Goal: Task Accomplishment & Management: Manage account settings

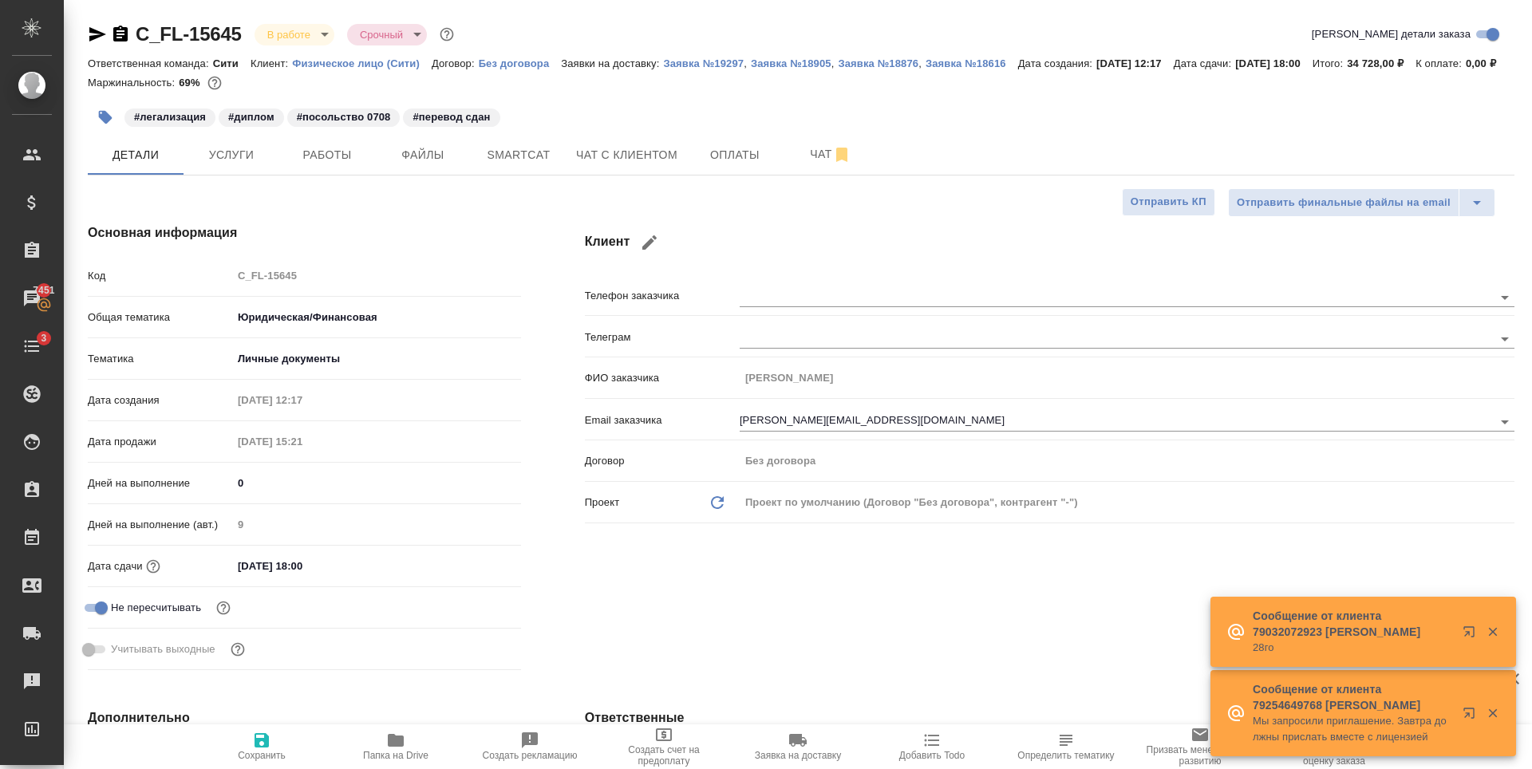
select select "RU"
click at [314, 93] on div "Маржинальность: 69%" at bounding box center [801, 83] width 1427 height 21
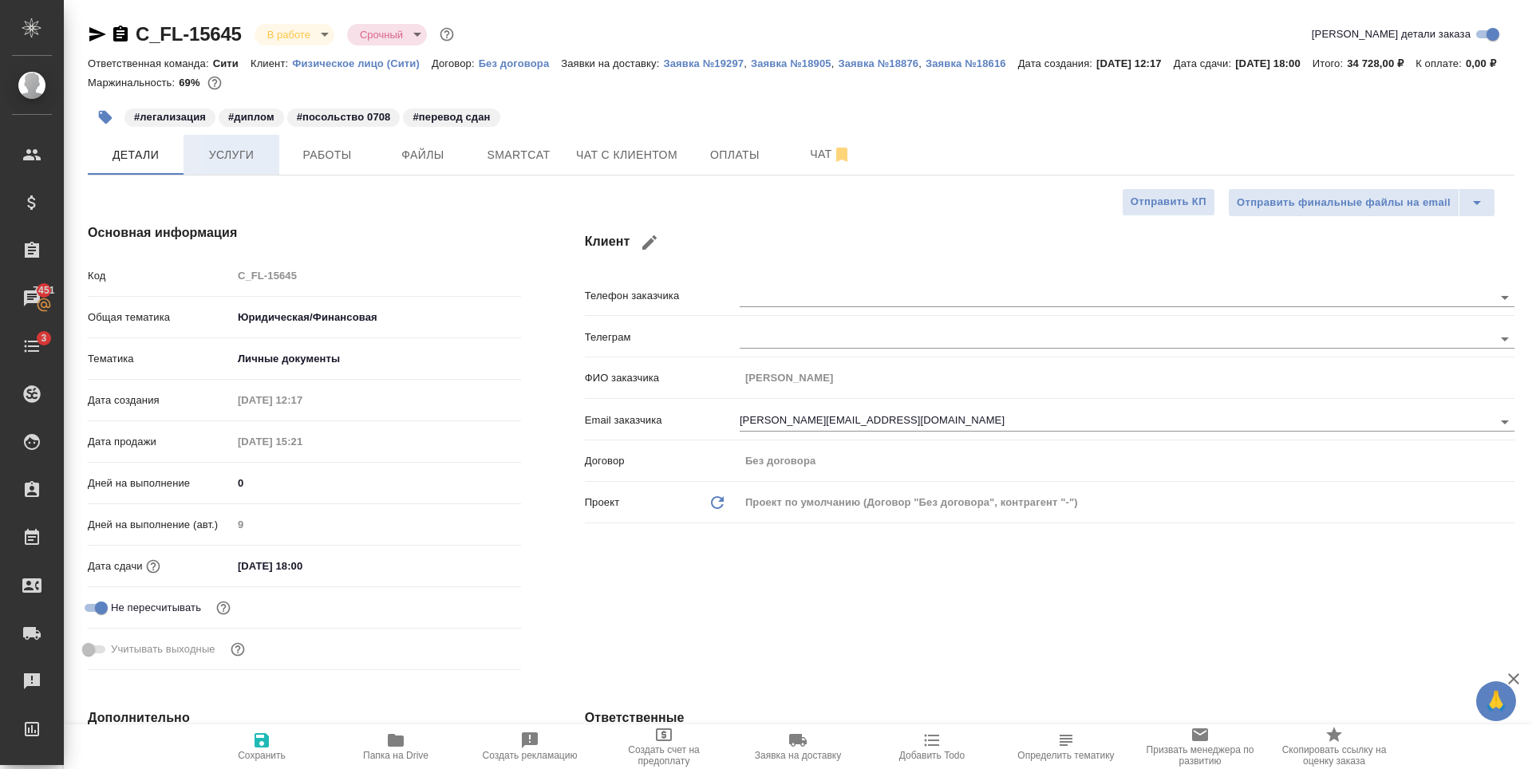
click at [257, 165] on span "Услуги" at bounding box center [231, 155] width 77 height 20
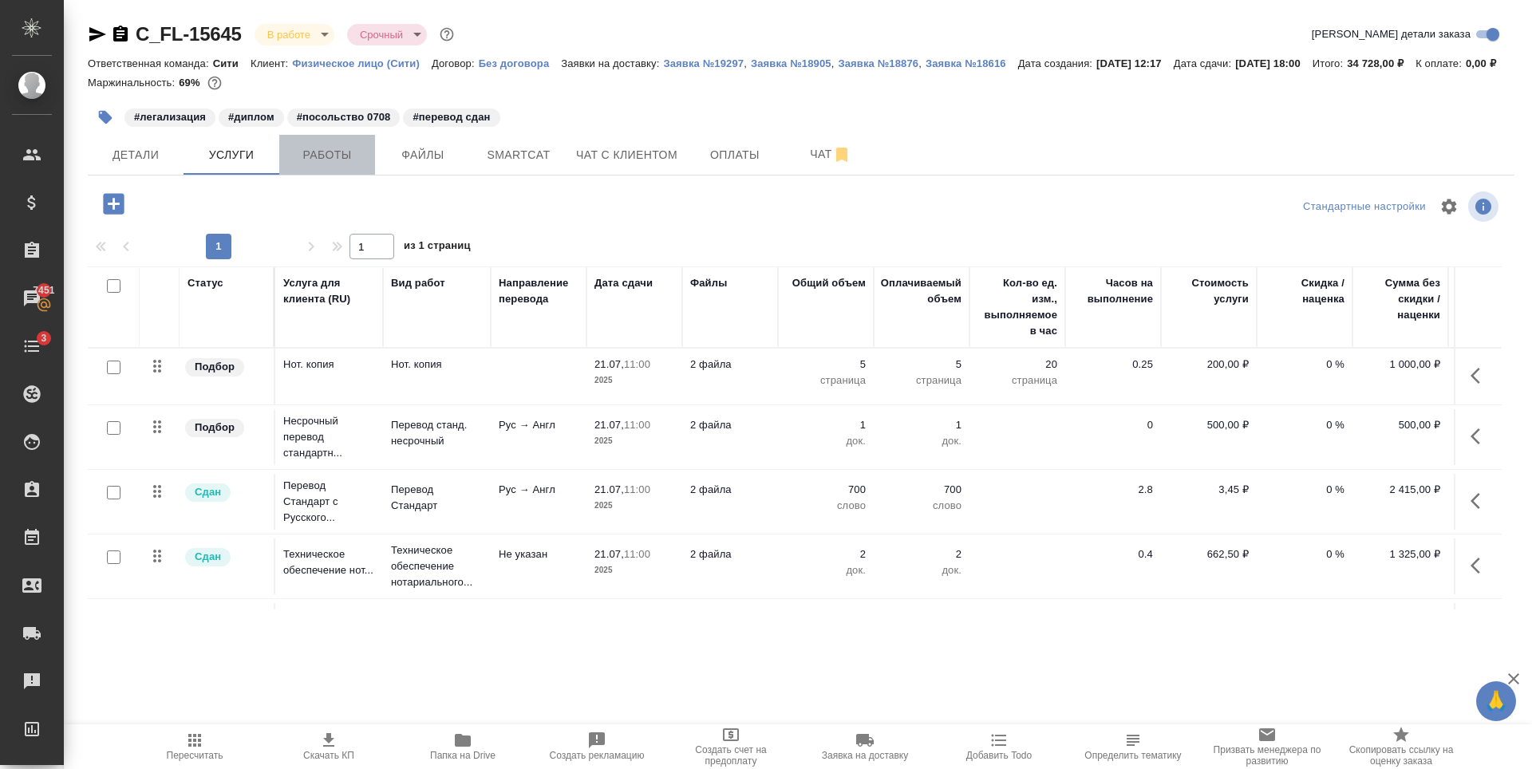
click at [306, 165] on span "Работы" at bounding box center [327, 155] width 77 height 20
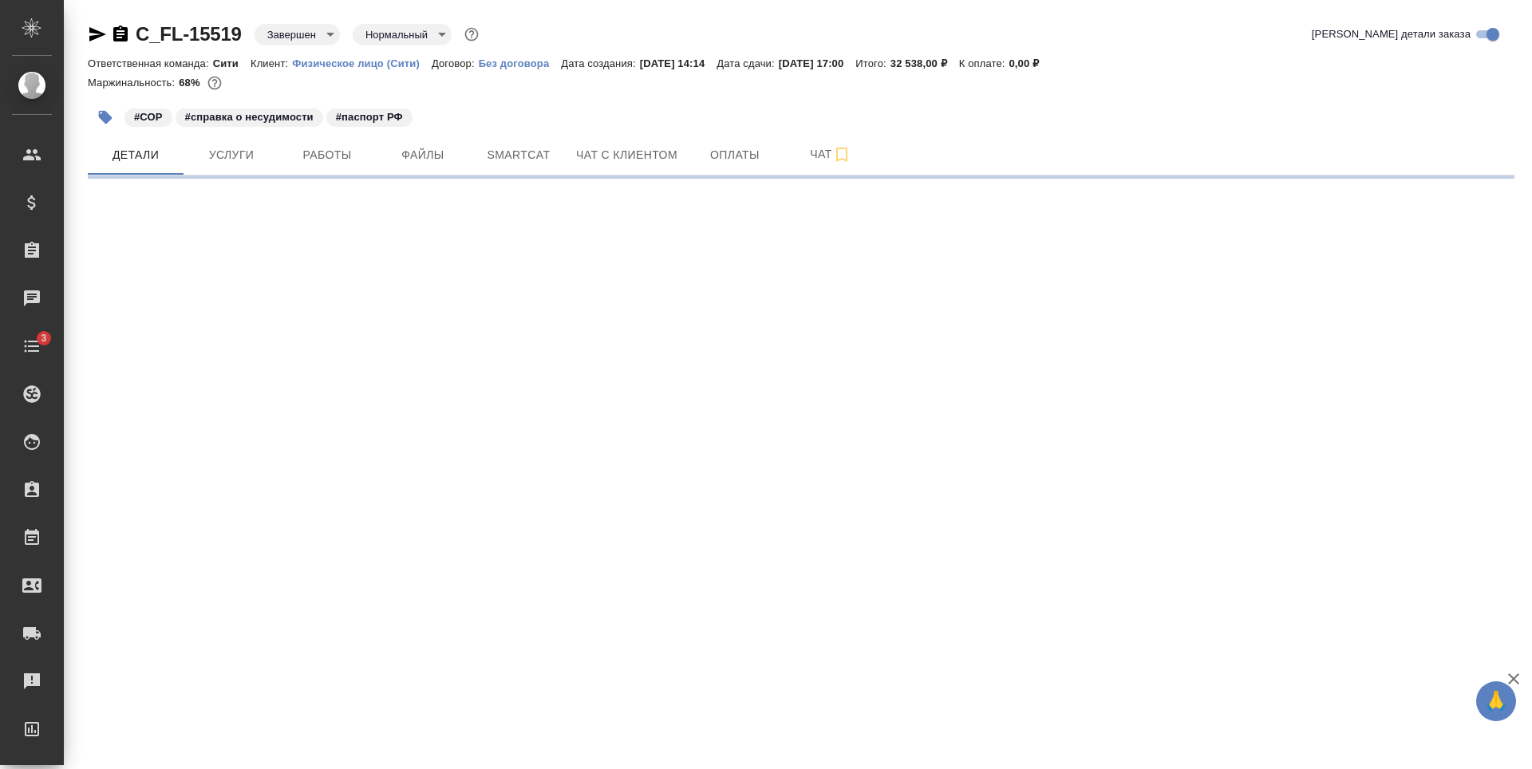
select select "RU"
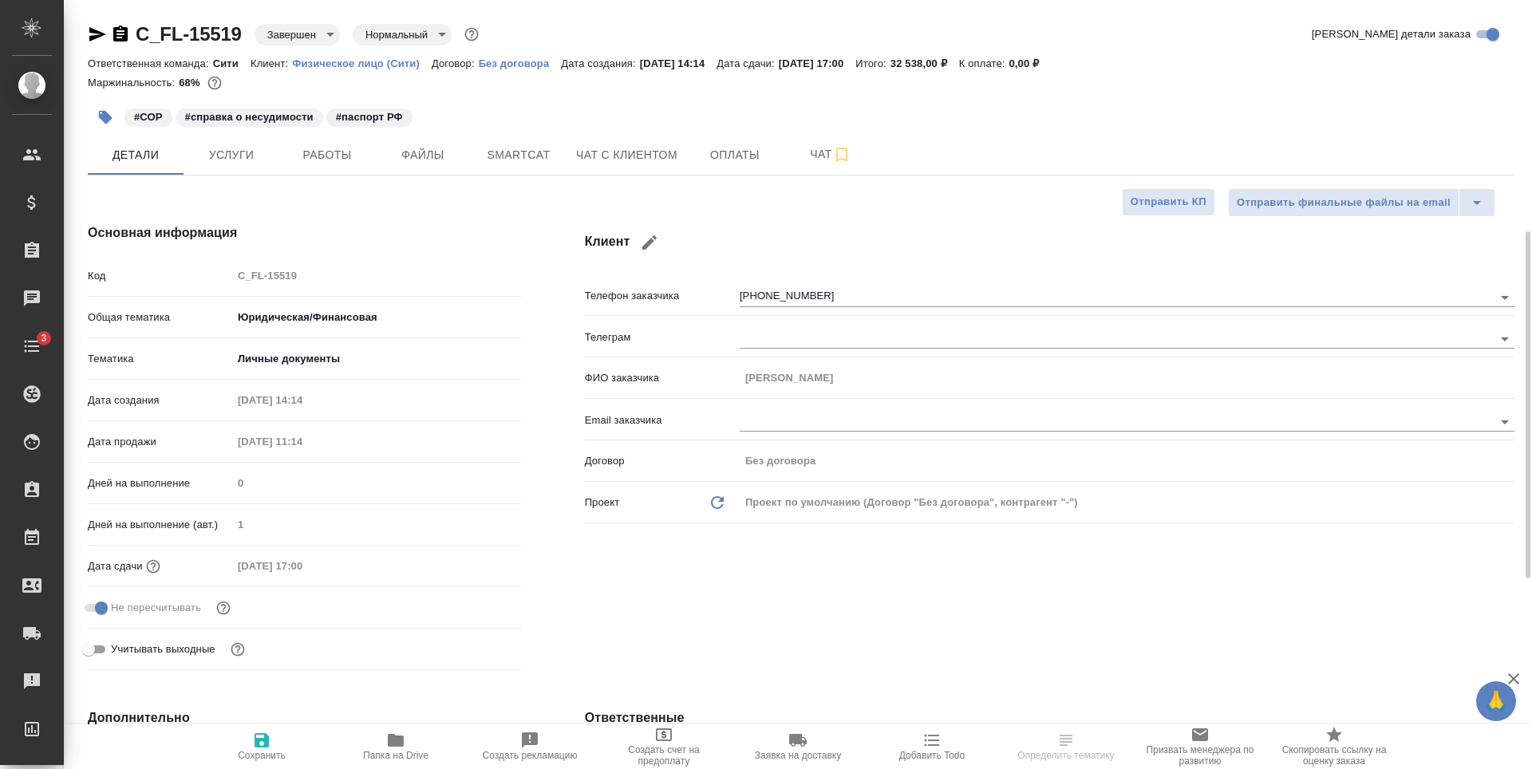
type textarea "x"
type input "Тарабановская Анастасия"
type input "Лямина Надежда"
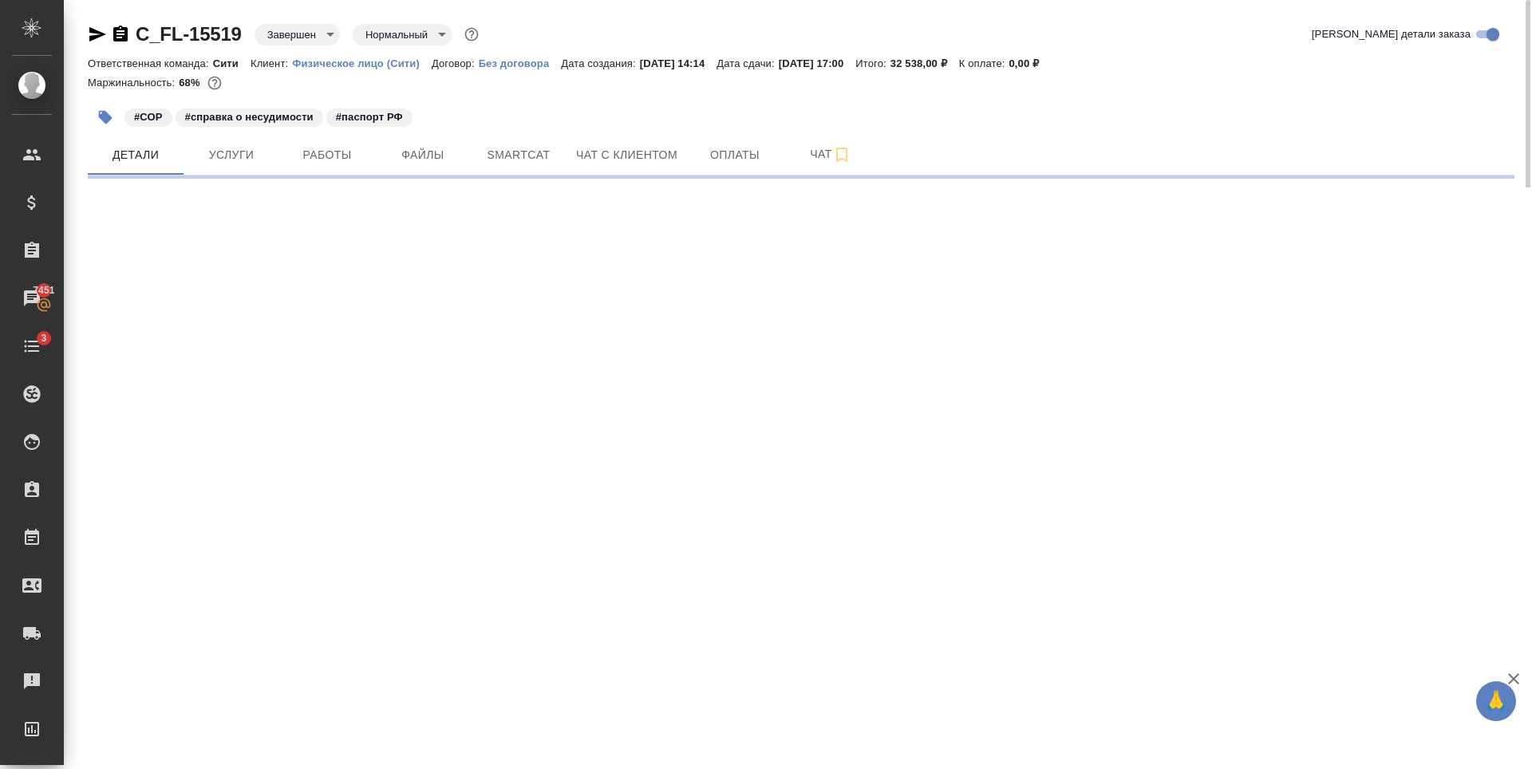
select select "RU"
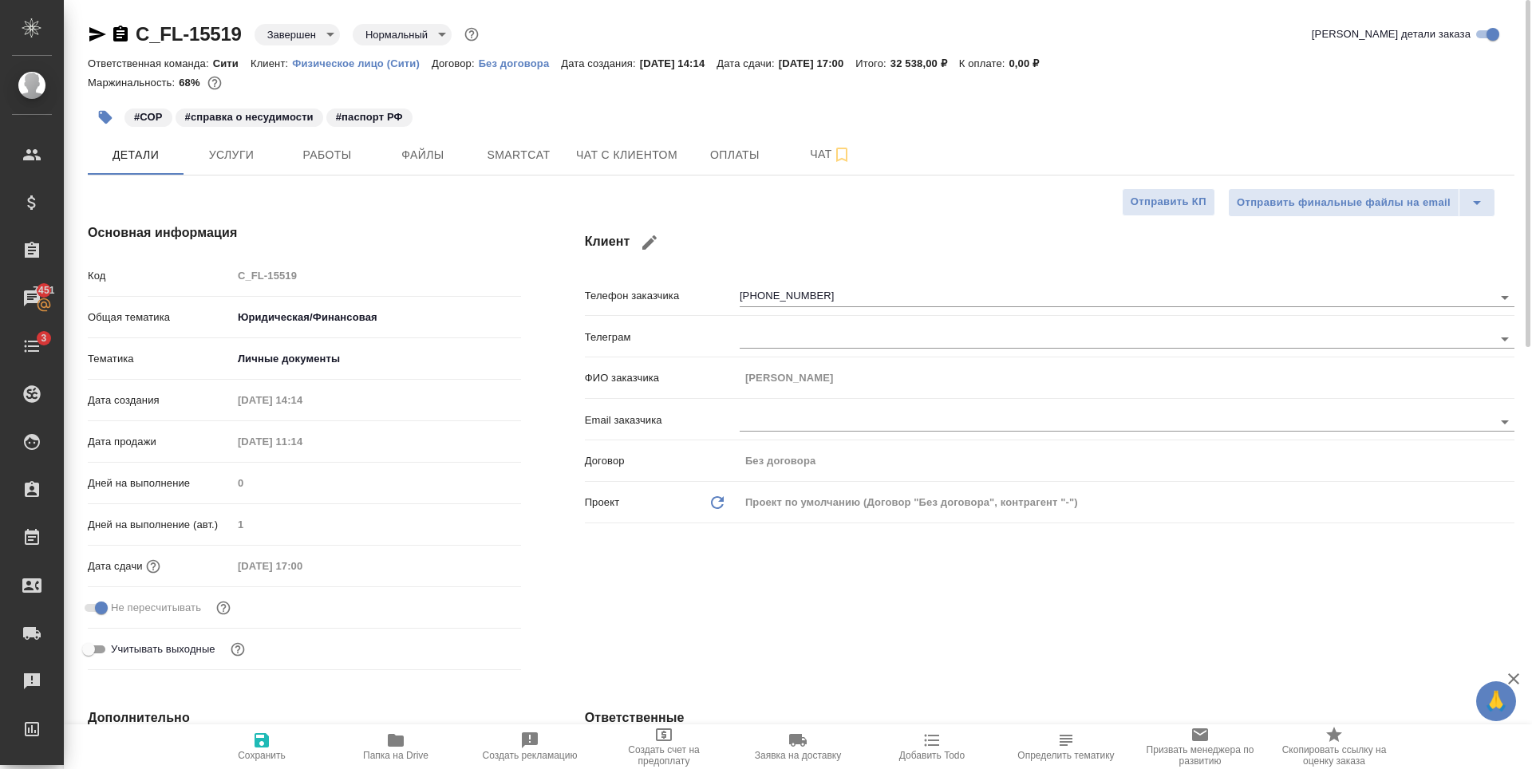
type textarea "x"
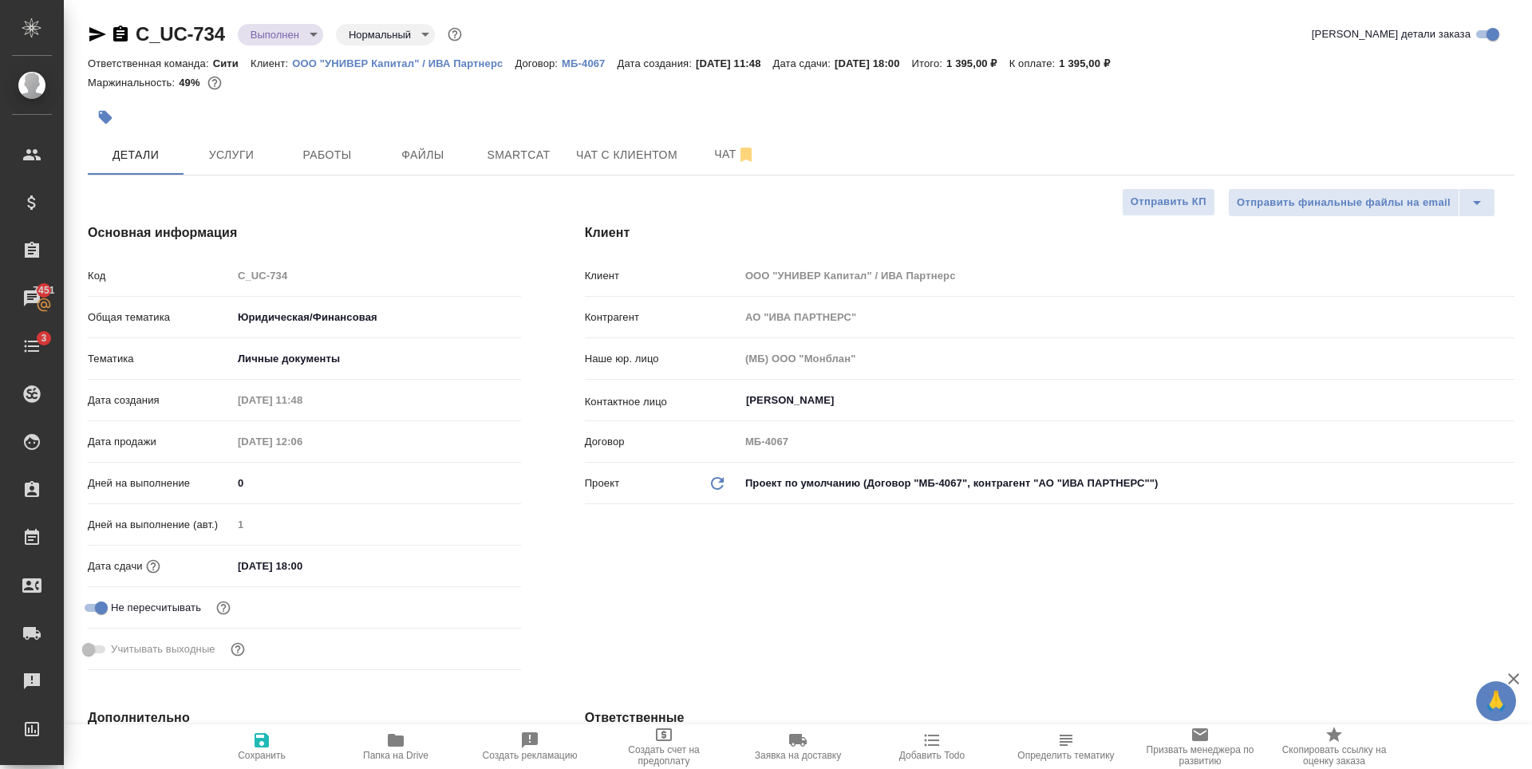
select select "RU"
click at [430, 168] on button "Файлы" at bounding box center [423, 155] width 96 height 40
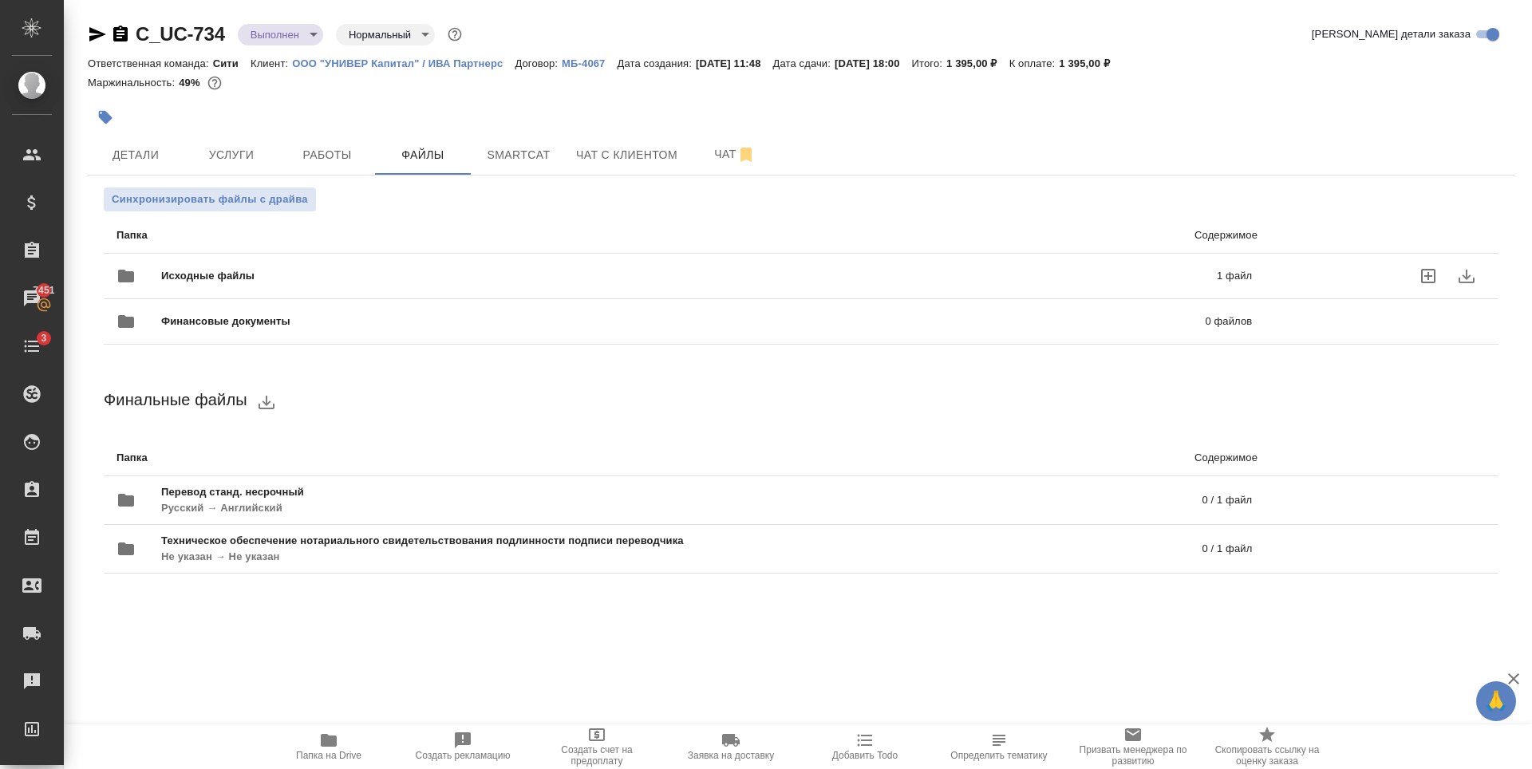
click at [476, 268] on span "Исходные файлы" at bounding box center [448, 276] width 575 height 16
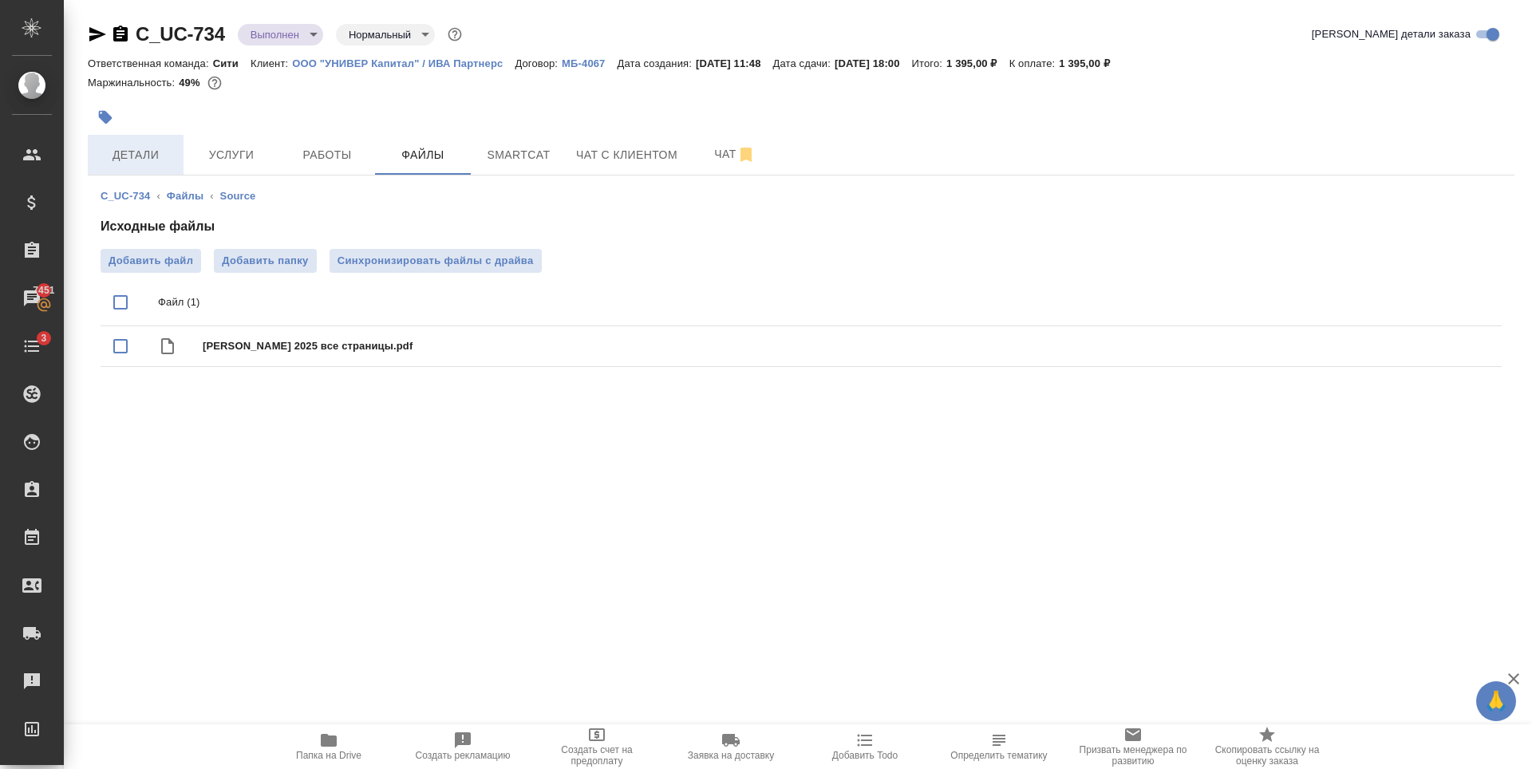
click at [121, 153] on span "Детали" at bounding box center [135, 155] width 77 height 20
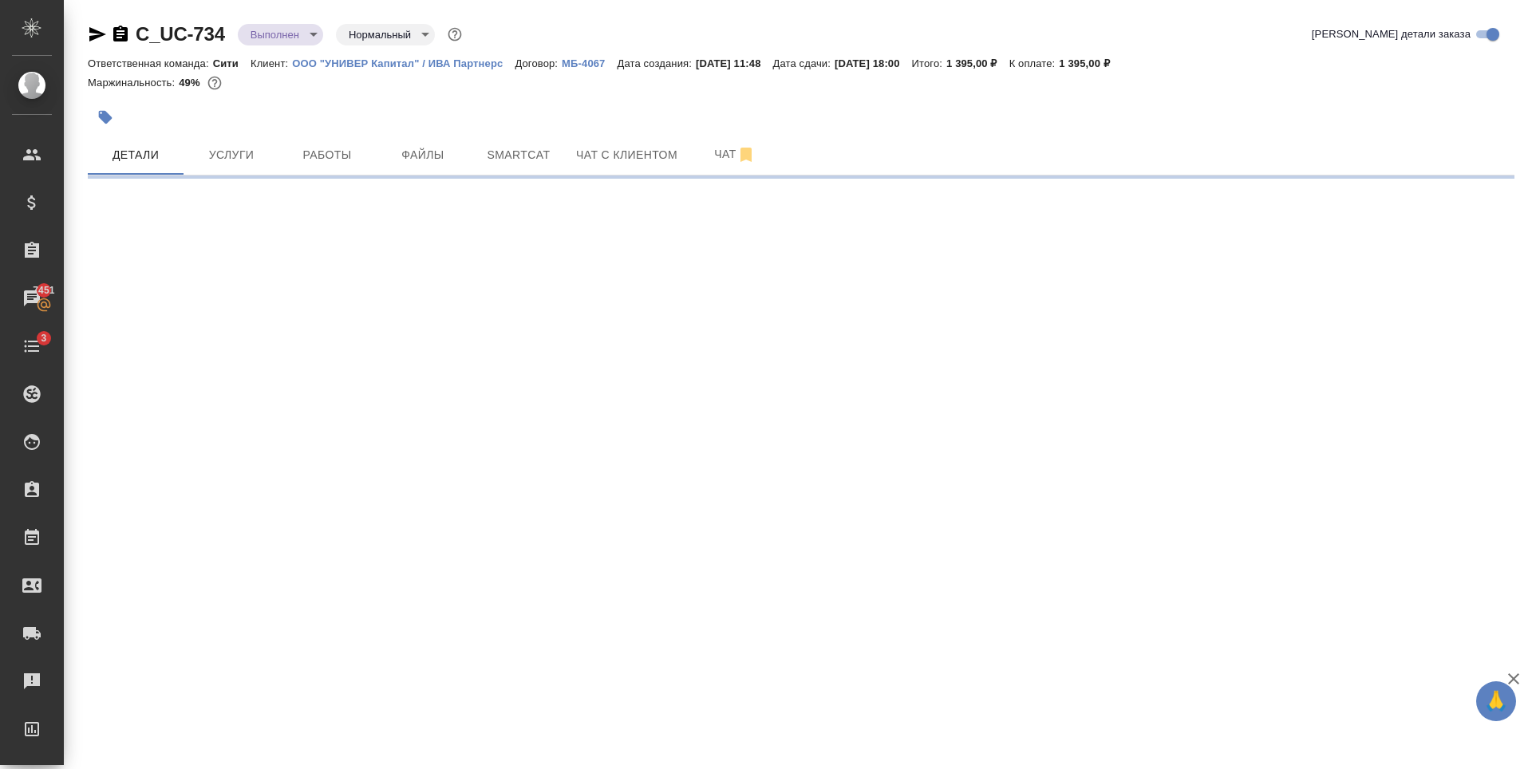
select select "RU"
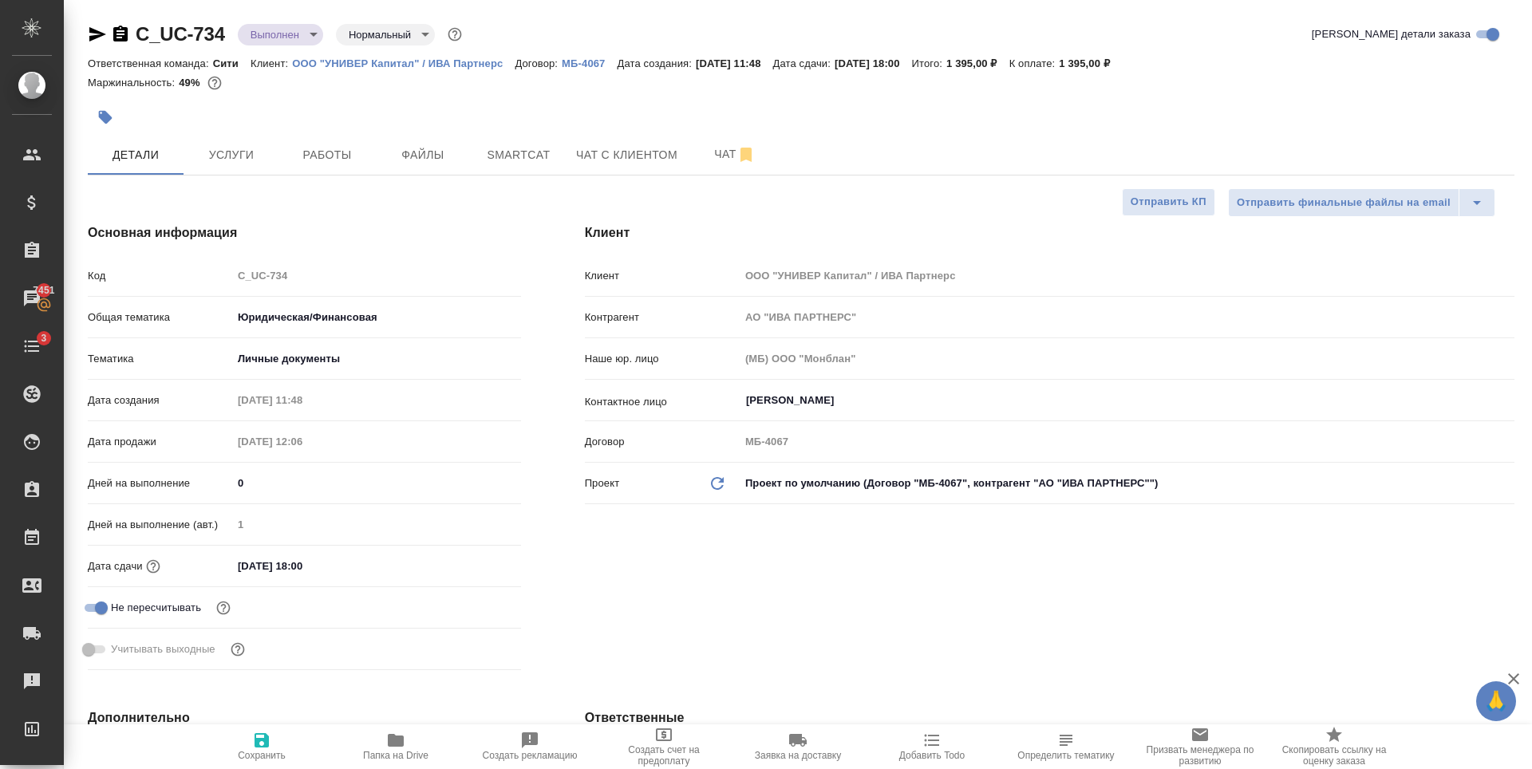
type textarea "x"
click at [304, 146] on span "Работы" at bounding box center [327, 155] width 77 height 20
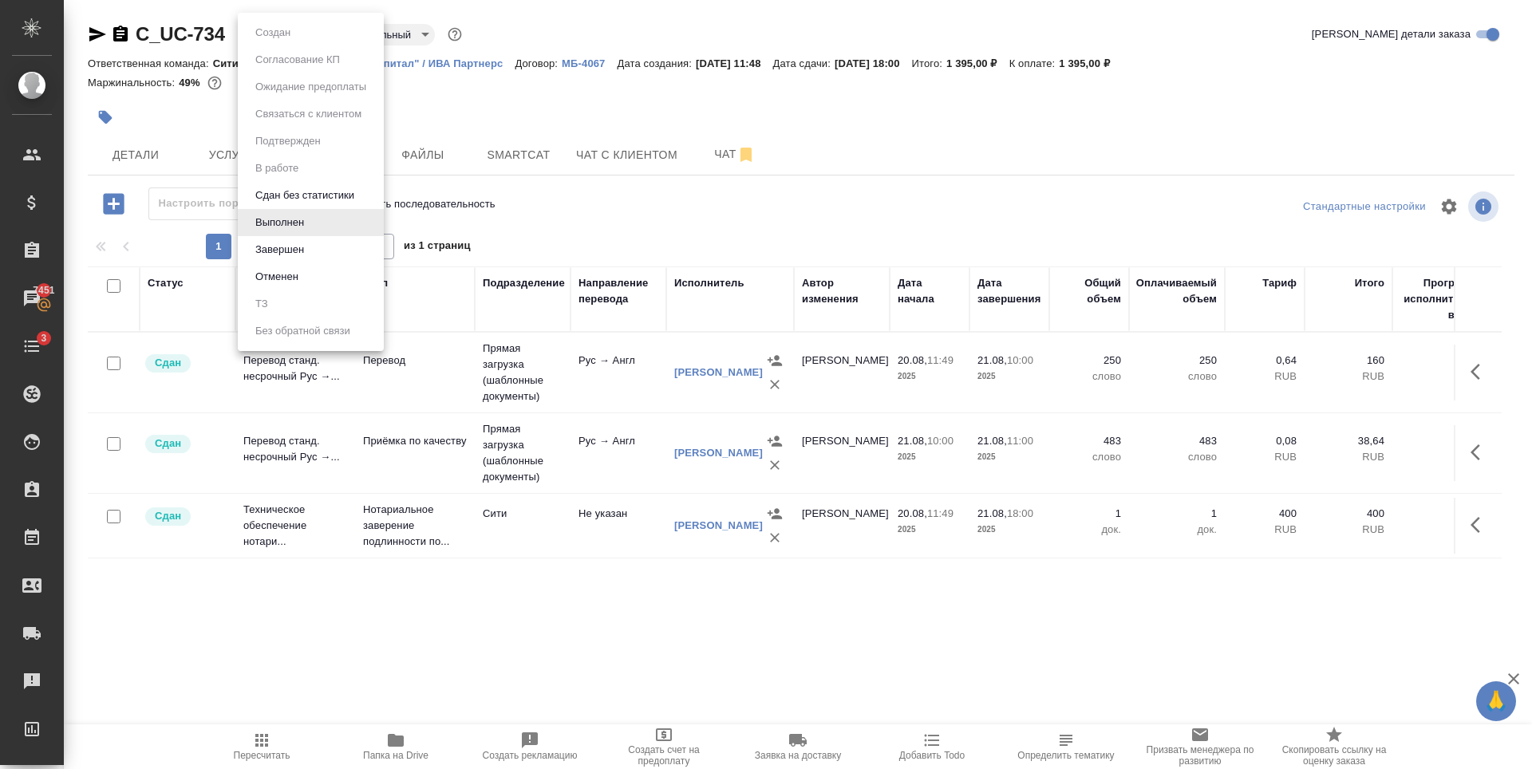
click at [282, 42] on body "🙏 .cls-1 fill:#fff; AWATERA Zaytseva Svetlana Клиенты Спецификации Заказы 7451 …" at bounding box center [766, 384] width 1532 height 769
click at [267, 243] on button "Завершен" at bounding box center [280, 250] width 58 height 18
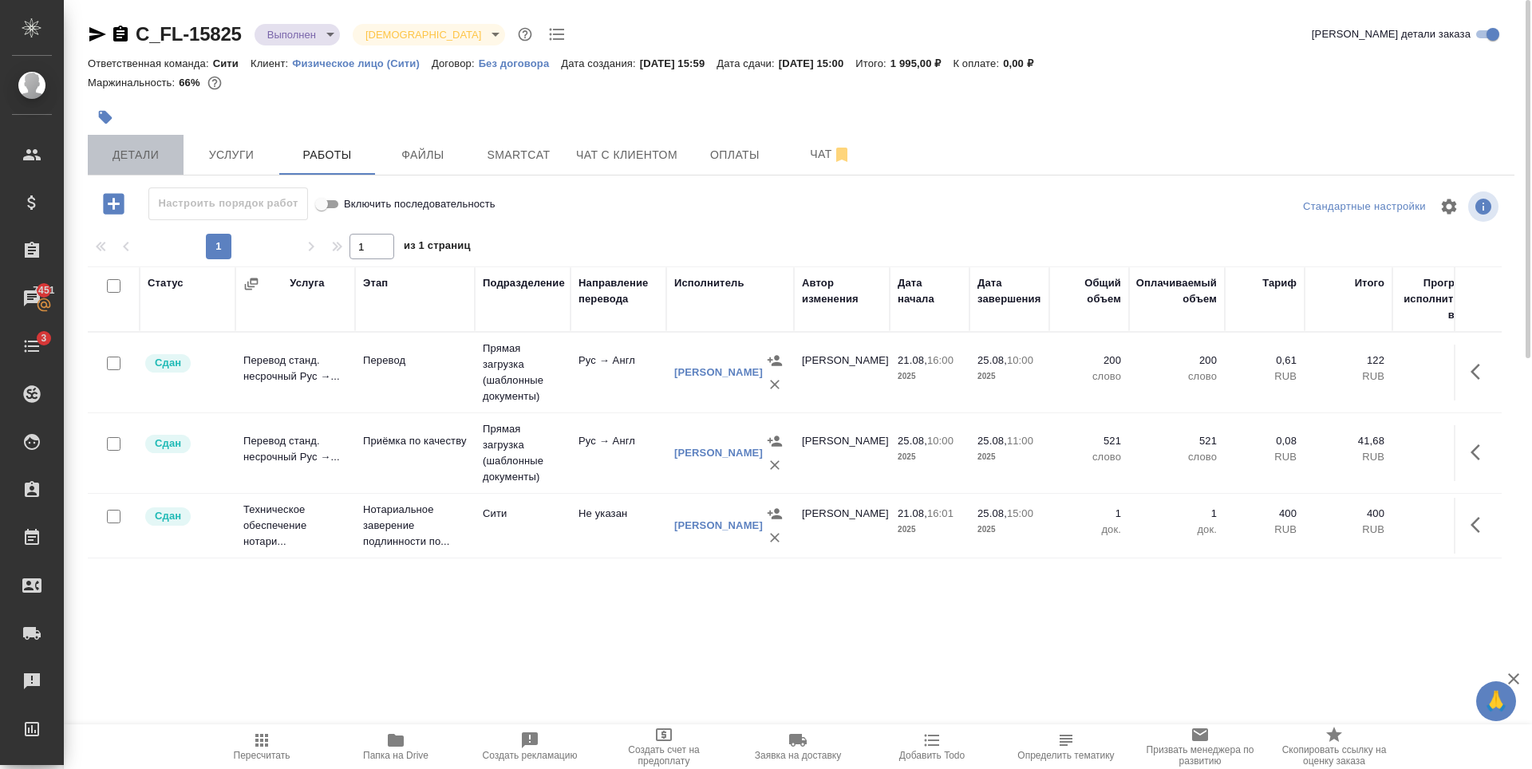
click at [151, 162] on span "Детали" at bounding box center [135, 155] width 77 height 20
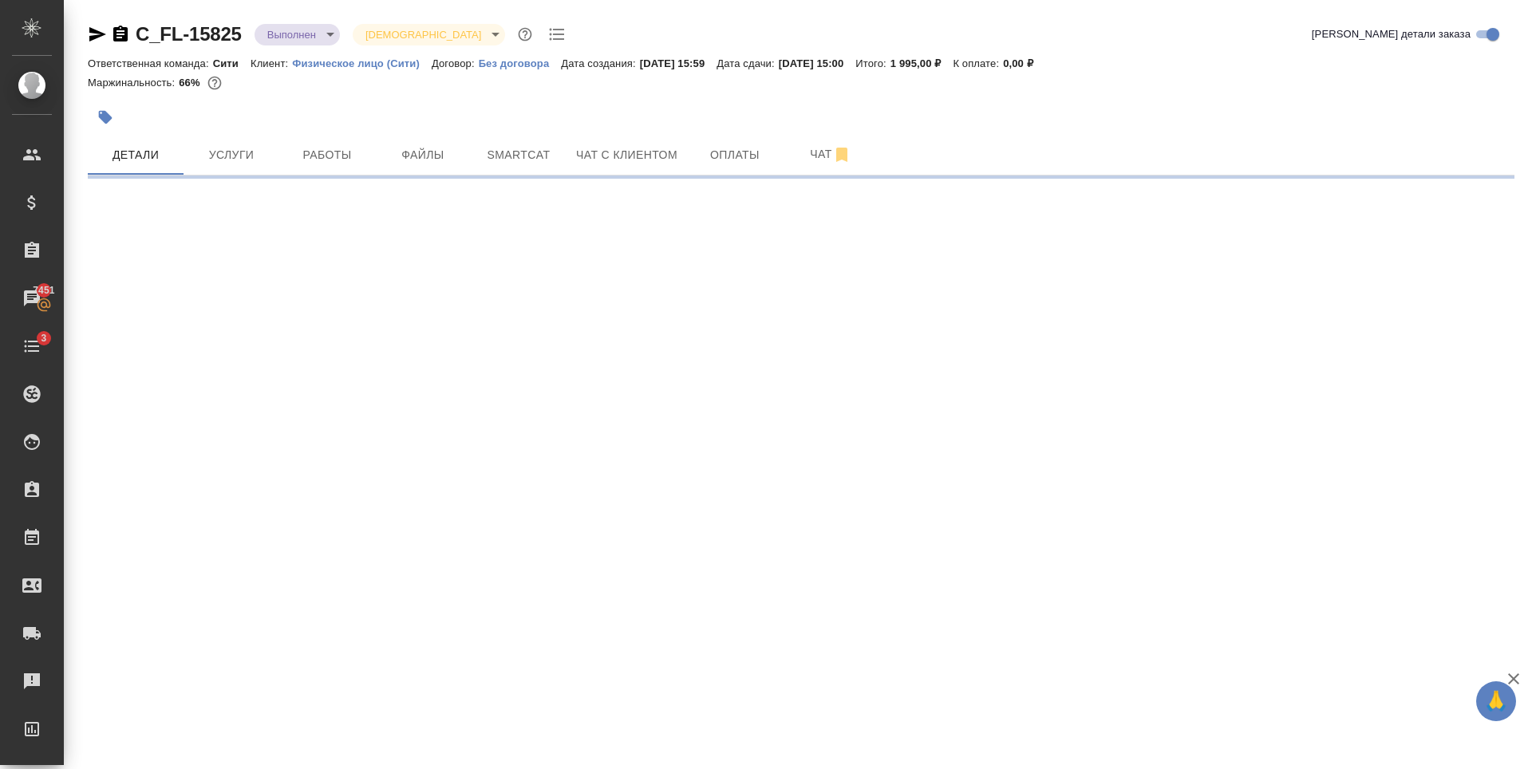
select select "RU"
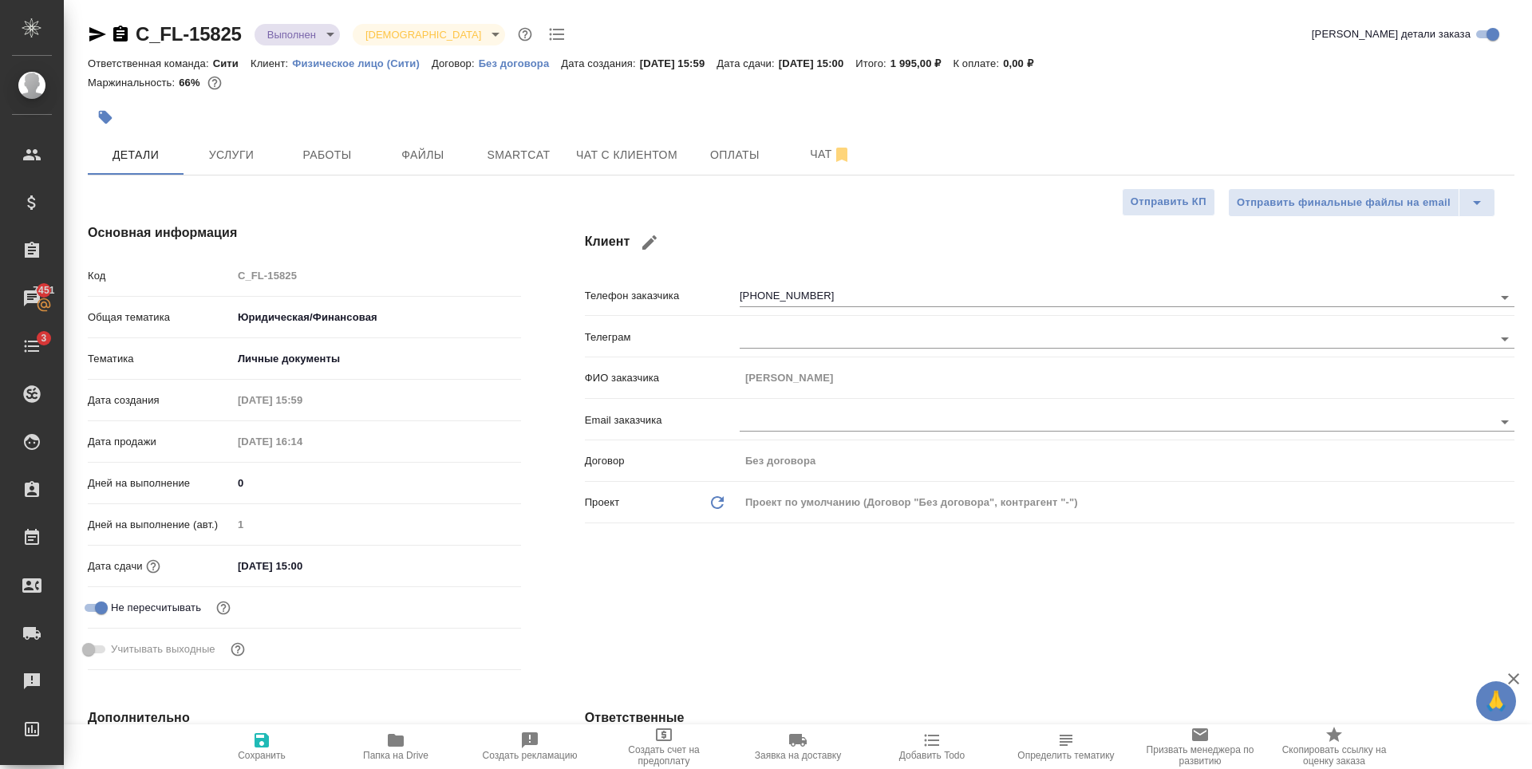
type textarea "x"
click at [312, 31] on body "🙏 .cls-1 fill:#fff; AWATERA [PERSON_NAME] Спецификации Заказы 7451 Чаты 3 Todo …" at bounding box center [766, 384] width 1532 height 769
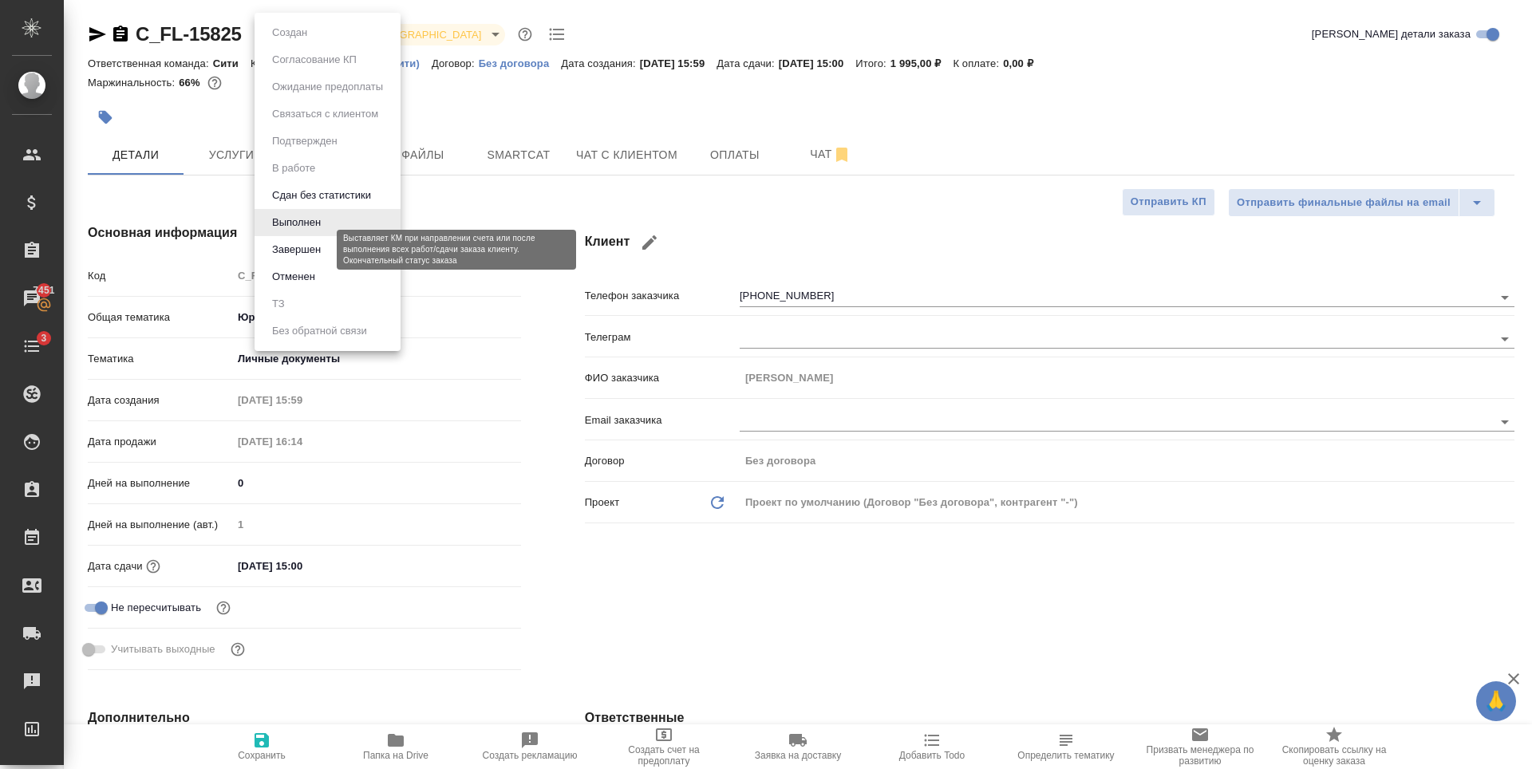
click at [320, 253] on button "Завершен" at bounding box center [296, 250] width 58 height 18
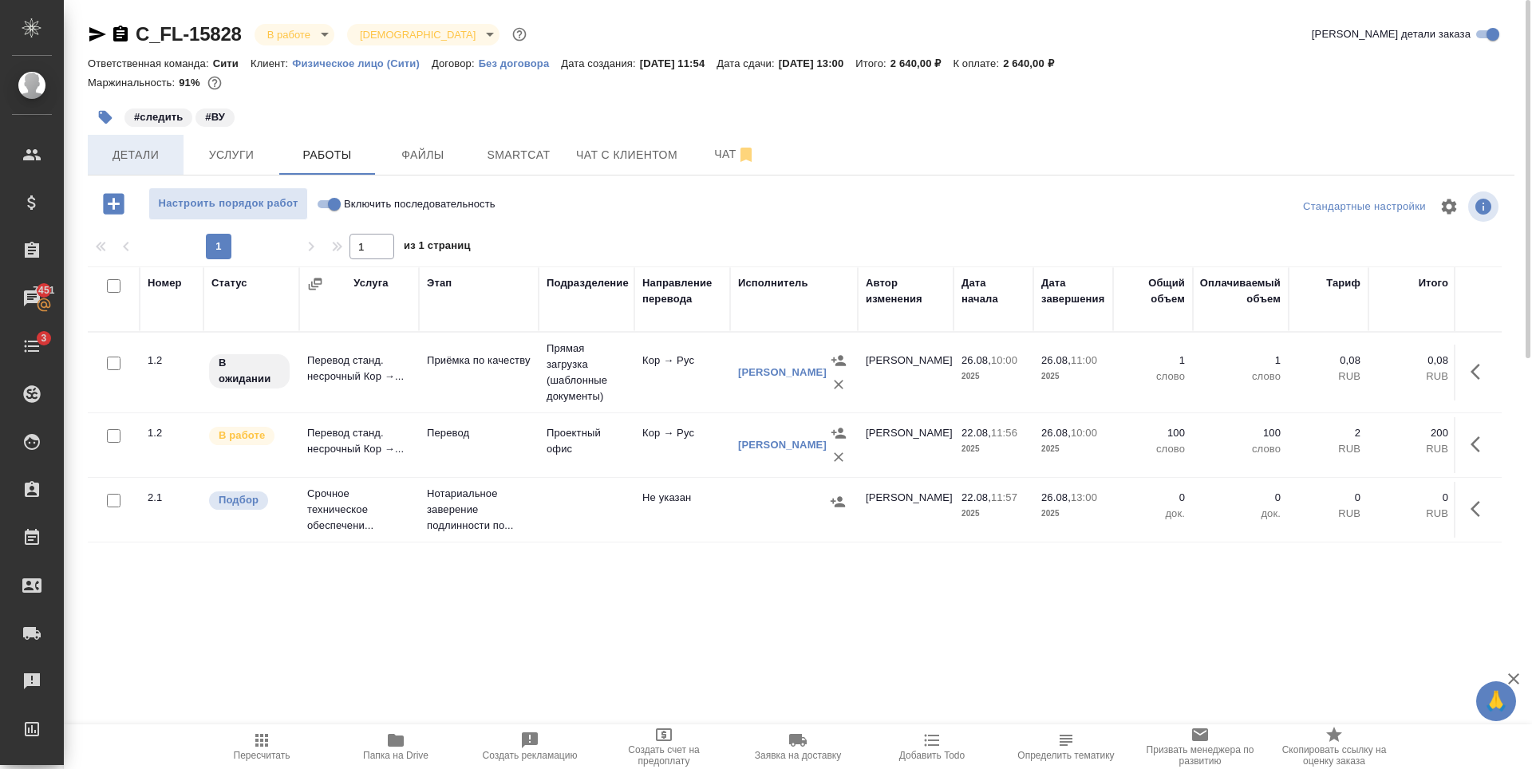
click at [134, 153] on span "Детали" at bounding box center [135, 155] width 77 height 20
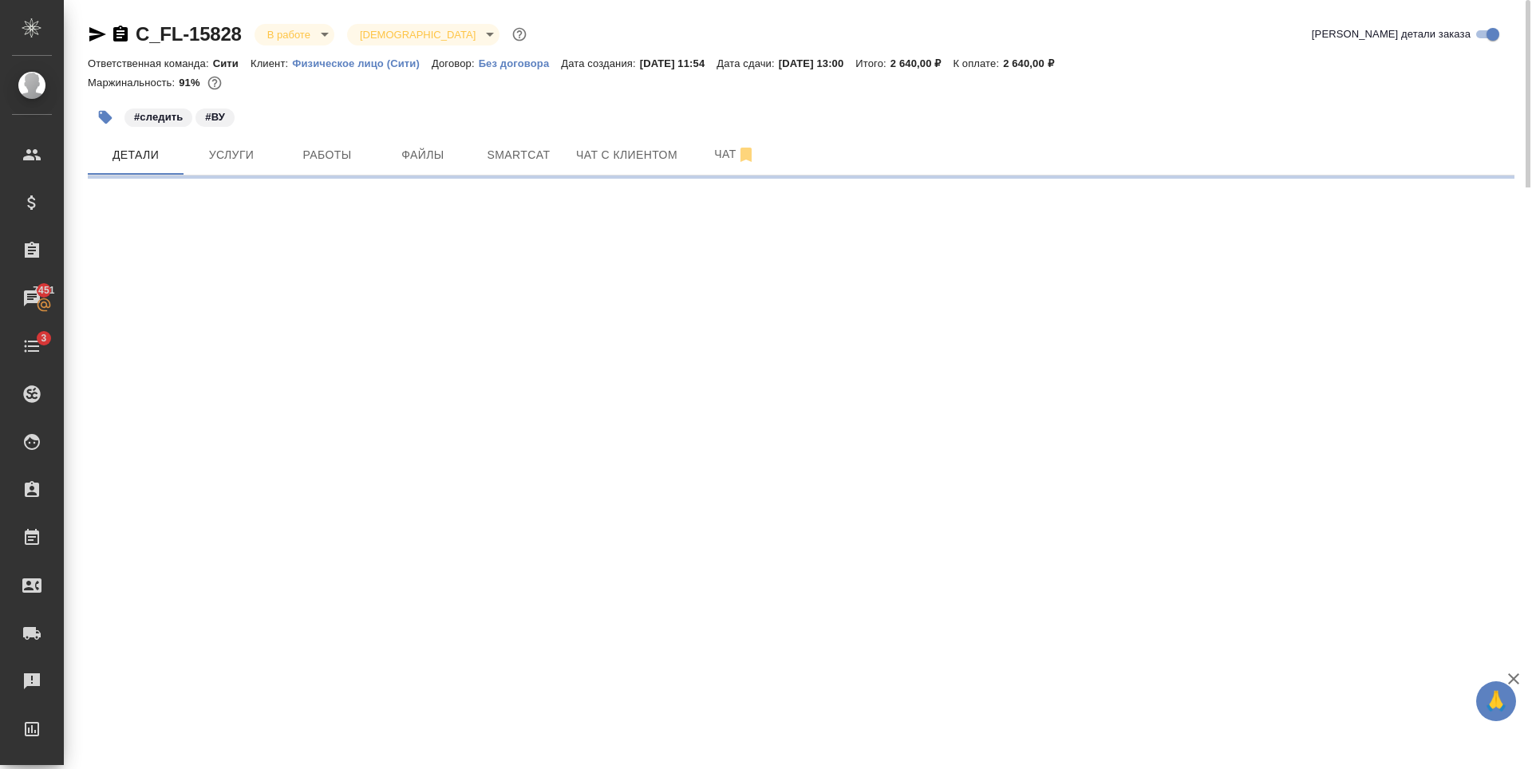
select select "RU"
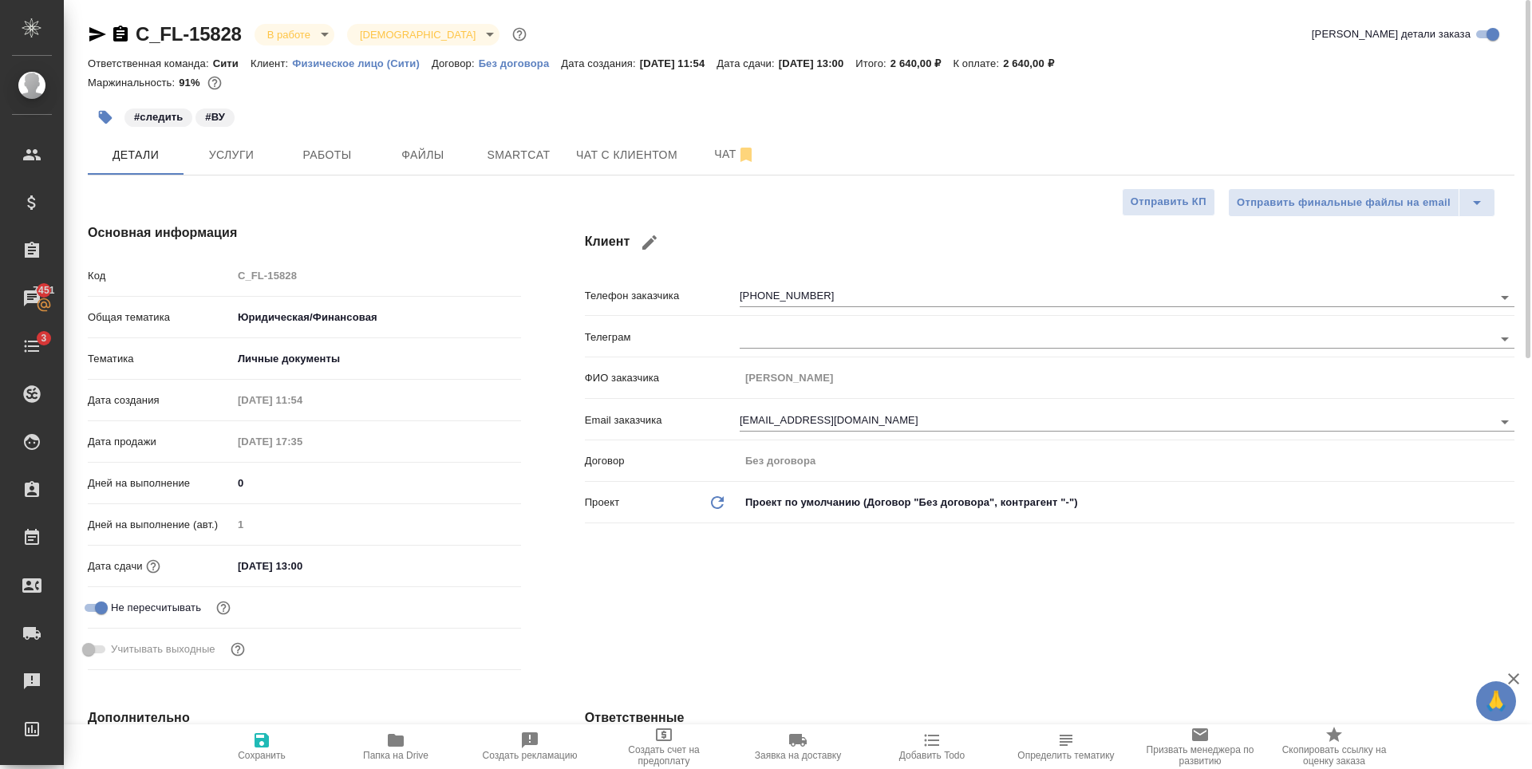
type textarea "x"
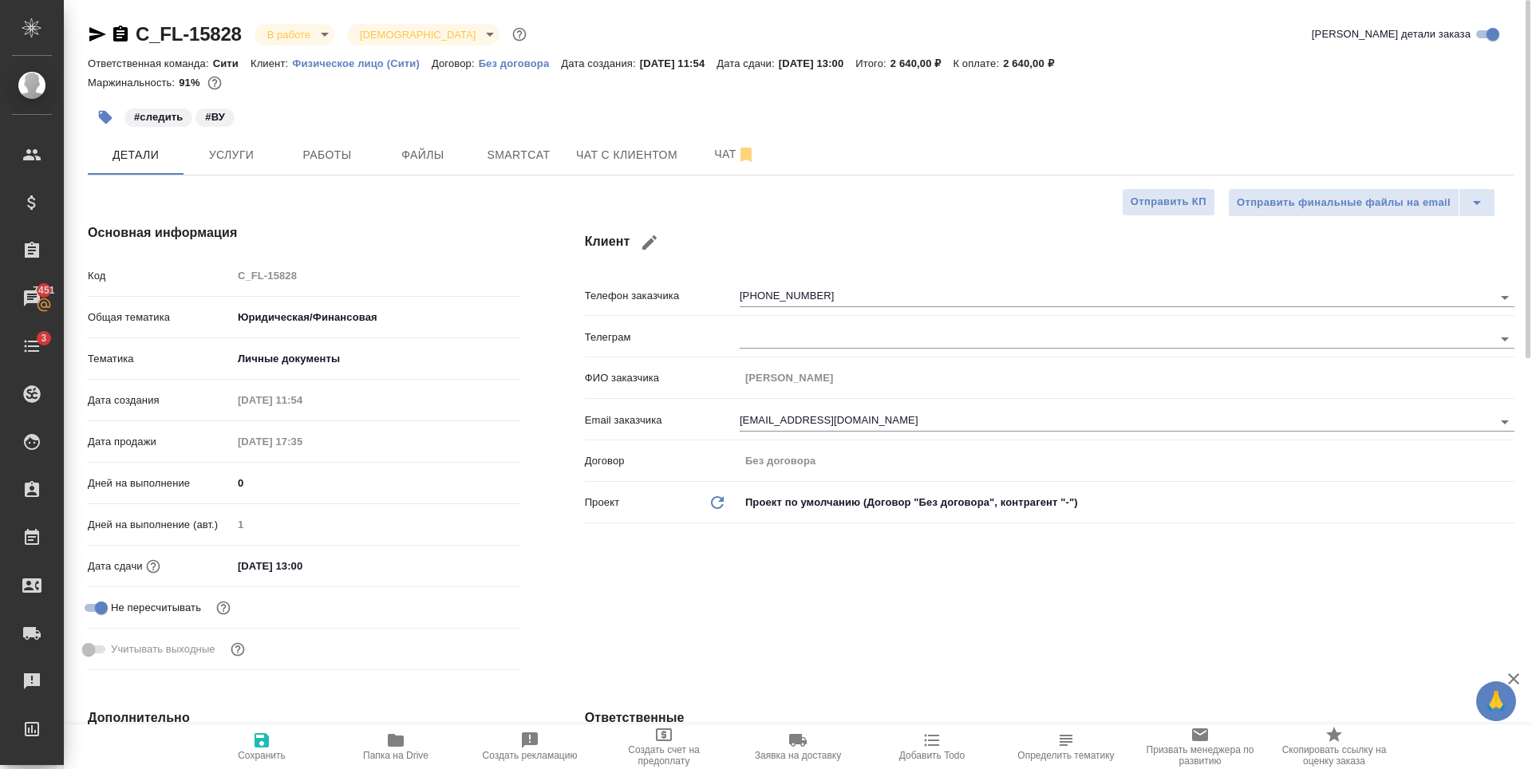
type textarea "x"
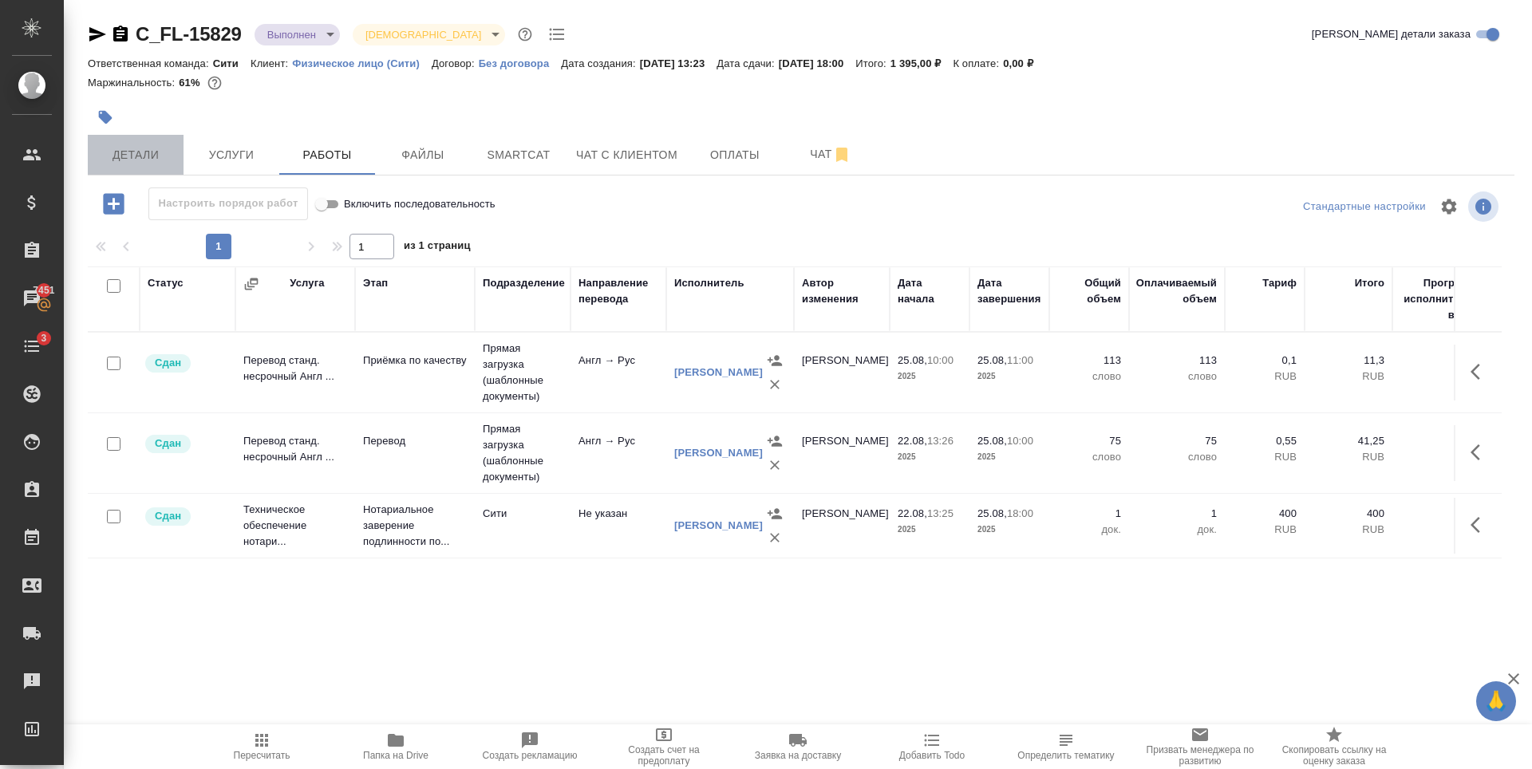
click at [170, 148] on span "Детали" at bounding box center [135, 155] width 77 height 20
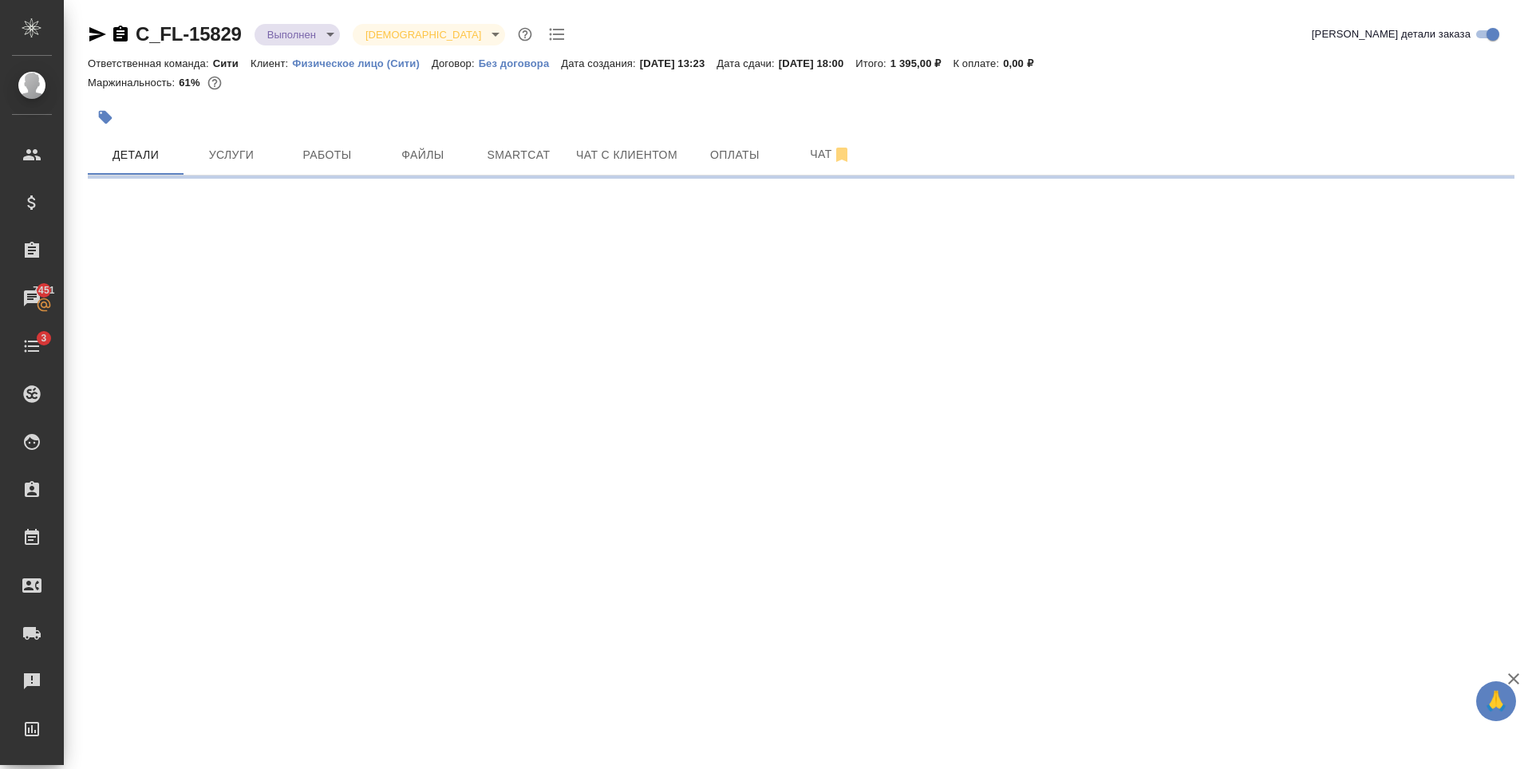
select select "RU"
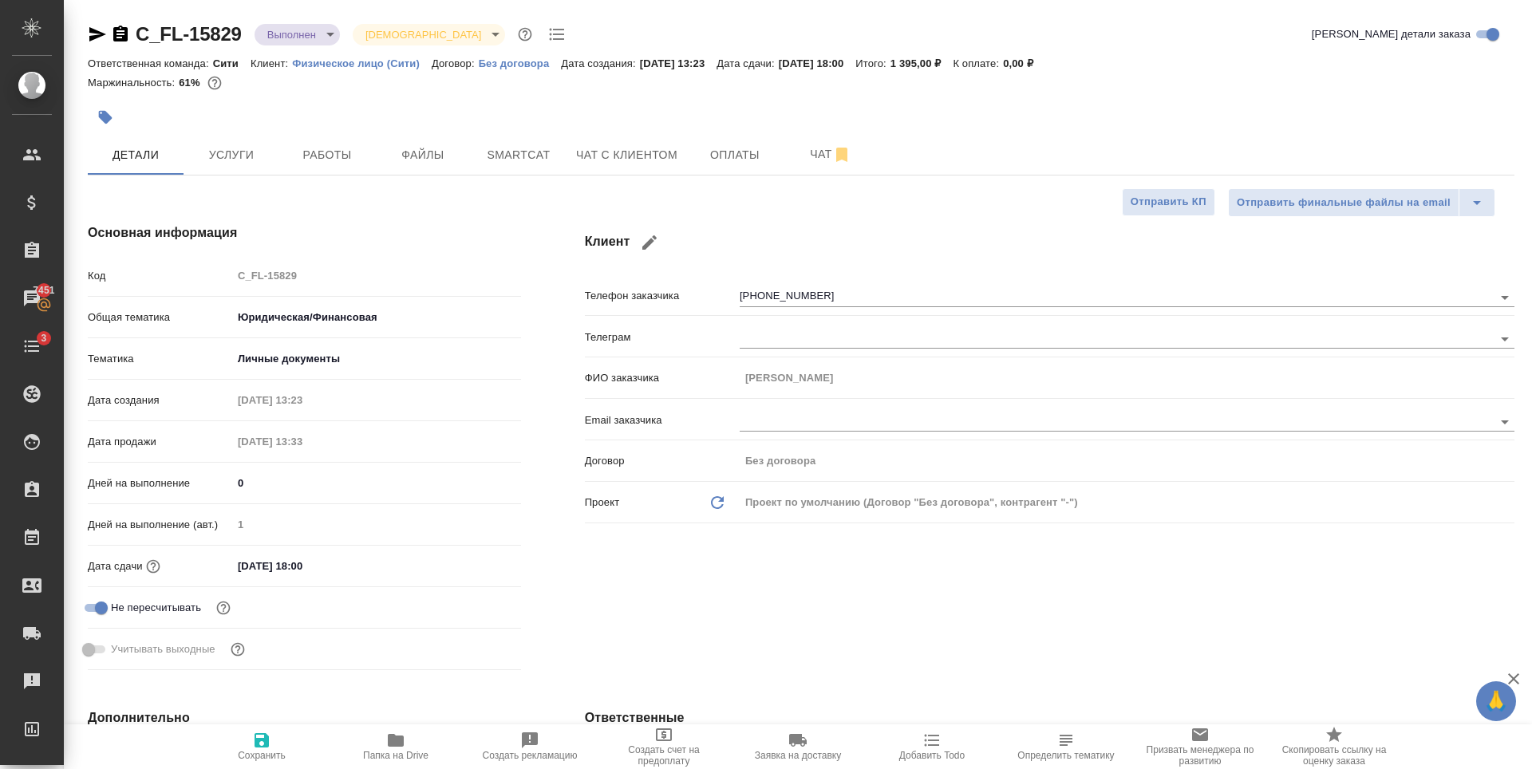
type textarea "x"
click at [315, 156] on span "Работы" at bounding box center [327, 155] width 77 height 20
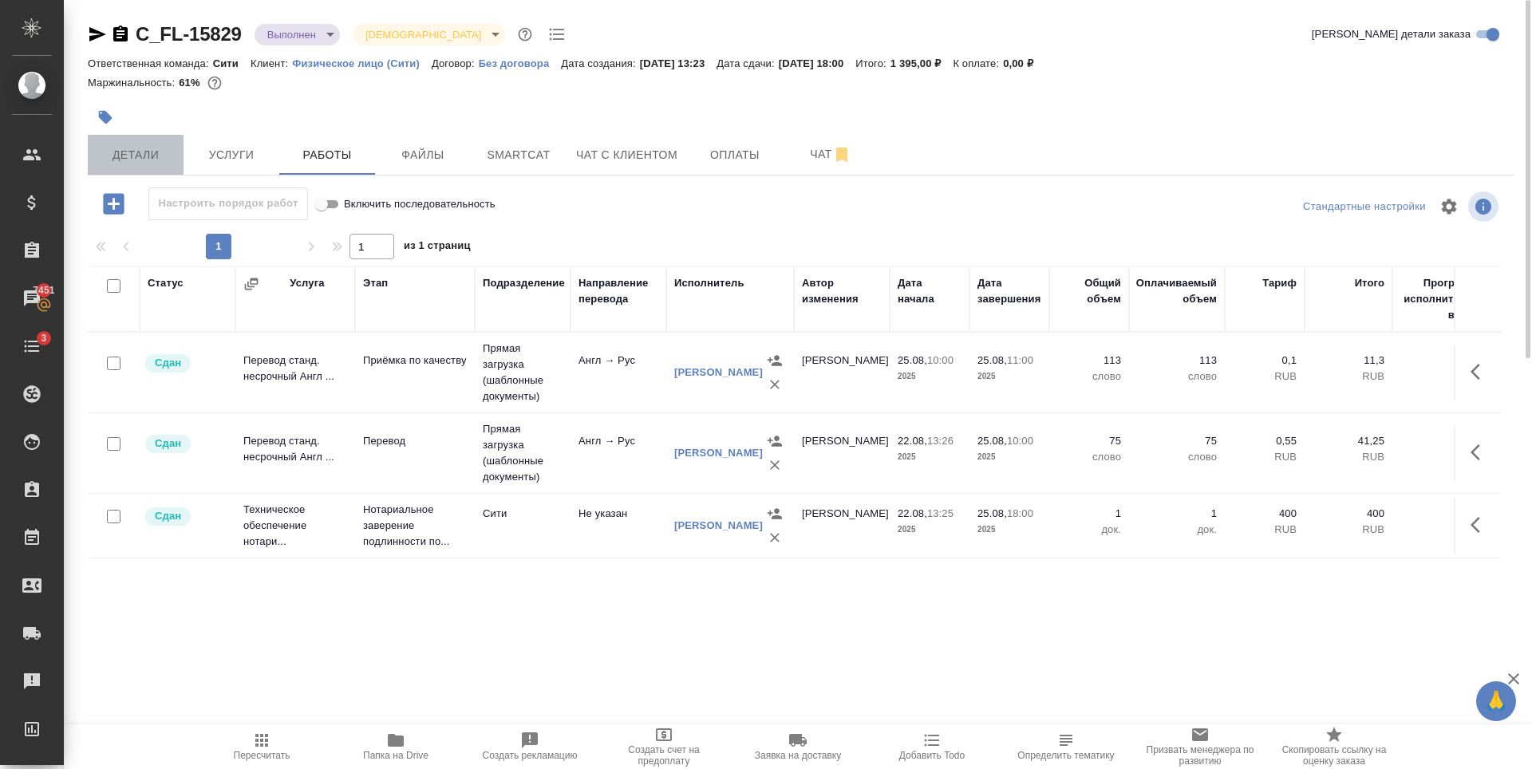
click at [162, 156] on span "Детали" at bounding box center [135, 155] width 77 height 20
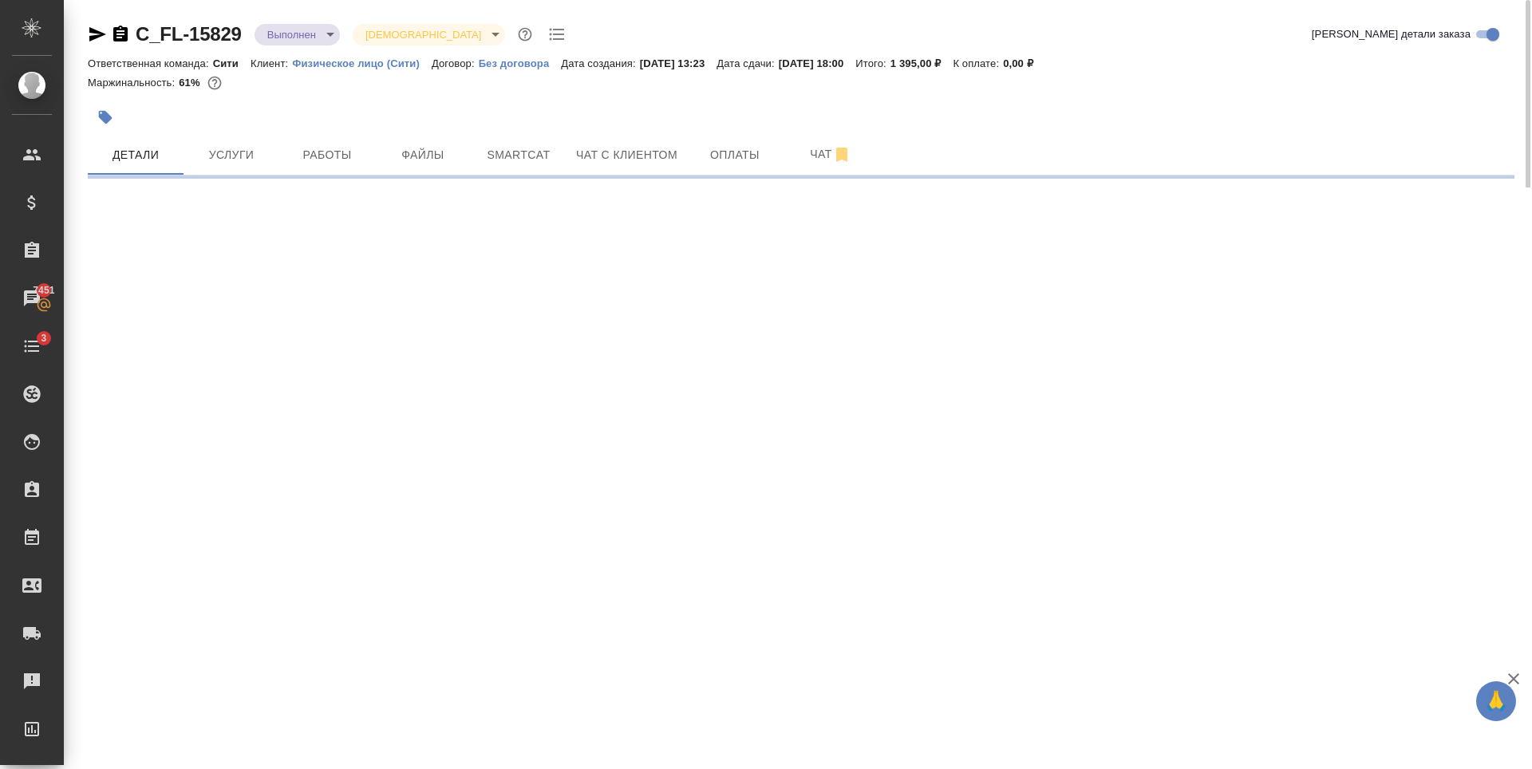
select select "RU"
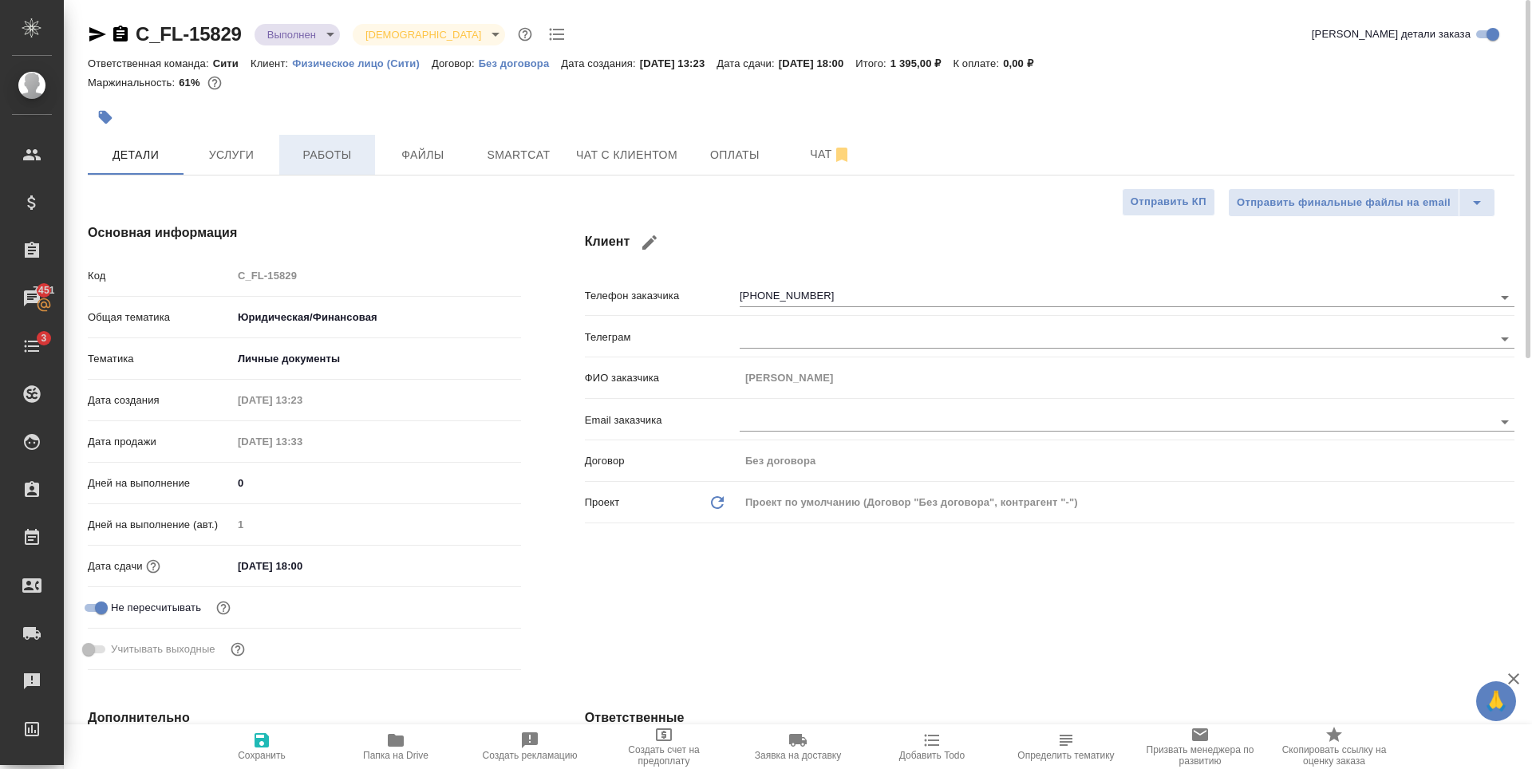
type textarea "x"
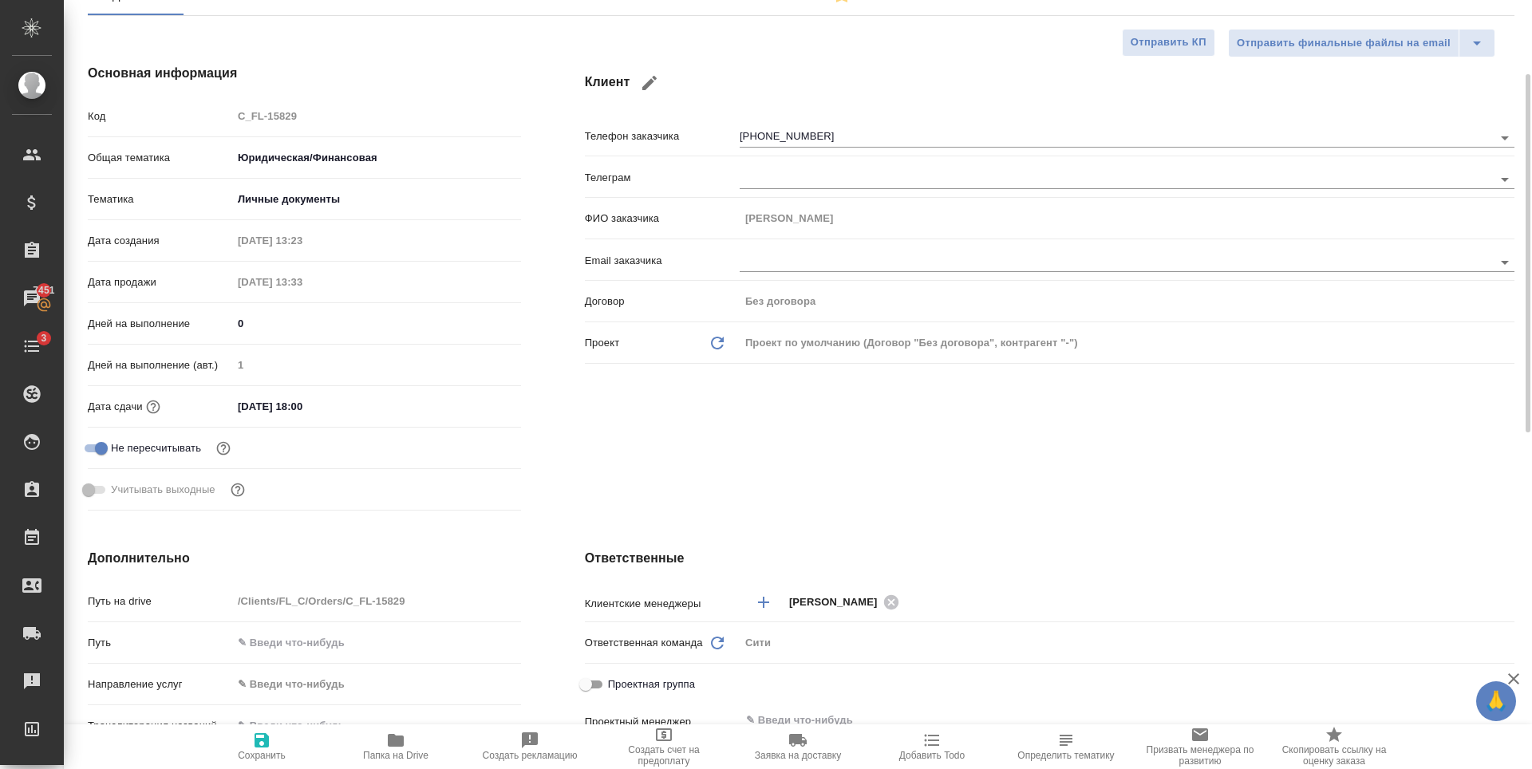
scroll to position [399, 0]
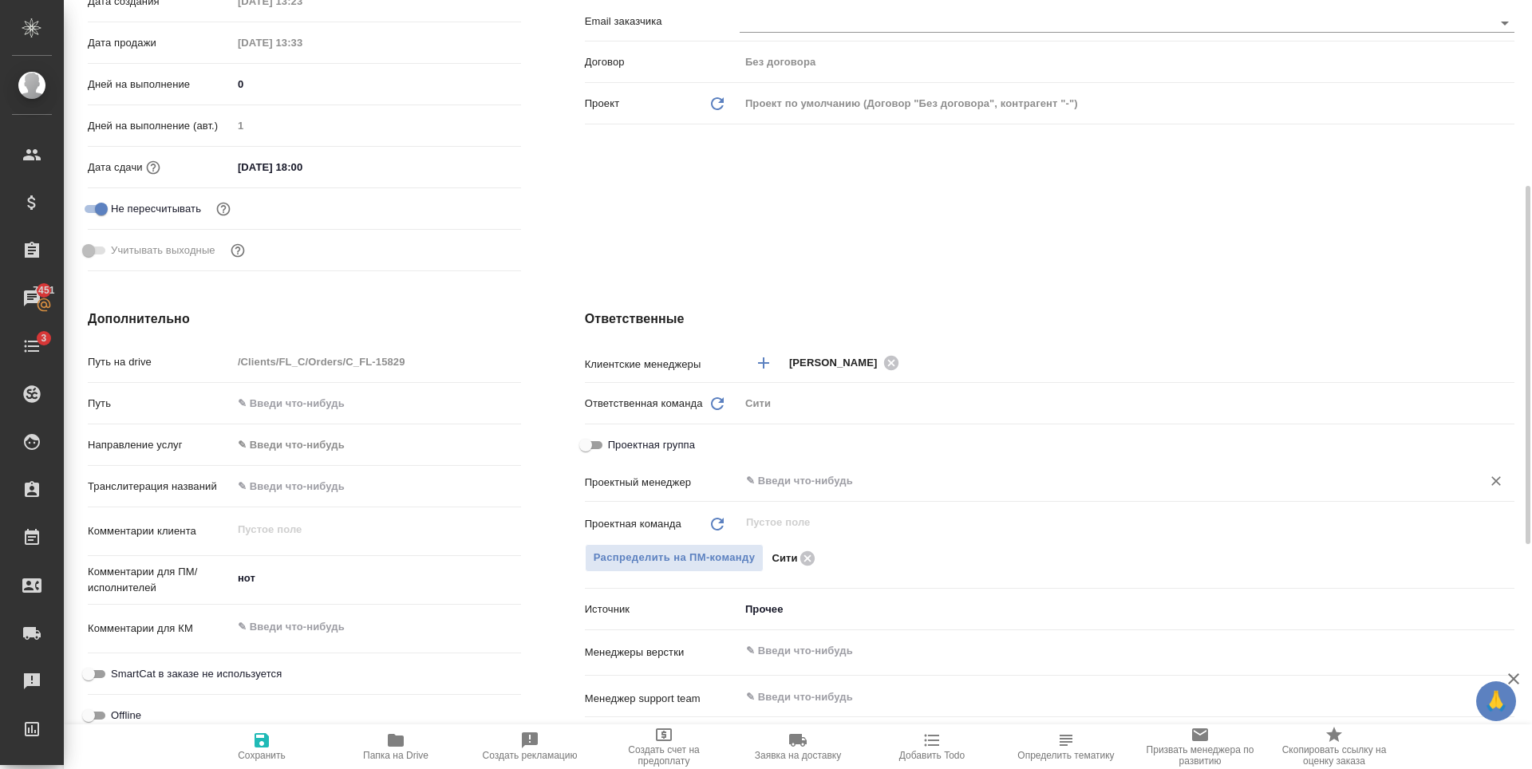
click at [771, 482] on input "text" at bounding box center [1101, 481] width 712 height 19
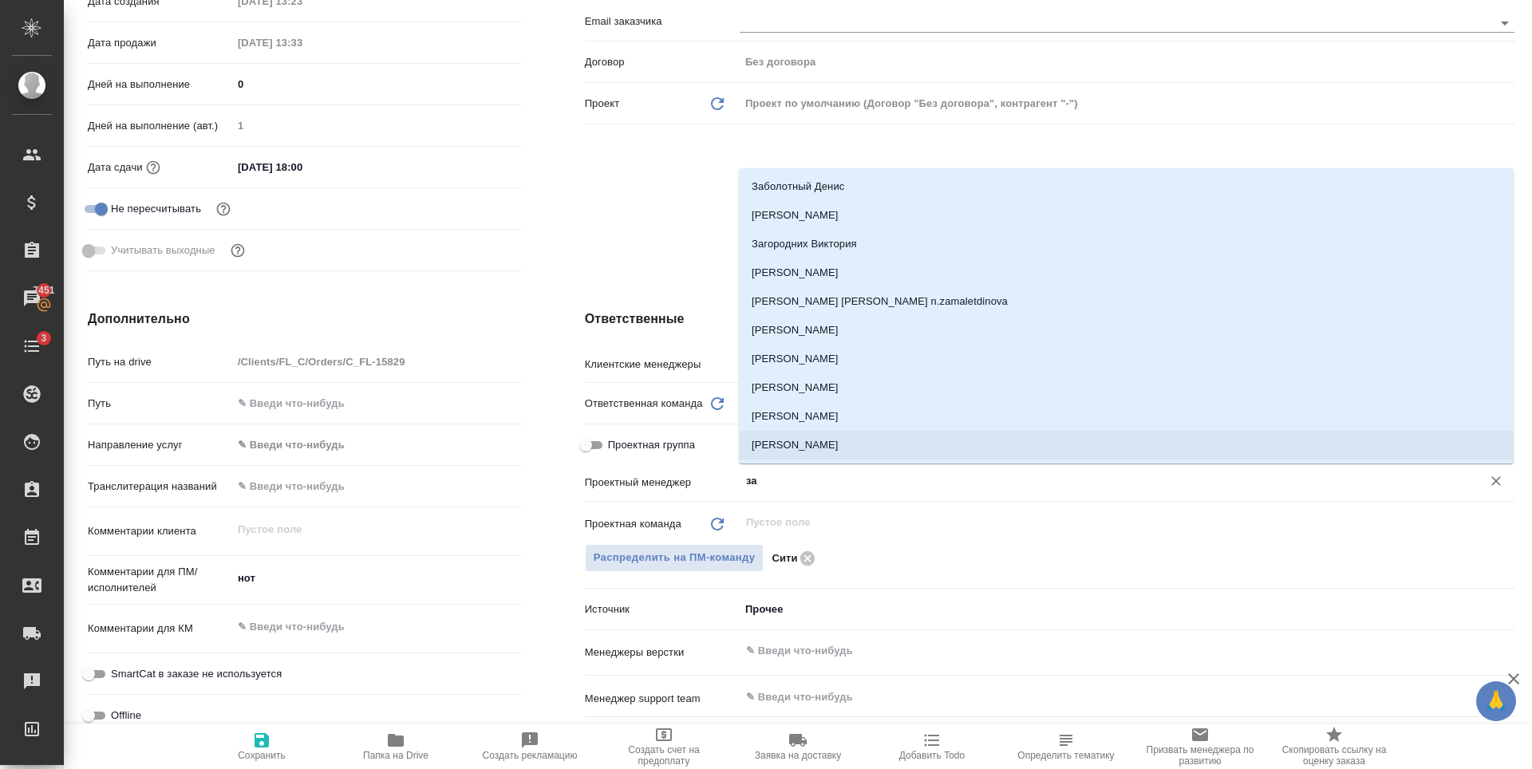
type input "зай"
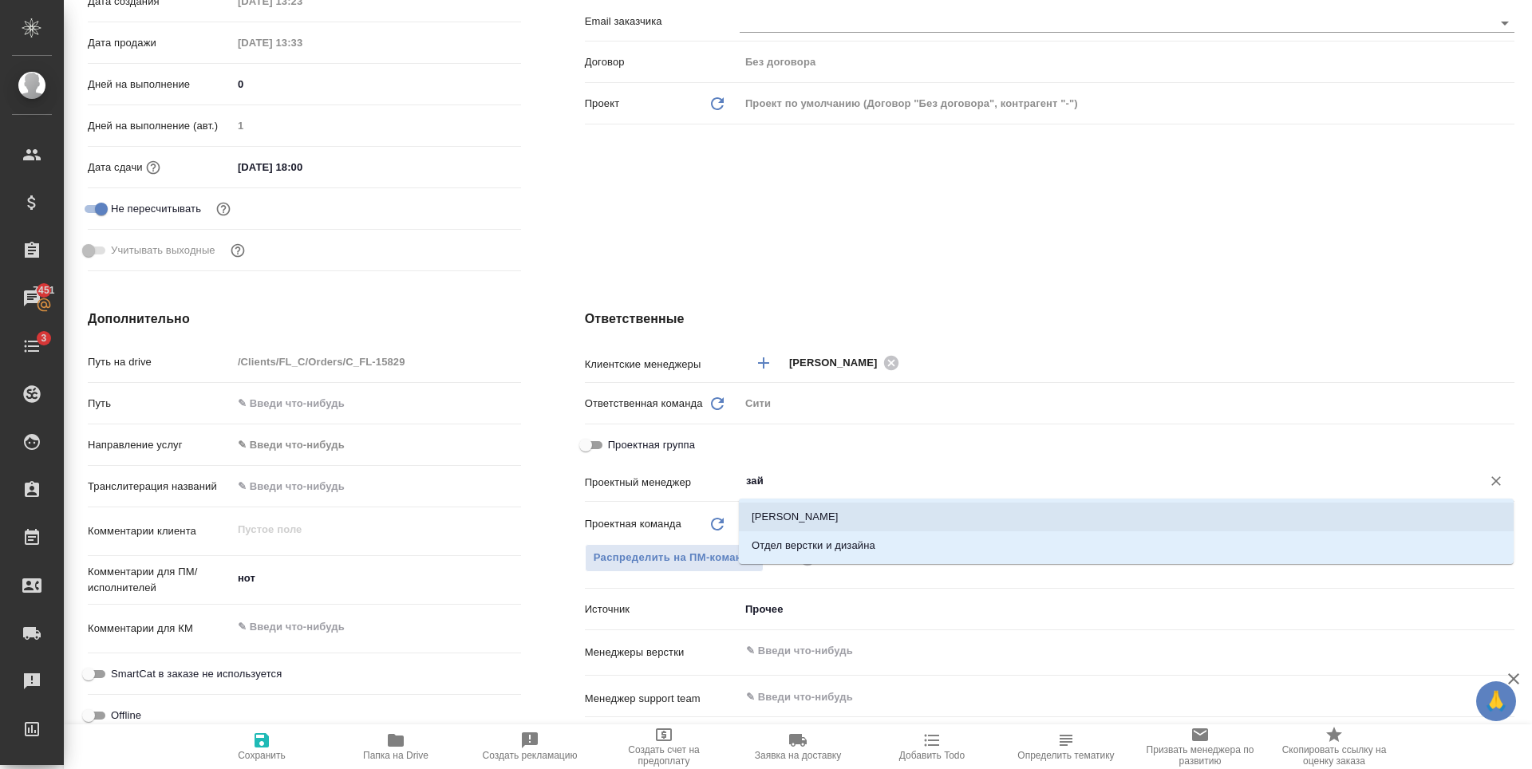
click at [794, 518] on li "Зайцева Светлана" at bounding box center [1126, 517] width 775 height 29
type textarea "x"
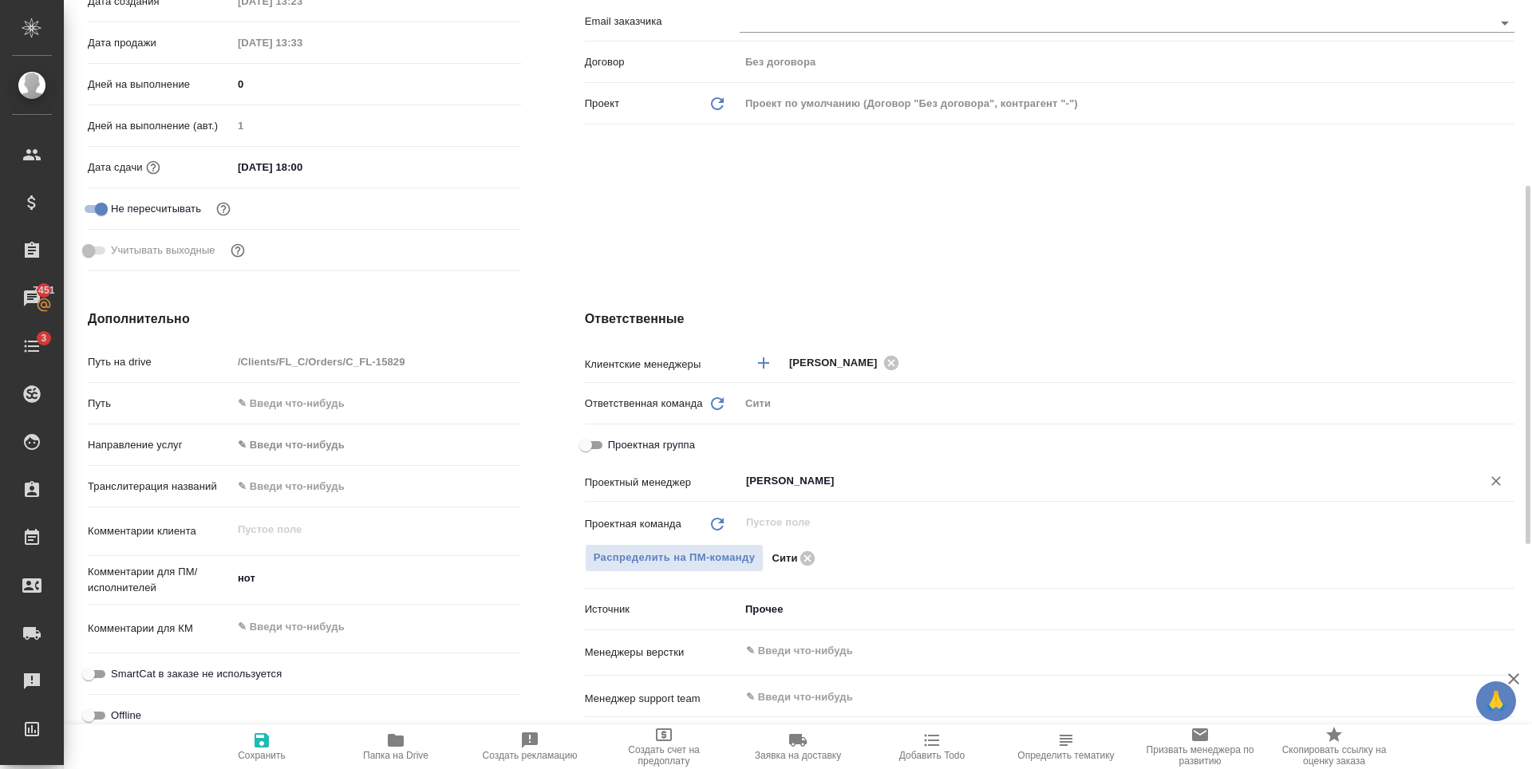
type input "Зайцева Светлана"
click at [267, 737] on icon "button" at bounding box center [262, 740] width 14 height 14
type textarea "x"
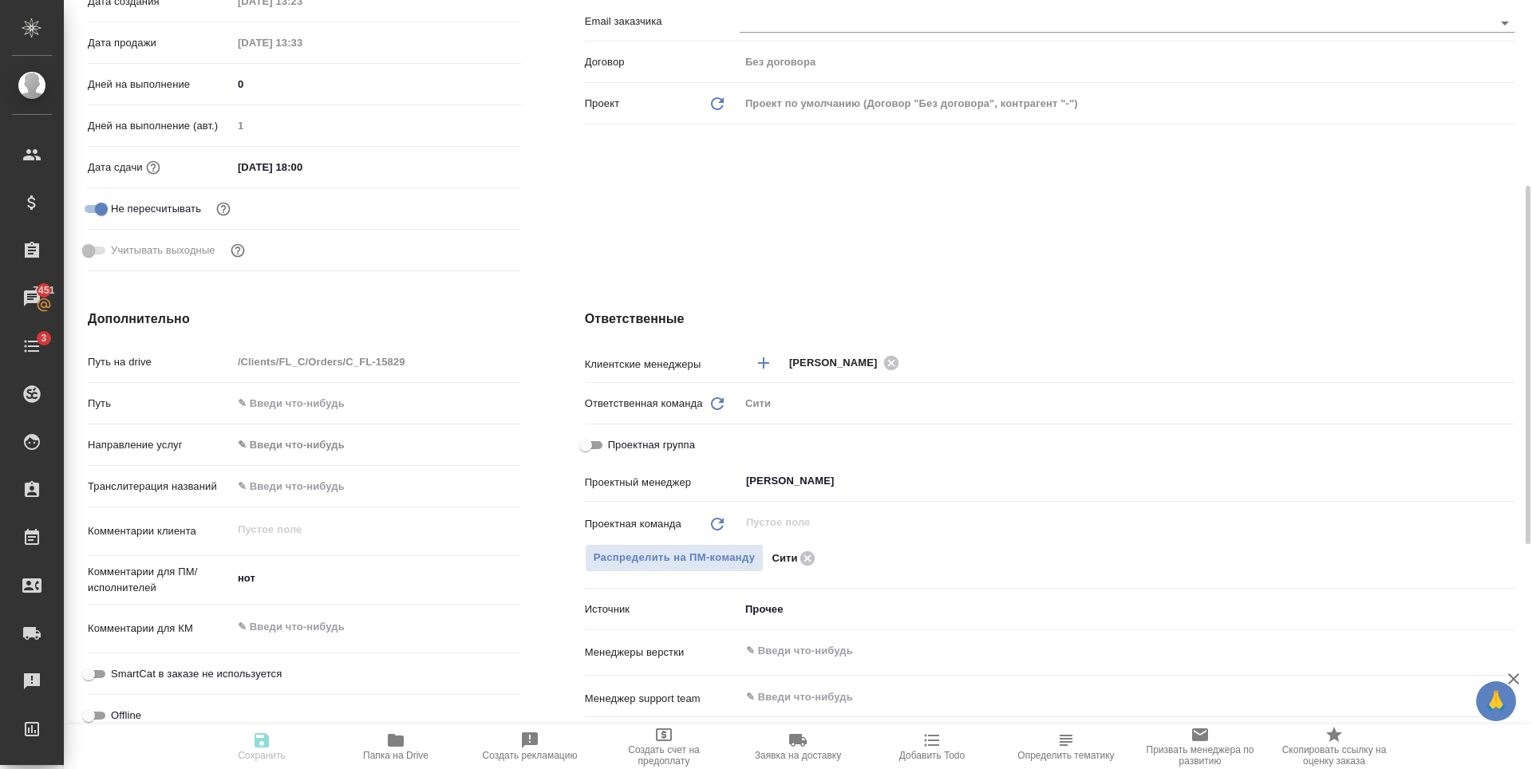
type textarea "x"
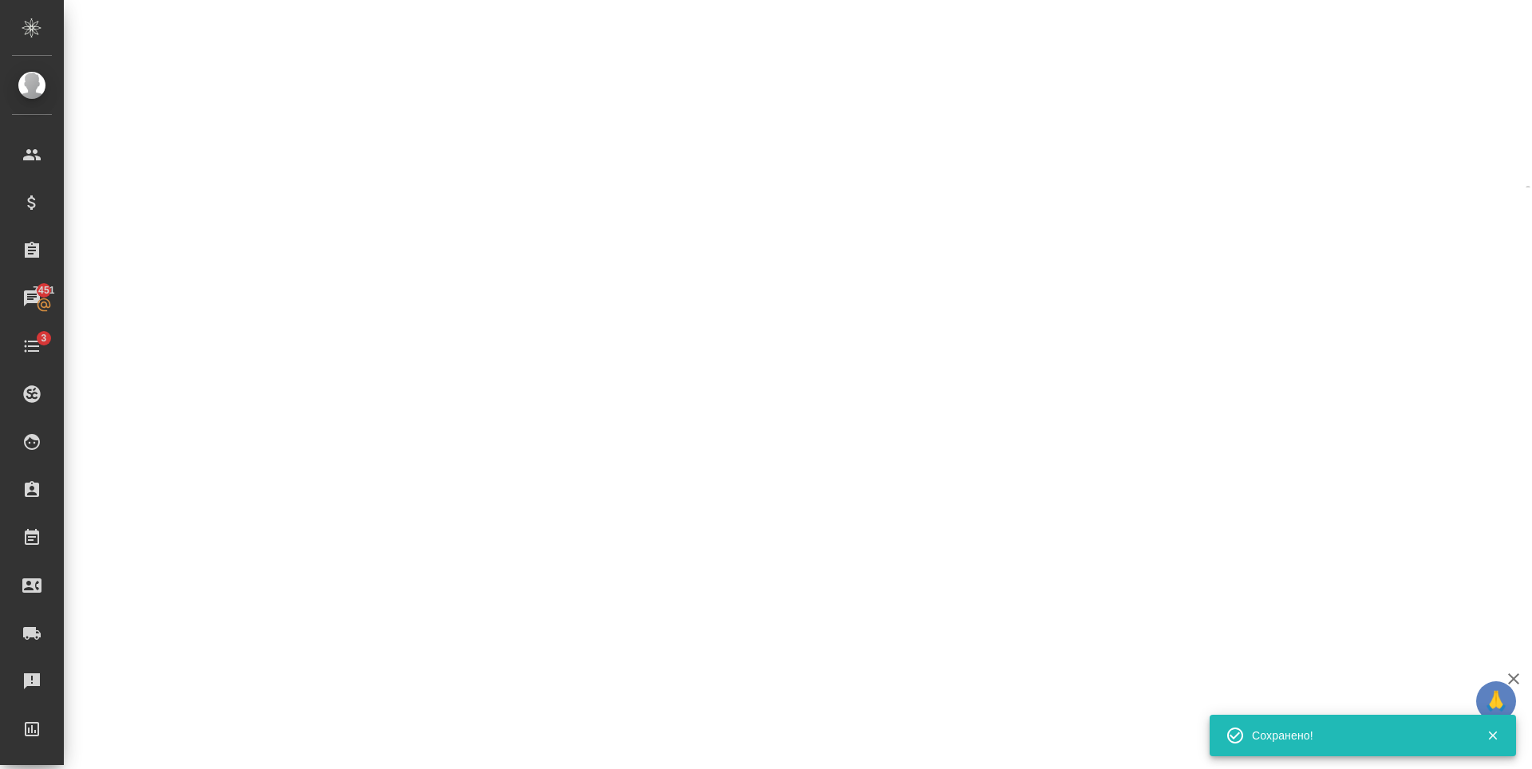
select select "RU"
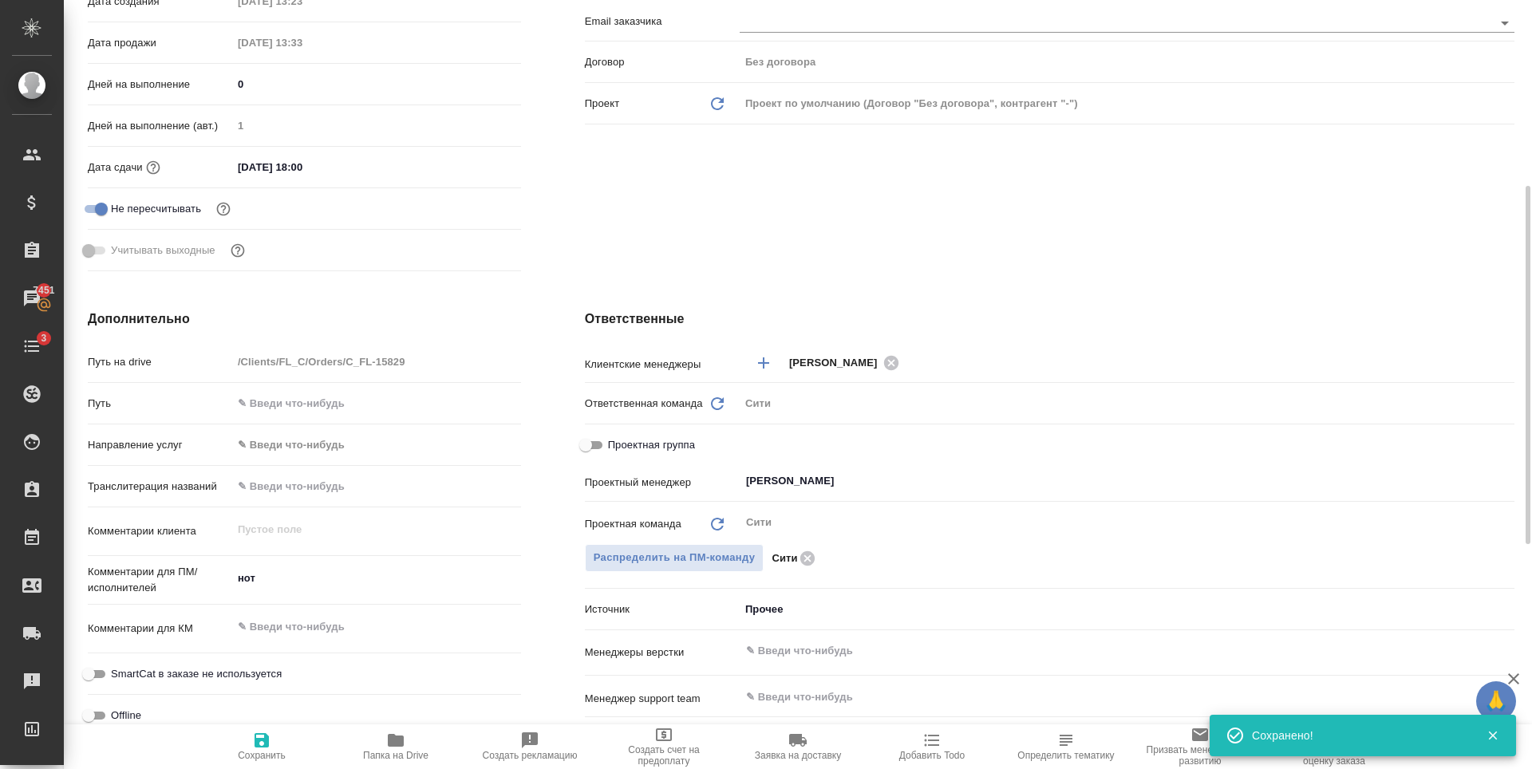
type textarea "x"
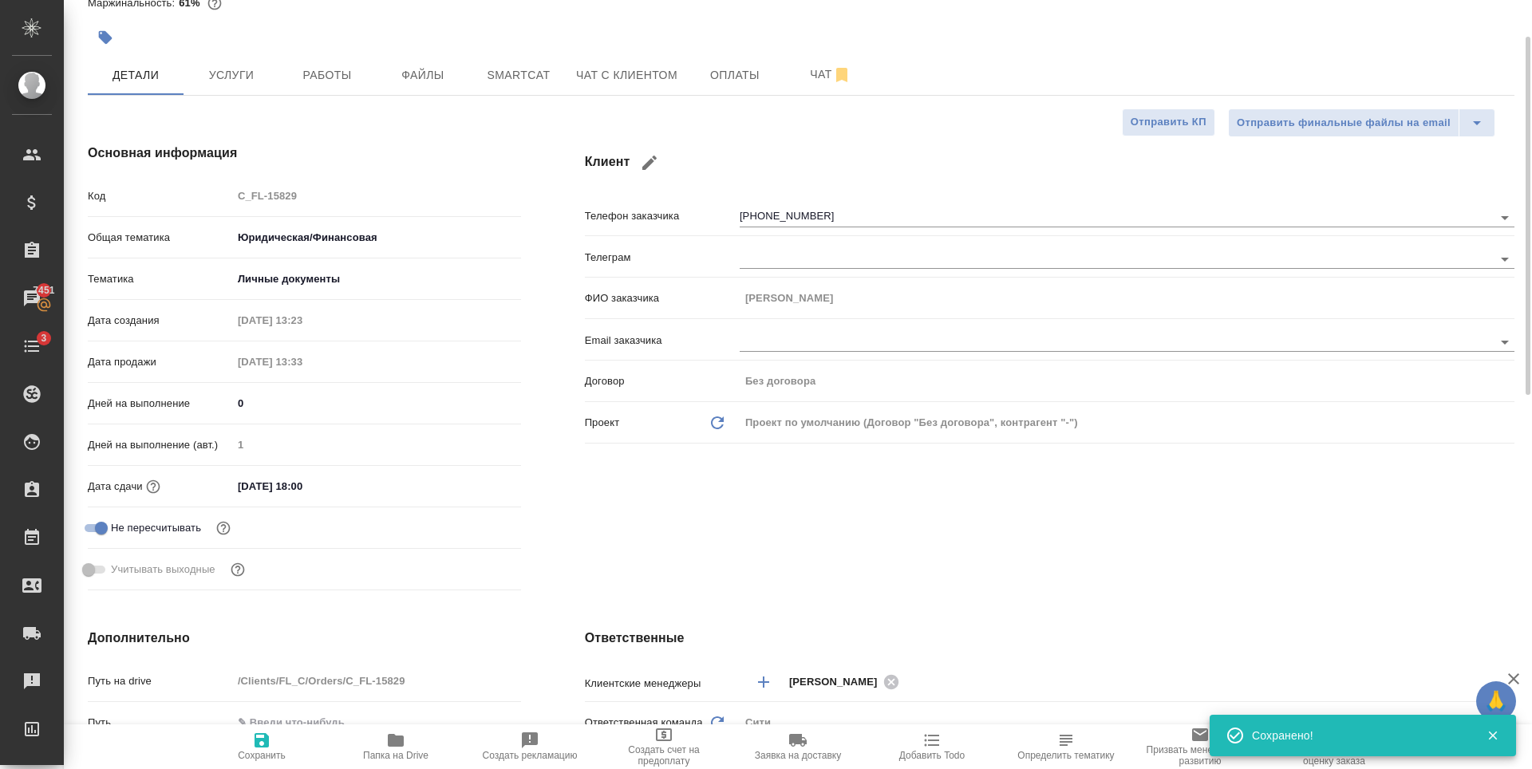
scroll to position [0, 0]
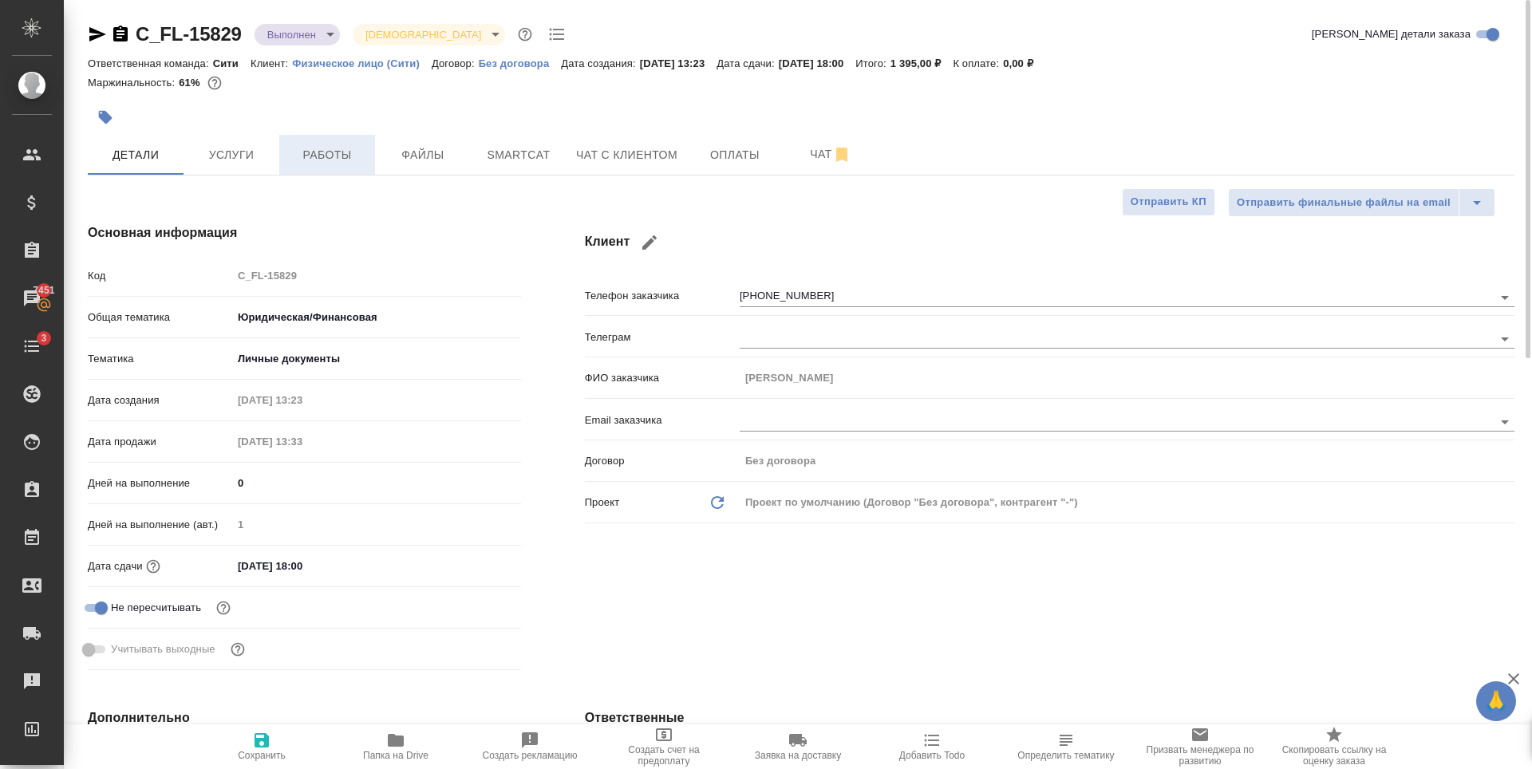
click at [290, 158] on span "Работы" at bounding box center [327, 155] width 77 height 20
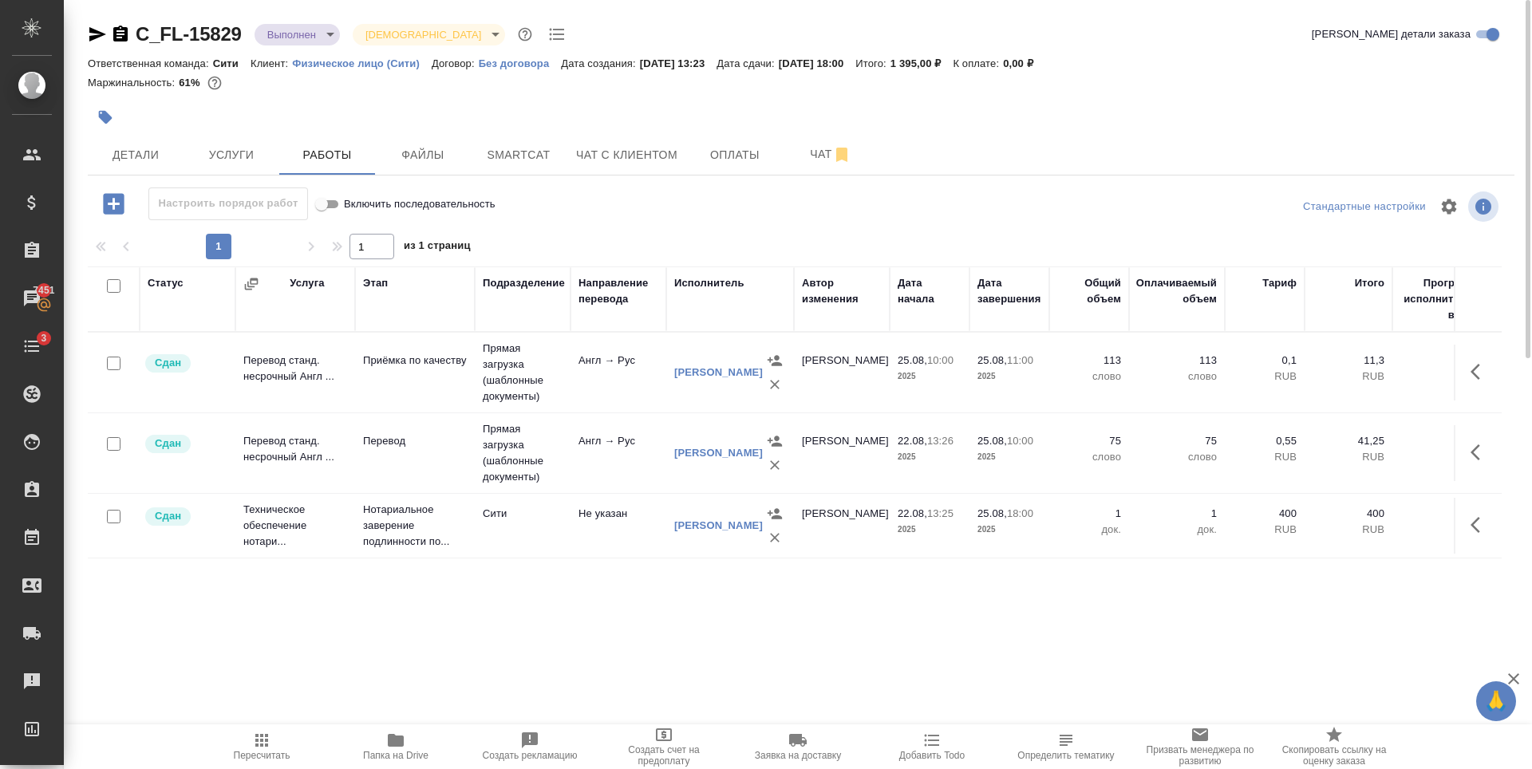
click at [289, 33] on body "🙏 .cls-1 fill:#fff; AWATERA Zaytseva Svetlana Клиенты Спецификации Заказы 7451 …" at bounding box center [766, 384] width 1532 height 769
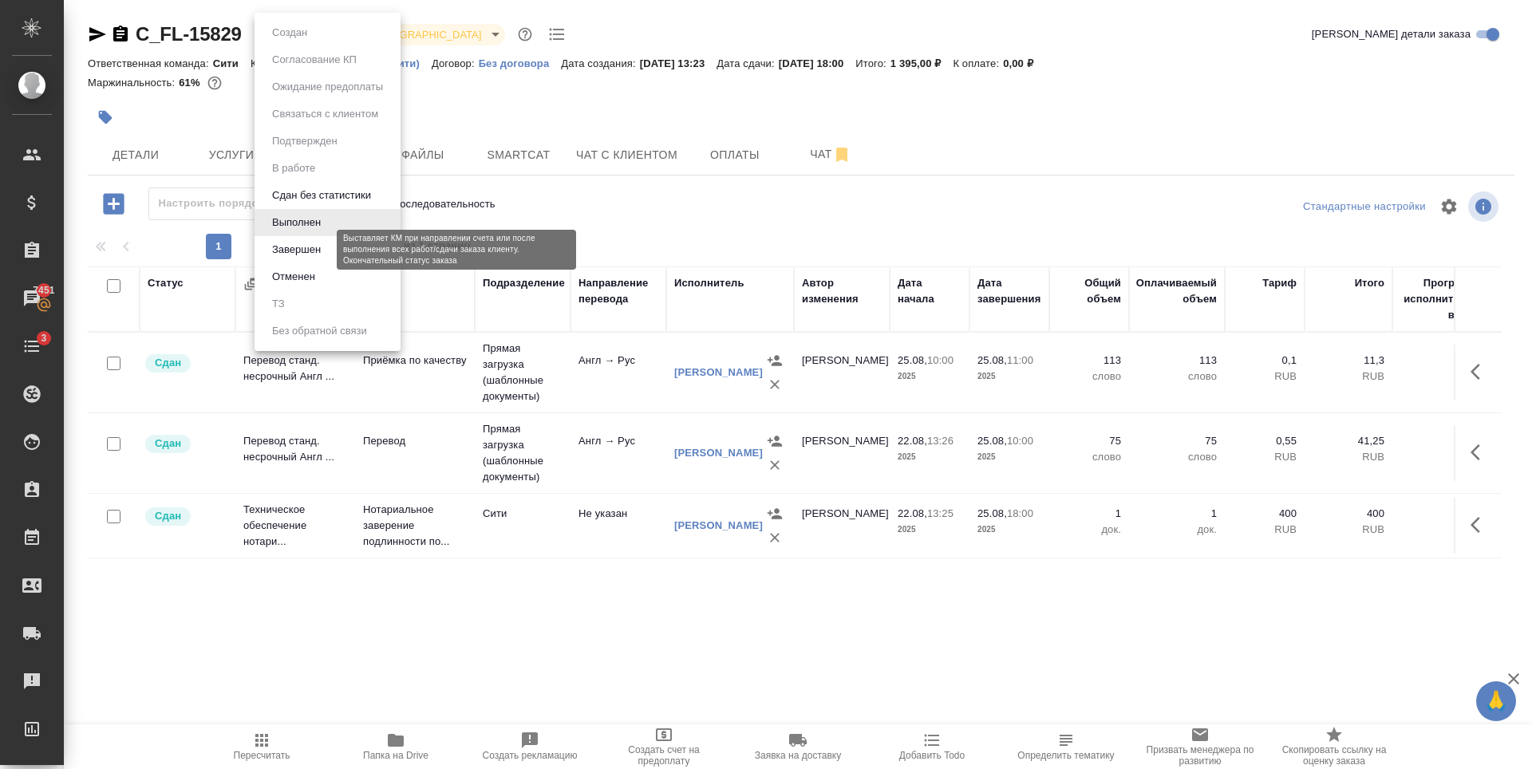
click at [322, 249] on button "Завершен" at bounding box center [296, 250] width 58 height 18
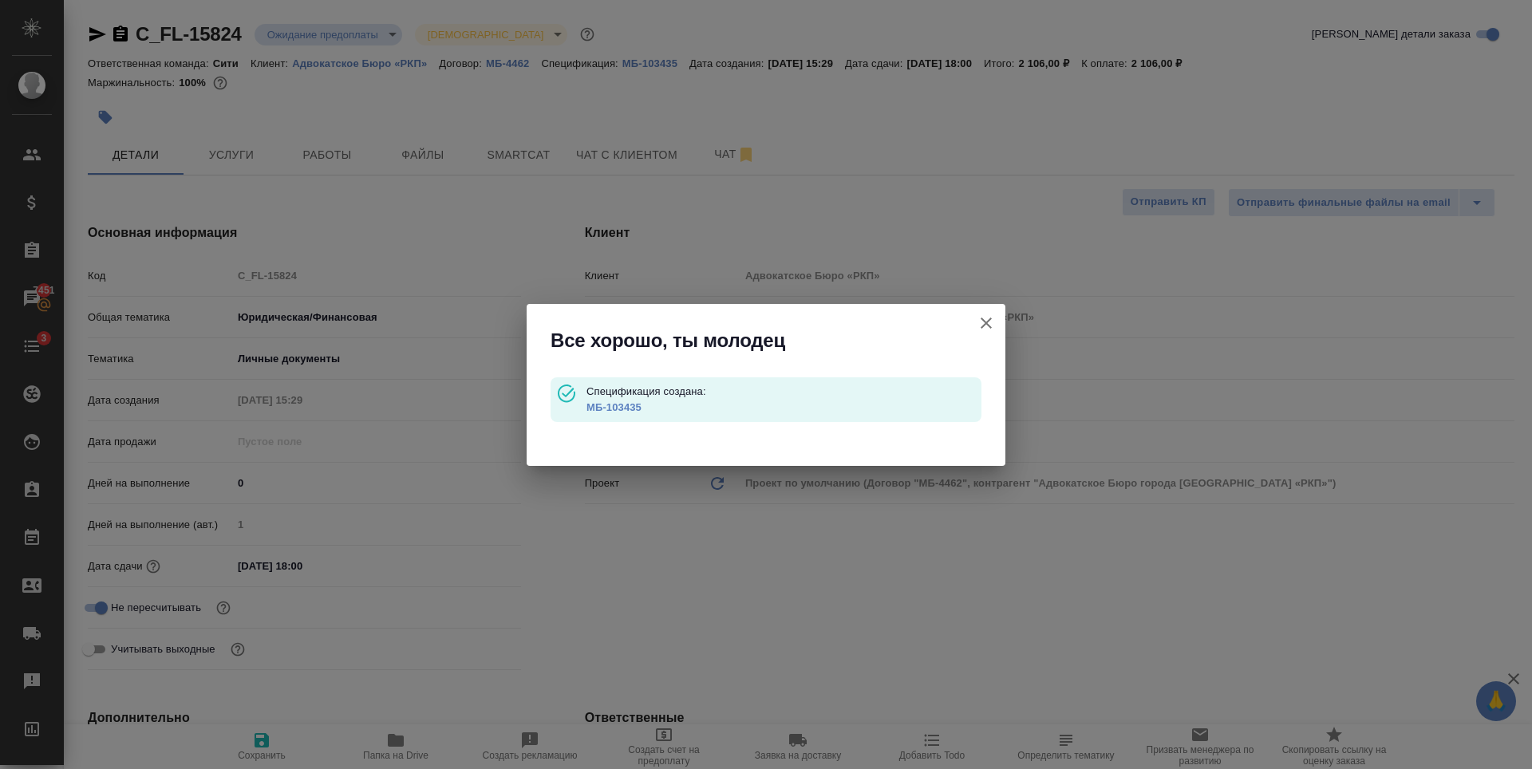
select select "RU"
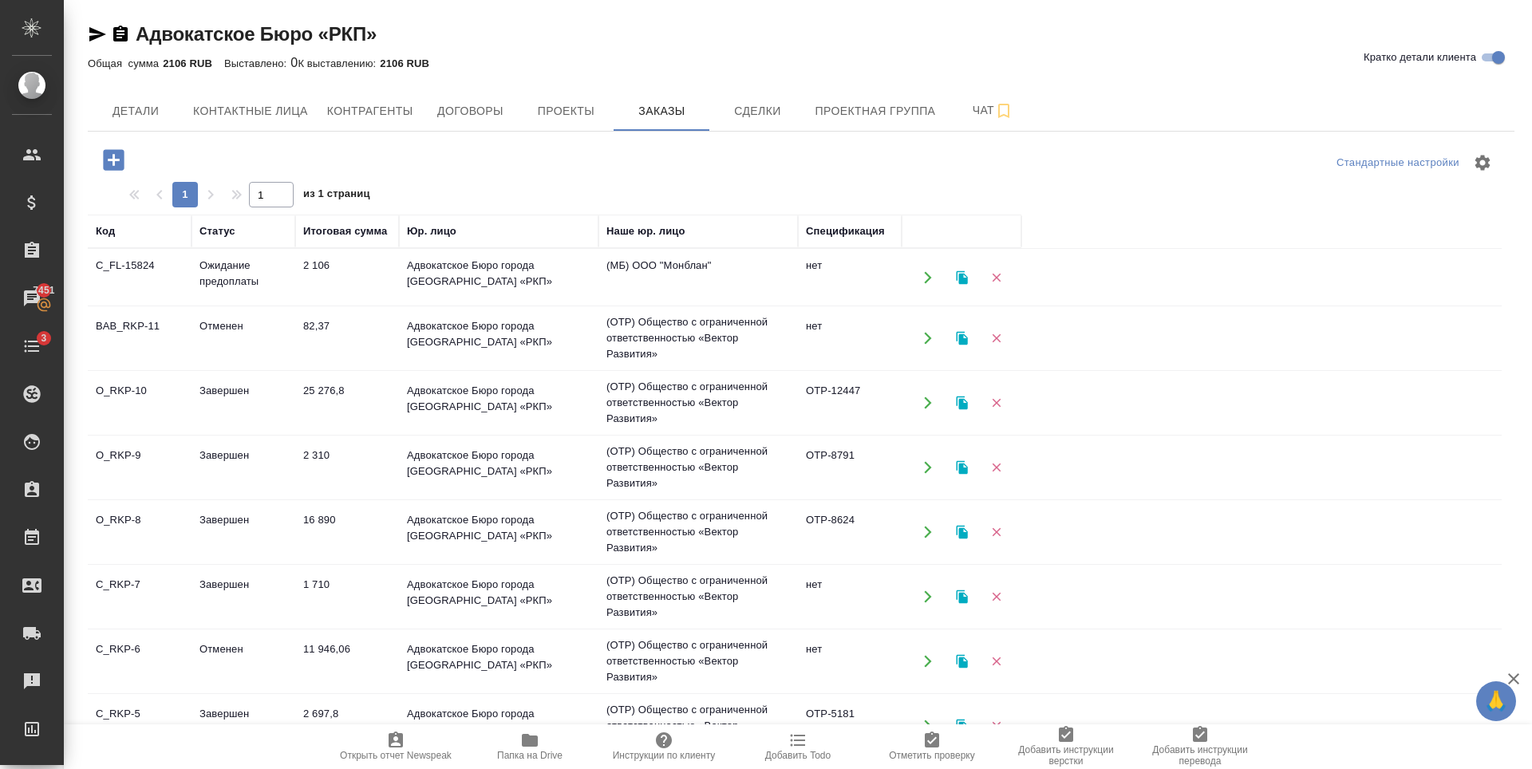
click at [332, 151] on div at bounding box center [326, 160] width 476 height 33
click at [116, 156] on icon "button" at bounding box center [113, 159] width 21 height 21
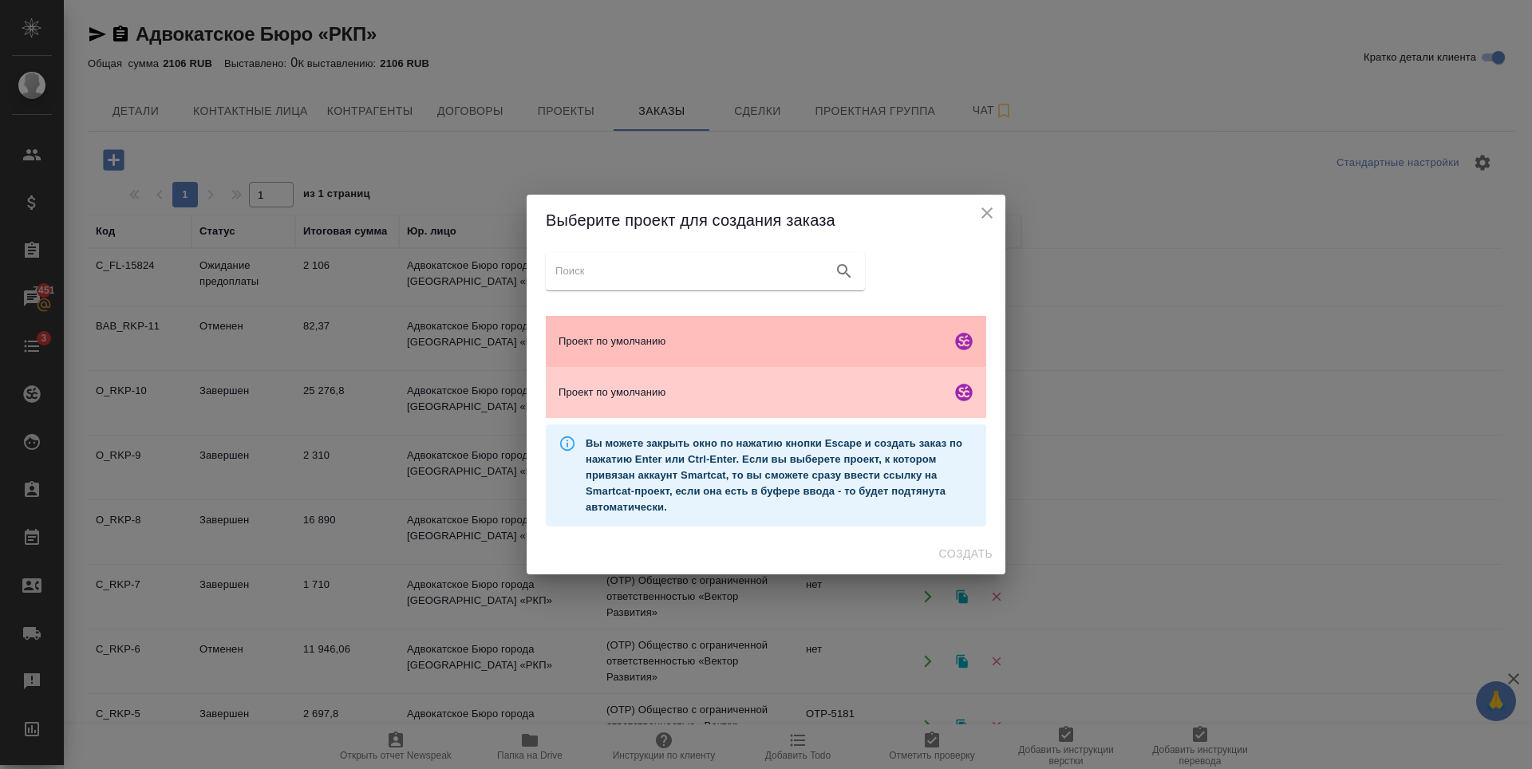
click at [684, 338] on span "Проект по умолчанию" at bounding box center [752, 342] width 386 height 16
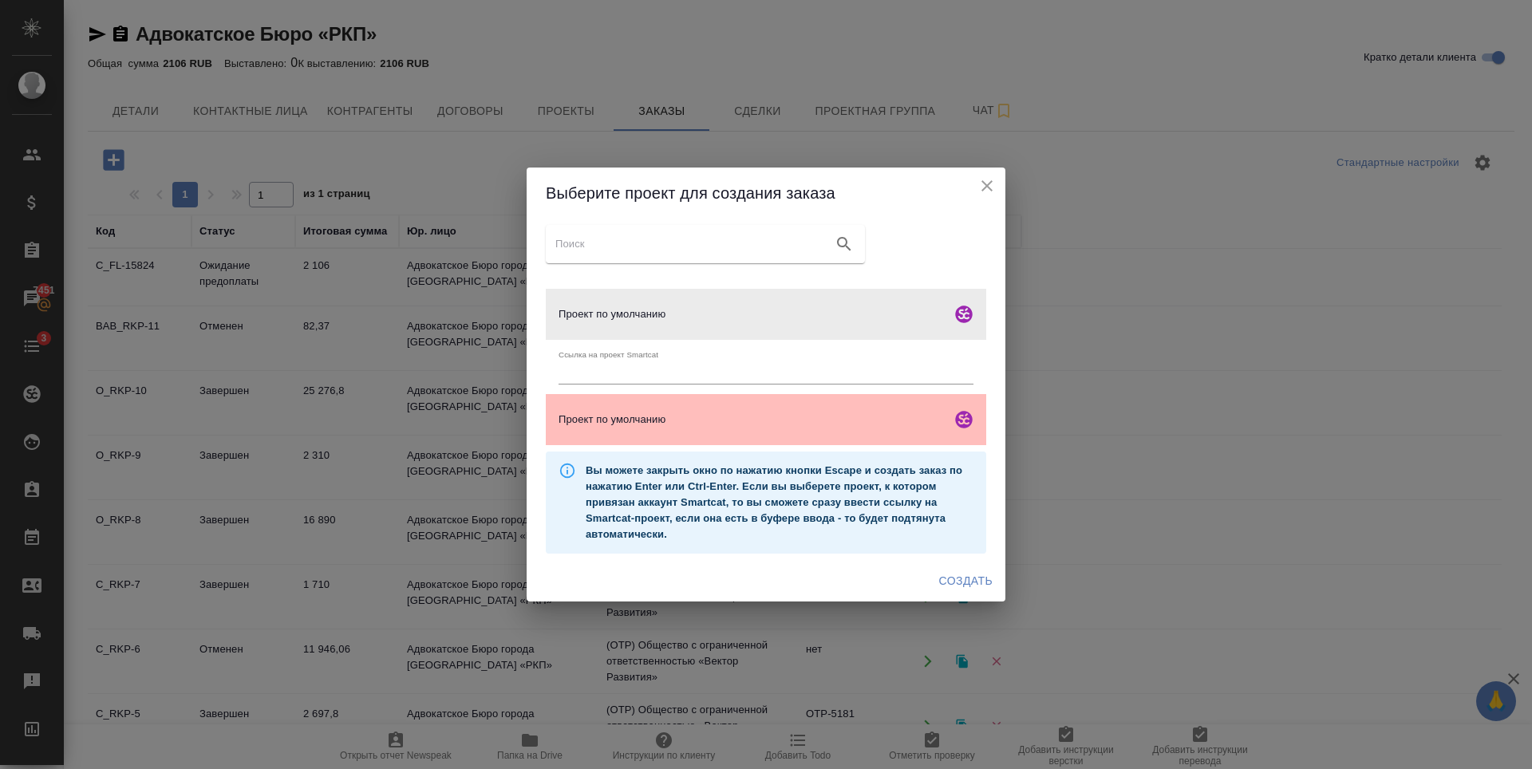
click at [679, 417] on span "Проект по умолчанию" at bounding box center [752, 420] width 386 height 16
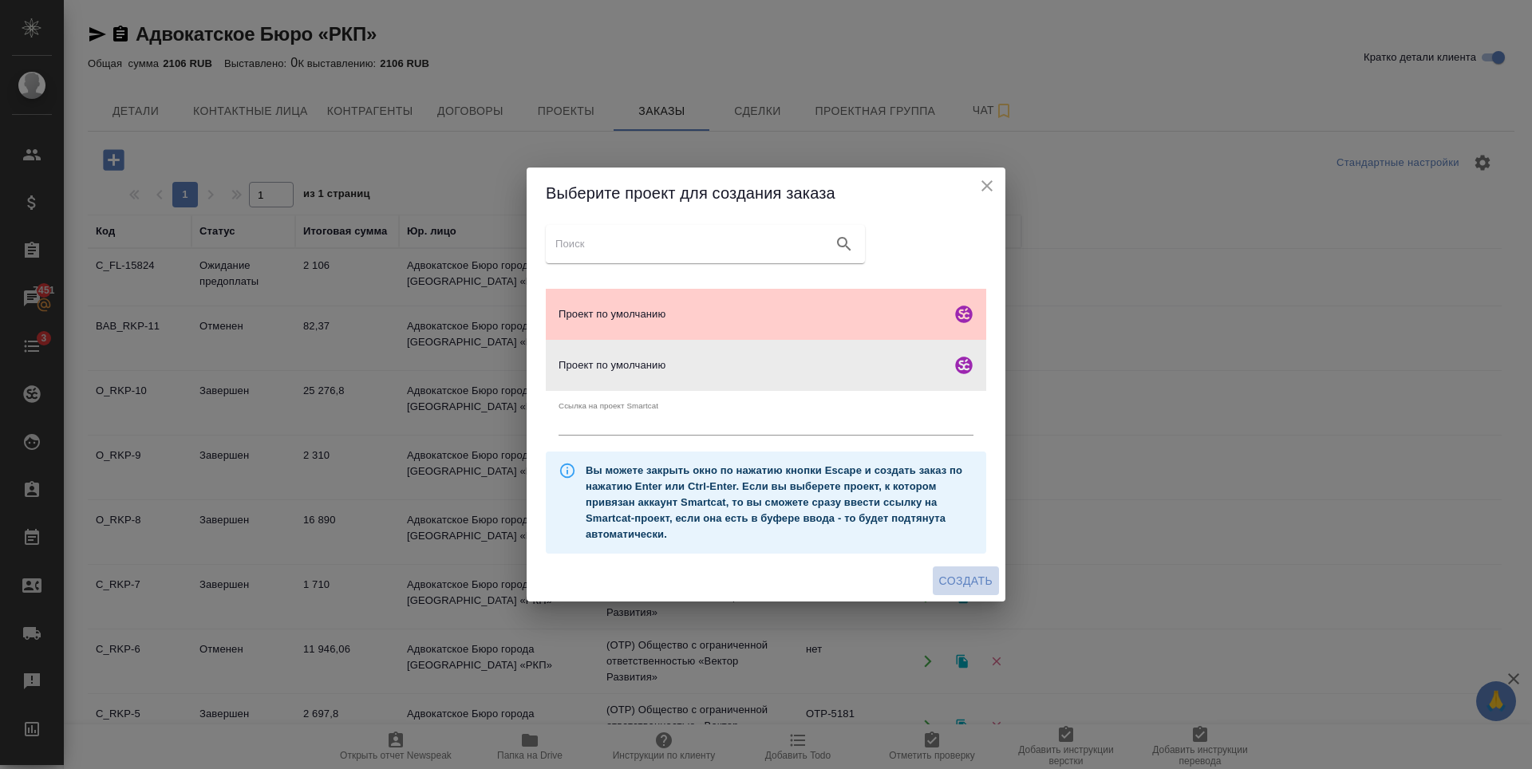
click at [938, 571] on button "Создать" at bounding box center [966, 582] width 66 height 30
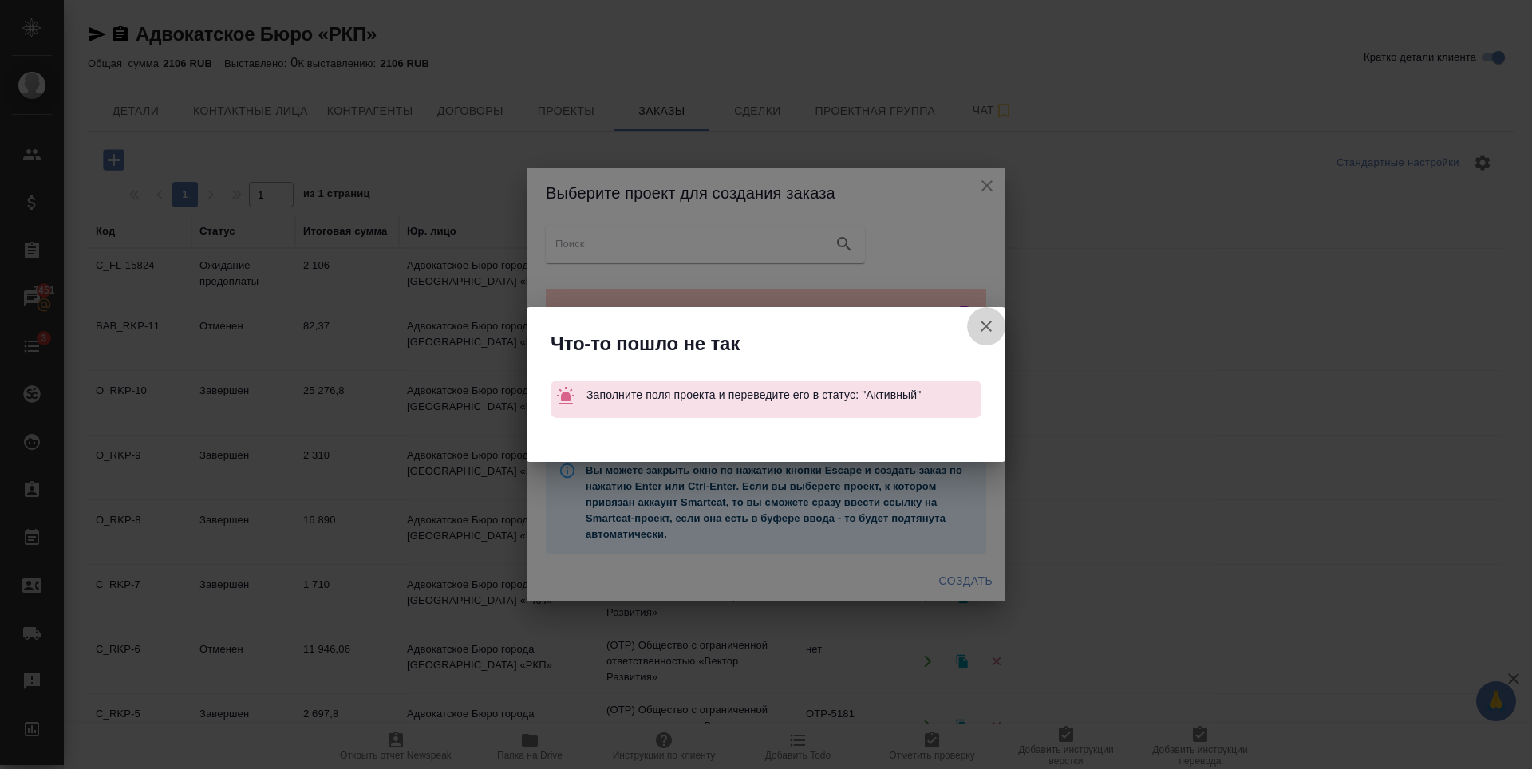
click at [988, 317] on icon "button" at bounding box center [986, 326] width 19 height 19
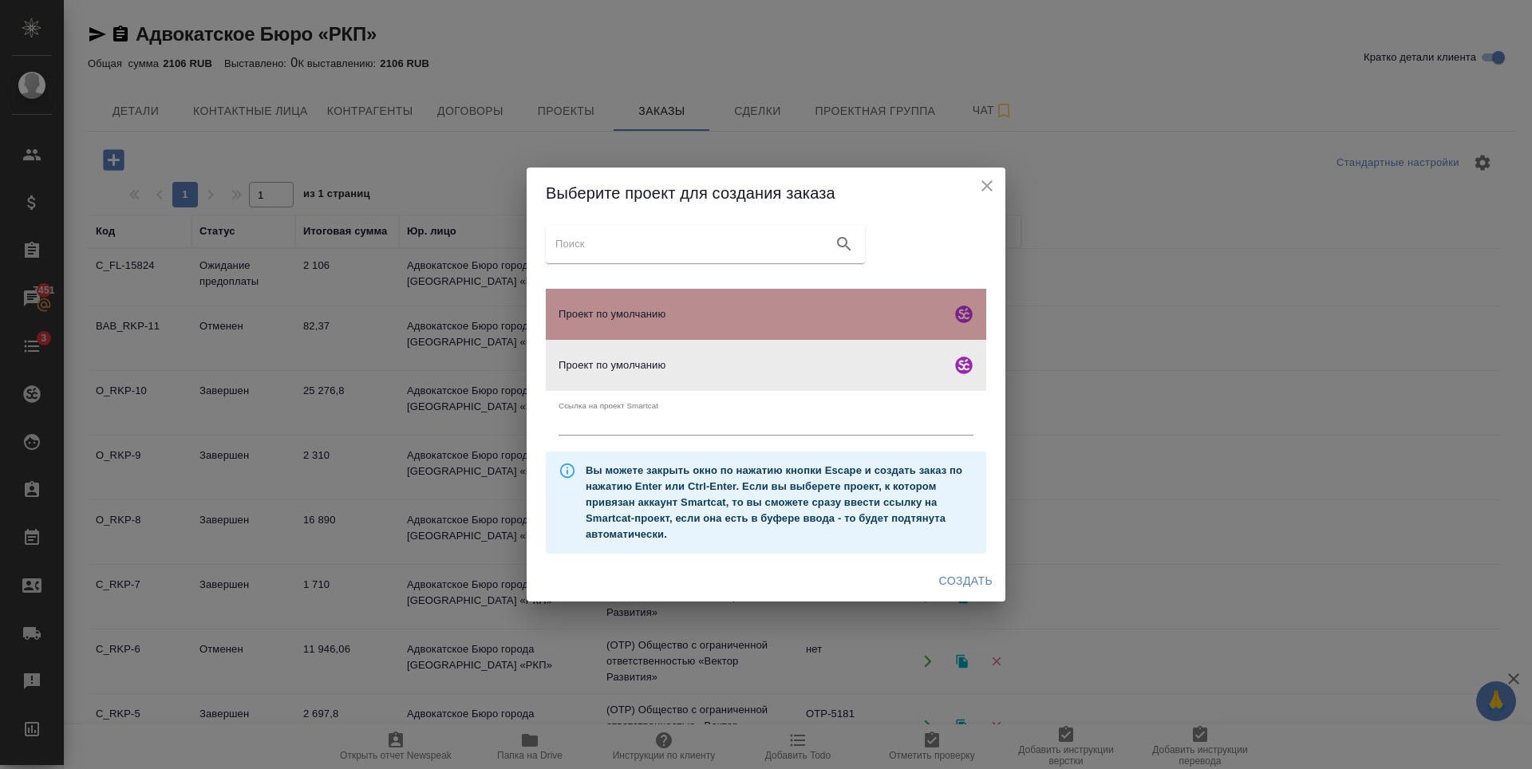
click at [887, 315] on span "Проект по умолчанию" at bounding box center [752, 314] width 386 height 16
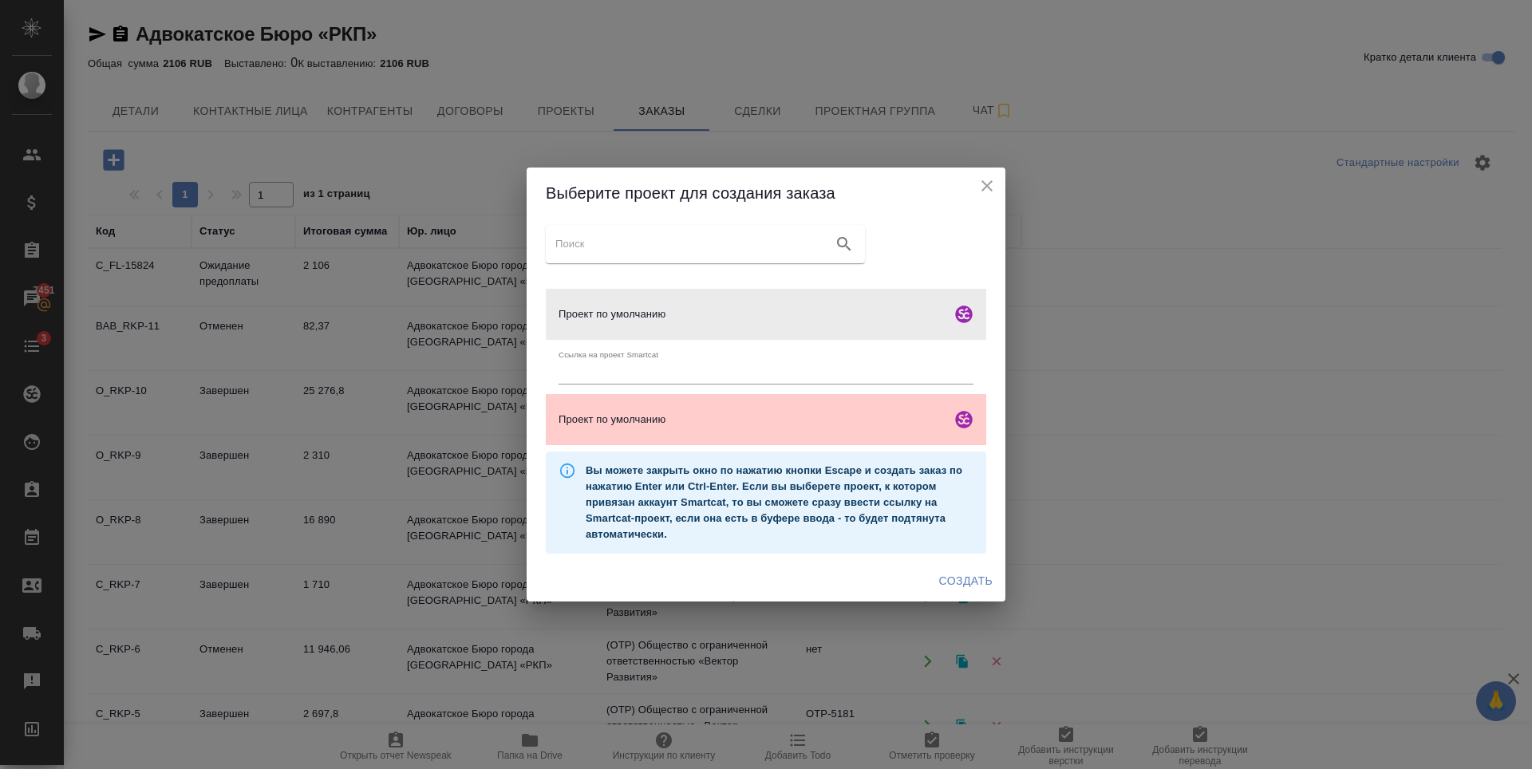
click at [966, 579] on span "Создать" at bounding box center [965, 581] width 53 height 20
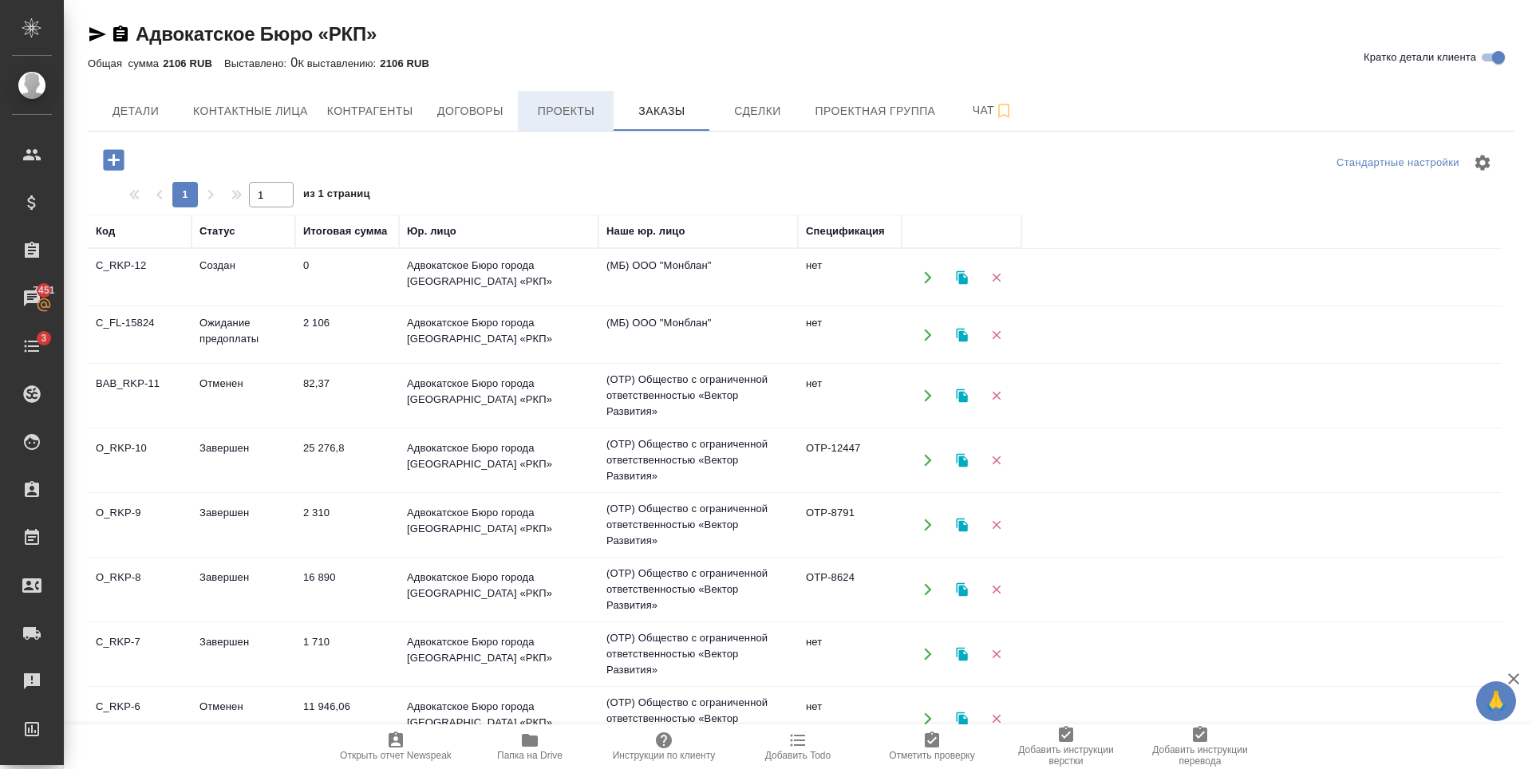
click at [594, 108] on span "Проекты" at bounding box center [565, 111] width 77 height 20
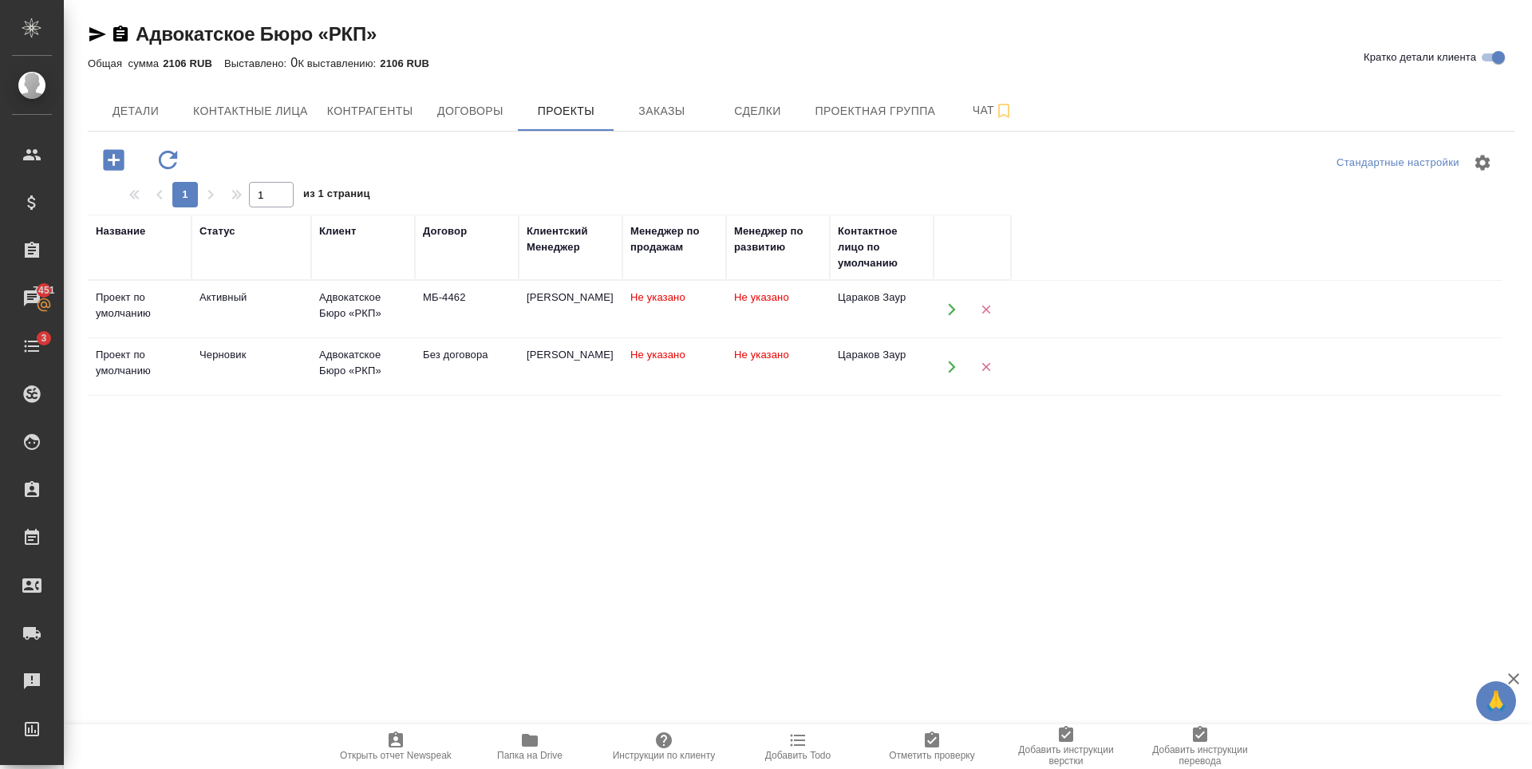
click at [154, 311] on div "Проект по умолчанию" at bounding box center [140, 306] width 88 height 32
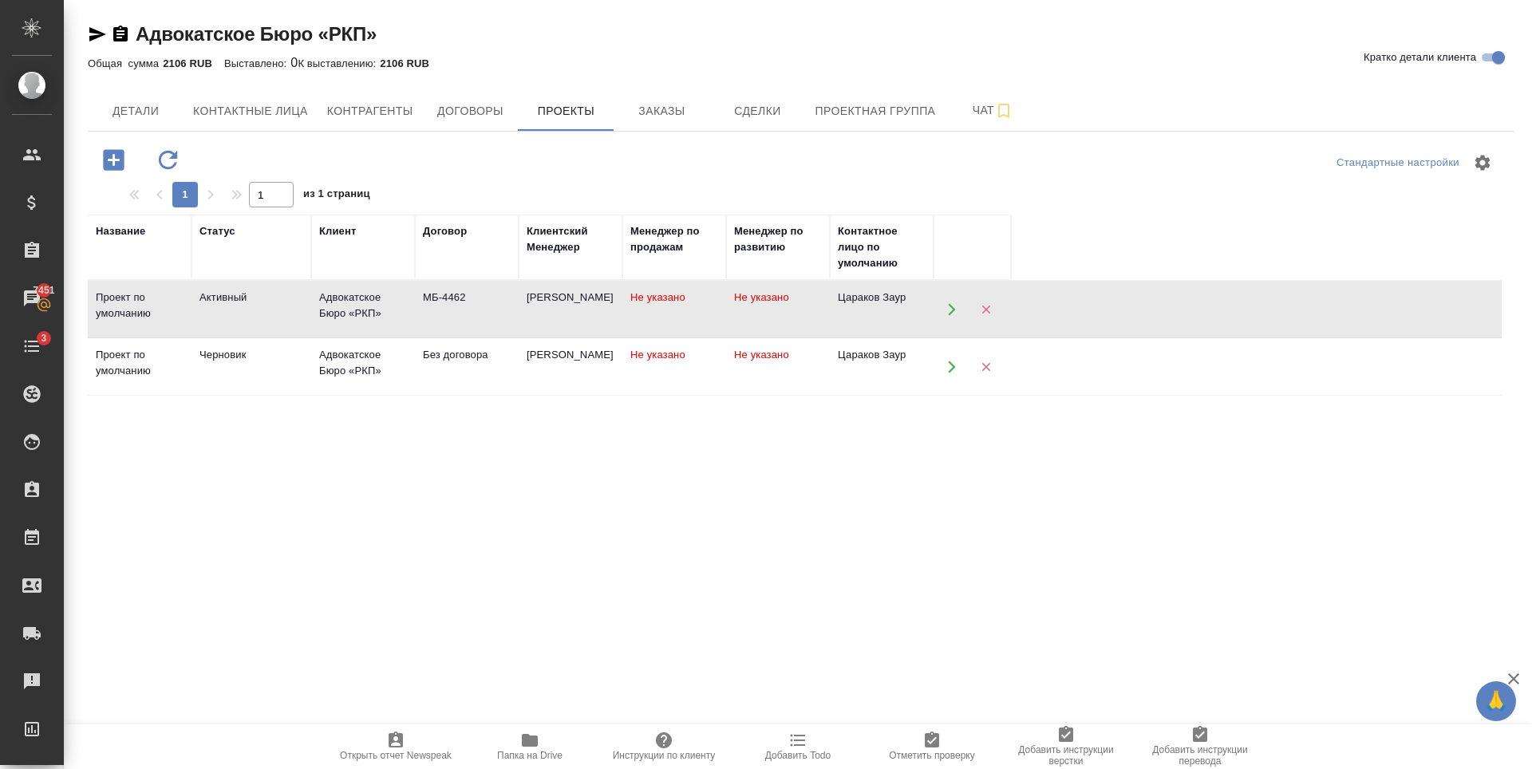
click at [154, 311] on div "Проект по умолчанию" at bounding box center [140, 306] width 88 height 32
click at [661, 108] on span "Заказы" at bounding box center [661, 111] width 77 height 20
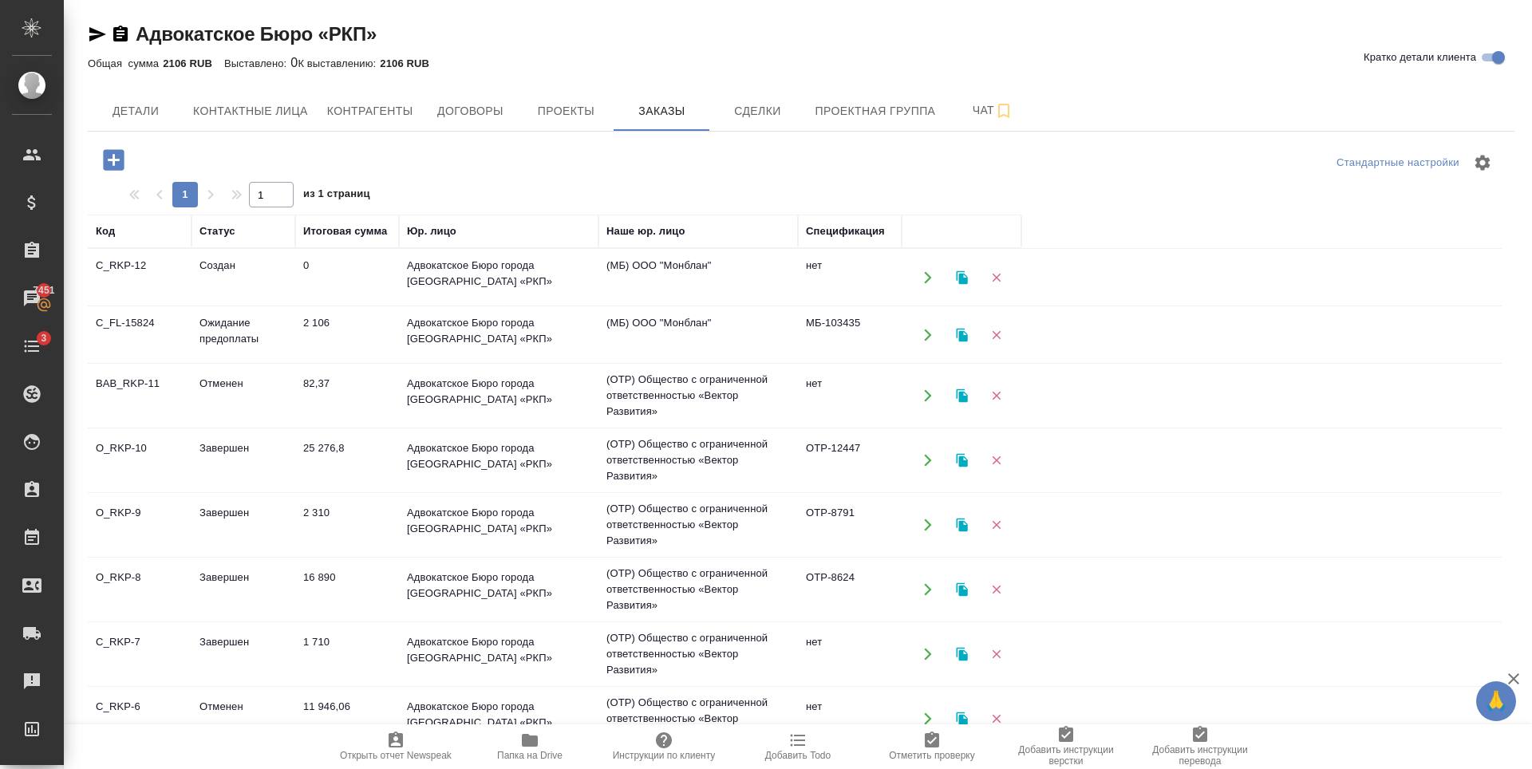
click at [344, 337] on td "2 106" at bounding box center [347, 335] width 104 height 56
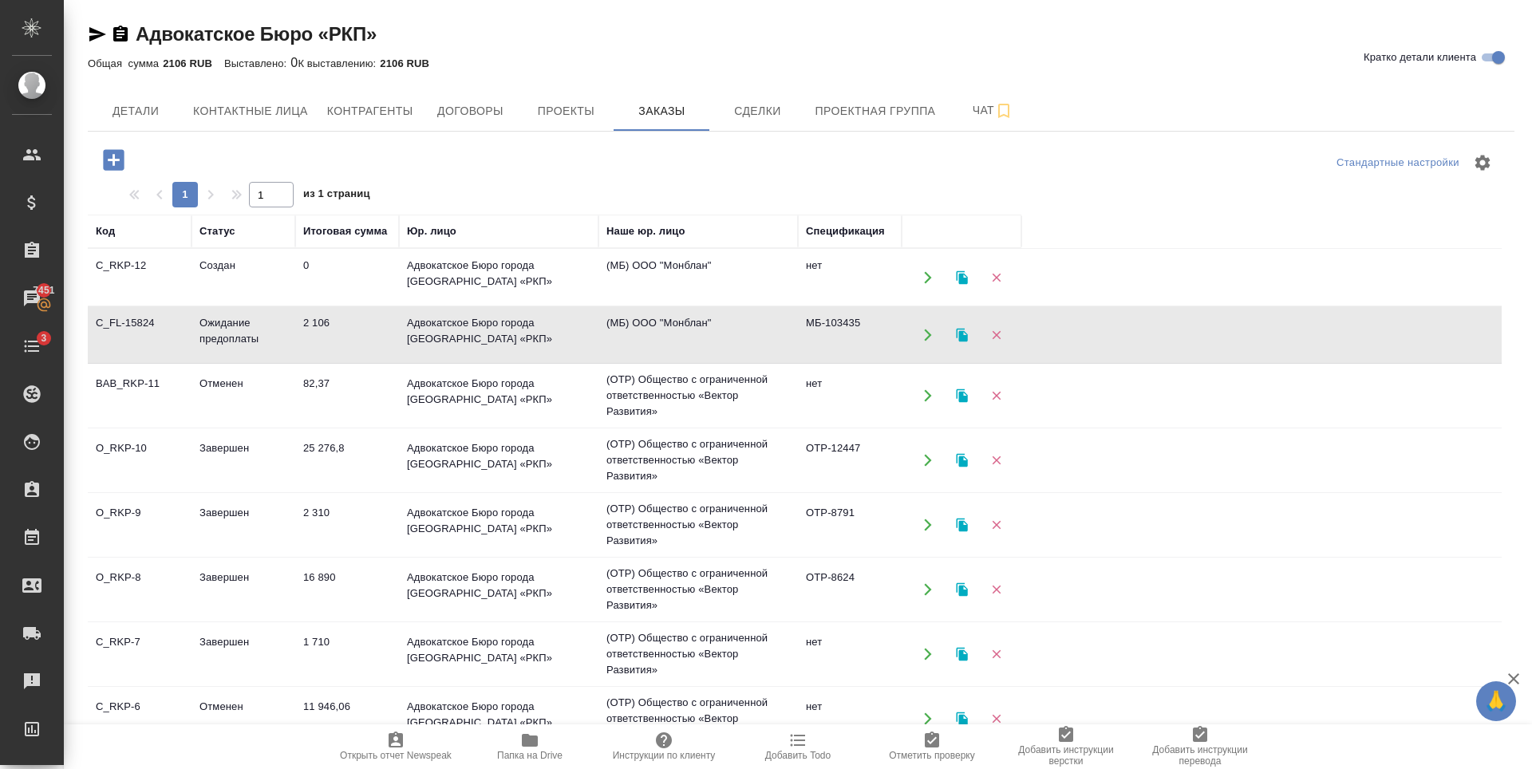
click at [344, 337] on td "2 106" at bounding box center [347, 335] width 104 height 56
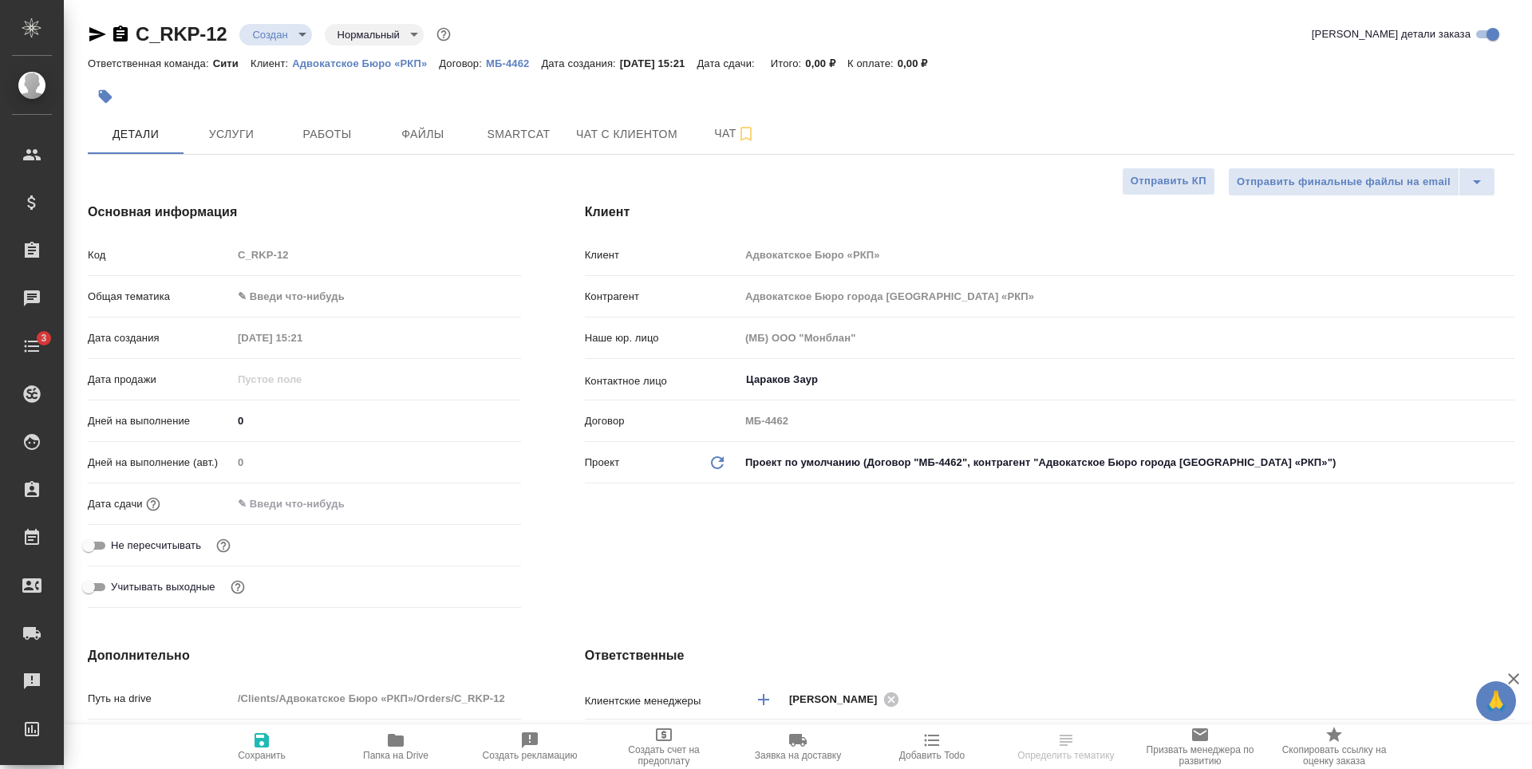
select select "RU"
type textarea "x"
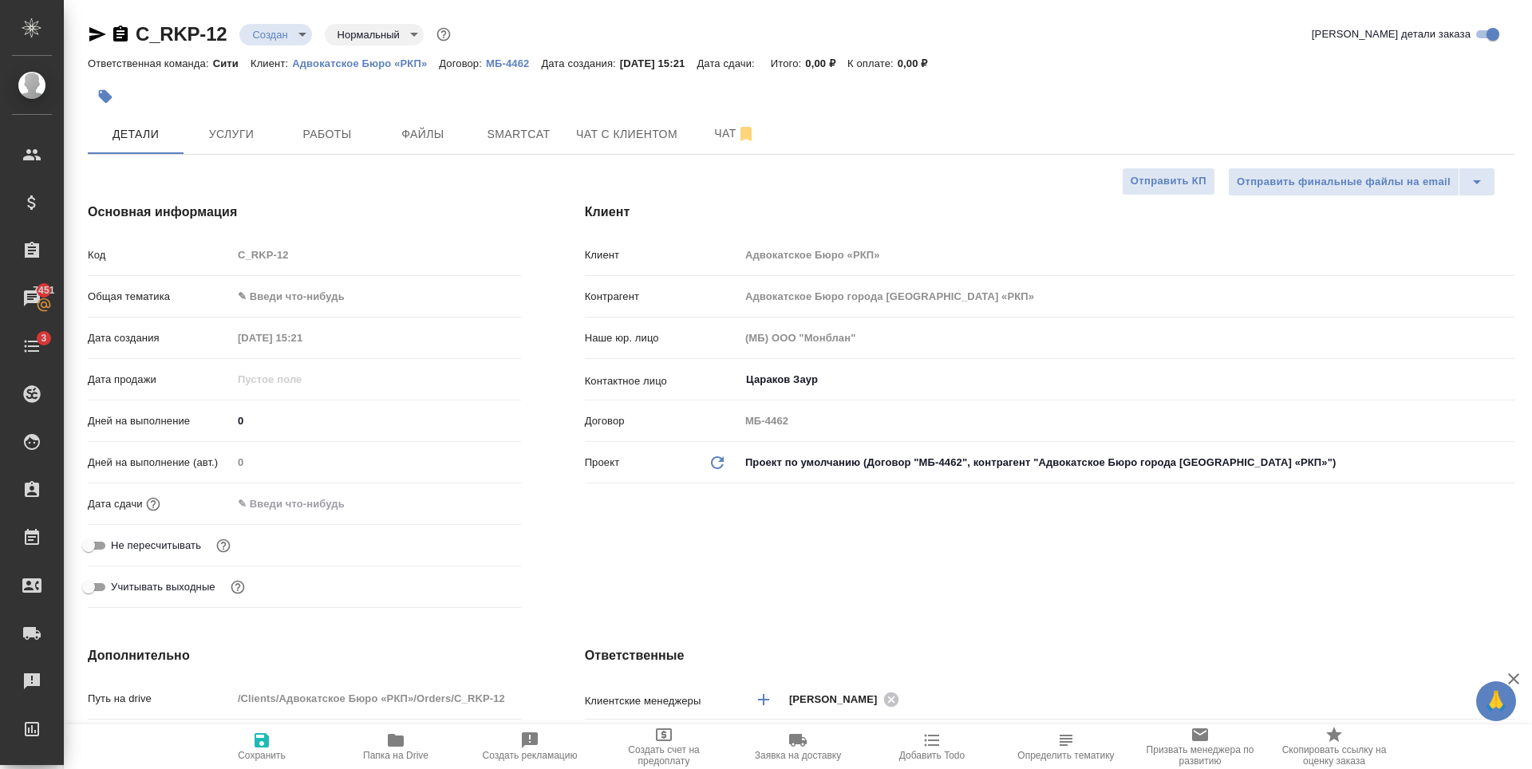
type textarea "x"
click at [248, 125] on span "Услуги" at bounding box center [231, 134] width 77 height 20
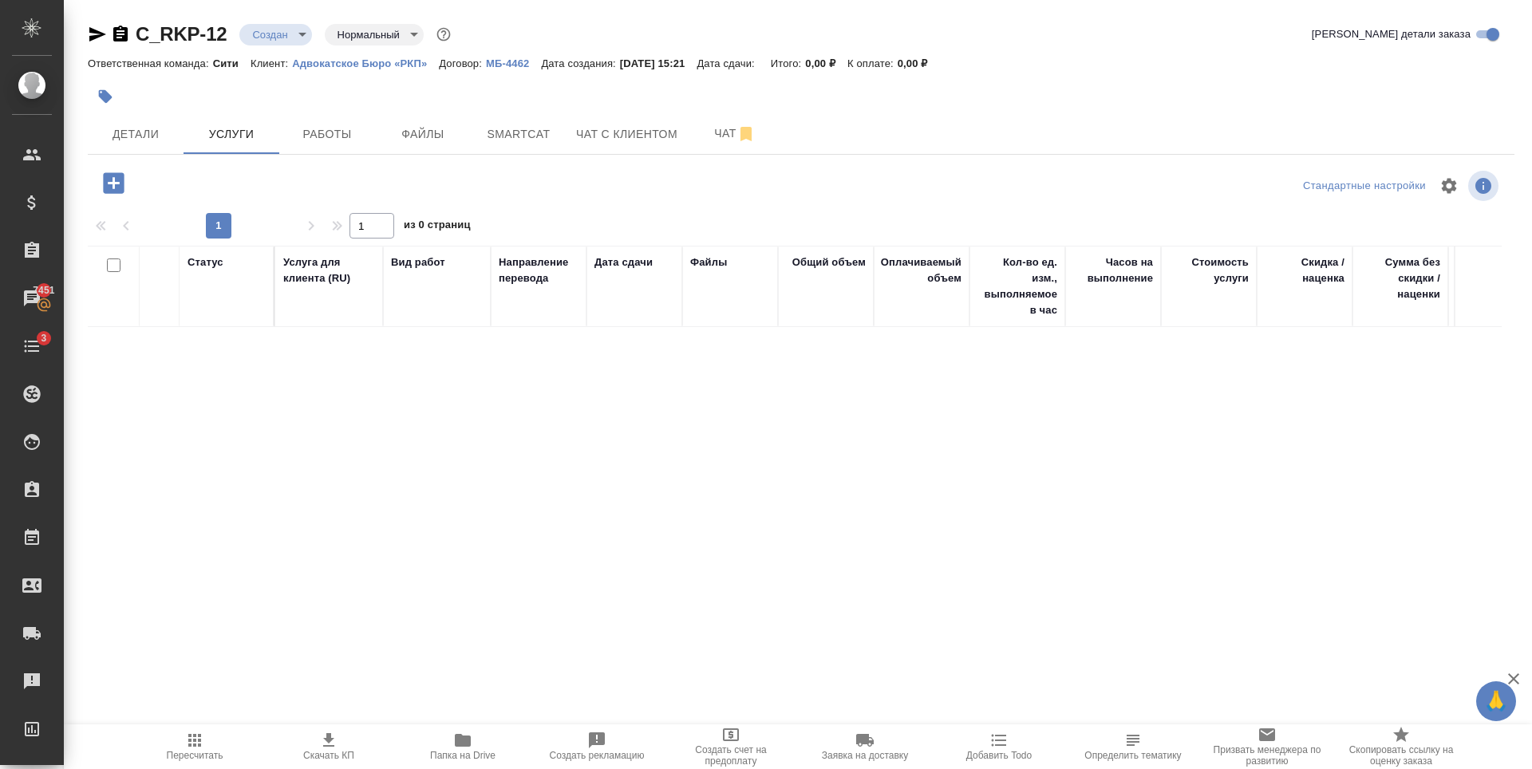
click at [111, 187] on icon "button" at bounding box center [113, 182] width 21 height 21
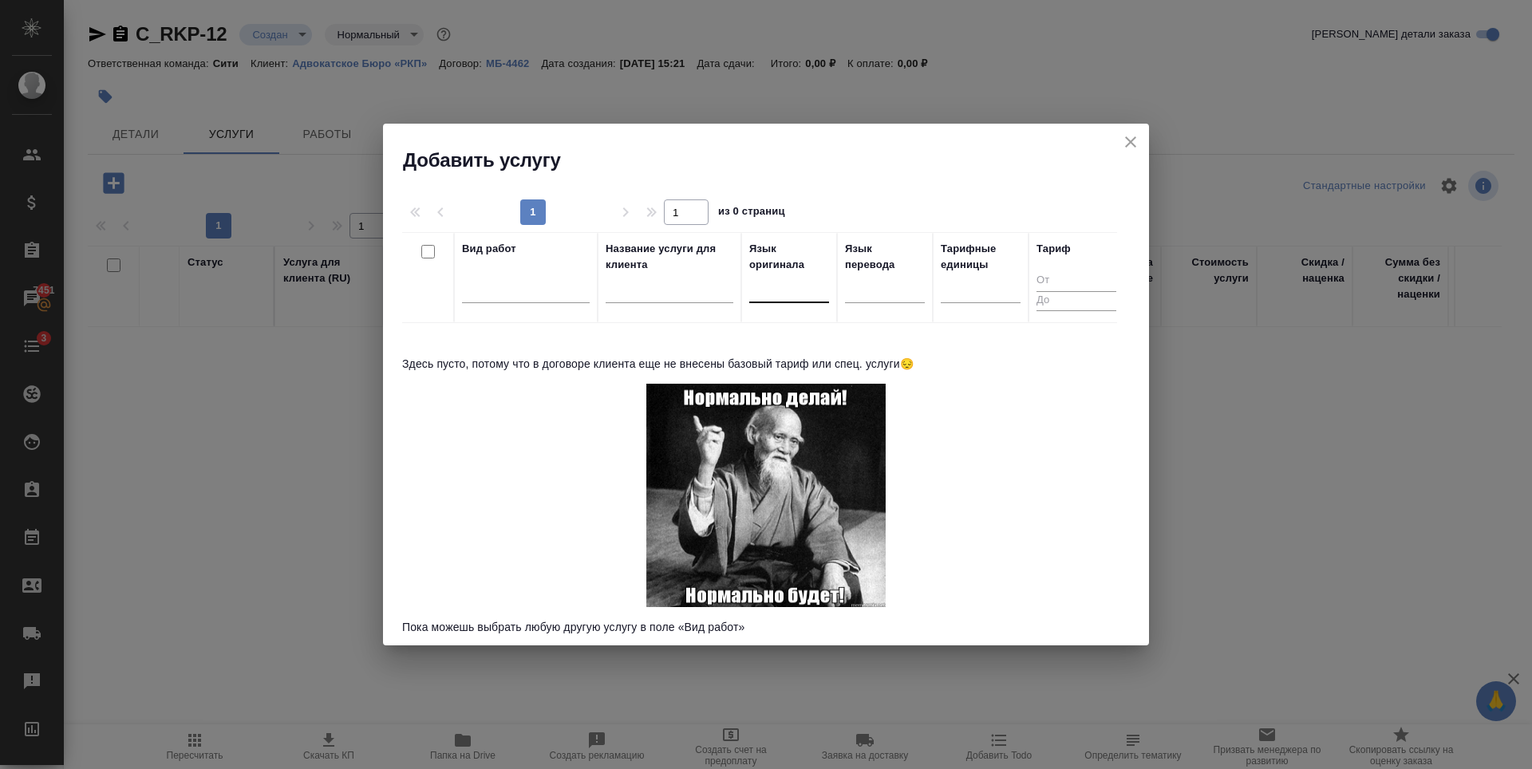
click at [791, 286] on div at bounding box center [789, 286] width 80 height 23
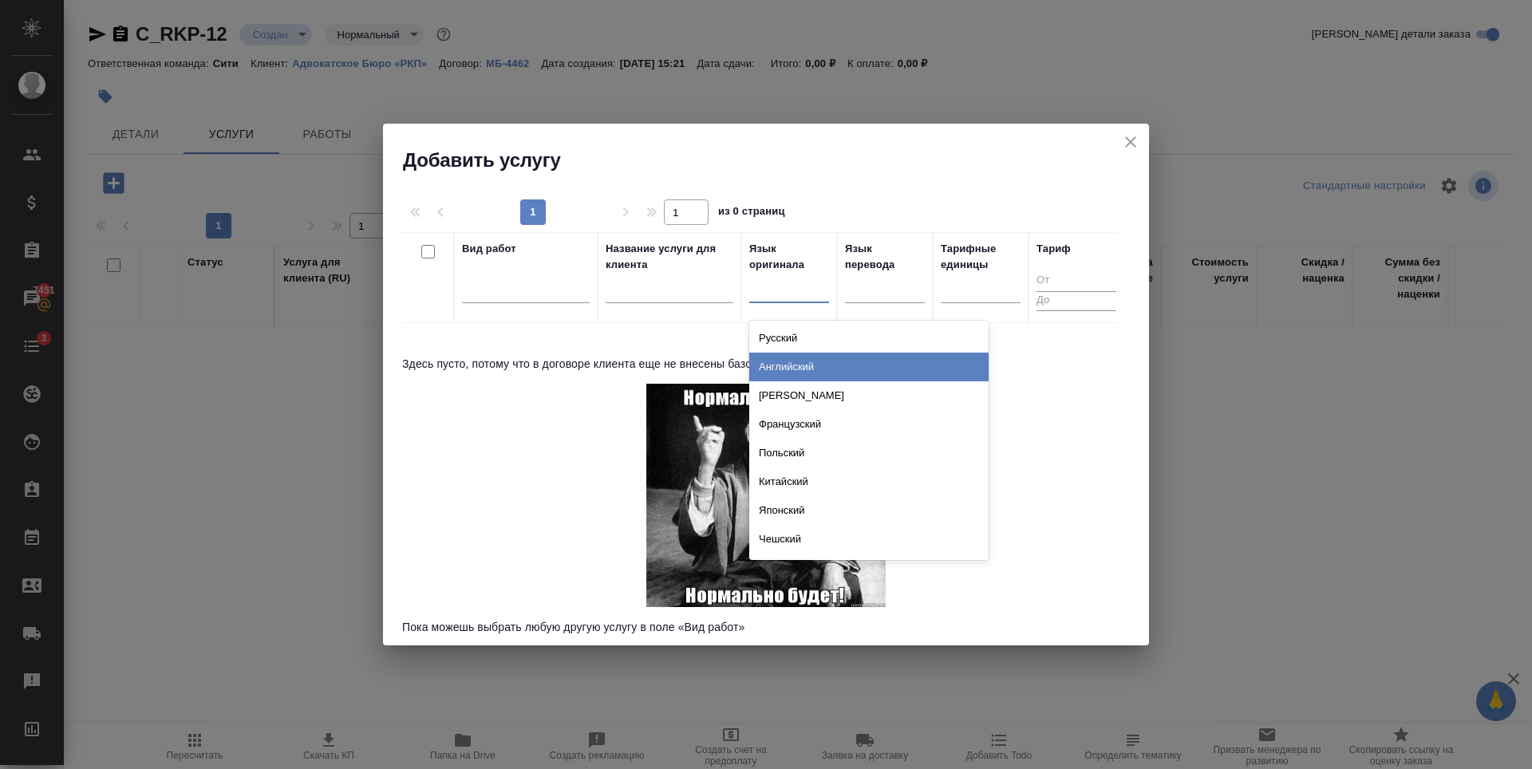
click at [779, 364] on div "Английский" at bounding box center [868, 367] width 239 height 29
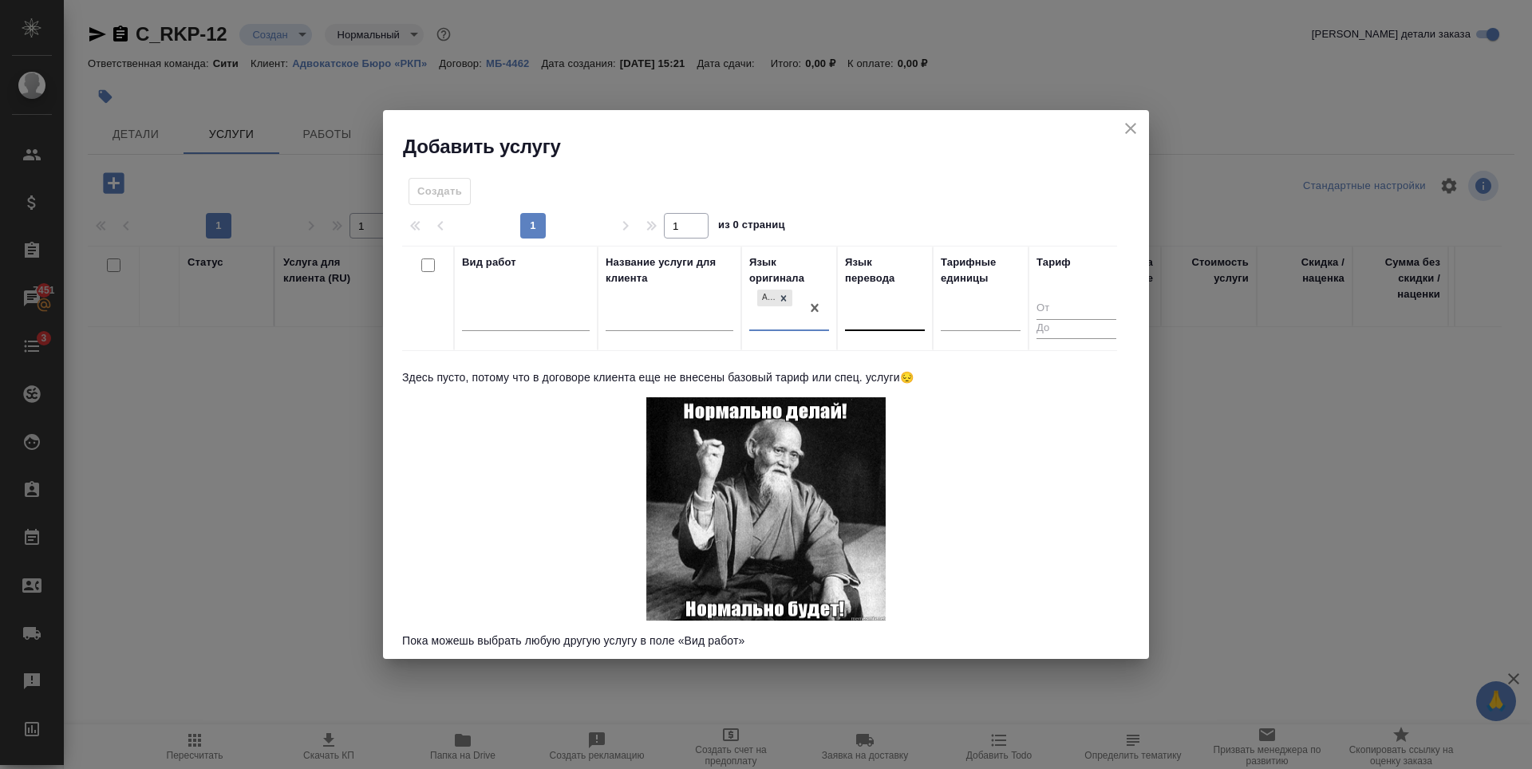
click at [863, 328] on div at bounding box center [885, 316] width 80 height 30
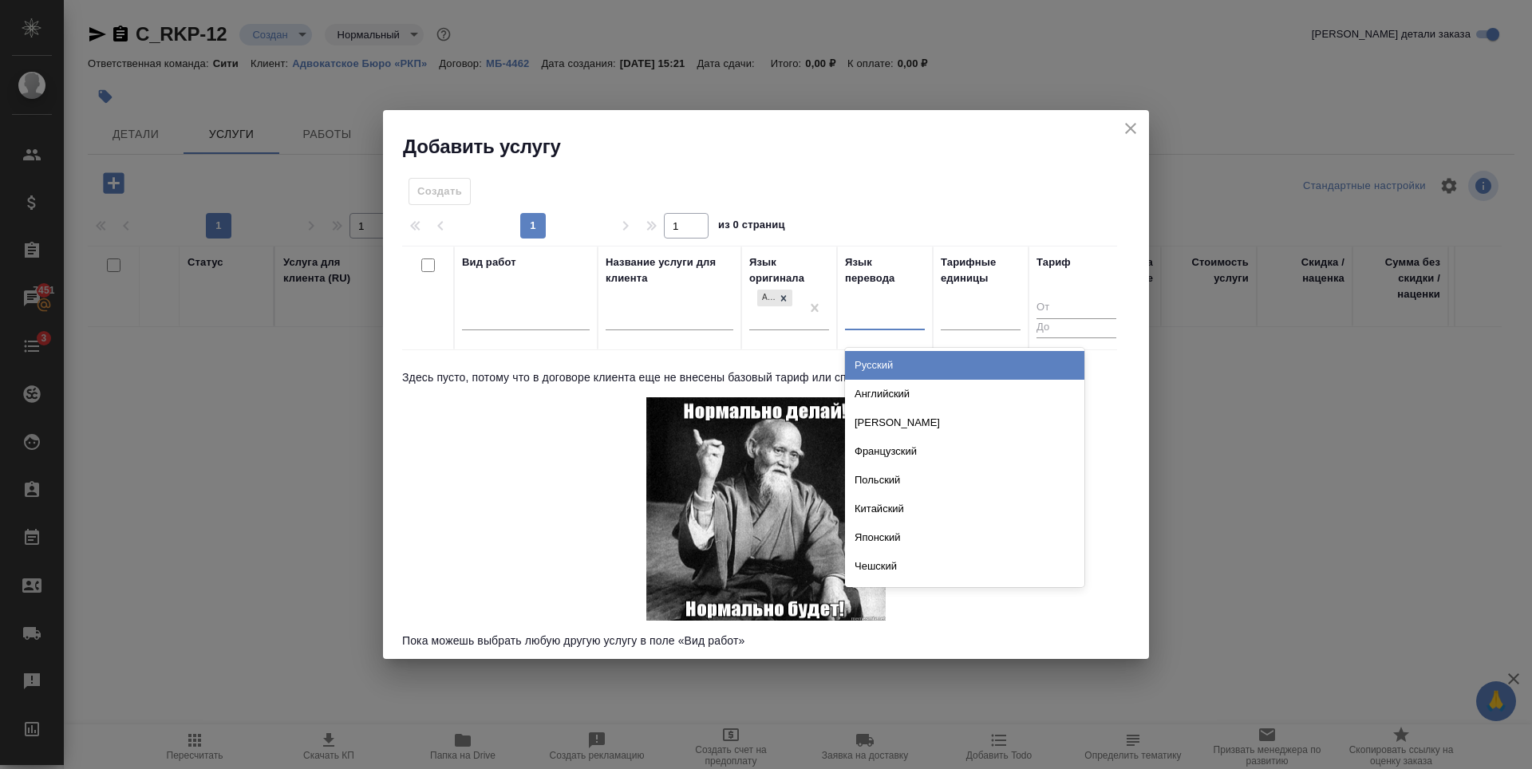
click at [864, 364] on div "Русский" at bounding box center [964, 365] width 239 height 29
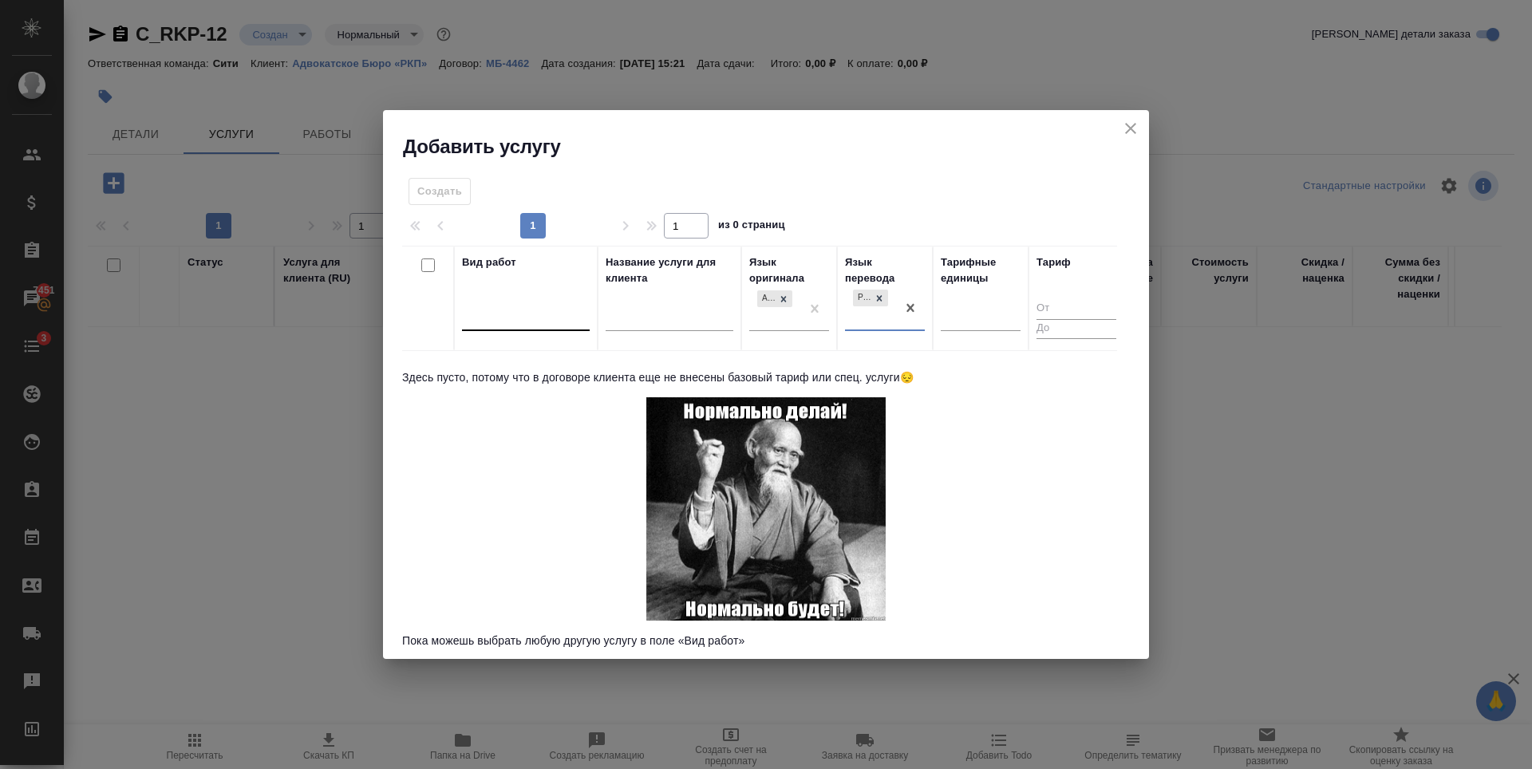
click at [483, 318] on div at bounding box center [526, 315] width 128 height 23
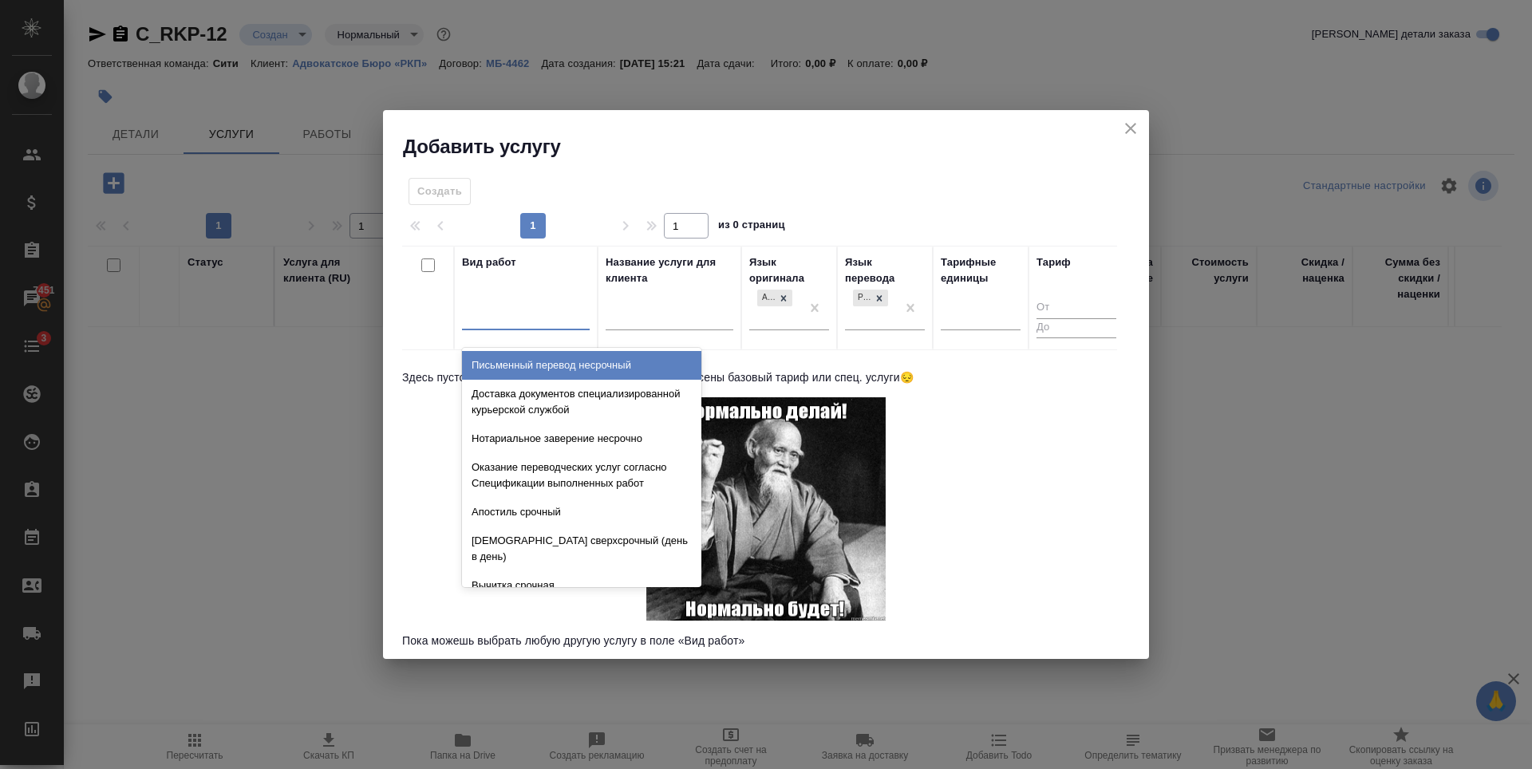
click at [493, 295] on div "Вид работ option Письменный перевод несрочный focused, 1 of 632. 632 results av…" at bounding box center [526, 298] width 128 height 87
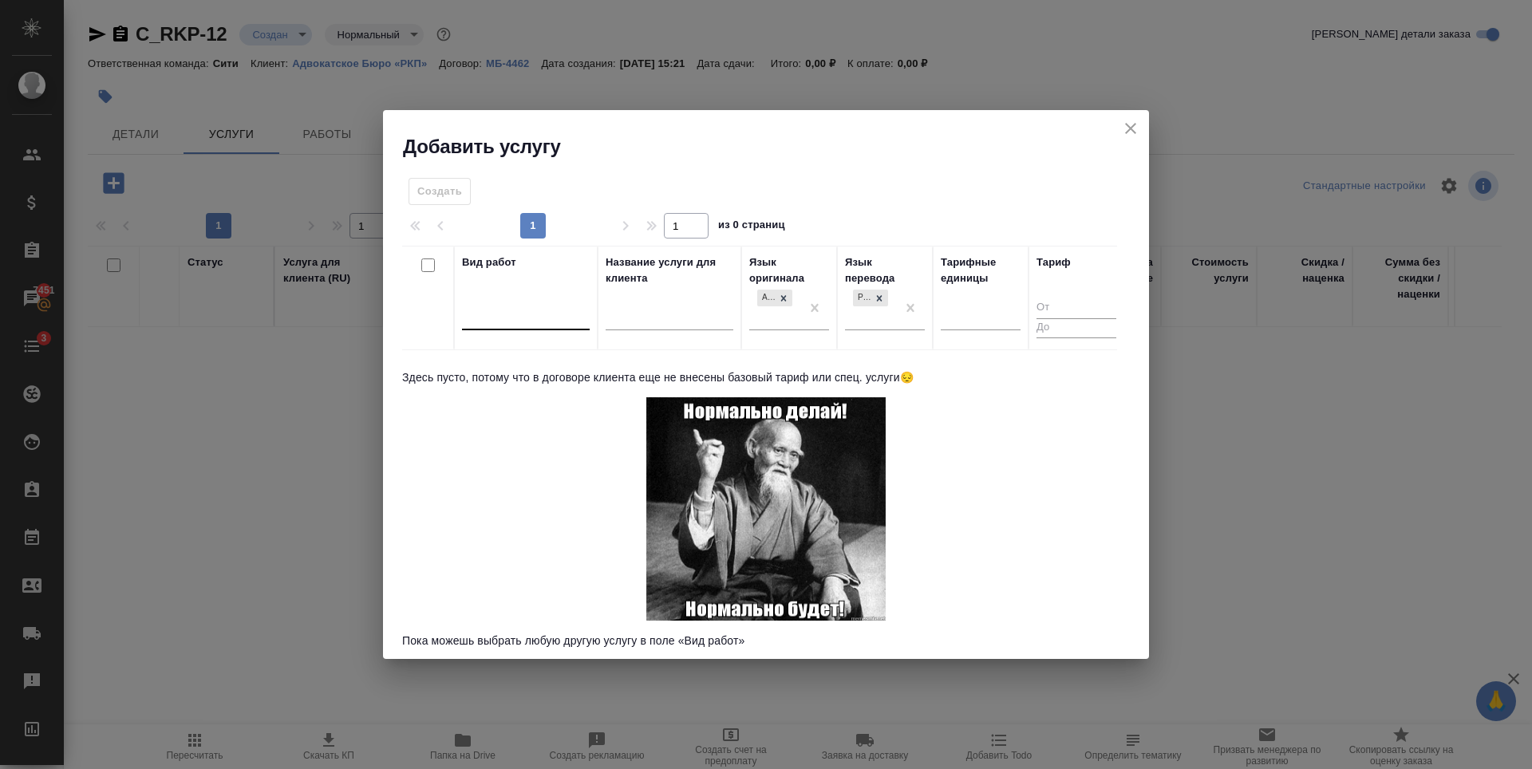
click at [492, 309] on div at bounding box center [526, 314] width 128 height 23
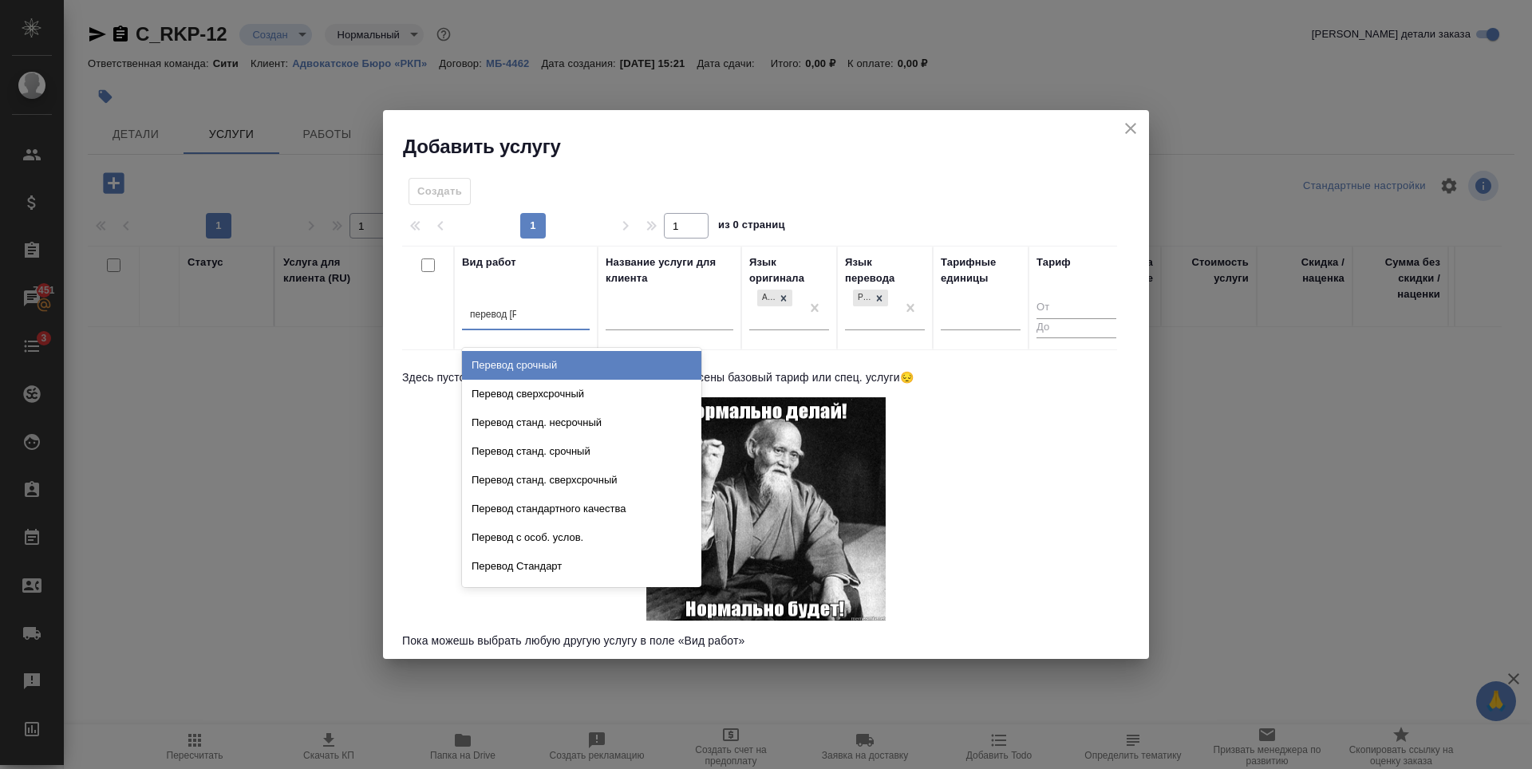
type input "перевод ст"
click at [547, 480] on div "Перевод Стандарт" at bounding box center [581, 480] width 239 height 29
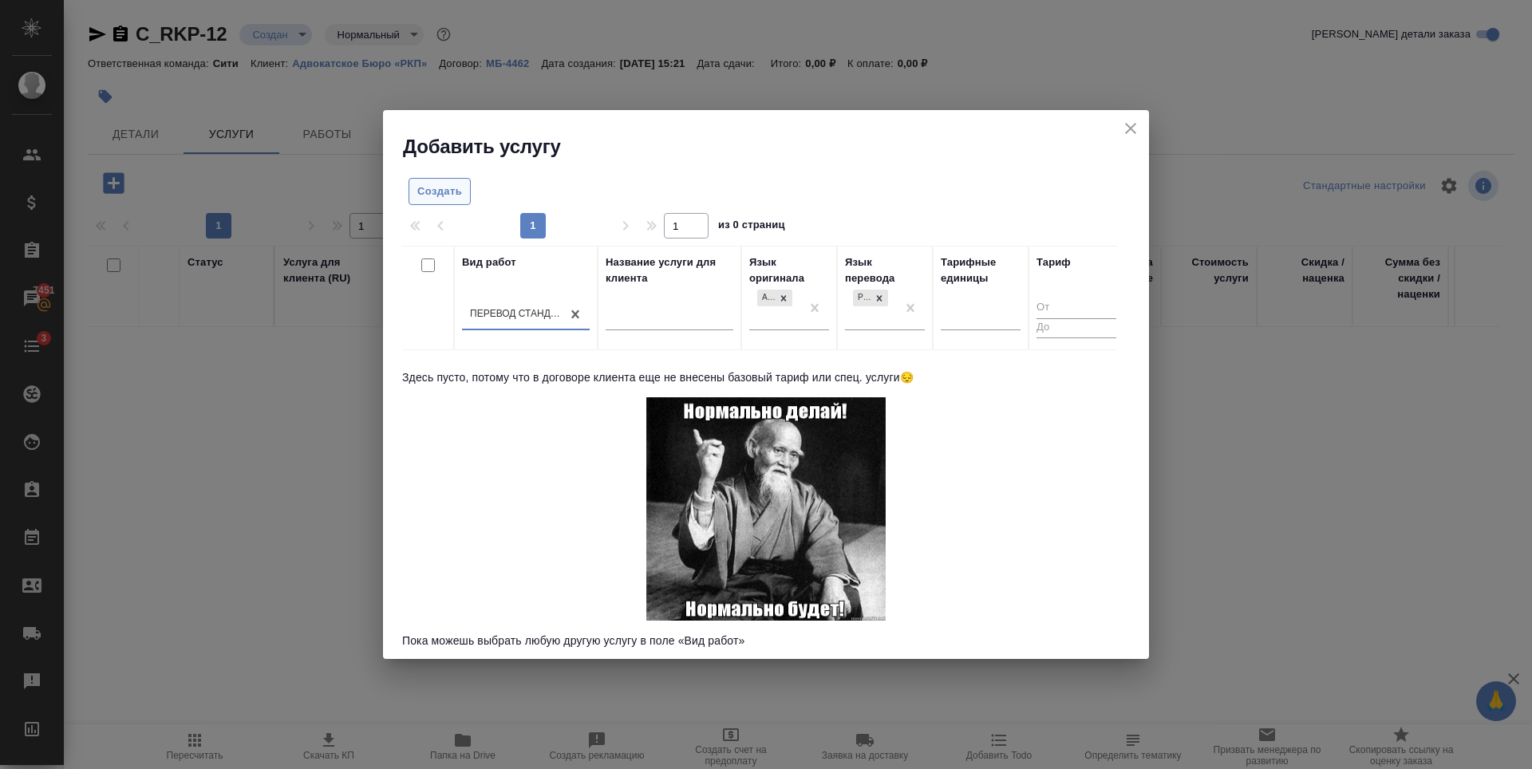
click at [450, 197] on span "Создать" at bounding box center [439, 192] width 45 height 18
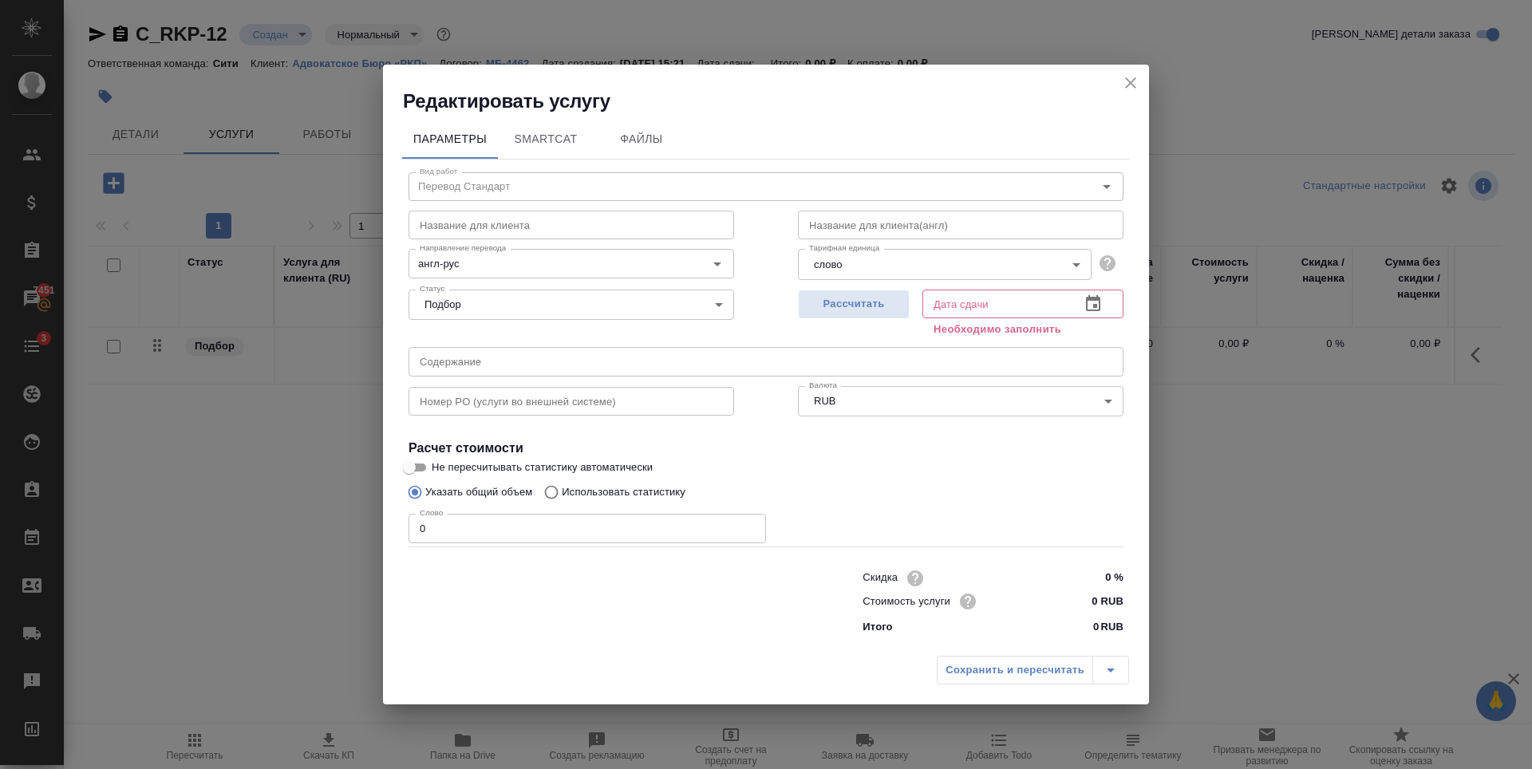
click at [1101, 603] on input "0 RUB" at bounding box center [1094, 601] width 60 height 23
type input "2.44 RUB"
click at [524, 508] on div "Слово 0 Слово" at bounding box center [587, 526] width 357 height 38
click at [525, 524] on input "0" at bounding box center [587, 528] width 357 height 29
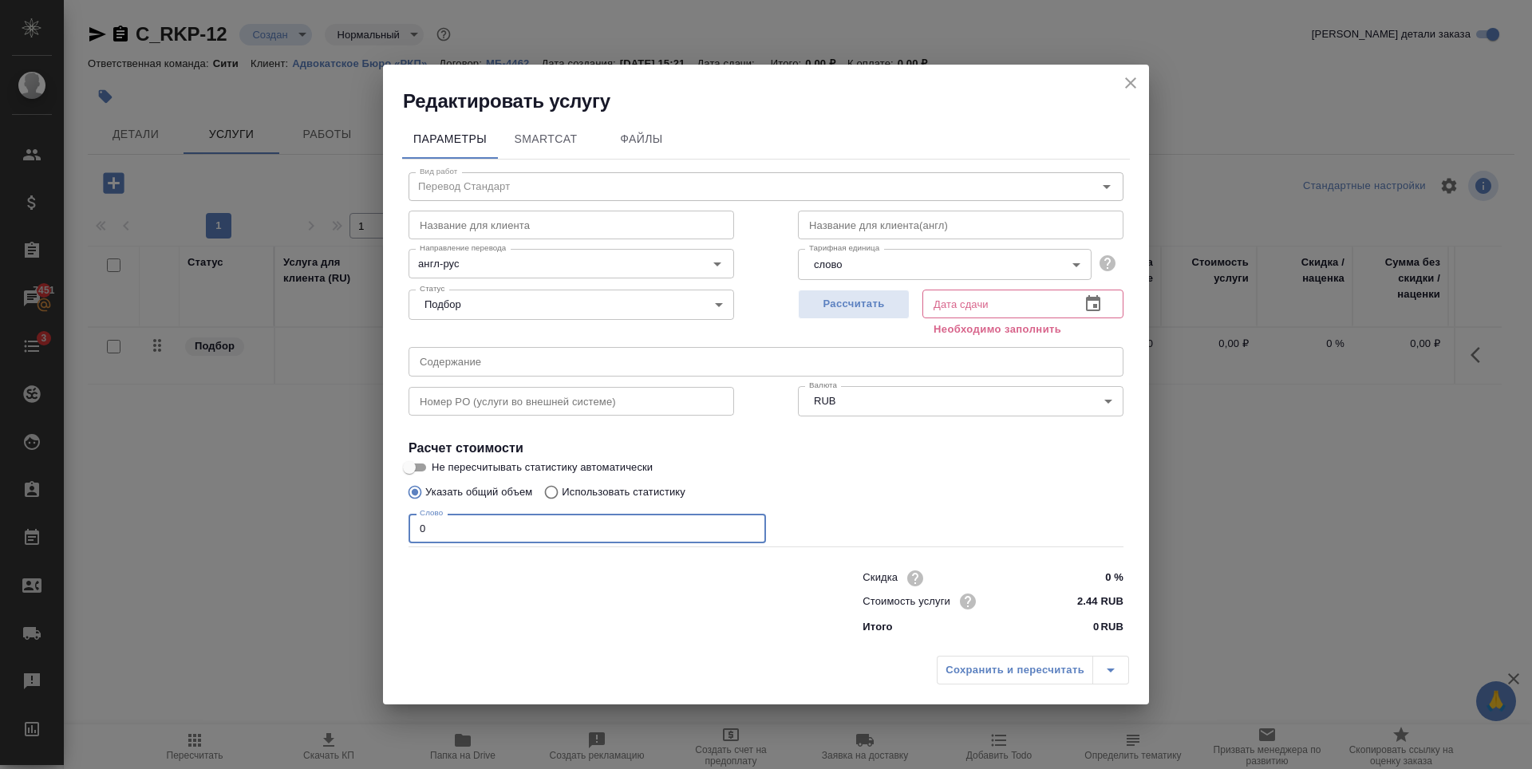
click at [525, 524] on input "0" at bounding box center [587, 528] width 357 height 29
type input "1100"
click at [1100, 296] on icon "button" at bounding box center [1093, 303] width 19 height 19
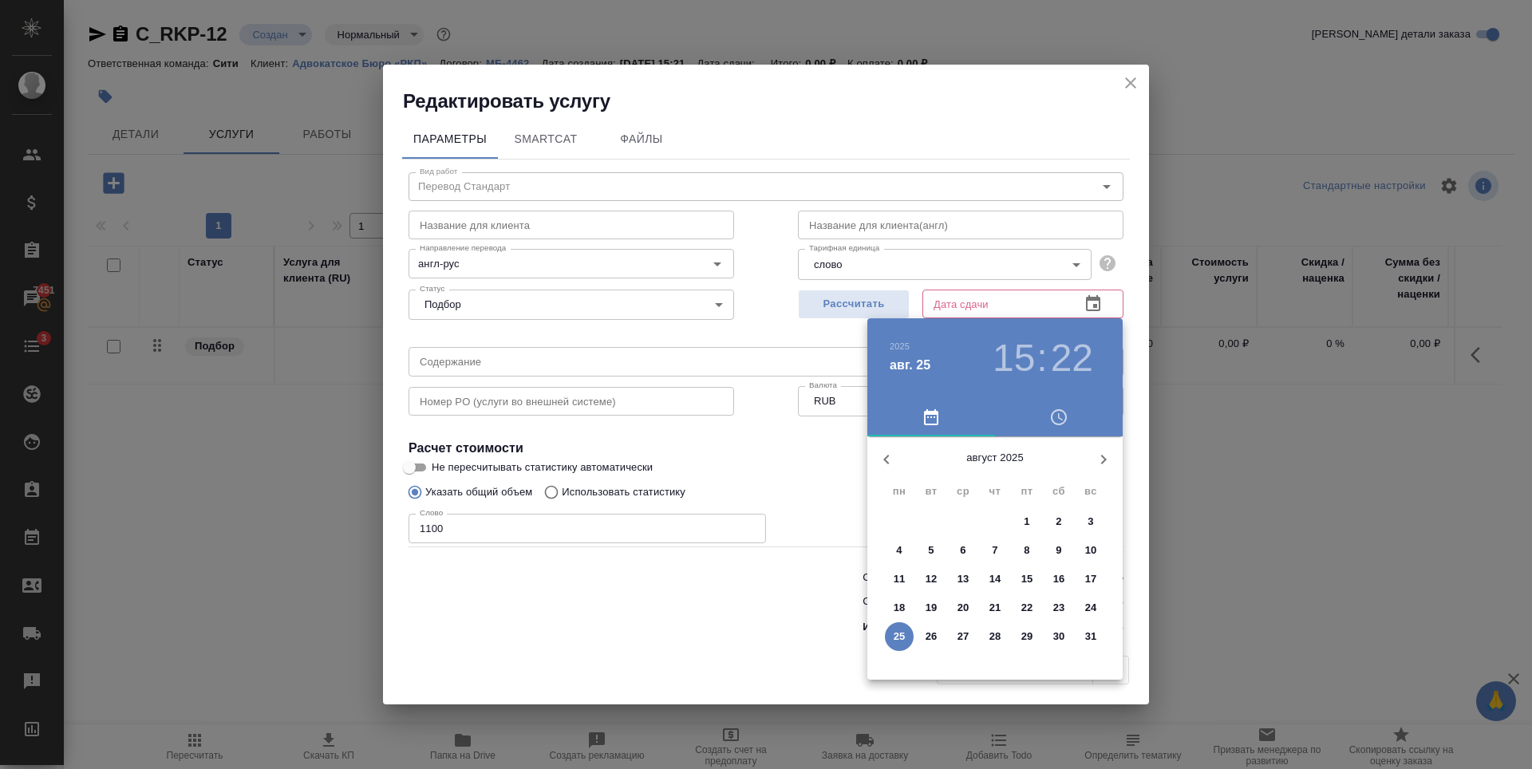
click at [961, 639] on p "27" at bounding box center [964, 637] width 12 height 16
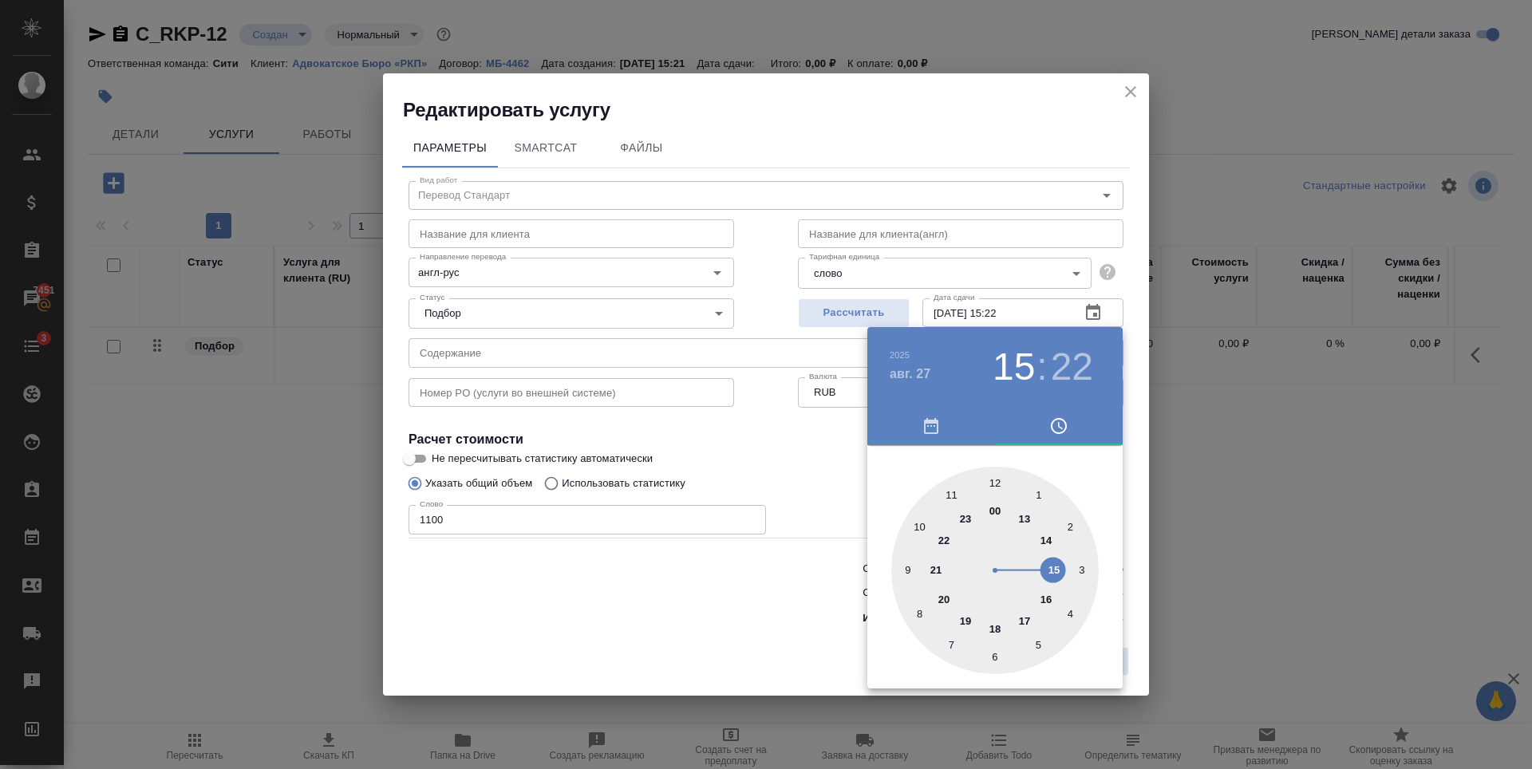
click at [996, 626] on div at bounding box center [994, 570] width 207 height 207
click at [997, 481] on div at bounding box center [994, 570] width 207 height 207
type input "27.08.2025 18:00"
click at [727, 440] on div at bounding box center [766, 384] width 1532 height 769
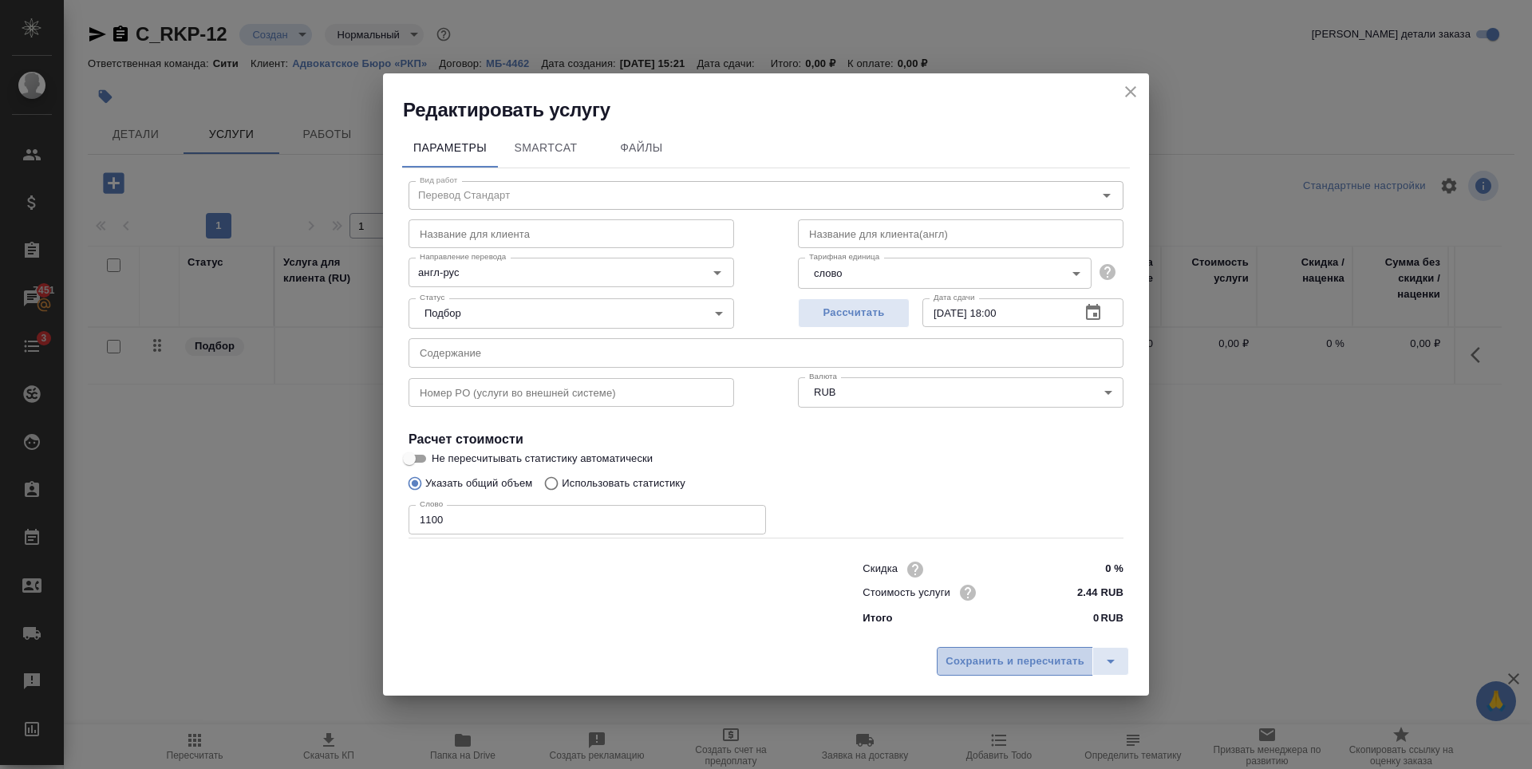
click at [964, 662] on span "Сохранить и пересчитать" at bounding box center [1015, 662] width 139 height 18
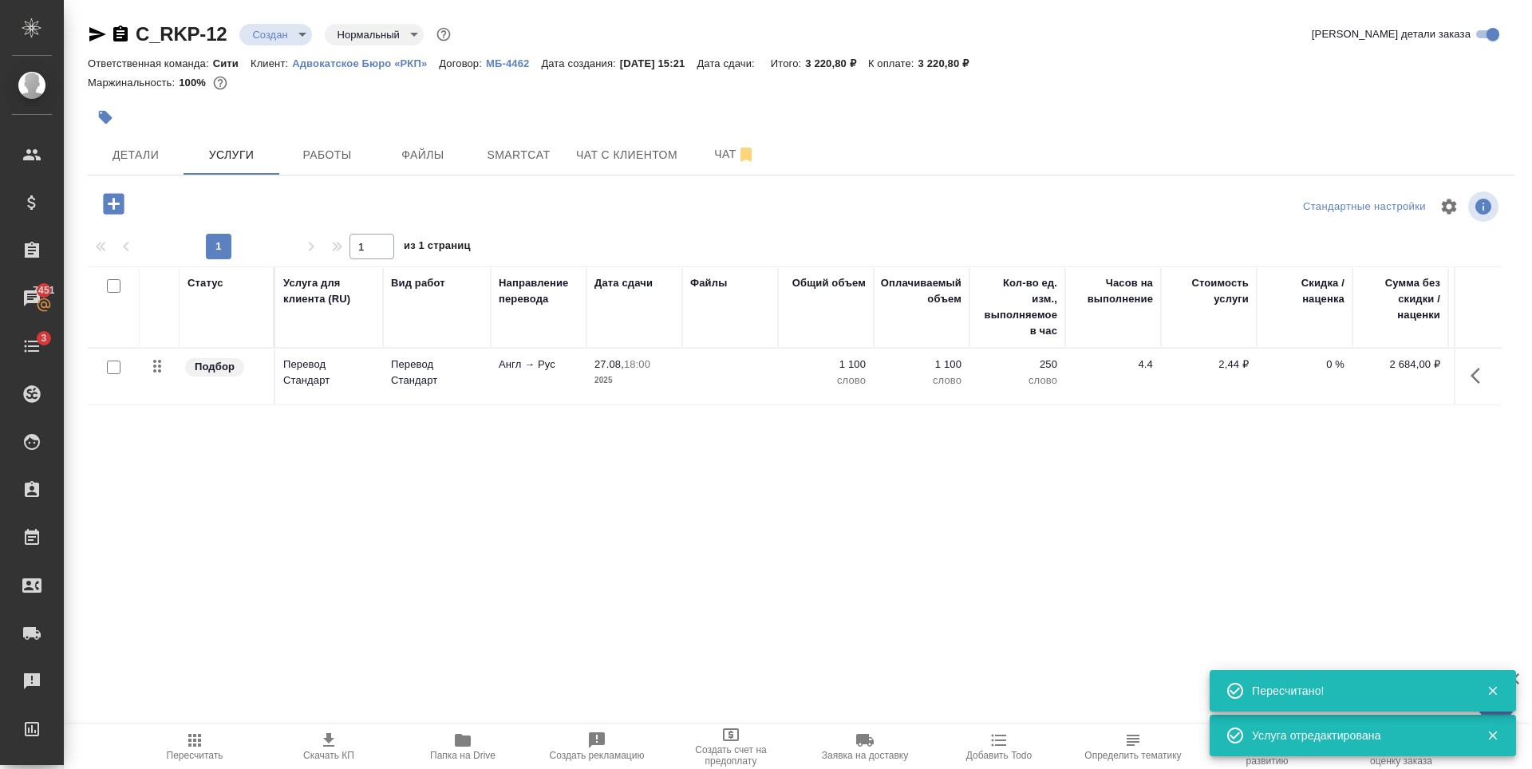
click at [126, 201] on icon "button" at bounding box center [114, 204] width 28 height 28
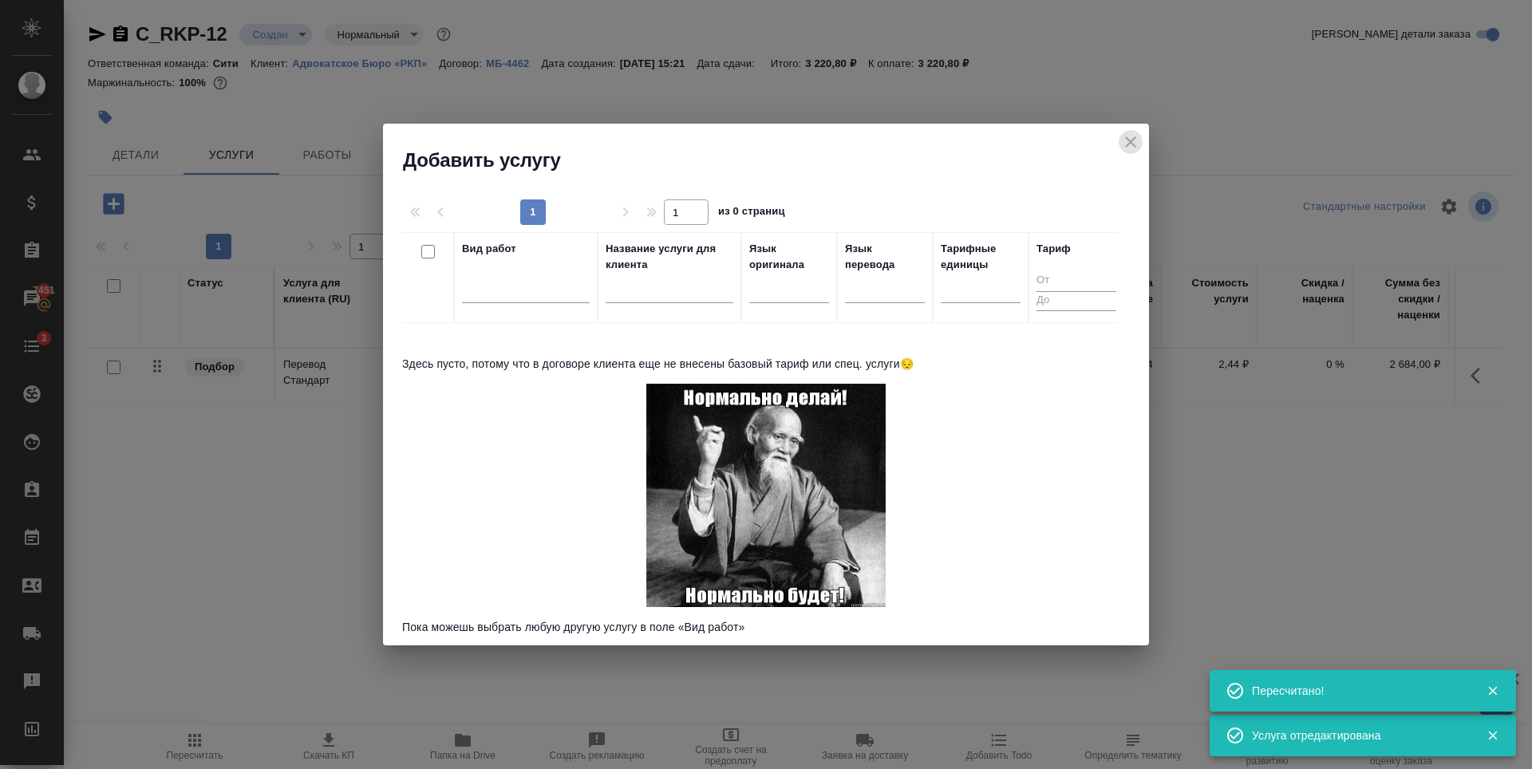
click at [1126, 136] on icon "close" at bounding box center [1130, 141] width 19 height 19
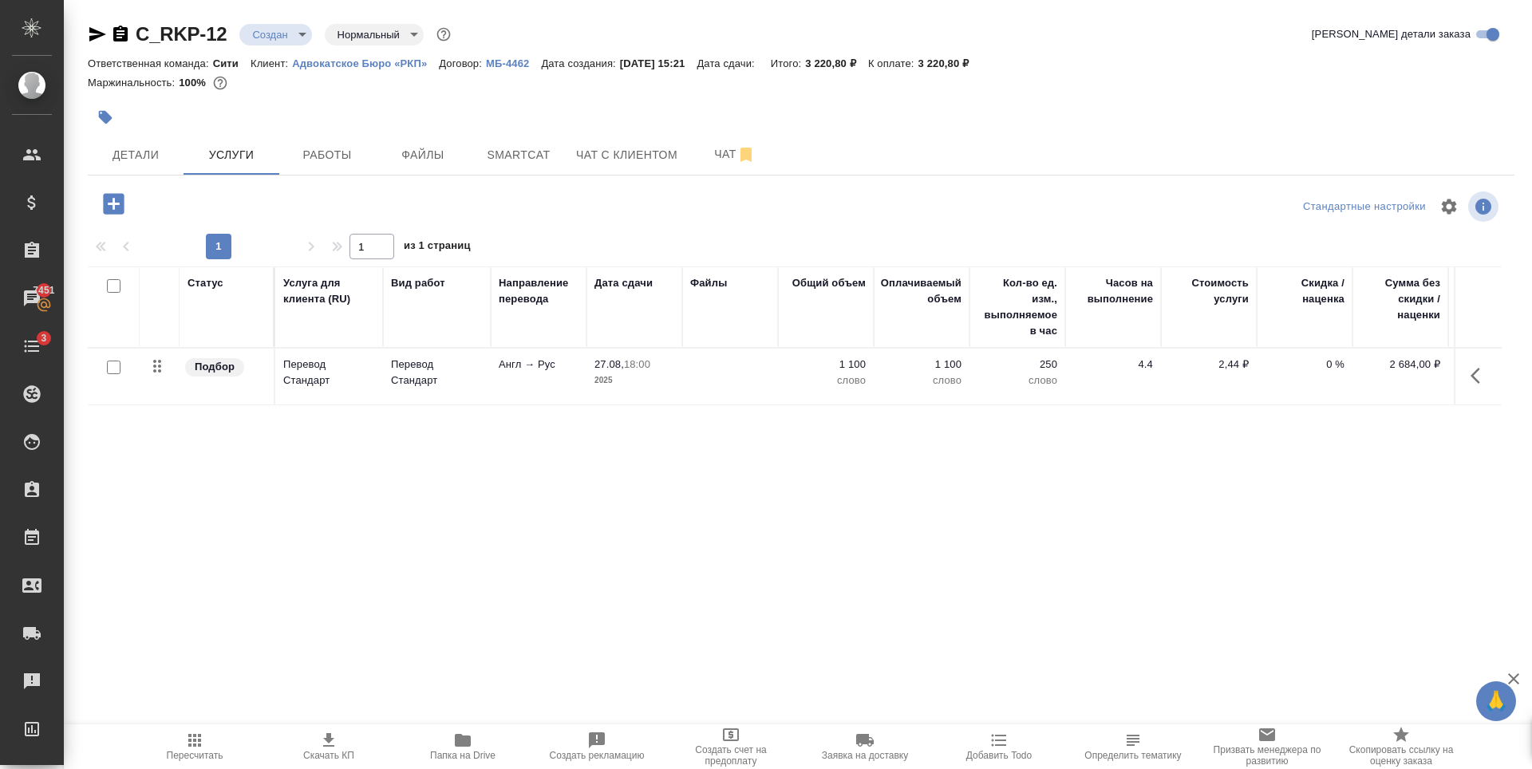
click at [110, 204] on icon "button" at bounding box center [114, 204] width 28 height 28
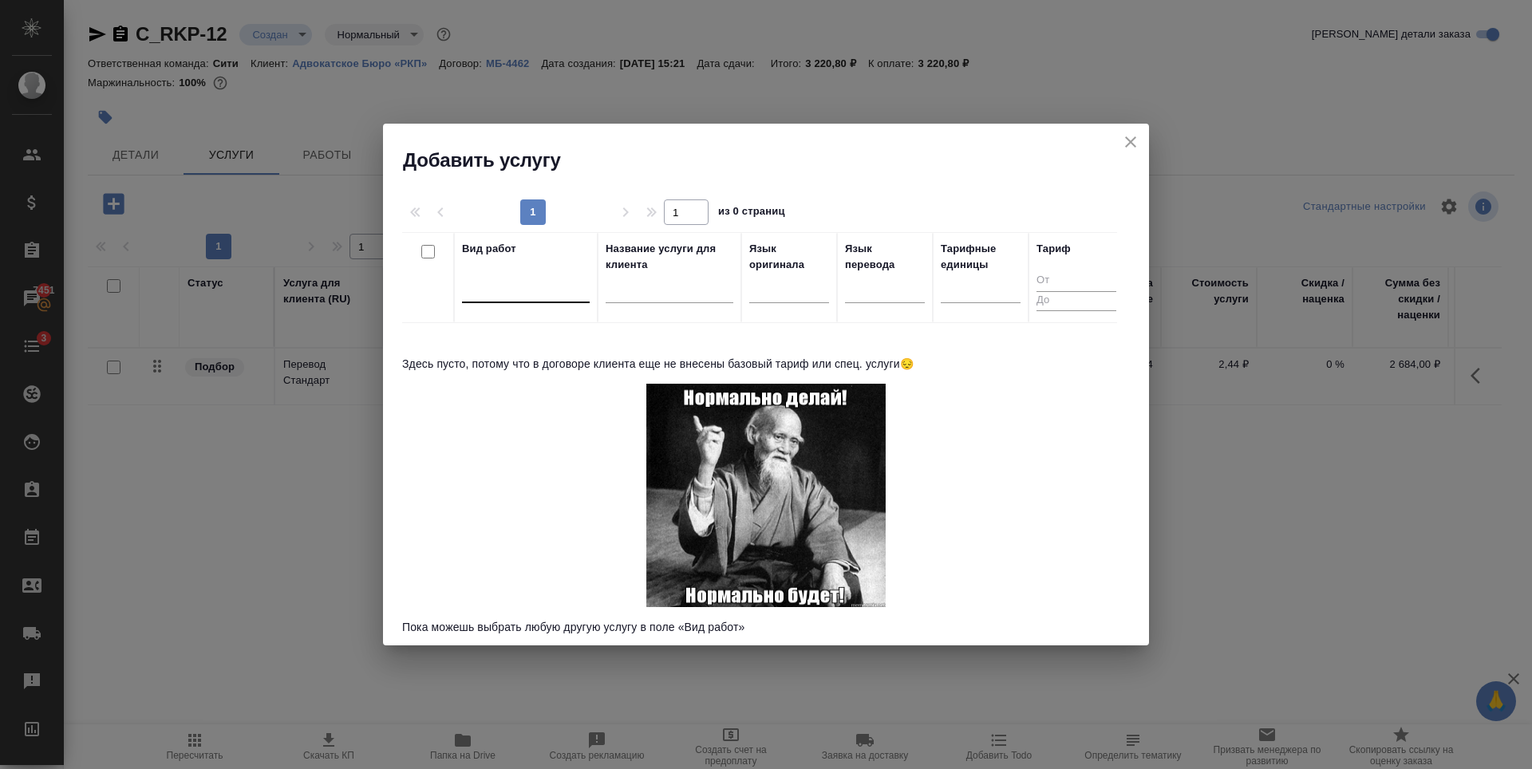
click at [492, 290] on div at bounding box center [526, 286] width 128 height 23
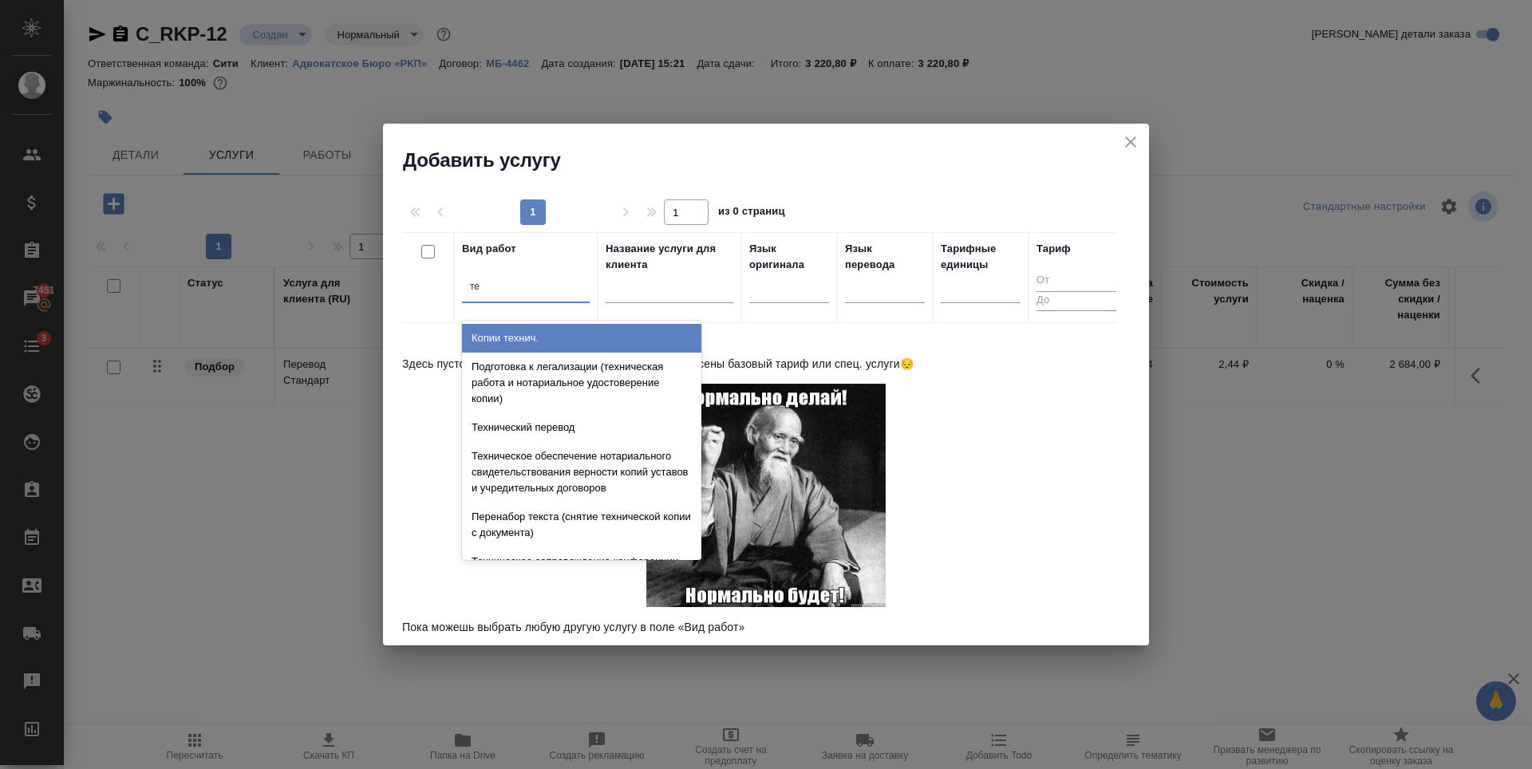
type input "т"
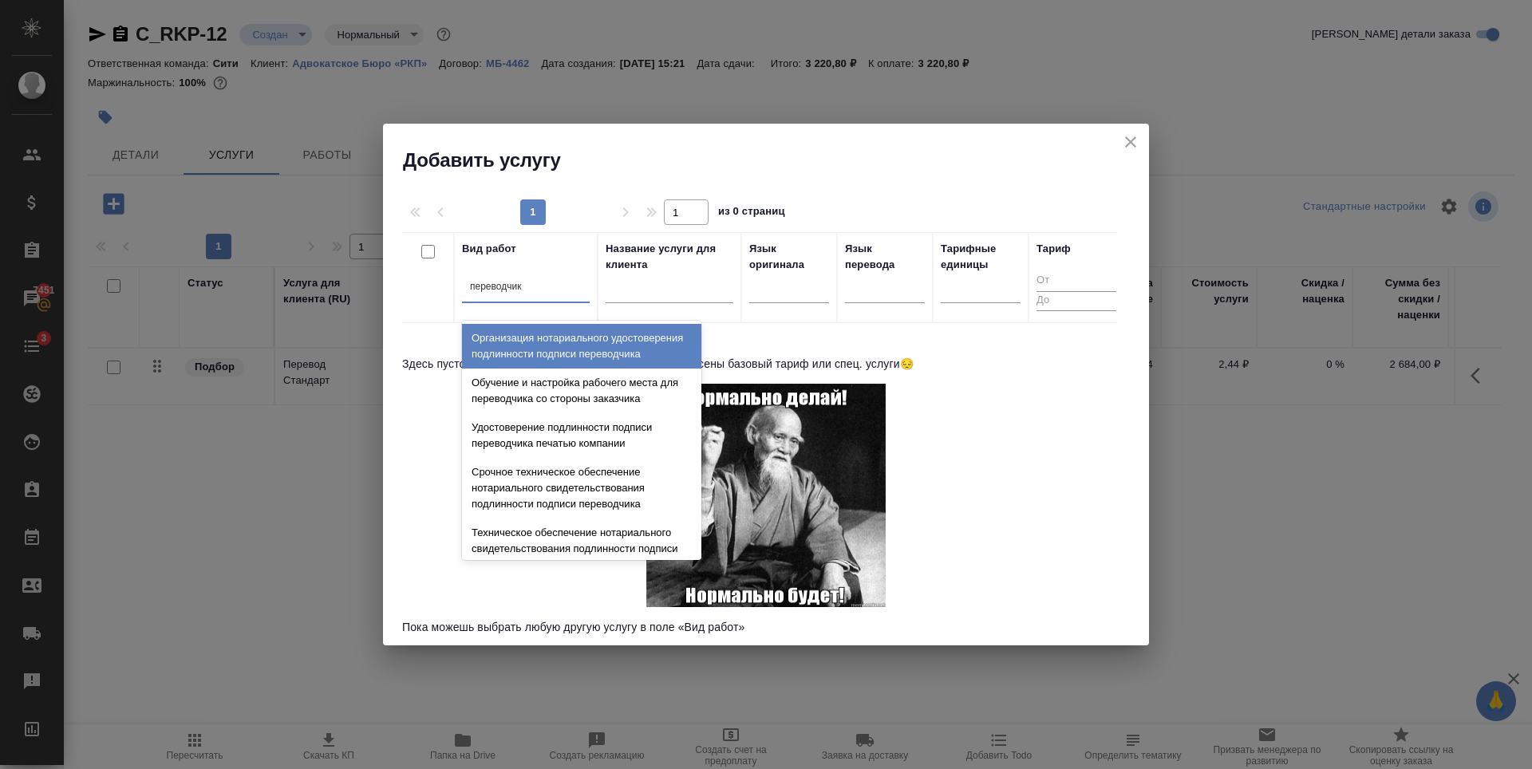
type input "переводчика"
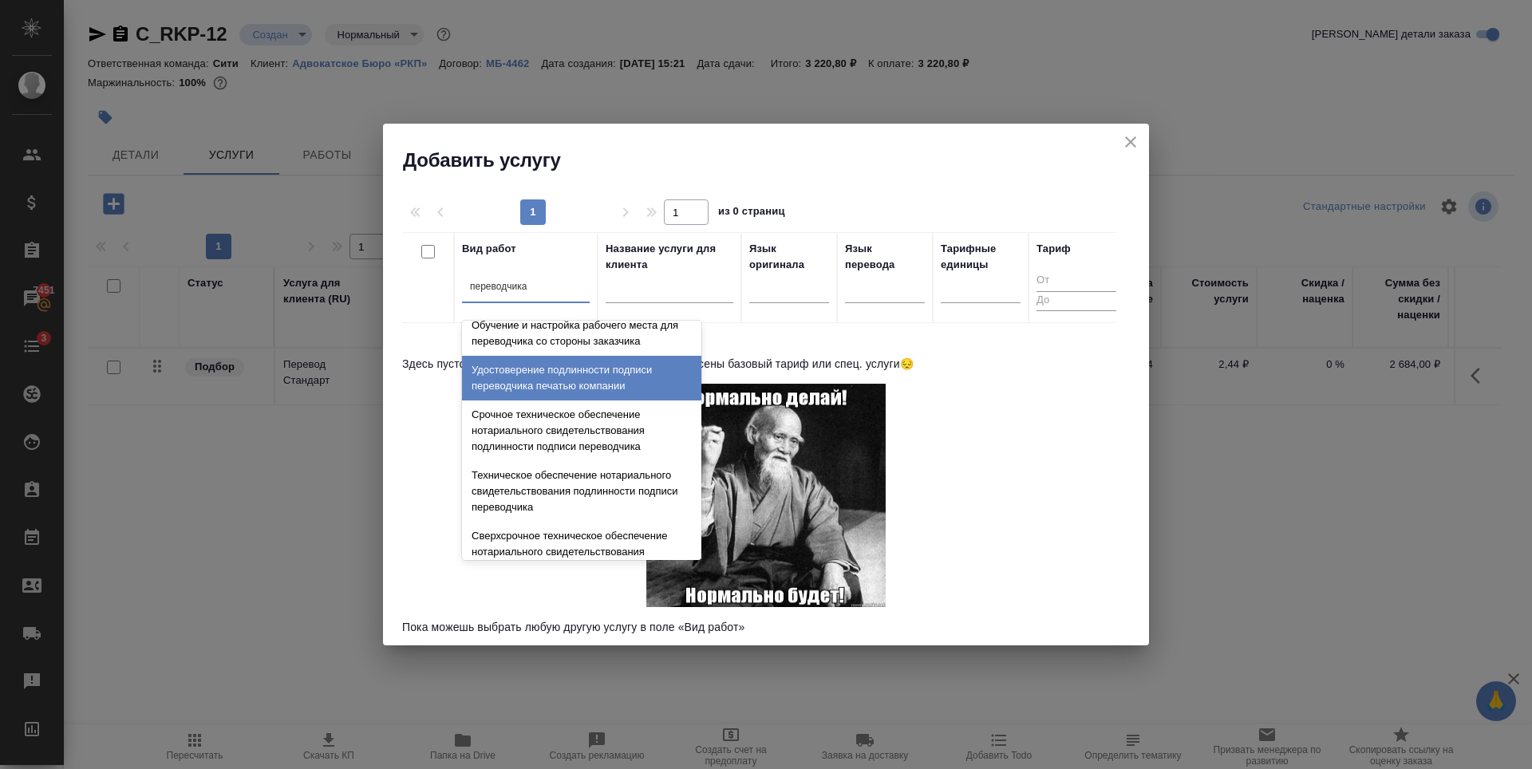
scroll to position [80, 0]
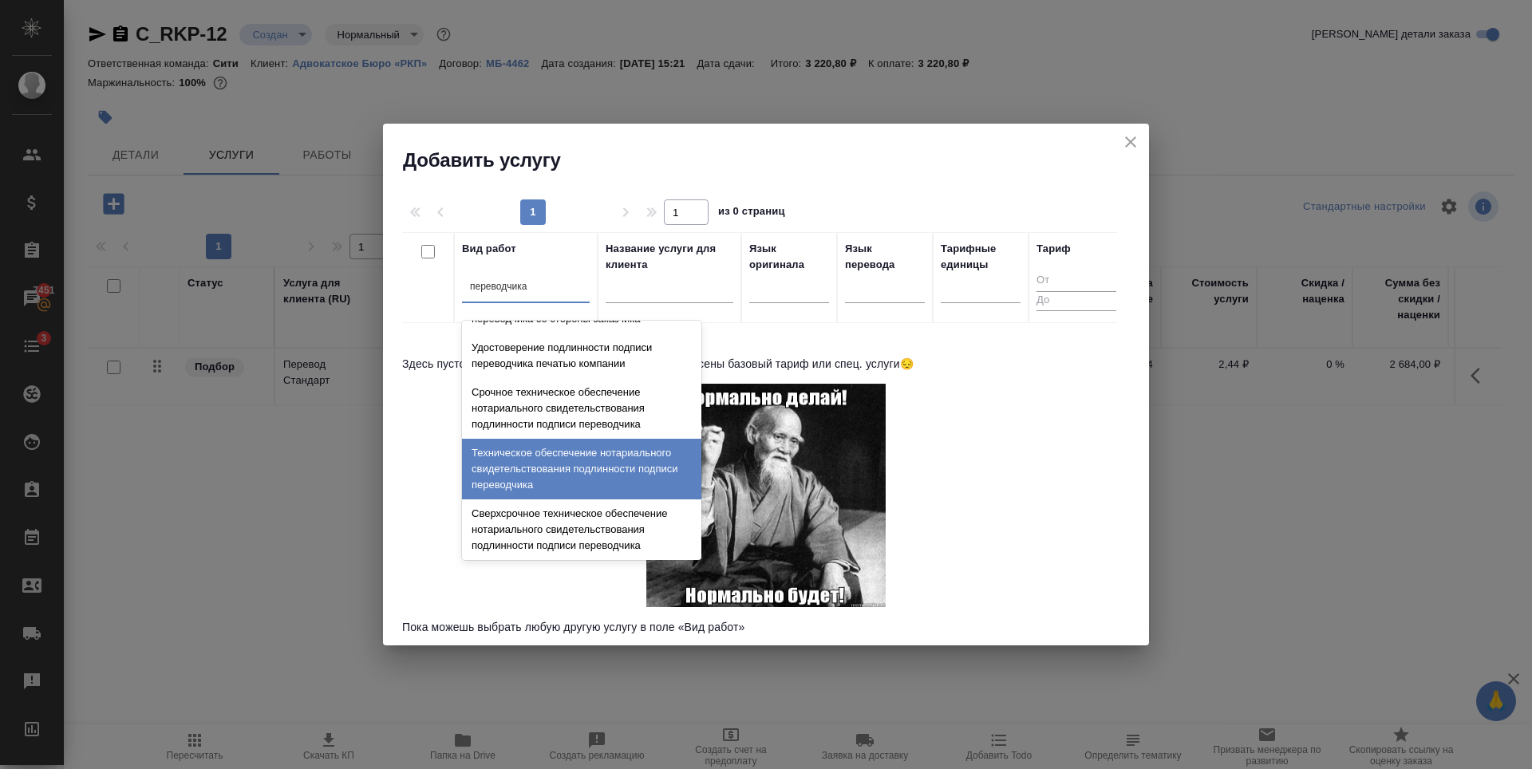
click at [518, 466] on div "Техническое обеспечение нотариального свидетельствования подлинности подписи пе…" at bounding box center [581, 469] width 239 height 61
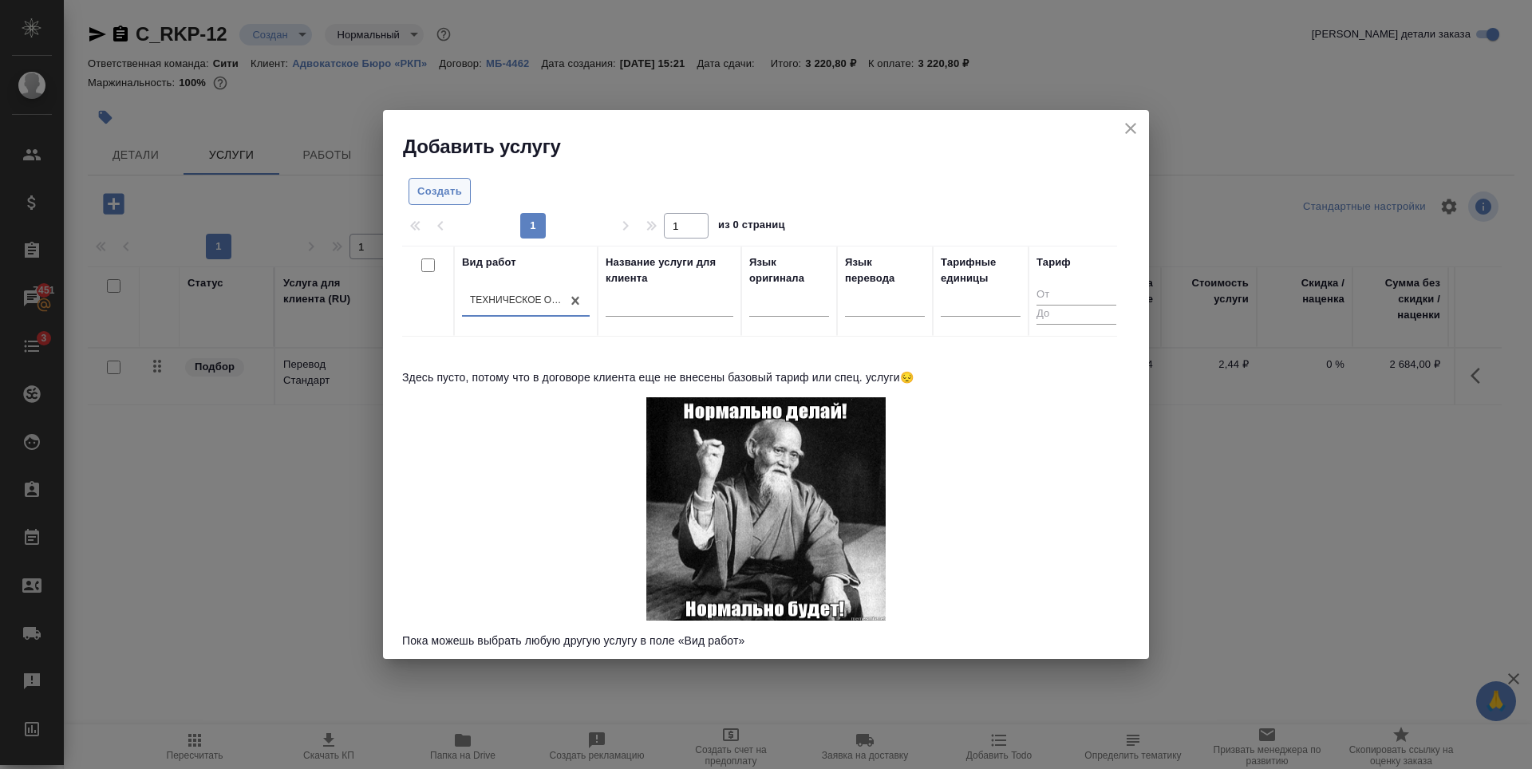
click at [455, 196] on span "Создать" at bounding box center [439, 192] width 45 height 18
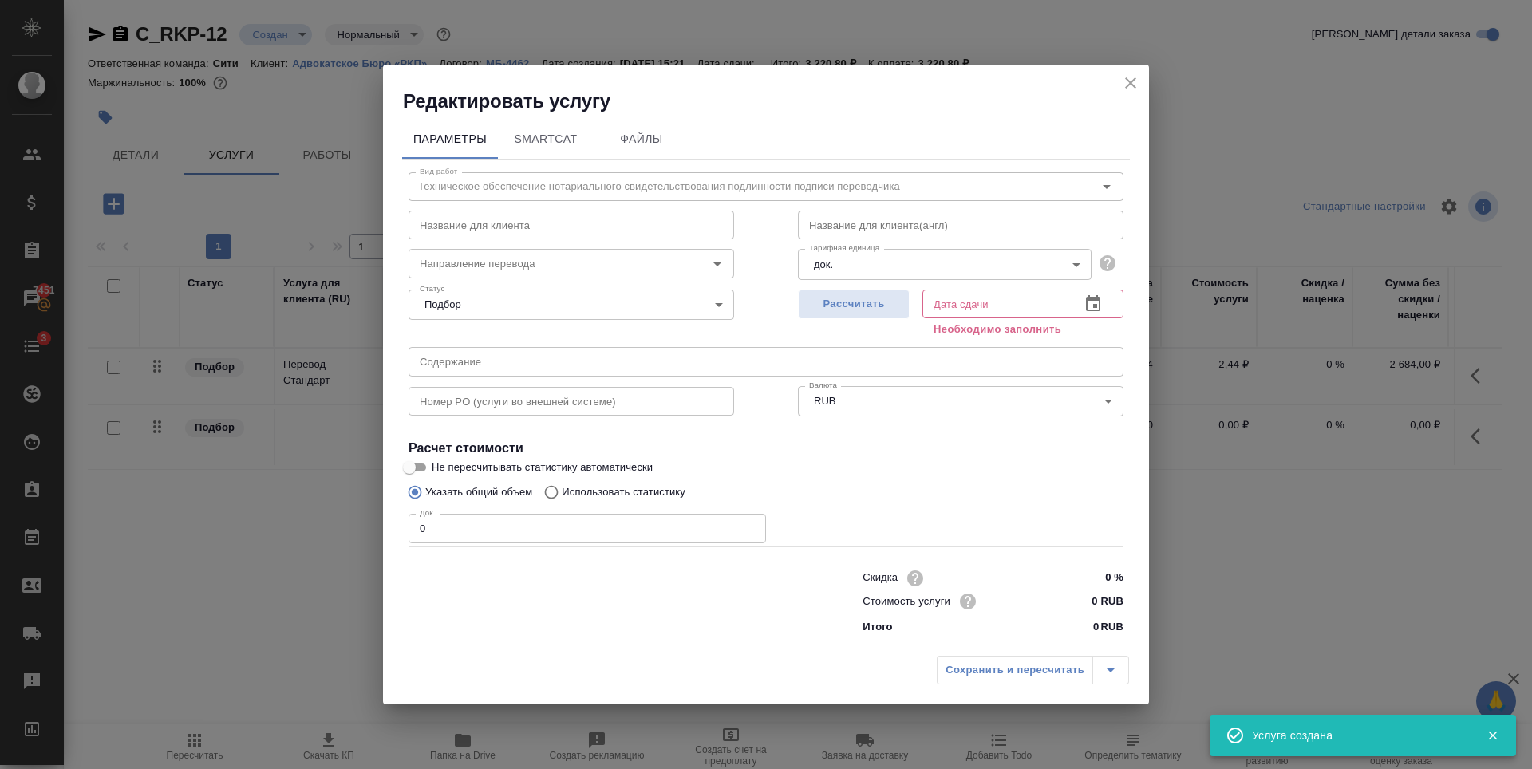
click at [1096, 602] on input "0 RUB" at bounding box center [1094, 601] width 60 height 23
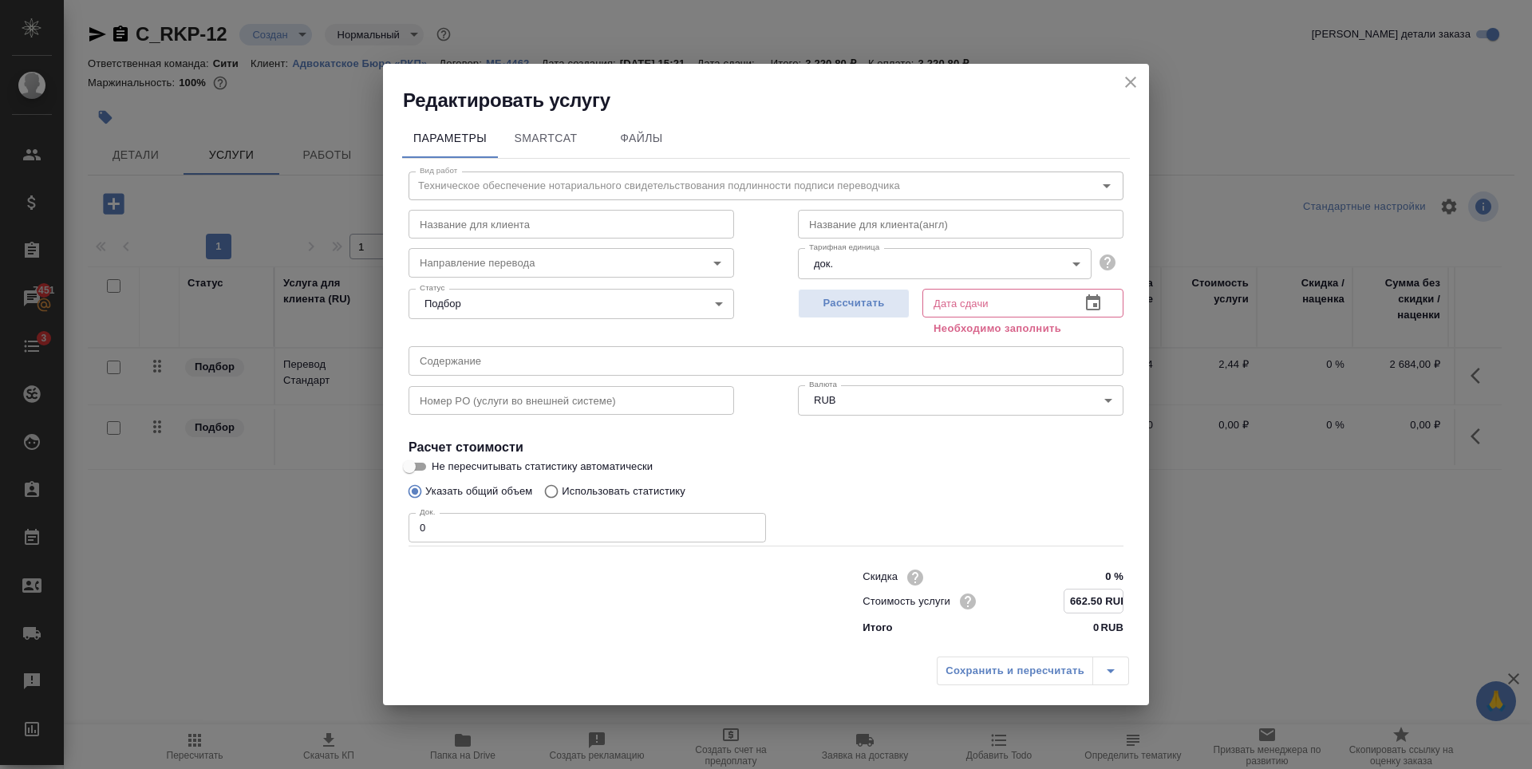
type input "662.50 RUB"
type input "1"
click at [748, 523] on input "1" at bounding box center [587, 527] width 357 height 29
click at [1087, 298] on icon "button" at bounding box center [1093, 303] width 14 height 16
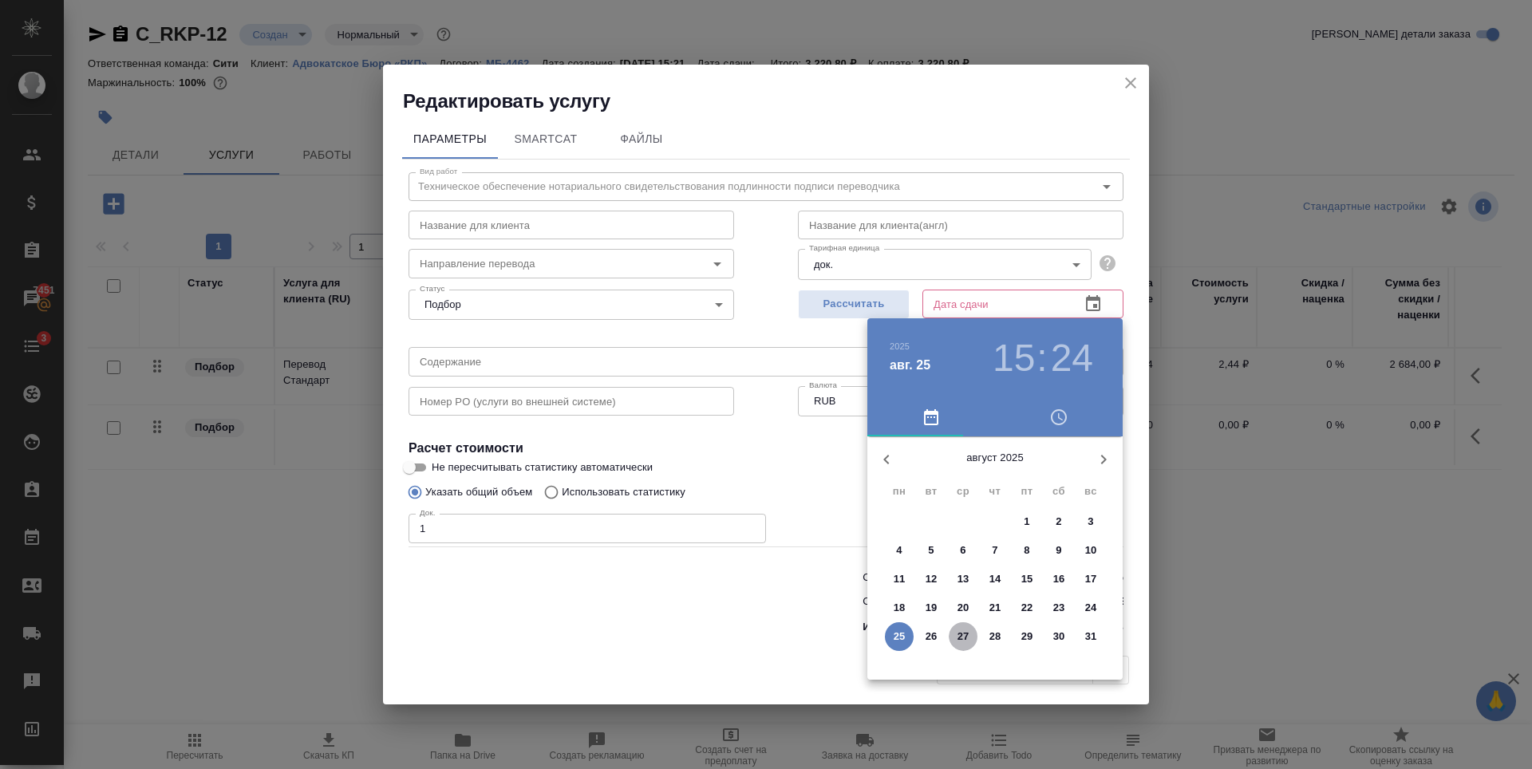
click at [961, 639] on p "27" at bounding box center [964, 637] width 12 height 16
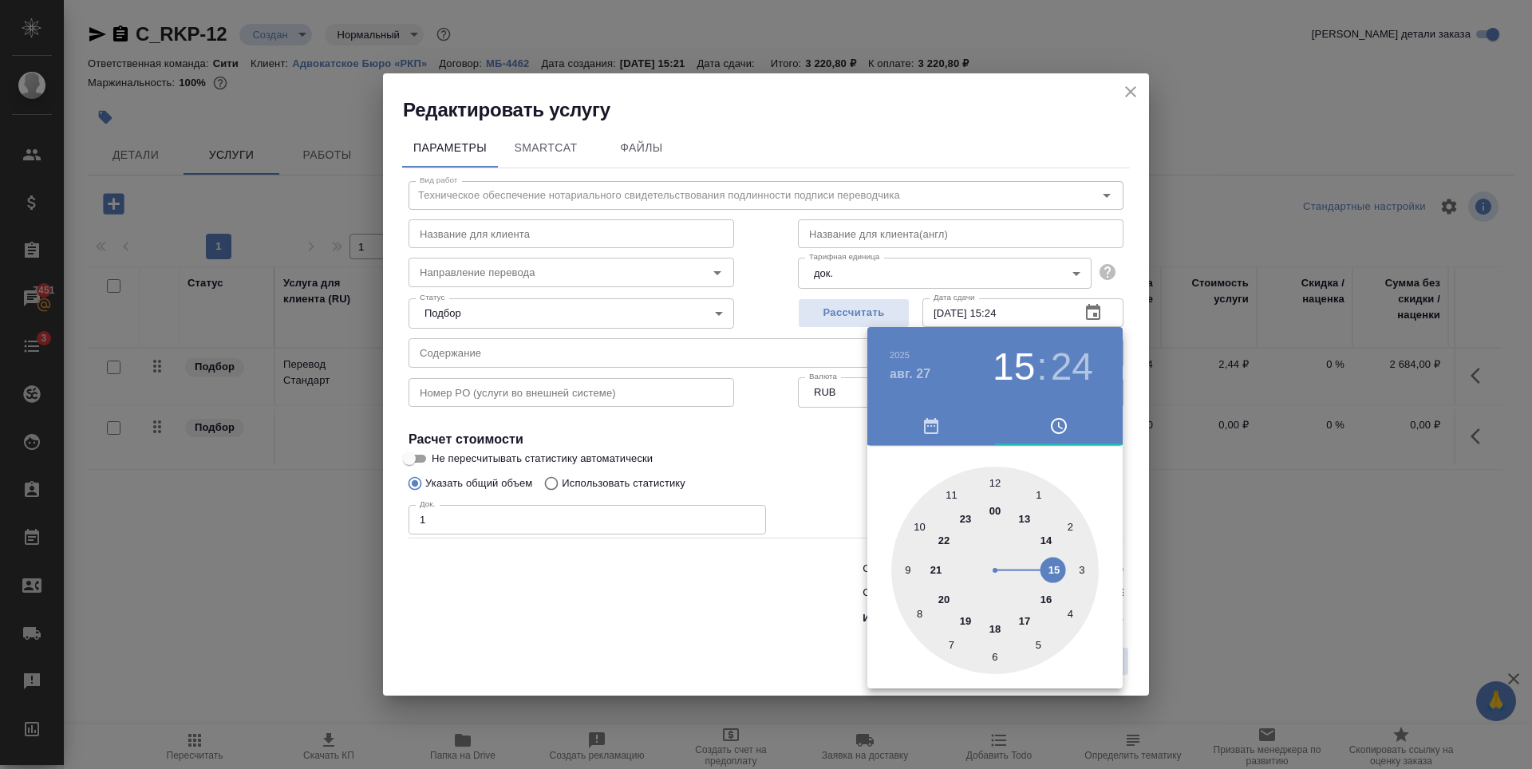
click at [994, 626] on div at bounding box center [994, 570] width 207 height 207
click at [993, 483] on div at bounding box center [994, 570] width 207 height 207
type input "27.08.2025 18:00"
click at [770, 447] on div at bounding box center [766, 384] width 1532 height 769
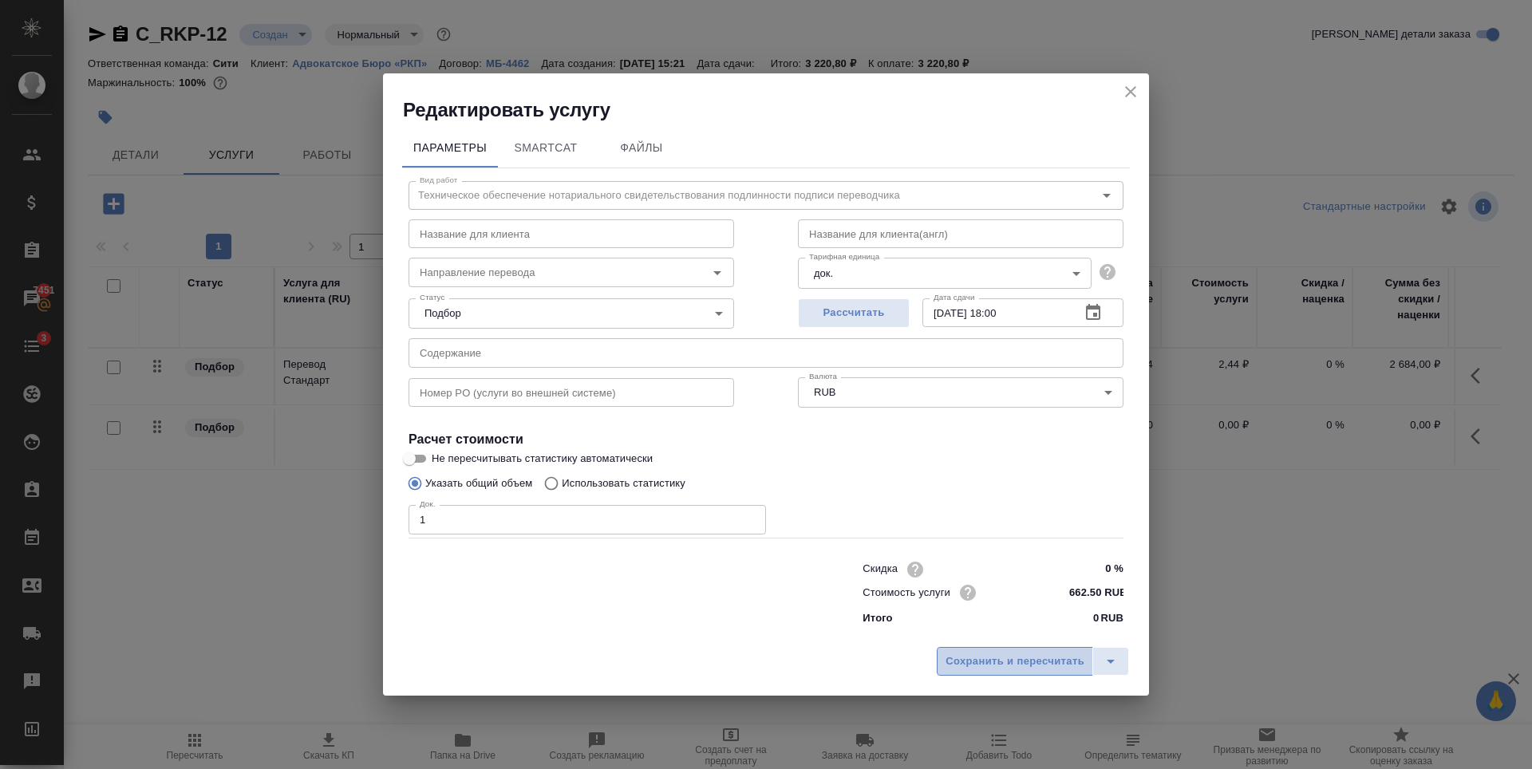
click at [1017, 658] on span "Сохранить и пересчитать" at bounding box center [1015, 662] width 139 height 18
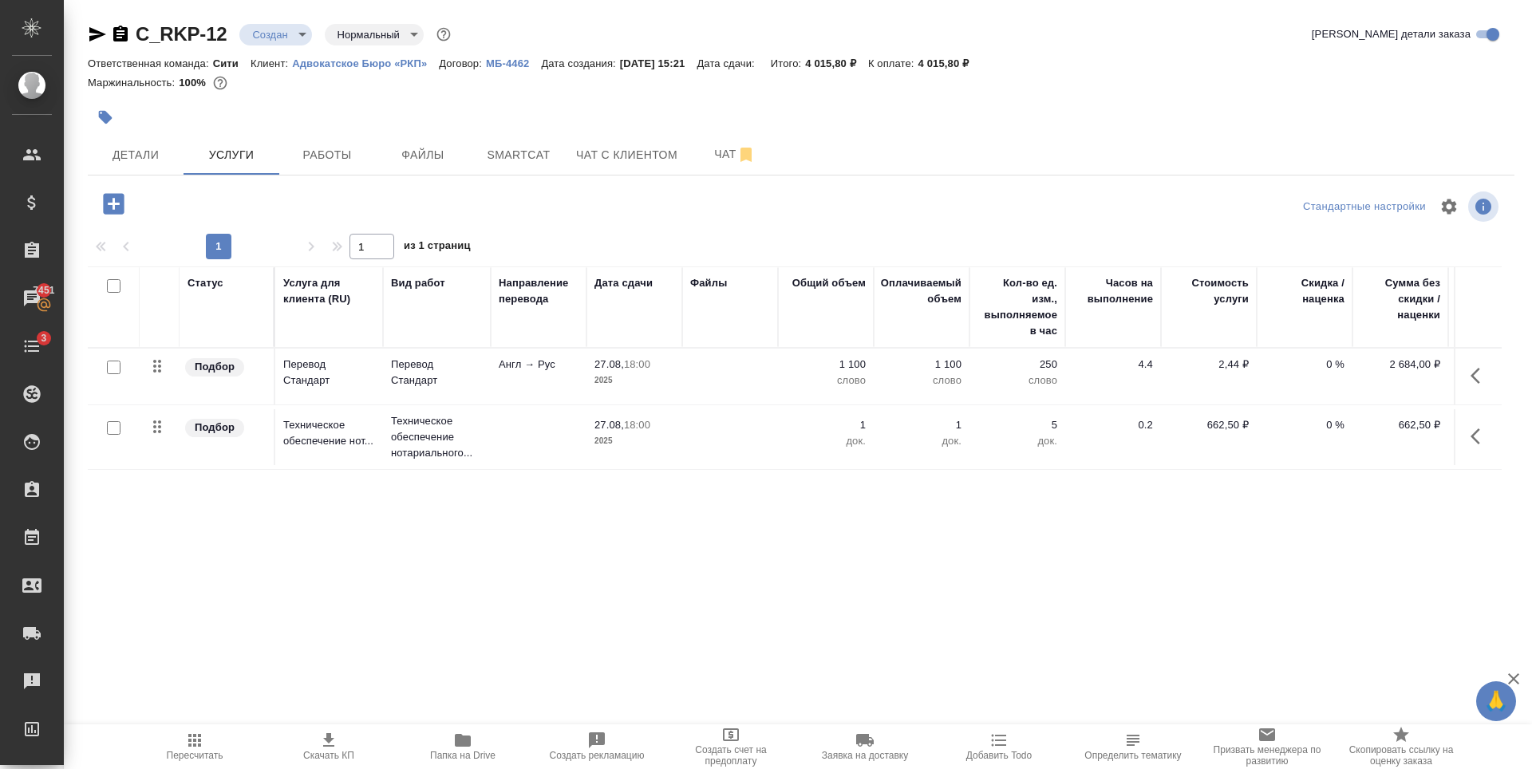
click at [661, 541] on div "Статус Услуга для клиента (RU) Вид работ Направление перевода Дата сдачи Файлы …" at bounding box center [795, 438] width 1414 height 343
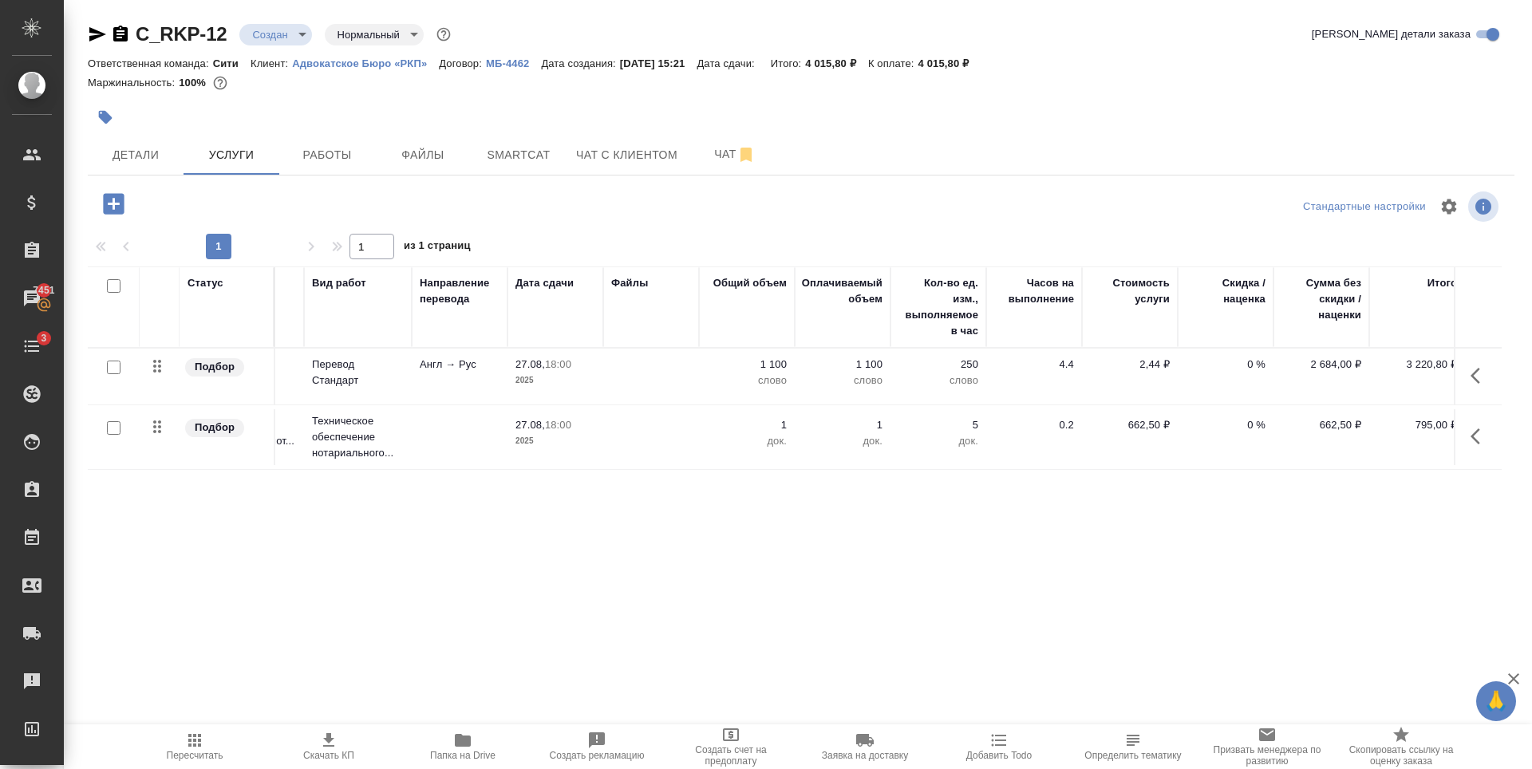
scroll to position [0, 90]
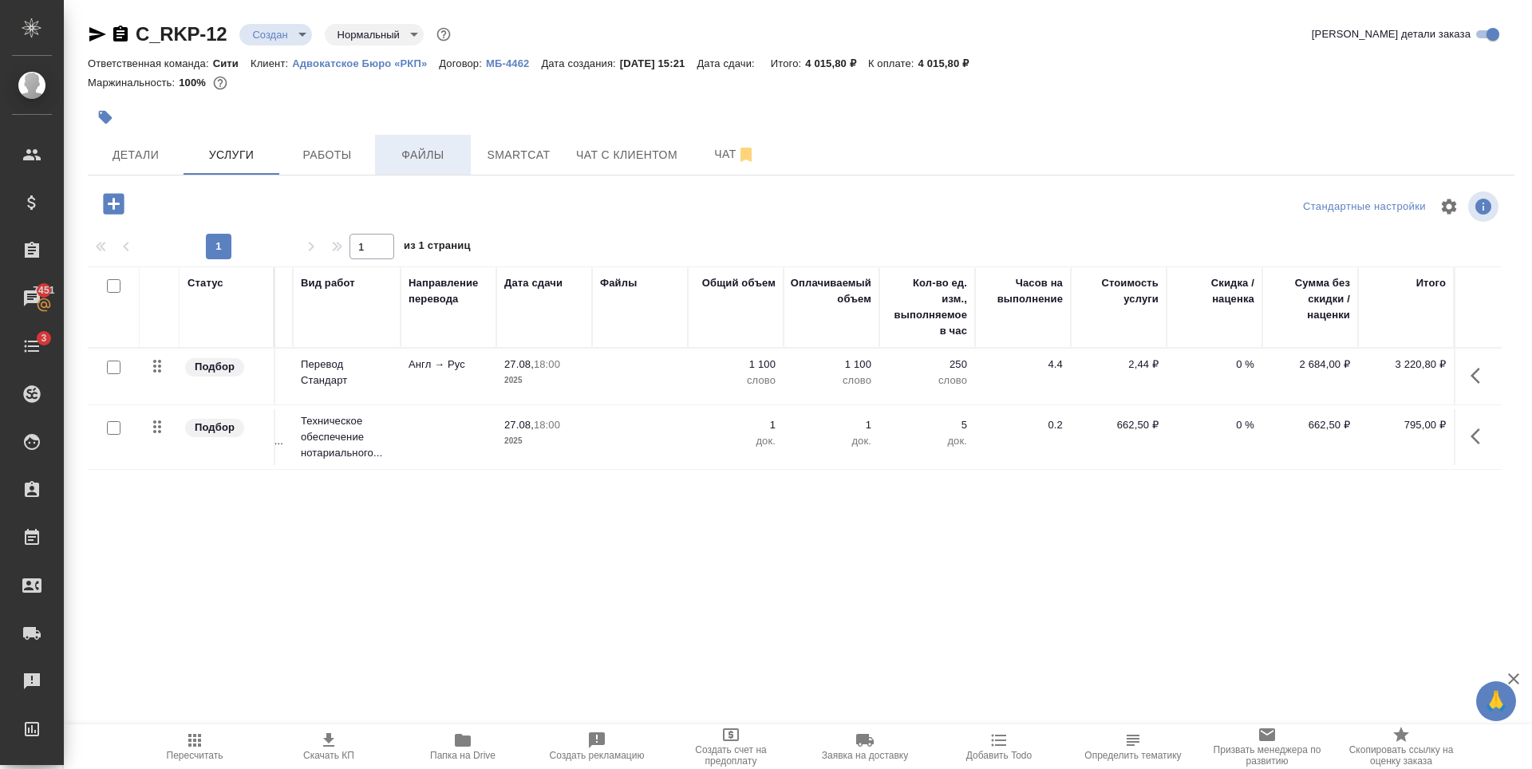
click at [435, 161] on span "Файлы" at bounding box center [423, 155] width 77 height 20
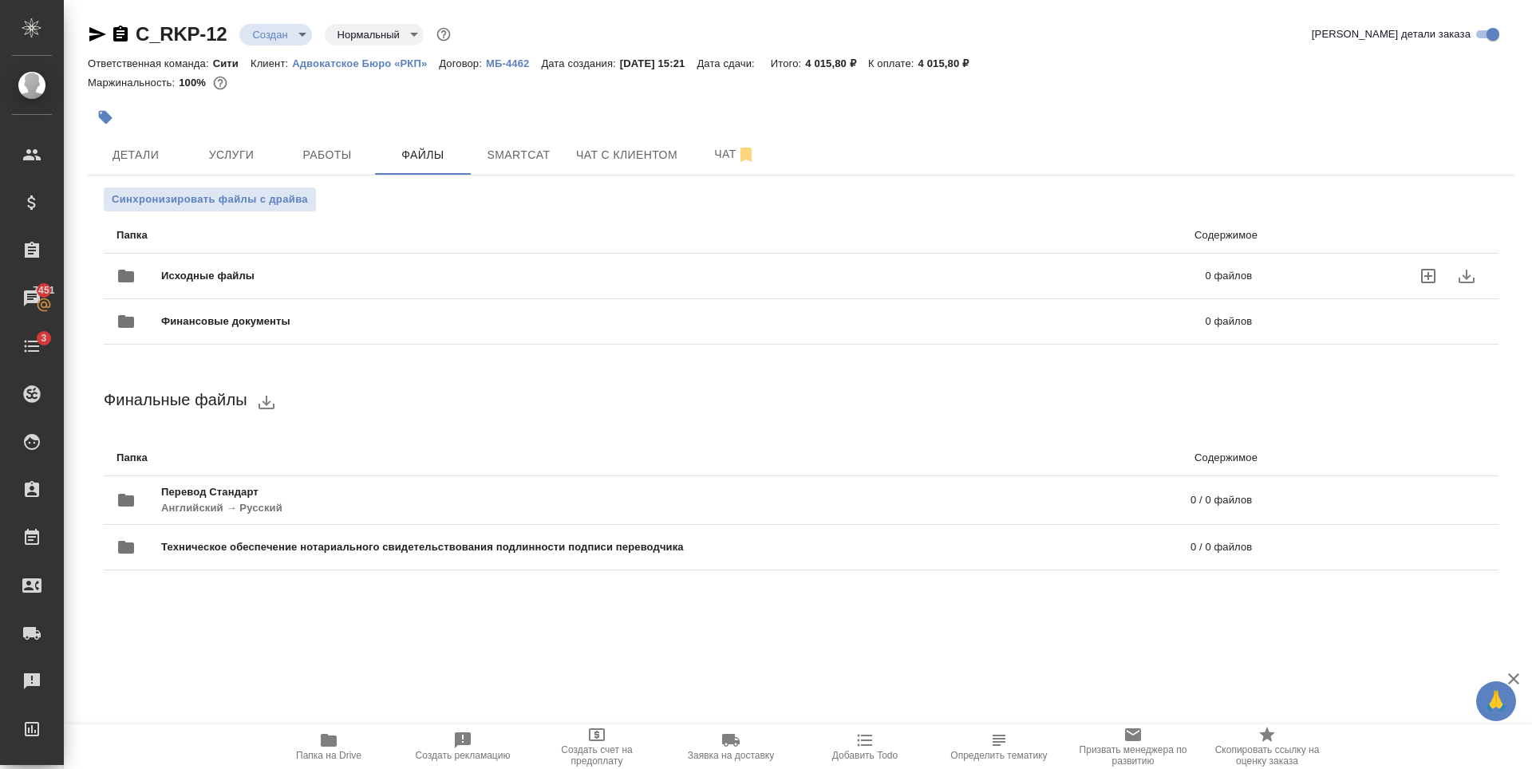
click at [1424, 273] on icon "uploadFiles" at bounding box center [1428, 276] width 19 height 19
click at [0, 0] on input "uploadFiles" at bounding box center [0, 0] width 0 height 0
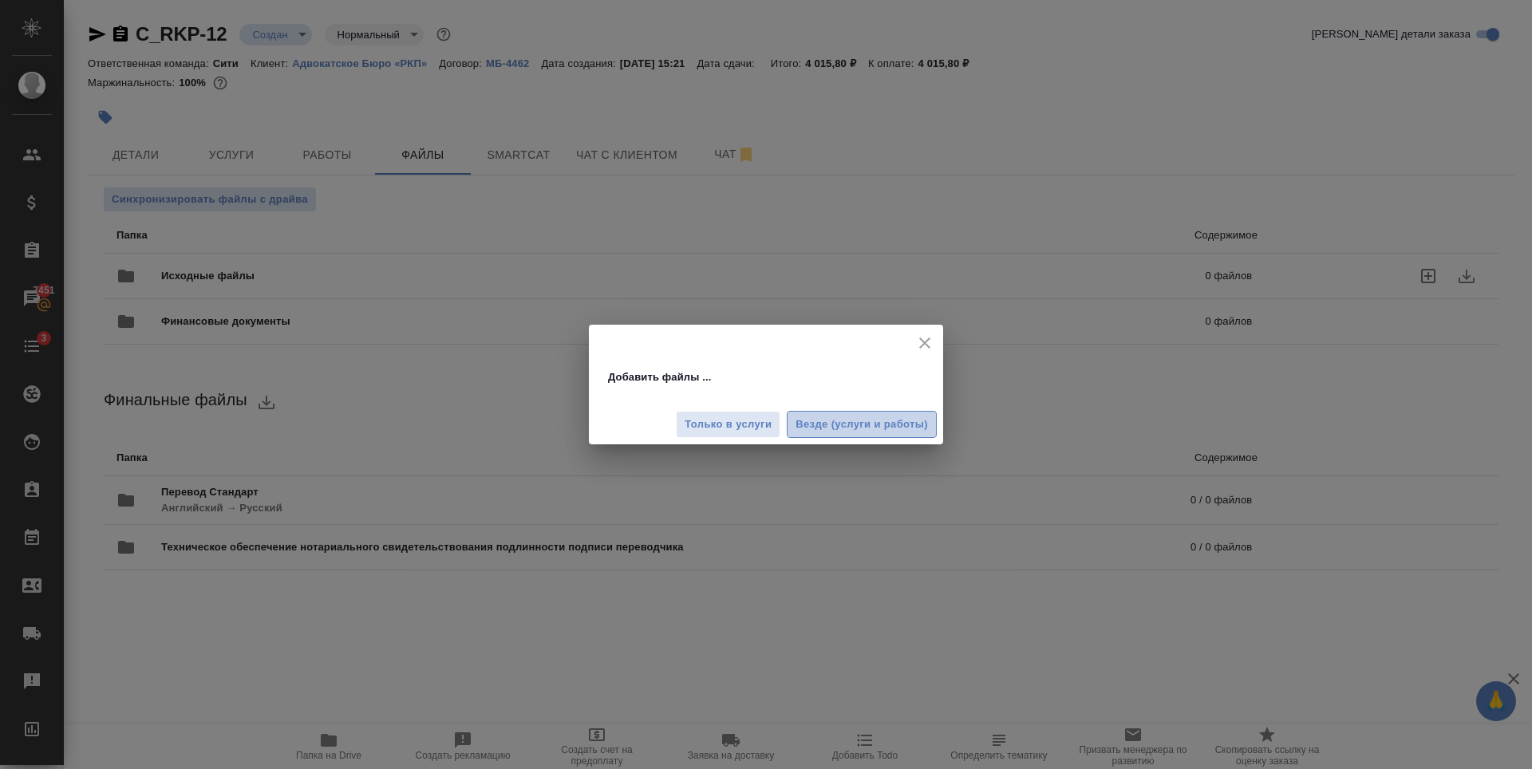
click at [823, 420] on span "Везде (услуги и работы)" at bounding box center [862, 425] width 132 height 18
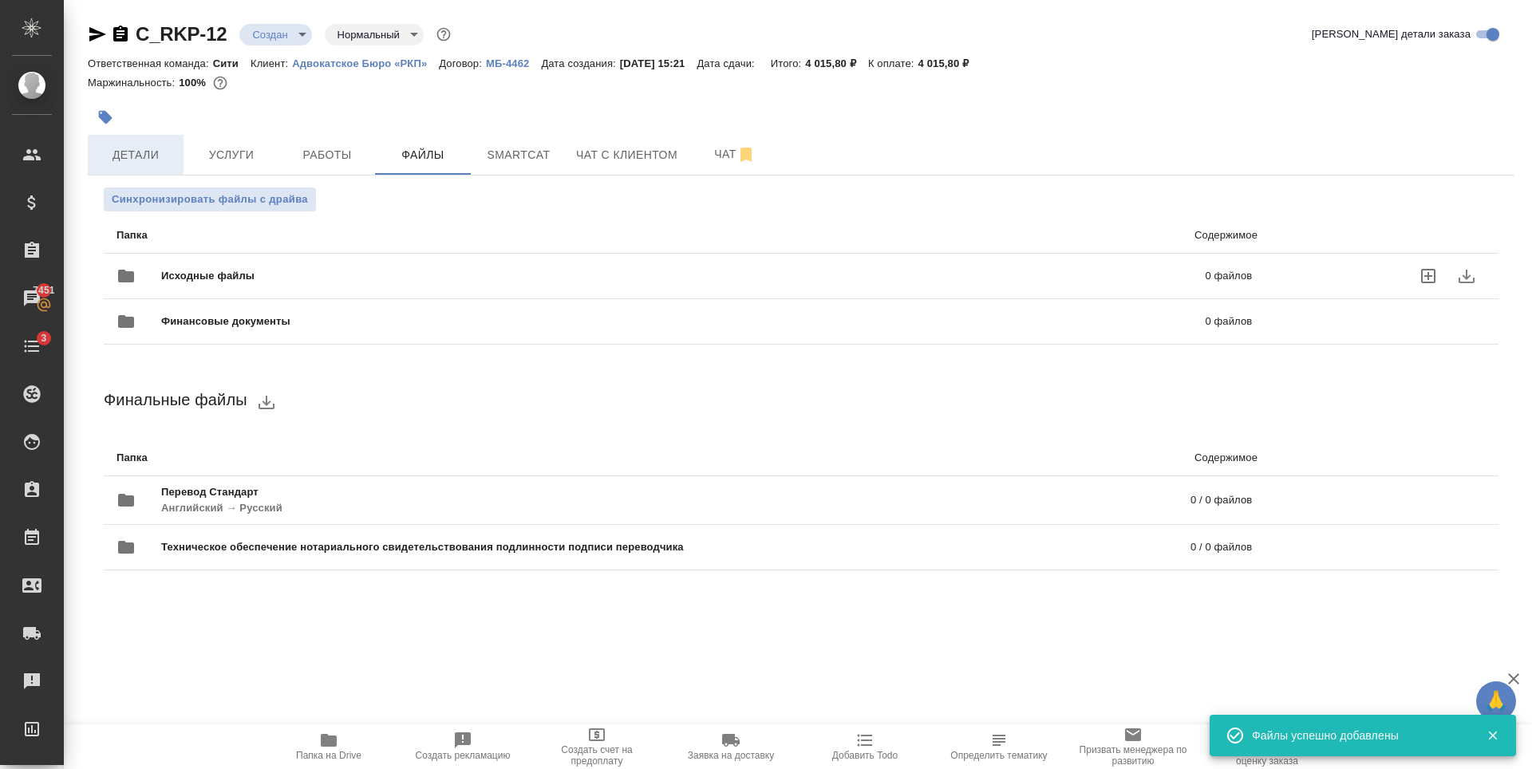
click at [146, 158] on span "Детали" at bounding box center [135, 155] width 77 height 20
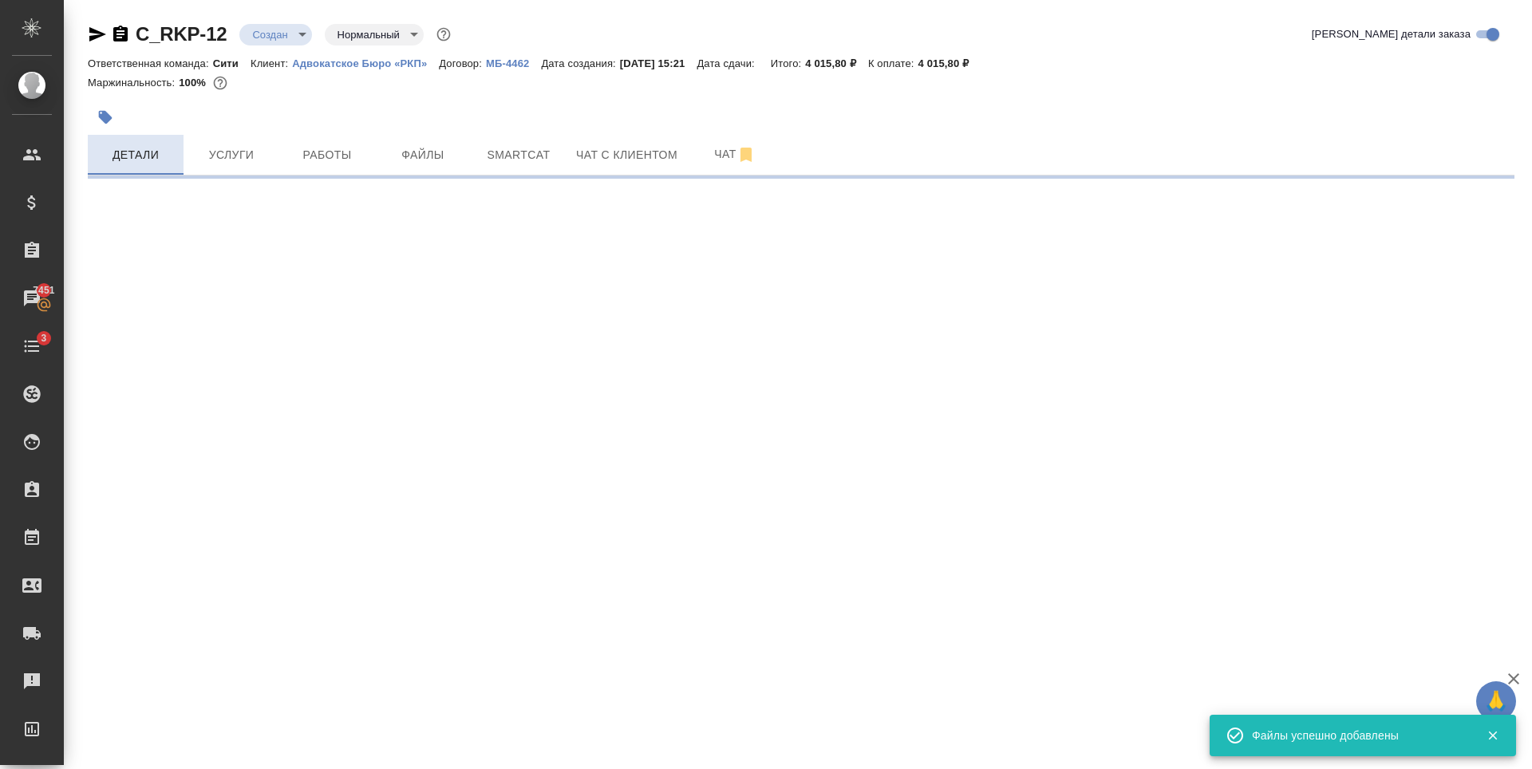
select select "RU"
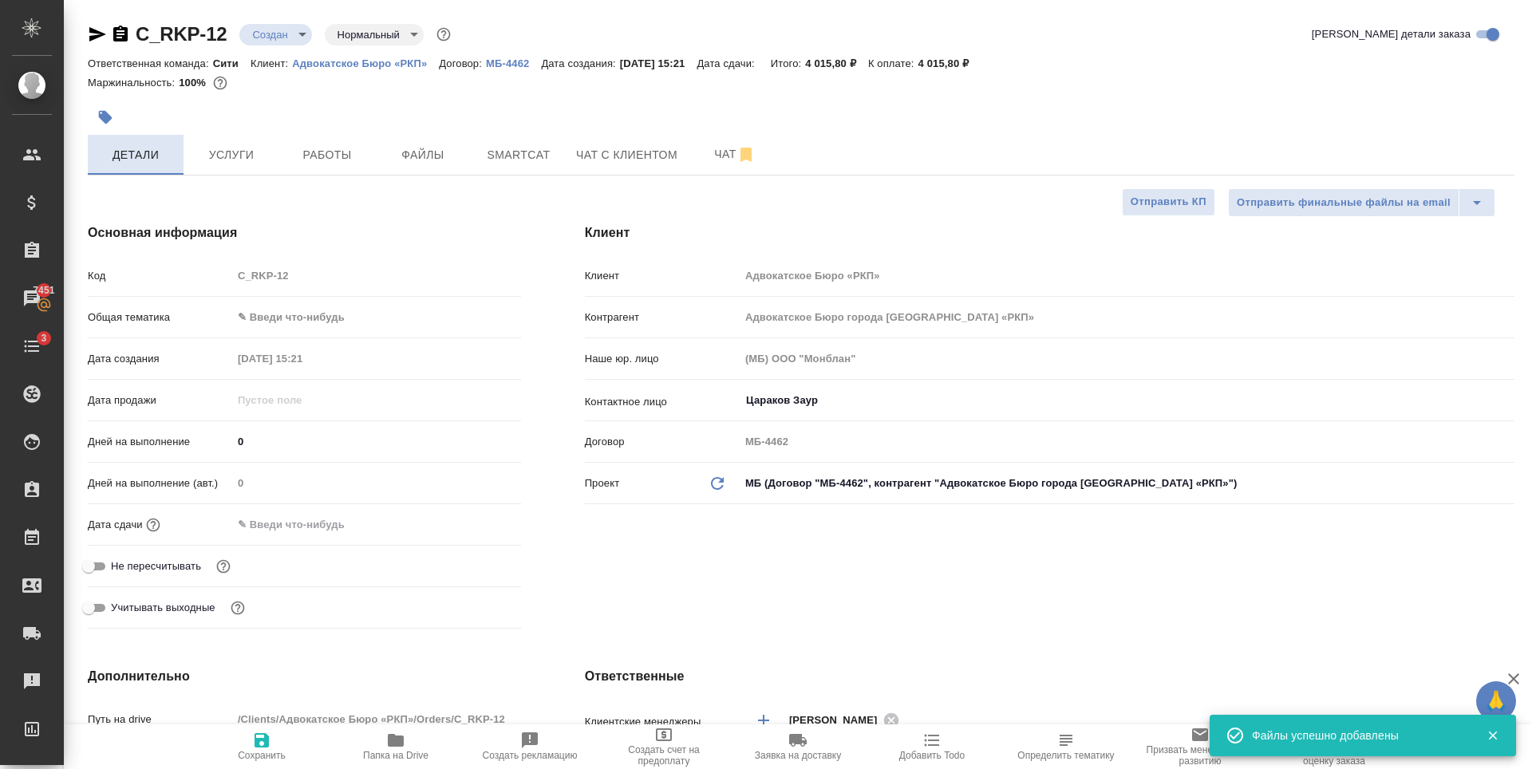
type textarea "x"
click at [307, 523] on input "text" at bounding box center [302, 524] width 140 height 23
click at [487, 520] on div at bounding box center [493, 523] width 56 height 19
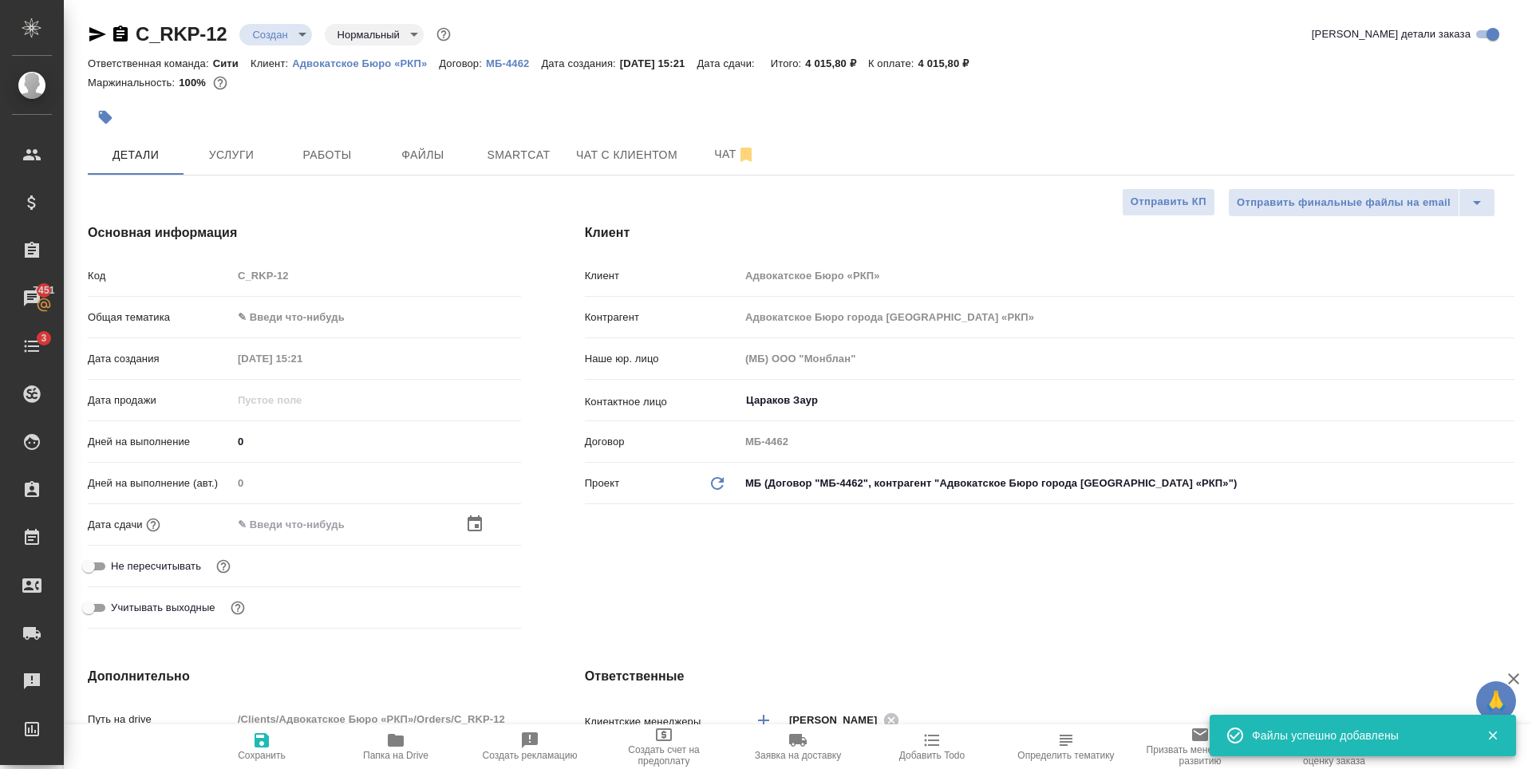
click at [475, 523] on icon "button" at bounding box center [474, 524] width 19 height 19
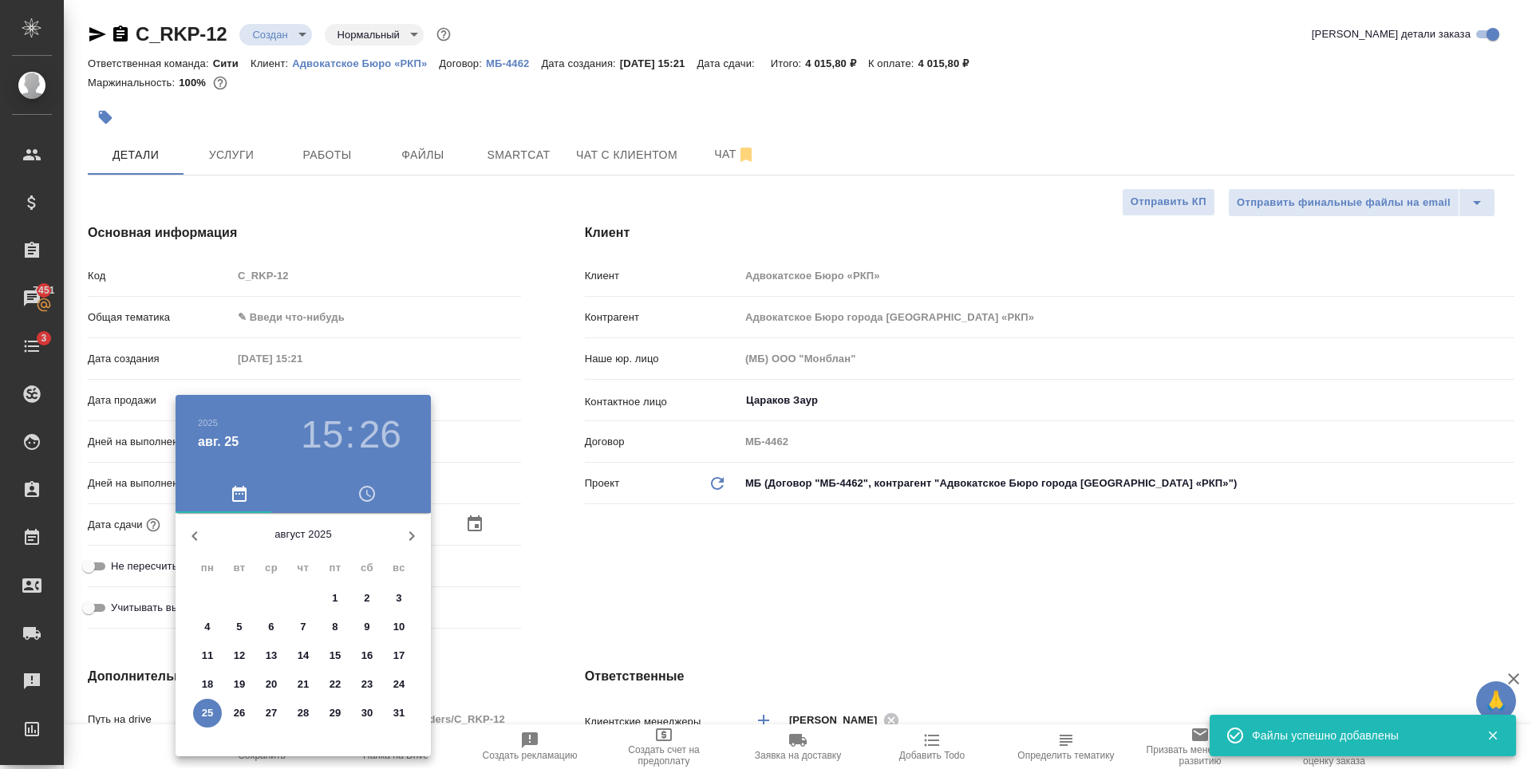
click at [295, 432] on div "15 : 26" at bounding box center [351, 435] width 115 height 45
click at [326, 432] on h3 "15" at bounding box center [322, 435] width 42 height 45
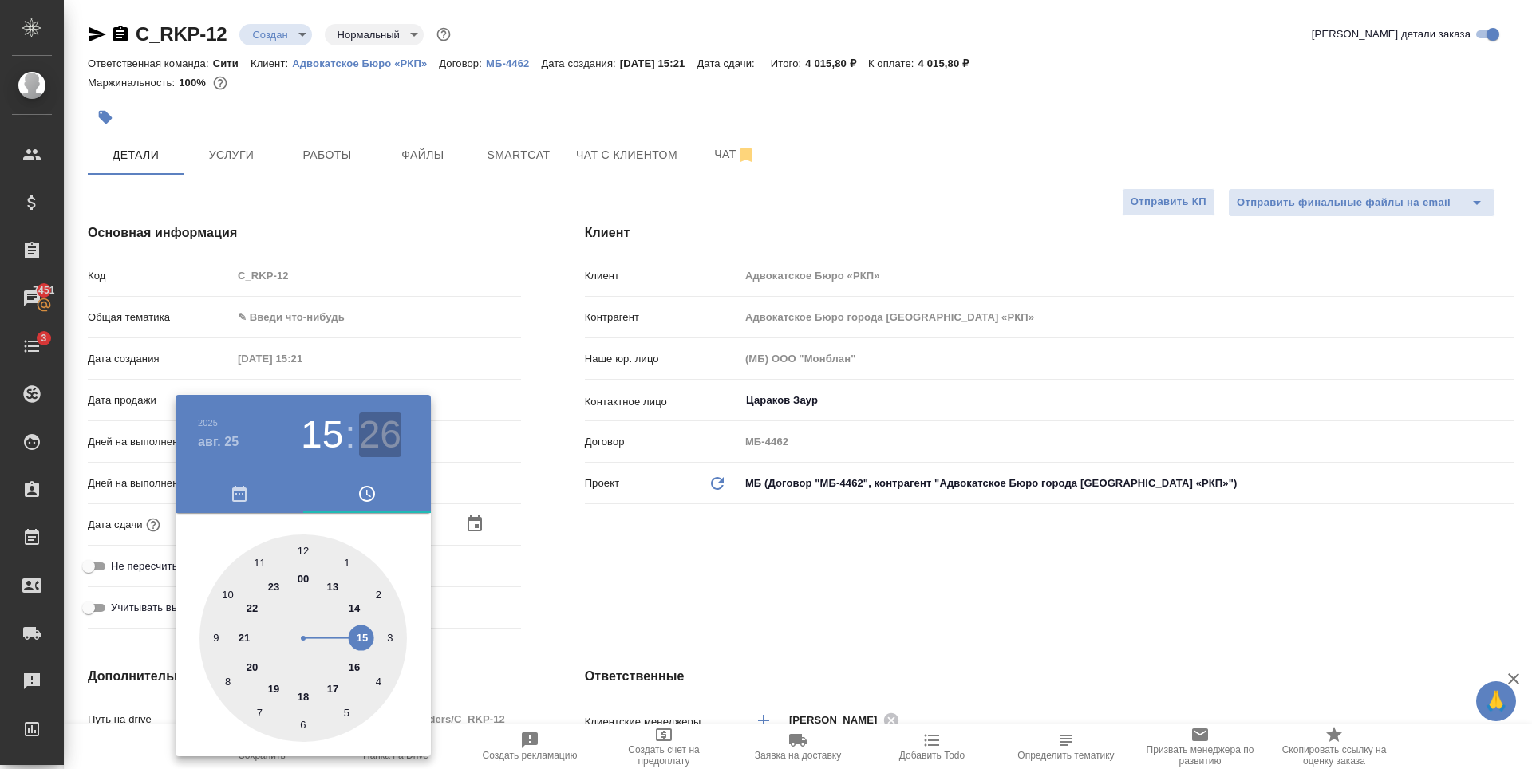
click at [375, 432] on h3 "26" at bounding box center [380, 435] width 42 height 45
click at [225, 681] on div at bounding box center [302, 638] width 207 height 207
type input "25.08.2025 15:40"
type textarea "x"
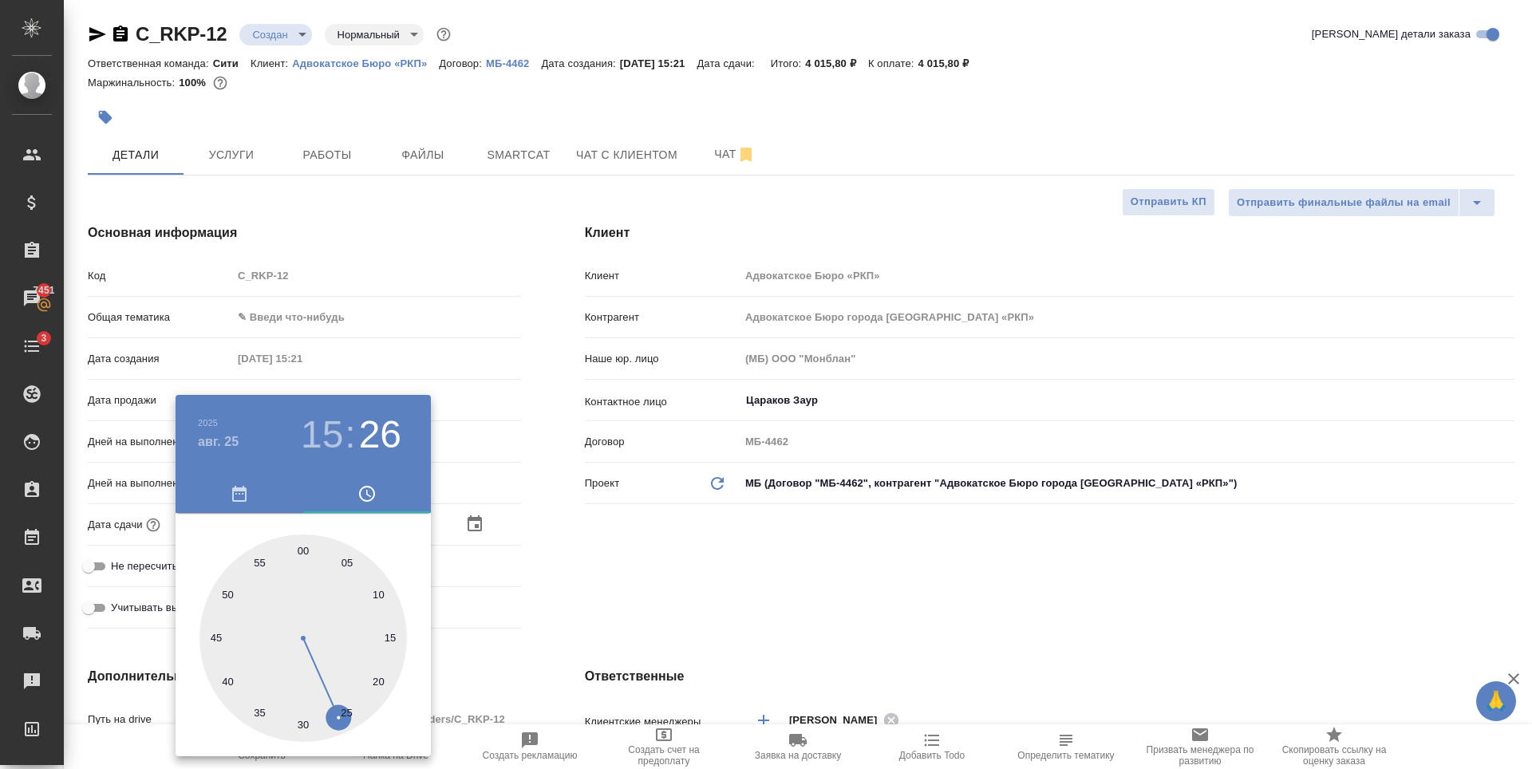
type textarea "x"
click at [708, 593] on div at bounding box center [766, 384] width 1532 height 769
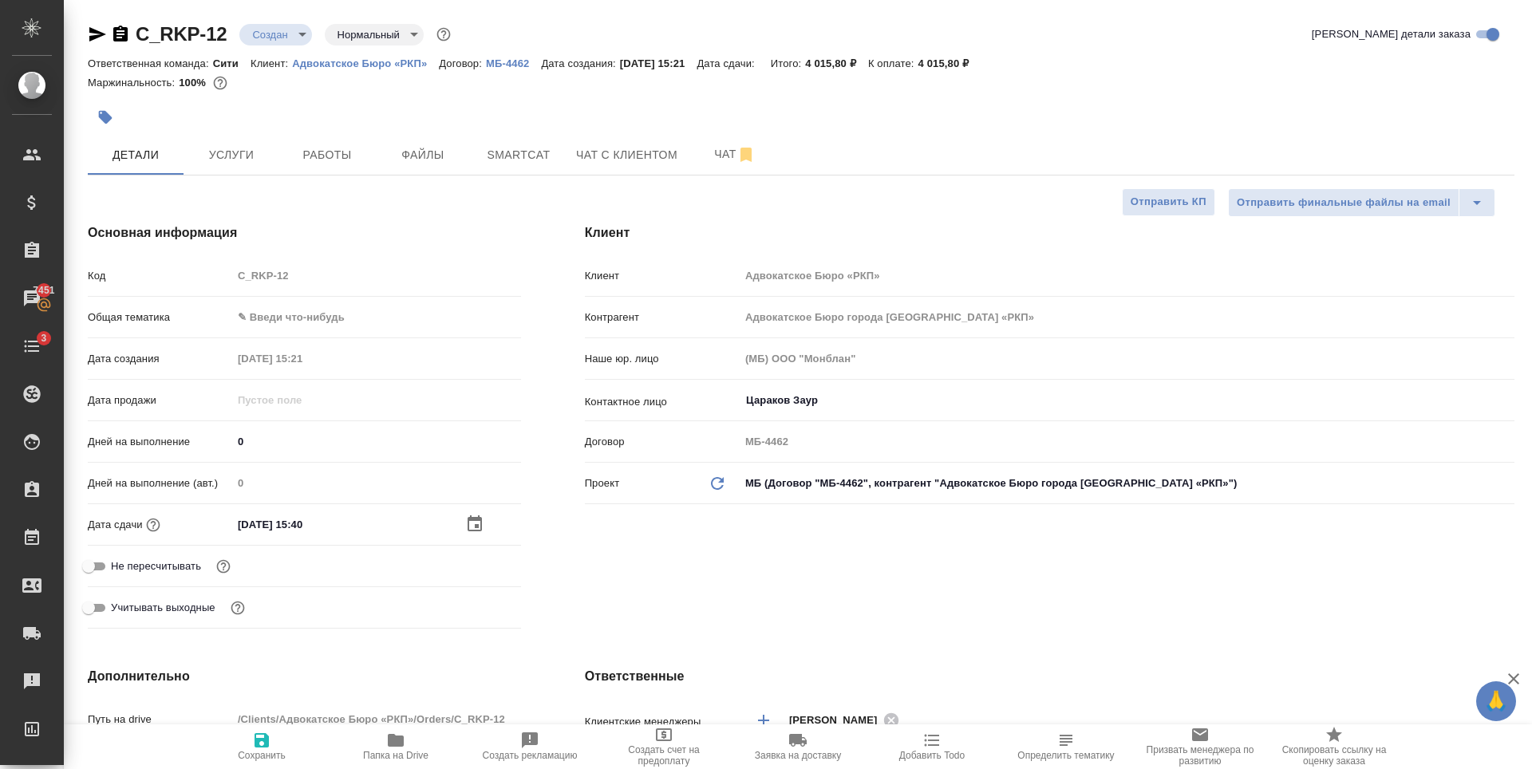
click at [90, 566] on input "Не пересчитывать" at bounding box center [88, 566] width 57 height 19
checkbox input "true"
type textarea "x"
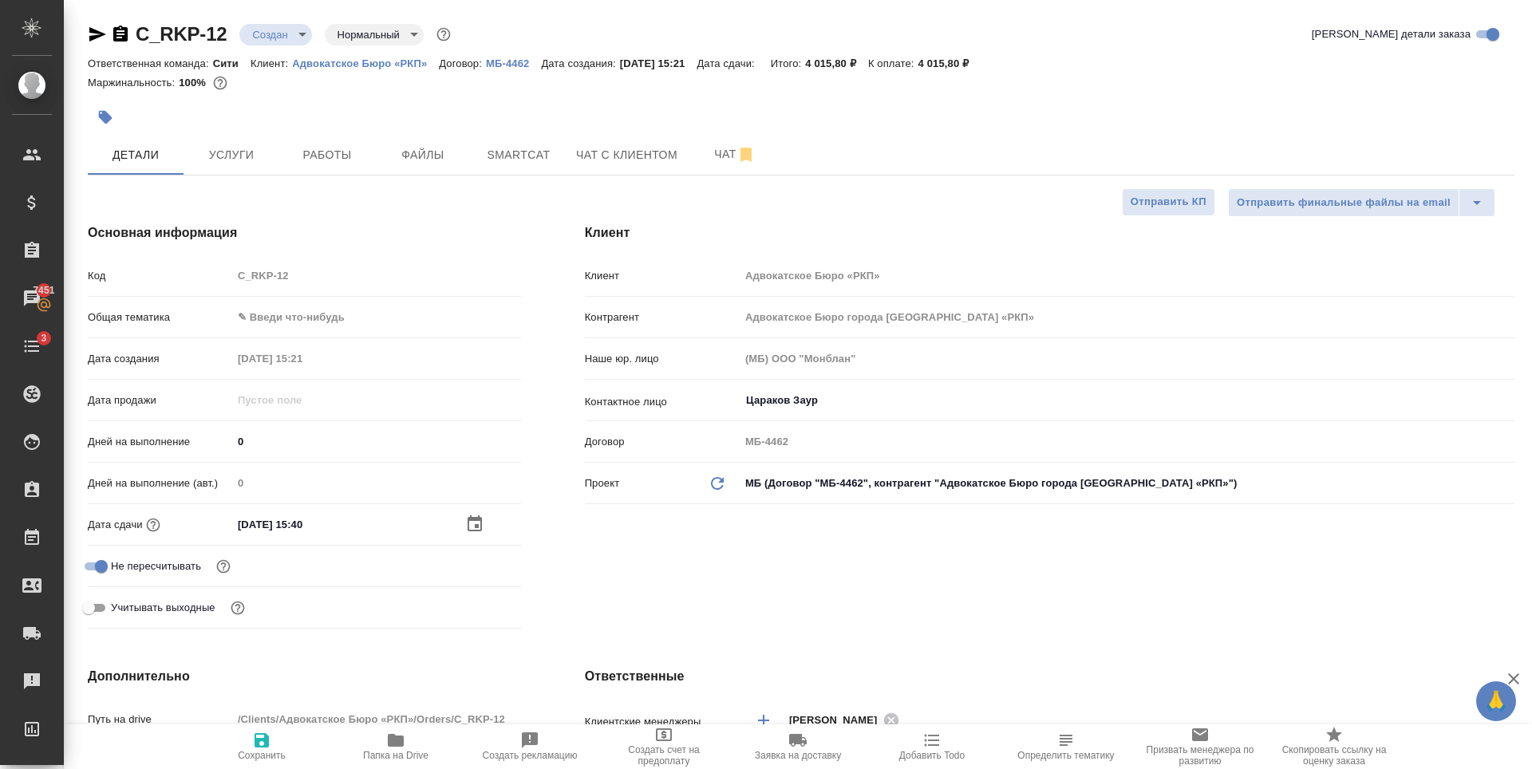
click at [254, 738] on icon "button" at bounding box center [261, 740] width 19 height 19
type textarea "x"
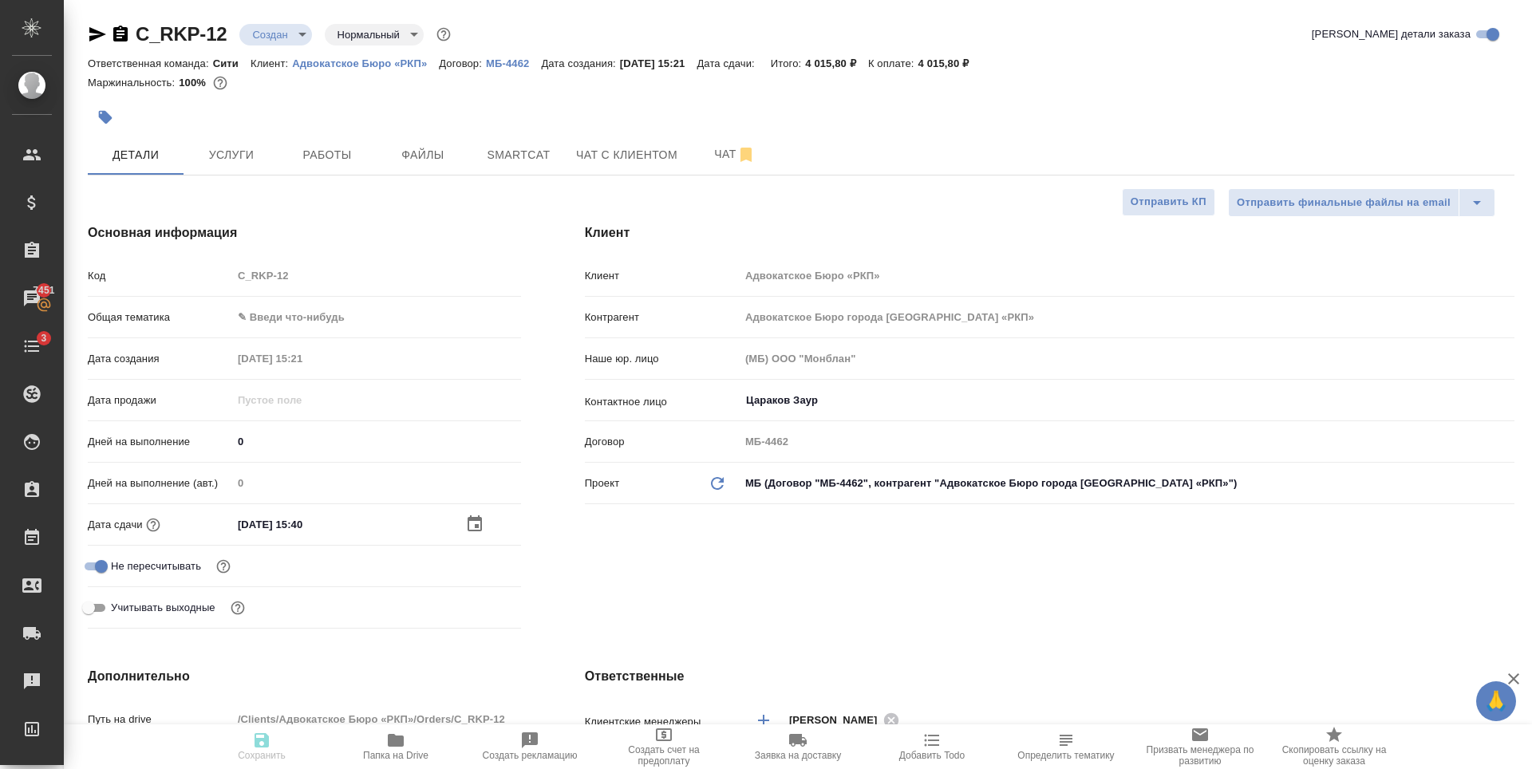
type textarea "x"
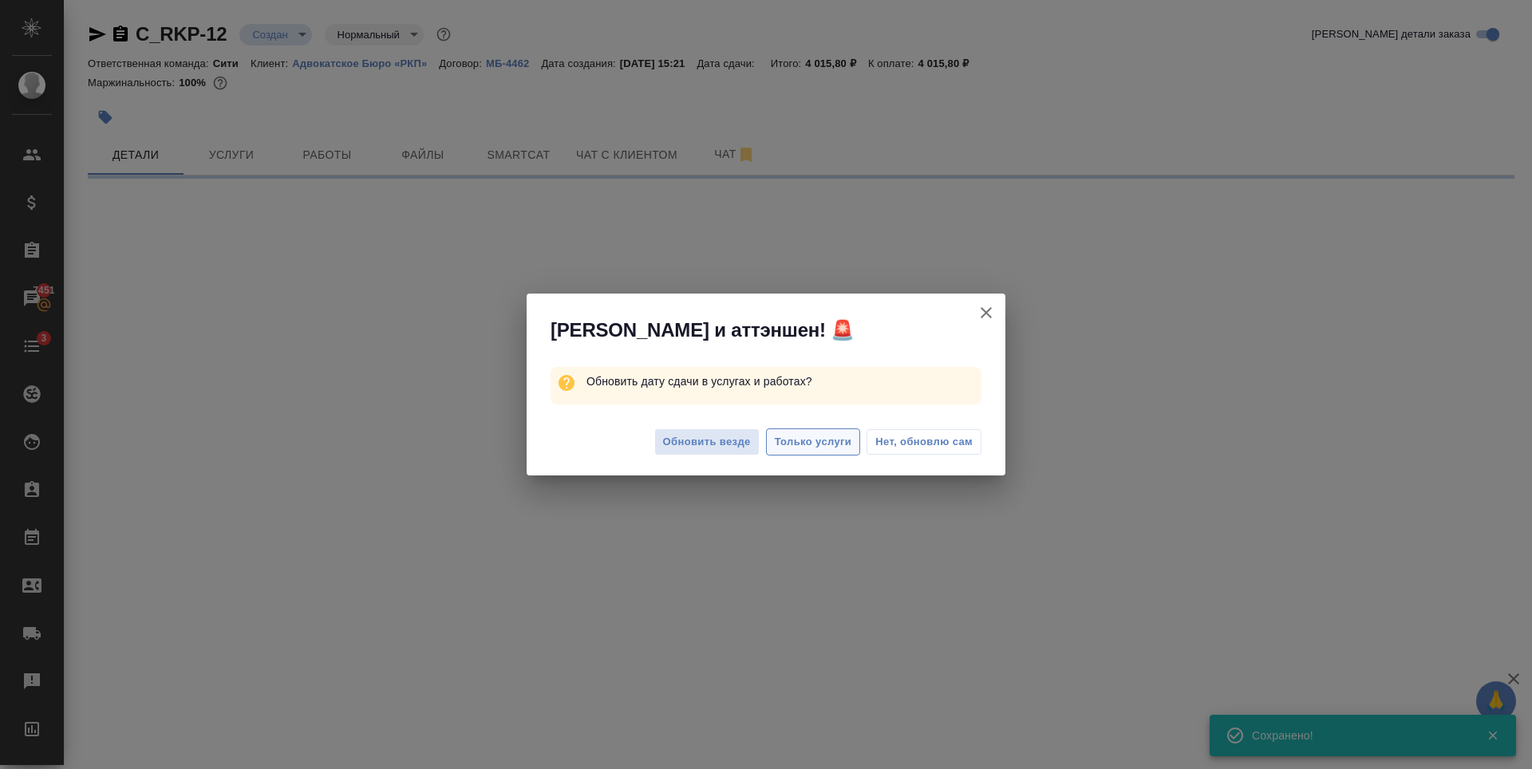
select select "RU"
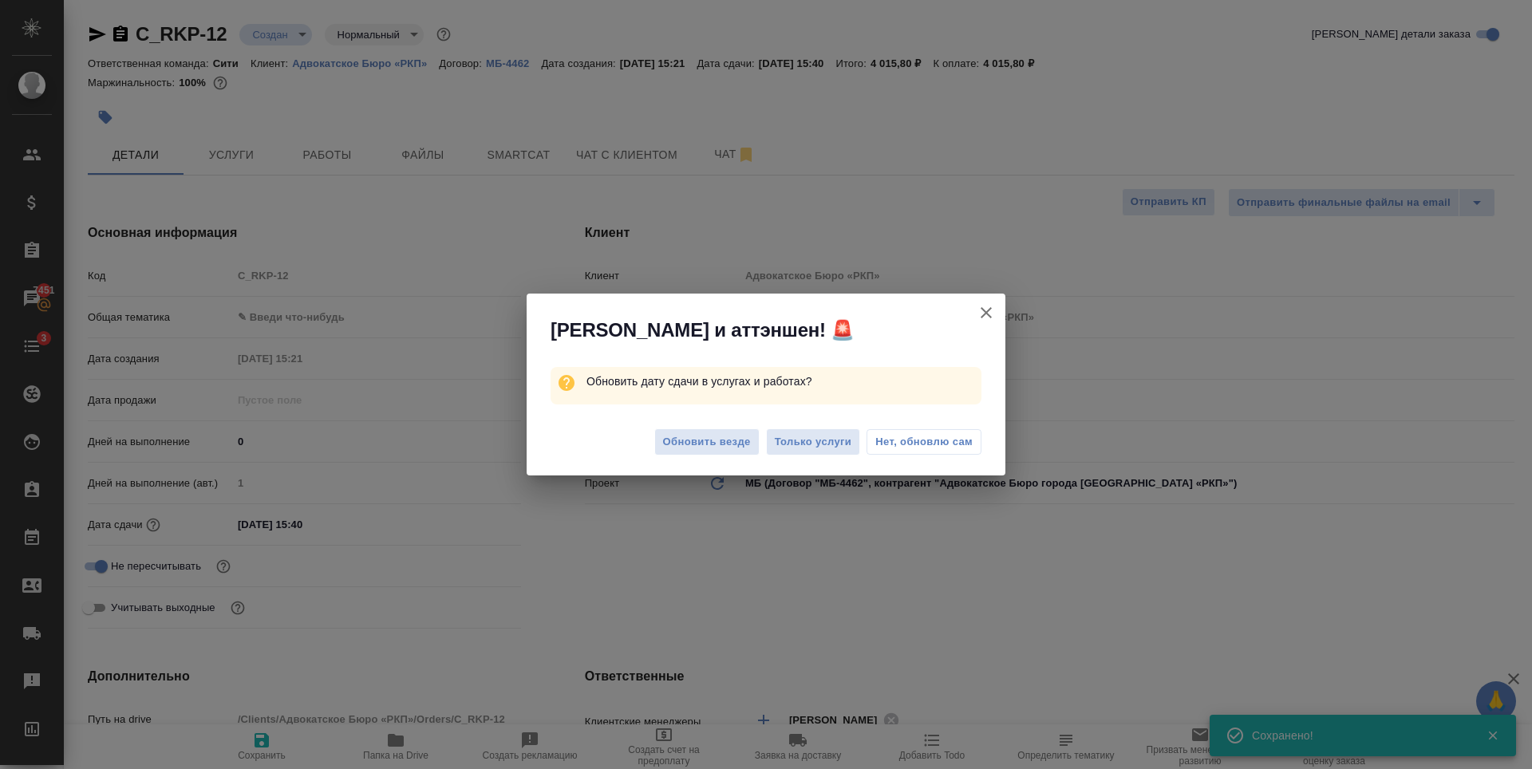
type textarea "x"
click at [912, 444] on span "Нет, обновлю сам" at bounding box center [923, 442] width 97 height 16
type textarea "x"
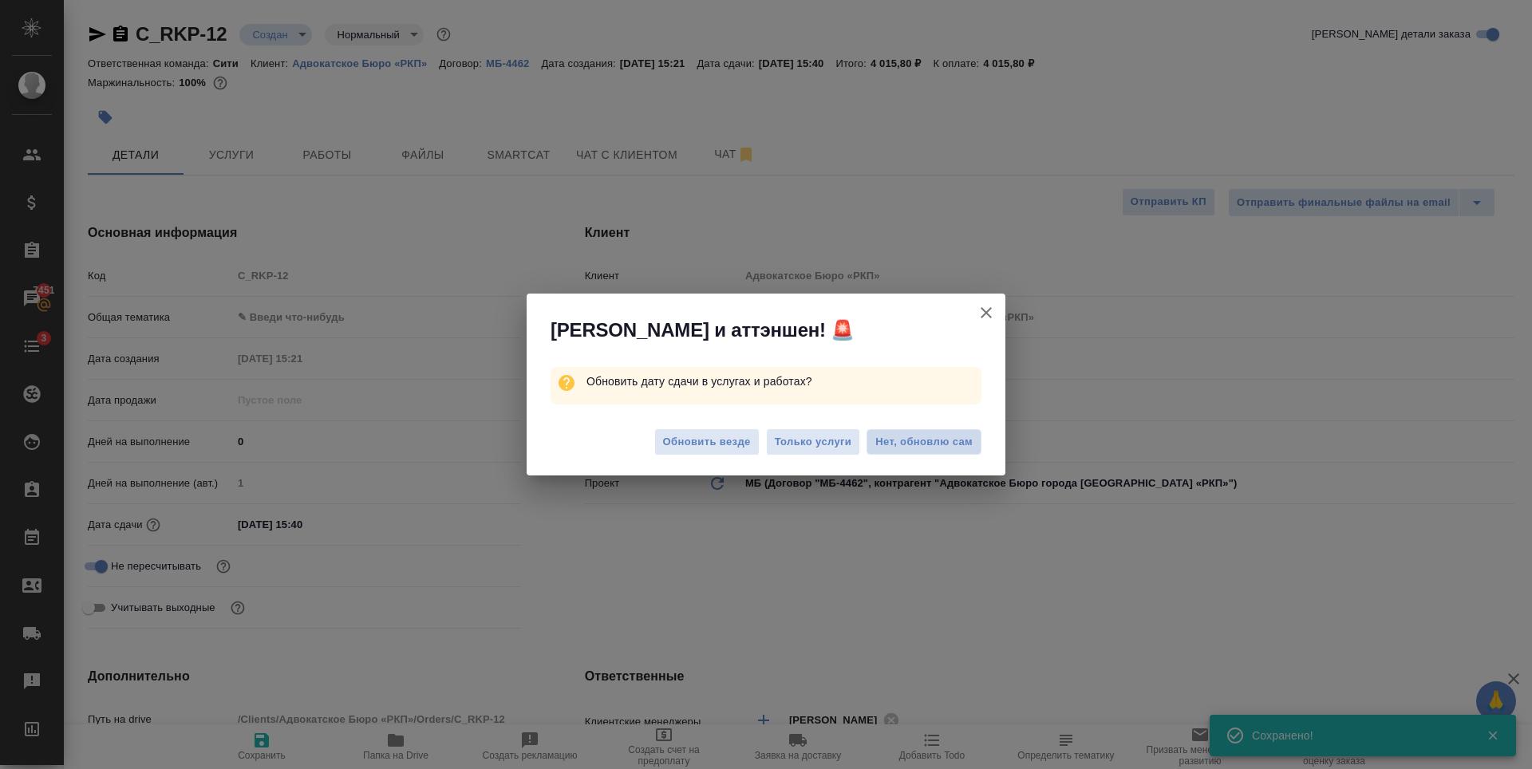
type textarea "x"
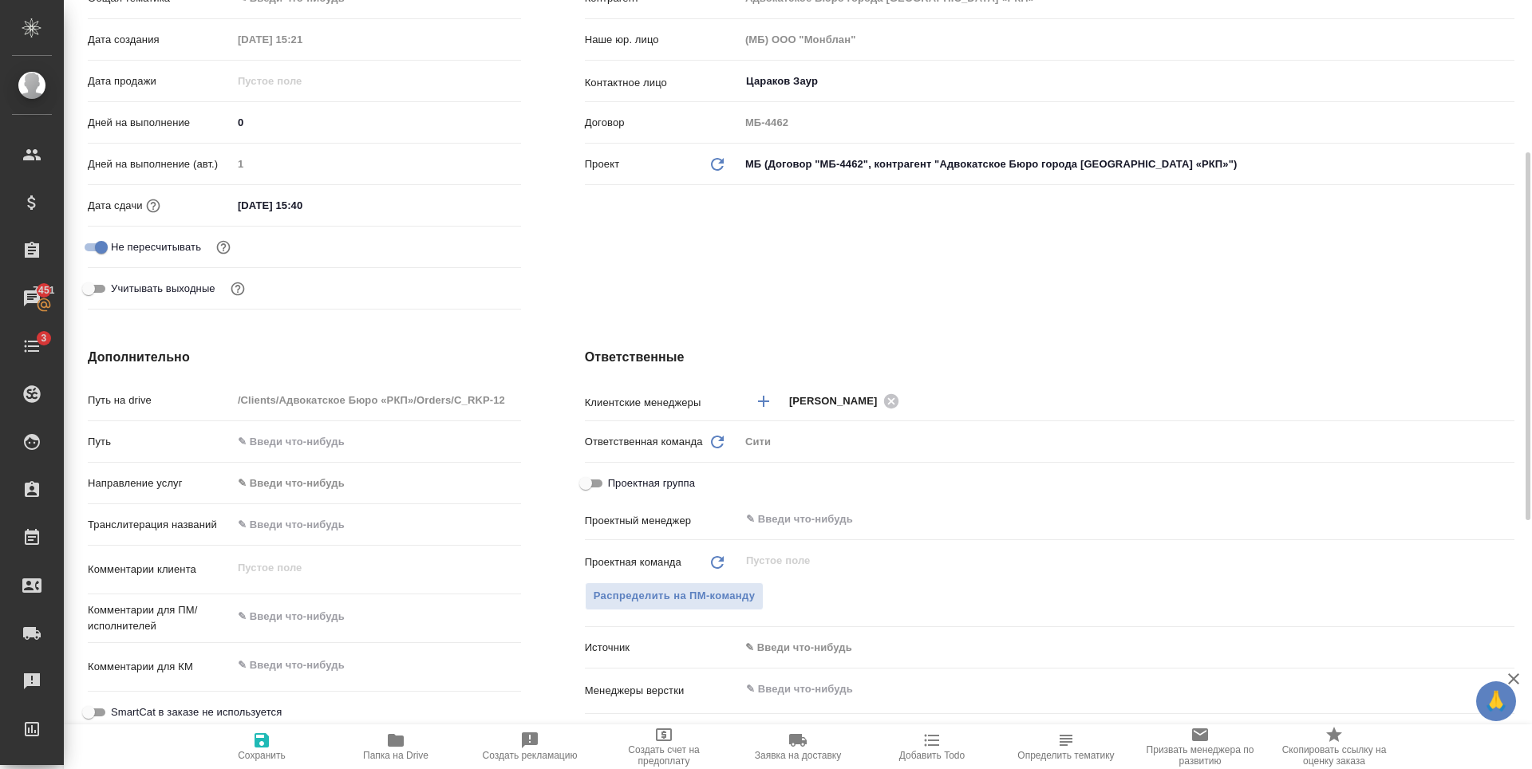
scroll to position [399, 0]
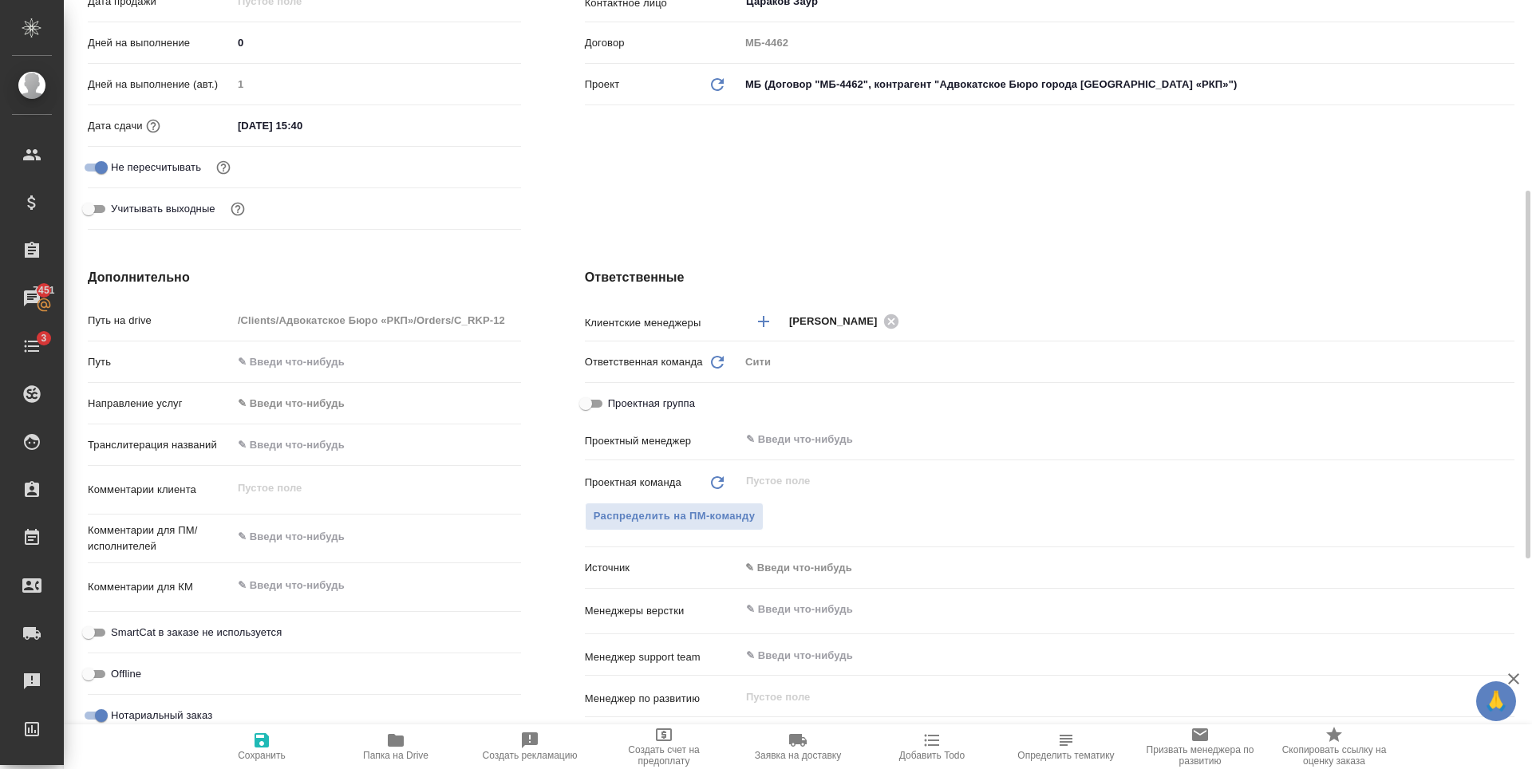
type textarea "x"
click at [289, 538] on textarea at bounding box center [376, 536] width 289 height 27
type textarea "x"
type textarea "с"
type textarea "x"
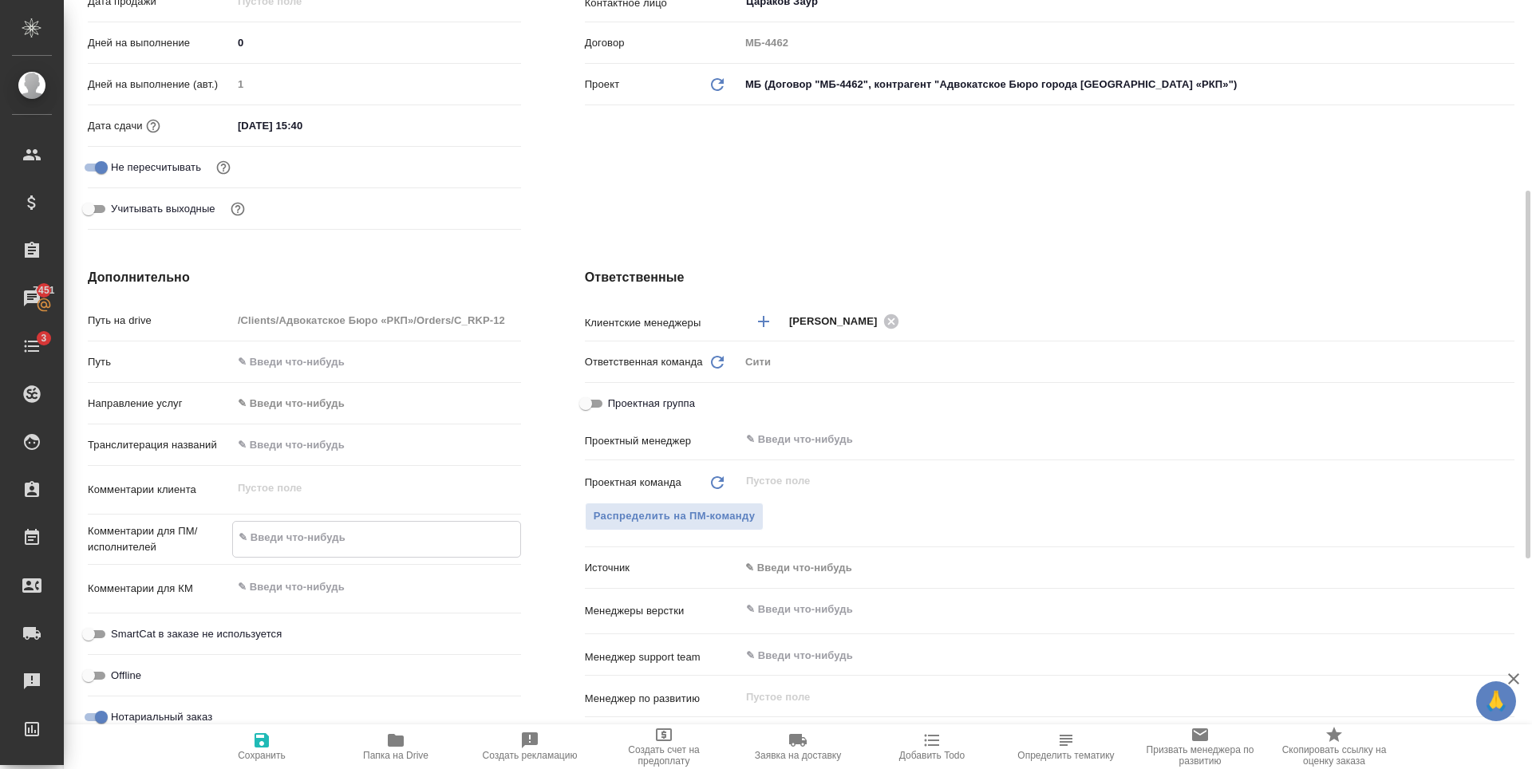
type textarea "x"
type textarea "сд"
type textarea "x"
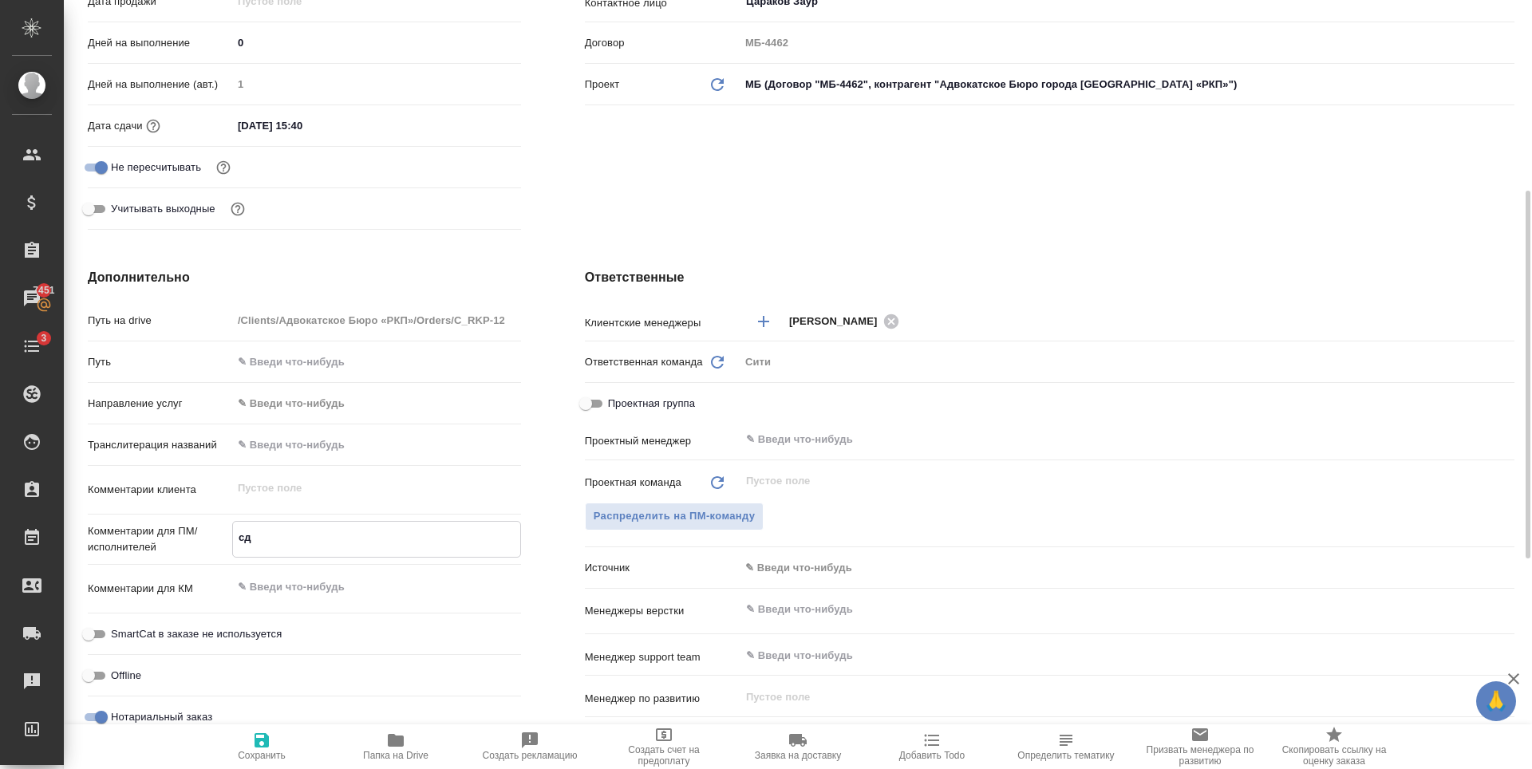
type textarea "x"
type textarea "сде"
type textarea "x"
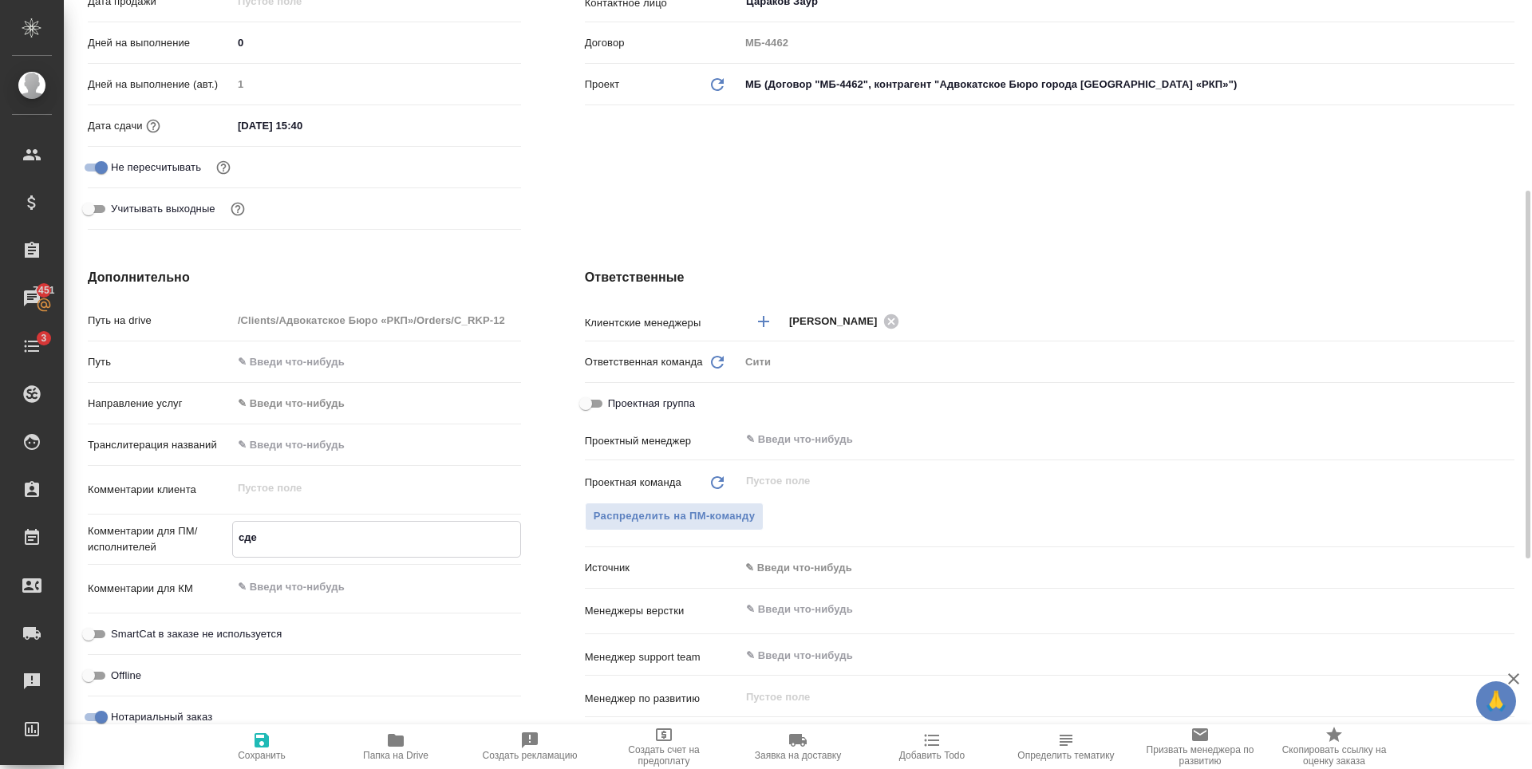
type textarea "сдел"
type textarea "x"
type textarea "сдела"
type textarea "x"
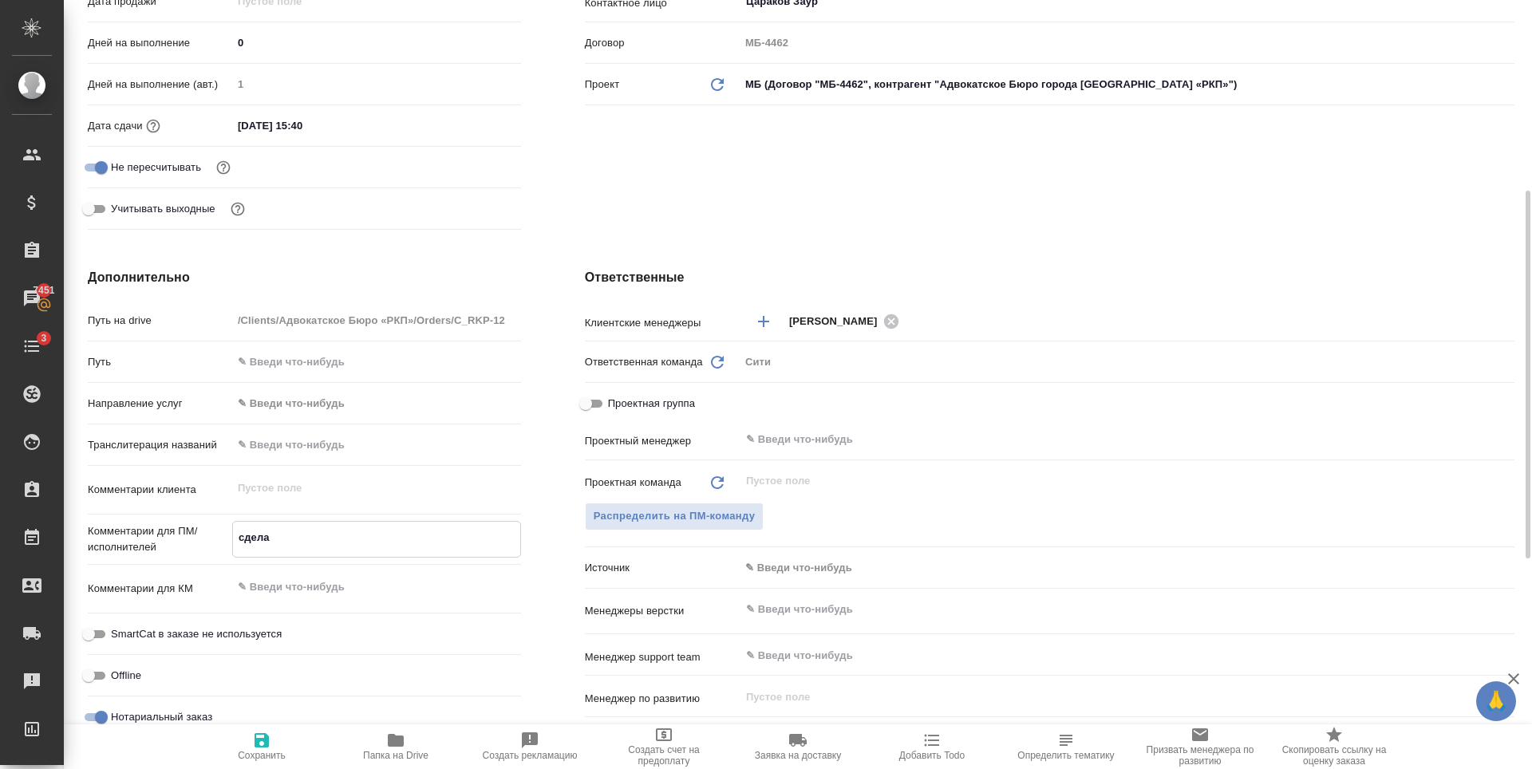
type textarea "x"
type textarea "сделай"
type textarea "x"
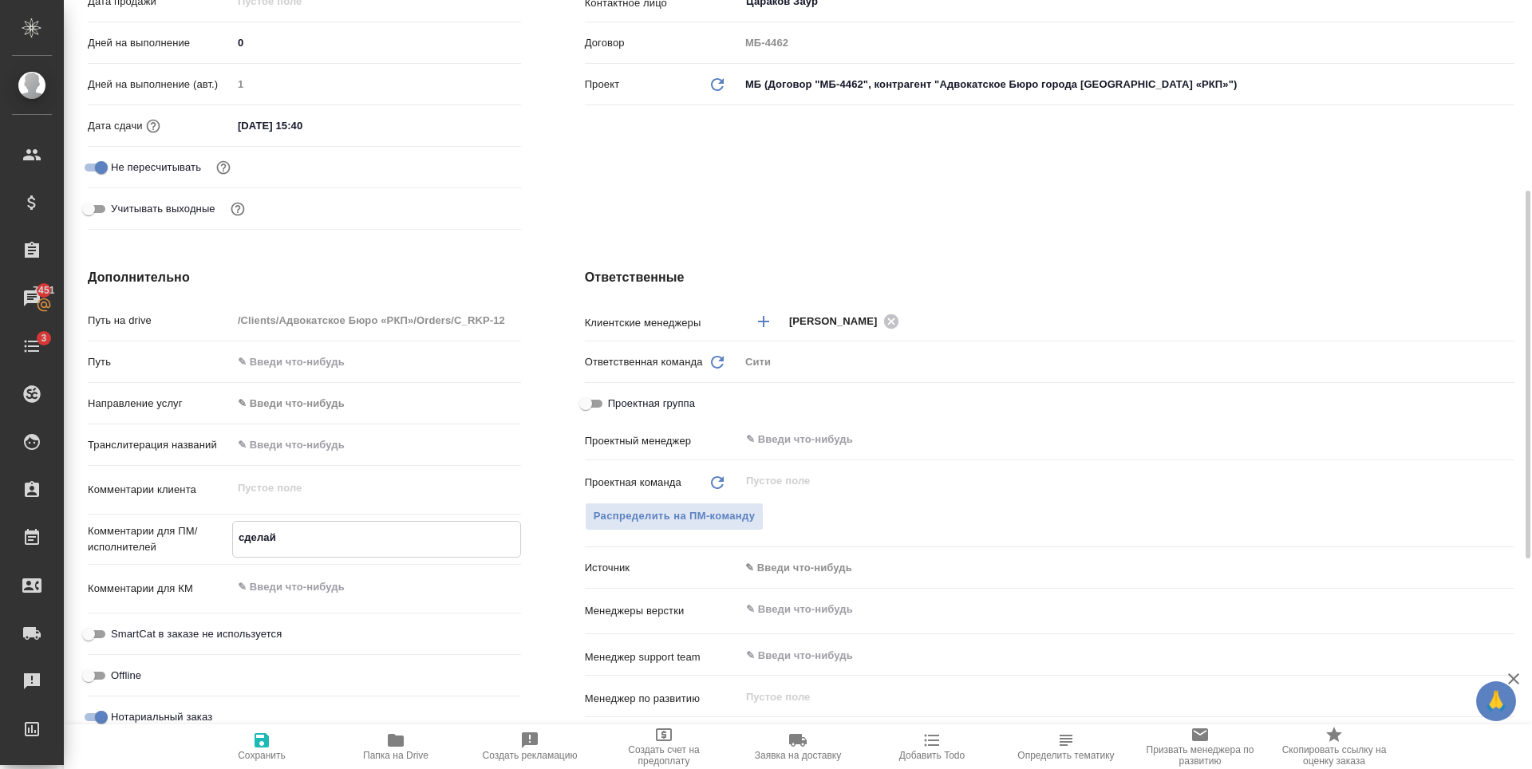
type textarea "x"
type textarea "сделайт"
type textarea "x"
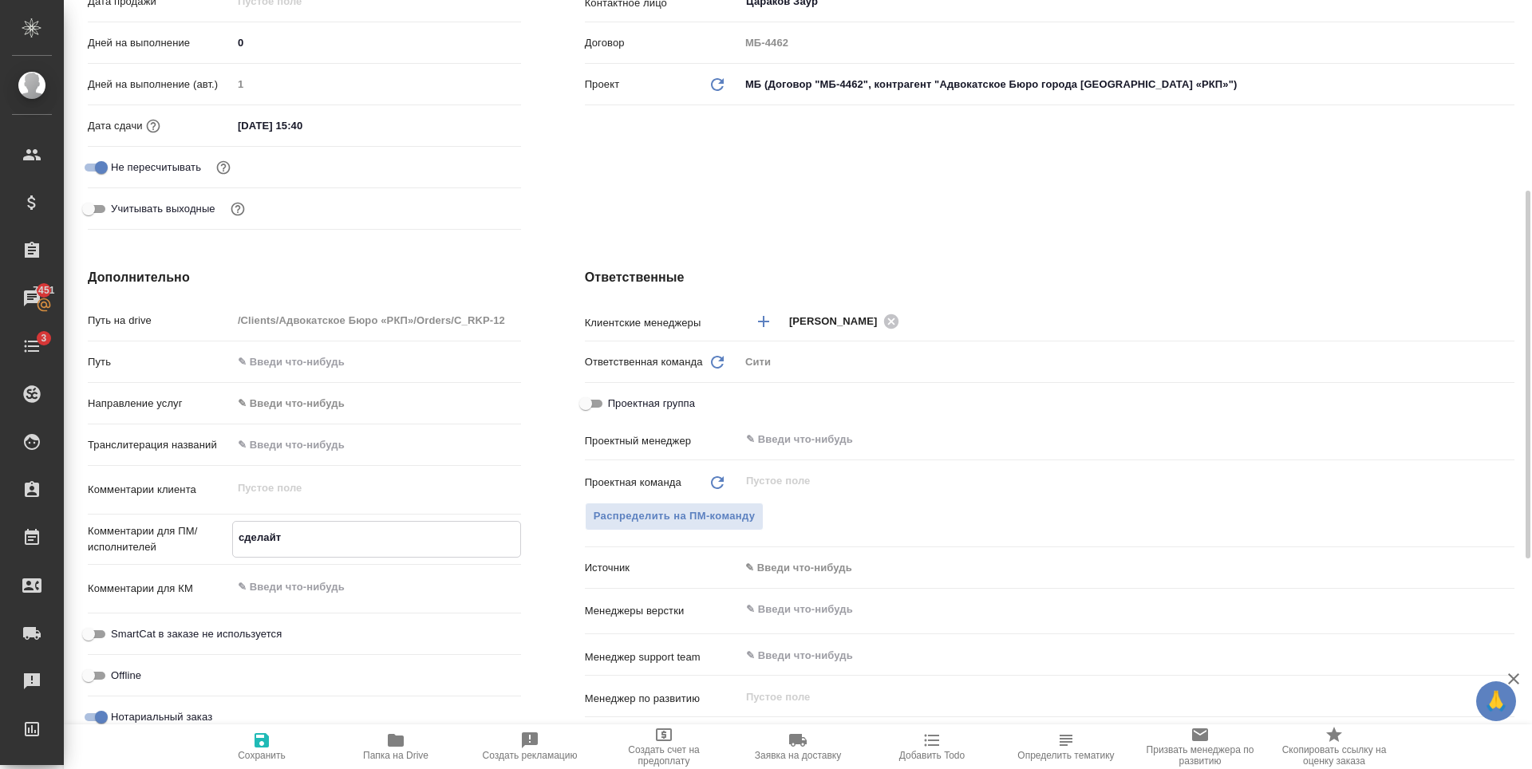
type textarea "x"
type textarea "сделайте"
type textarea "x"
type textarea "сделайте"
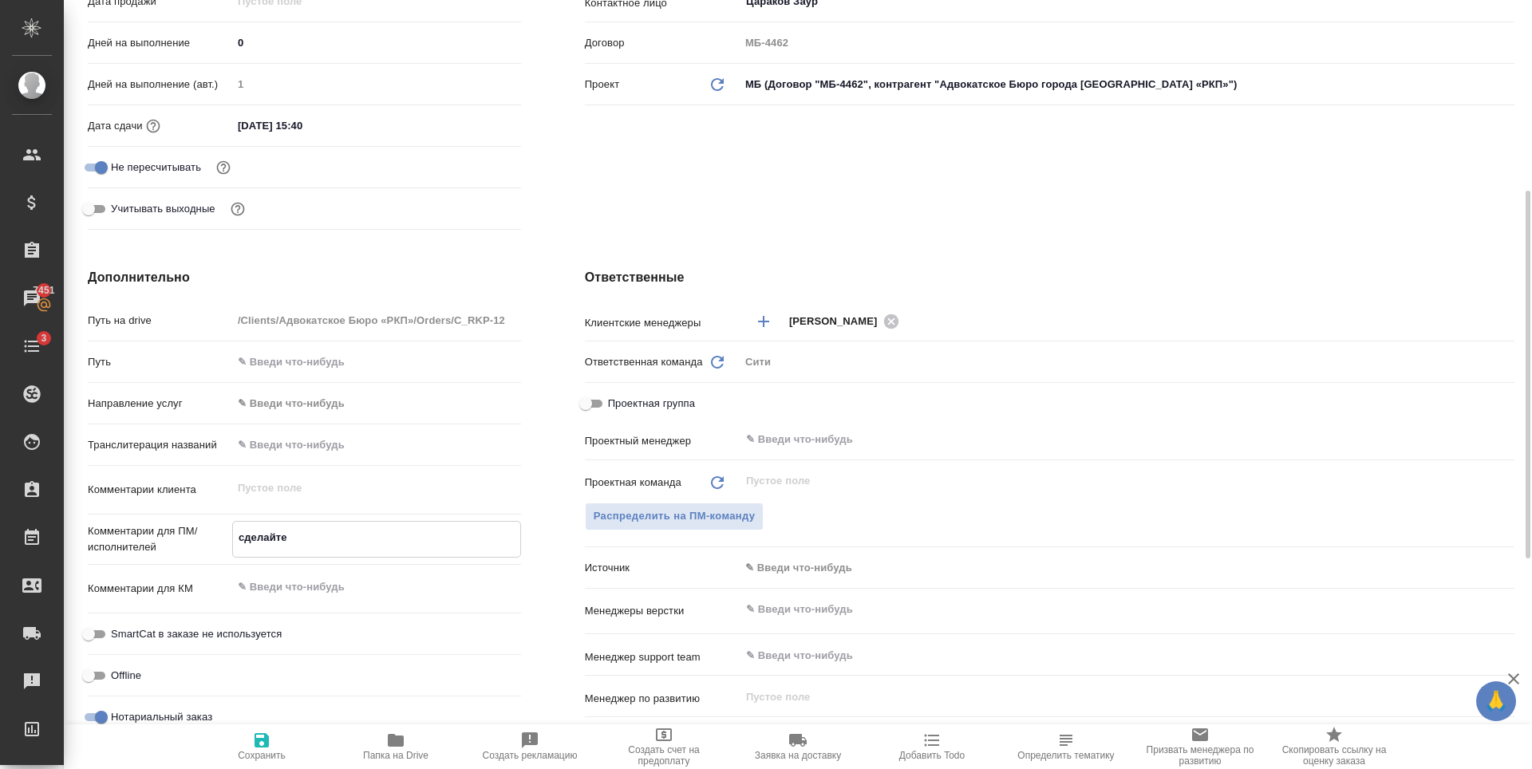
type textarea "x"
type textarea "сделайте т"
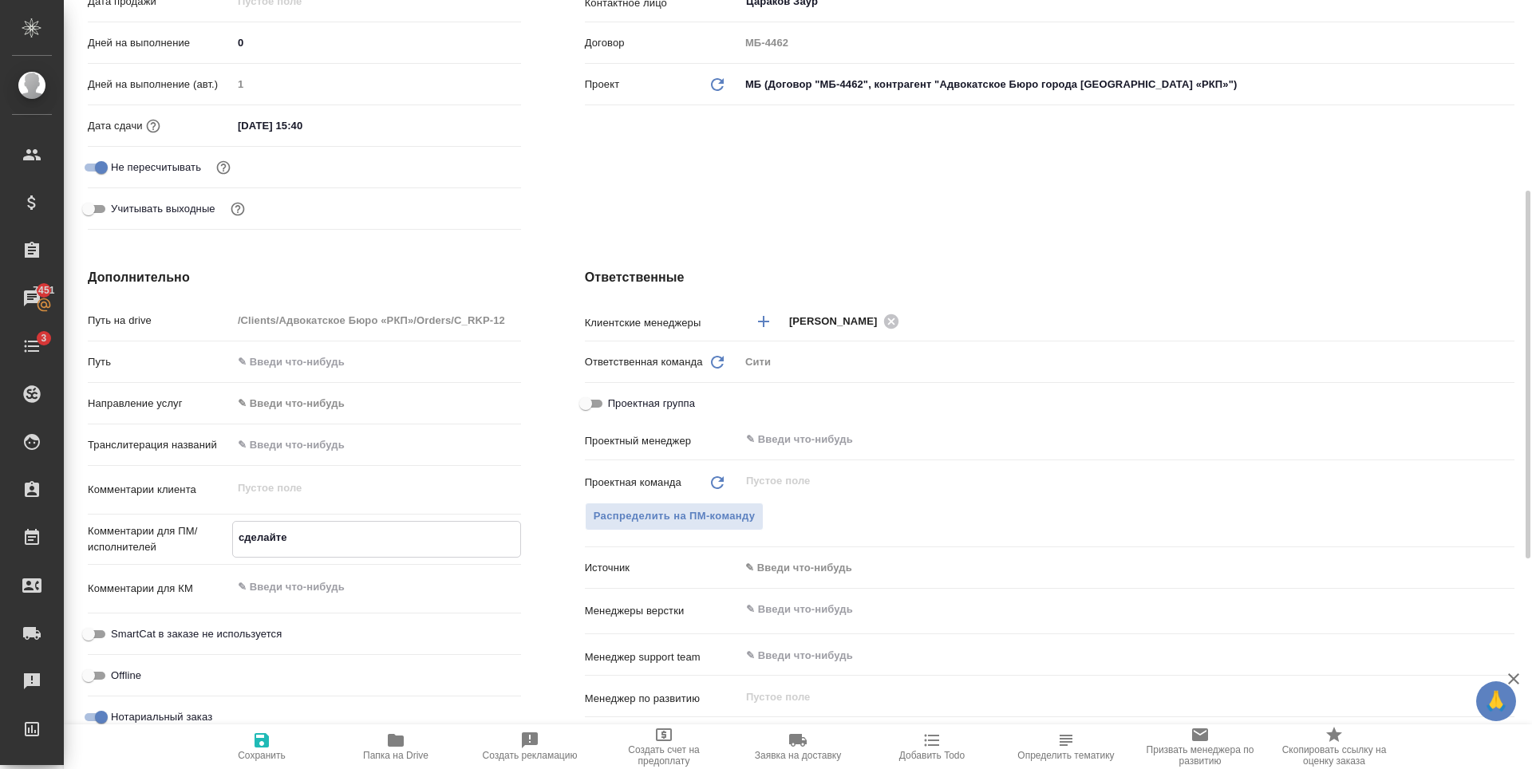
type textarea "x"
type textarea "сделайте тике"
type textarea "x"
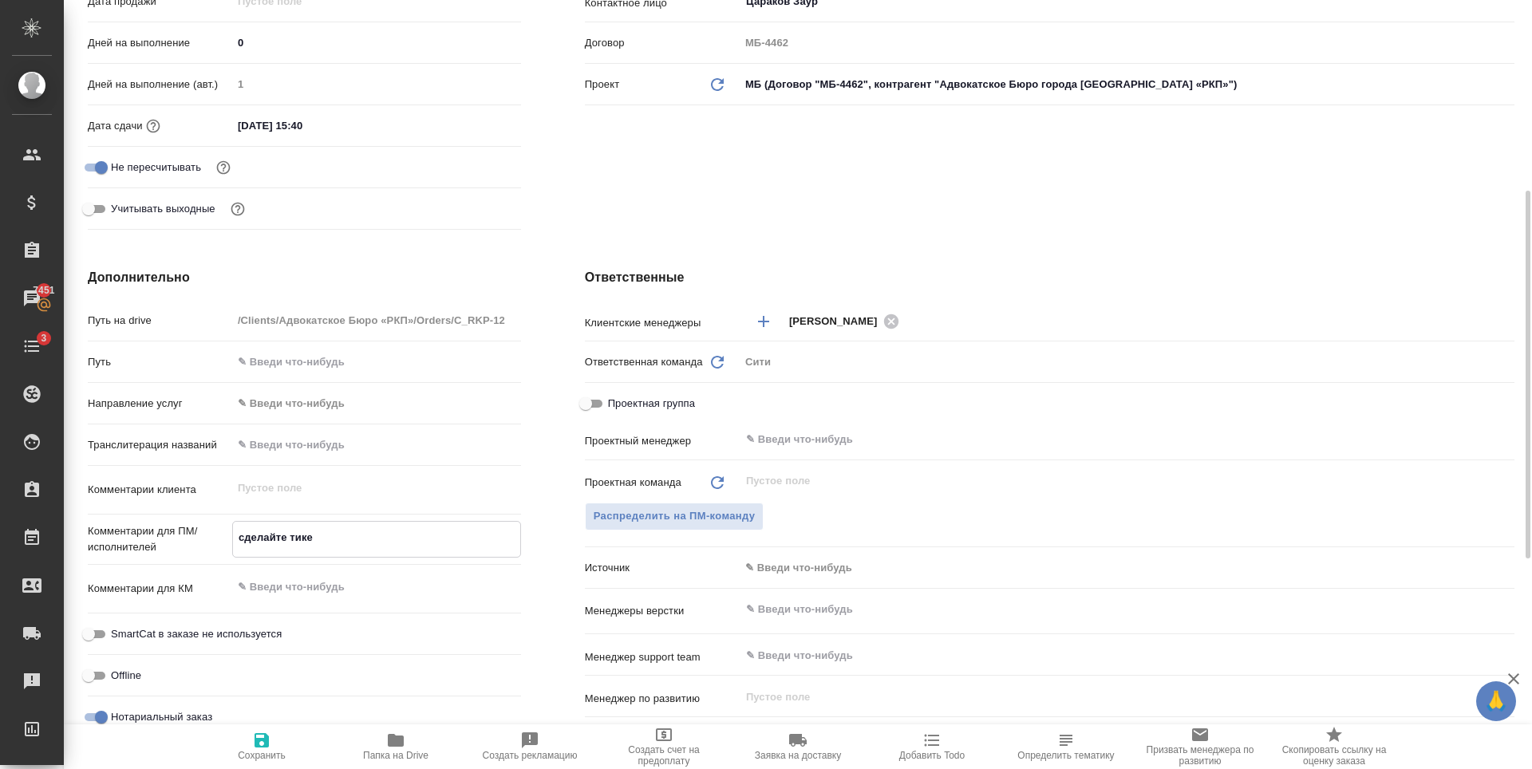
type textarea "x"
type textarea "сделайте тикет"
type textarea "x"
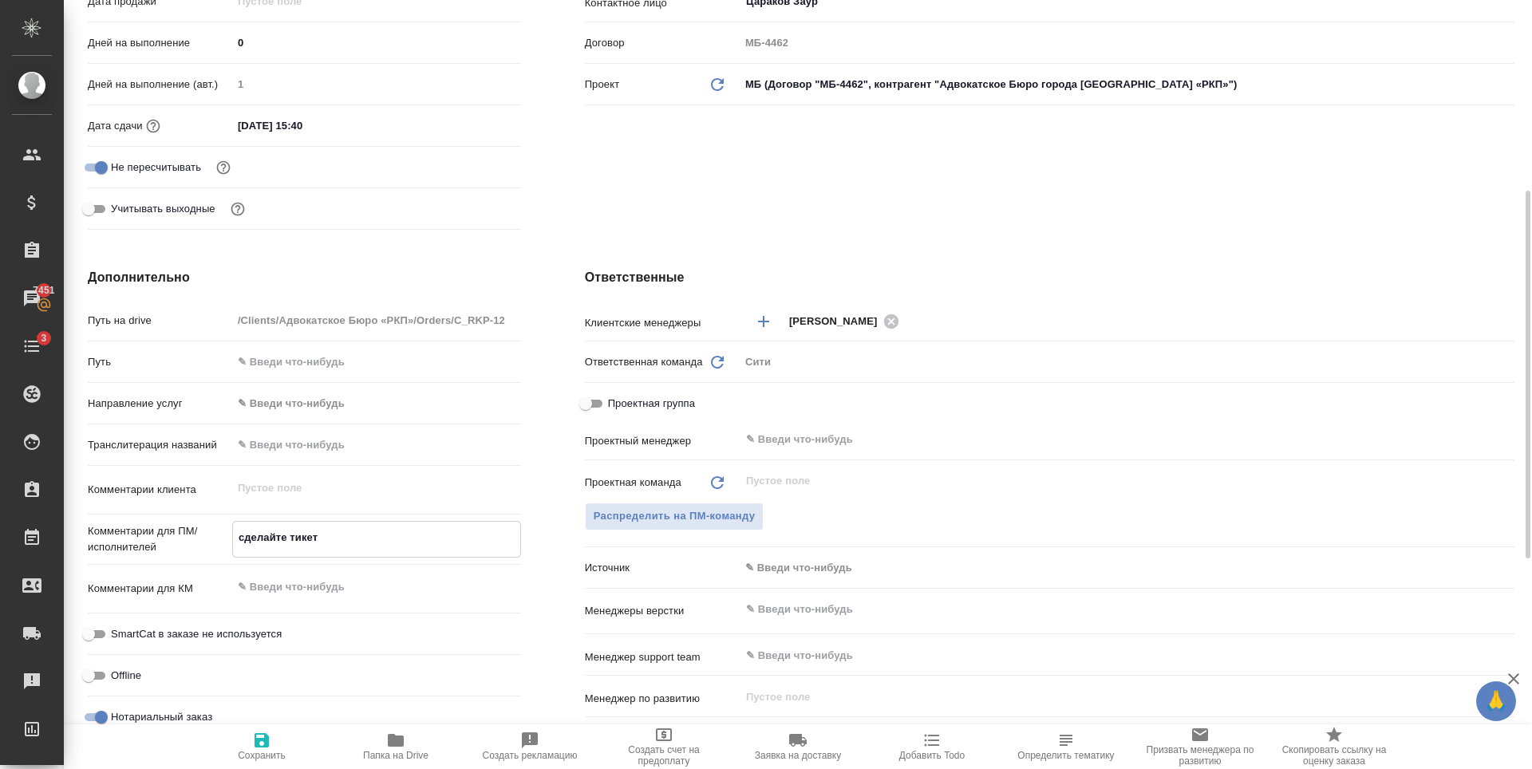
type textarea "сделайте тикет,"
type textarea "x"
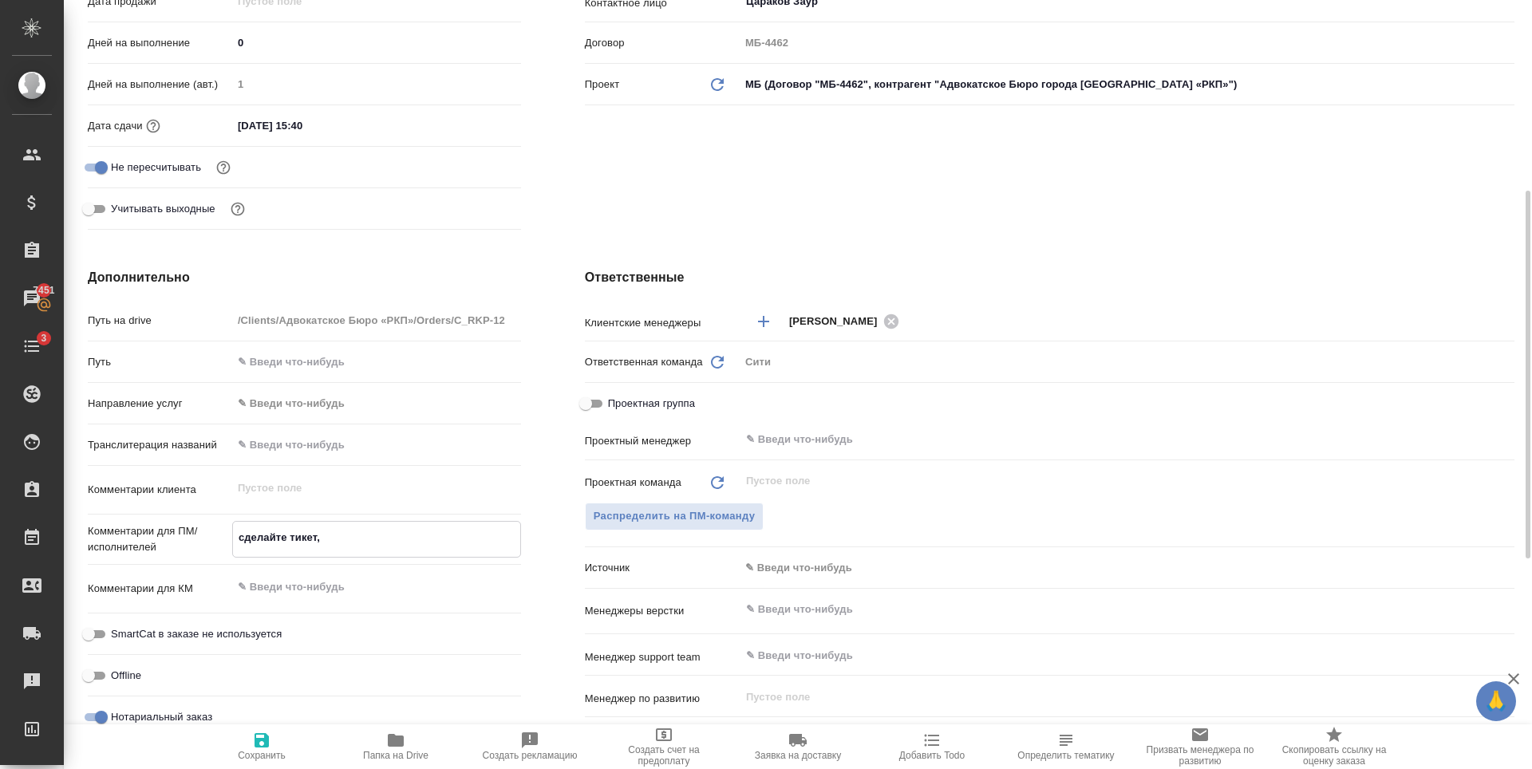
type textarea "сделайте тикет,"
type textarea "x"
type textarea "сделайте тикет, п"
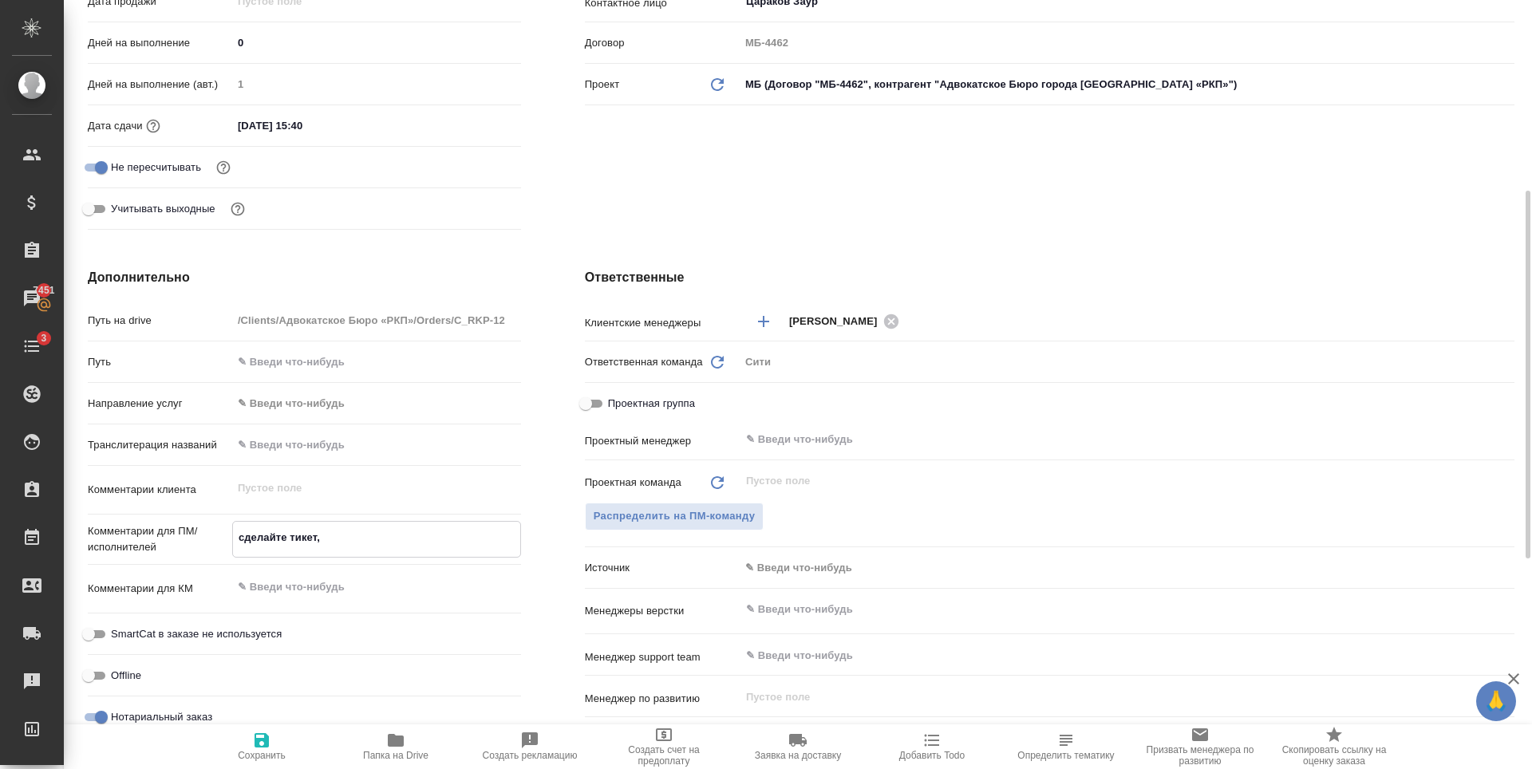
type textarea "x"
type textarea "сделайте тикет, пл"
type textarea "x"
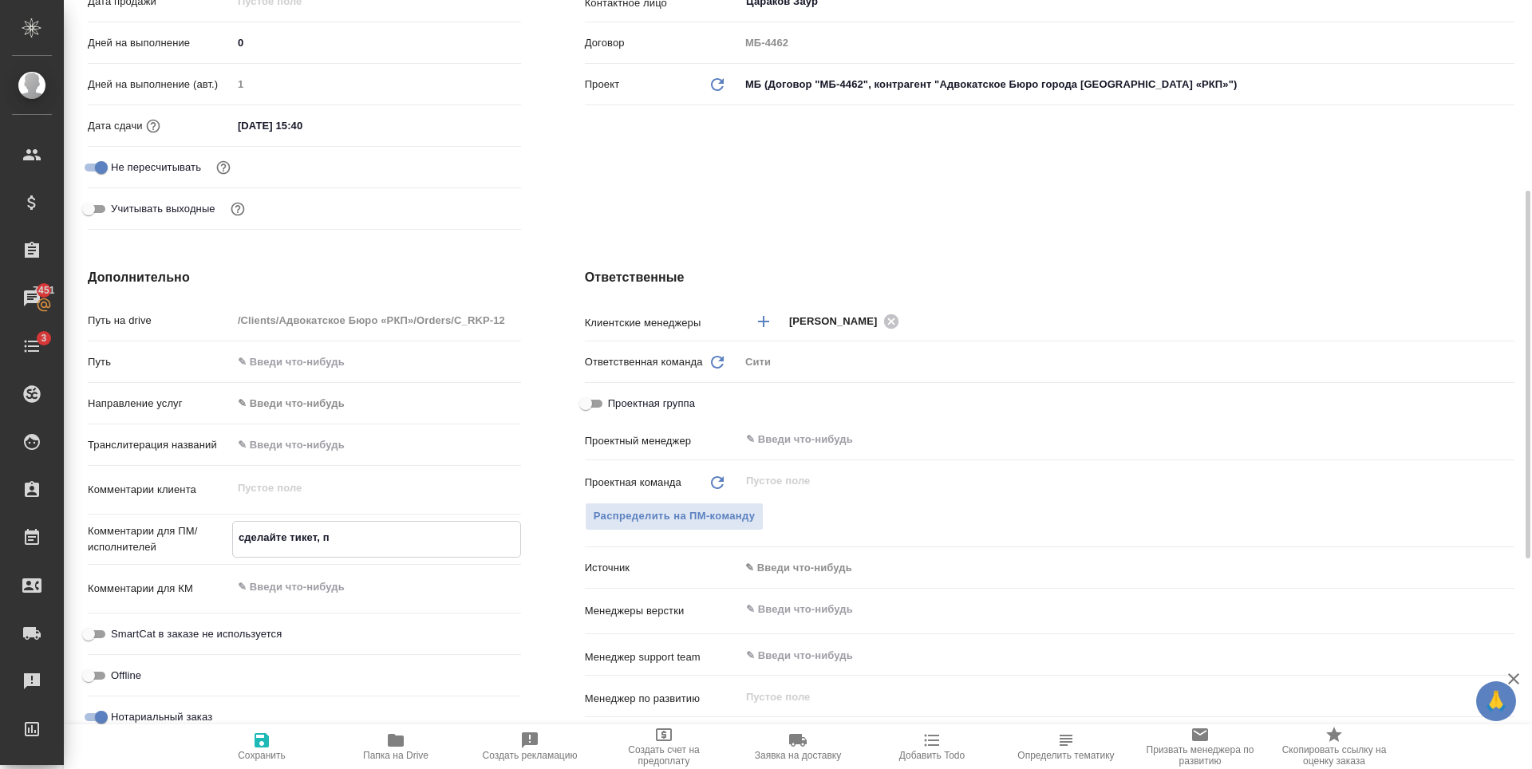
type textarea "x"
type textarea "сделайте тикет, пли"
type textarea "x"
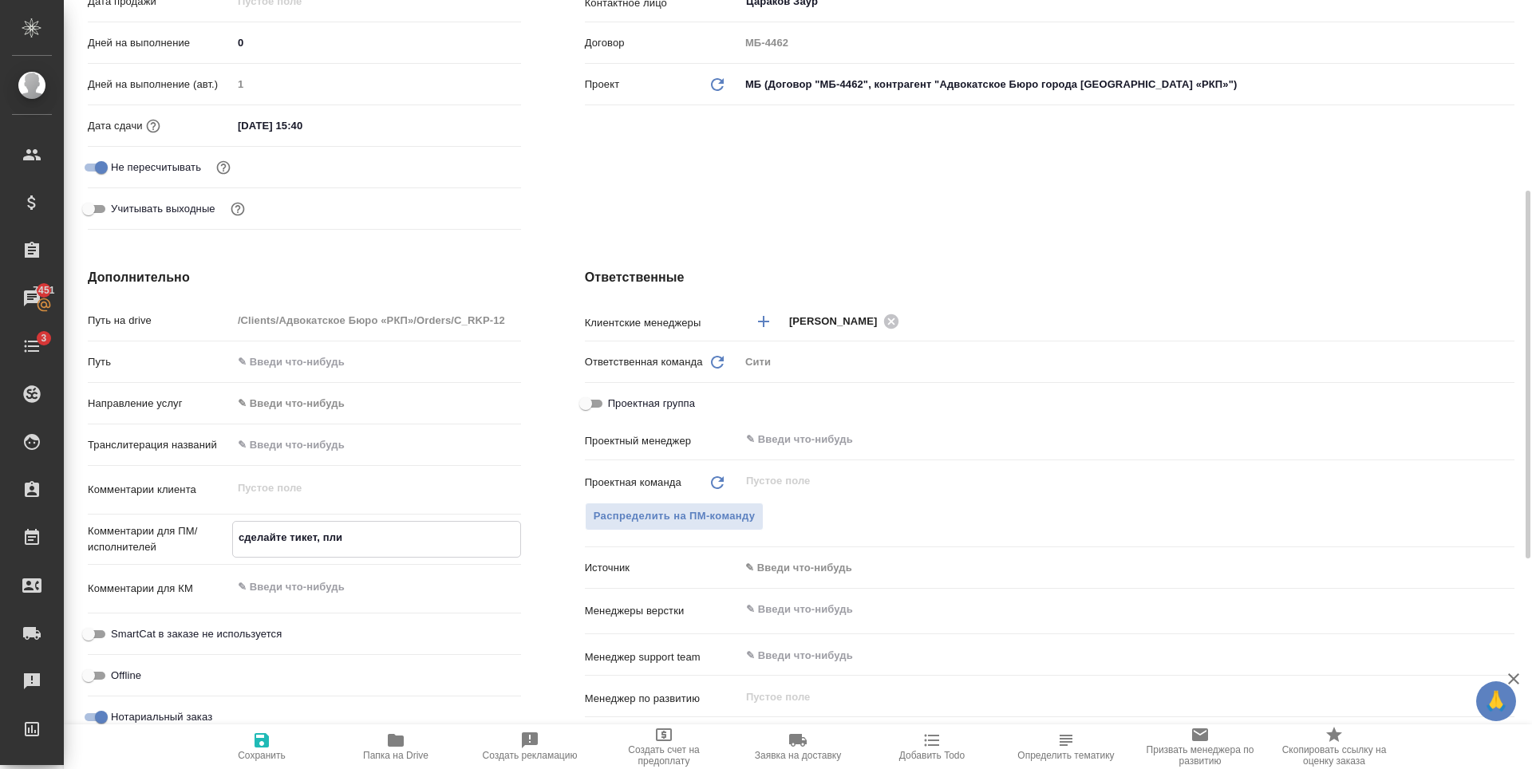
type textarea "сделайте тикет, плиз"
type textarea "x"
type textarea "сделайте тикет, плиз"
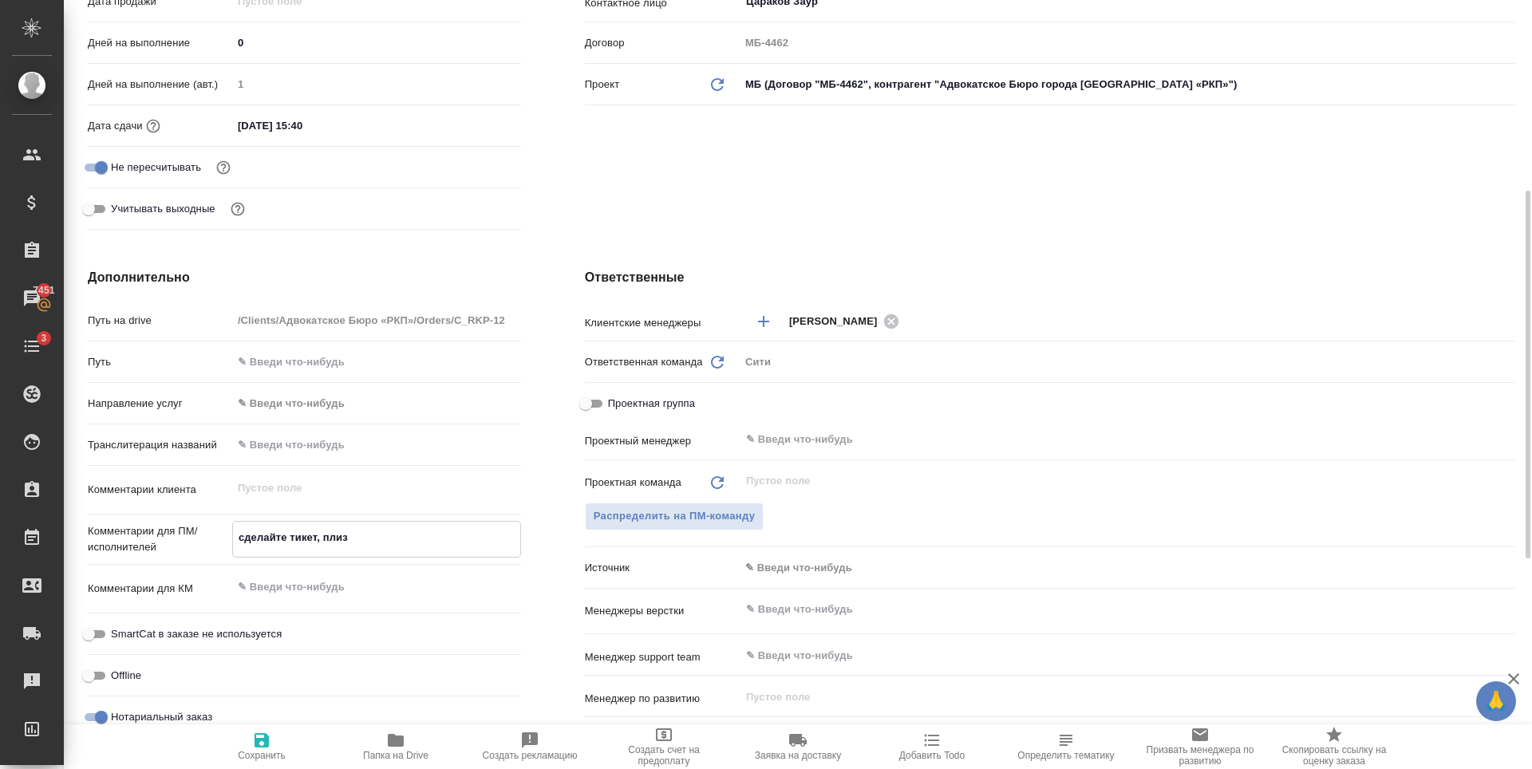
type textarea "x"
click at [798, 612] on input "text" at bounding box center [1101, 609] width 712 height 19
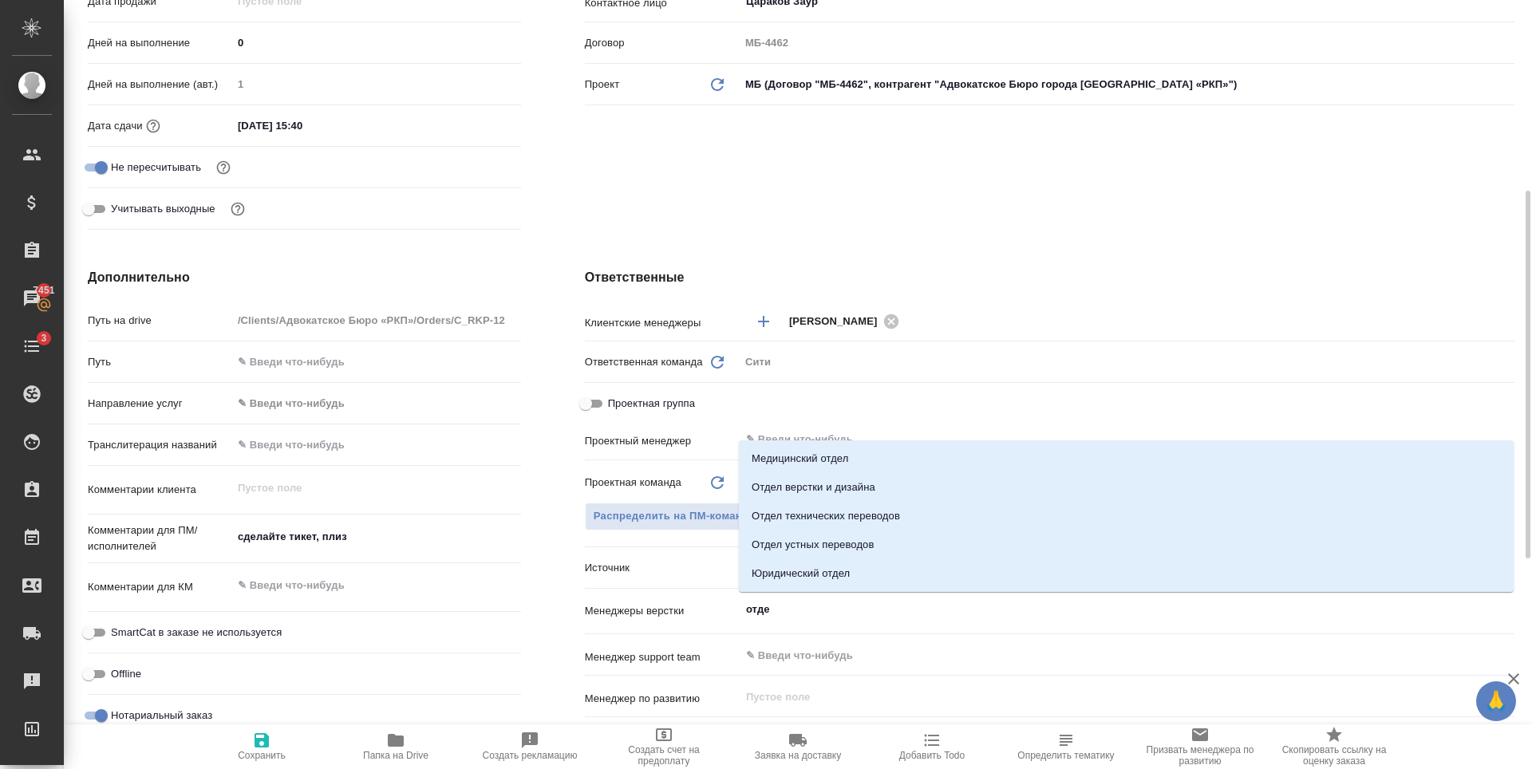
type input "отдел"
click at [887, 480] on li "Отдел верстки и дизайна" at bounding box center [1126, 487] width 775 height 29
type textarea "x"
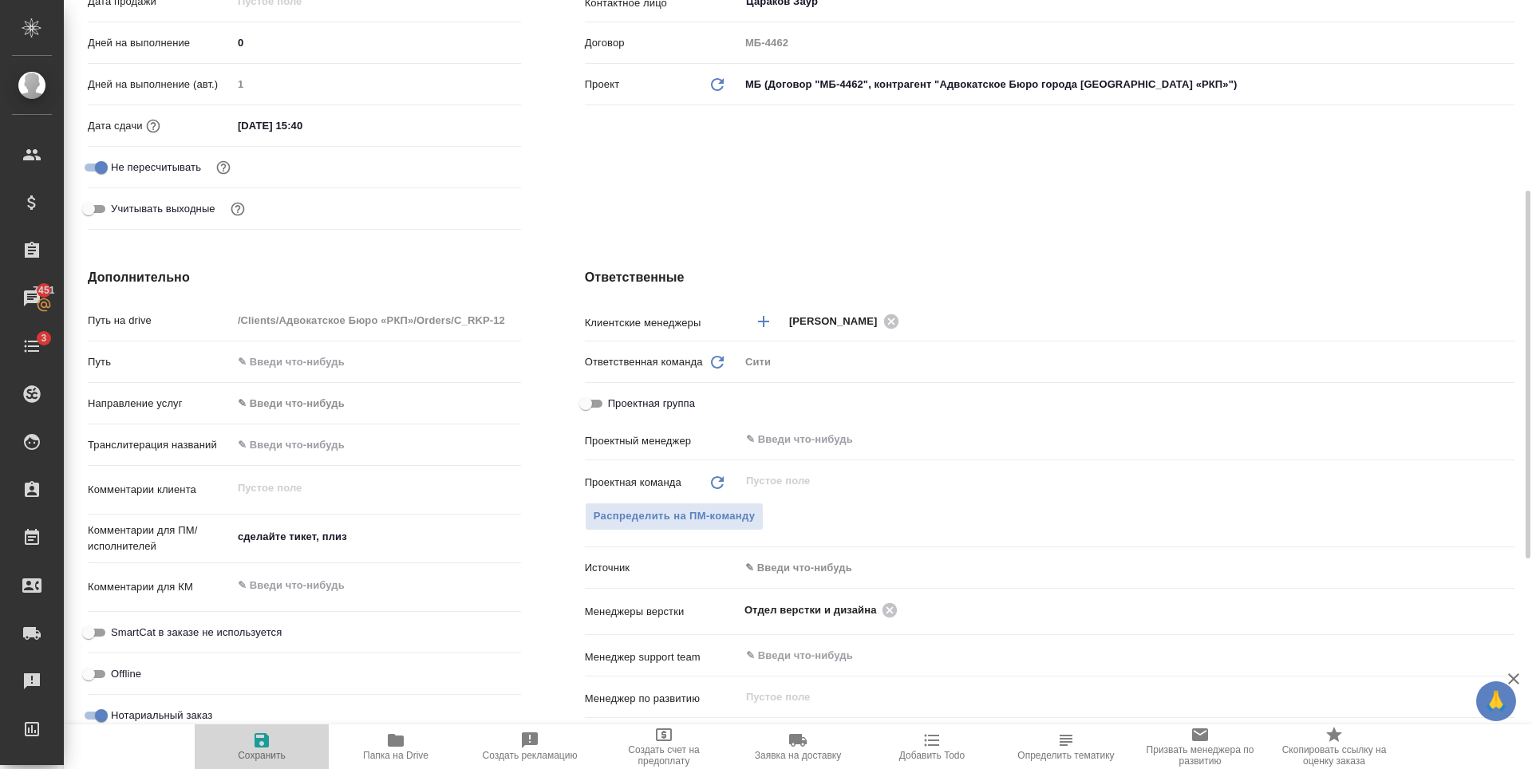
click at [258, 745] on icon "button" at bounding box center [262, 740] width 14 height 14
type textarea "x"
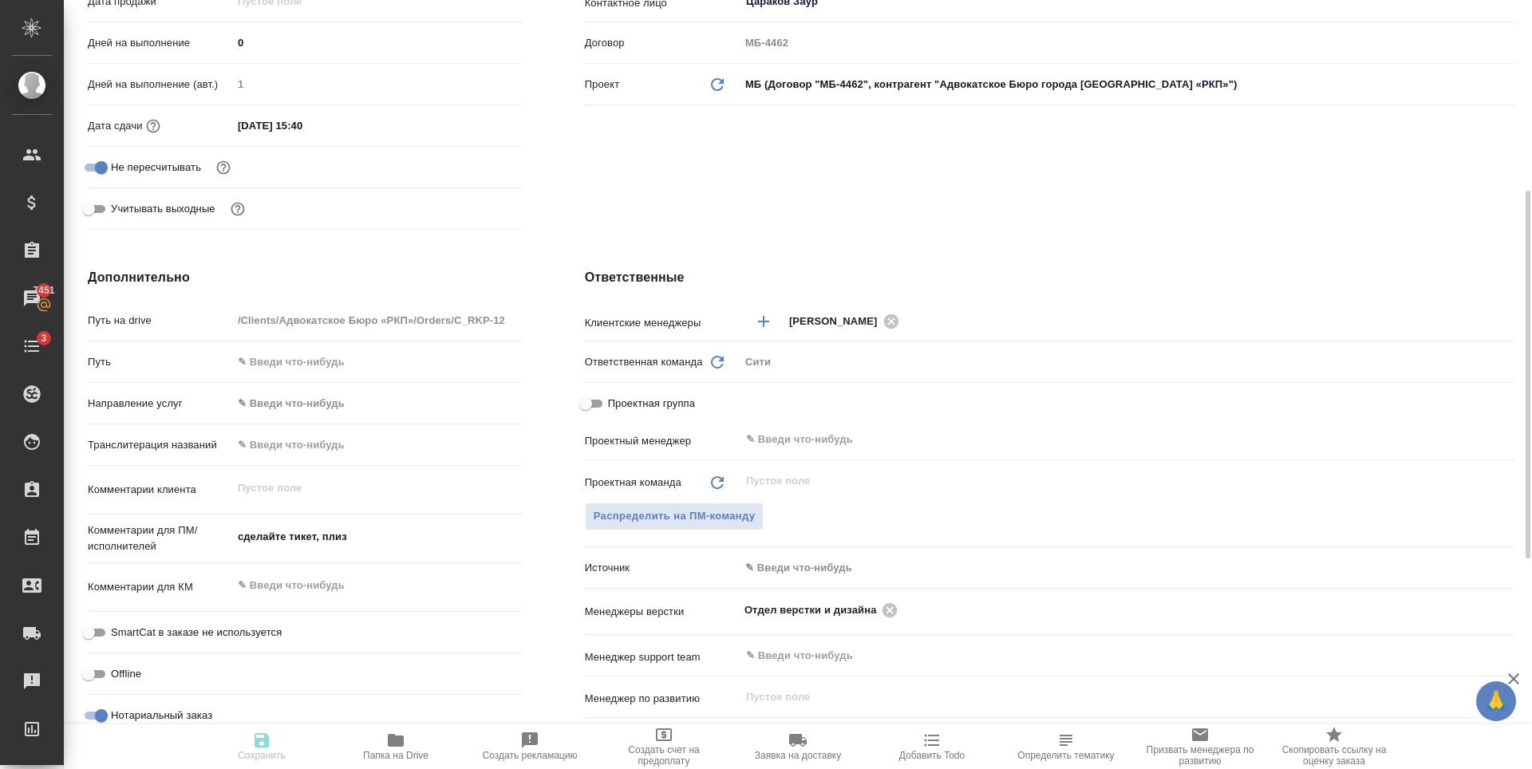
type textarea "x"
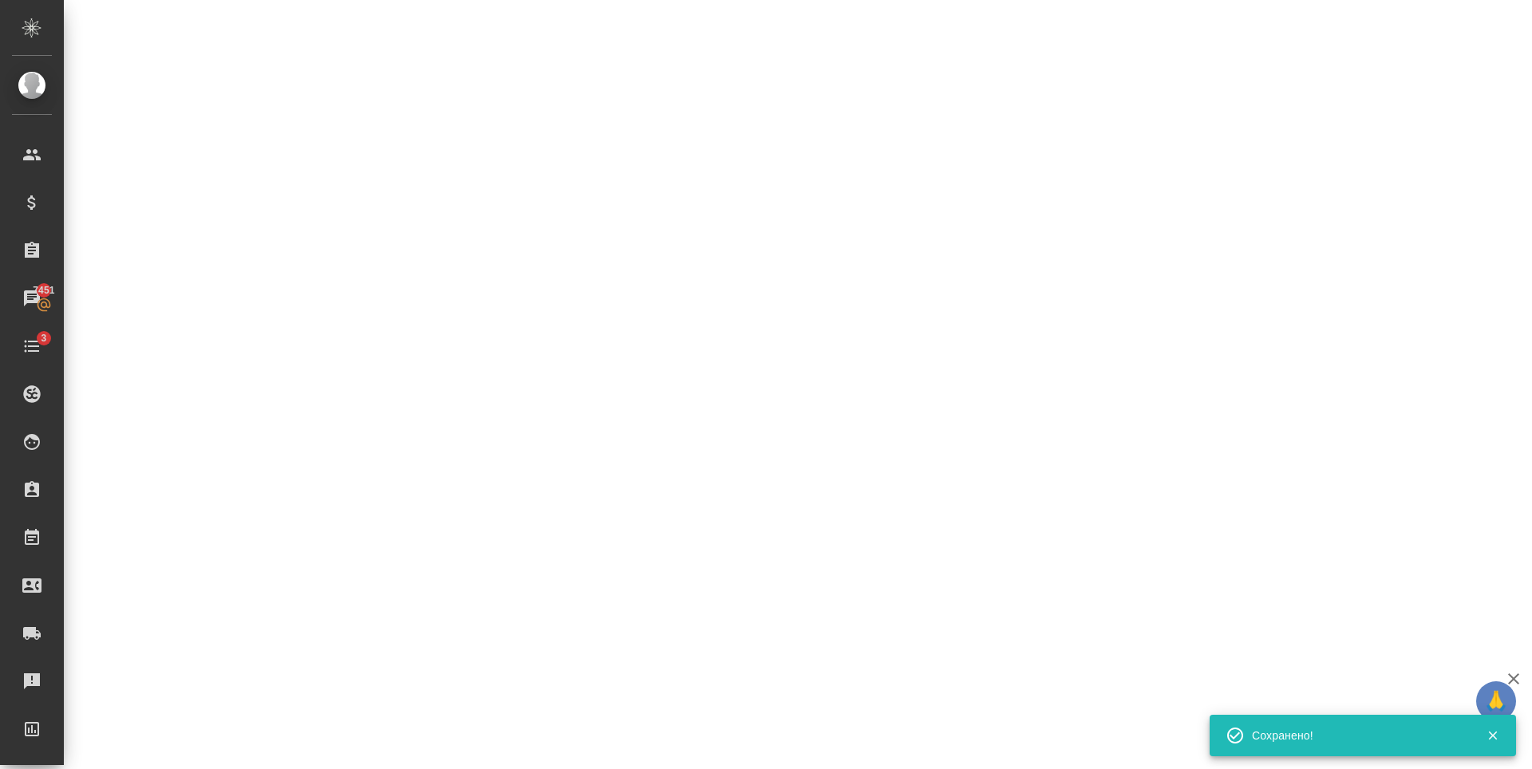
select select "RU"
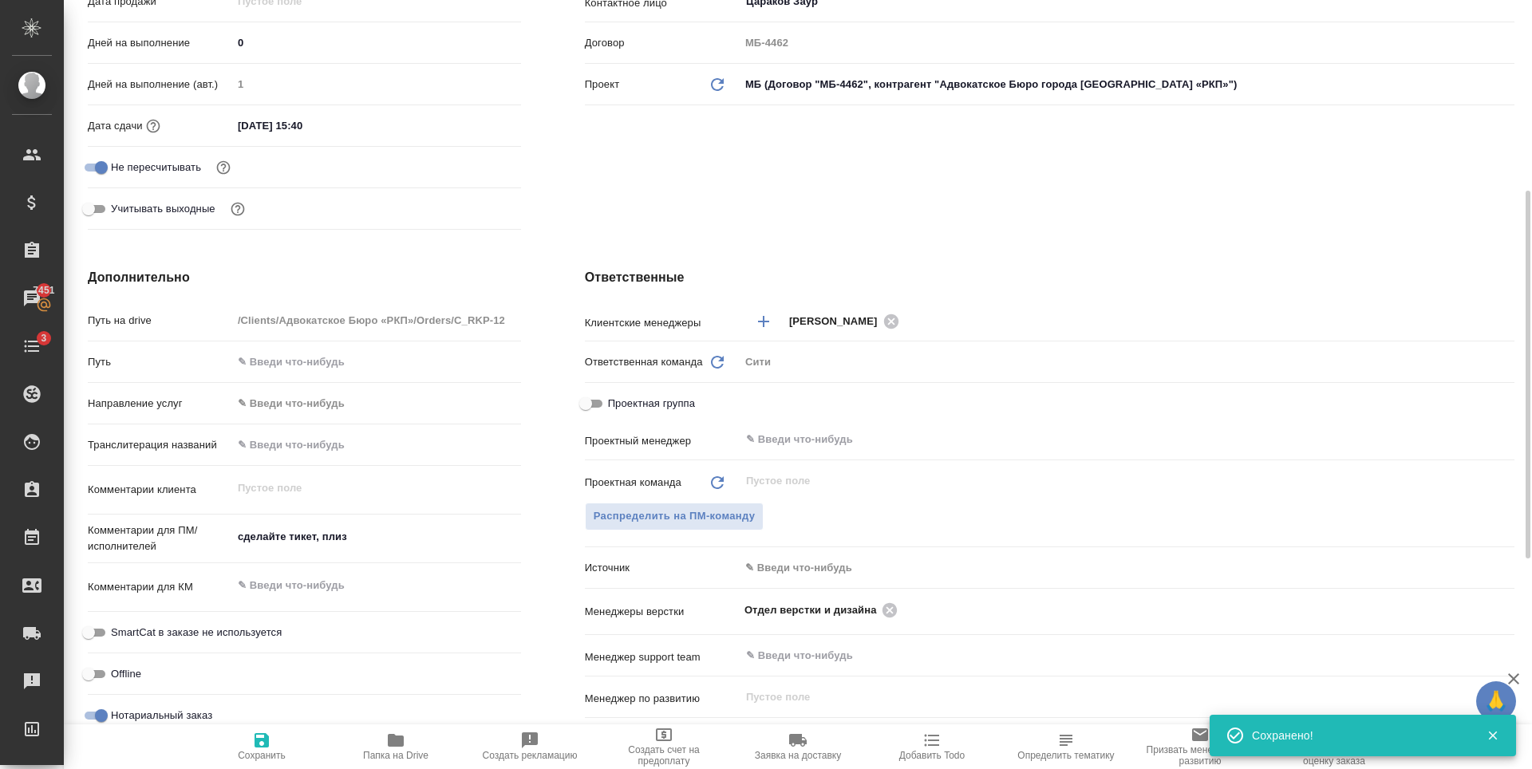
type textarea "x"
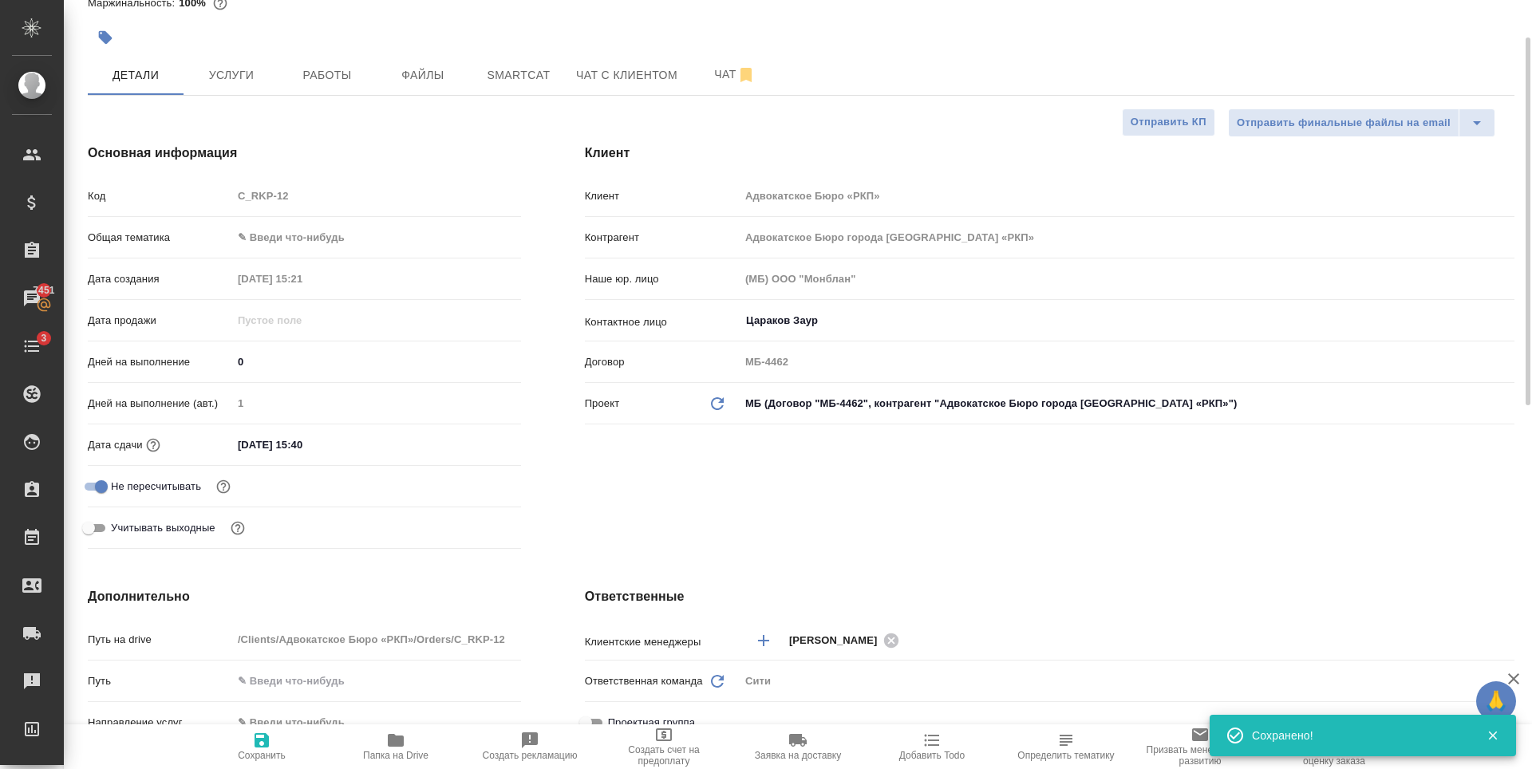
scroll to position [0, 0]
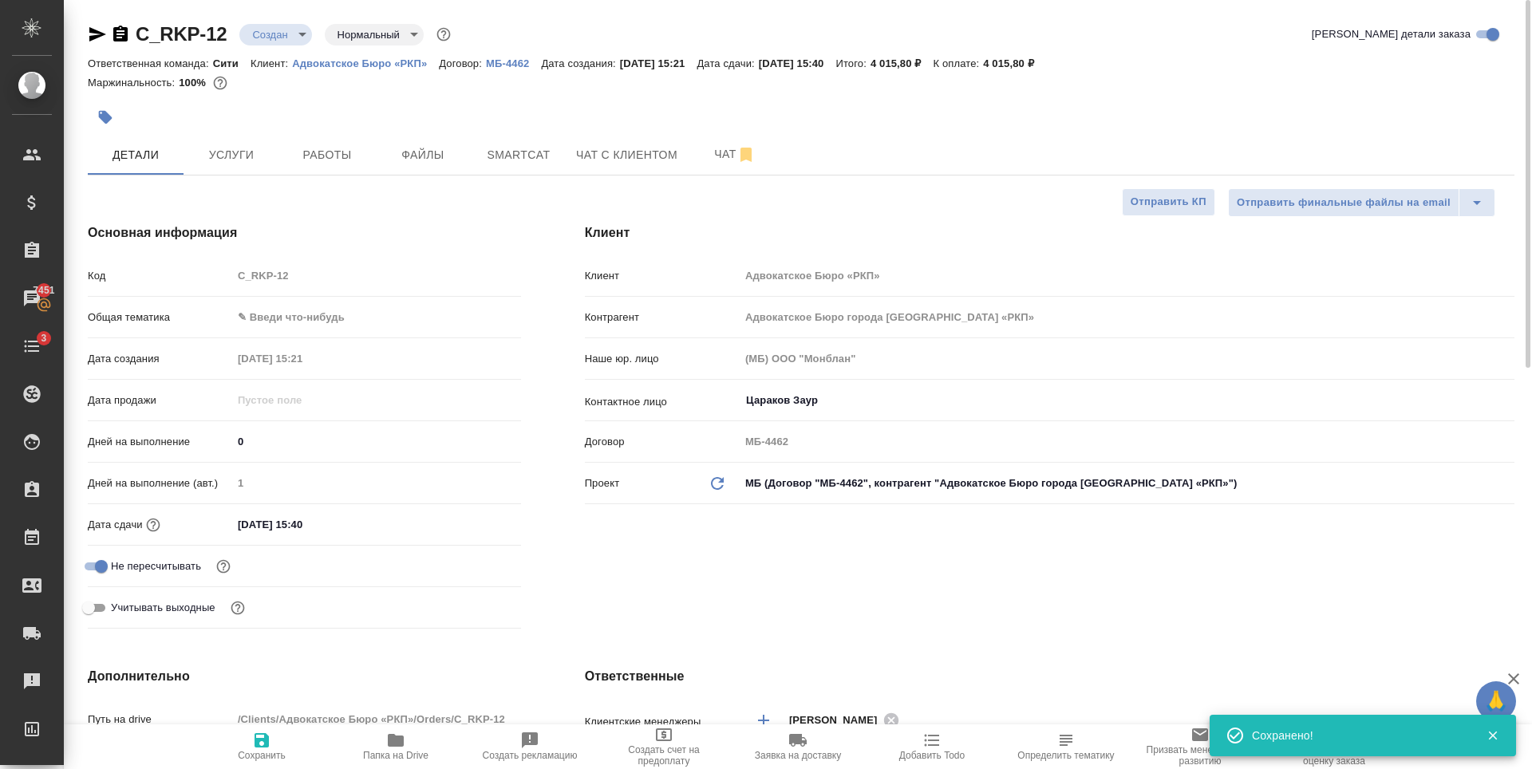
click at [295, 34] on body "🙏 .cls-1 fill:#fff; AWATERA Zaytseva Svetlana Клиенты Спецификации Заказы 7451 …" at bounding box center [766, 384] width 1532 height 769
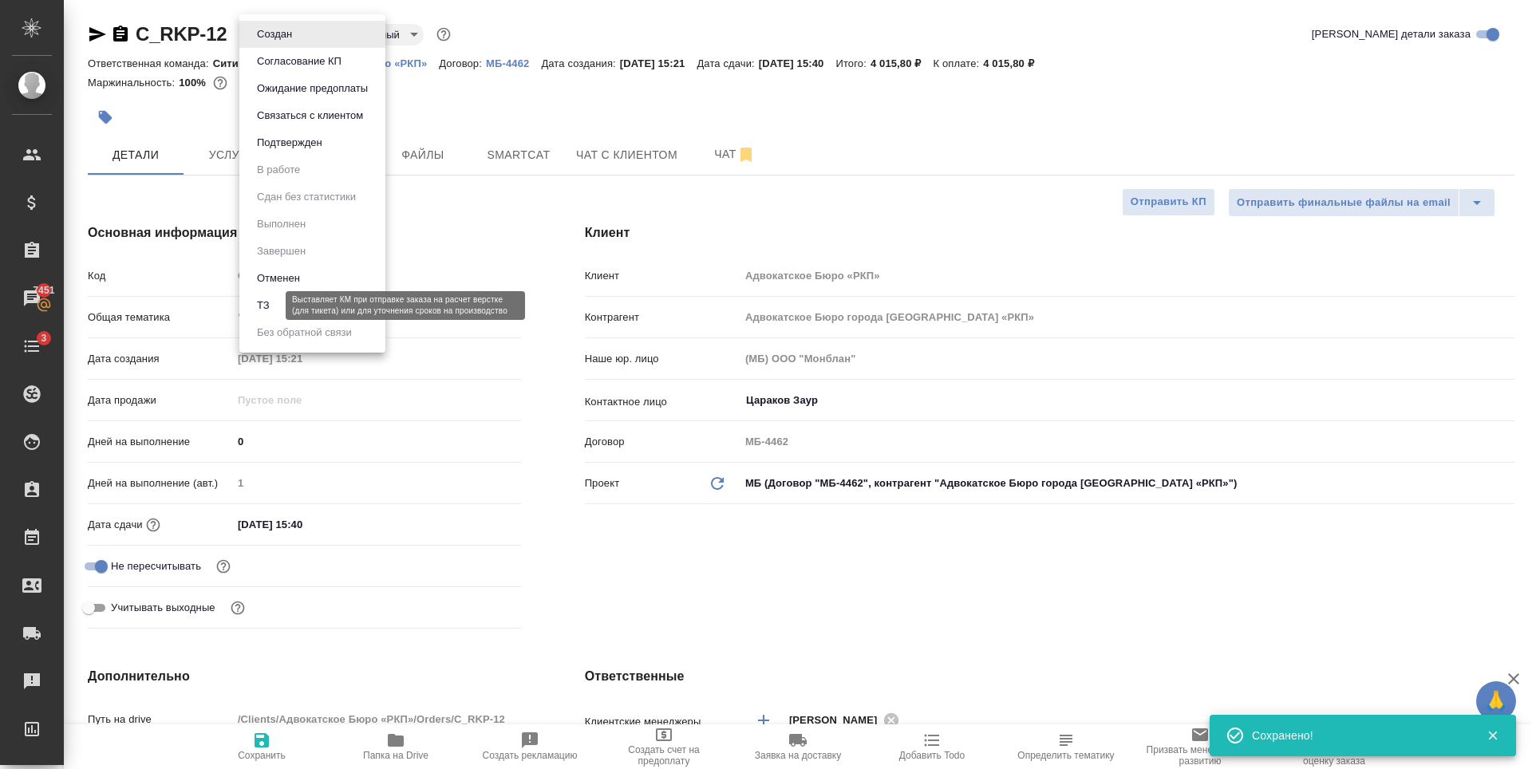
click at [267, 298] on button "ТЗ" at bounding box center [263, 306] width 22 height 18
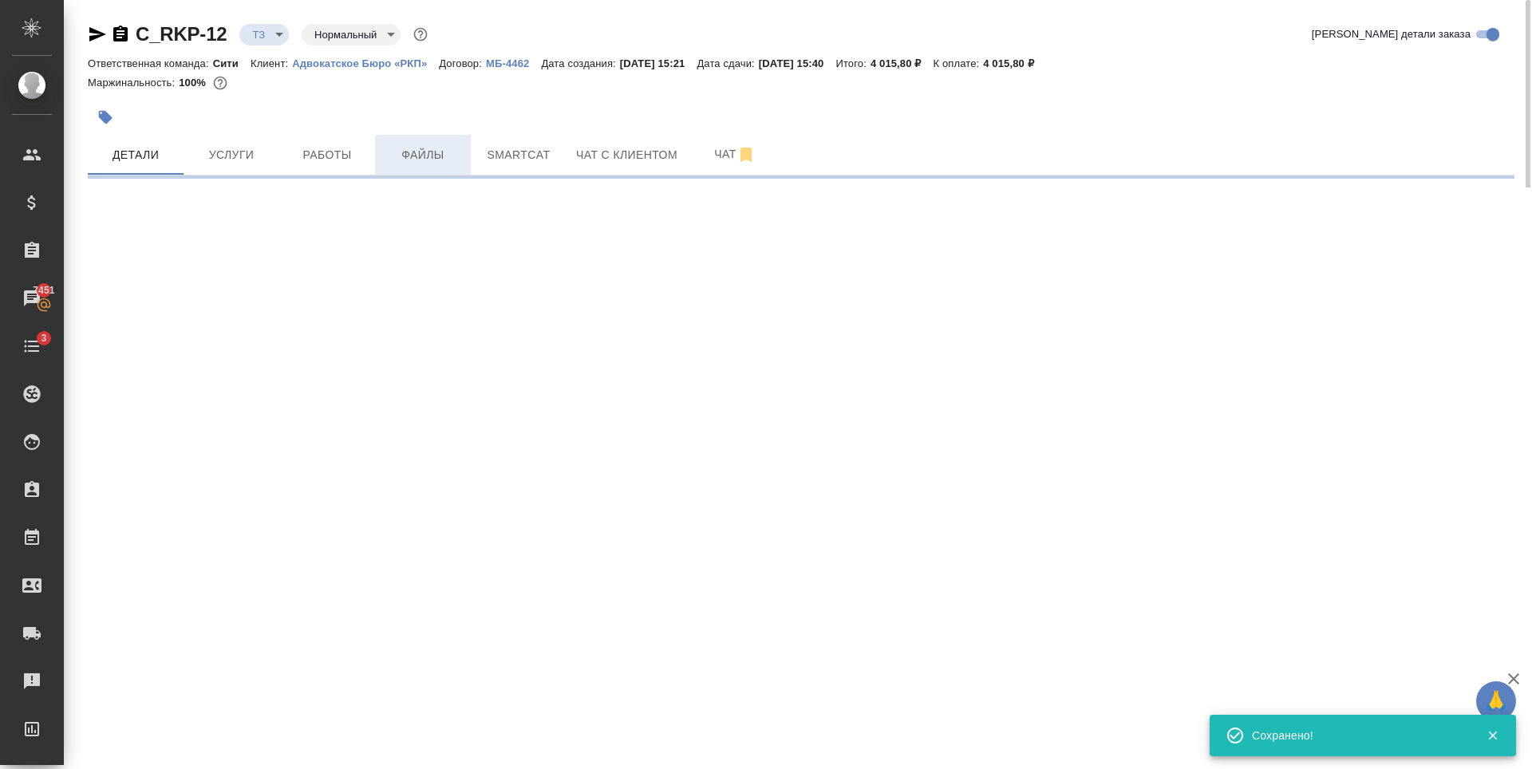
select select "RU"
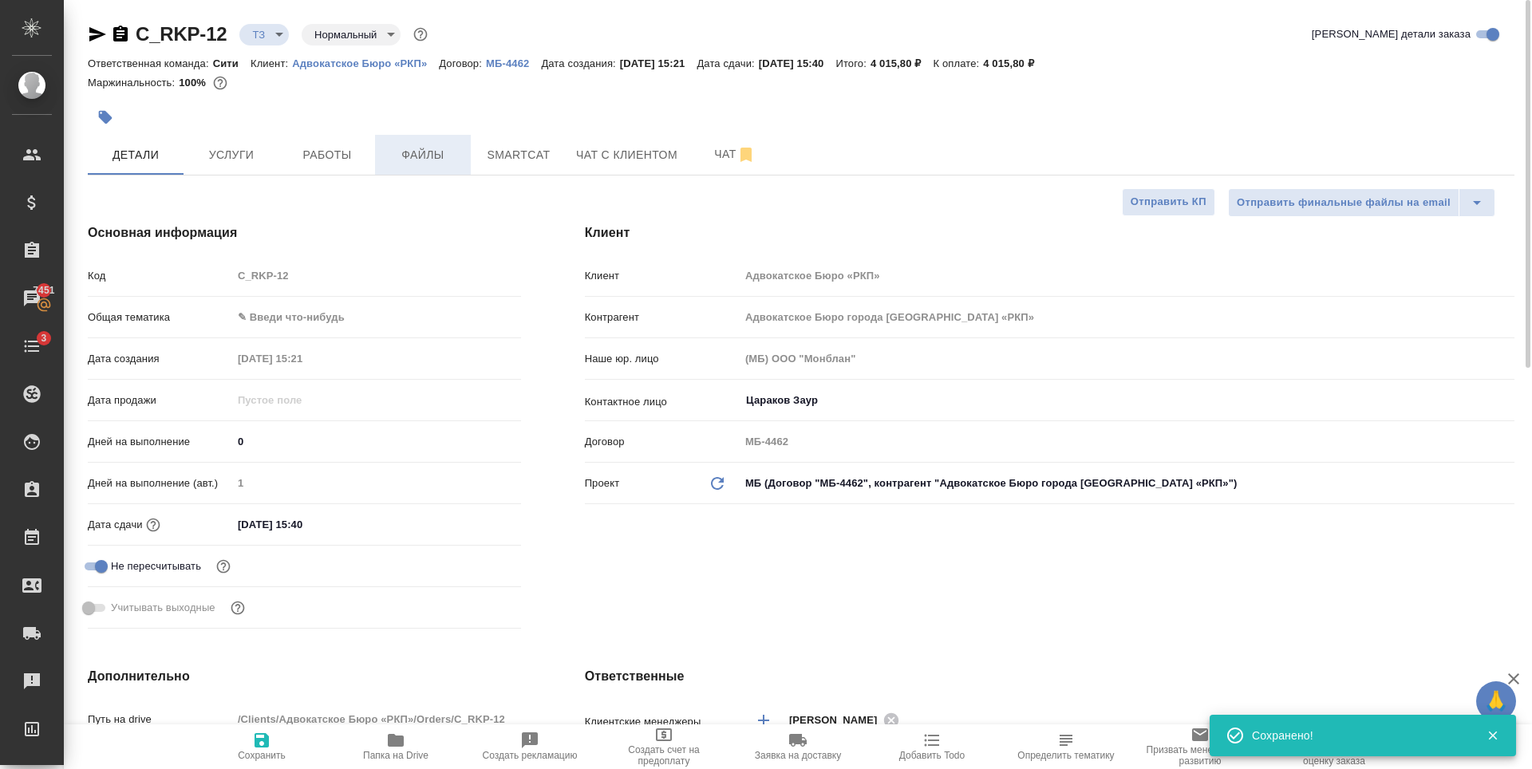
click at [416, 169] on button "Файлы" at bounding box center [423, 155] width 96 height 40
type textarea "x"
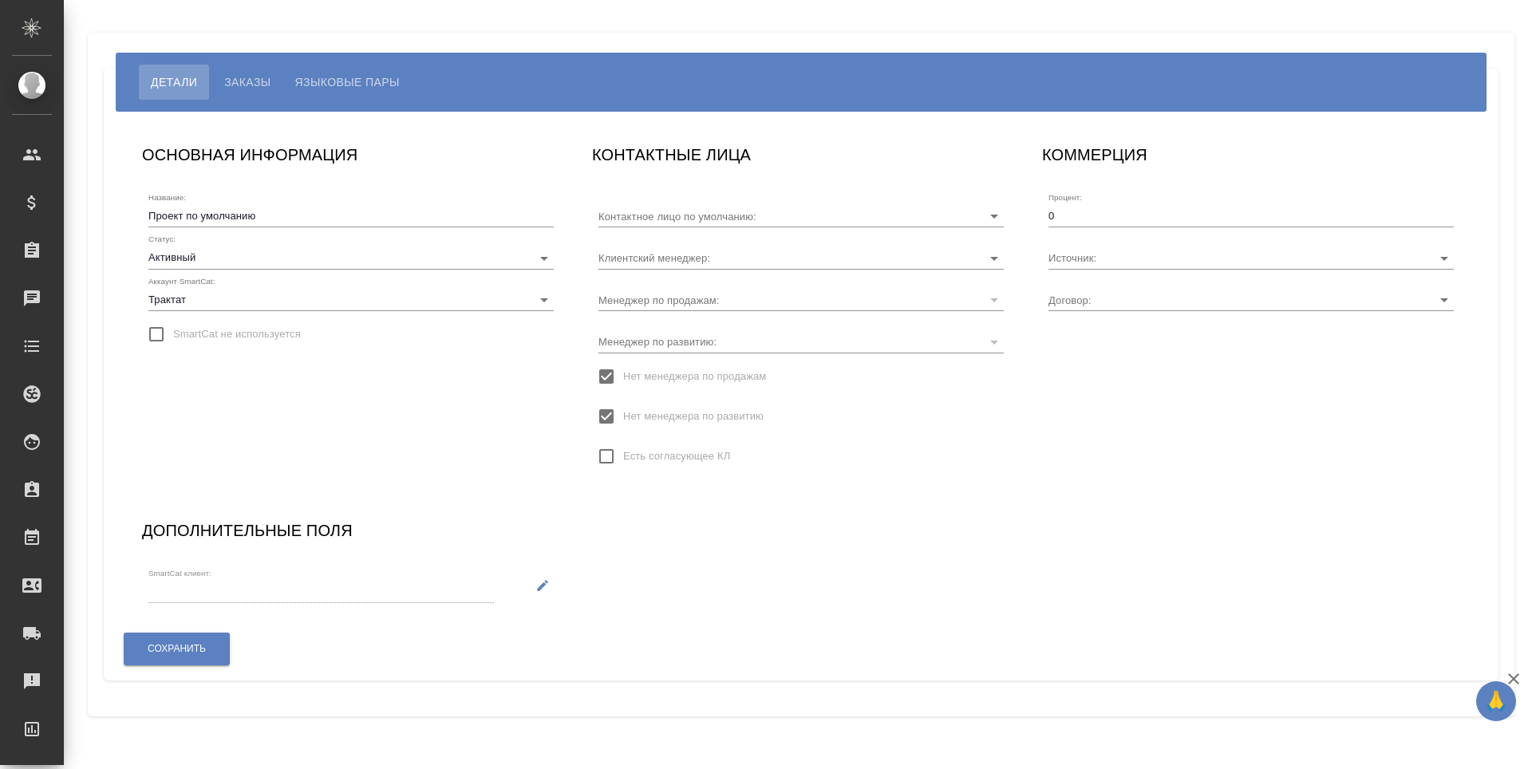
type input "Цараков Заур"
type input "МБ-4462"
type input "[PERSON_NAME]"
click at [211, 221] on input "Проект по умолчанию" at bounding box center [350, 216] width 405 height 22
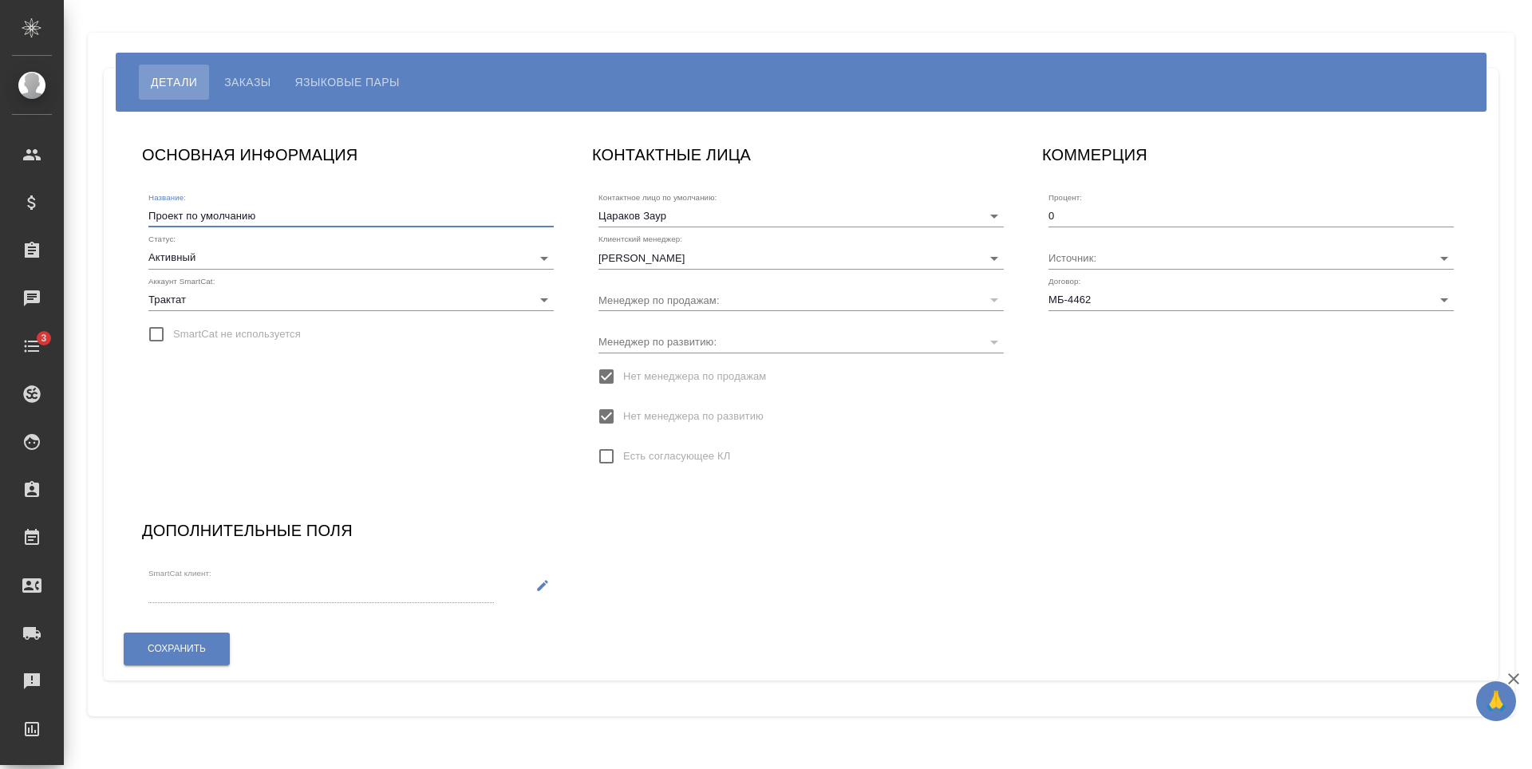
click at [211, 221] on input "Проект по умолчанию" at bounding box center [350, 216] width 405 height 22
click at [170, 220] on input "Новый" at bounding box center [350, 216] width 405 height 22
type input "МБ"
click at [207, 650] on button "Сохранить" at bounding box center [177, 649] width 106 height 33
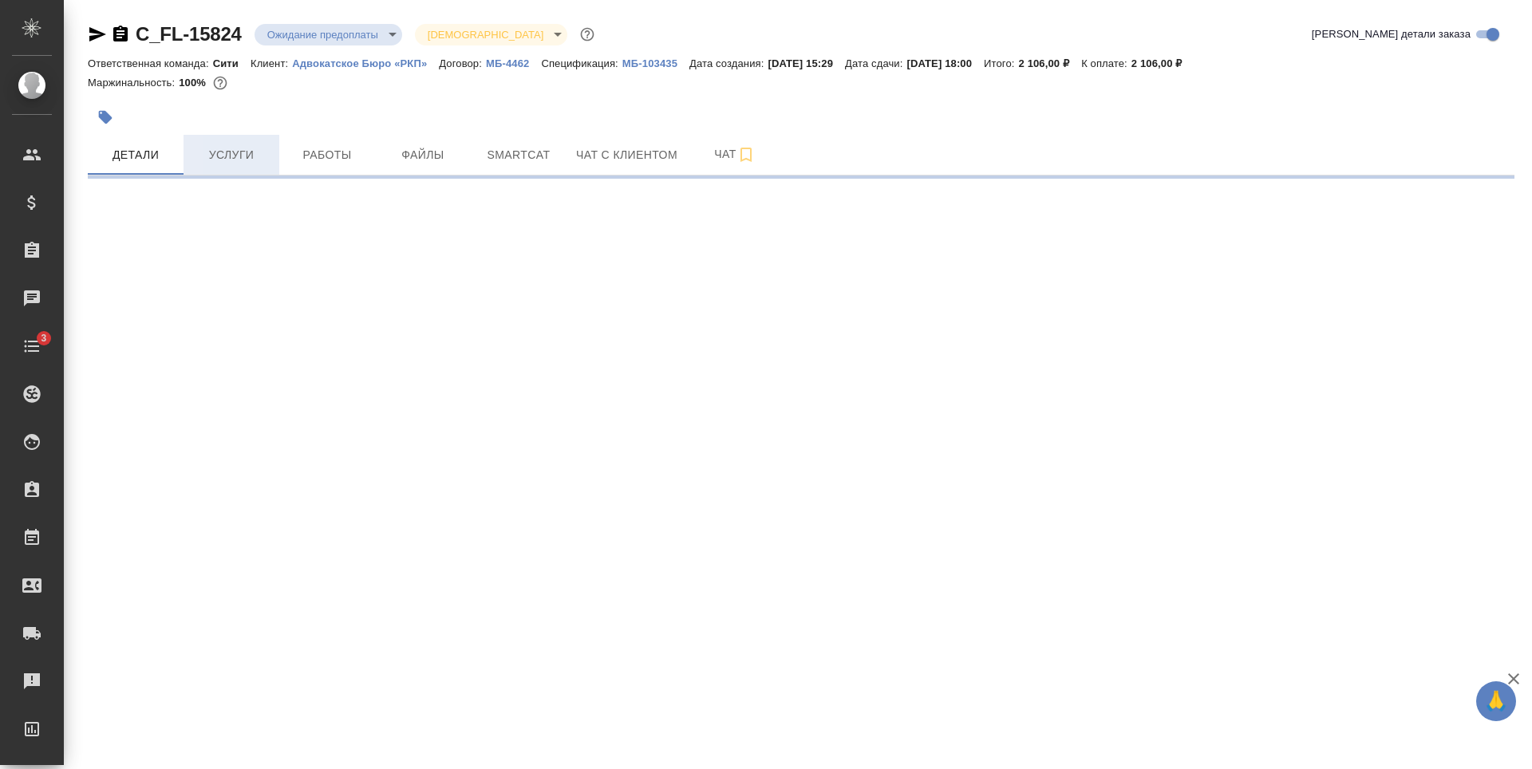
select select "RU"
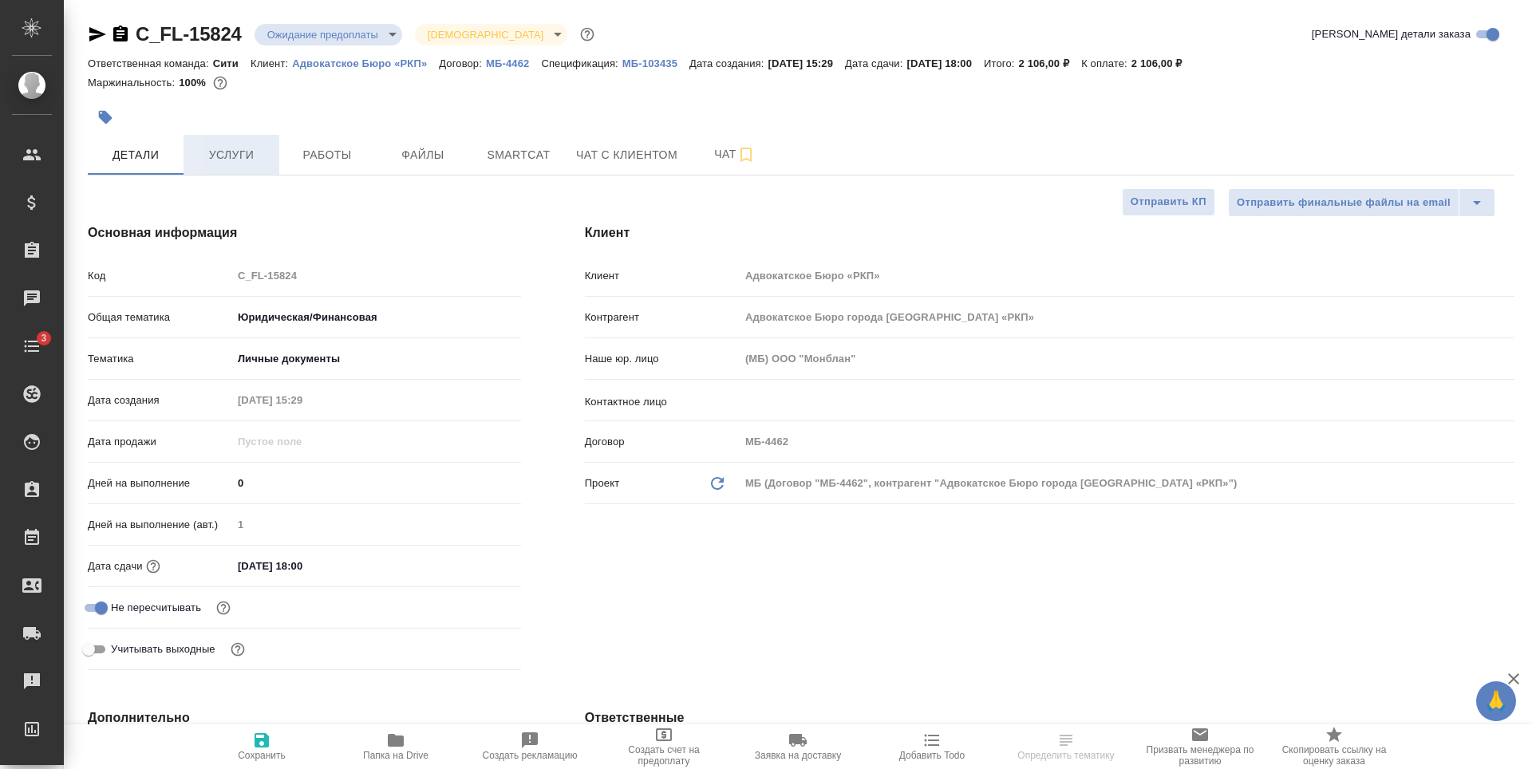
type textarea "x"
click at [248, 150] on span "Услуги" at bounding box center [231, 155] width 77 height 20
type textarea "x"
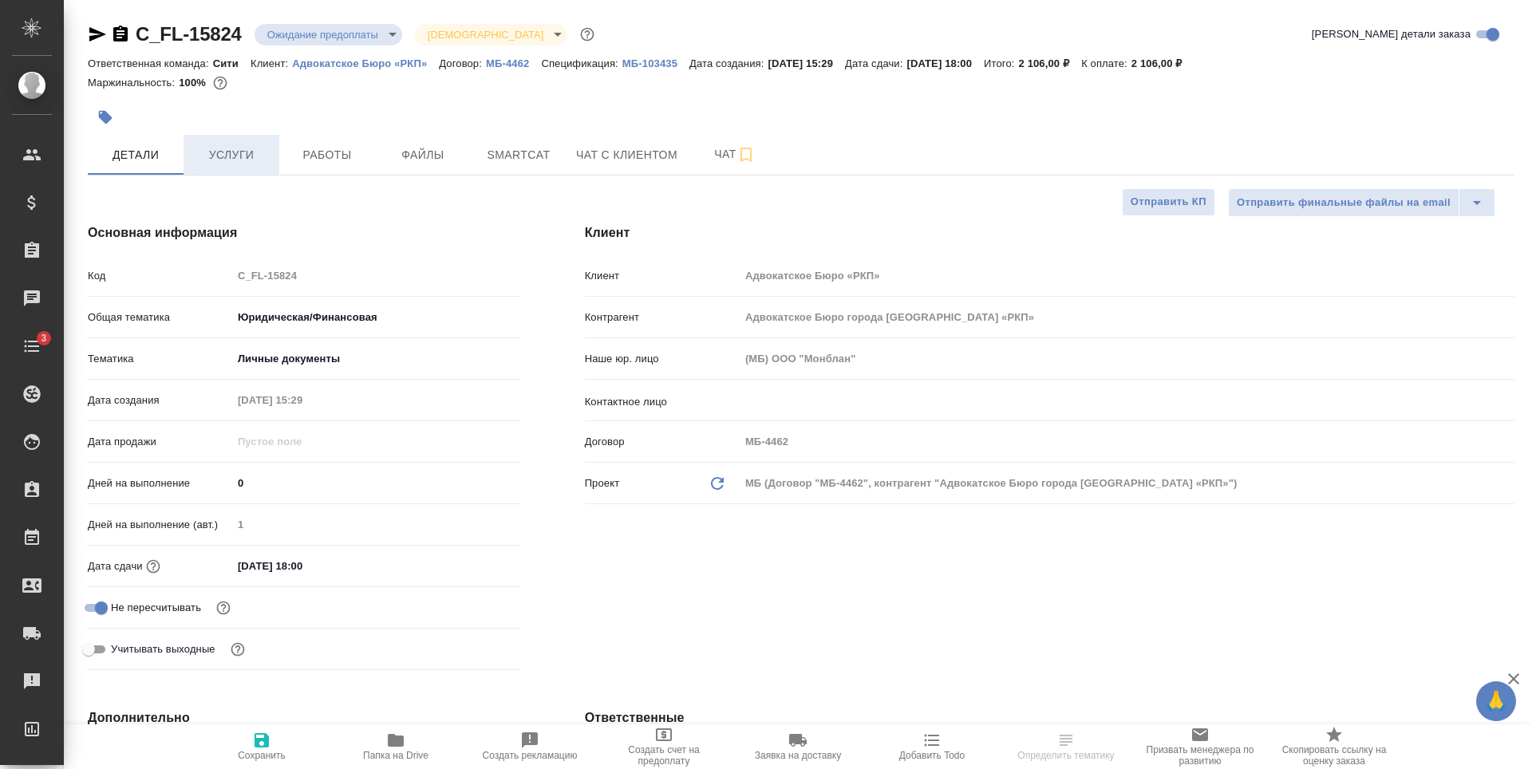
type textarea "x"
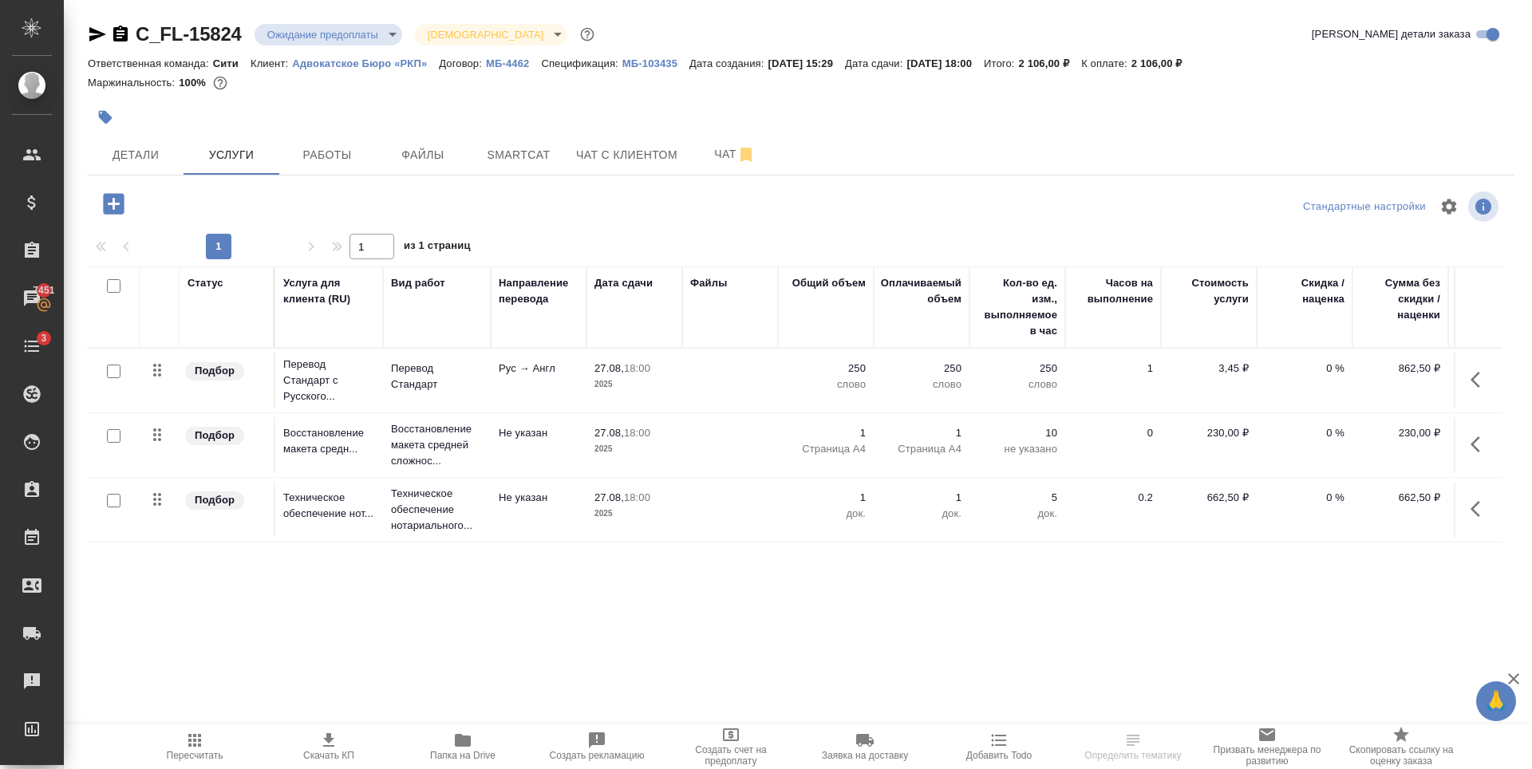
click at [123, 205] on icon "button" at bounding box center [113, 203] width 21 height 21
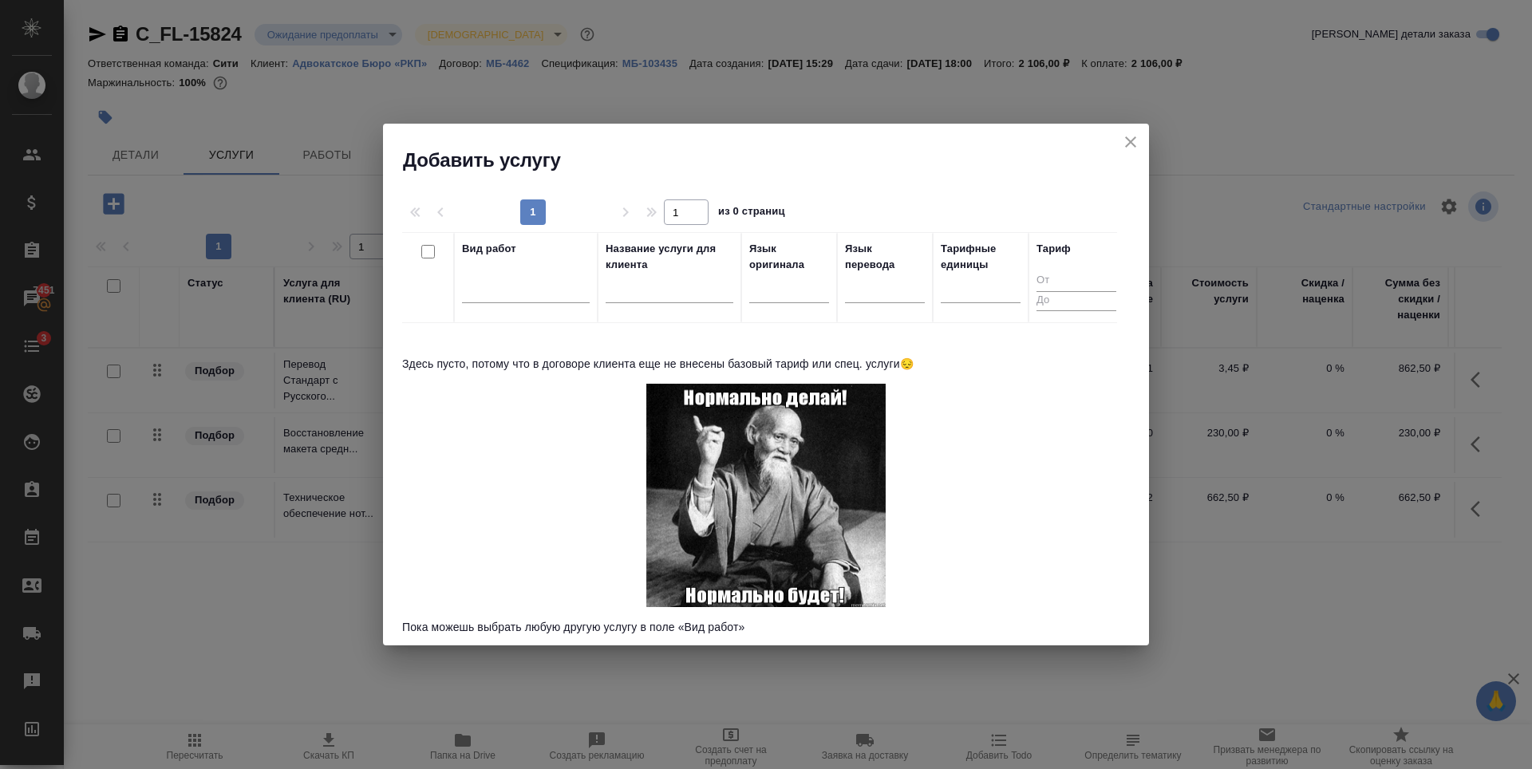
click at [1129, 142] on icon "close" at bounding box center [1130, 141] width 19 height 19
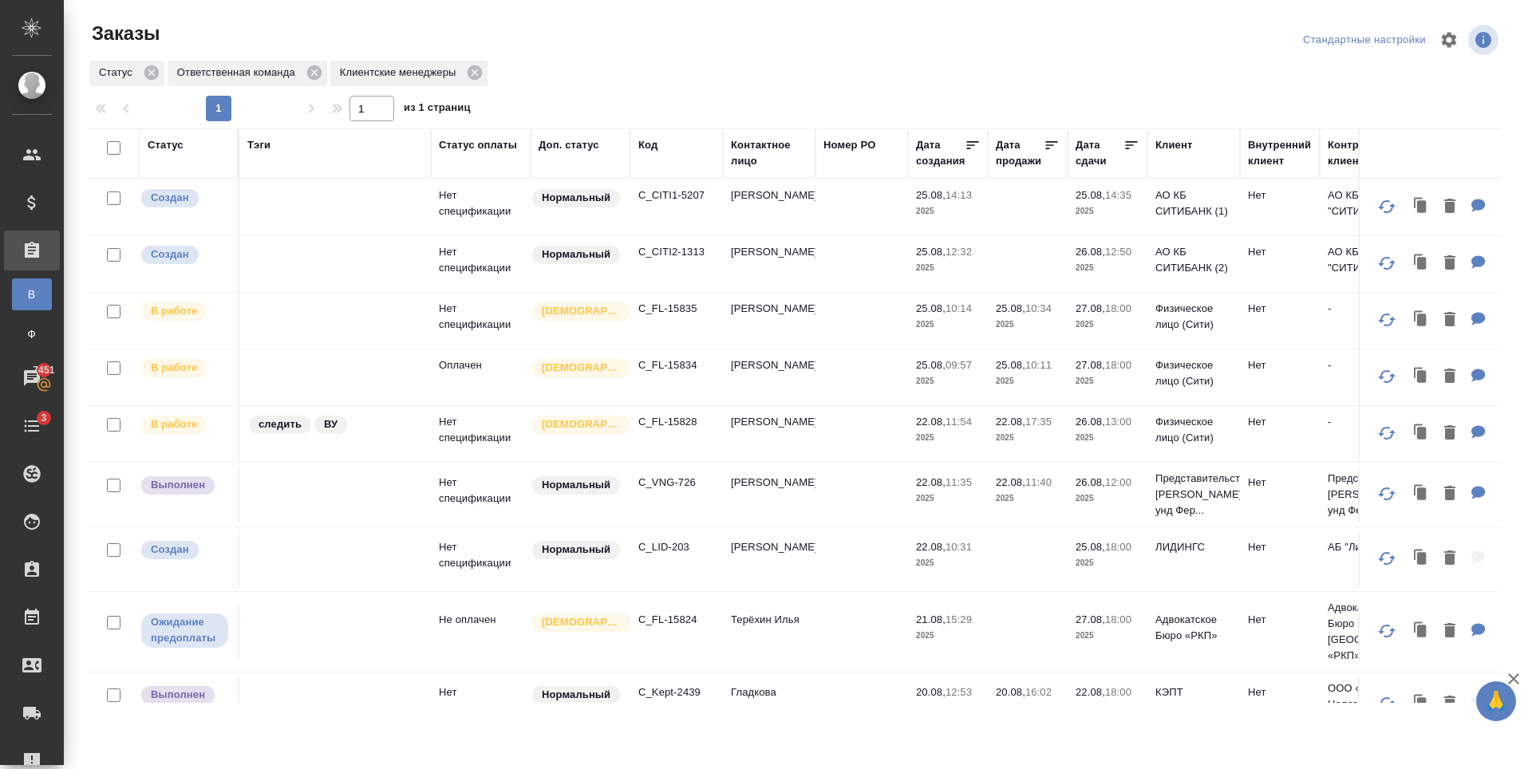
scroll to position [160, 0]
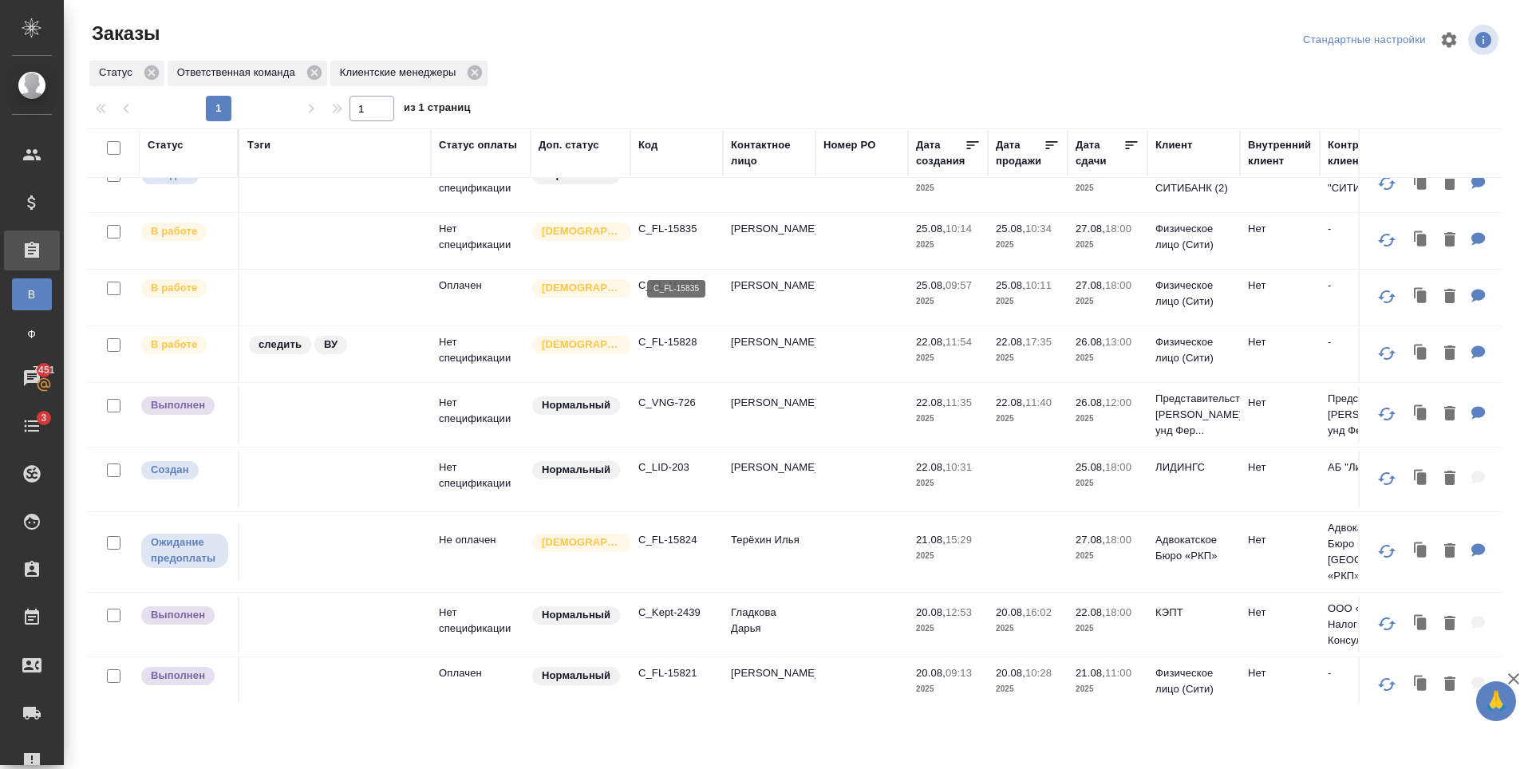
click at [688, 237] on p "C_FL-15835" at bounding box center [676, 229] width 77 height 16
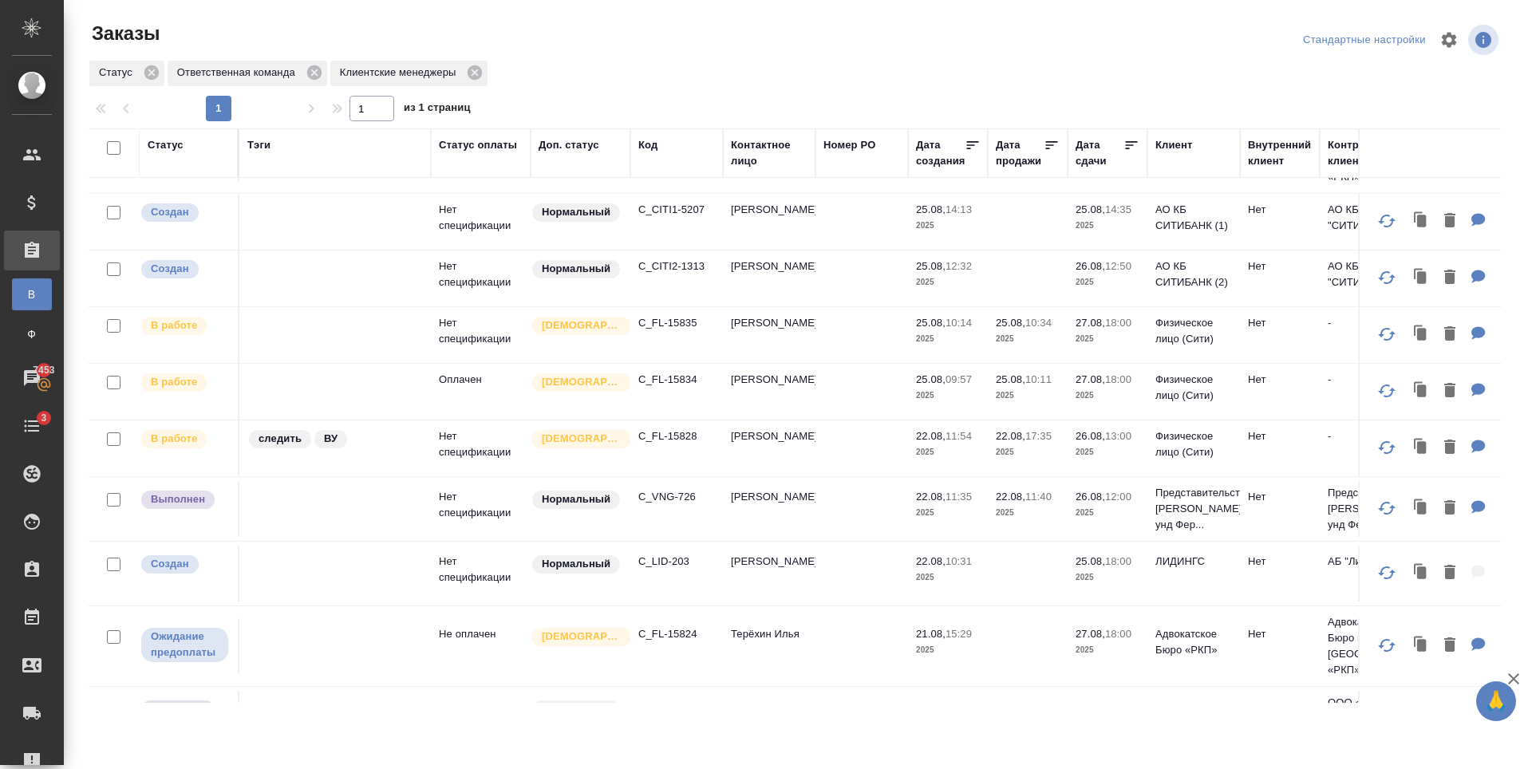
scroll to position [0, 0]
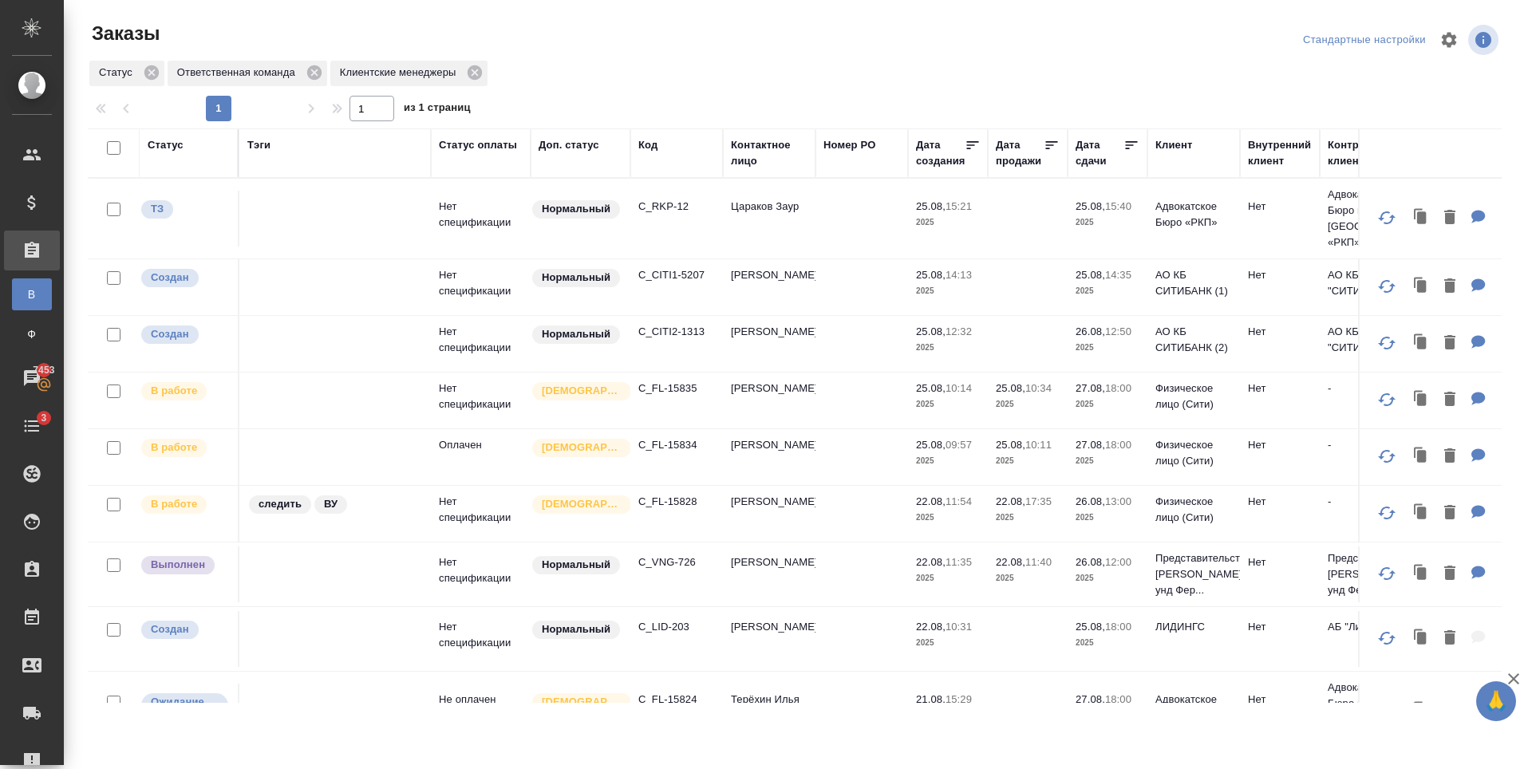
click at [683, 269] on p "C_CITI1-5207" at bounding box center [676, 275] width 77 height 16
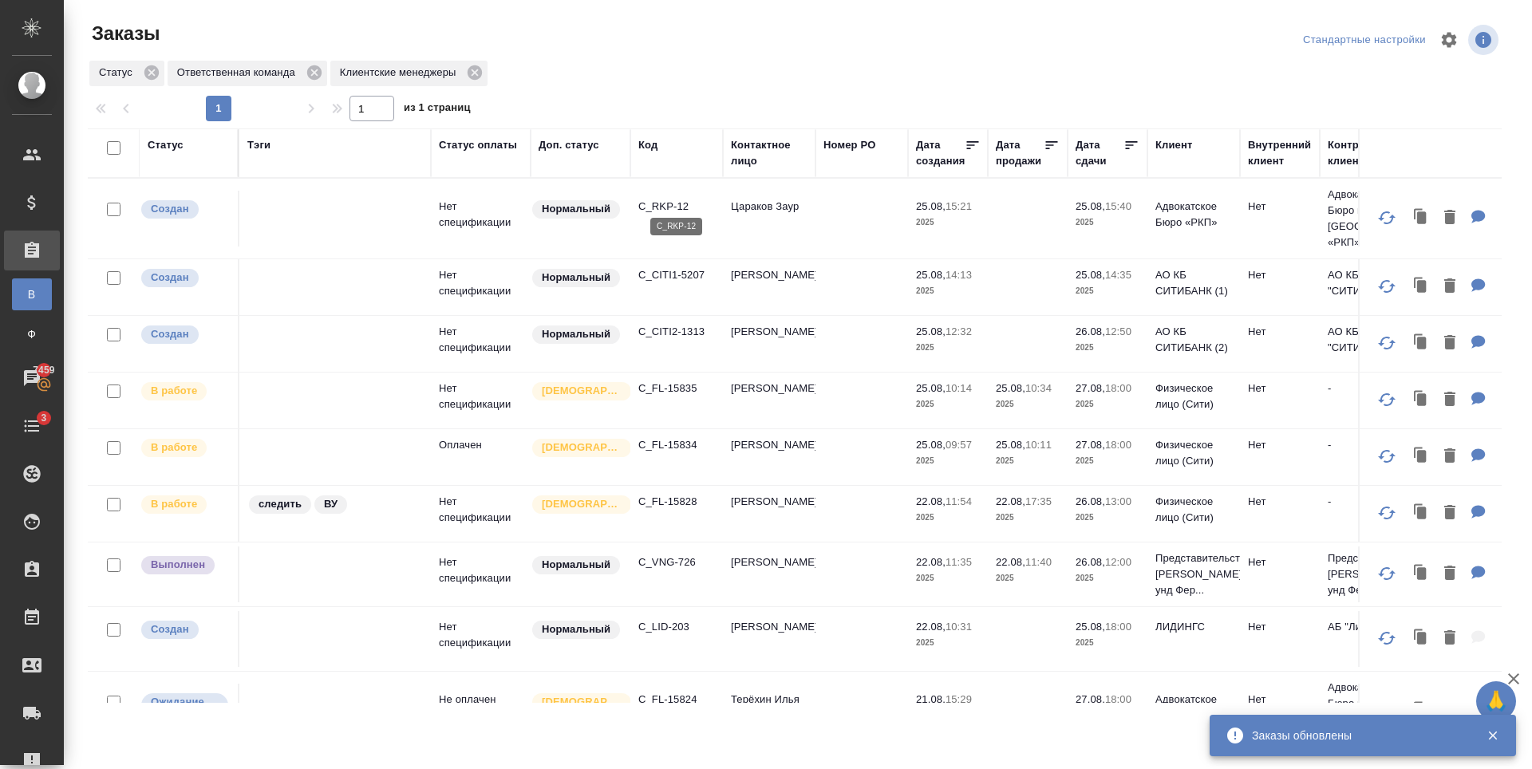
click at [681, 199] on p "C_RKP-12" at bounding box center [676, 207] width 77 height 16
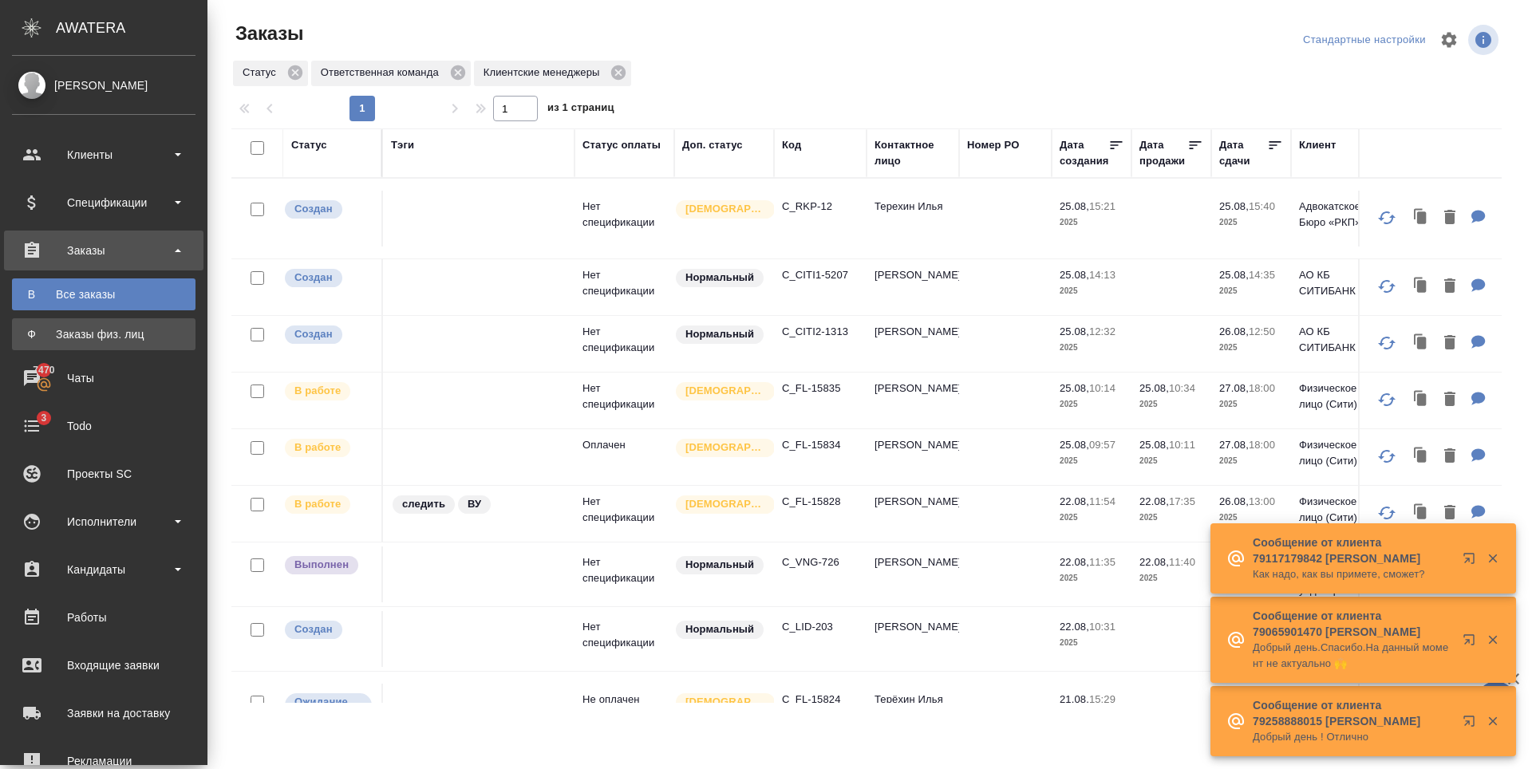
click at [28, 331] on div "Заказы физ. лиц" at bounding box center [104, 334] width 168 height 16
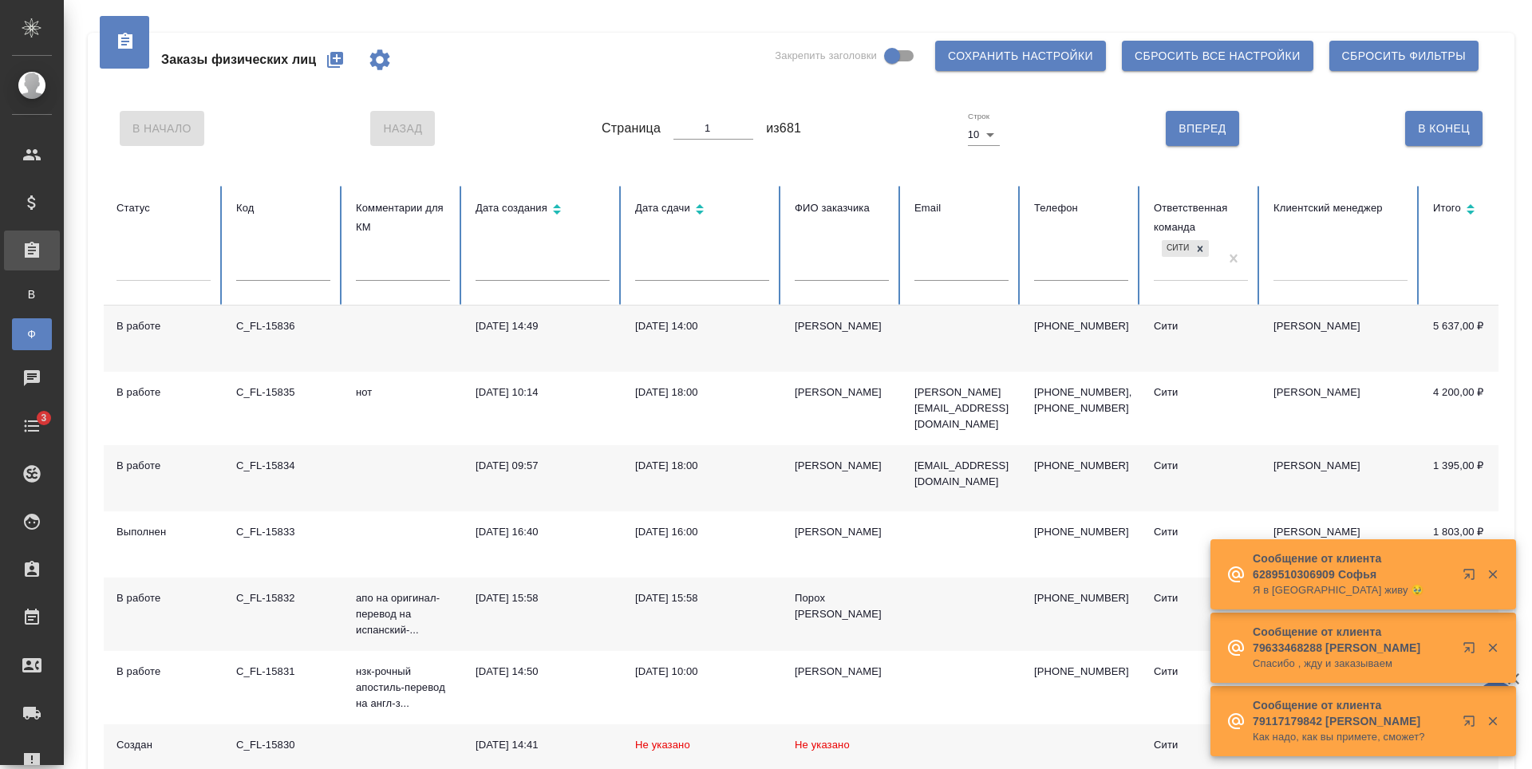
click at [330, 56] on icon "button" at bounding box center [335, 59] width 19 height 19
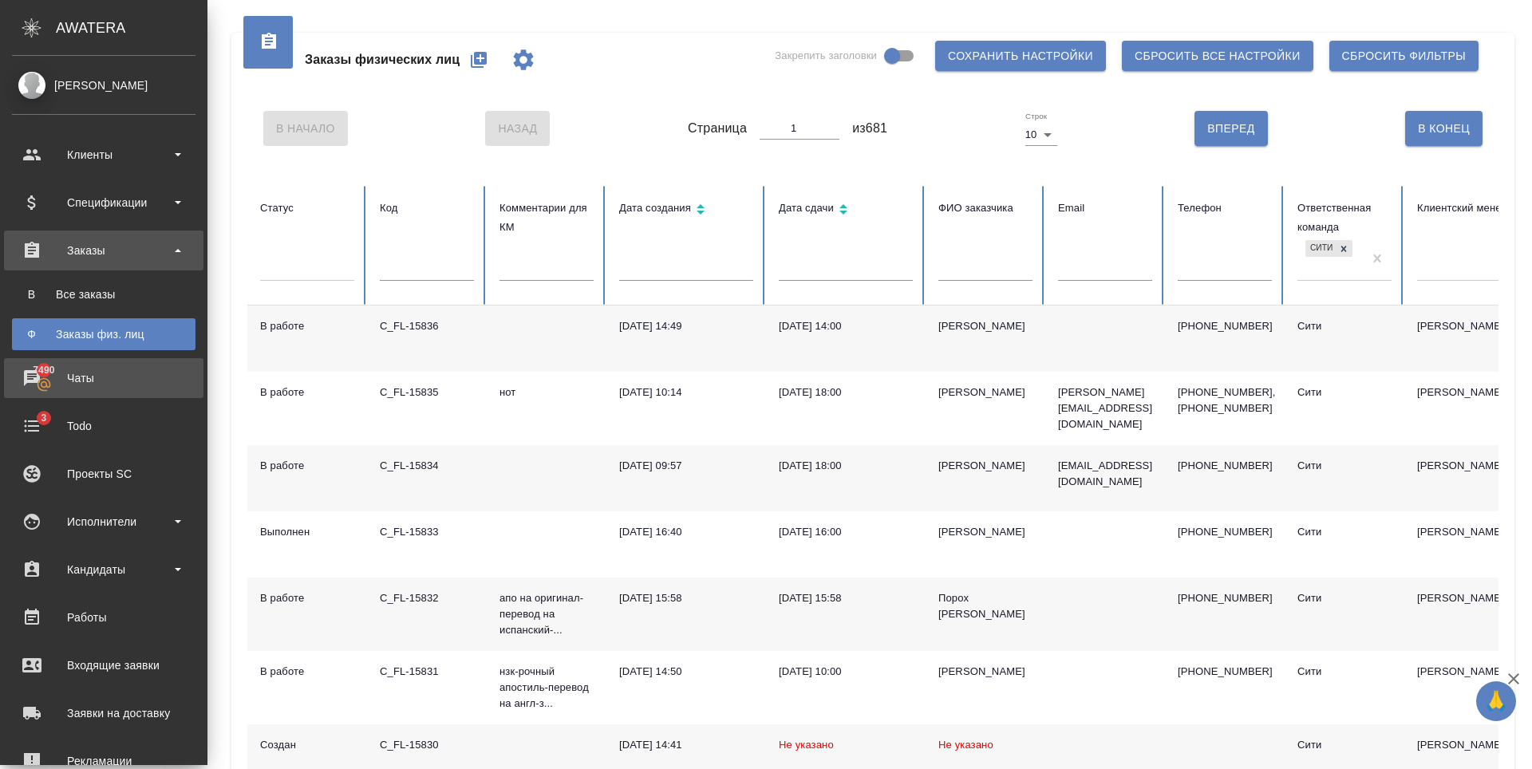
click at [129, 374] on div "Чаты" at bounding box center [104, 378] width 184 height 24
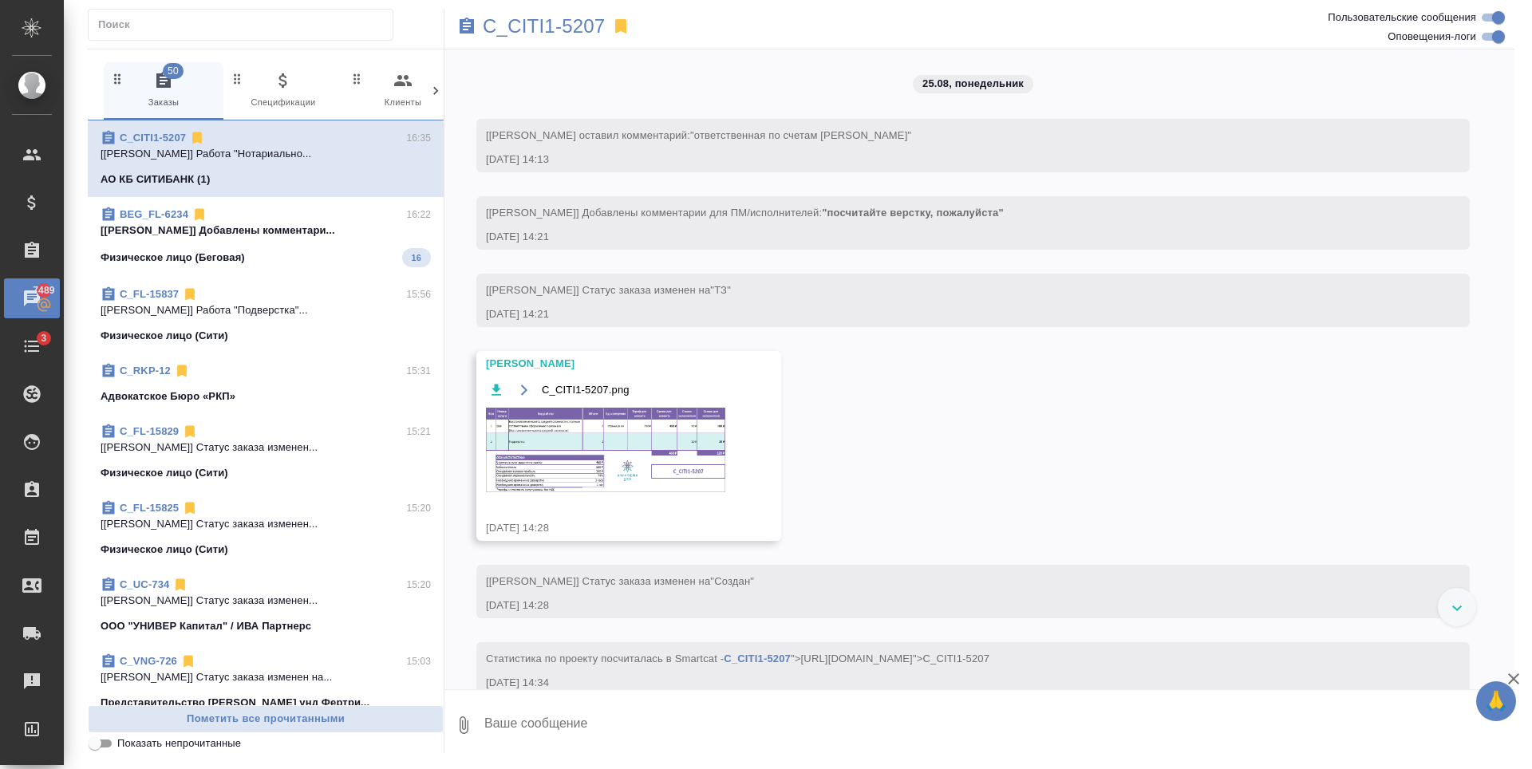
click at [334, 251] on div "Физическое лицо (Беговая) 16" at bounding box center [266, 257] width 330 height 19
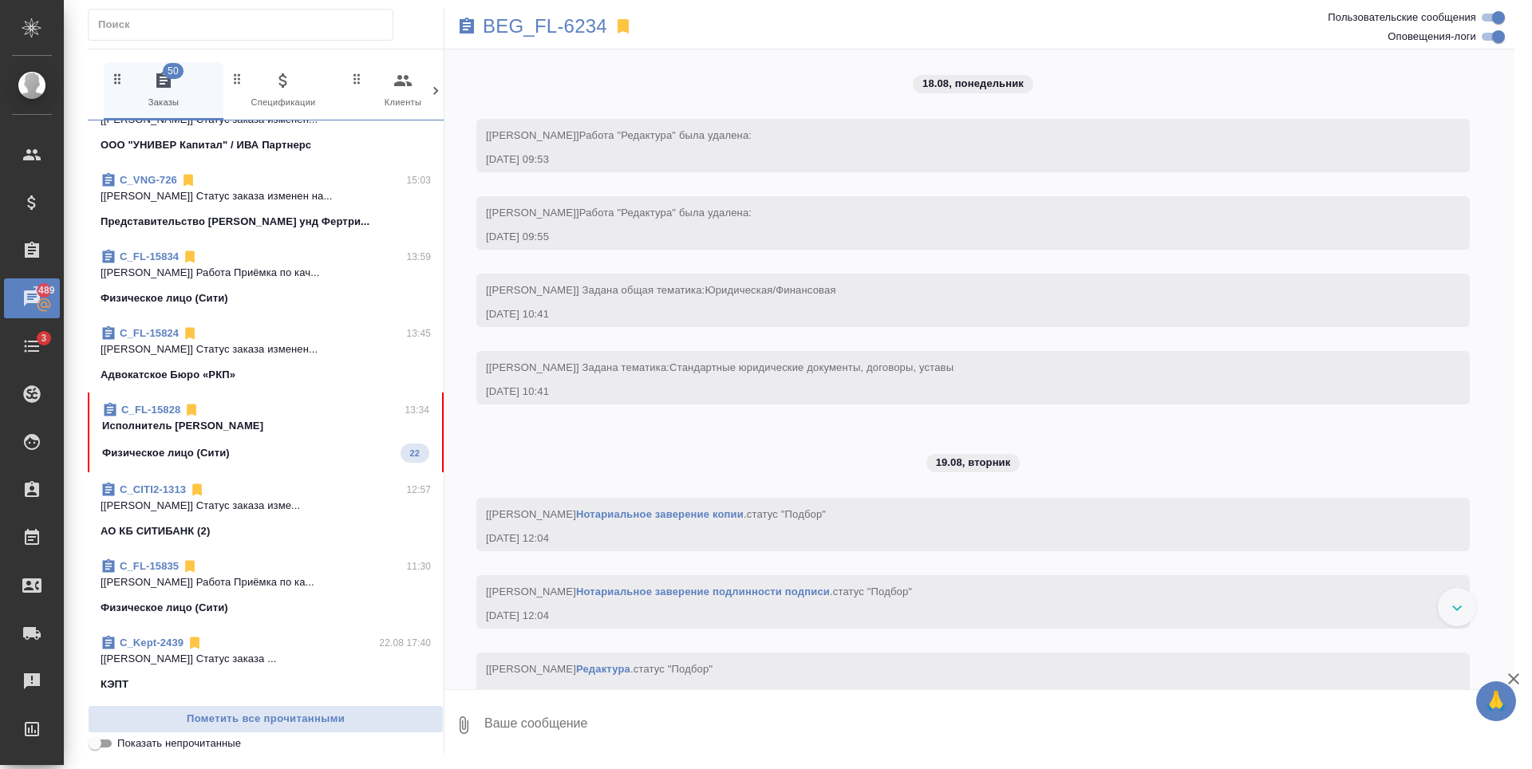
scroll to position [479, 0]
click at [259, 452] on div "Физическое лицо (Сити) 22" at bounding box center [265, 452] width 327 height 19
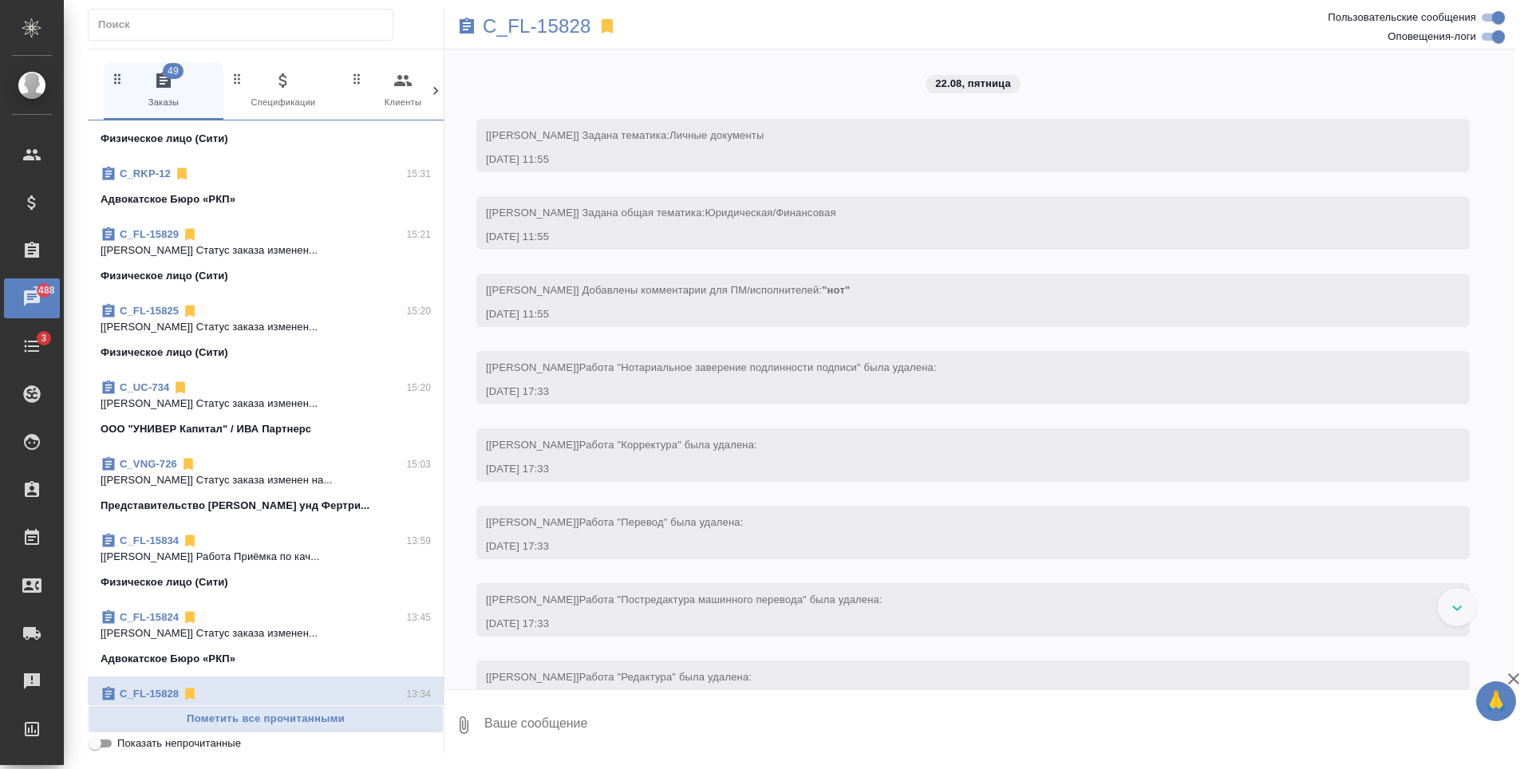
scroll to position [0, 0]
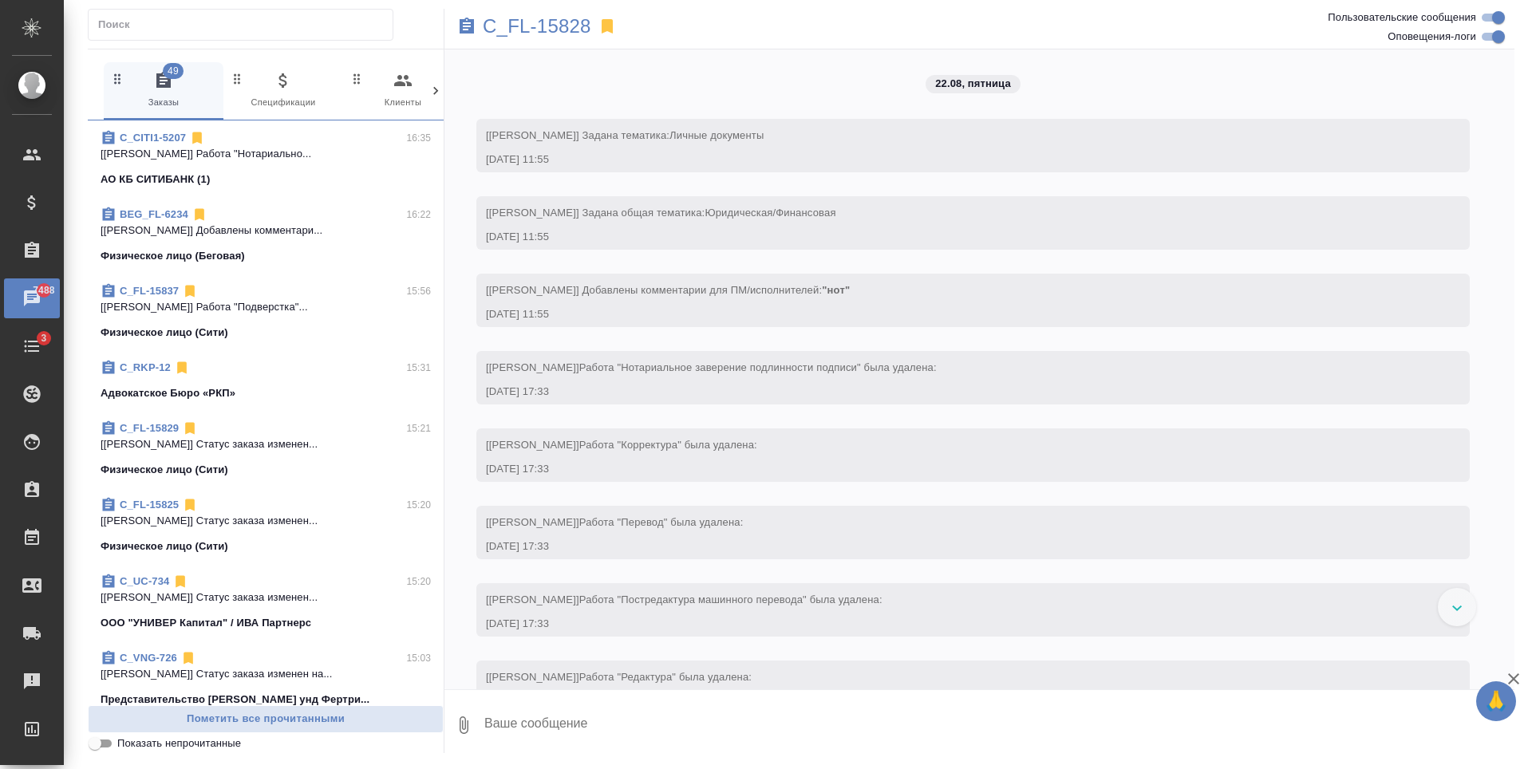
click at [435, 89] on icon at bounding box center [436, 91] width 16 height 16
click at [435, 95] on icon at bounding box center [436, 91] width 16 height 16
click at [435, 96] on div "49 Заказы 0 Спецификации 0 Клиенты 0 Входящие 0 Тендеры 0 Исполнители 0 Подбор …" at bounding box center [266, 91] width 356 height 58
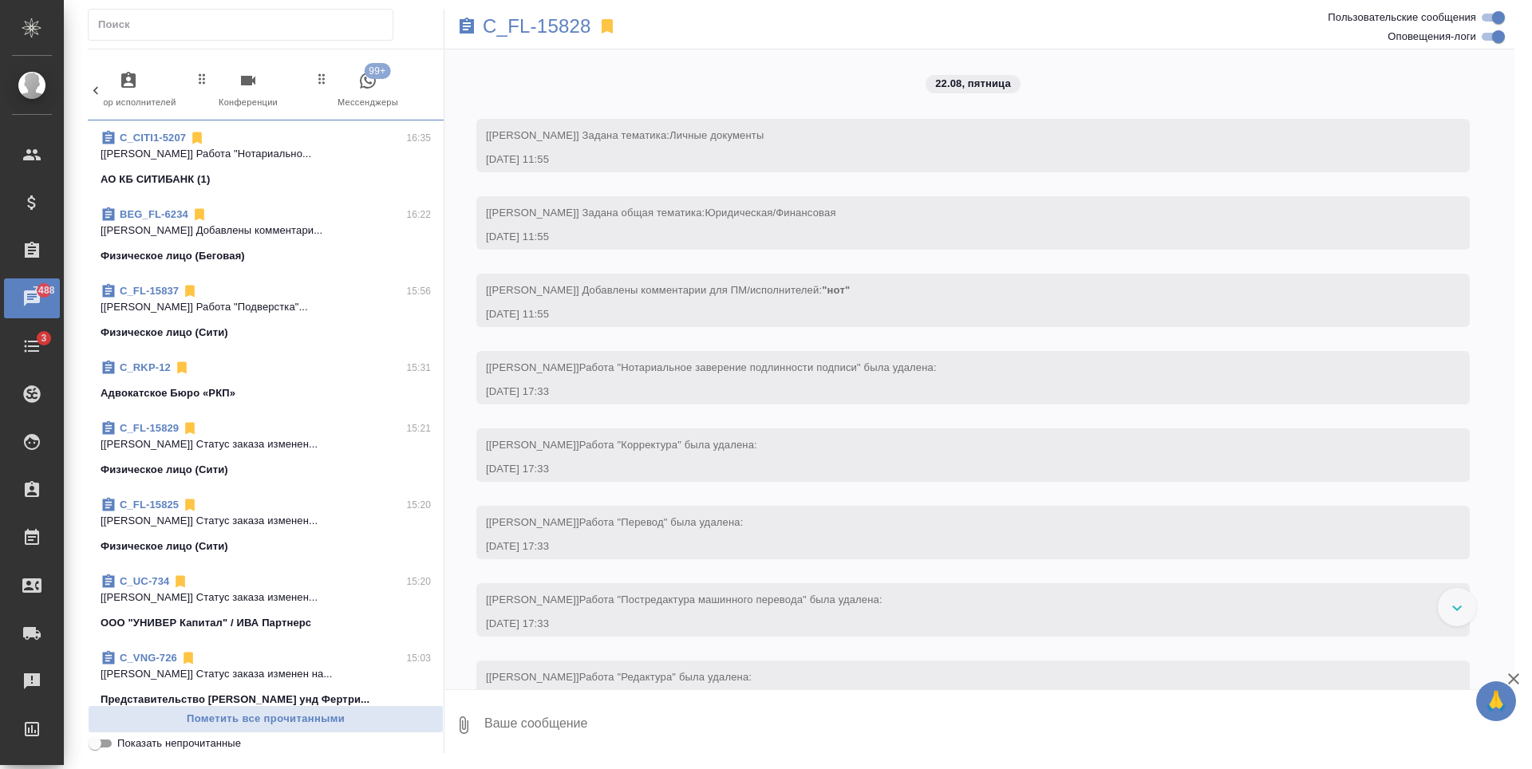
click at [364, 82] on icon "button" at bounding box center [367, 80] width 19 height 19
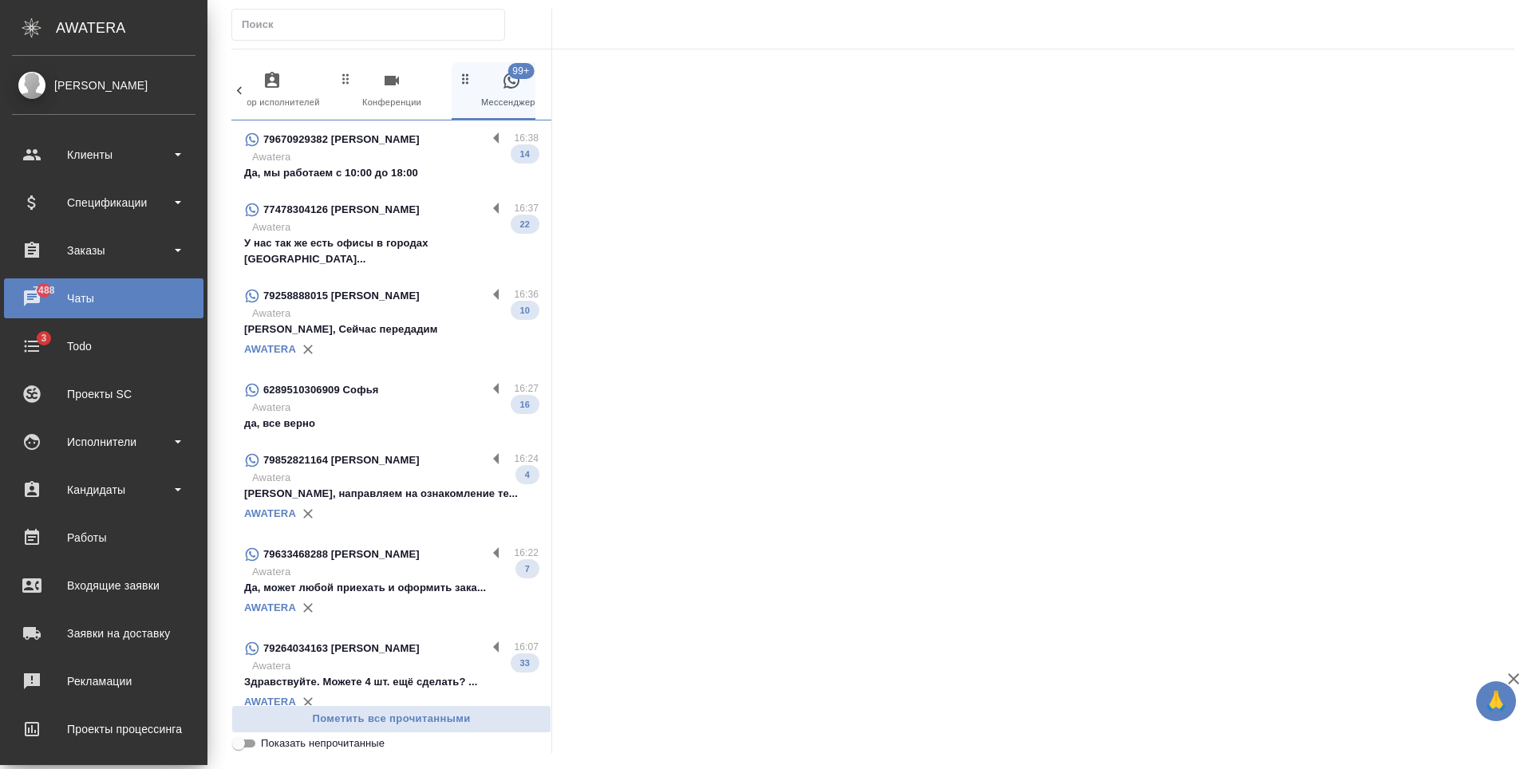
click at [26, 88] on div "[PERSON_NAME]" at bounding box center [104, 86] width 184 height 18
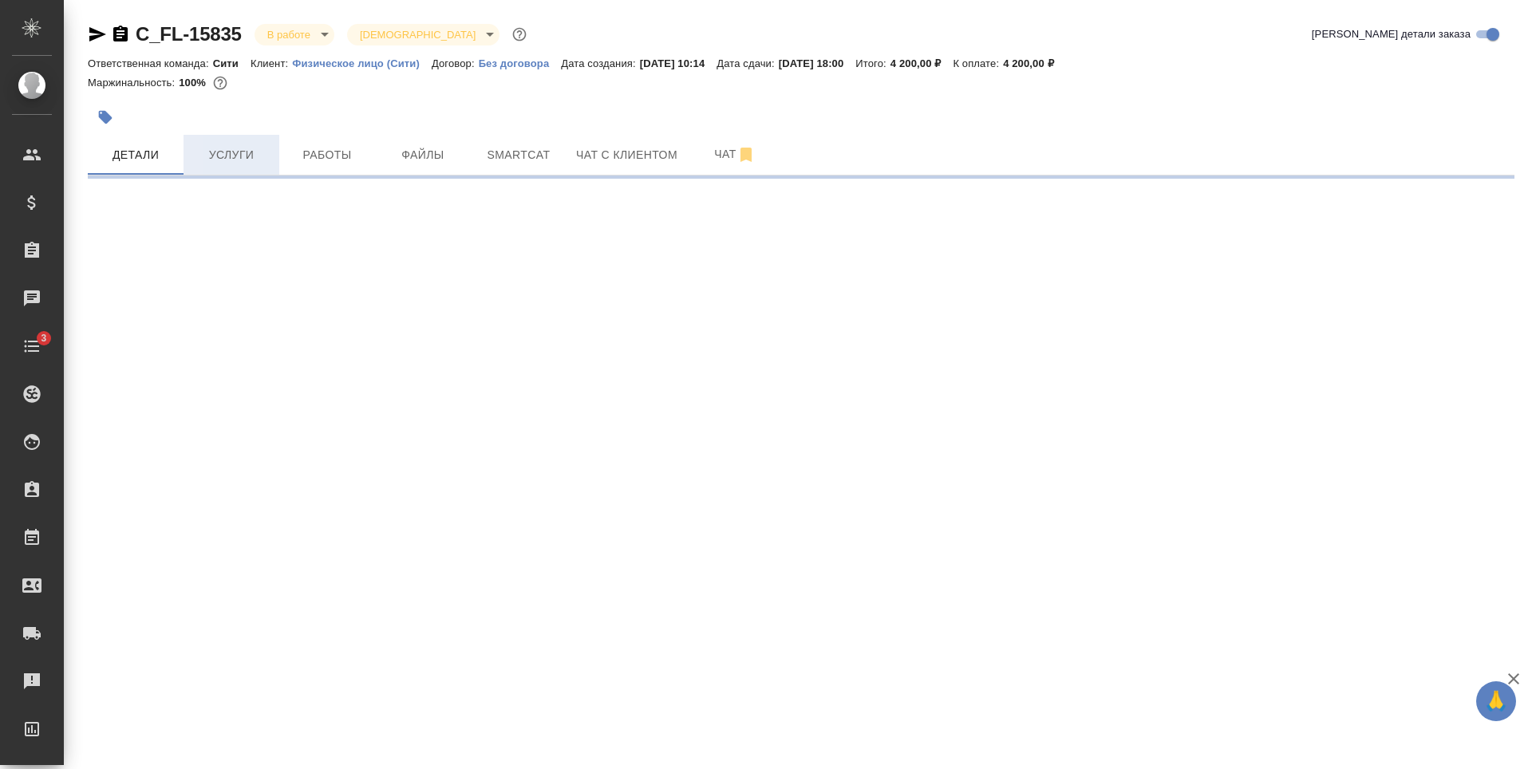
click at [267, 156] on span "Услуги" at bounding box center [231, 155] width 77 height 20
select select "RU"
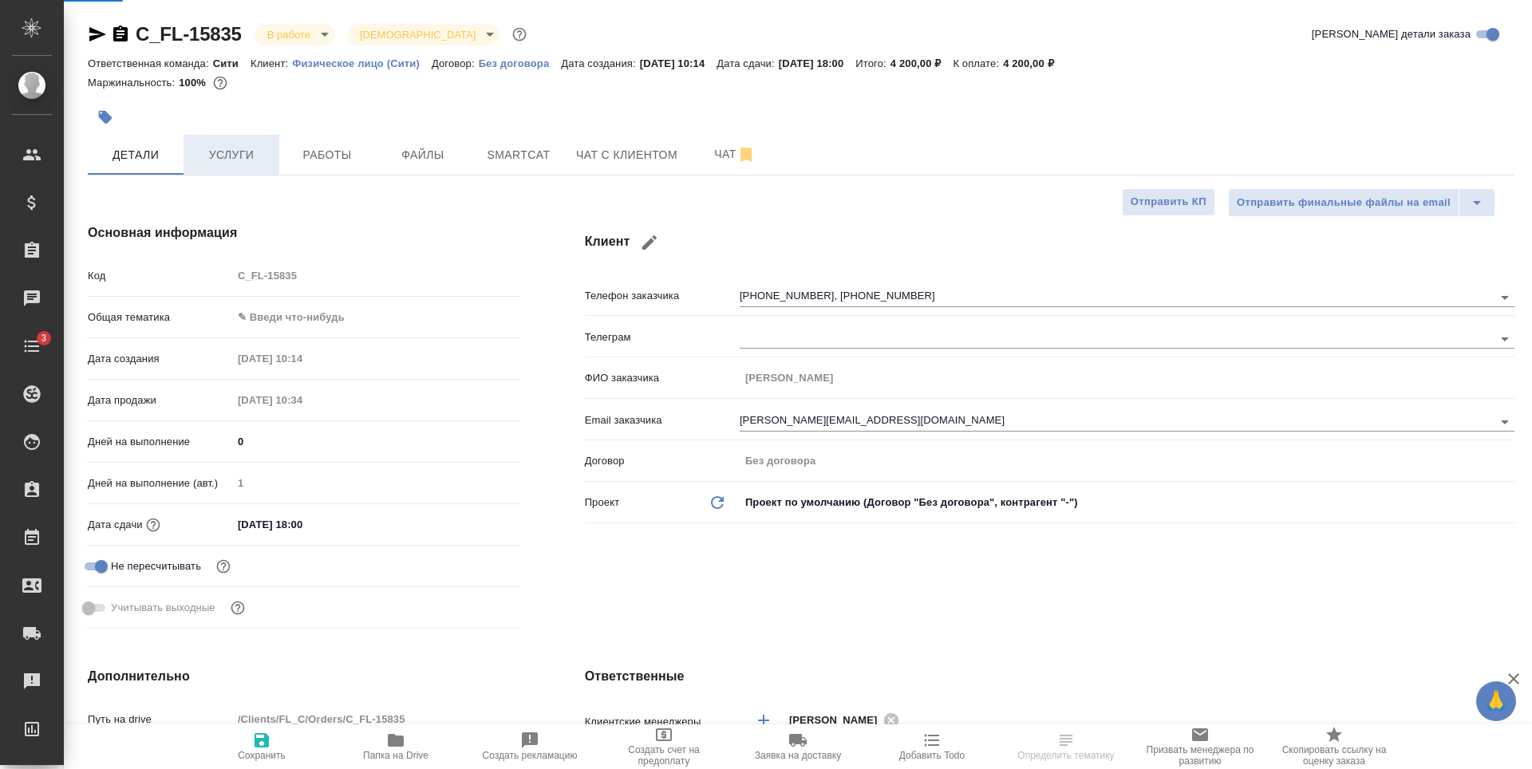
type textarea "x"
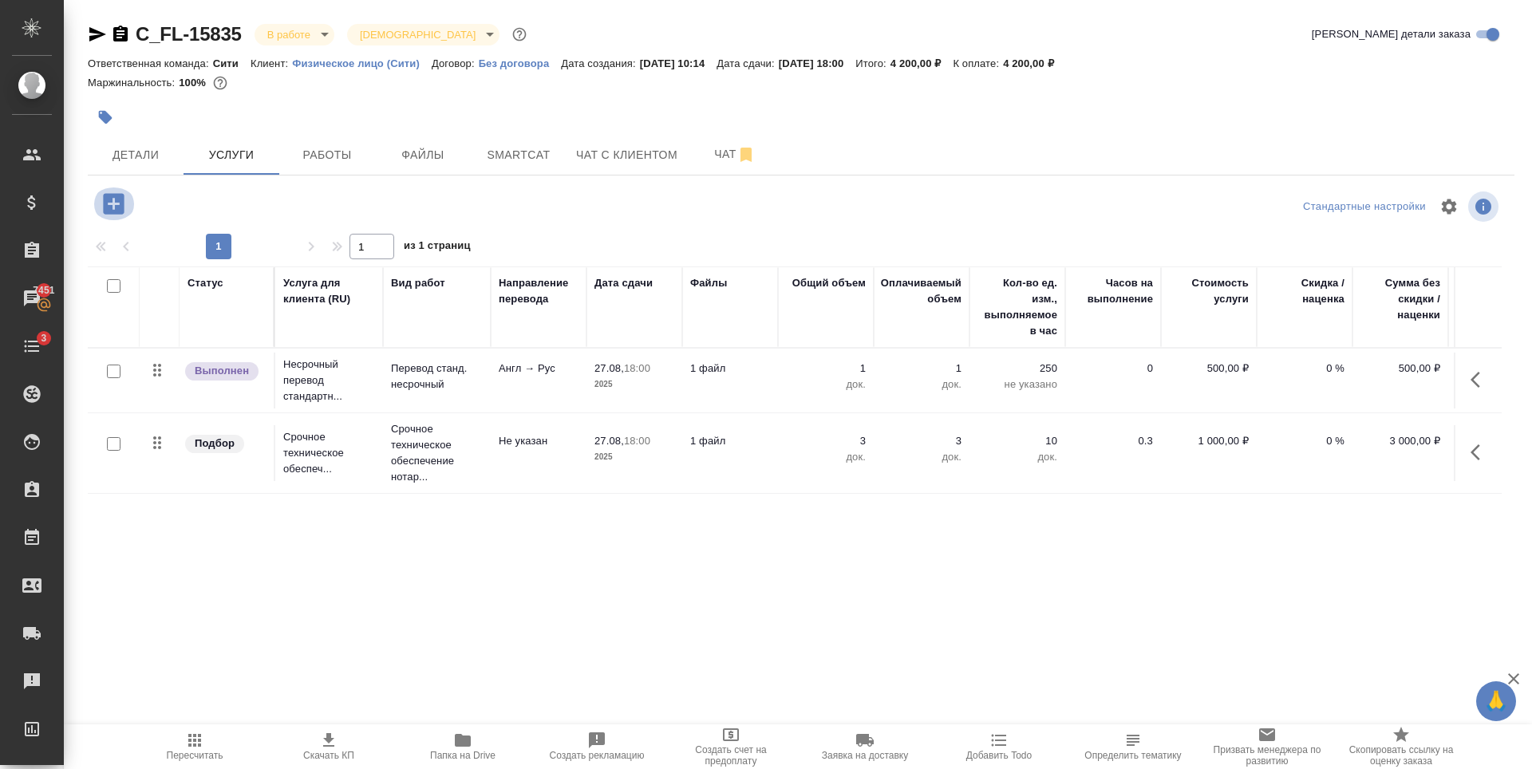
click at [116, 200] on icon "button" at bounding box center [113, 203] width 21 height 21
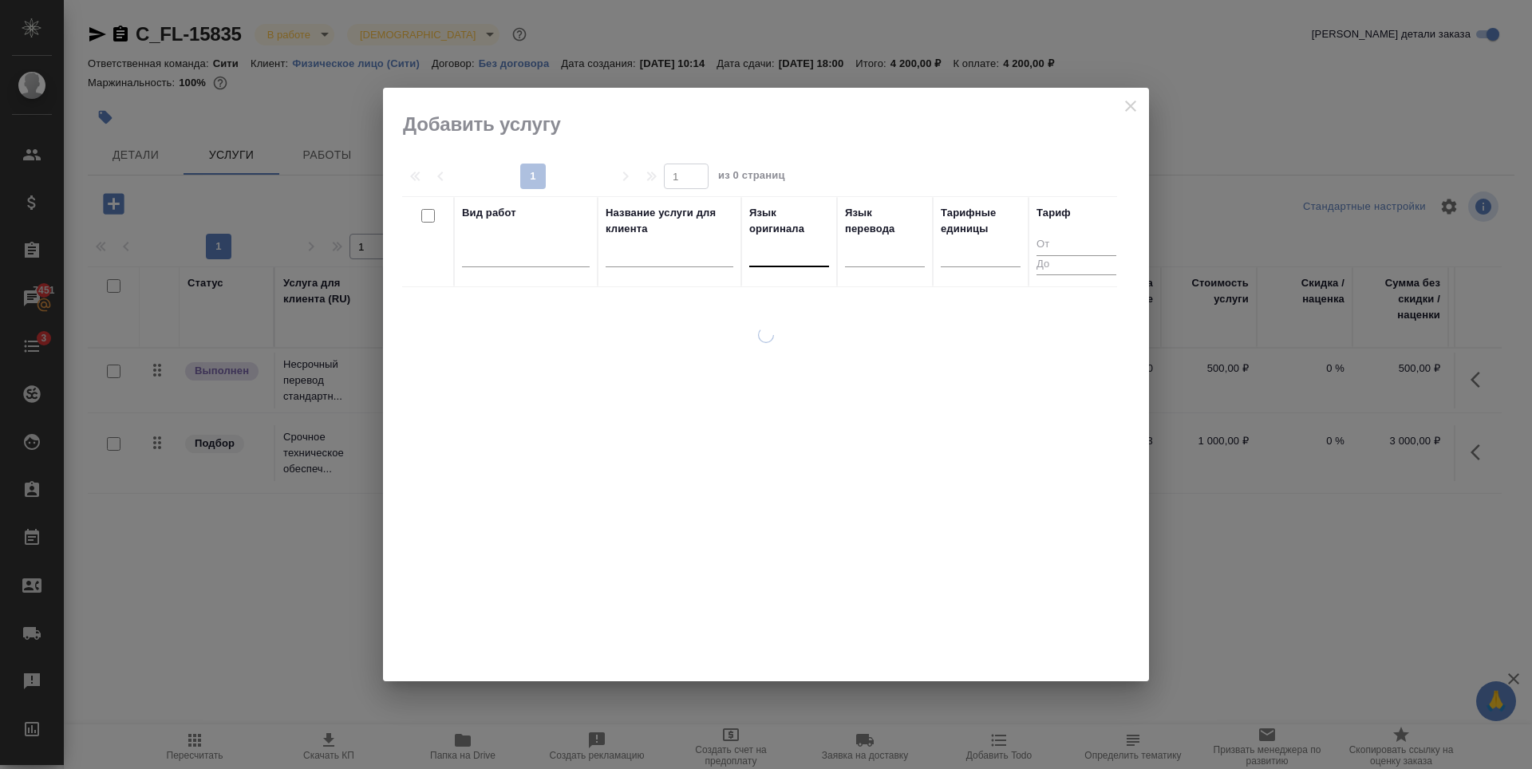
click at [797, 260] on div at bounding box center [789, 250] width 80 height 23
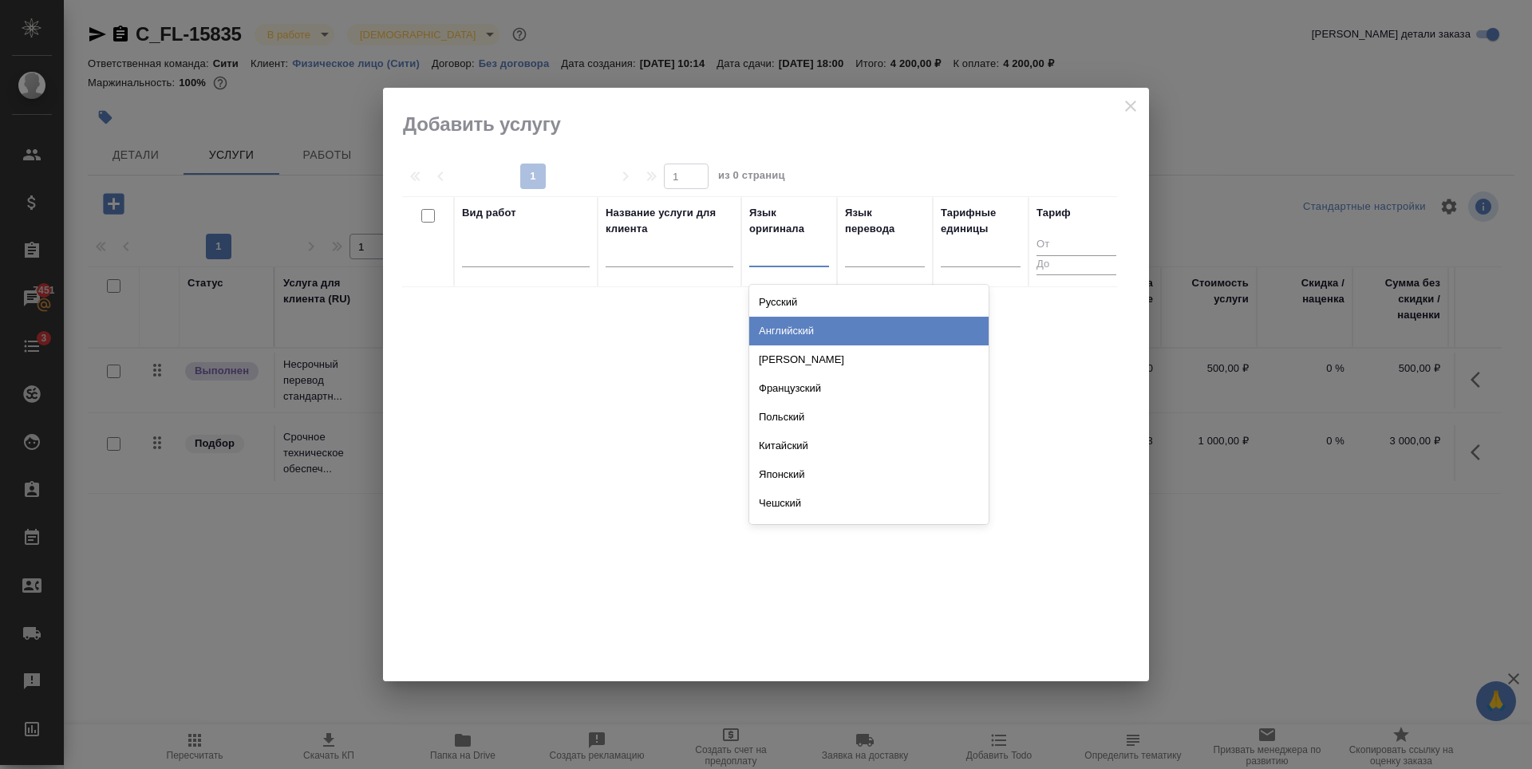
click at [790, 333] on div "Английский" at bounding box center [868, 331] width 239 height 29
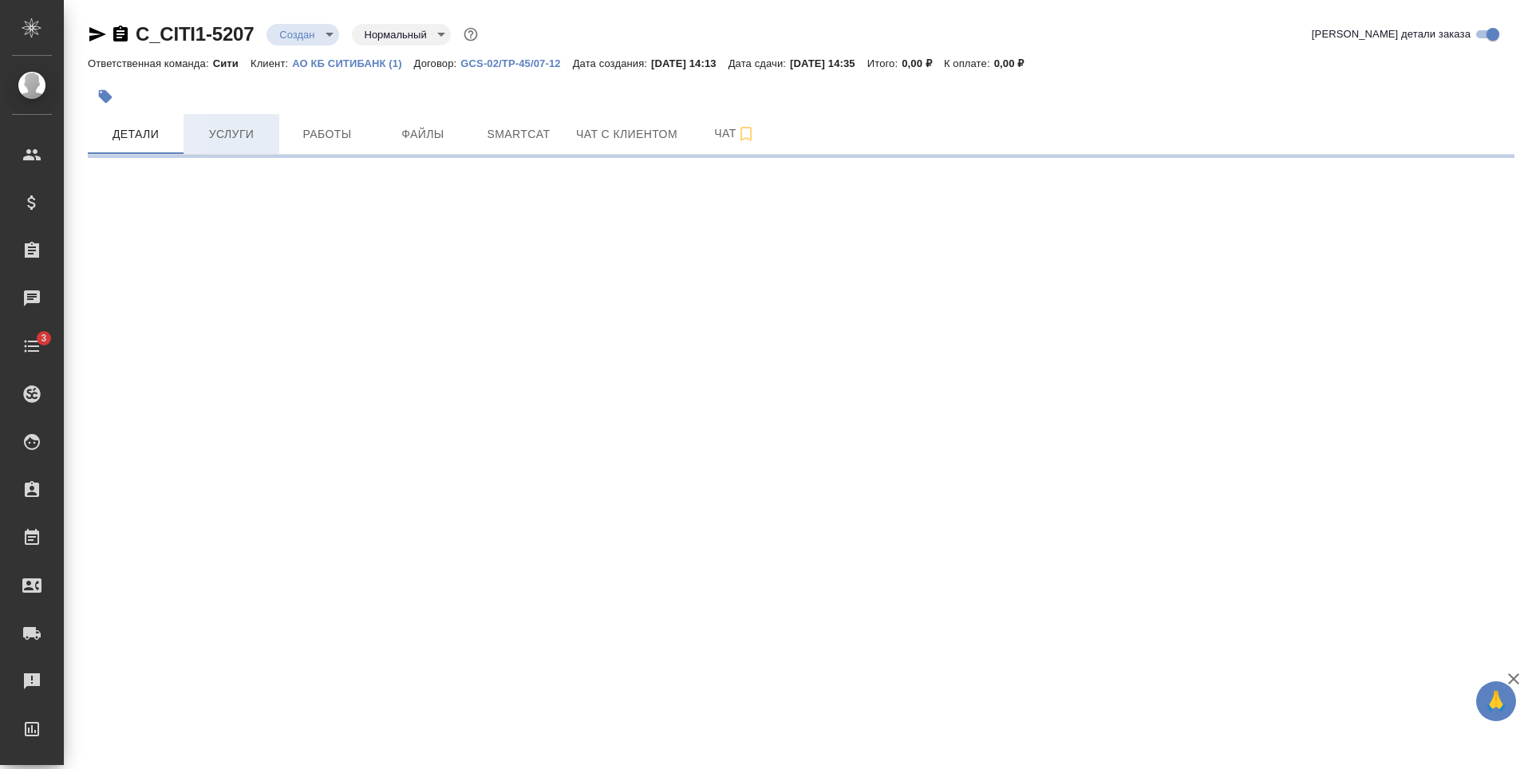
select select "RU"
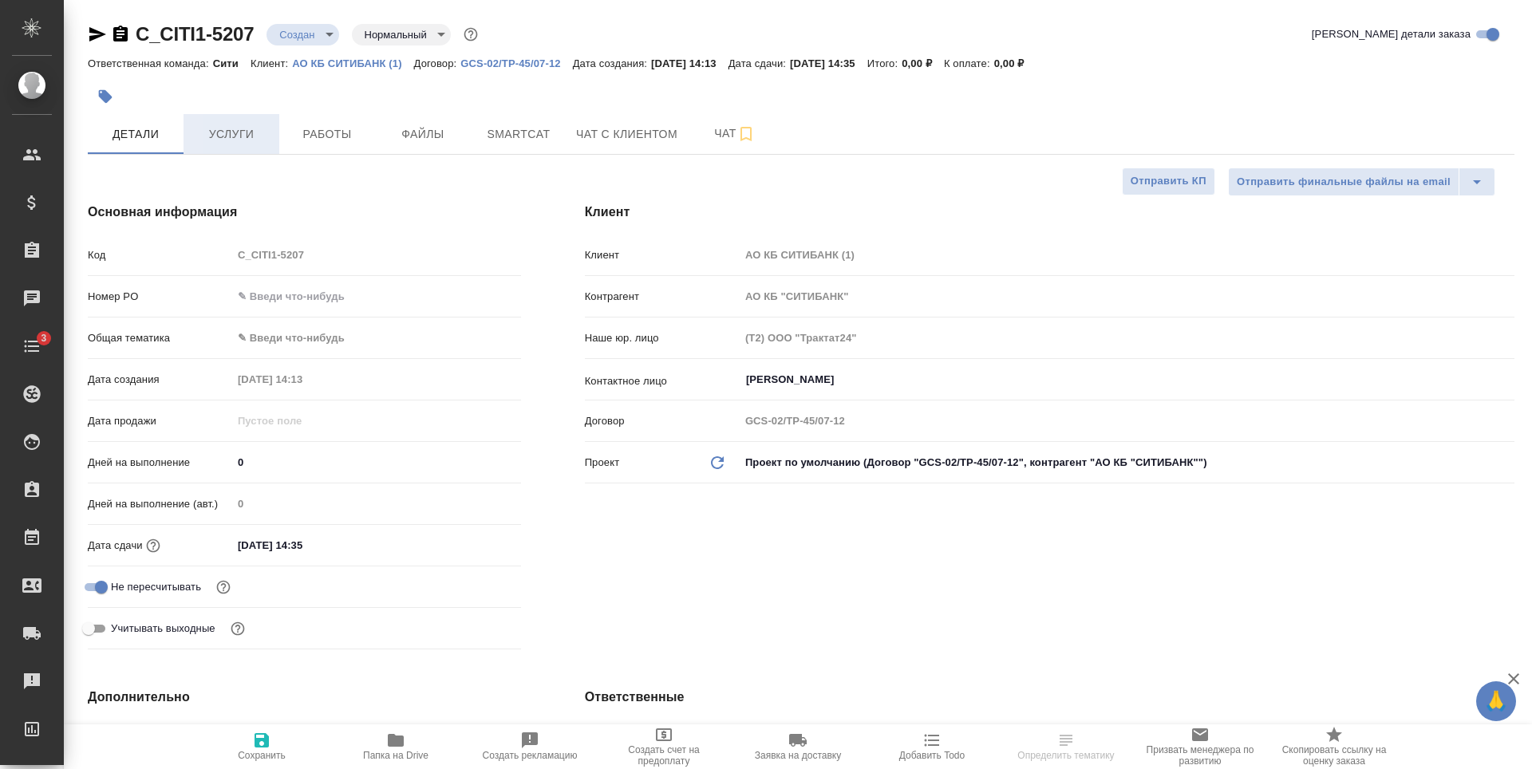
type textarea "x"
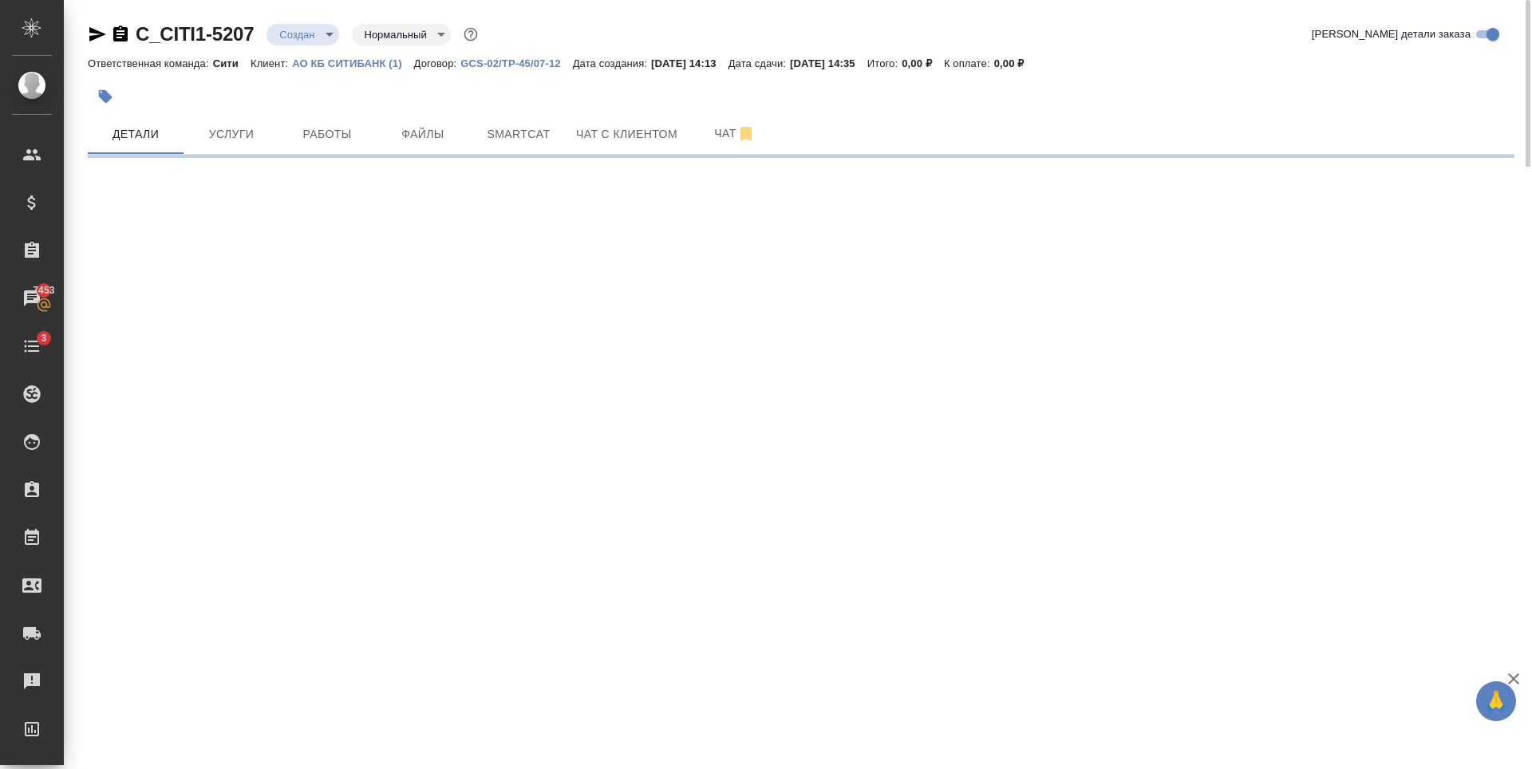
select select "RU"
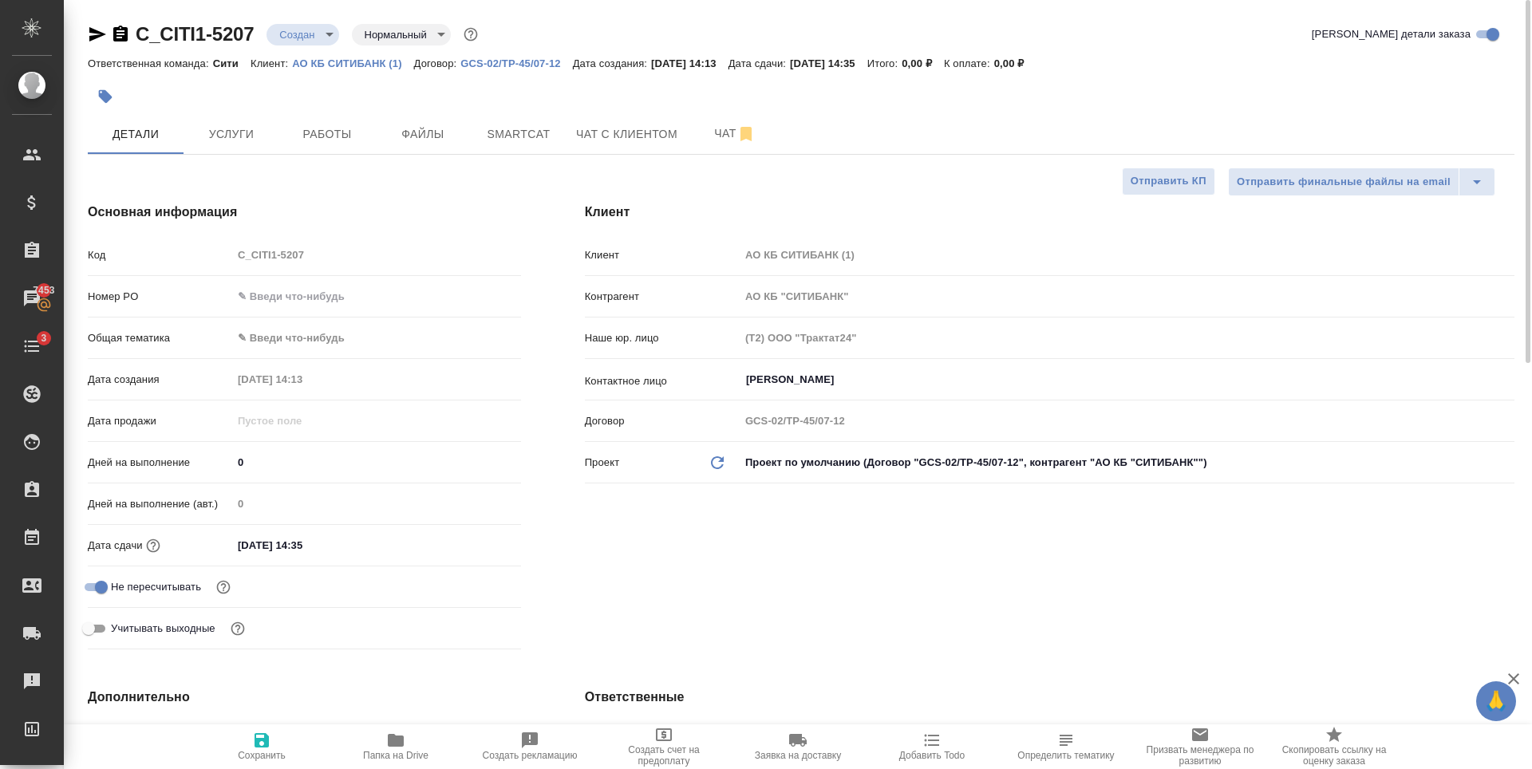
type textarea "x"
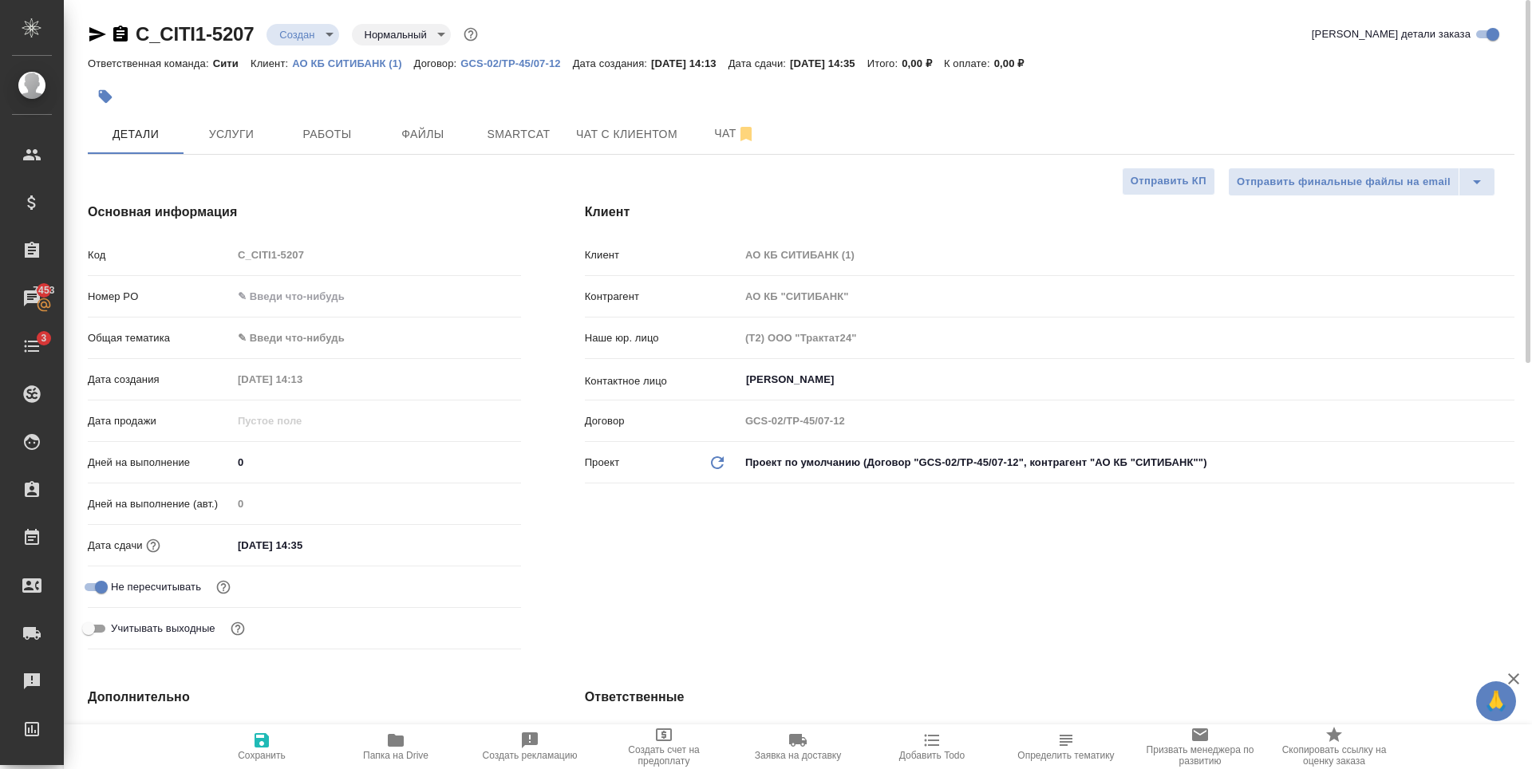
type textarea "x"
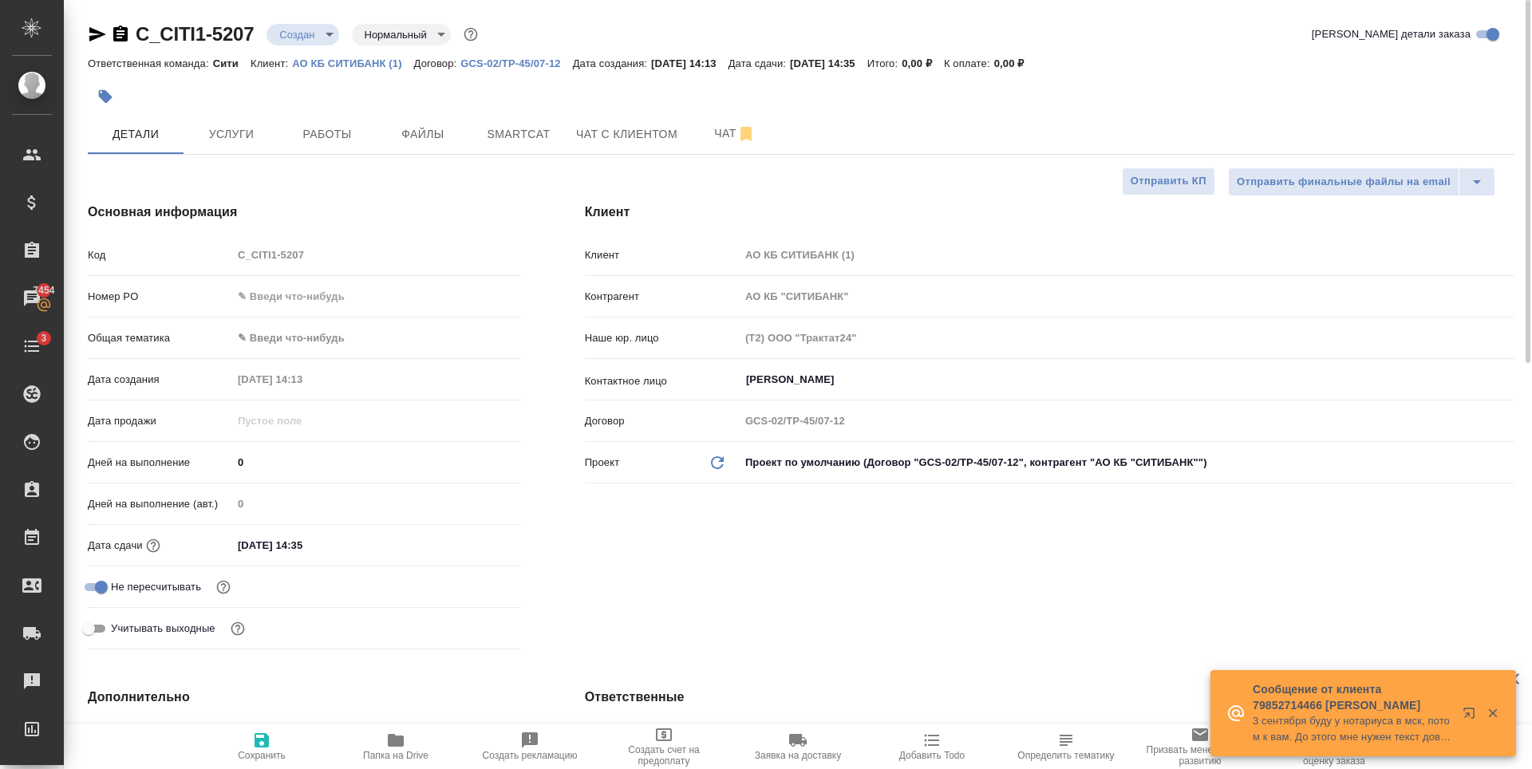
type textarea "x"
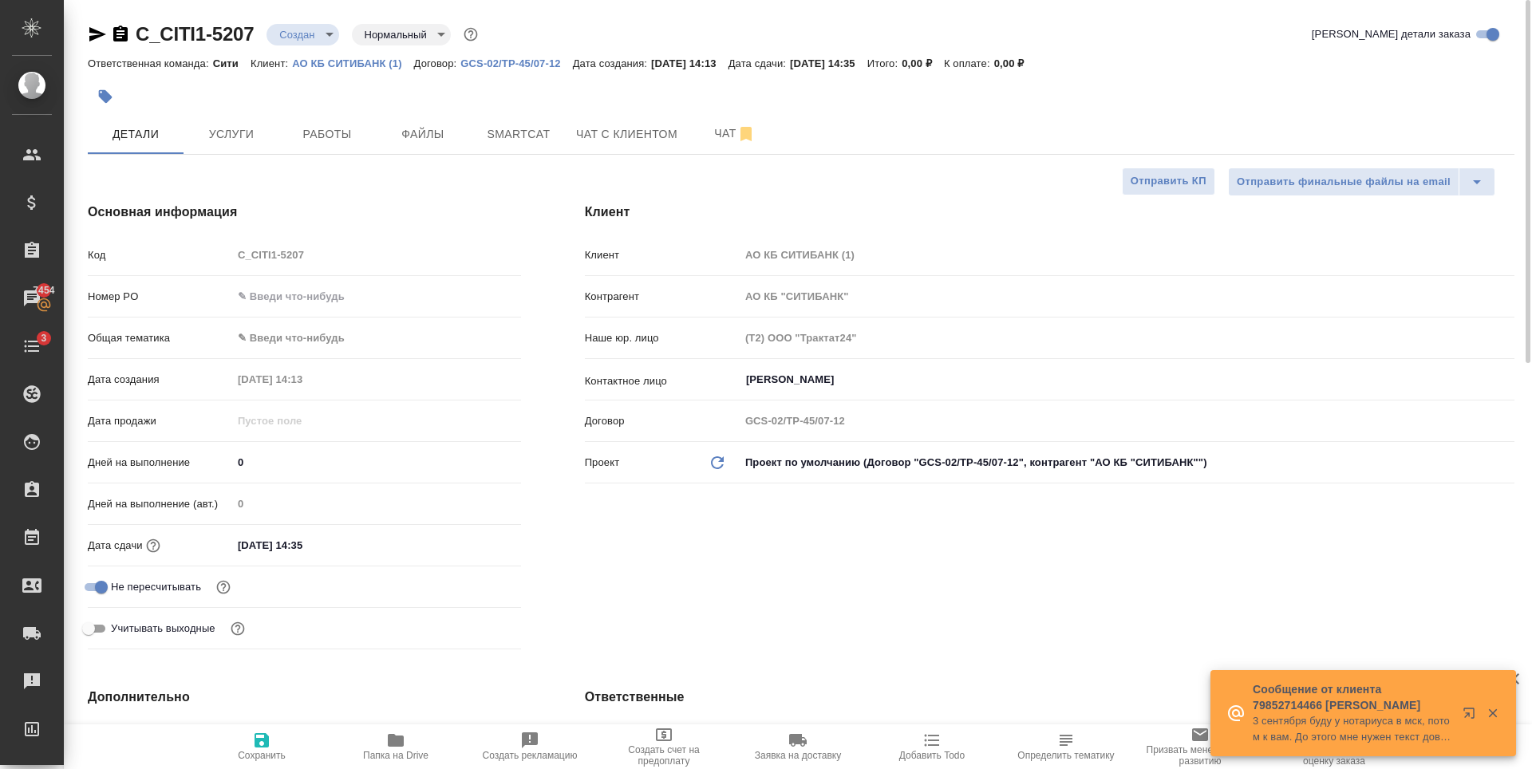
type textarea "x"
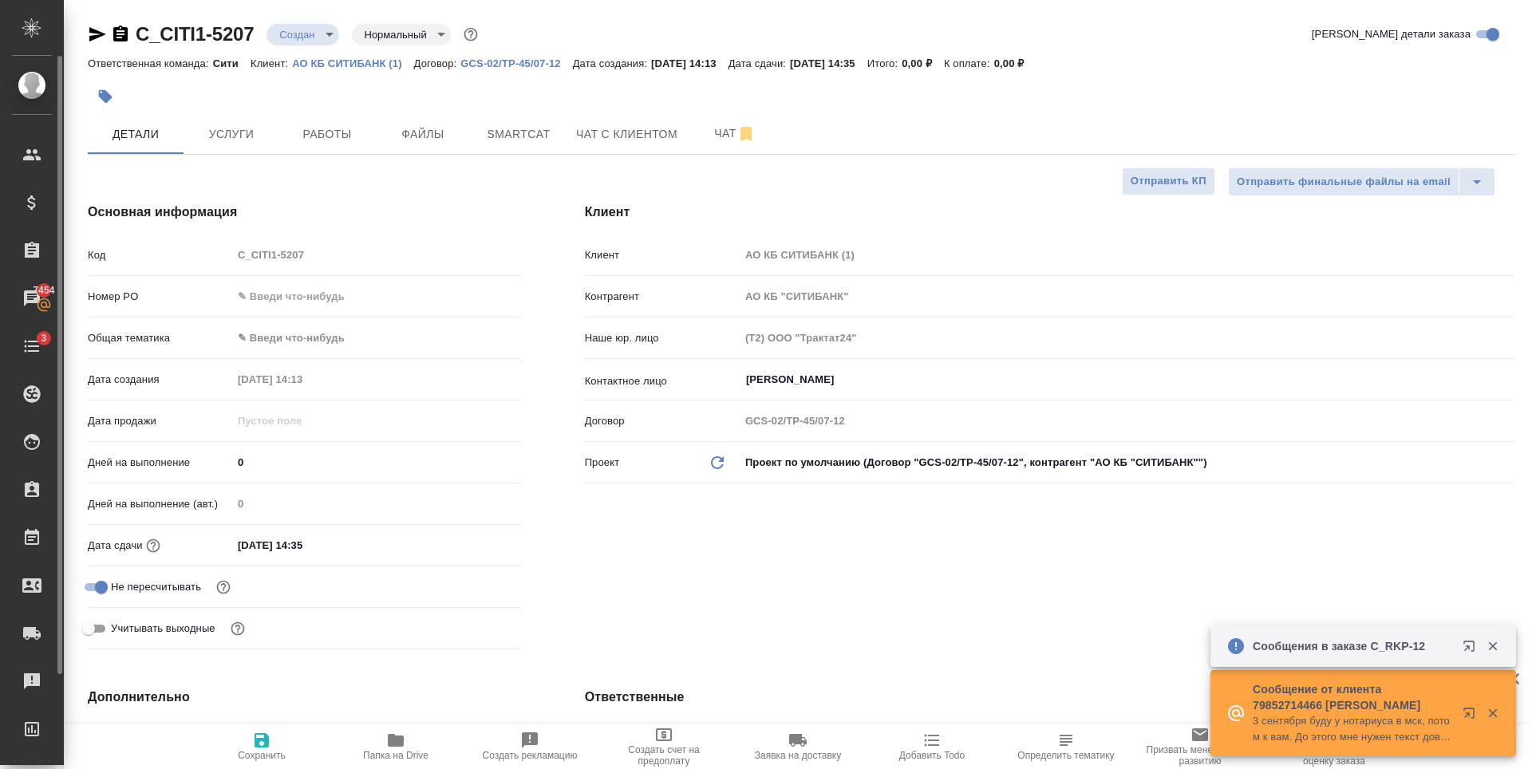
type textarea "x"
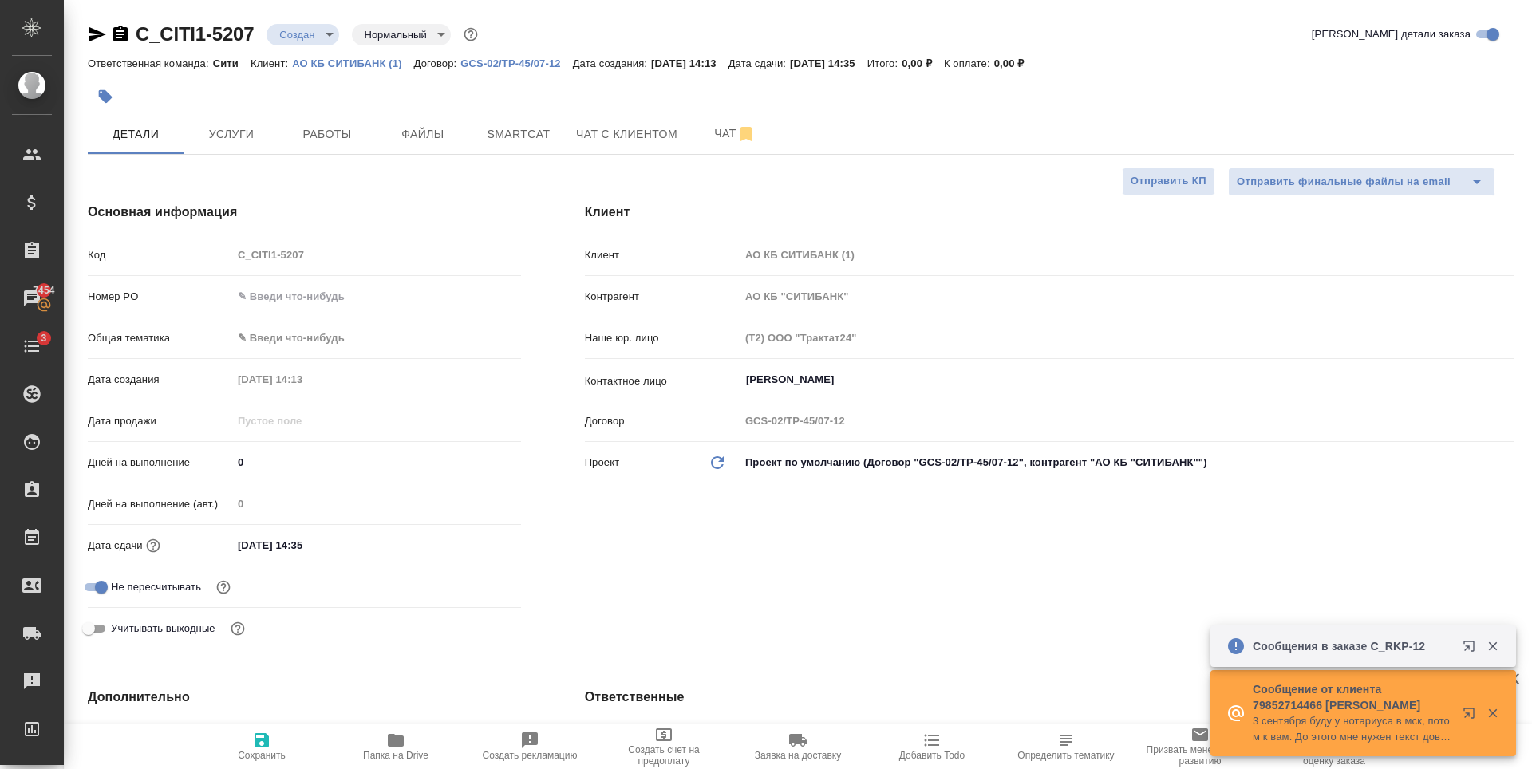
type textarea "x"
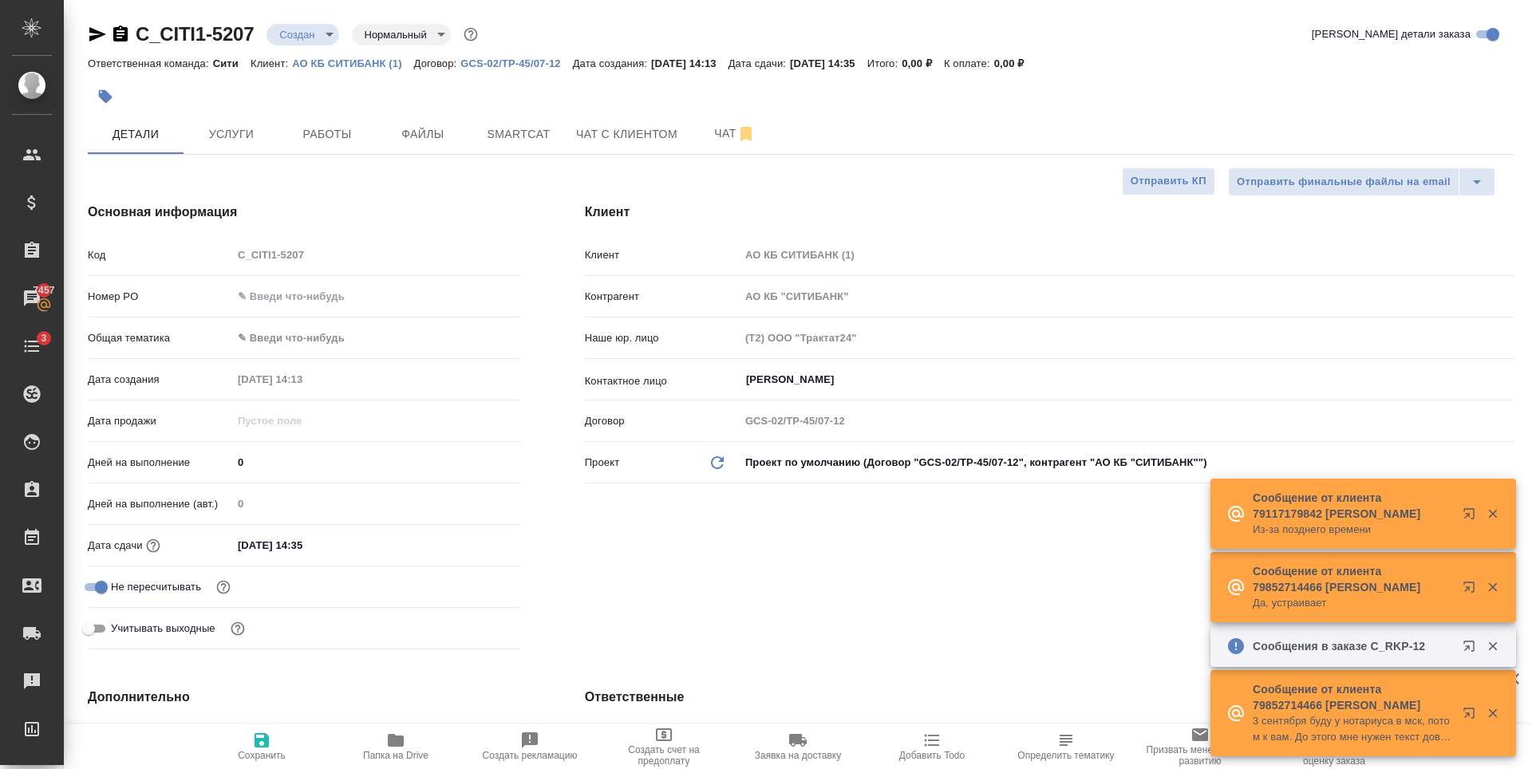
type textarea "x"
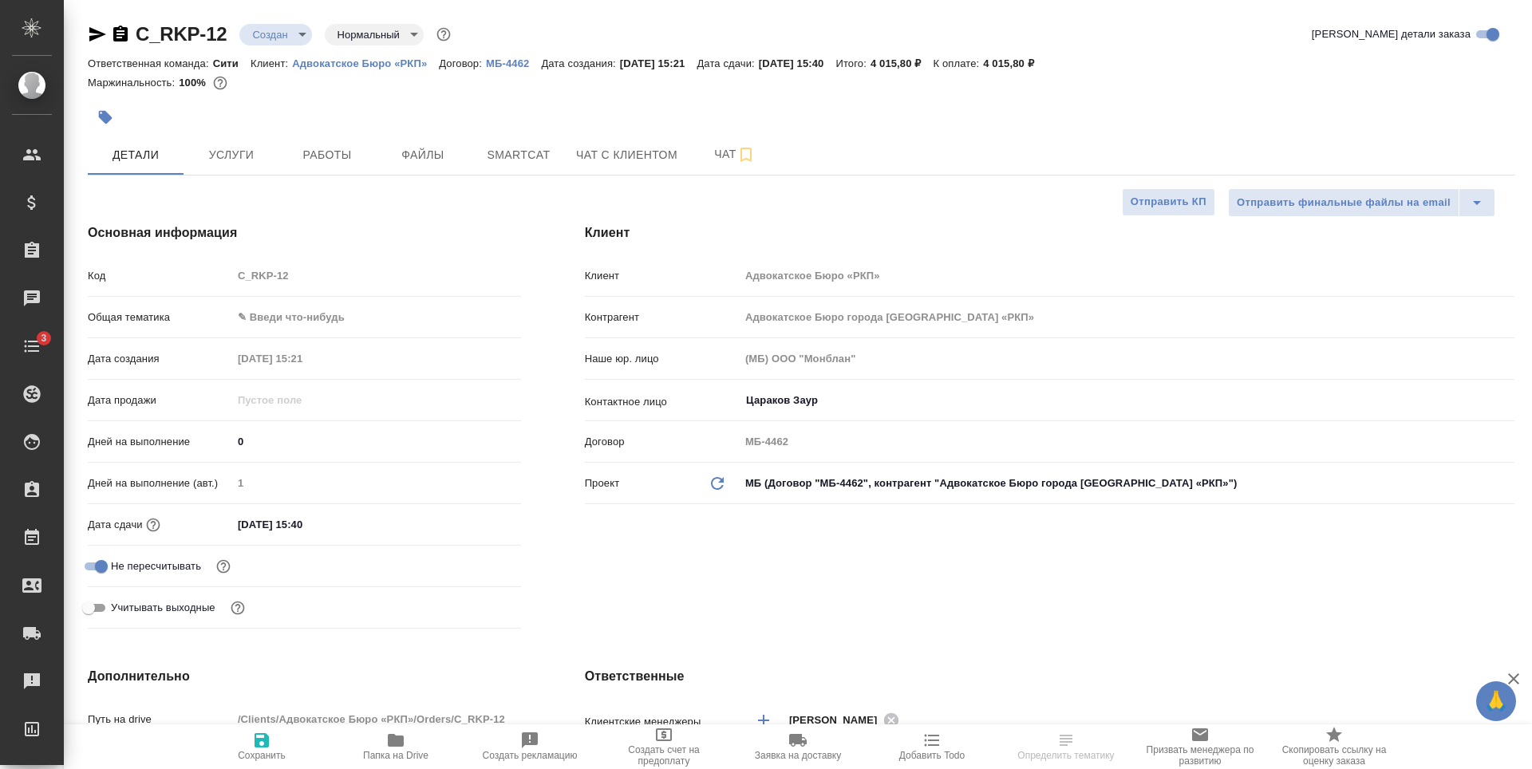
select select "RU"
click at [788, 390] on div "[PERSON_NAME] ​" at bounding box center [1127, 400] width 775 height 29
click at [802, 392] on input "Цараков Заур" at bounding box center [1101, 400] width 712 height 19
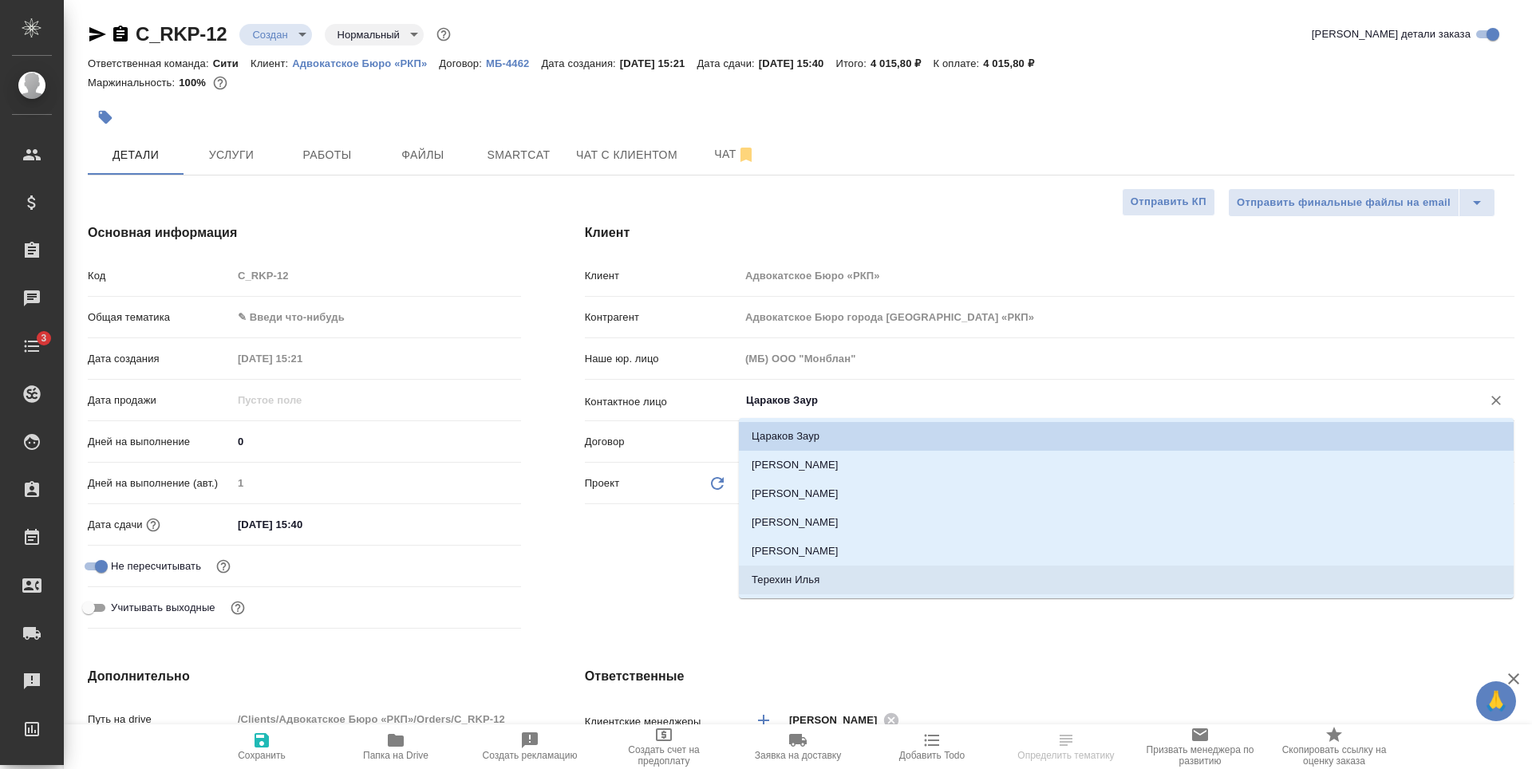
click at [854, 579] on li "Терехин Илья" at bounding box center [1126, 580] width 775 height 29
type input "Терехин Илья"
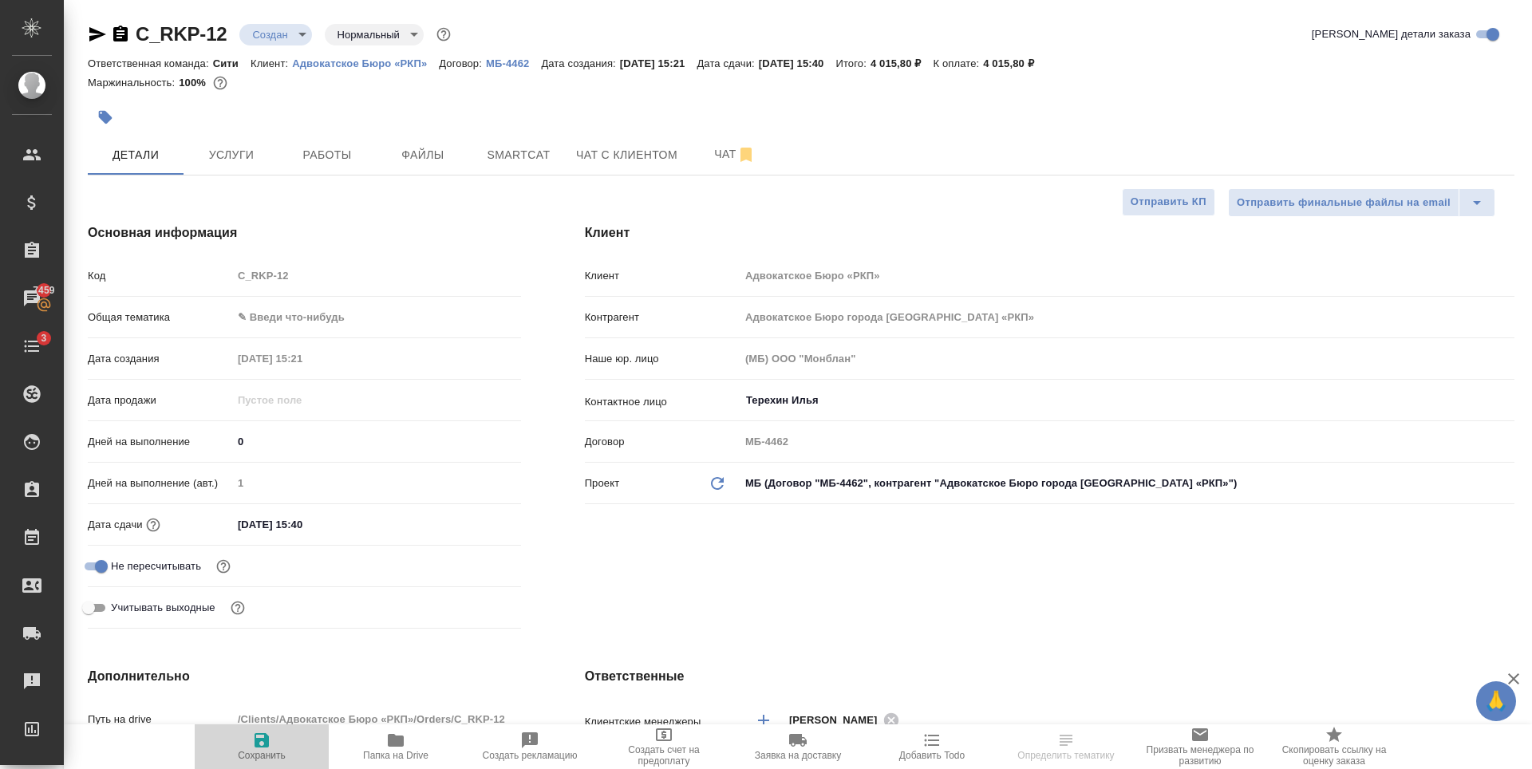
click at [259, 744] on icon "button" at bounding box center [262, 740] width 14 height 14
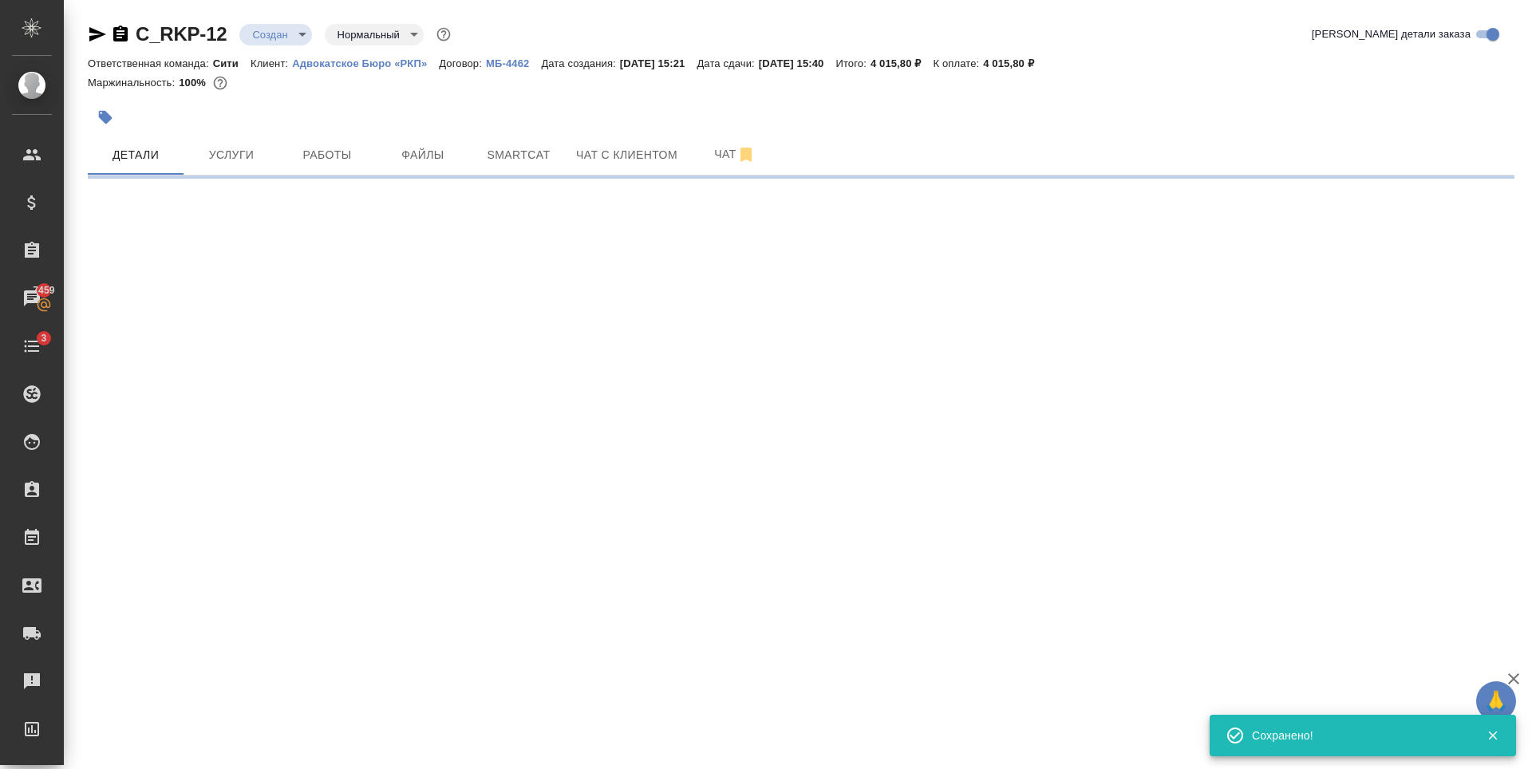
select select "RU"
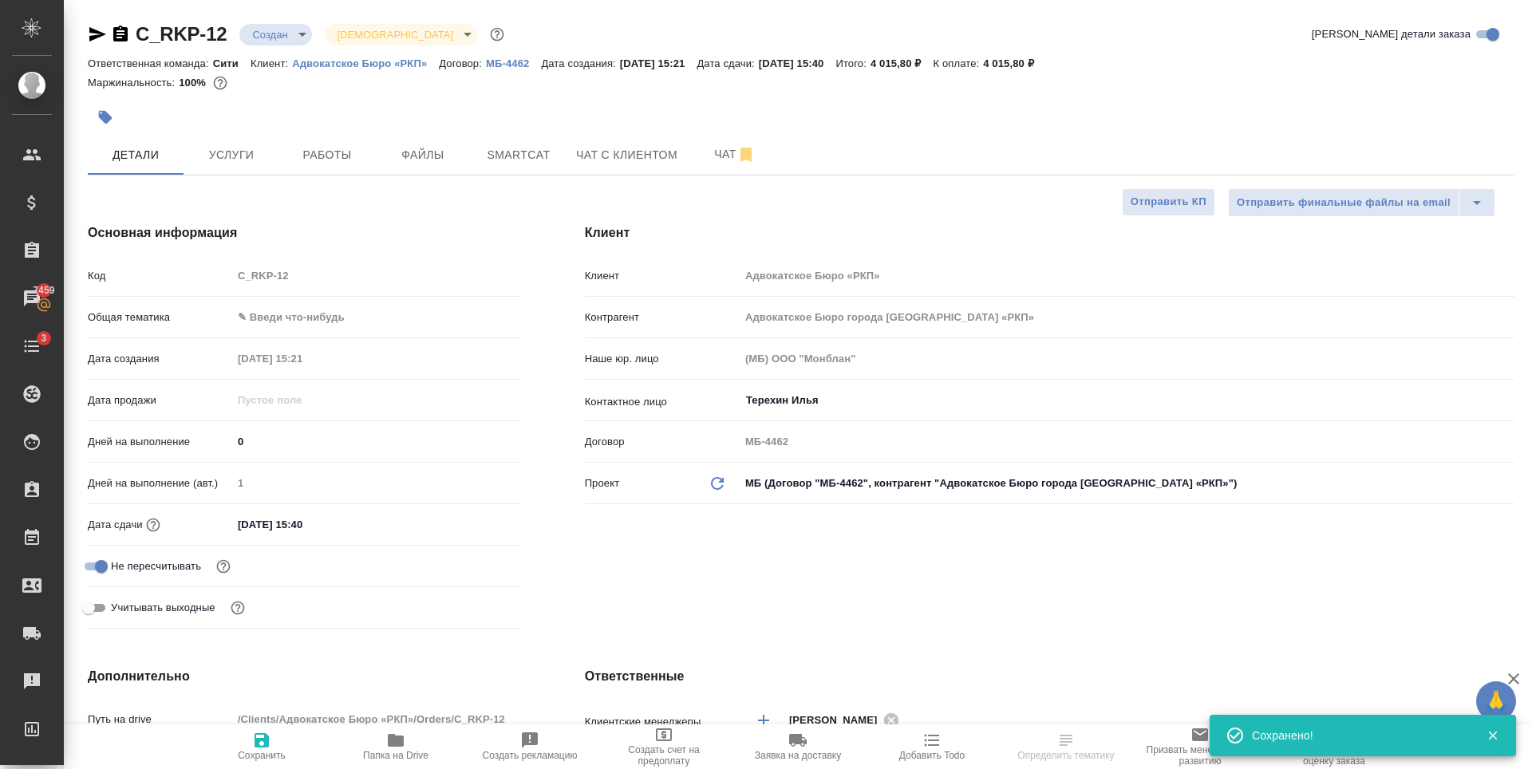
type input "holyTrinity"
type textarea "x"
click at [711, 151] on span "Чат" at bounding box center [735, 154] width 77 height 20
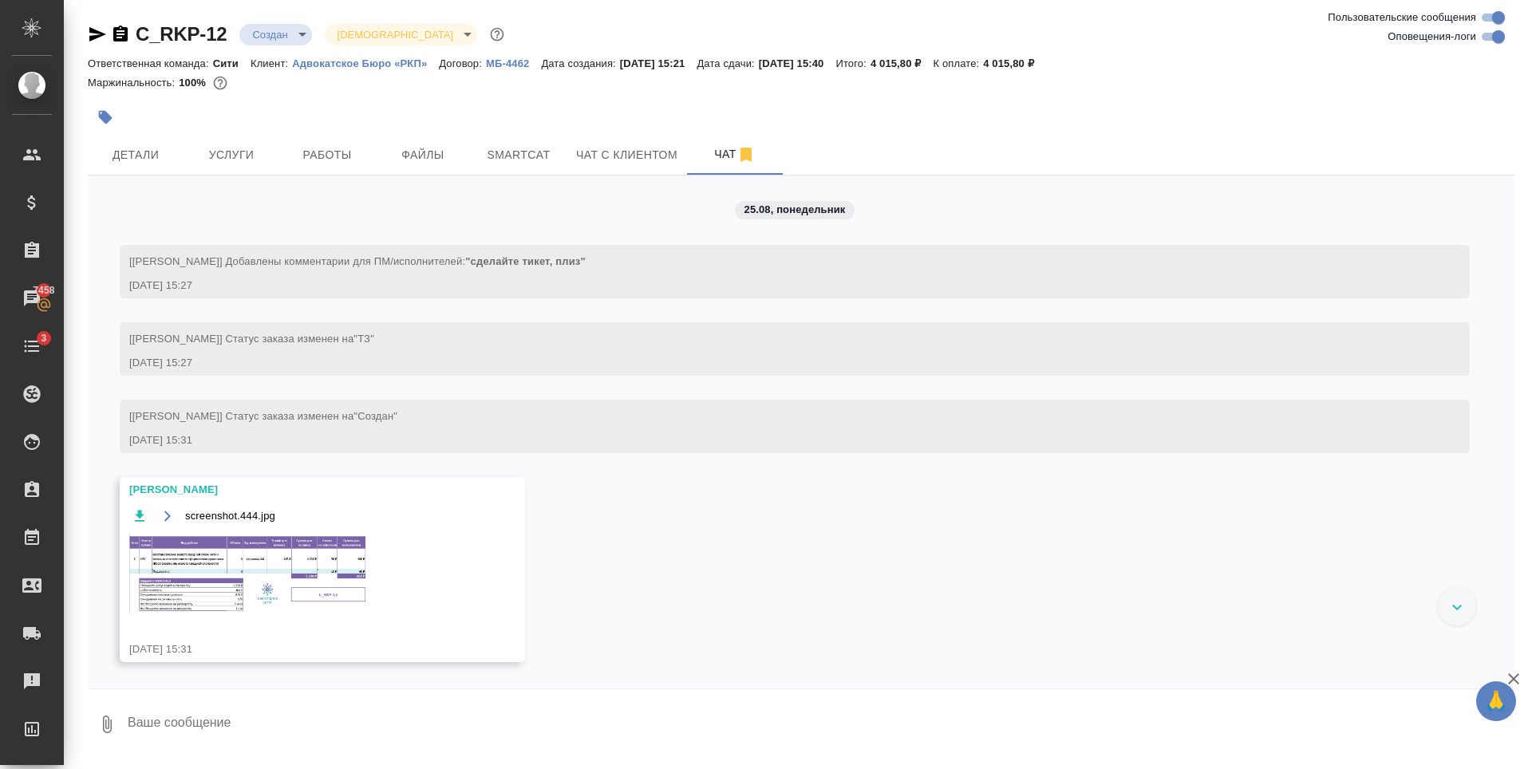
click at [272, 593] on img at bounding box center [248, 574] width 239 height 80
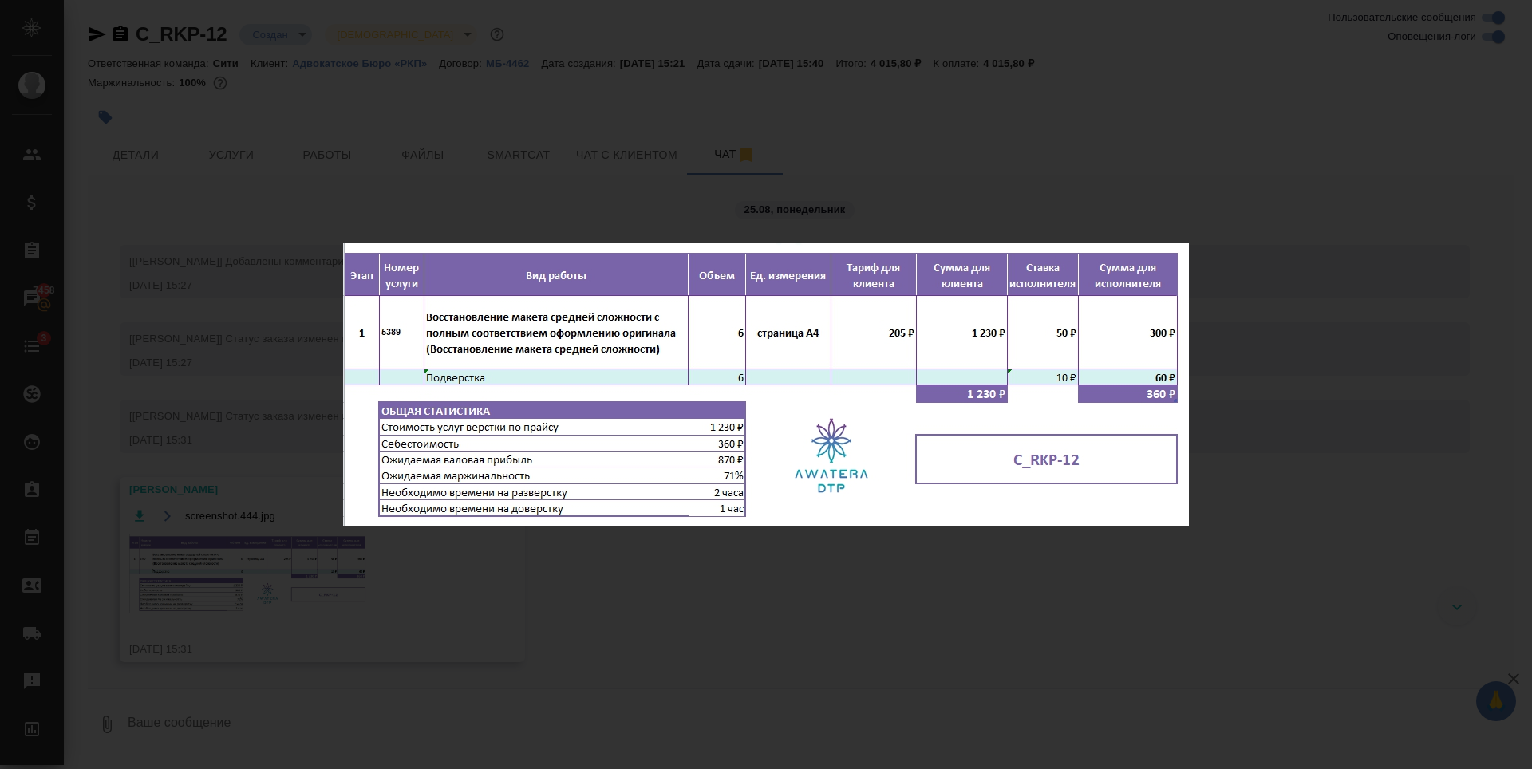
click at [335, 135] on div "screenshot.444.jpg 1 of 1" at bounding box center [766, 384] width 1532 height 769
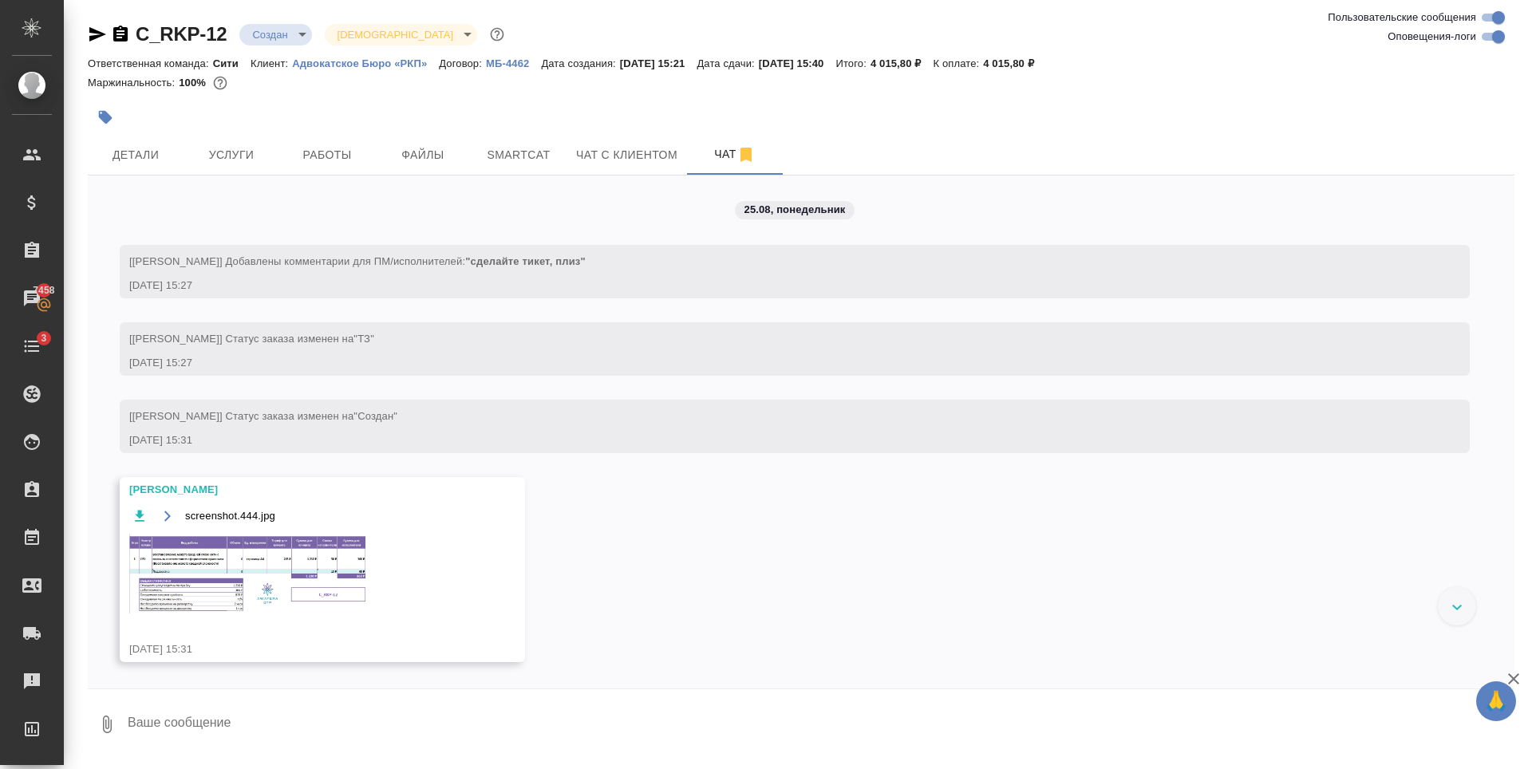
click at [287, 579] on img at bounding box center [248, 574] width 239 height 80
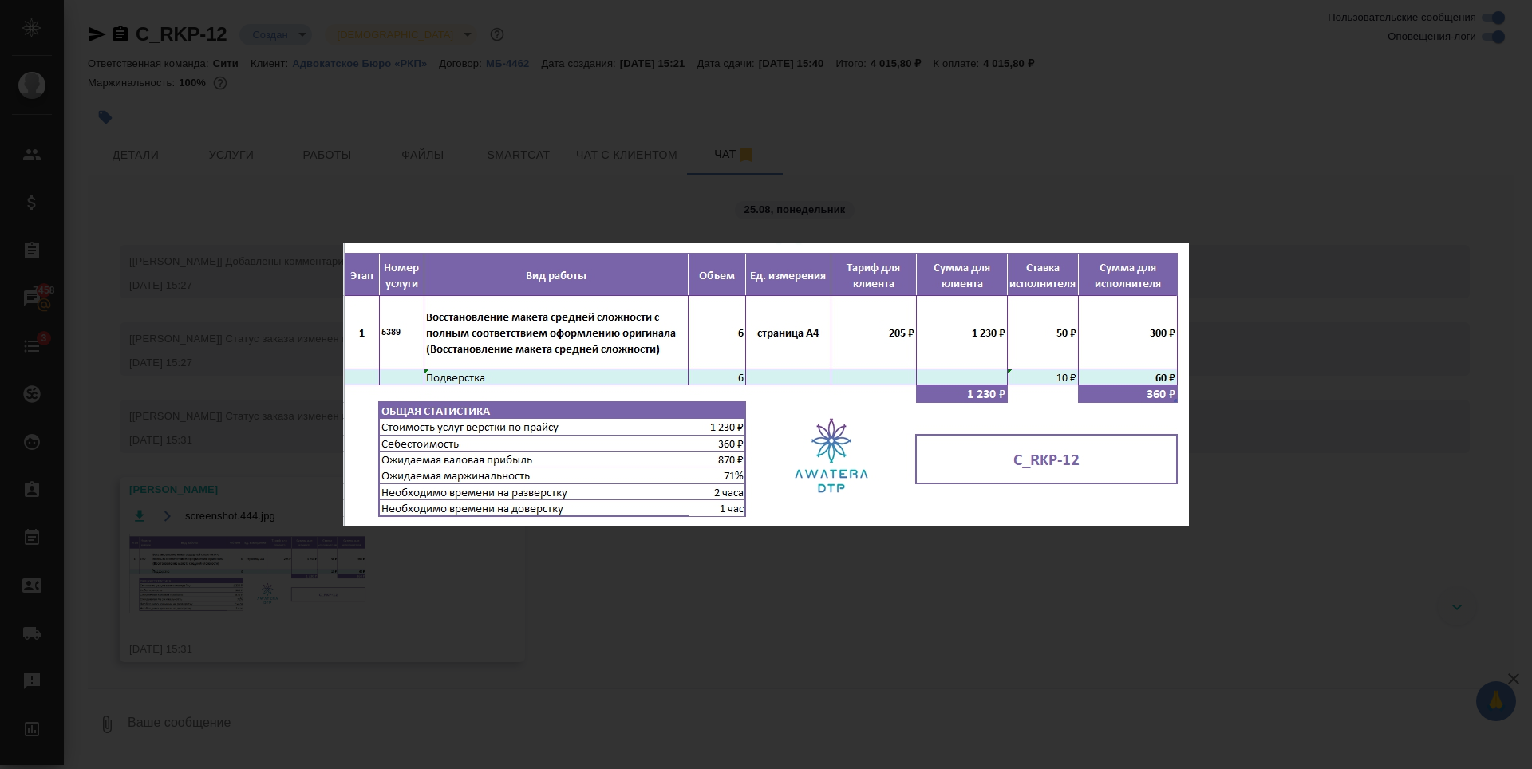
click at [591, 132] on div "screenshot.444.jpg 1 of 1" at bounding box center [766, 384] width 1532 height 769
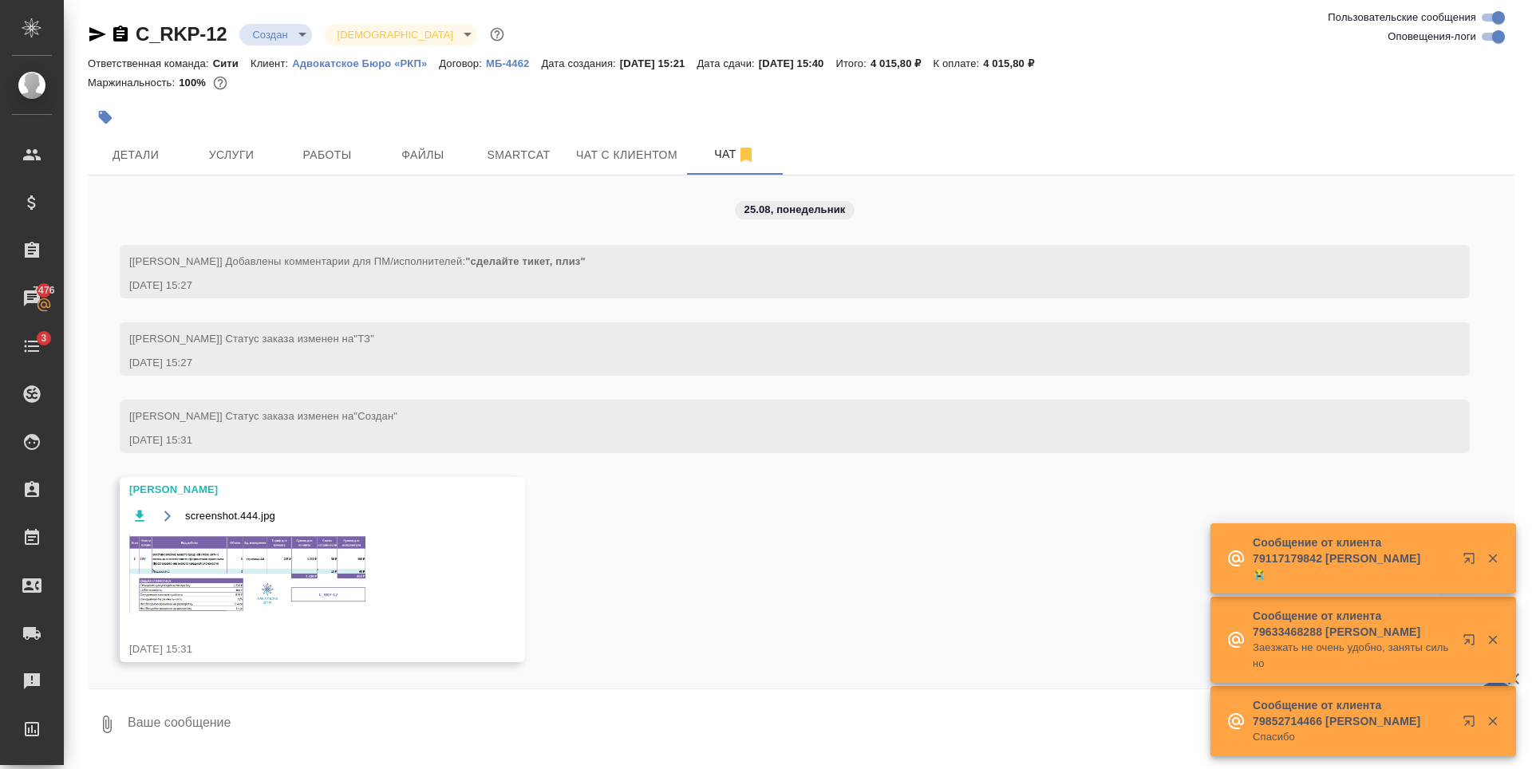
click at [294, 571] on img at bounding box center [248, 574] width 239 height 80
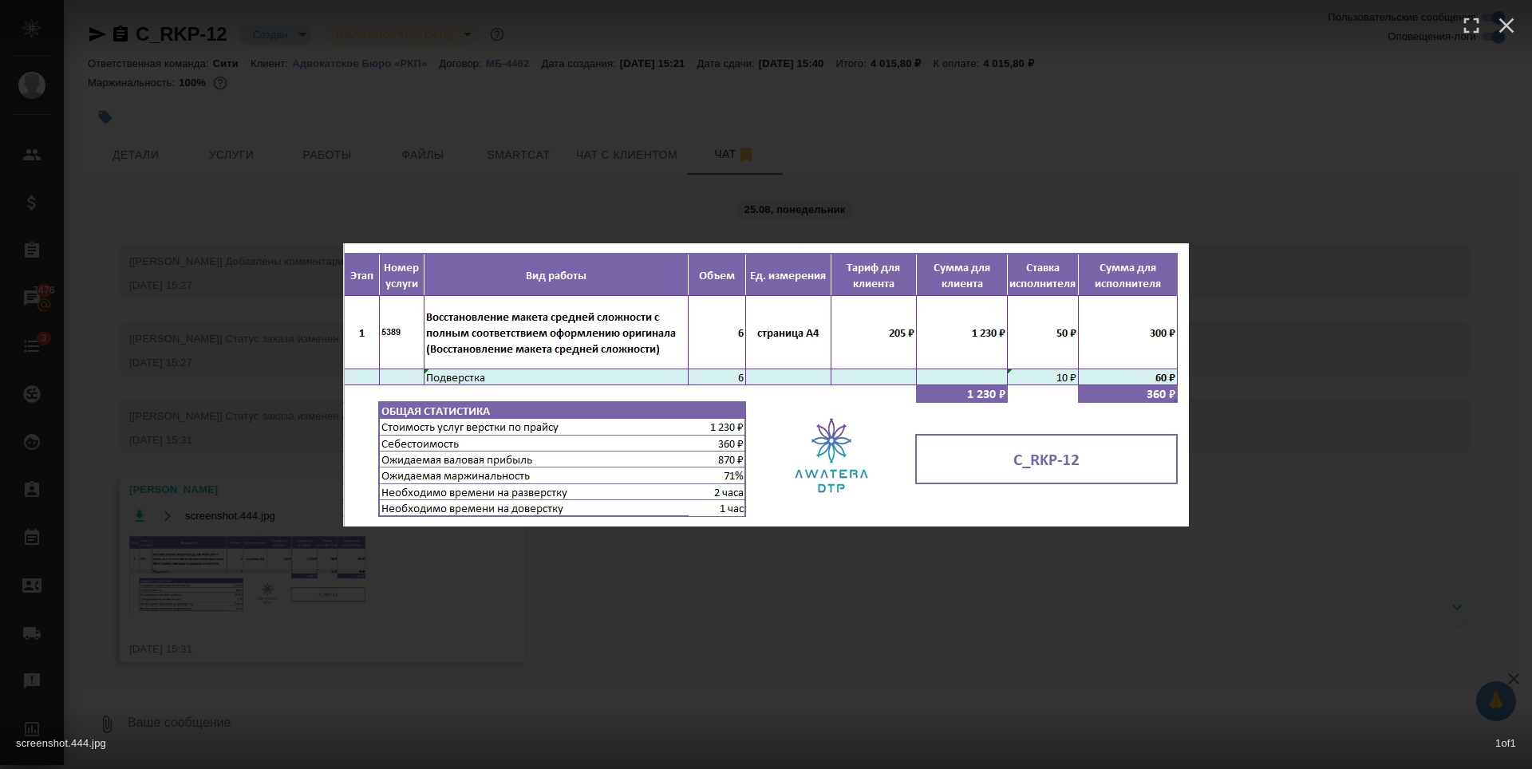
click at [747, 559] on div "screenshot.444.jpg 1 of 1" at bounding box center [766, 384] width 1532 height 769
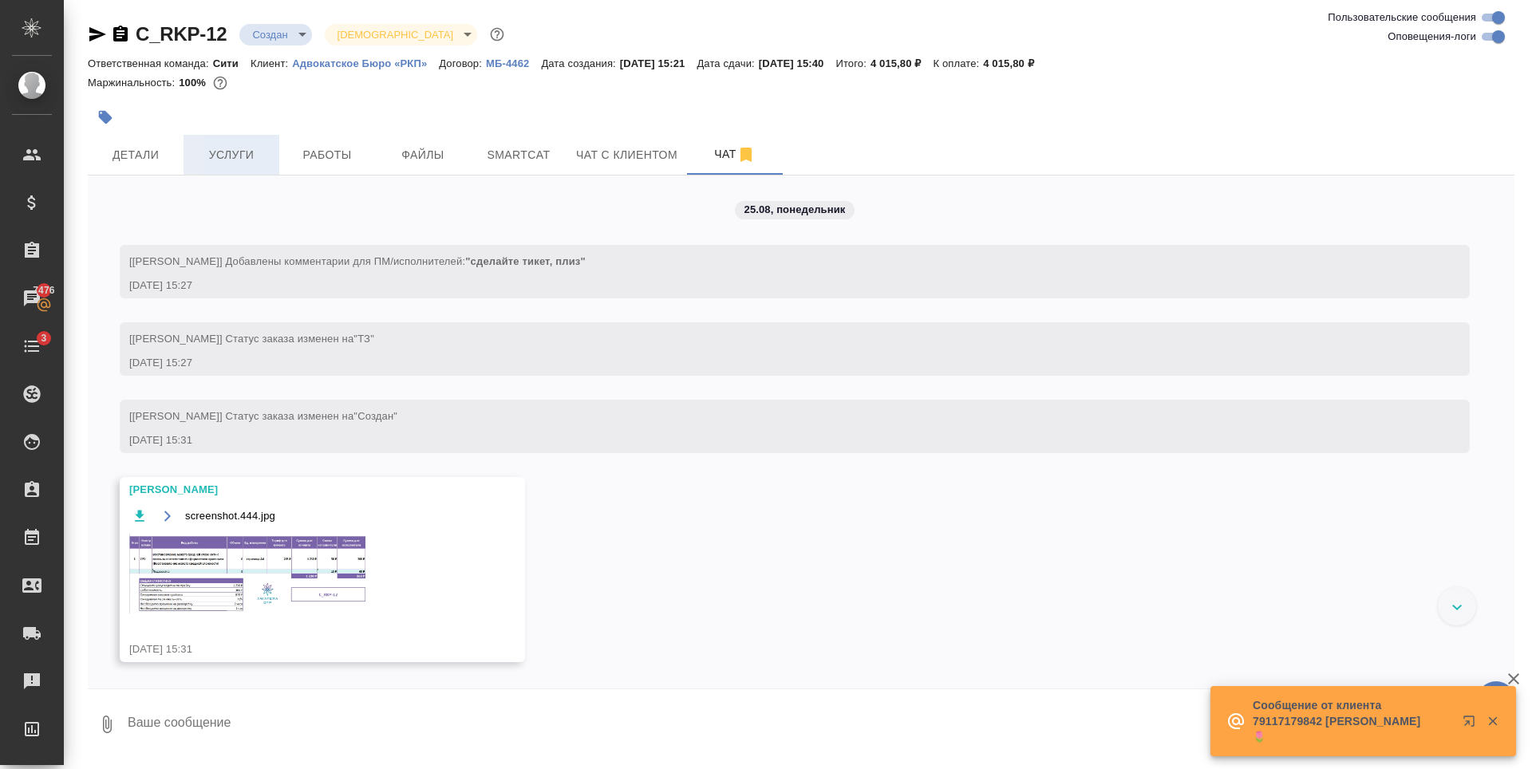
click at [246, 146] on span "Услуги" at bounding box center [231, 155] width 77 height 20
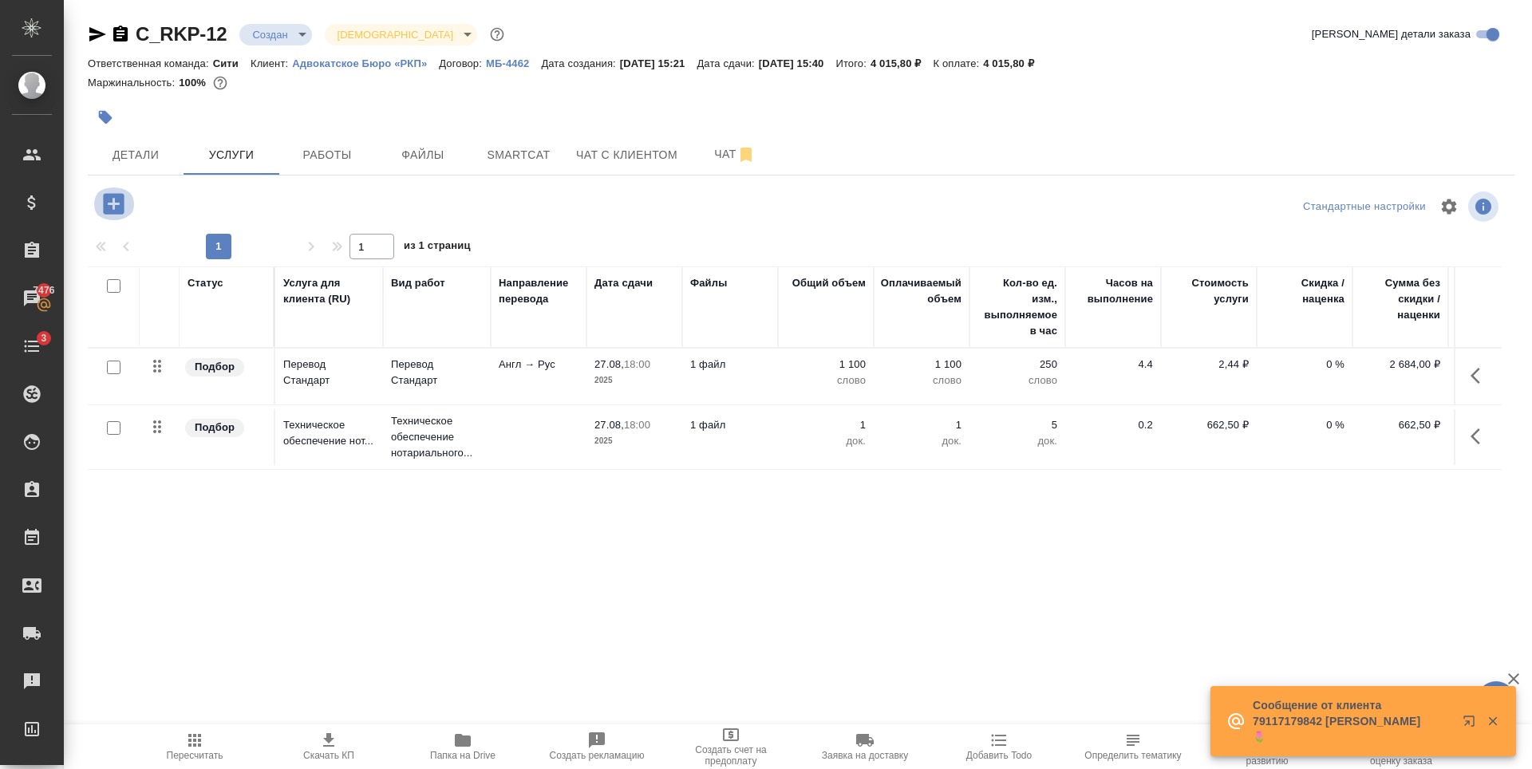
click at [117, 207] on icon "button" at bounding box center [113, 203] width 21 height 21
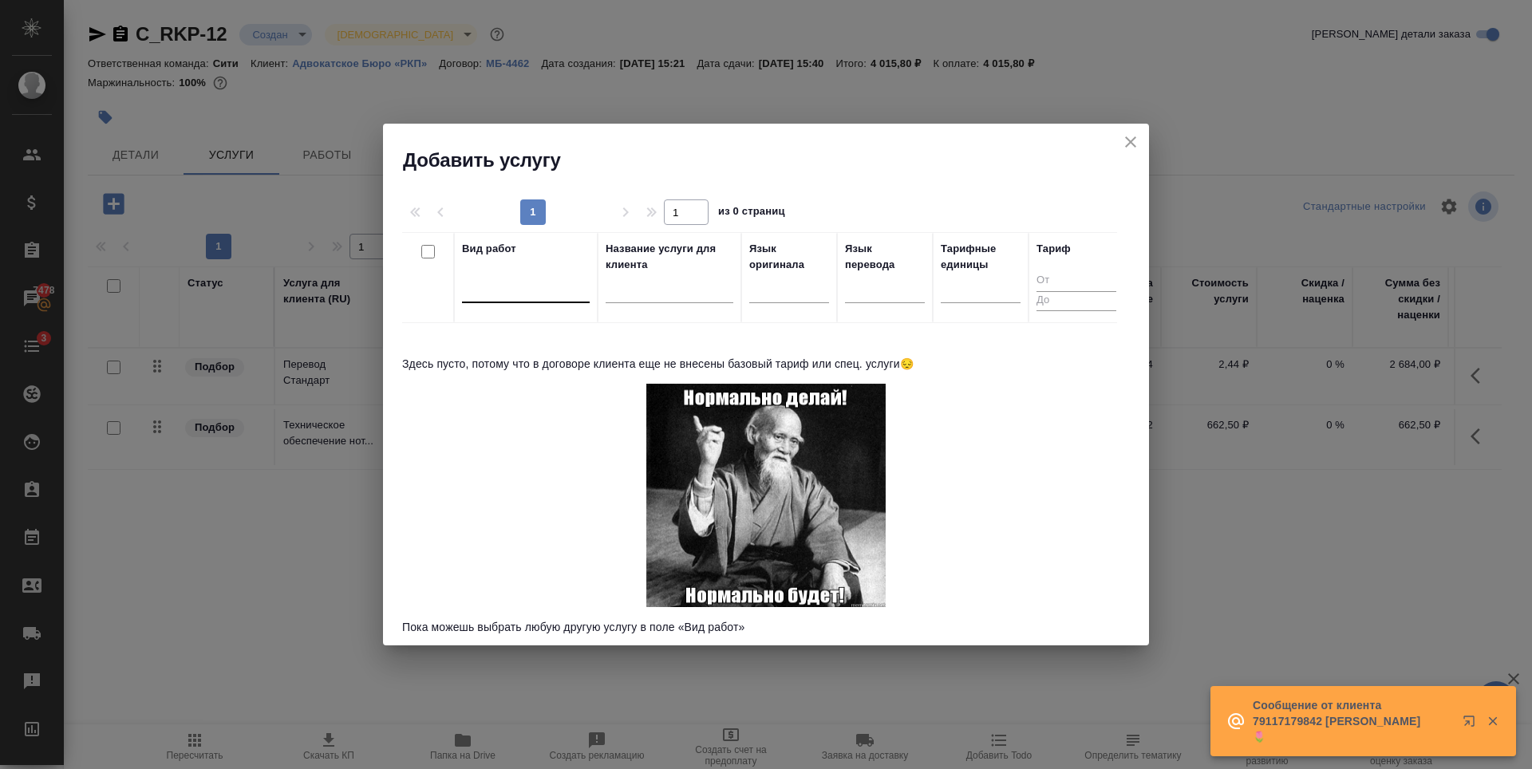
click at [534, 297] on div at bounding box center [526, 286] width 128 height 23
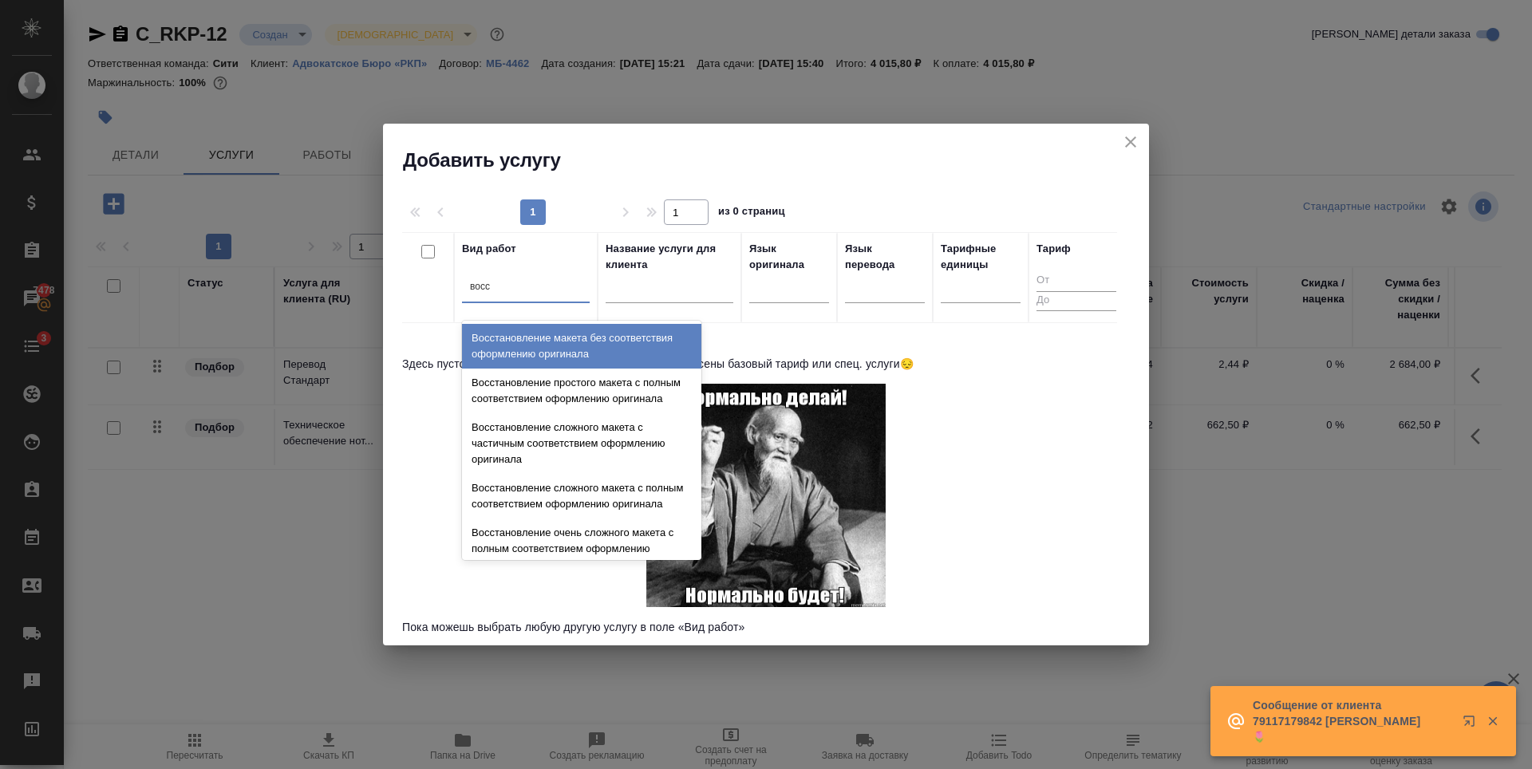
type input "восст"
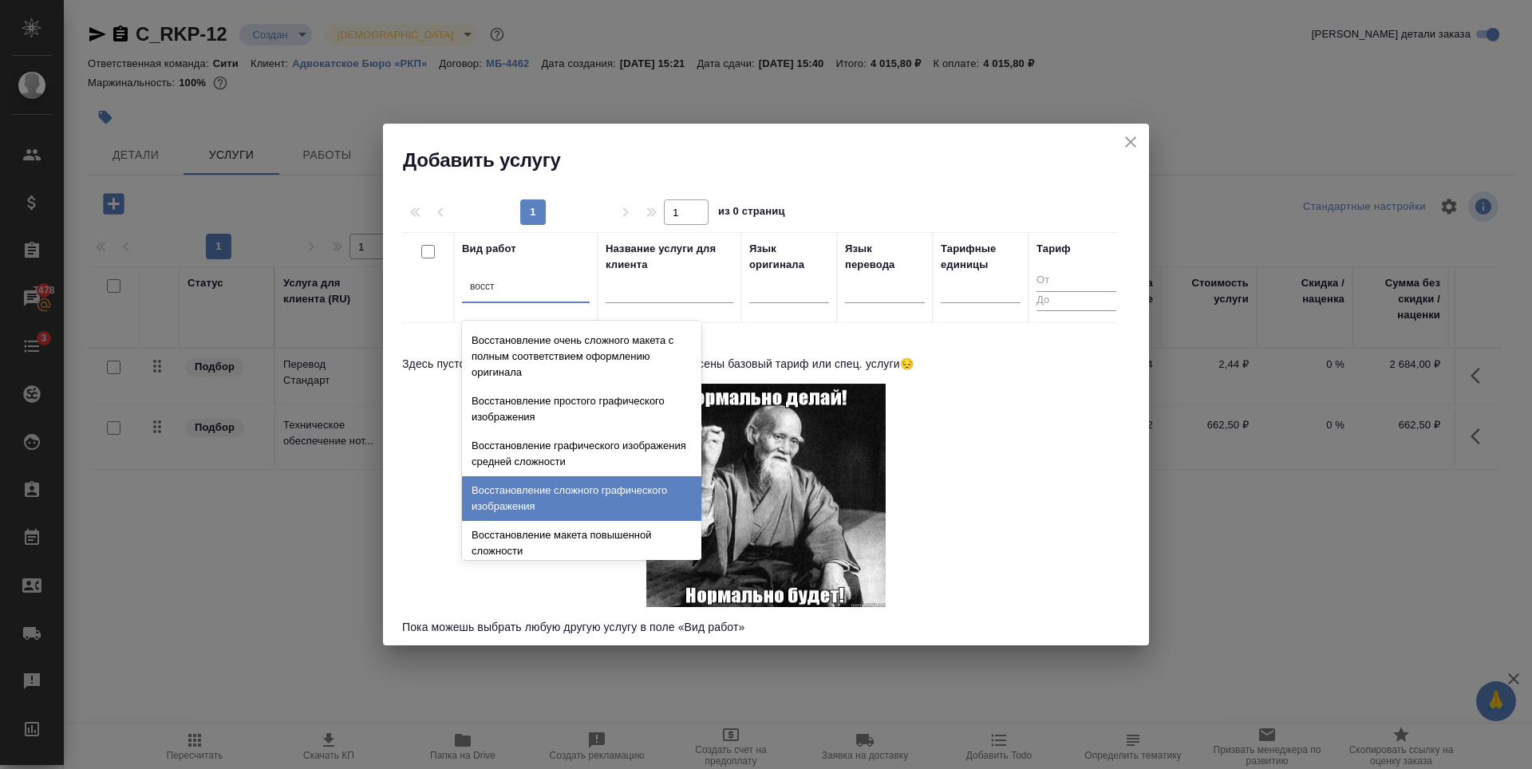
scroll to position [294, 0]
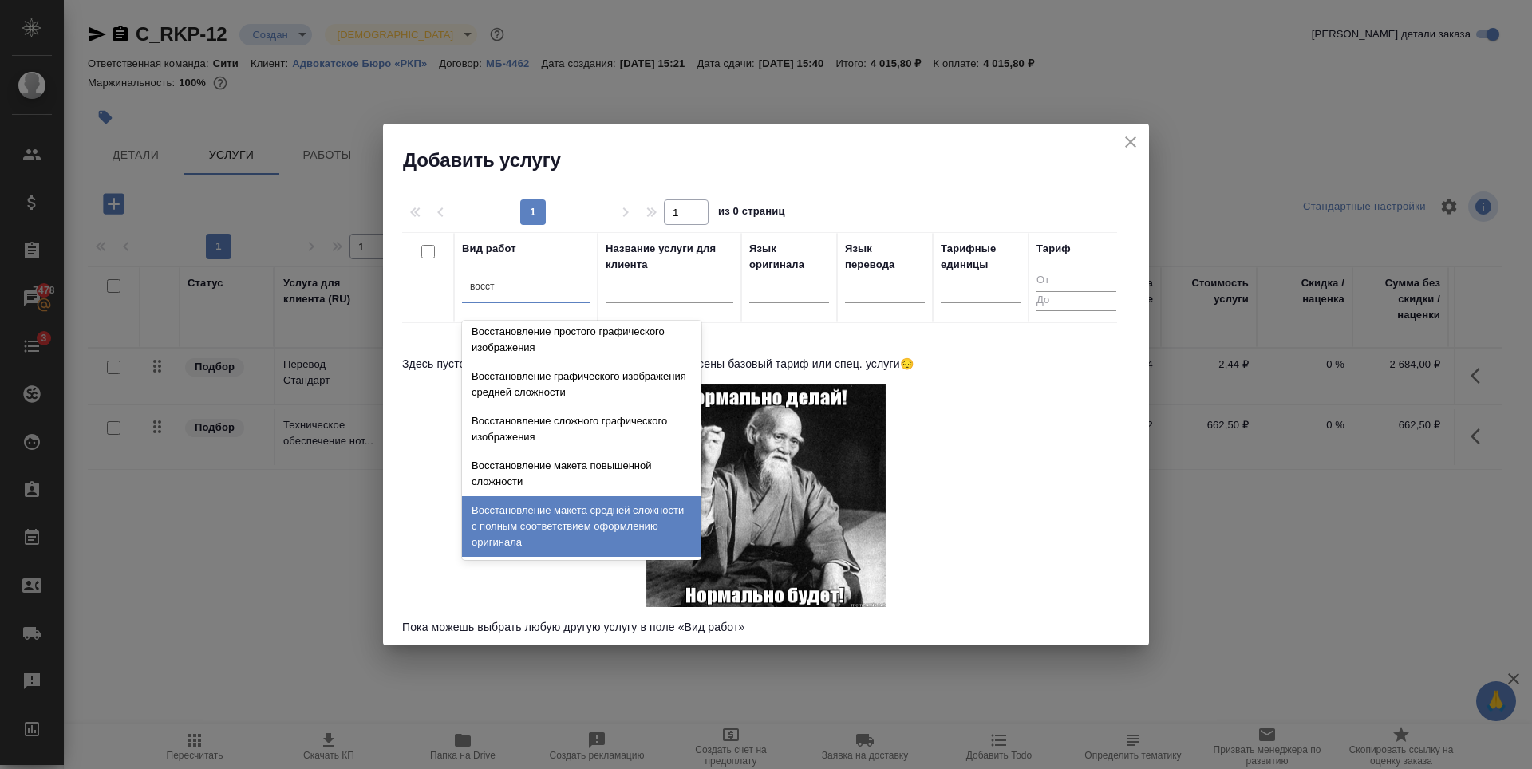
click at [568, 519] on div "Восстановление макета средней сложности с полным соответствием оформлению ориги…" at bounding box center [581, 526] width 239 height 61
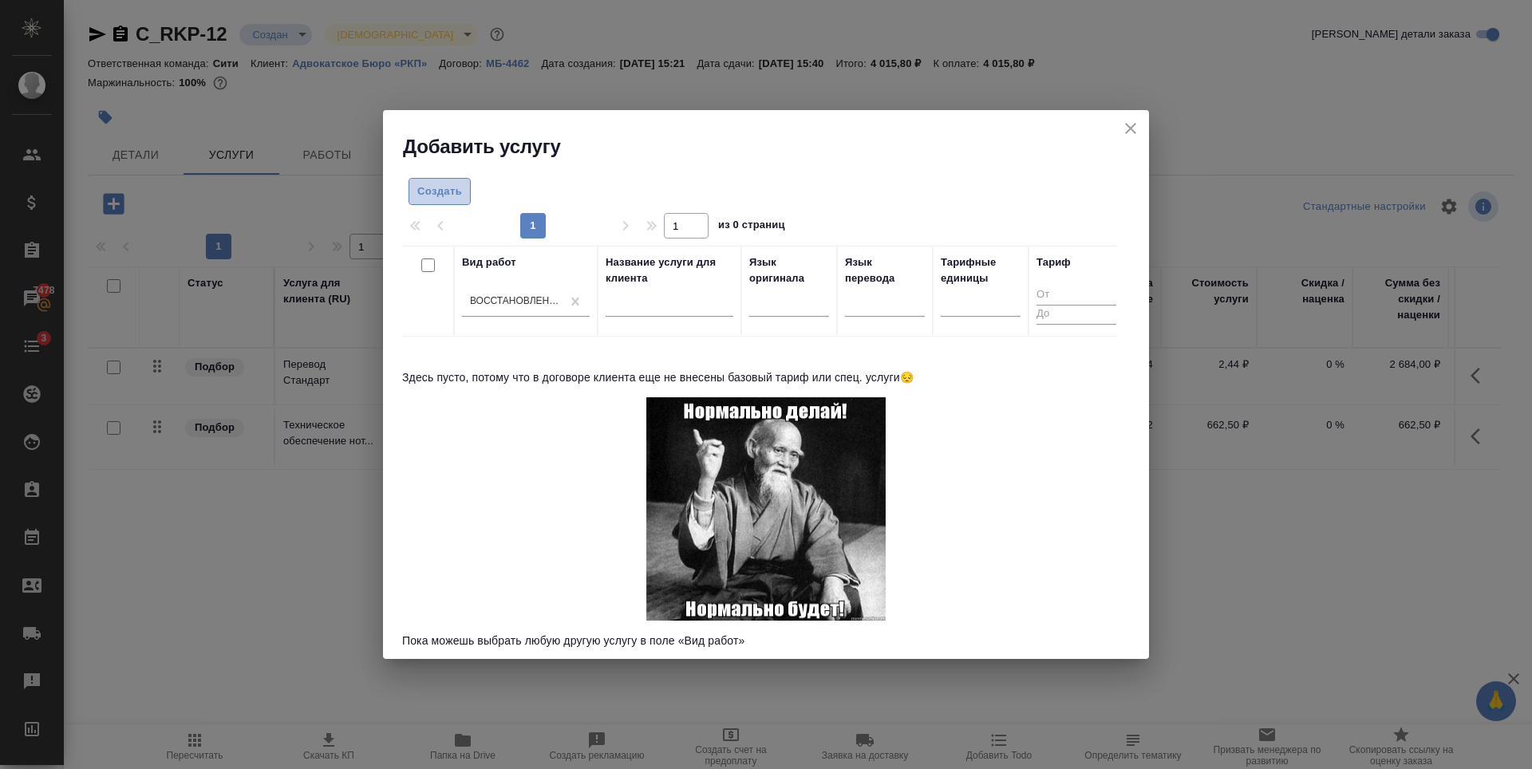
click at [459, 191] on span "Создать" at bounding box center [439, 192] width 45 height 18
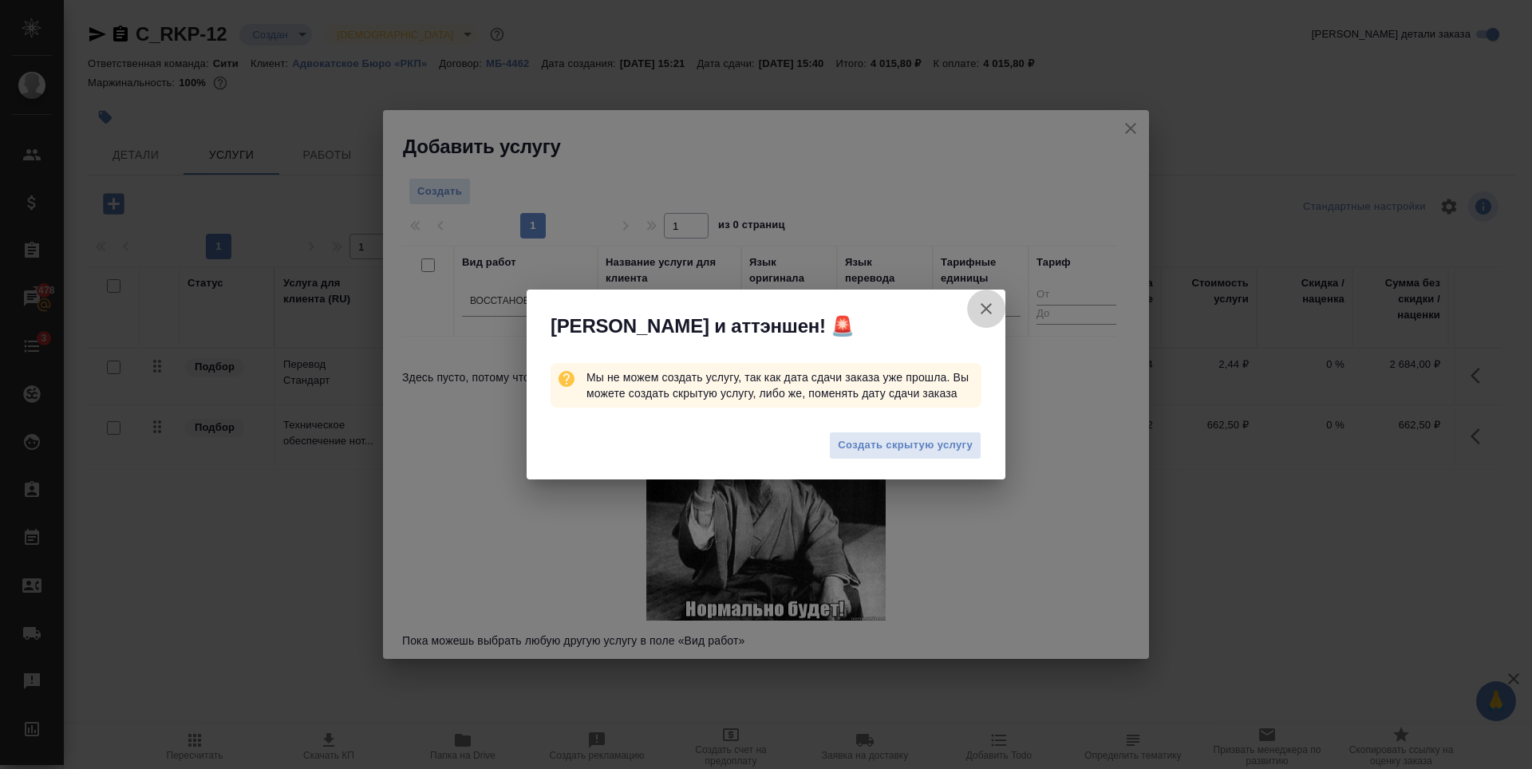
click at [992, 313] on icon "button" at bounding box center [986, 308] width 19 height 19
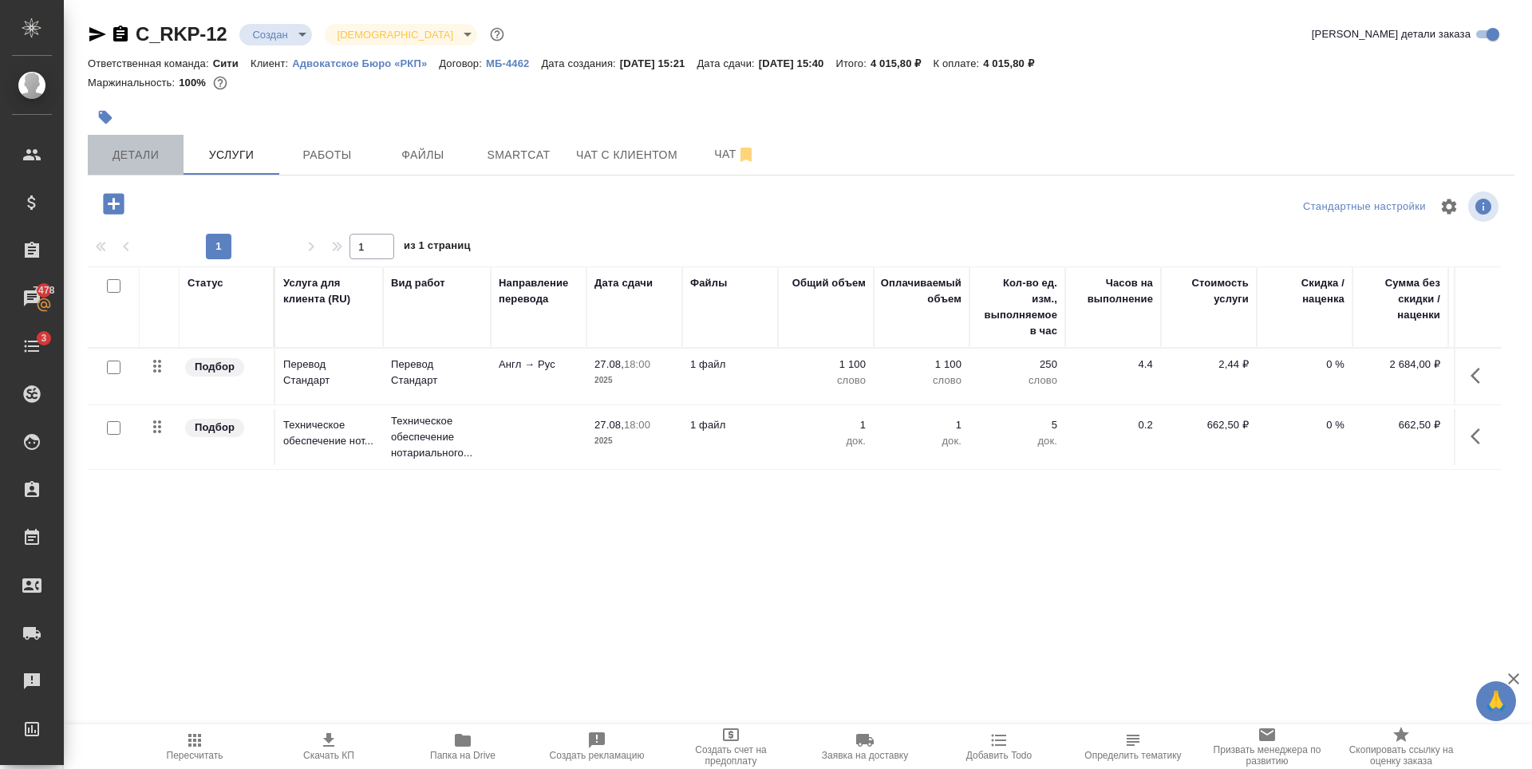
click at [100, 158] on span "Детали" at bounding box center [135, 155] width 77 height 20
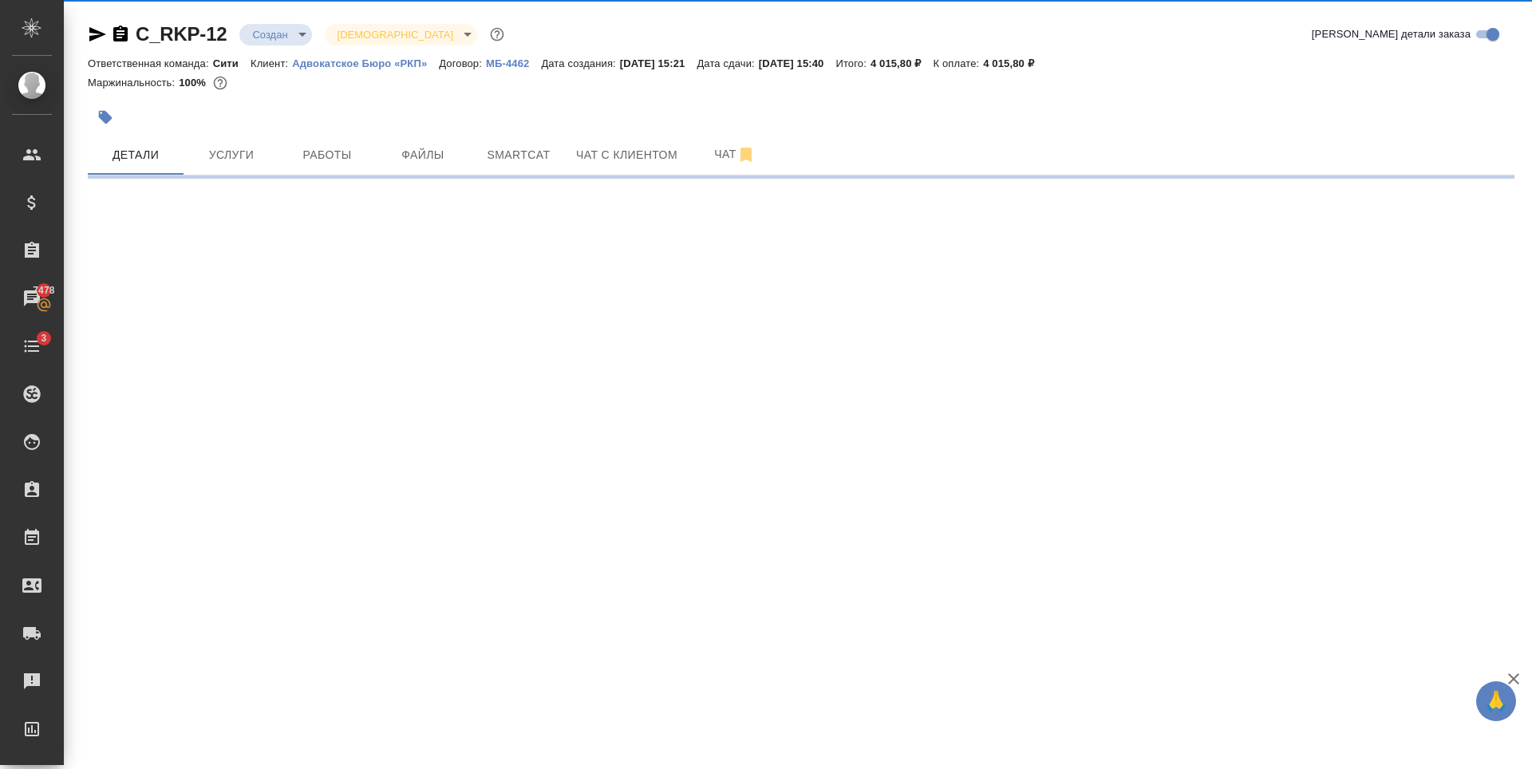
select select "RU"
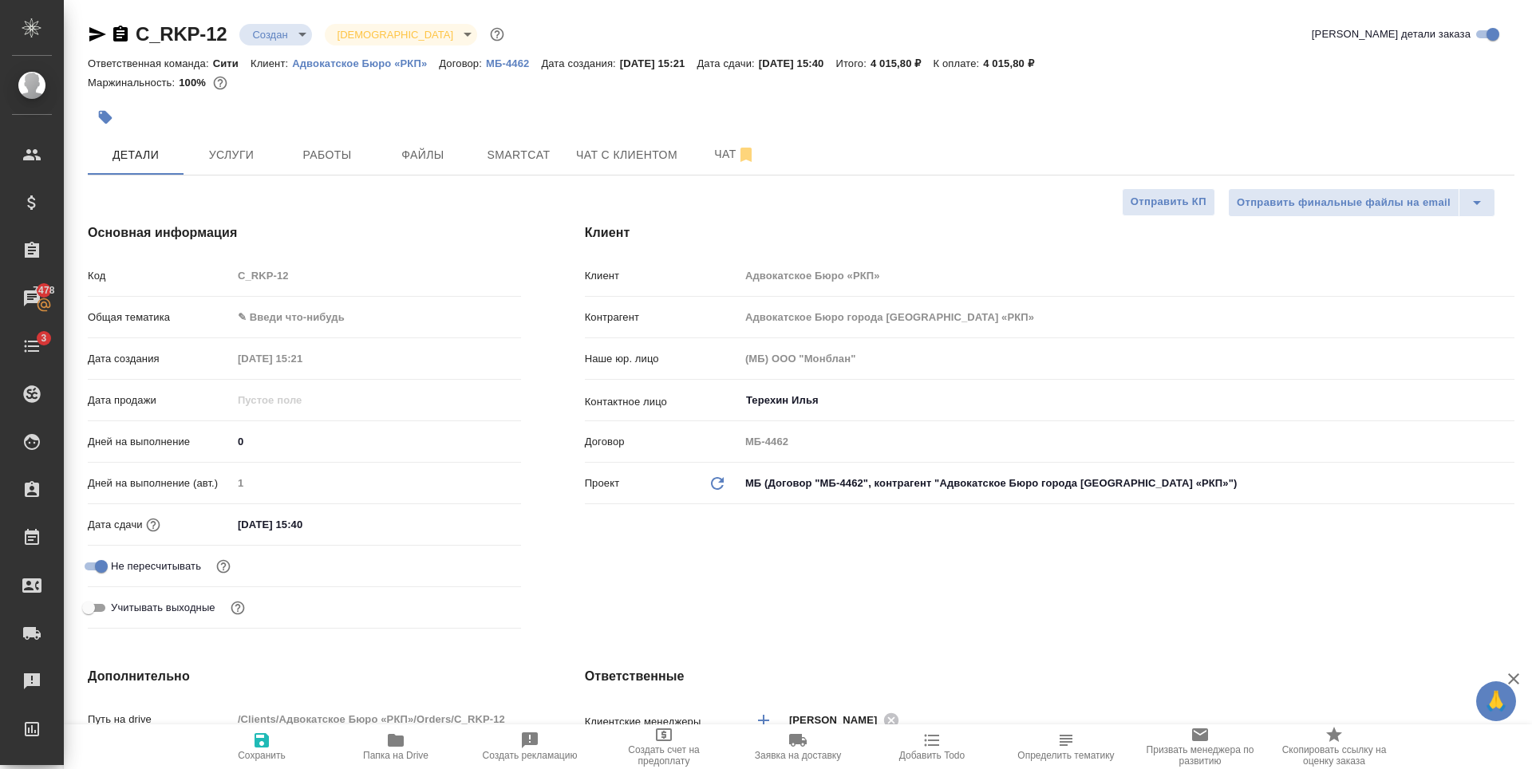
type textarea "x"
click at [340, 523] on input "25.08.2025 15:40" at bounding box center [303, 524] width 140 height 23
click at [469, 523] on icon "button" at bounding box center [474, 523] width 19 height 19
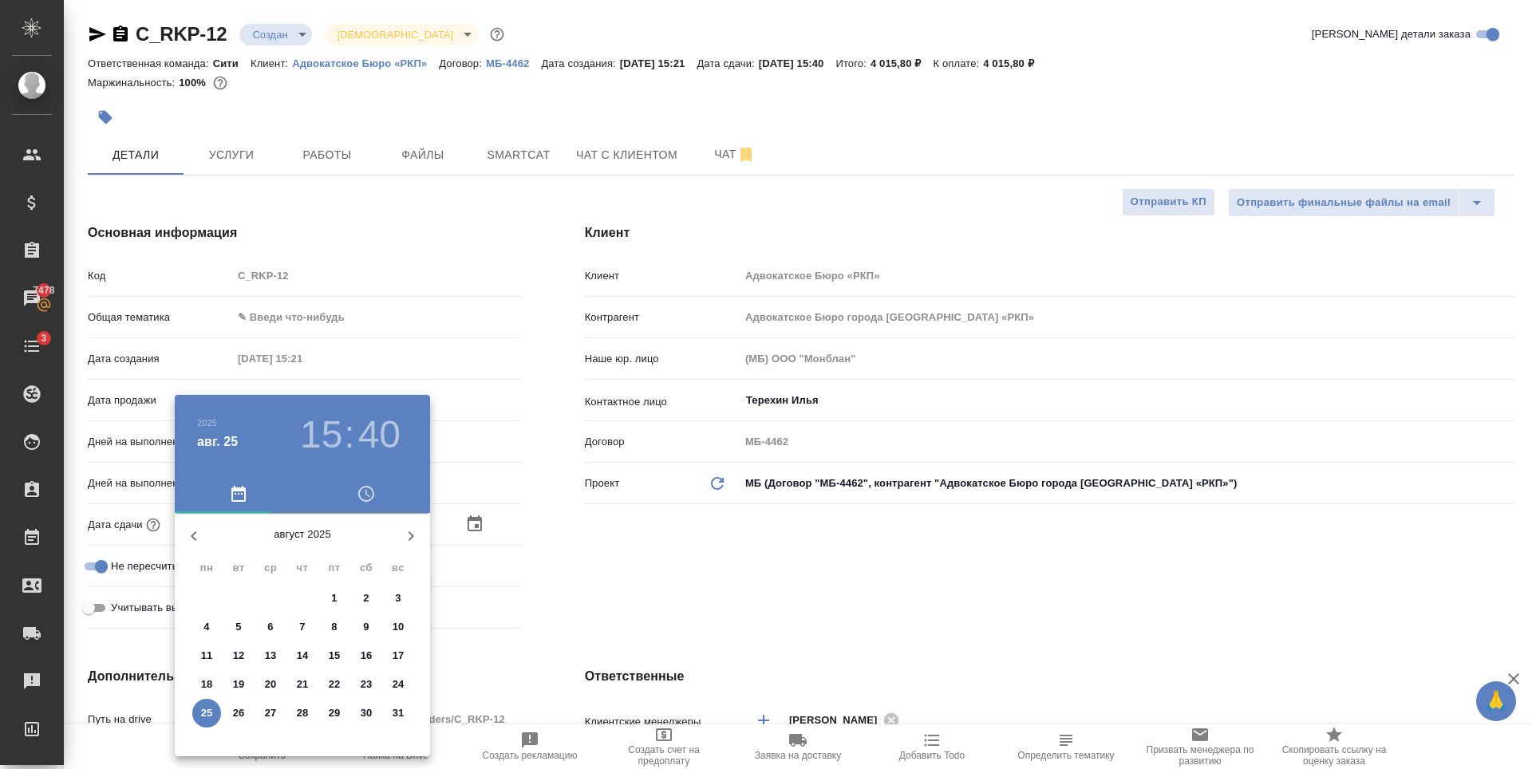
click at [248, 712] on span "26" at bounding box center [238, 713] width 29 height 16
type input "26.08.2025 15:40"
type textarea "x"
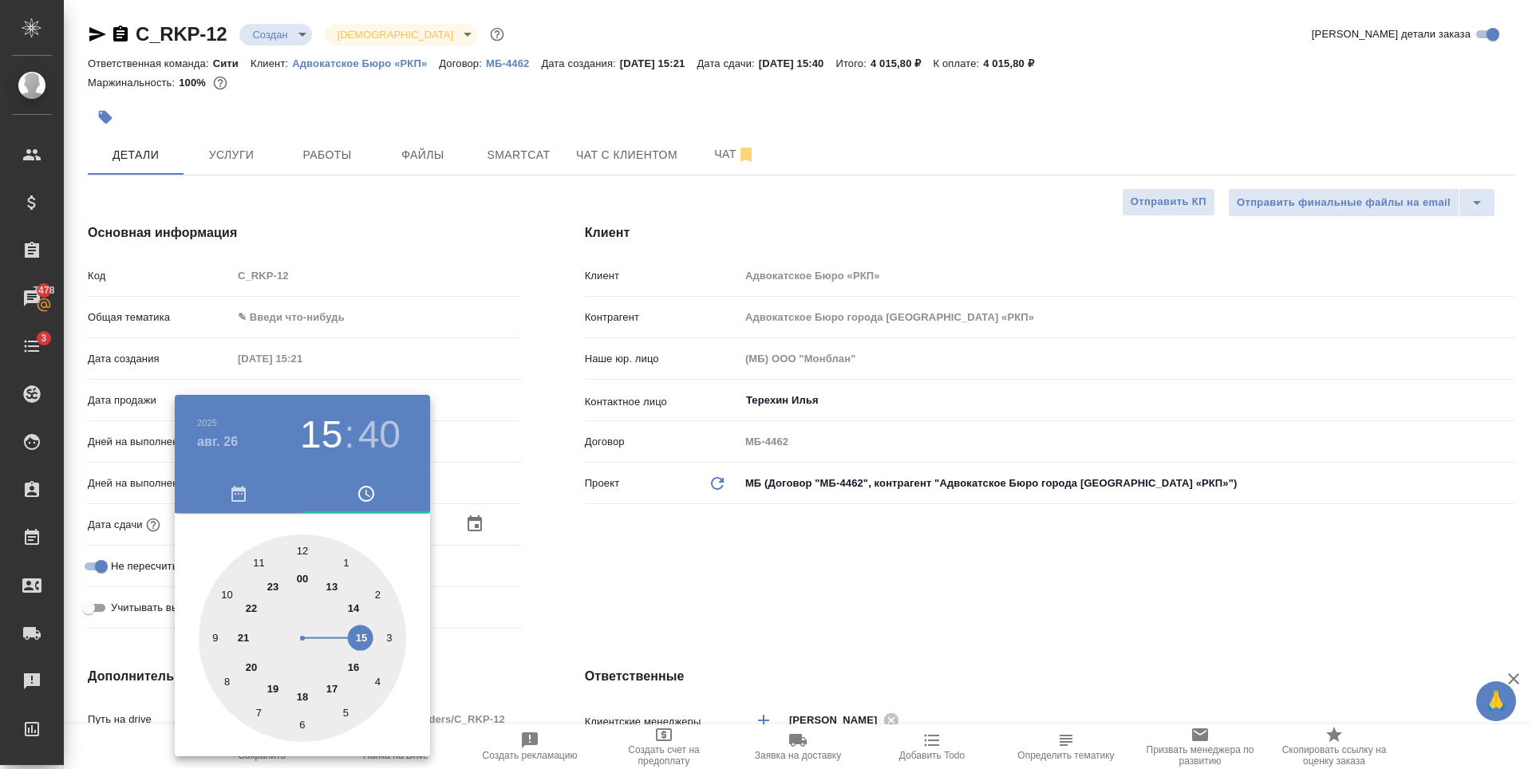
click at [751, 507] on div at bounding box center [766, 384] width 1532 height 769
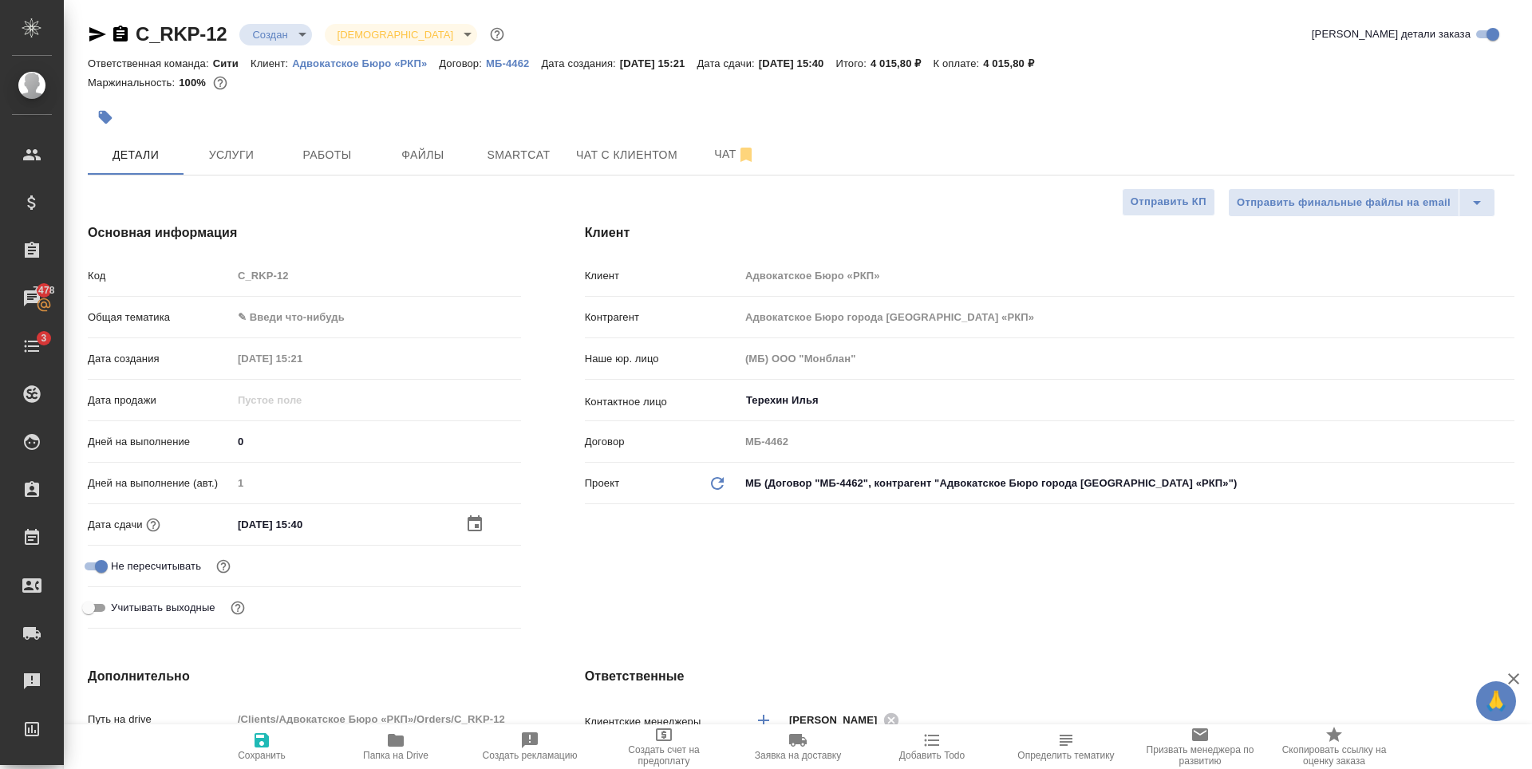
click at [255, 740] on icon "button" at bounding box center [262, 740] width 14 height 14
type textarea "x"
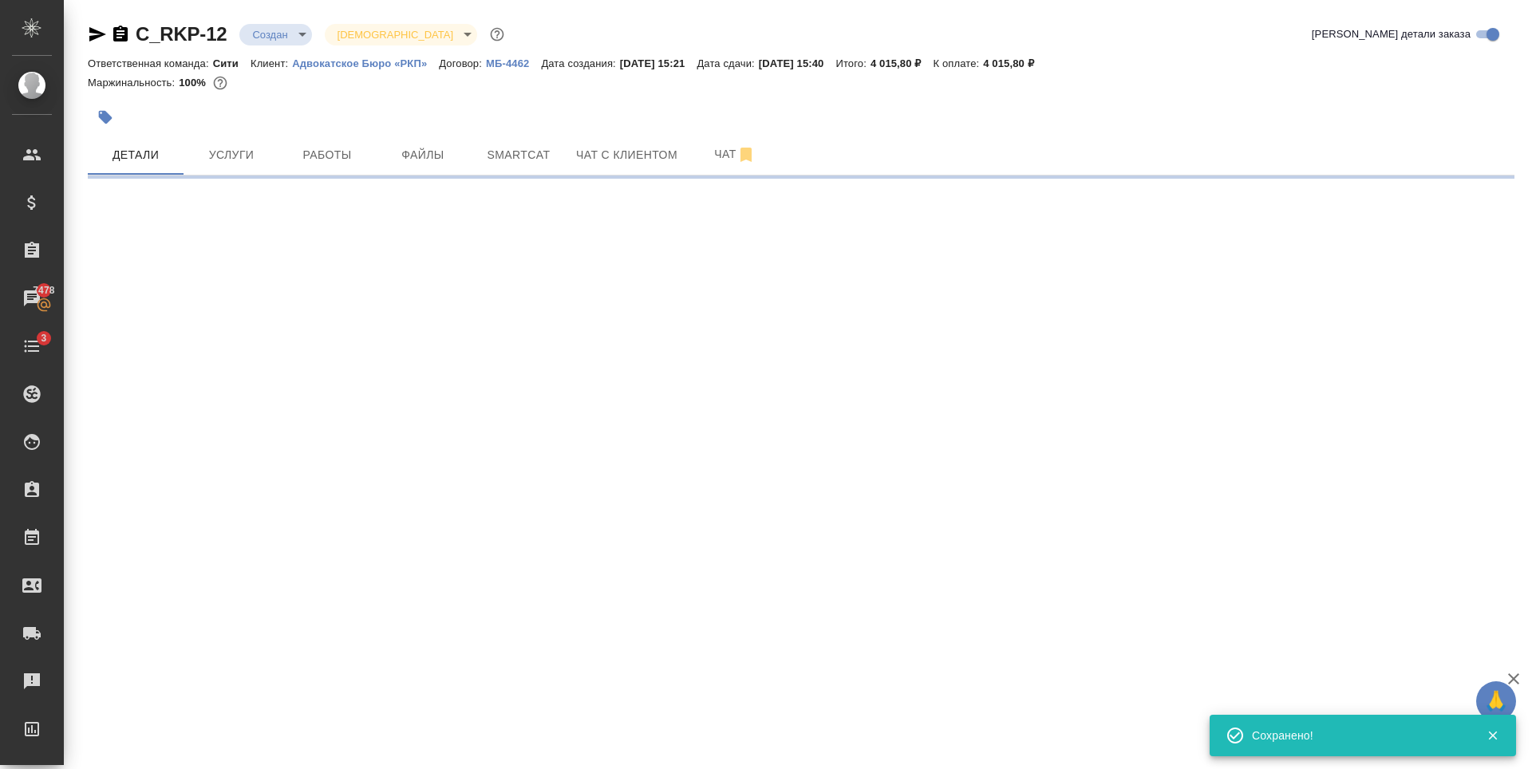
select select "RU"
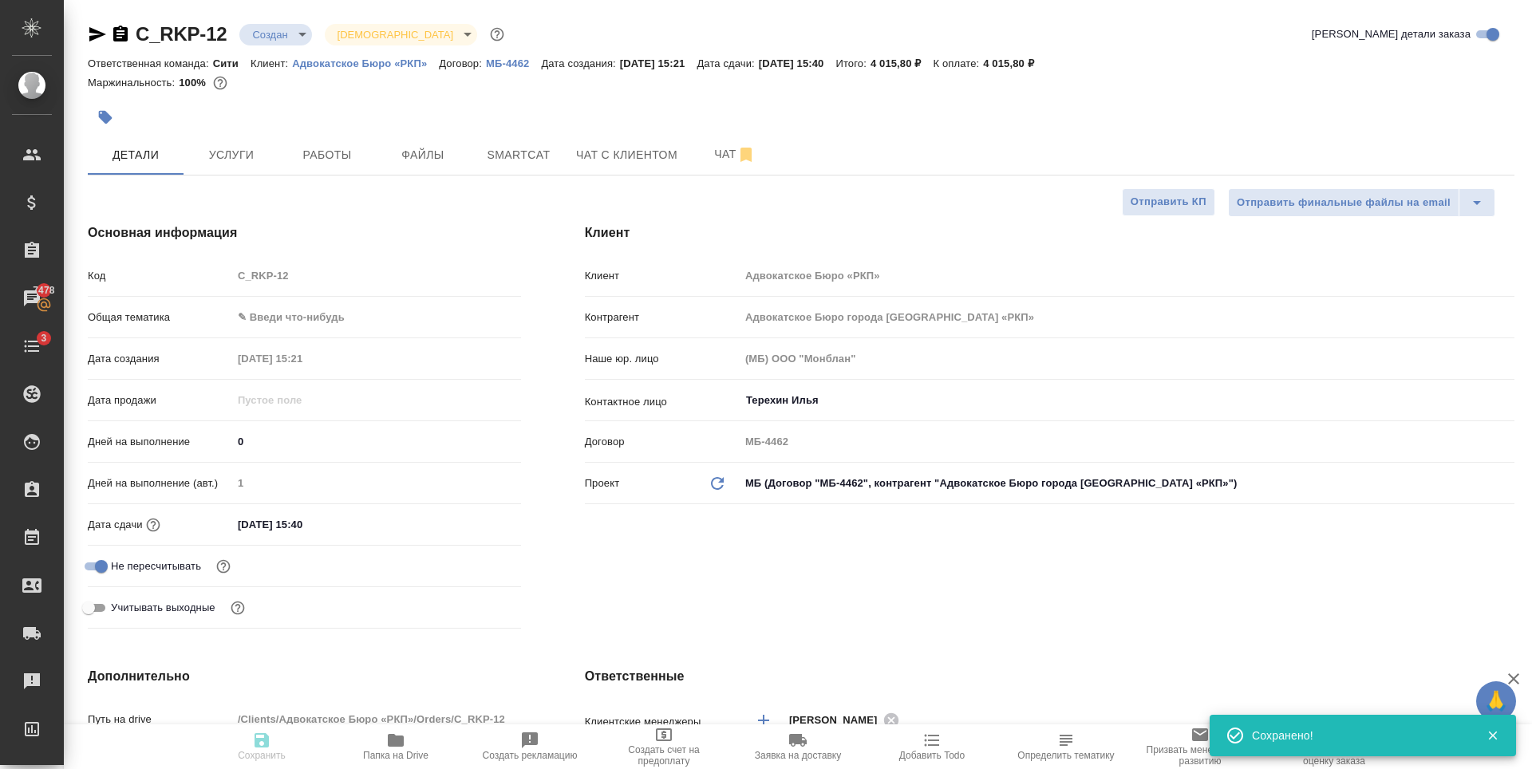
type textarea "x"
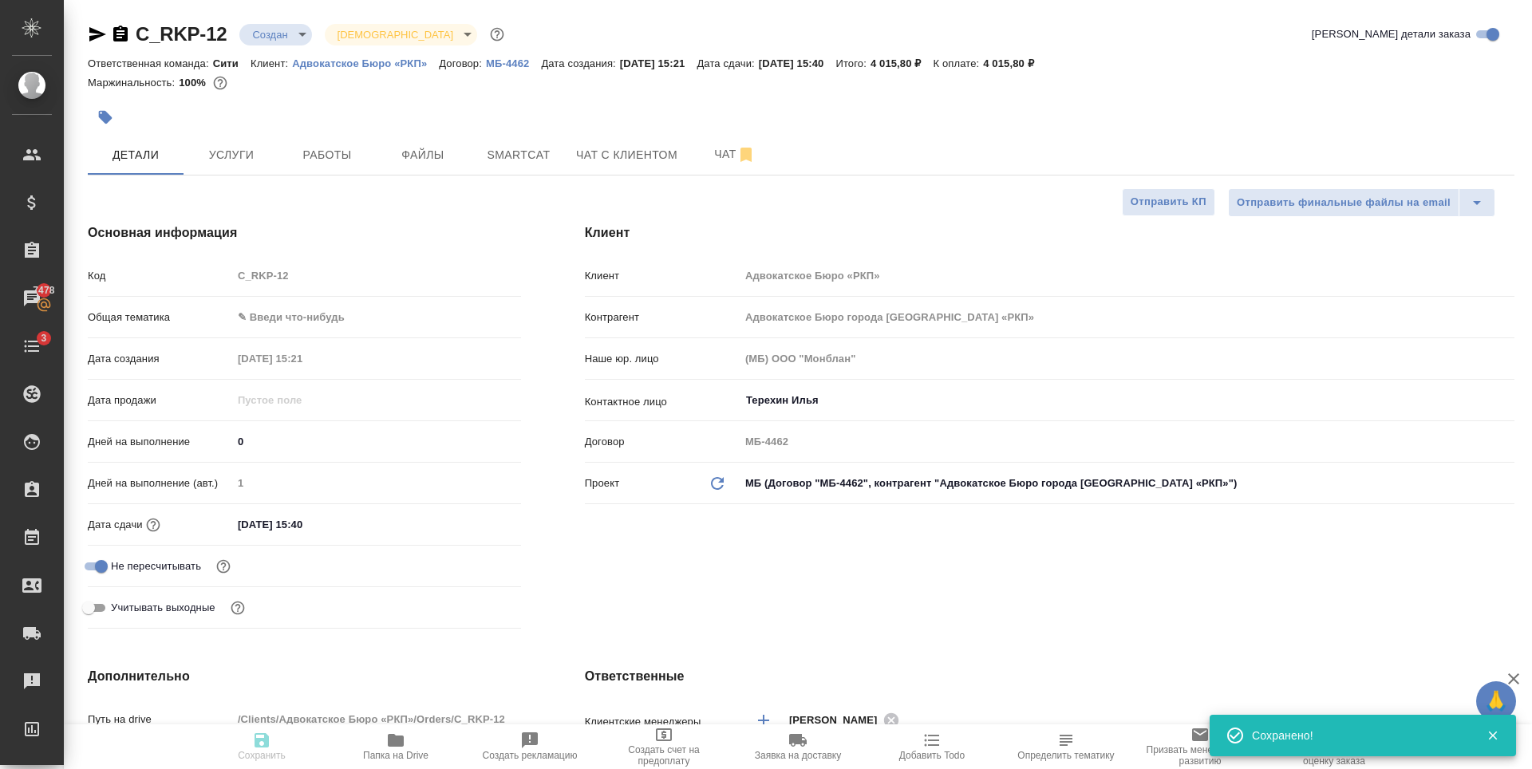
type textarea "x"
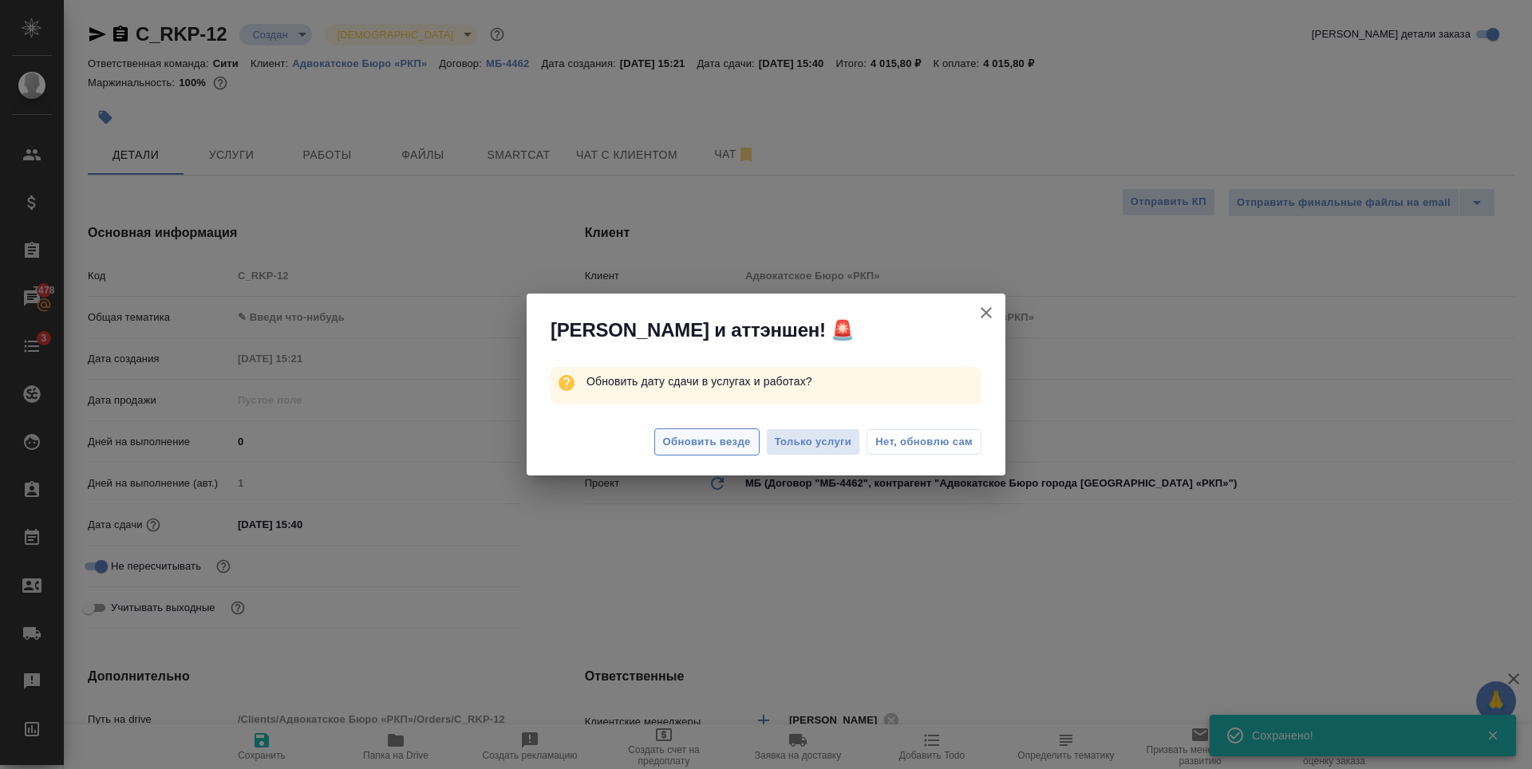
click at [721, 447] on span "Обновить везде" at bounding box center [707, 442] width 88 height 18
type textarea "x"
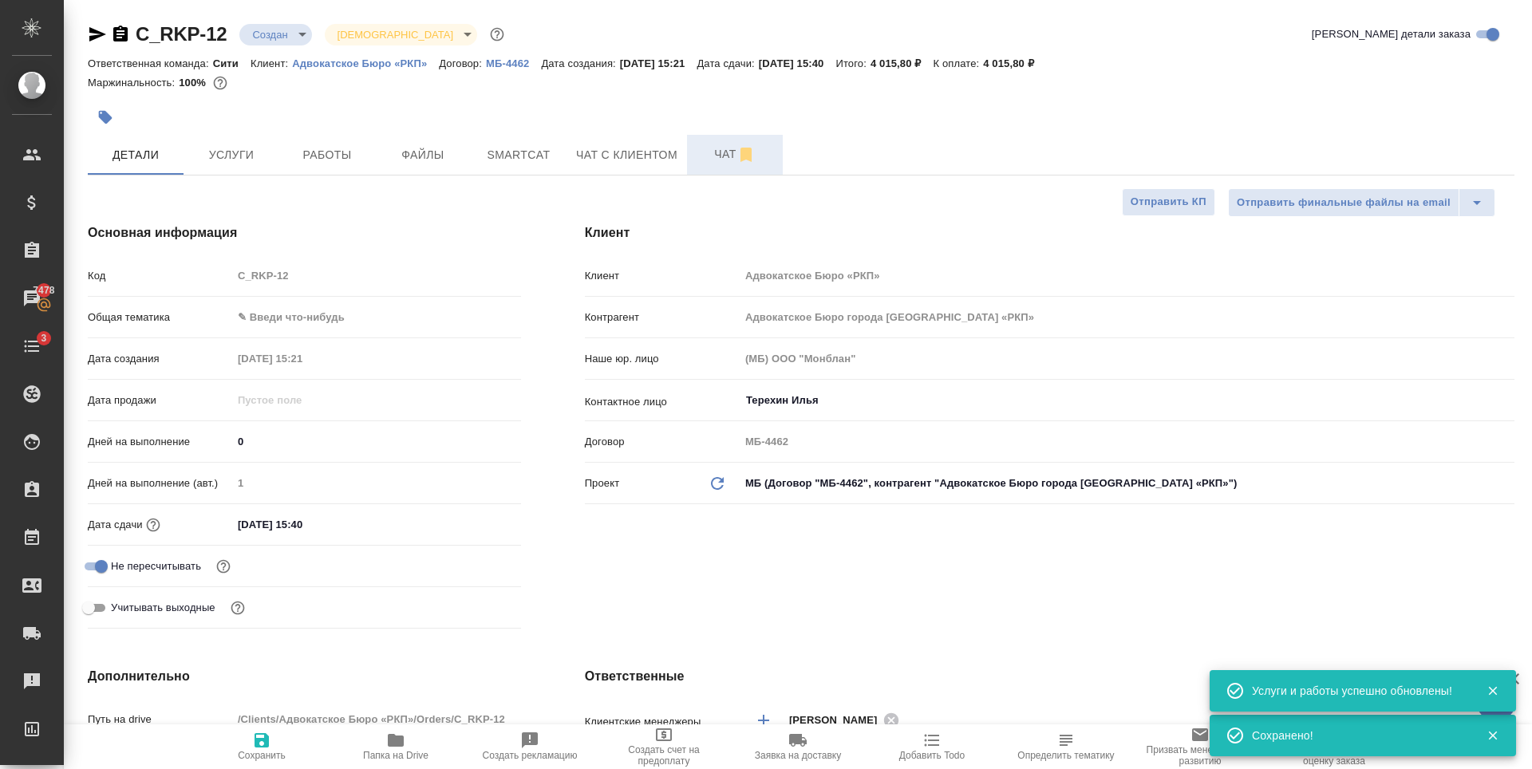
click at [720, 156] on span "Чат" at bounding box center [735, 154] width 77 height 20
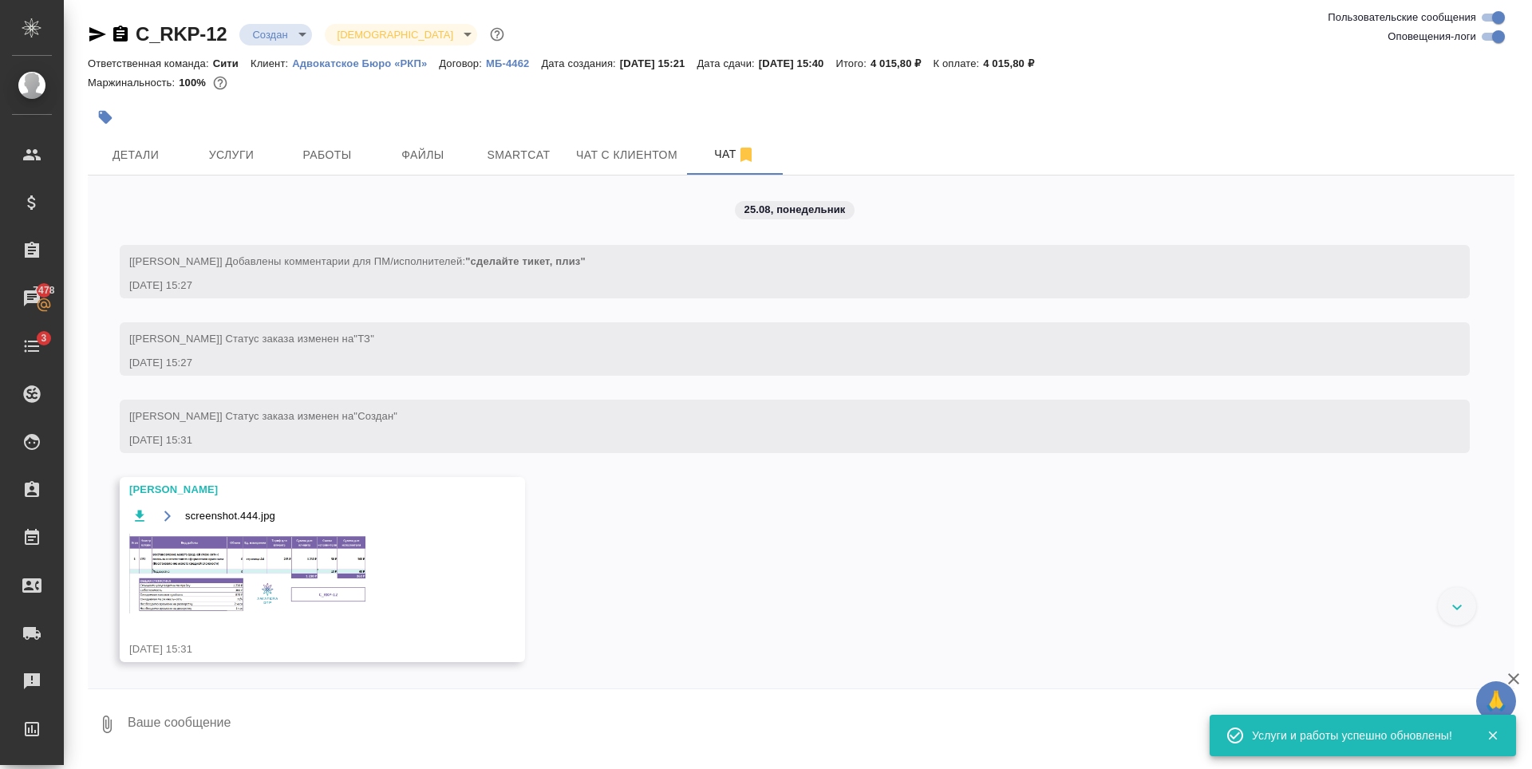
click at [306, 574] on img at bounding box center [248, 574] width 239 height 80
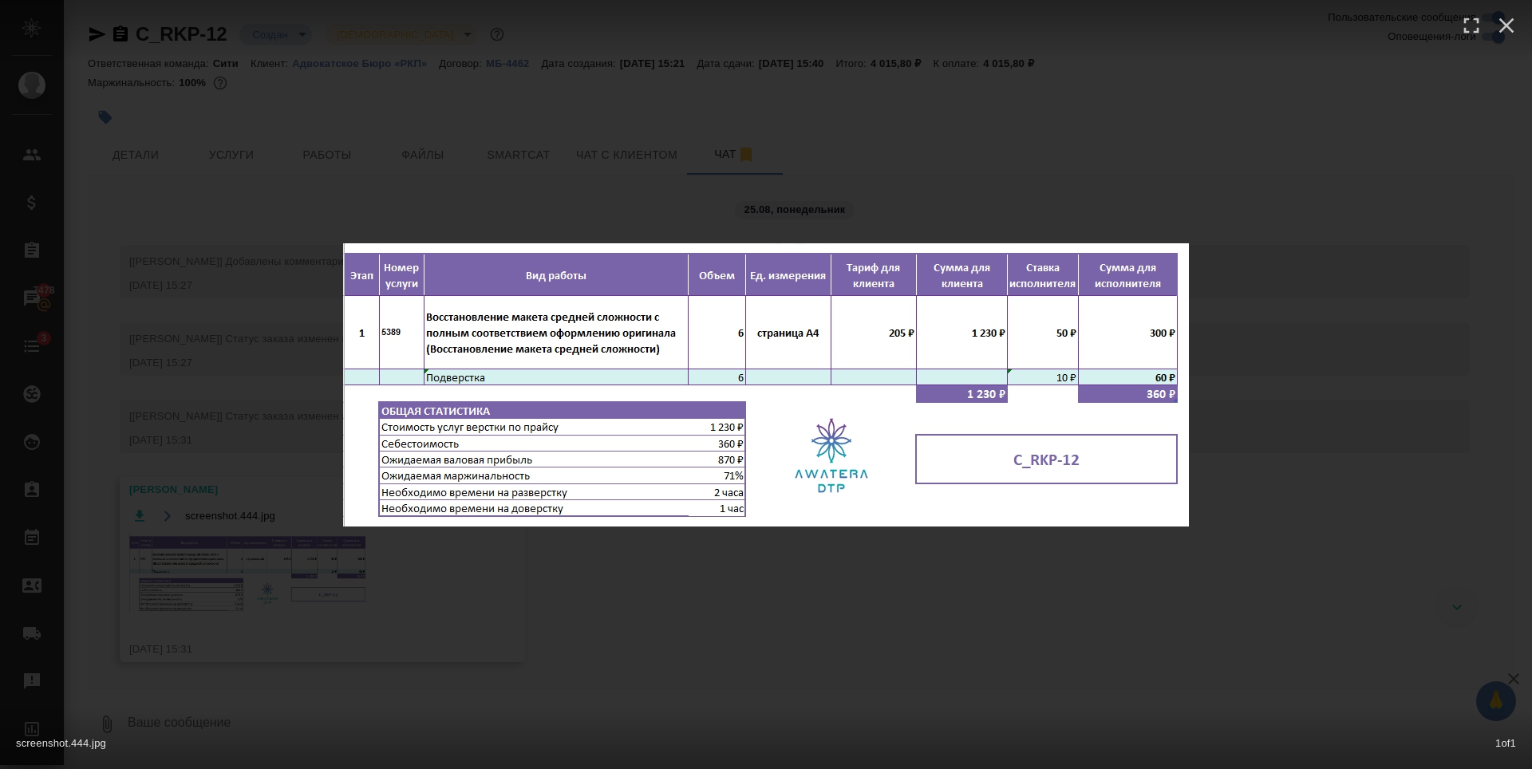
click at [264, 77] on div "screenshot.444.jpg 1 of 1" at bounding box center [766, 384] width 1532 height 769
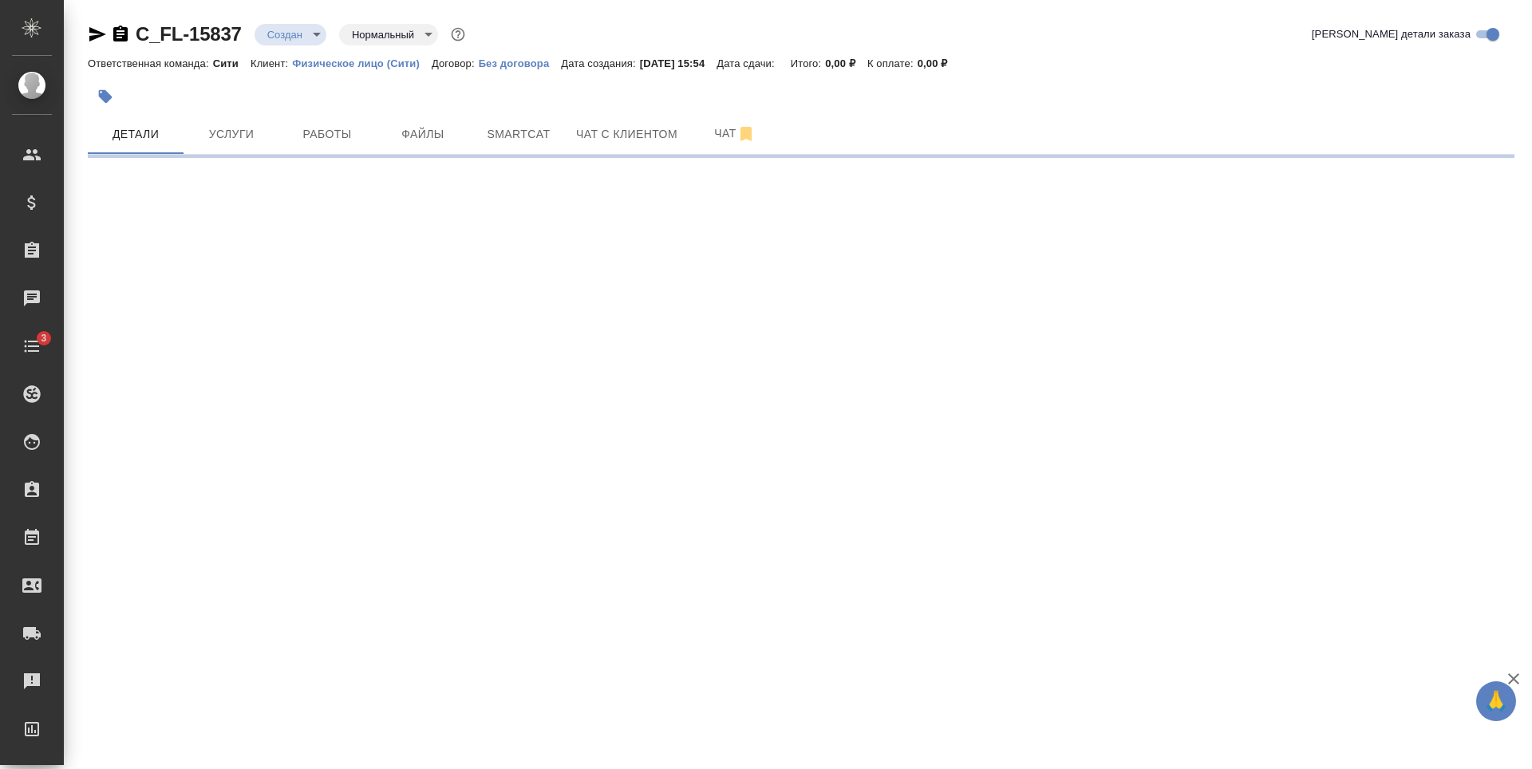
select select "RU"
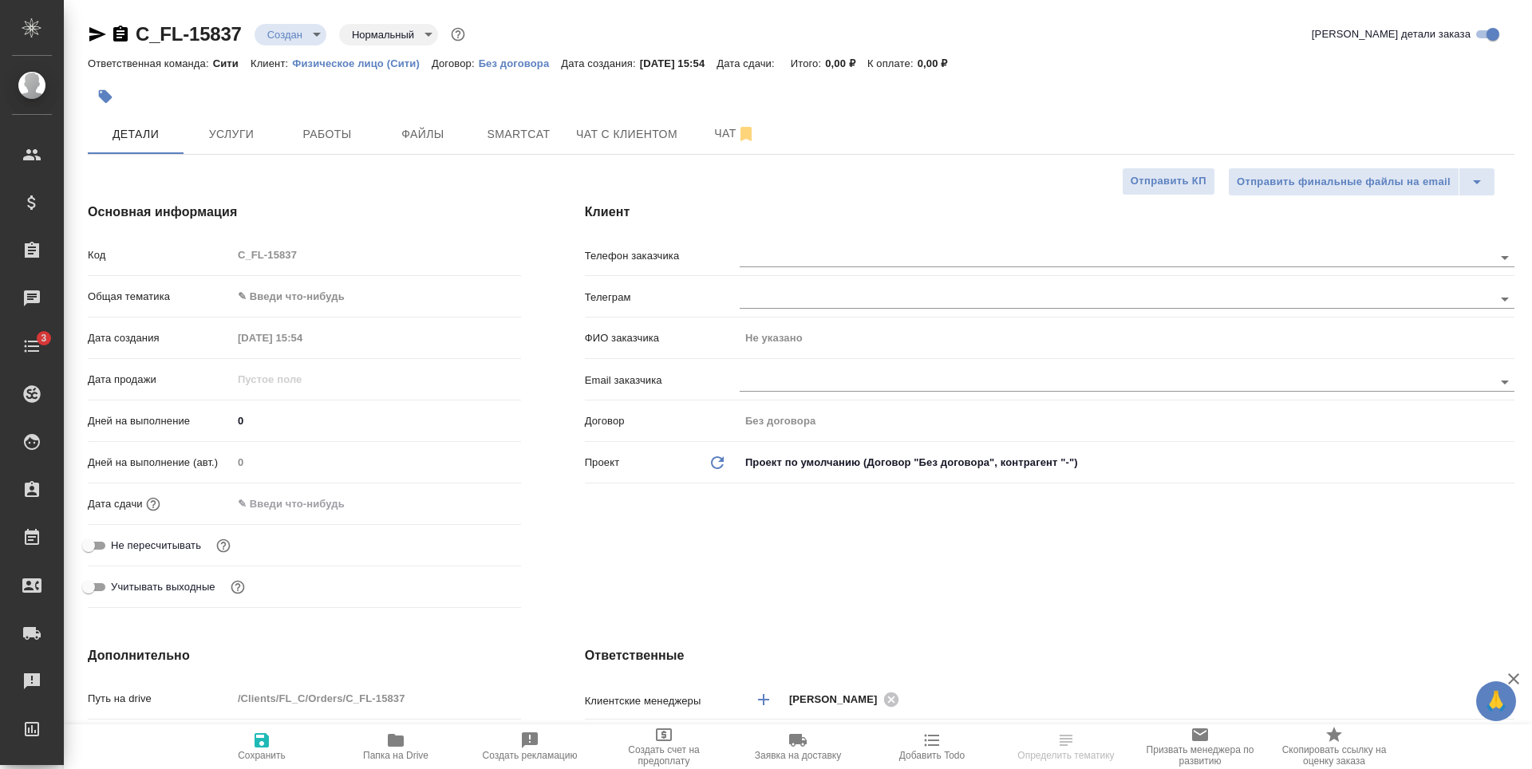
type textarea "x"
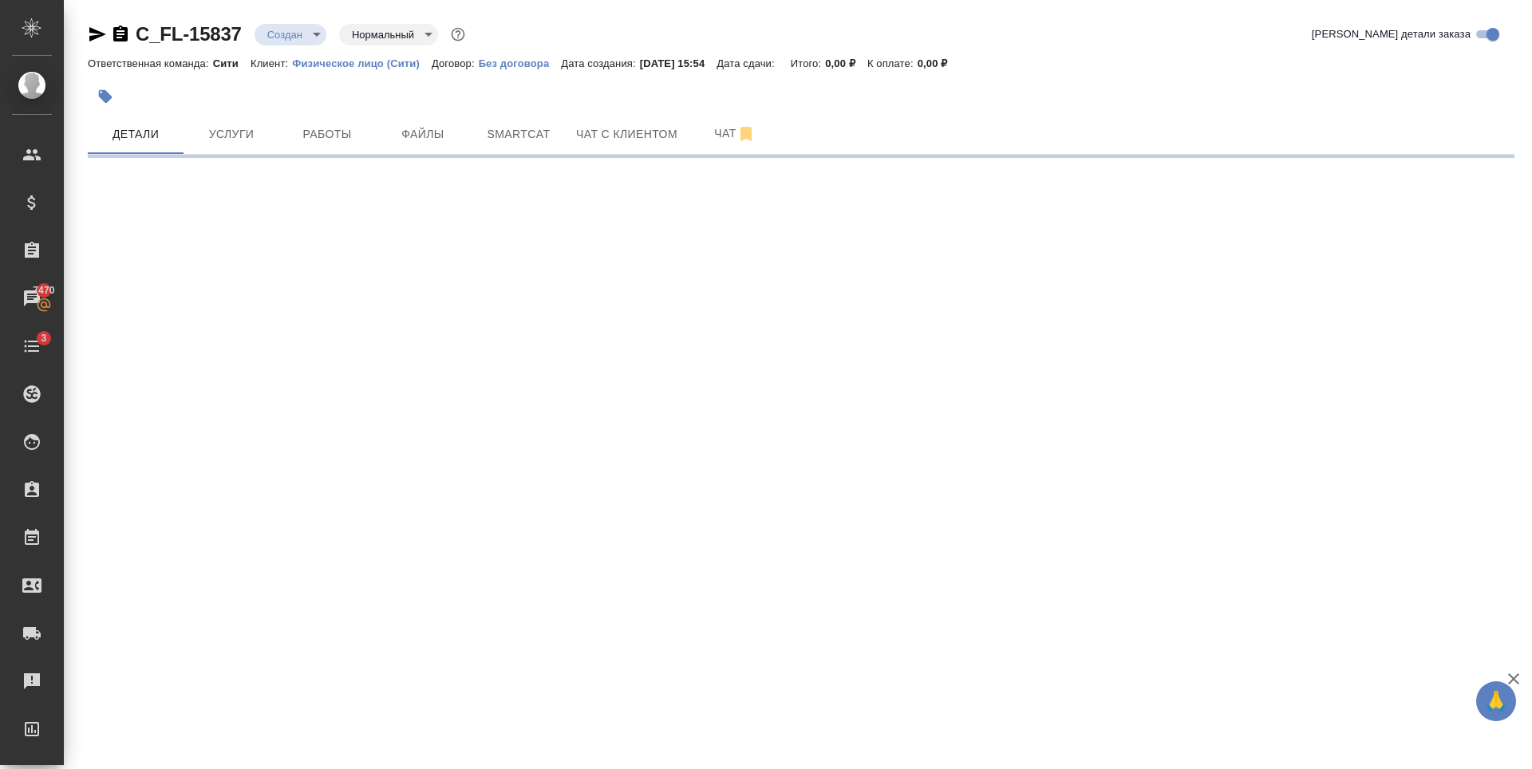
select select "RU"
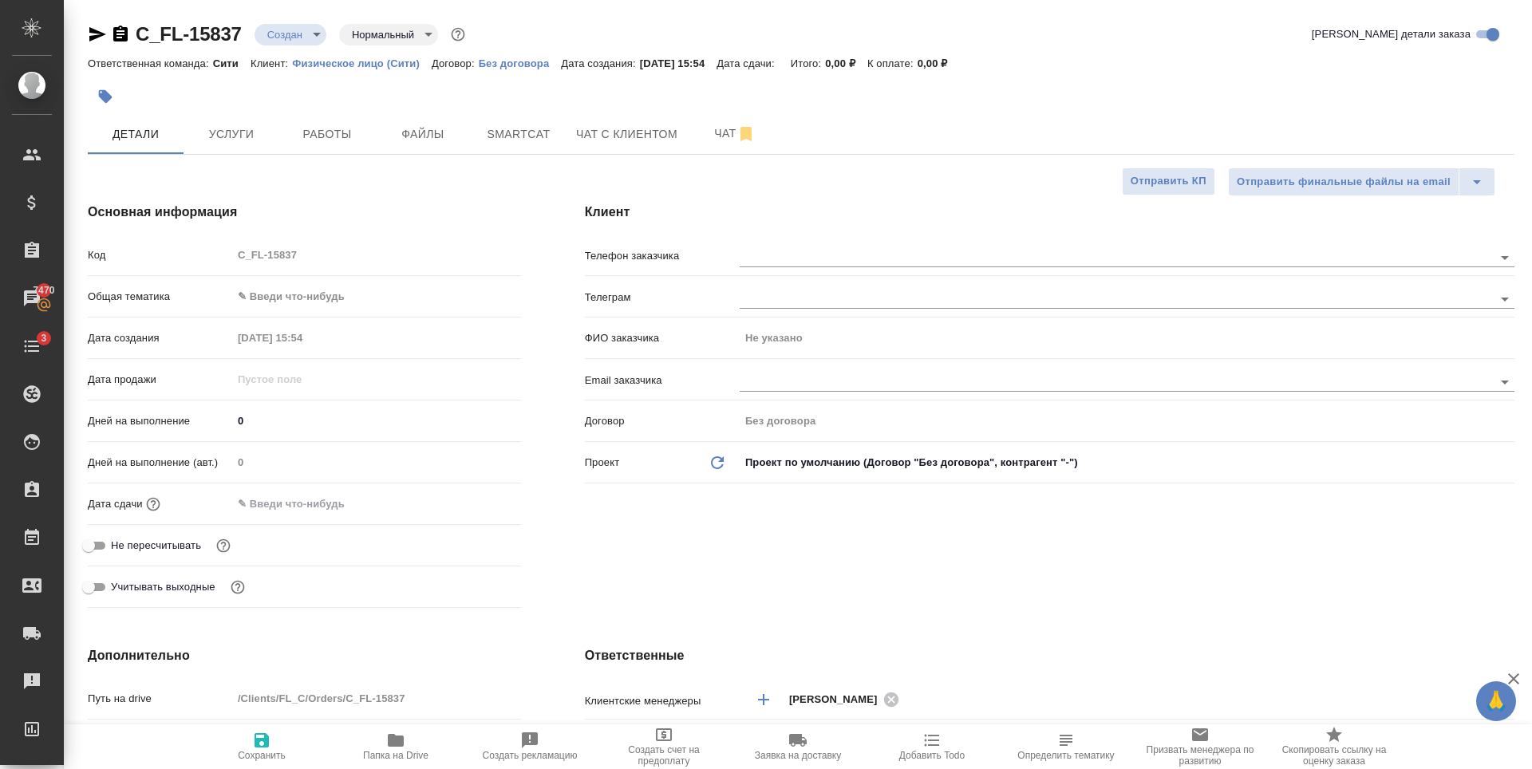
type textarea "x"
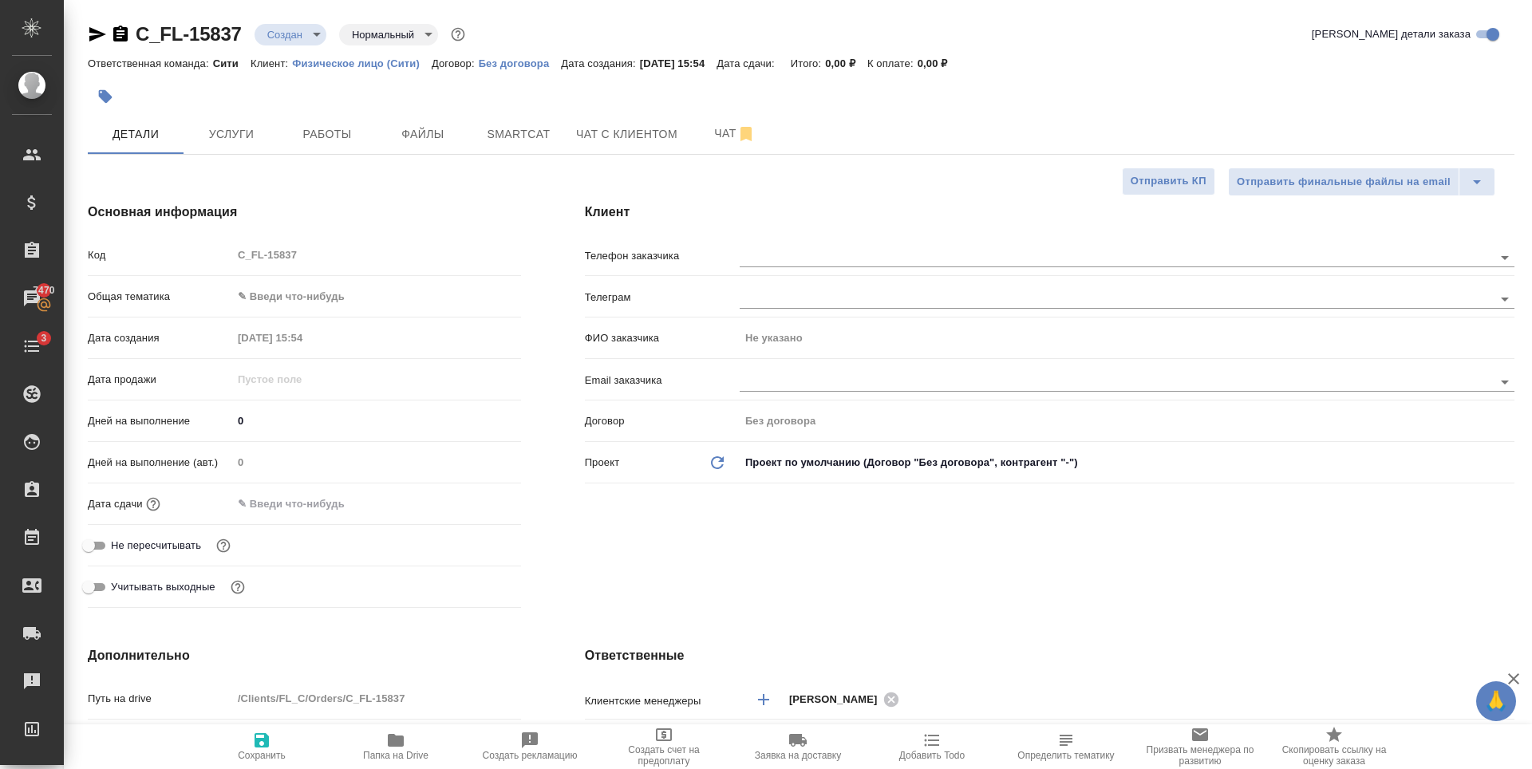
type textarea "x"
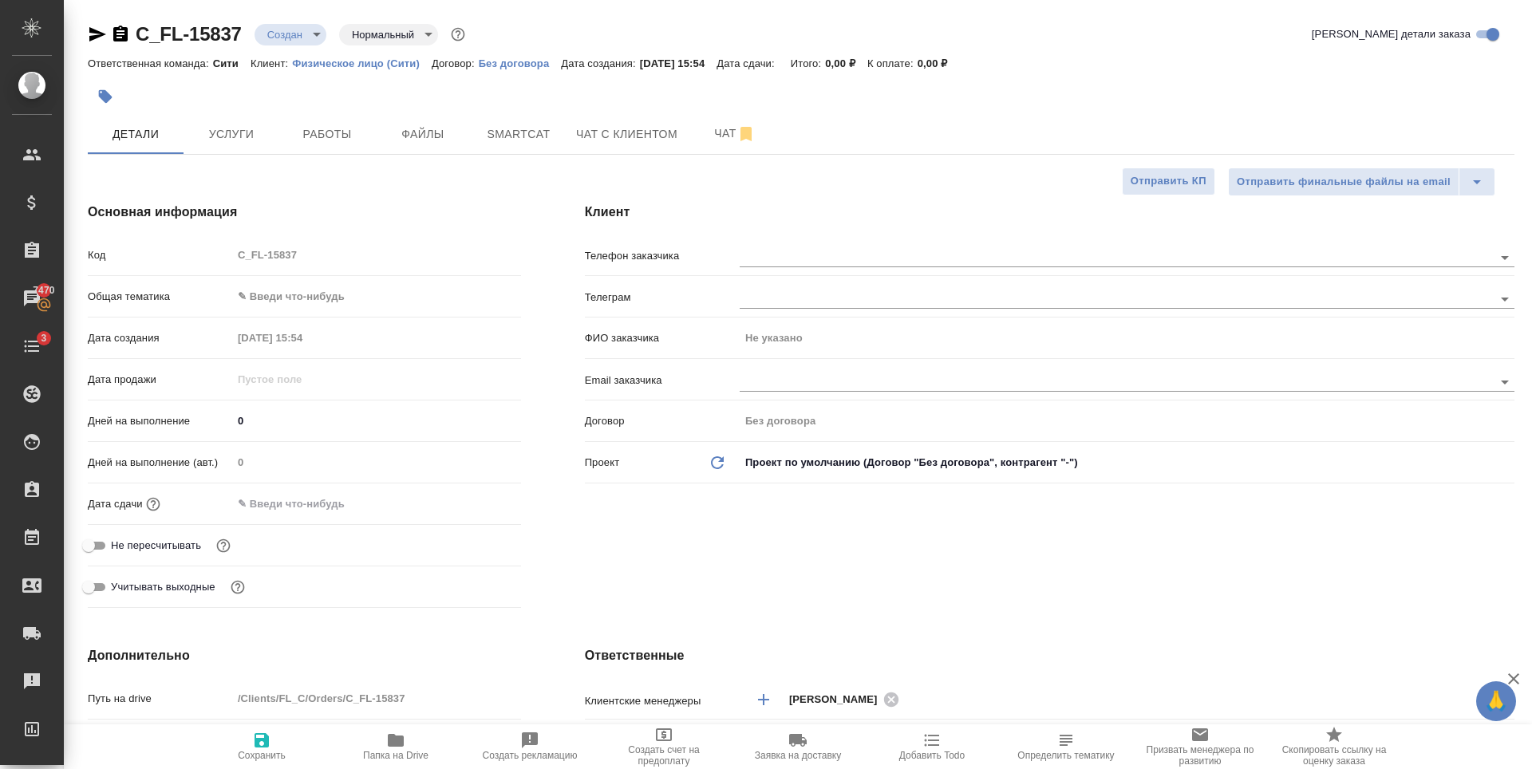
type textarea "x"
click at [210, 124] on span "Услуги" at bounding box center [231, 134] width 77 height 20
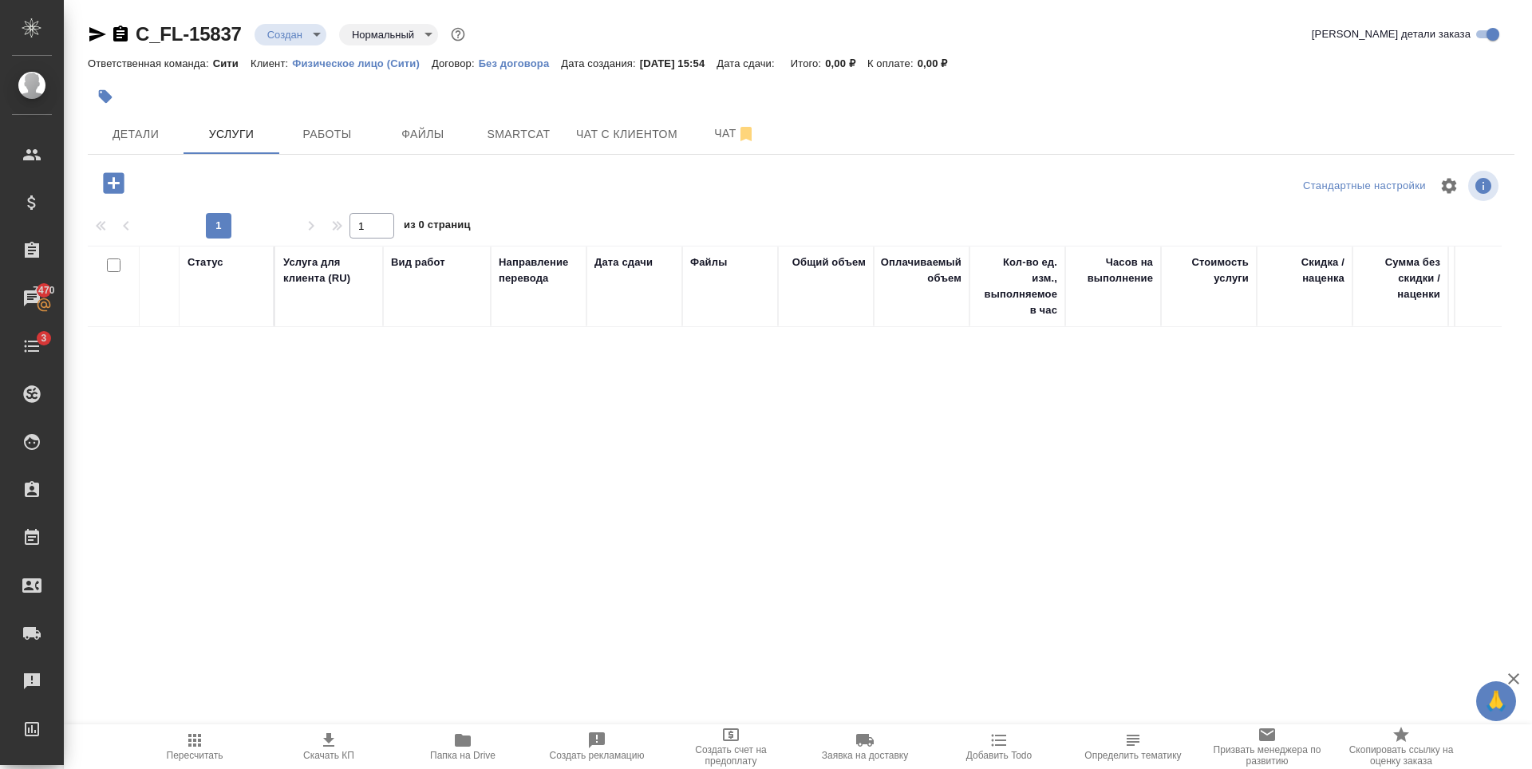
click at [470, 176] on div at bounding box center [326, 183] width 476 height 33
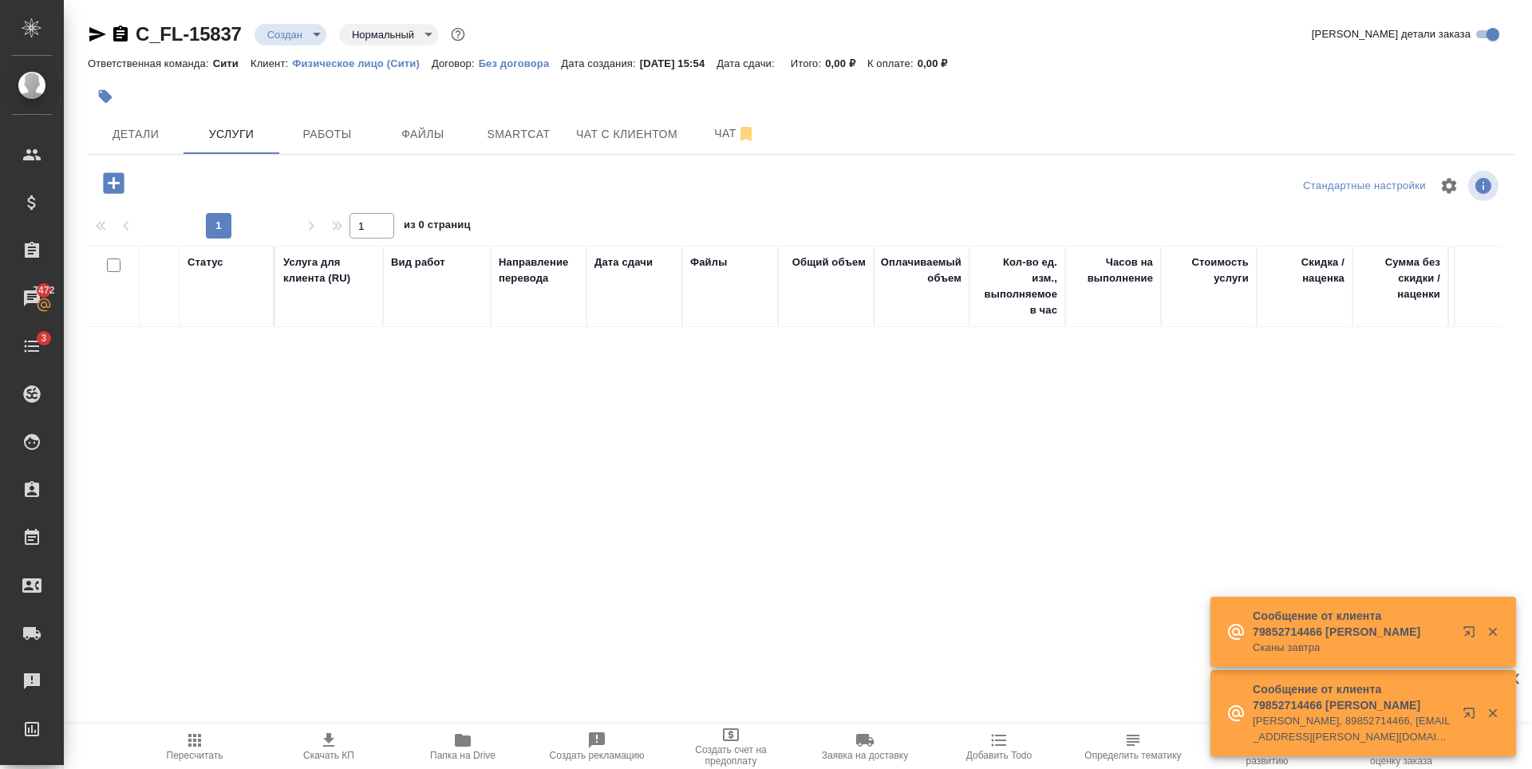
click at [106, 192] on icon "button" at bounding box center [113, 182] width 21 height 21
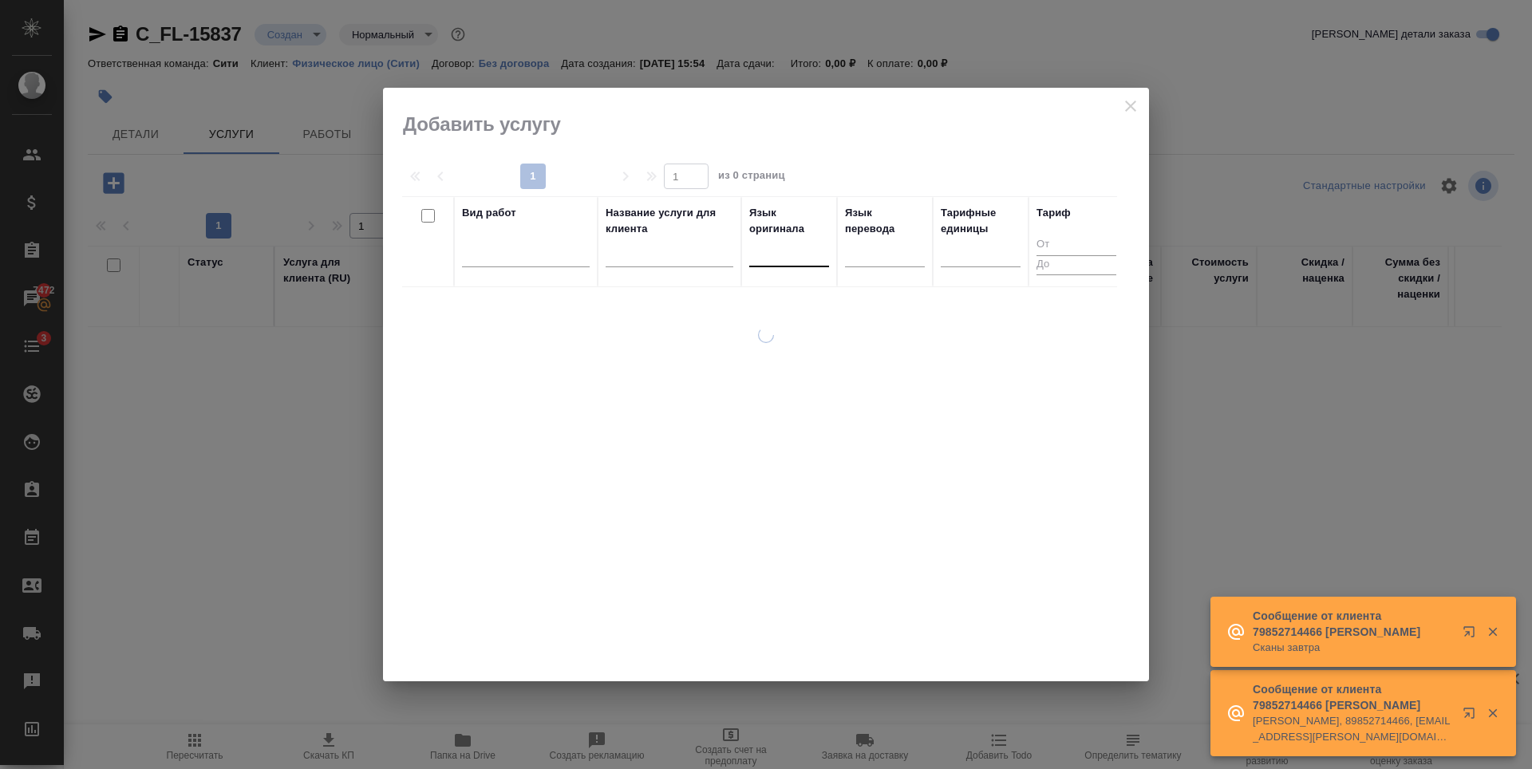
click at [789, 262] on div at bounding box center [789, 250] width 80 height 23
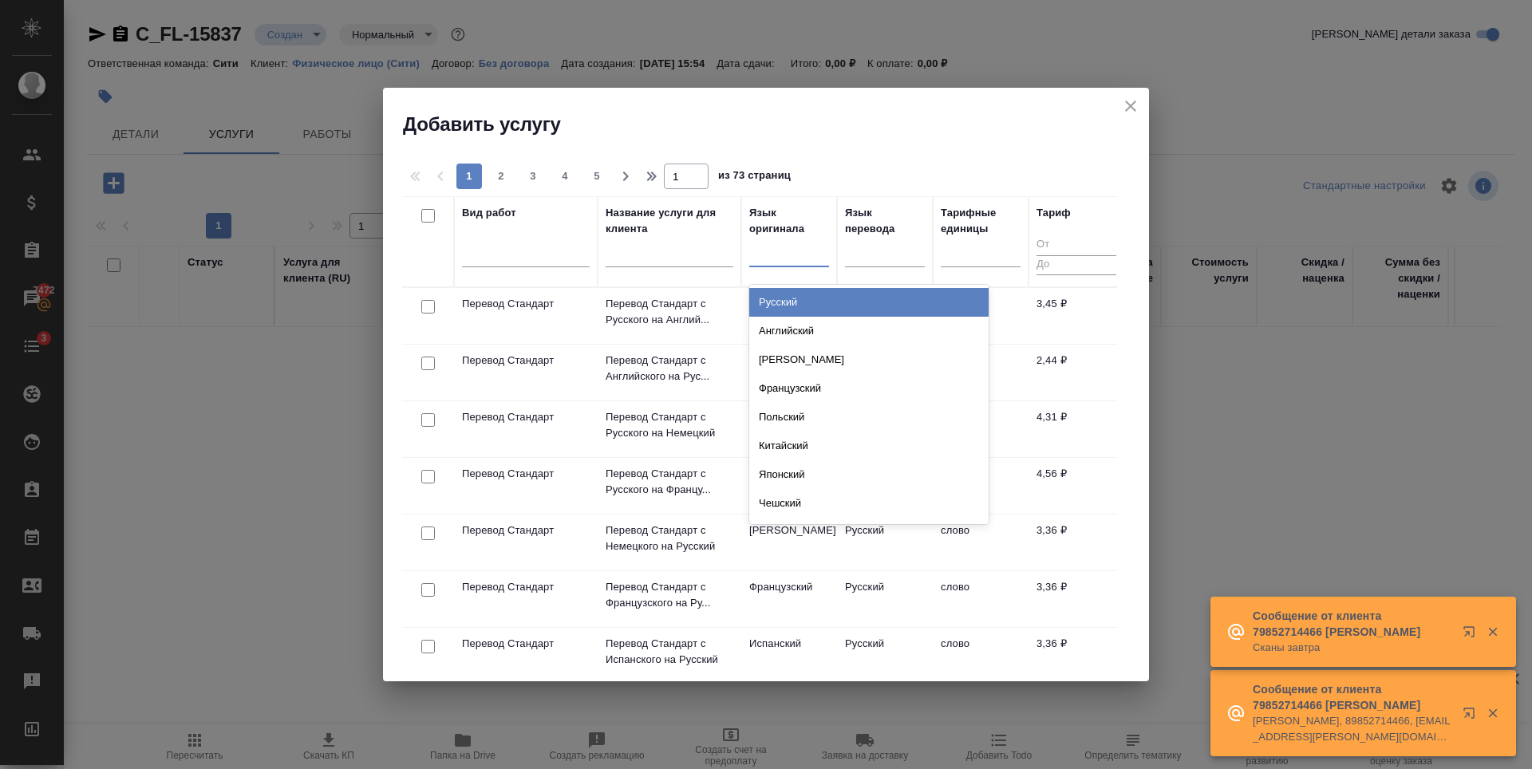
click at [798, 303] on div "Русский" at bounding box center [868, 302] width 239 height 29
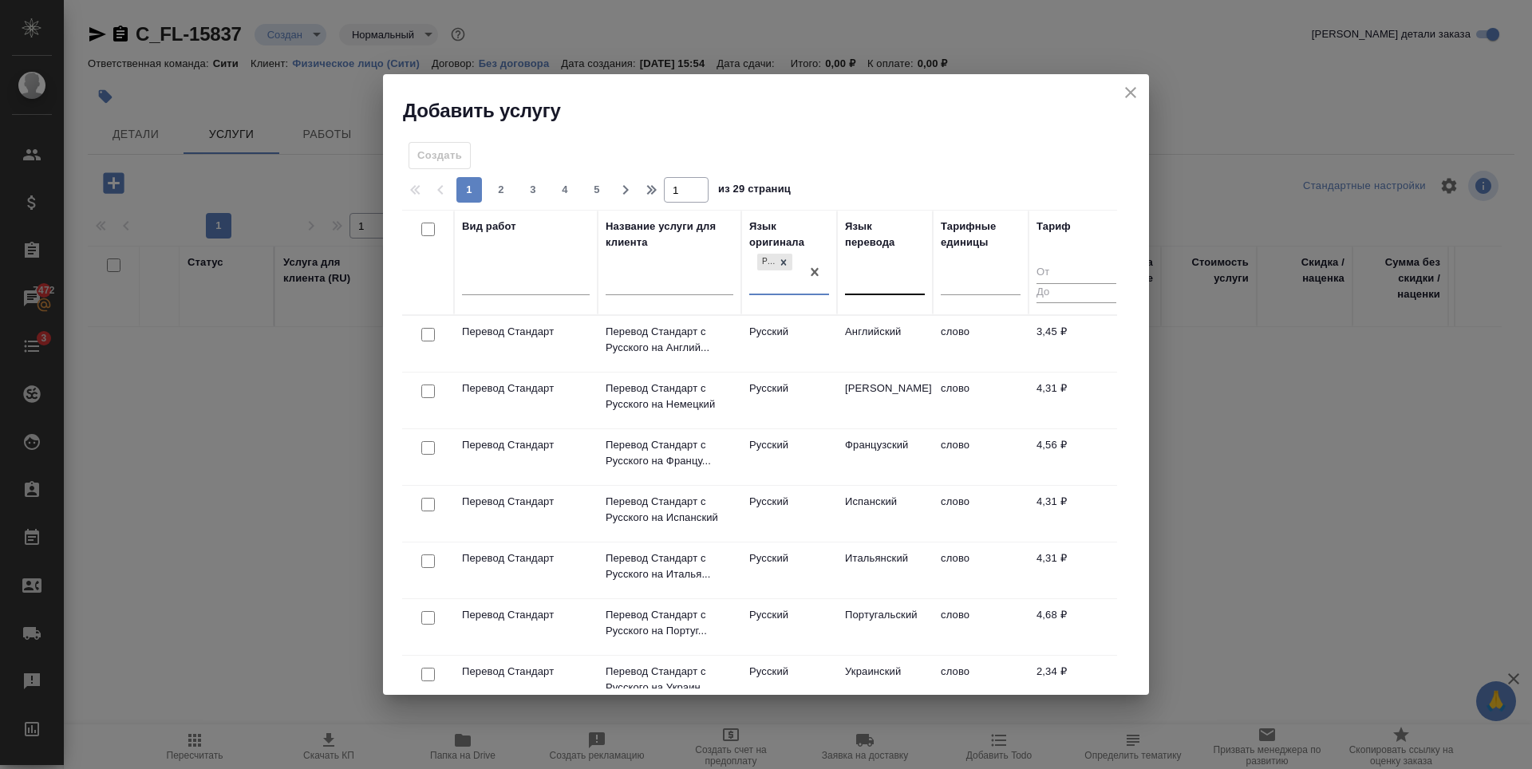
click at [888, 272] on div at bounding box center [885, 279] width 80 height 23
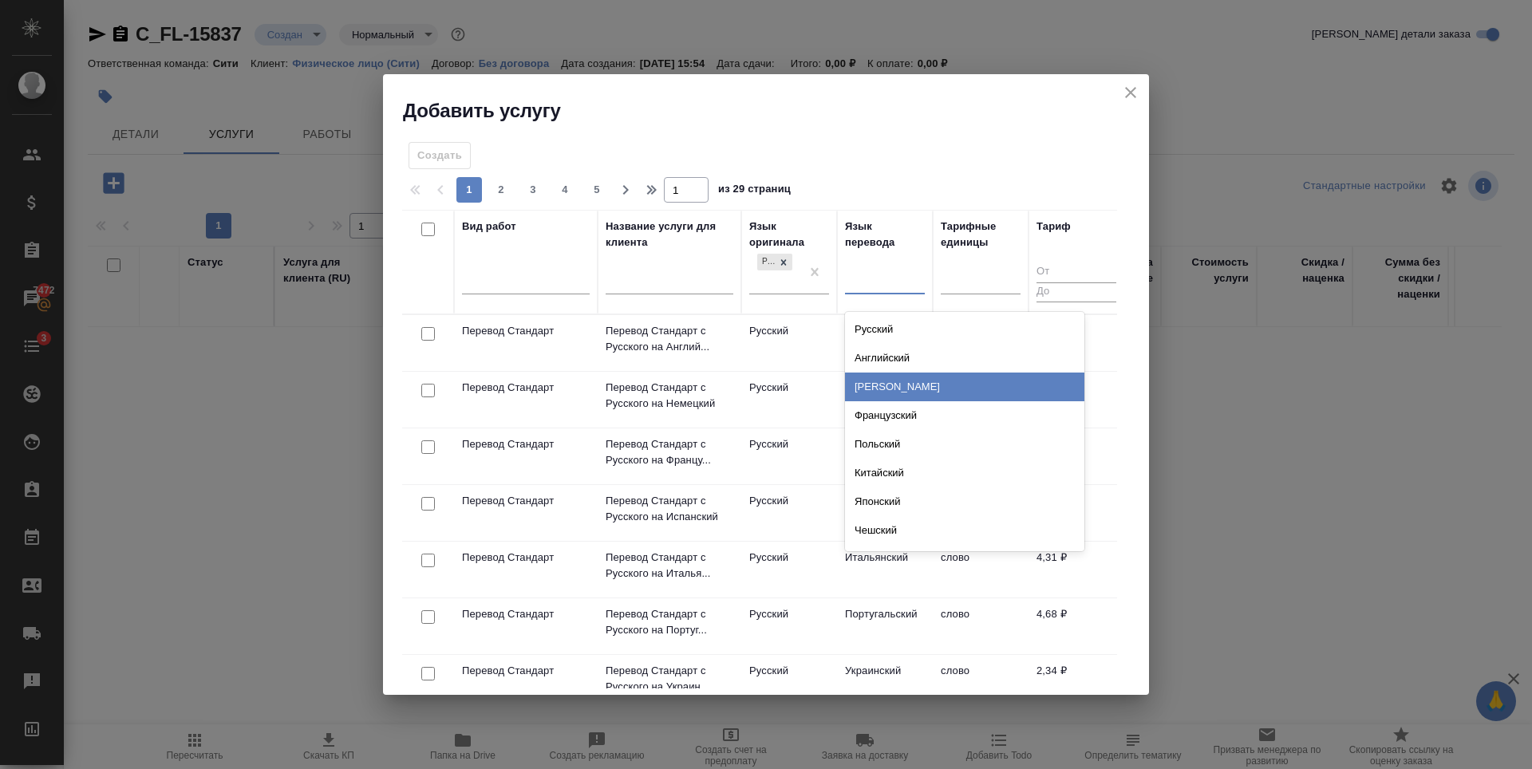
click at [918, 389] on div "Немецкий" at bounding box center [964, 387] width 239 height 29
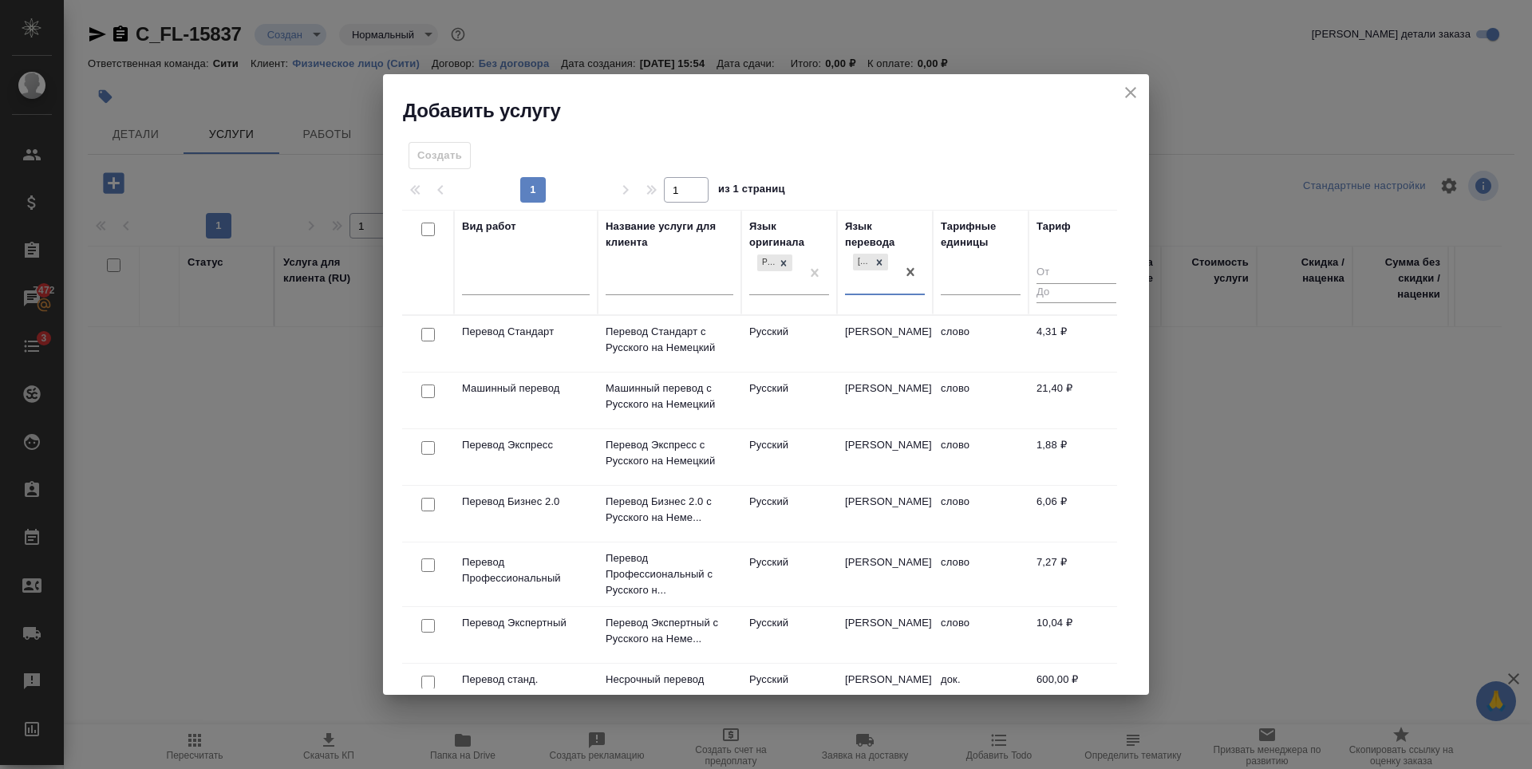
click at [428, 330] on input "checkbox" at bounding box center [428, 335] width 14 height 14
checkbox input "true"
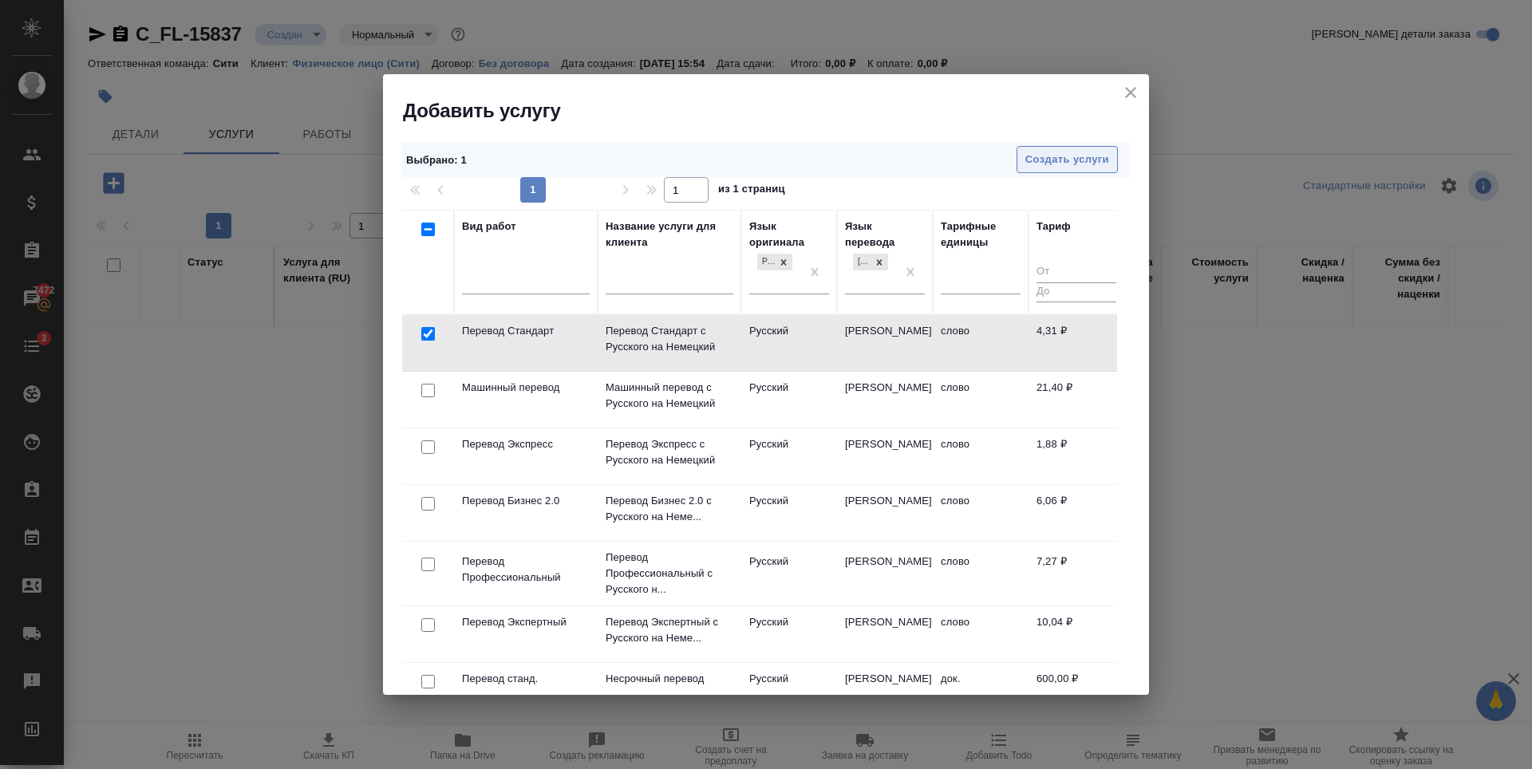
click at [1059, 152] on span "Создать услуги" at bounding box center [1067, 160] width 84 height 18
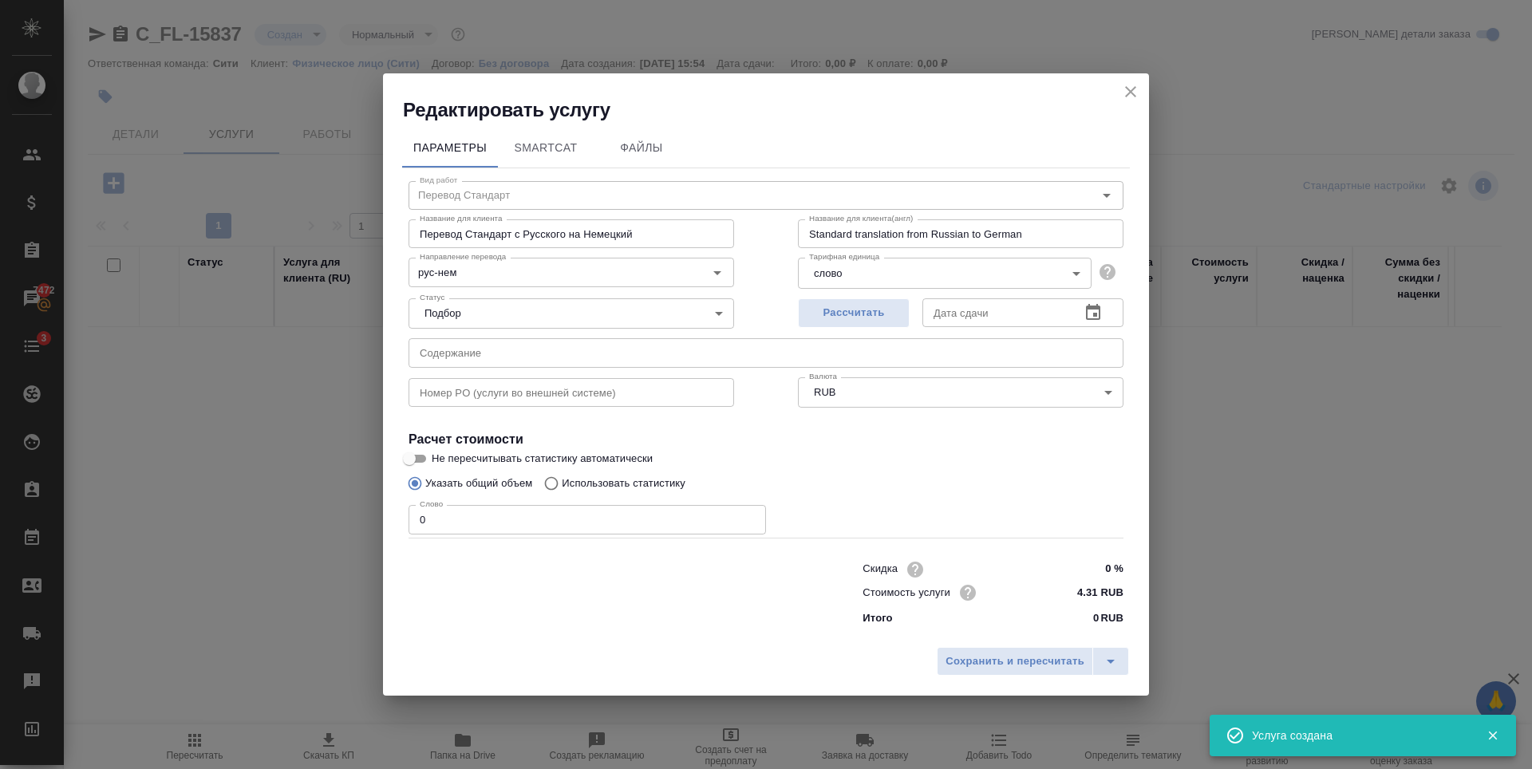
click at [504, 519] on input "0" at bounding box center [587, 519] width 357 height 29
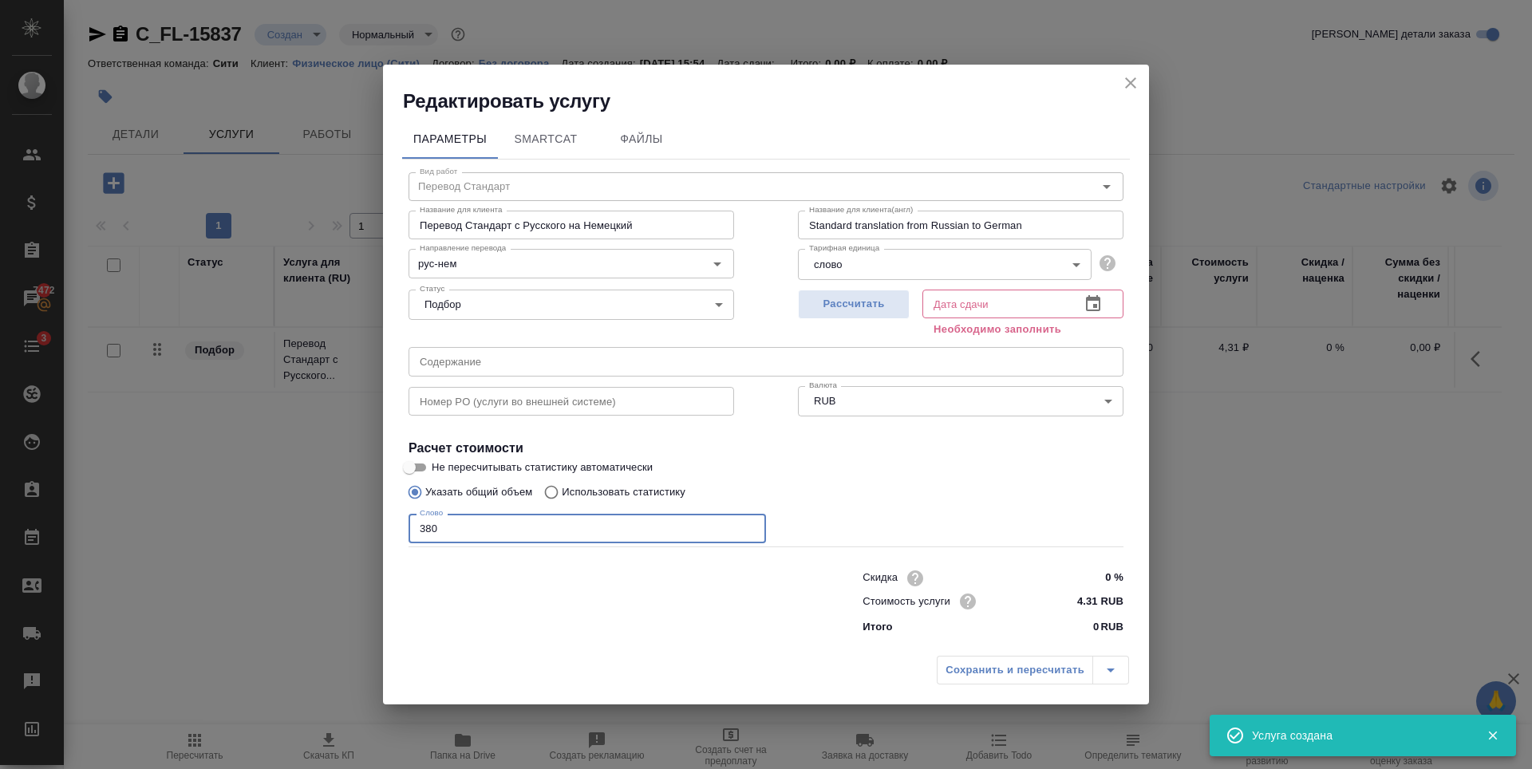
type input "380"
click at [1084, 306] on icon "button" at bounding box center [1093, 303] width 19 height 19
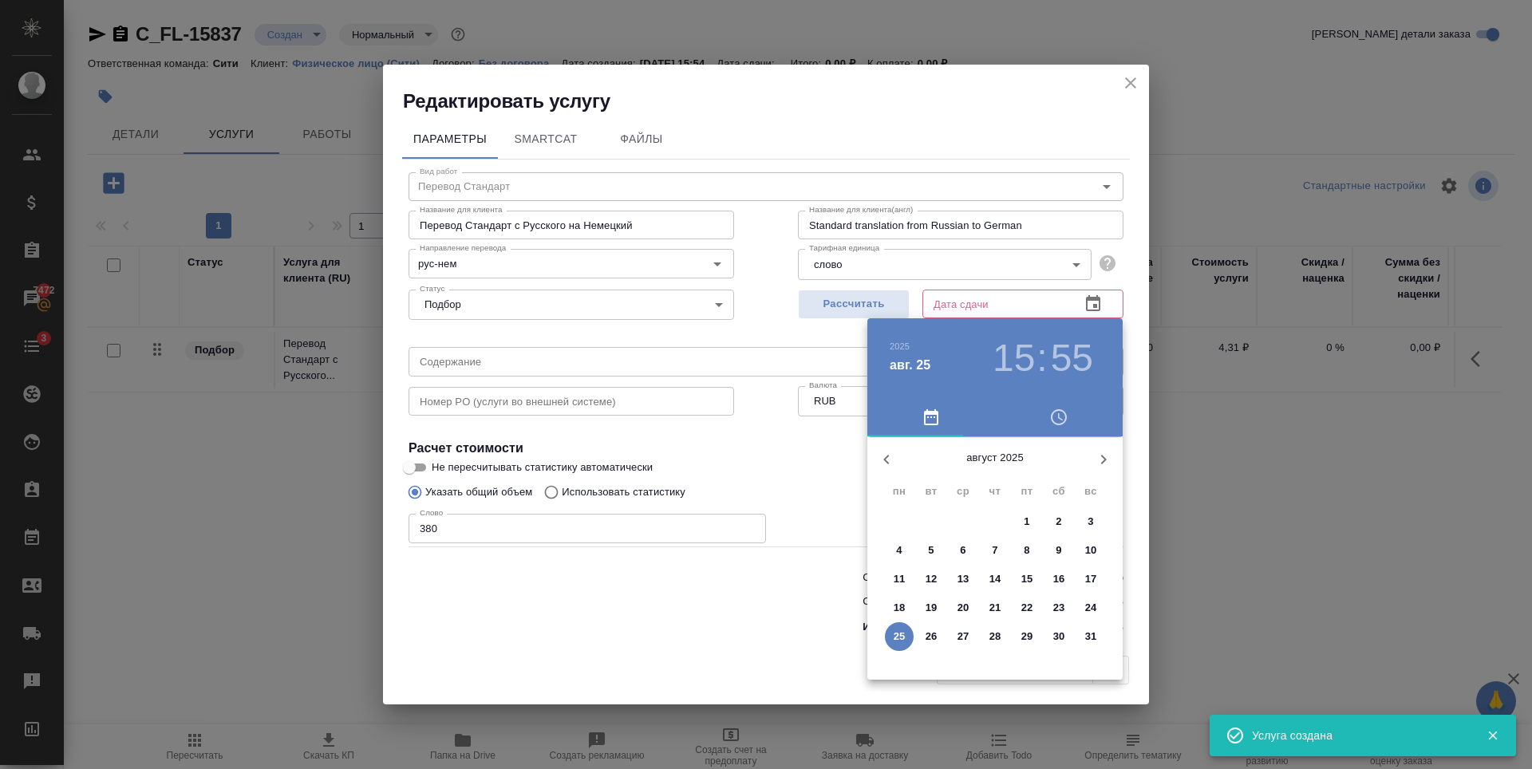
click at [929, 631] on p "26" at bounding box center [932, 637] width 12 height 16
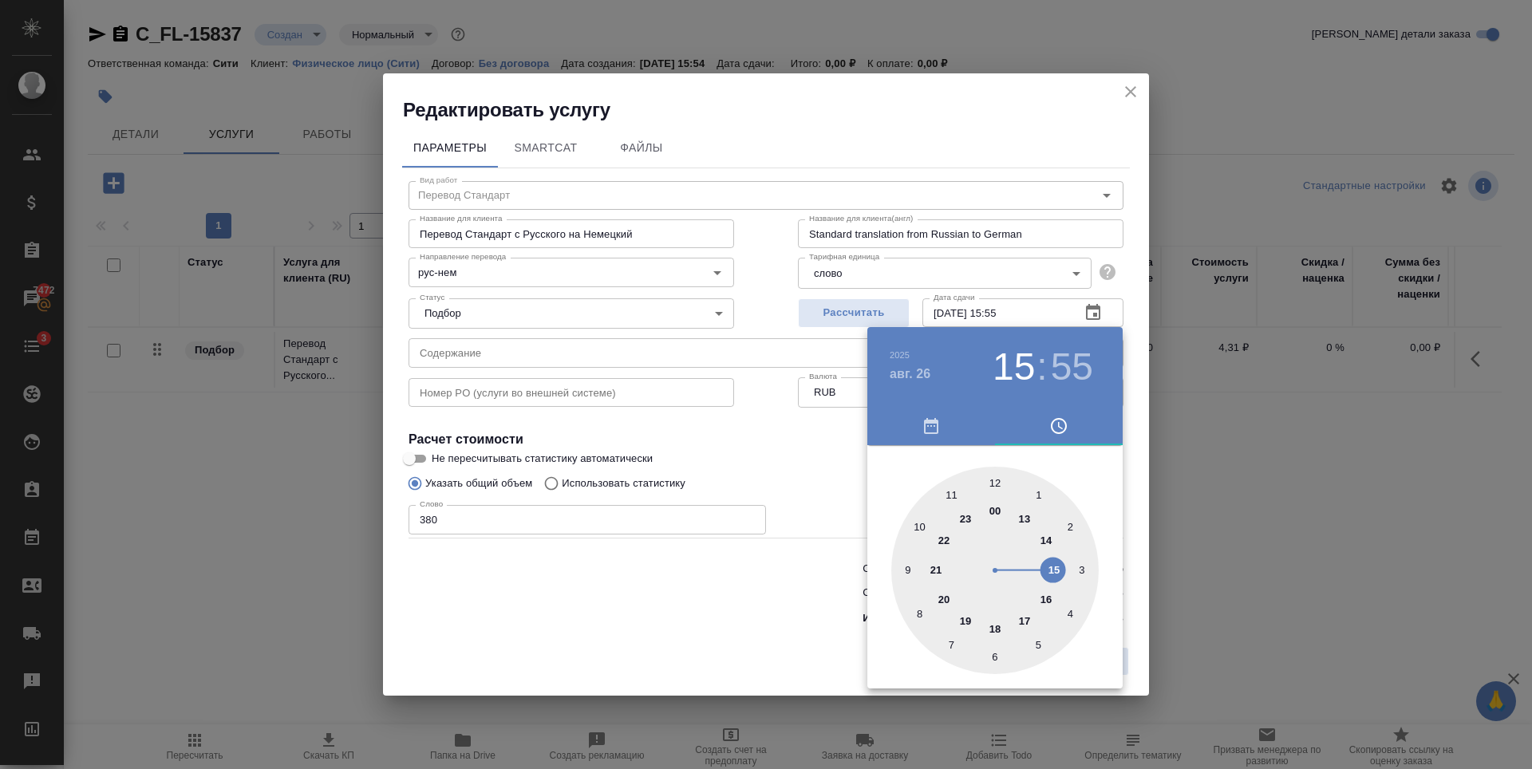
click at [788, 550] on div at bounding box center [766, 384] width 1532 height 769
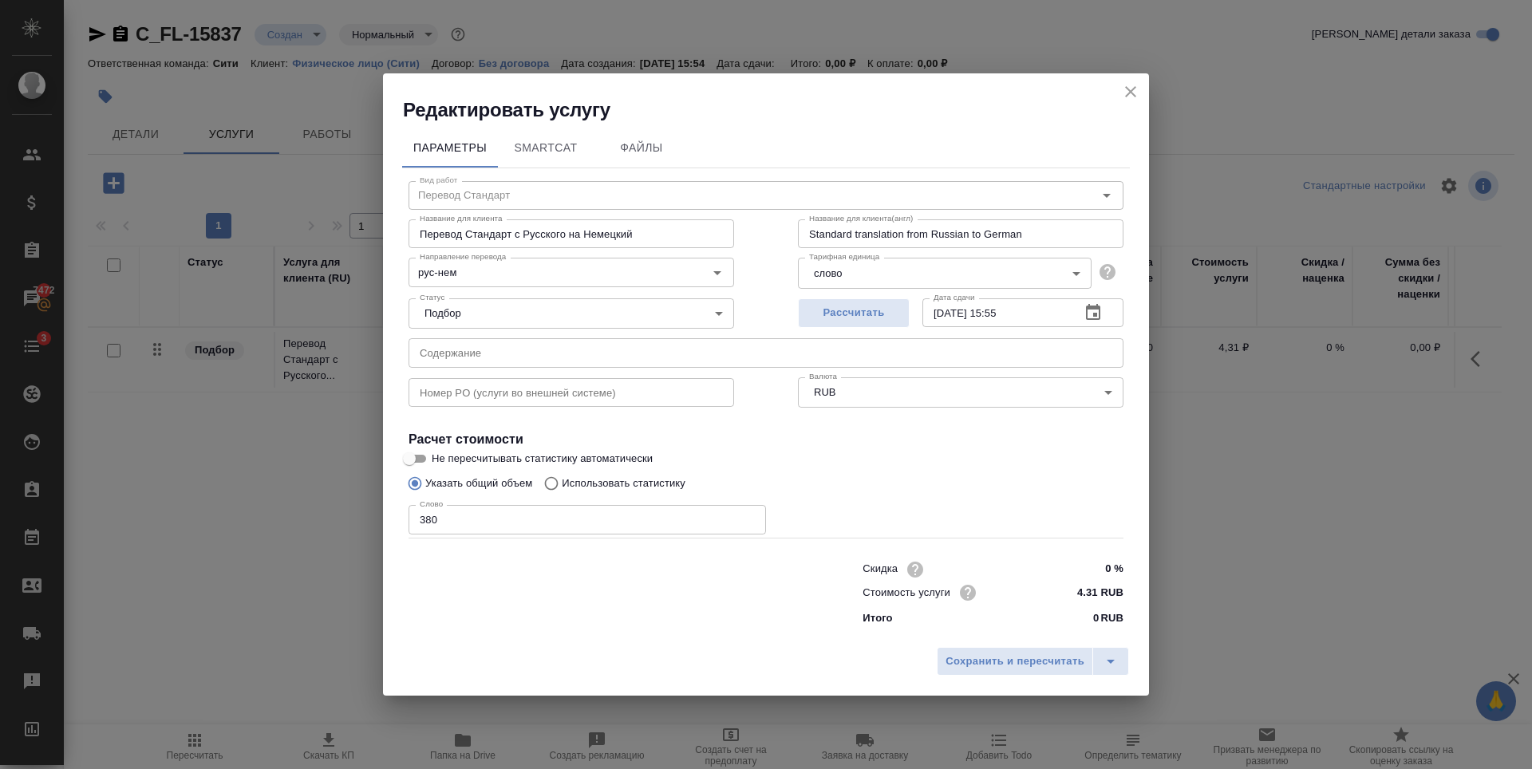
click at [864, 322] on span "Рассчитать" at bounding box center [854, 313] width 94 height 18
click at [862, 313] on span "Рассчитать" at bounding box center [854, 313] width 94 height 18
type input "25.08.2025 17:26"
click at [1023, 669] on span "Сохранить и пересчитать" at bounding box center [1015, 662] width 139 height 18
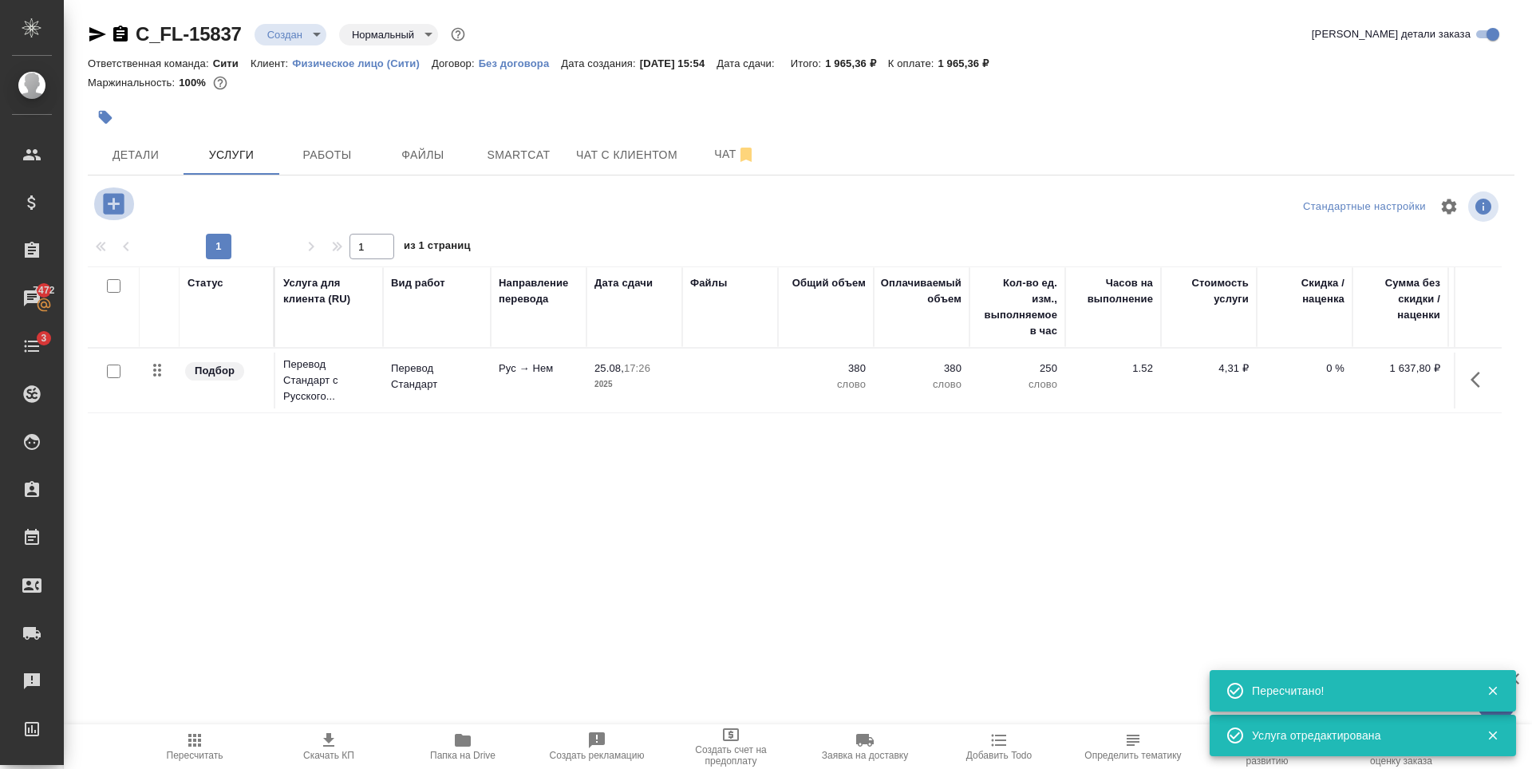
click at [112, 196] on icon "button" at bounding box center [113, 203] width 21 height 21
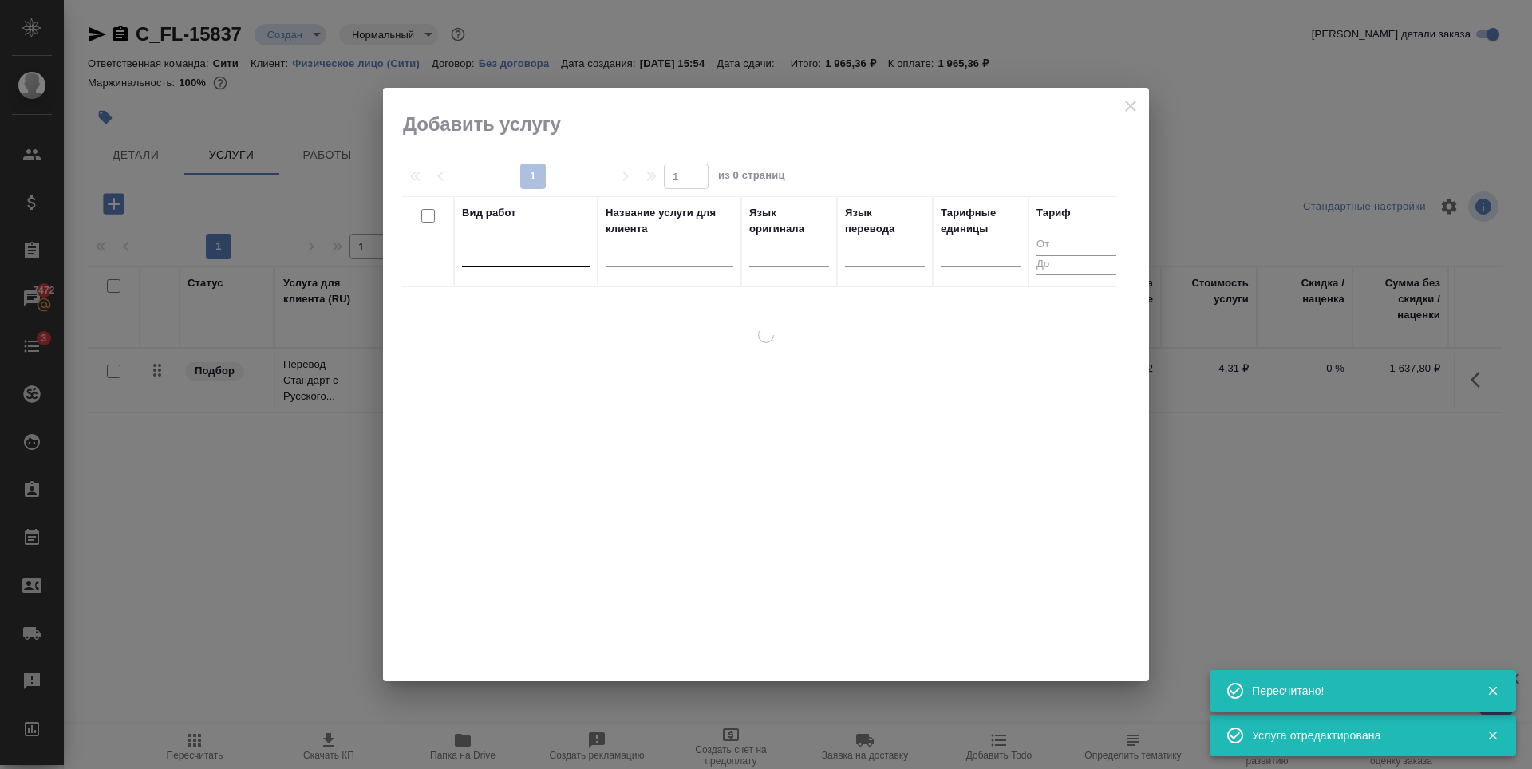
click at [521, 259] on div at bounding box center [526, 250] width 128 height 23
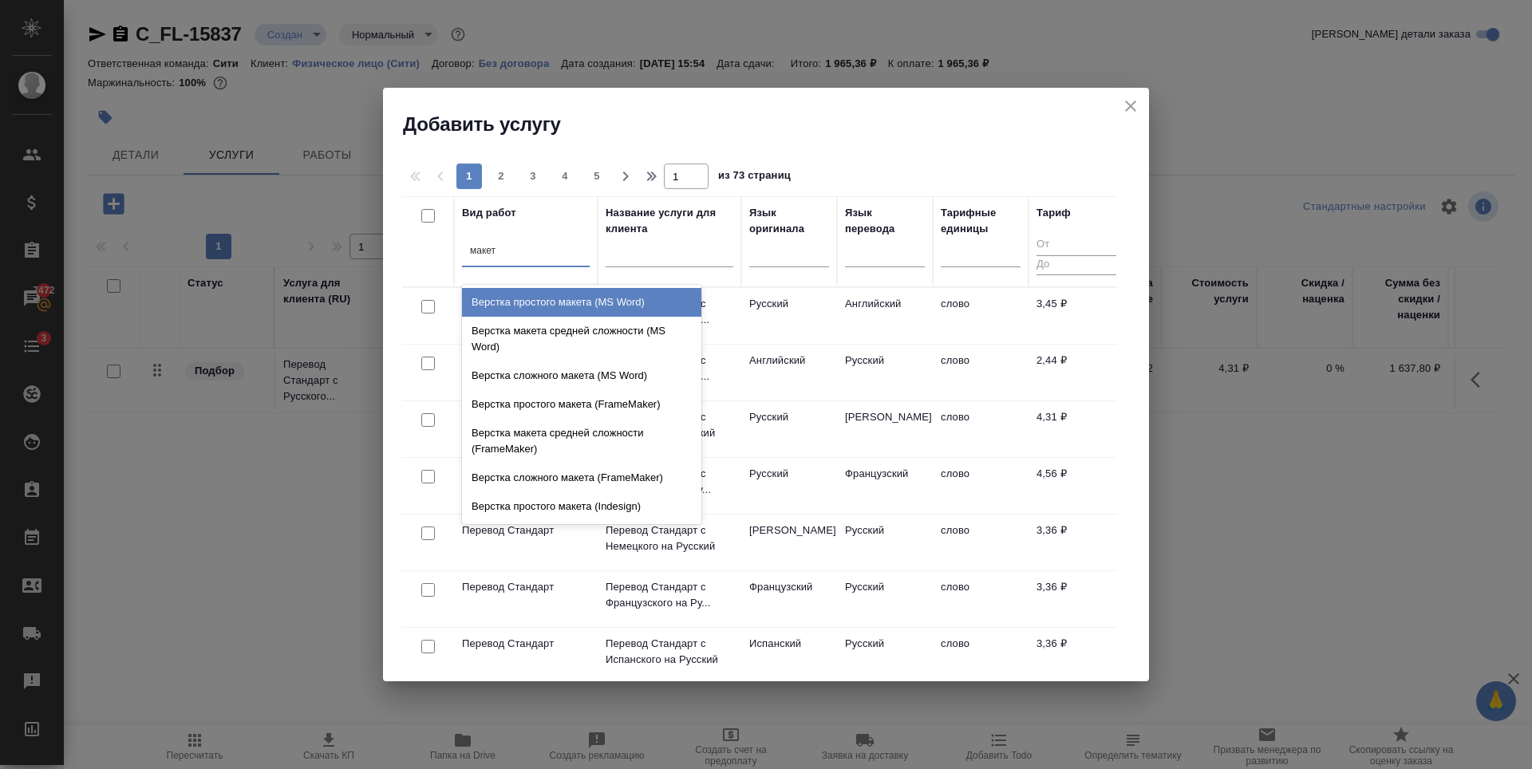
type input "макета"
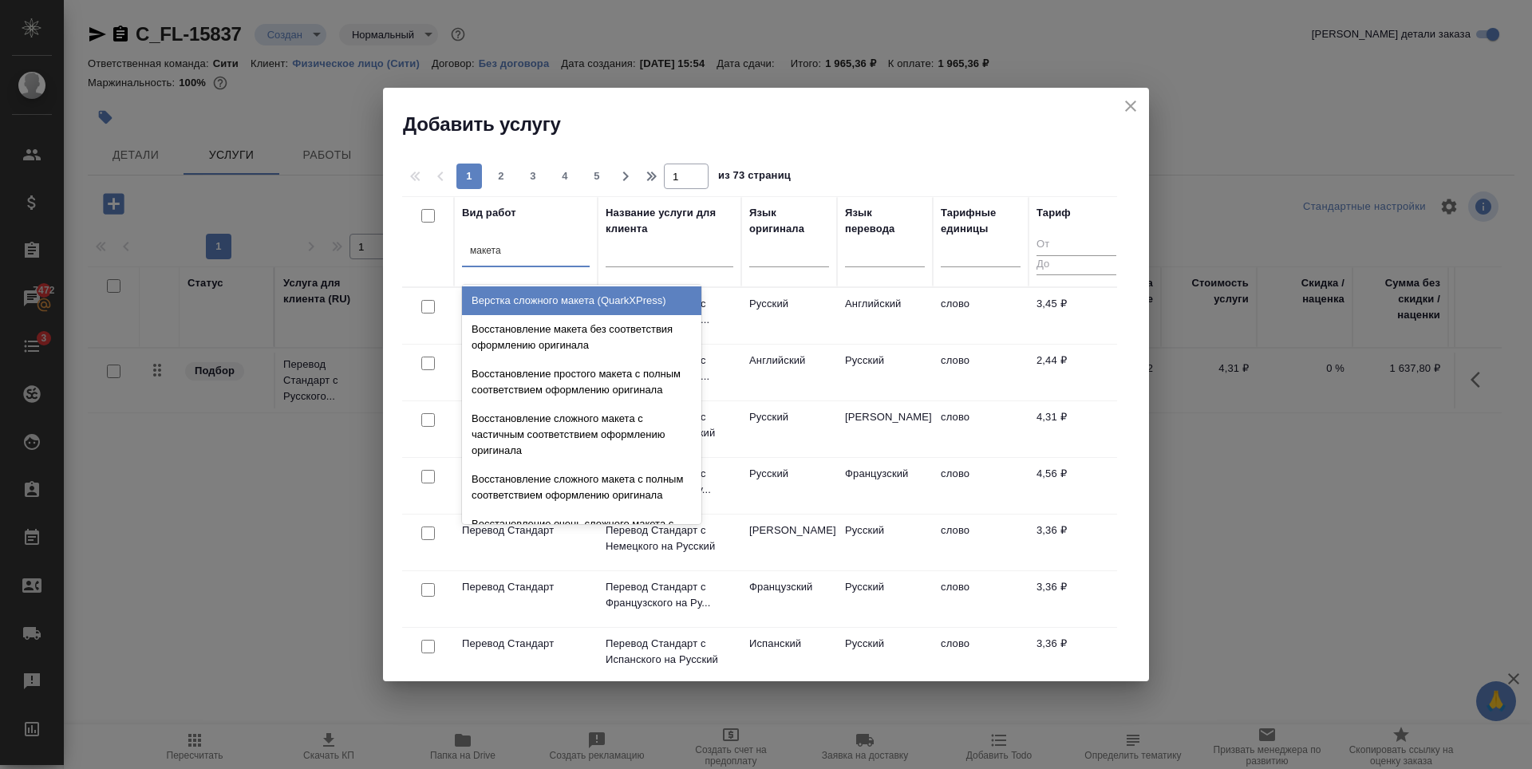
scroll to position [568, 0]
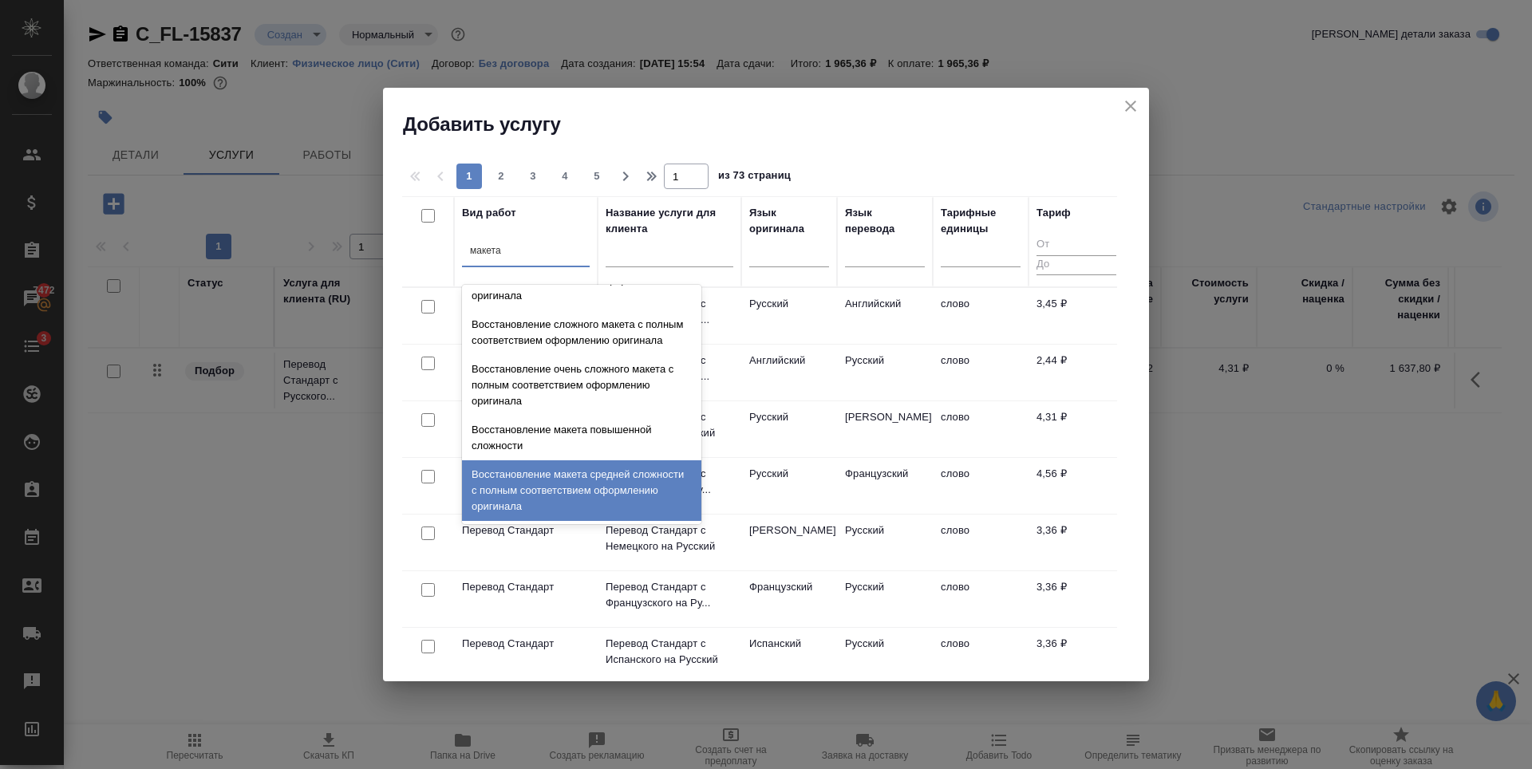
click at [583, 488] on div "Восстановление макета средней сложности с полным соответствием оформлению ориги…" at bounding box center [581, 490] width 239 height 61
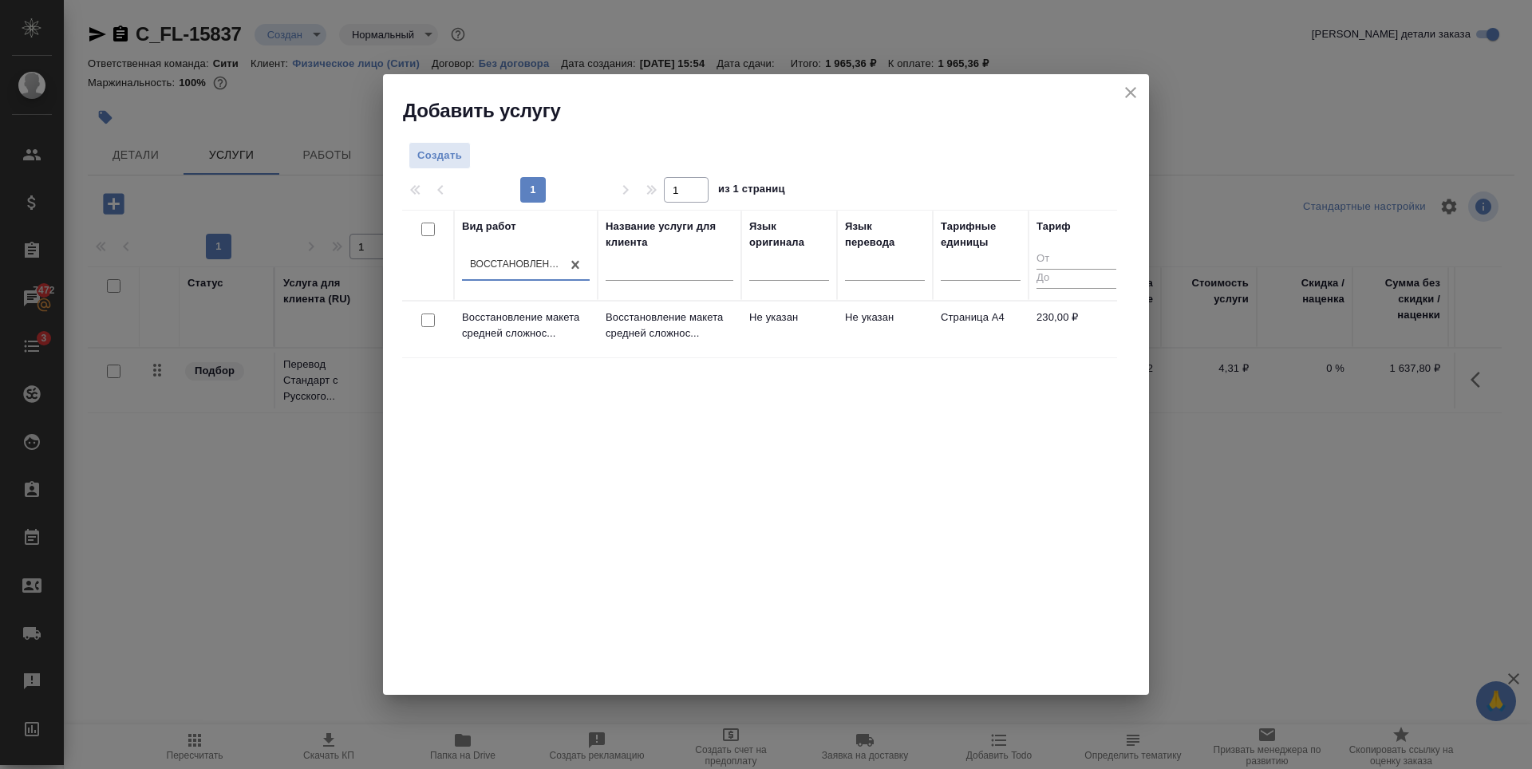
click at [424, 323] on input "checkbox" at bounding box center [428, 321] width 14 height 14
checkbox input "true"
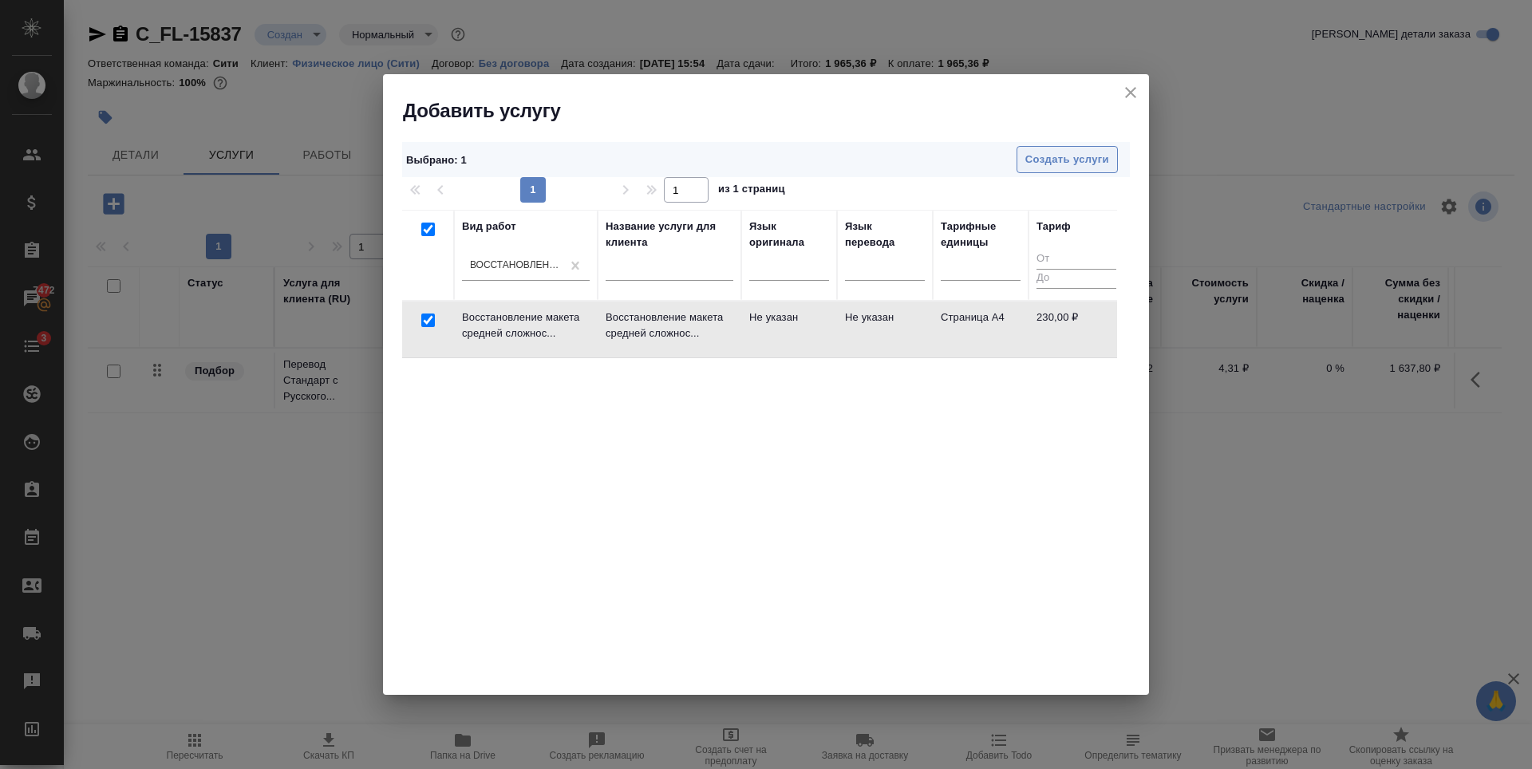
click at [1076, 164] on span "Создать услуги" at bounding box center [1067, 160] width 84 height 18
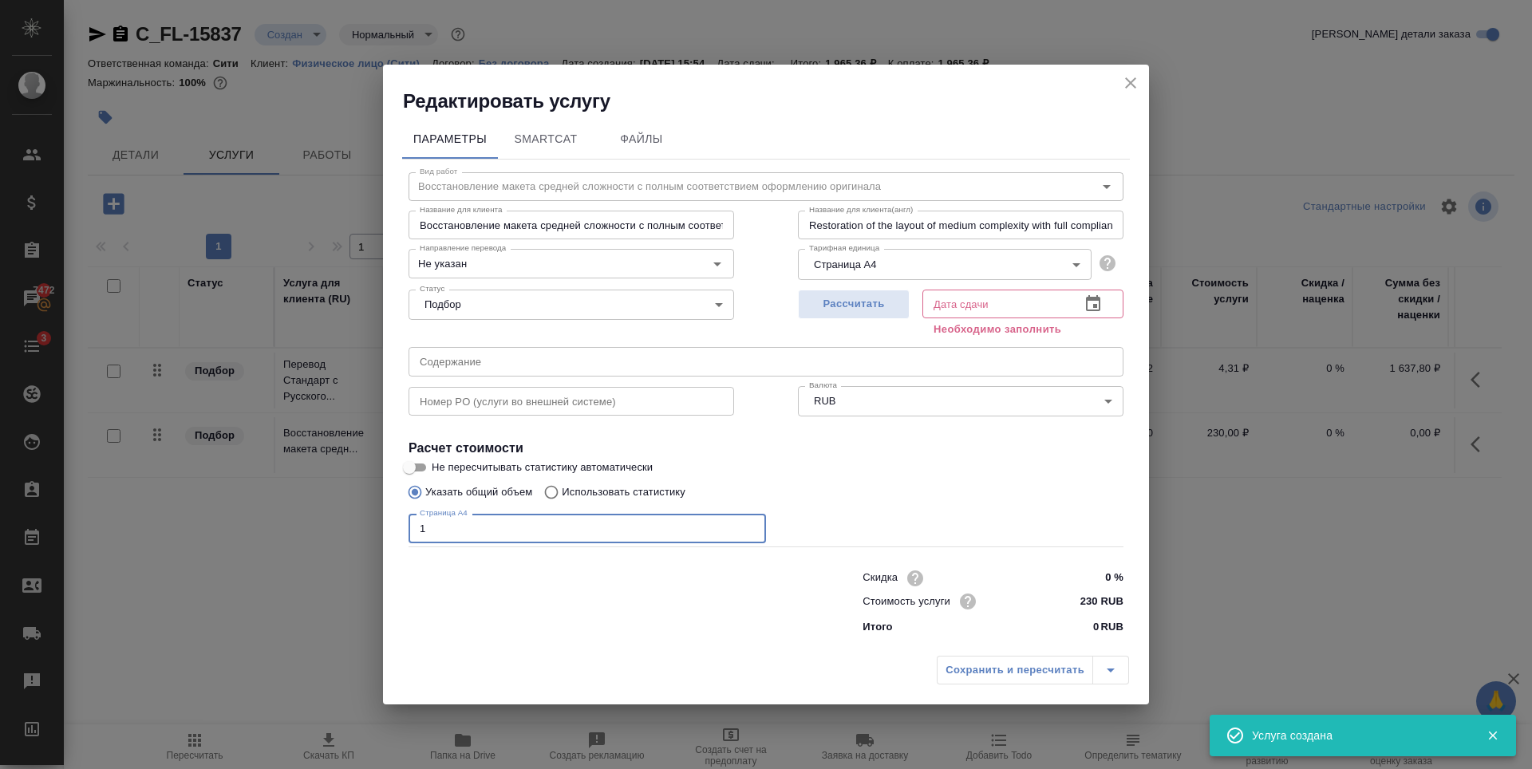
type input "1"
click at [749, 526] on input "1" at bounding box center [587, 528] width 357 height 29
click at [815, 308] on span "Рассчитать" at bounding box center [854, 304] width 94 height 18
type input "25.08.2025 16:01"
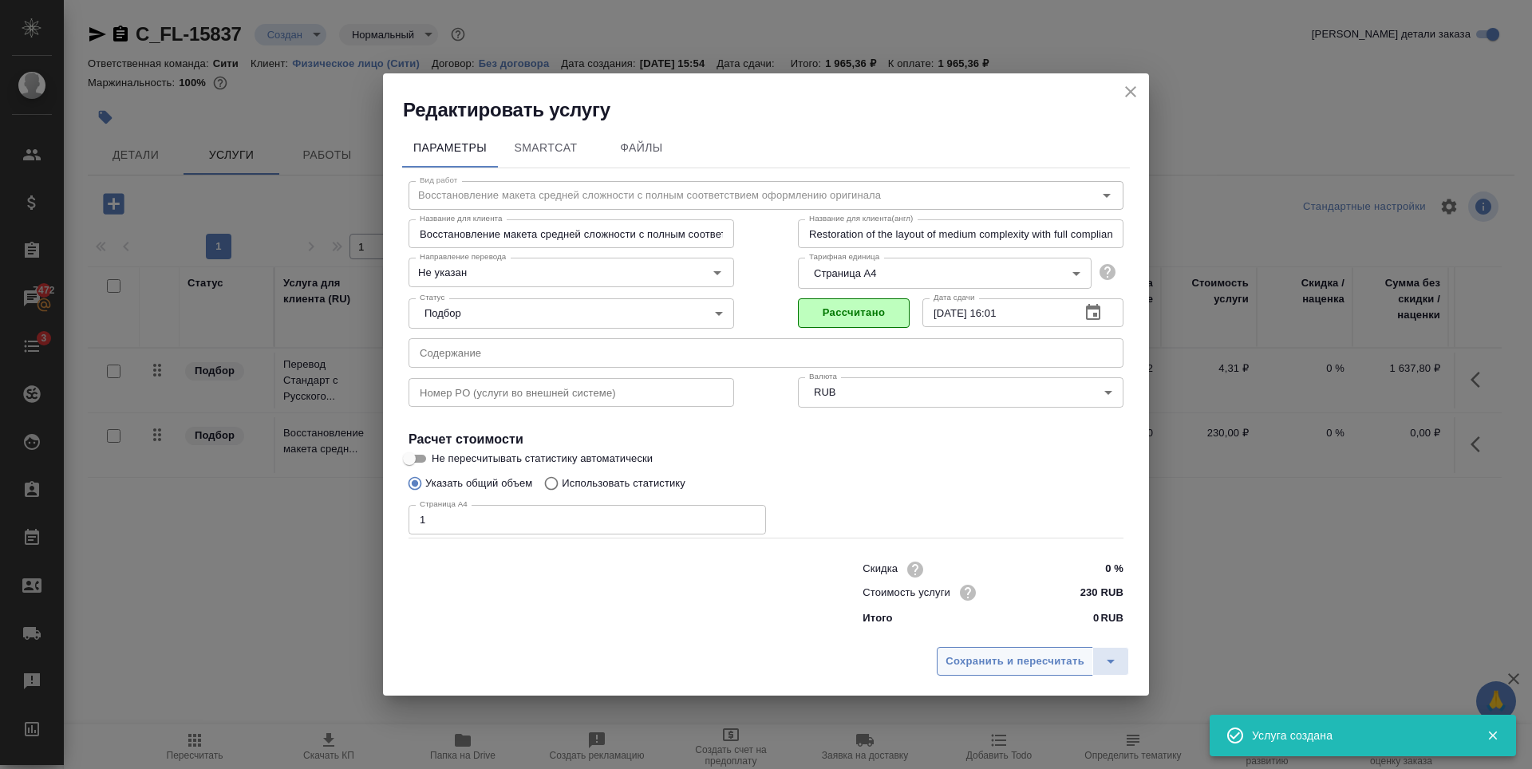
click at [1006, 659] on span "Сохранить и пересчитать" at bounding box center [1015, 662] width 139 height 18
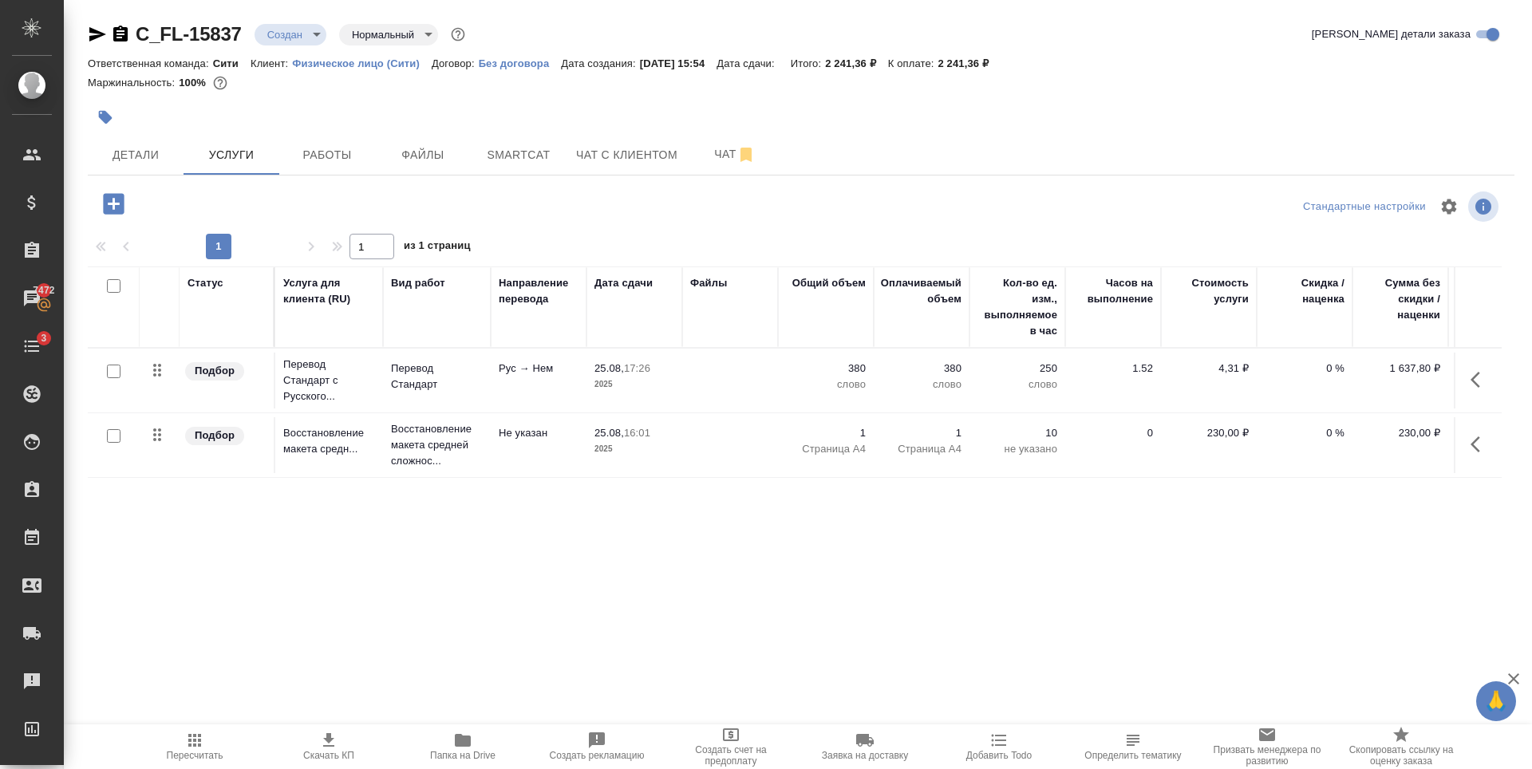
click at [568, 214] on div at bounding box center [801, 207] width 476 height 38
click at [114, 283] on input "checkbox" at bounding box center [114, 286] width 14 height 14
checkbox input "true"
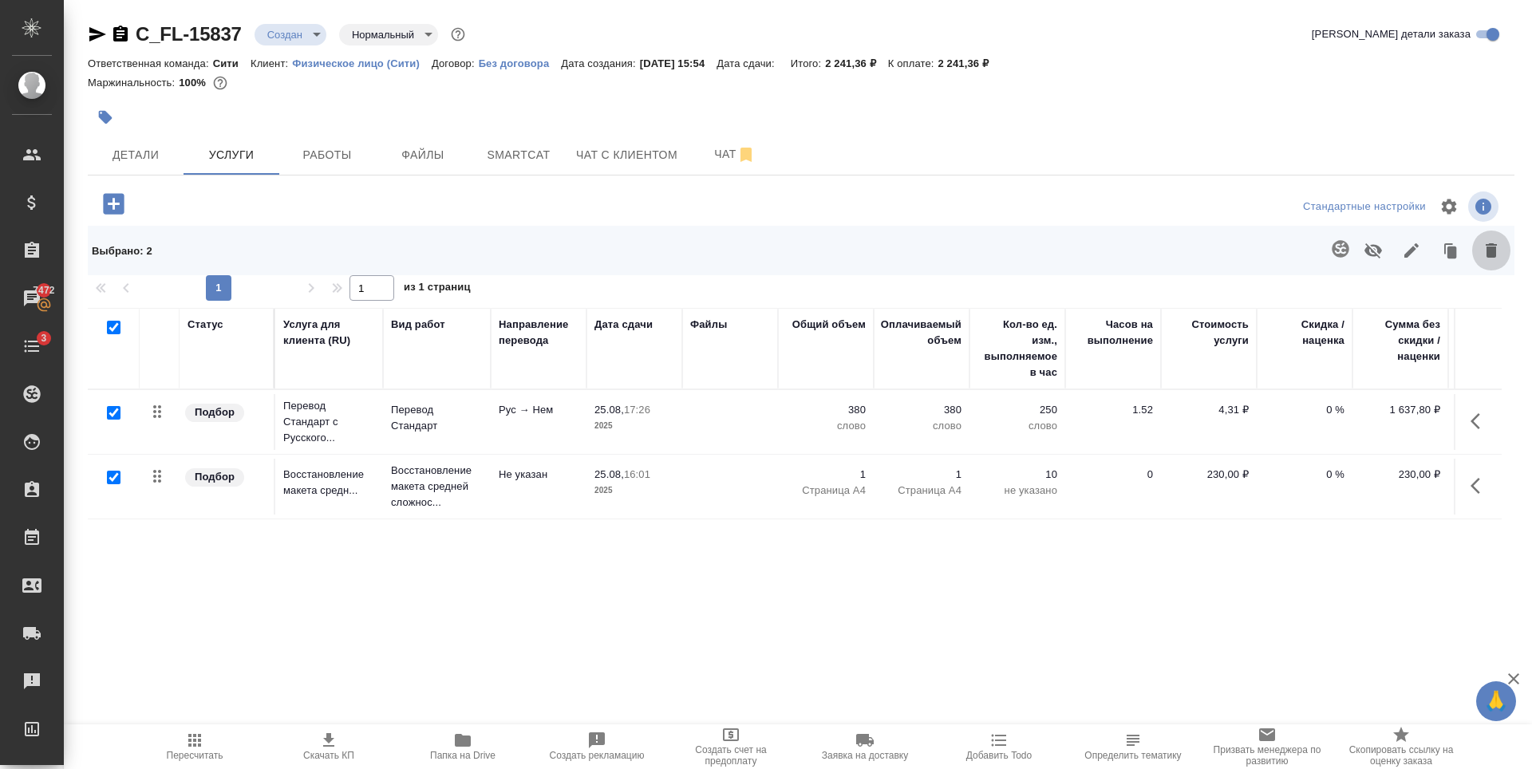
click at [1491, 248] on icon "button" at bounding box center [1491, 250] width 11 height 14
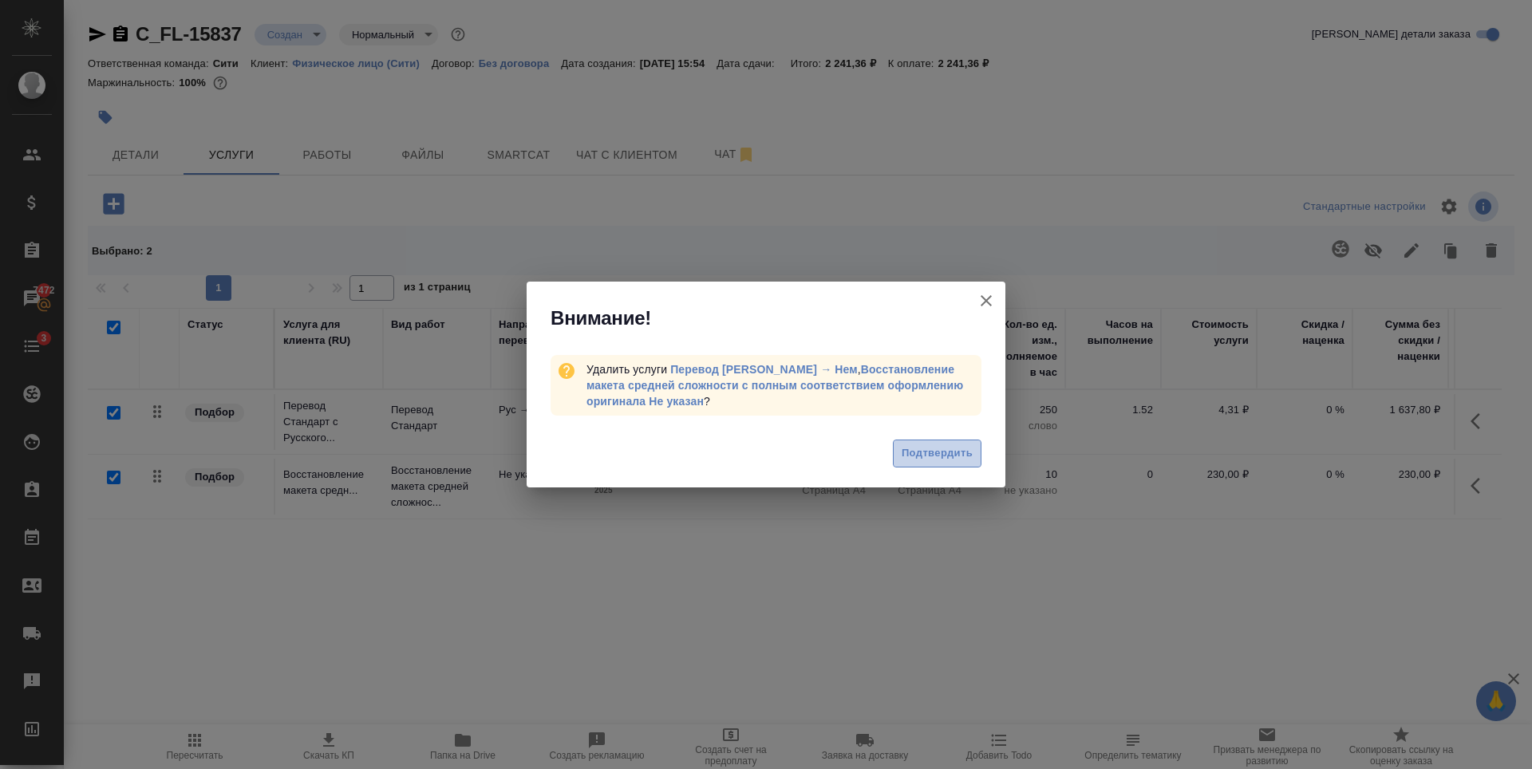
click at [944, 452] on span "Подтвердить" at bounding box center [937, 453] width 71 height 18
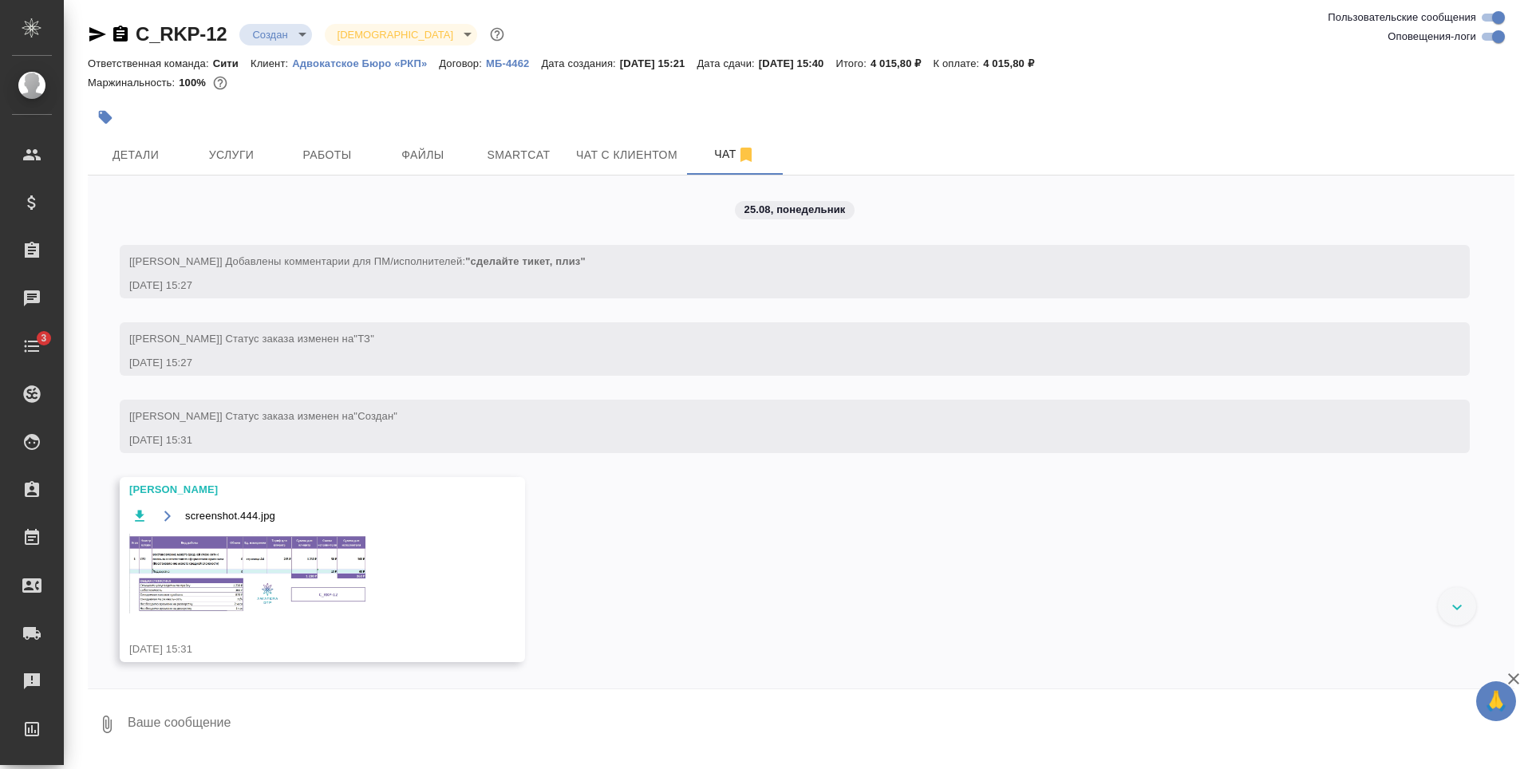
click at [255, 152] on span "Услуги" at bounding box center [231, 155] width 77 height 20
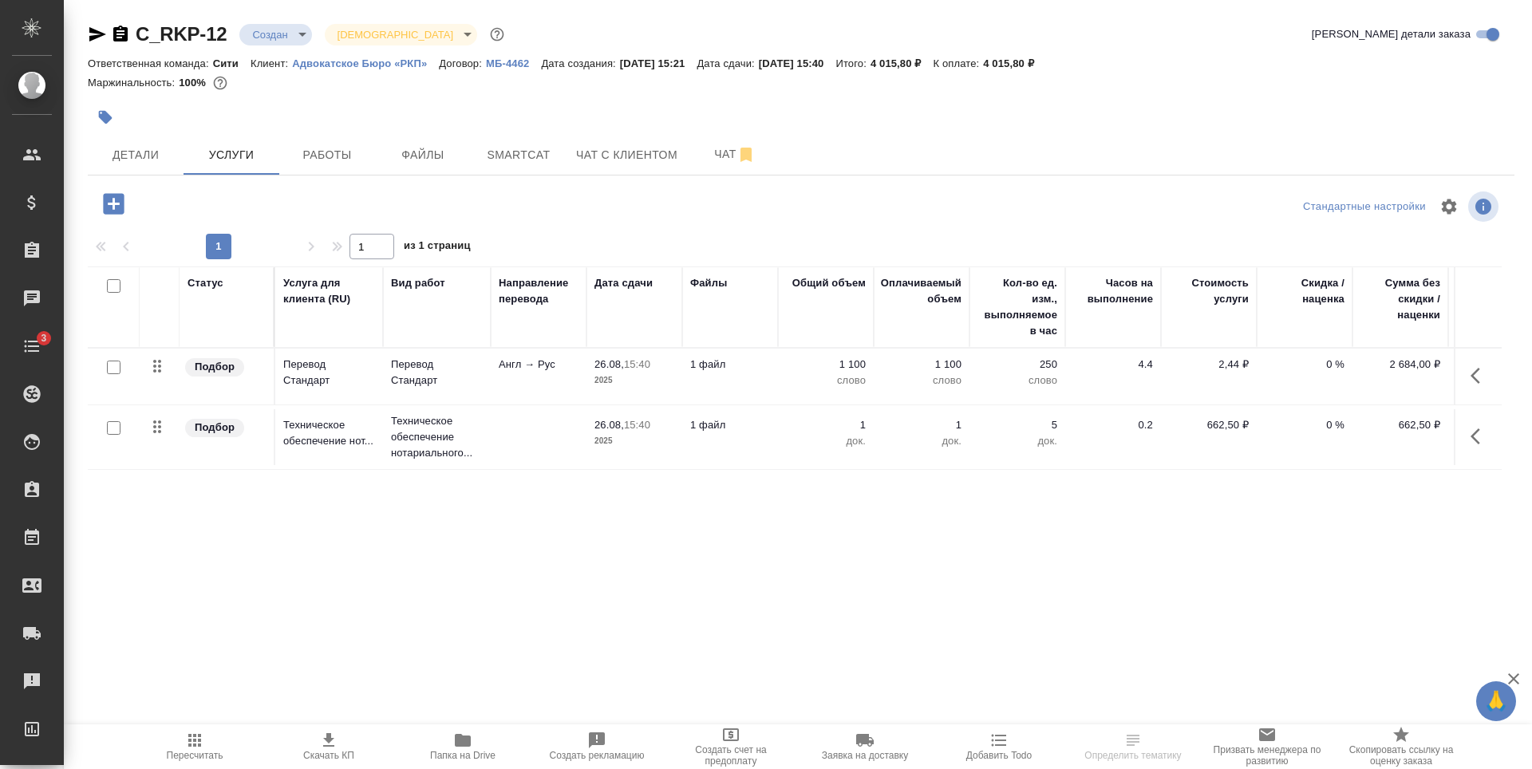
click at [122, 211] on icon "button" at bounding box center [113, 203] width 21 height 21
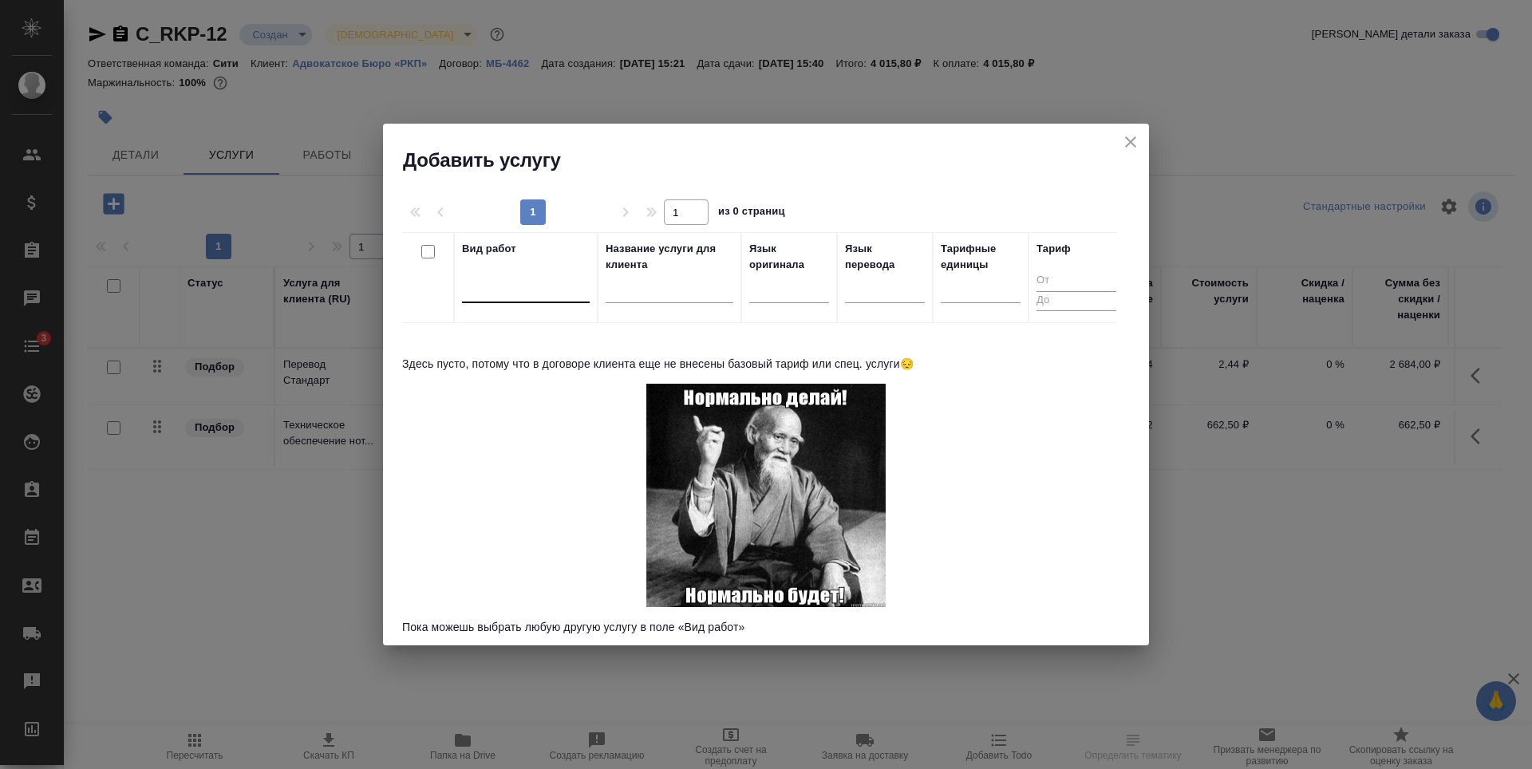
click at [499, 293] on div at bounding box center [526, 286] width 128 height 23
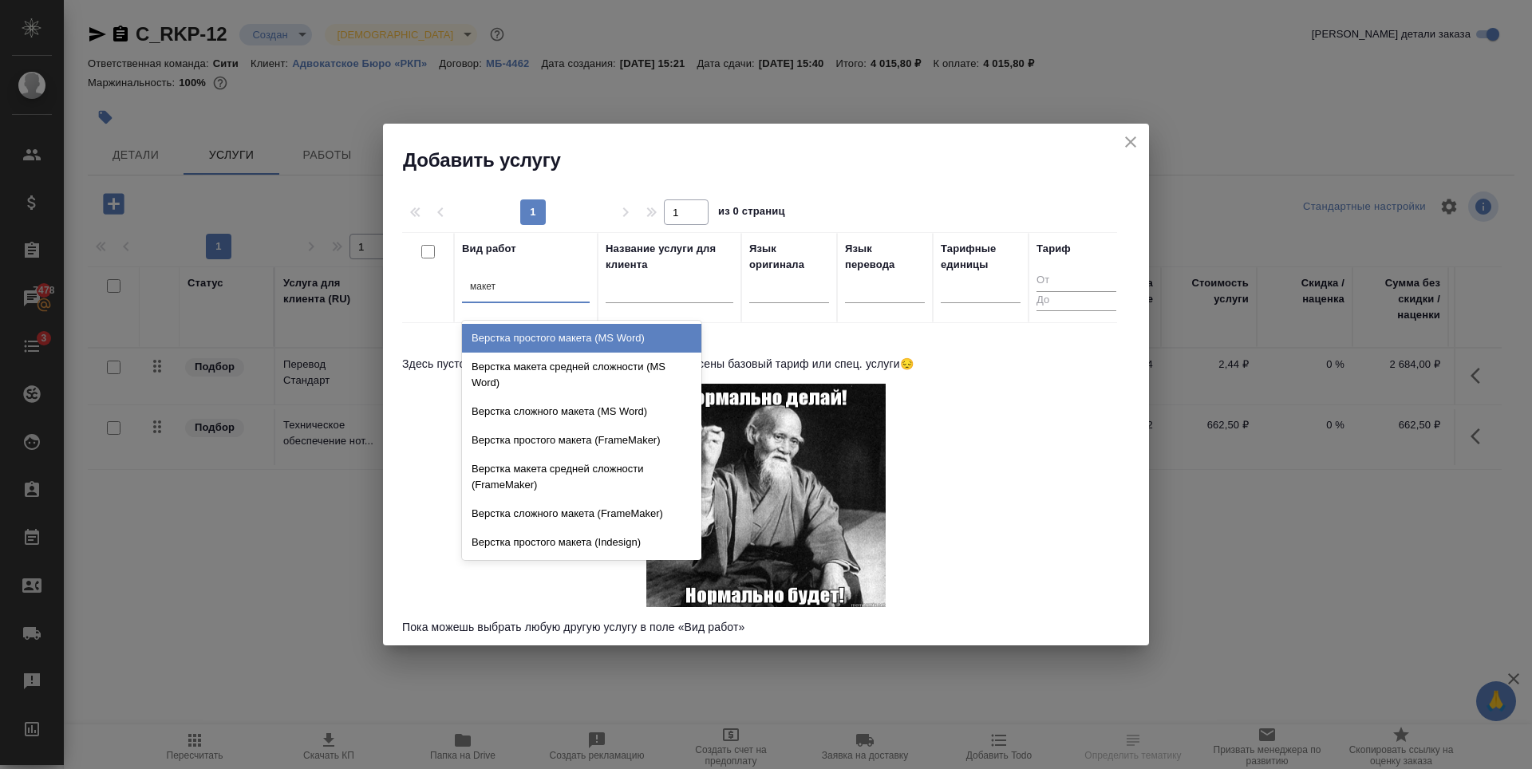
type input "макета"
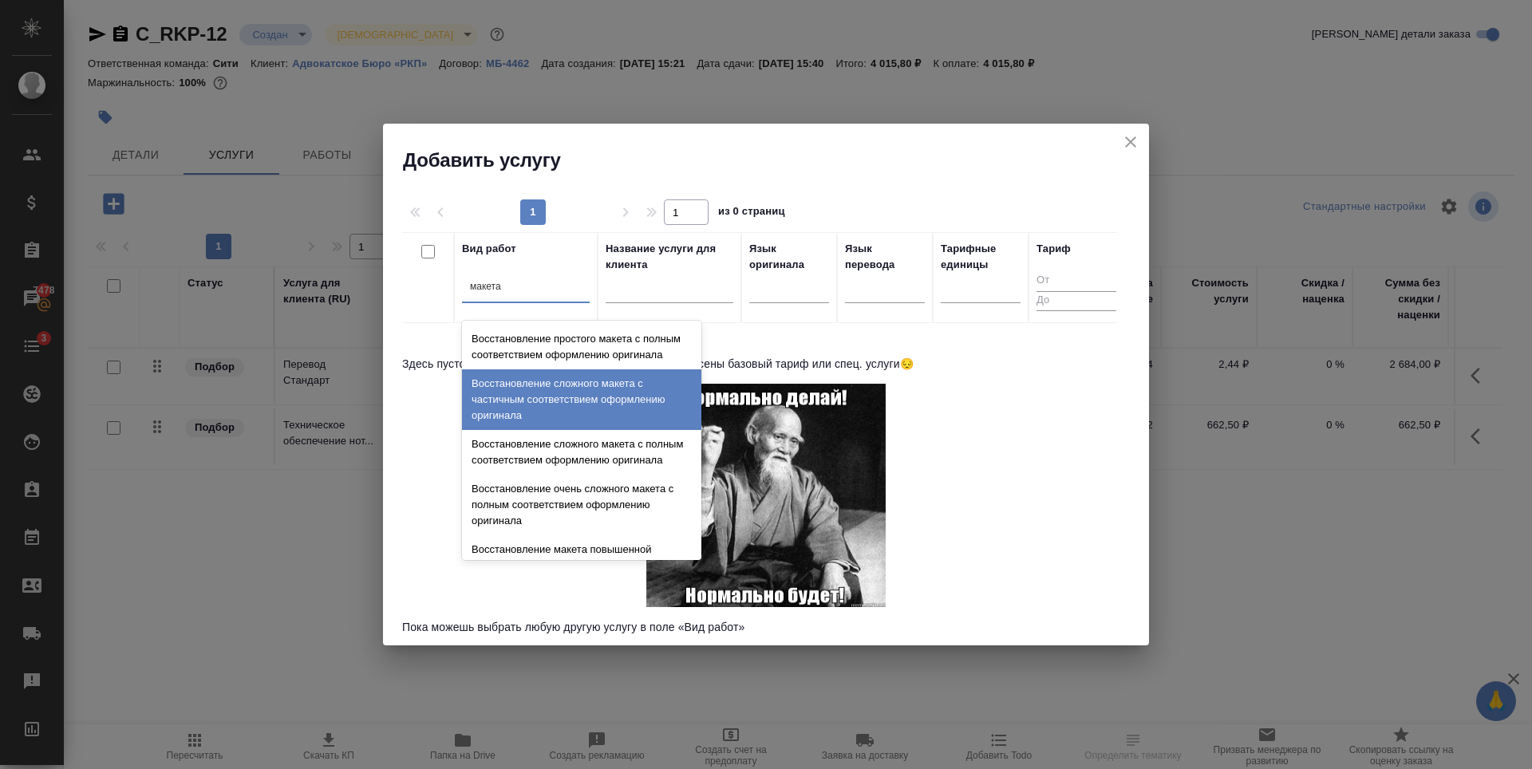
scroll to position [568, 0]
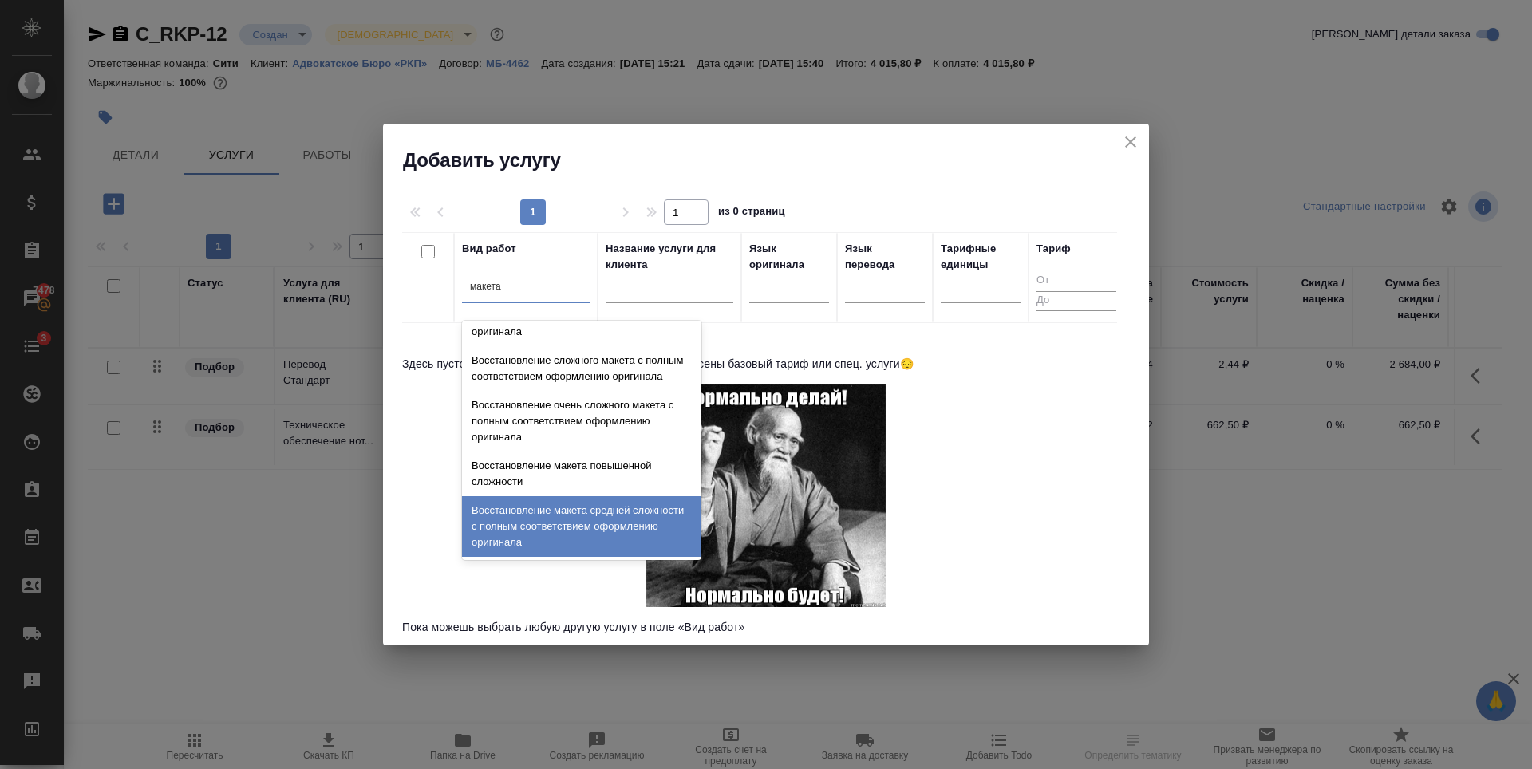
drag, startPoint x: 587, startPoint y: 526, endPoint x: 571, endPoint y: 496, distance: 34.6
click at [588, 526] on div "Восстановление макета средней сложности с полным соответствием оформлению ориги…" at bounding box center [581, 526] width 239 height 61
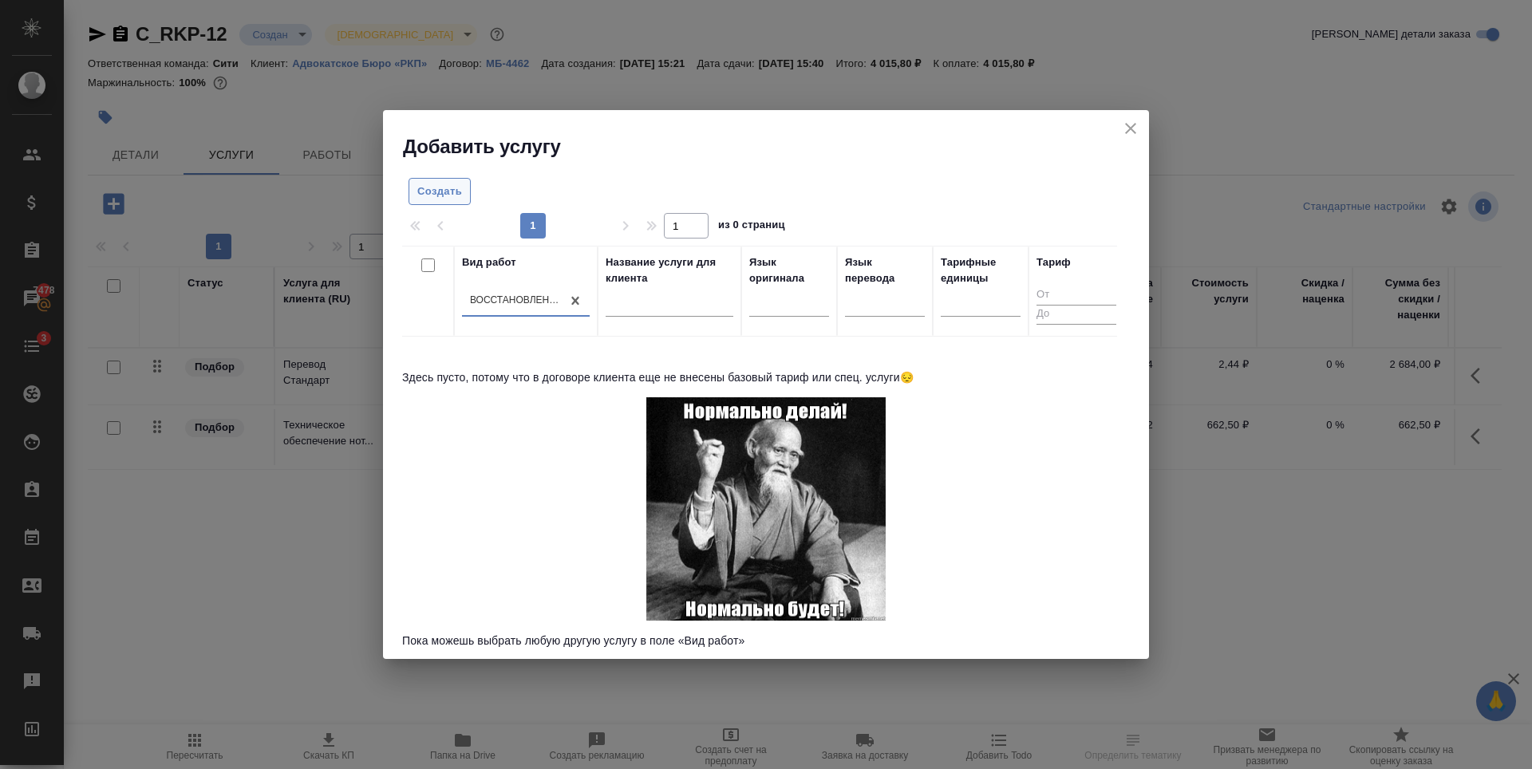
click at [438, 190] on span "Создать" at bounding box center [439, 192] width 45 height 18
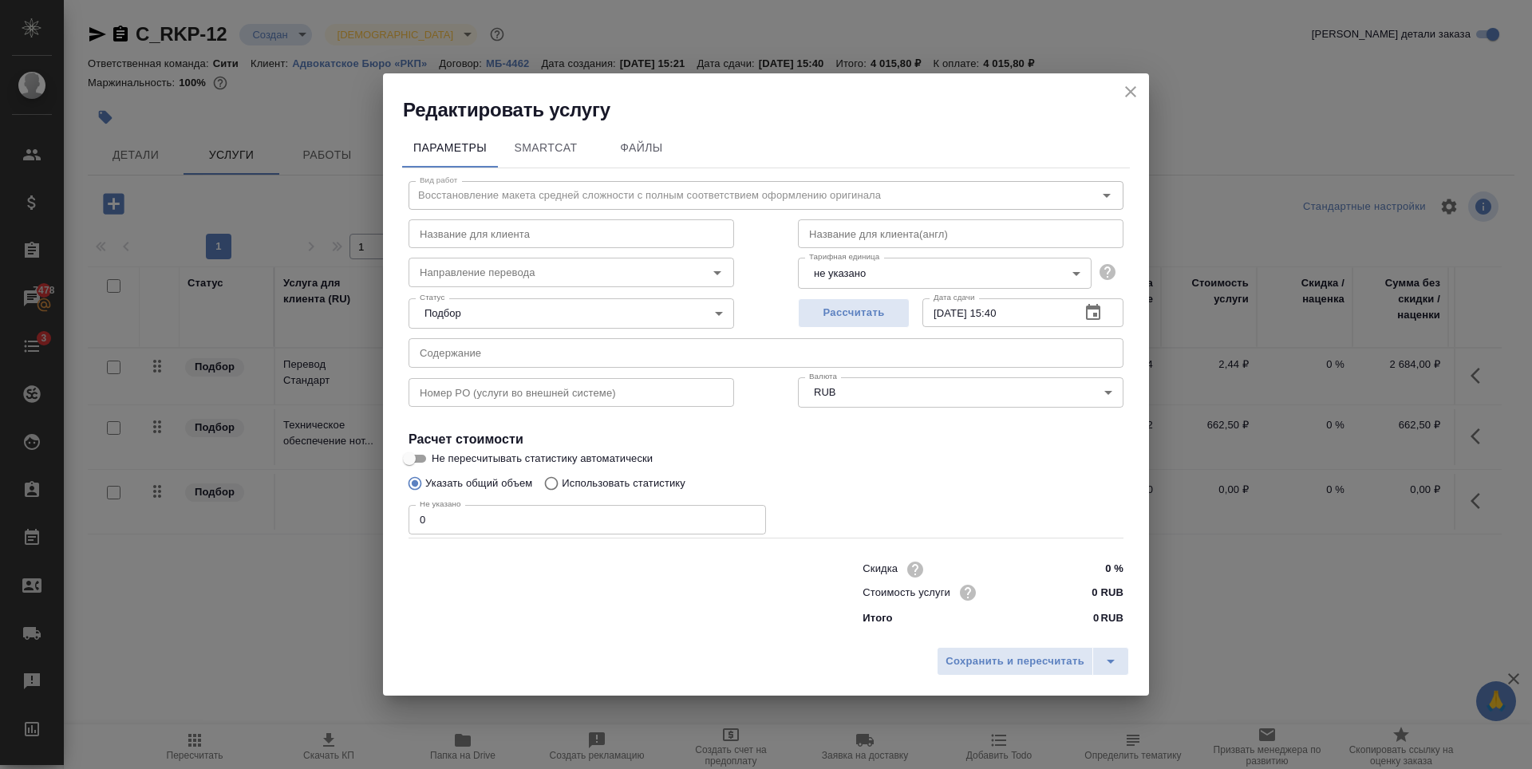
click at [1097, 590] on input "0 RUB" at bounding box center [1094, 592] width 60 height 23
type input "205 RUB"
click at [639, 512] on input "0" at bounding box center [587, 518] width 357 height 29
type input "6"
click at [887, 304] on span "Рассчитать" at bounding box center [854, 313] width 94 height 18
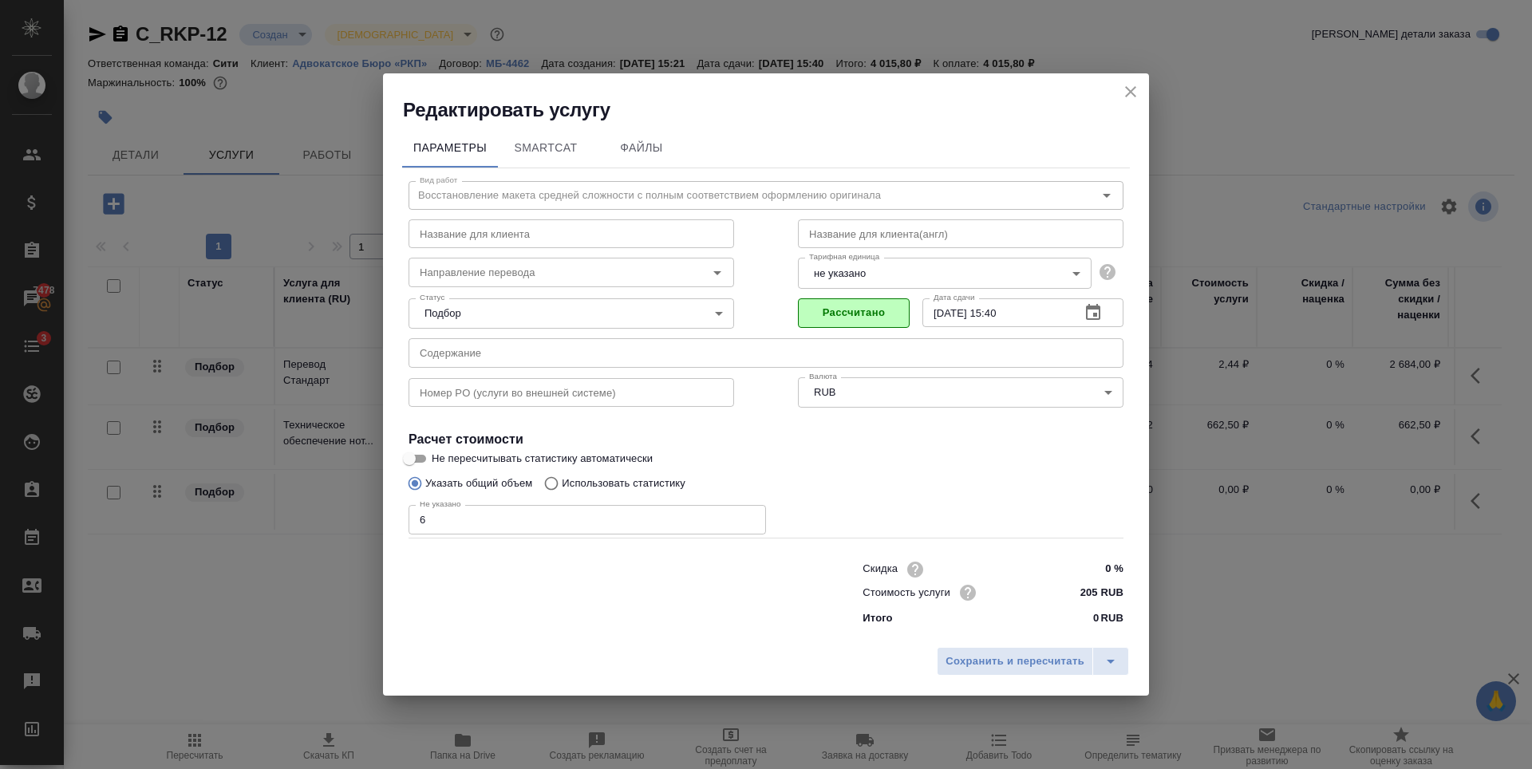
click at [967, 643] on div "Сохранить и пересчитать" at bounding box center [766, 667] width 766 height 57
click at [975, 662] on span "Сохранить и пересчитать" at bounding box center [1015, 662] width 139 height 18
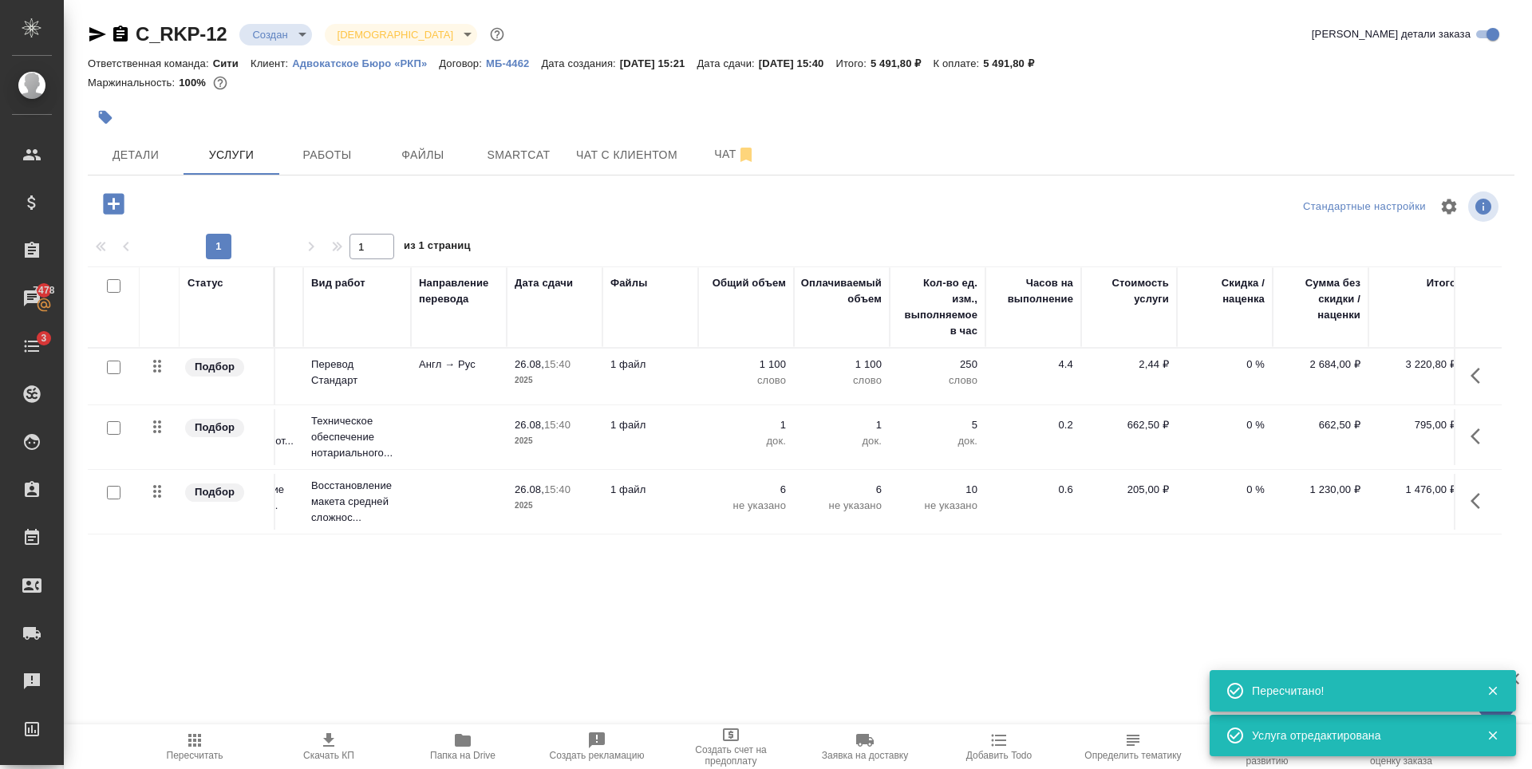
scroll to position [0, 90]
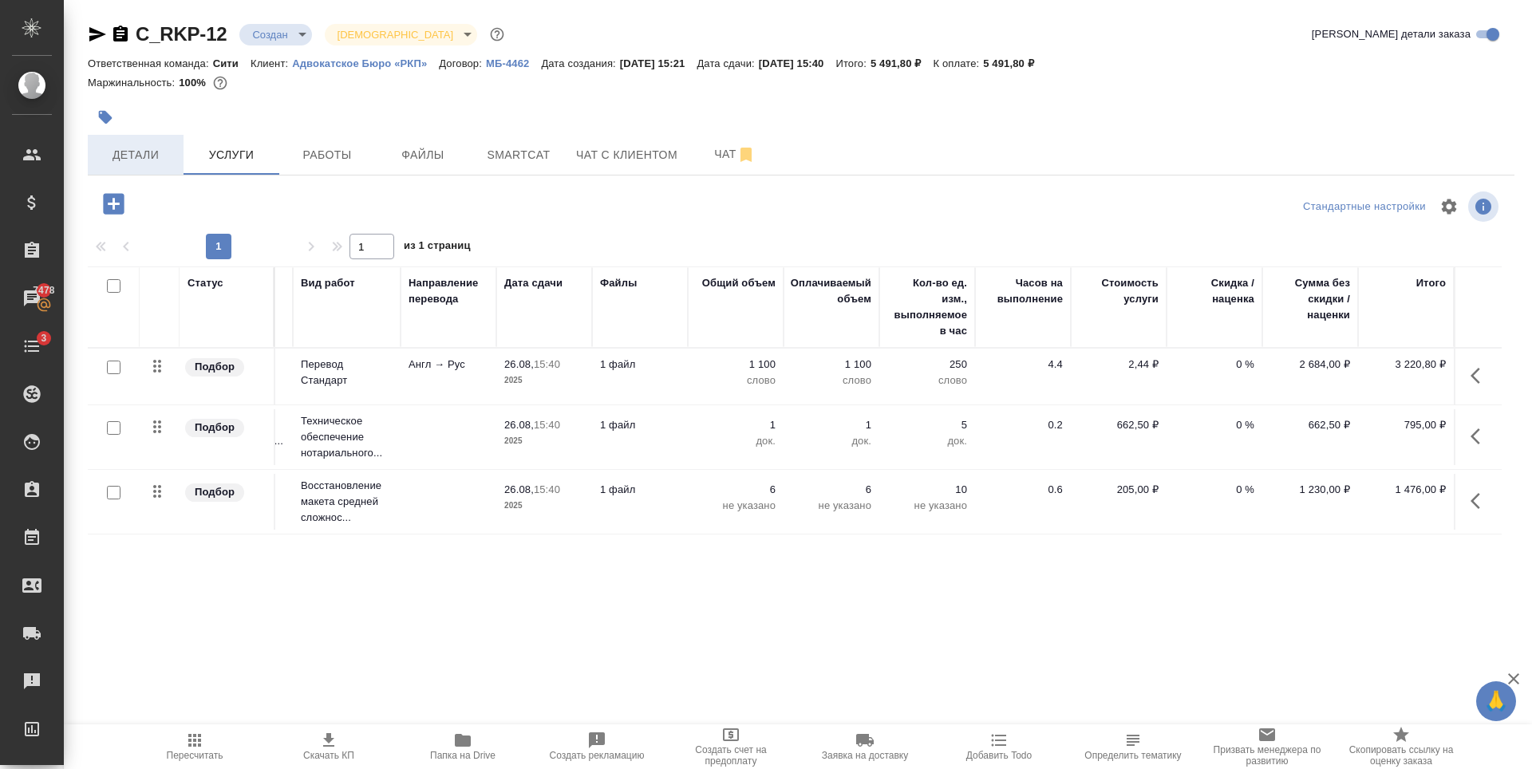
click at [134, 171] on button "Детали" at bounding box center [136, 155] width 96 height 40
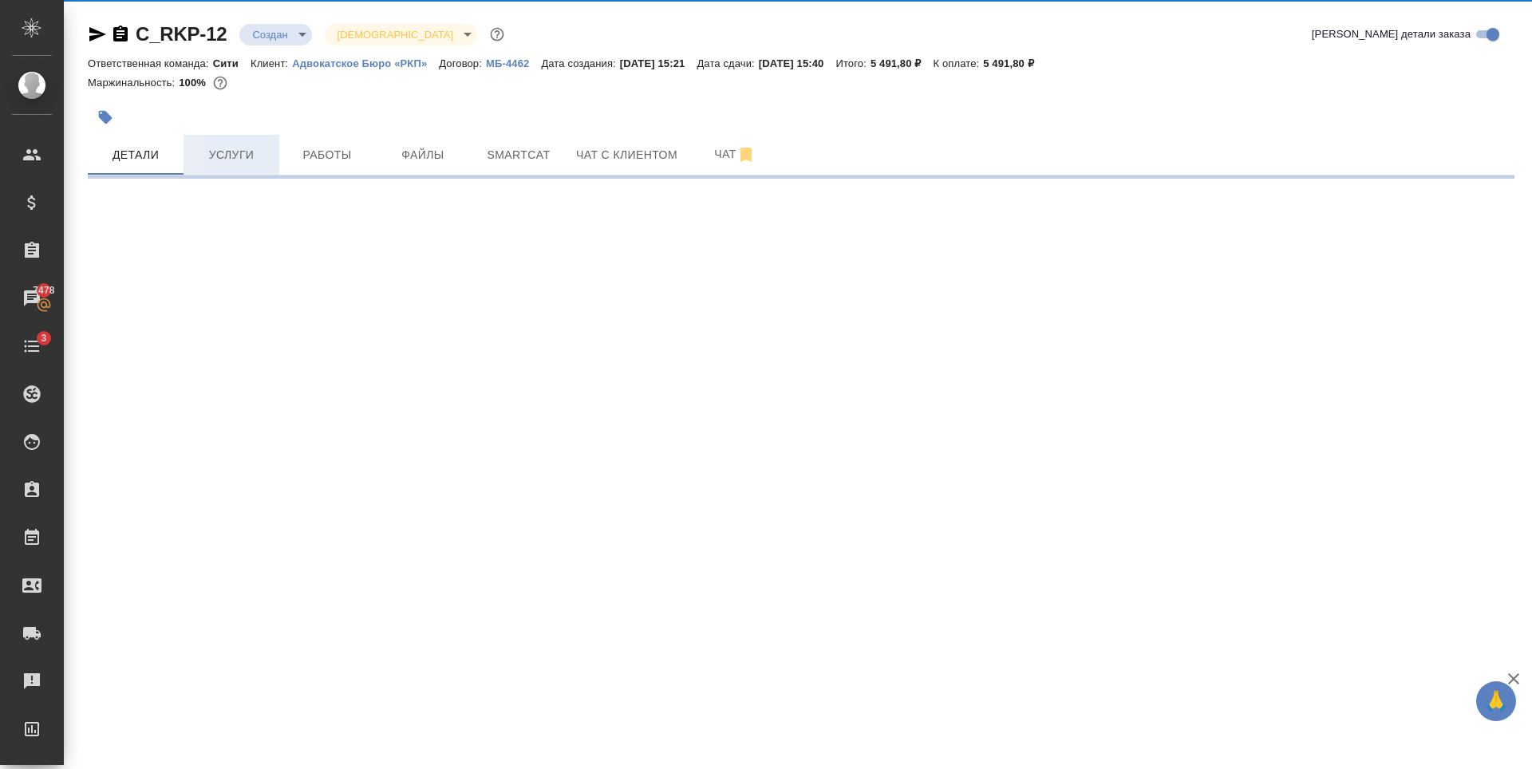
select select "RU"
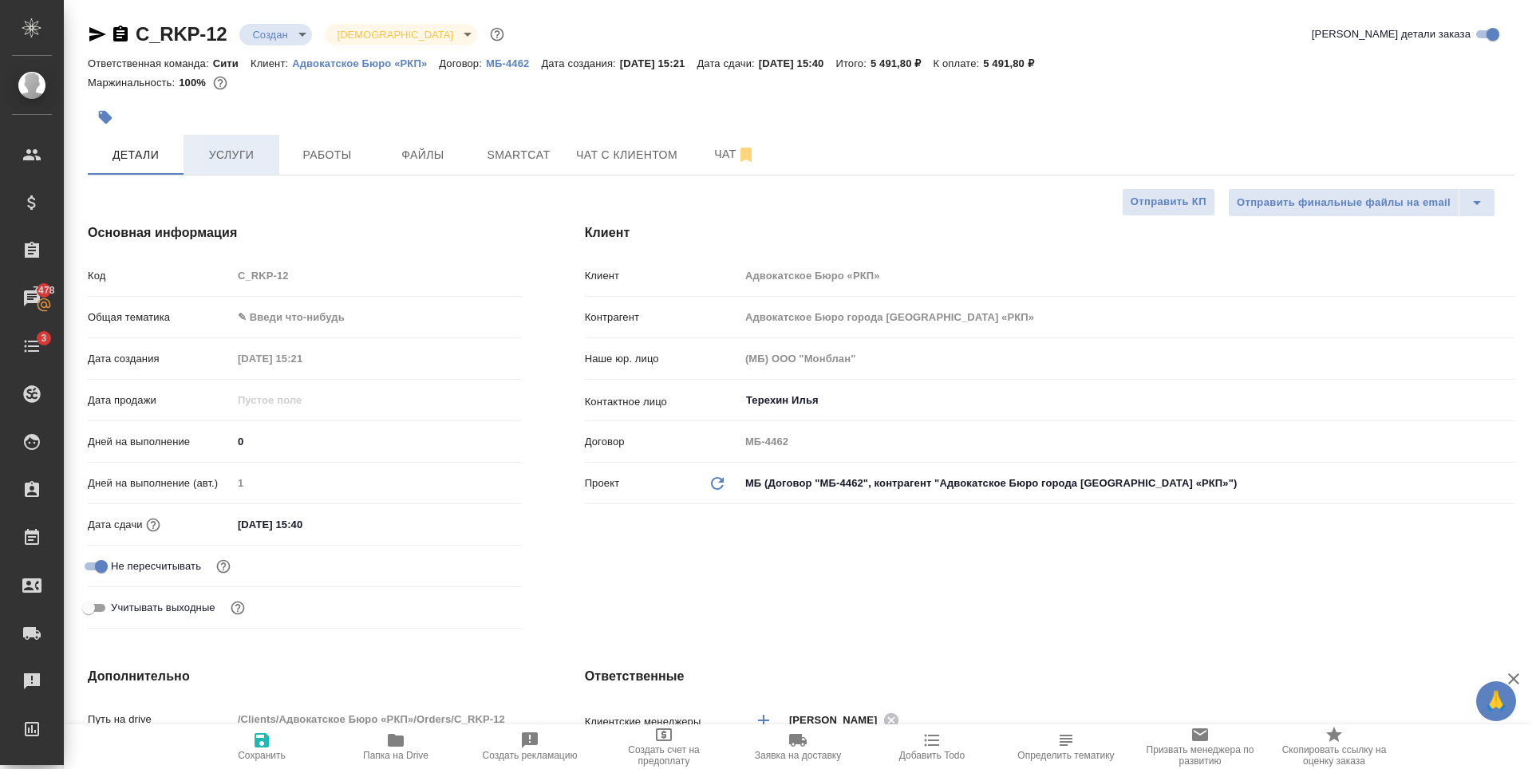
click at [261, 162] on span "Услуги" at bounding box center [231, 155] width 77 height 20
type textarea "x"
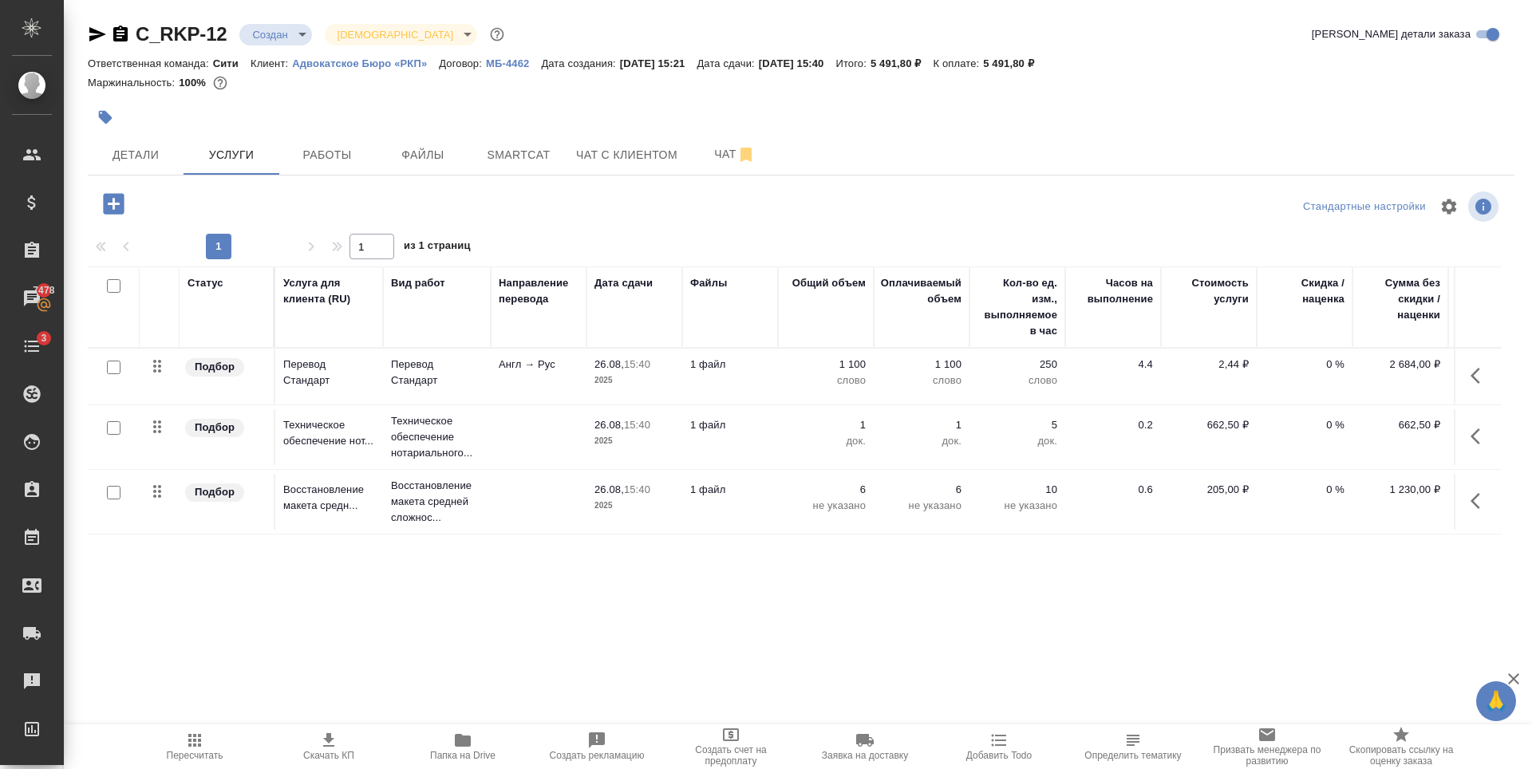
click at [113, 428] on input "checkbox" at bounding box center [114, 428] width 14 height 14
checkbox input "true"
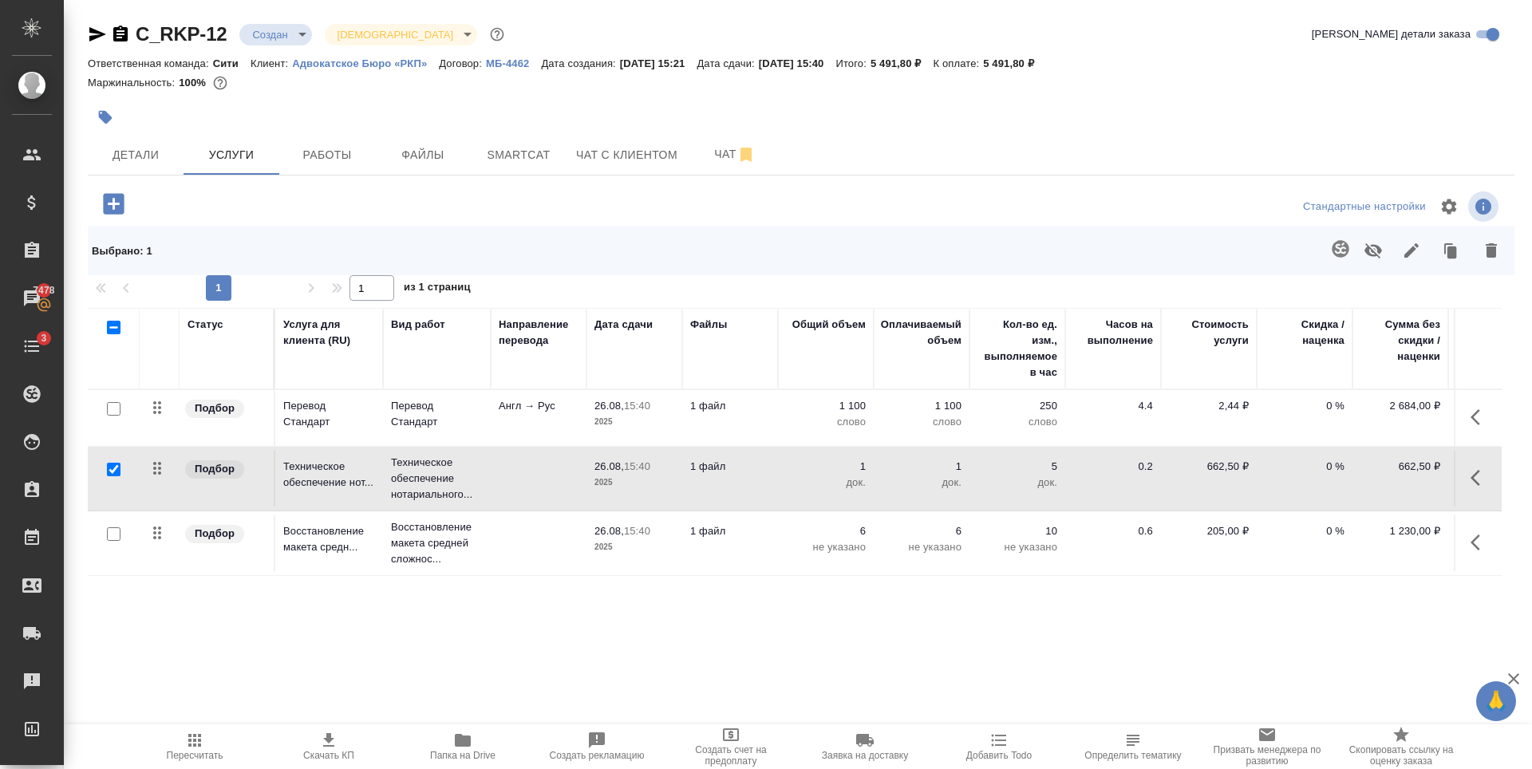
click at [1030, 124] on div at bounding box center [563, 117] width 951 height 35
click at [331, 741] on icon "button" at bounding box center [328, 740] width 11 height 14
click at [1379, 243] on icon "button" at bounding box center [1373, 250] width 19 height 19
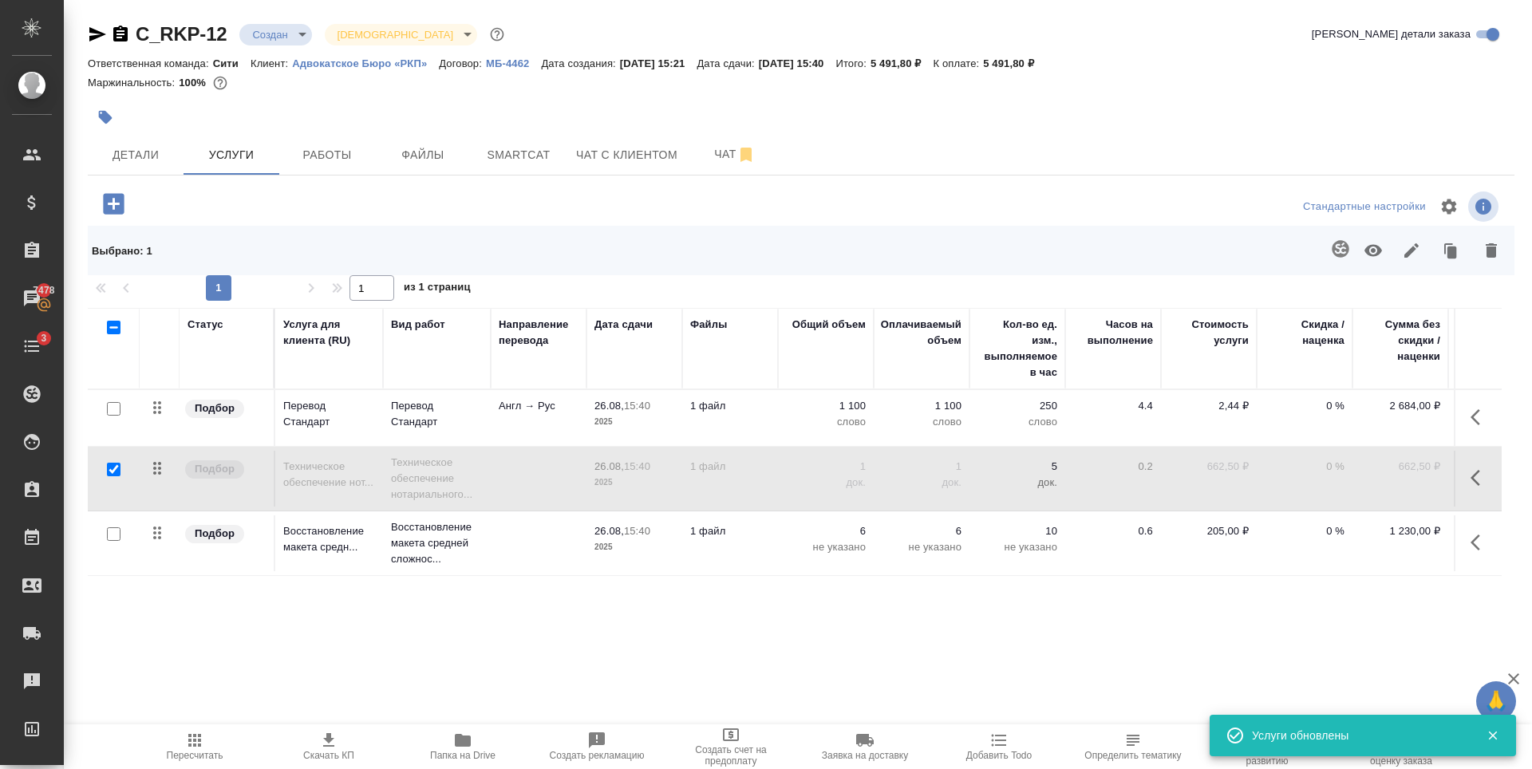
click at [1328, 401] on p "0 %" at bounding box center [1305, 406] width 80 height 16
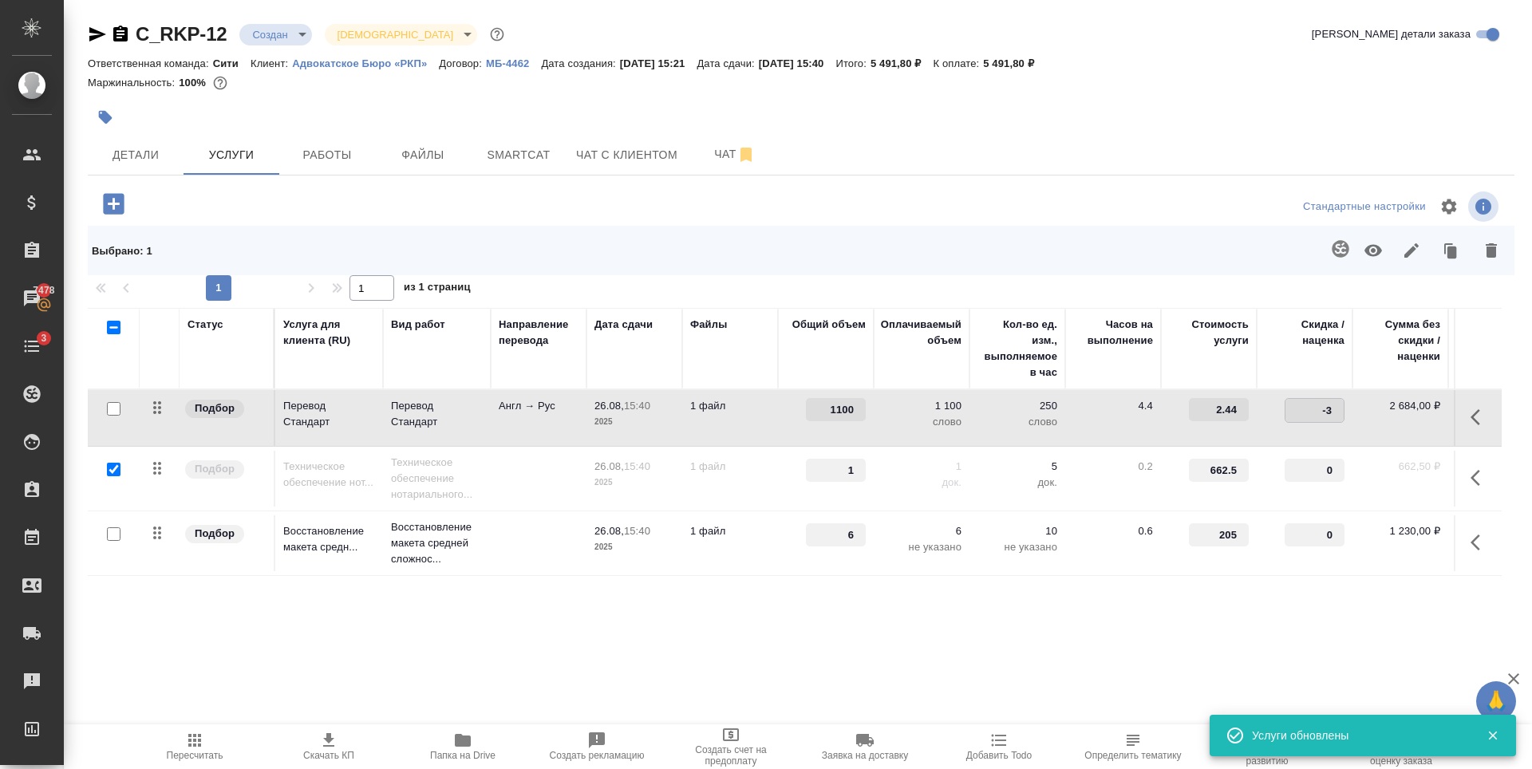
type input "-30"
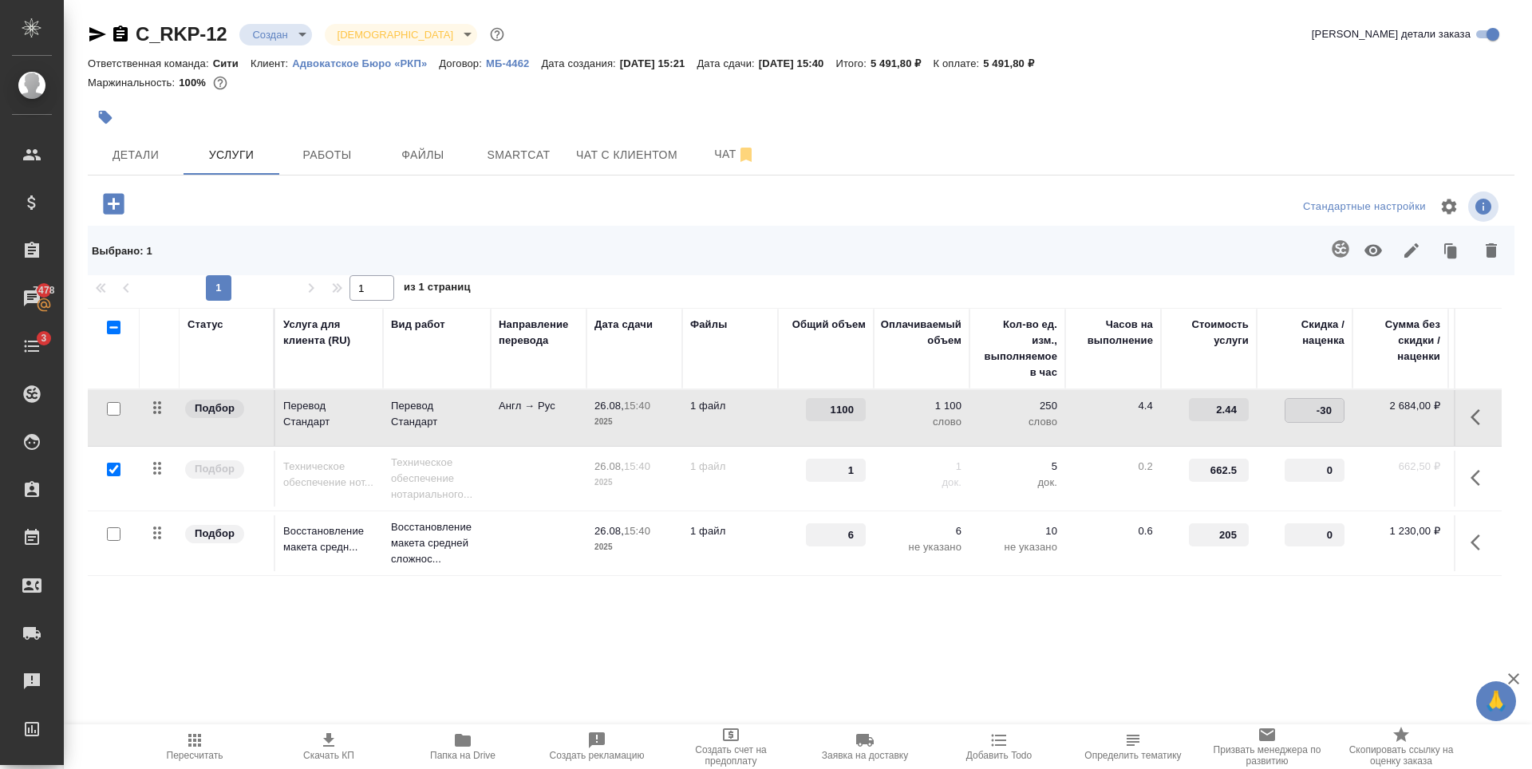
click at [269, 655] on div "C_RKP-12 Создан new Святая троица holyTrinity Кратко детали заказа Ответственна…" at bounding box center [801, 346] width 1444 height 692
click at [277, 621] on div "Статус Услуга для клиента (RU) Вид работ Направление перевода Дата сдачи Файлы …" at bounding box center [795, 479] width 1414 height 343
click at [243, 210] on span "Сохранить и пересчитать" at bounding box center [226, 202] width 139 height 18
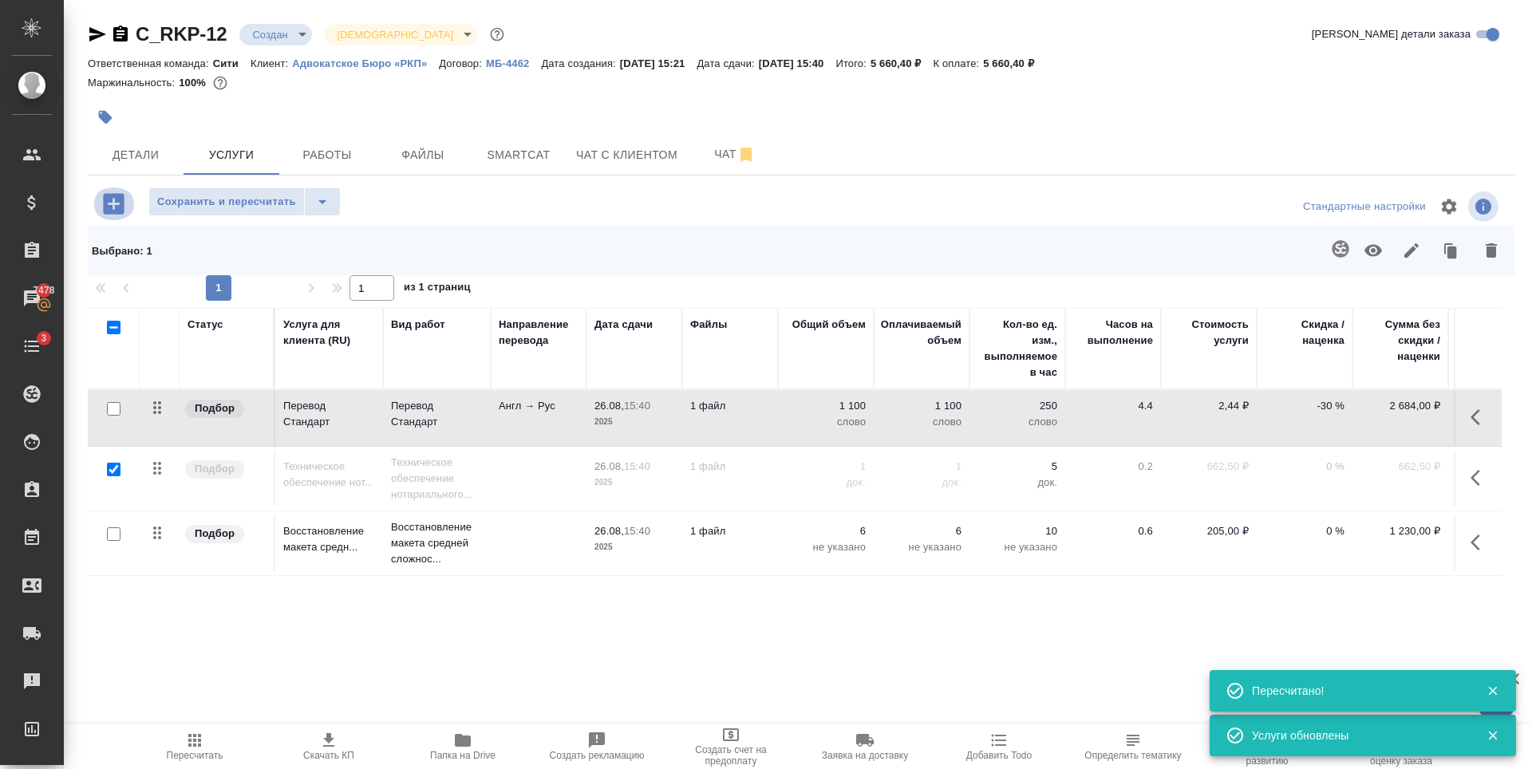
click at [118, 208] on icon "button" at bounding box center [113, 203] width 21 height 21
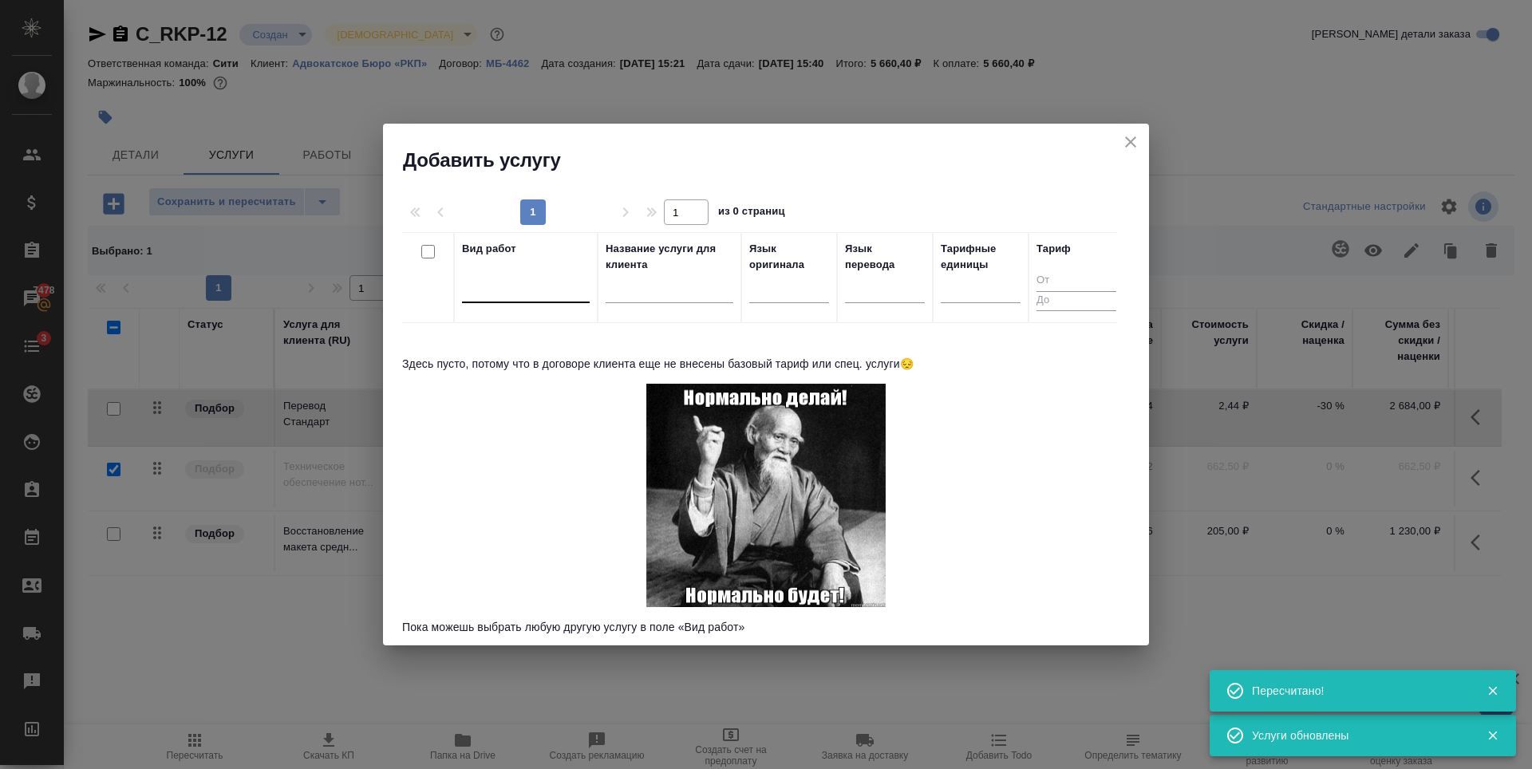
click at [513, 284] on div at bounding box center [526, 286] width 128 height 23
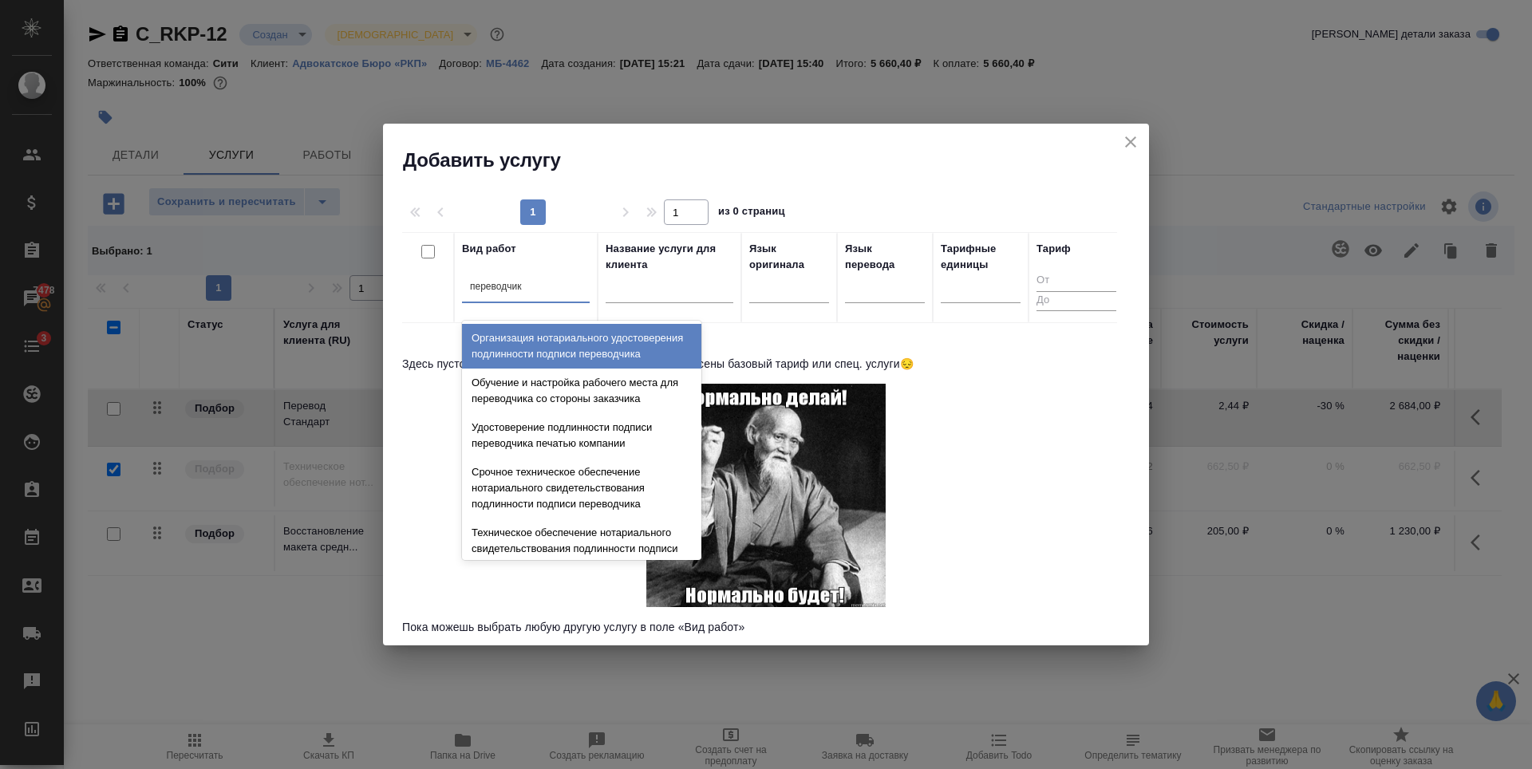
type input "переводчика"
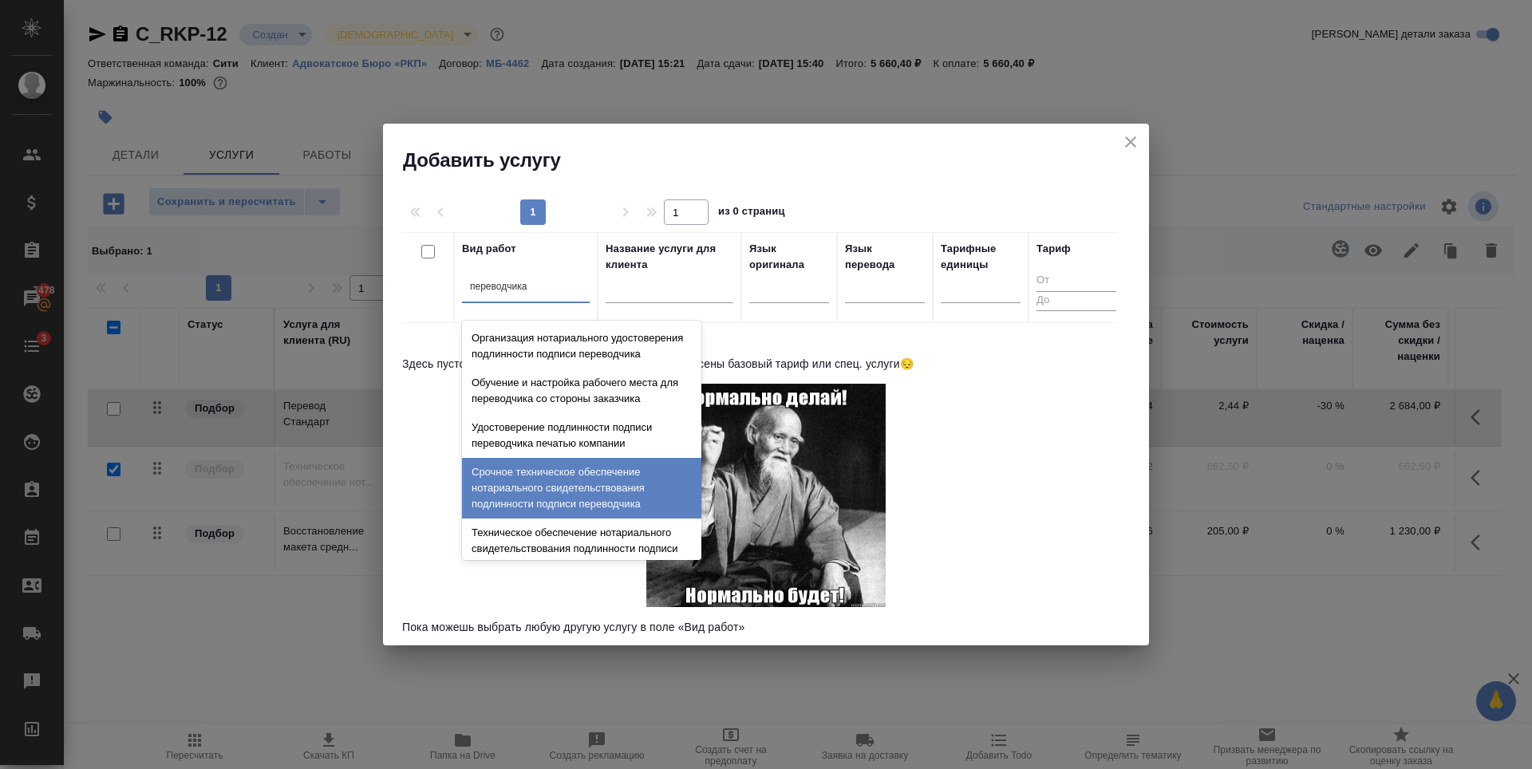
click at [547, 509] on div "Срочное техническое обеспечение нотариального свидетельствования подлинности по…" at bounding box center [581, 488] width 239 height 61
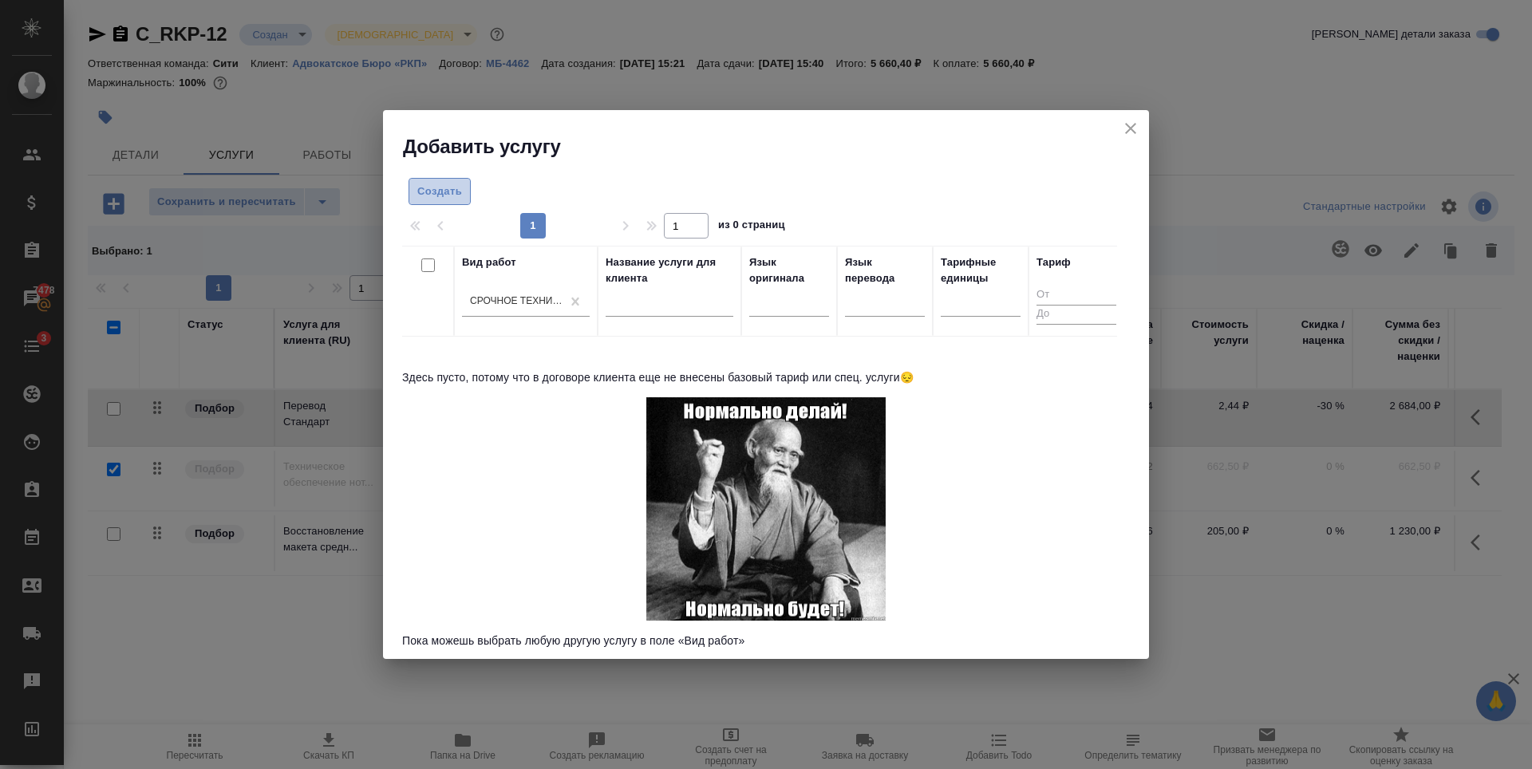
click at [460, 192] on span "Создать" at bounding box center [439, 192] width 45 height 18
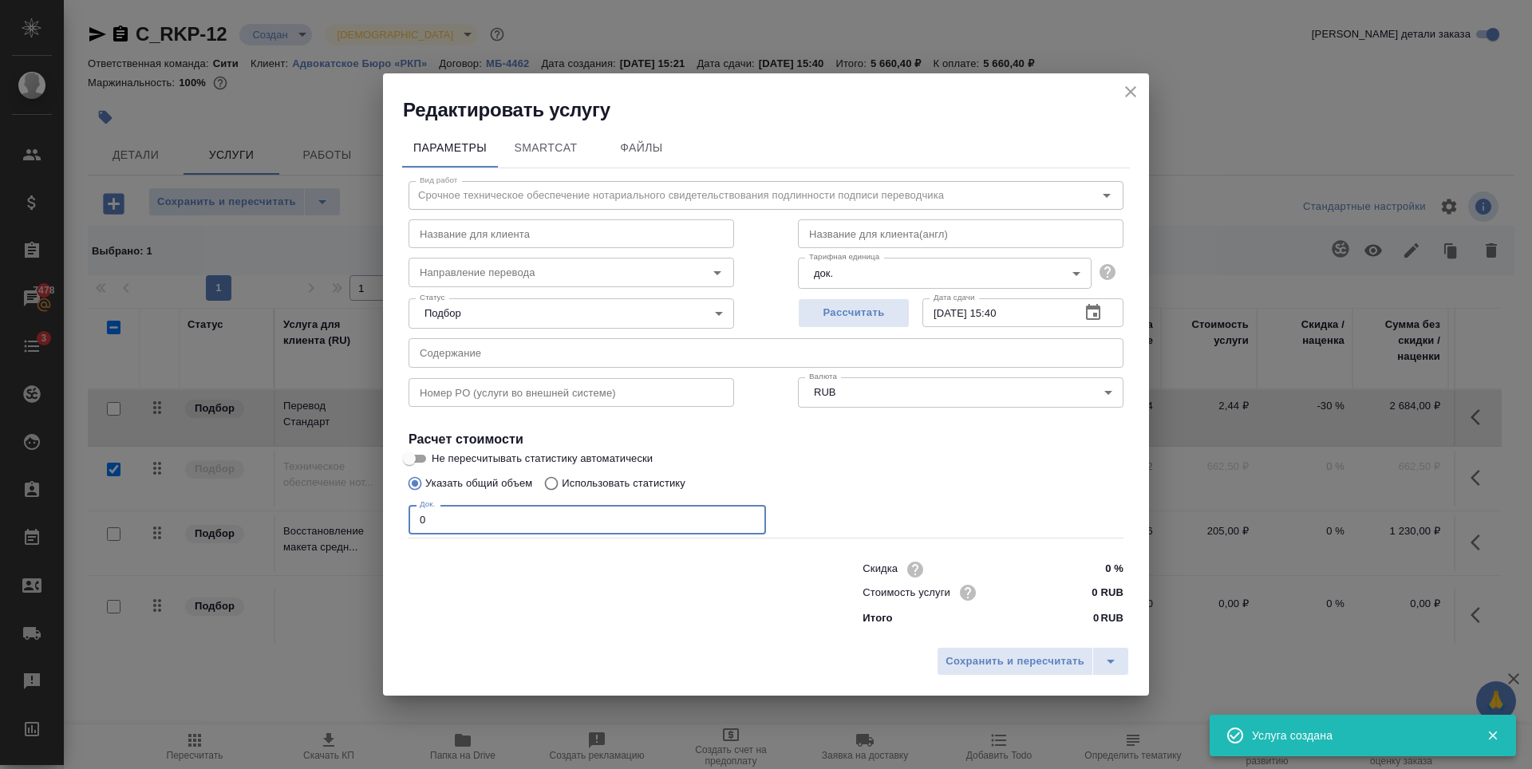
click at [645, 522] on input "0" at bounding box center [587, 519] width 357 height 29
type input "1"
click at [1100, 590] on input "0 RUB" at bounding box center [1093, 592] width 58 height 23
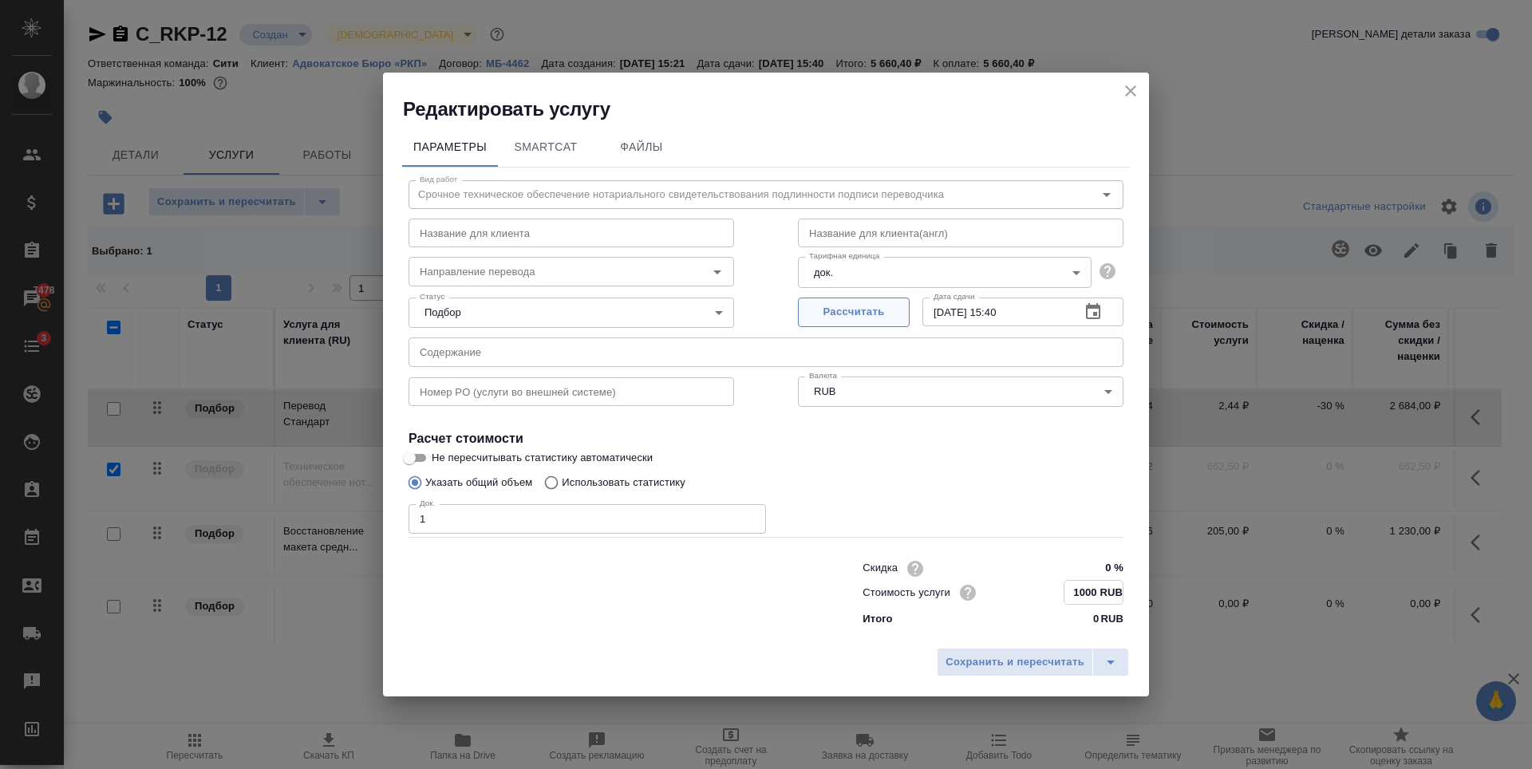
type input "1000 RUB"
click at [839, 309] on span "Рассчитать" at bounding box center [854, 312] width 94 height 18
click at [1036, 662] on span "Сохранить и пересчитать" at bounding box center [1015, 662] width 139 height 18
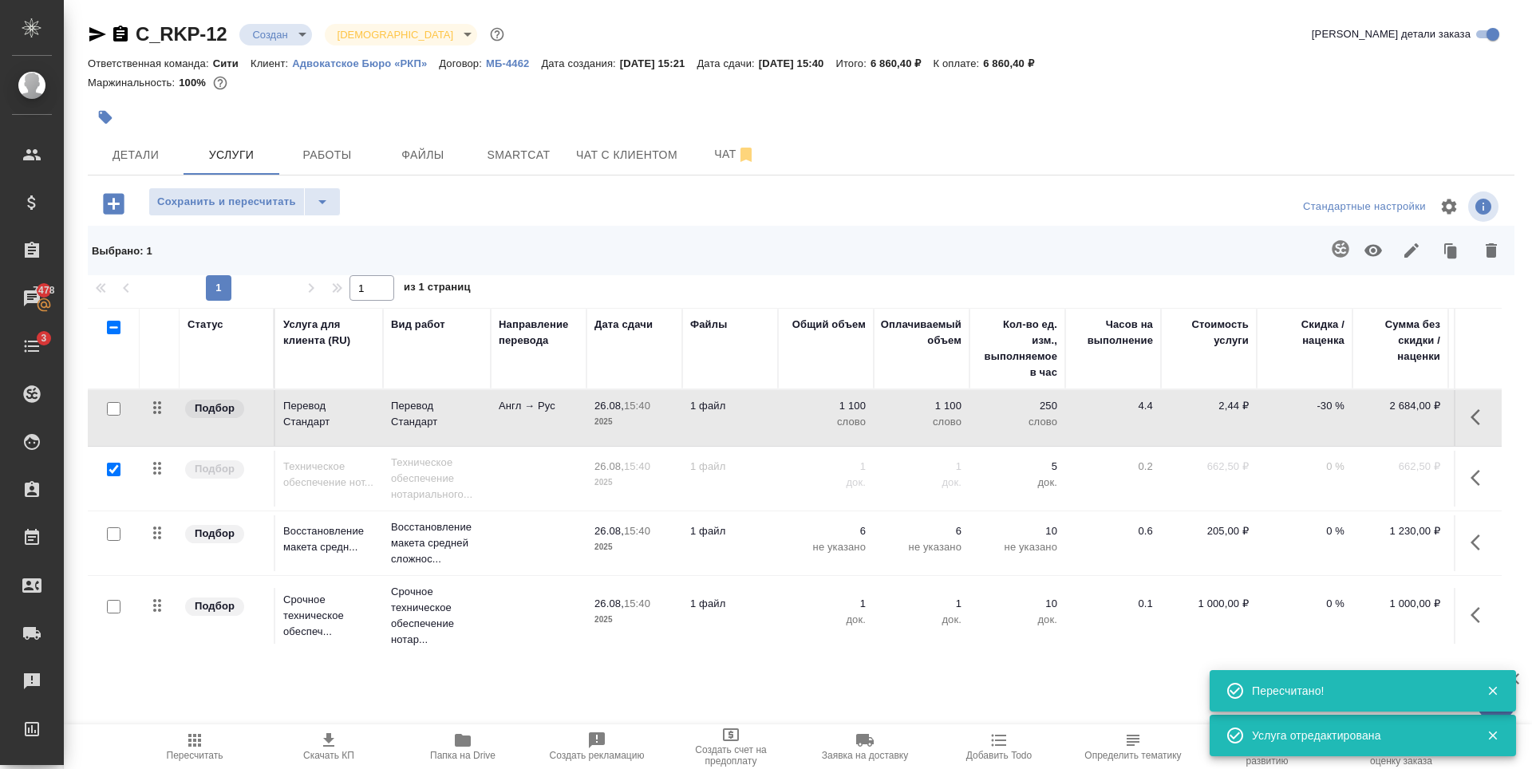
scroll to position [0, 102]
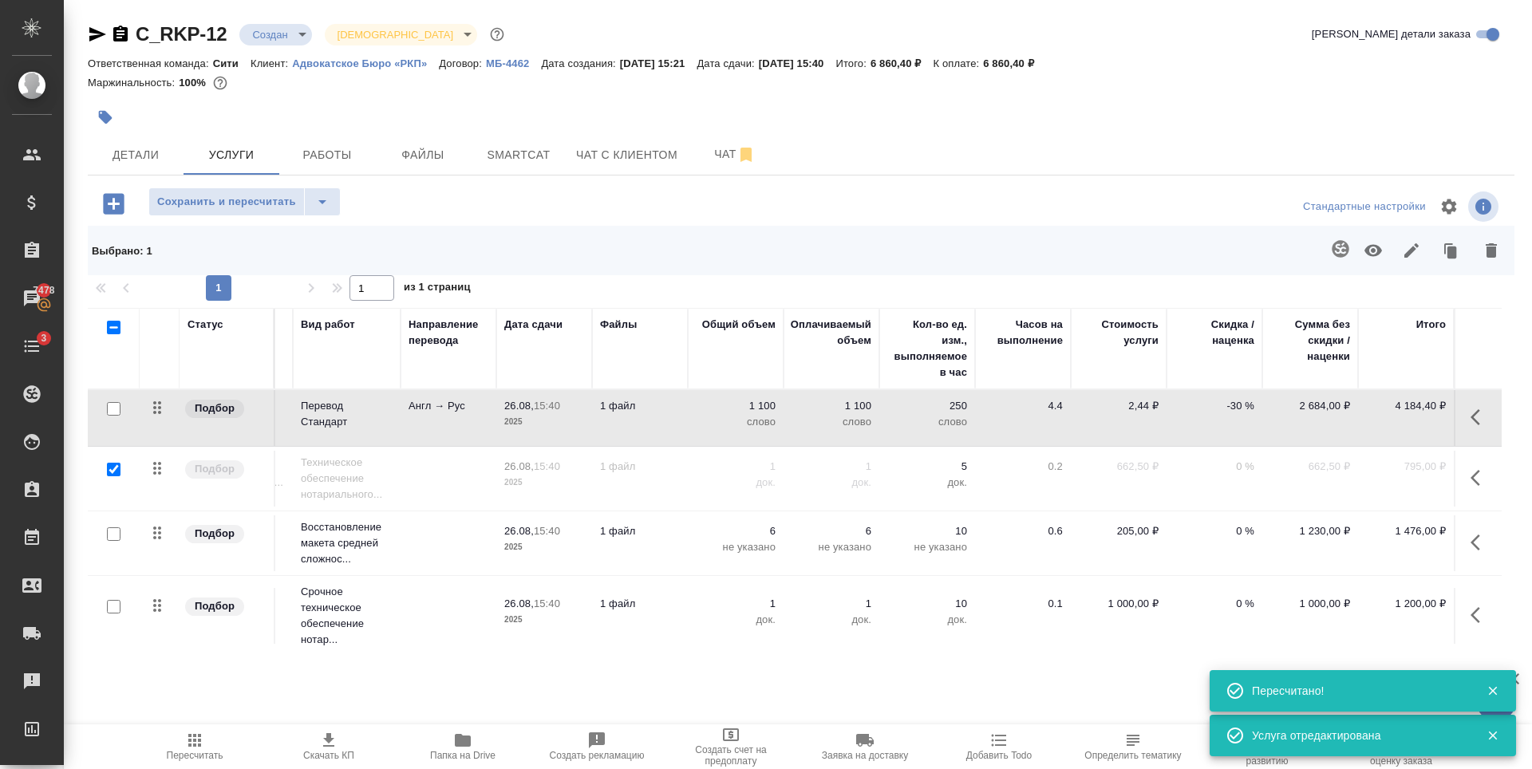
click at [1004, 97] on div at bounding box center [801, 98] width 1427 height 3
click at [220, 199] on span "Сохранить и пересчитать" at bounding box center [226, 202] width 139 height 18
drag, startPoint x: 1025, startPoint y: 64, endPoint x: 1066, endPoint y: 64, distance: 41.5
click at [1066, 64] on div "Ответственная команда: Сити Клиент: Адвокатское Бюро «РКП» Договор: МБ-4462 Дат…" at bounding box center [801, 62] width 1427 height 19
copy p "6 860,40"
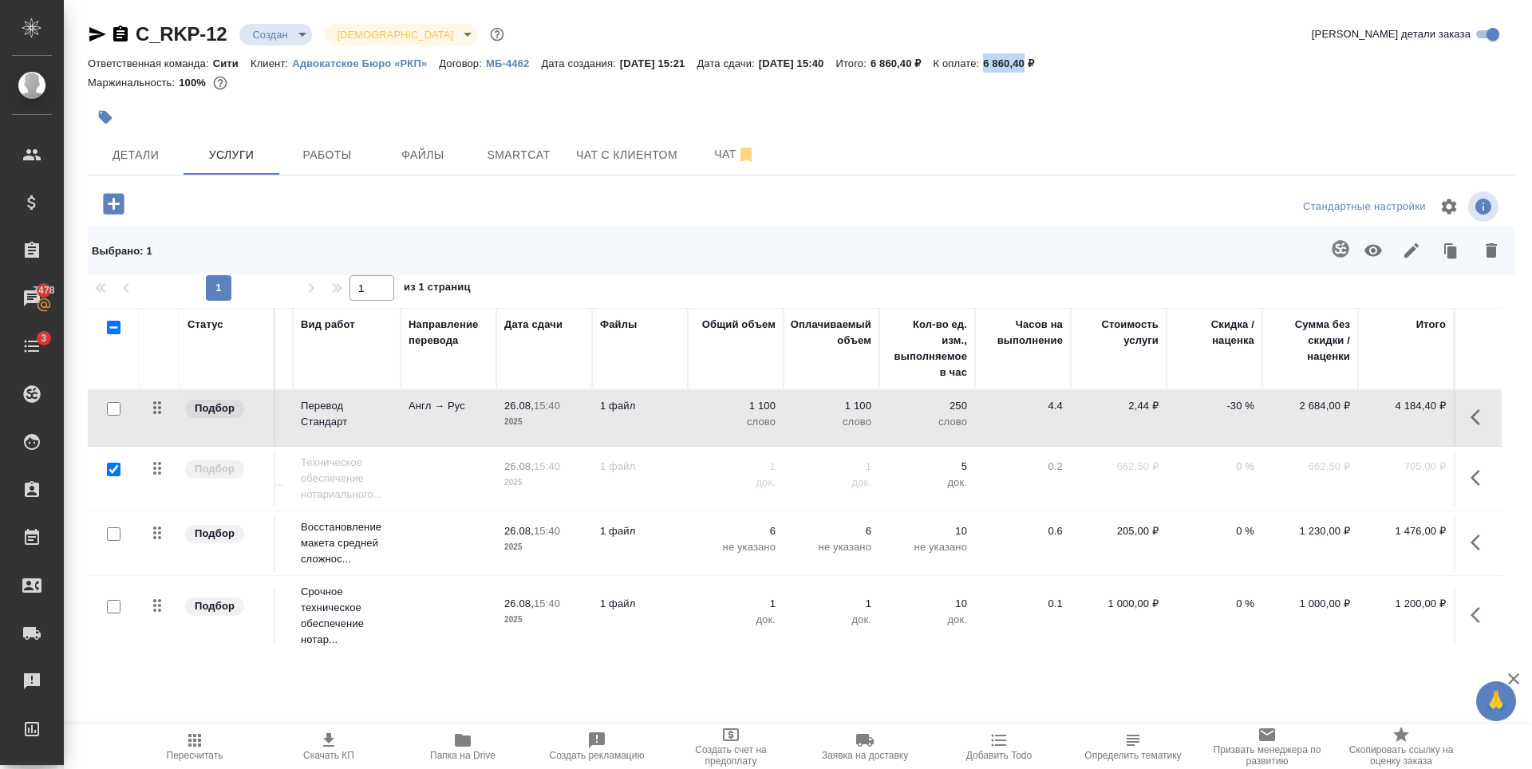
click at [322, 744] on icon "button" at bounding box center [328, 740] width 19 height 19
click at [1069, 134] on div at bounding box center [801, 117] width 1427 height 35
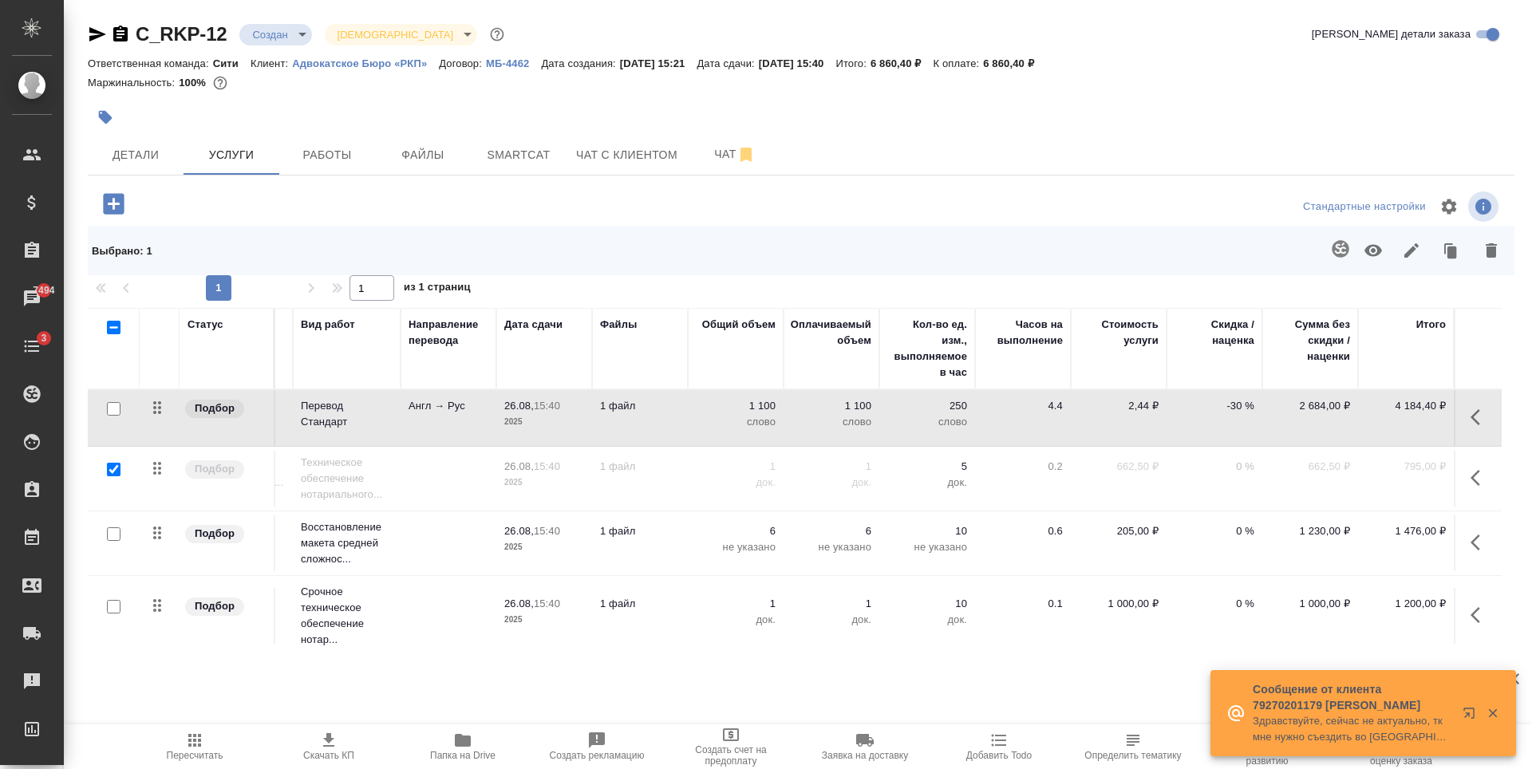
click at [432, 431] on td "Англ → Рус" at bounding box center [449, 418] width 96 height 56
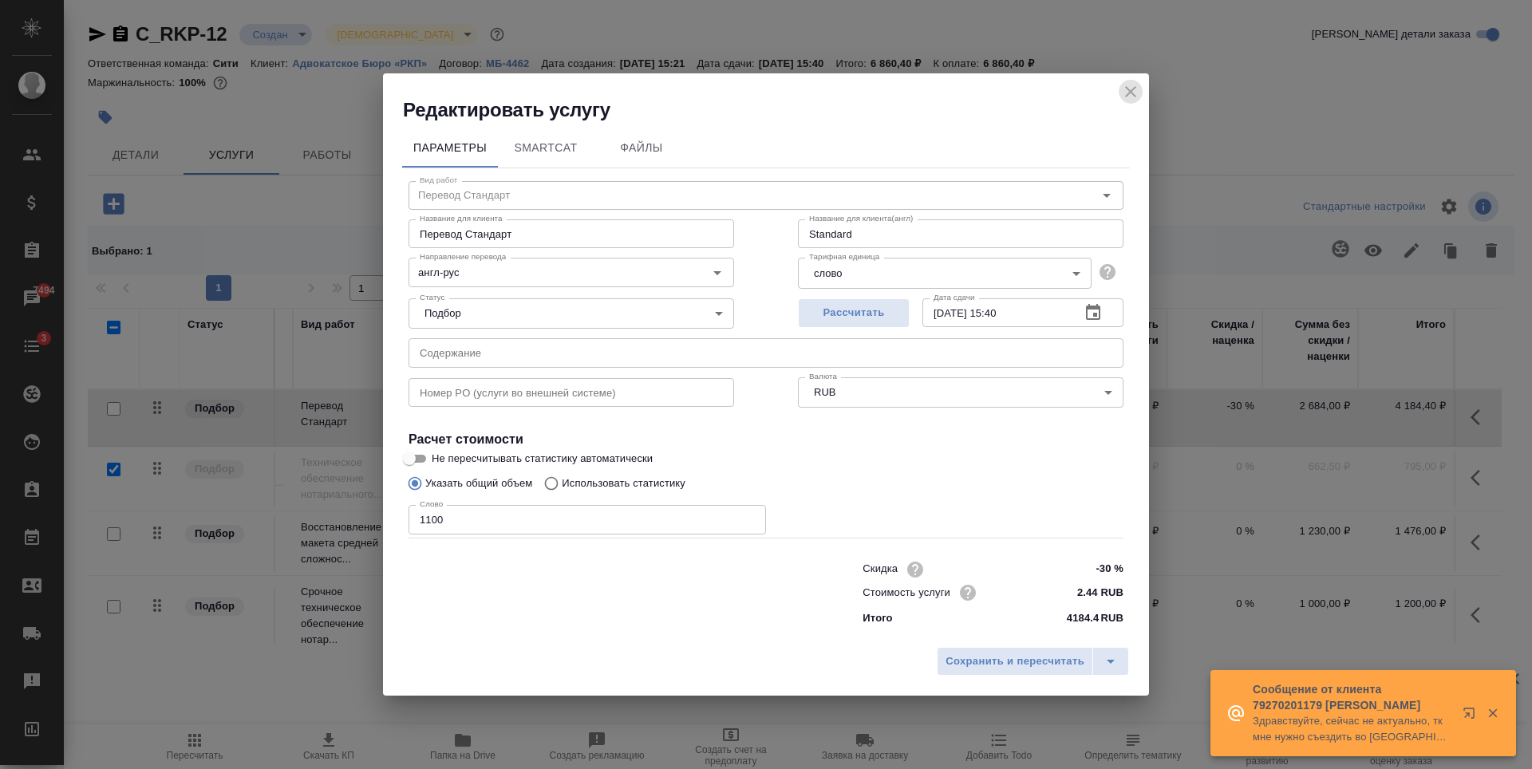
click at [1136, 89] on icon "close" at bounding box center [1130, 91] width 19 height 19
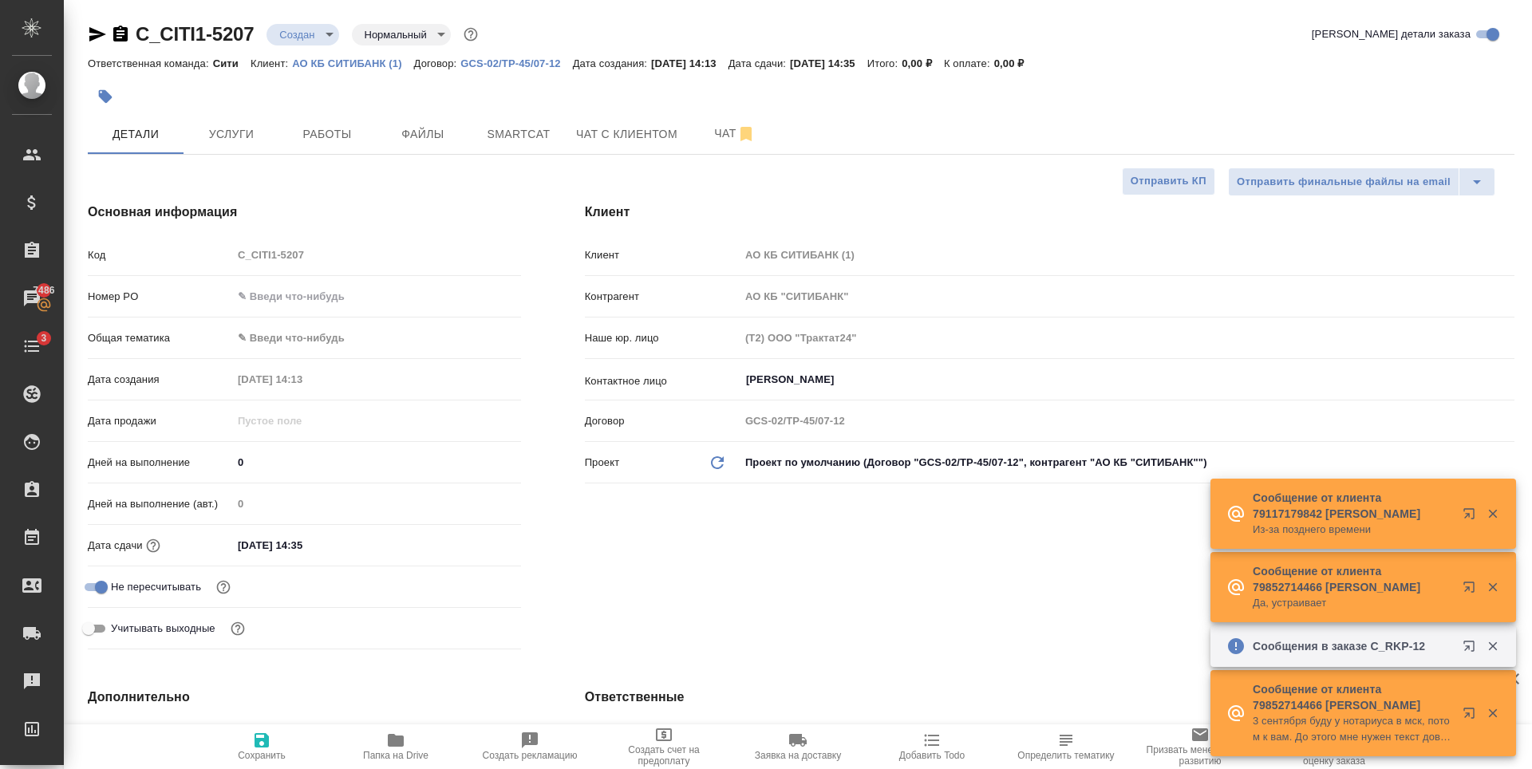
select select "RU"
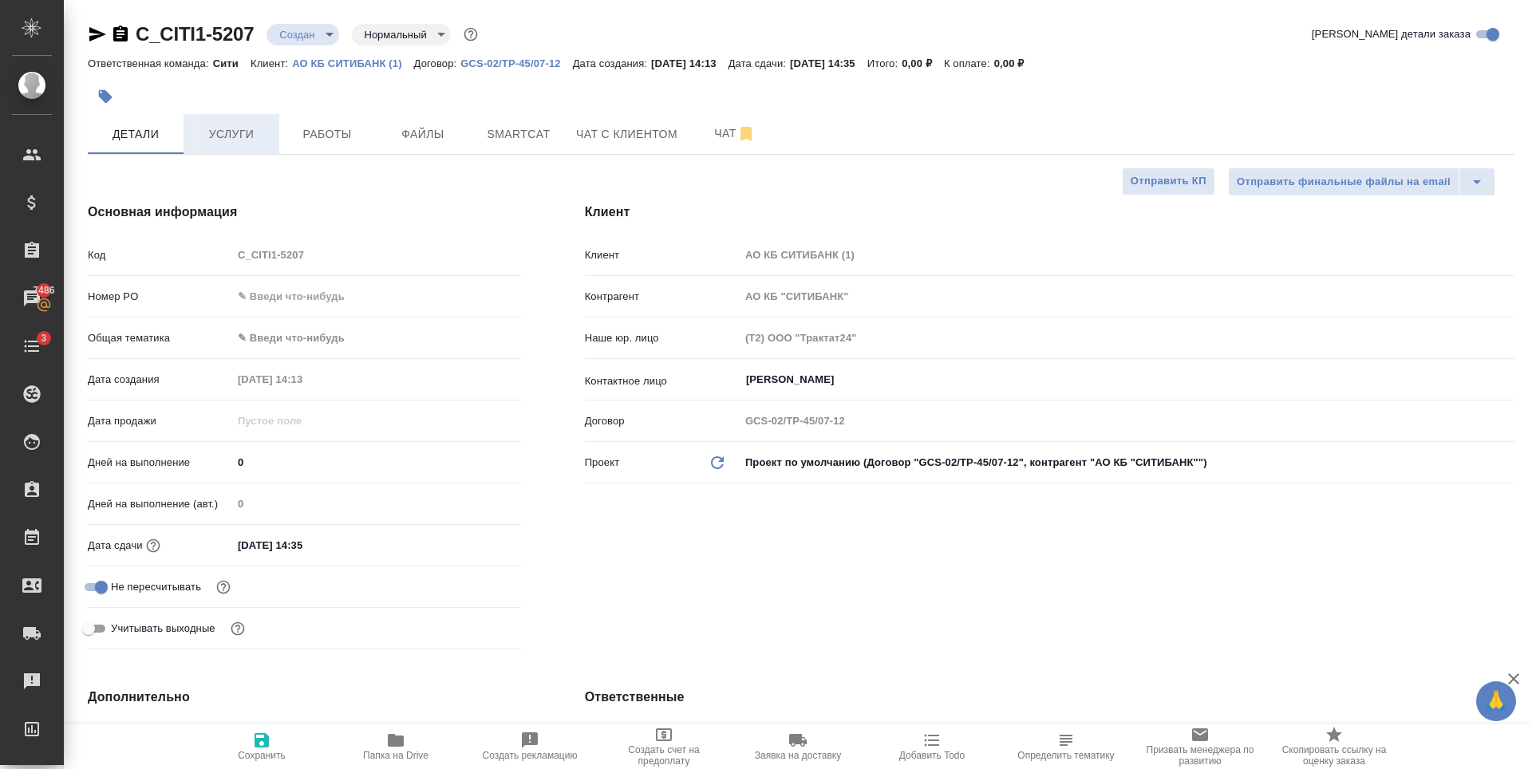
click at [272, 152] on button "Услуги" at bounding box center [232, 134] width 96 height 40
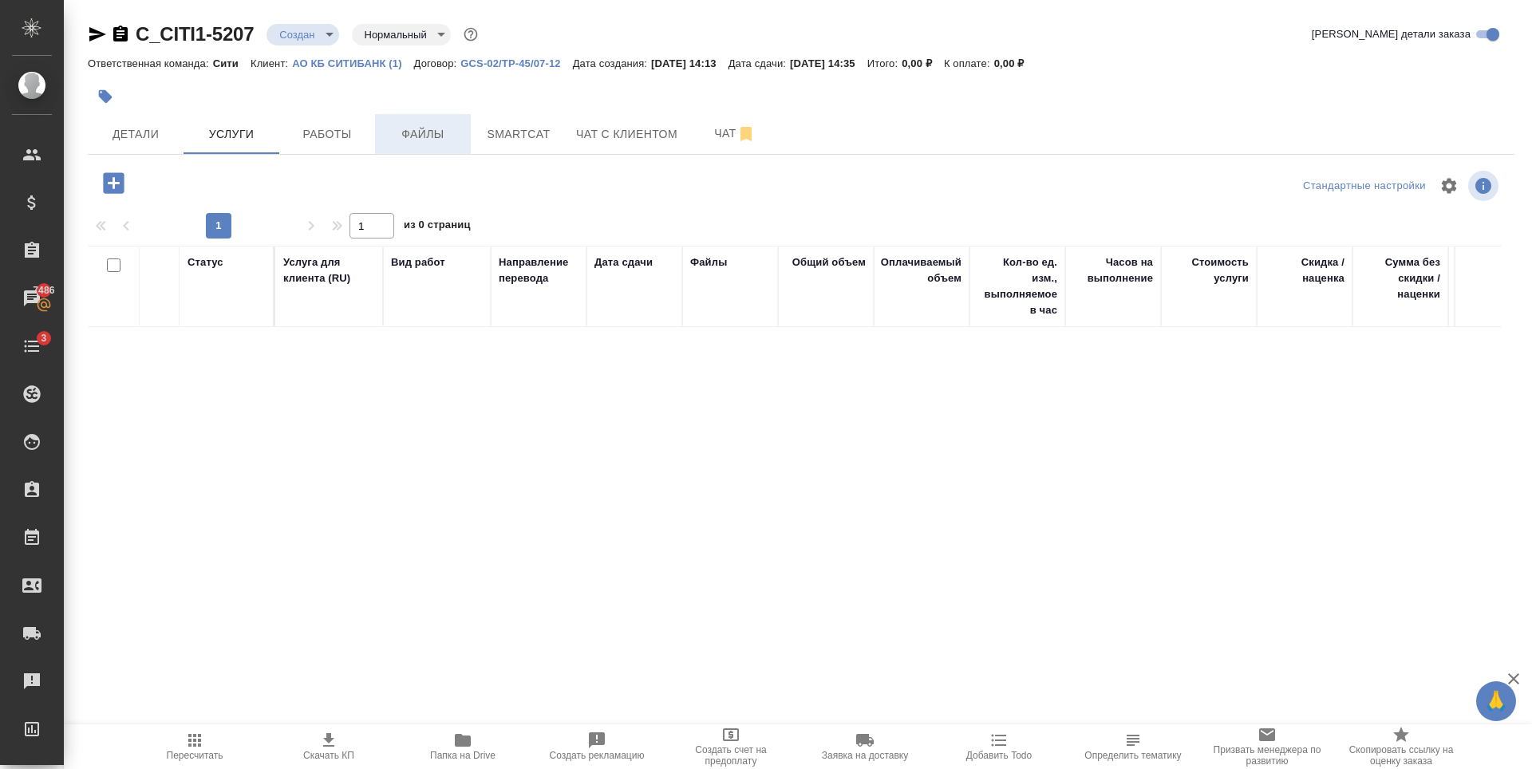
click at [425, 128] on span "Файлы" at bounding box center [423, 134] width 77 height 20
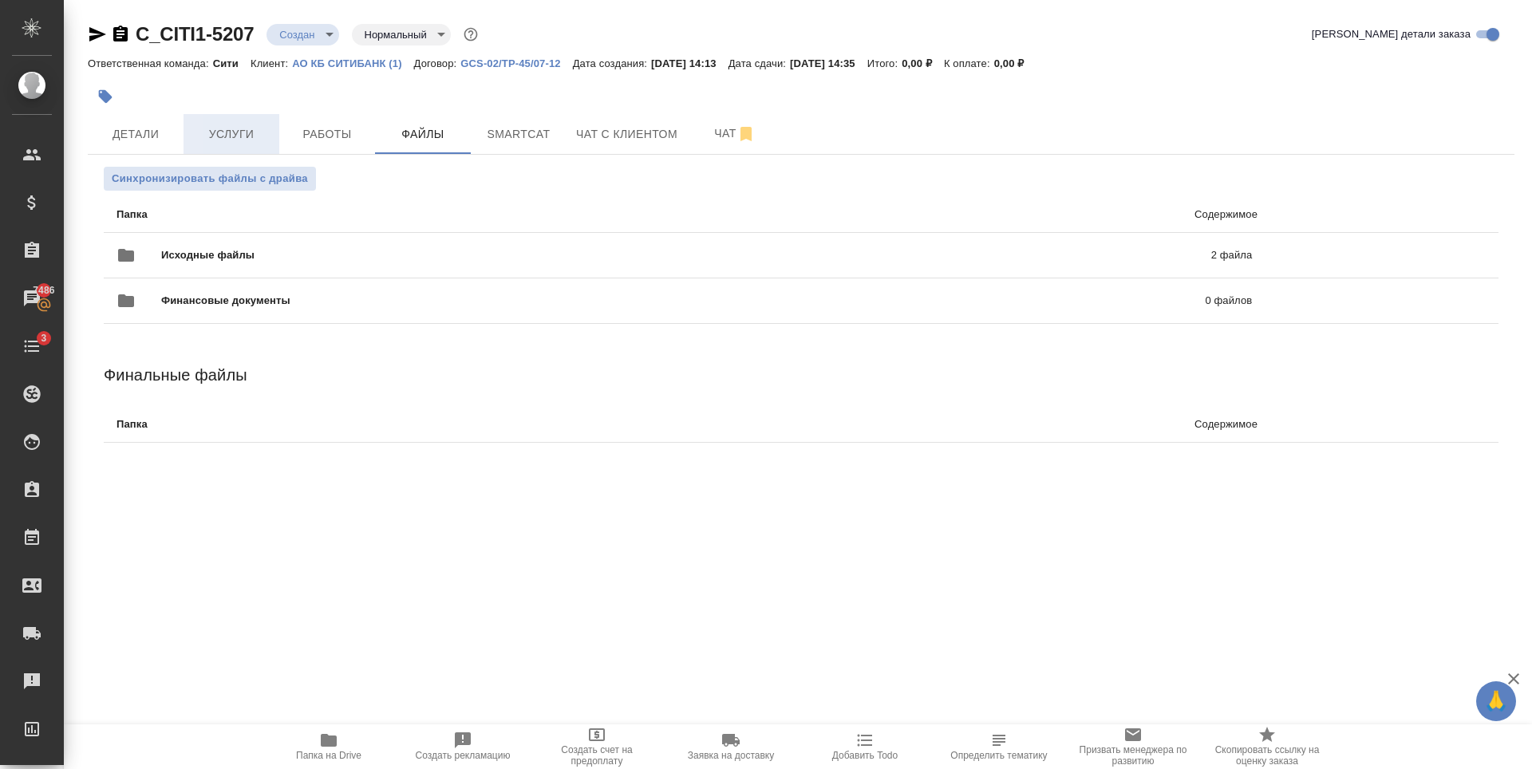
click at [266, 126] on span "Услуги" at bounding box center [231, 134] width 77 height 20
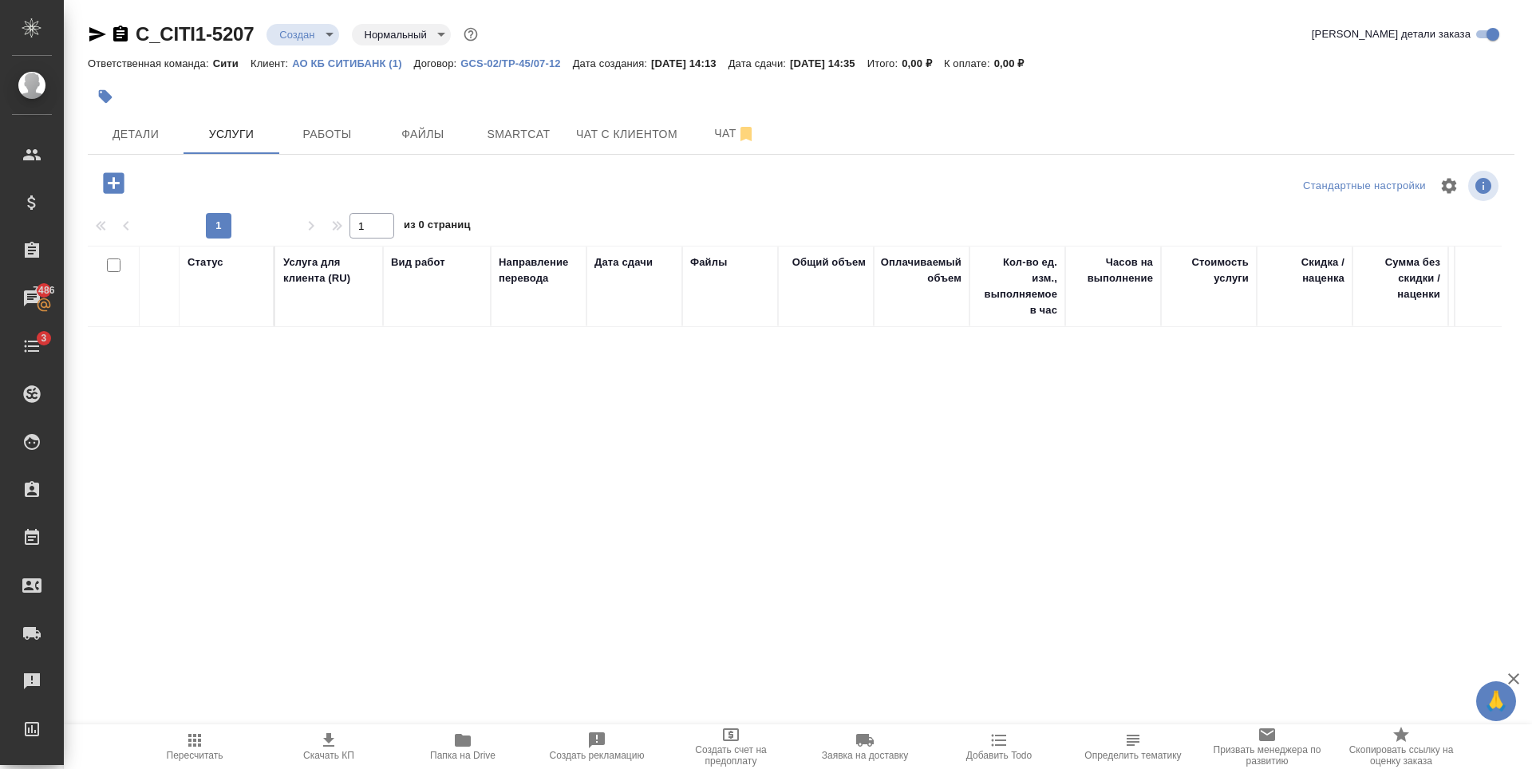
click at [111, 190] on icon "button" at bounding box center [113, 182] width 21 height 21
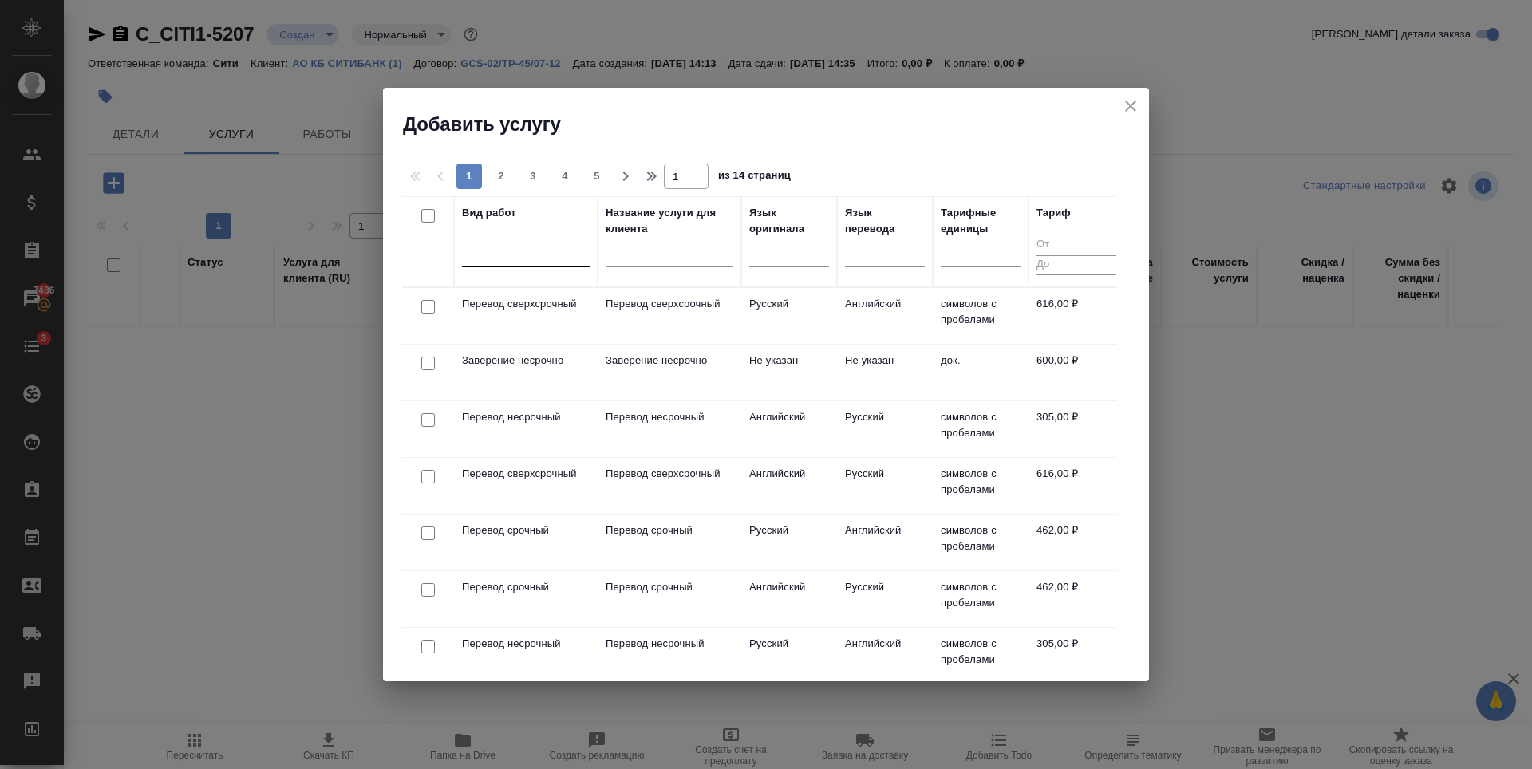
click at [516, 248] on div at bounding box center [526, 250] width 128 height 23
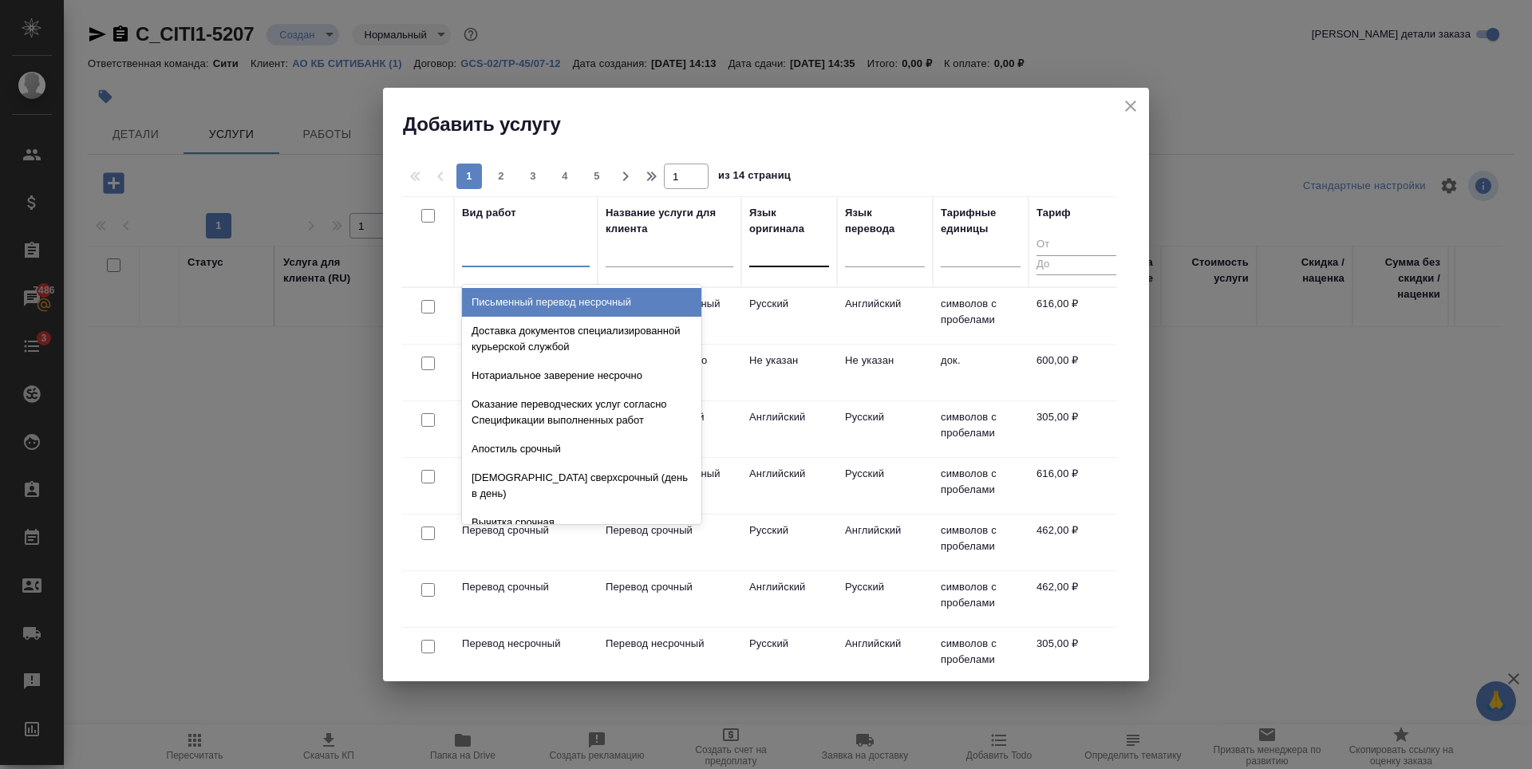
click at [776, 252] on div at bounding box center [789, 250] width 80 height 23
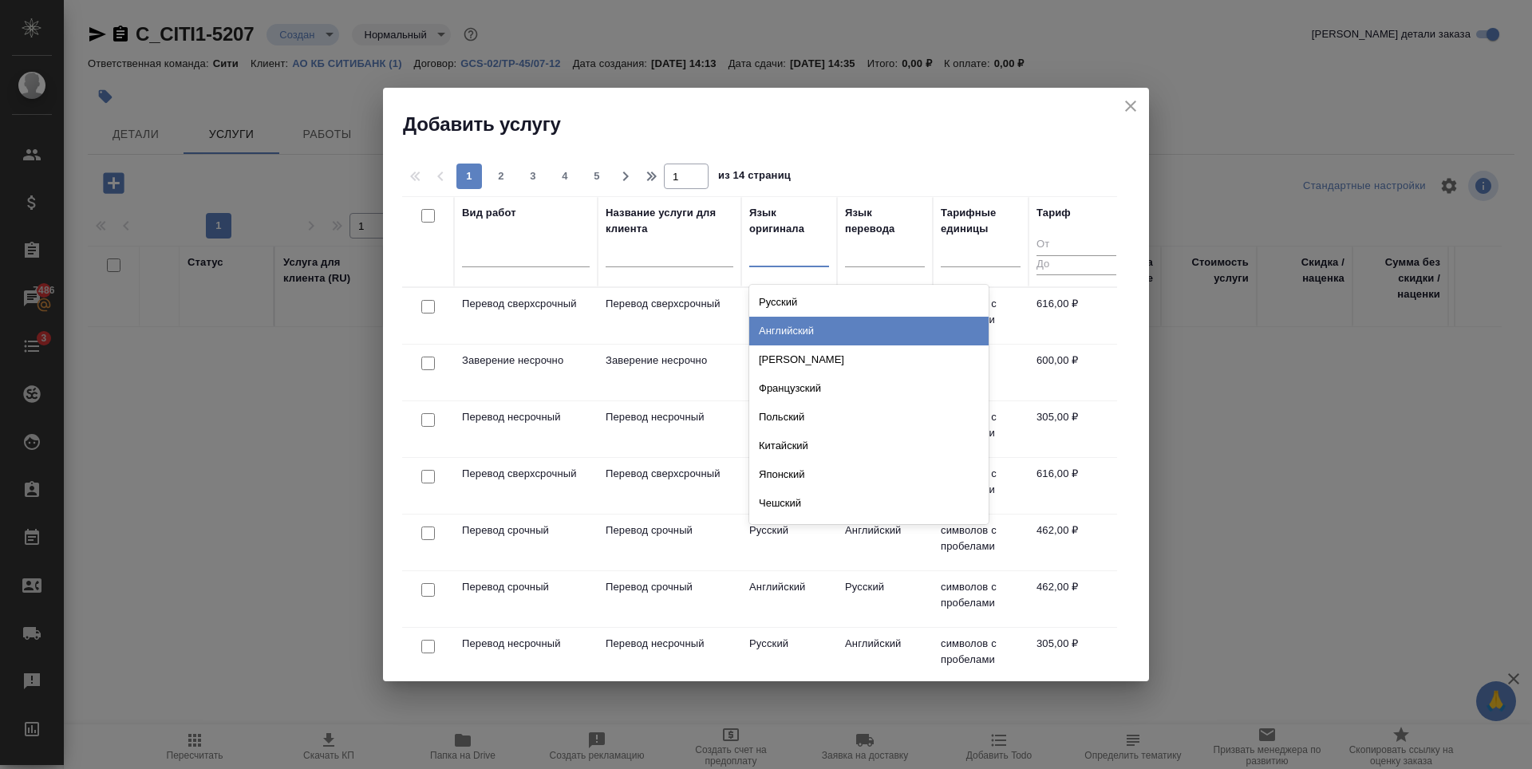
click at [788, 324] on div "Английский" at bounding box center [868, 331] width 239 height 29
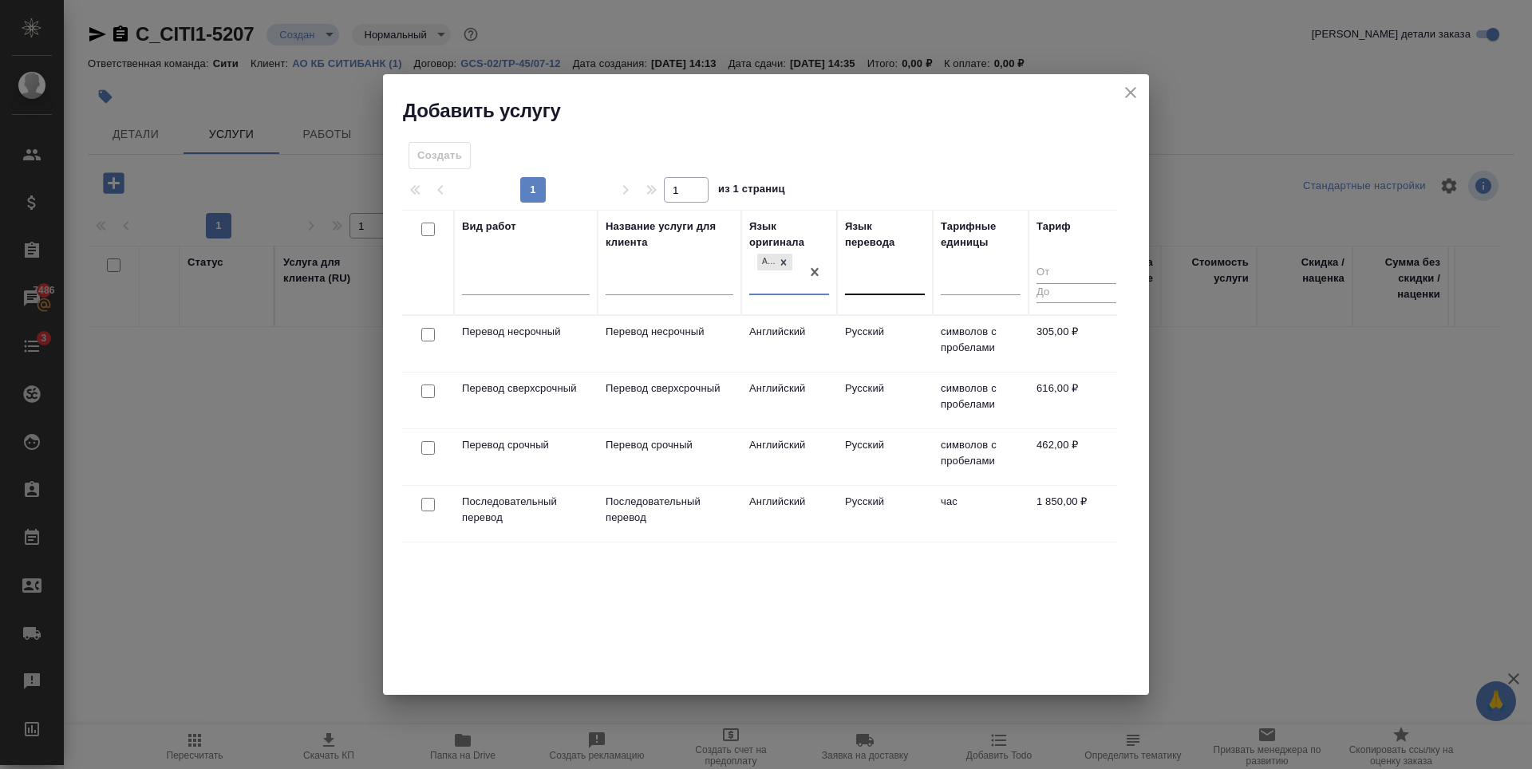
click at [863, 282] on div at bounding box center [885, 279] width 80 height 23
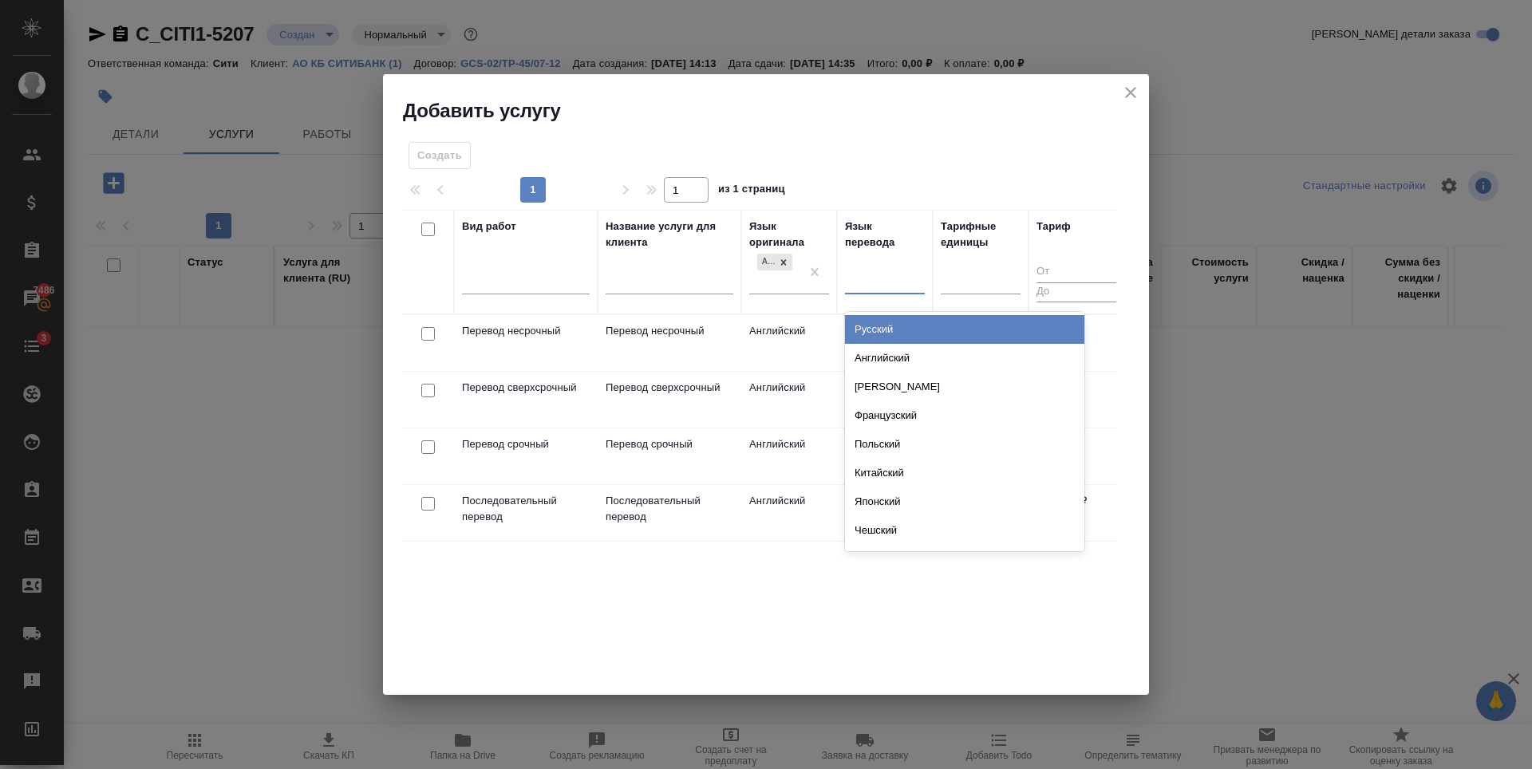
click at [878, 328] on div "Русский" at bounding box center [964, 329] width 239 height 29
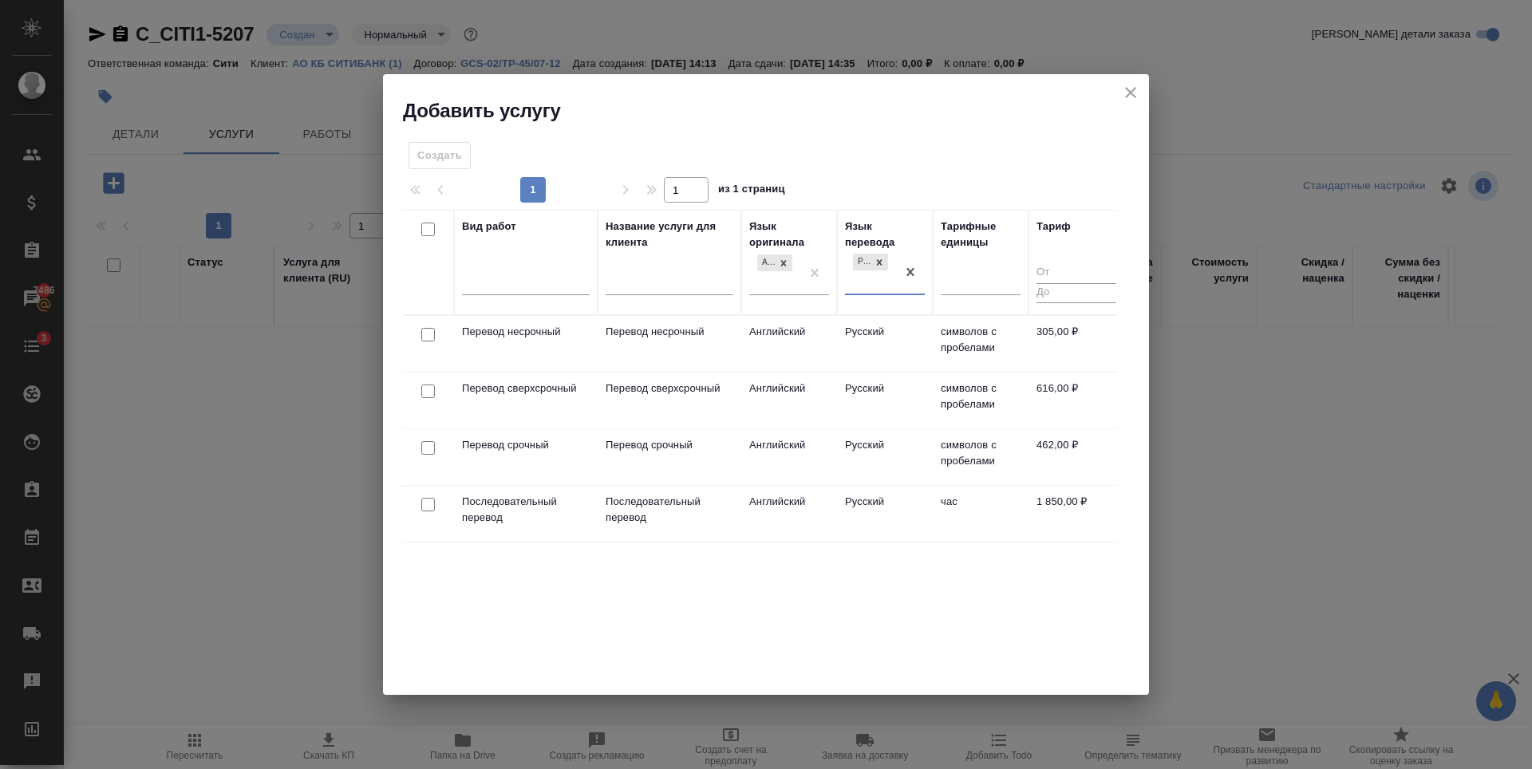
click at [427, 334] on input "checkbox" at bounding box center [428, 335] width 14 height 14
checkbox input "true"
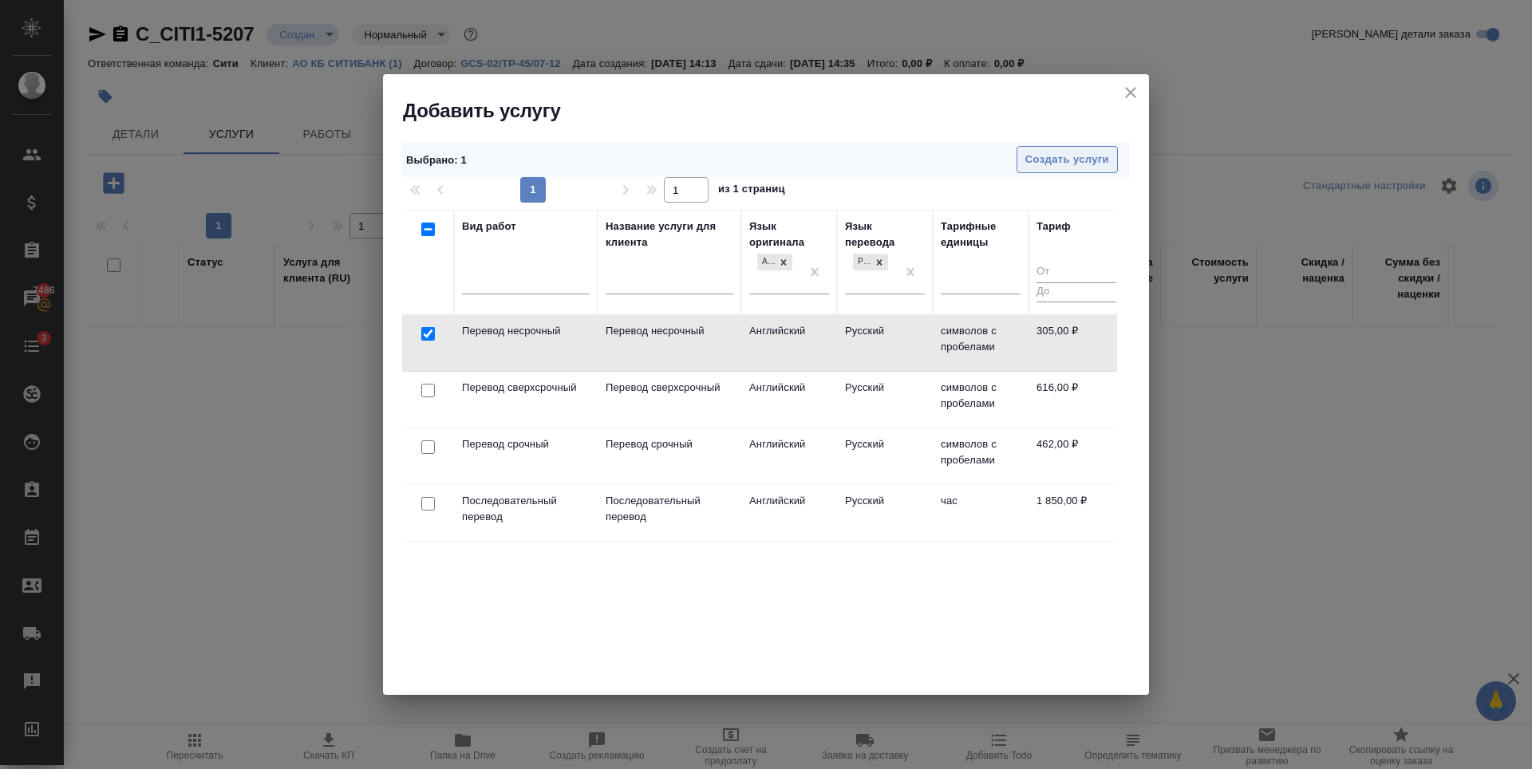
click at [1092, 167] on span "Создать услуги" at bounding box center [1067, 160] width 84 height 18
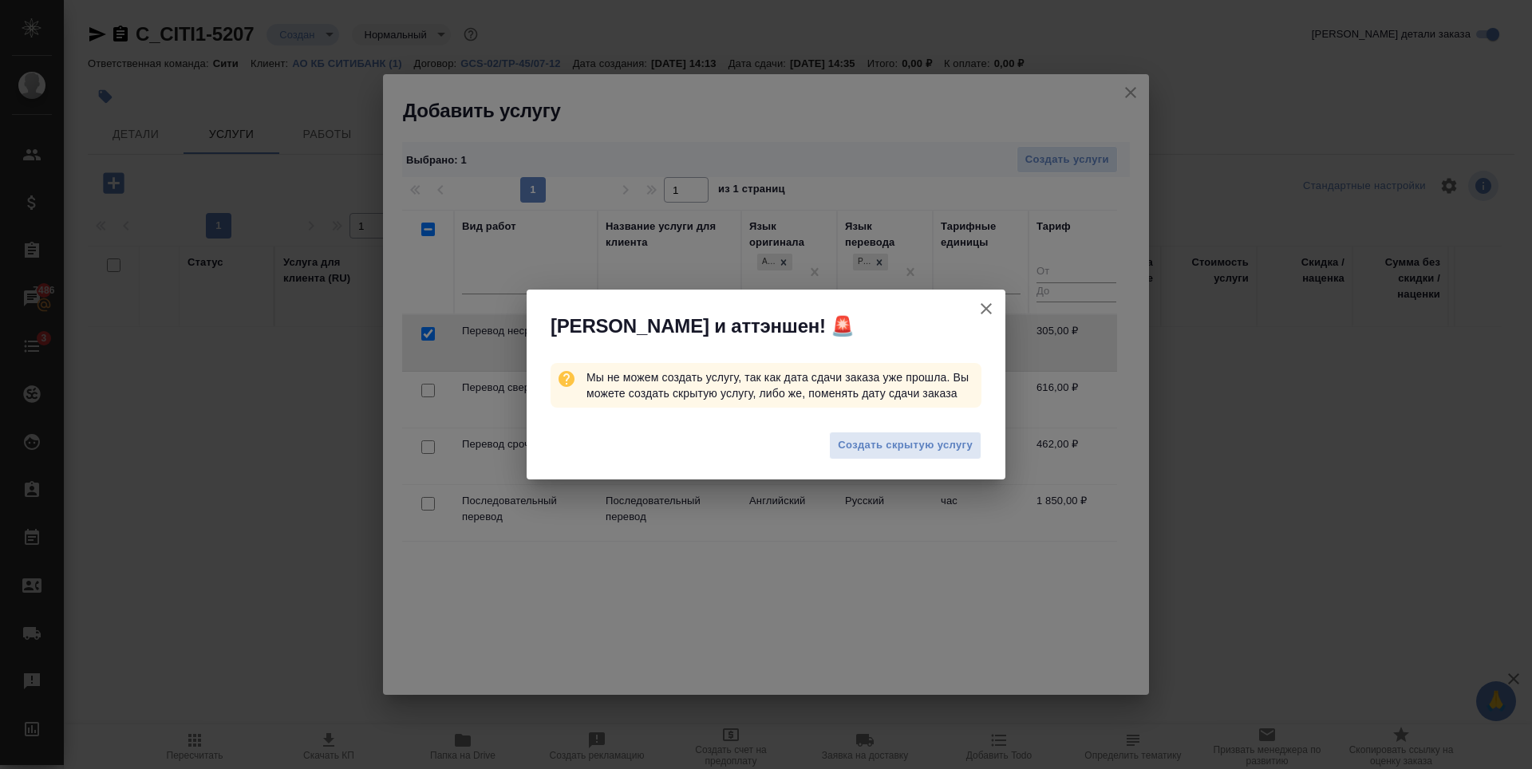
click at [984, 310] on icon "button" at bounding box center [986, 308] width 11 height 11
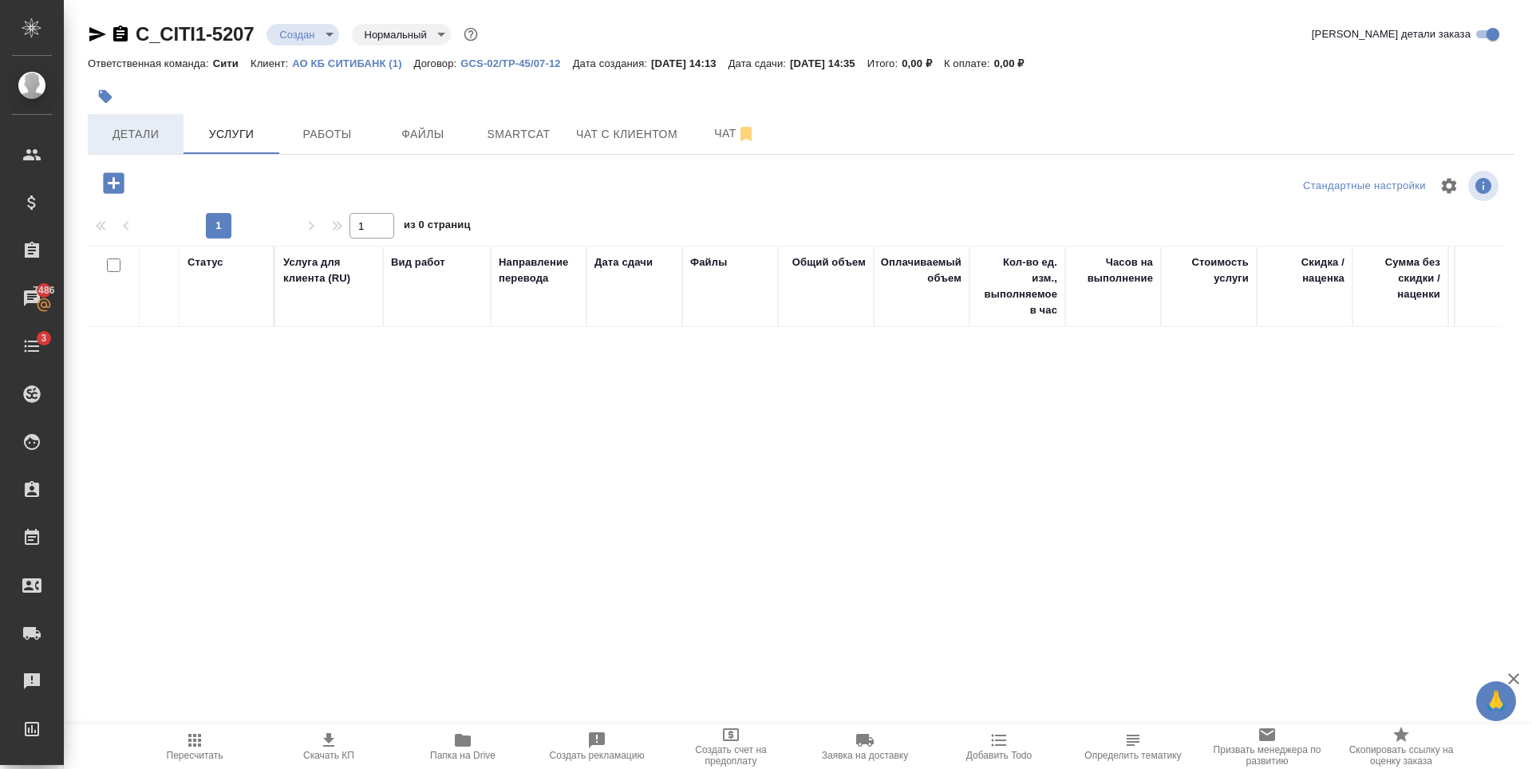
click at [163, 136] on span "Детали" at bounding box center [135, 134] width 77 height 20
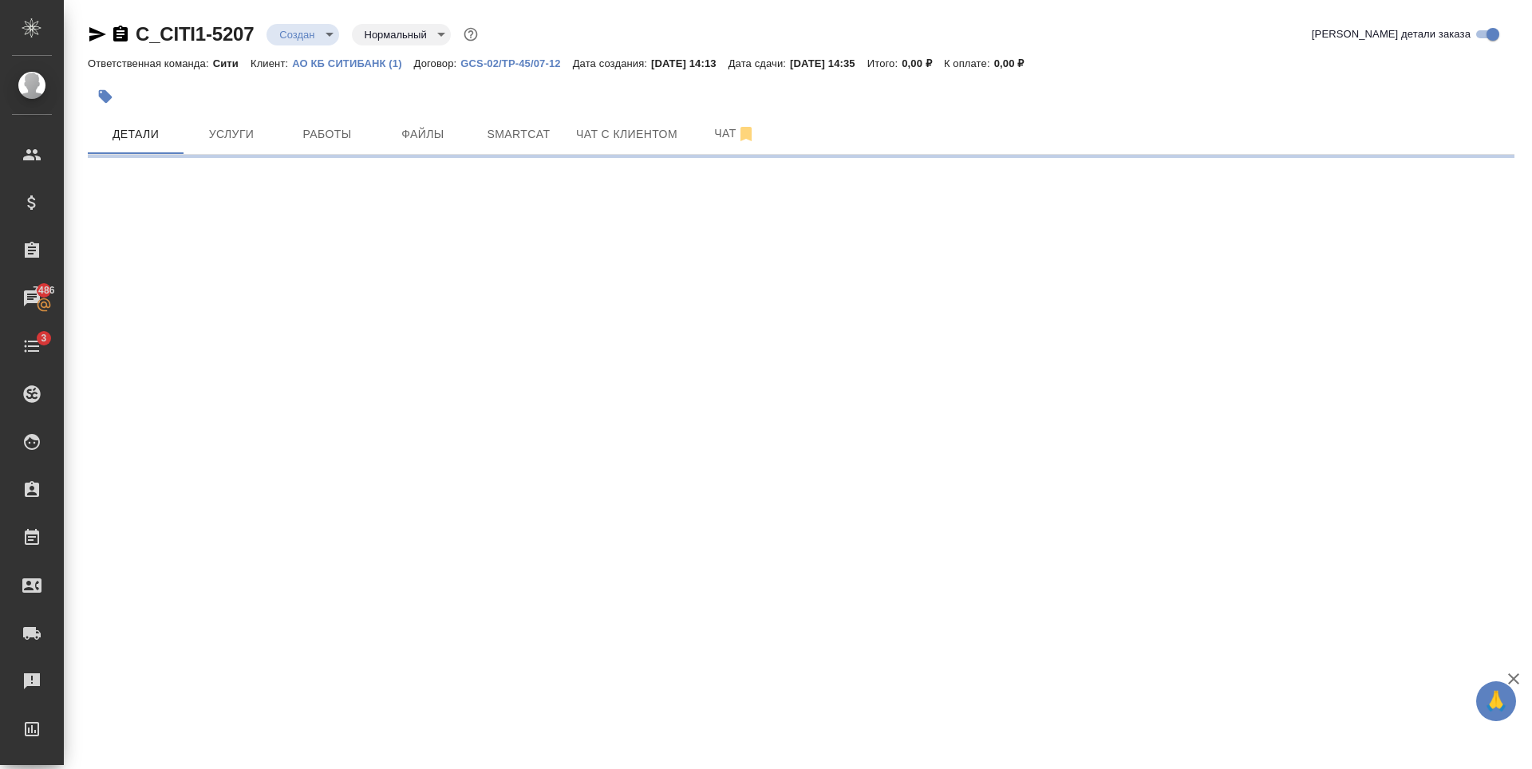
select select "RU"
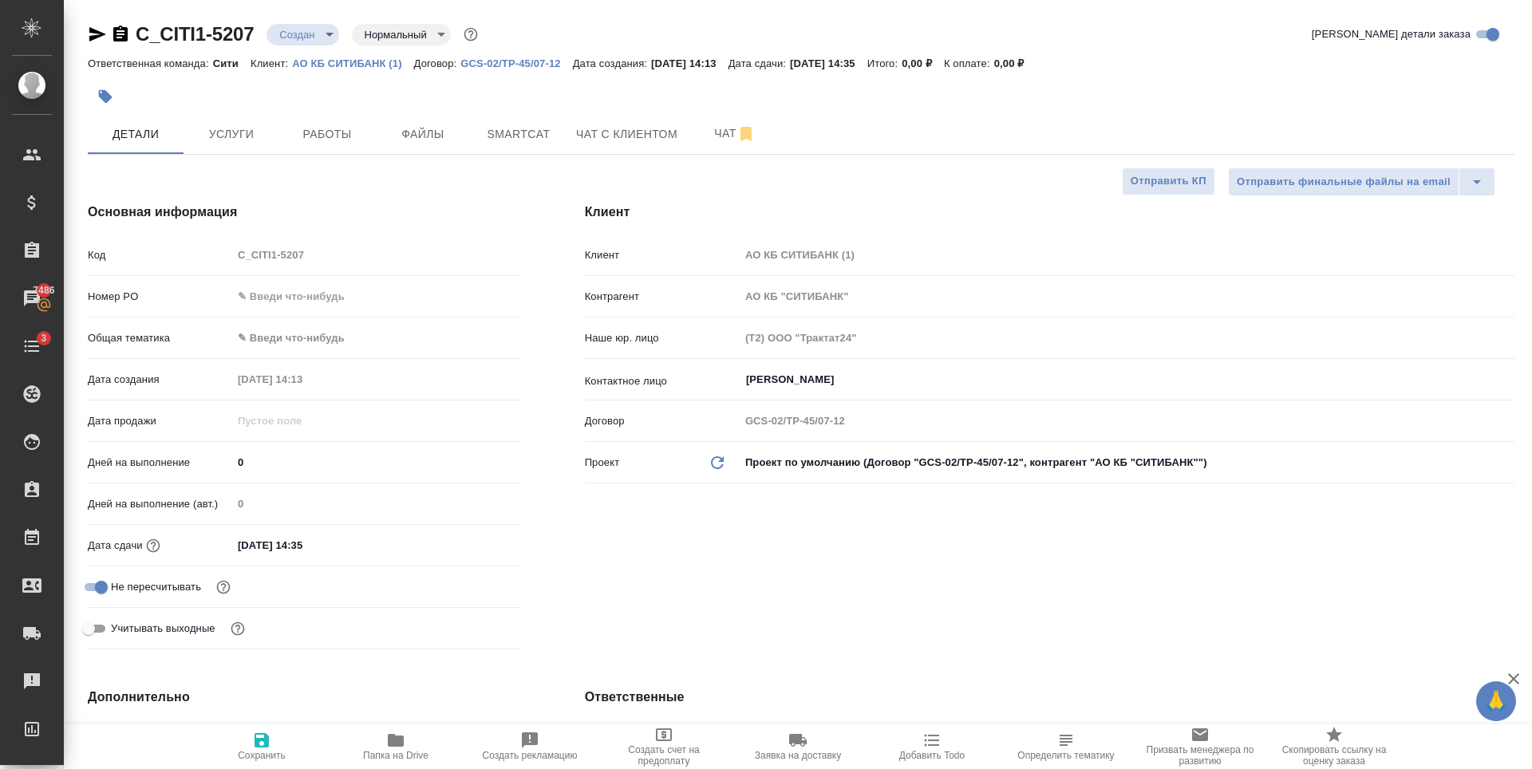
type textarea "x"
click at [281, 549] on input "25.08.2025 14:35" at bounding box center [302, 545] width 140 height 23
click at [485, 539] on div at bounding box center [493, 544] width 56 height 19
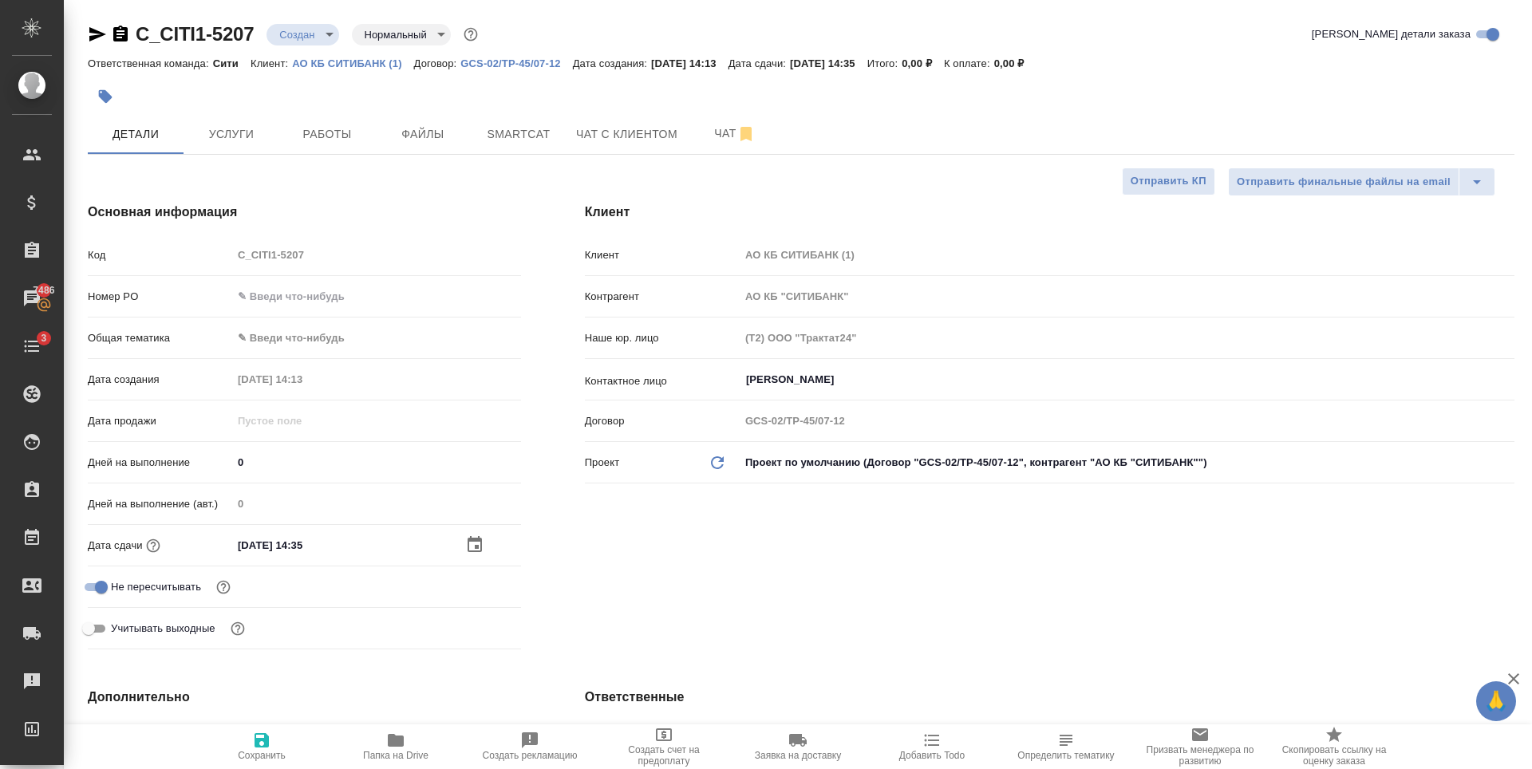
click at [470, 542] on icon "button" at bounding box center [474, 544] width 19 height 19
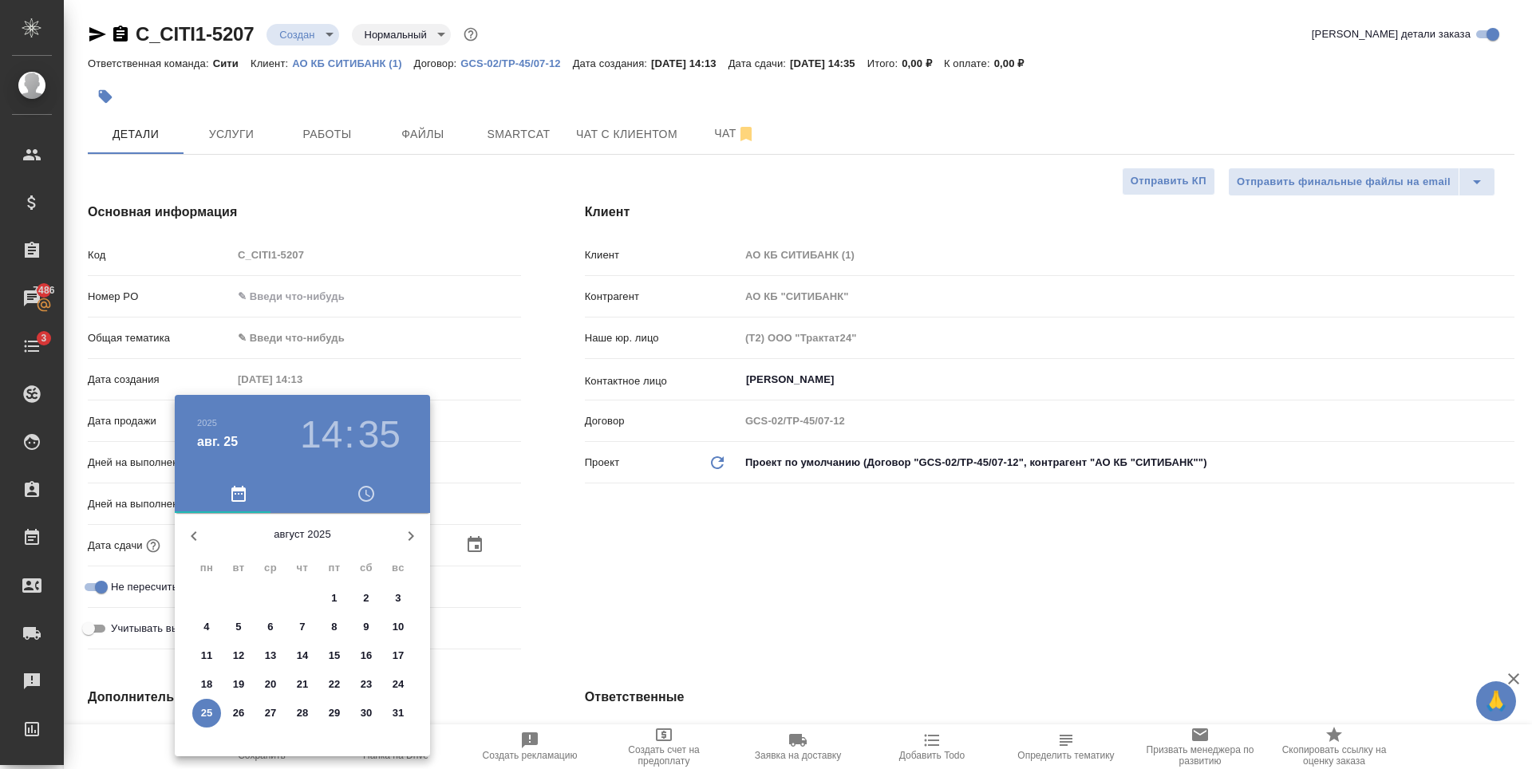
click at [409, 533] on icon "button" at bounding box center [412, 536] width 6 height 10
click at [209, 594] on p "1" at bounding box center [206, 598] width 6 height 16
type input "01.09.2025 14:35"
type textarea "x"
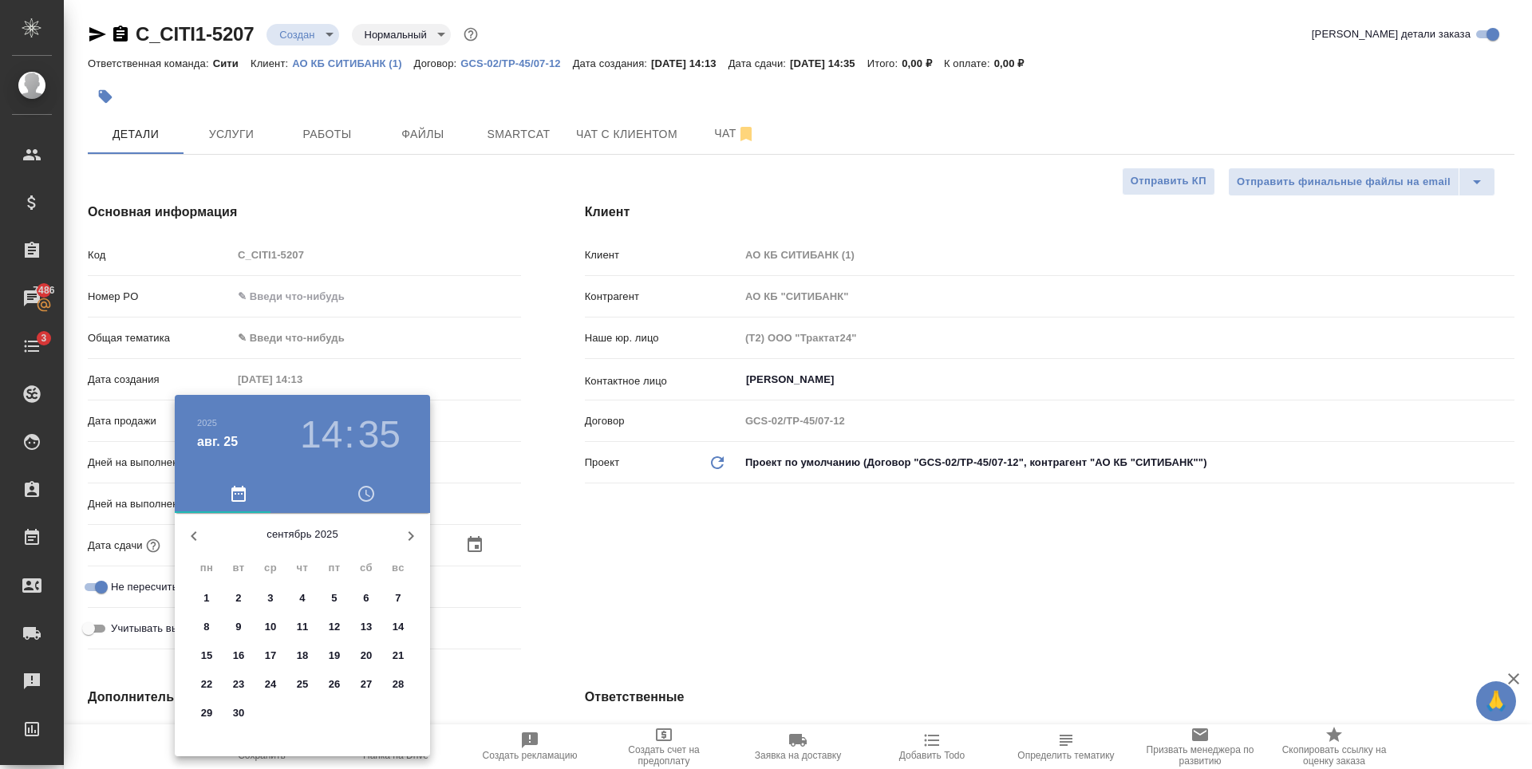
type textarea "x"
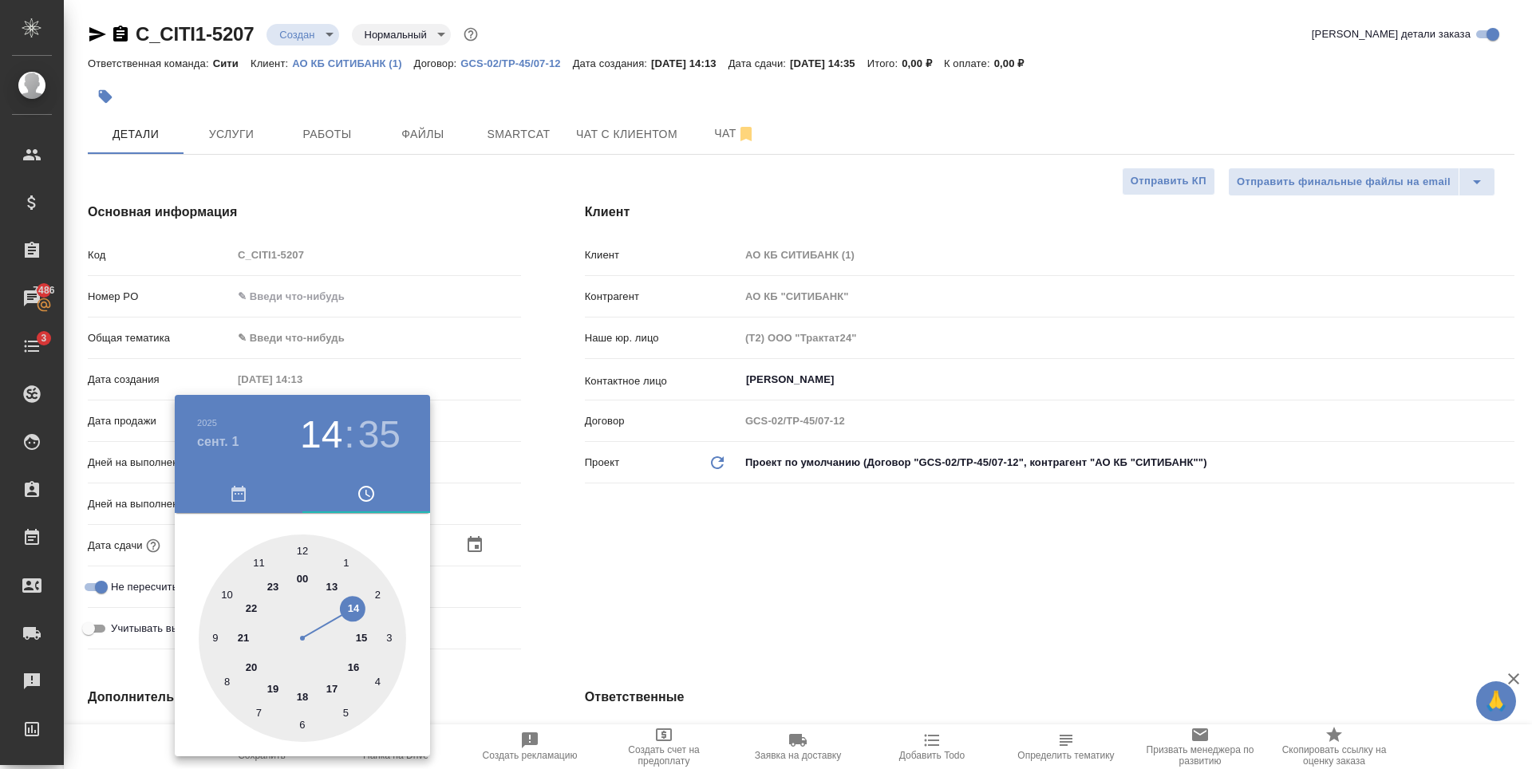
click at [225, 594] on div at bounding box center [302, 638] width 207 height 207
type input "01.09.2025 10:35"
type textarea "x"
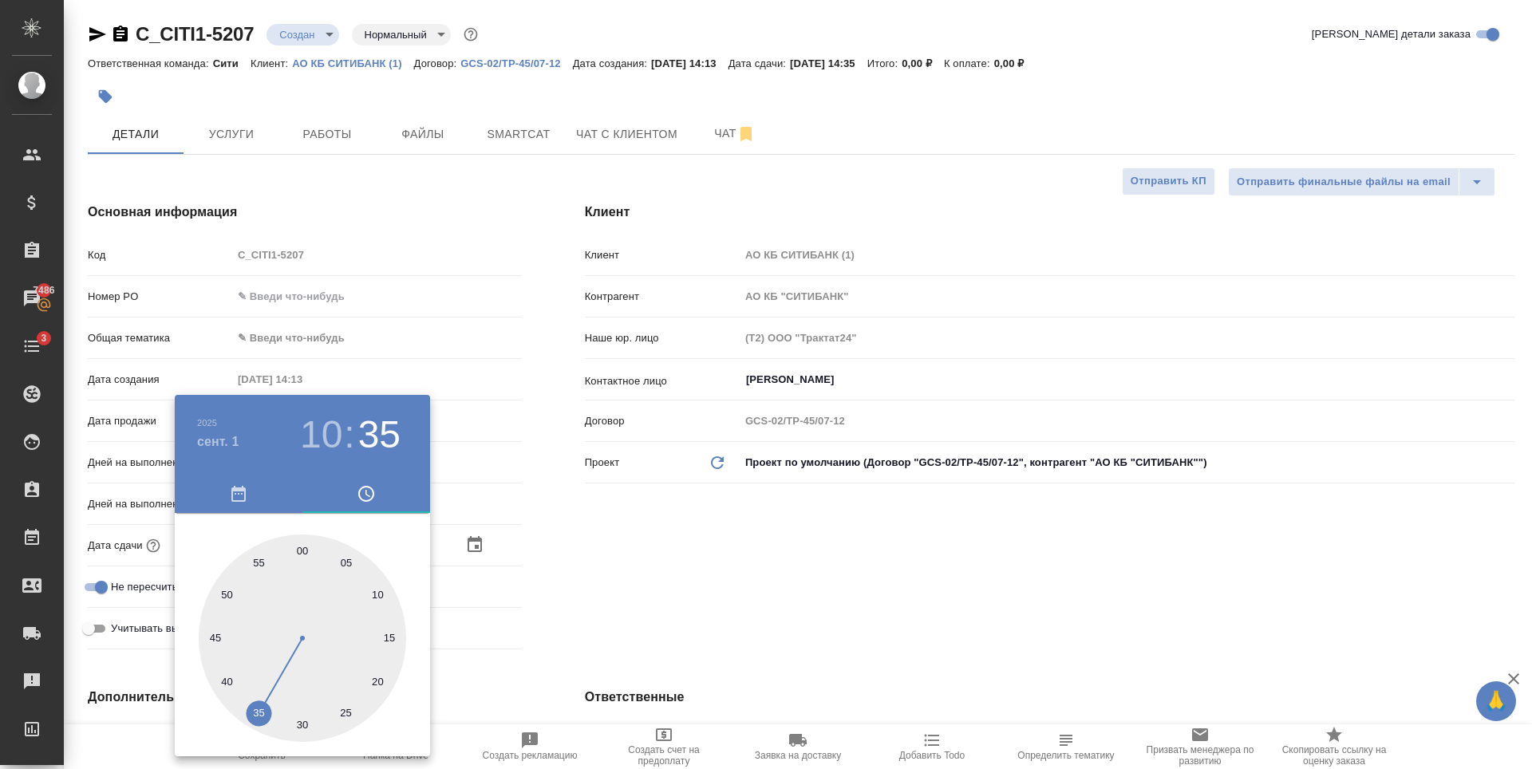
click at [302, 548] on div at bounding box center [302, 638] width 207 height 207
type input "01.09.2025 10:00"
type textarea "x"
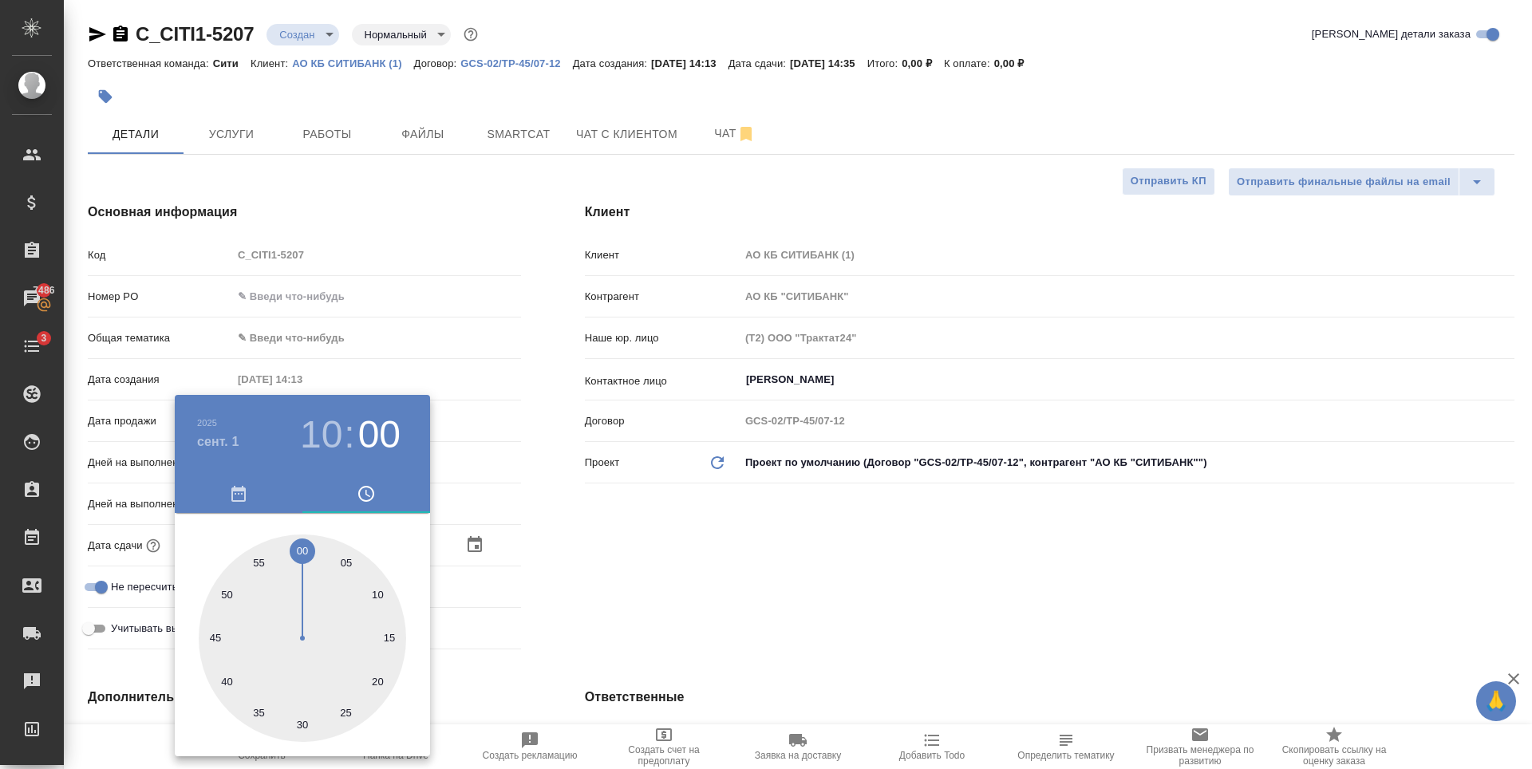
drag, startPoint x: 757, startPoint y: 547, endPoint x: 452, endPoint y: 682, distance: 333.6
click at [758, 547] on div at bounding box center [766, 384] width 1532 height 769
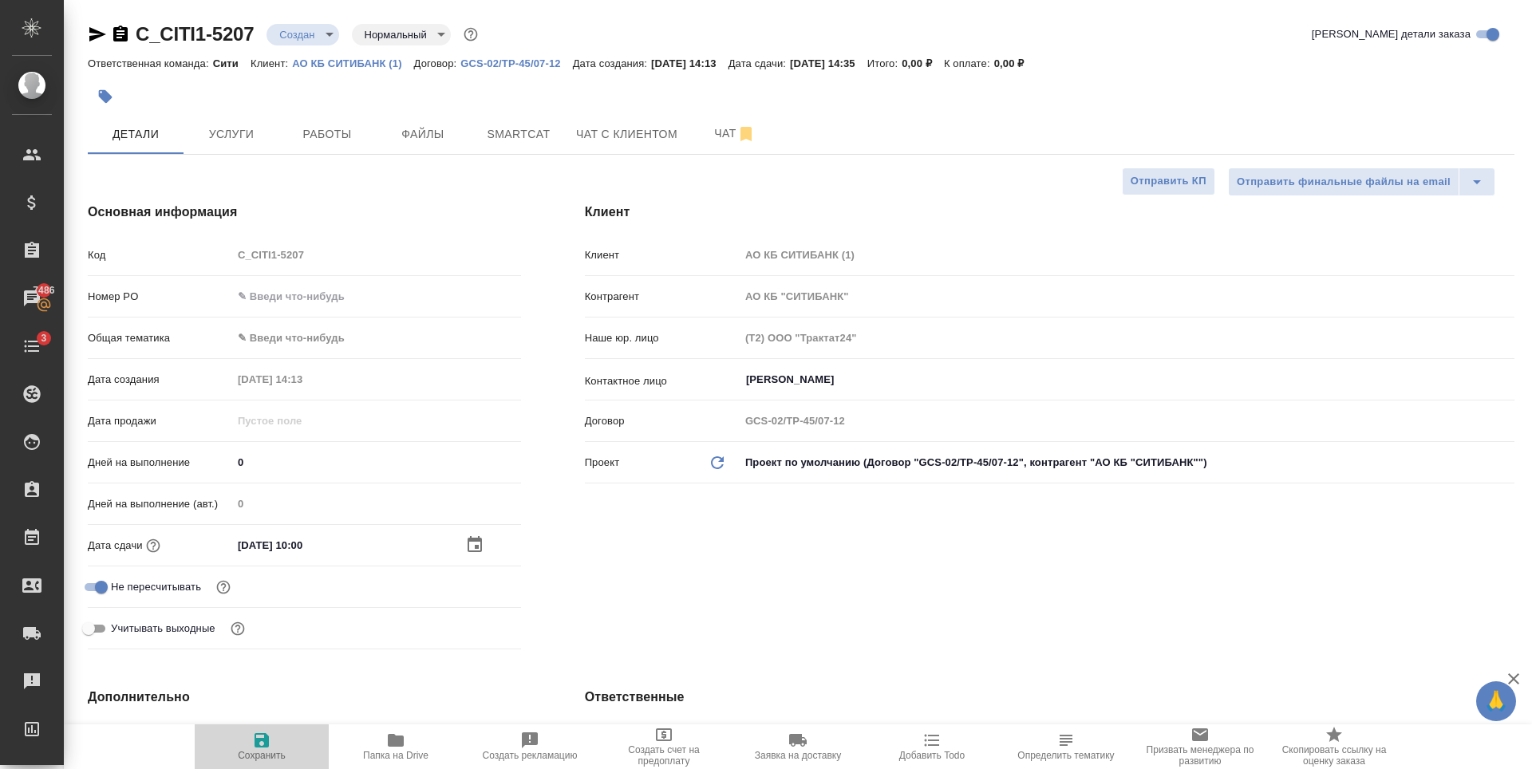
click at [259, 747] on icon "button" at bounding box center [262, 740] width 14 height 14
type textarea "x"
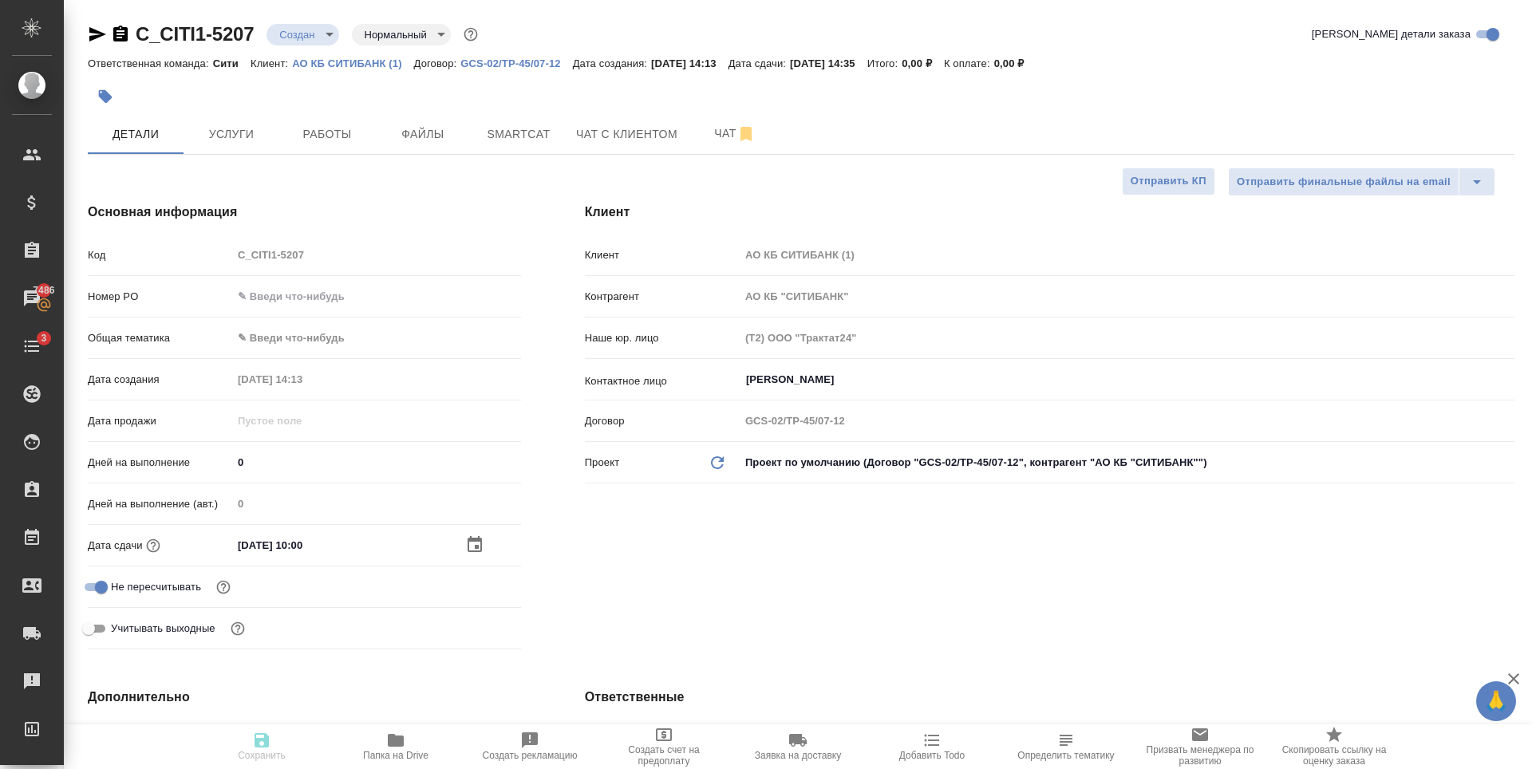
type textarea "x"
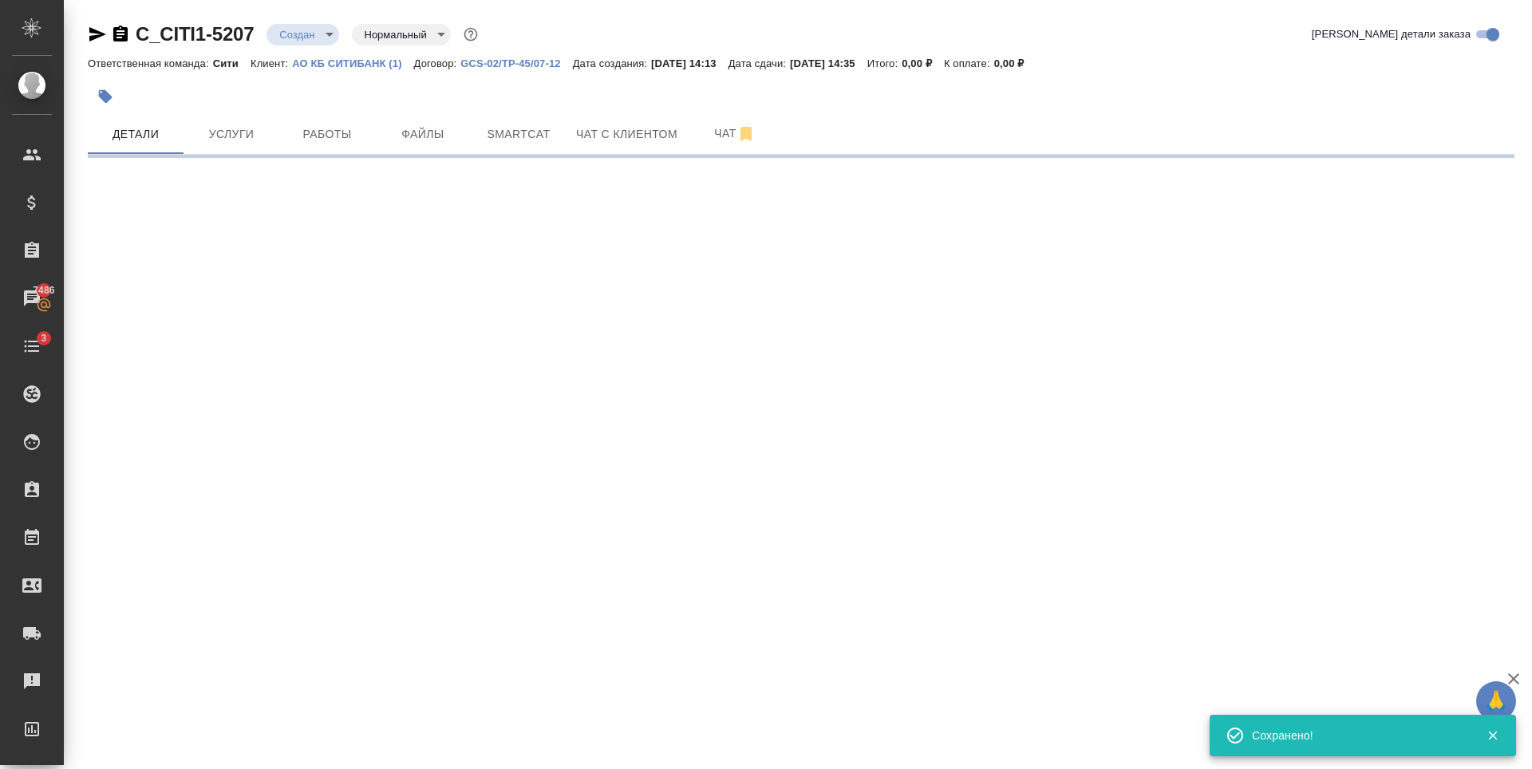
select select "RU"
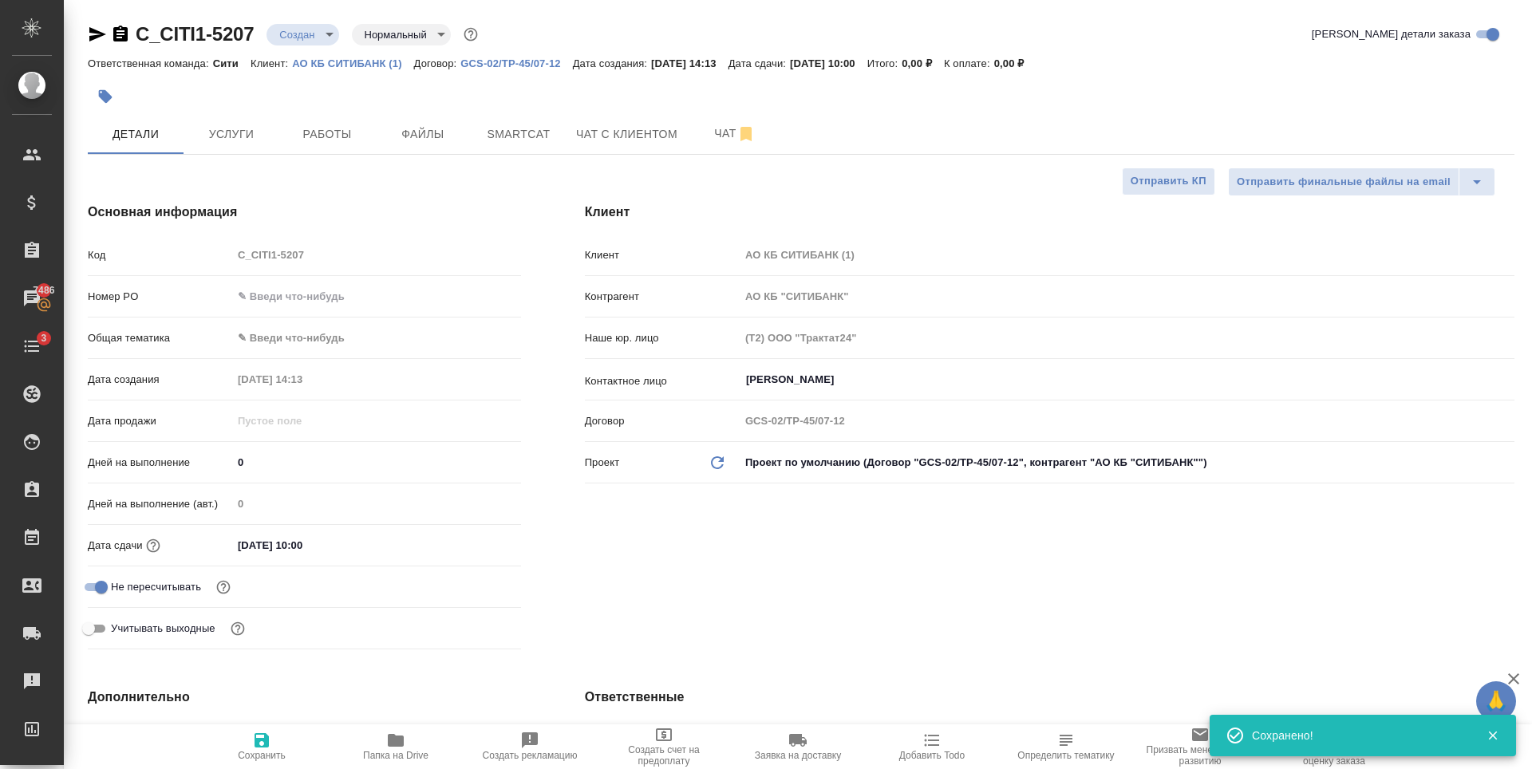
type textarea "x"
click at [226, 140] on span "Услуги" at bounding box center [231, 134] width 77 height 20
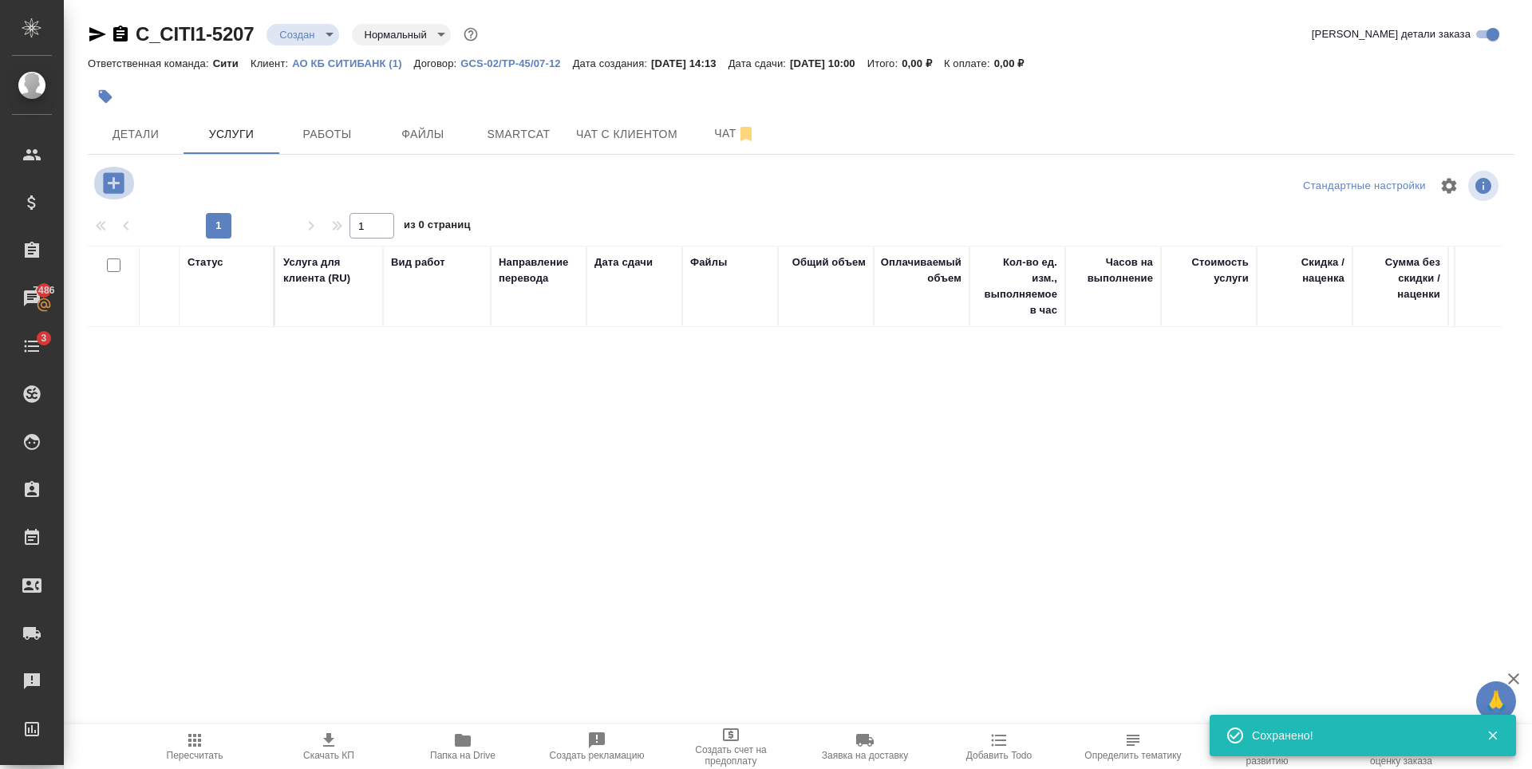
click at [120, 179] on icon "button" at bounding box center [113, 182] width 21 height 21
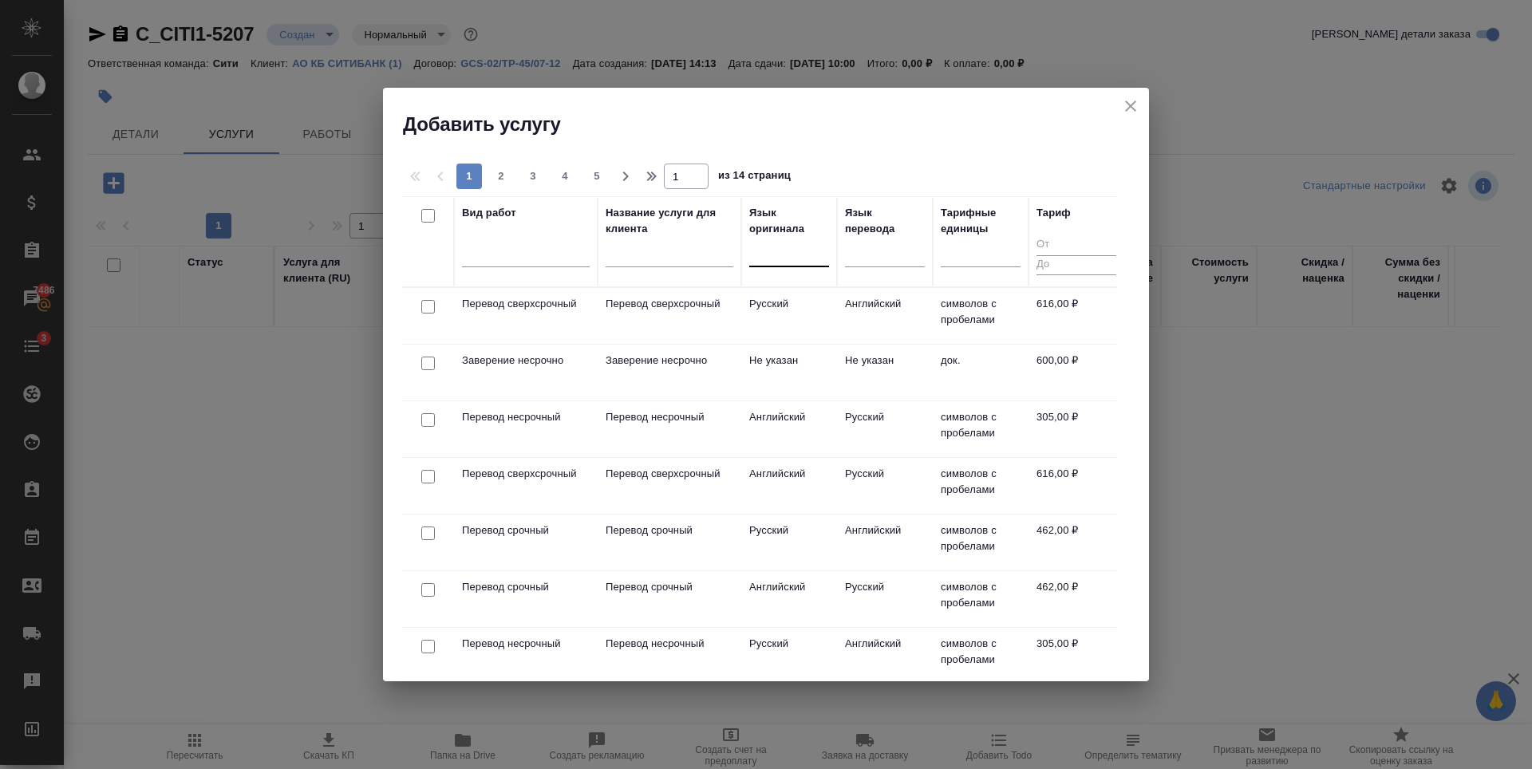
click at [773, 259] on div at bounding box center [789, 250] width 80 height 23
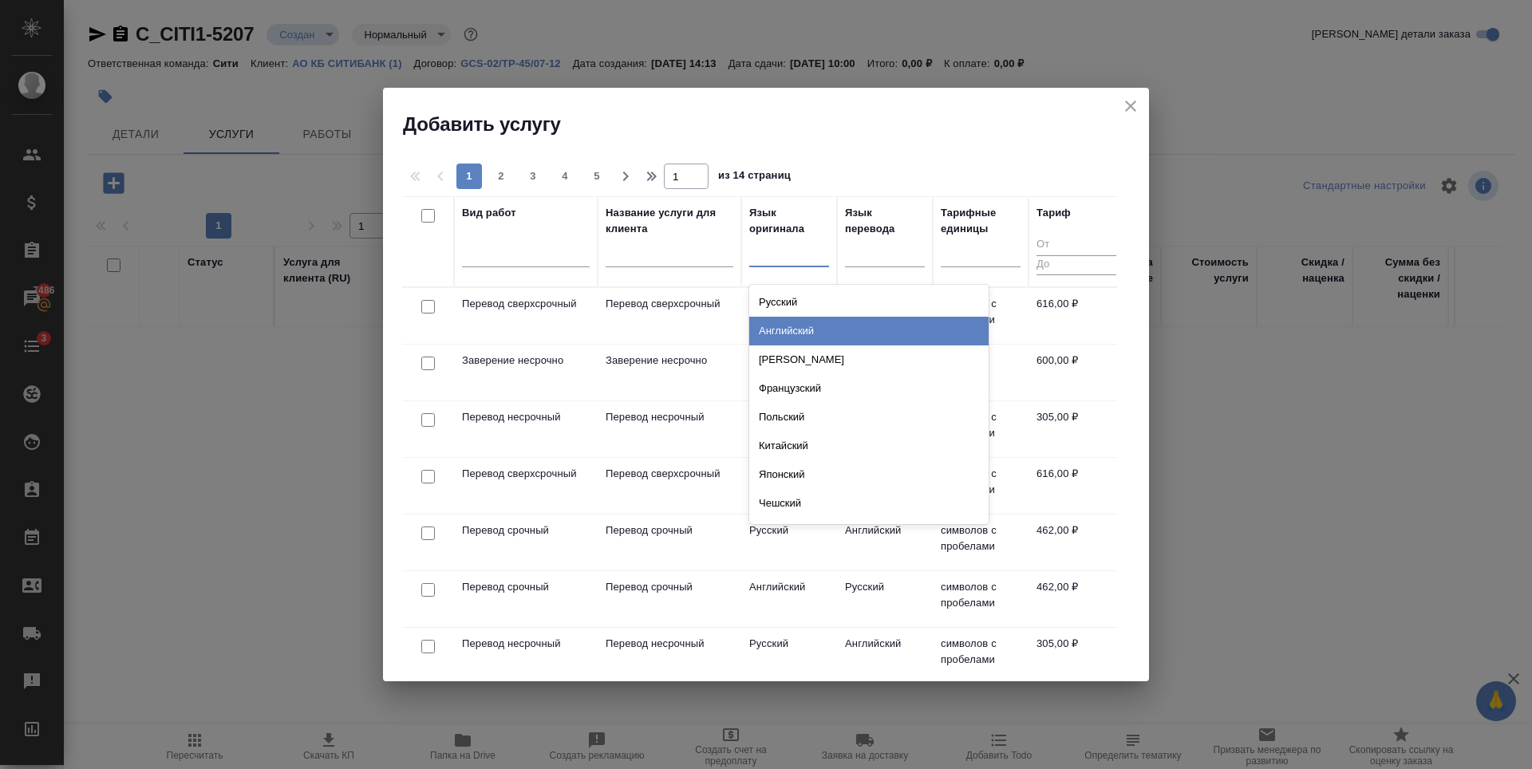
click at [779, 325] on div "Английский" at bounding box center [868, 331] width 239 height 29
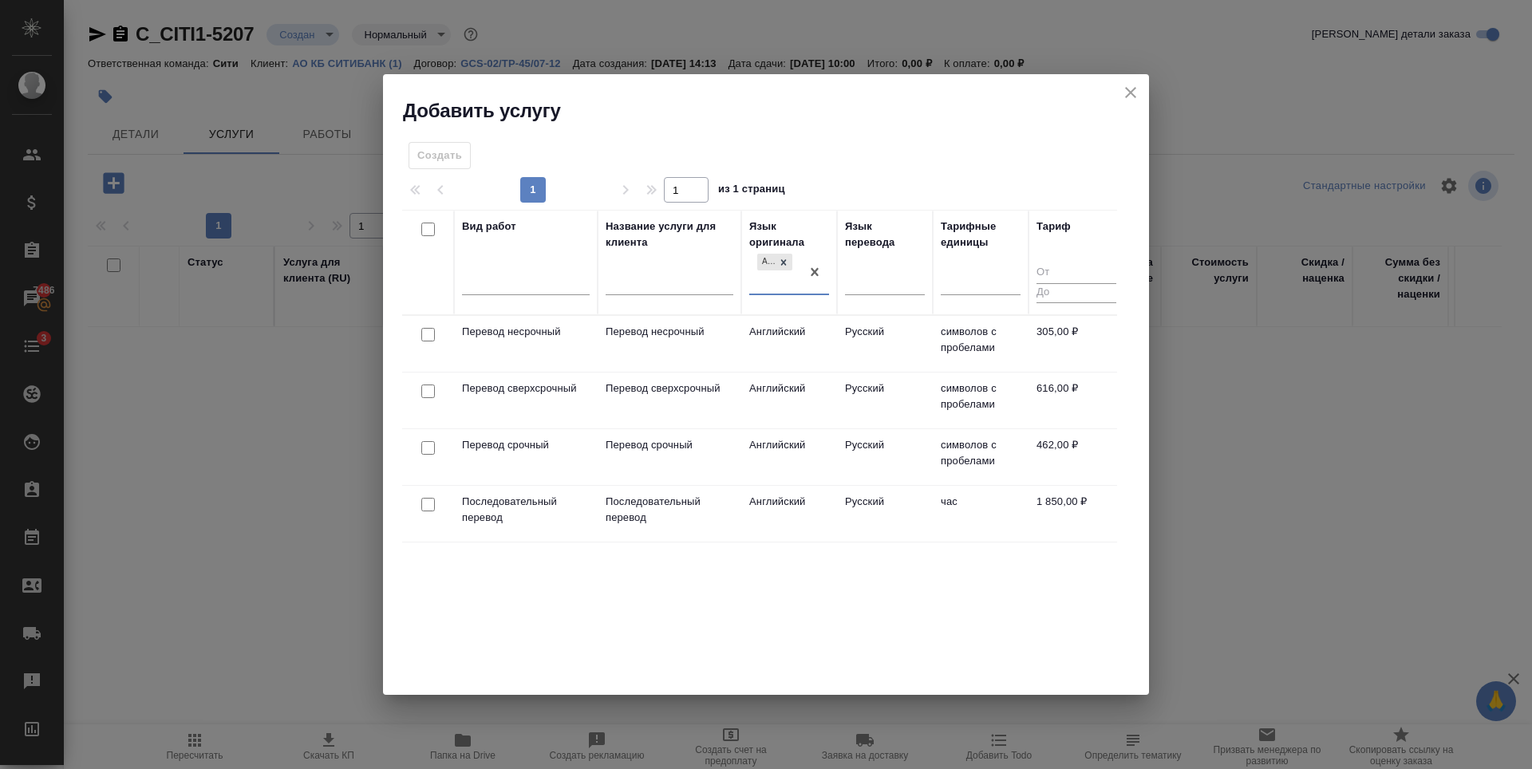
click at [425, 343] on div at bounding box center [428, 335] width 36 height 22
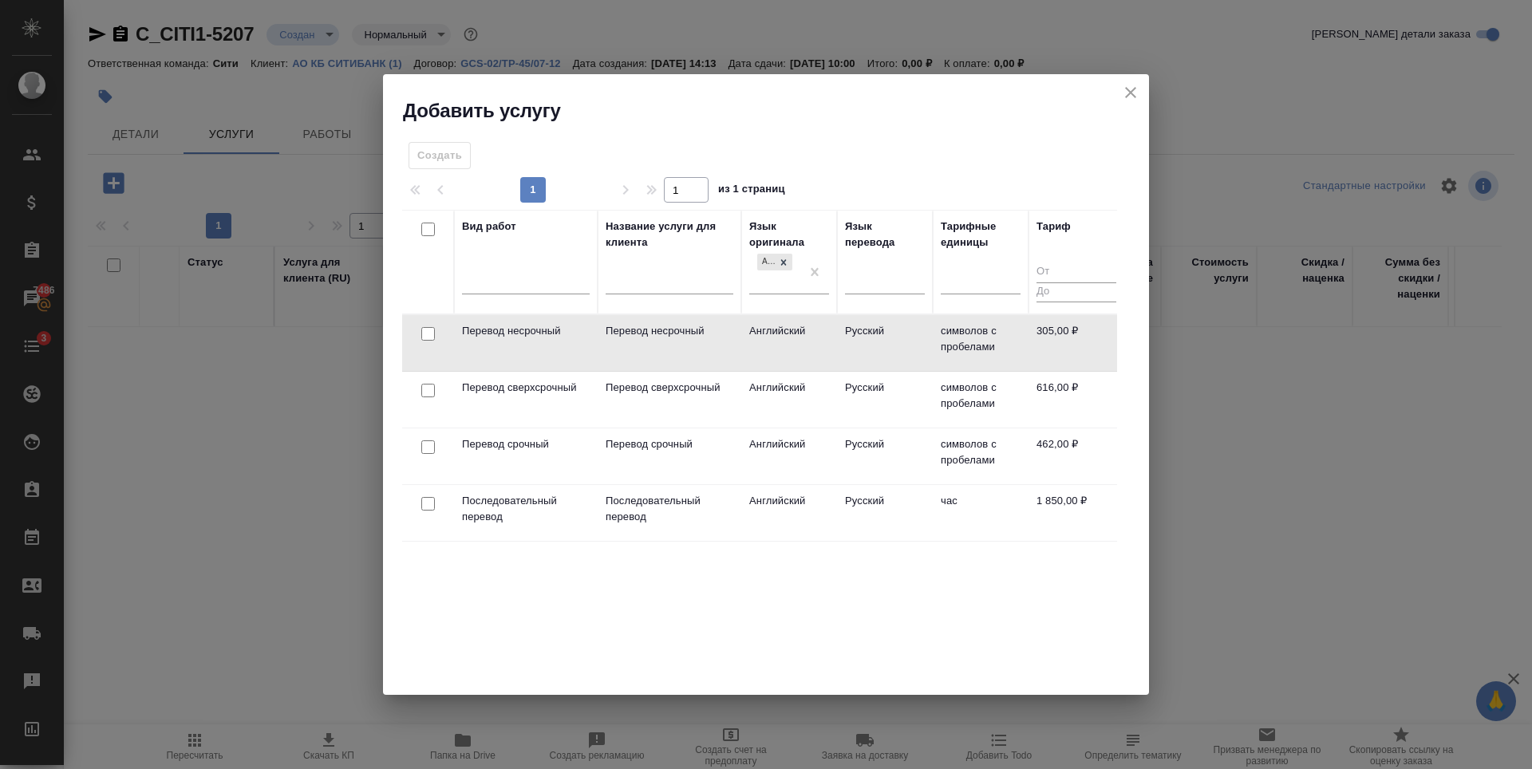
click at [426, 335] on input "checkbox" at bounding box center [428, 334] width 14 height 14
checkbox input "true"
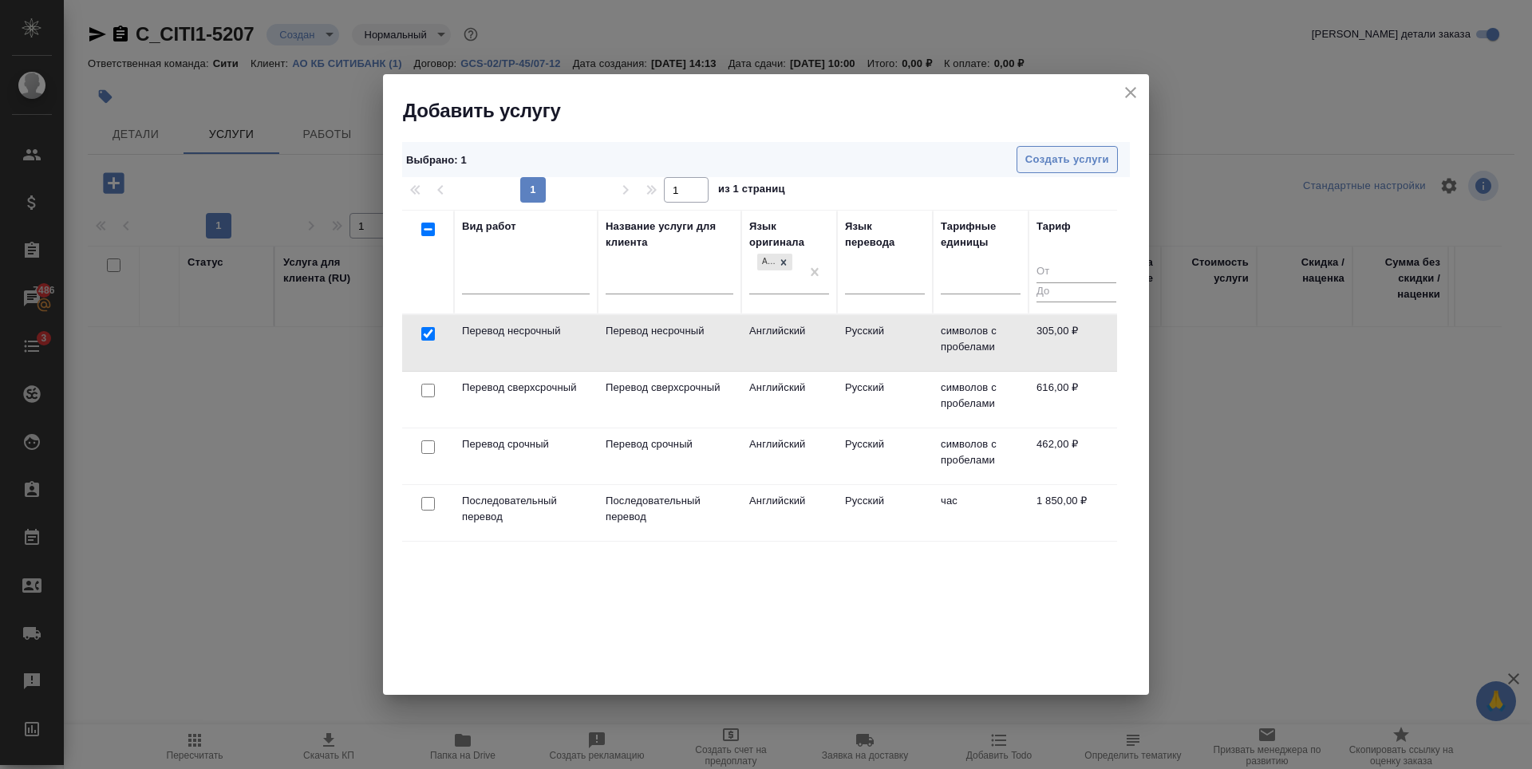
click at [1041, 152] on span "Создать услуги" at bounding box center [1067, 160] width 84 height 18
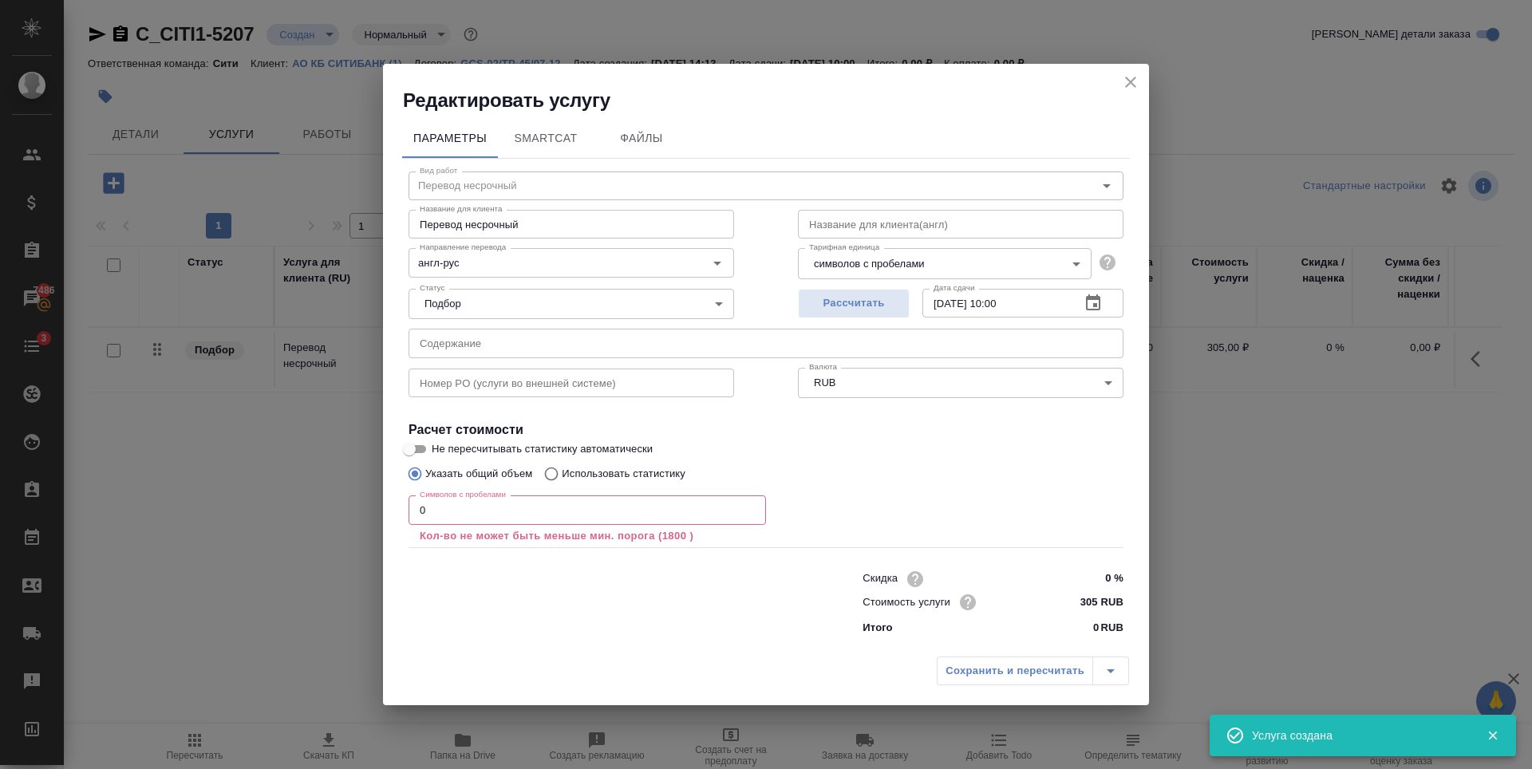
click at [574, 515] on input "0" at bounding box center [587, 510] width 357 height 29
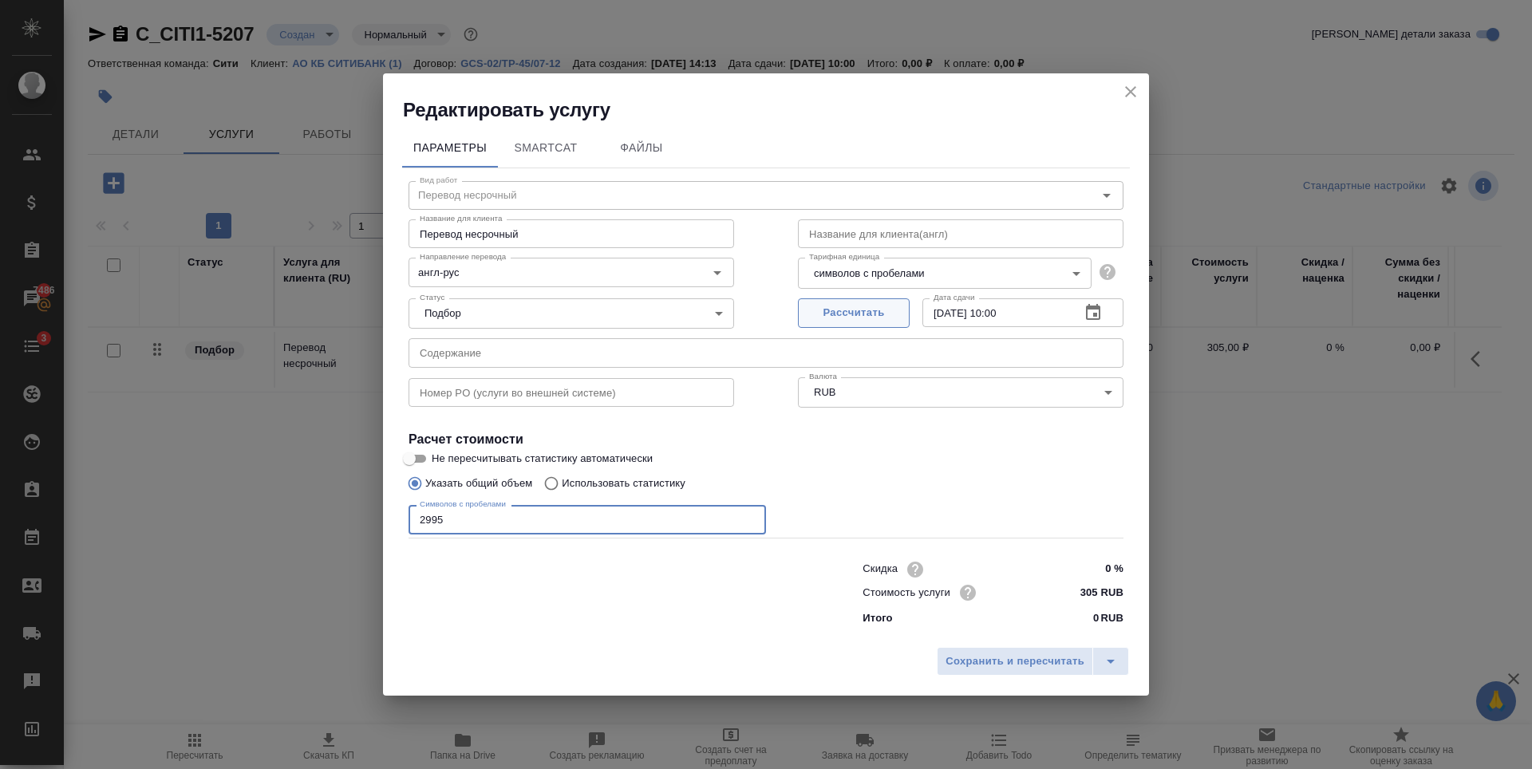
type input "2995"
click at [825, 306] on span "Рассчитать" at bounding box center [854, 313] width 94 height 18
click at [962, 657] on span "Сохранить и пересчитать" at bounding box center [1015, 662] width 139 height 18
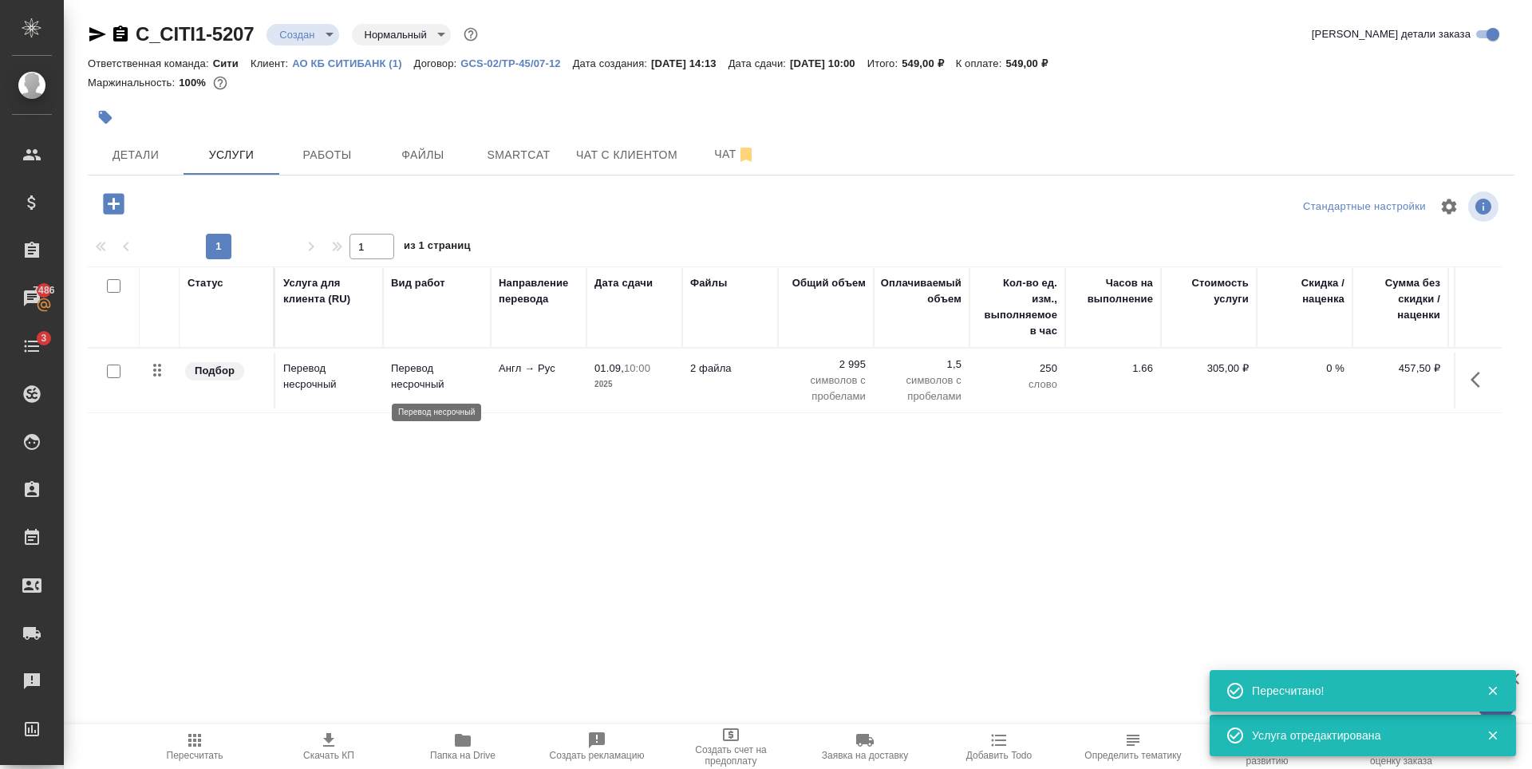
click at [405, 388] on p "Перевод несрочный" at bounding box center [437, 377] width 92 height 32
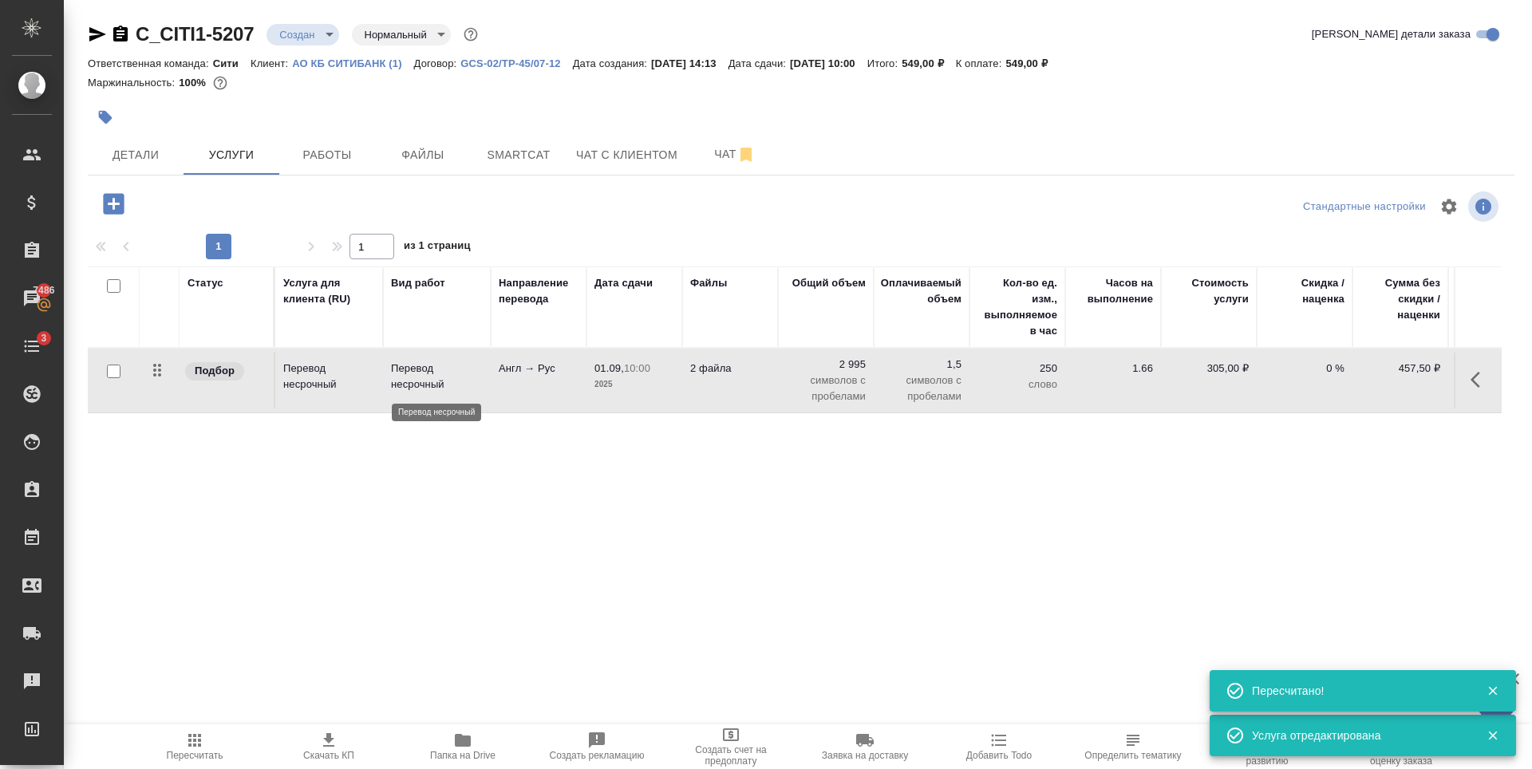
click at [405, 388] on p "Перевод несрочный" at bounding box center [437, 377] width 92 height 32
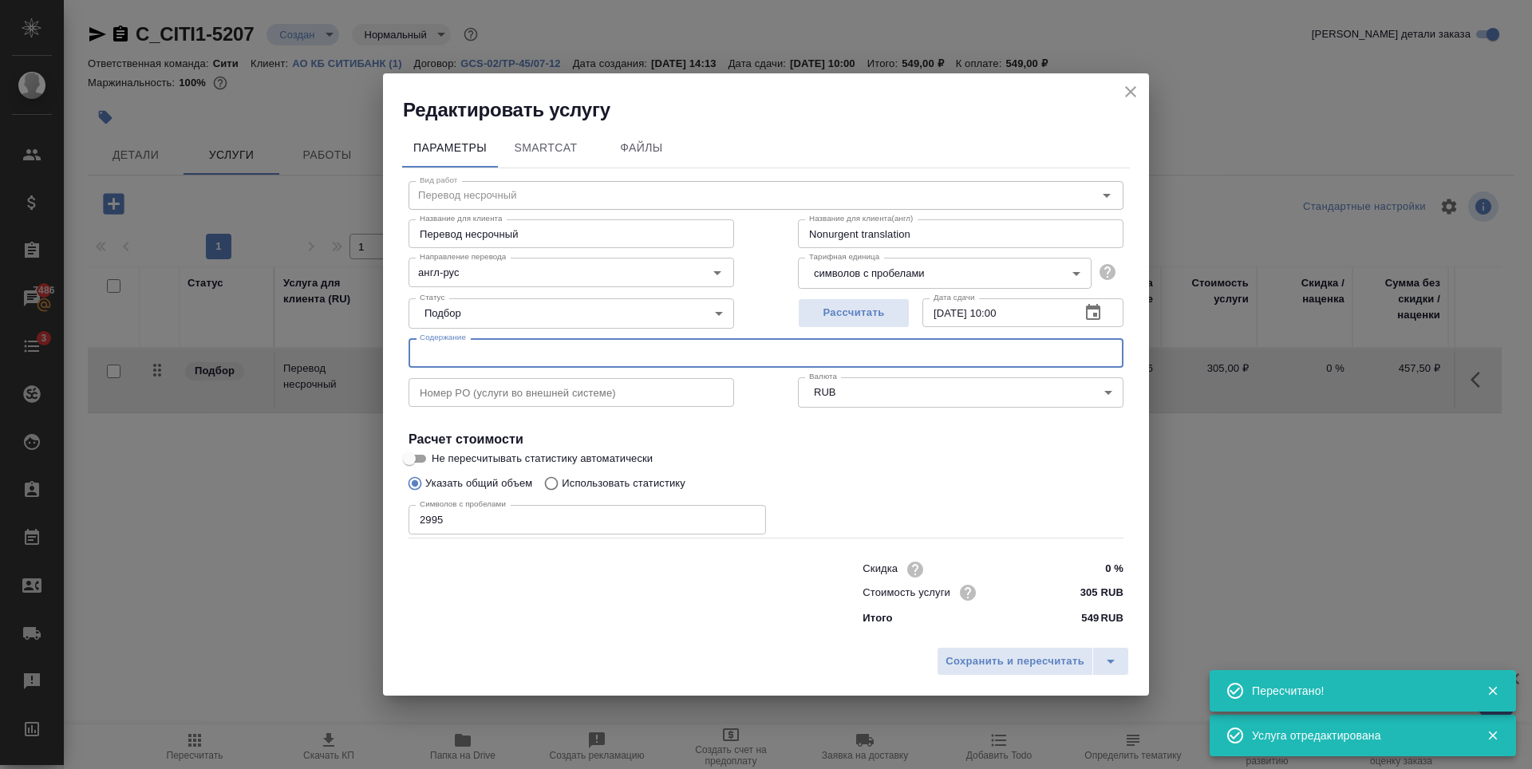
click at [575, 355] on input "text" at bounding box center [766, 352] width 715 height 29
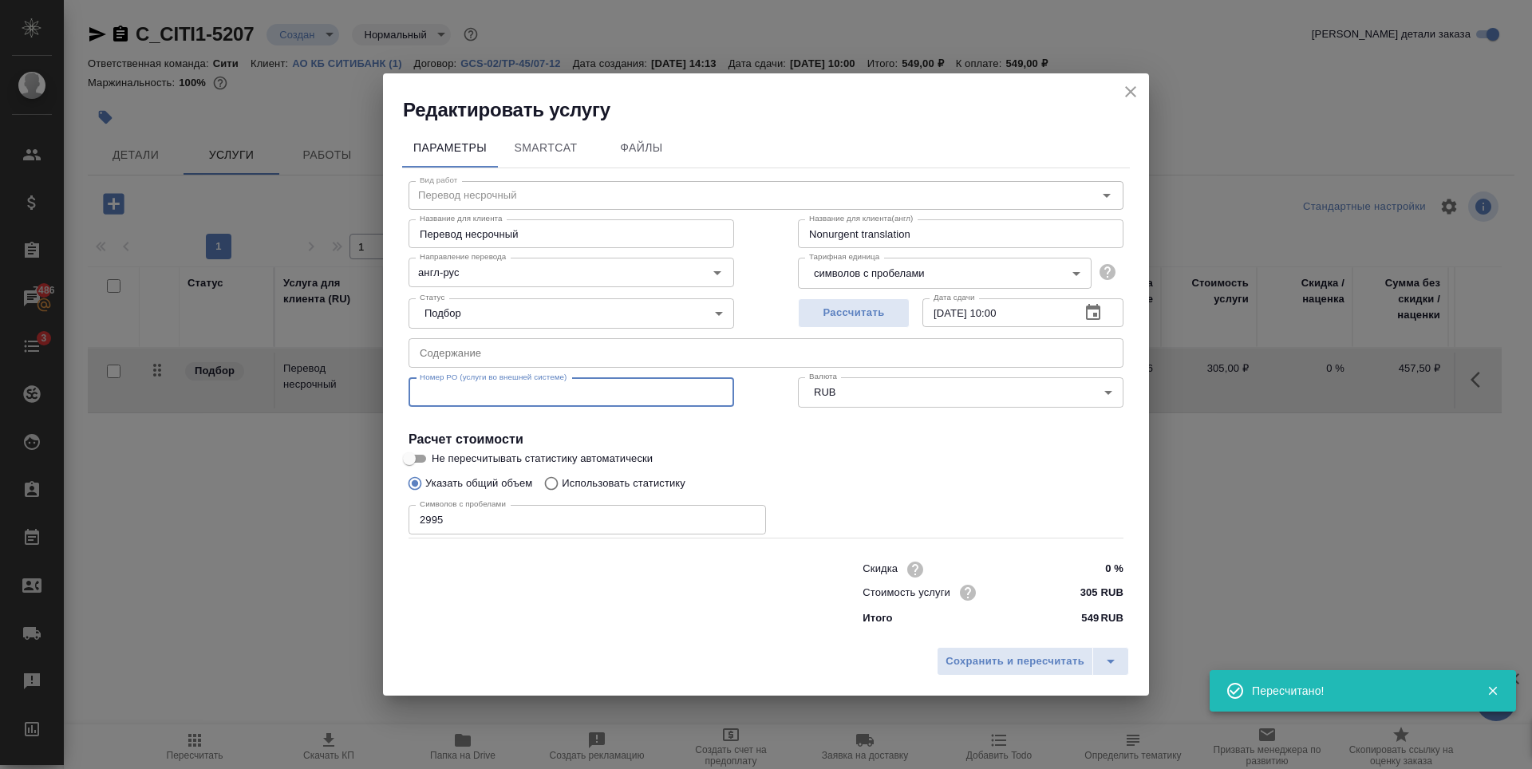
click at [415, 389] on input "text" at bounding box center [572, 392] width 326 height 29
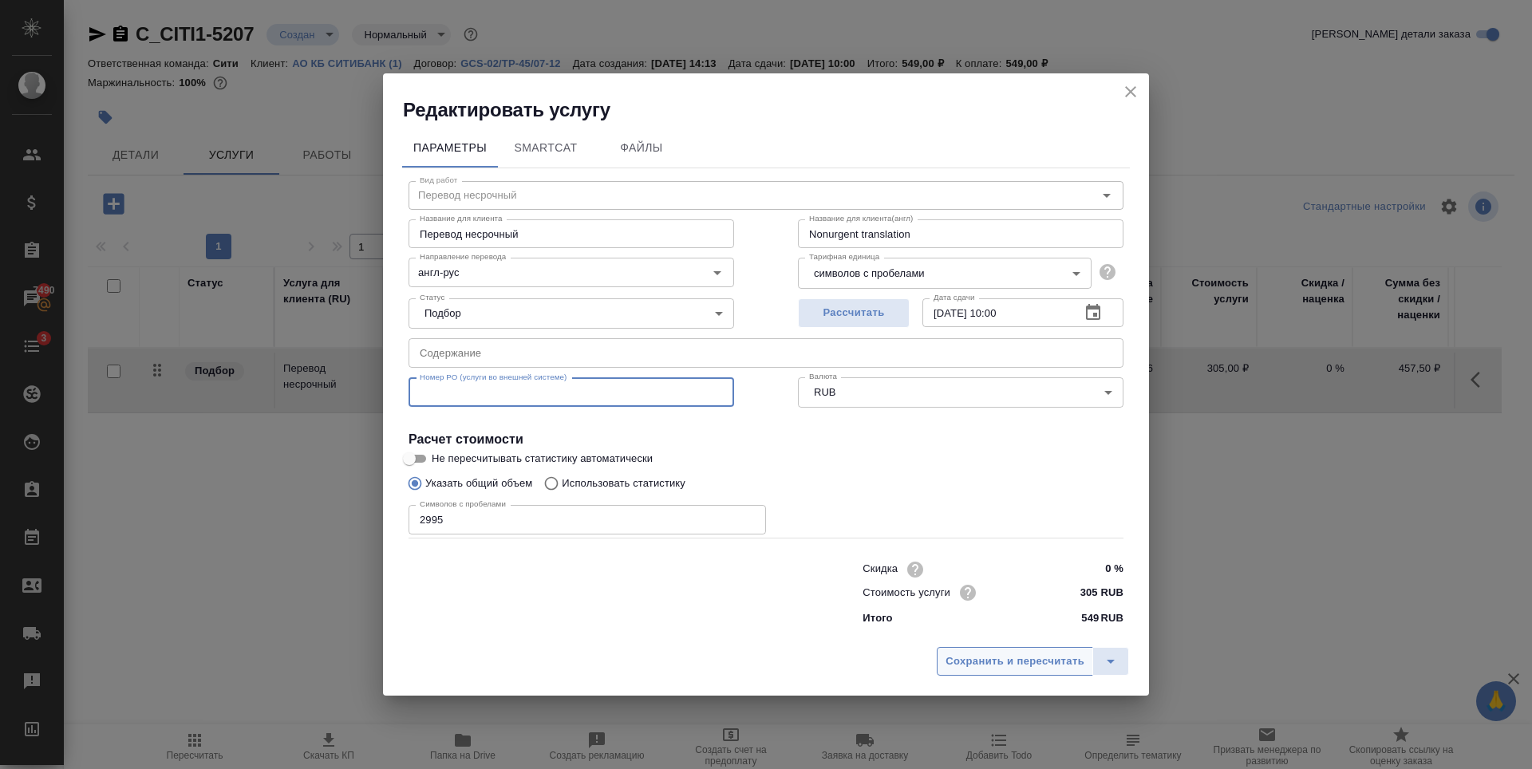
click at [1005, 658] on span "Сохранить и пересчитать" at bounding box center [1015, 662] width 139 height 18
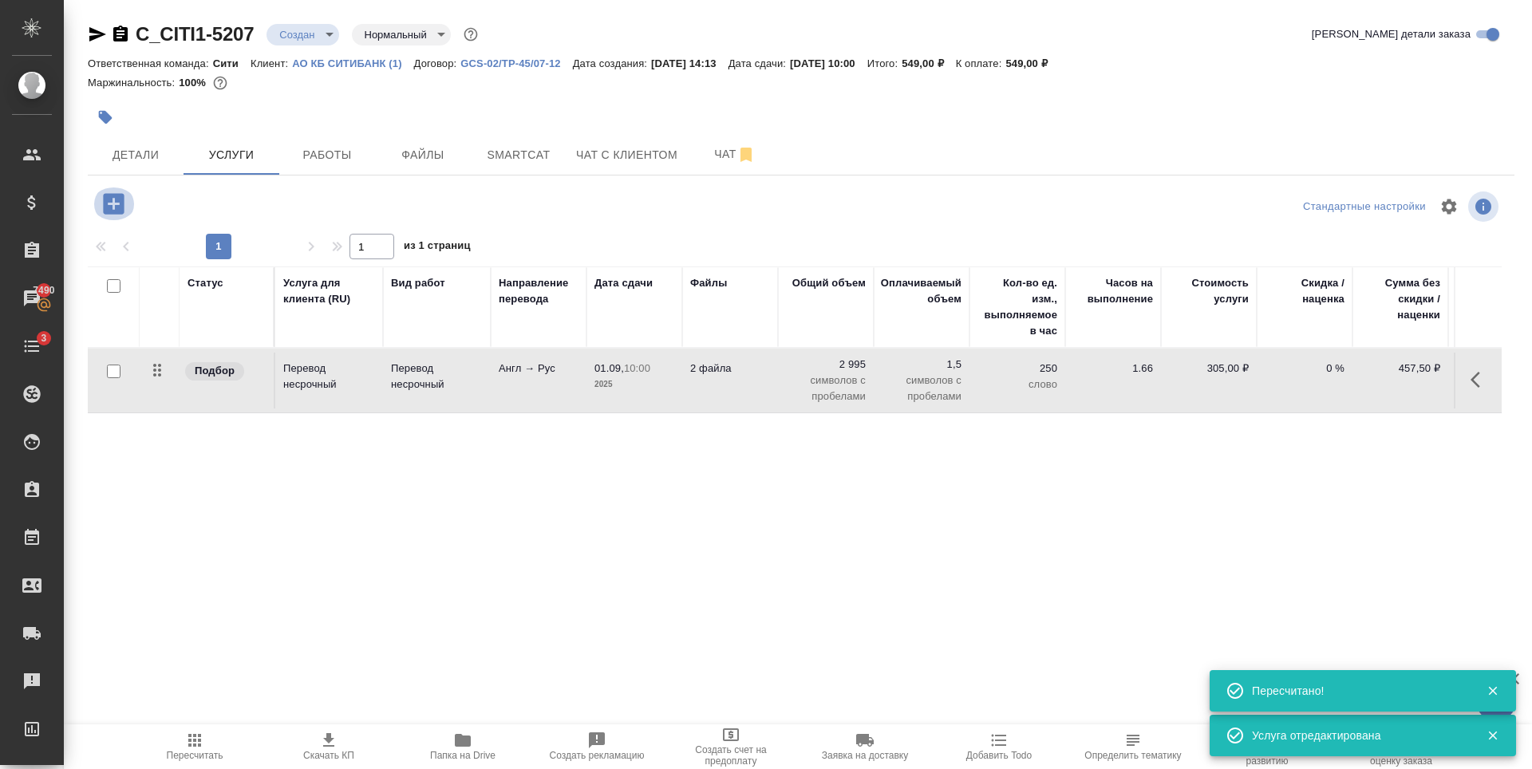
click at [116, 205] on icon "button" at bounding box center [113, 203] width 21 height 21
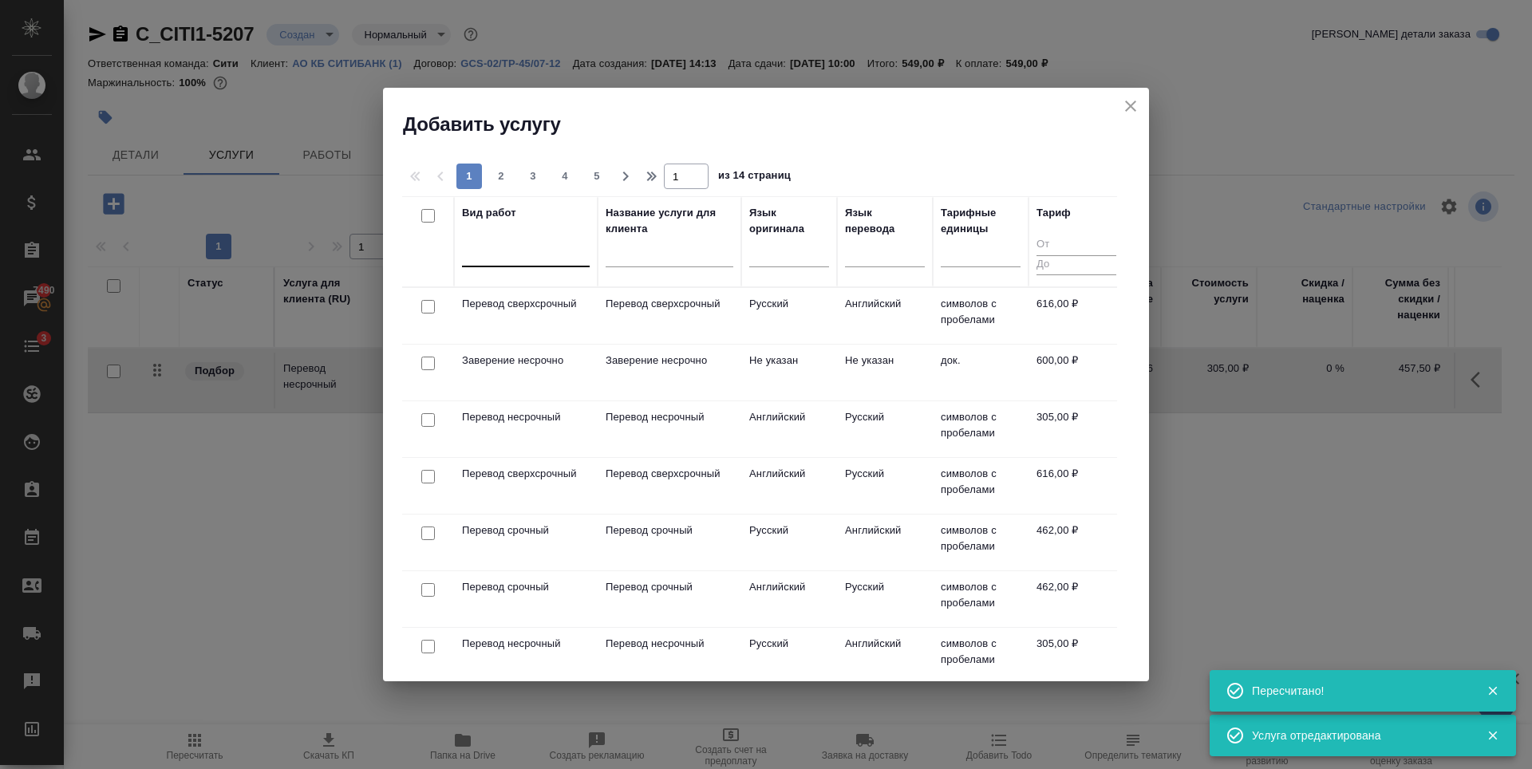
click at [528, 257] on div at bounding box center [526, 250] width 128 height 23
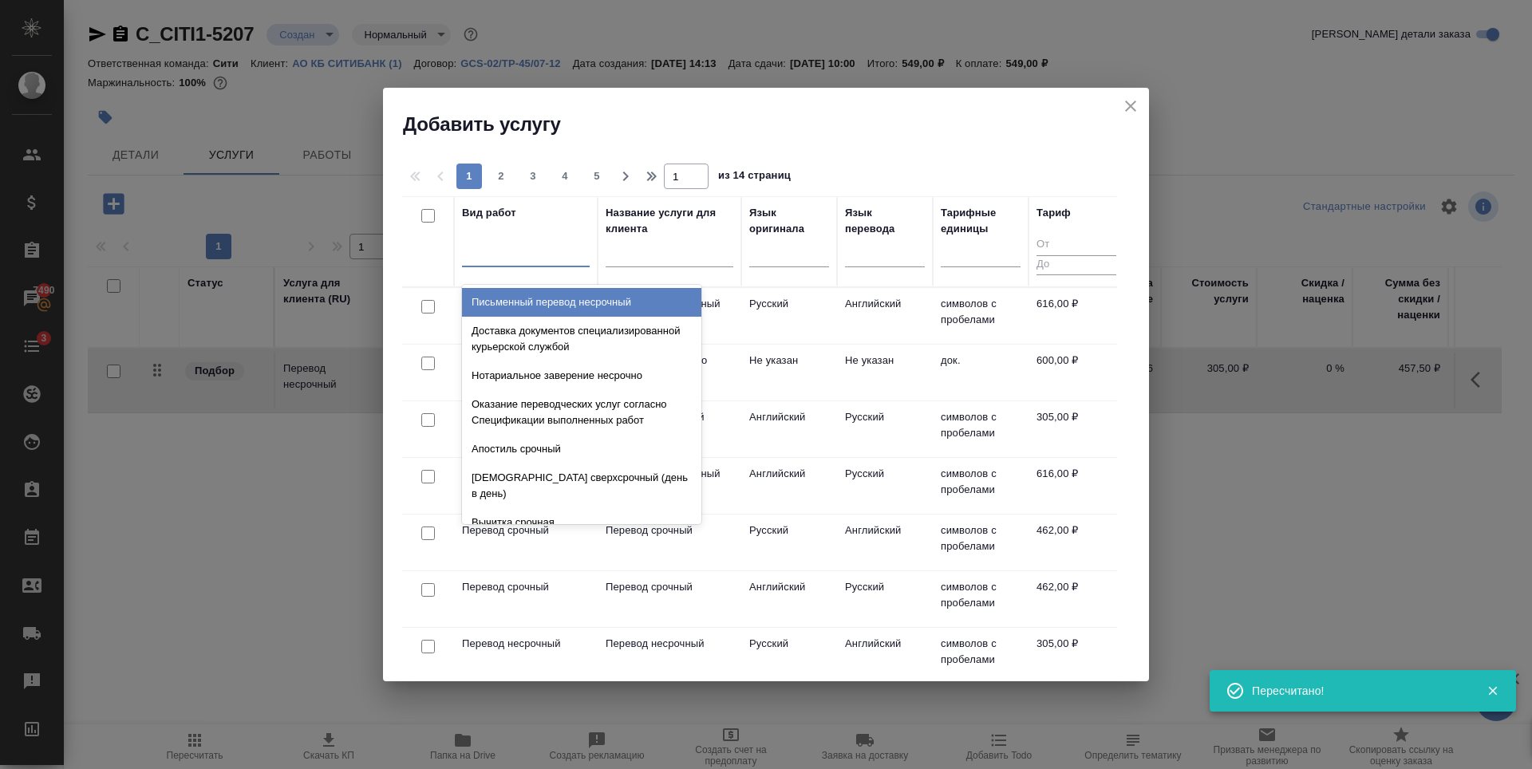
click at [1134, 102] on icon "close" at bounding box center [1130, 106] width 11 height 11
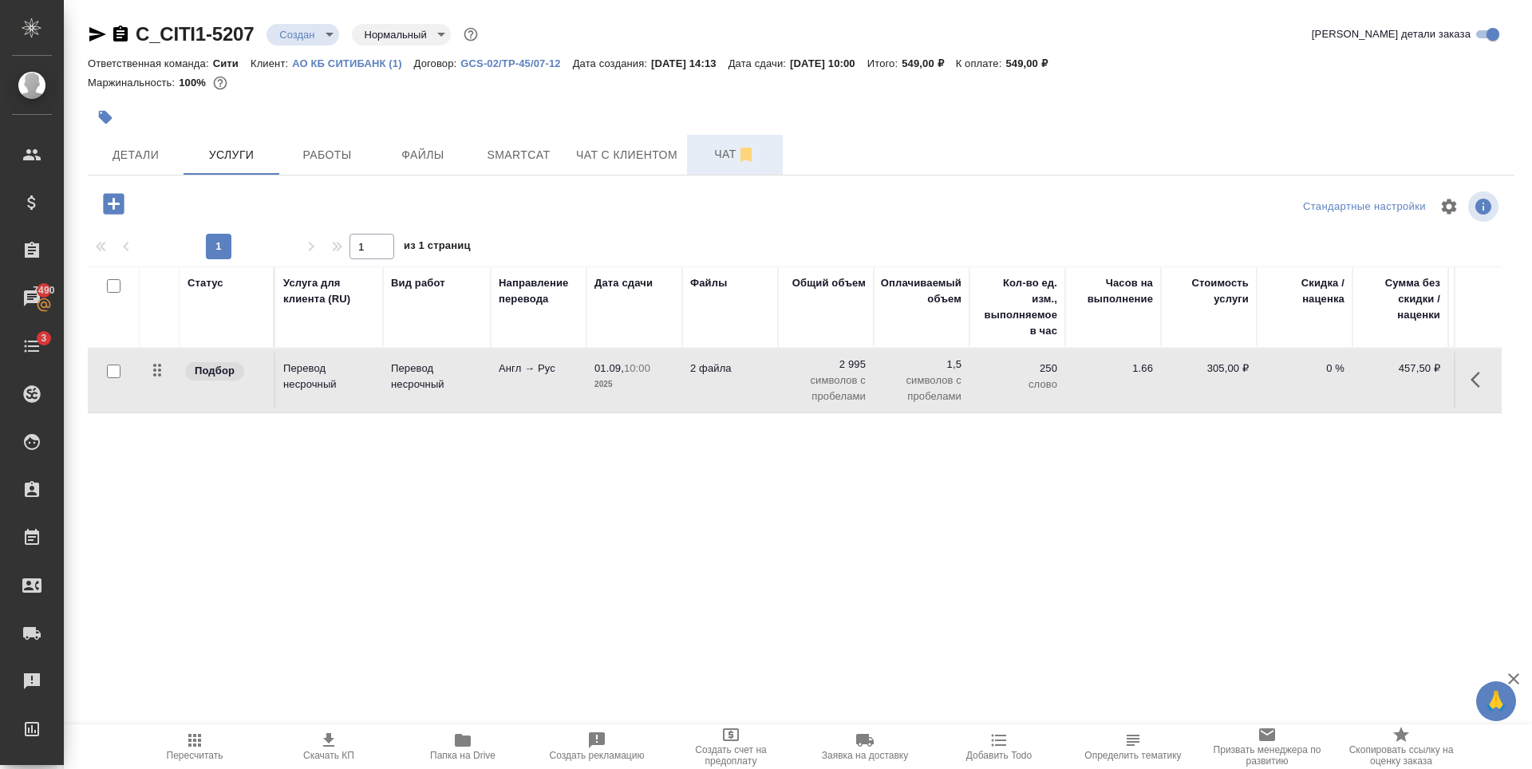
click at [717, 157] on span "Чат" at bounding box center [735, 154] width 77 height 20
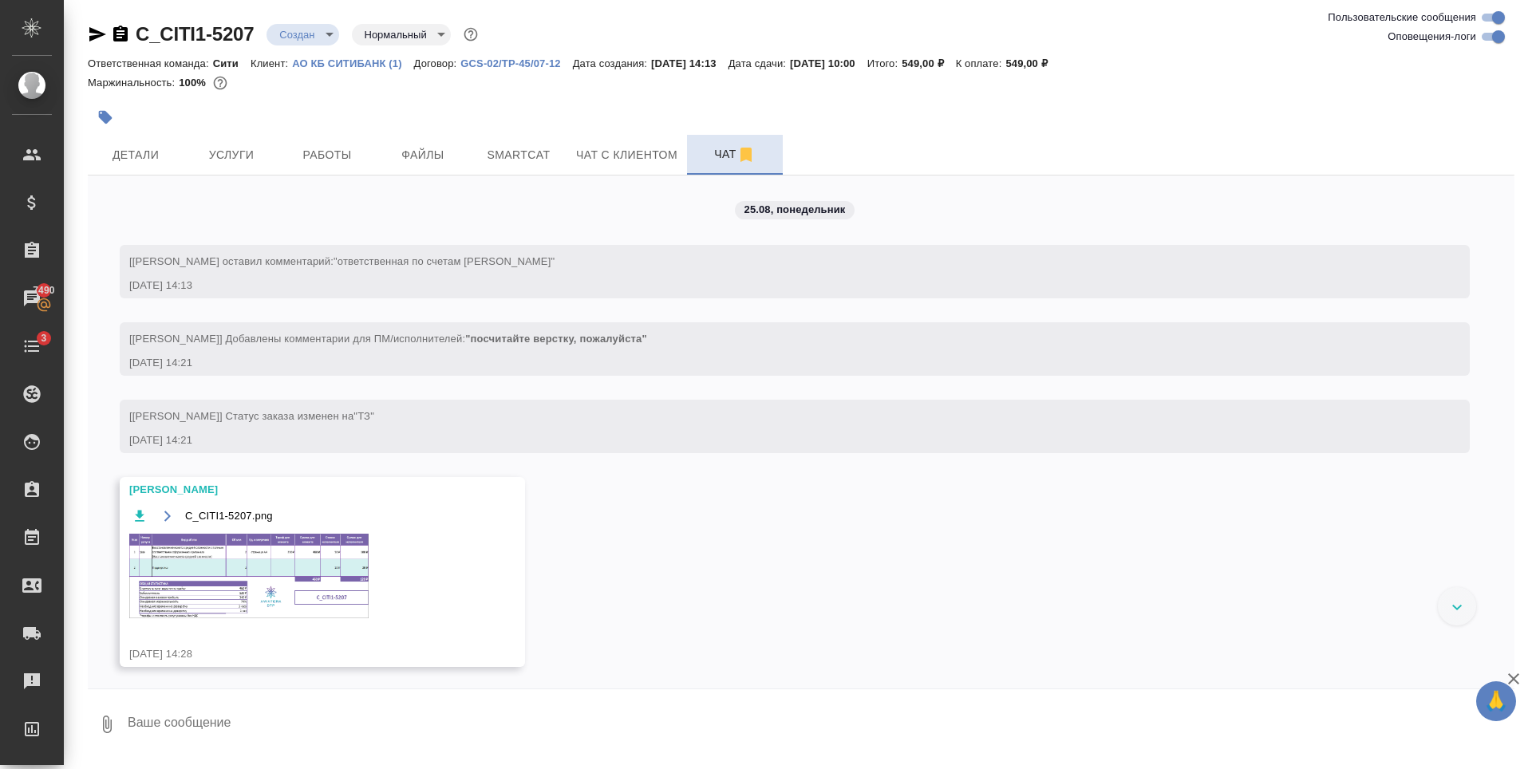
scroll to position [73, 0]
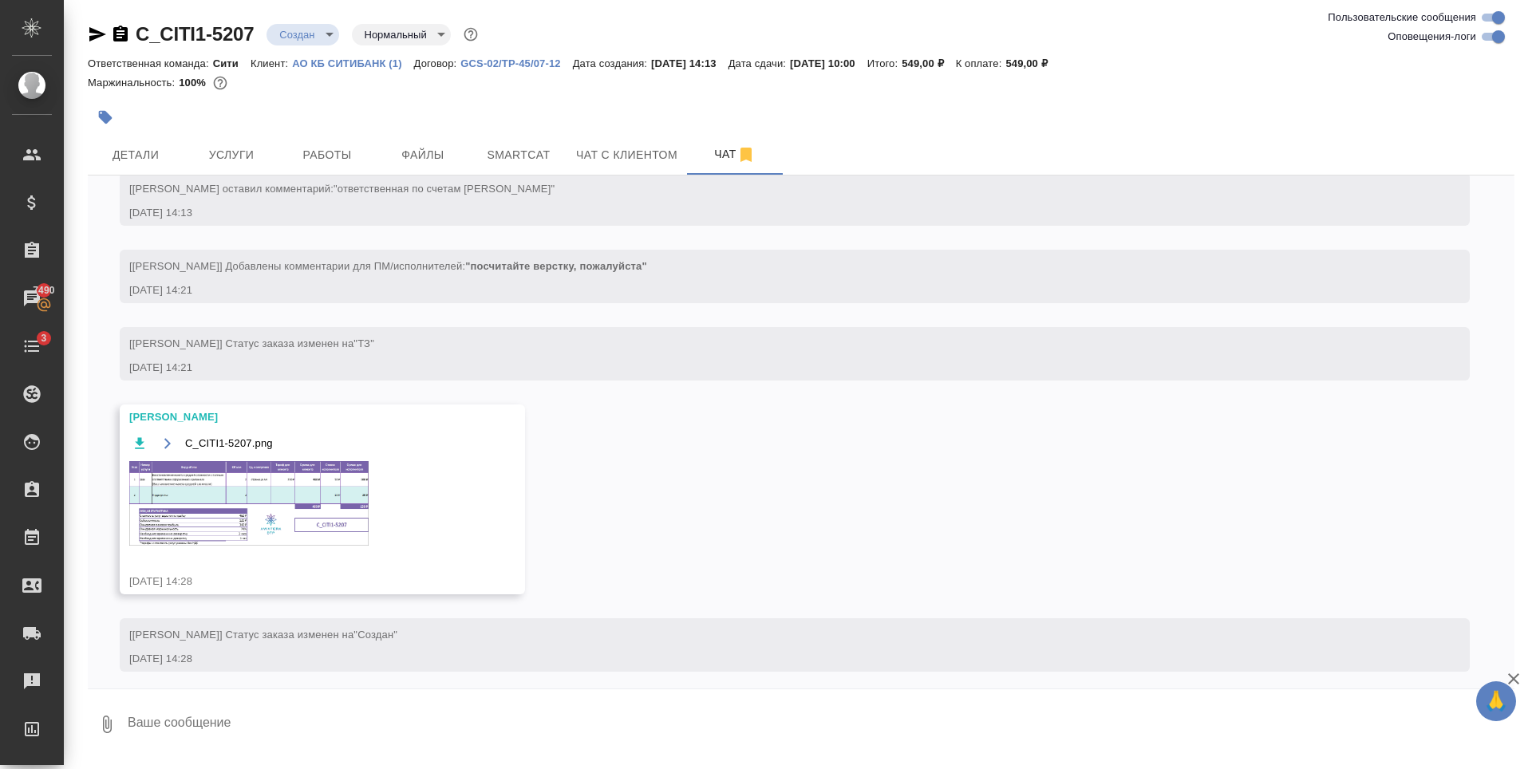
click at [237, 475] on img at bounding box center [248, 503] width 239 height 85
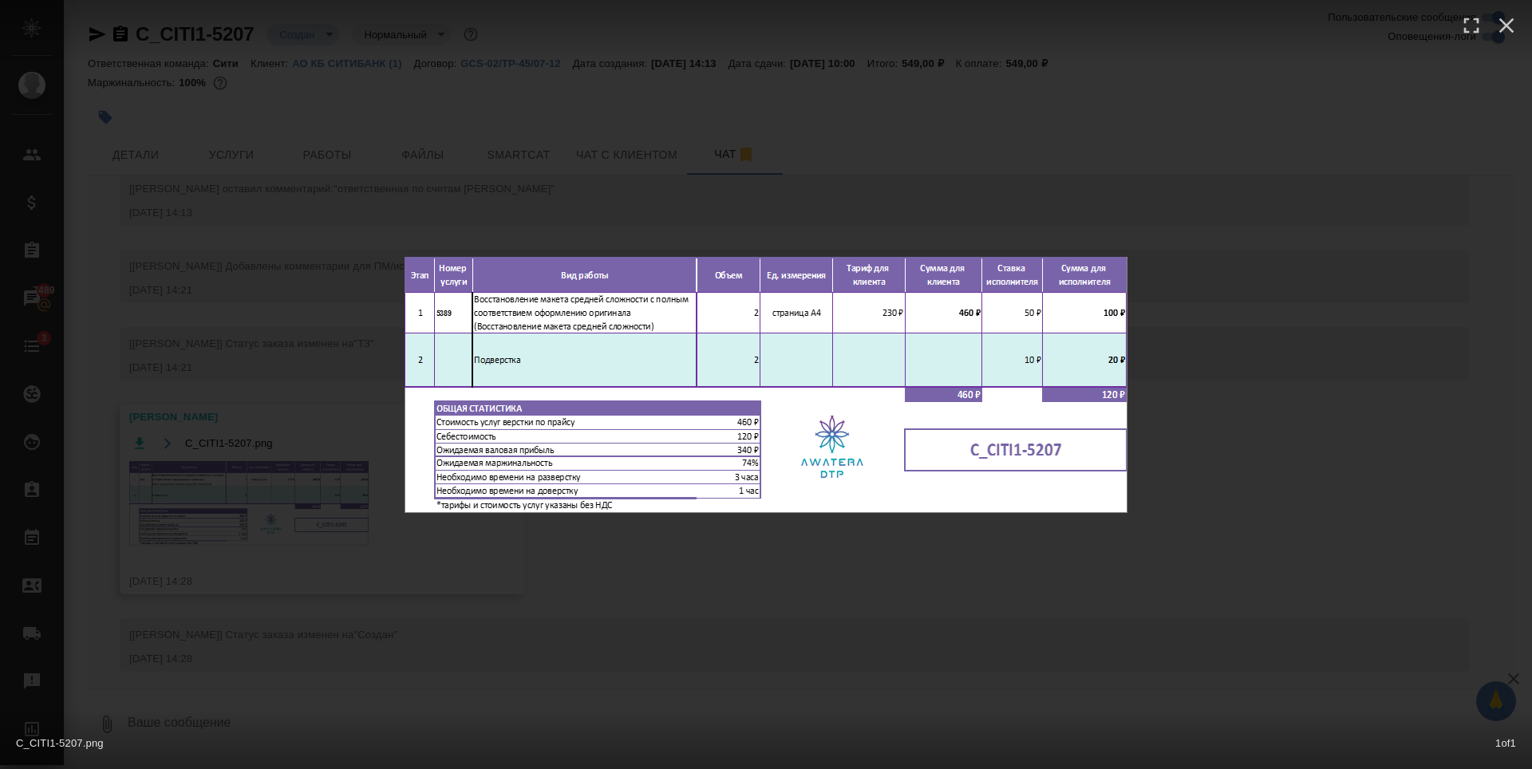
click at [535, 198] on div "C_CITI1-5207.png 1 of 1" at bounding box center [766, 384] width 1532 height 769
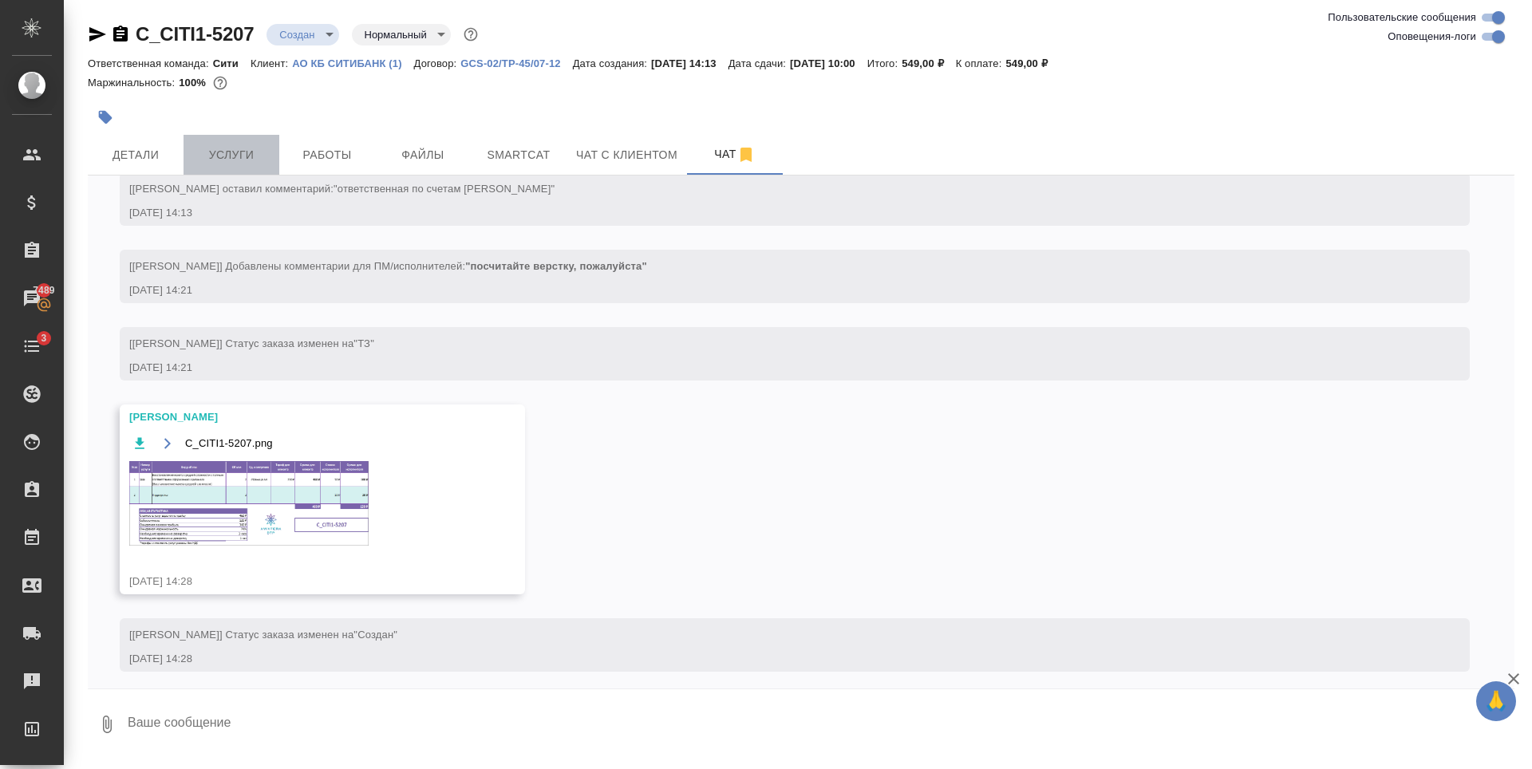
click at [234, 164] on span "Услуги" at bounding box center [231, 155] width 77 height 20
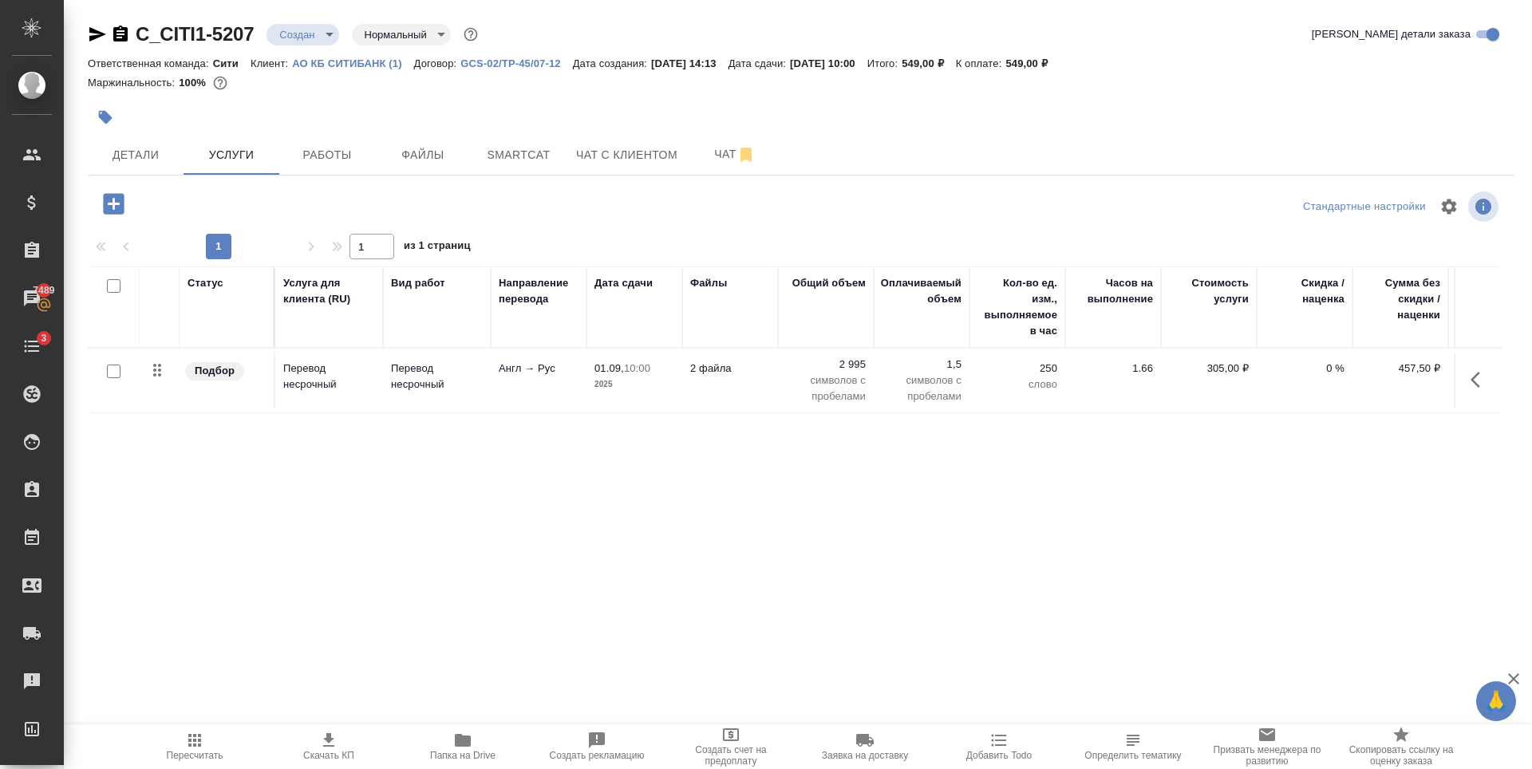
click at [116, 196] on icon "button" at bounding box center [113, 203] width 21 height 21
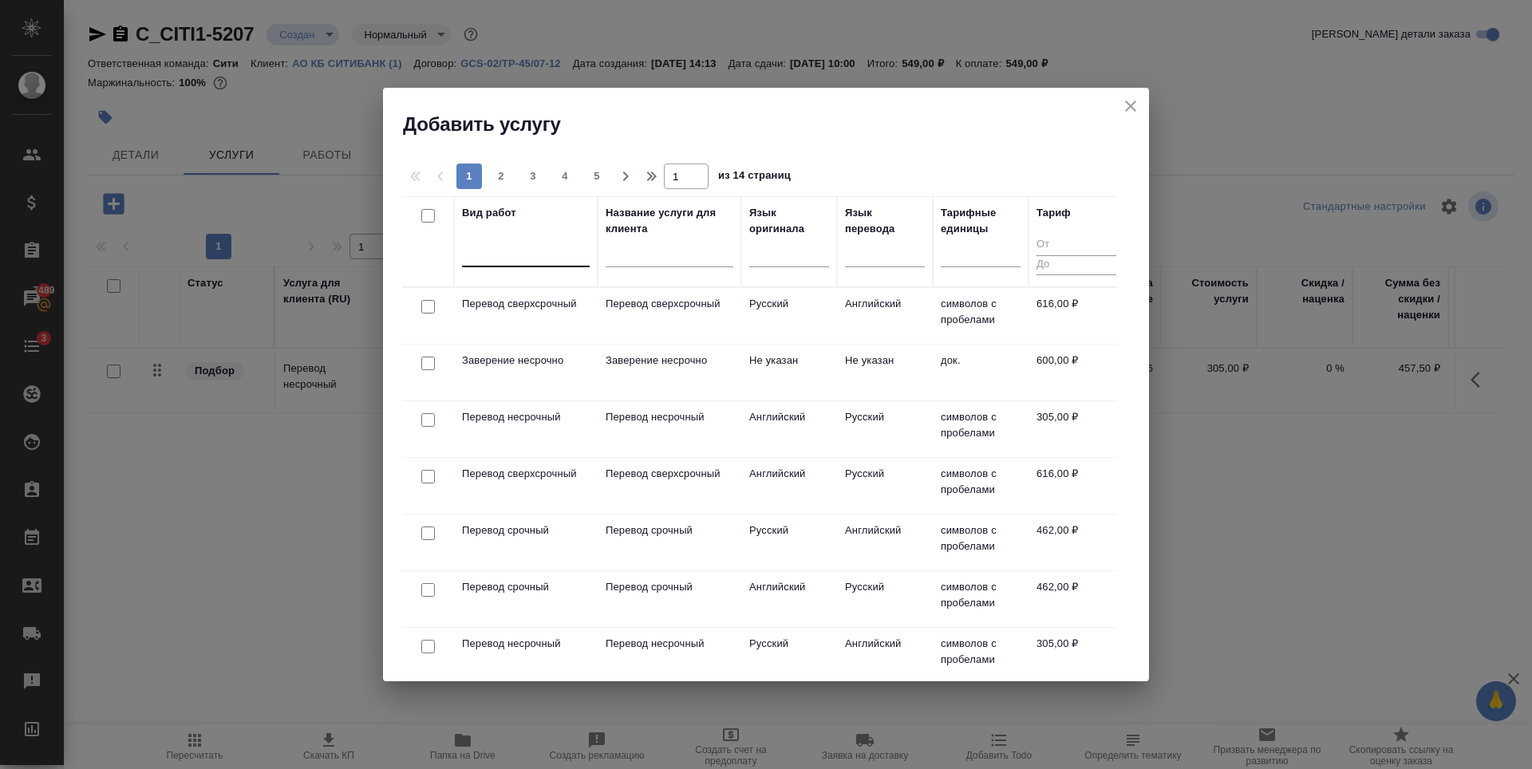
click at [523, 247] on div at bounding box center [526, 250] width 128 height 23
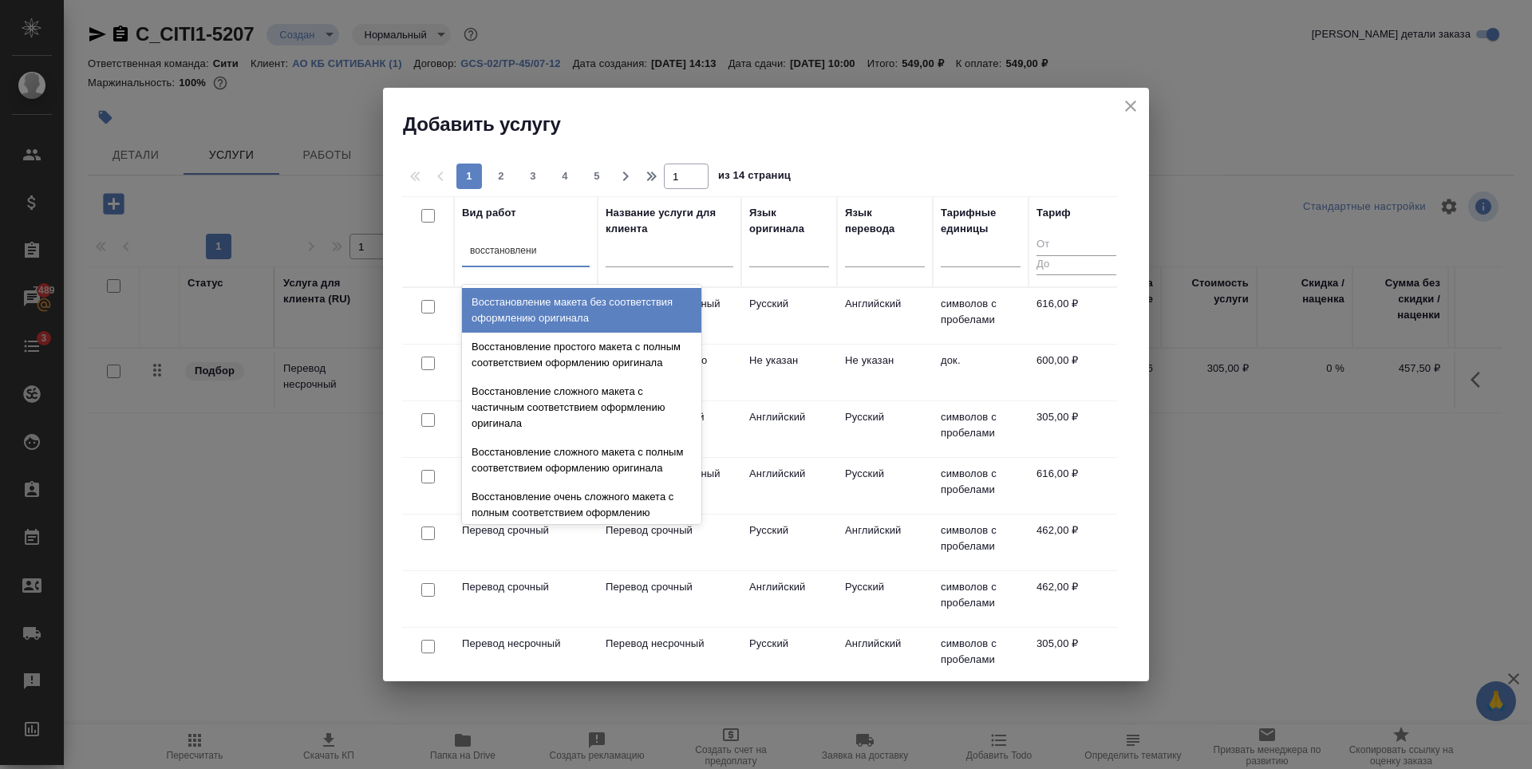
type input "восстановление"
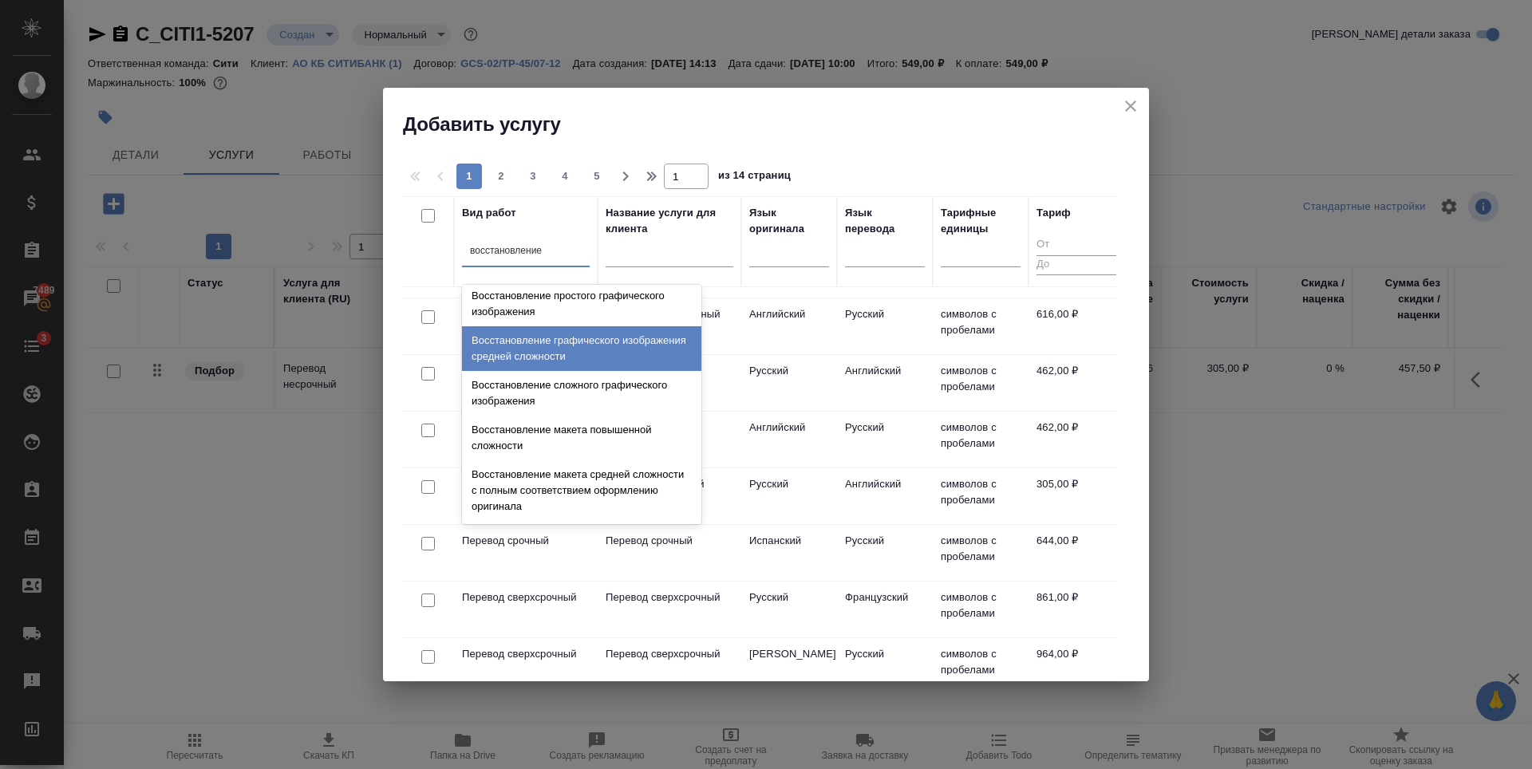
scroll to position [294, 0]
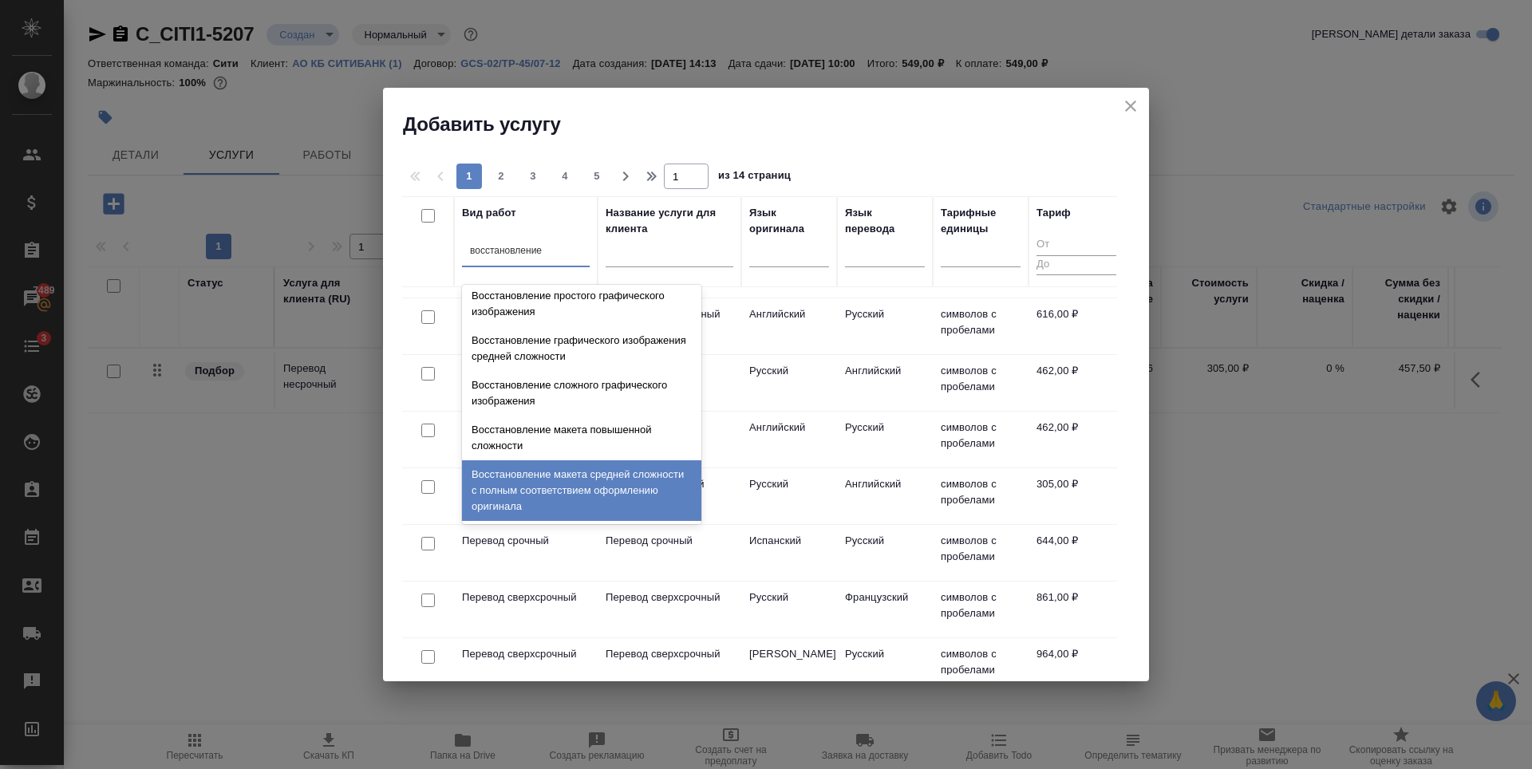
click at [566, 494] on div "Восстановление макета средней сложности с полным соответствием оформлению ориги…" at bounding box center [581, 490] width 239 height 61
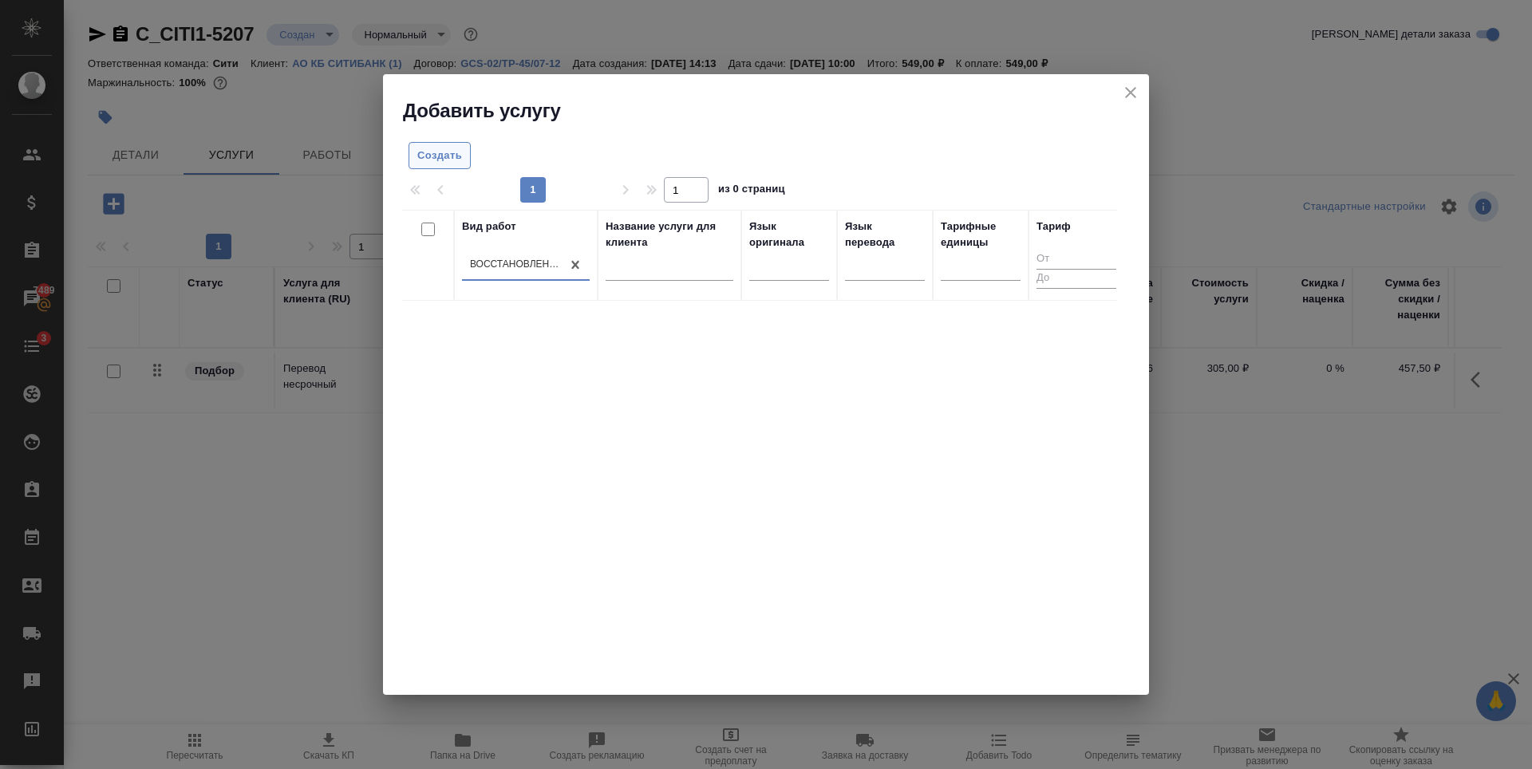
click at [447, 158] on span "Создать" at bounding box center [439, 156] width 45 height 18
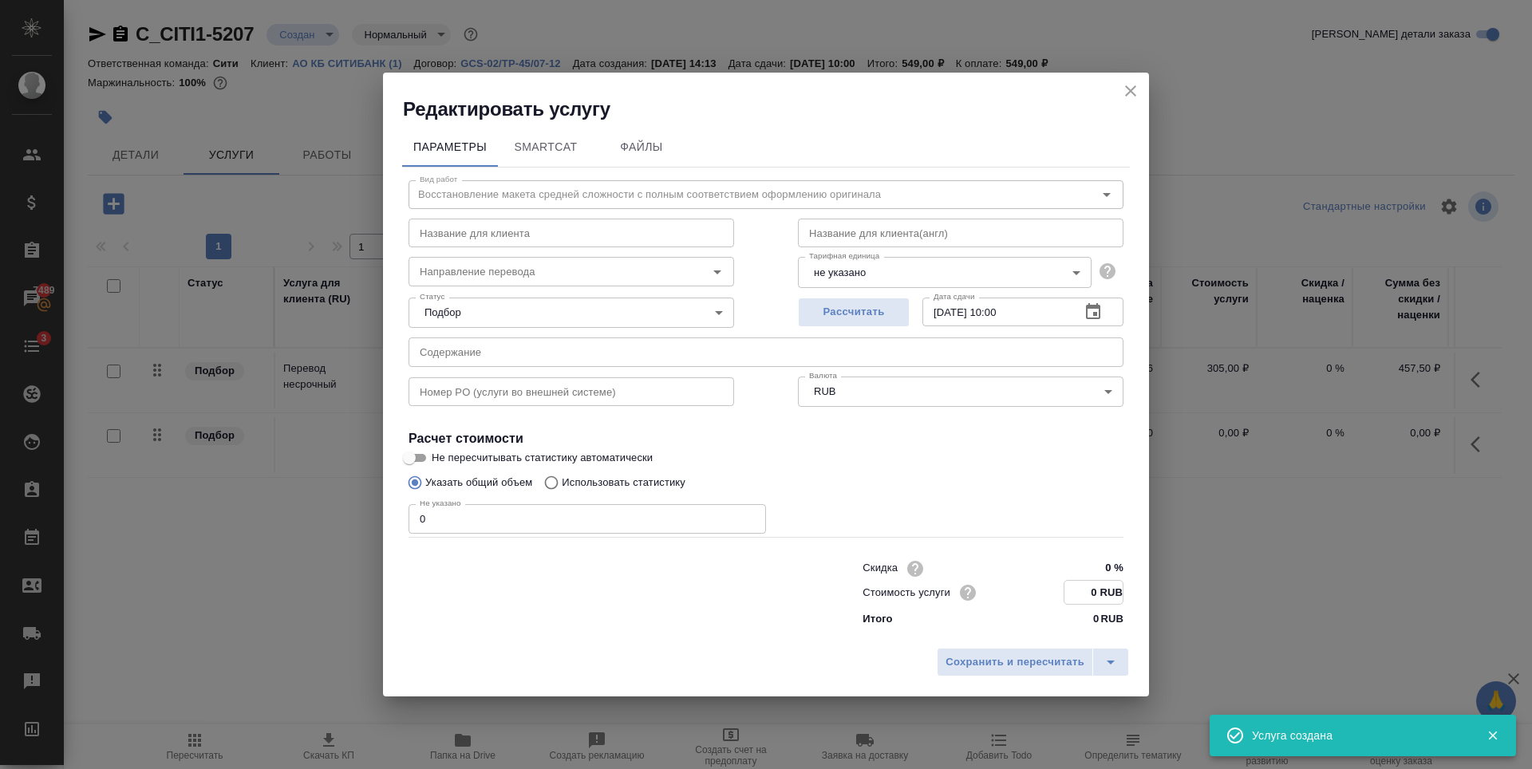
click at [1097, 594] on input "0 RUB" at bounding box center [1093, 592] width 58 height 23
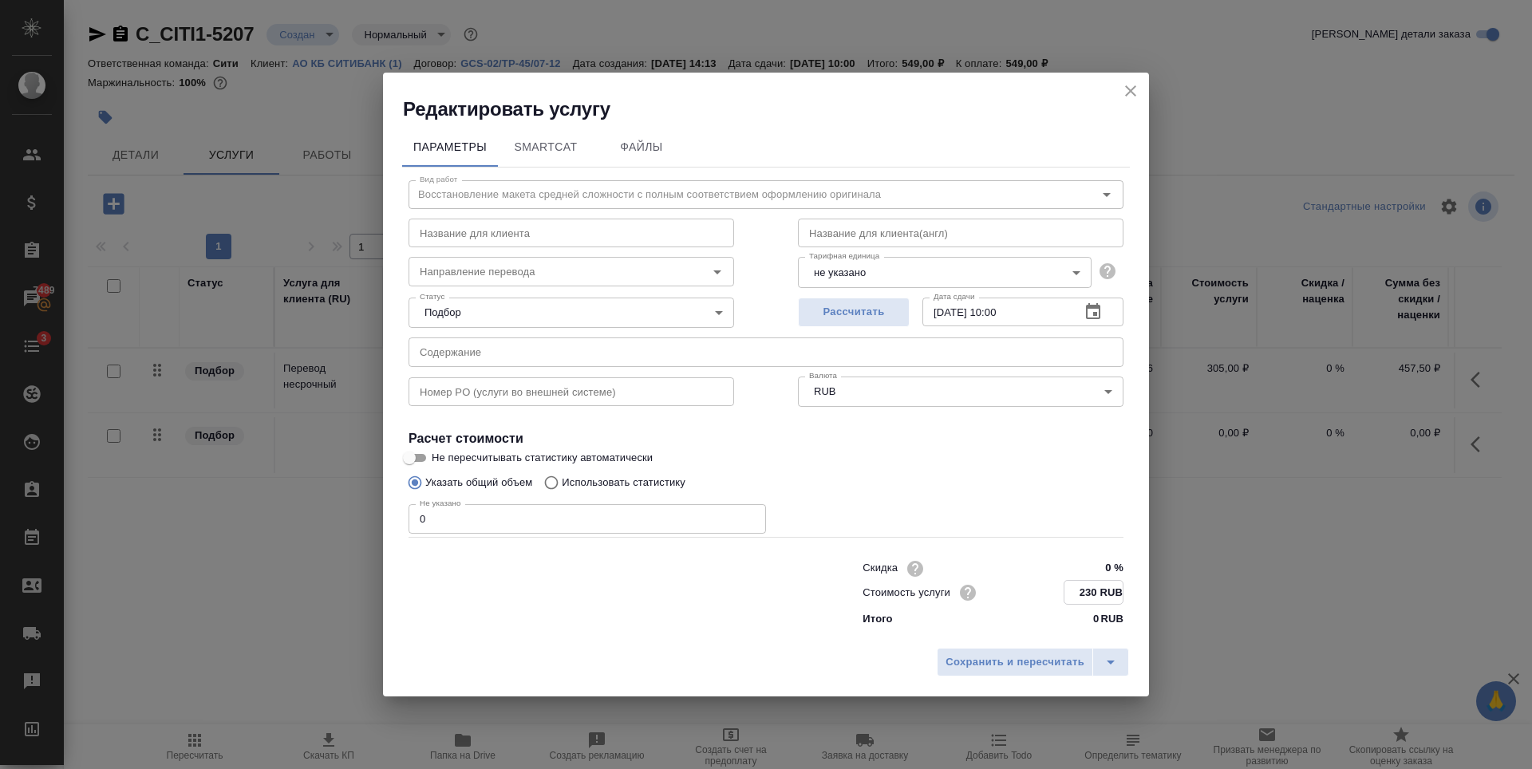
type input "230 RUB"
click at [500, 517] on input "0" at bounding box center [587, 518] width 357 height 29
type input "1"
click at [750, 517] on input "1" at bounding box center [587, 519] width 357 height 29
click at [1010, 667] on span "Сохранить и пересчитать" at bounding box center [1015, 662] width 139 height 18
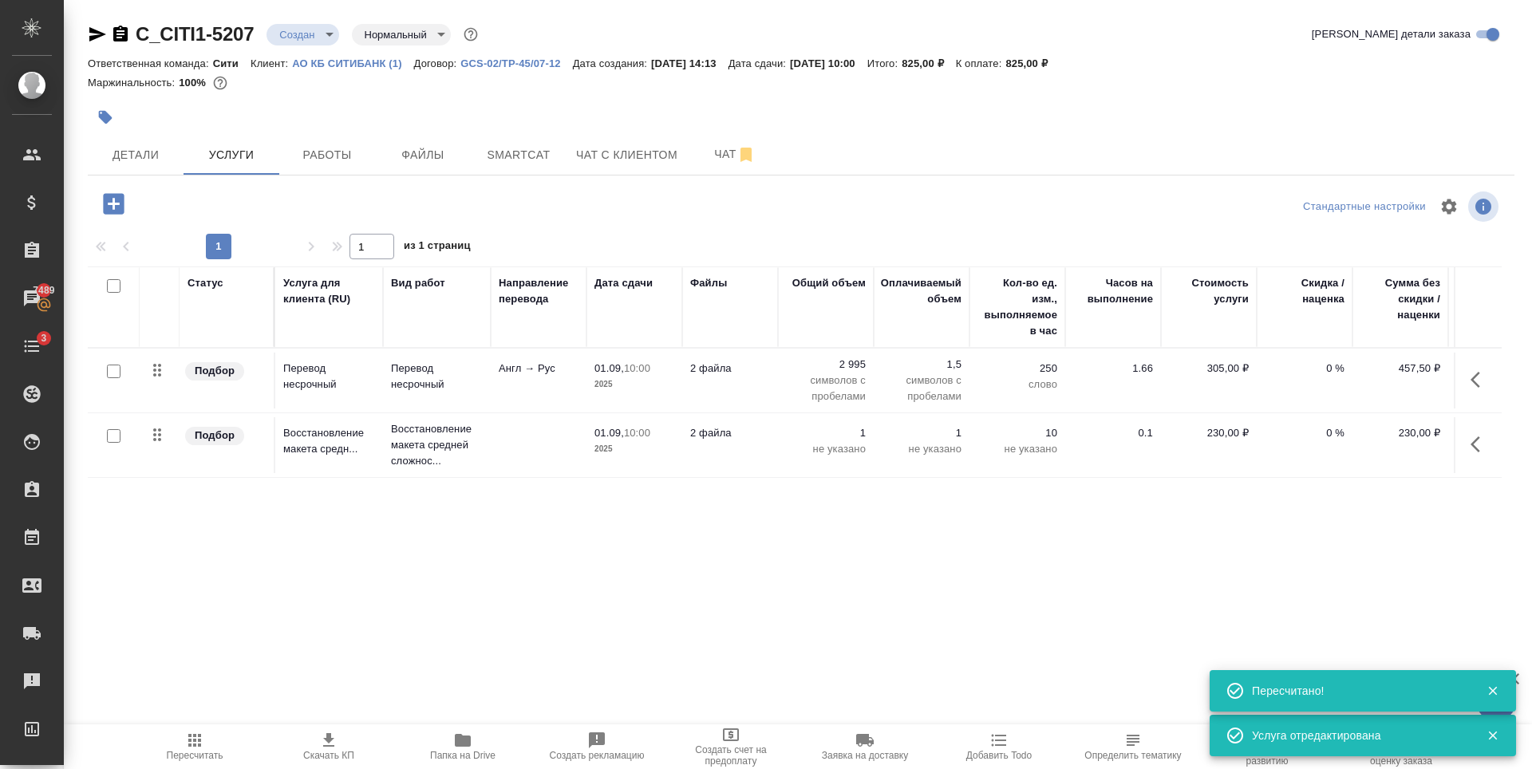
click at [113, 199] on icon "button" at bounding box center [113, 203] width 21 height 21
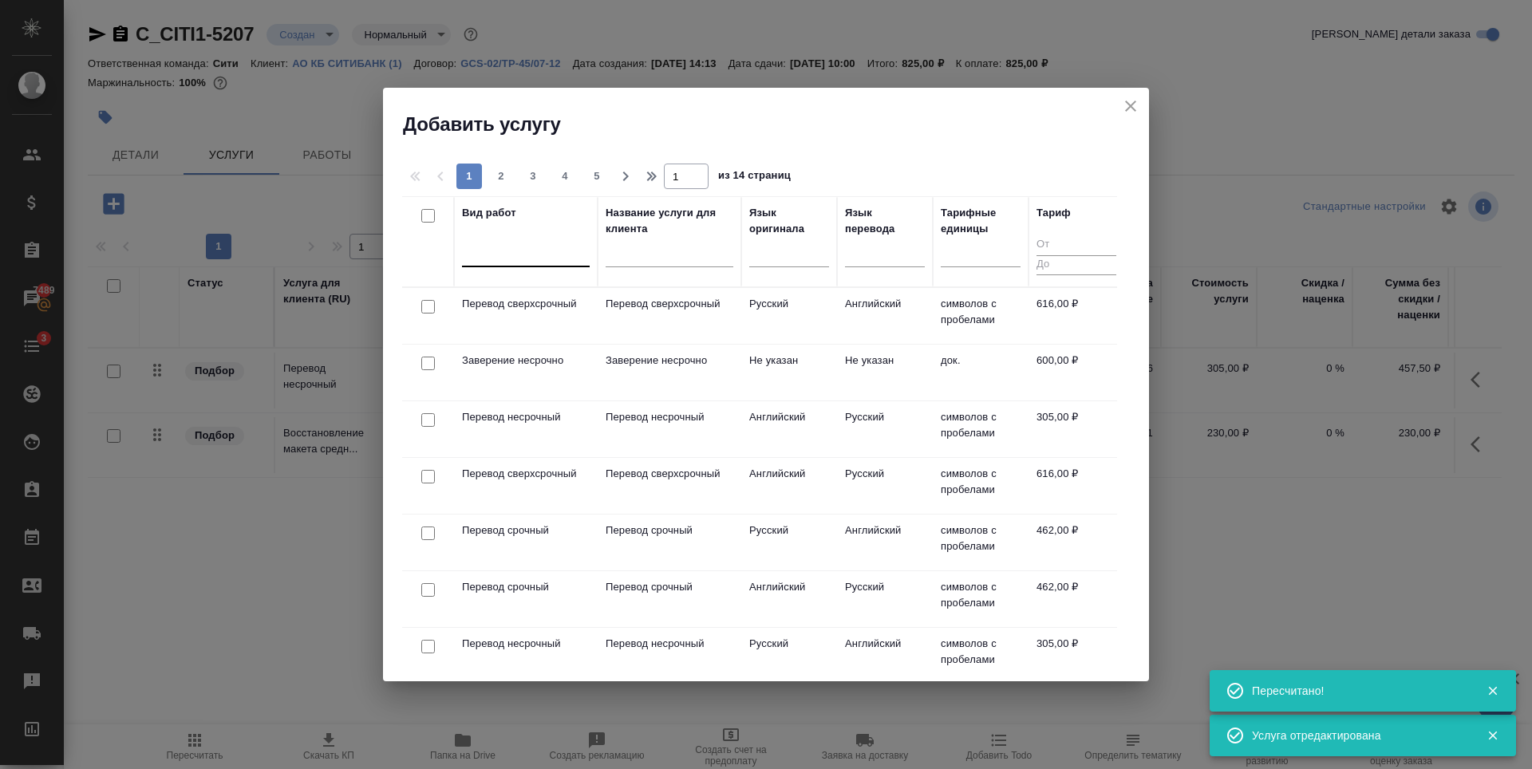
click at [519, 255] on div at bounding box center [526, 250] width 128 height 23
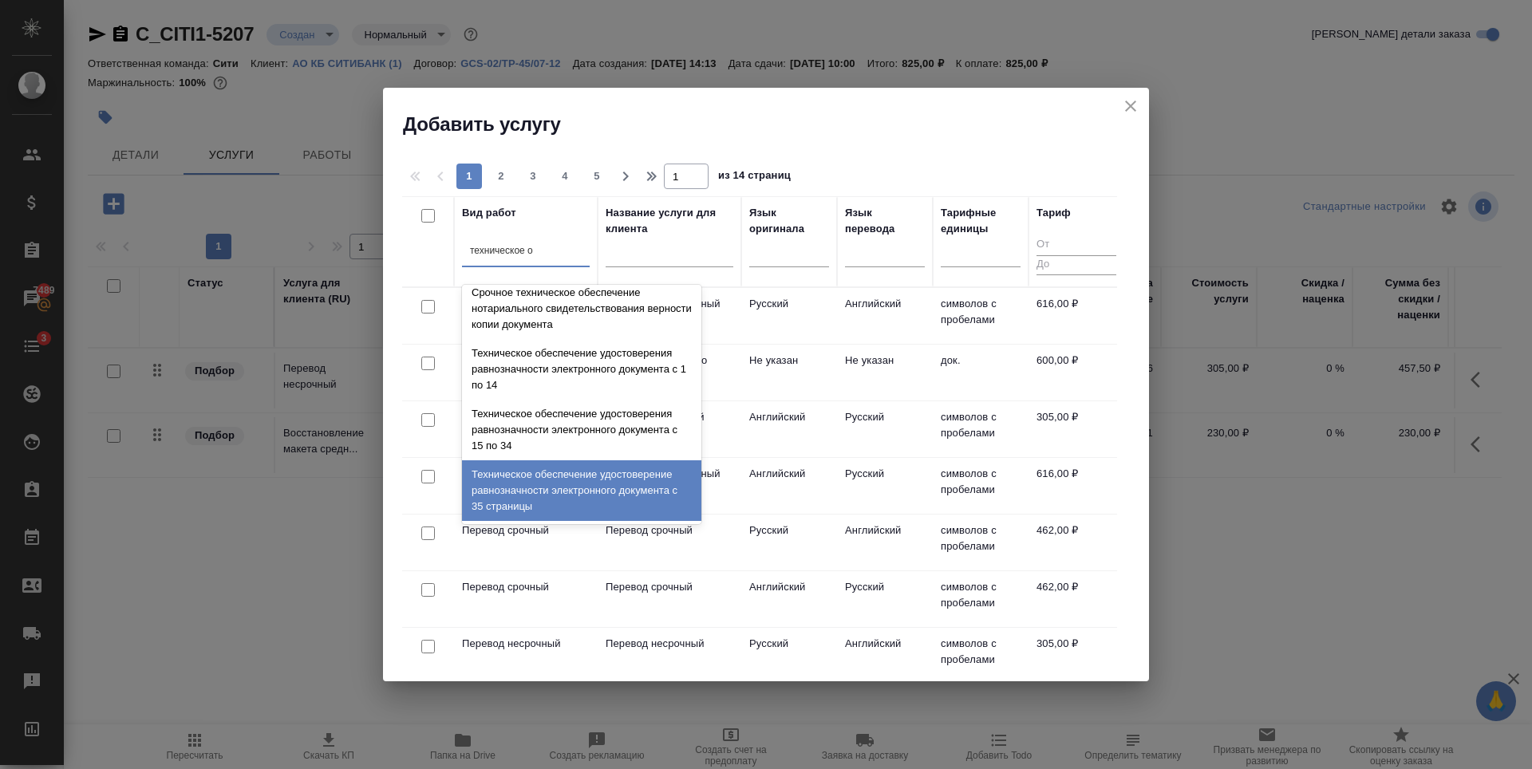
scroll to position [539, 0]
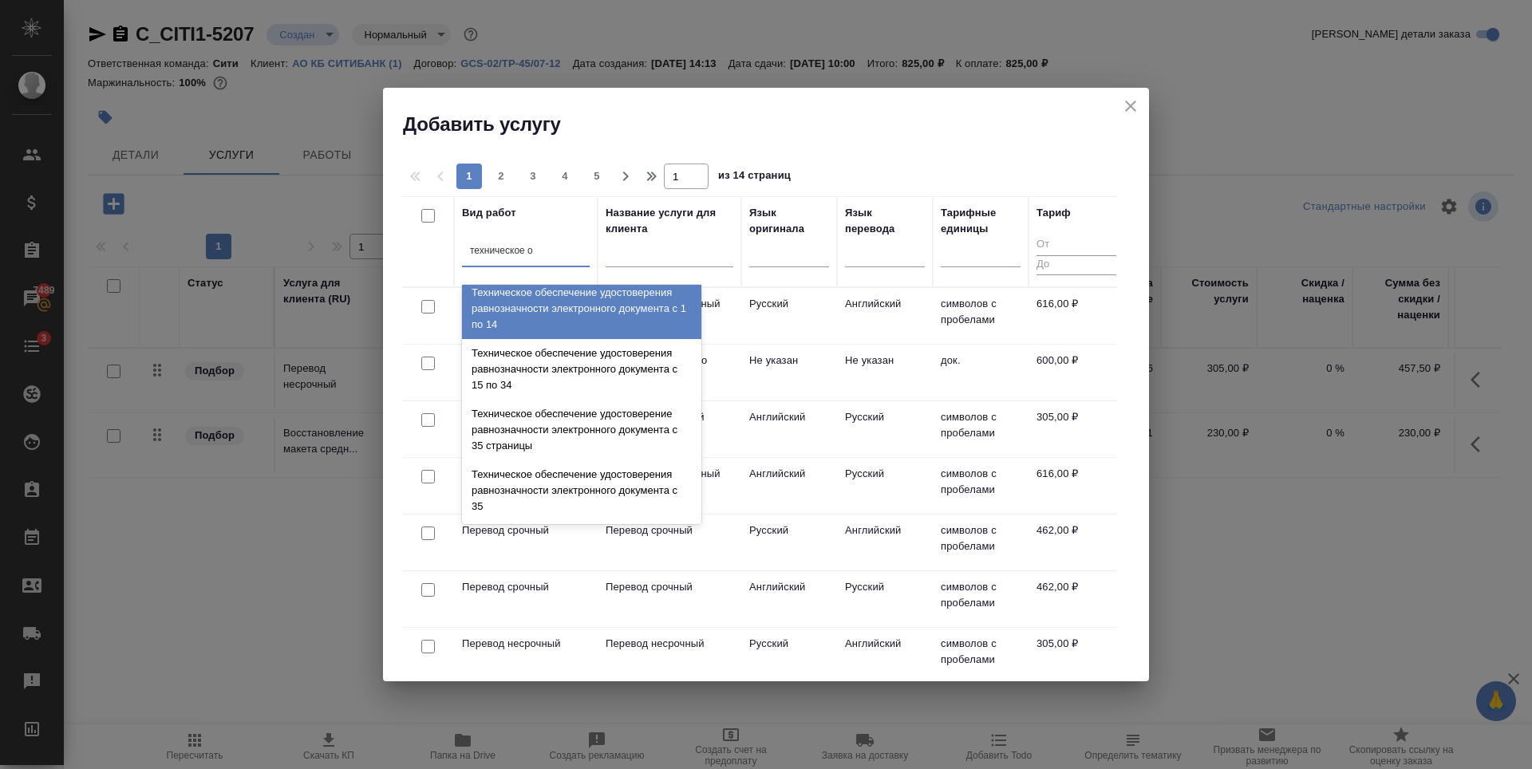
click at [499, 246] on input "техническое о" at bounding box center [502, 250] width 65 height 11
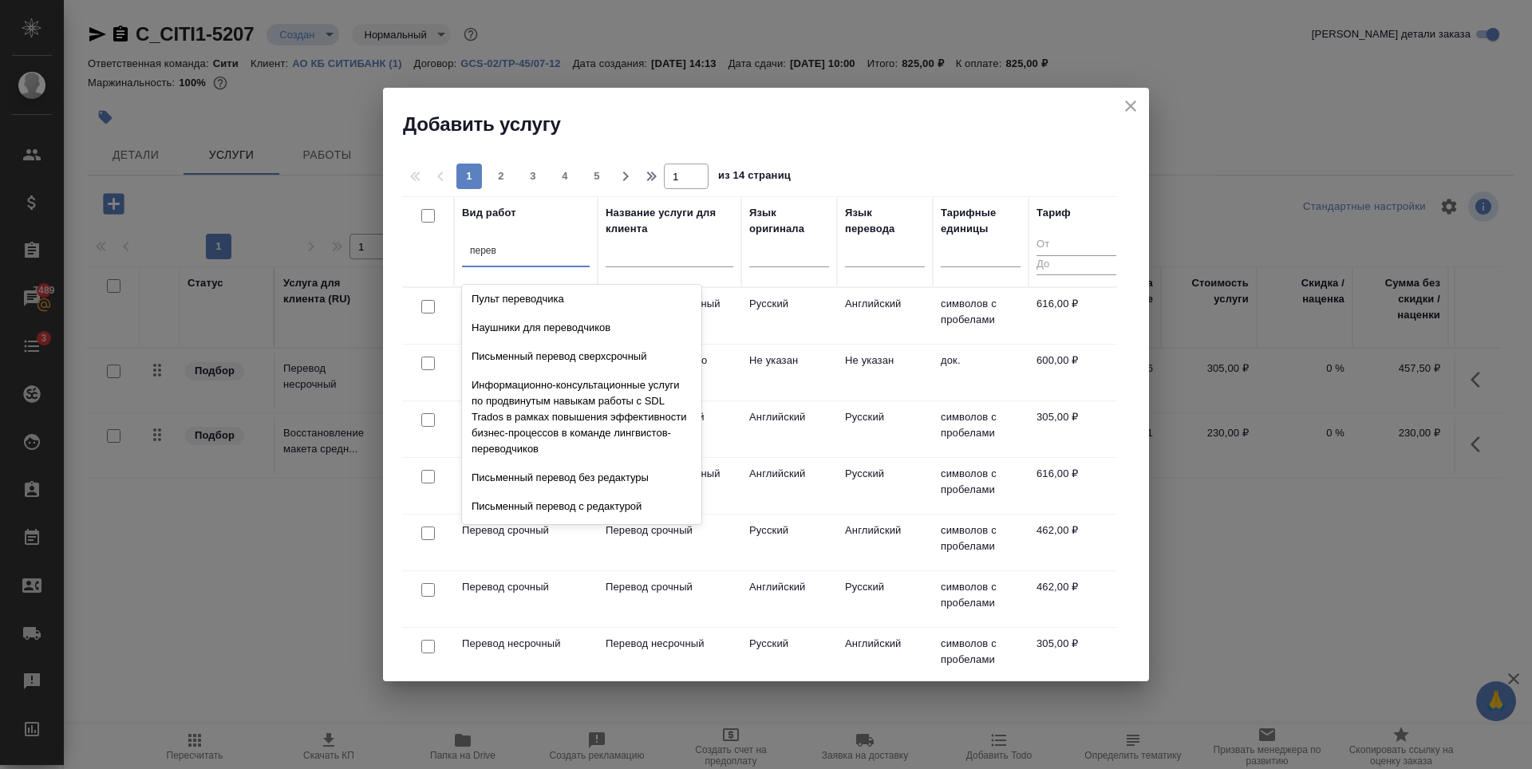
scroll to position [3026, 0]
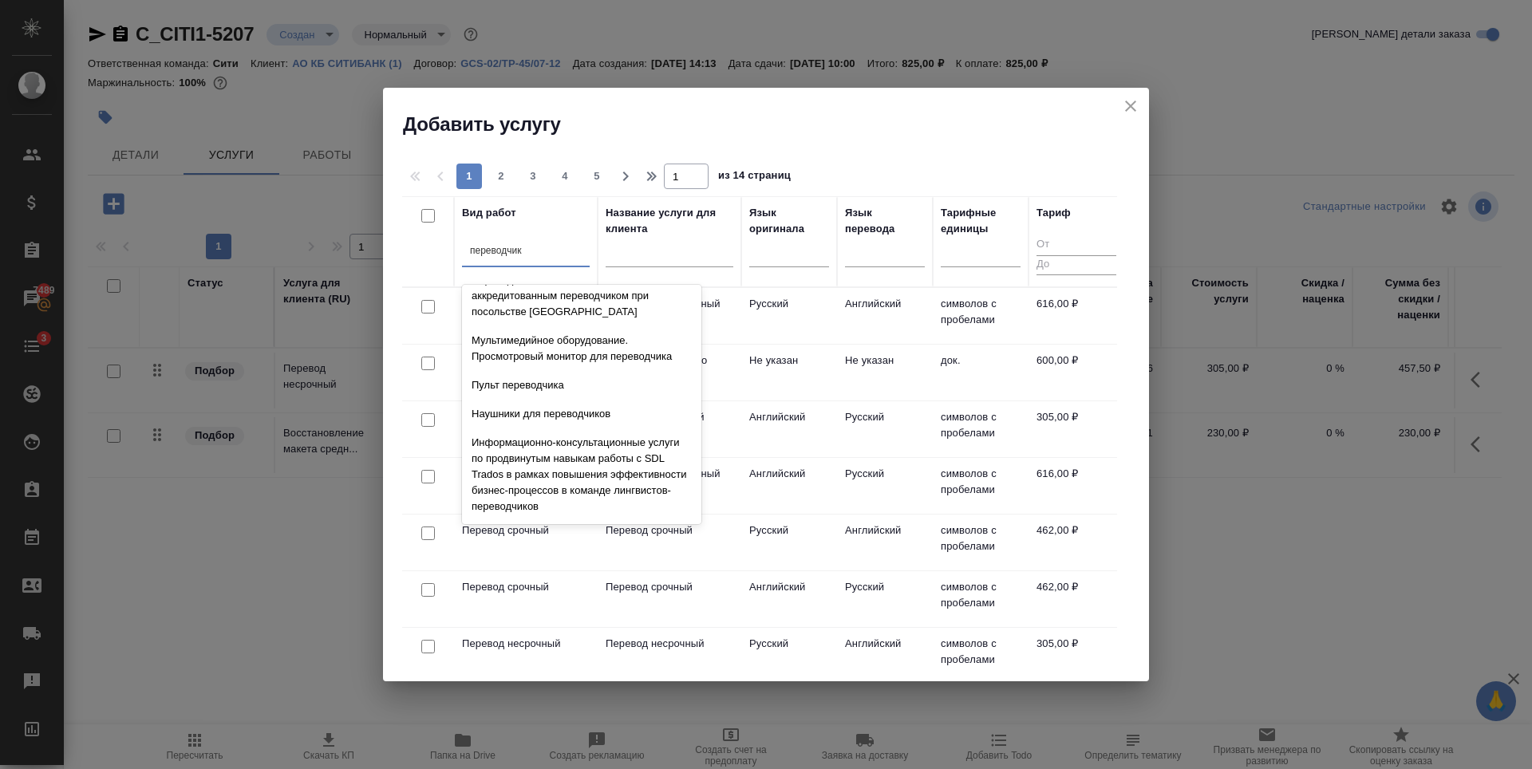
type input "переводчика"
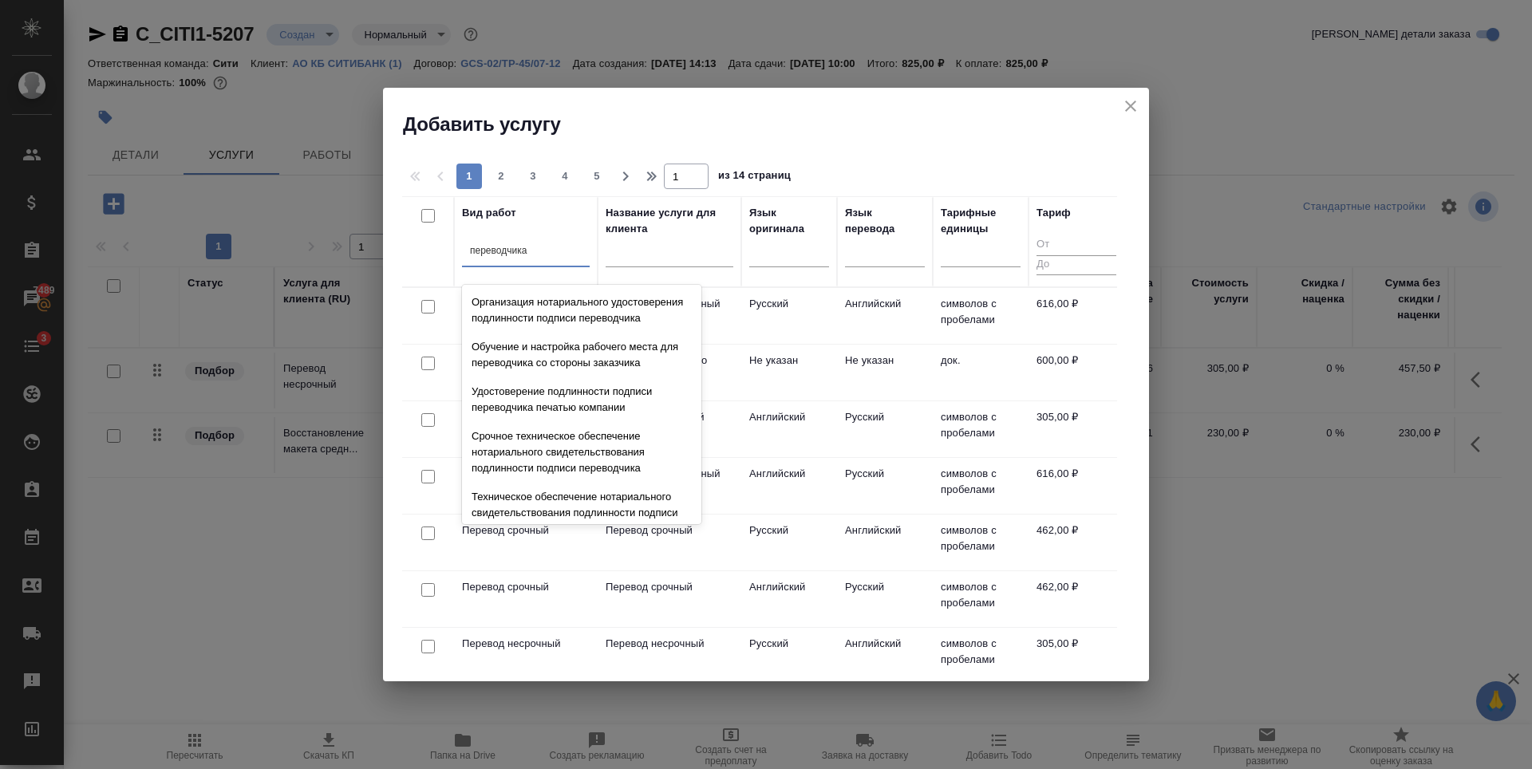
scroll to position [80, 0]
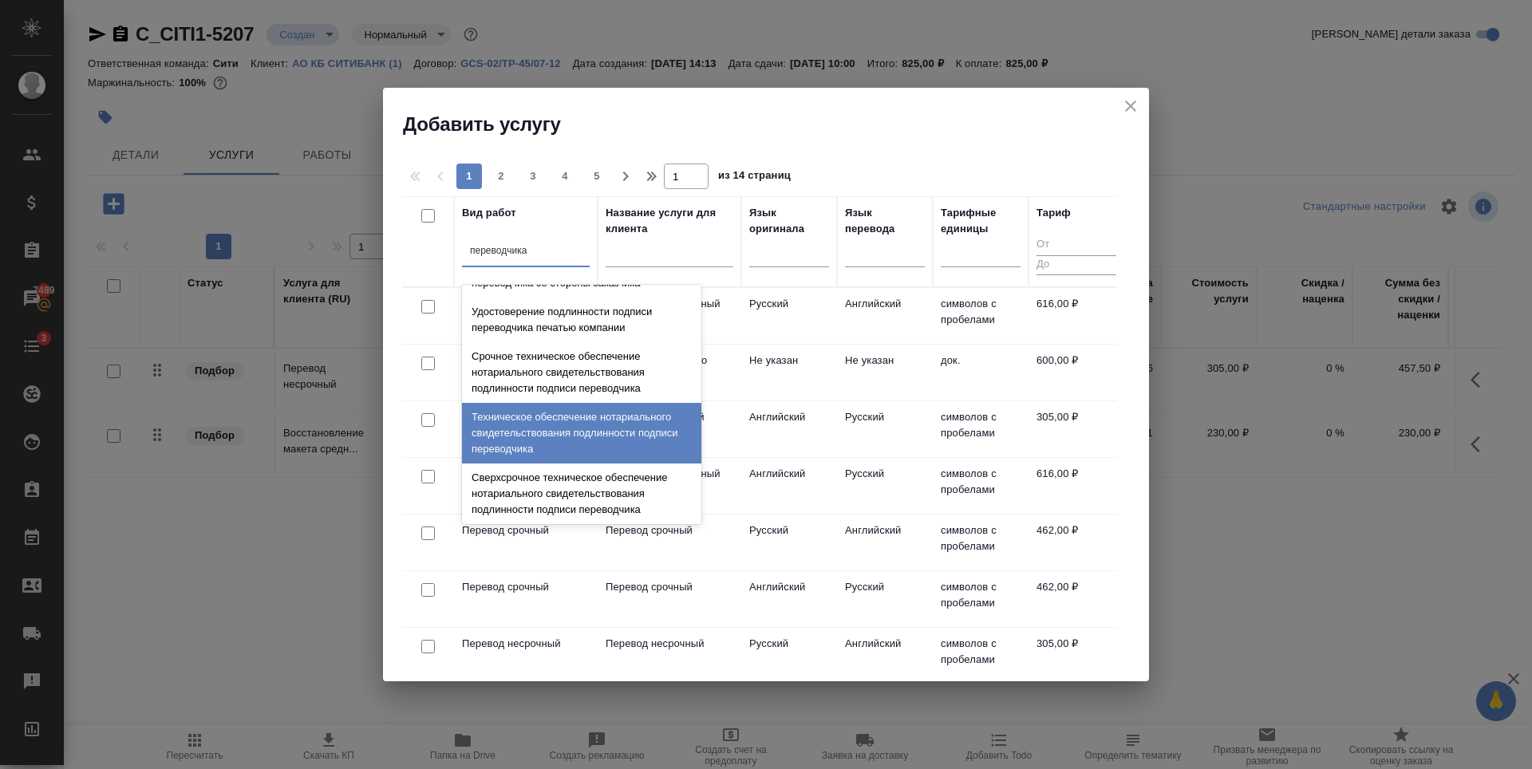
click at [534, 452] on div "Техническое обеспечение нотариального свидетельствования подлинности подписи пе…" at bounding box center [581, 433] width 239 height 61
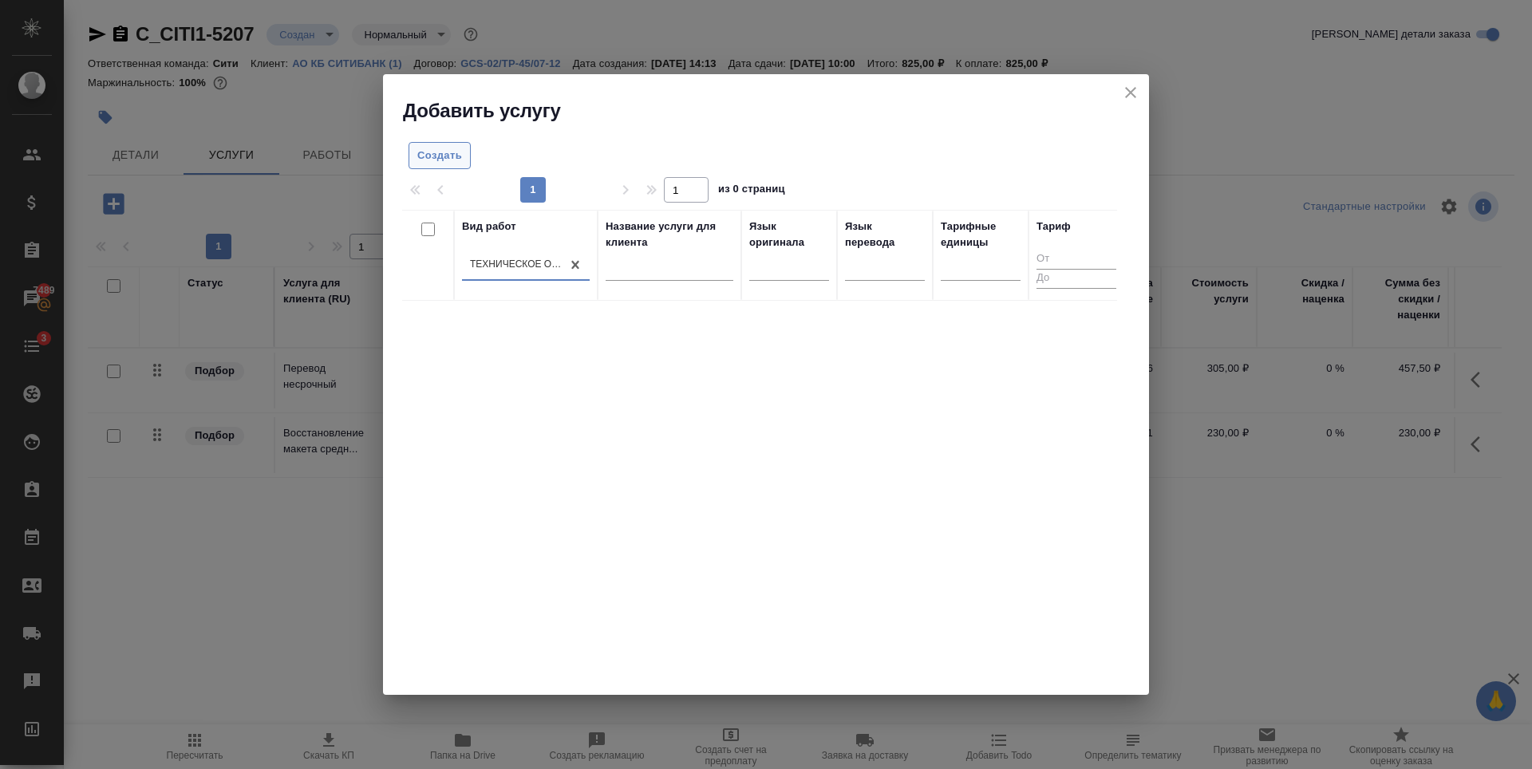
click at [428, 156] on span "Создать" at bounding box center [439, 156] width 45 height 18
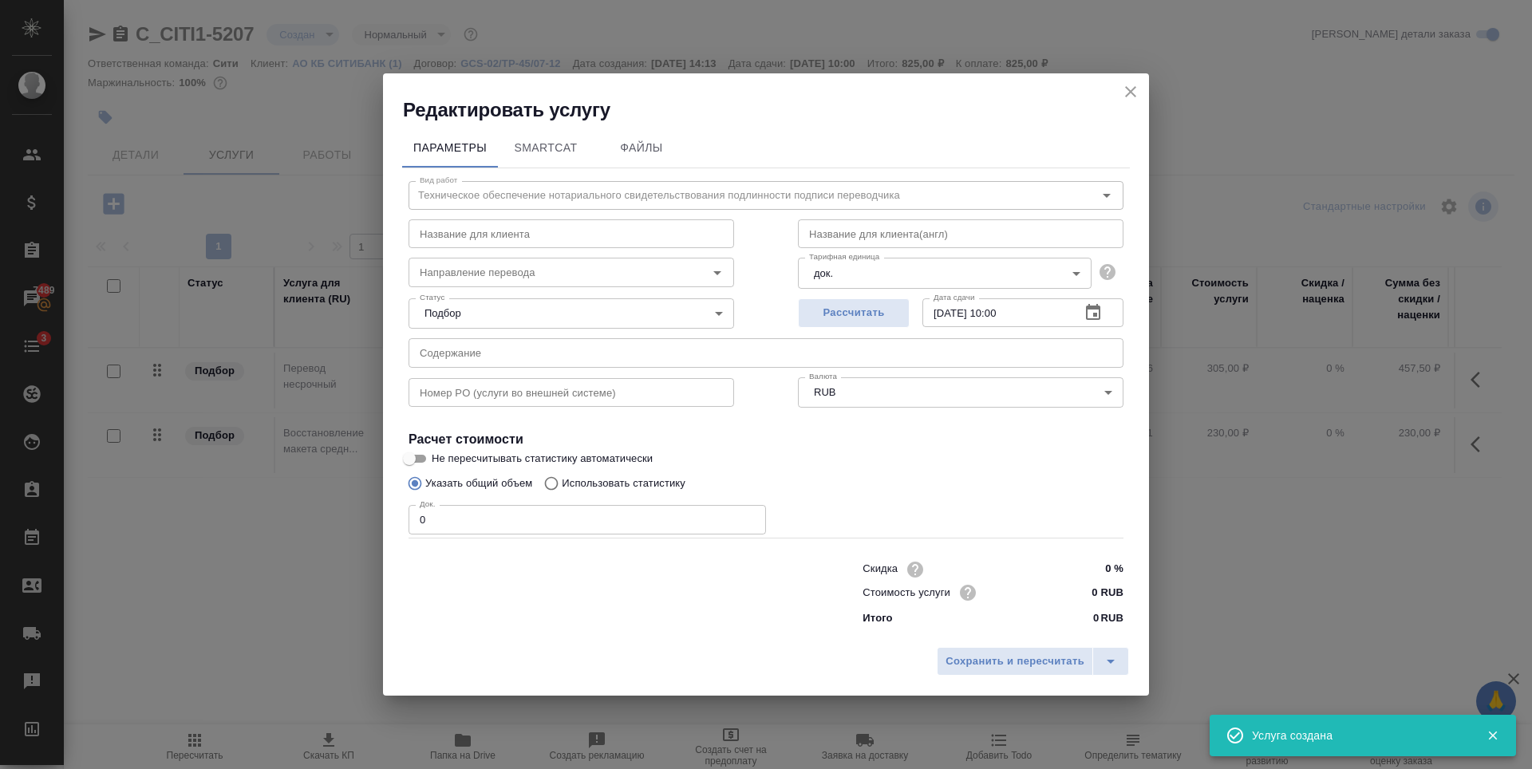
click at [525, 530] on input "0" at bounding box center [587, 519] width 357 height 29
type input "1"
click at [1095, 593] on input "0 RUB" at bounding box center [1094, 592] width 60 height 23
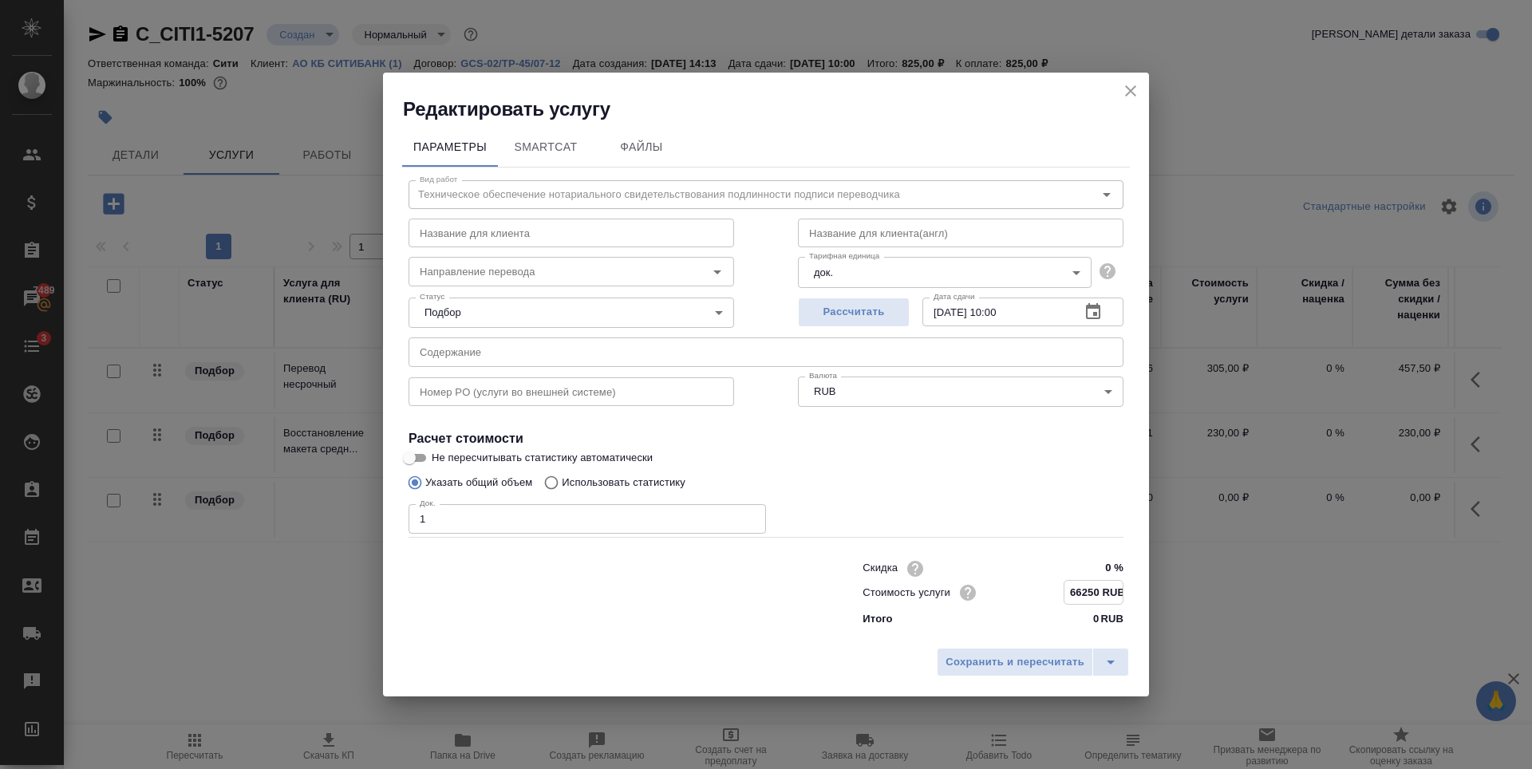
click at [1087, 591] on input "66250 RUB" at bounding box center [1093, 592] width 58 height 23
type input "662.50 RUB"
click at [1023, 653] on button "Сохранить и пересчитать" at bounding box center [1015, 662] width 156 height 29
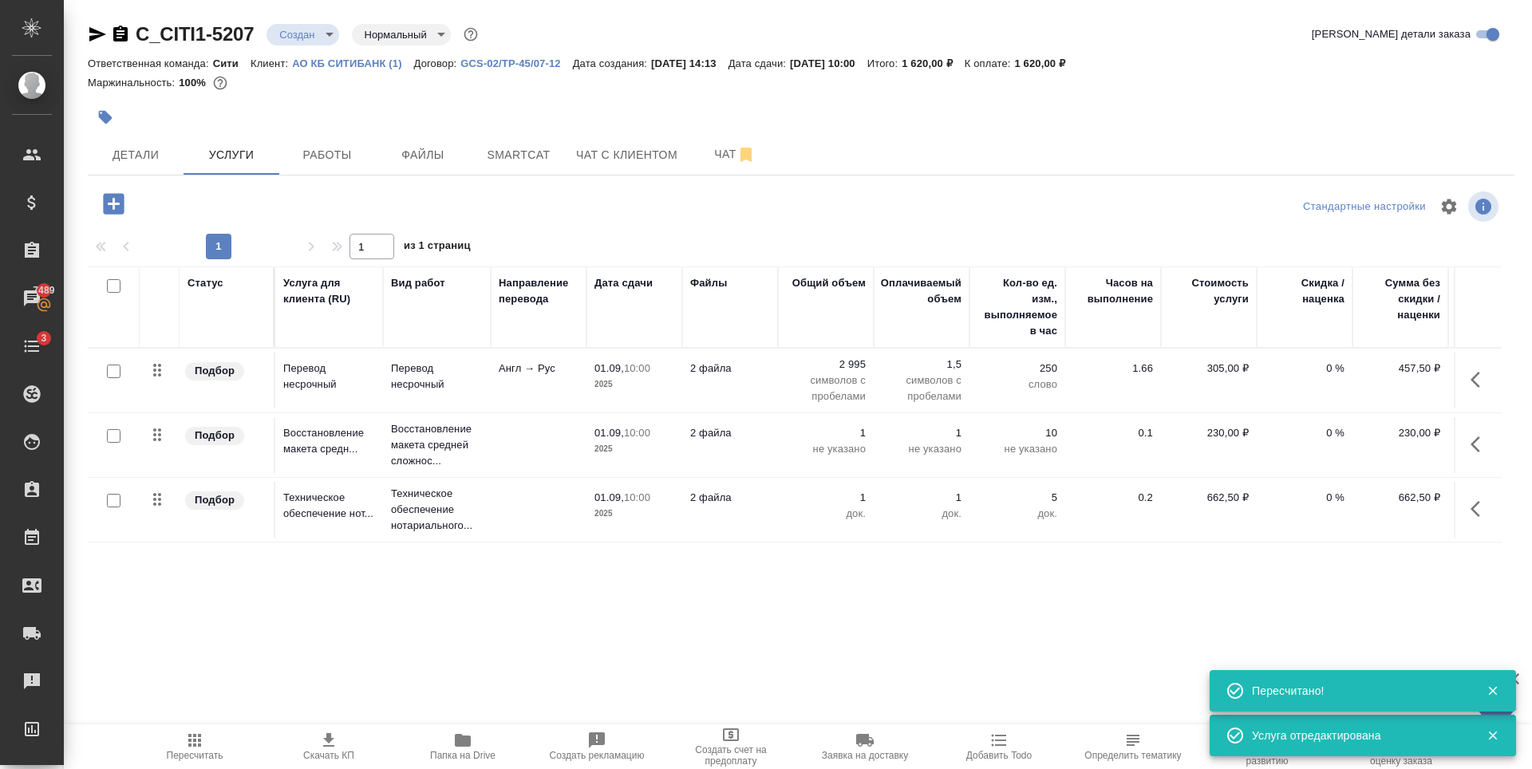
scroll to position [0, 90]
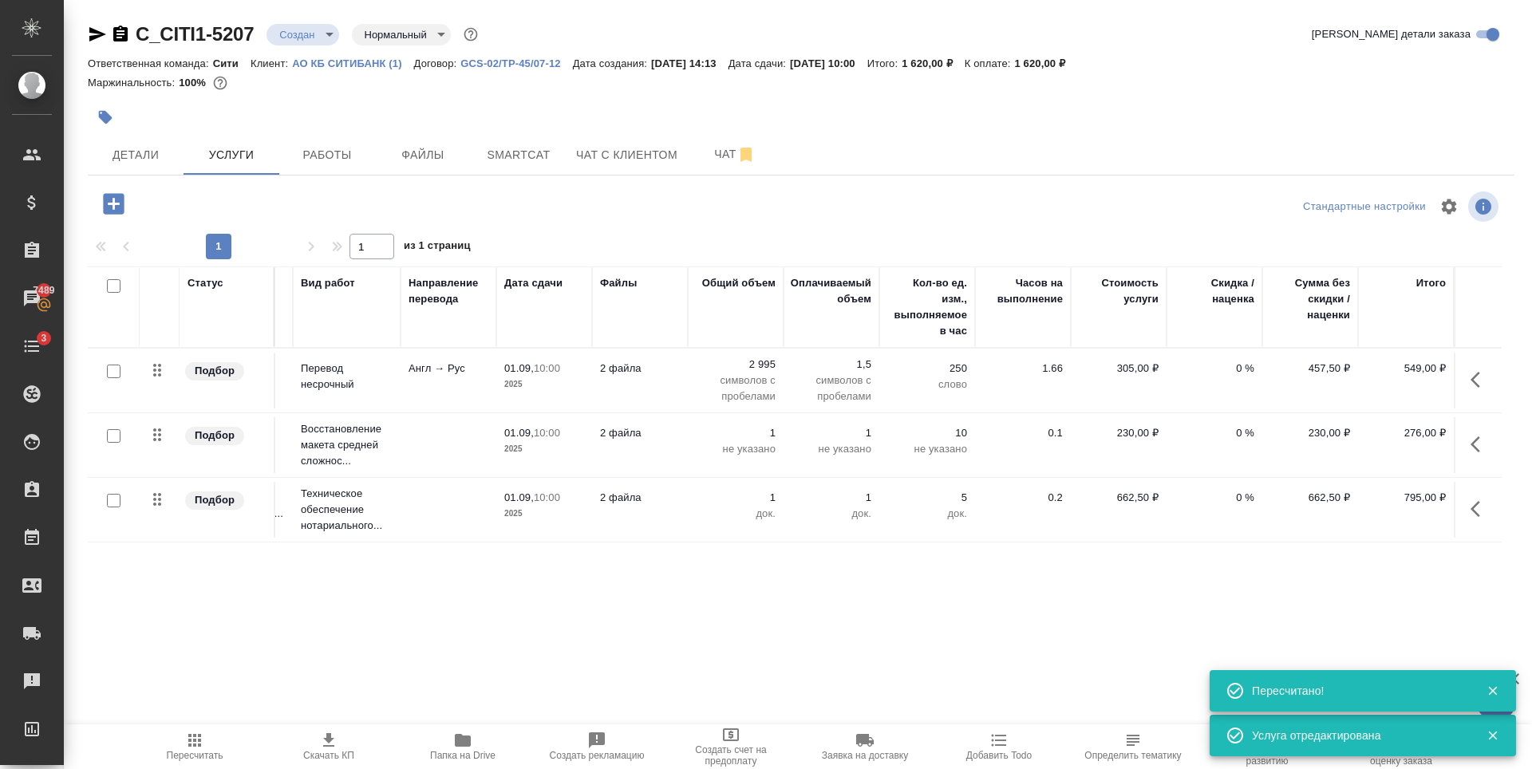
click at [1452, 559] on div "Статус Услуга для клиента (RU) Вид работ Направление перевода Дата сдачи Файлы …" at bounding box center [795, 438] width 1414 height 343
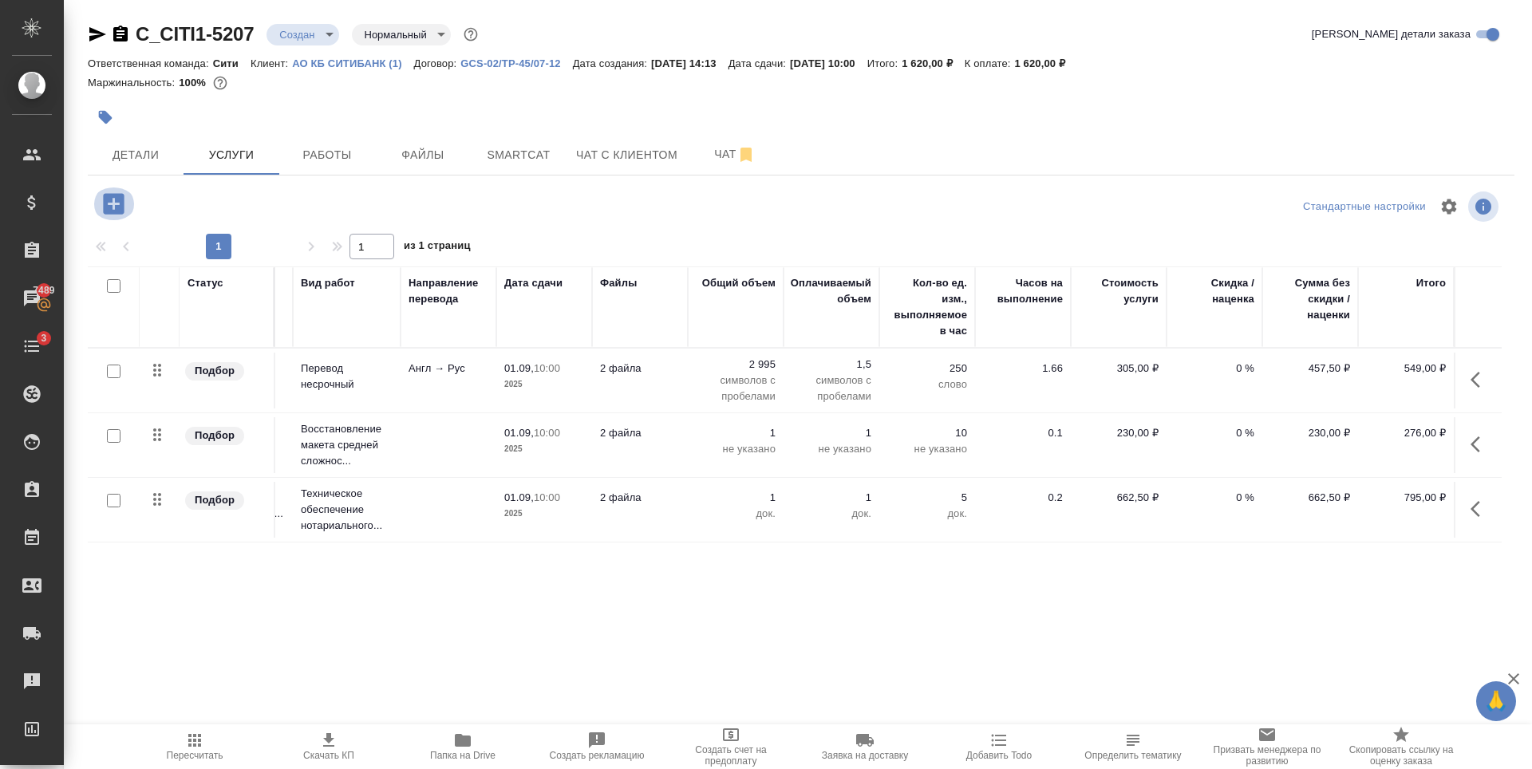
click at [123, 199] on icon "button" at bounding box center [113, 203] width 21 height 21
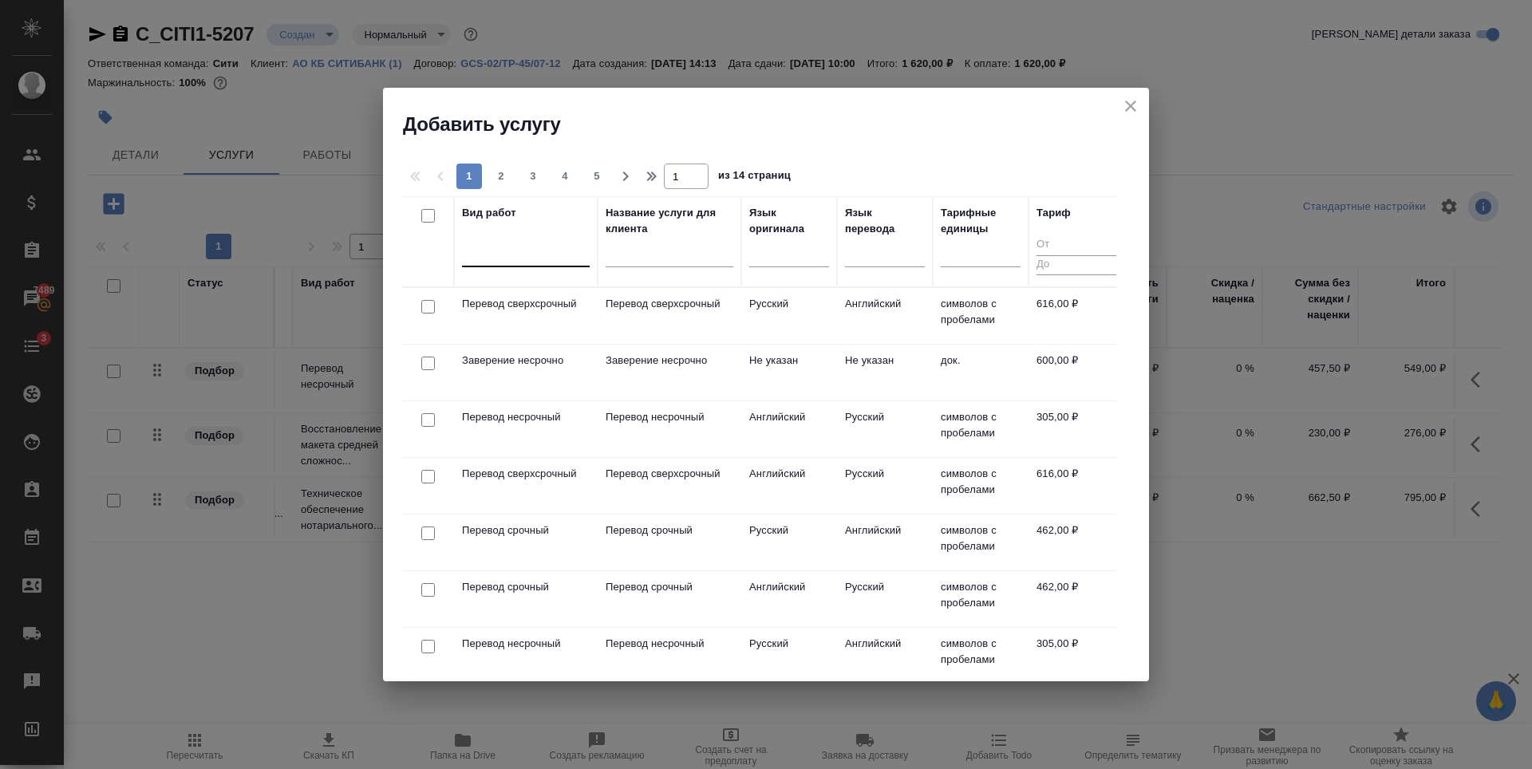
click at [505, 251] on div at bounding box center [526, 250] width 128 height 23
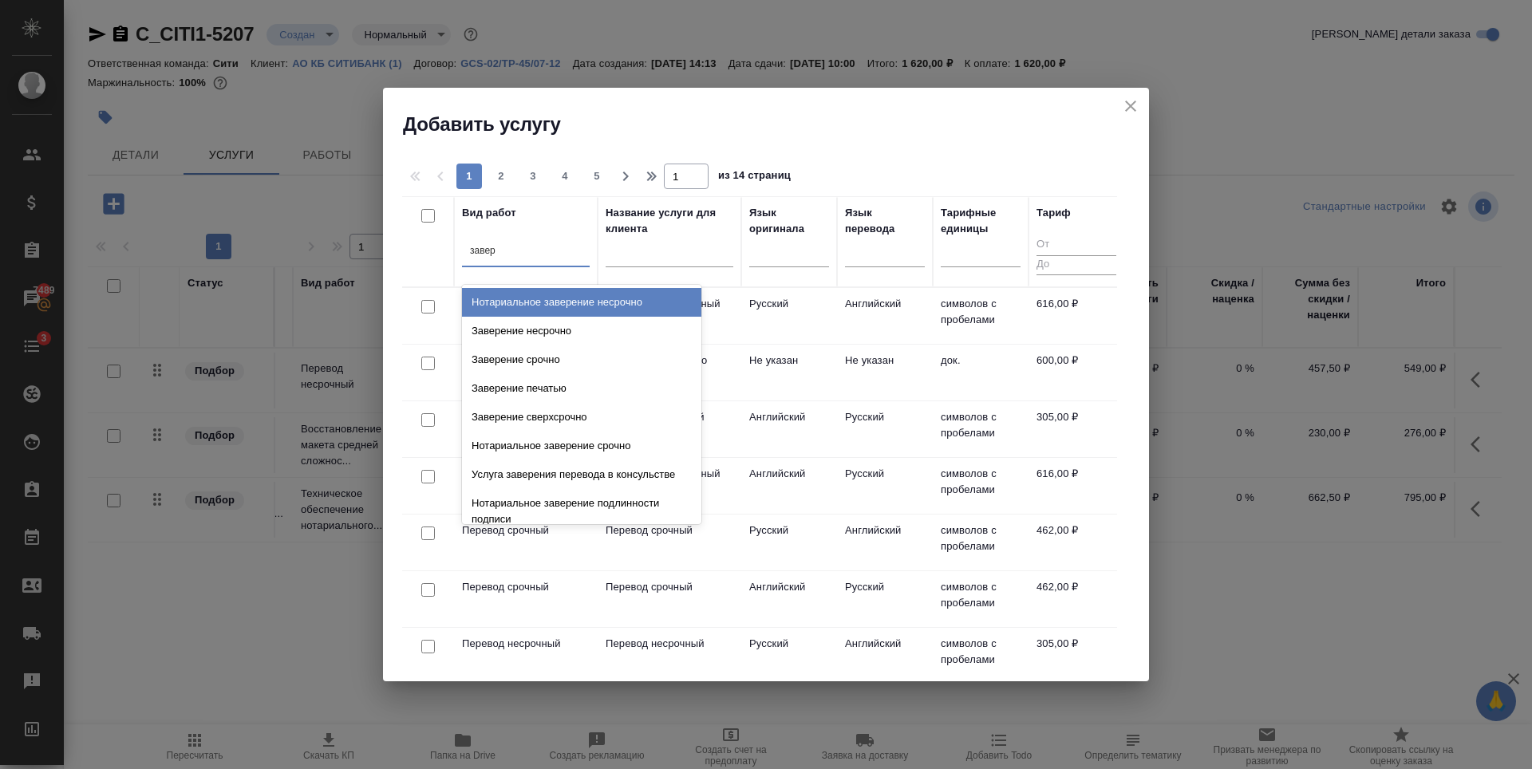
type input "завере"
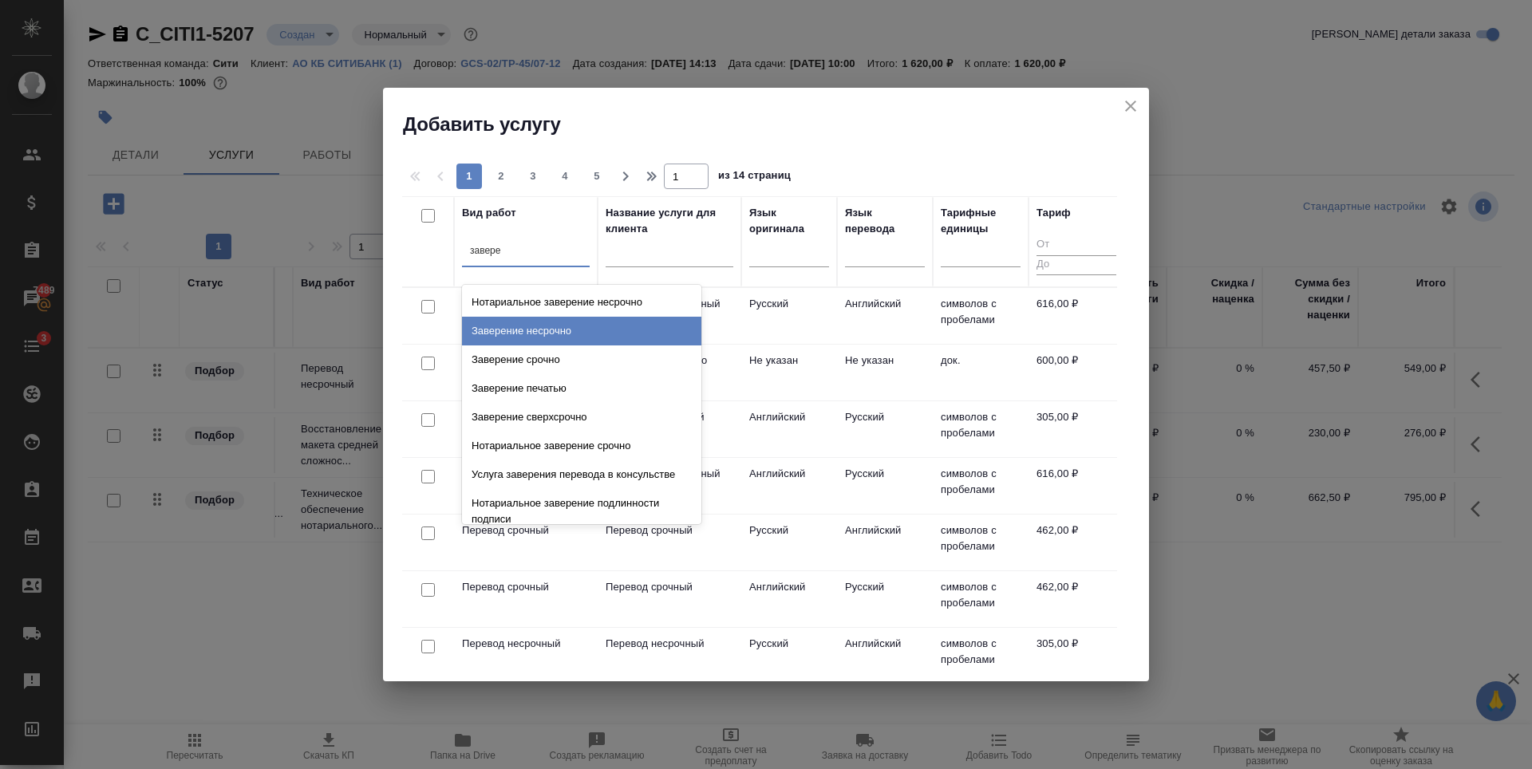
click at [581, 334] on div "Заверение несрочно" at bounding box center [581, 331] width 239 height 29
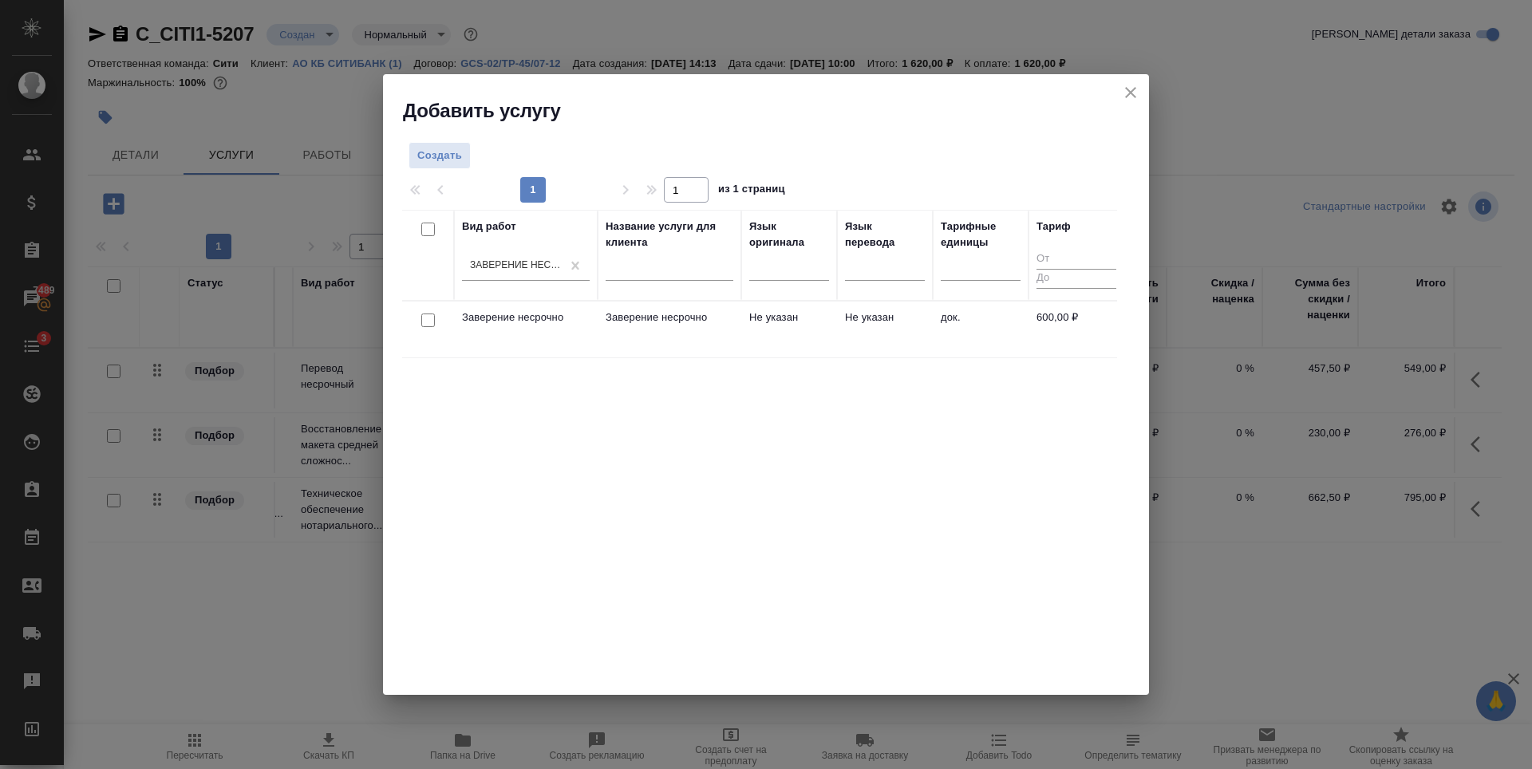
click at [428, 321] on input "checkbox" at bounding box center [428, 321] width 14 height 14
checkbox input "true"
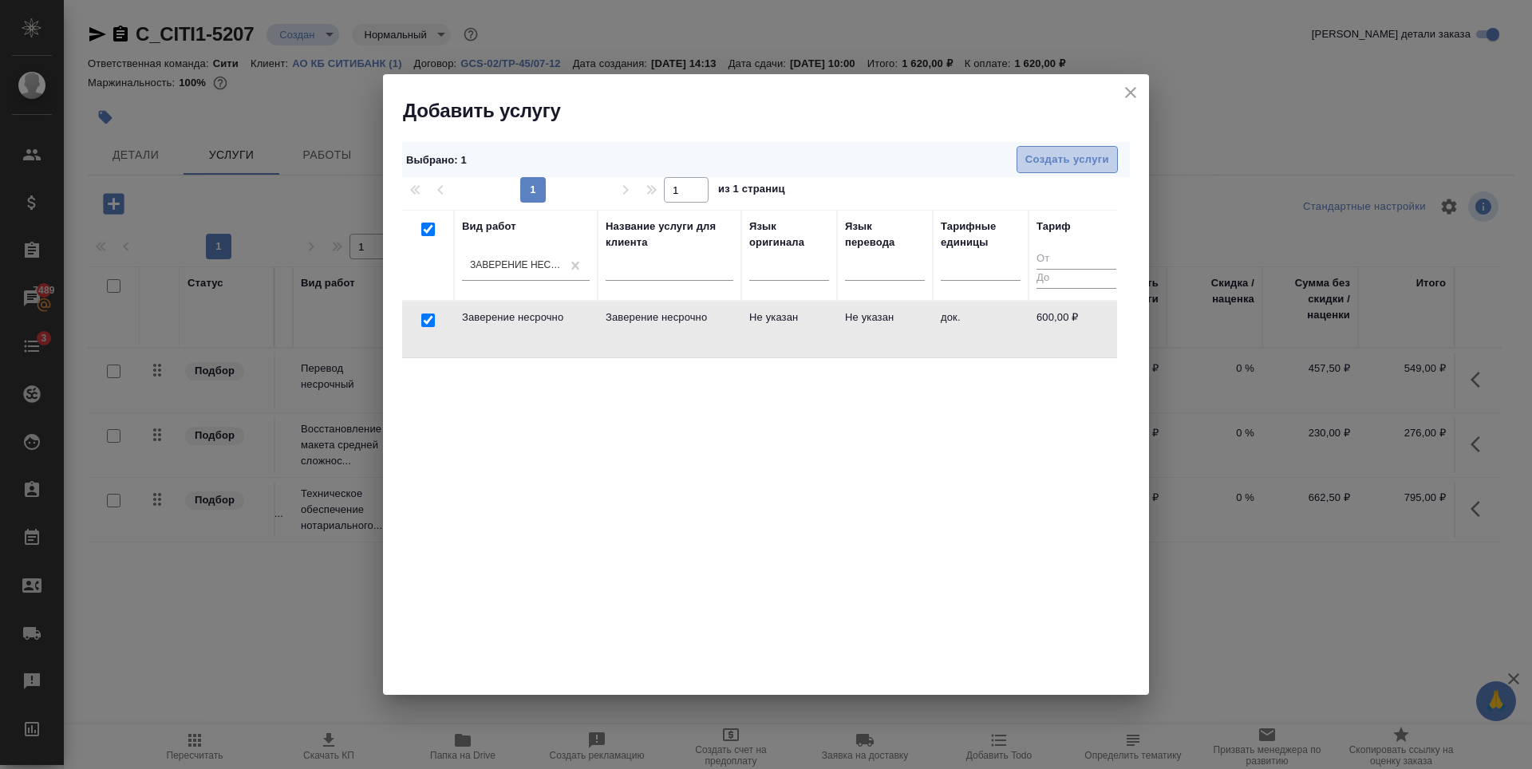
click at [1043, 156] on span "Создать услуги" at bounding box center [1067, 160] width 84 height 18
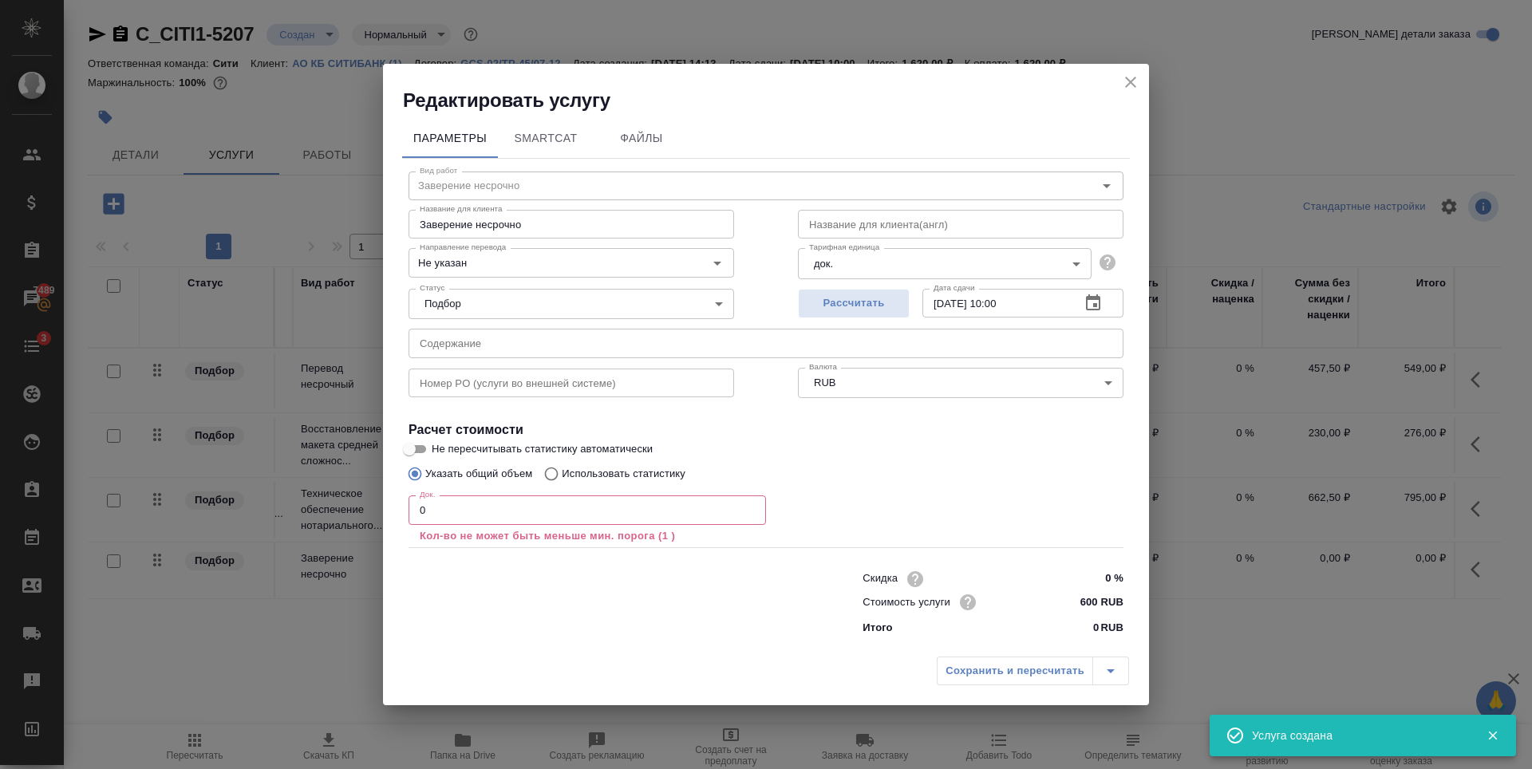
type input "1"
click at [752, 506] on input "1" at bounding box center [587, 510] width 357 height 29
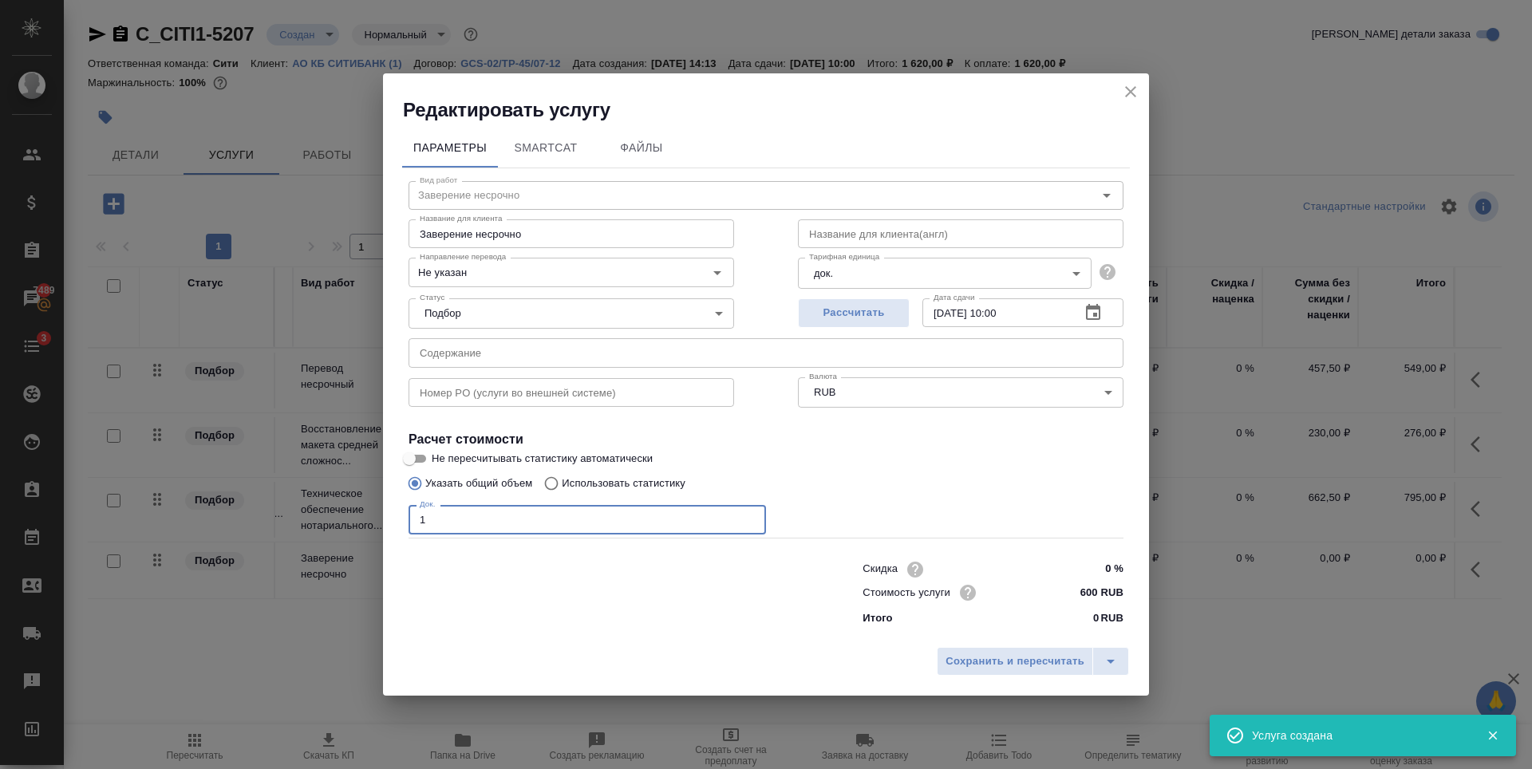
click at [969, 463] on label "Не пересчитывать статистику автоматически" at bounding box center [756, 458] width 712 height 19
click at [438, 463] on input "Не пересчитывать статистику автоматически" at bounding box center [409, 458] width 57 height 19
checkbox input "true"
click at [1028, 657] on span "Сохранить и пересчитать" at bounding box center [1015, 662] width 139 height 18
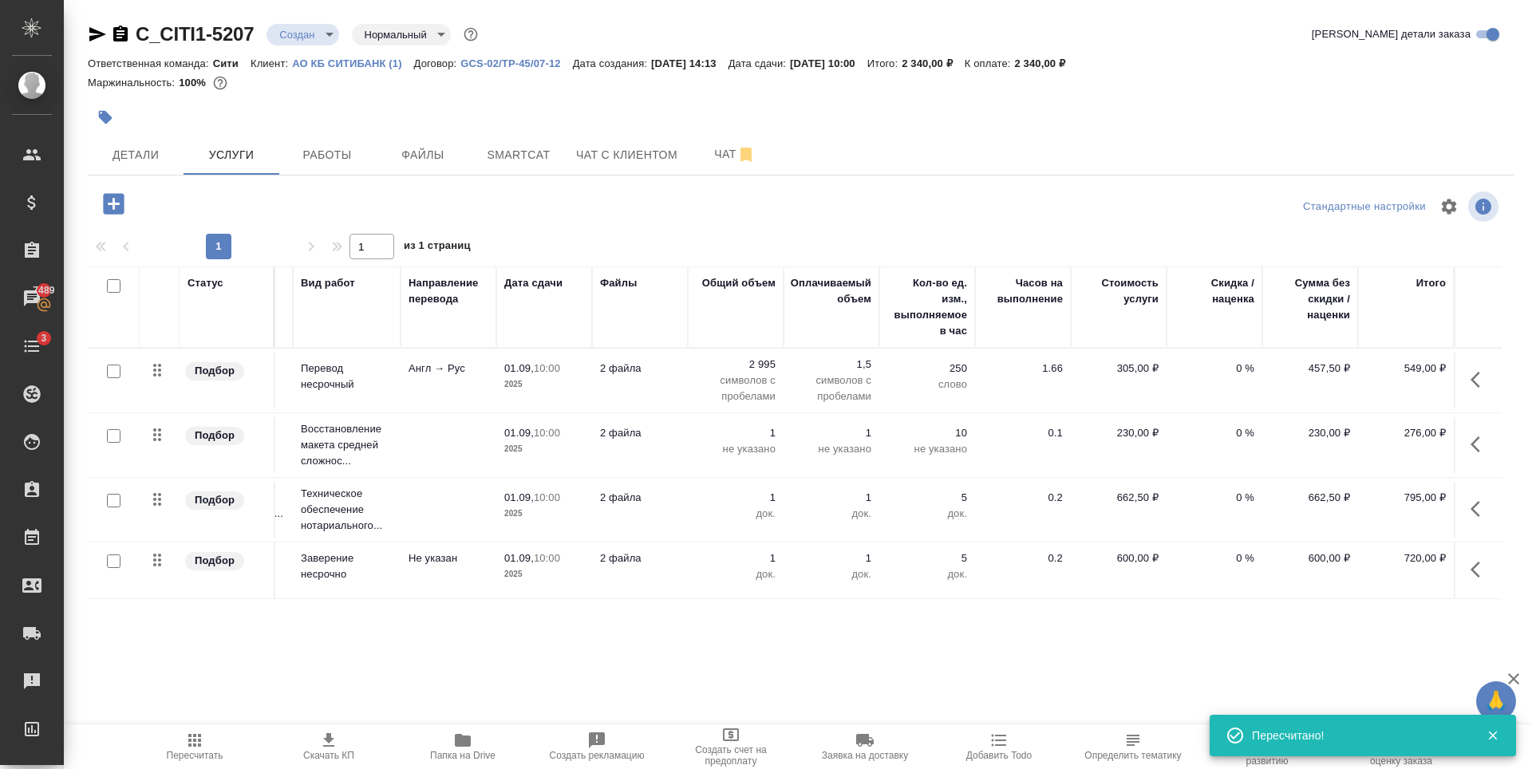
click at [456, 752] on span "Папка на Drive" at bounding box center [462, 755] width 65 height 11
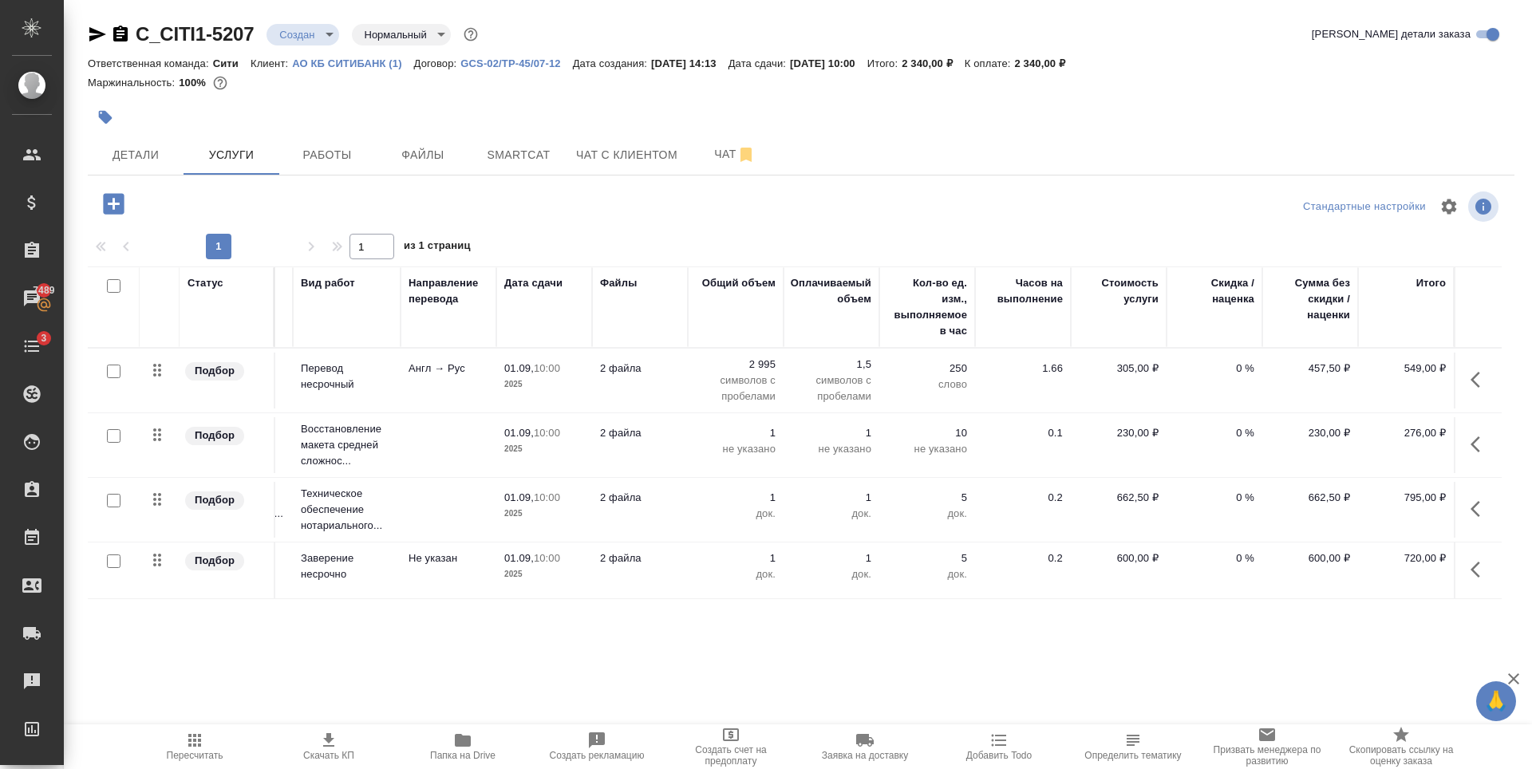
click at [111, 499] on input "checkbox" at bounding box center [114, 501] width 14 height 14
checkbox input "true"
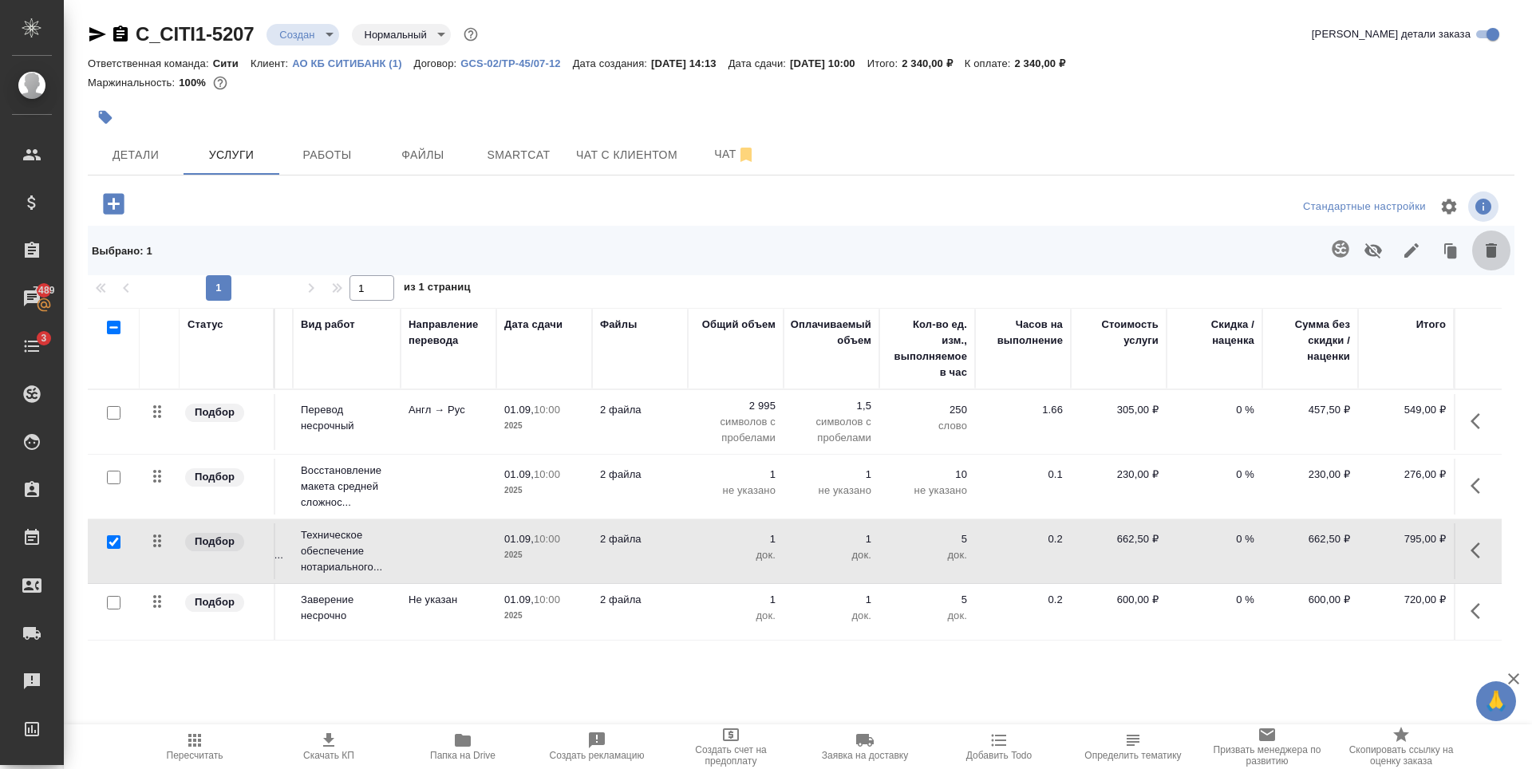
click at [1490, 242] on icon "button" at bounding box center [1491, 250] width 19 height 19
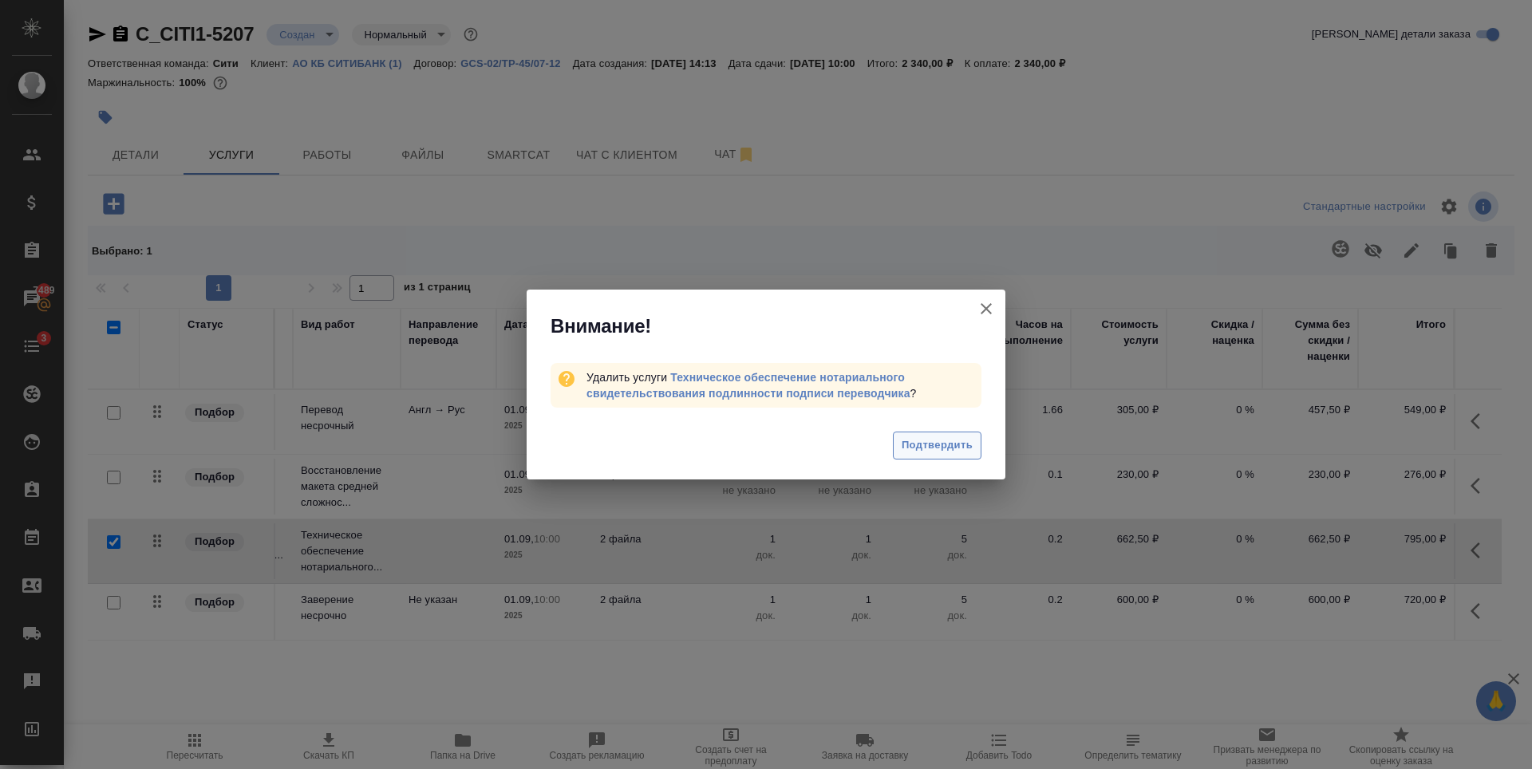
click at [909, 446] on span "Подтвердить" at bounding box center [937, 445] width 71 height 18
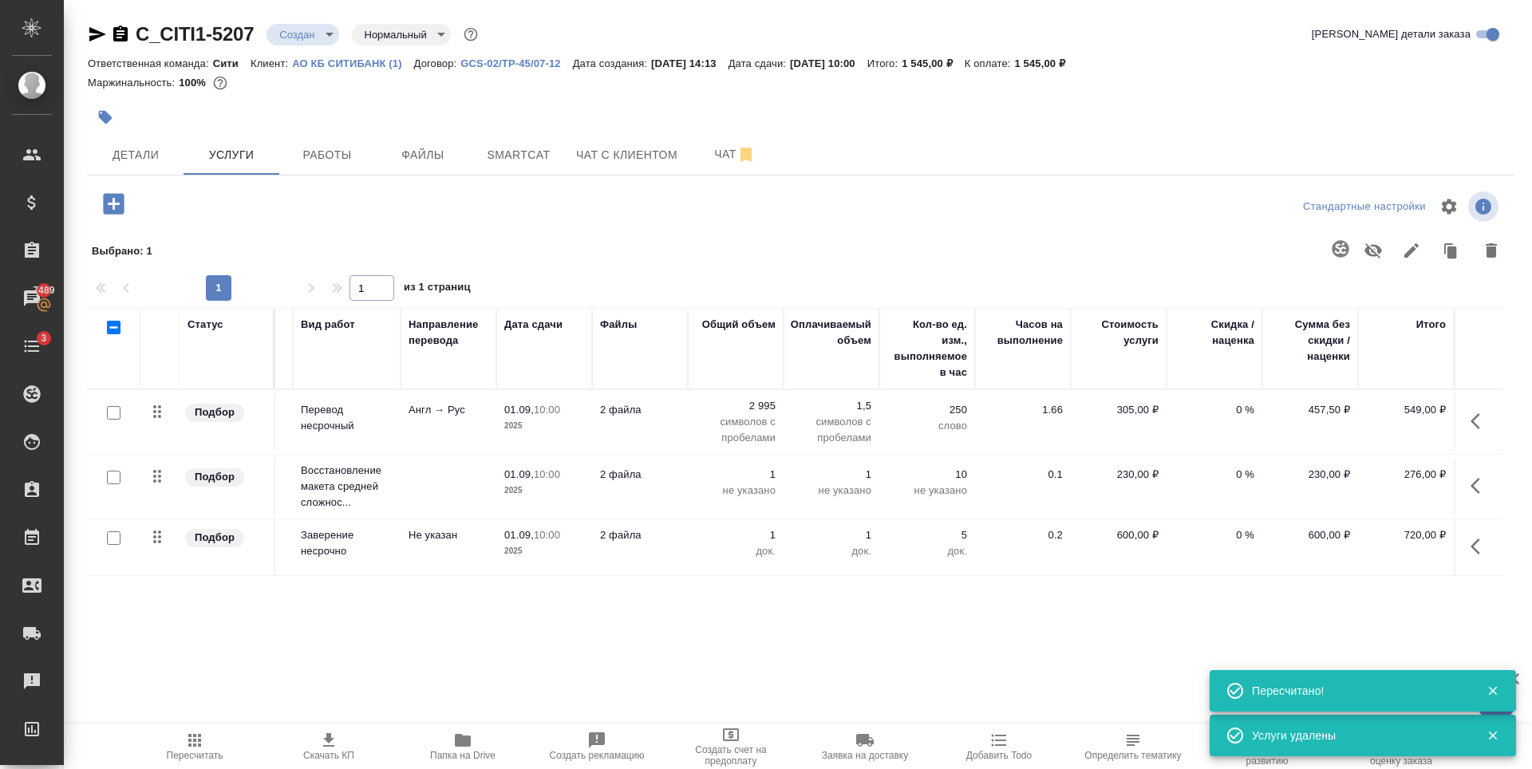
click at [113, 199] on icon "button" at bounding box center [114, 204] width 28 height 28
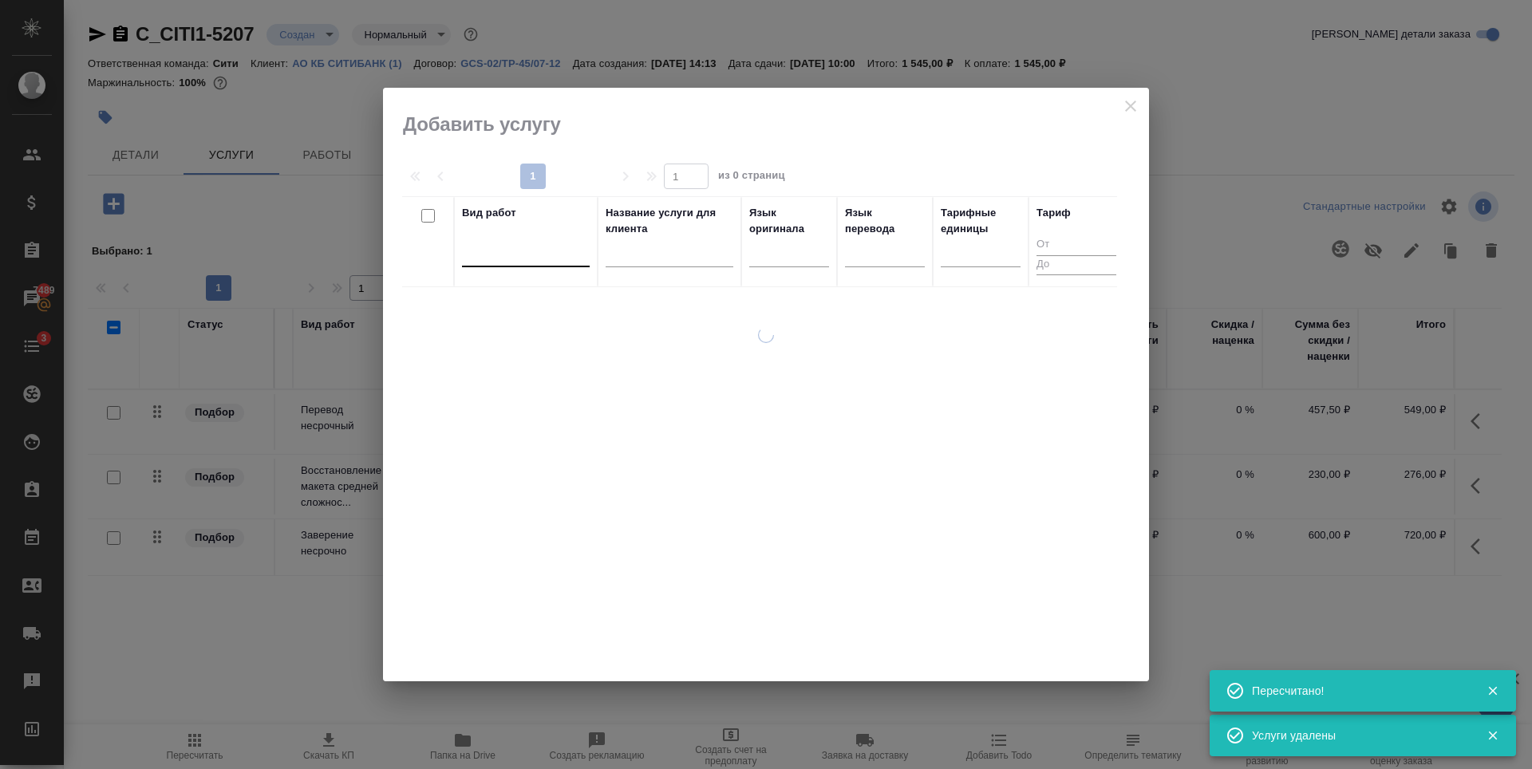
click at [493, 251] on div at bounding box center [526, 250] width 128 height 23
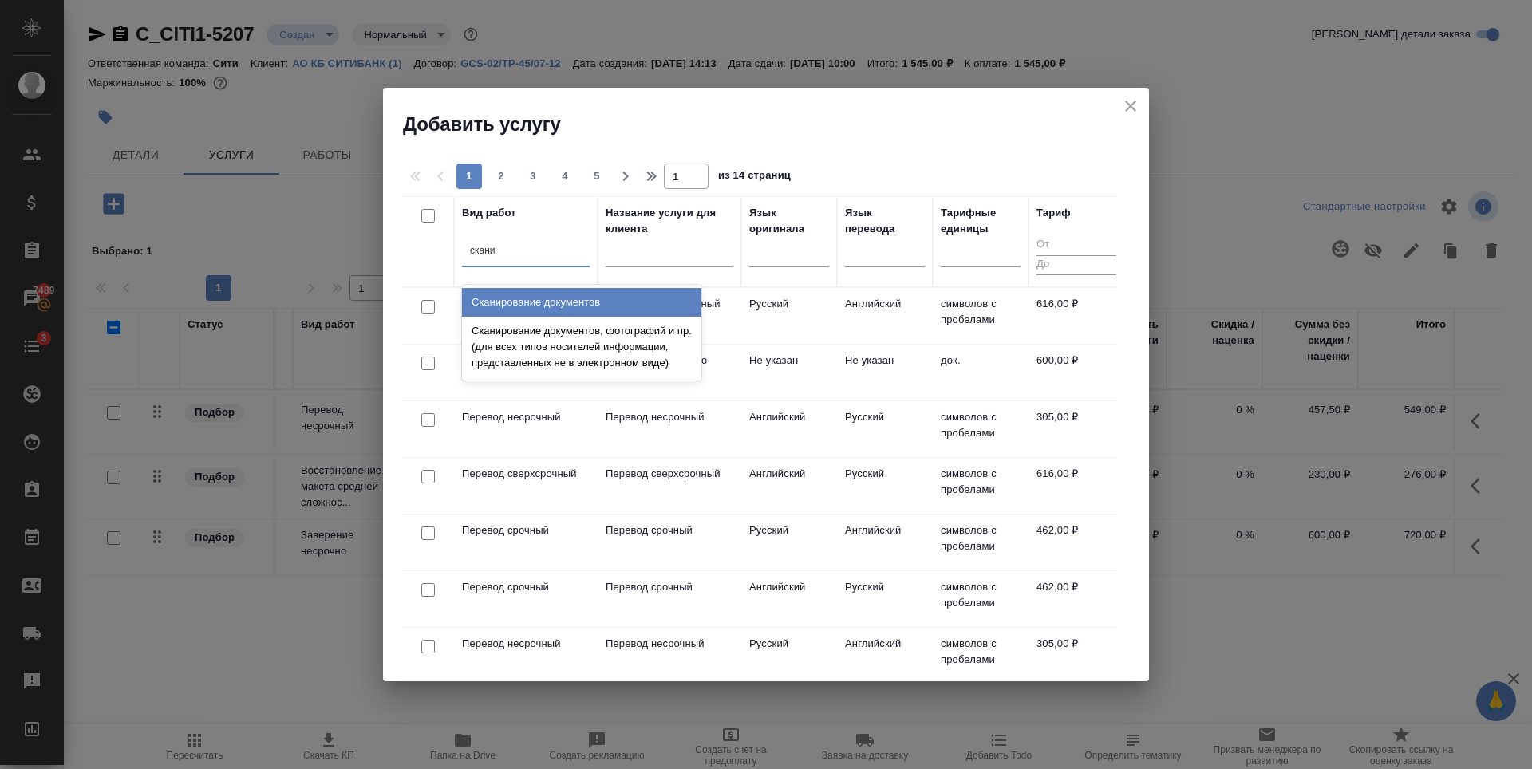
type input "сканир"
click at [527, 299] on div "Сканирование документов" at bounding box center [581, 302] width 239 height 29
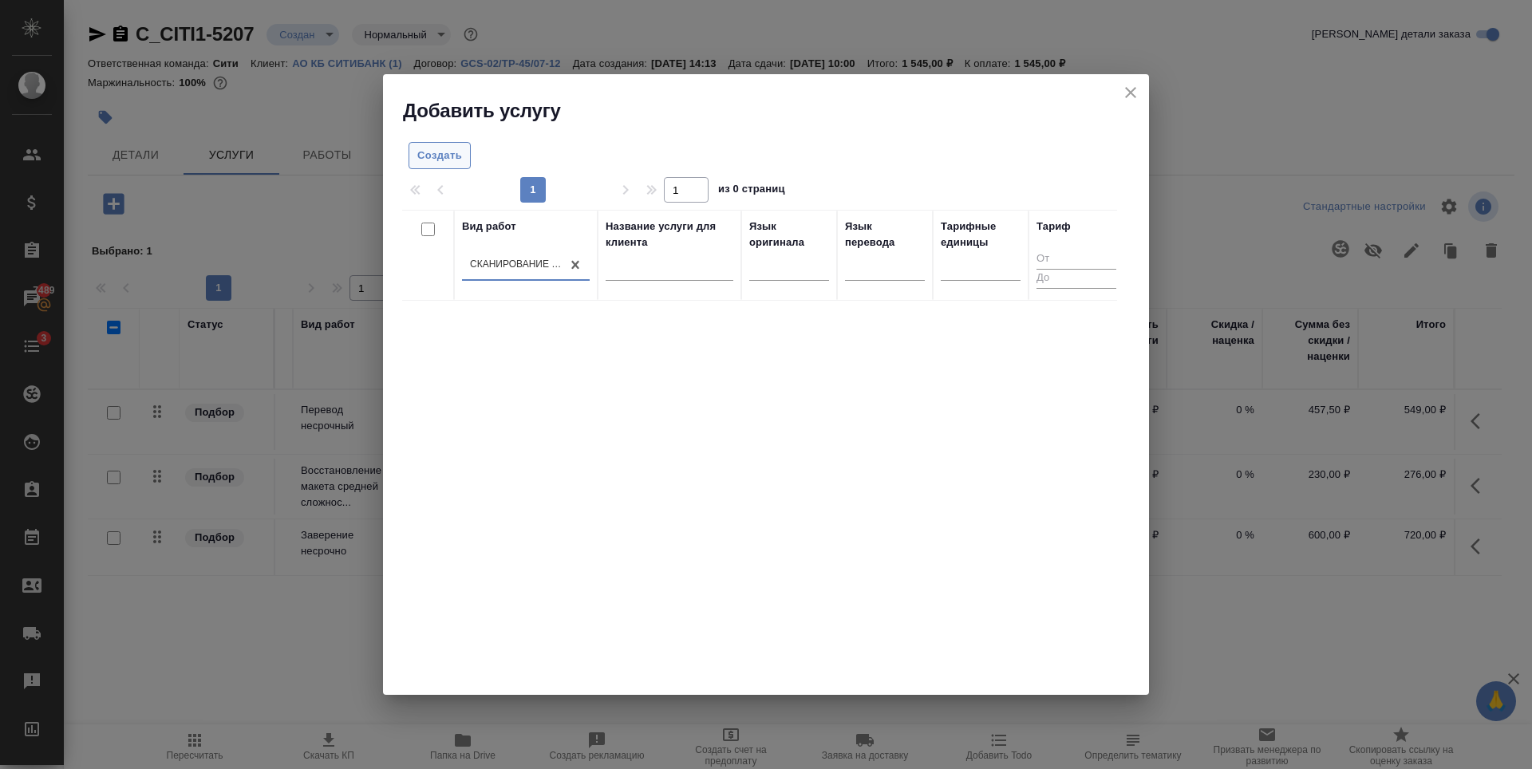
click at [432, 160] on span "Создать" at bounding box center [439, 156] width 45 height 18
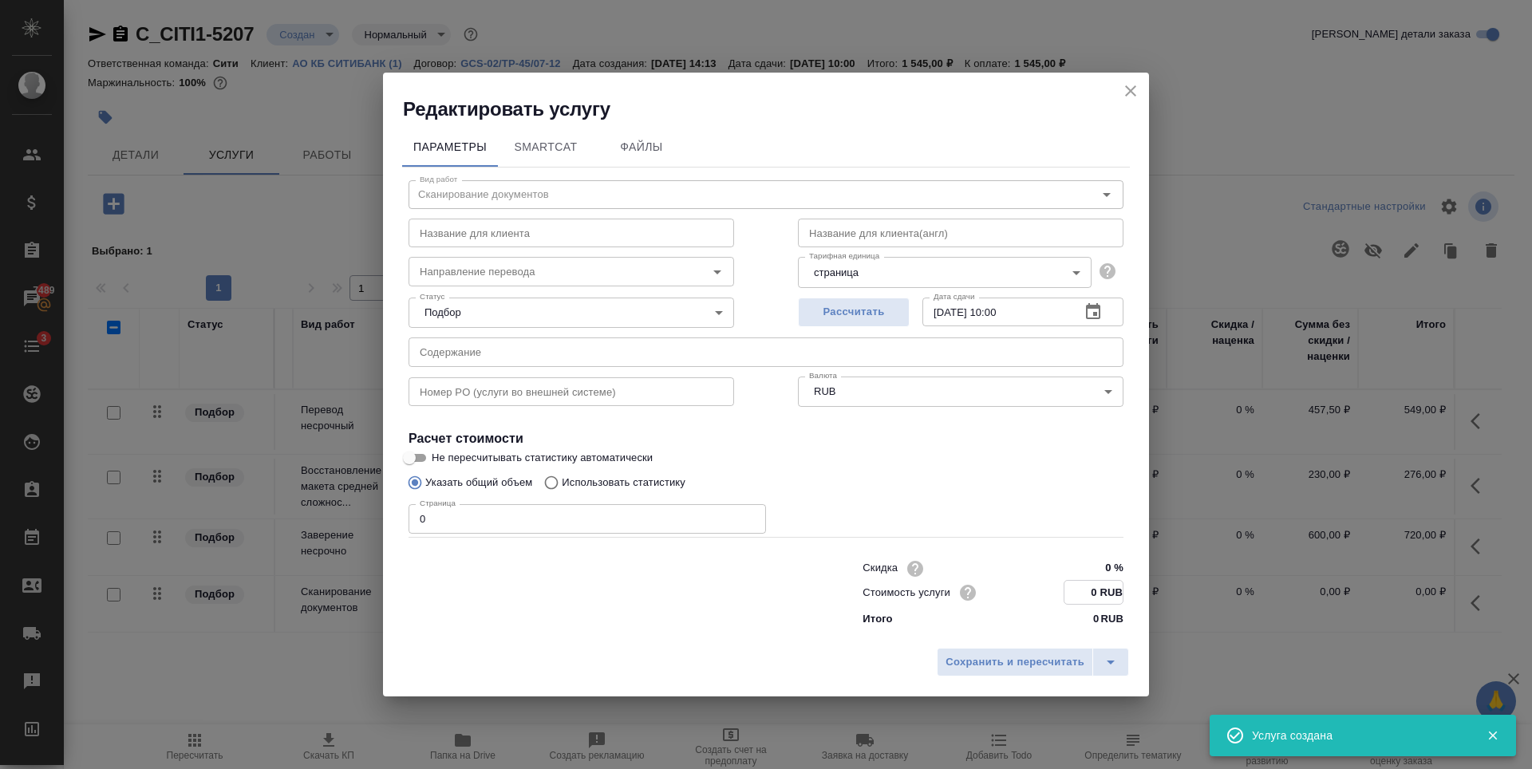
click at [1094, 592] on input "0 RUB" at bounding box center [1093, 592] width 58 height 23
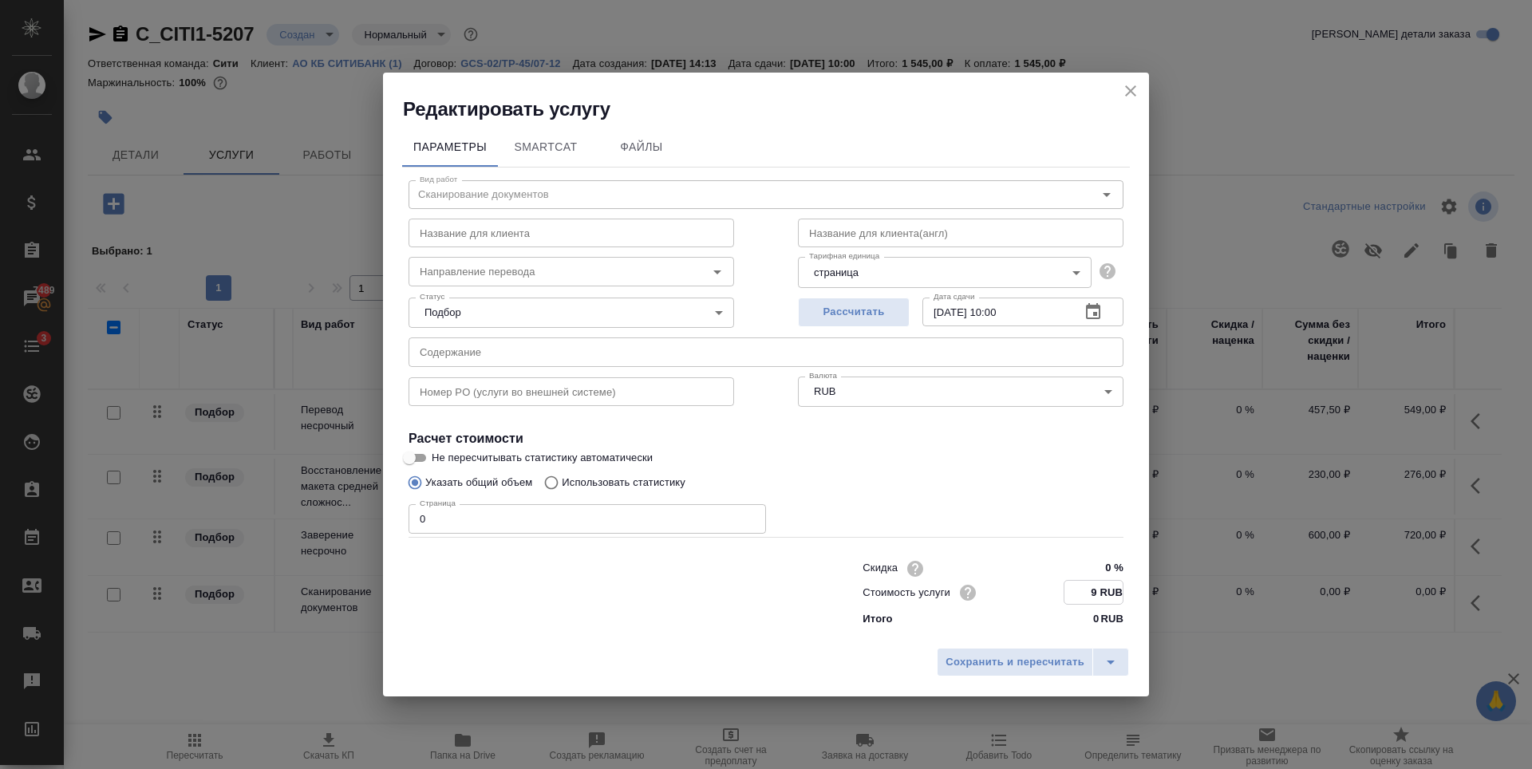
type input "9 RUB"
click at [747, 516] on input "1" at bounding box center [587, 518] width 357 height 29
click at [747, 516] on input "2" at bounding box center [587, 519] width 357 height 29
type input "1"
click at [748, 523] on input "1" at bounding box center [587, 519] width 357 height 29
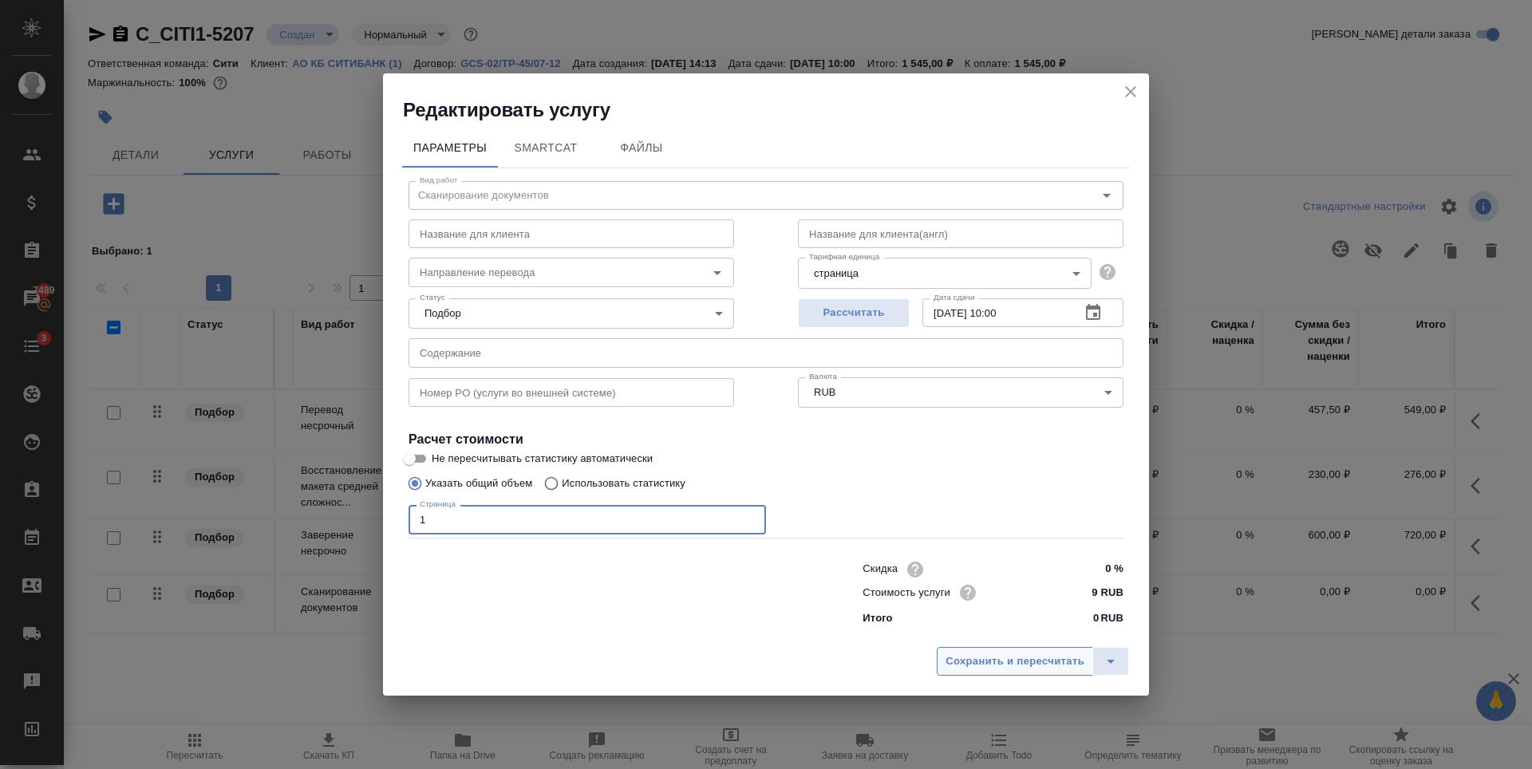
click at [979, 665] on span "Сохранить и пересчитать" at bounding box center [1015, 662] width 139 height 18
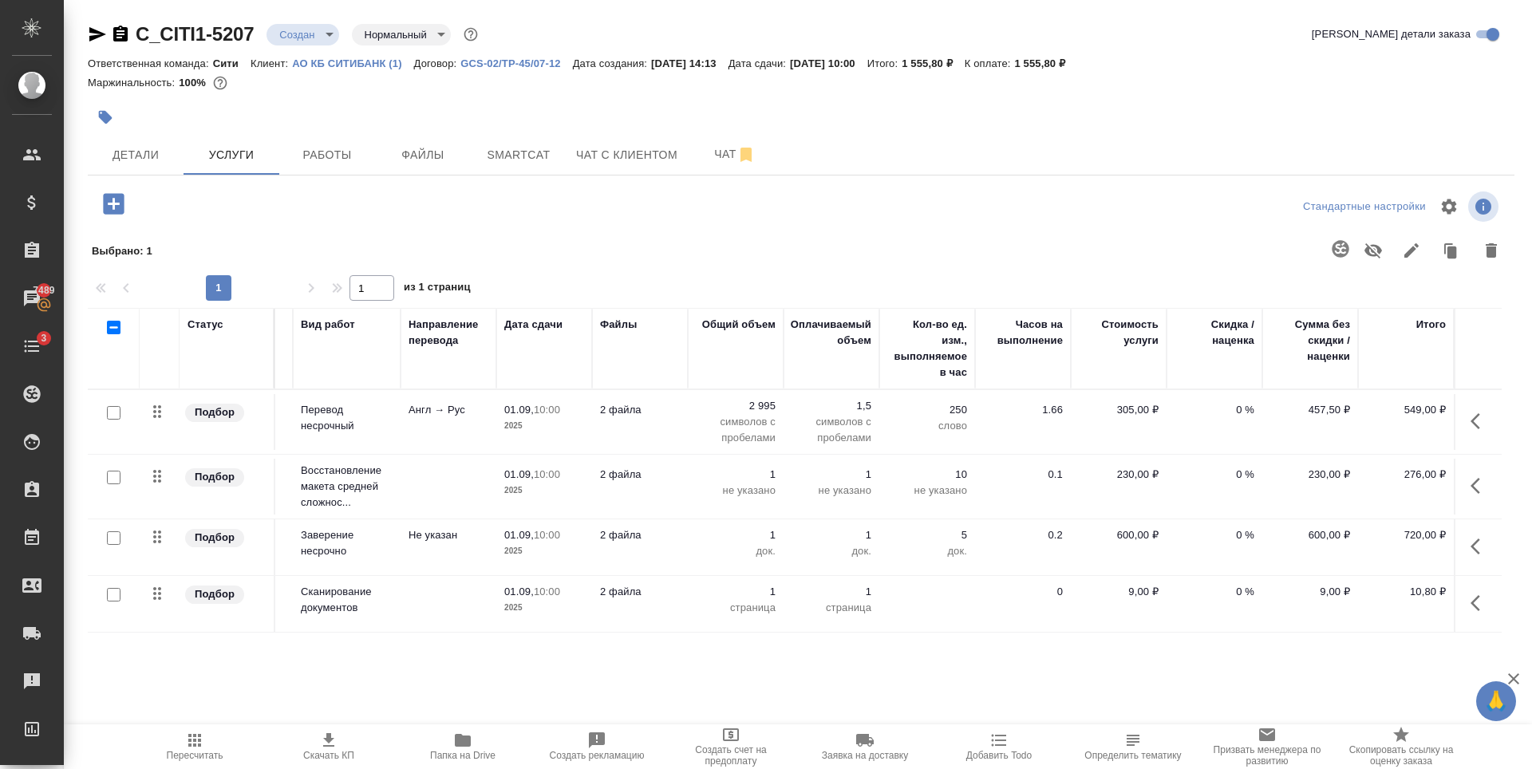
click at [120, 195] on icon "button" at bounding box center [113, 203] width 21 height 21
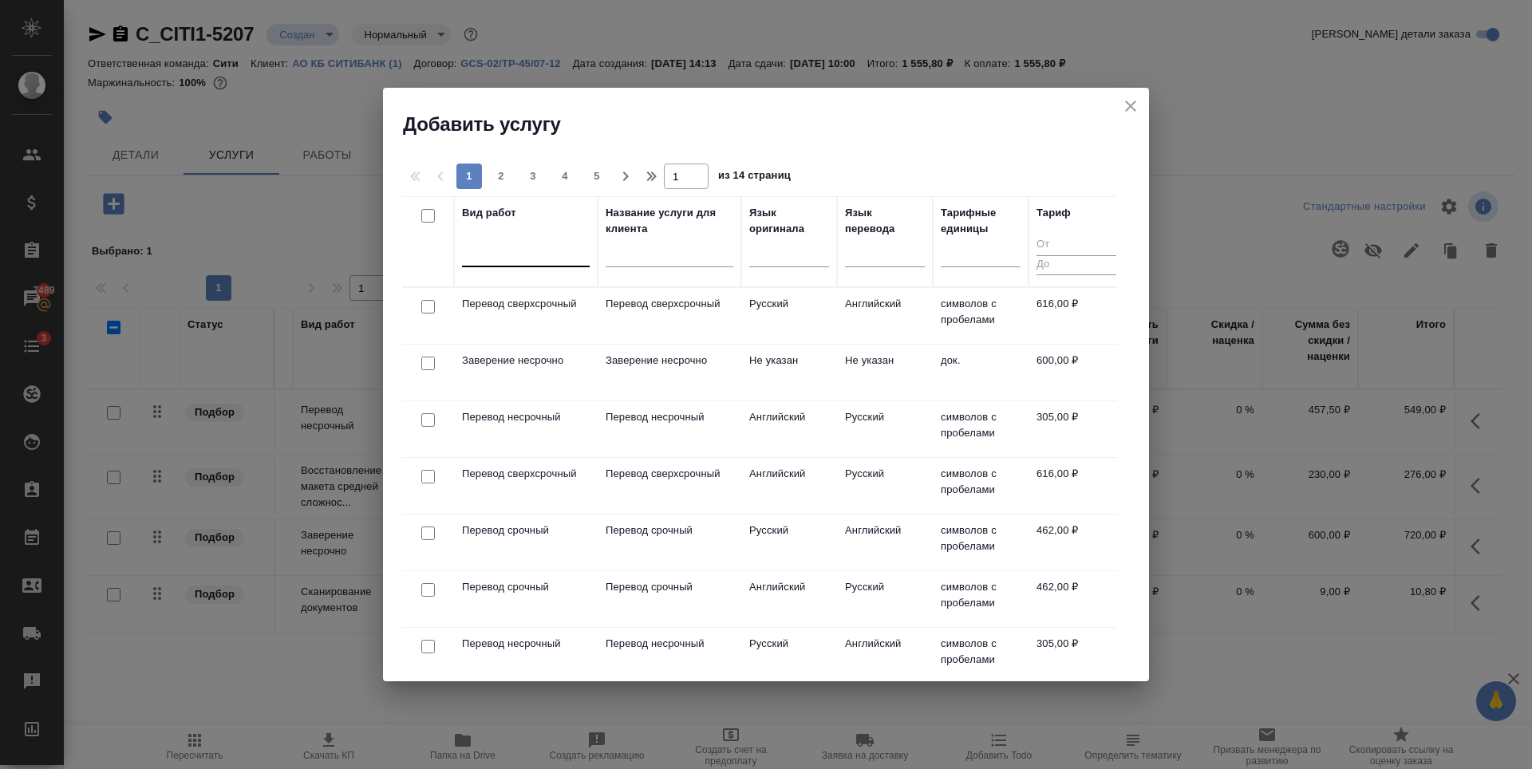
click at [527, 260] on div at bounding box center [526, 250] width 128 height 23
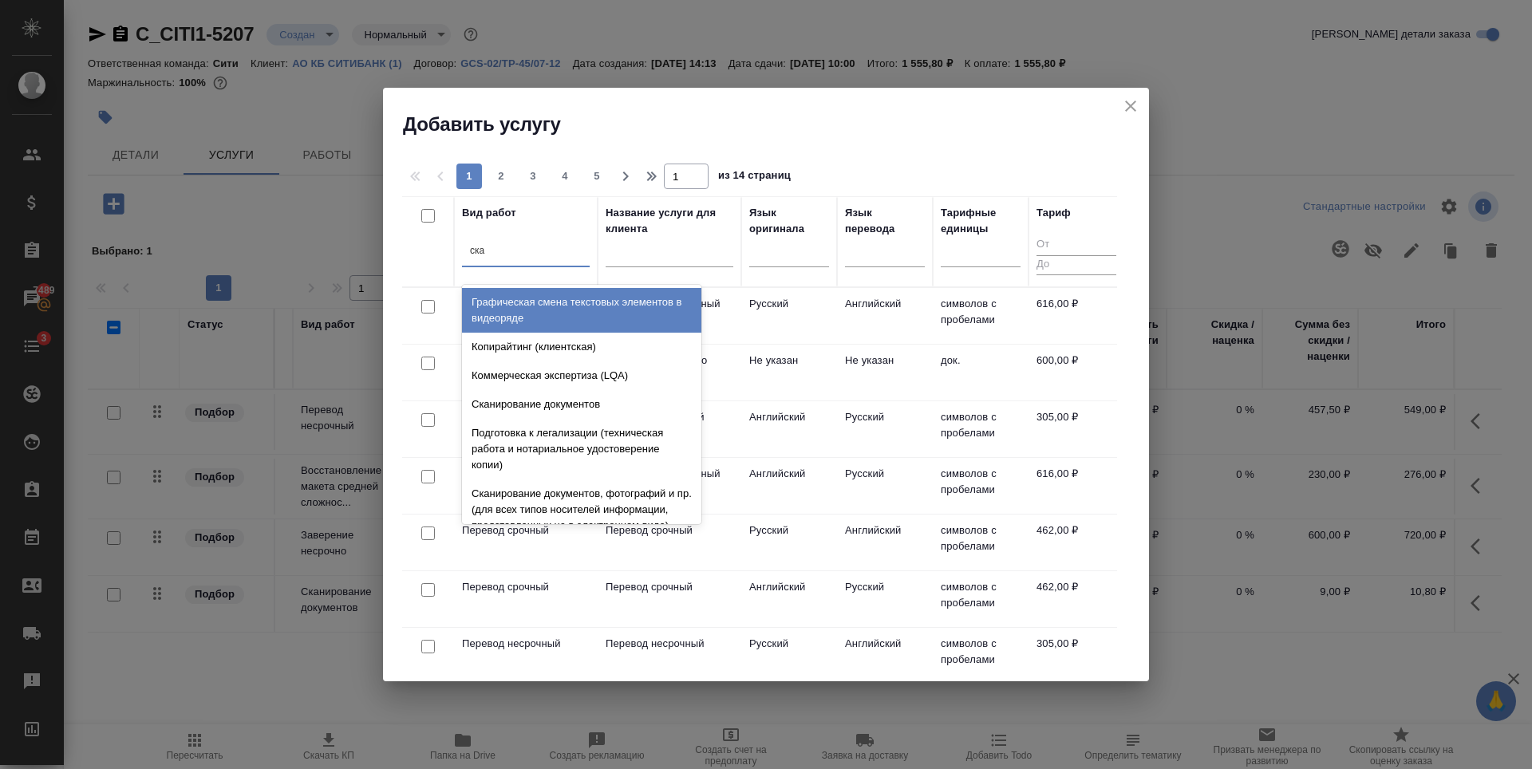
type input "скан"
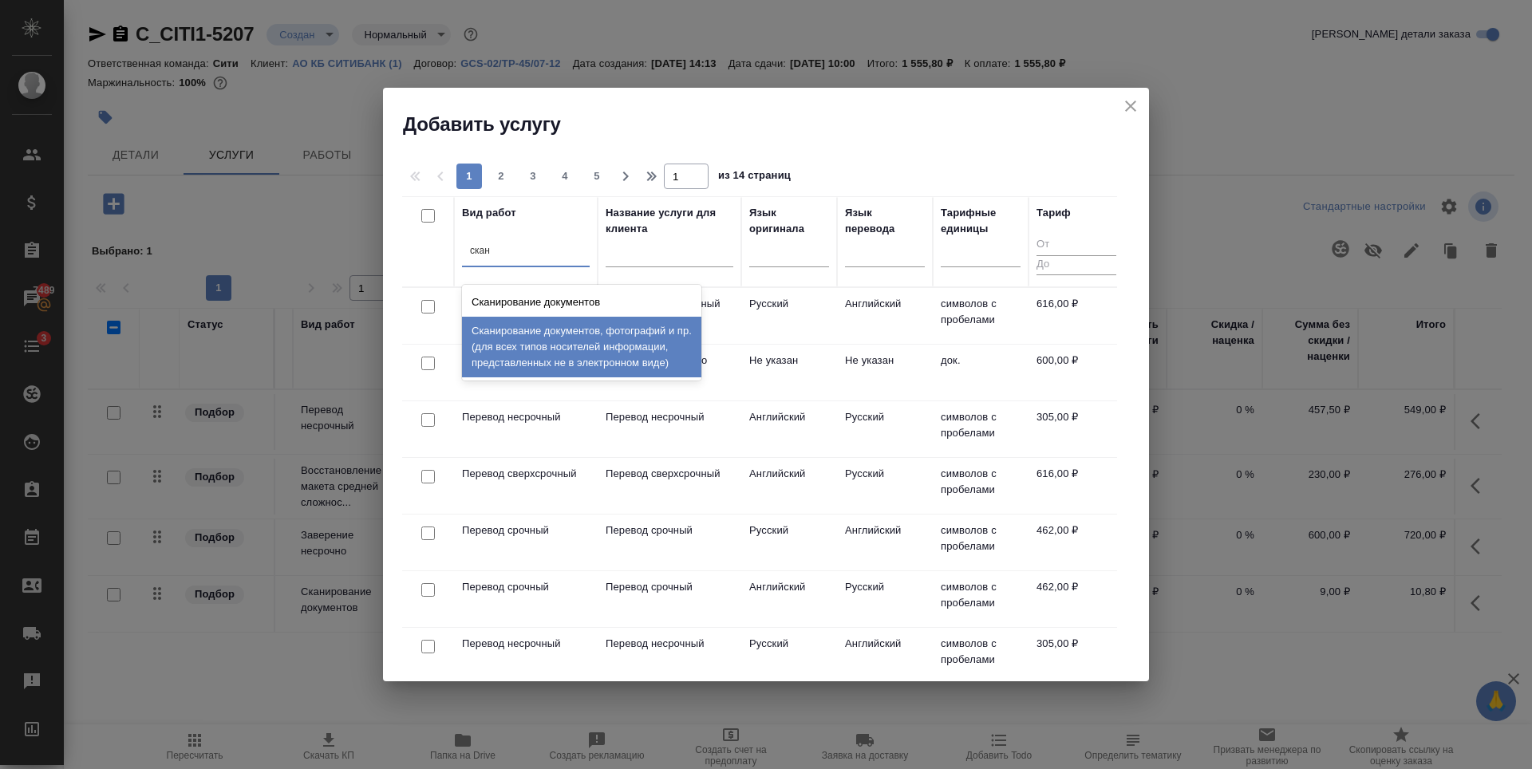
click at [554, 335] on div "Сканирование документов, фотографий и пр. (для всех типов носителей информации,…" at bounding box center [581, 347] width 239 height 61
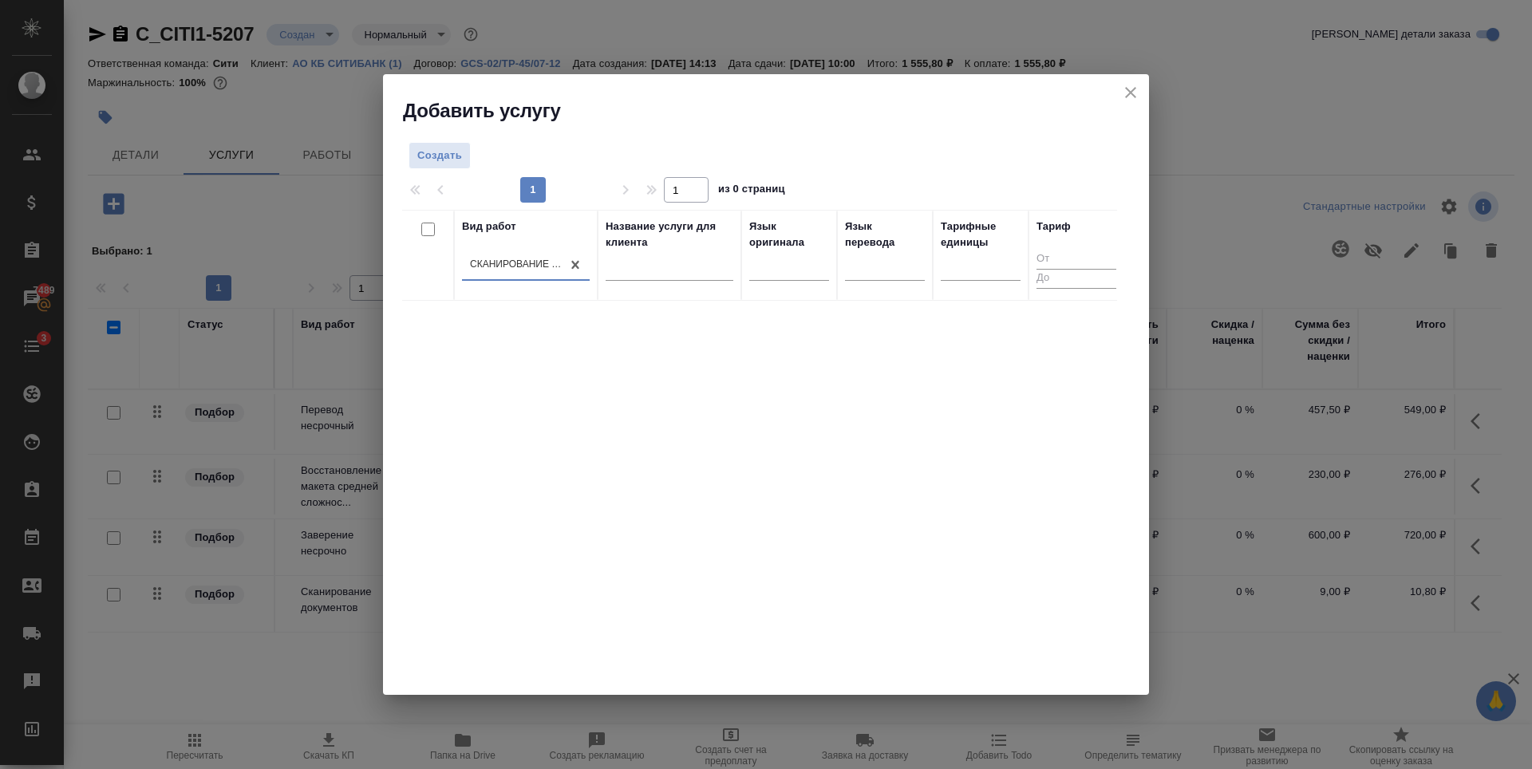
click at [600, 519] on div "Вид работ option Сканирование документов, фотографий и пр. (для всех типов носи…" at bounding box center [759, 449] width 715 height 479
click at [1125, 87] on icon "close" at bounding box center [1130, 92] width 19 height 19
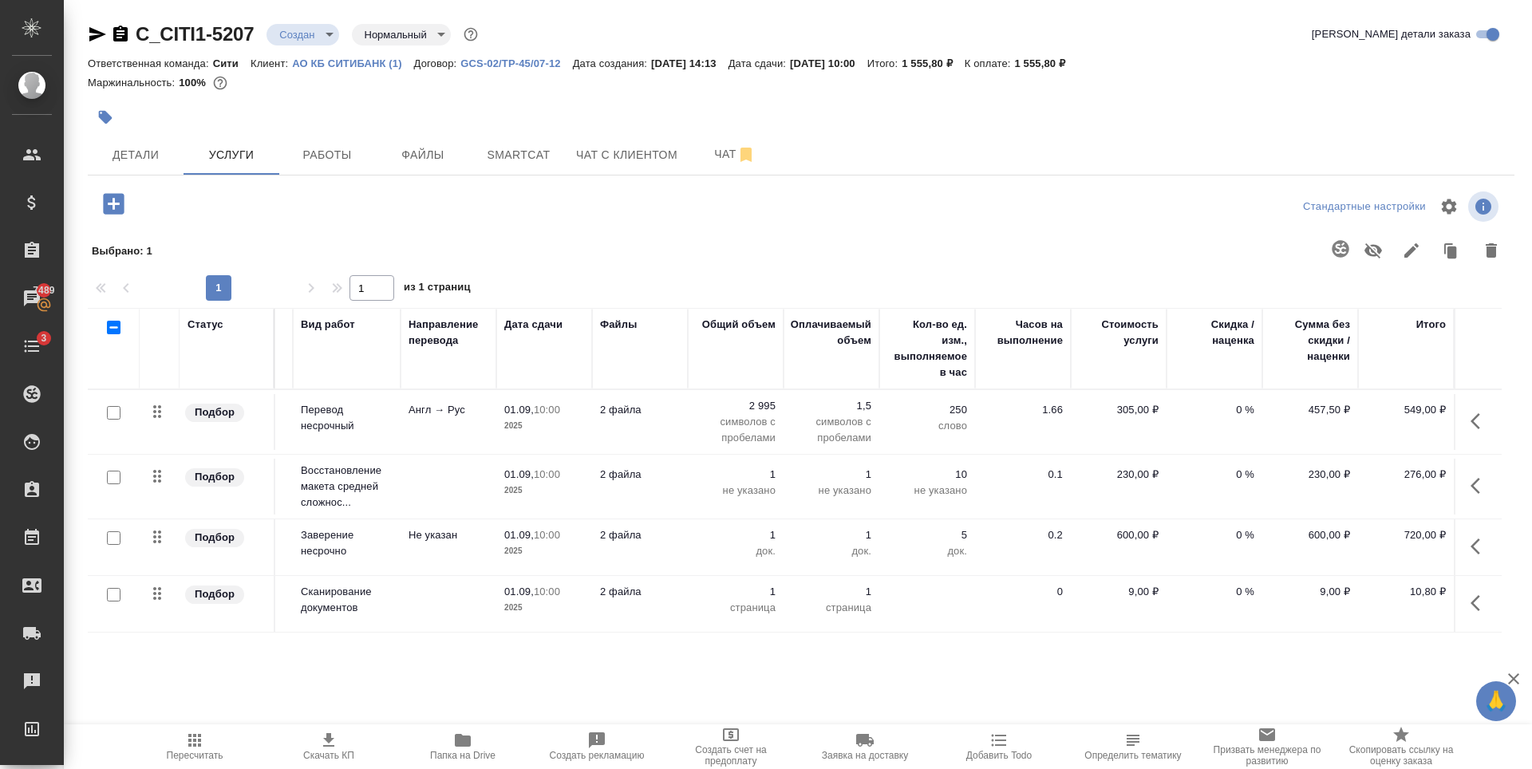
click at [114, 336] on div at bounding box center [109, 328] width 27 height 22
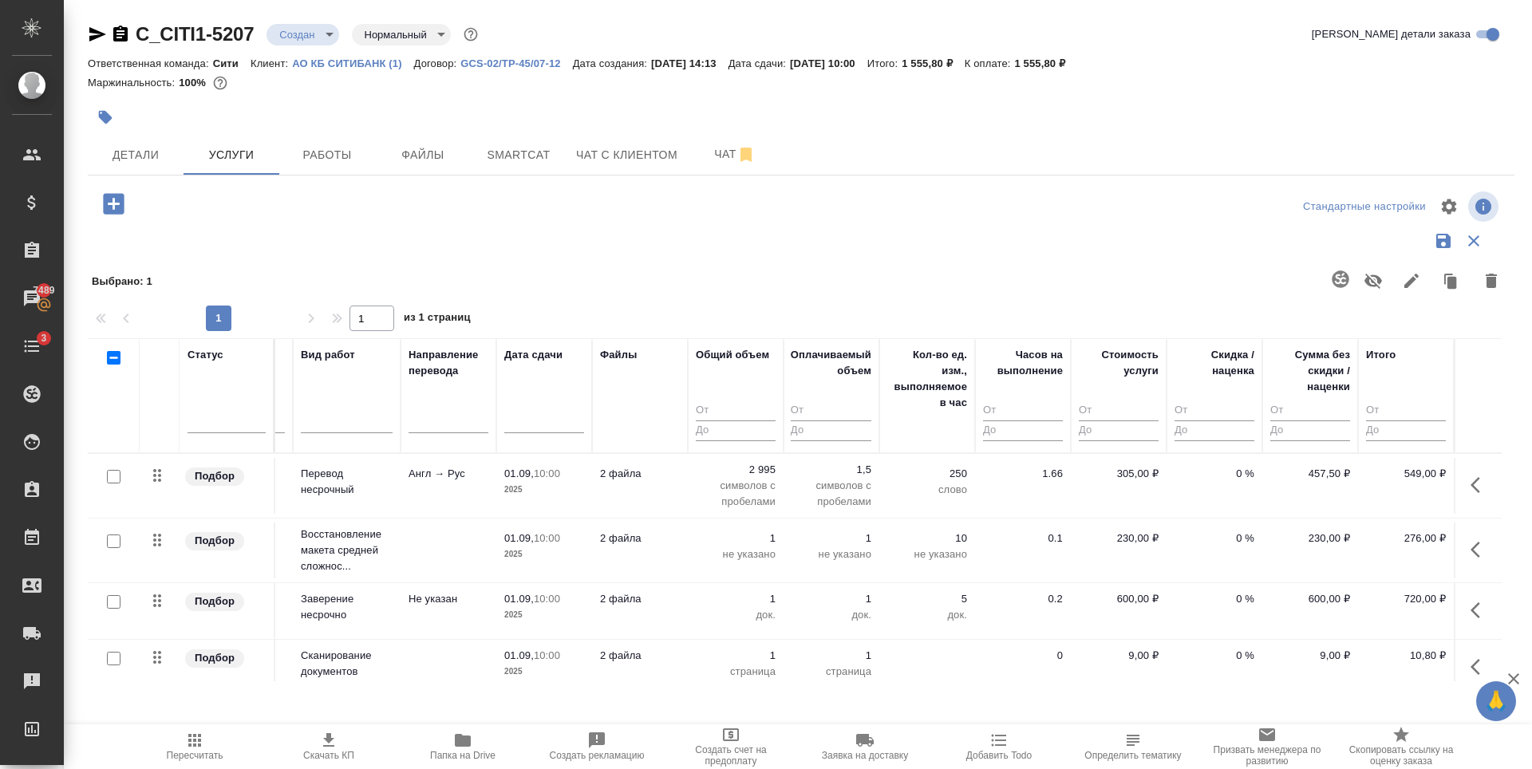
click at [119, 361] on input "checkbox" at bounding box center [114, 358] width 14 height 14
checkbox input "true"
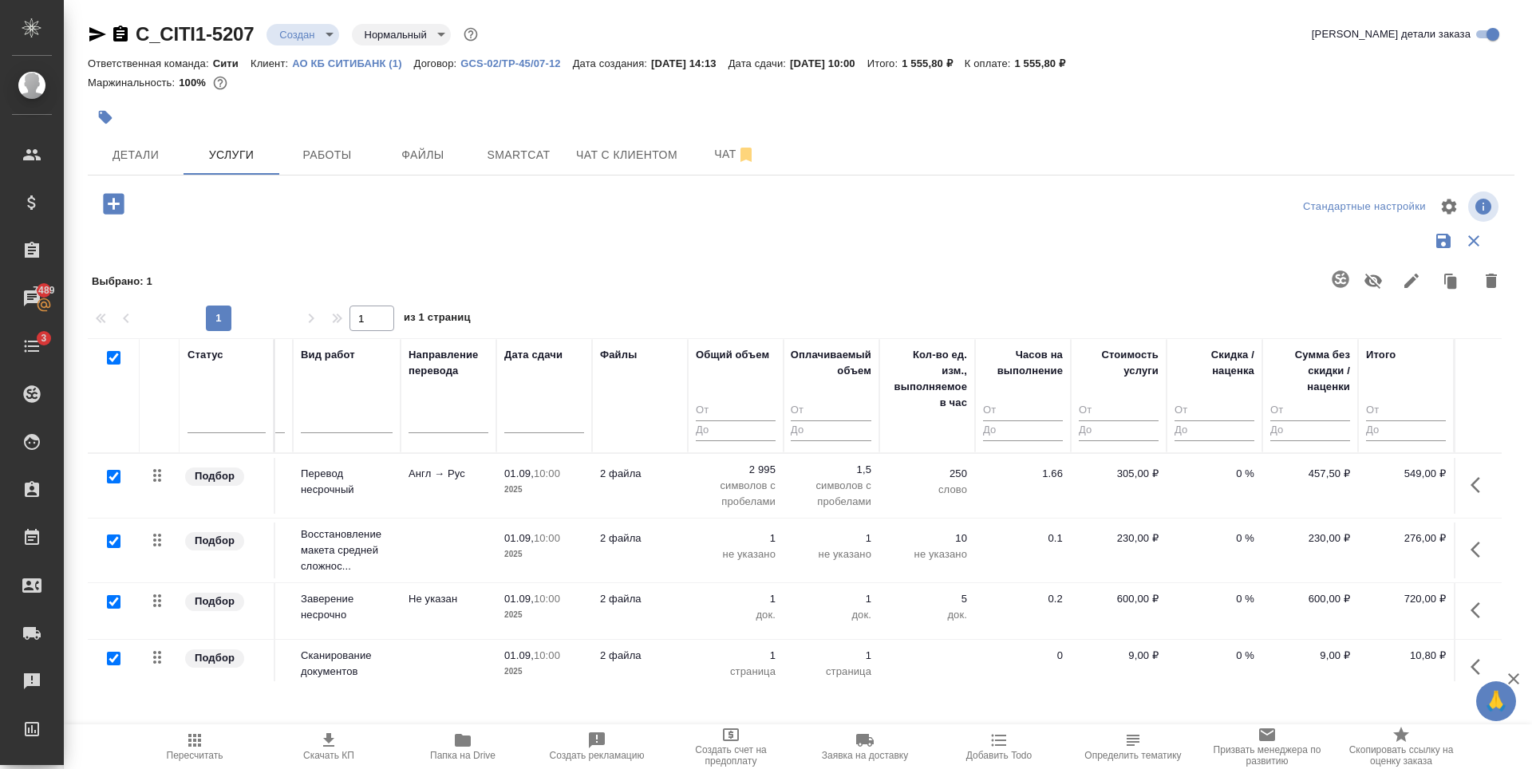
checkbox input "true"
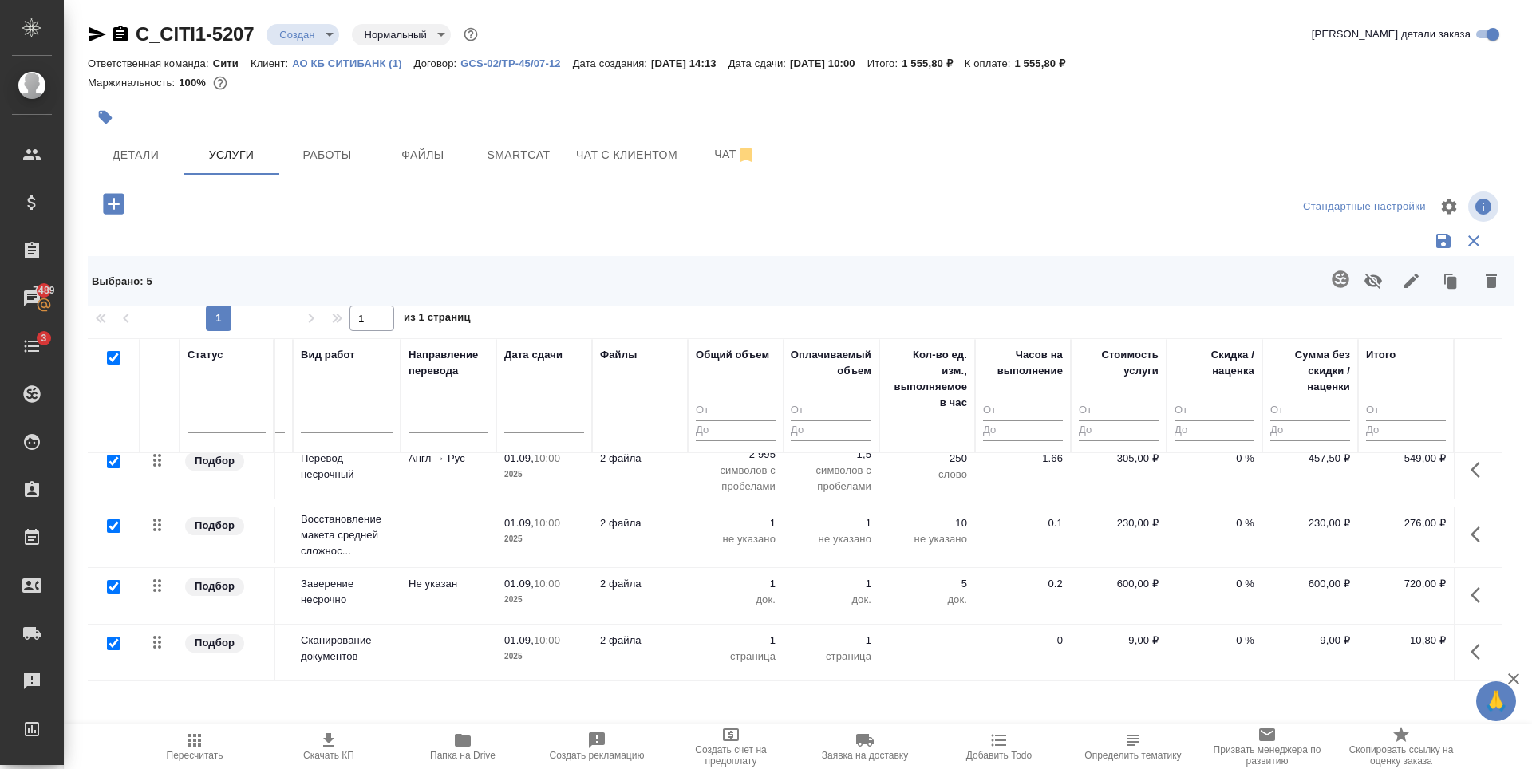
scroll to position [27, 90]
click at [1458, 282] on icon "button" at bounding box center [1451, 281] width 22 height 22
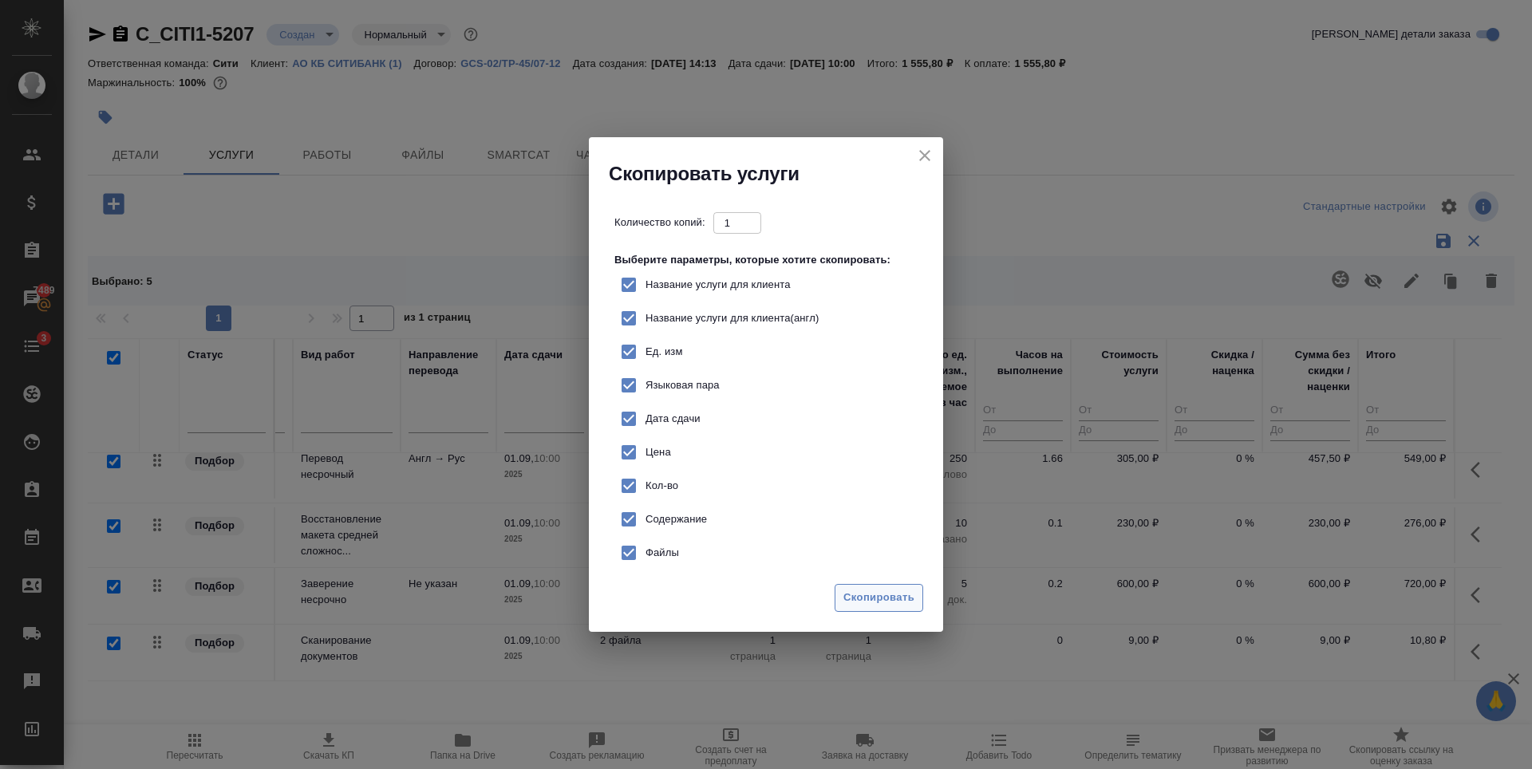
click at [882, 600] on span "Скопировать" at bounding box center [878, 598] width 71 height 18
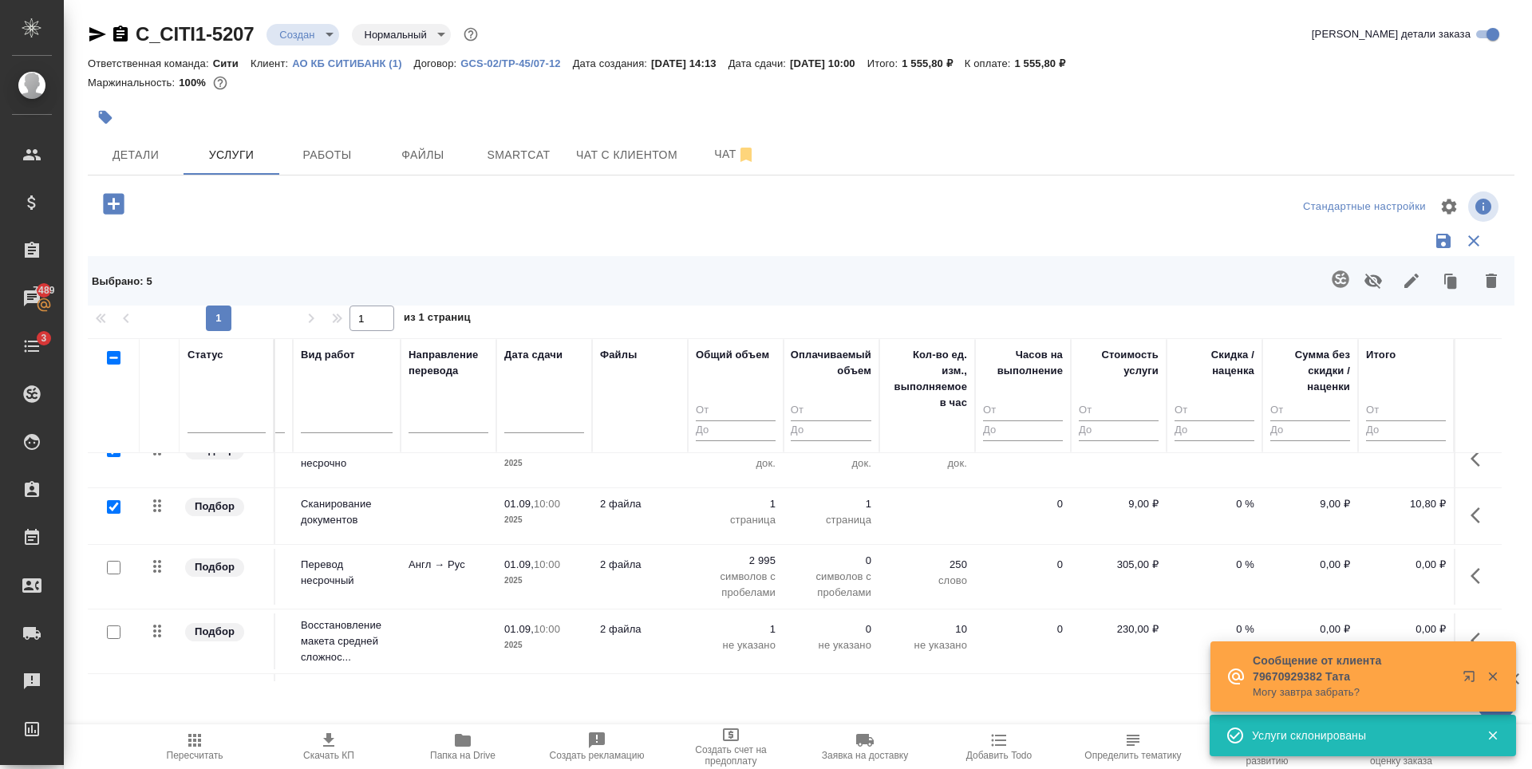
scroll to position [0, 90]
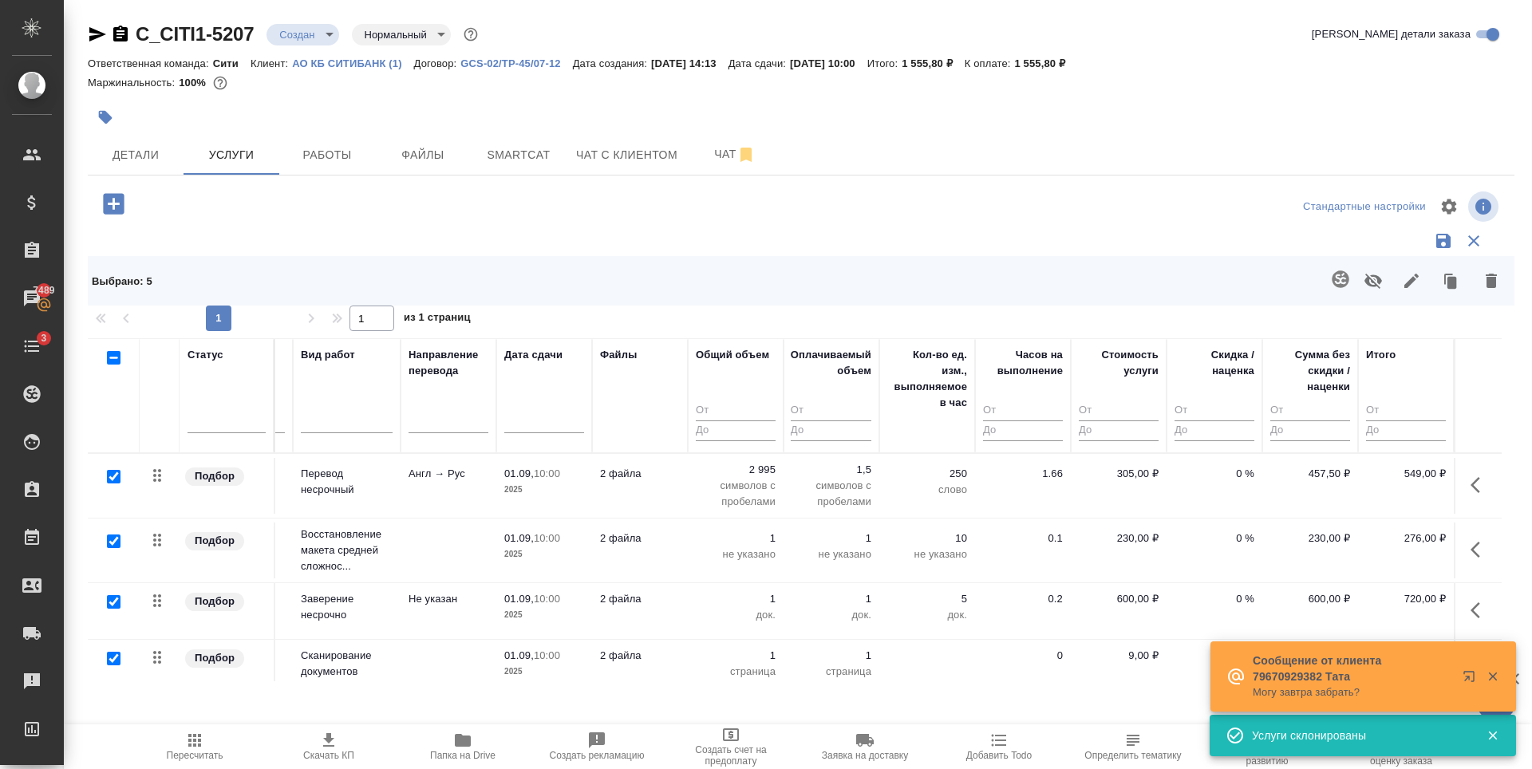
click at [114, 353] on input "checkbox" at bounding box center [114, 358] width 14 height 14
checkbox input "true"
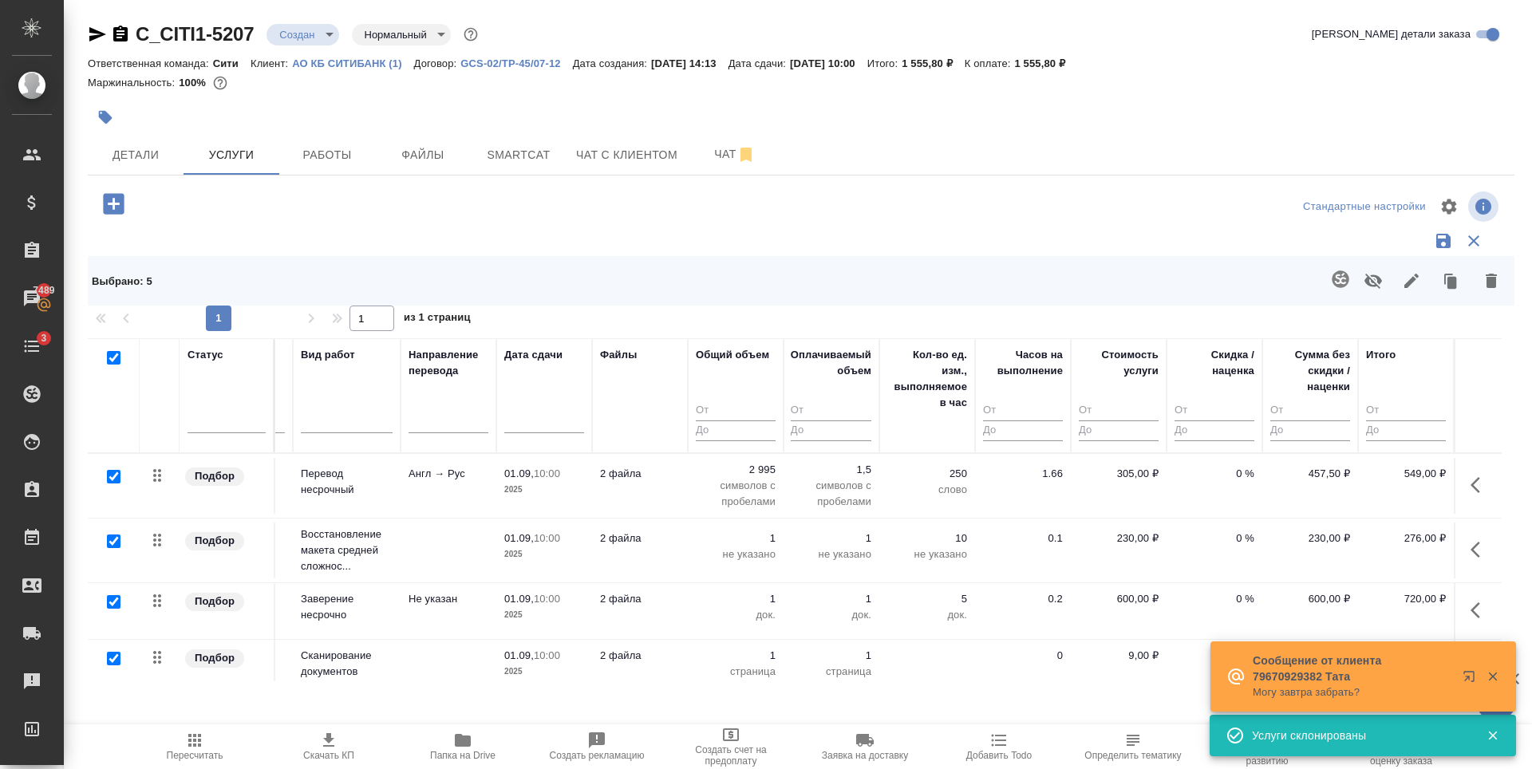
checkbox input "true"
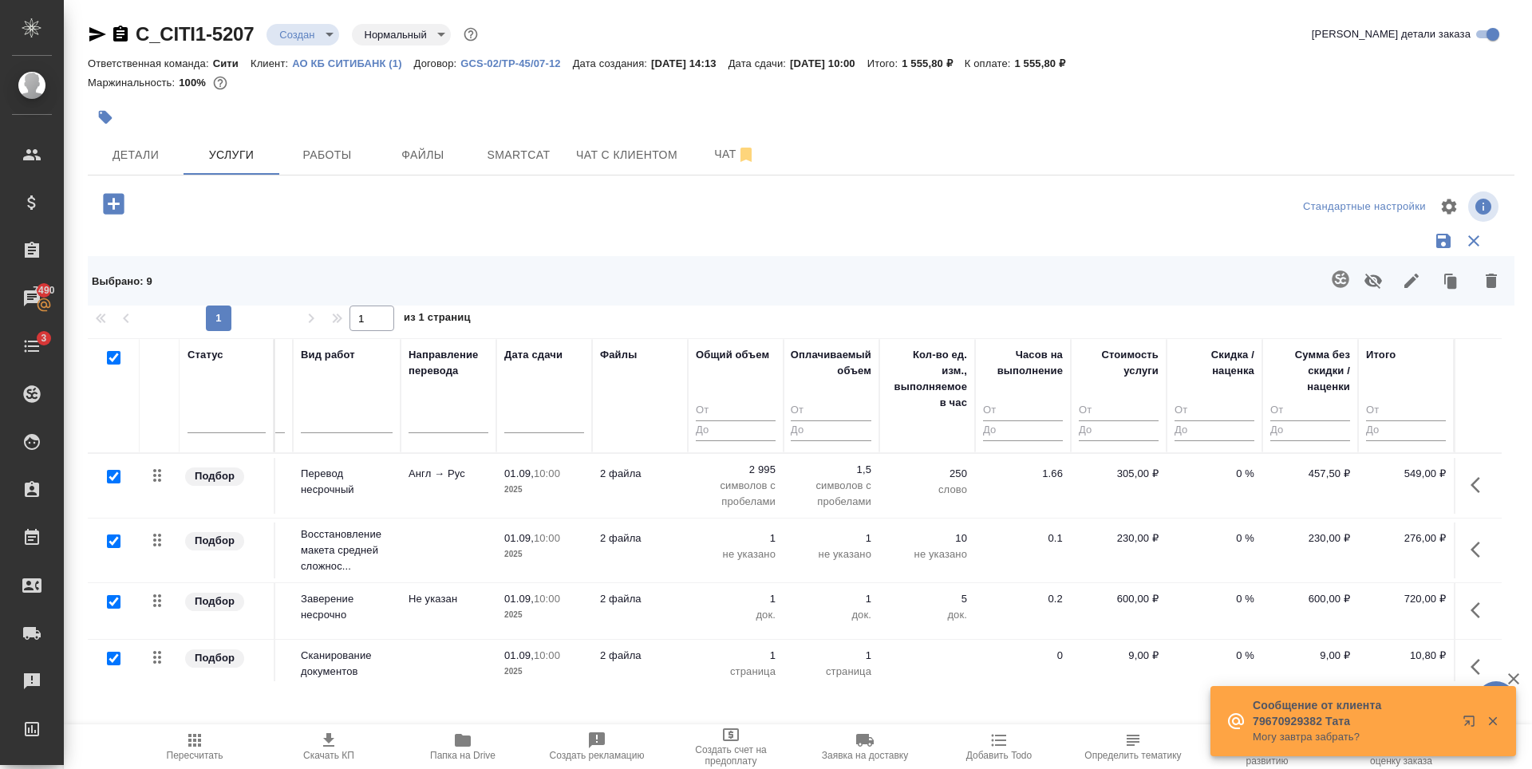
click at [112, 357] on input "checkbox" at bounding box center [114, 358] width 14 height 14
checkbox input "false"
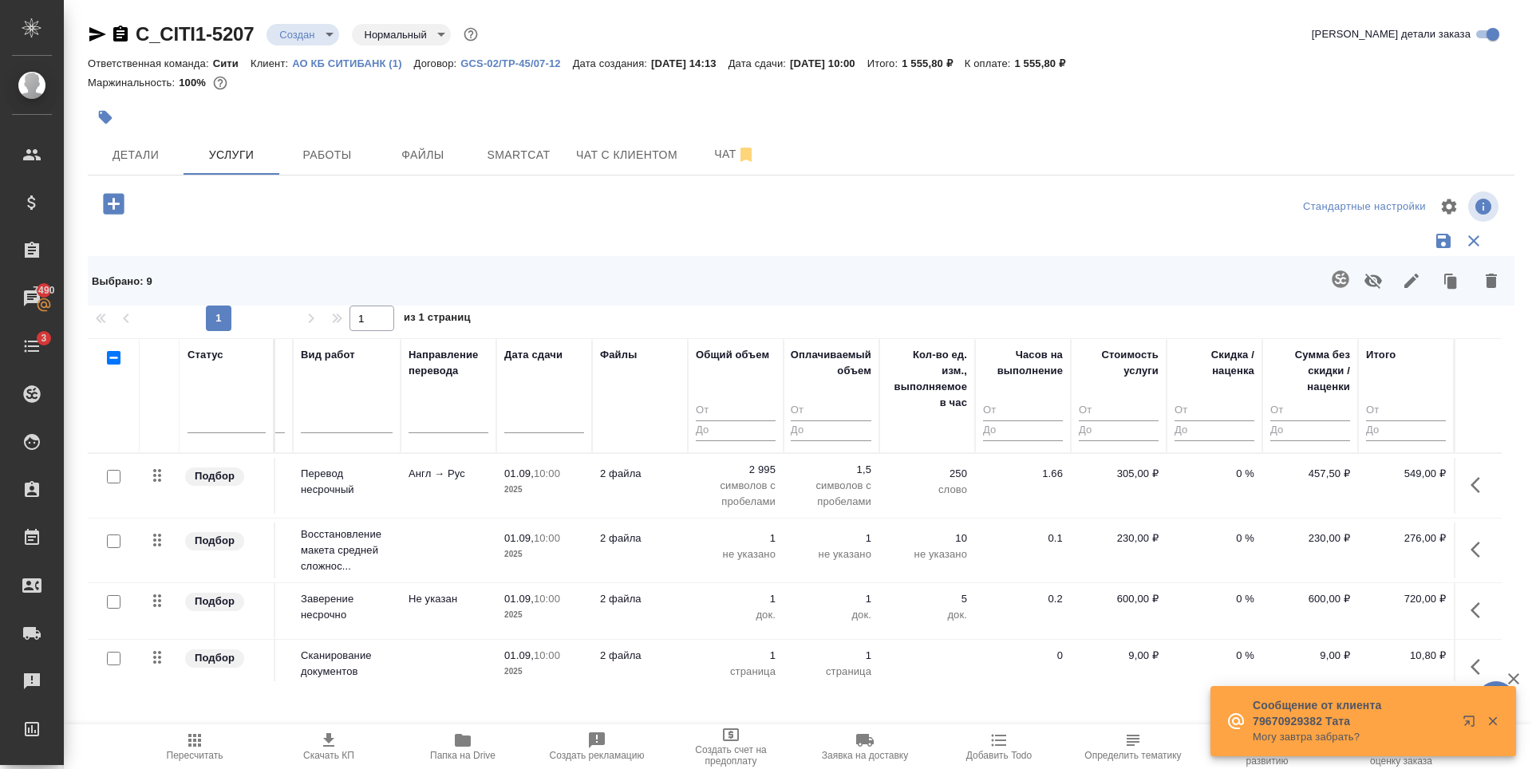
checkbox input "false"
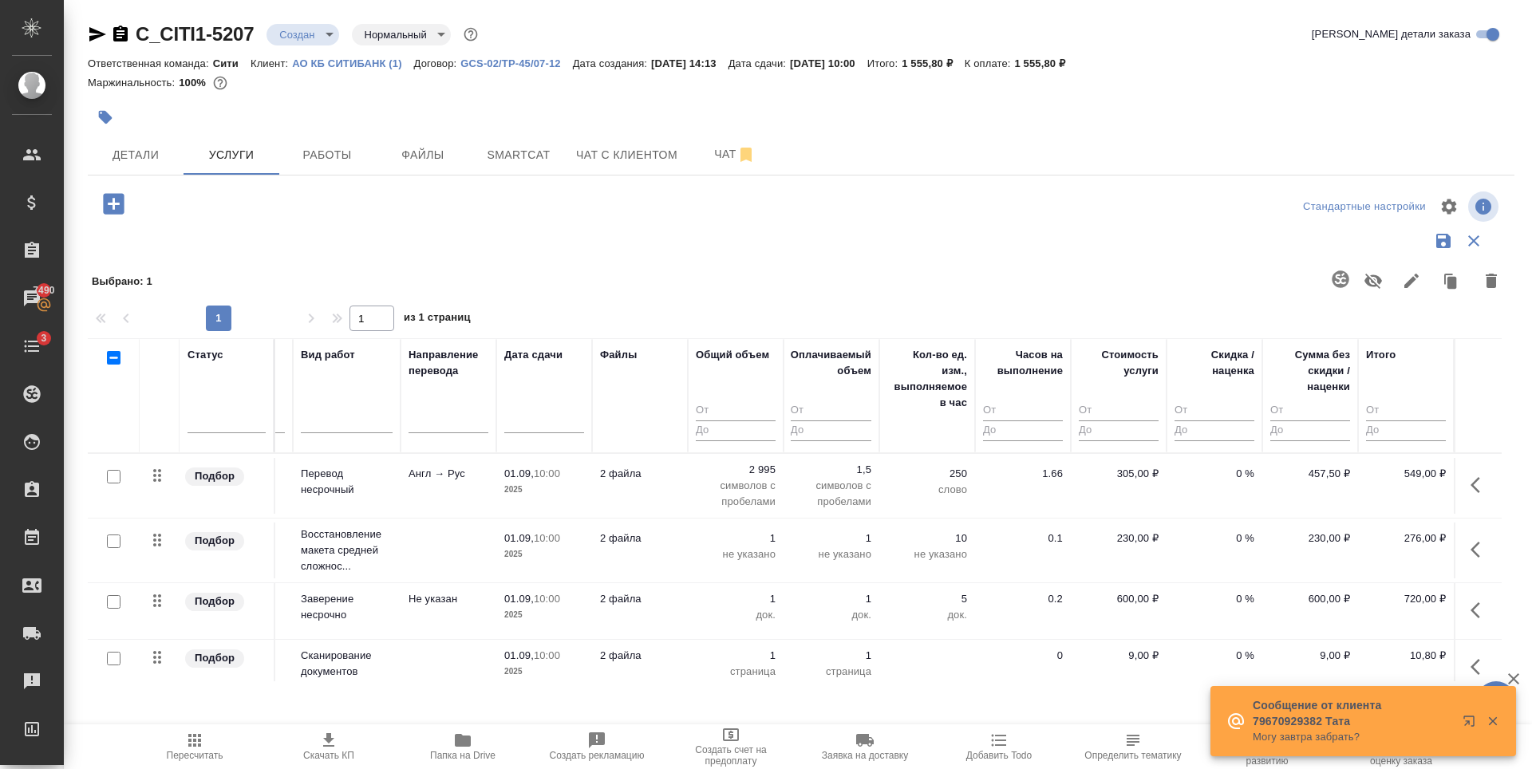
click at [457, 488] on td "Англ → Рус" at bounding box center [449, 486] width 96 height 56
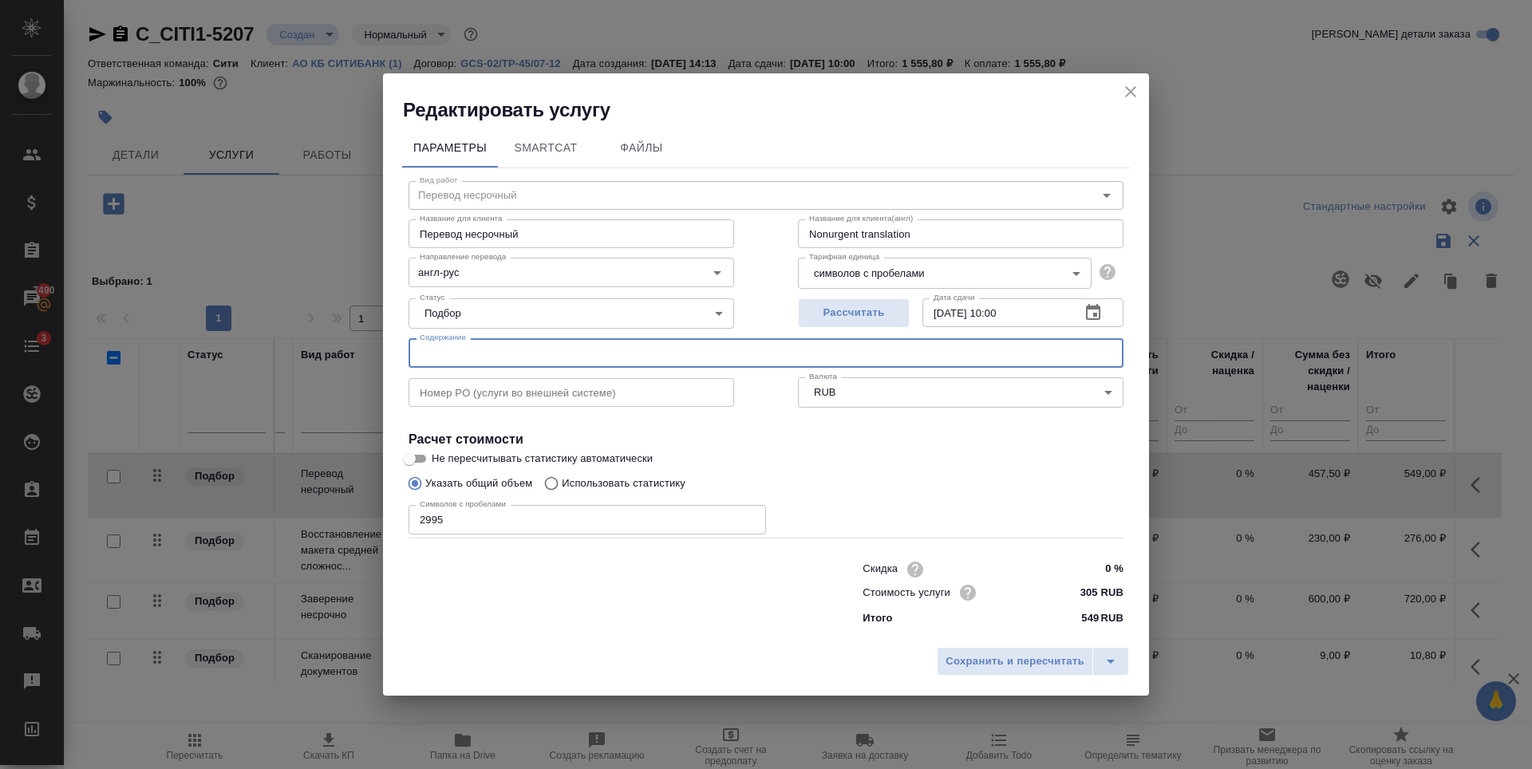
click at [477, 358] on input "text" at bounding box center [766, 352] width 715 height 29
click at [518, 353] on input "text" at bounding box center [766, 352] width 715 height 29
paste input "120944/код клиента (название клиента) название дока"
drag, startPoint x: 616, startPoint y: 353, endPoint x: 720, endPoint y: 353, distance: 103.7
click at [720, 353] on input "120944/код клиента (название клиента) название дока" at bounding box center [766, 352] width 715 height 29
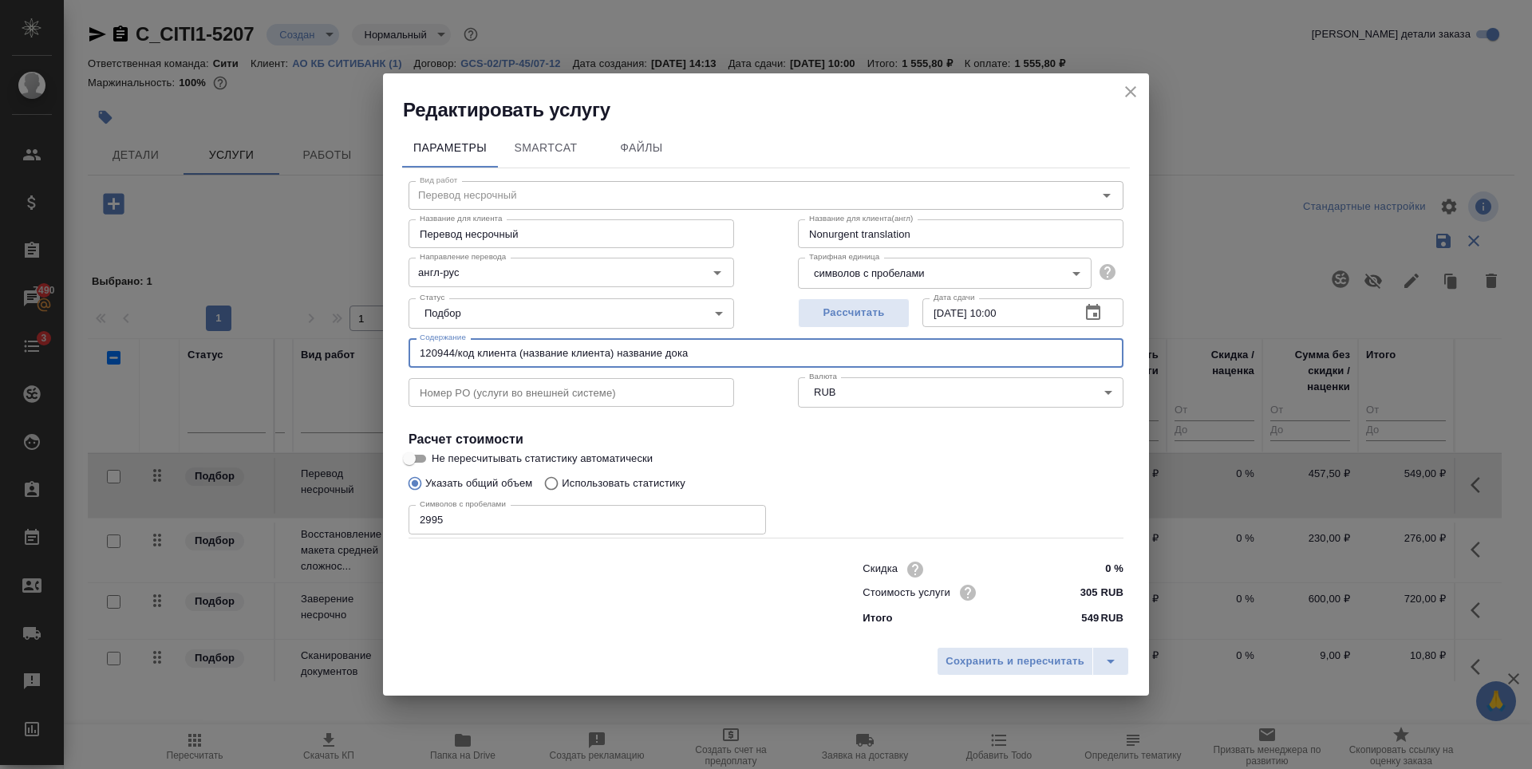
paste input "Beneficiary Ownership Representation letter"
type input "120944/код клиента (название клиента) Beneficiary Ownership Representation lett…"
click at [503, 393] on input "text" at bounding box center [572, 392] width 326 height 29
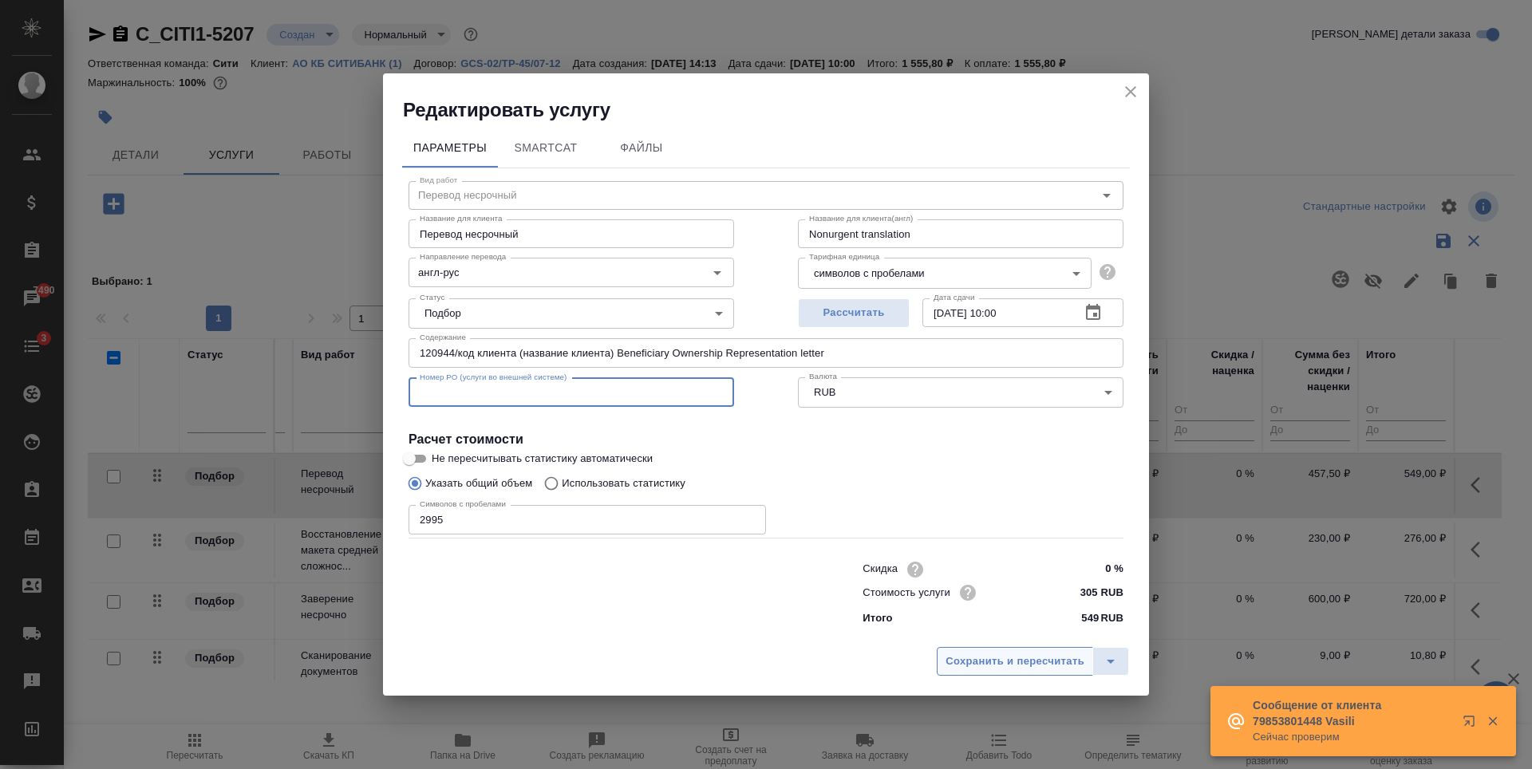
click at [1001, 660] on span "Сохранить и пересчитать" at bounding box center [1015, 662] width 139 height 18
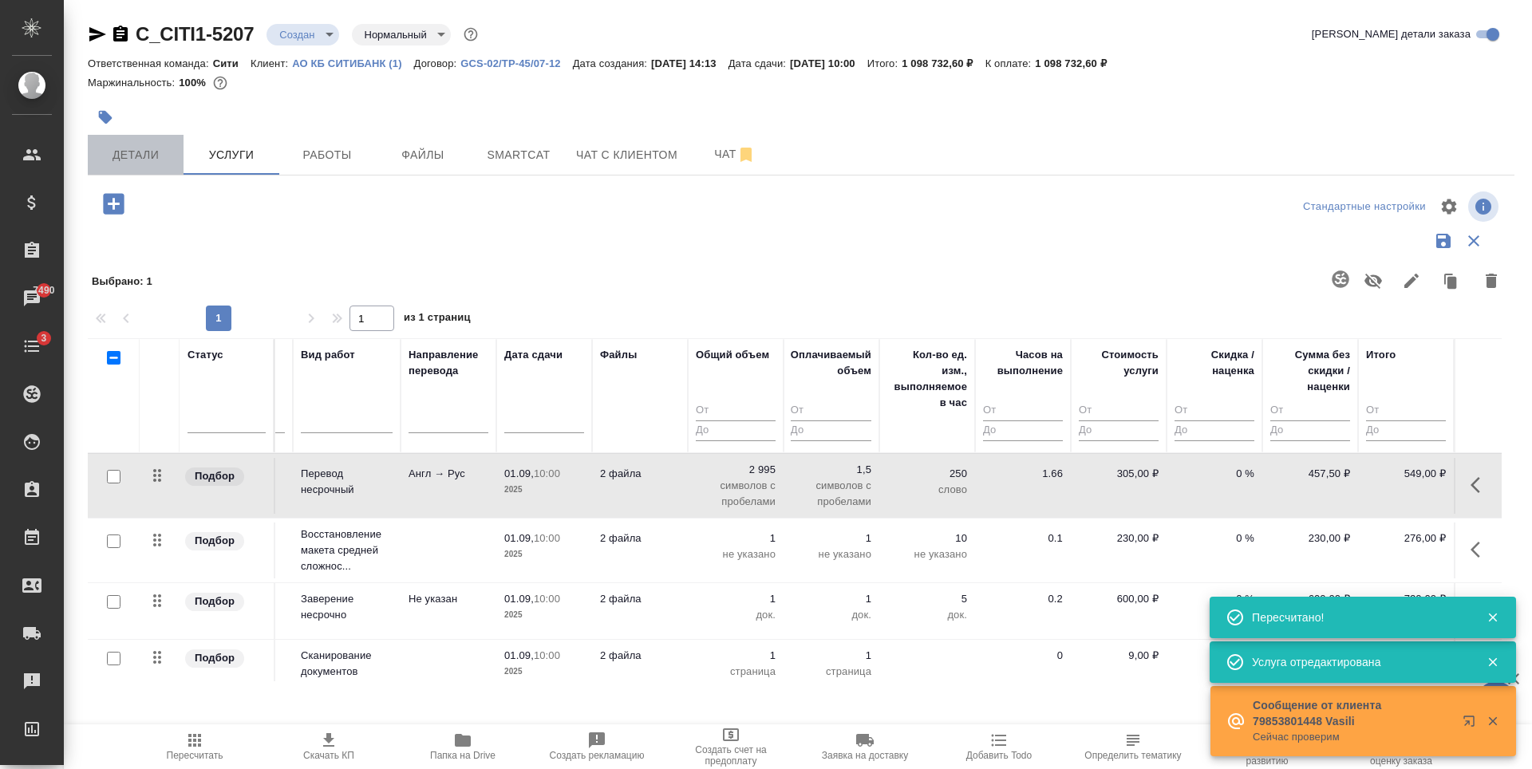
click at [121, 145] on span "Детали" at bounding box center [135, 155] width 77 height 20
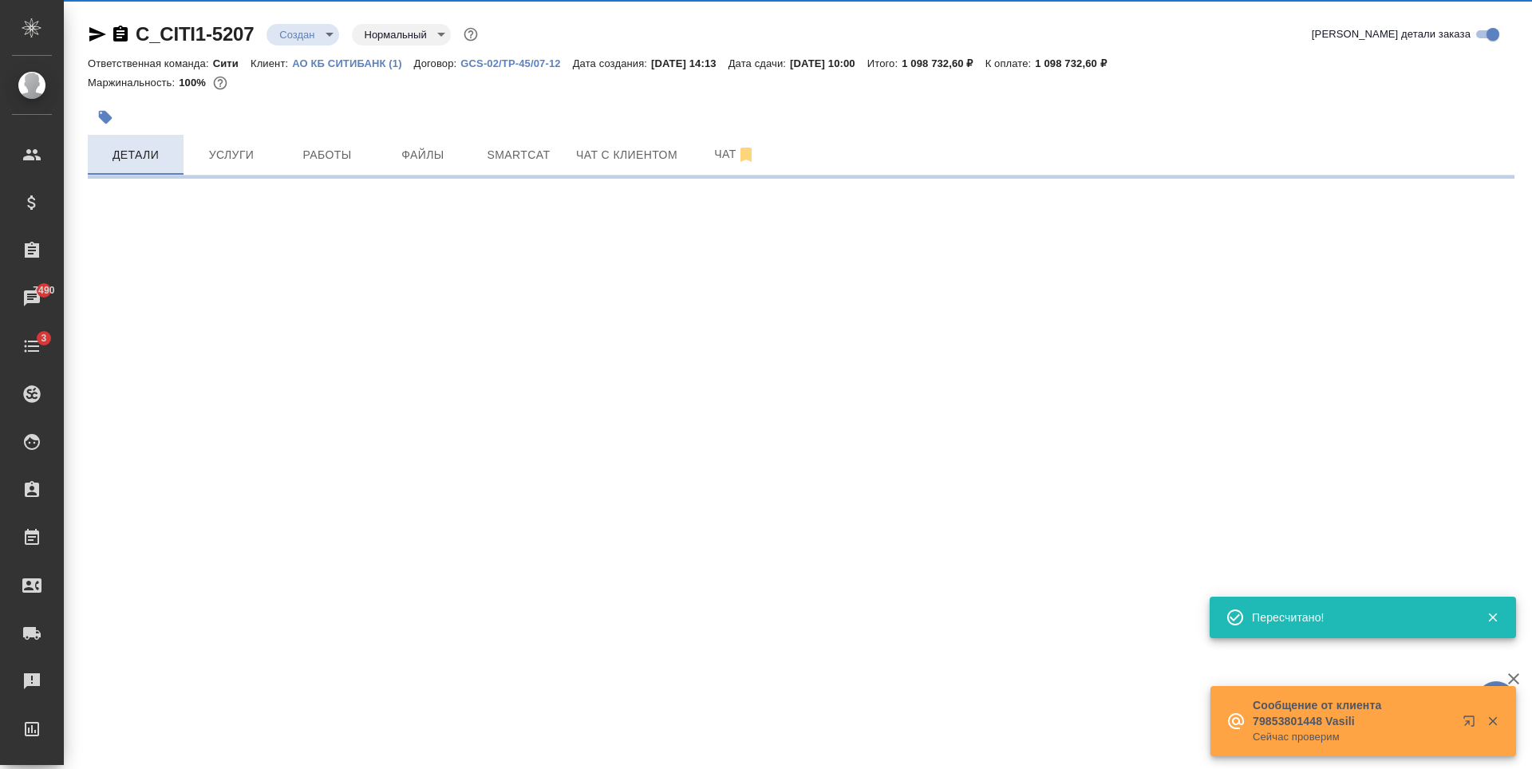
select select "RU"
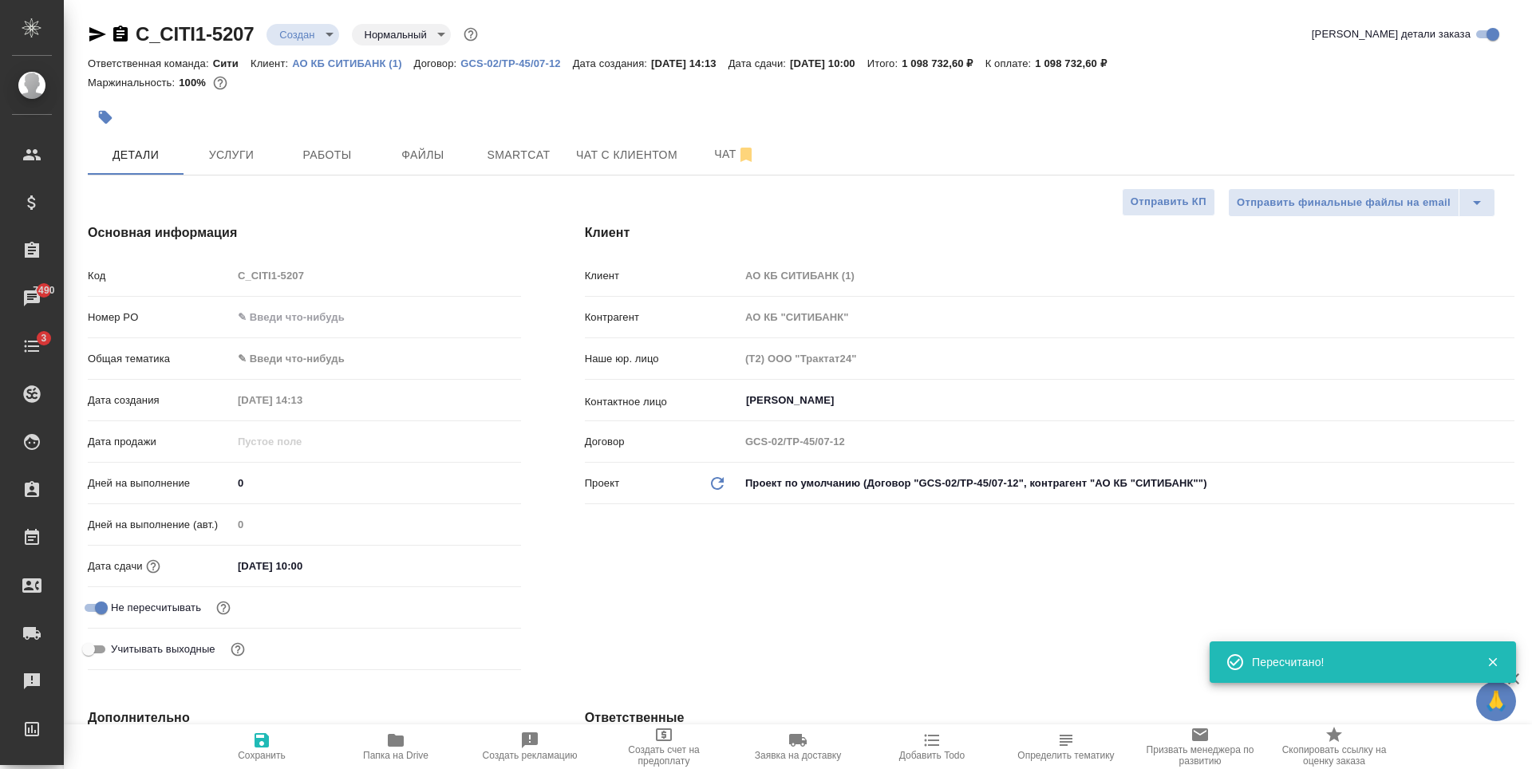
type textarea "x"
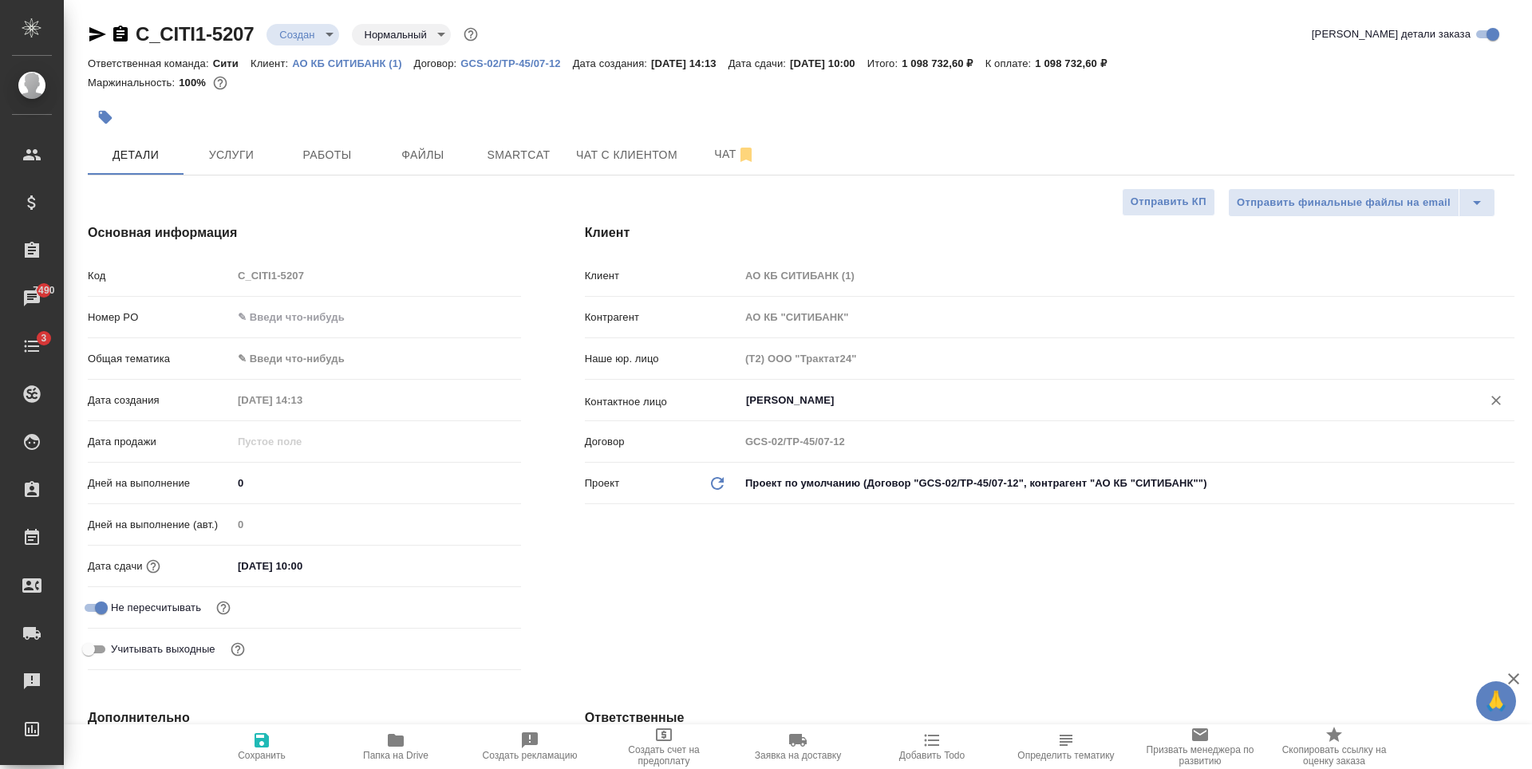
click at [776, 403] on input "Серебрякова Таисия" at bounding box center [1101, 400] width 712 height 19
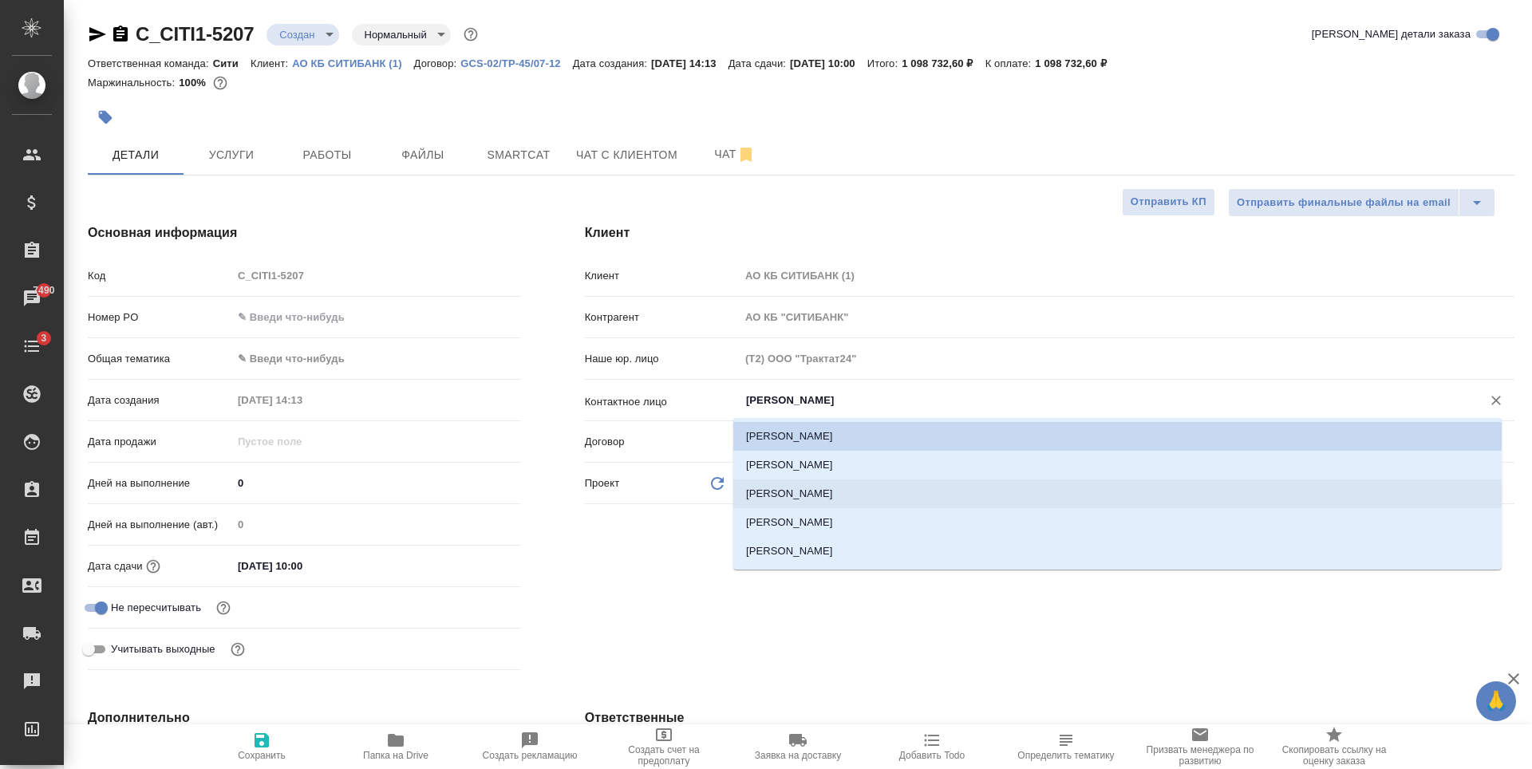
click at [817, 633] on div "Клиент Клиент АО КБ СИТИБАНК (1) Контрагент АО КБ "СИТИБАНК" Наше юр. лицо (Т2)…" at bounding box center [1049, 450] width 993 height 517
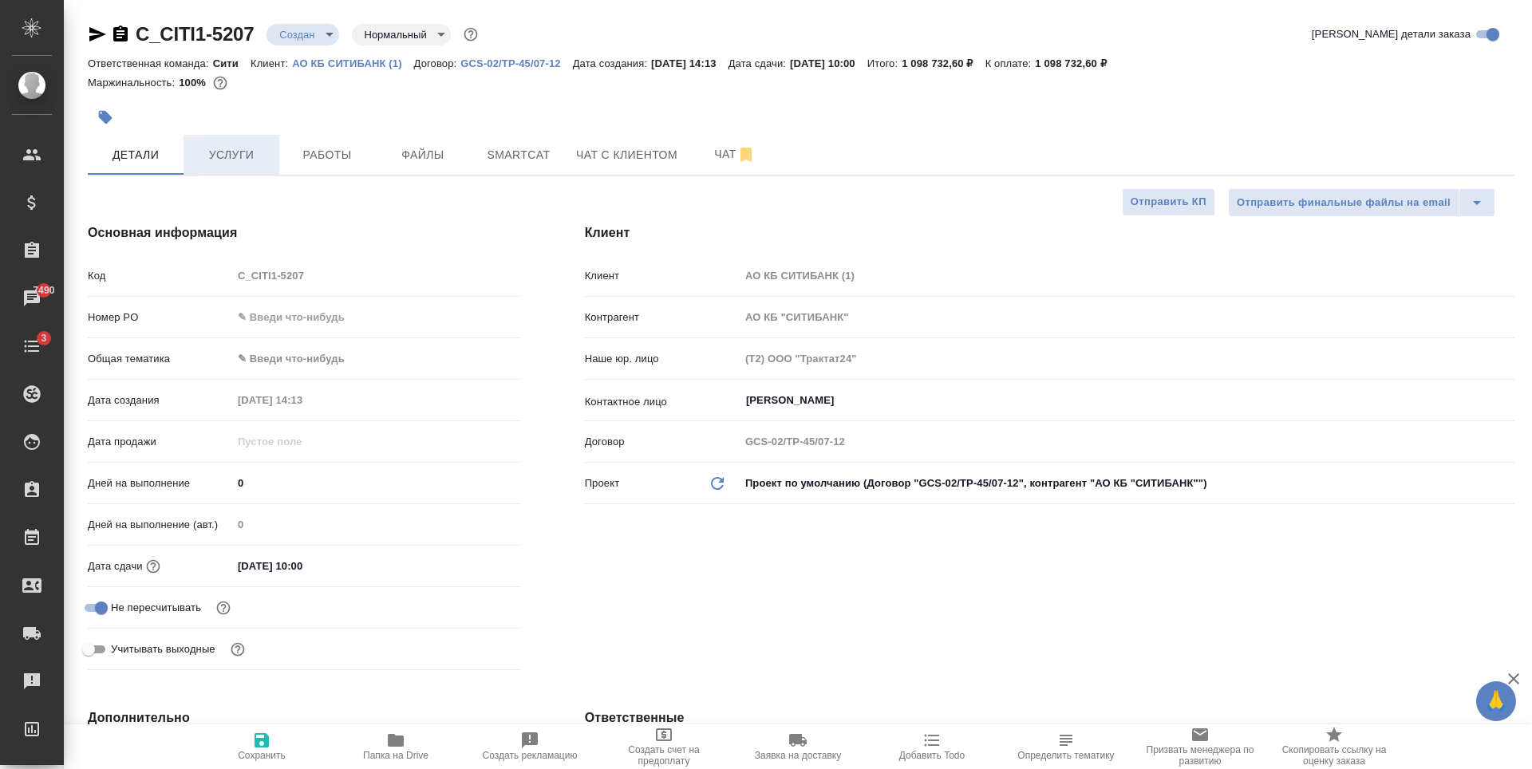
click at [236, 153] on span "Услуги" at bounding box center [231, 155] width 77 height 20
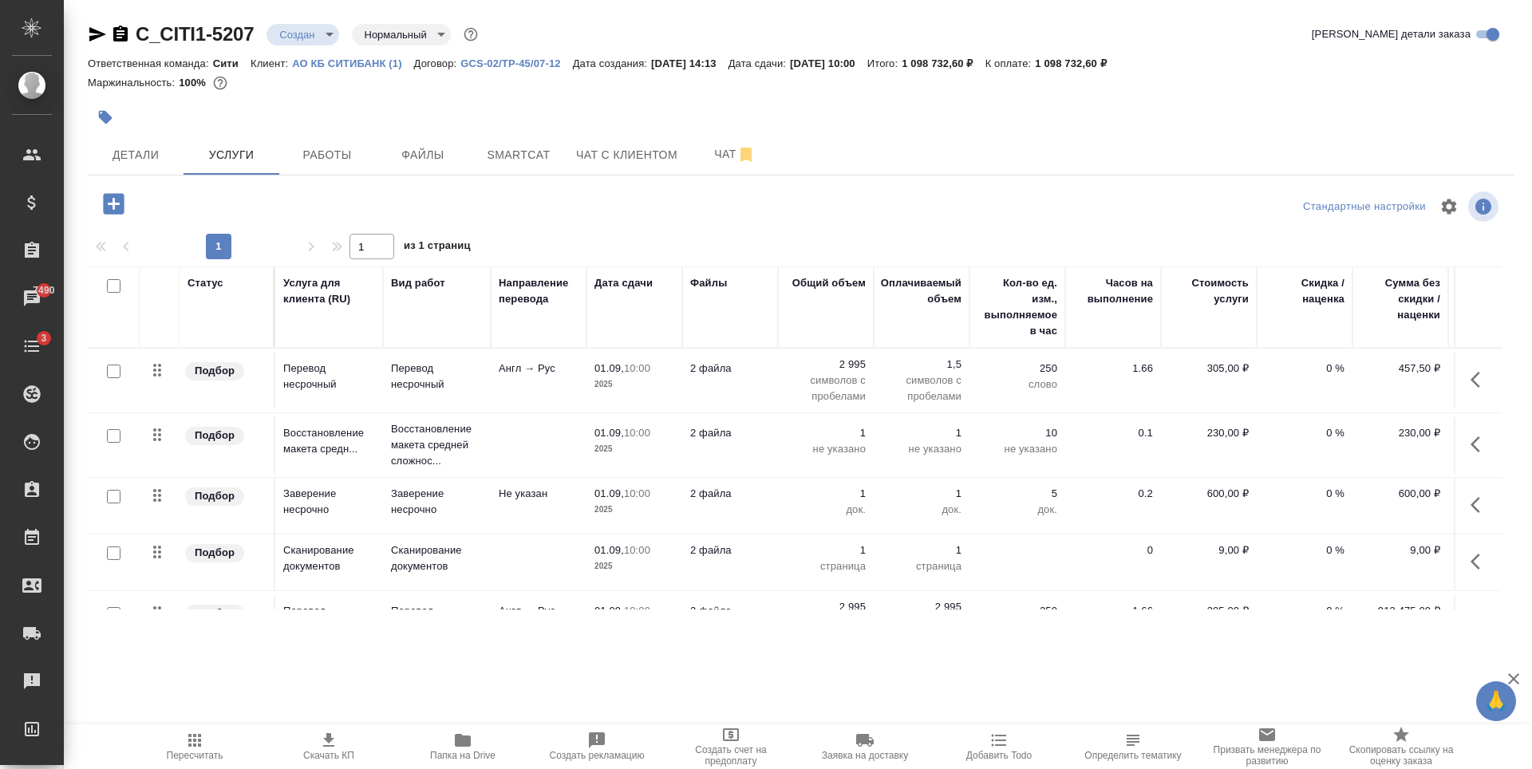
click at [332, 60] on p "АО КБ СИТИБАНК (1)" at bounding box center [352, 63] width 121 height 12
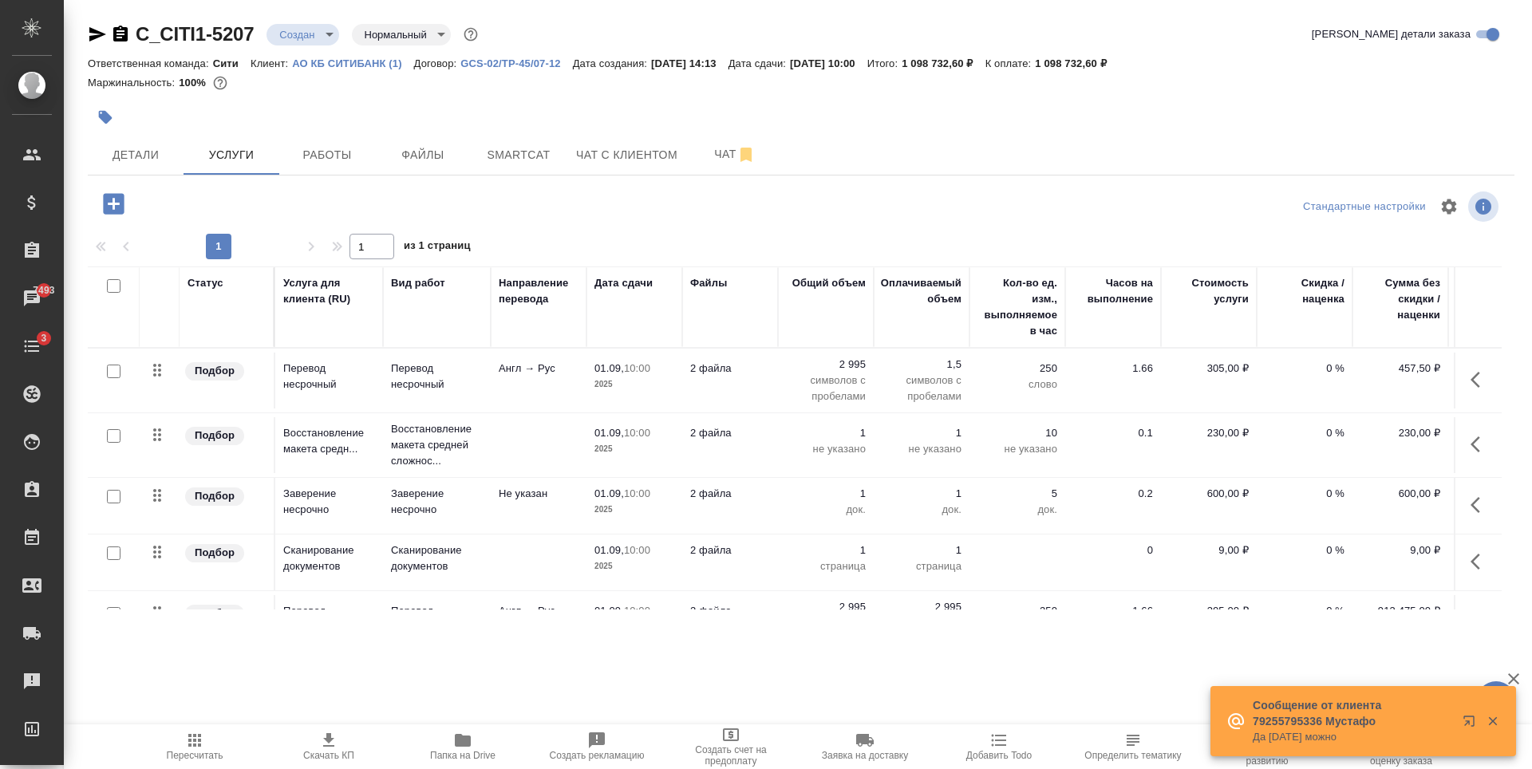
click at [527, 382] on td "Англ → Рус" at bounding box center [539, 381] width 96 height 56
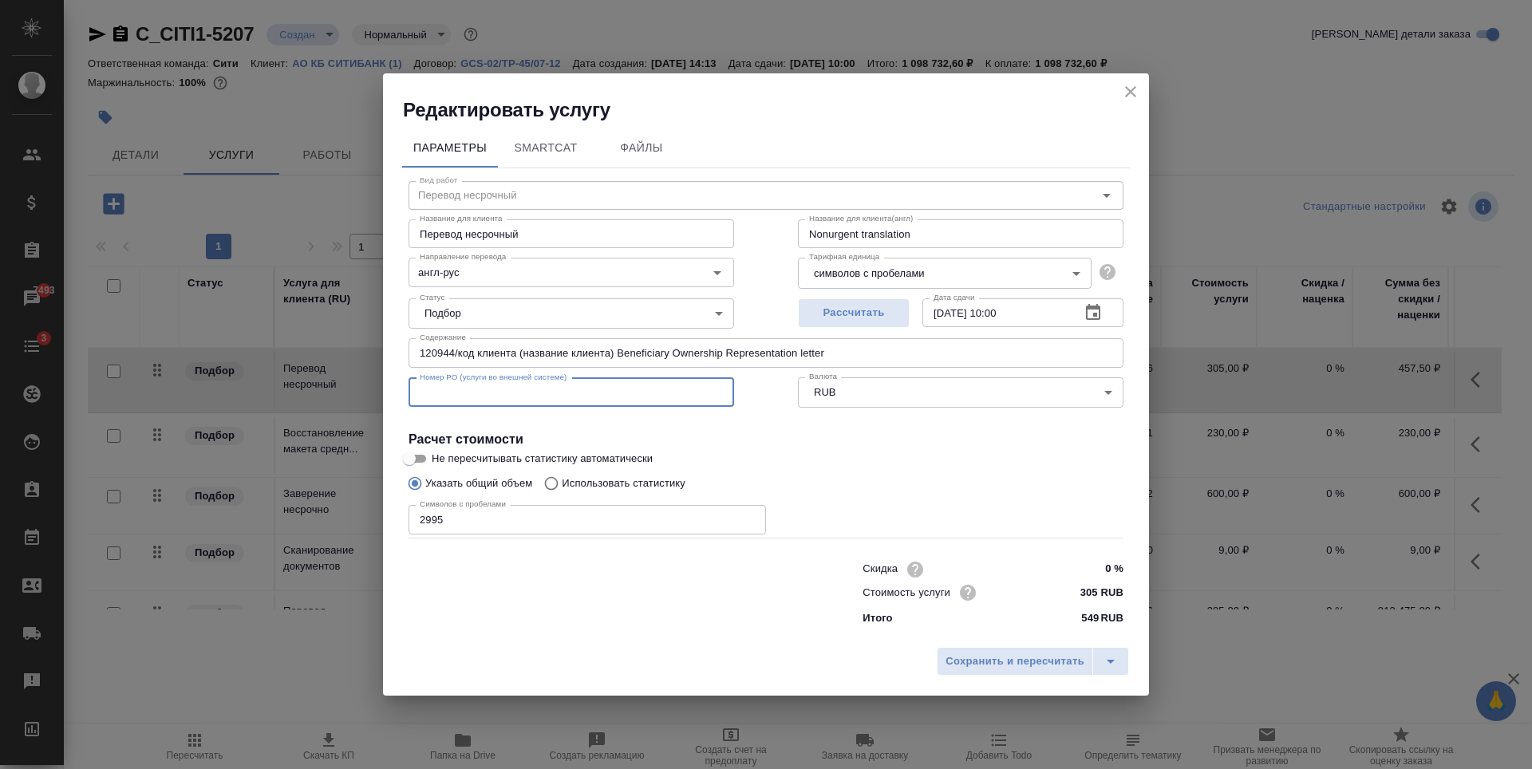
click at [481, 390] on input "text" at bounding box center [572, 392] width 326 height 29
paste input "23388"
type input "23388"
click at [993, 662] on span "Сохранить и пересчитать" at bounding box center [1015, 662] width 139 height 18
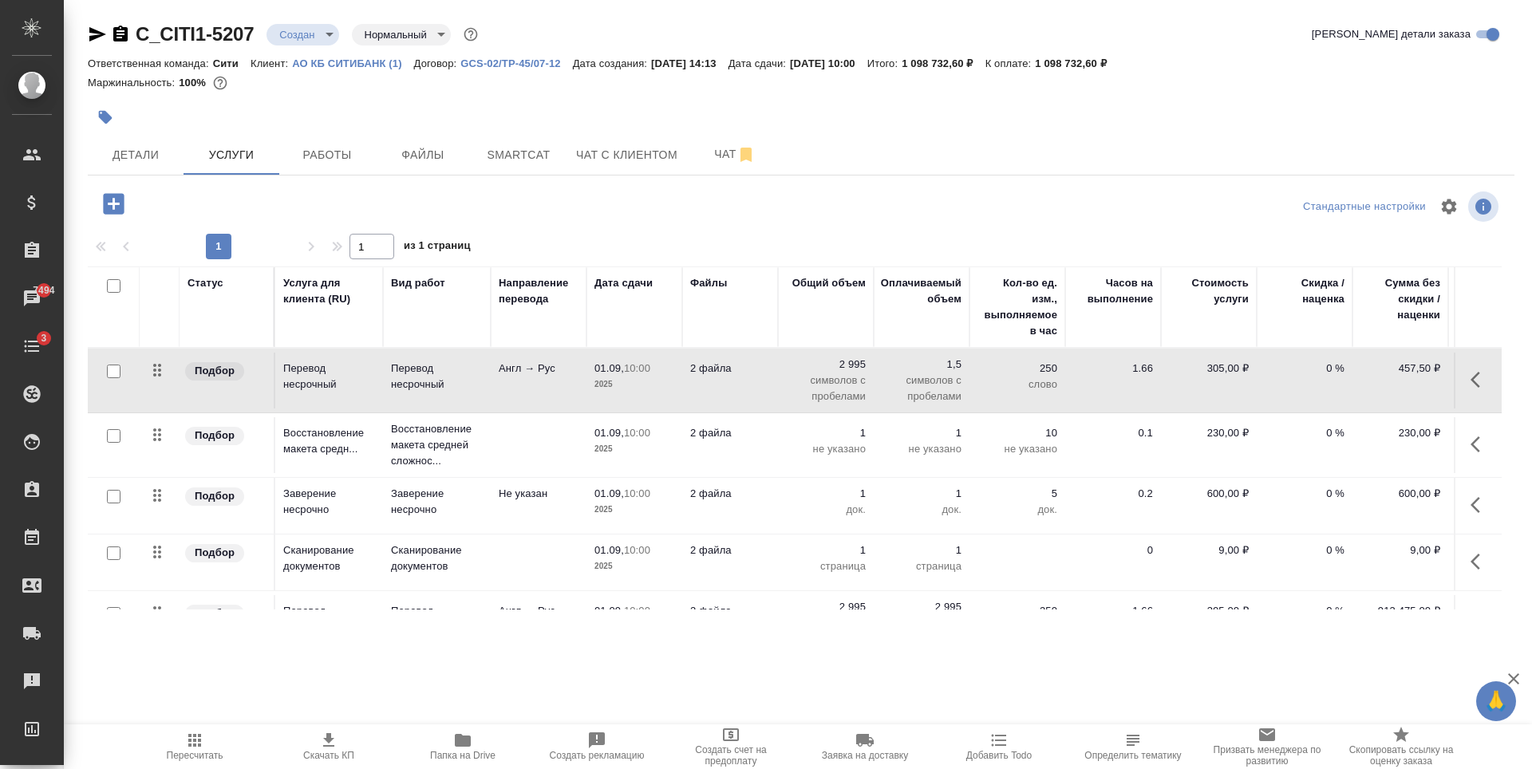
click at [450, 369] on p "Перевод несрочный" at bounding box center [437, 377] width 92 height 32
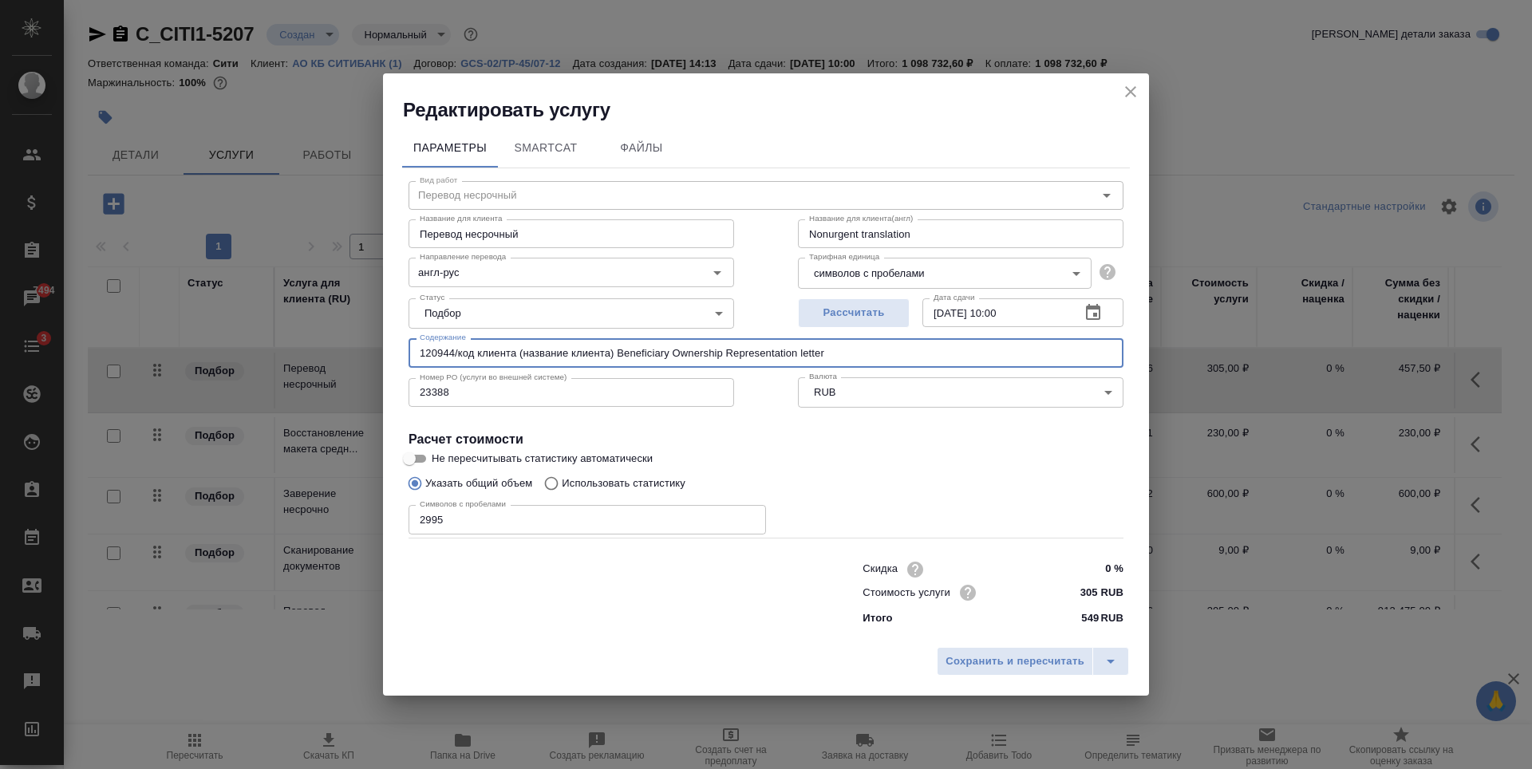
drag, startPoint x: 457, startPoint y: 355, endPoint x: 517, endPoint y: 353, distance: 59.9
click at [517, 353] on input "120944/код клиента (название клиента) Beneficiary Ownership Representation lett…" at bounding box center [766, 352] width 715 height 29
paste input "500238"
drag, startPoint x: 496, startPoint y: 356, endPoint x: 590, endPoint y: 357, distance: 93.4
click at [590, 357] on input "120944/500238 (название клиента) Beneficiary Ownership Representation letter" at bounding box center [766, 352] width 715 height 29
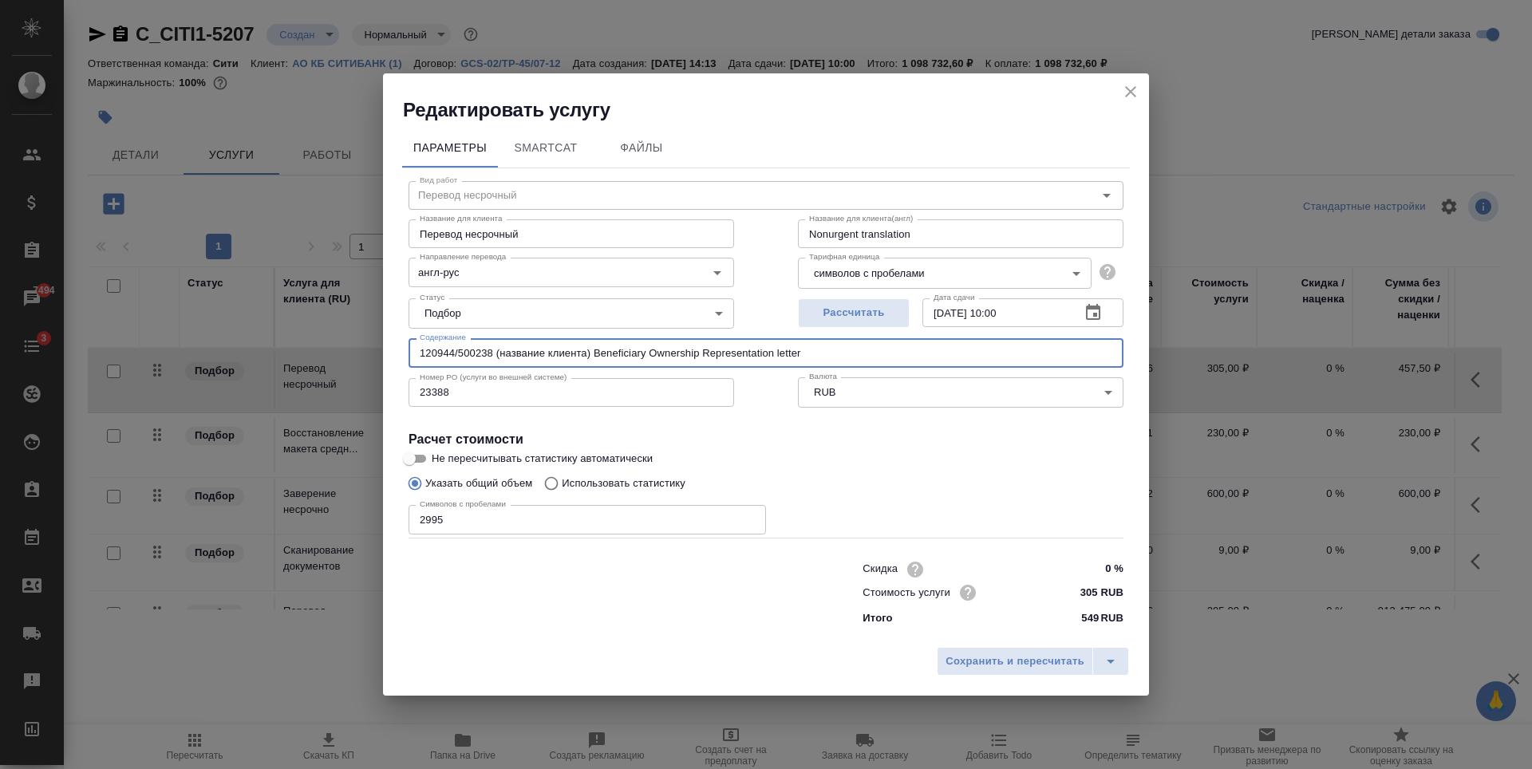
paste input "EBRD"
click at [536, 346] on input "120944/500238 (EBRD) Beneficiary Ownership Representation letter" at bounding box center [766, 352] width 715 height 29
type input "120944/500238 (EBRD) Beneficiary Ownership Representation letter"
click at [1027, 669] on span "Сохранить и пересчитать" at bounding box center [1015, 662] width 139 height 18
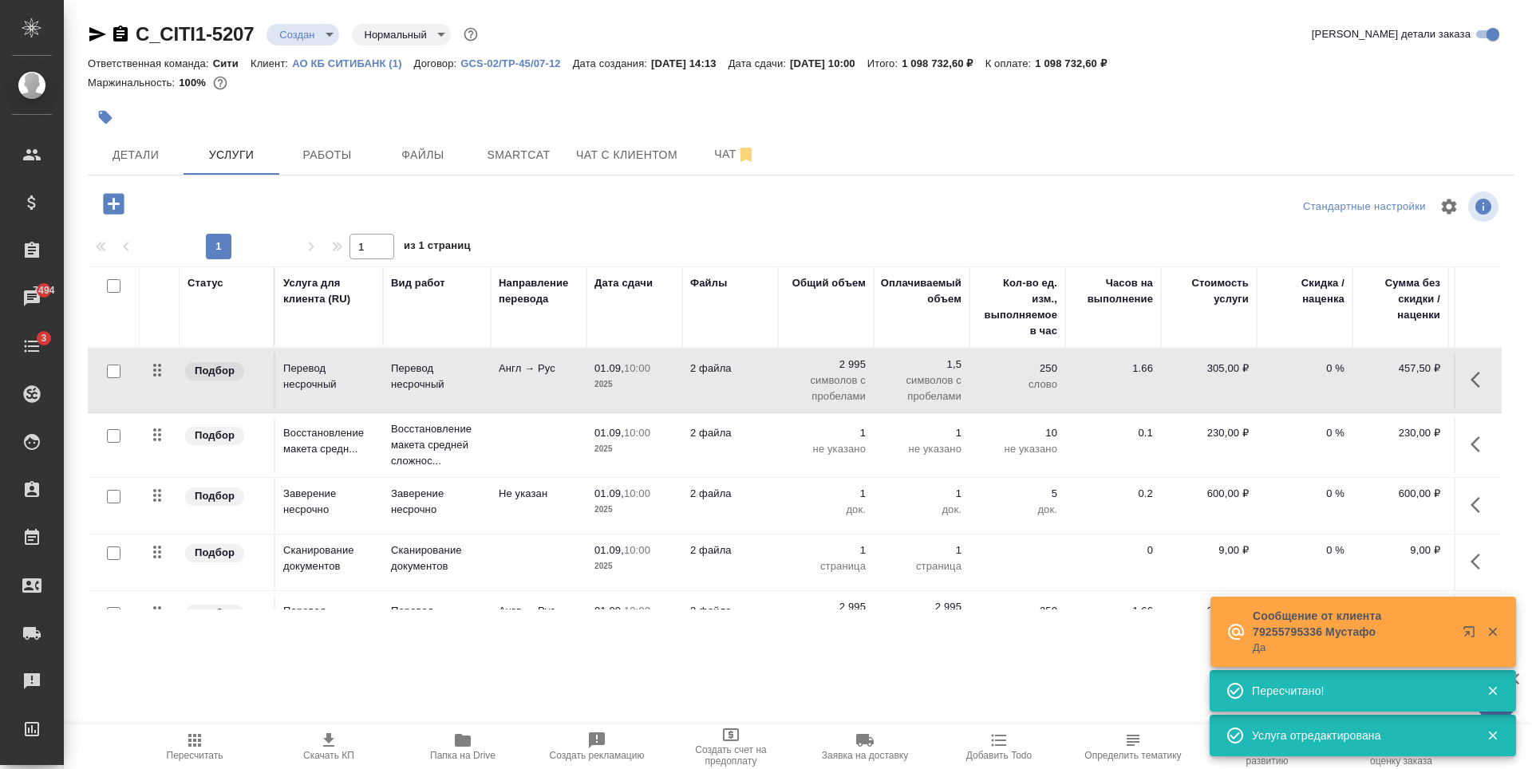
click at [524, 376] on p "Англ → Рус" at bounding box center [539, 369] width 80 height 16
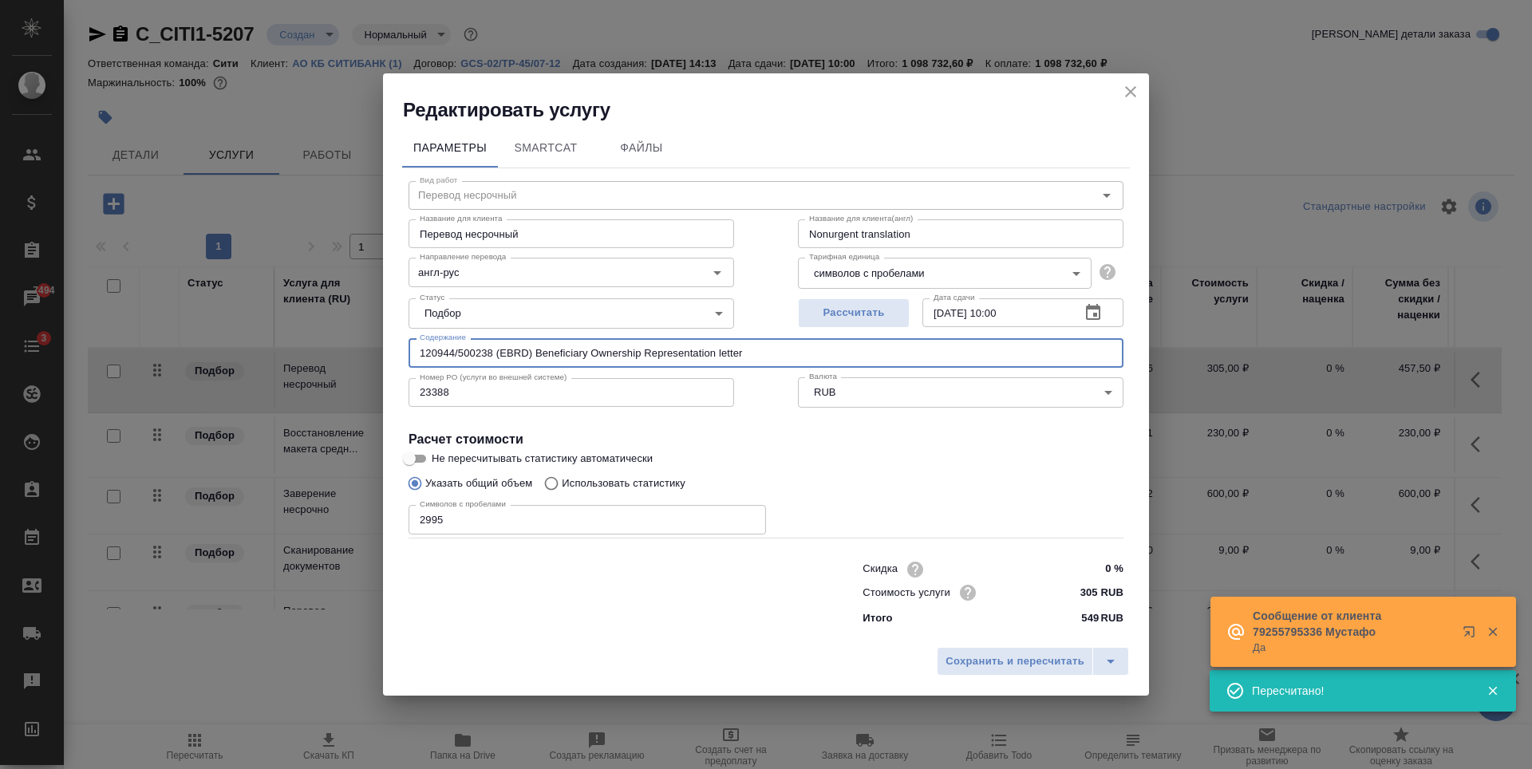
click at [651, 352] on input "120944/500238 (EBRD) Beneficiary Ownership Representation letter" at bounding box center [766, 352] width 715 height 29
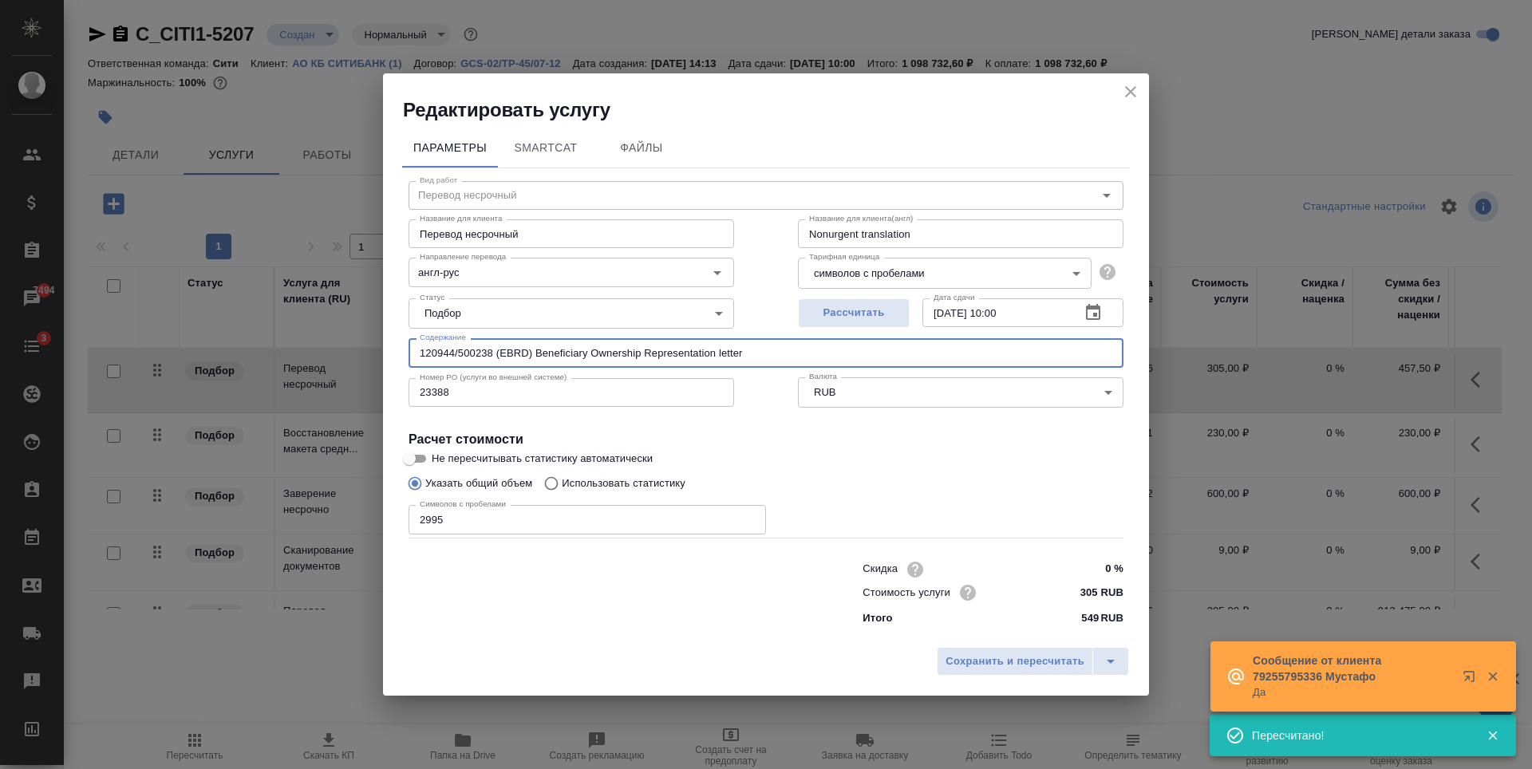
click at [651, 352] on input "120944/500238 (EBRD) Beneficiary Ownership Representation letter" at bounding box center [766, 352] width 715 height 29
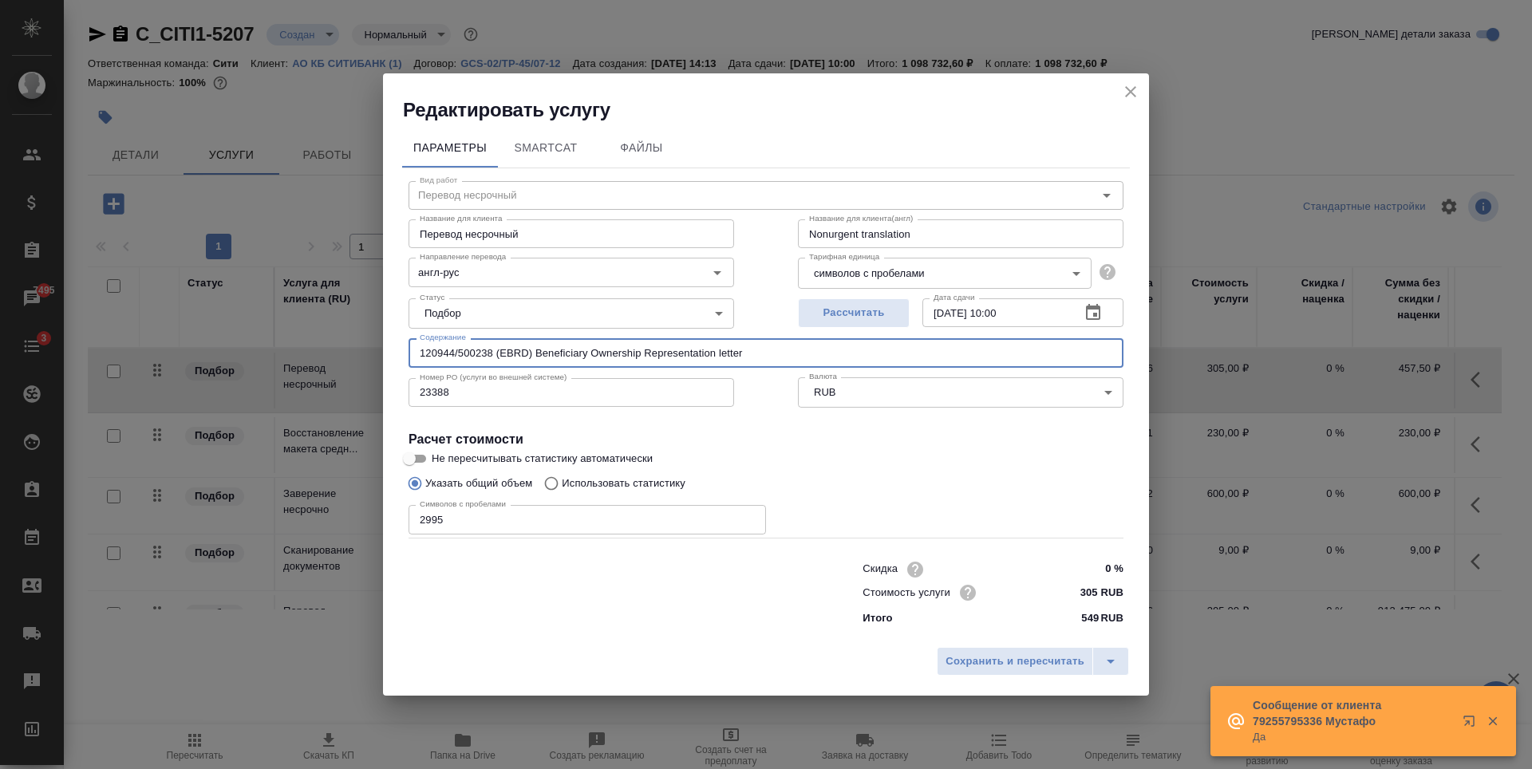
click at [1132, 86] on icon "close" at bounding box center [1130, 91] width 19 height 19
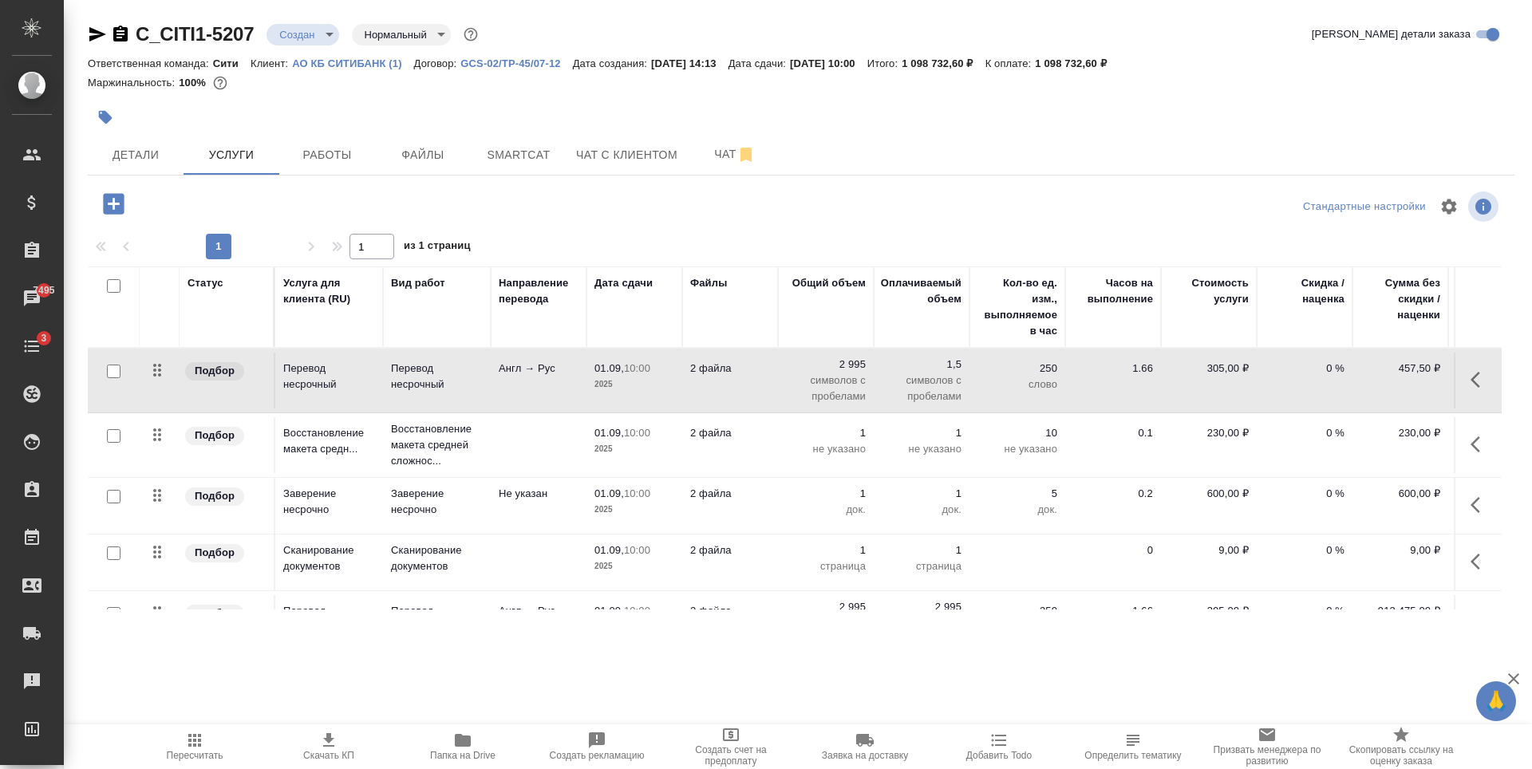
click at [1037, 129] on div at bounding box center [563, 117] width 951 height 35
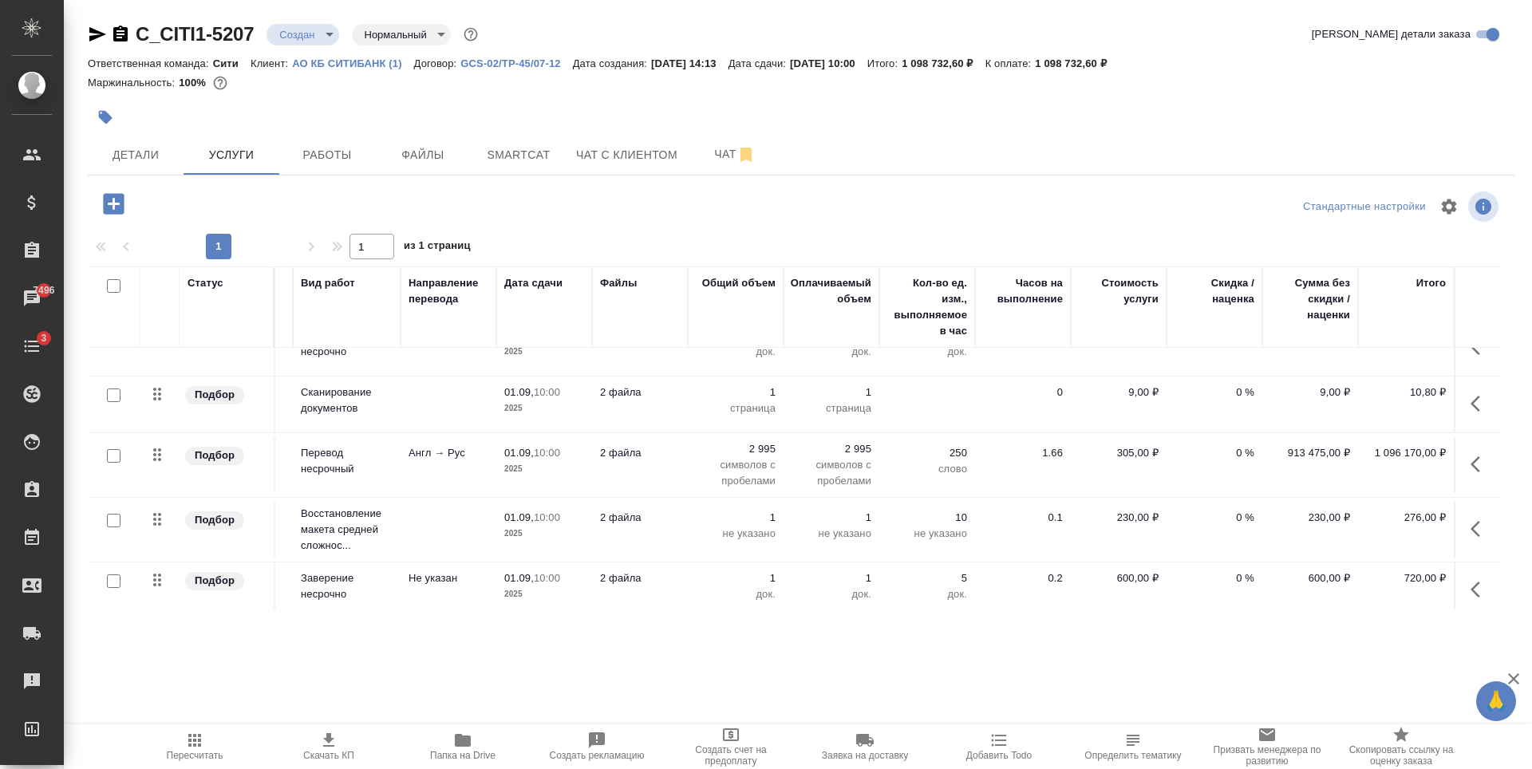
scroll to position [160, 102]
click at [836, 456] on p "символов с пробелами" at bounding box center [832, 472] width 80 height 32
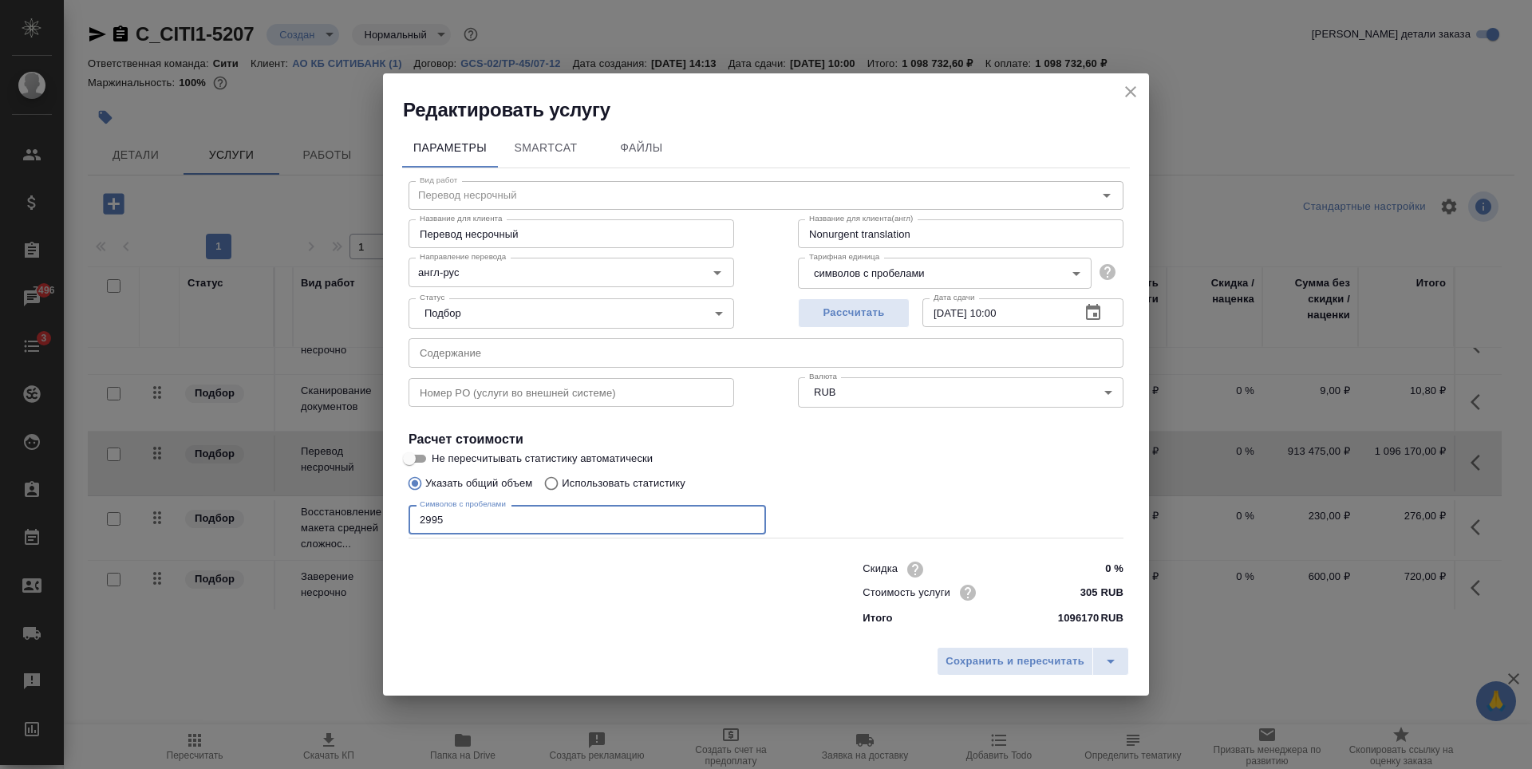
click at [521, 527] on input "2995" at bounding box center [587, 519] width 357 height 29
click at [1094, 592] on input "305 RUB" at bounding box center [1094, 592] width 60 height 23
click at [1086, 590] on input "305 RUB" at bounding box center [1093, 592] width 58 height 23
click at [850, 344] on input "text" at bounding box center [766, 352] width 715 height 29
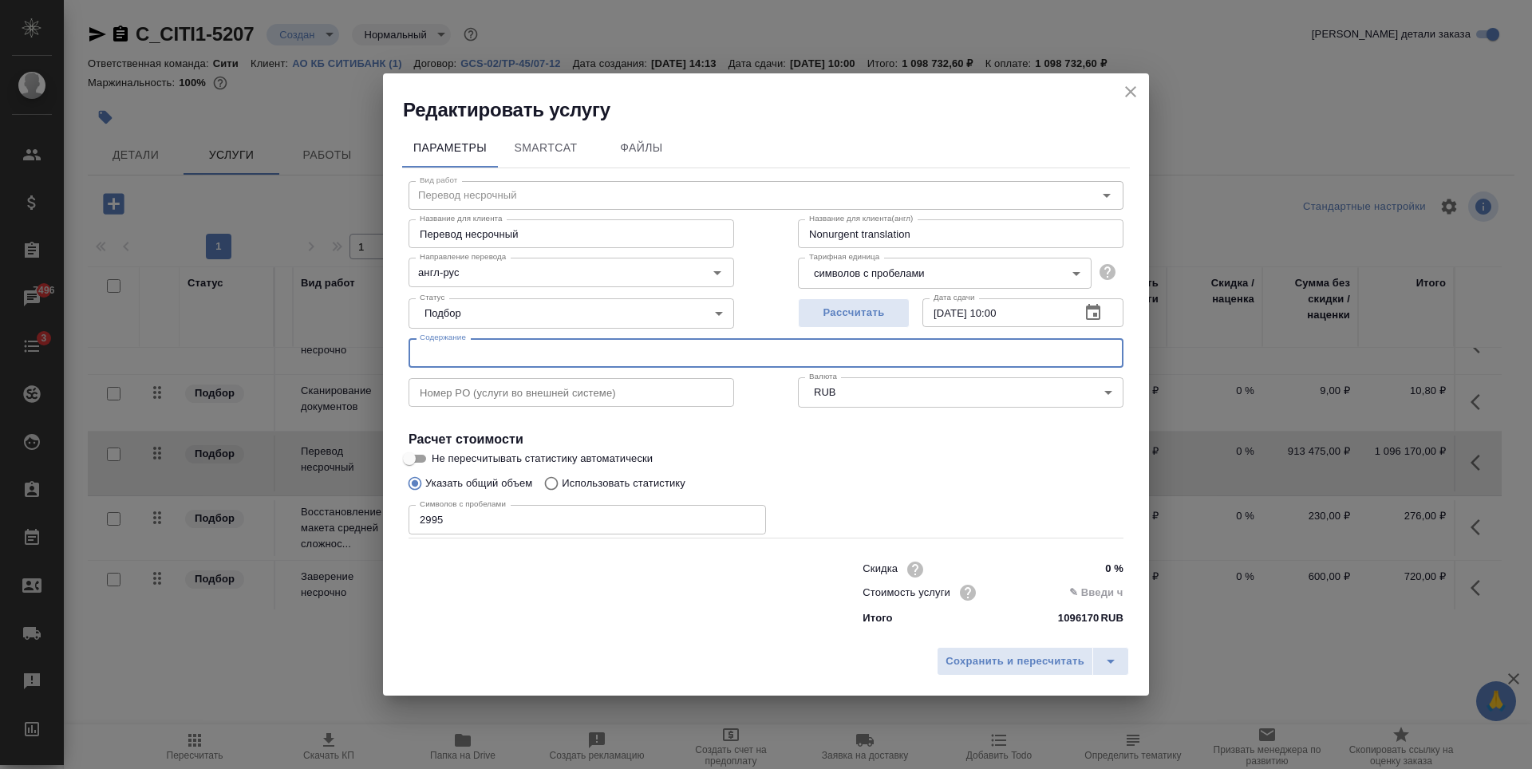
click at [526, 221] on input "Перевод несрочный" at bounding box center [572, 233] width 326 height 29
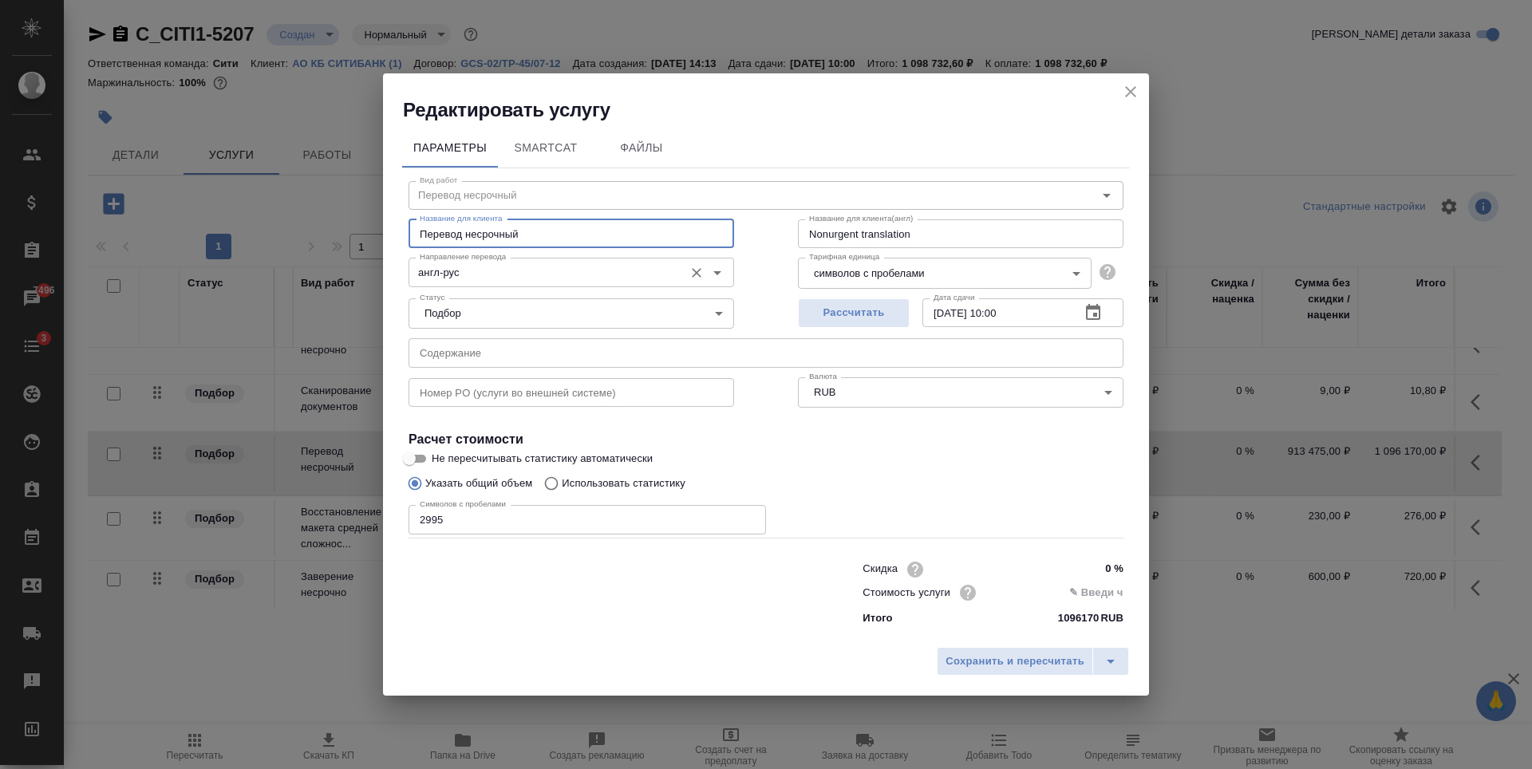
click at [460, 270] on input "англ-рус" at bounding box center [544, 272] width 263 height 19
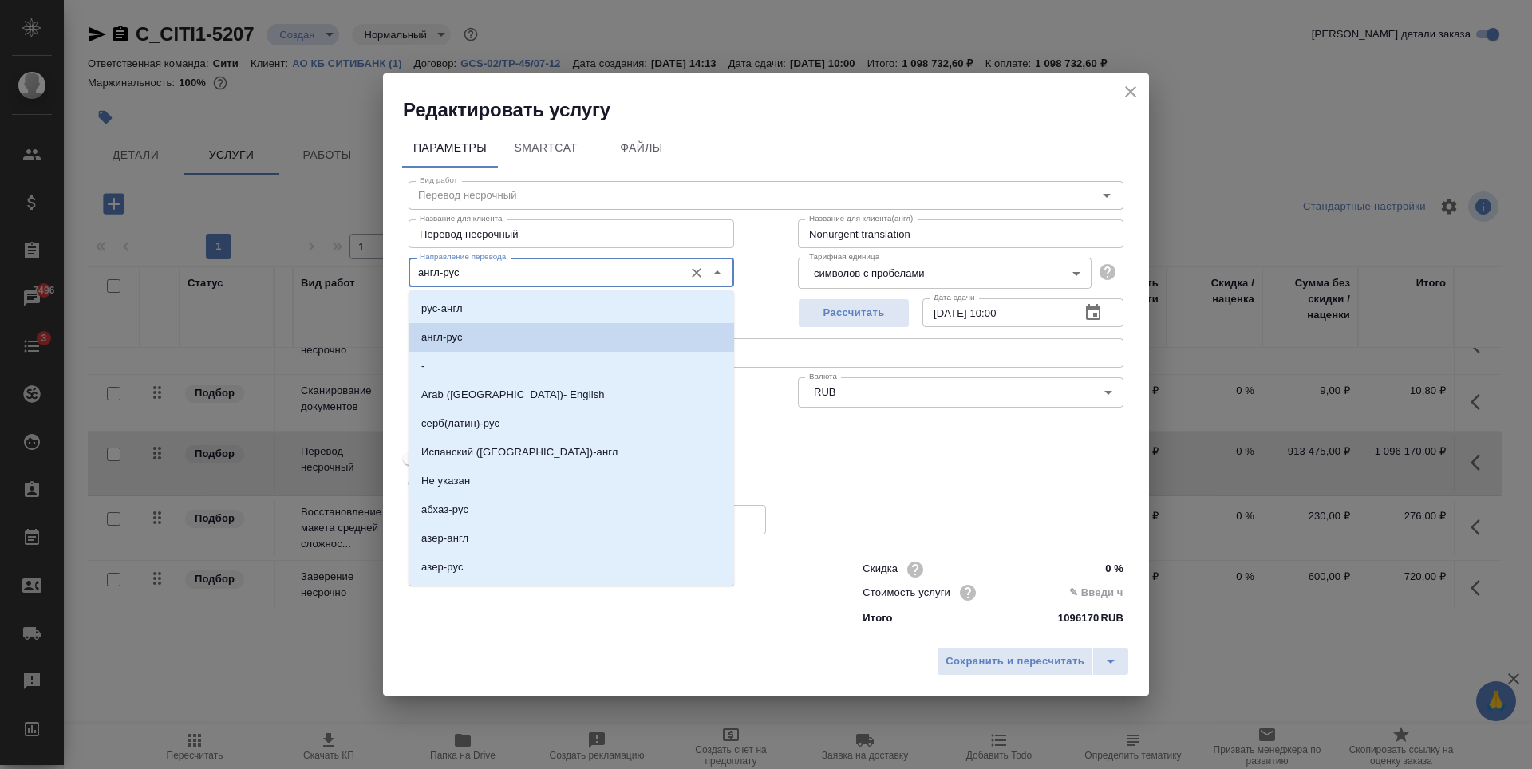
click at [460, 333] on p "англ-рус" at bounding box center [441, 338] width 41 height 16
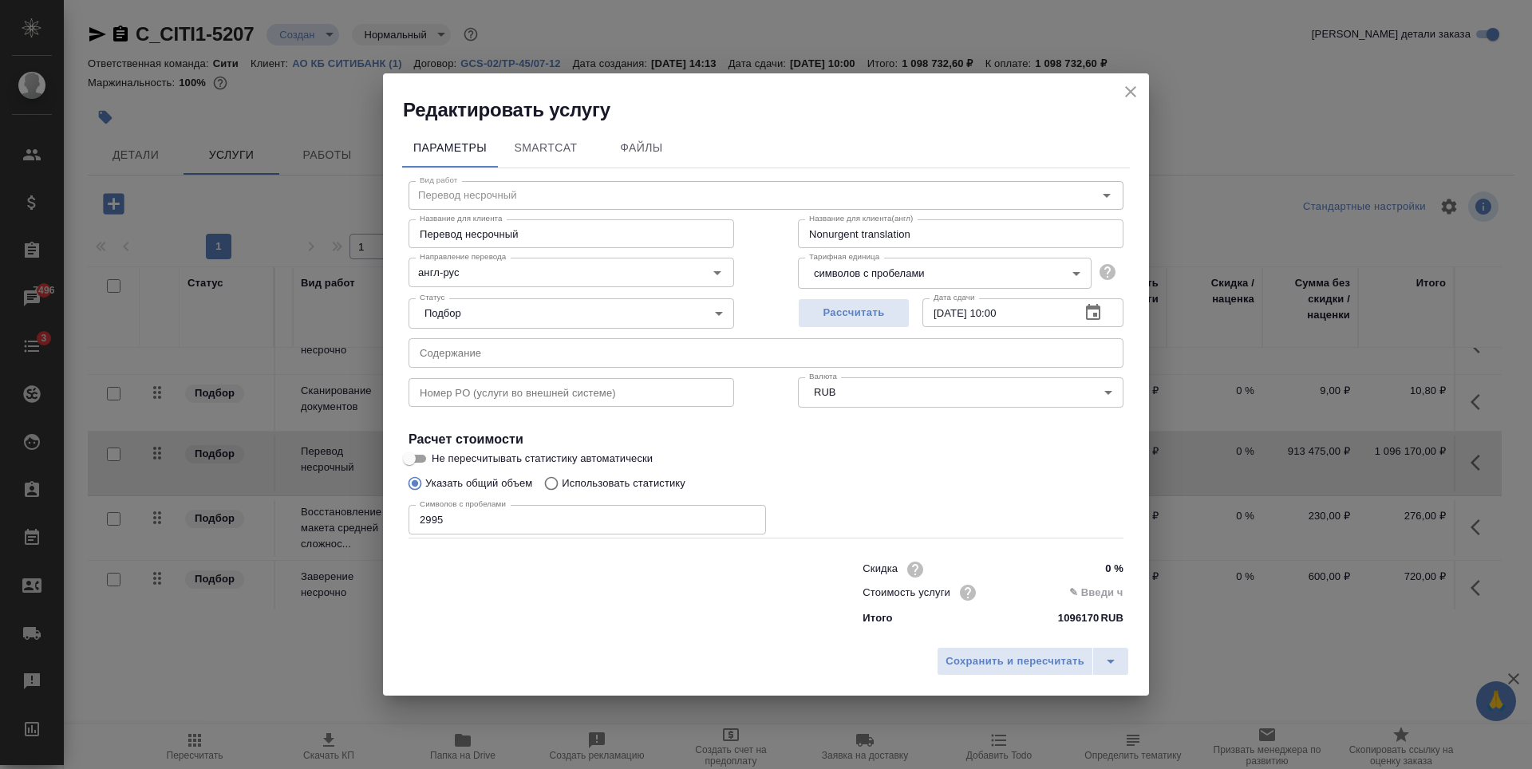
click at [930, 452] on label "Не пересчитывать статистику автоматически" at bounding box center [756, 458] width 712 height 19
click at [438, 452] on input "Не пересчитывать статистику автоматически" at bounding box center [409, 458] width 57 height 19
checkbox input "true"
click at [970, 588] on icon "button" at bounding box center [967, 592] width 19 height 19
click at [544, 523] on div at bounding box center [766, 384] width 1532 height 769
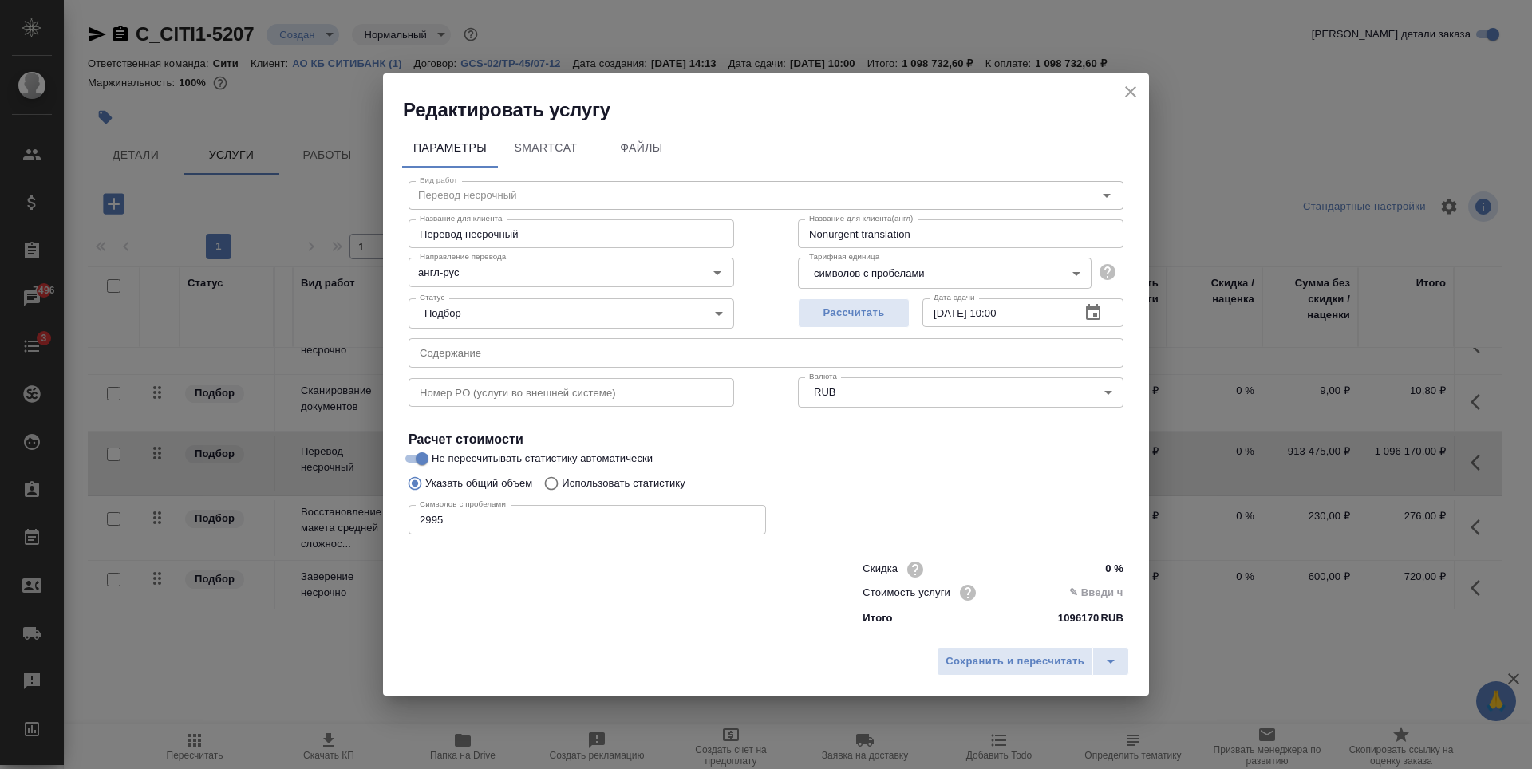
click at [456, 521] on input "2995" at bounding box center [587, 519] width 357 height 29
click at [986, 661] on span "Сохранить и пересчитать" at bounding box center [1015, 662] width 139 height 18
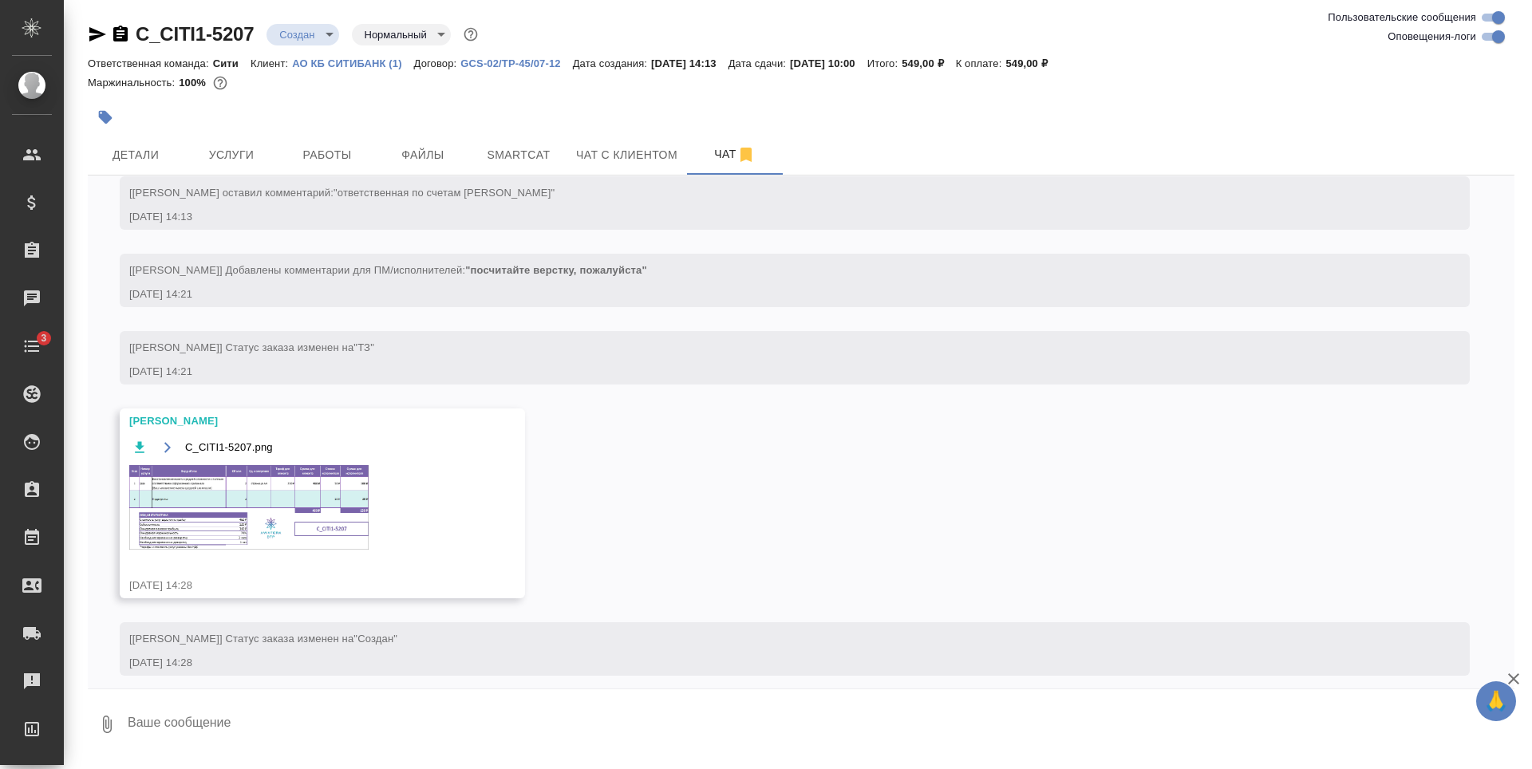
scroll to position [73, 0]
click at [233, 498] on img at bounding box center [248, 503] width 239 height 85
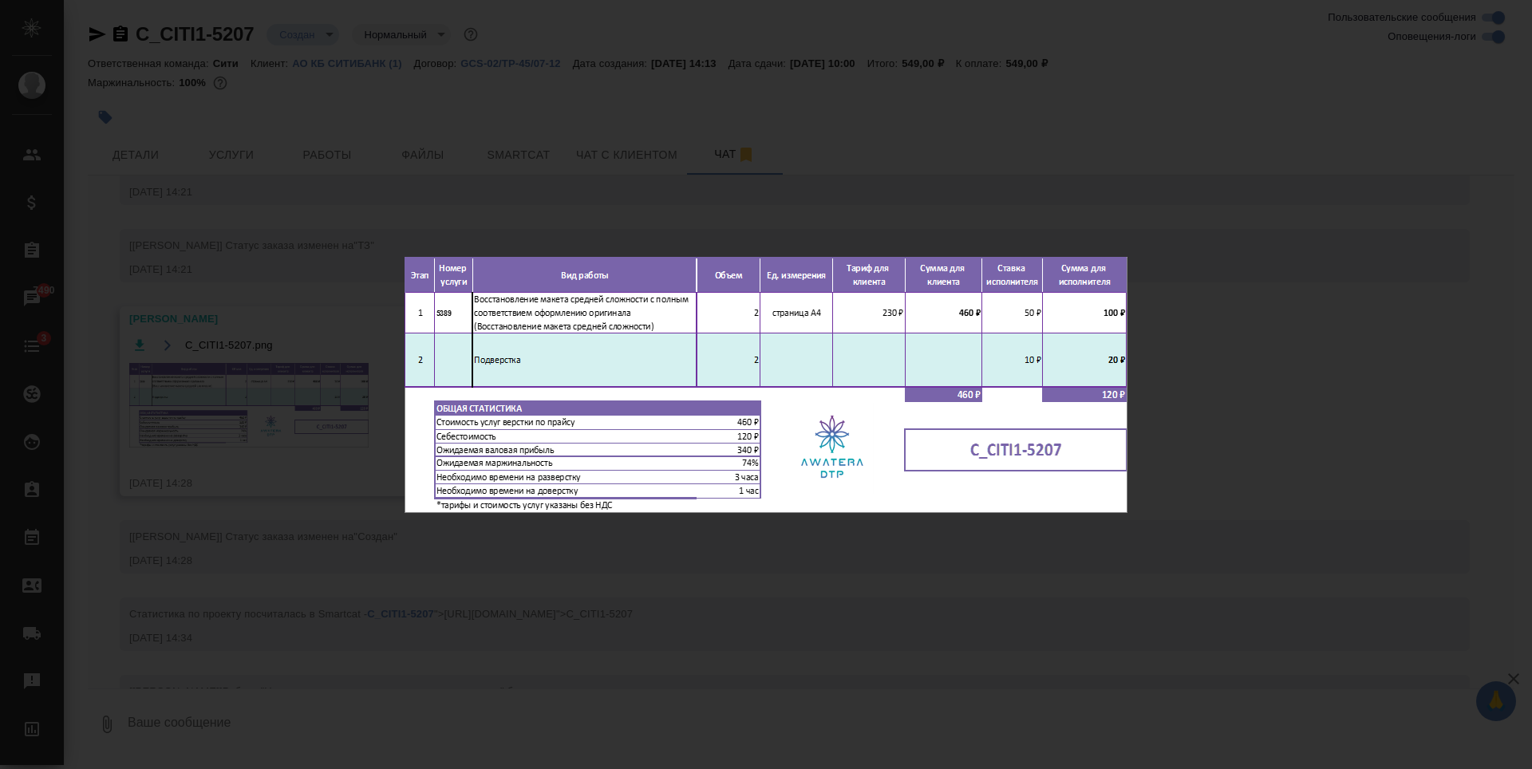
scroll to position [235, 0]
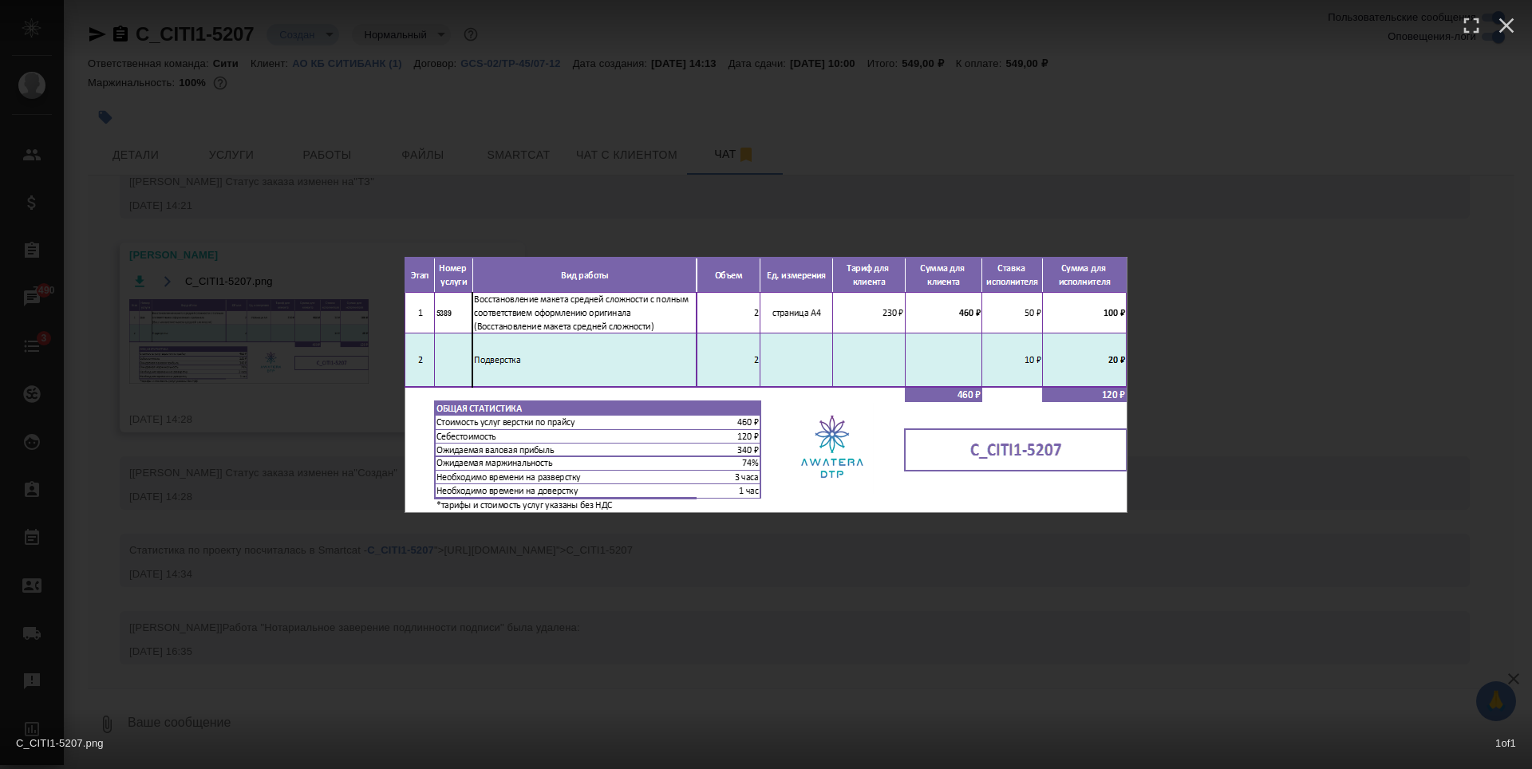
click at [157, 231] on div "C_CITI1-5207.png 1 of 1" at bounding box center [766, 384] width 1532 height 769
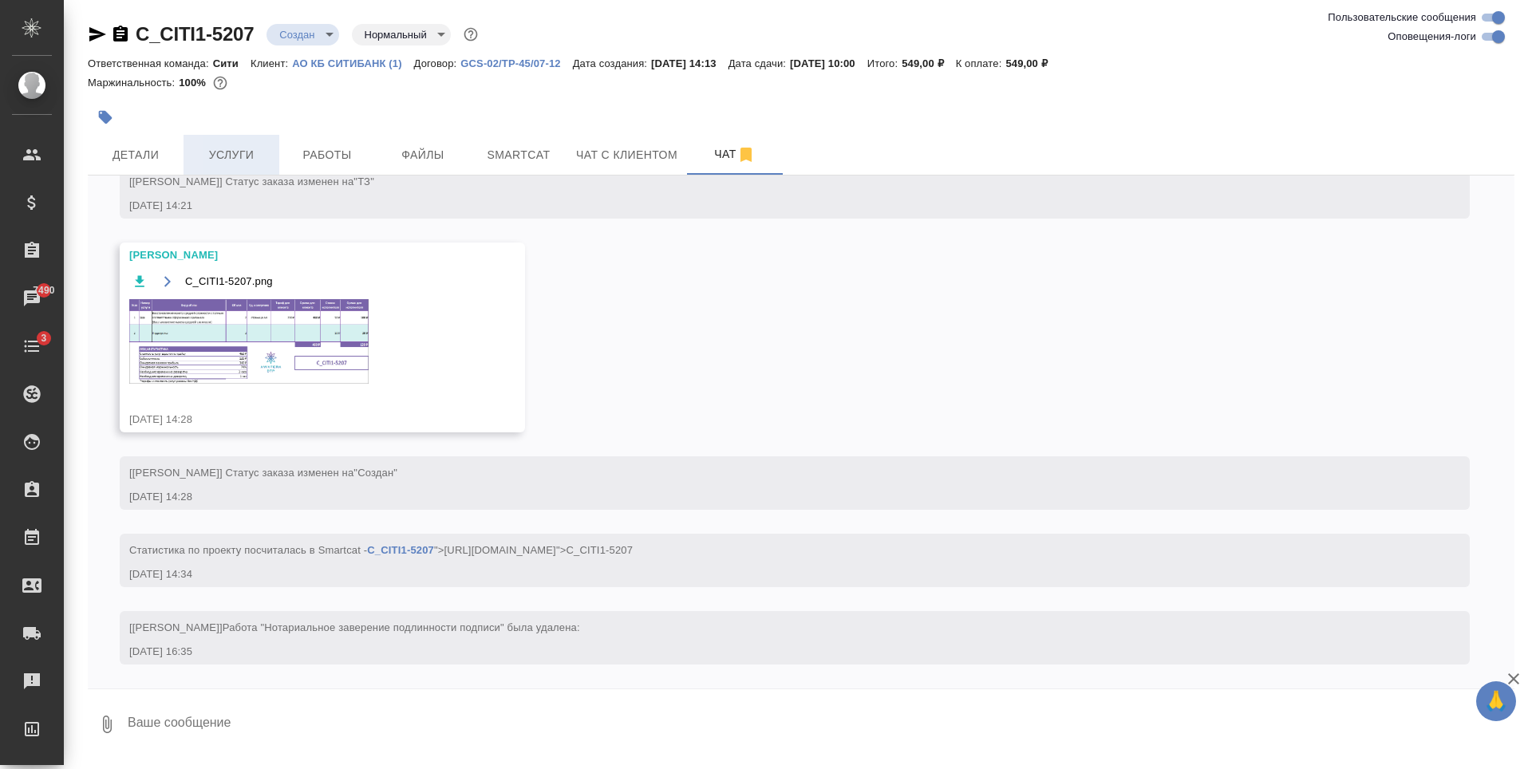
click at [227, 156] on span "Услуги" at bounding box center [231, 155] width 77 height 20
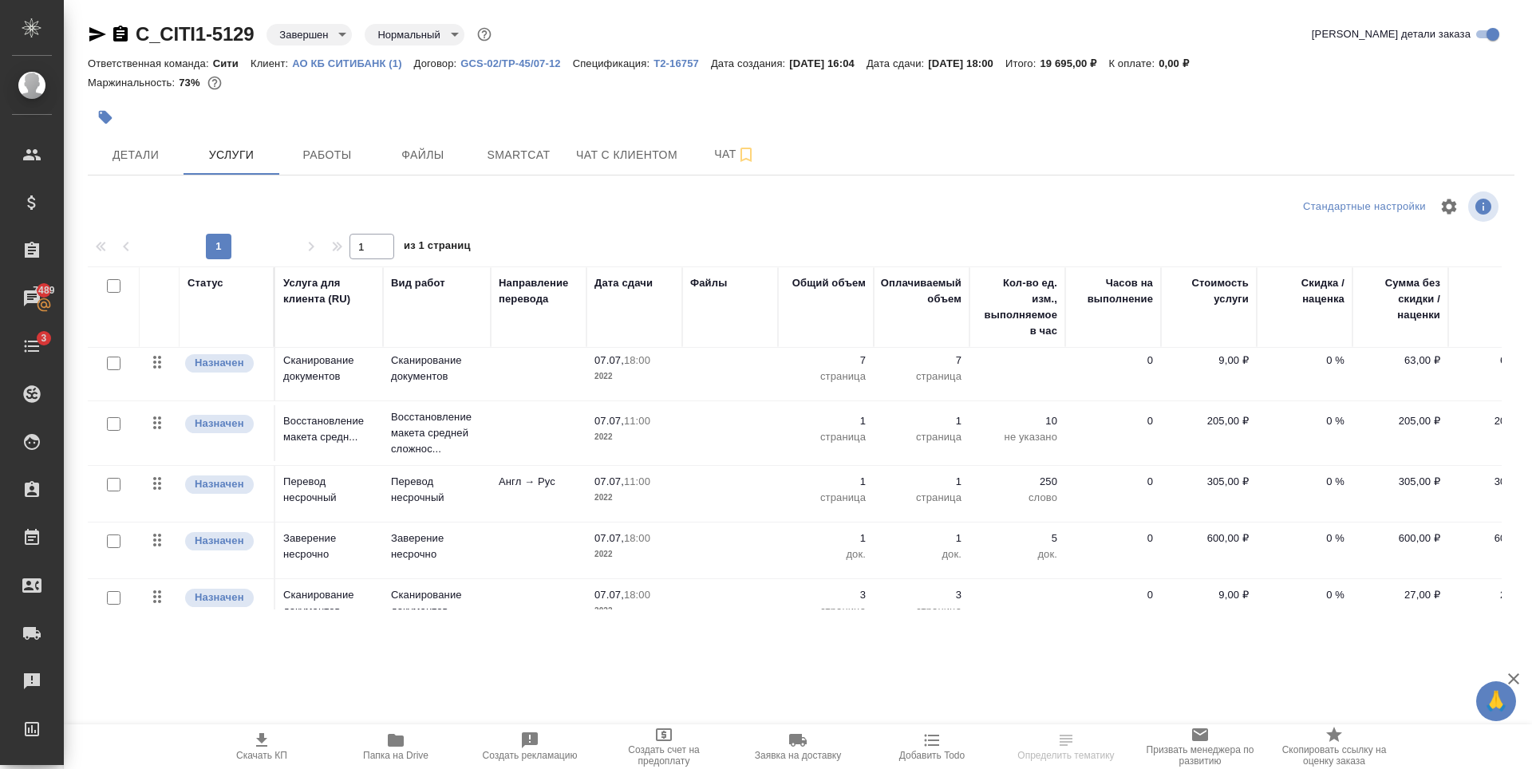
scroll to position [924, 0]
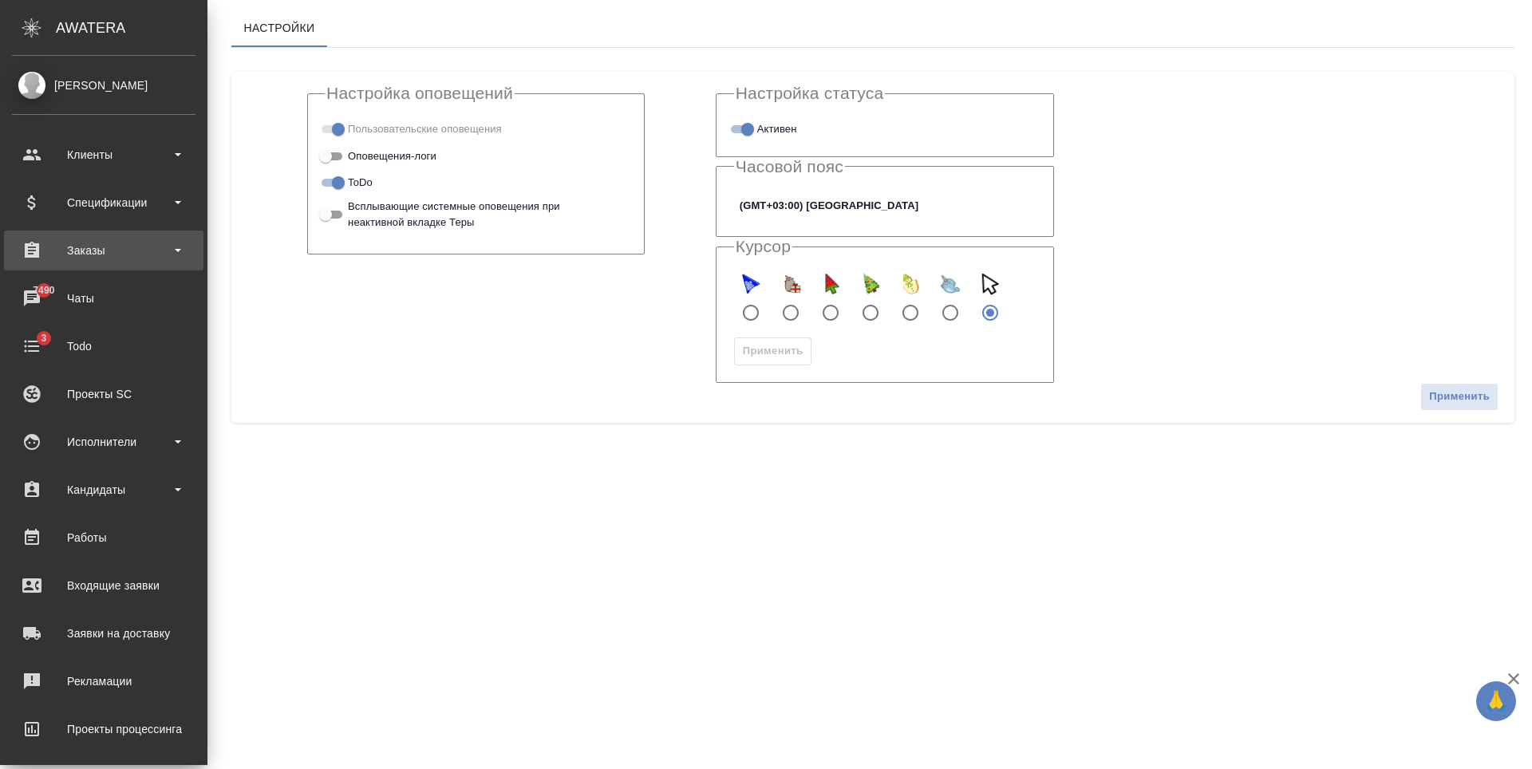
click at [111, 231] on div "Заказы" at bounding box center [103, 251] width 199 height 40
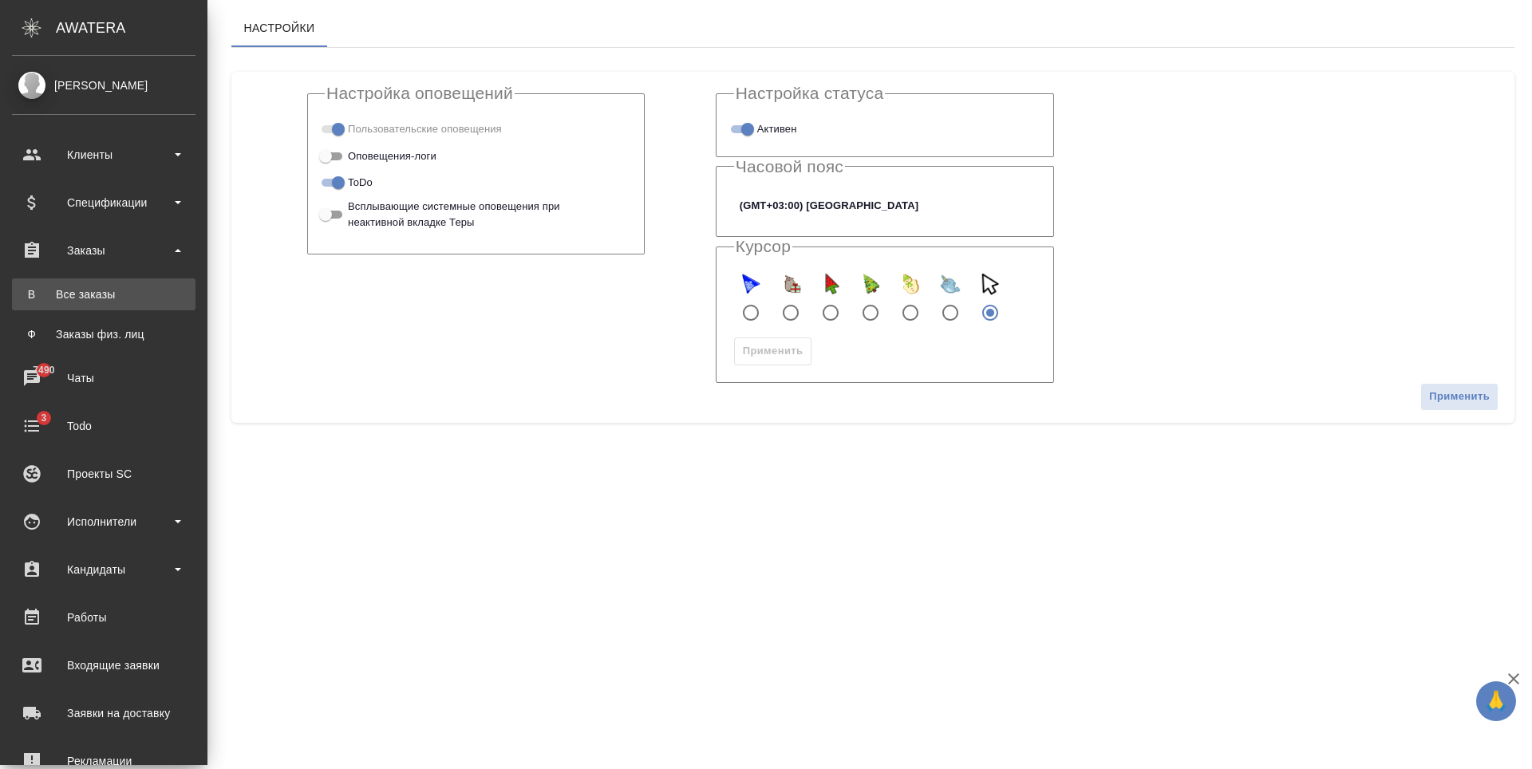
click at [101, 287] on div "Все заказы" at bounding box center [104, 294] width 168 height 16
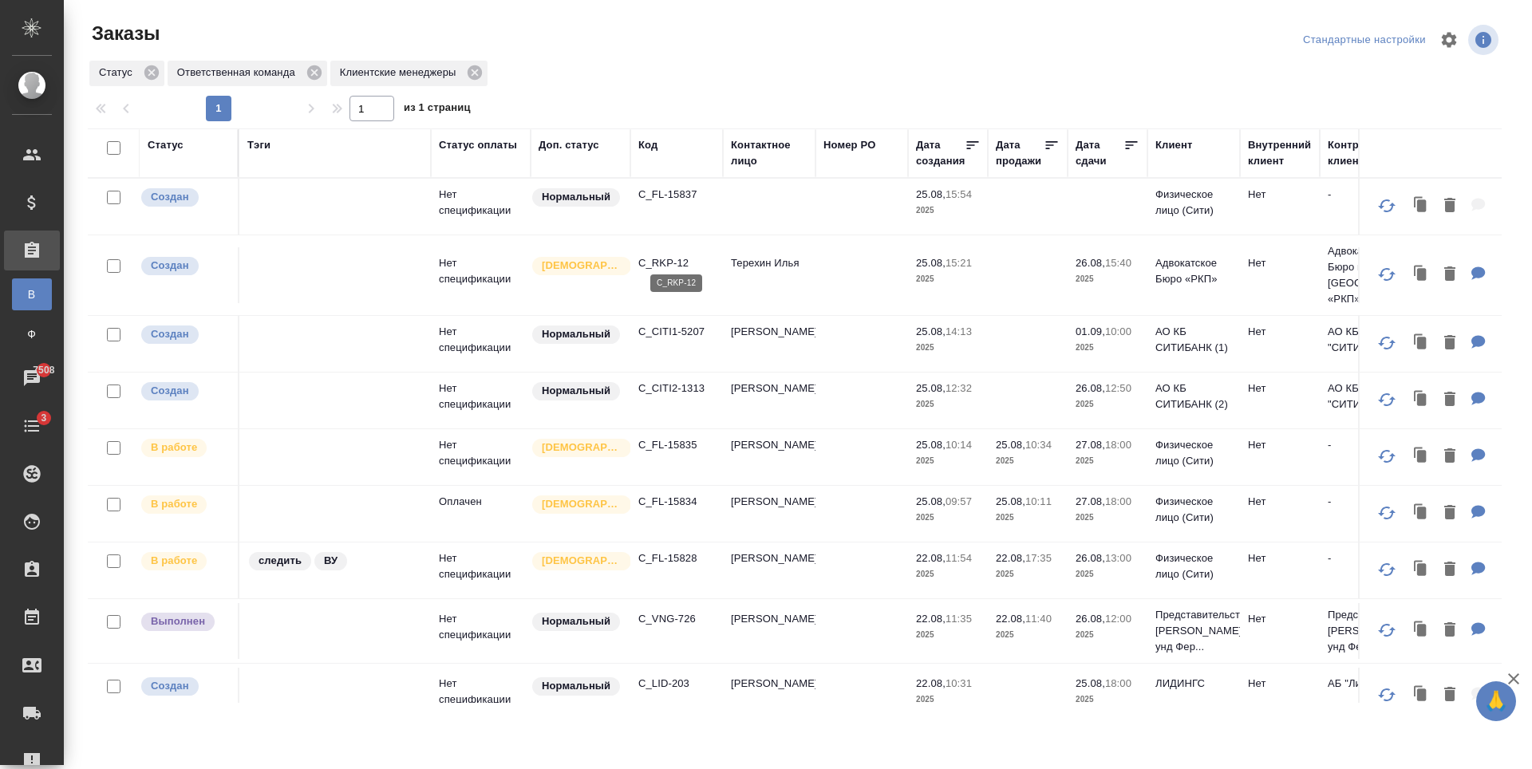
click at [653, 255] on p "C_RKP-12" at bounding box center [676, 263] width 77 height 16
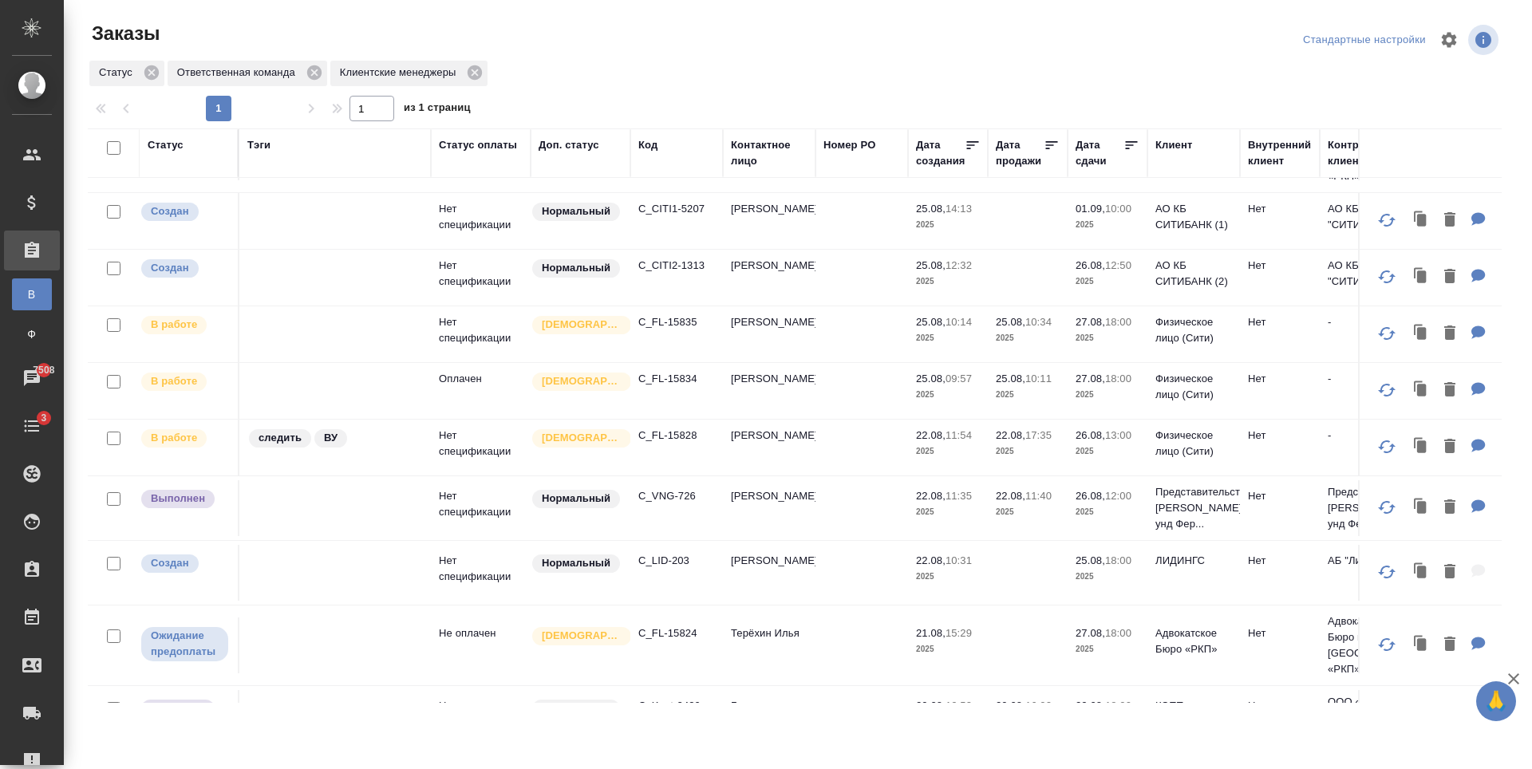
scroll to position [160, 0]
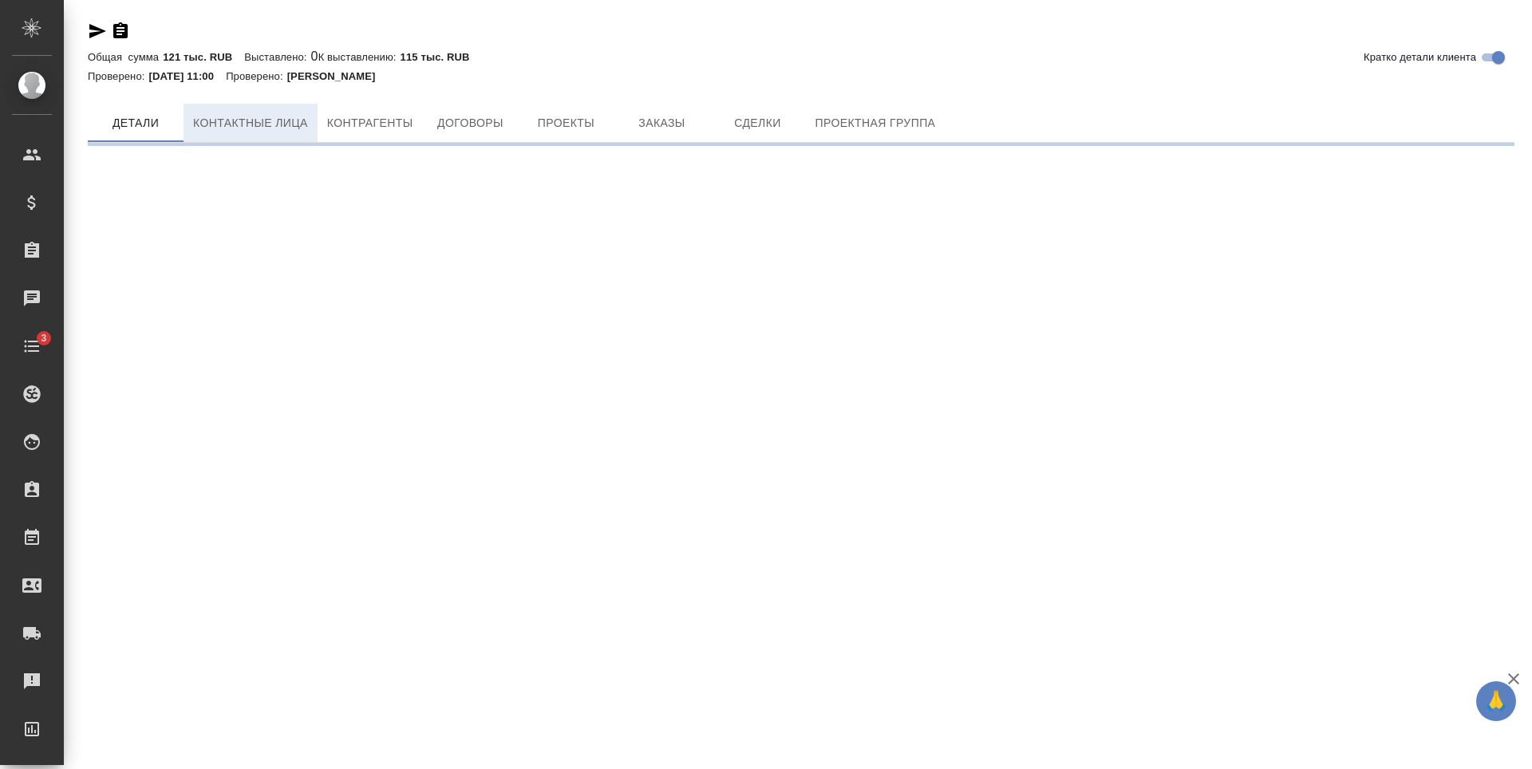
click at [247, 109] on button "Контактные лица" at bounding box center [251, 123] width 134 height 38
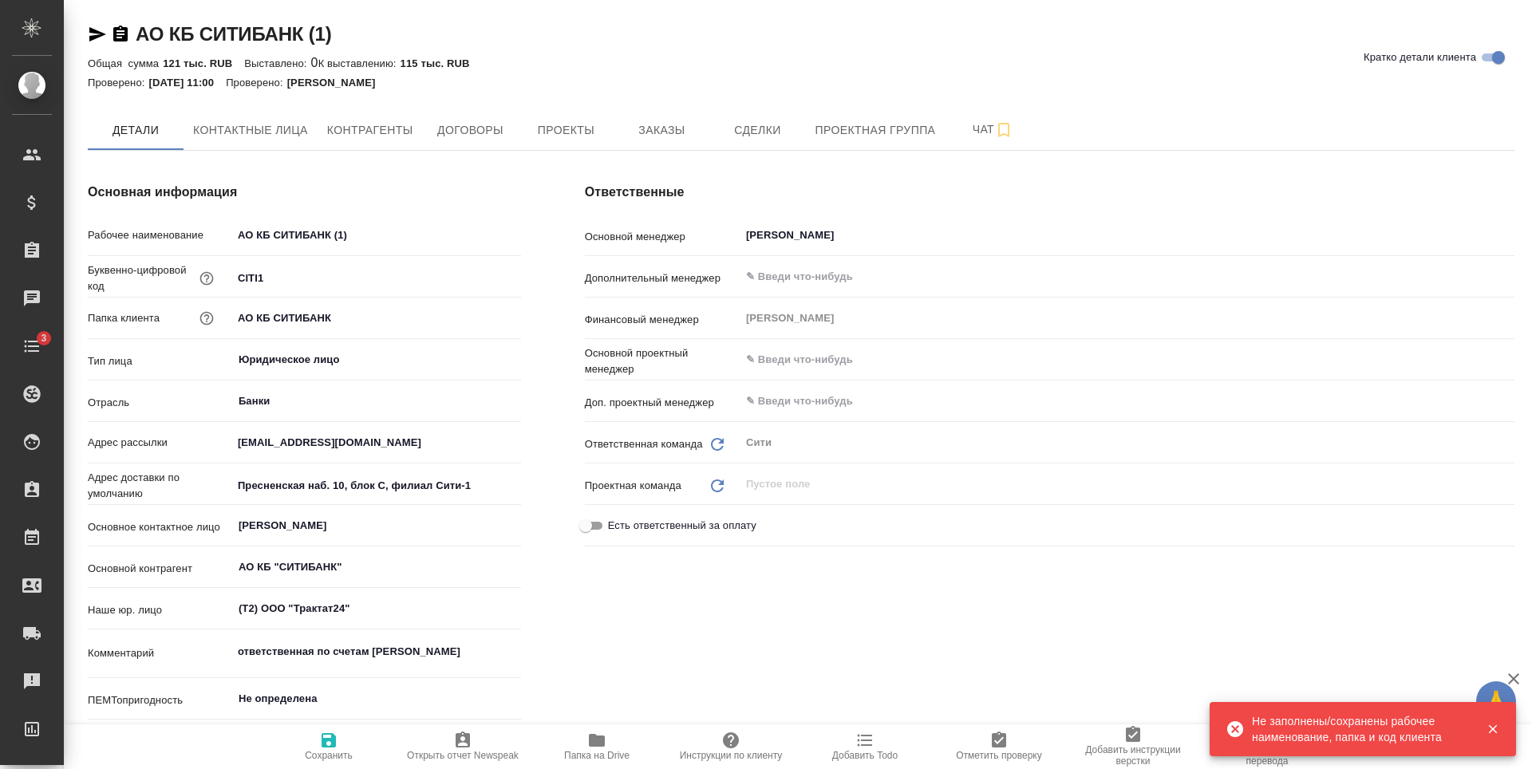
type textarea "x"
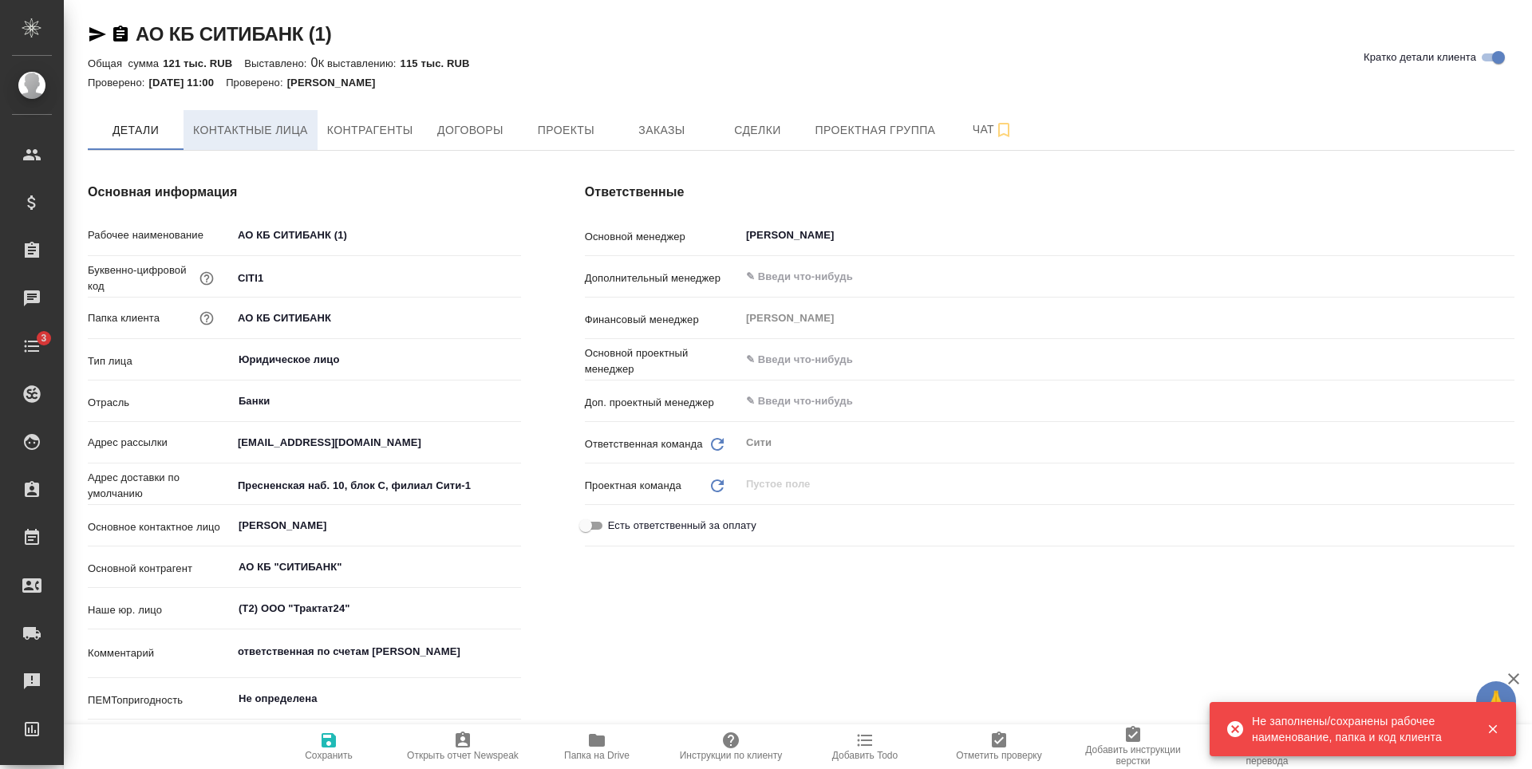
type textarea "x"
click at [268, 131] on span "Контактные лица" at bounding box center [250, 130] width 115 height 20
select select "RU"
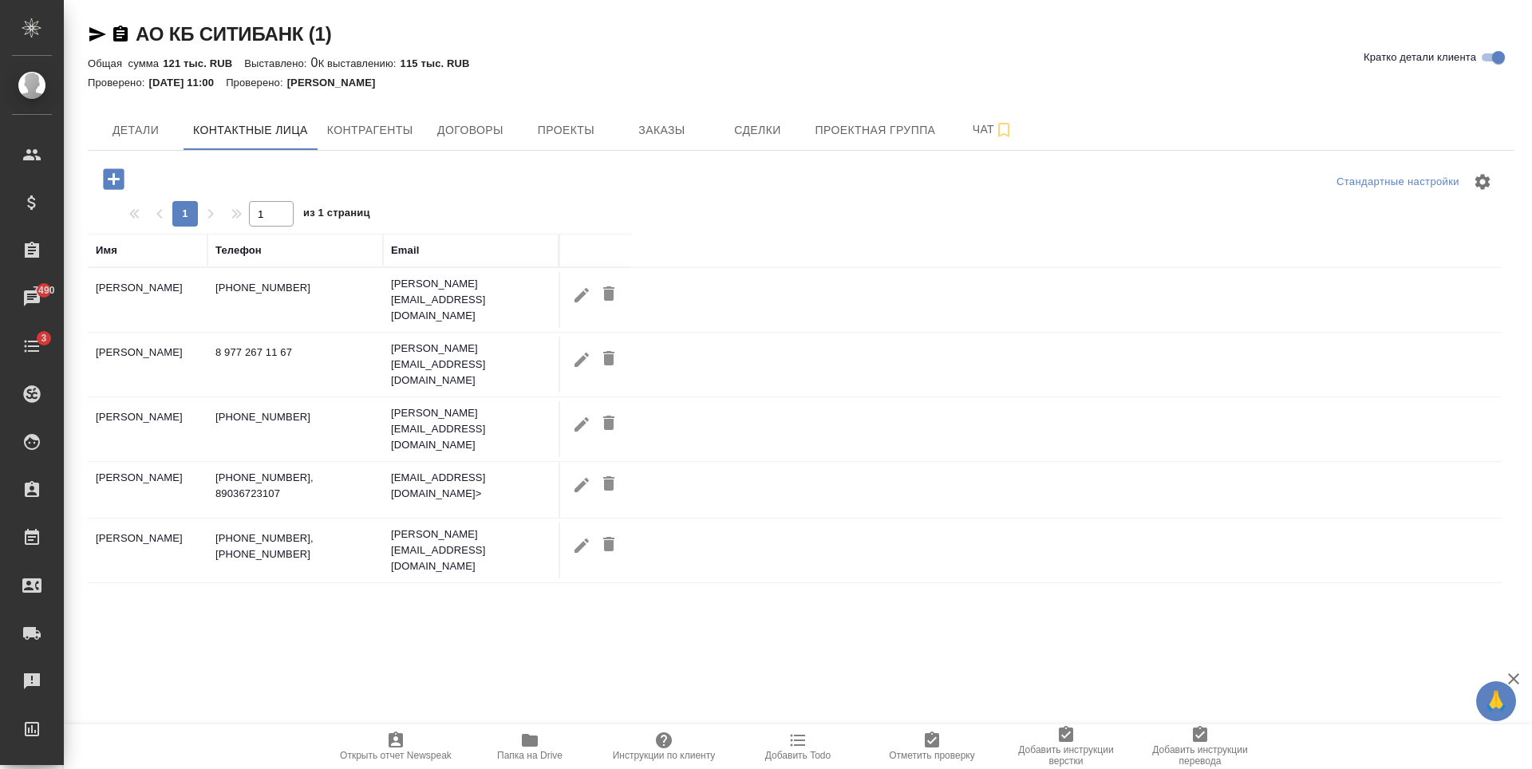
click at [270, 468] on td "+7 (495) 642-77-37, 89036723107" at bounding box center [295, 490] width 176 height 56
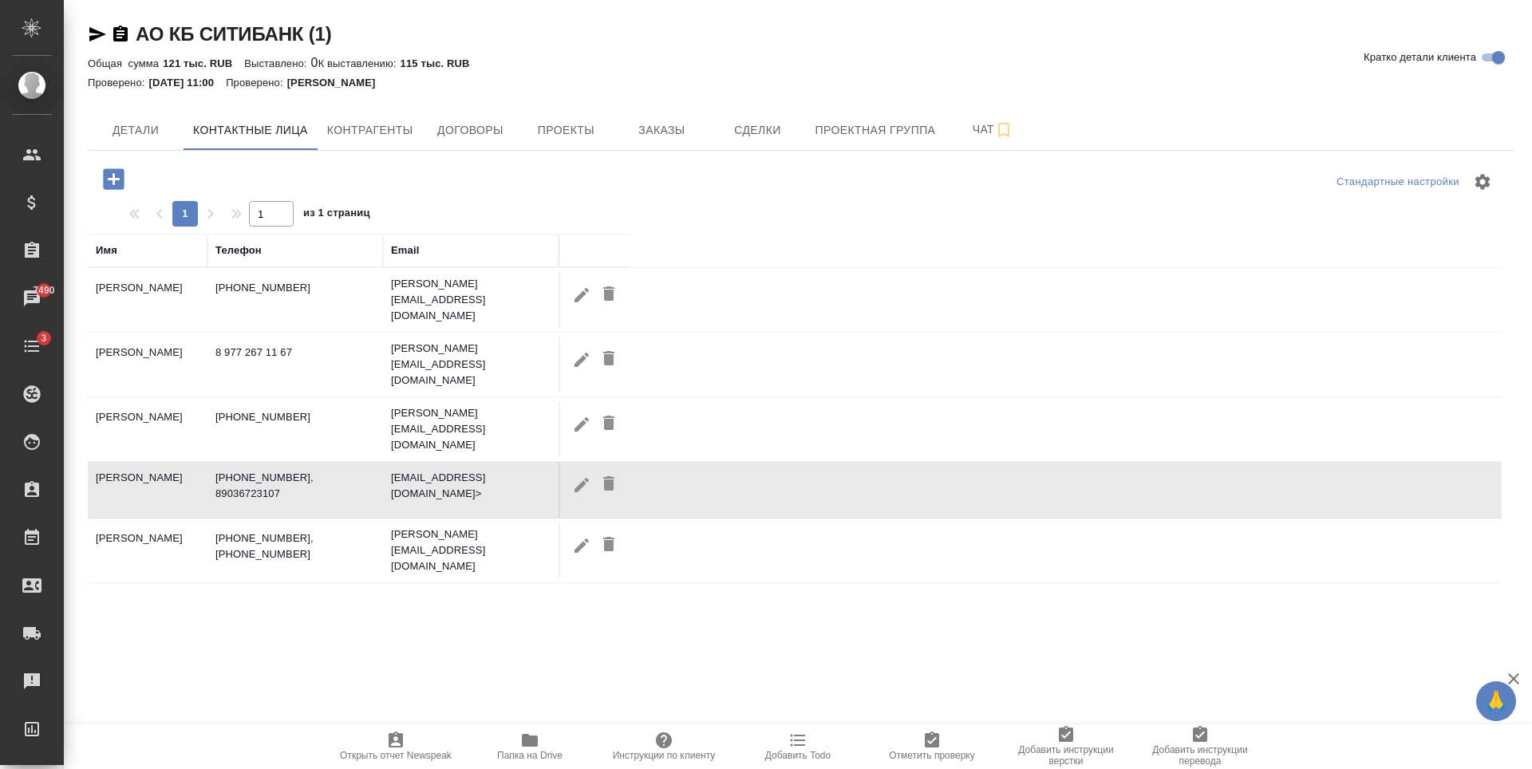
click at [270, 468] on td "+7 (495) 642-77-37, 89036723107" at bounding box center [295, 490] width 176 height 56
click at [157, 465] on td "Серебрякова Таисия" at bounding box center [148, 490] width 120 height 56
click at [582, 476] on icon "button" at bounding box center [581, 485] width 19 height 19
type input "Таисия"
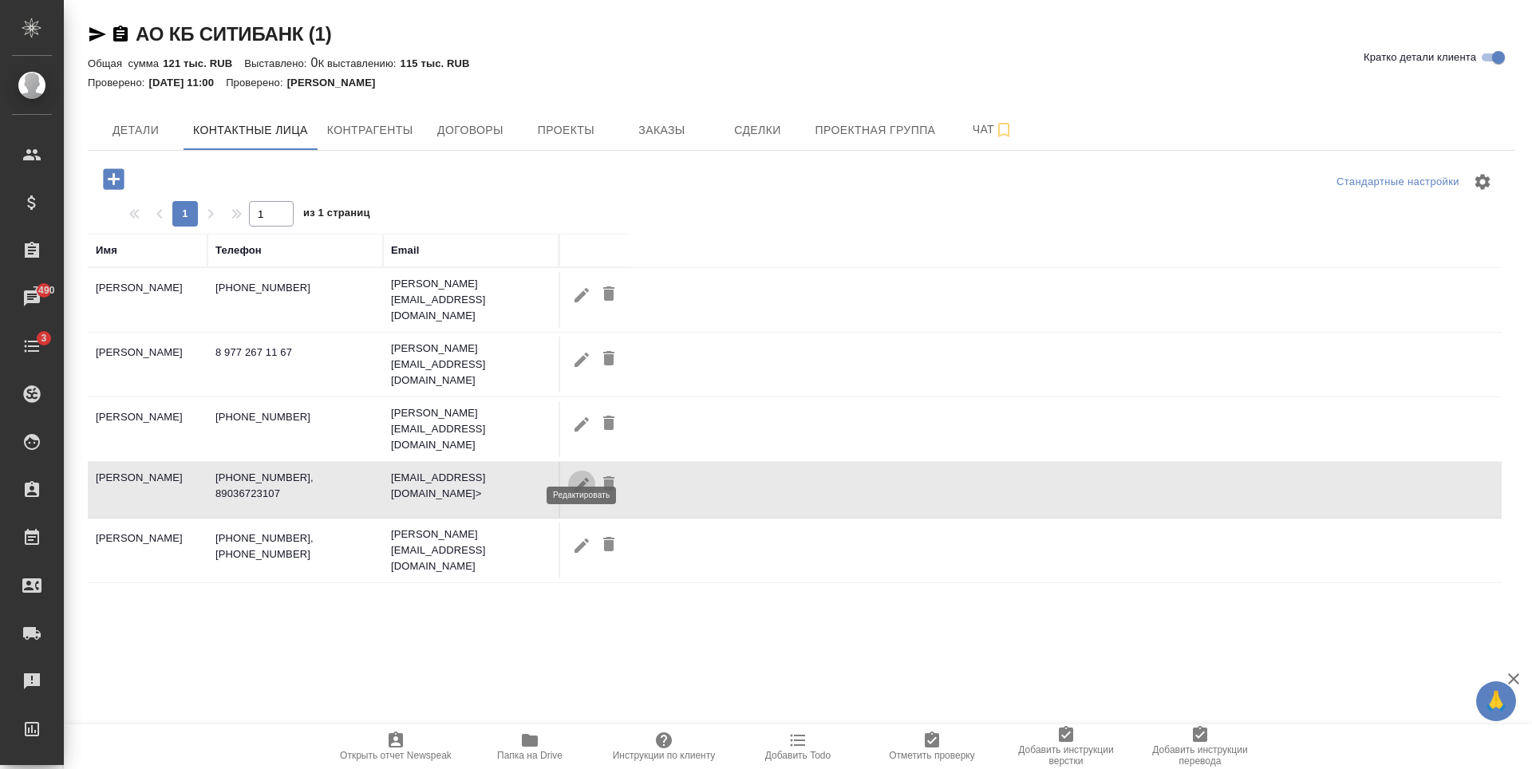
type input "Серебрякова"
type textarea "Гашека, дом 8-10, стр. 1"
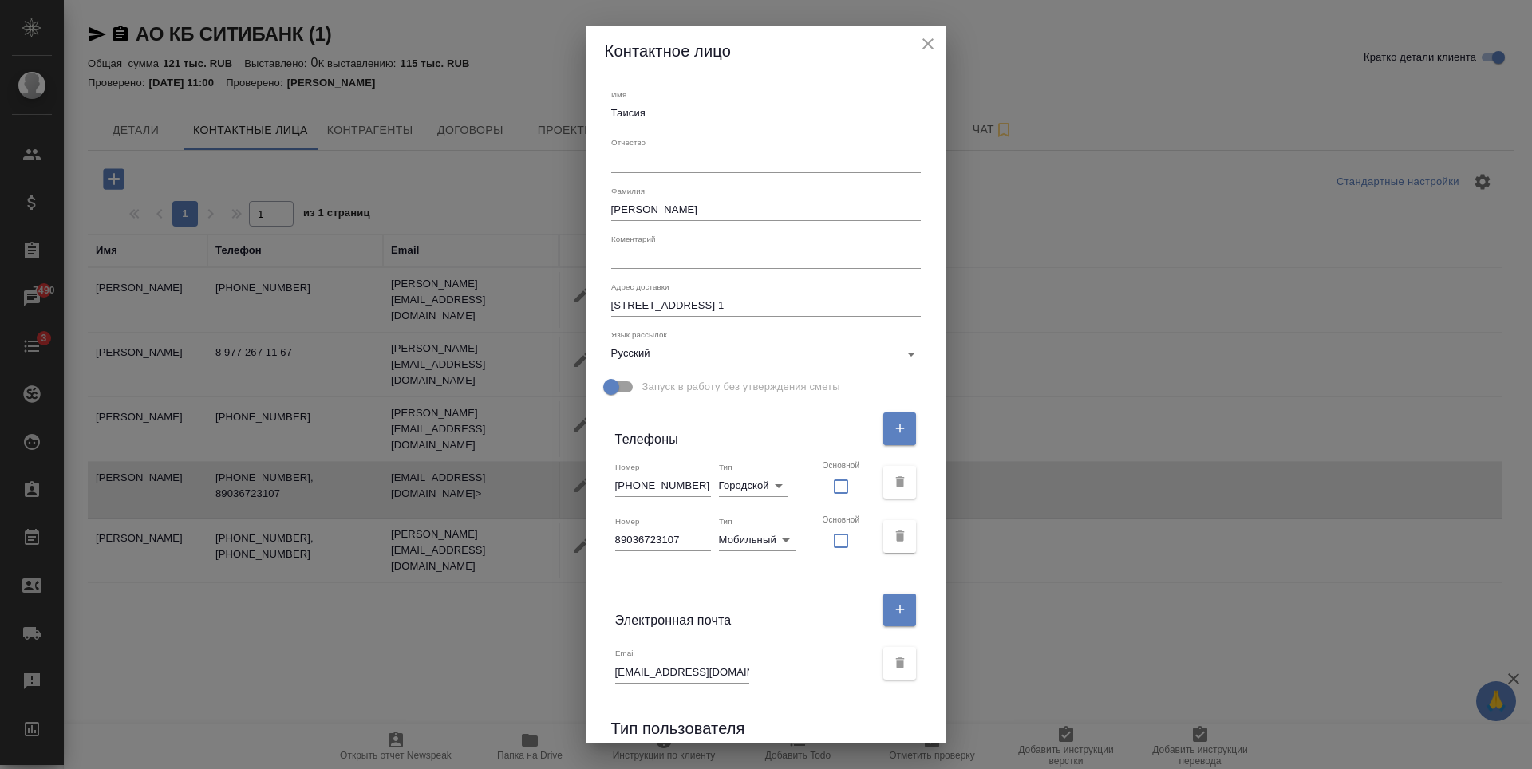
click at [918, 41] on icon "close" at bounding box center [927, 43] width 19 height 19
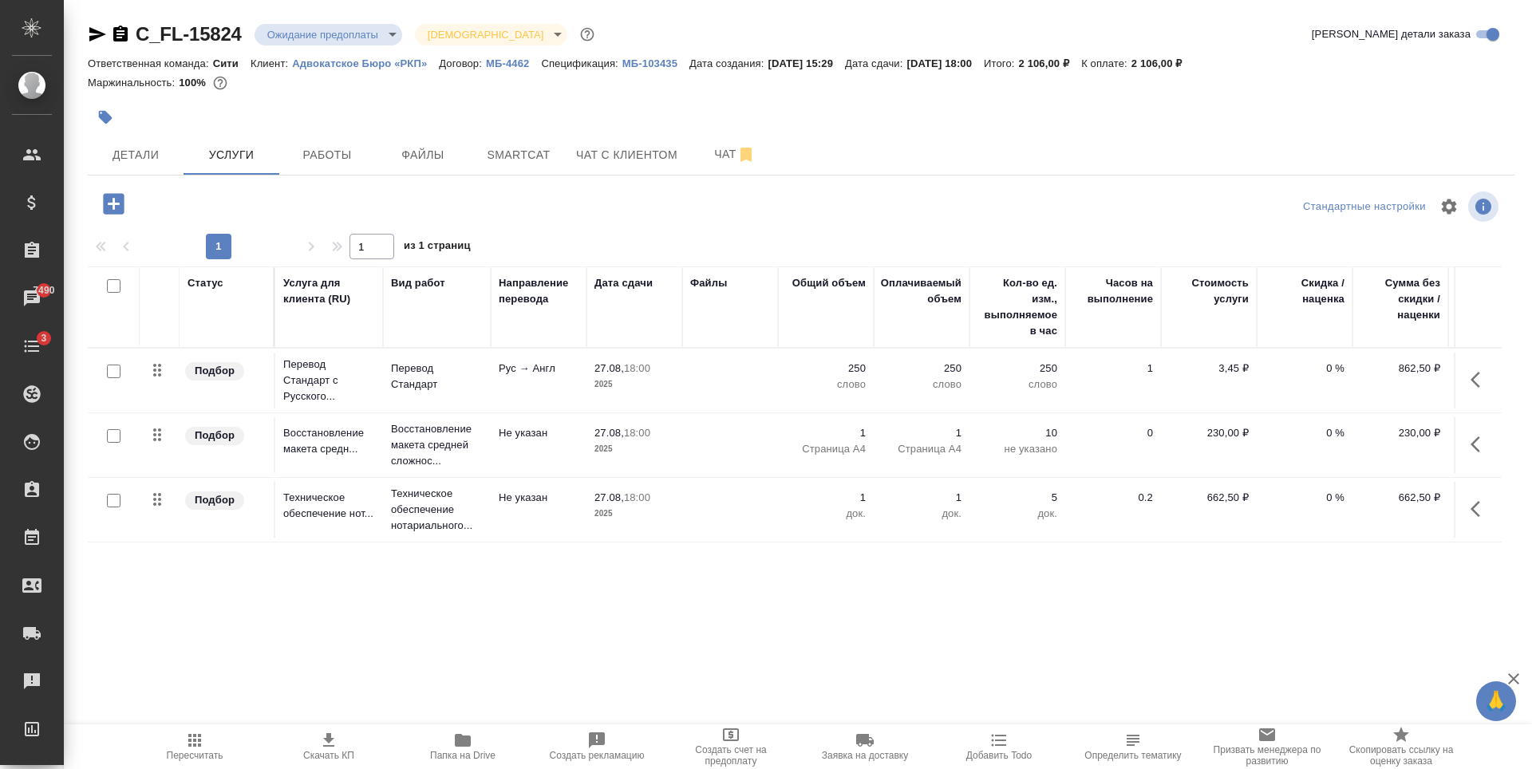
click at [329, 85] on div "Маржинальность: 100%" at bounding box center [801, 83] width 1427 height 21
click at [330, 170] on button "Работы" at bounding box center [327, 155] width 96 height 40
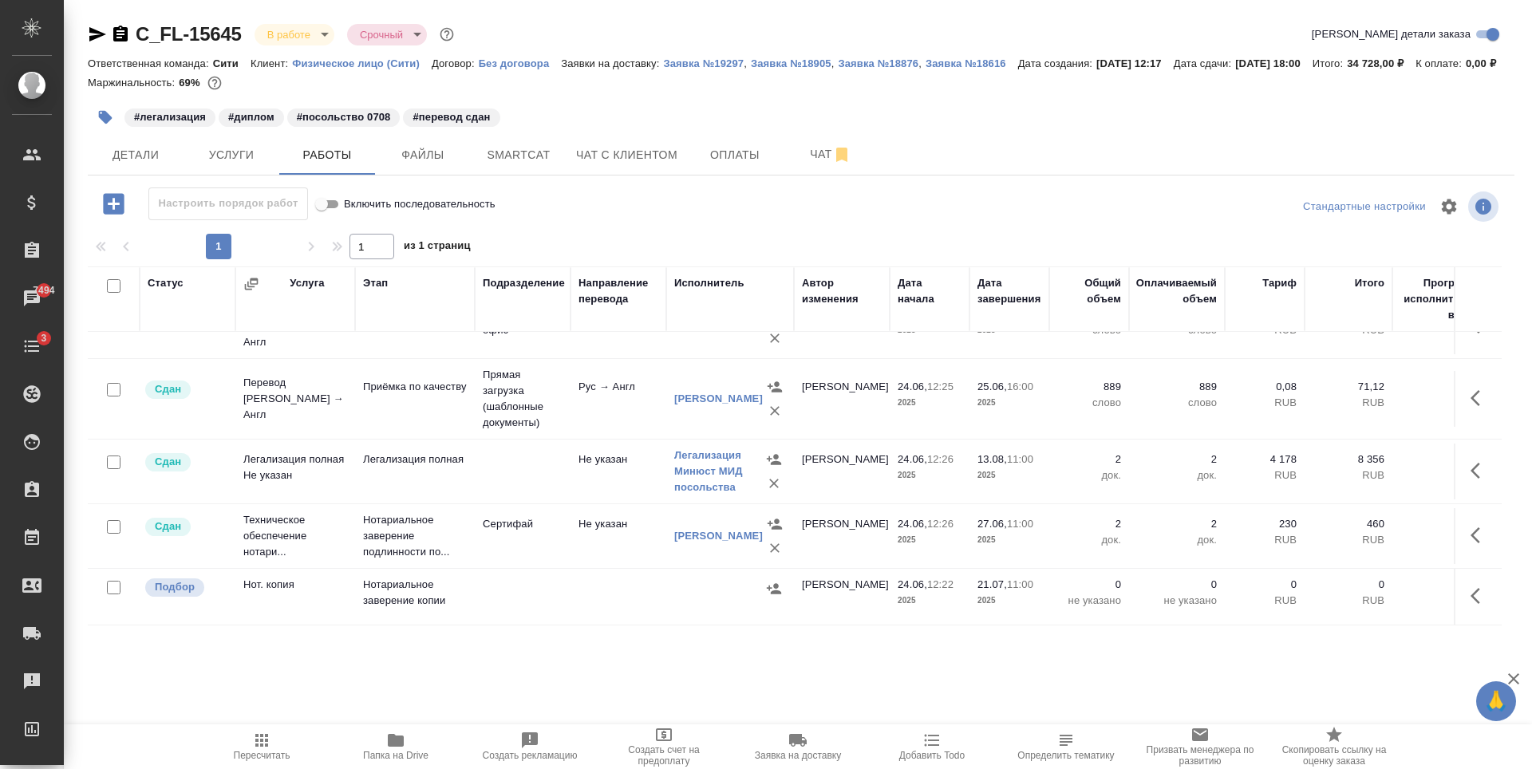
scroll to position [66, 0]
click at [144, 165] on span "Детали" at bounding box center [135, 155] width 77 height 20
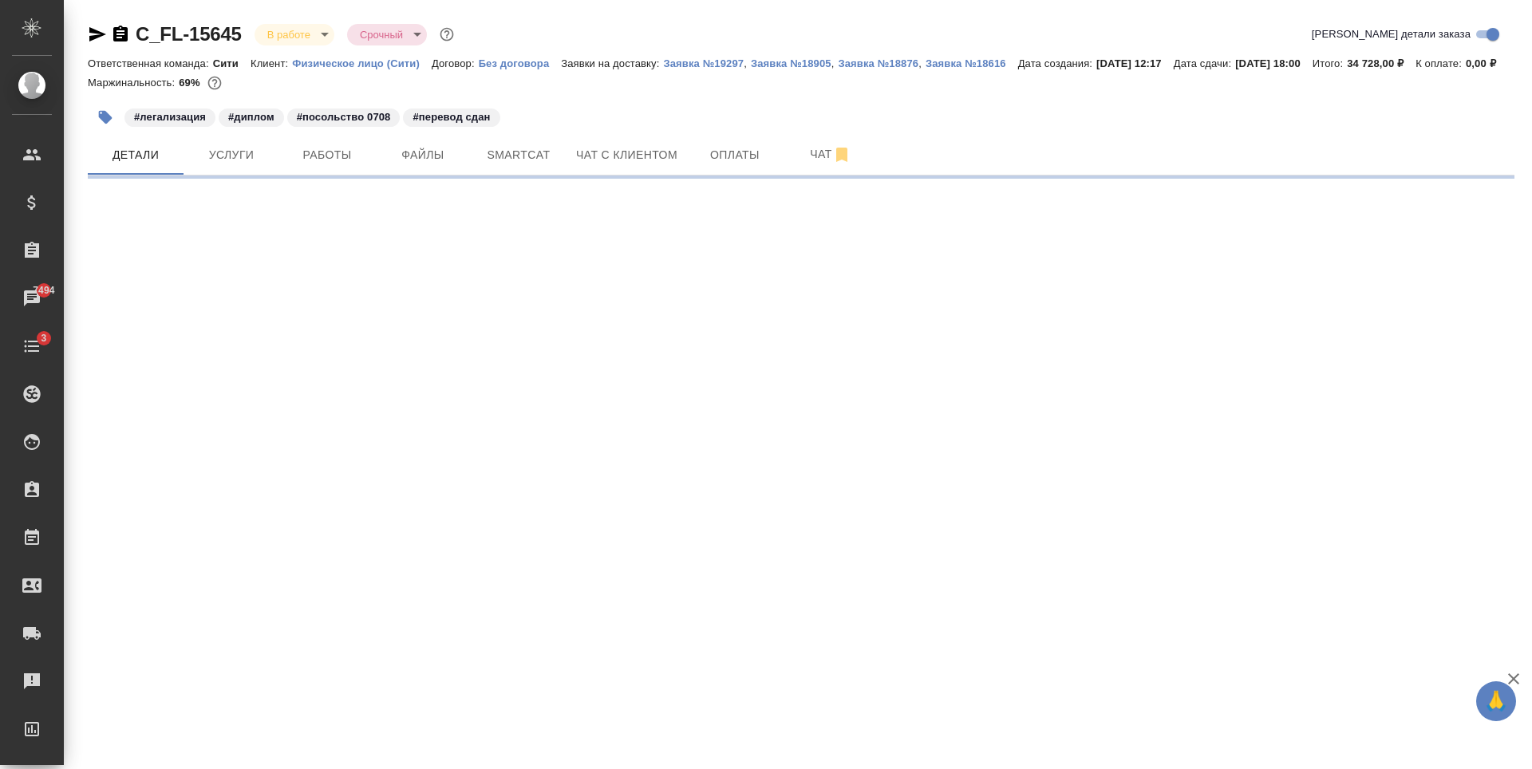
select select "RU"
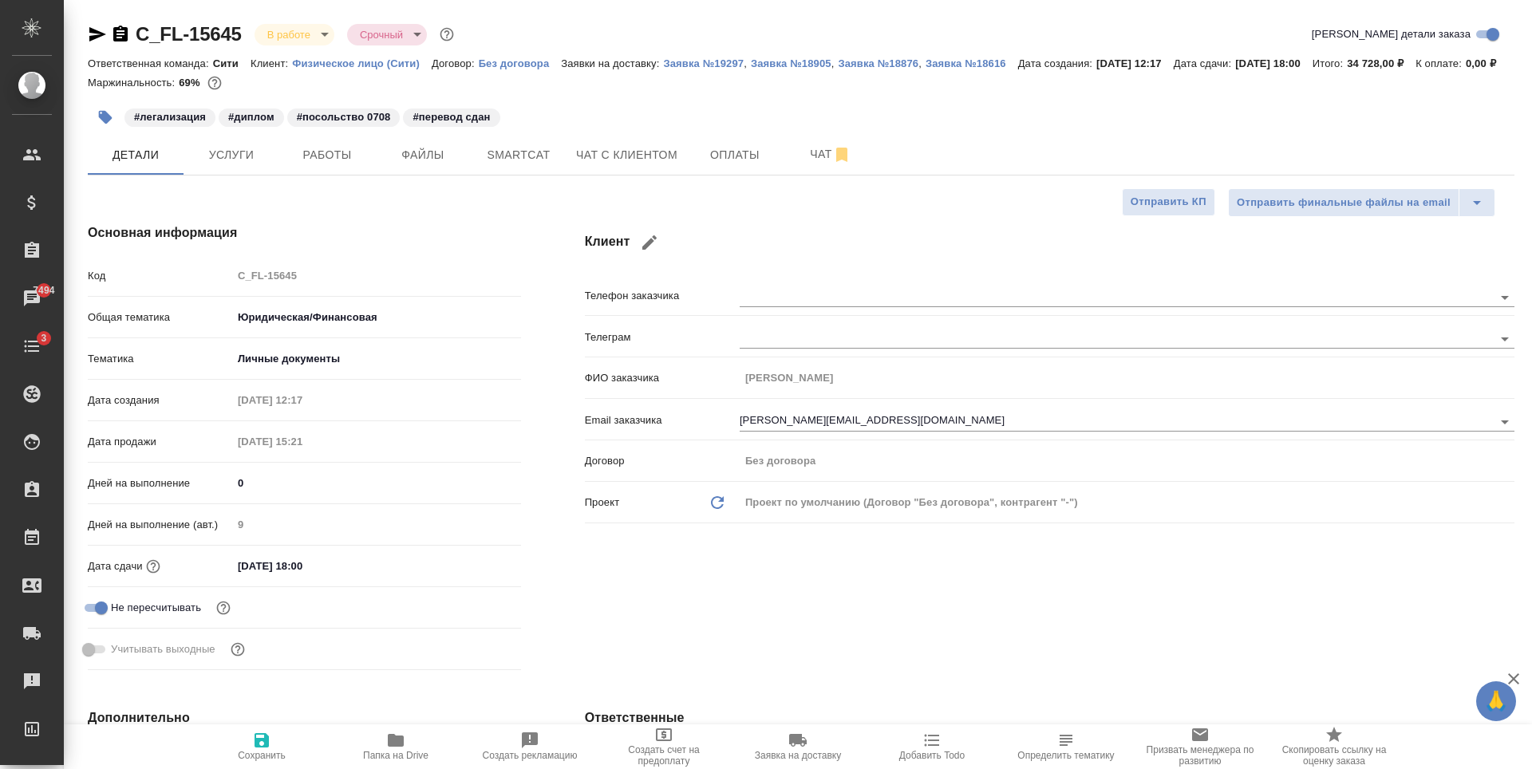
type textarea "x"
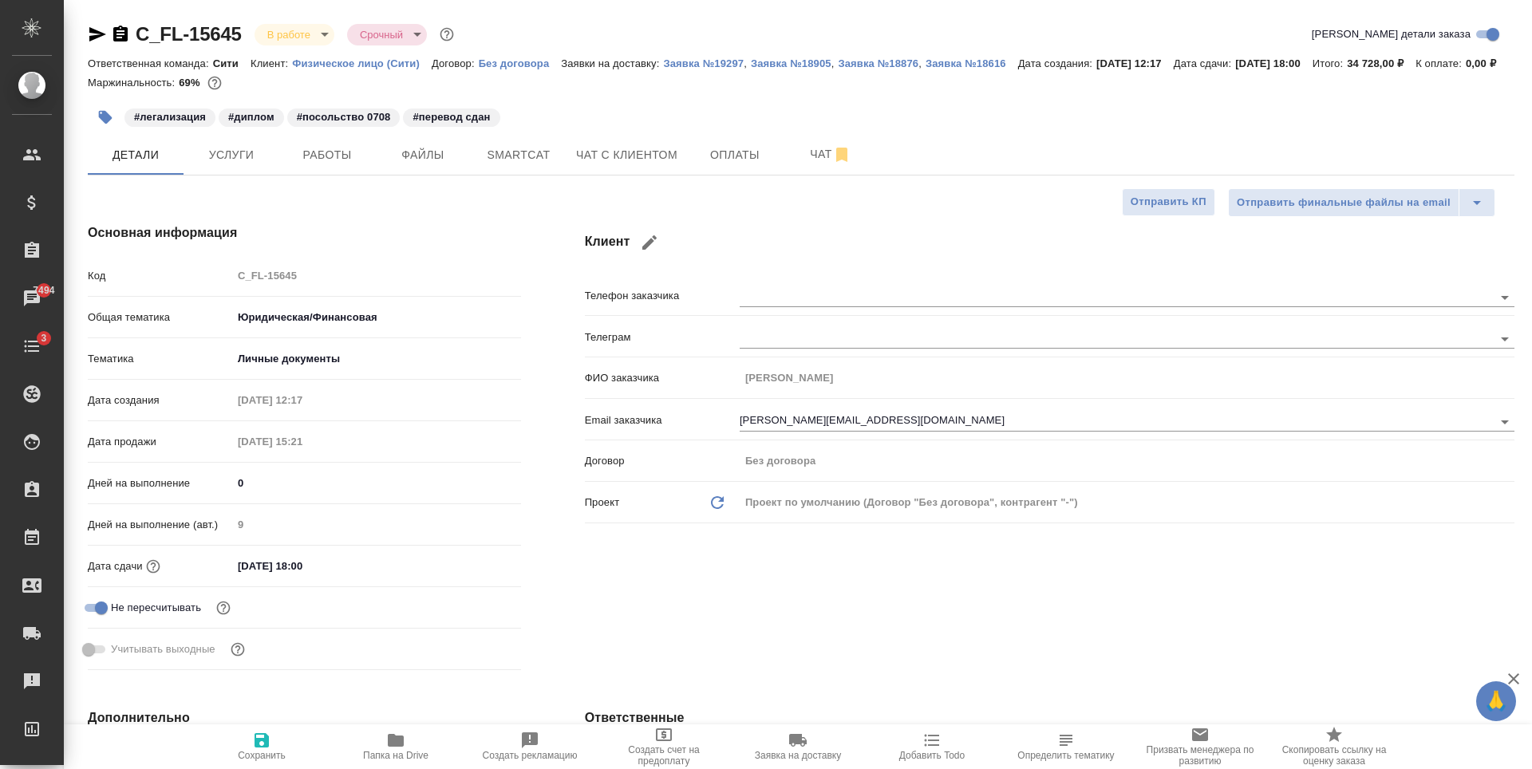
type textarea "x"
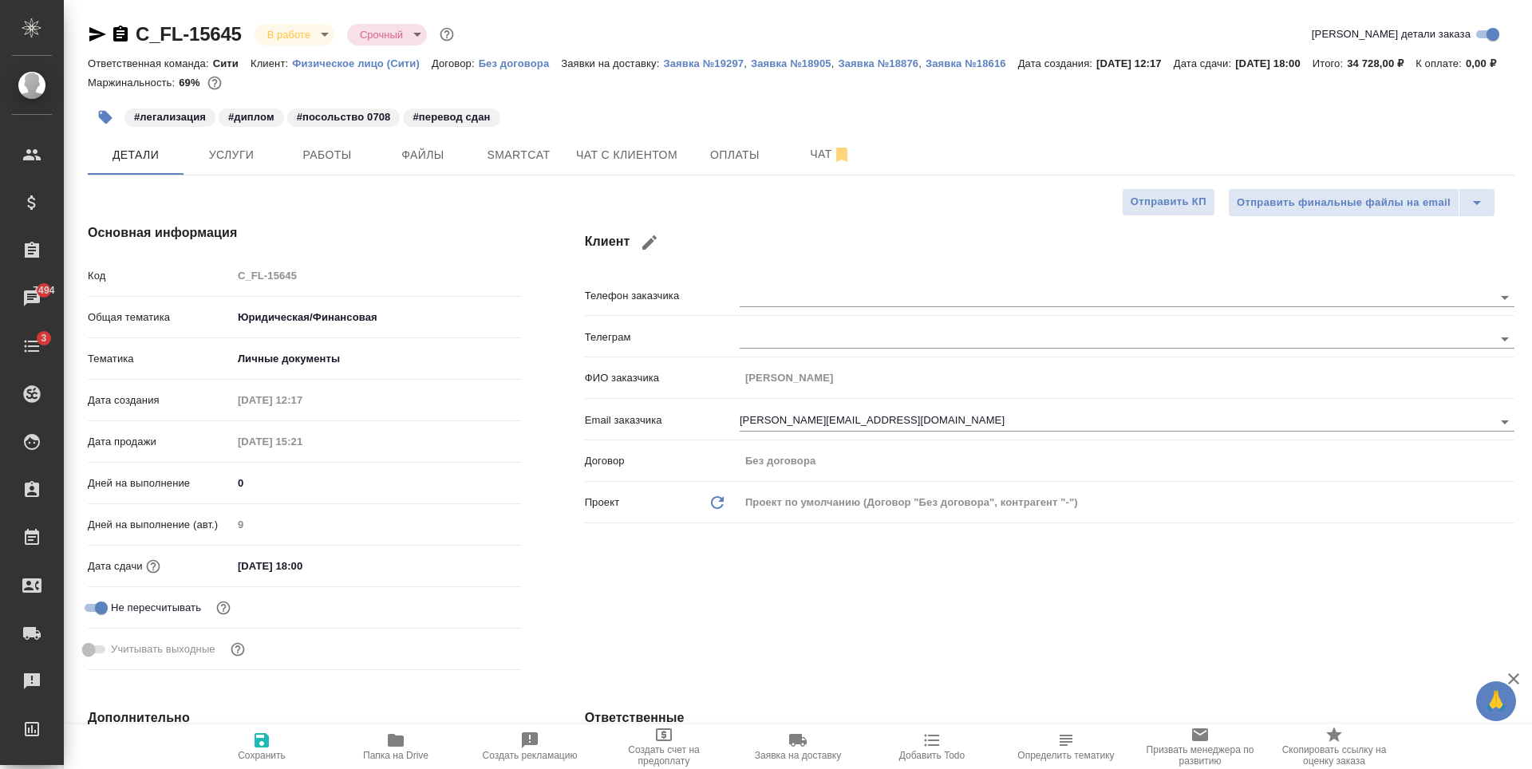
type textarea "x"
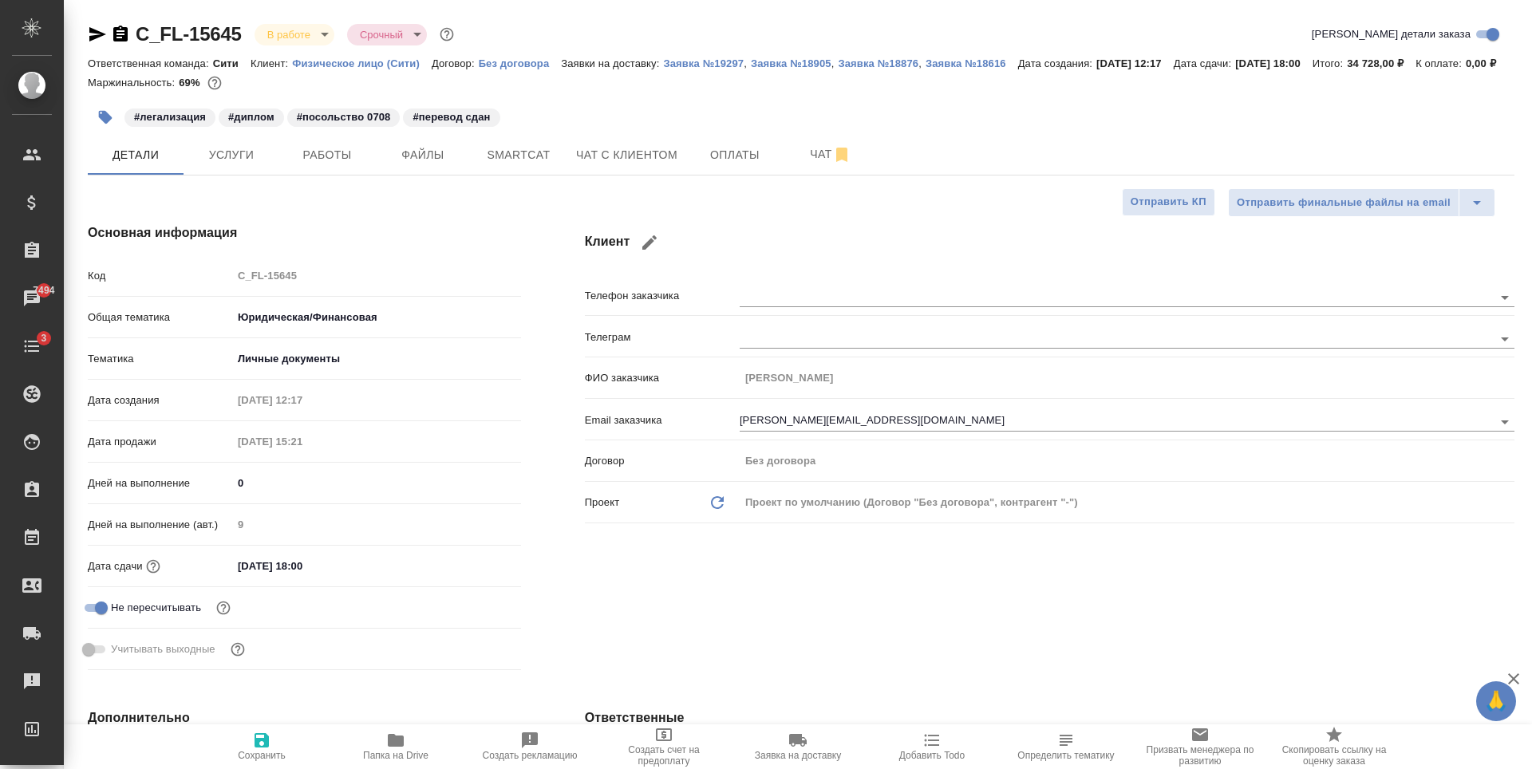
type textarea "x"
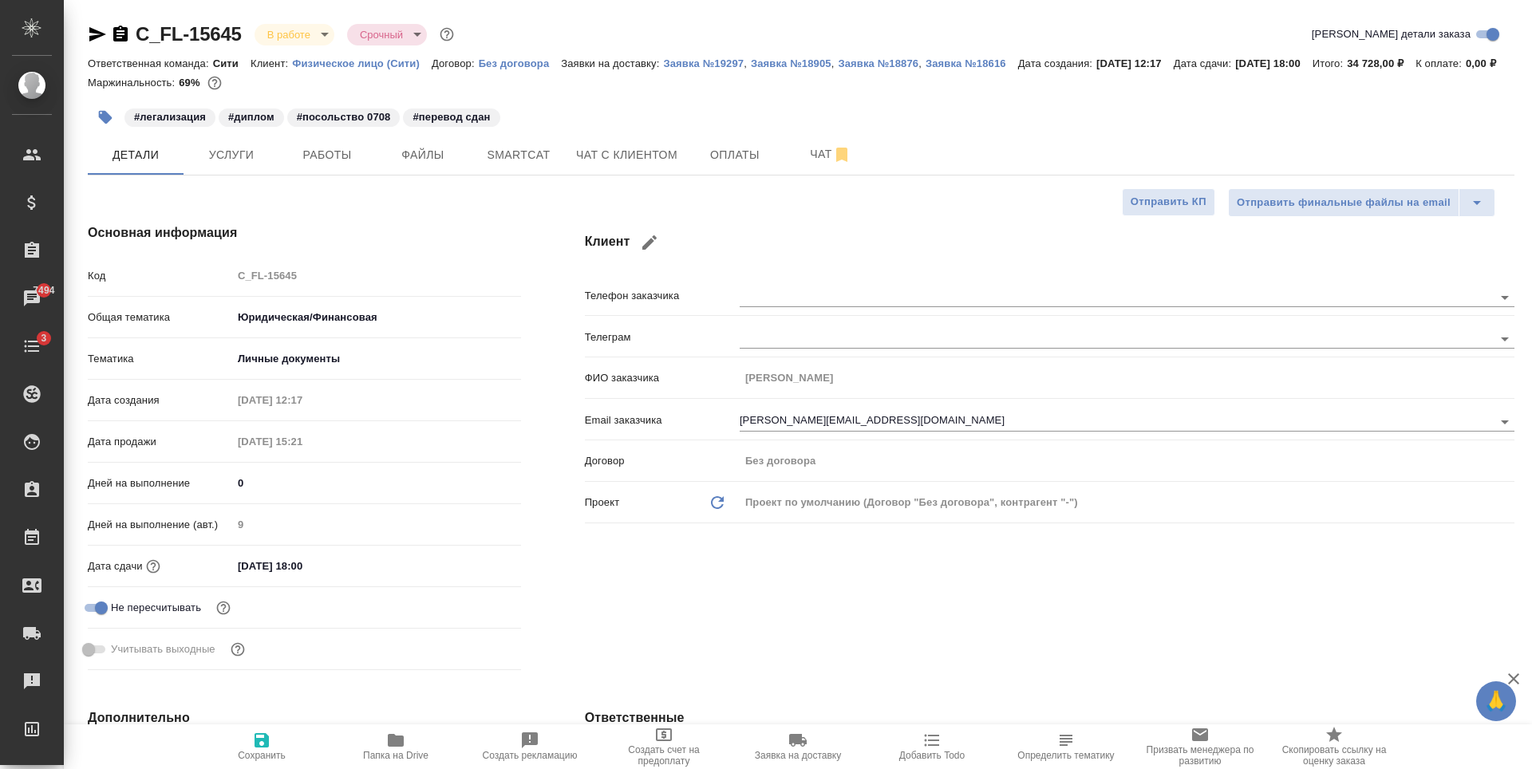
type textarea "x"
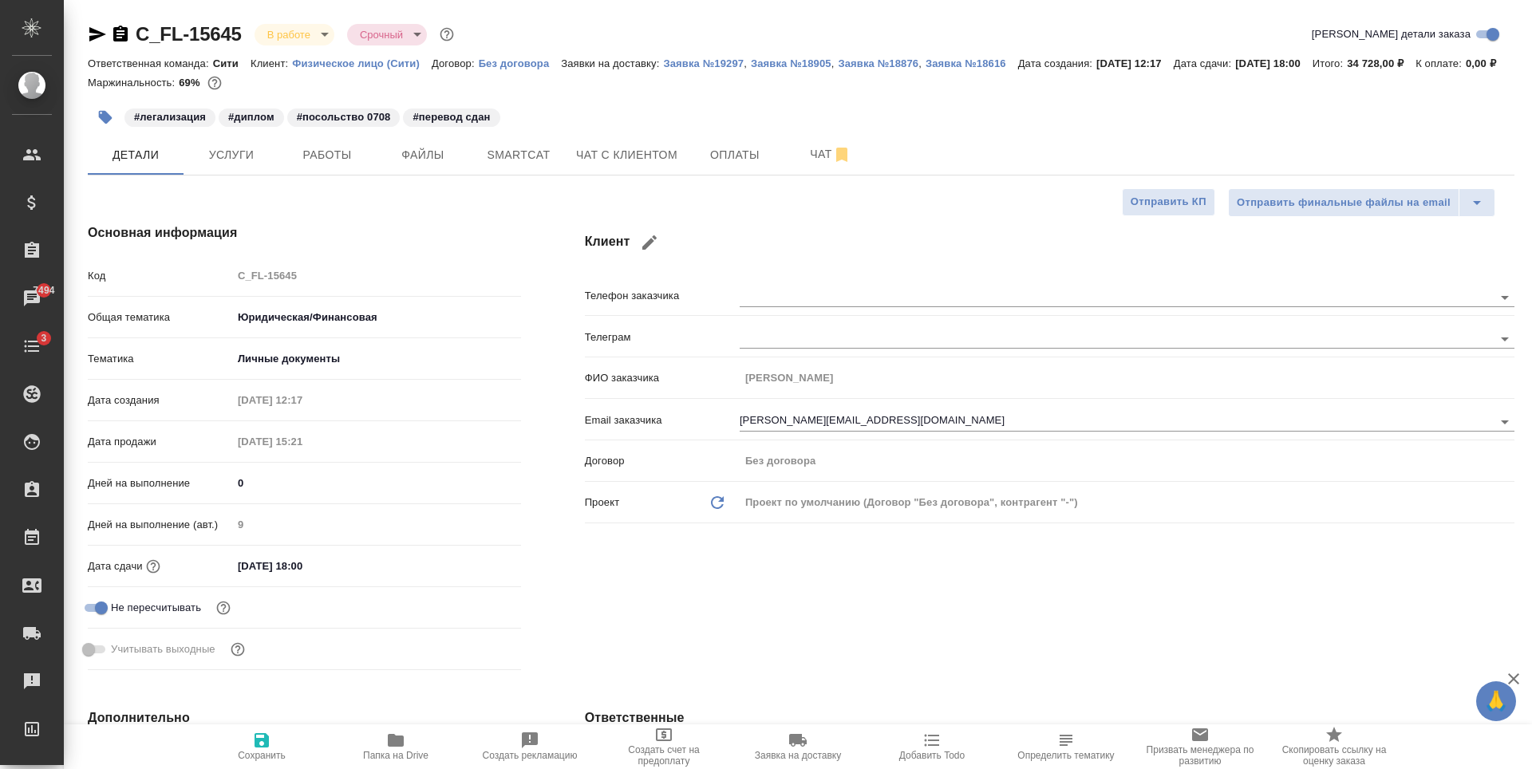
type textarea "x"
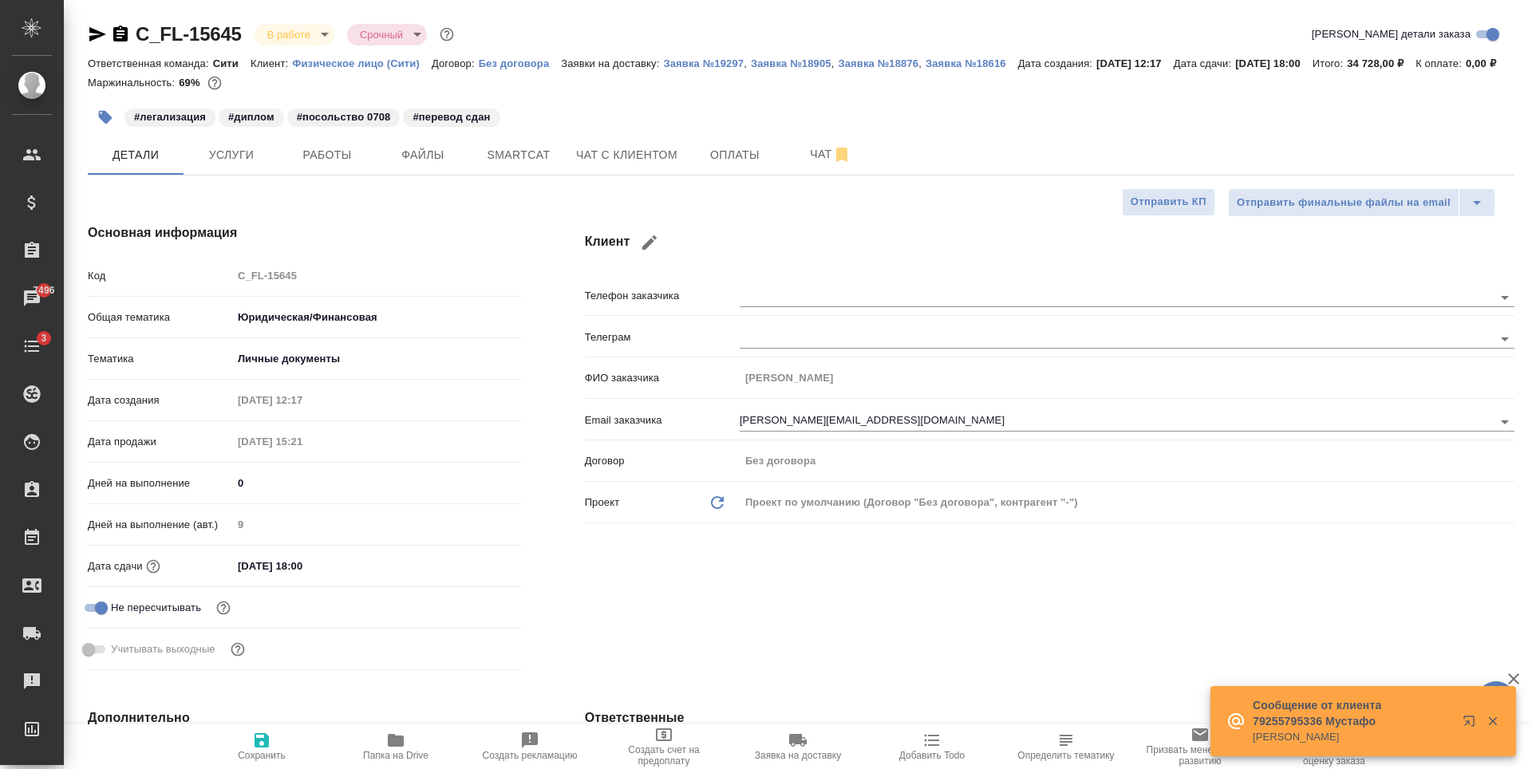
type textarea "x"
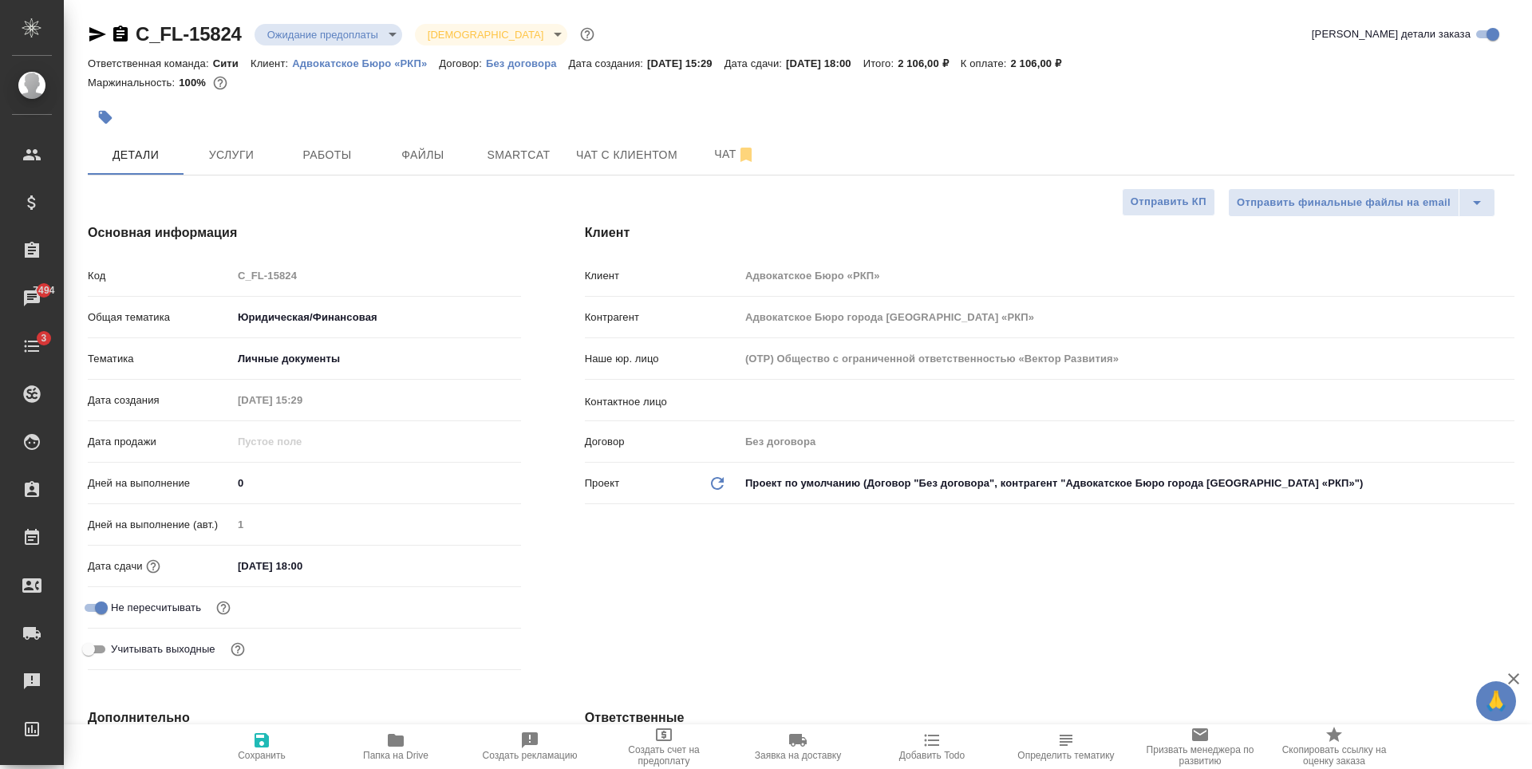
select select "RU"
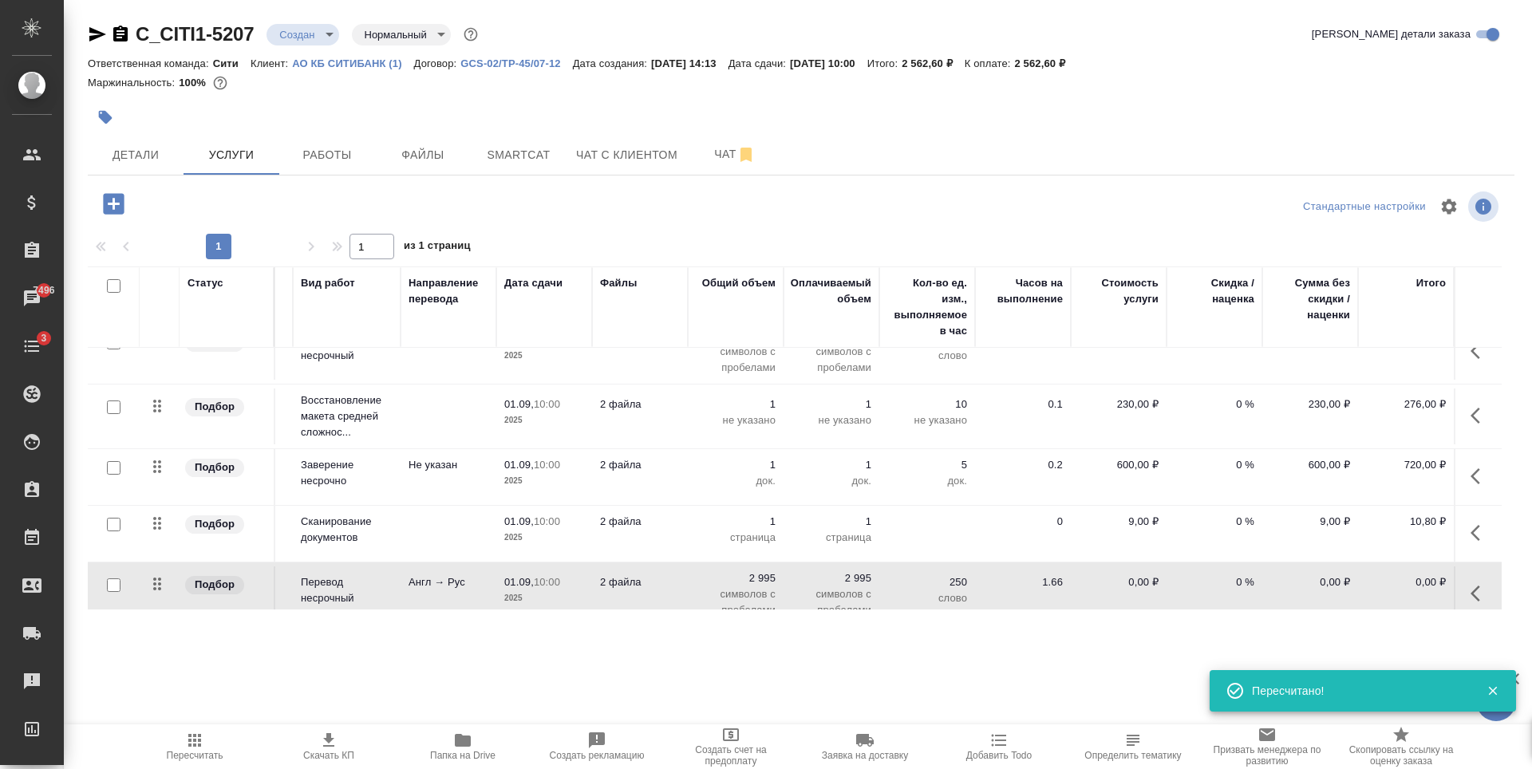
scroll to position [0, 102]
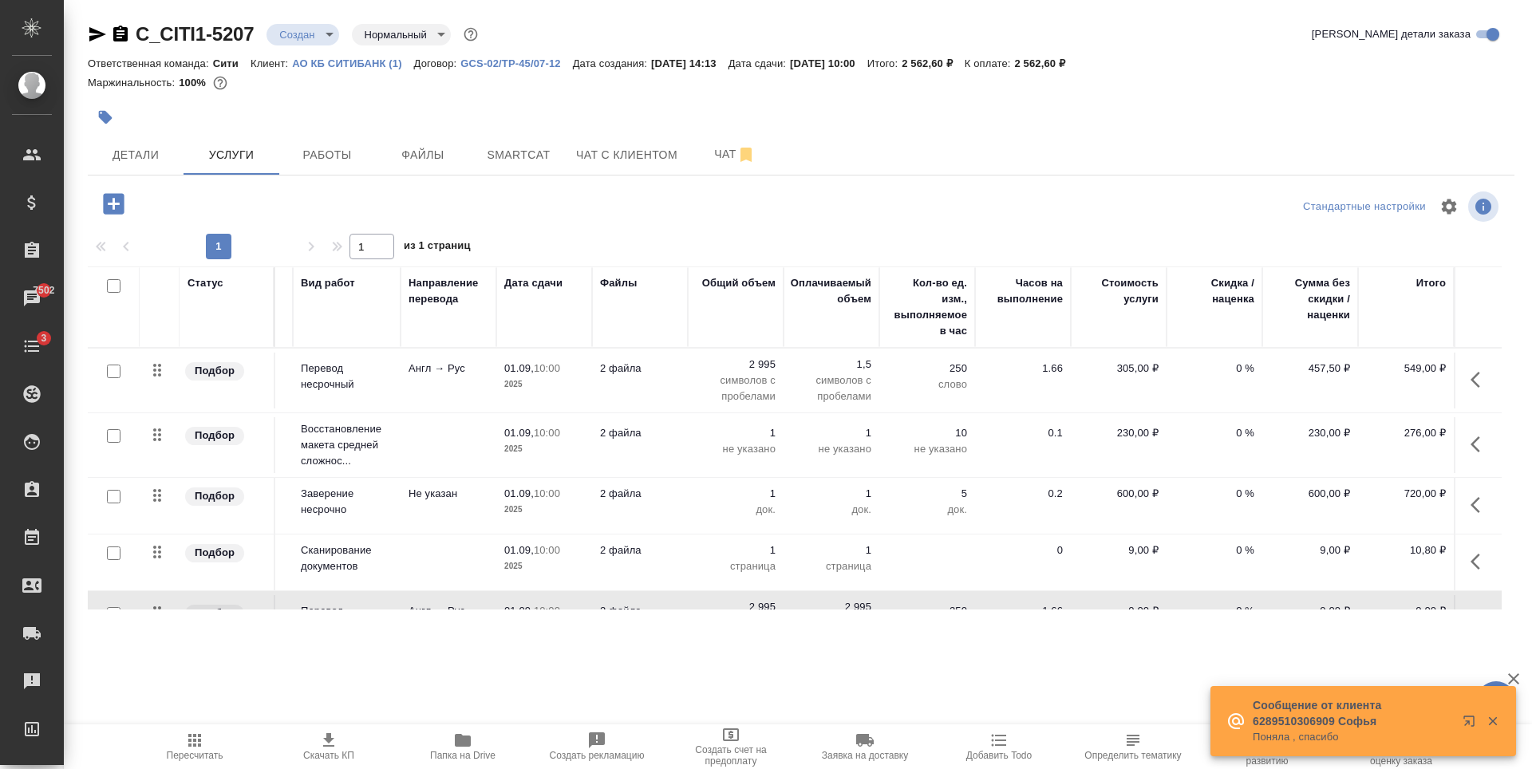
click at [119, 206] on icon "button" at bounding box center [113, 203] width 21 height 21
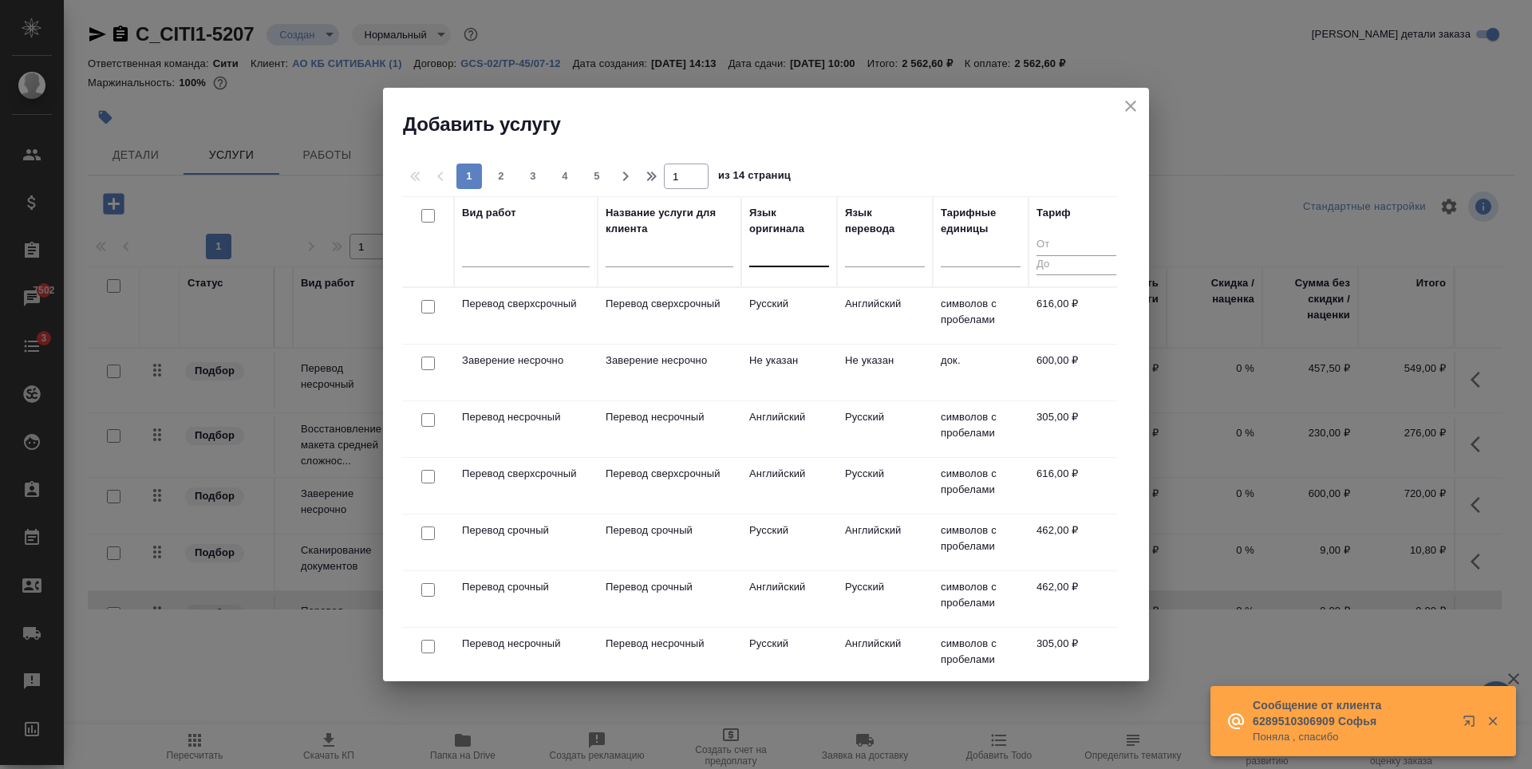
click at [776, 261] on div at bounding box center [789, 250] width 80 height 23
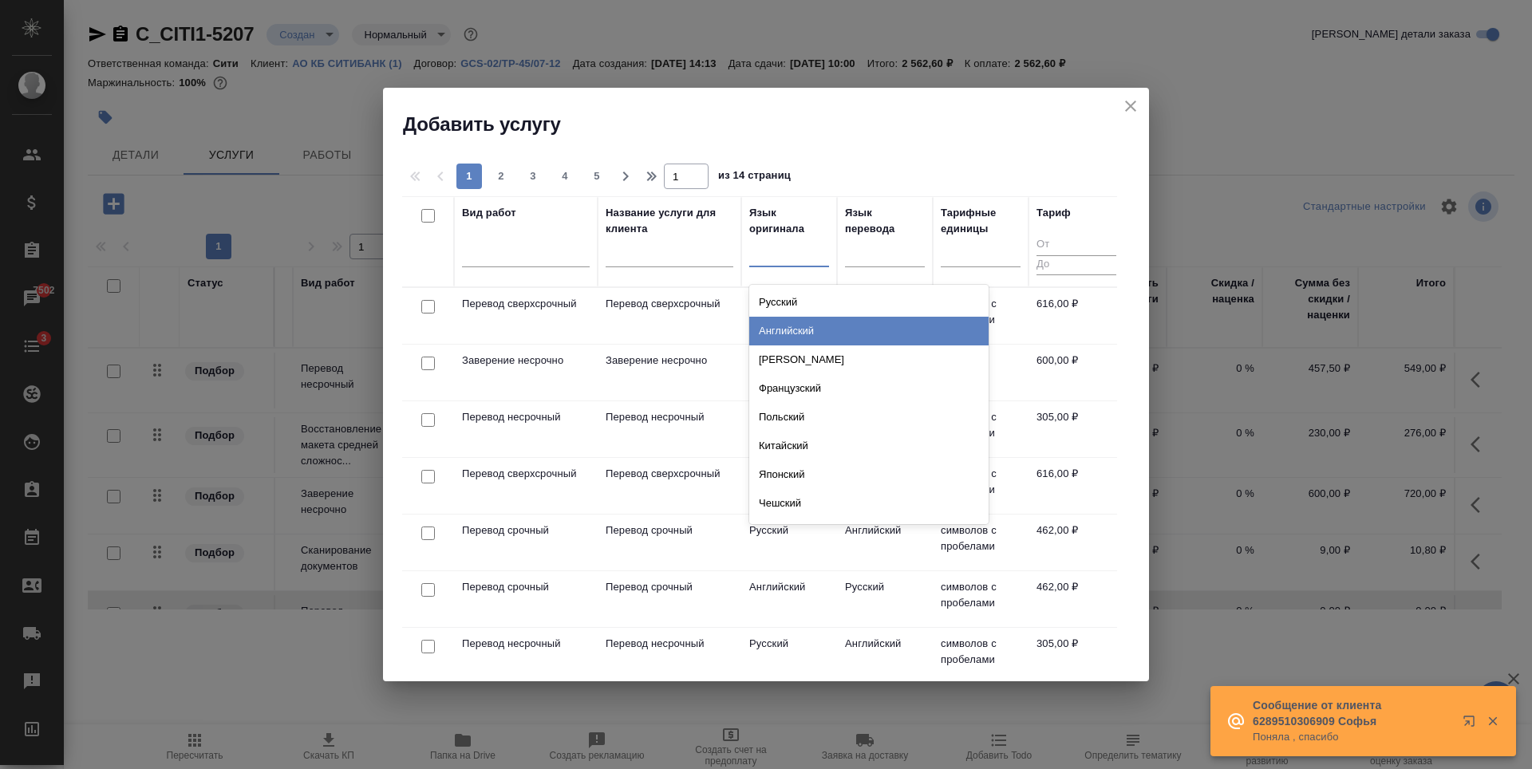
click at [792, 324] on div "Английский" at bounding box center [868, 331] width 239 height 29
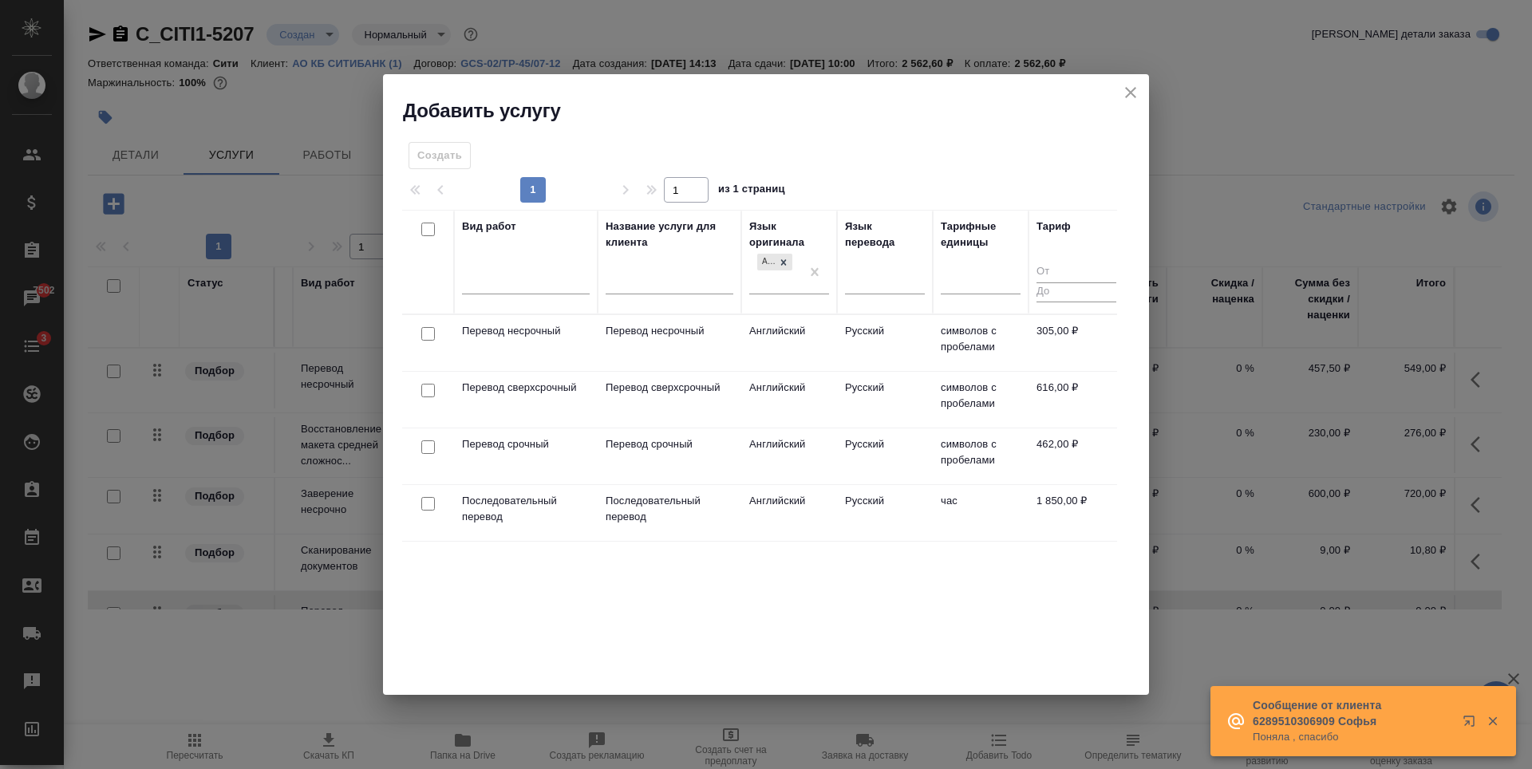
click at [431, 334] on input "checkbox" at bounding box center [428, 334] width 14 height 14
checkbox input "true"
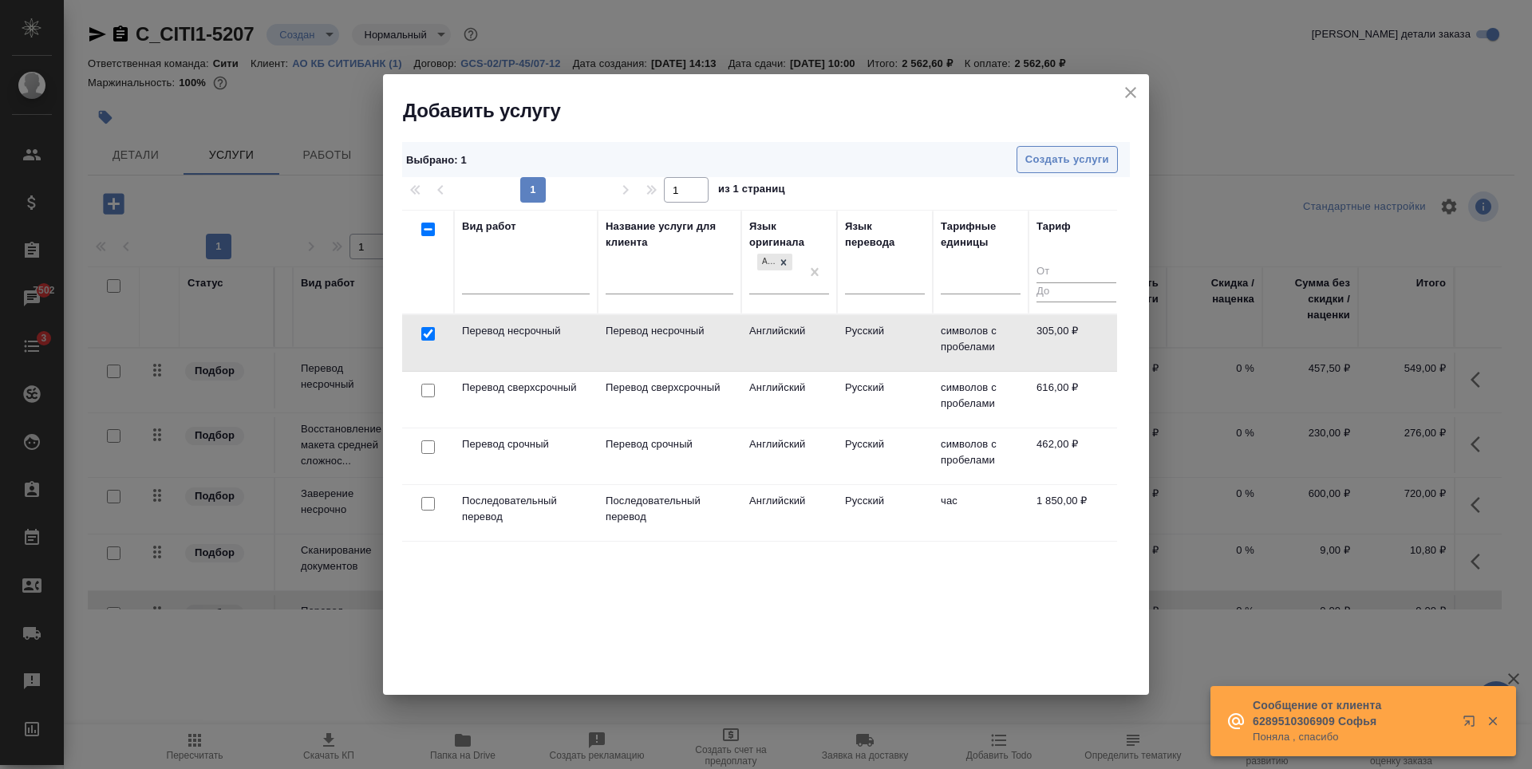
click at [1052, 164] on span "Создать услуги" at bounding box center [1067, 160] width 84 height 18
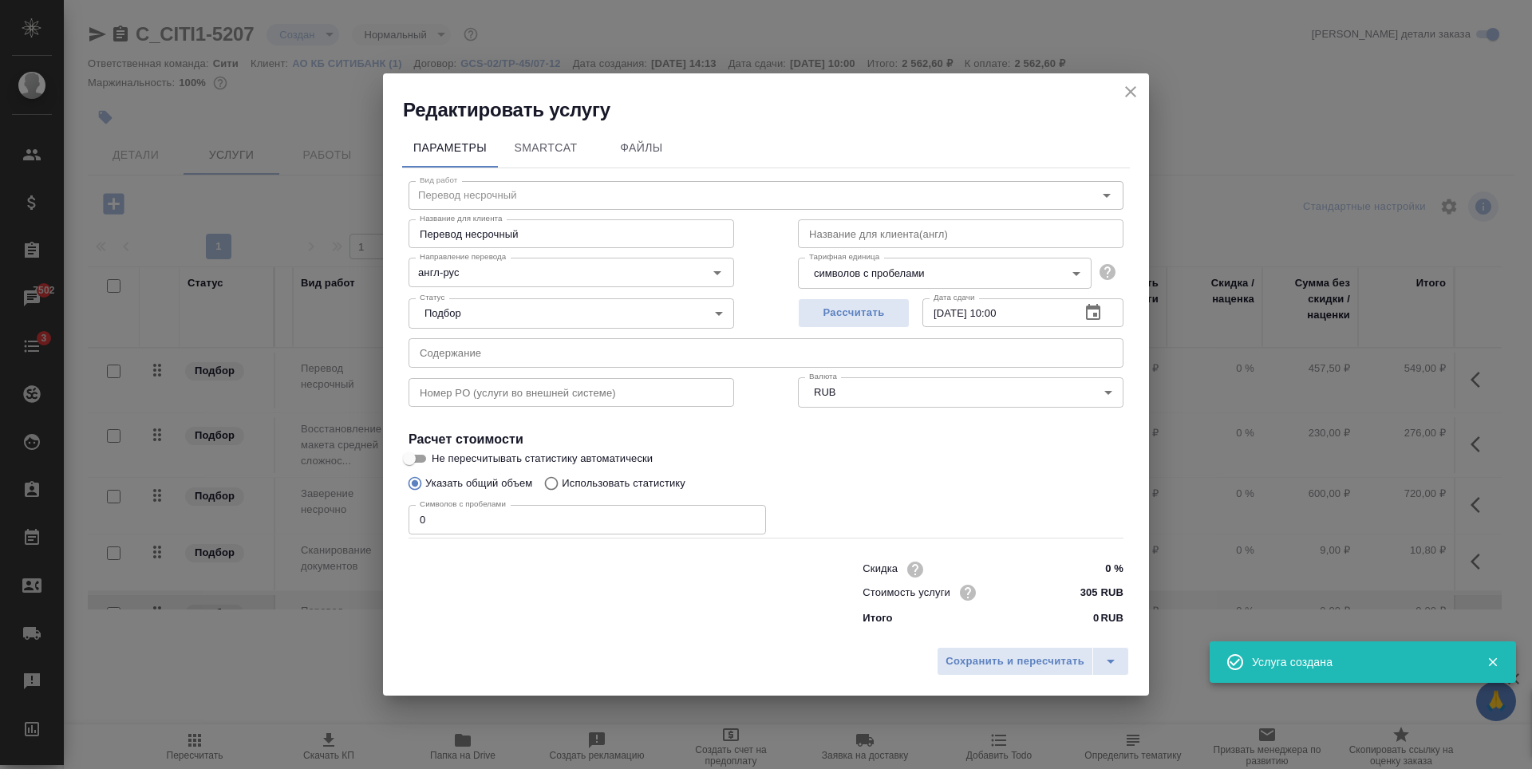
click at [539, 521] on input "0" at bounding box center [587, 519] width 357 height 29
click at [534, 511] on input "0" at bounding box center [587, 519] width 357 height 29
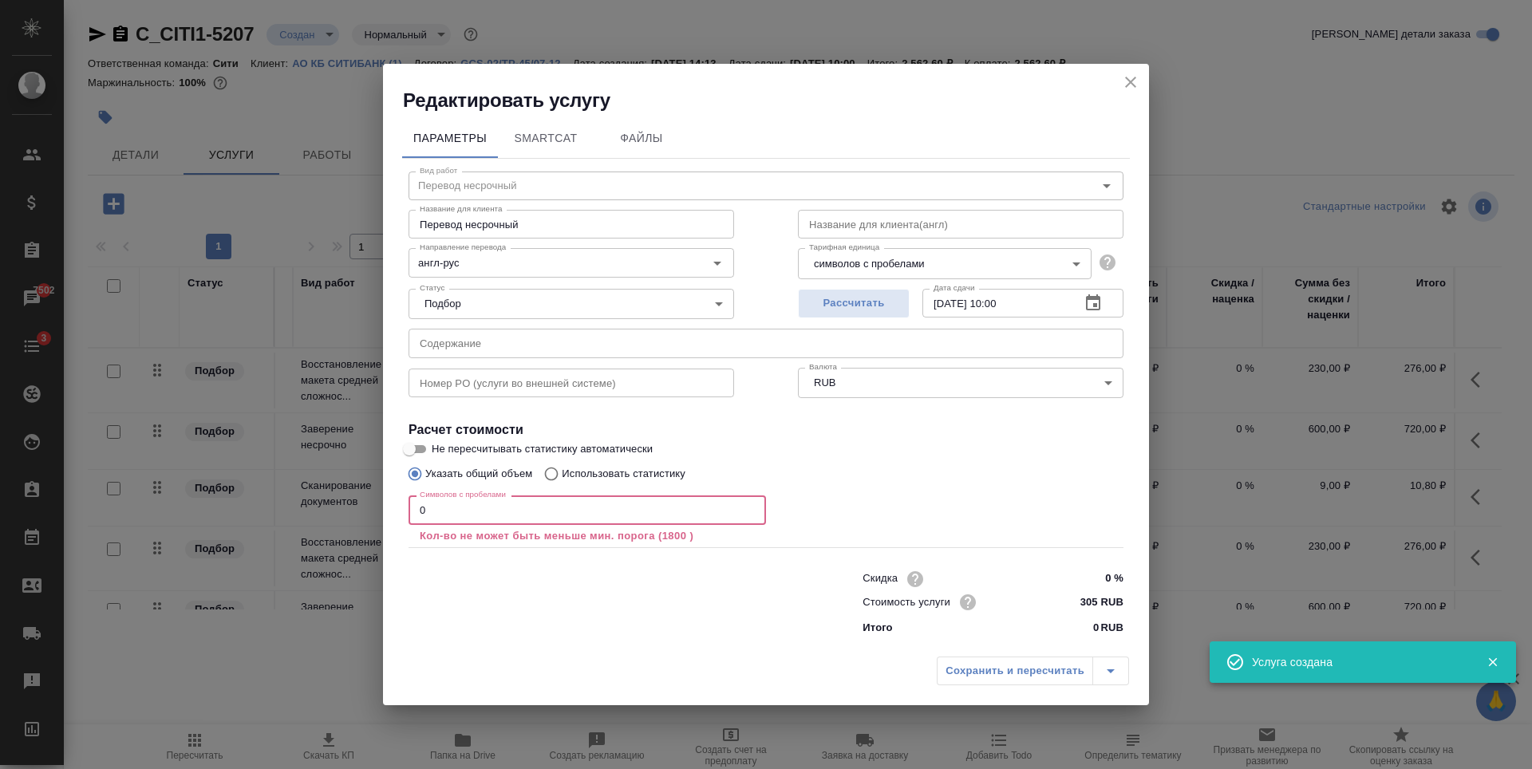
click at [541, 519] on input "0" at bounding box center [587, 510] width 357 height 29
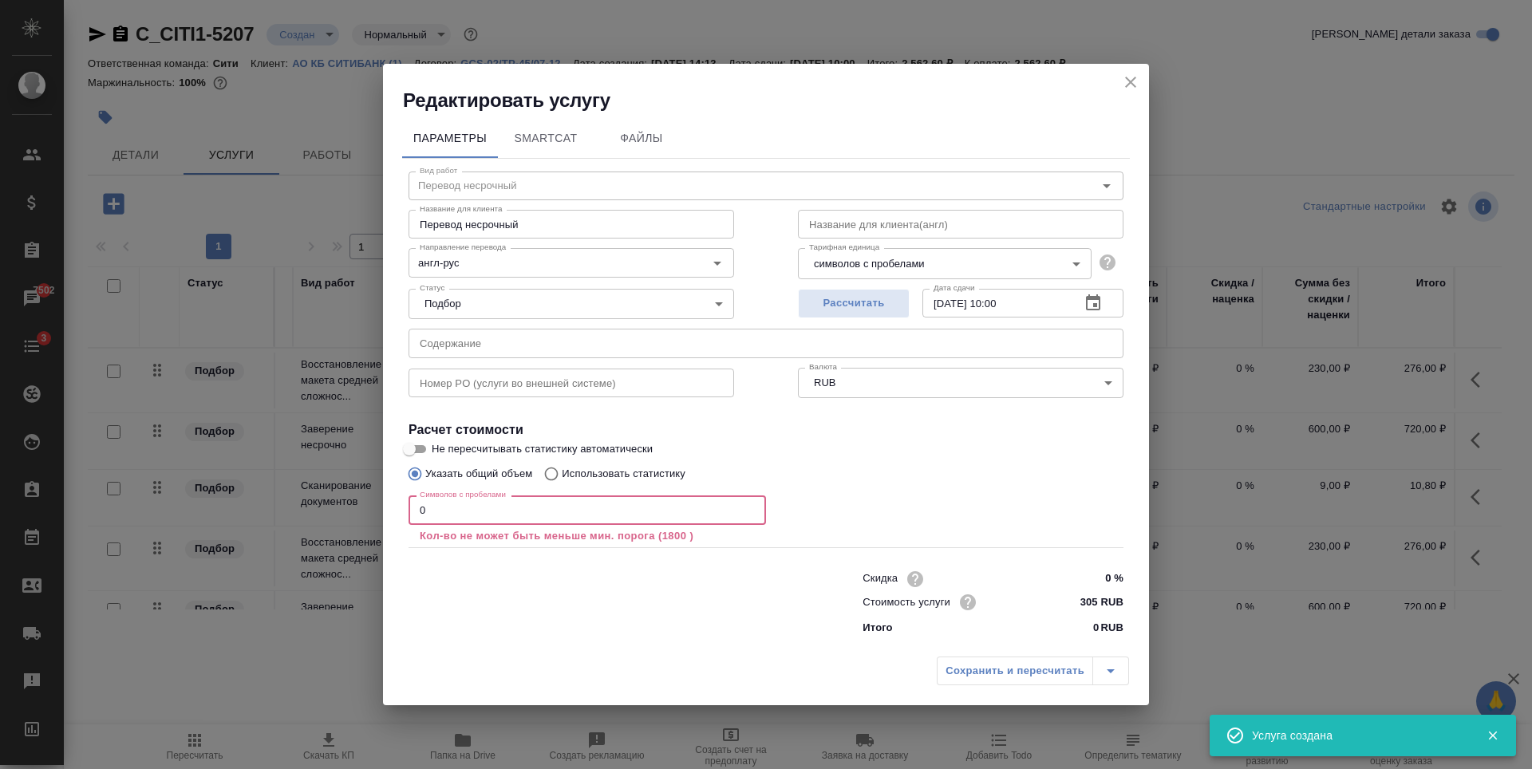
click at [541, 519] on input "0" at bounding box center [587, 510] width 357 height 29
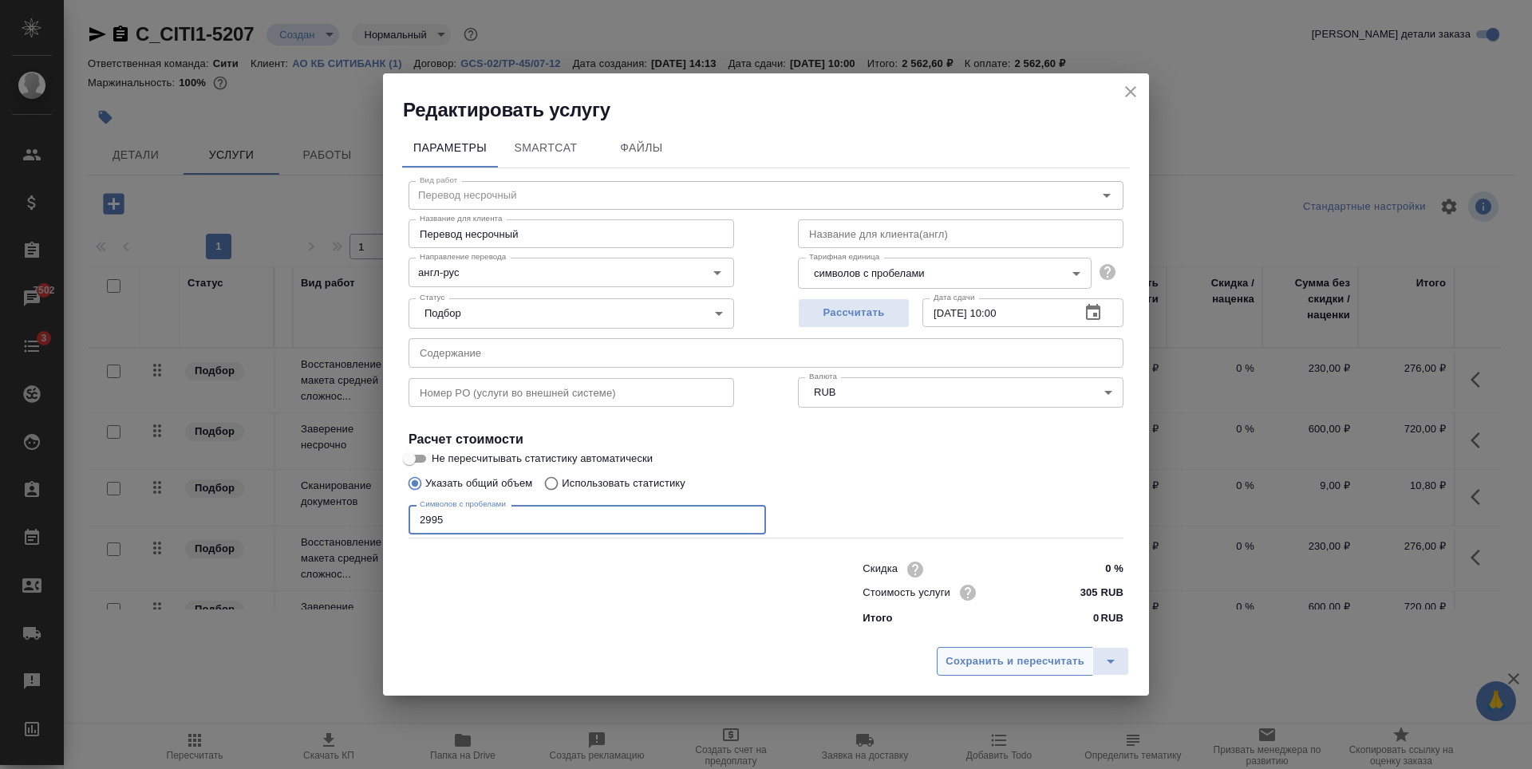
type input "2995"
click at [974, 662] on span "Сохранить и пересчитать" at bounding box center [1015, 662] width 139 height 18
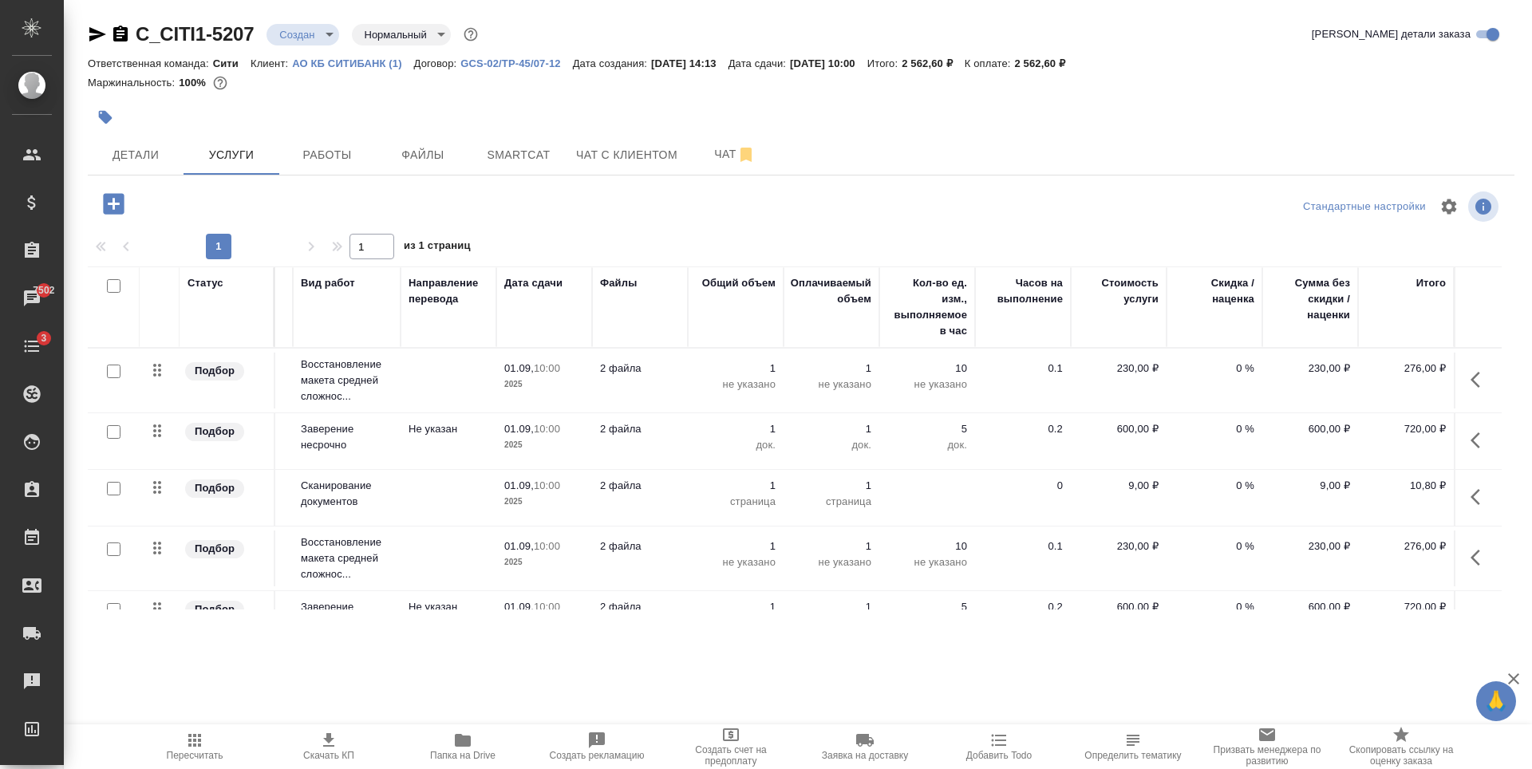
click at [199, 749] on icon "button" at bounding box center [194, 740] width 19 height 19
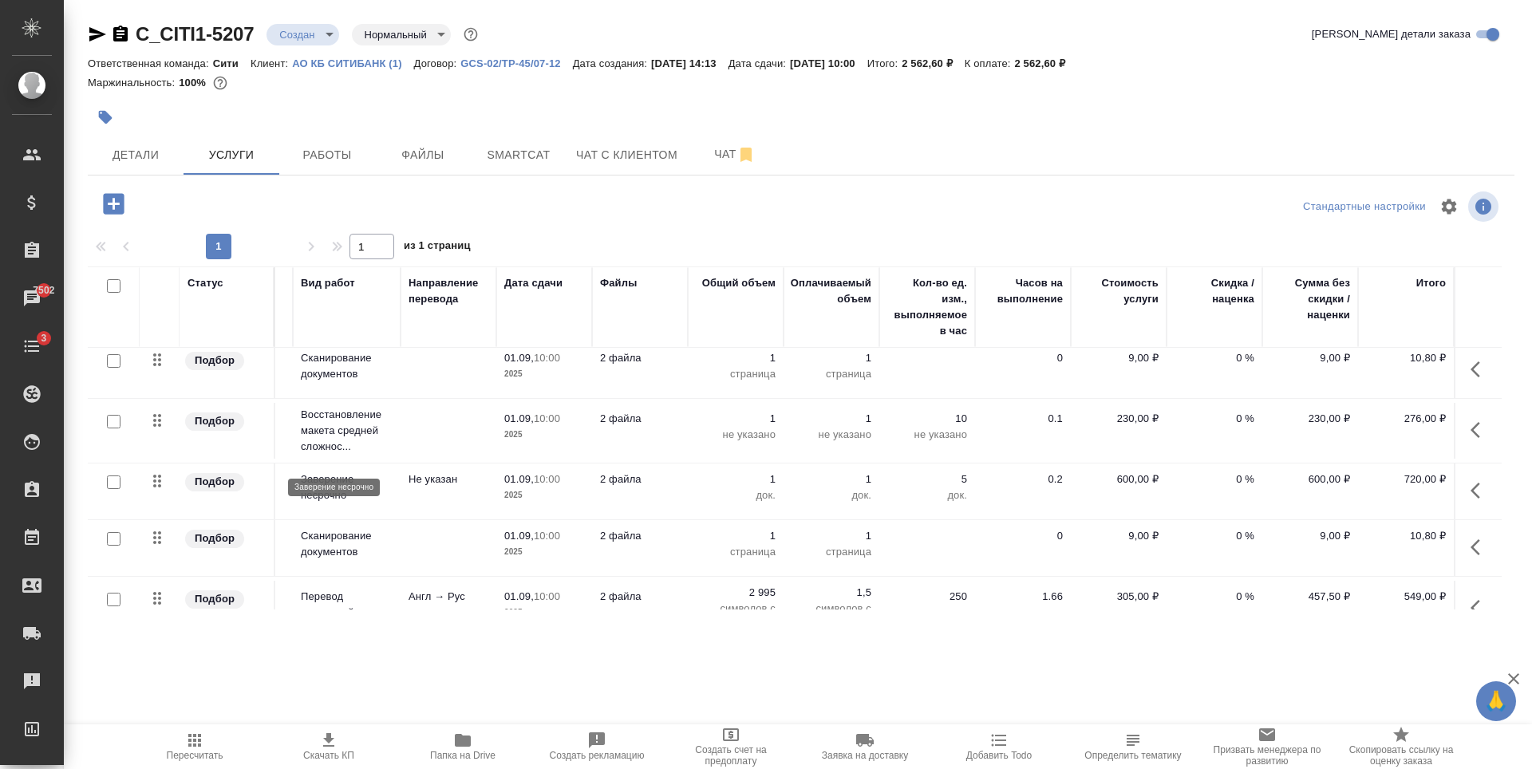
scroll to position [172, 102]
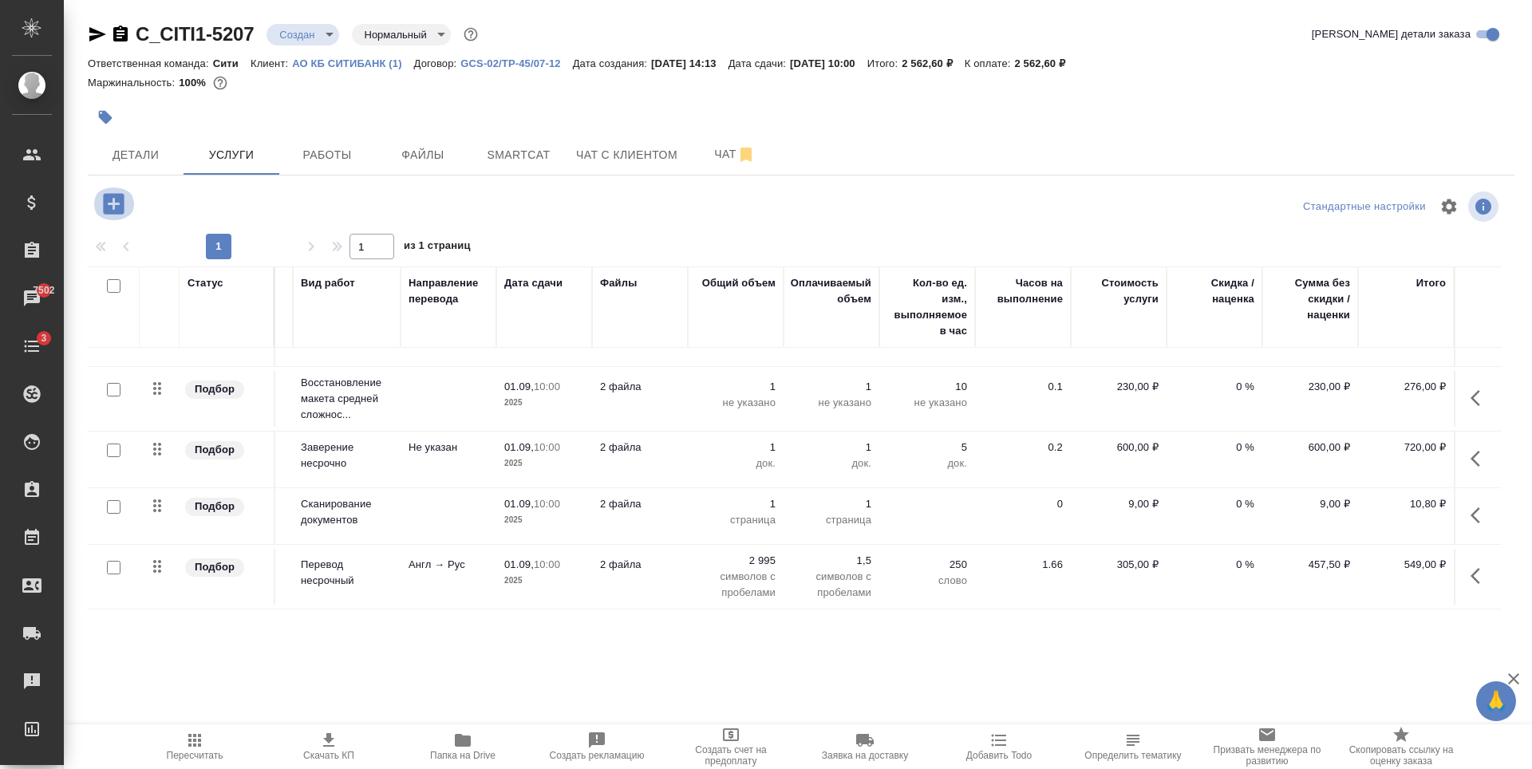
click at [119, 193] on icon "button" at bounding box center [114, 204] width 28 height 28
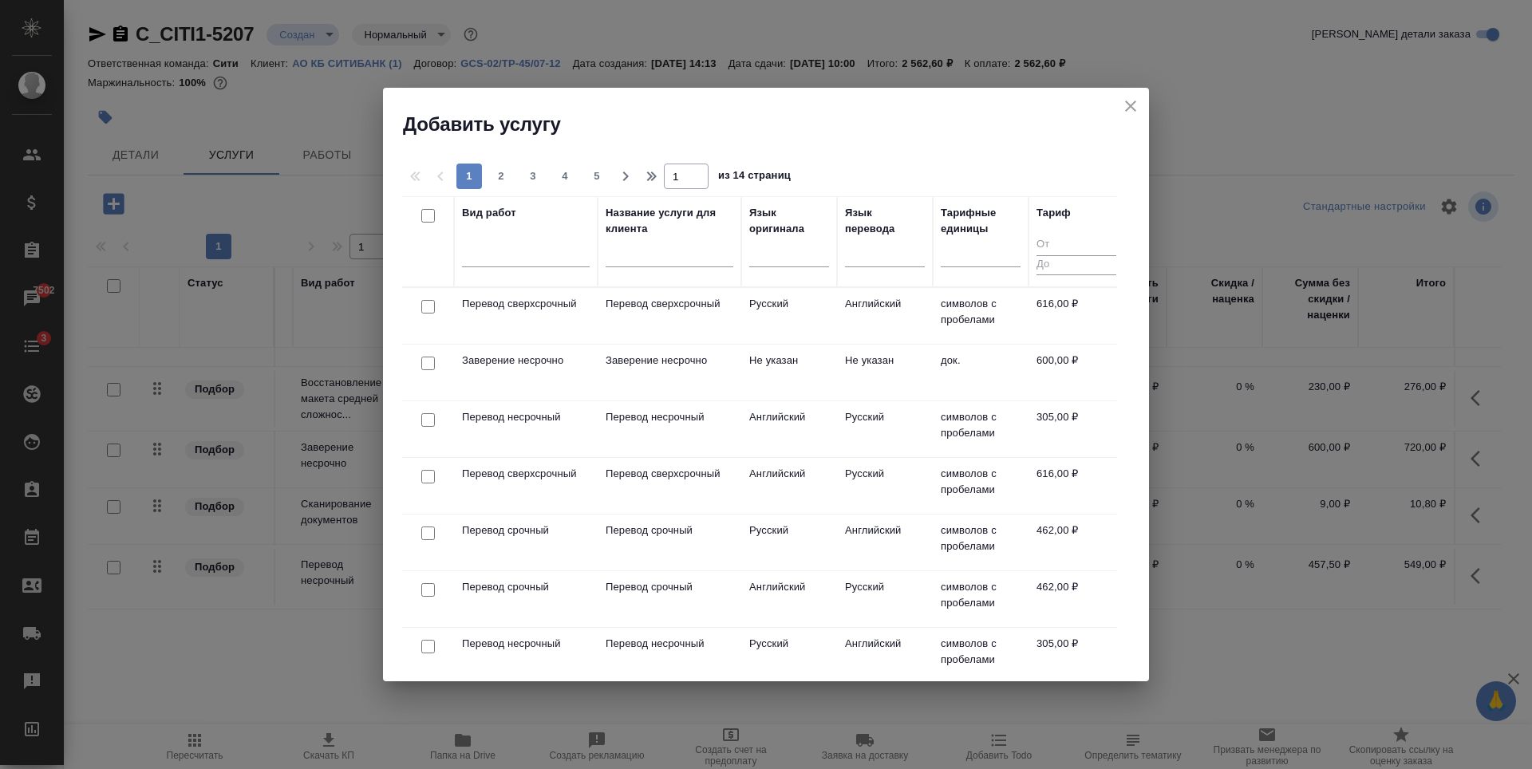
click at [782, 281] on th "Язык оригинала" at bounding box center [789, 241] width 96 height 91
click at [775, 256] on div at bounding box center [789, 250] width 80 height 23
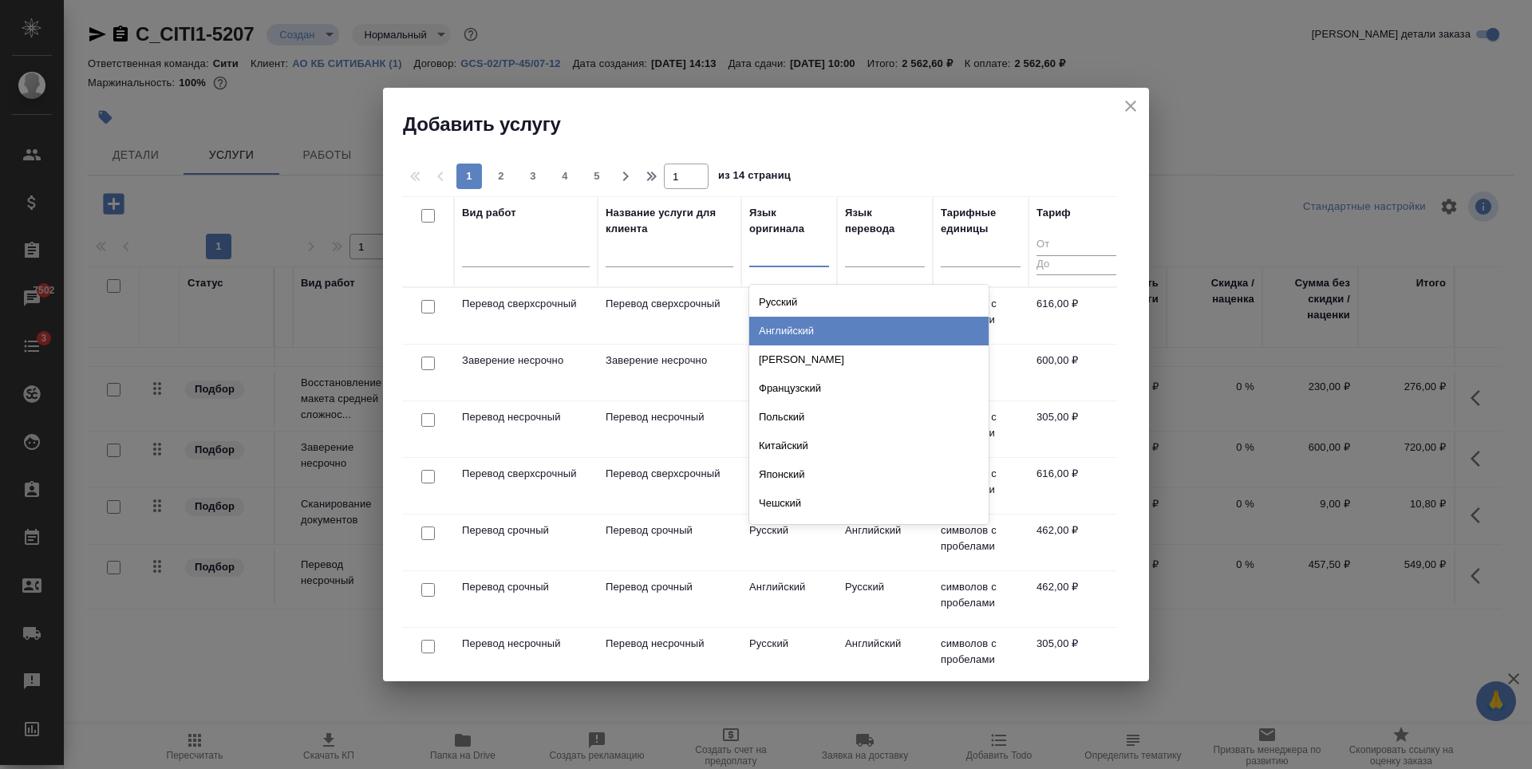
click at [809, 323] on div "Английский" at bounding box center [868, 331] width 239 height 29
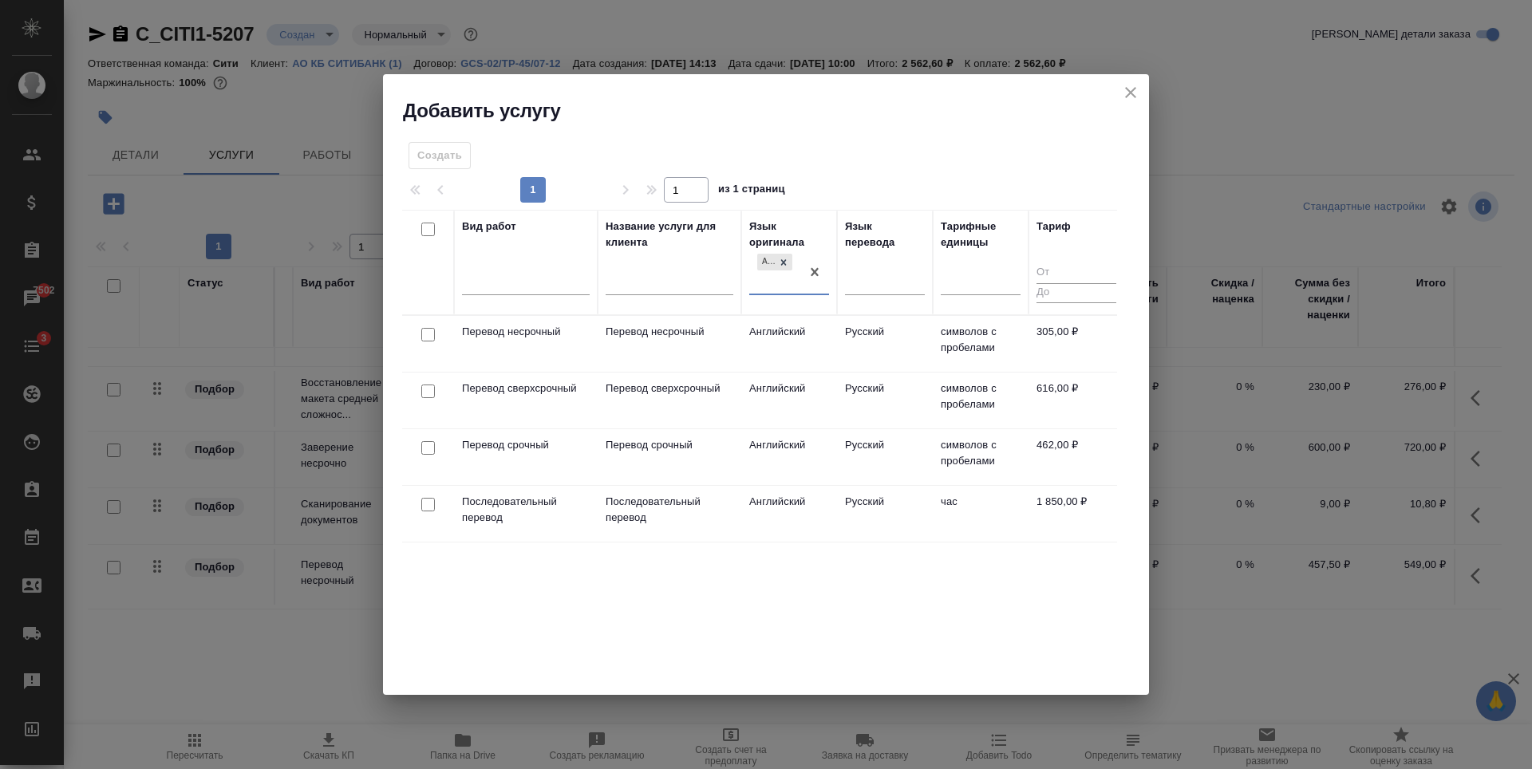
click at [423, 334] on input "checkbox" at bounding box center [428, 335] width 14 height 14
checkbox input "true"
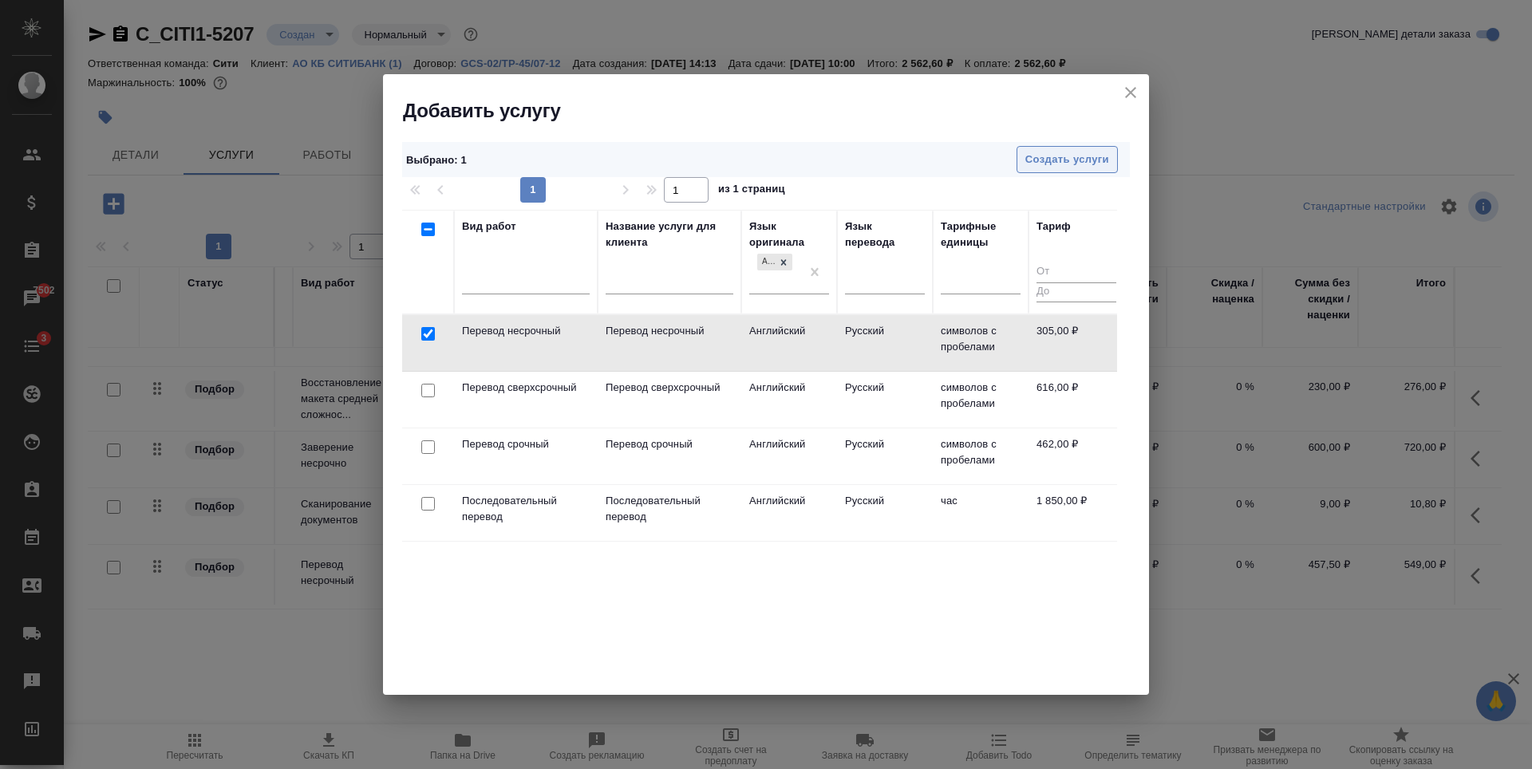
click at [1069, 156] on span "Создать услуги" at bounding box center [1067, 160] width 84 height 18
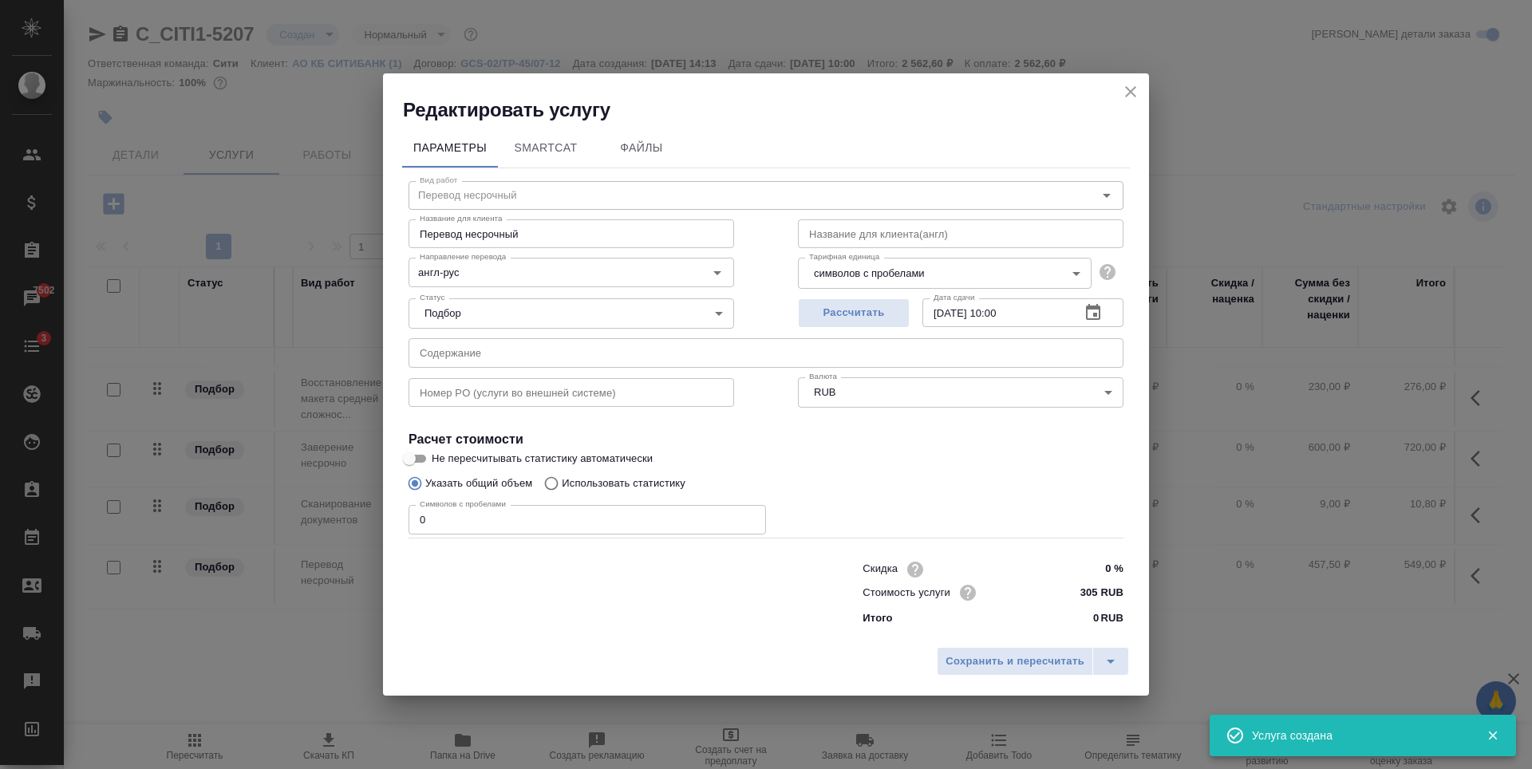
click at [523, 506] on input "0" at bounding box center [587, 519] width 357 height 29
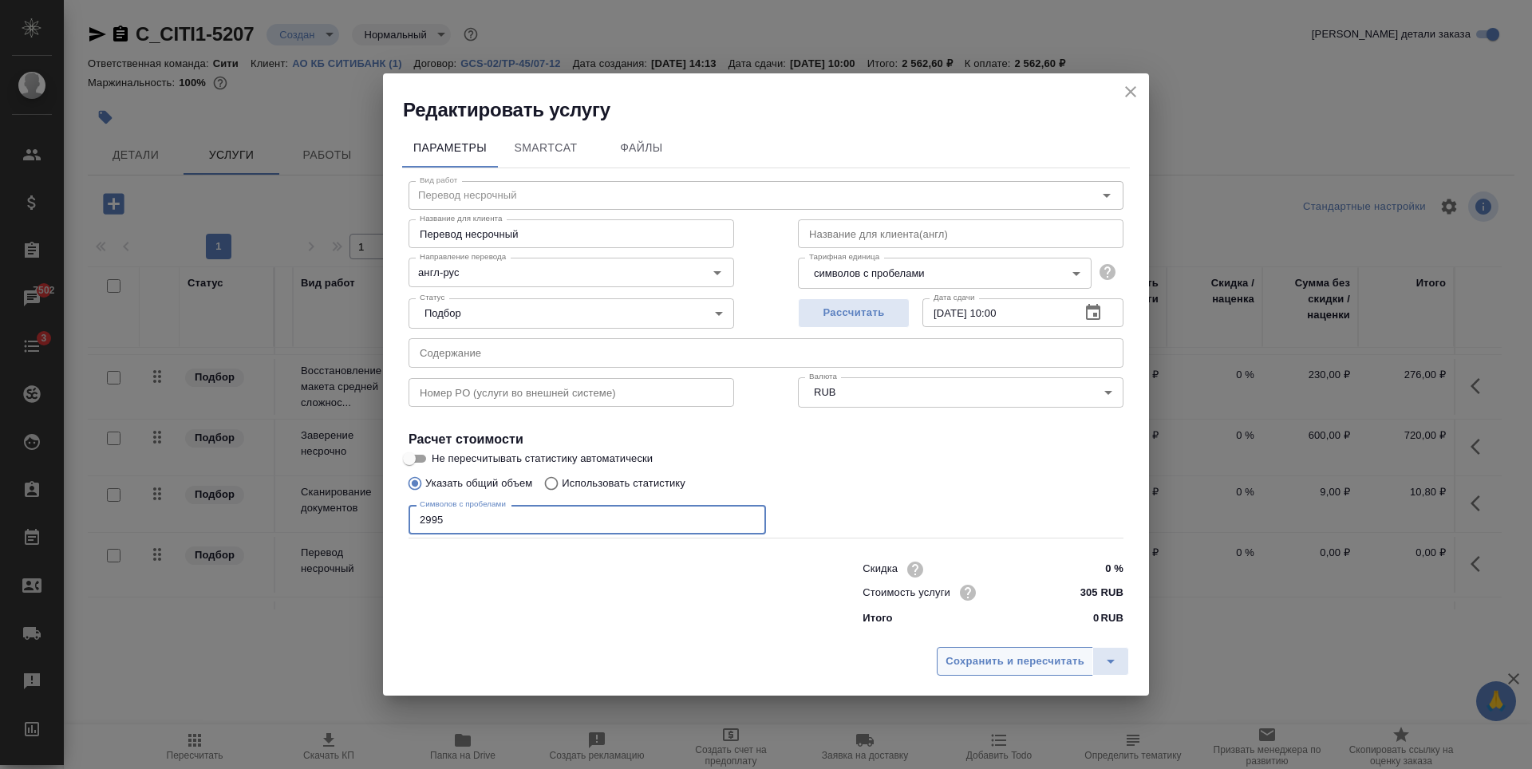
type input "2995"
click at [1040, 654] on span "Сохранить и пересчитать" at bounding box center [1015, 662] width 139 height 18
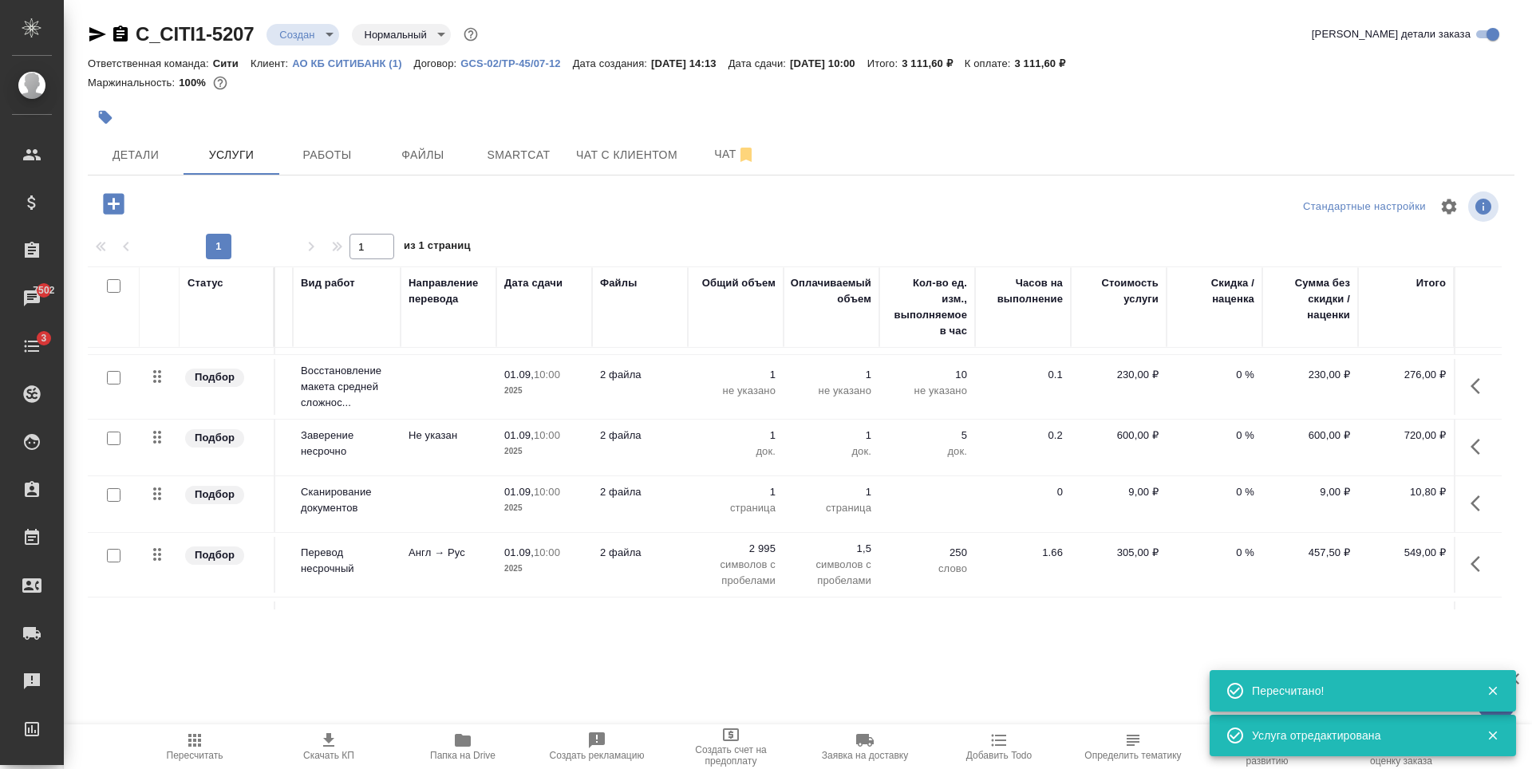
scroll to position [236, 102]
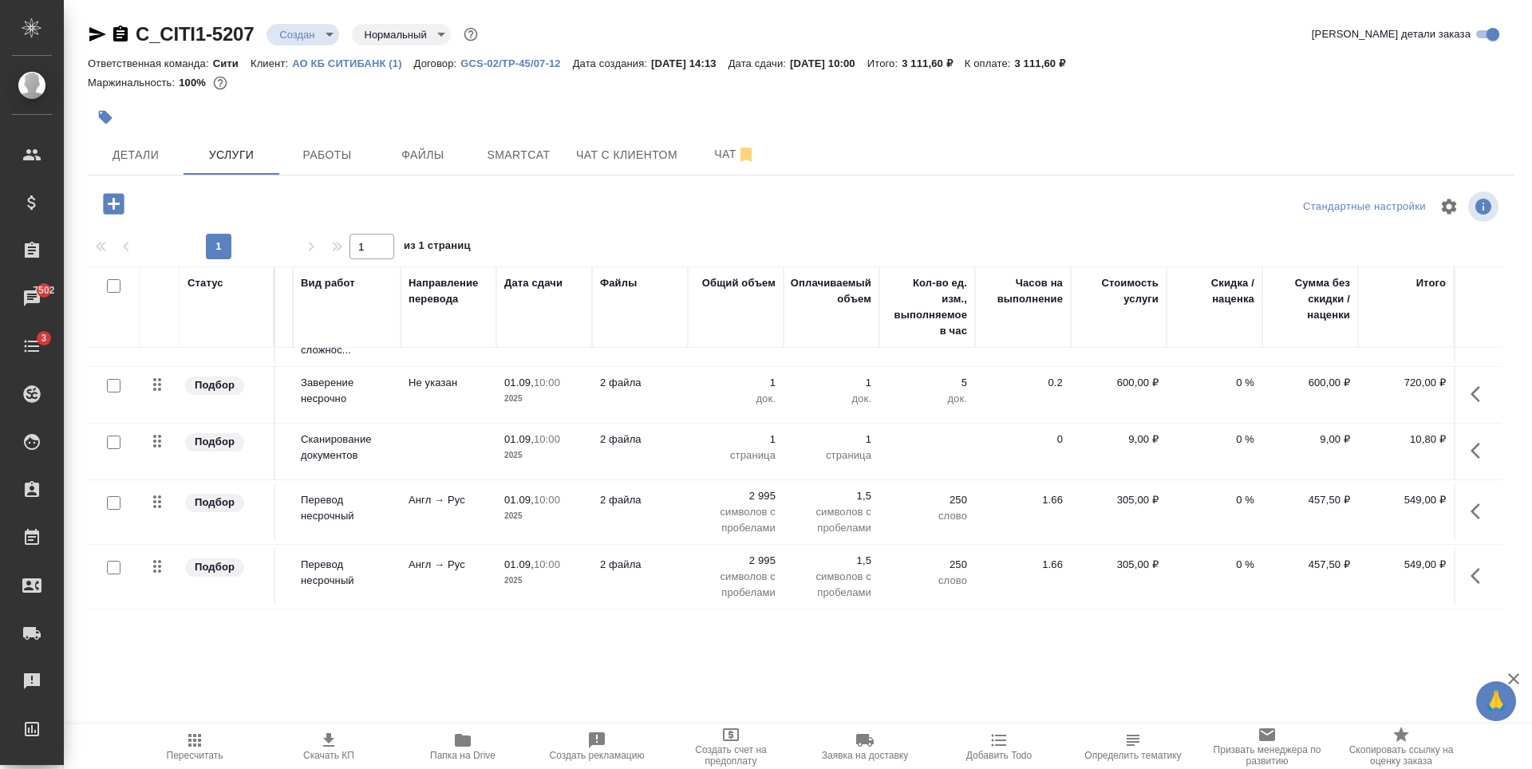
click at [575, 500] on td "01.09, 10:00 2025" at bounding box center [544, 512] width 96 height 56
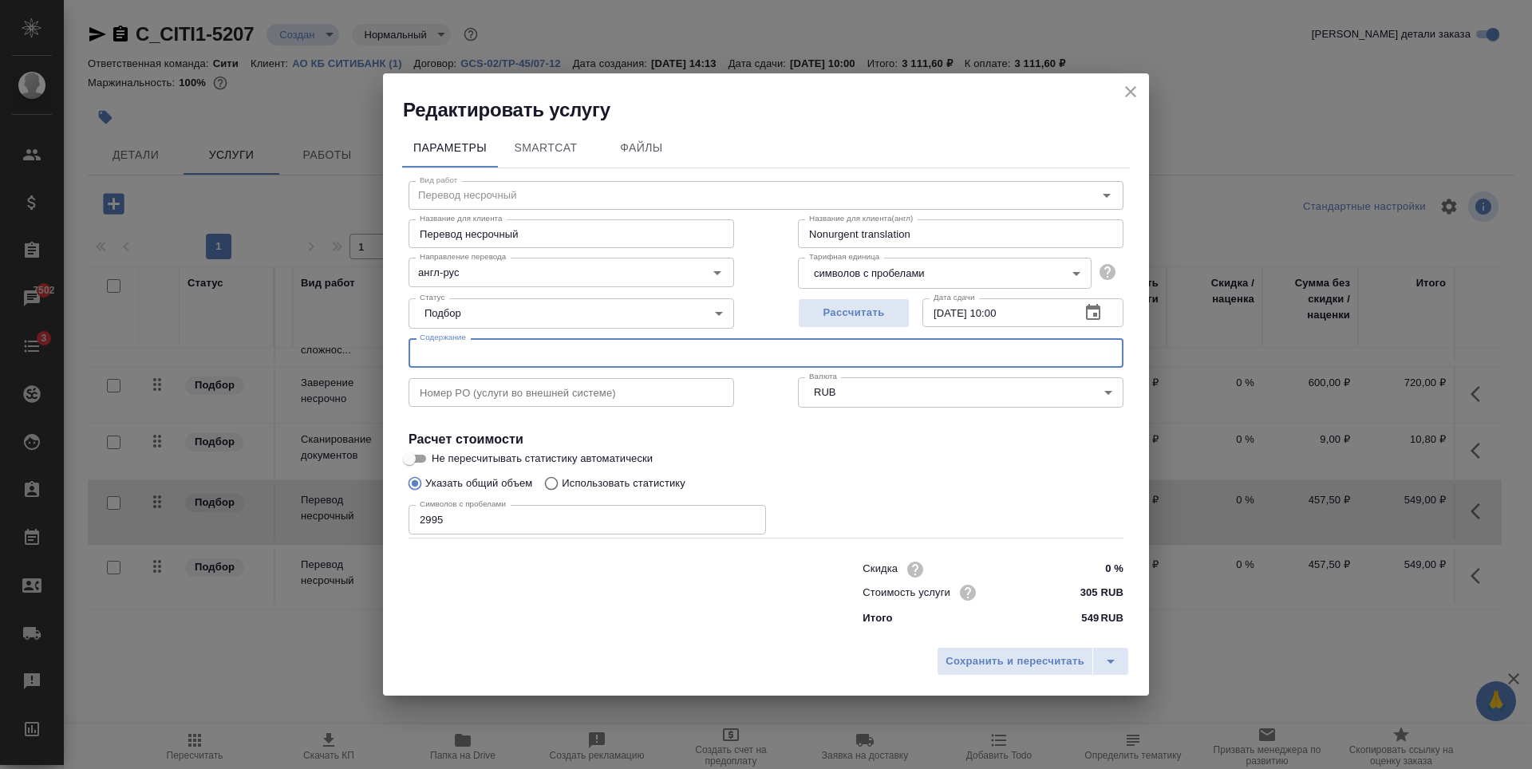
click at [541, 351] on input "text" at bounding box center [766, 352] width 715 height 29
paste input "120944/код клиента (название клиента) название дока"
type input "120944/код клиента (название клиента) название дока"
click at [471, 391] on input "text" at bounding box center [572, 392] width 326 height 29
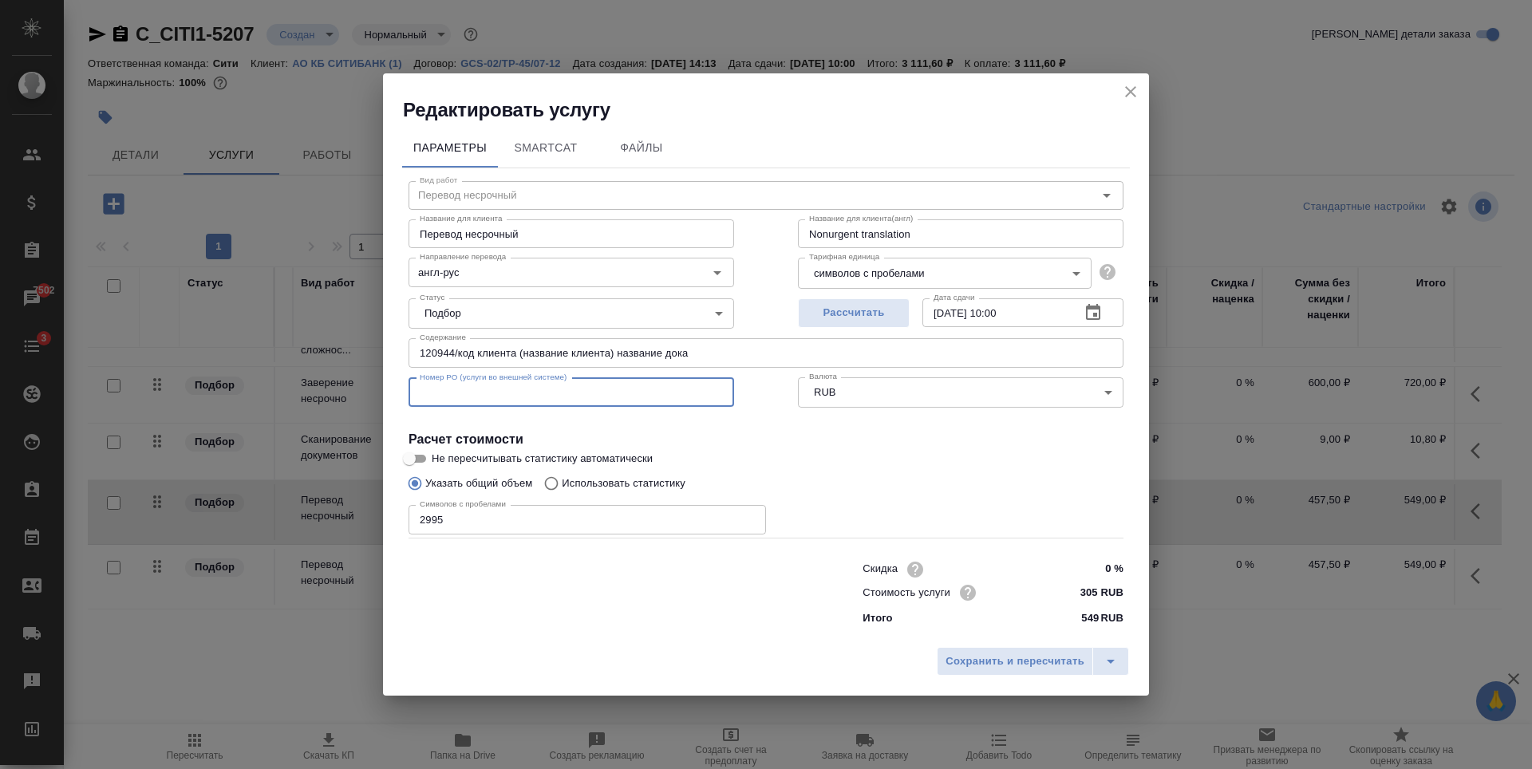
paste input "23388"
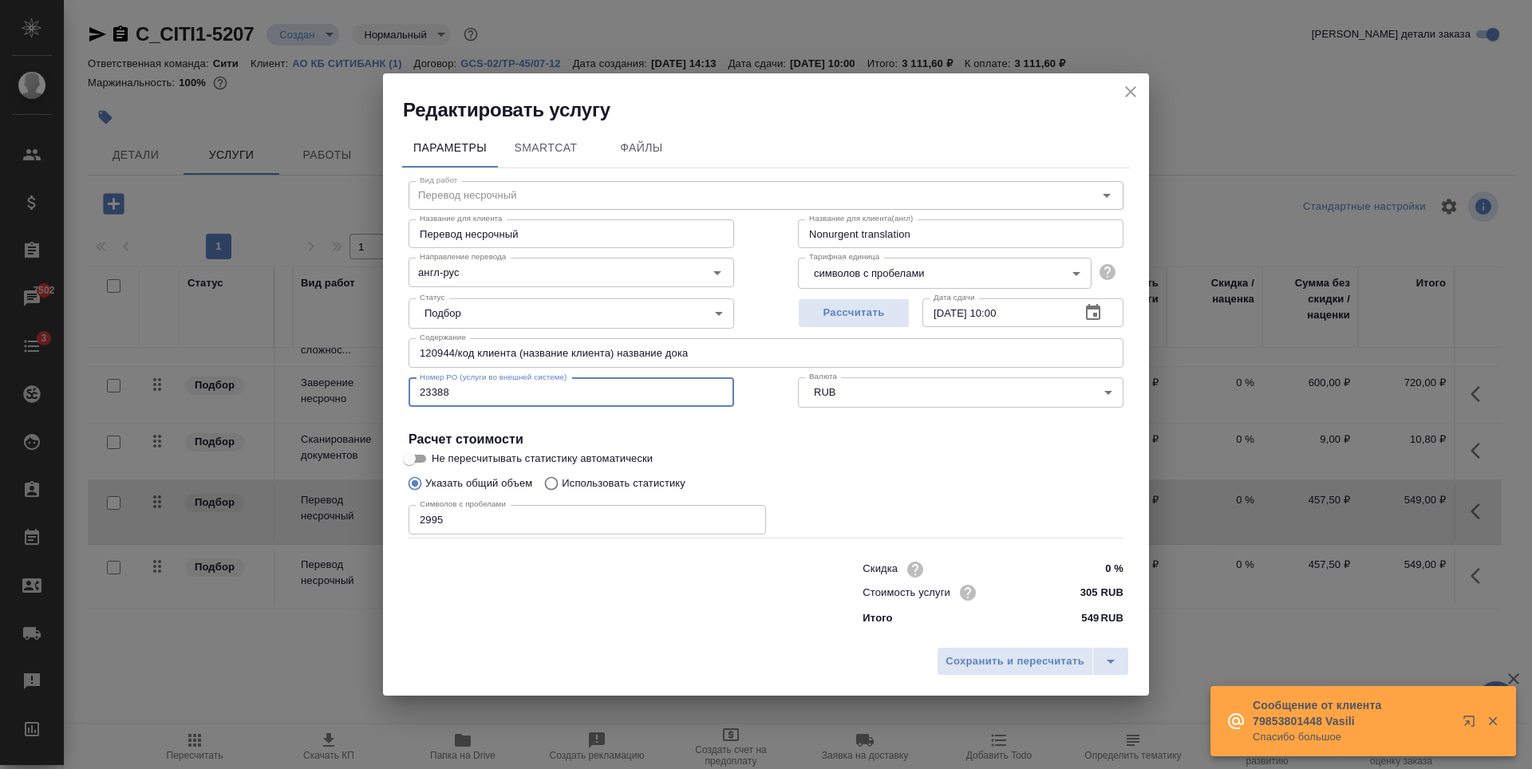
type input "23388"
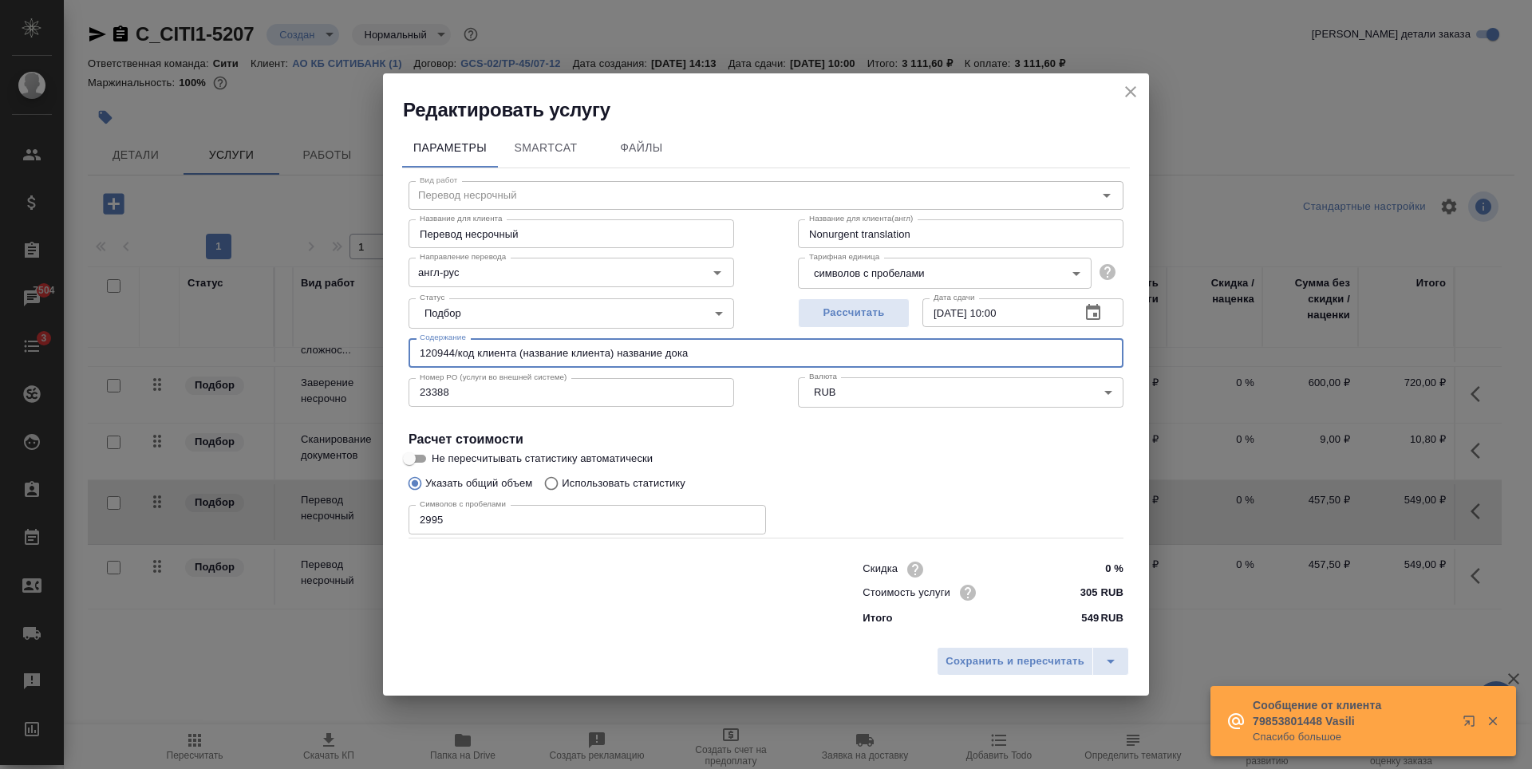
drag, startPoint x: 458, startPoint y: 354, endPoint x: 517, endPoint y: 354, distance: 59.0
click at [517, 354] on input "120944/код клиента (название клиента) название дока" at bounding box center [766, 352] width 715 height 29
paste input "500238"
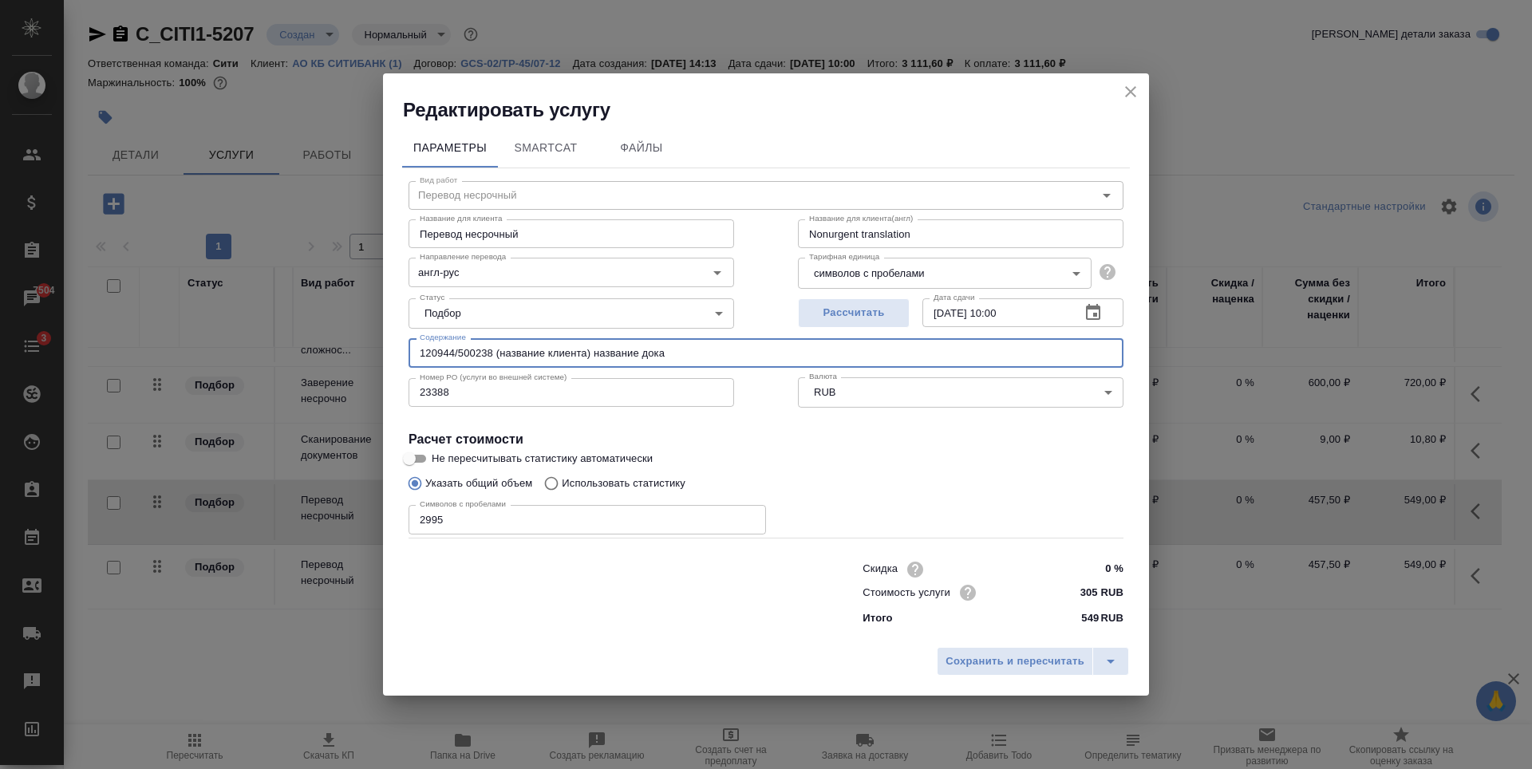
drag, startPoint x: 498, startPoint y: 357, endPoint x: 587, endPoint y: 349, distance: 89.0
click at [587, 349] on input "120944/500238 (название клиента) название дока" at bounding box center [766, 352] width 715 height 29
paste input "EBRD"
drag, startPoint x: 540, startPoint y: 351, endPoint x: 606, endPoint y: 351, distance: 66.2
click at [606, 351] on input "120944/500238 (EBRD) название дока" at bounding box center [766, 352] width 715 height 29
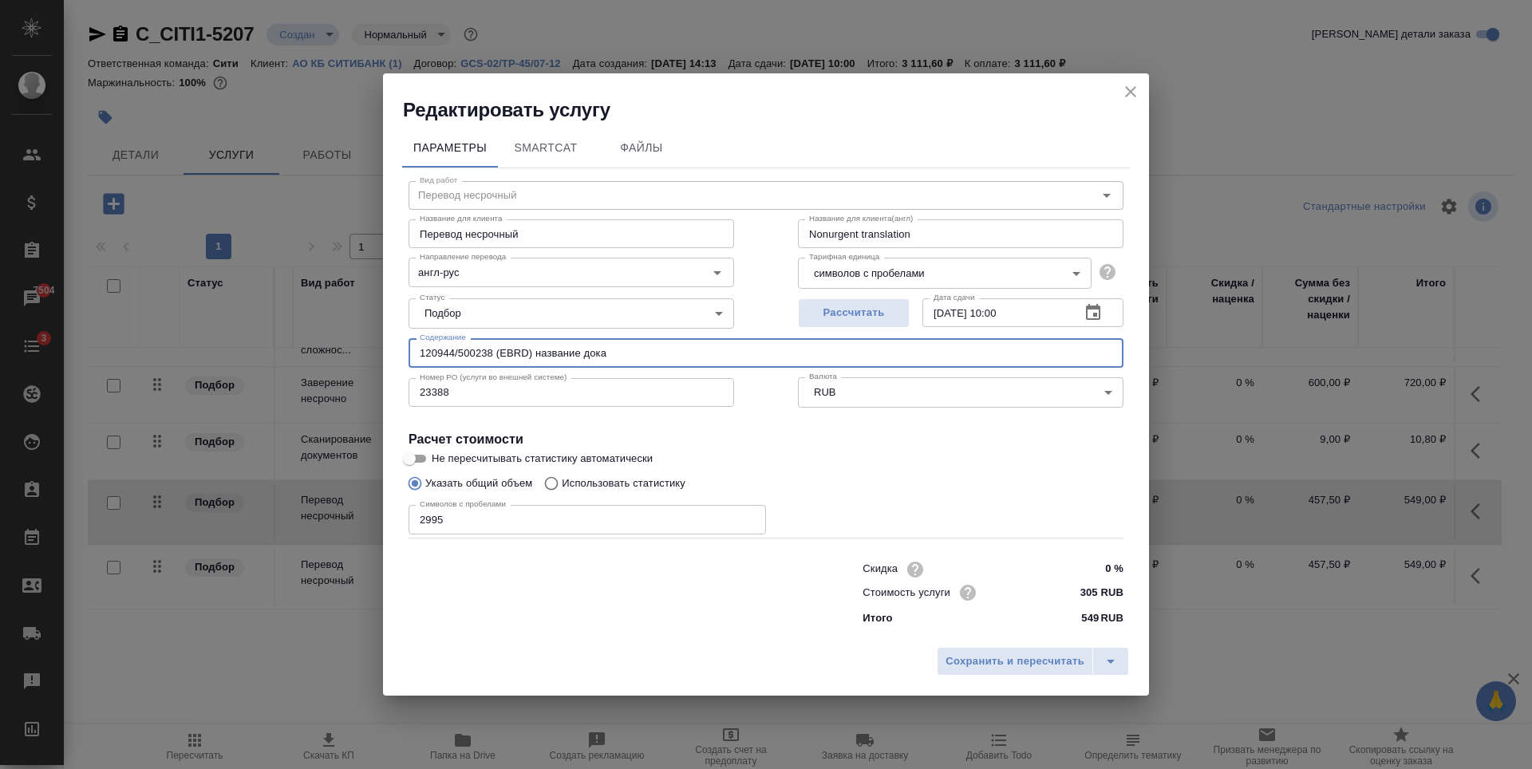
paste input "Beneficiary Ownership Representation letter"
type input "120944/500238 (EBRD) Beneficiary Ownership Representation letter"
click at [968, 651] on button "Сохранить и пересчитать" at bounding box center [1015, 661] width 156 height 29
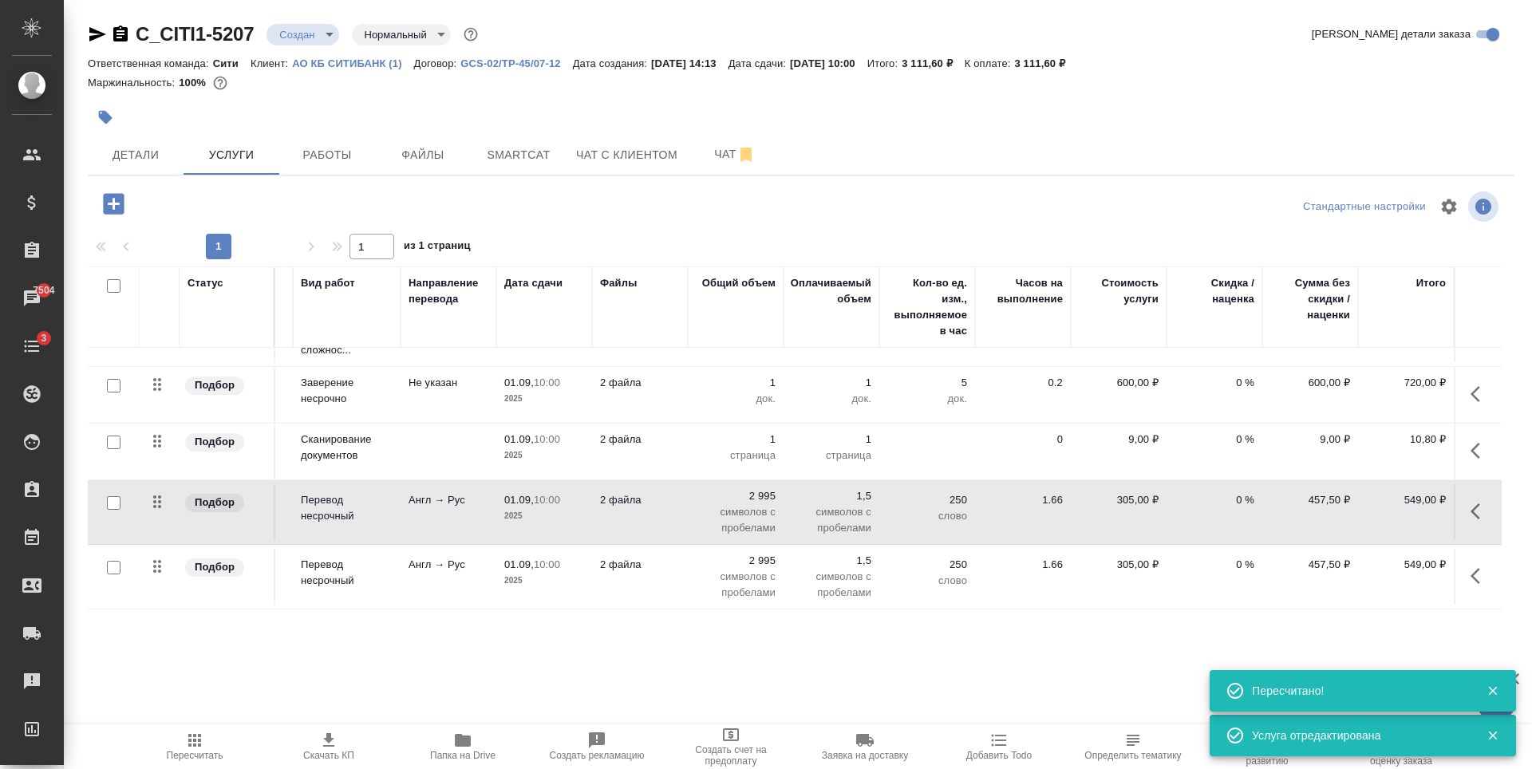
click at [592, 508] on td "2 файла" at bounding box center [640, 512] width 96 height 56
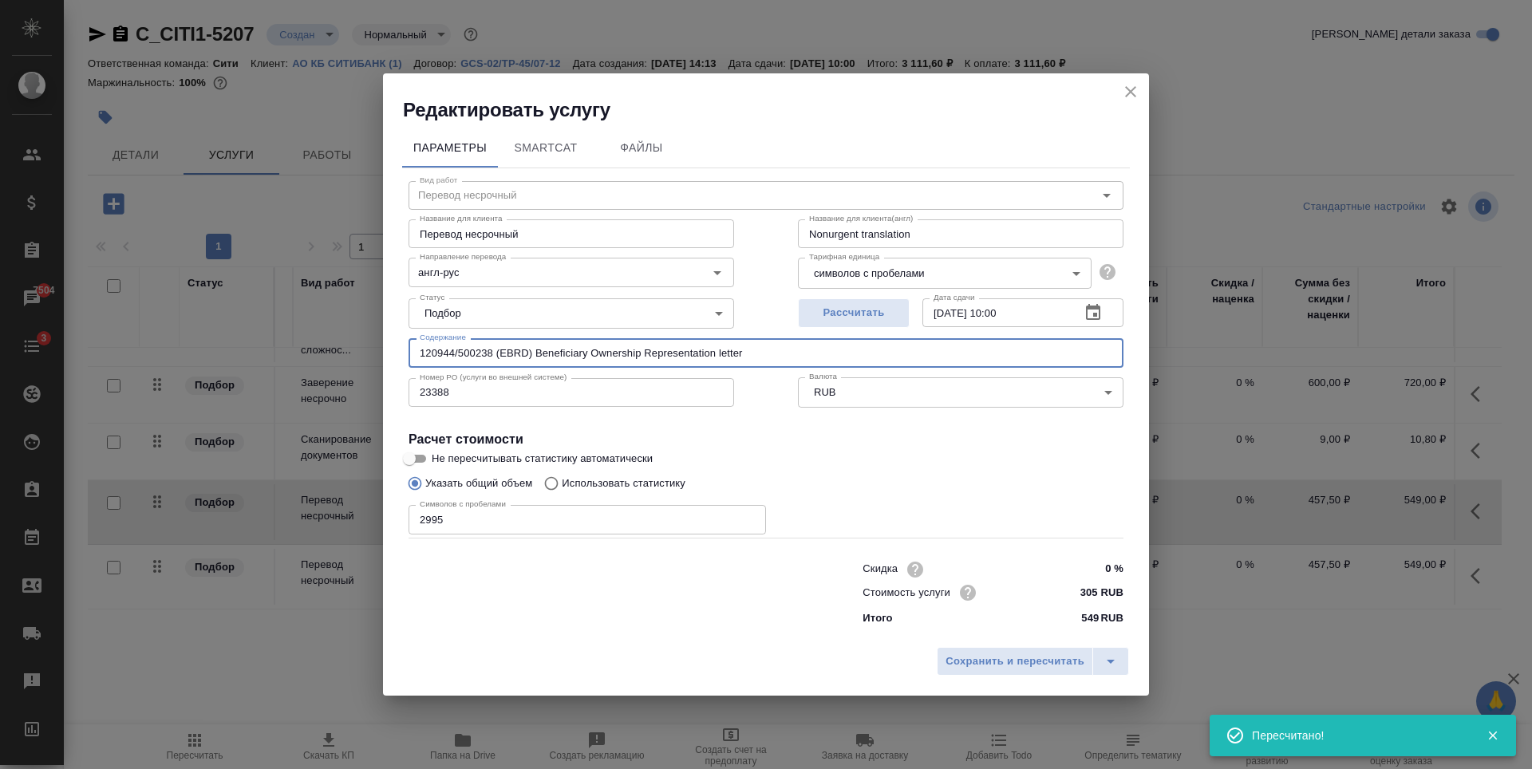
click at [626, 351] on input "120944/500238 (EBRD) Beneficiary Ownership Representation letter" at bounding box center [766, 352] width 715 height 29
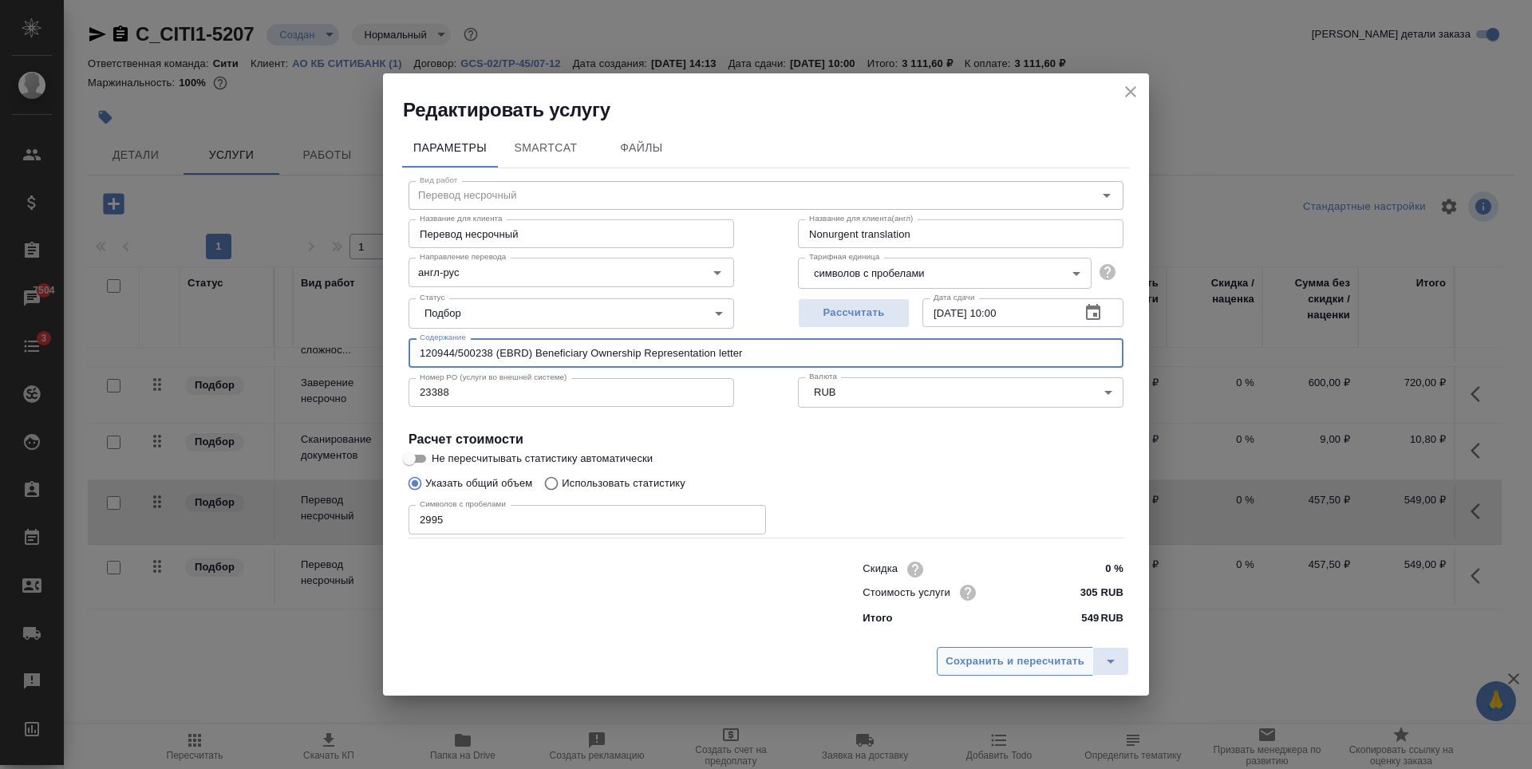
click at [1042, 666] on span "Сохранить и пересчитать" at bounding box center [1015, 662] width 139 height 18
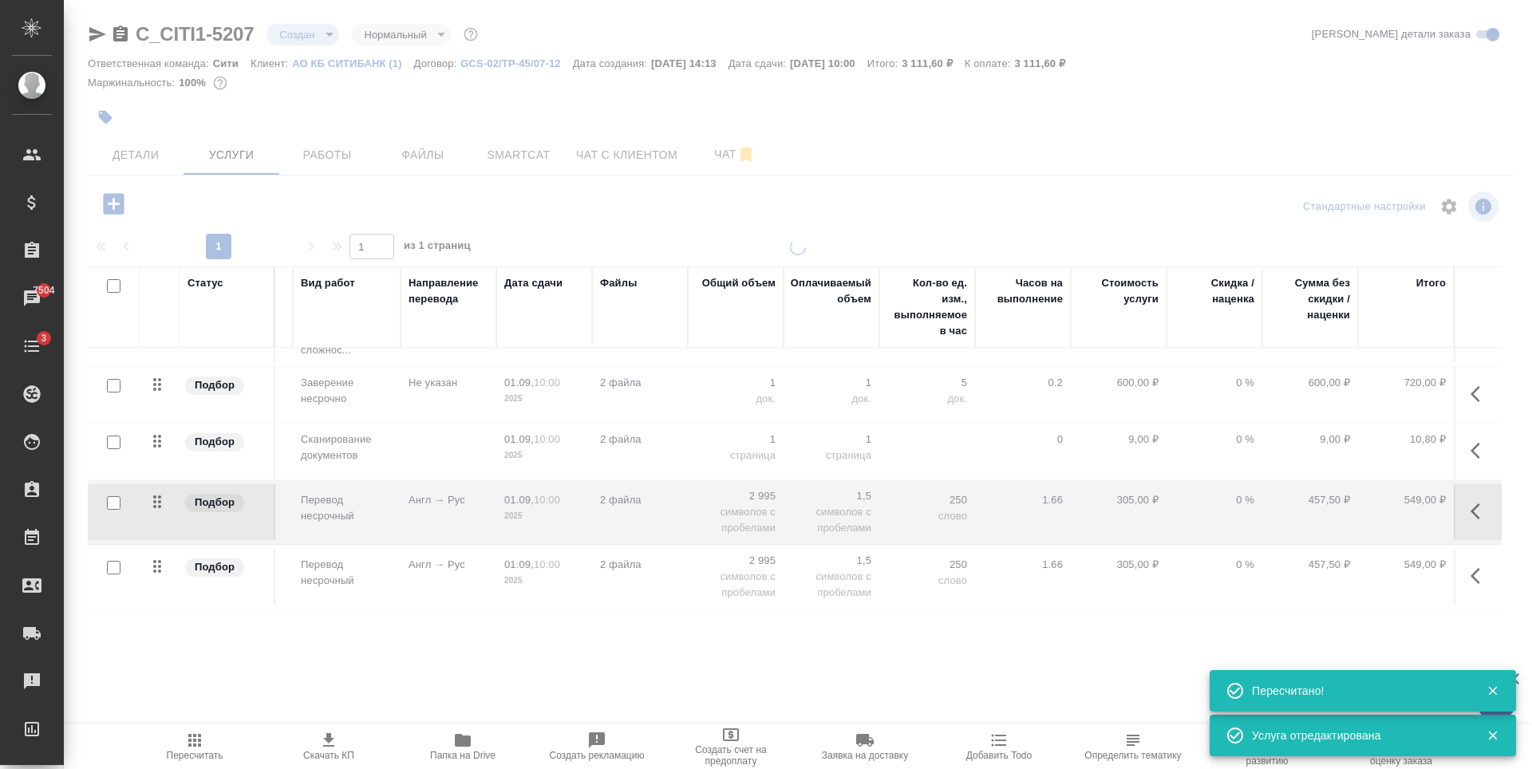
click at [689, 571] on div at bounding box center [798, 444] width 1468 height 411
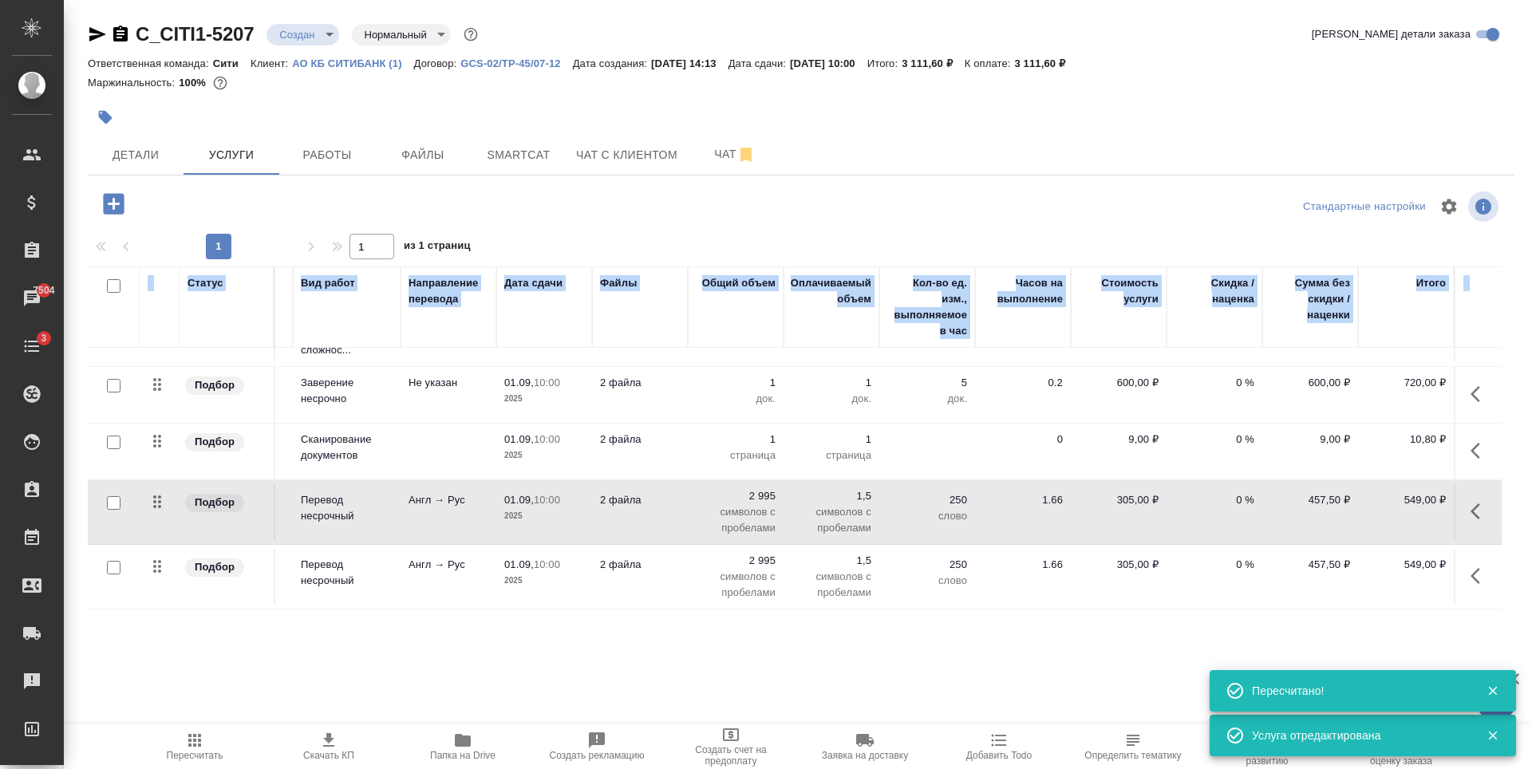
click at [696, 571] on p "символов с пробелами" at bounding box center [736, 585] width 80 height 32
click at [689, 571] on td "2 995 символов с пробелами" at bounding box center [736, 577] width 96 height 64
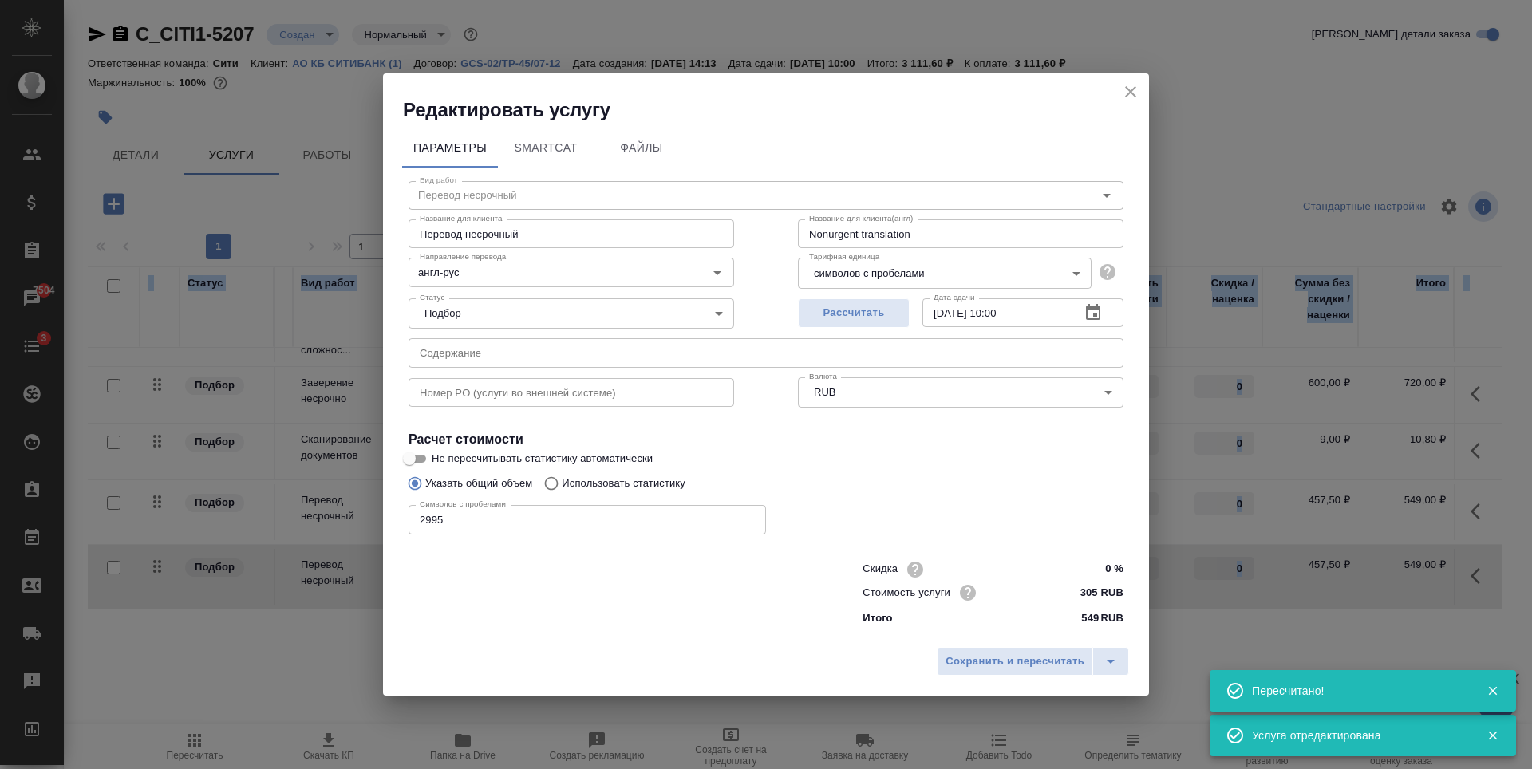
type input "Перевод несрочный"
type input "англ-рус"
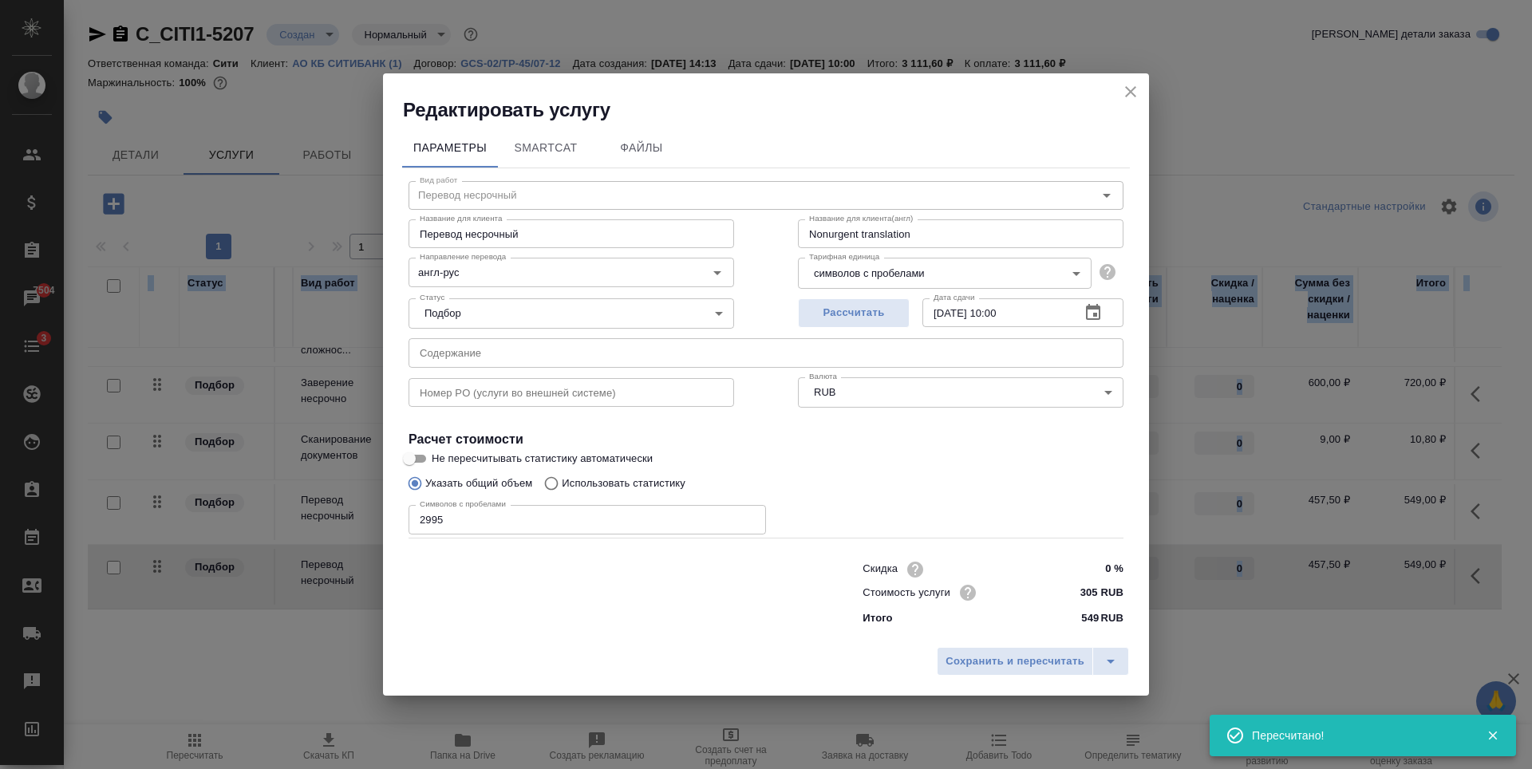
click at [529, 356] on input "text" at bounding box center [766, 352] width 715 height 29
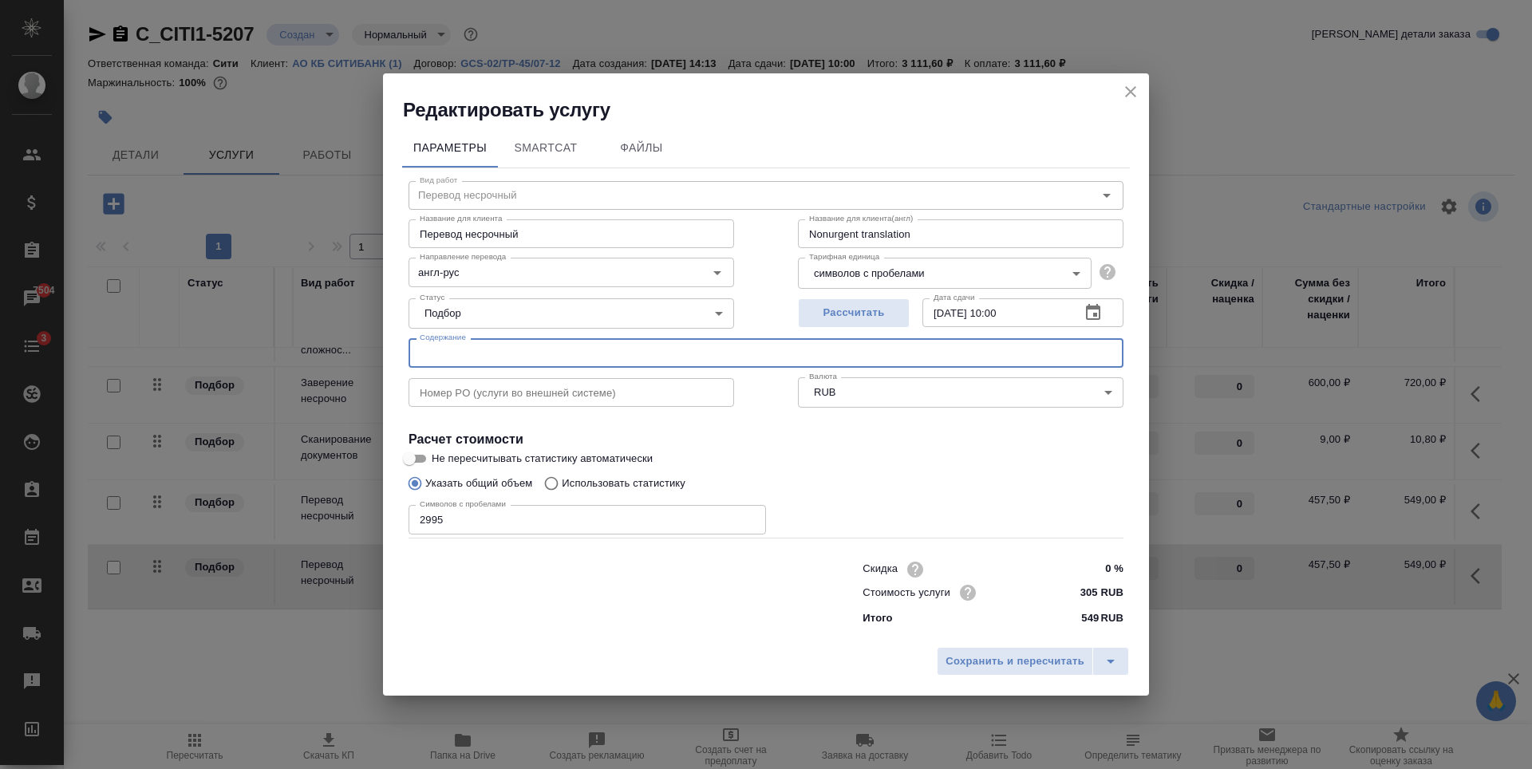
paste input "120944/500238 (EBRD) Beneficiary Ownership Representation letter"
type input "120944/500238 (EBRD) Beneficiary Ownership Representation letter"
click at [990, 659] on span "Сохранить и пересчитать" at bounding box center [1015, 662] width 139 height 18
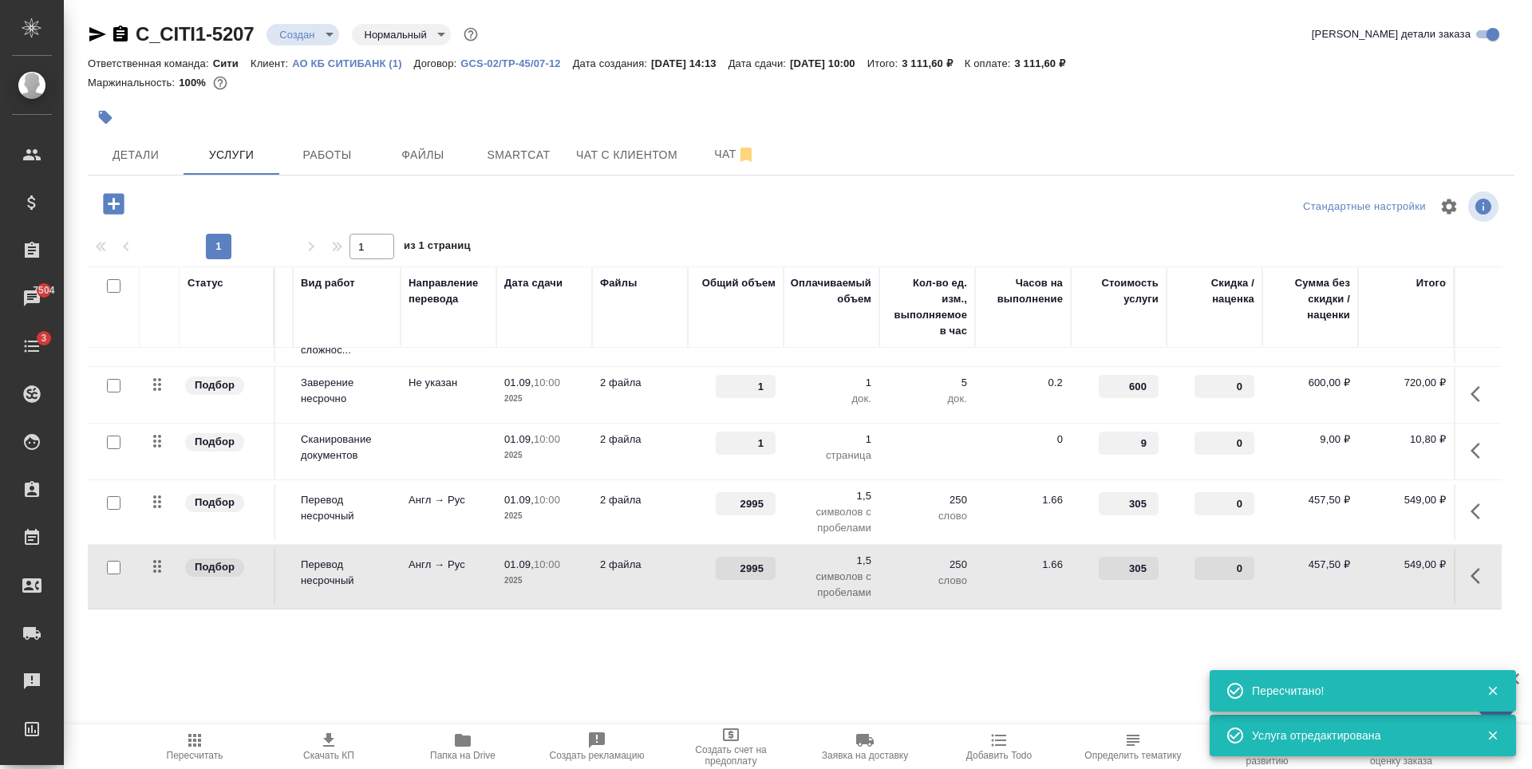
click at [643, 438] on td "2 файла" at bounding box center [640, 452] width 96 height 56
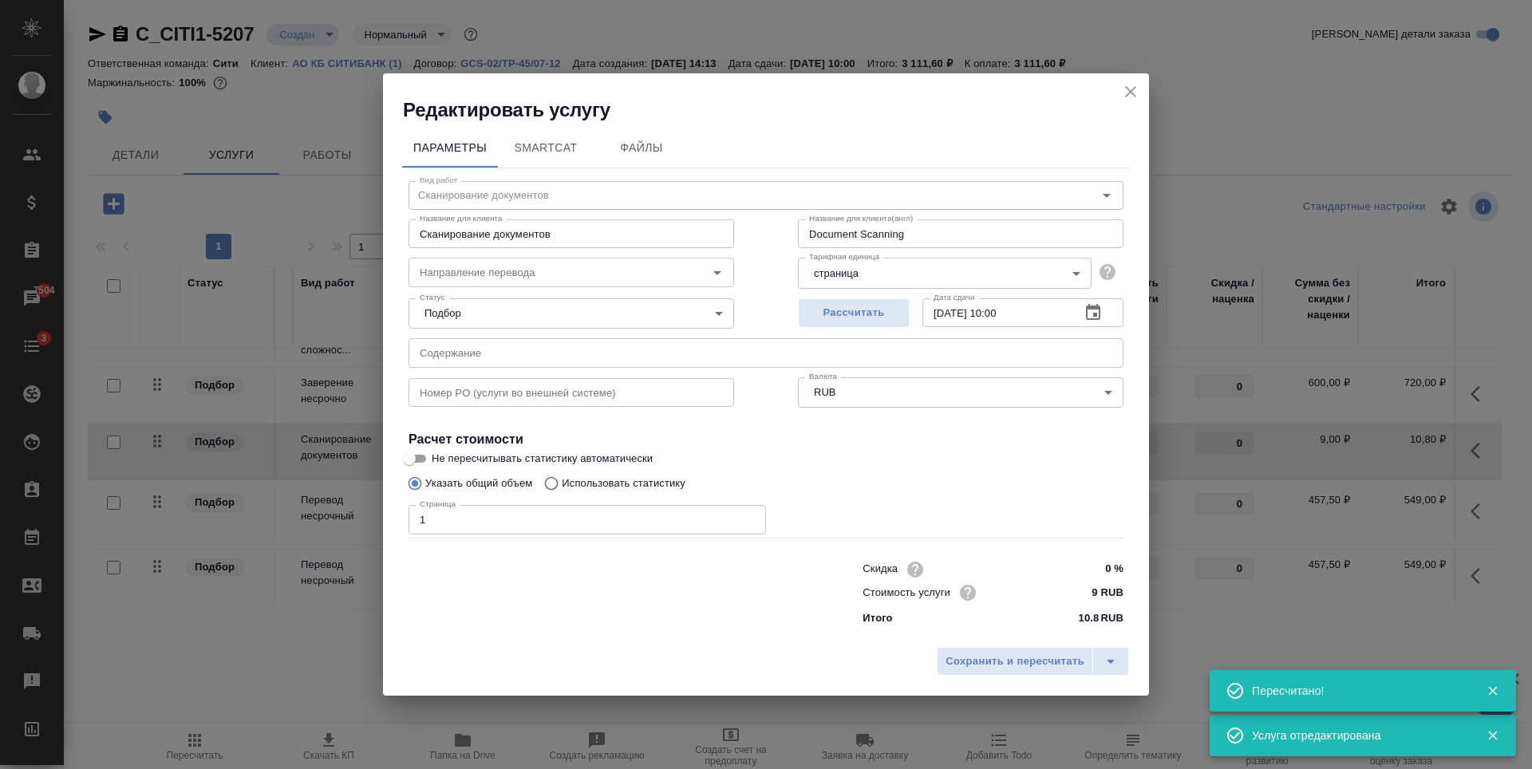
click at [563, 346] on input "text" at bounding box center [766, 352] width 715 height 29
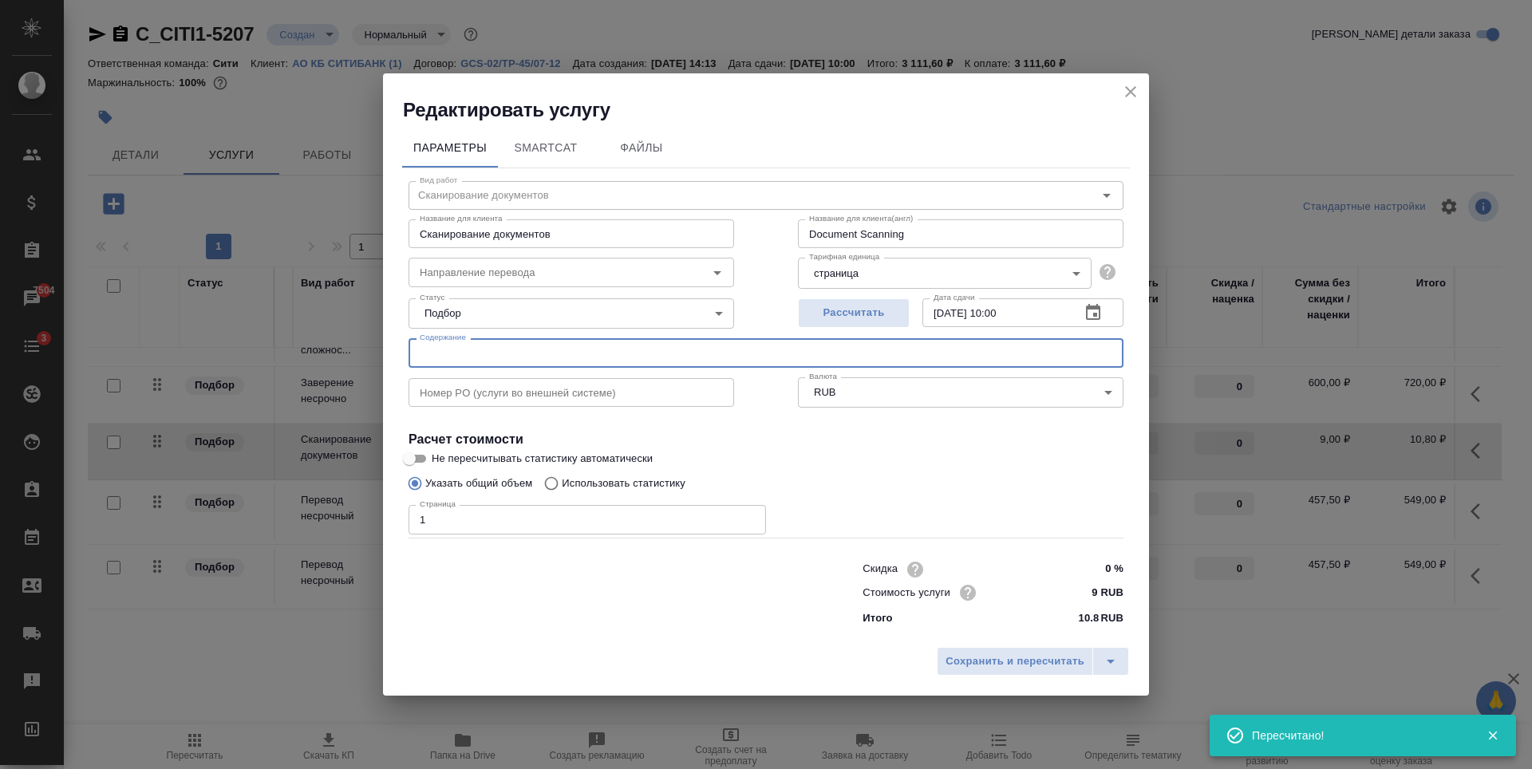
paste input "120944/500238 (EBRD) Beneficiary Ownership Representation letter"
type input "120944/500238 (EBRD) Beneficiary Ownership Representation letter"
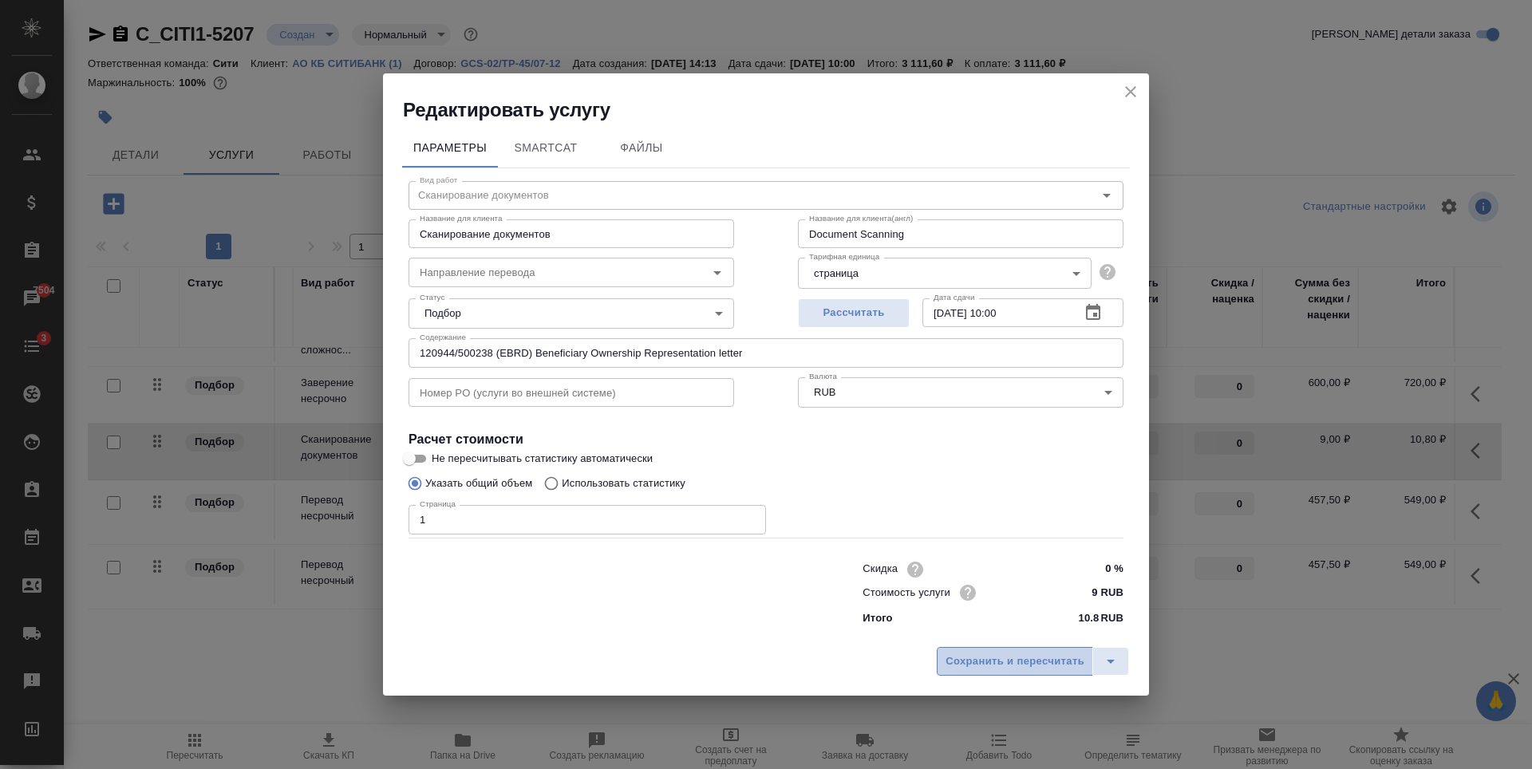
click at [1031, 653] on span "Сохранить и пересчитать" at bounding box center [1015, 662] width 139 height 18
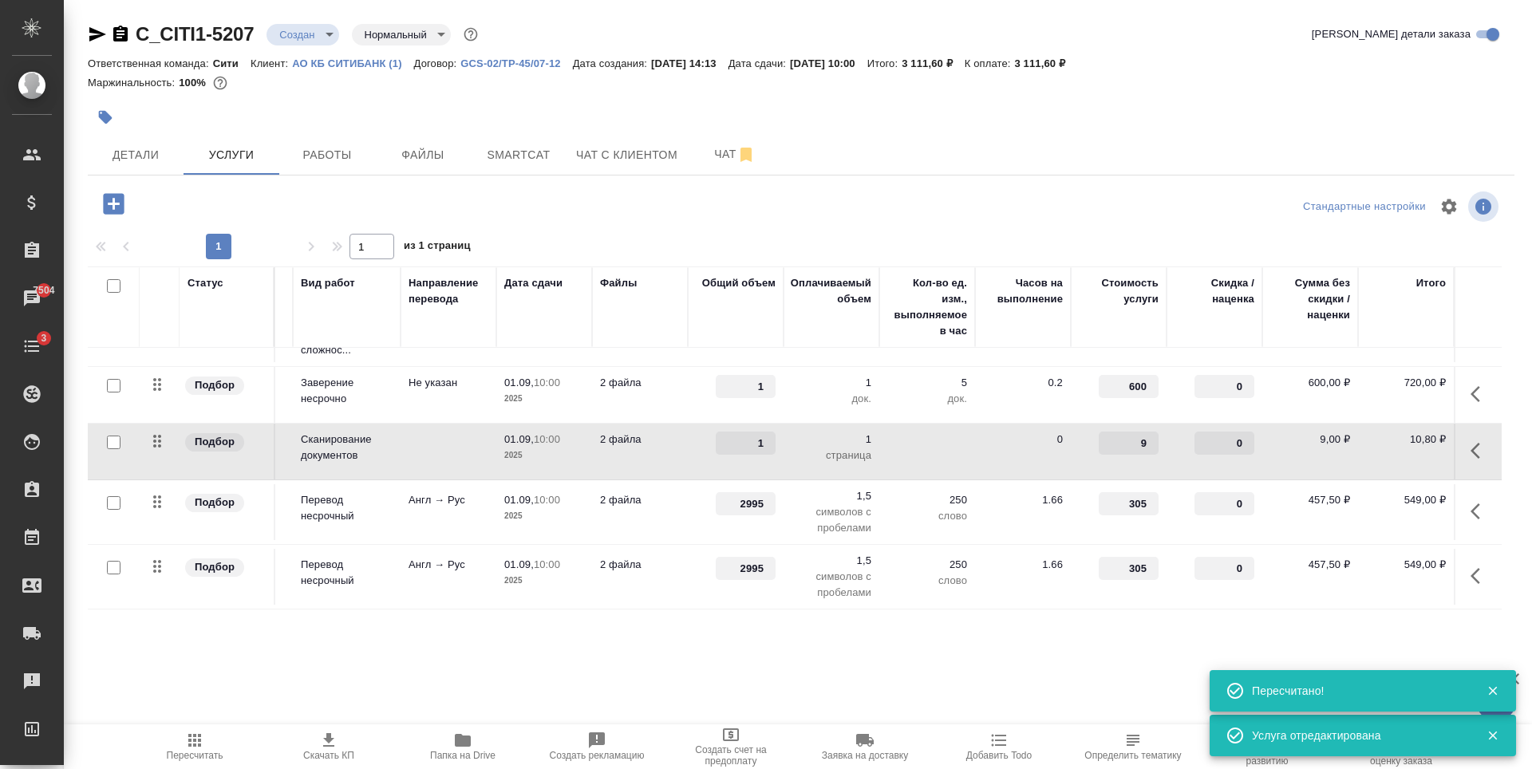
click at [611, 378] on p "2 файла" at bounding box center [640, 383] width 80 height 16
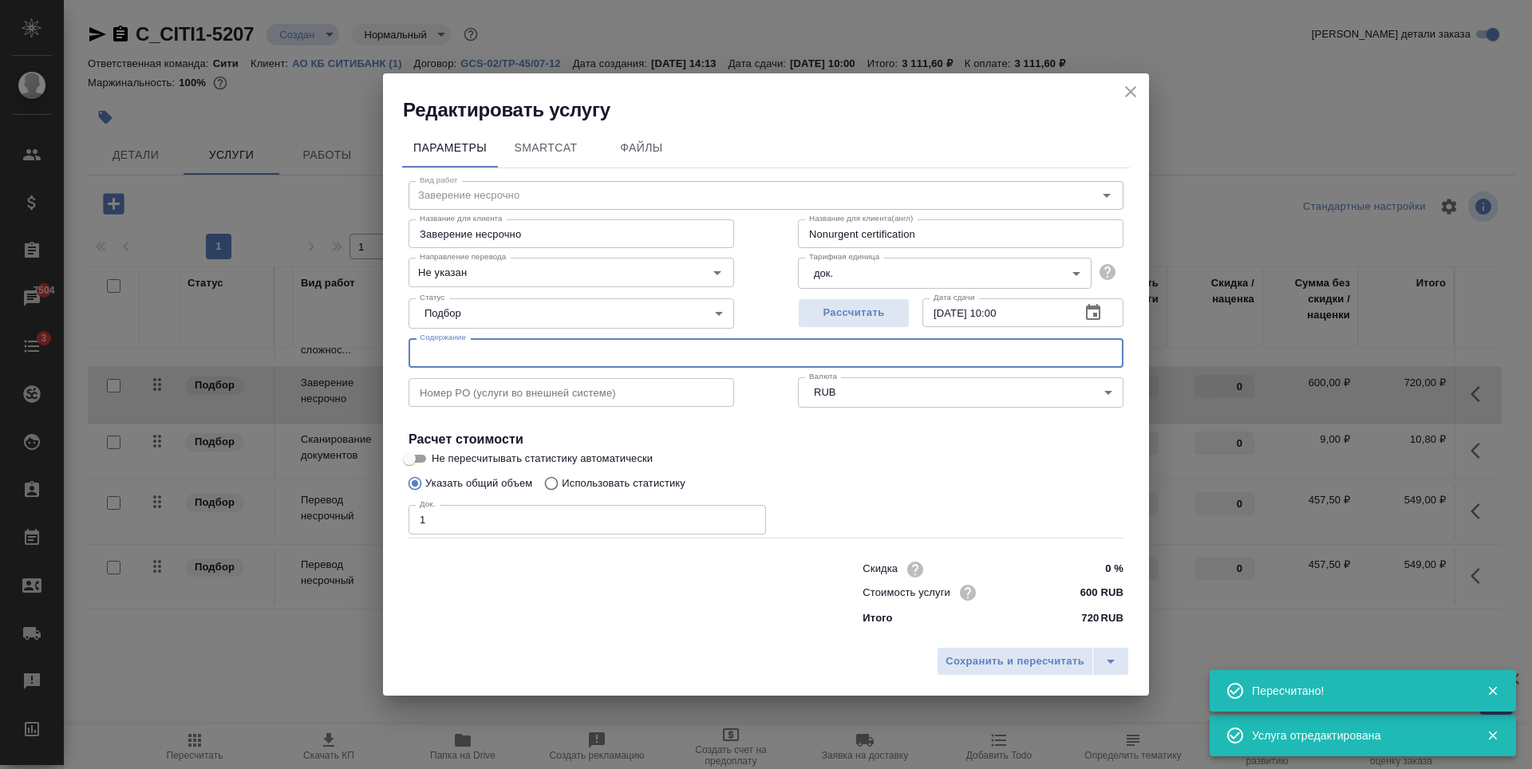
click at [493, 347] on input "text" at bounding box center [766, 352] width 715 height 29
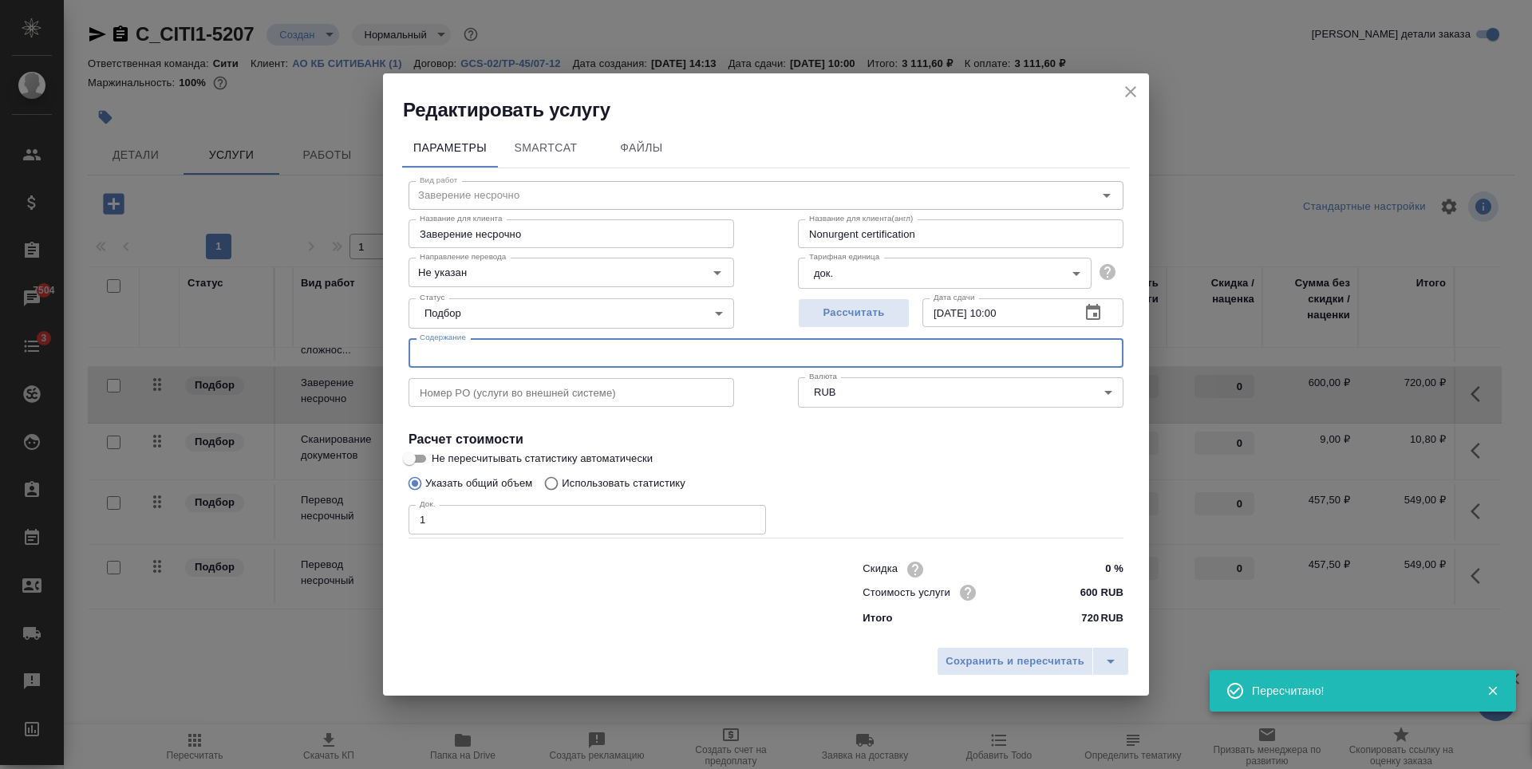
paste input "120944/500238 (EBRD) Beneficiary Ownership Representation letter"
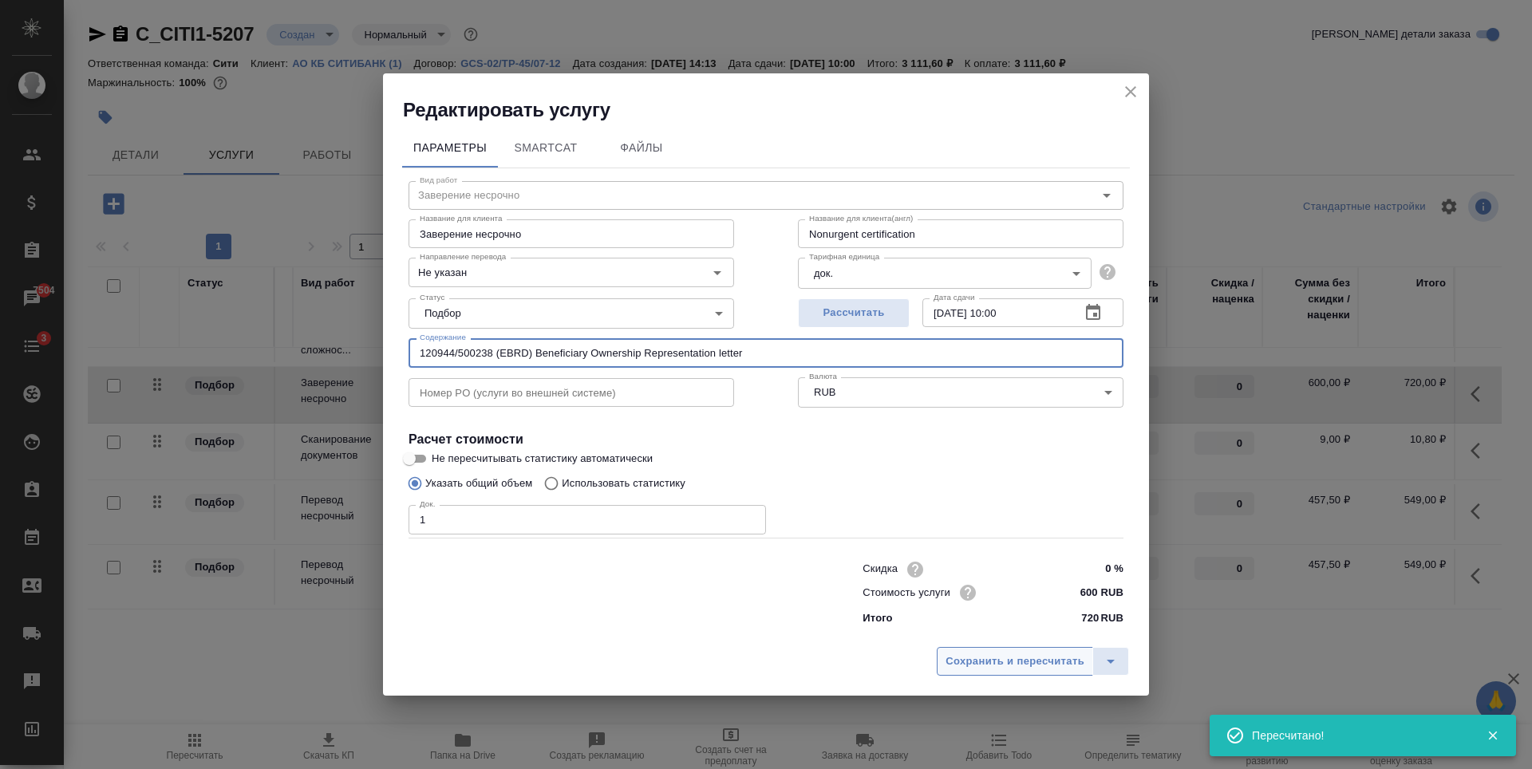
type input "120944/500238 (EBRD) Beneficiary Ownership Representation letter"
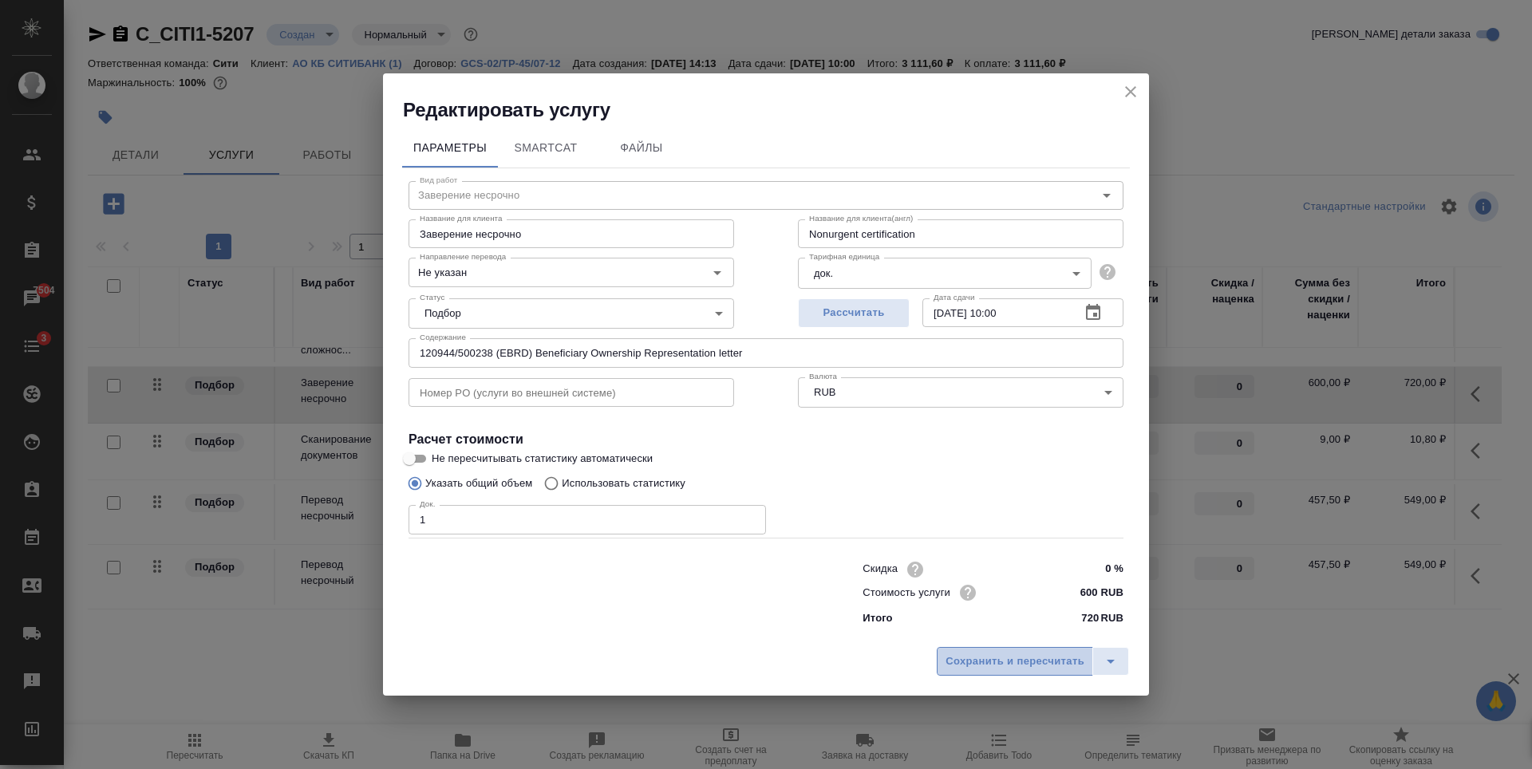
click at [1010, 676] on button "Сохранить и пересчитать" at bounding box center [1015, 661] width 156 height 29
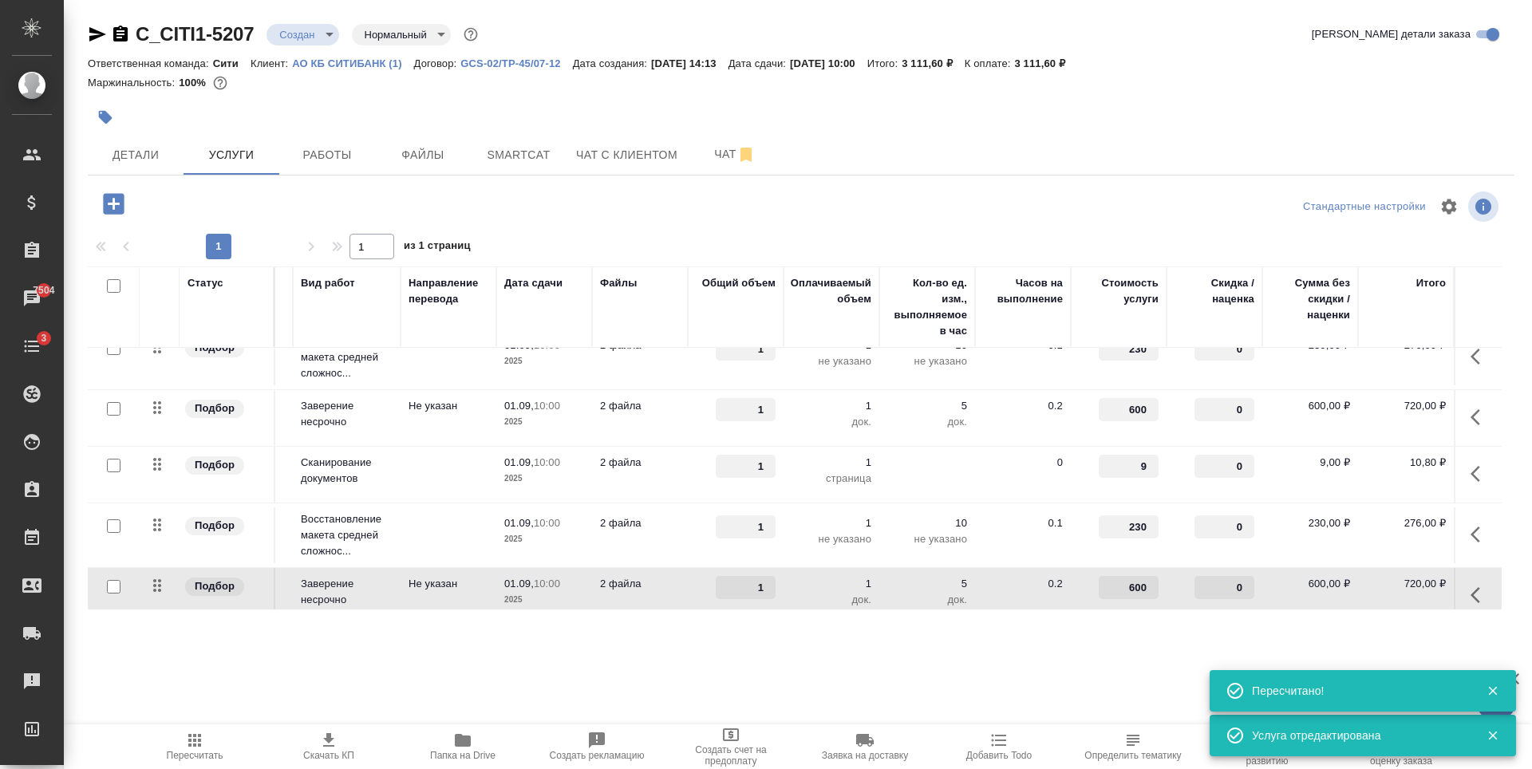
scroll to position [0, 102]
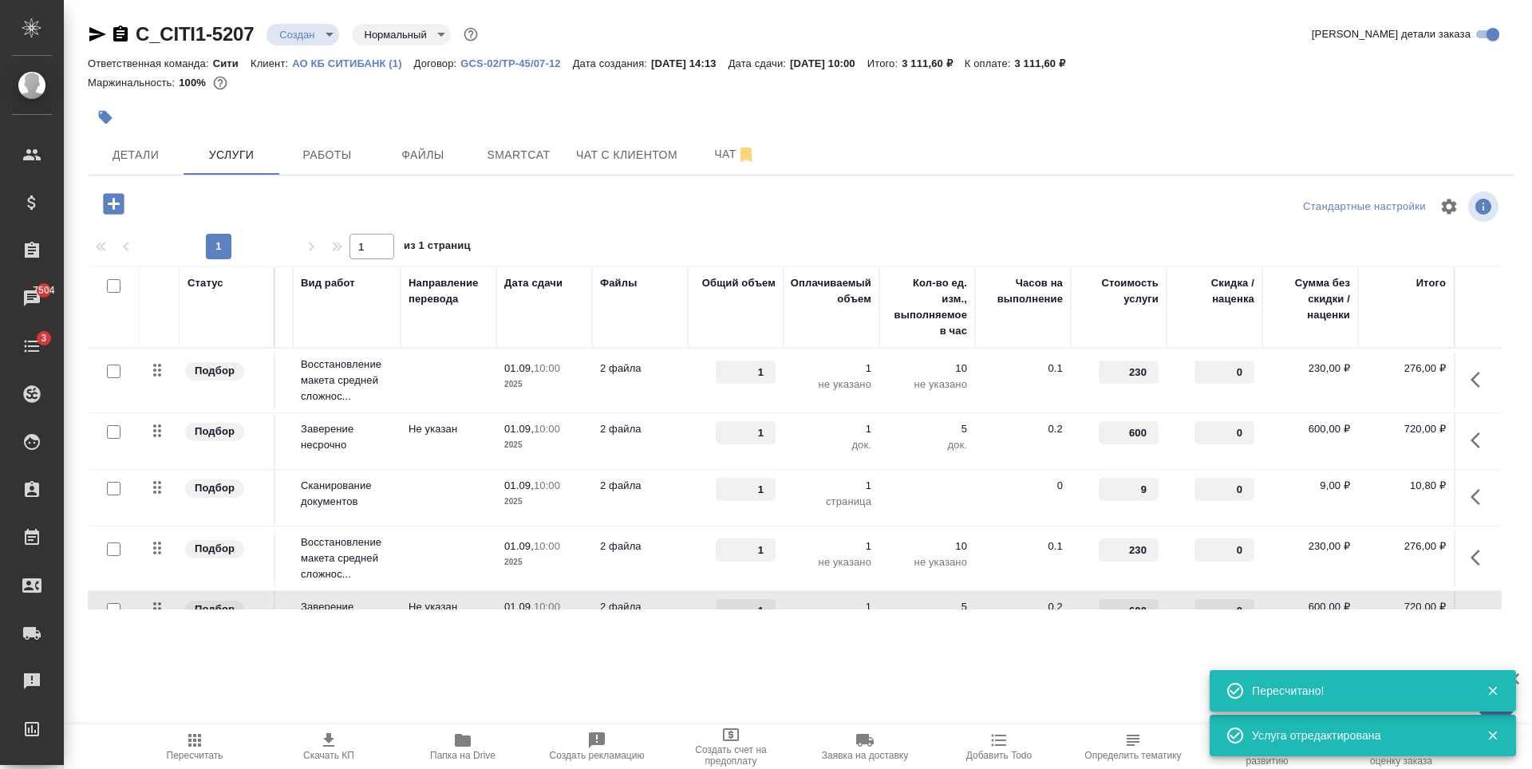
click at [658, 549] on p "2 файла" at bounding box center [640, 547] width 80 height 16
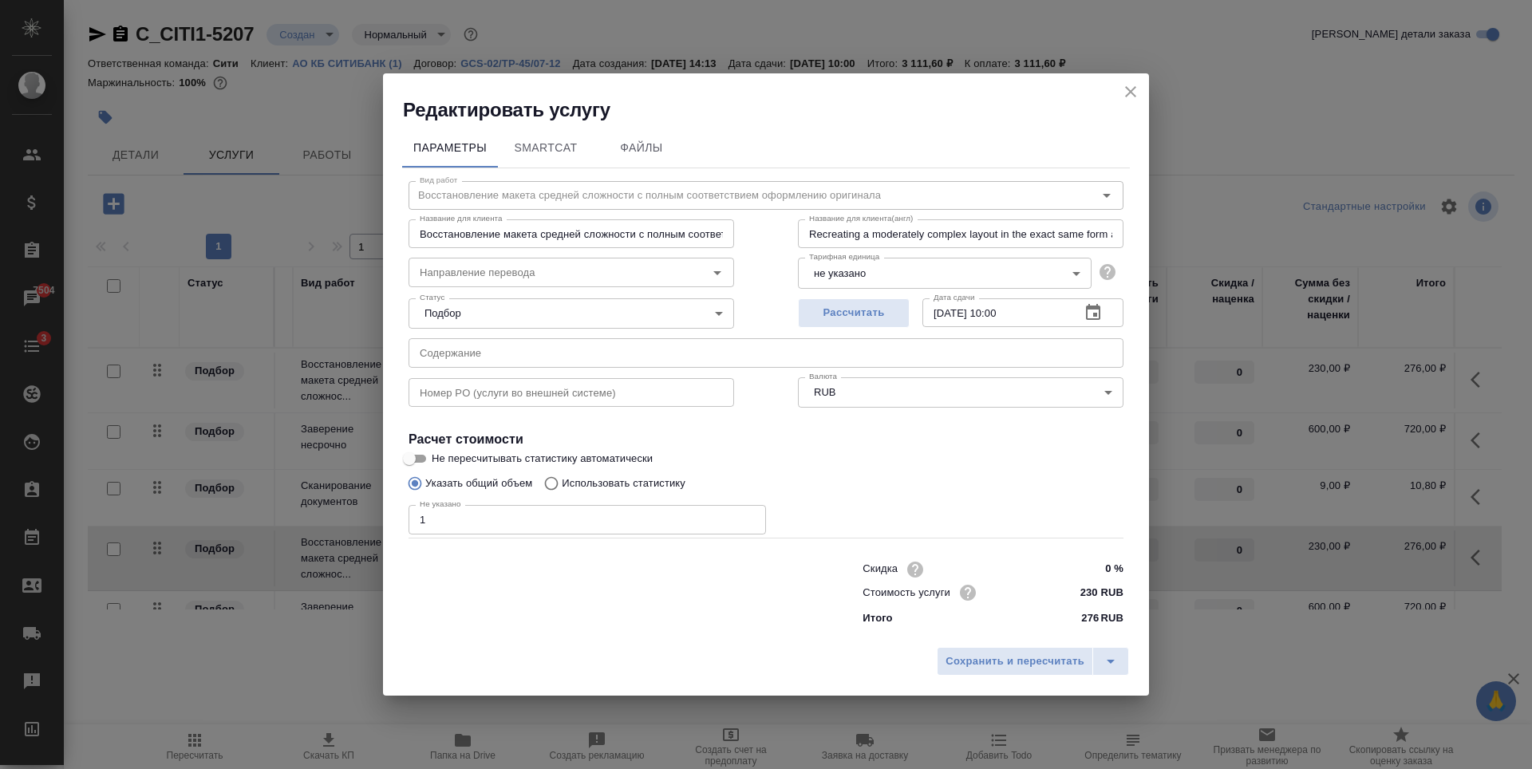
drag, startPoint x: 528, startPoint y: 341, endPoint x: 536, endPoint y: 352, distance: 13.7
click at [528, 341] on input "text" at bounding box center [766, 352] width 715 height 29
paste input "120944/500238 (EBRD) Beneficiary Ownership Representation letter"
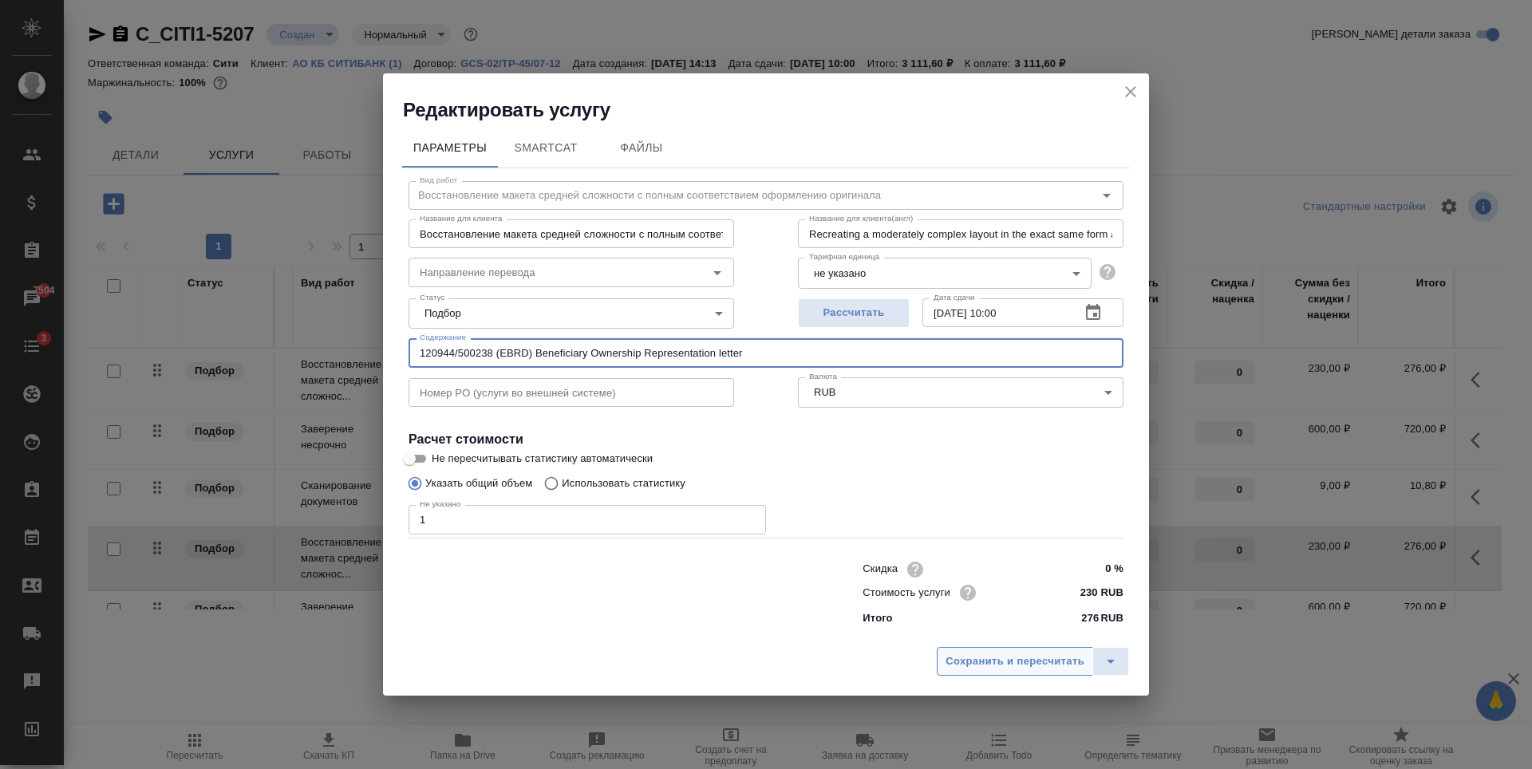
type input "120944/500238 (EBRD) Beneficiary Ownership Representation letter"
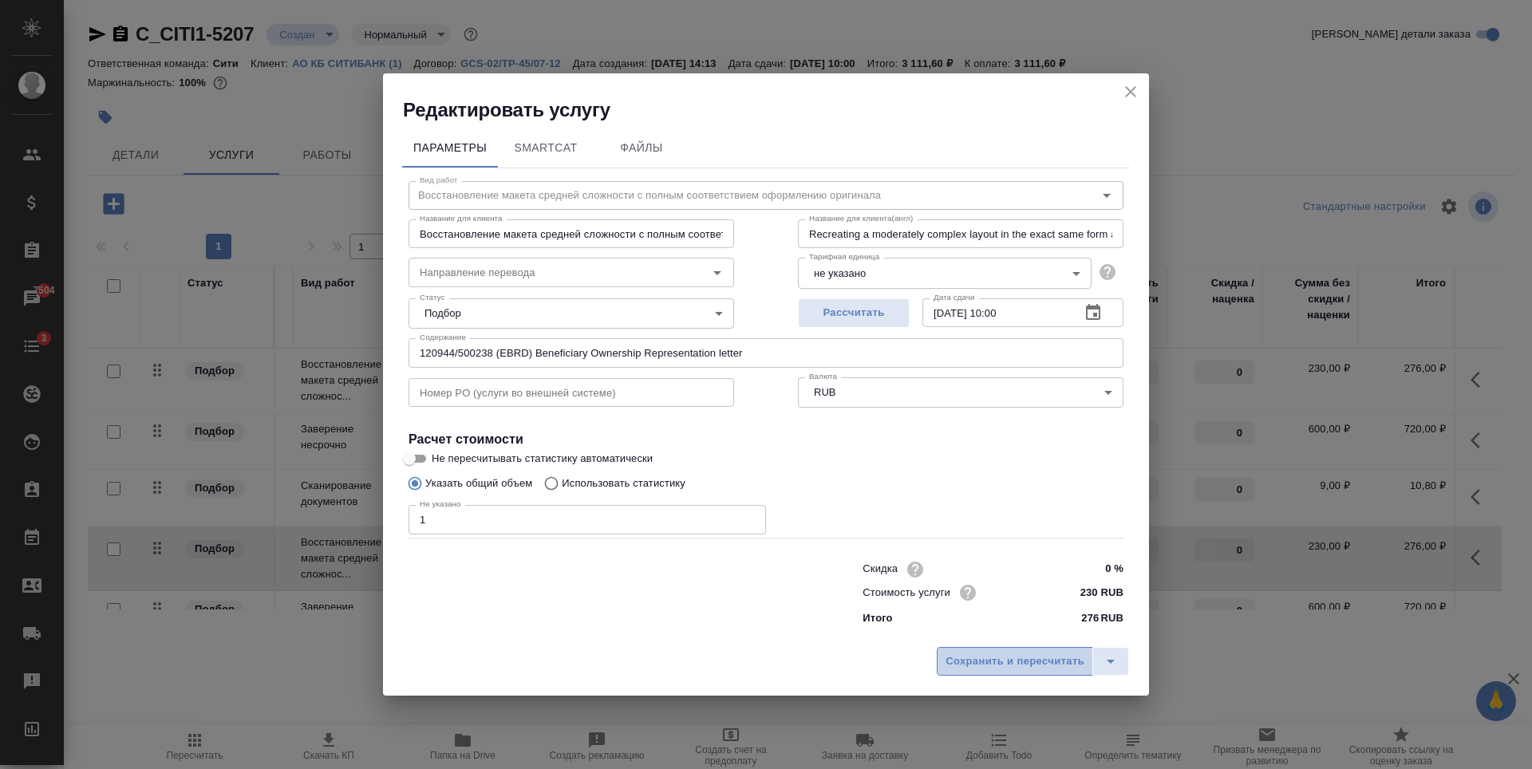
click at [1039, 656] on span "Сохранить и пересчитать" at bounding box center [1015, 662] width 139 height 18
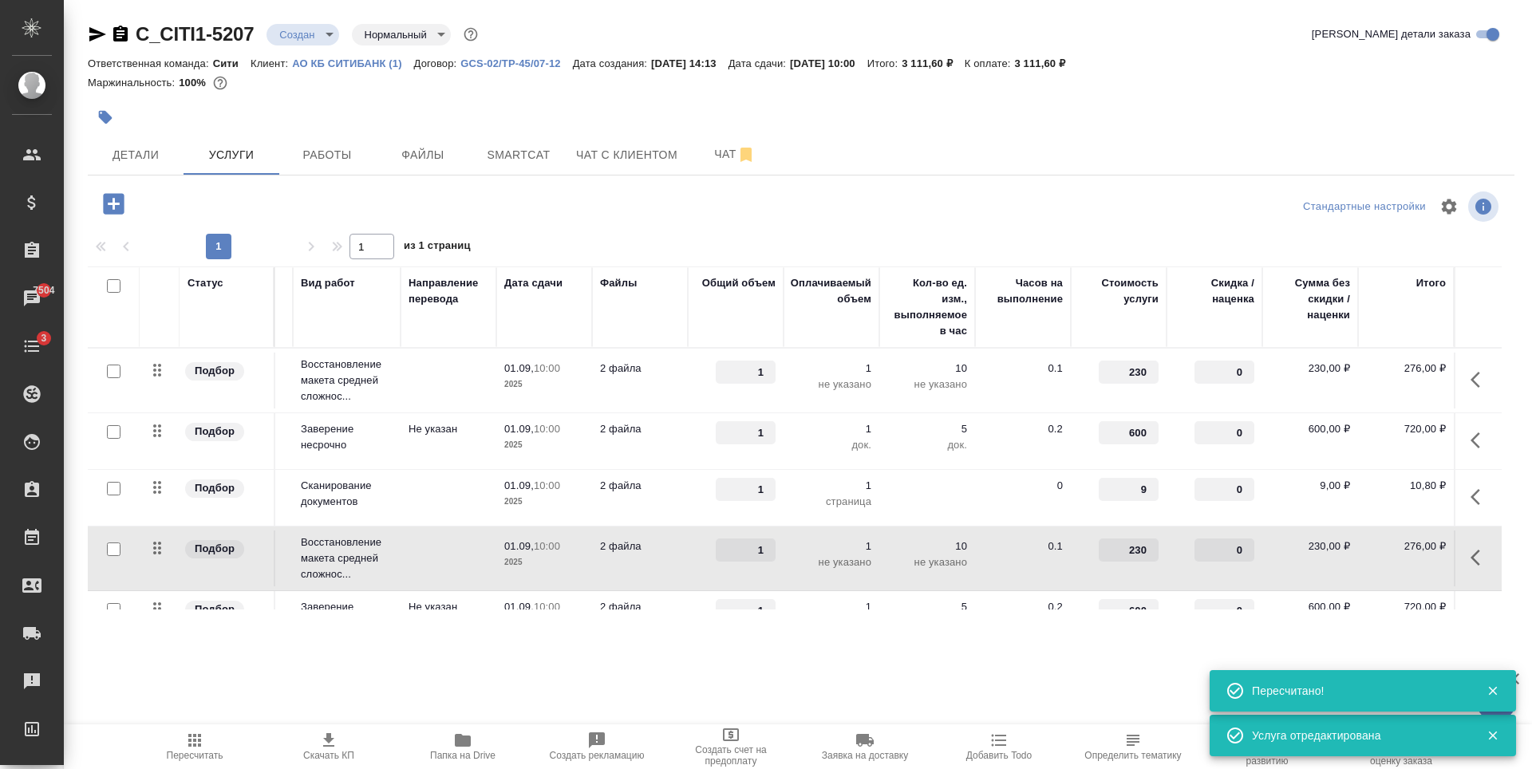
click at [629, 500] on td "2 файла" at bounding box center [640, 498] width 96 height 56
click at [630, 500] on td "2 файла" at bounding box center [640, 498] width 96 height 56
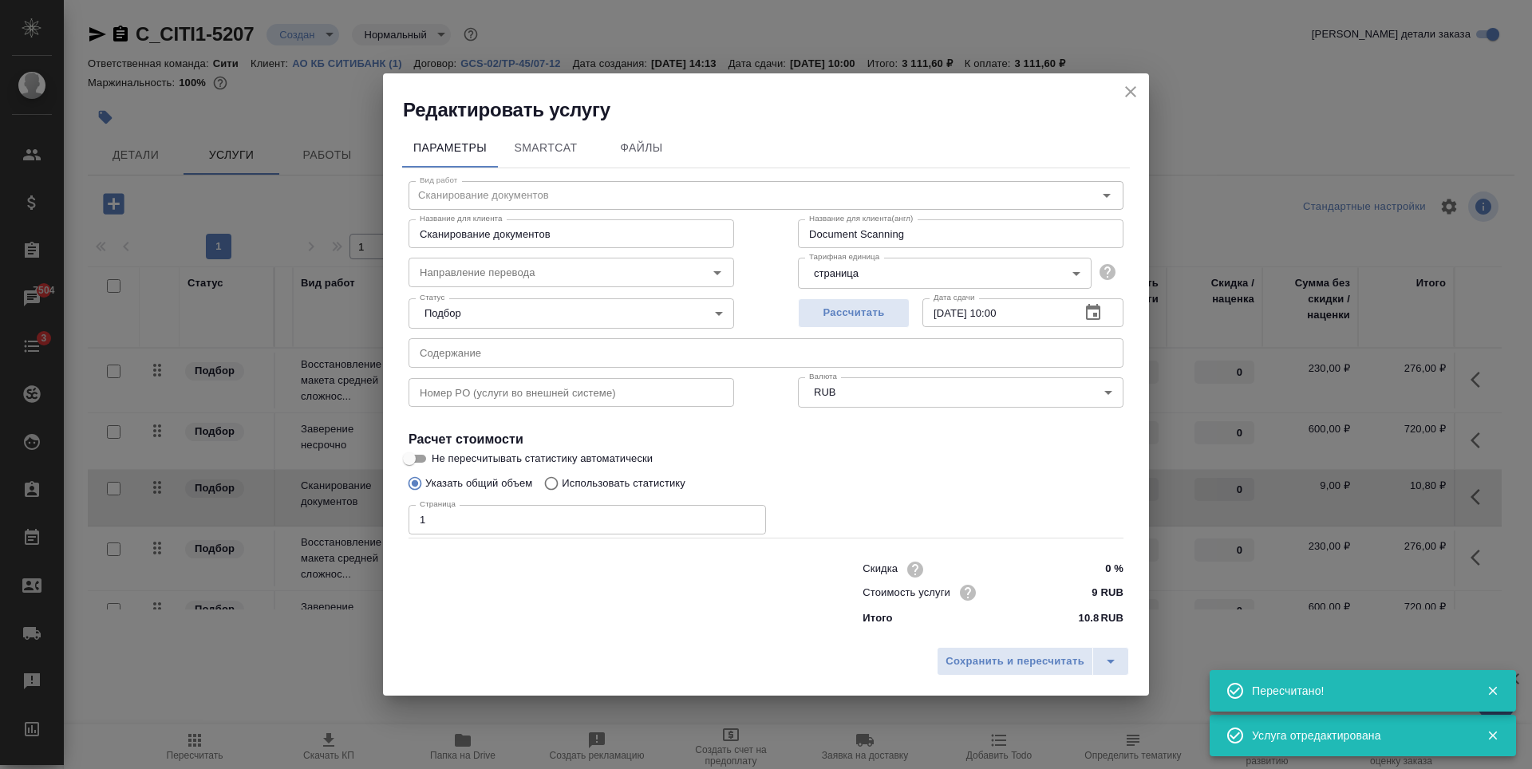
click at [583, 351] on input "text" at bounding box center [766, 352] width 715 height 29
paste input "120944/500238 (EBRD) Beneficiary Ownership Representation letter"
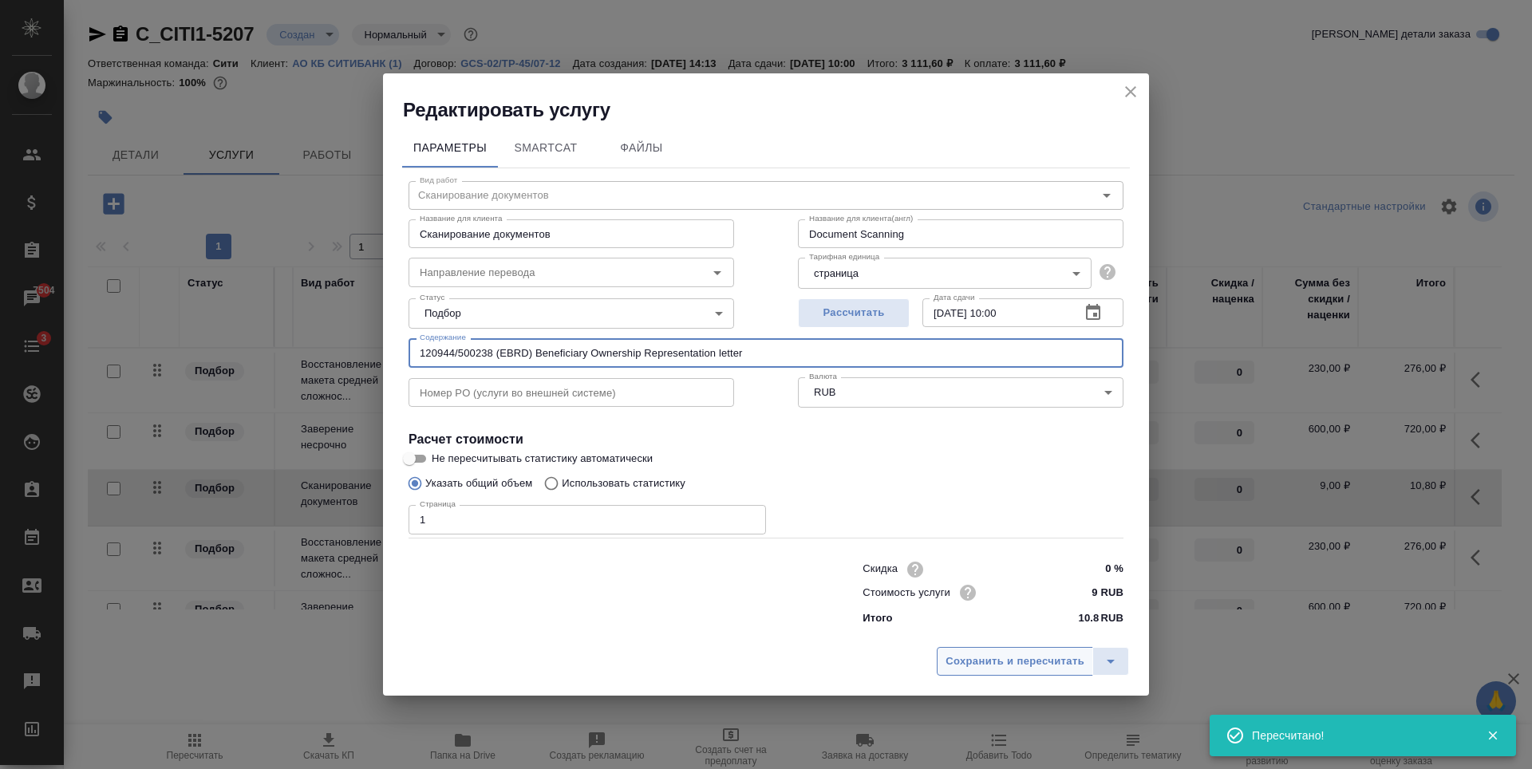
type input "120944/500238 (EBRD) Beneficiary Ownership Representation letter"
click at [1060, 664] on span "Сохранить и пересчитать" at bounding box center [1015, 662] width 139 height 18
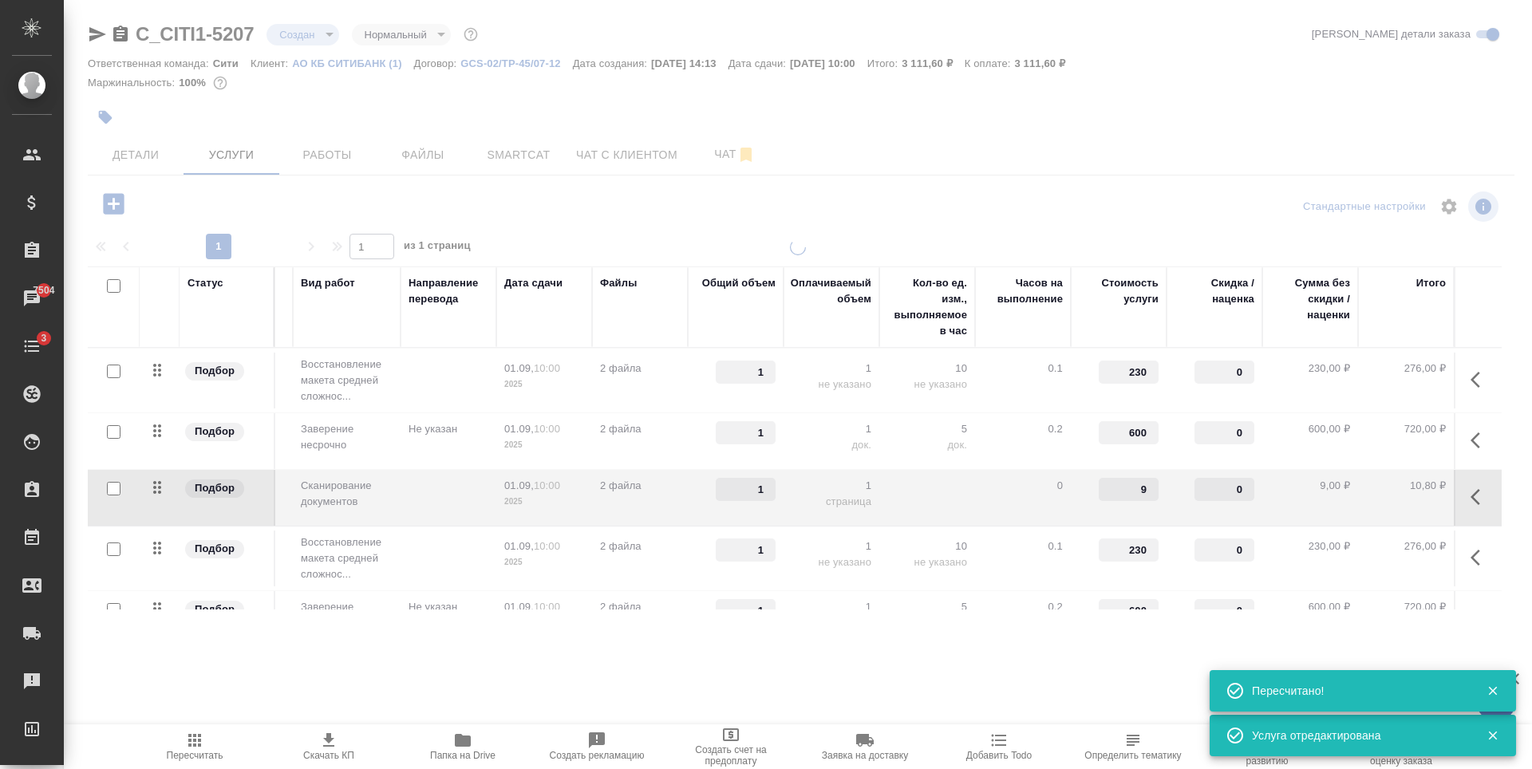
click at [608, 433] on div at bounding box center [798, 444] width 1468 height 411
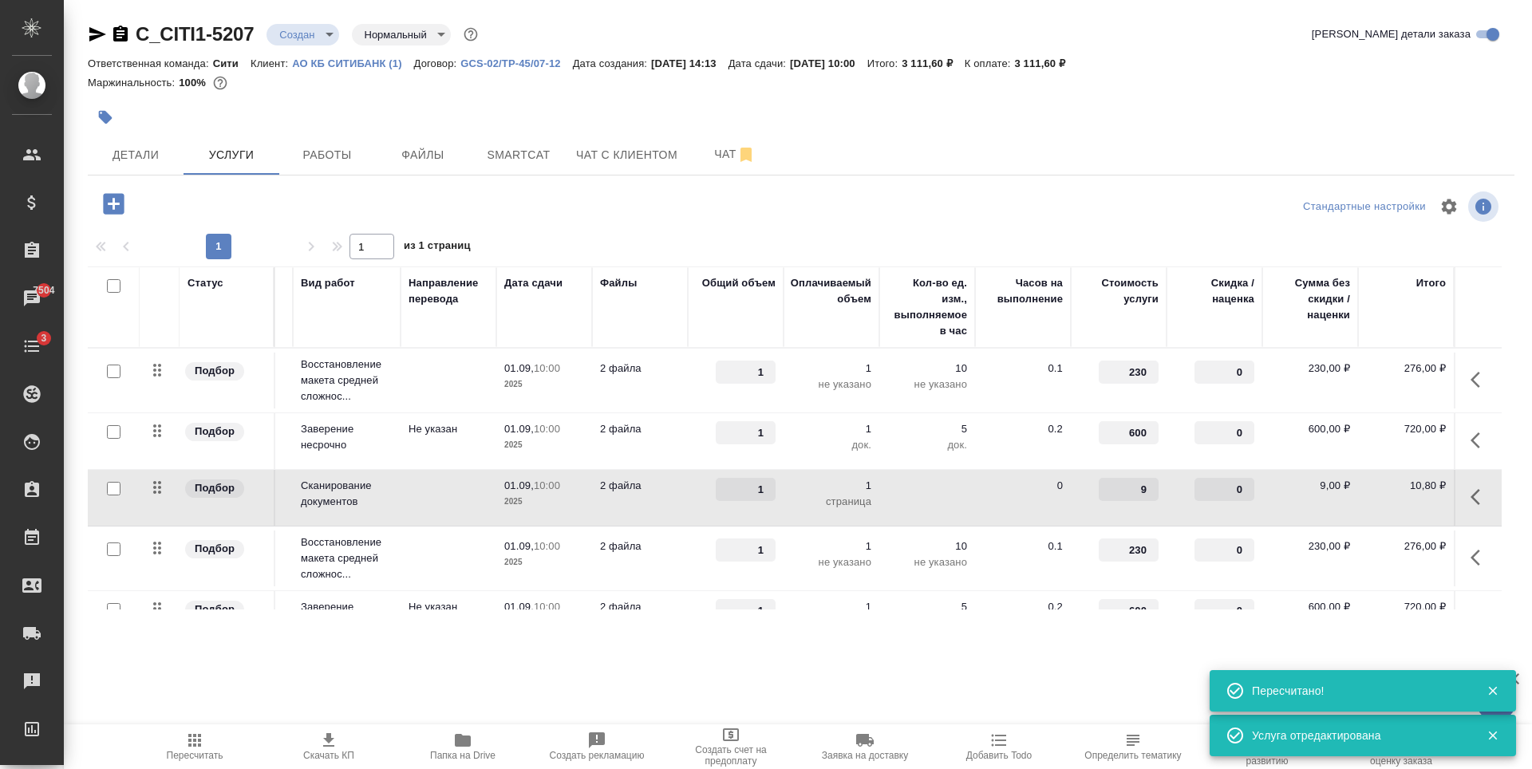
click at [608, 433] on p "2 файла" at bounding box center [640, 429] width 80 height 16
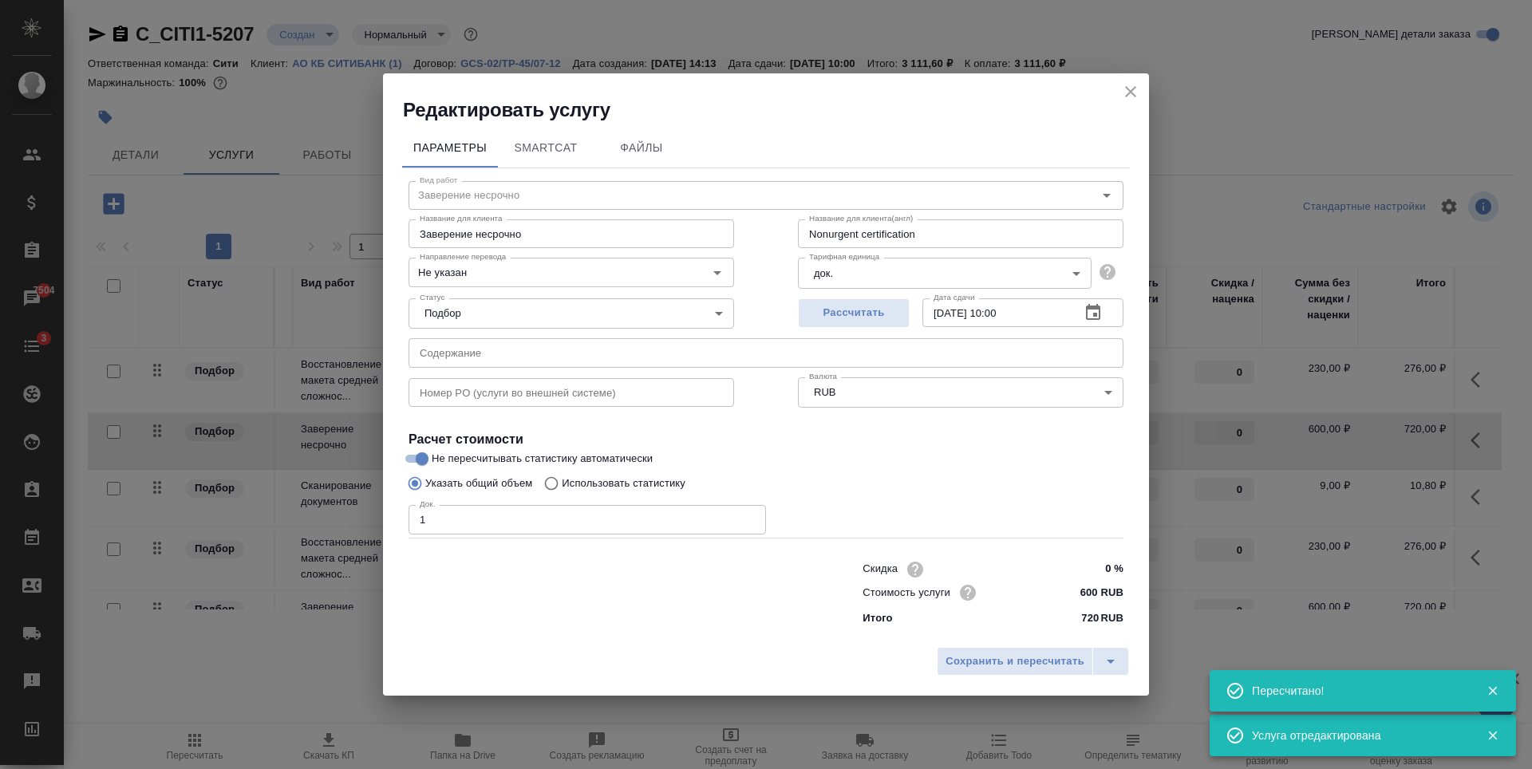
click at [621, 350] on input "text" at bounding box center [766, 352] width 715 height 29
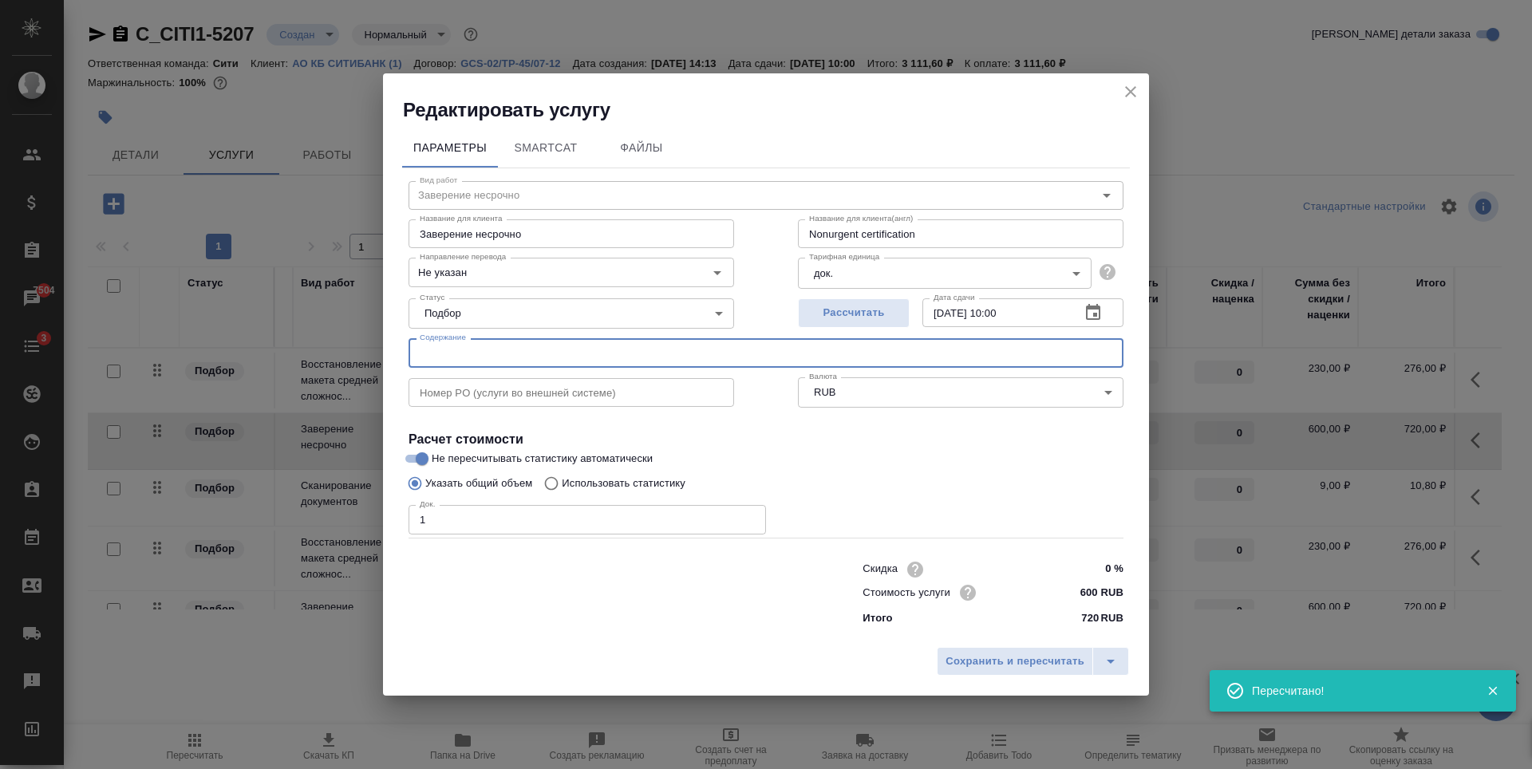
paste input "120944/500238 (EBRD) Beneficiary Ownership Representation letter"
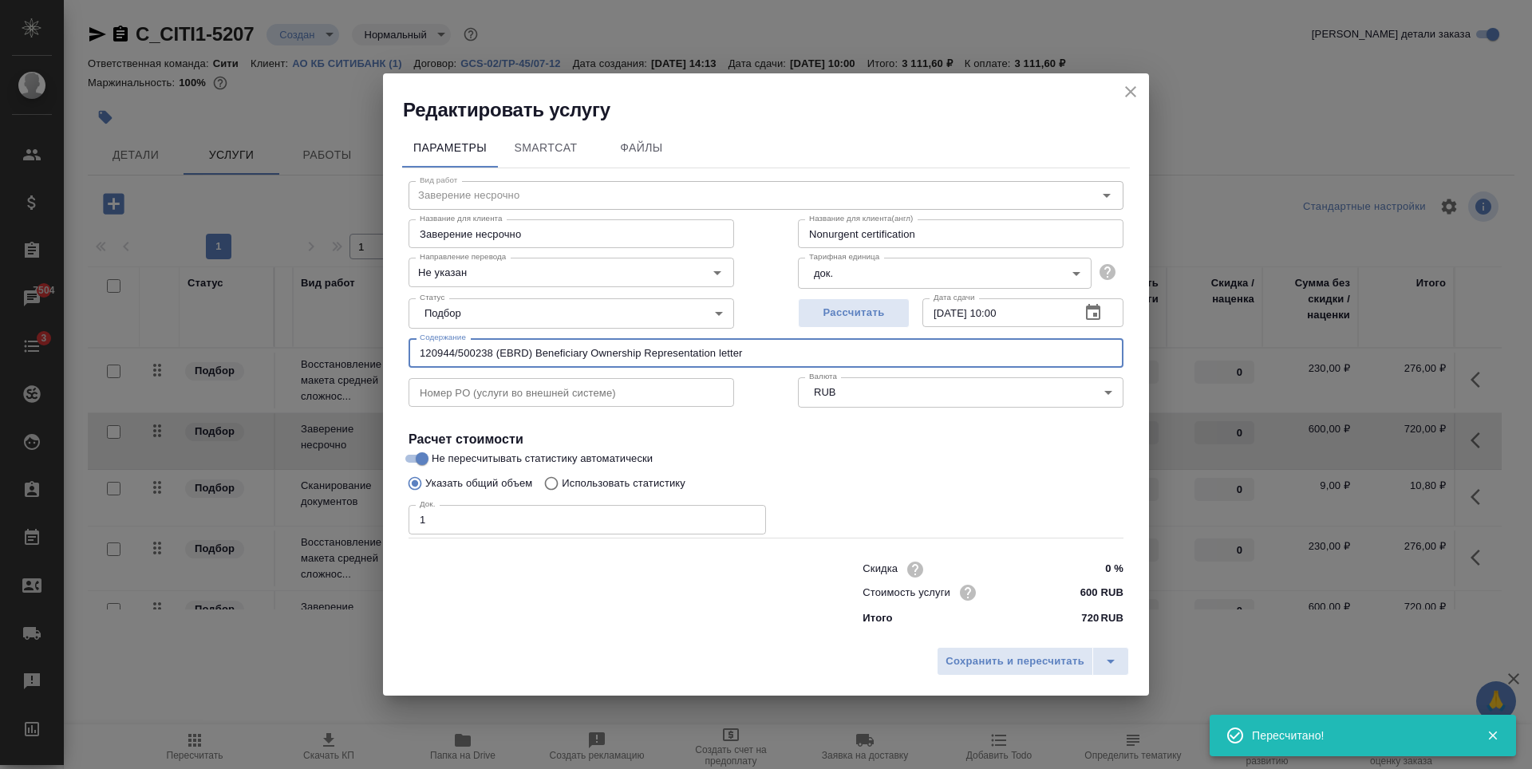
type input "120944/500238 (EBRD) Beneficiary Ownership Representation letter"
click at [986, 677] on div "Сохранить и пересчитать" at bounding box center [766, 667] width 766 height 57
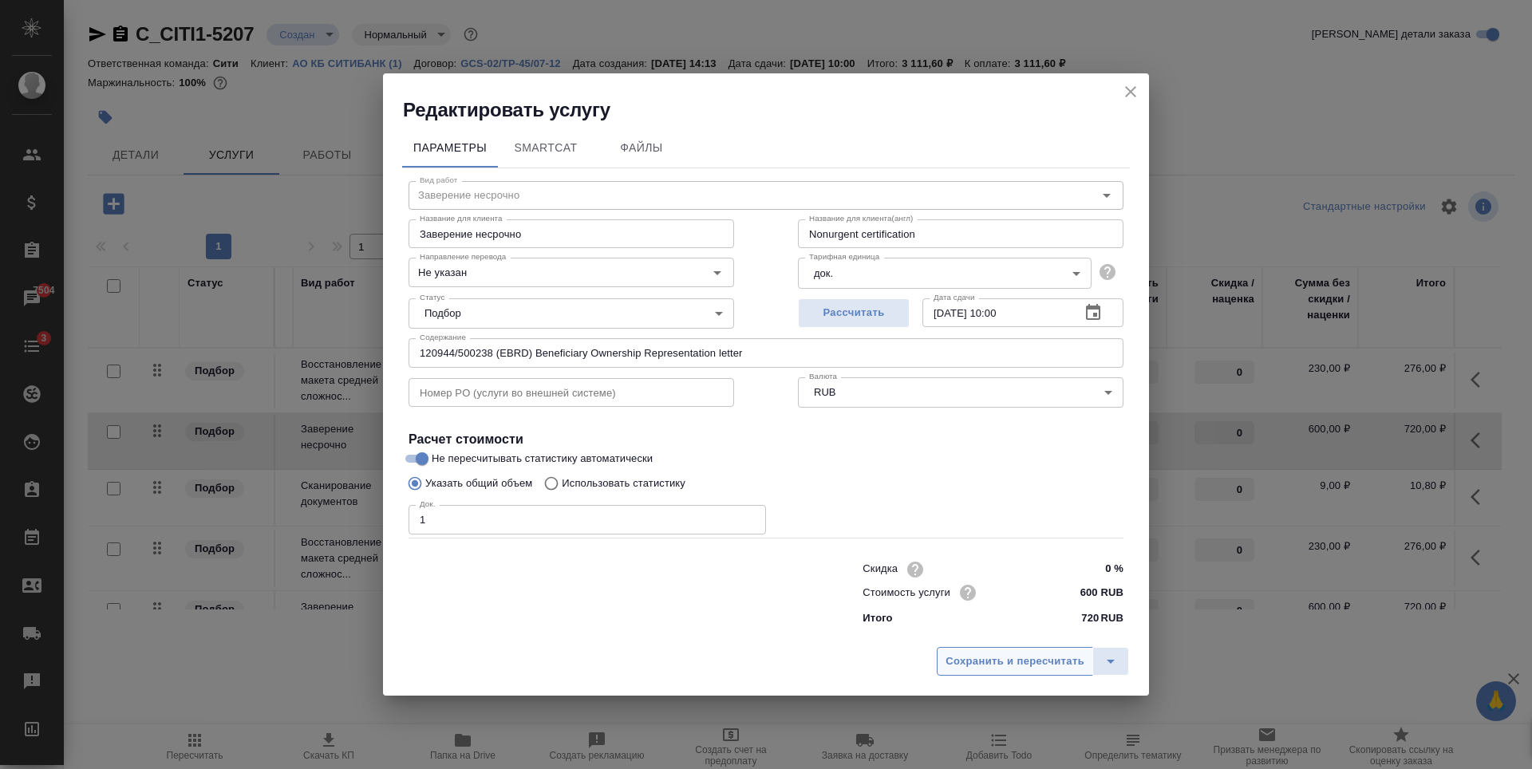
click at [984, 665] on span "Сохранить и пересчитать" at bounding box center [1015, 662] width 139 height 18
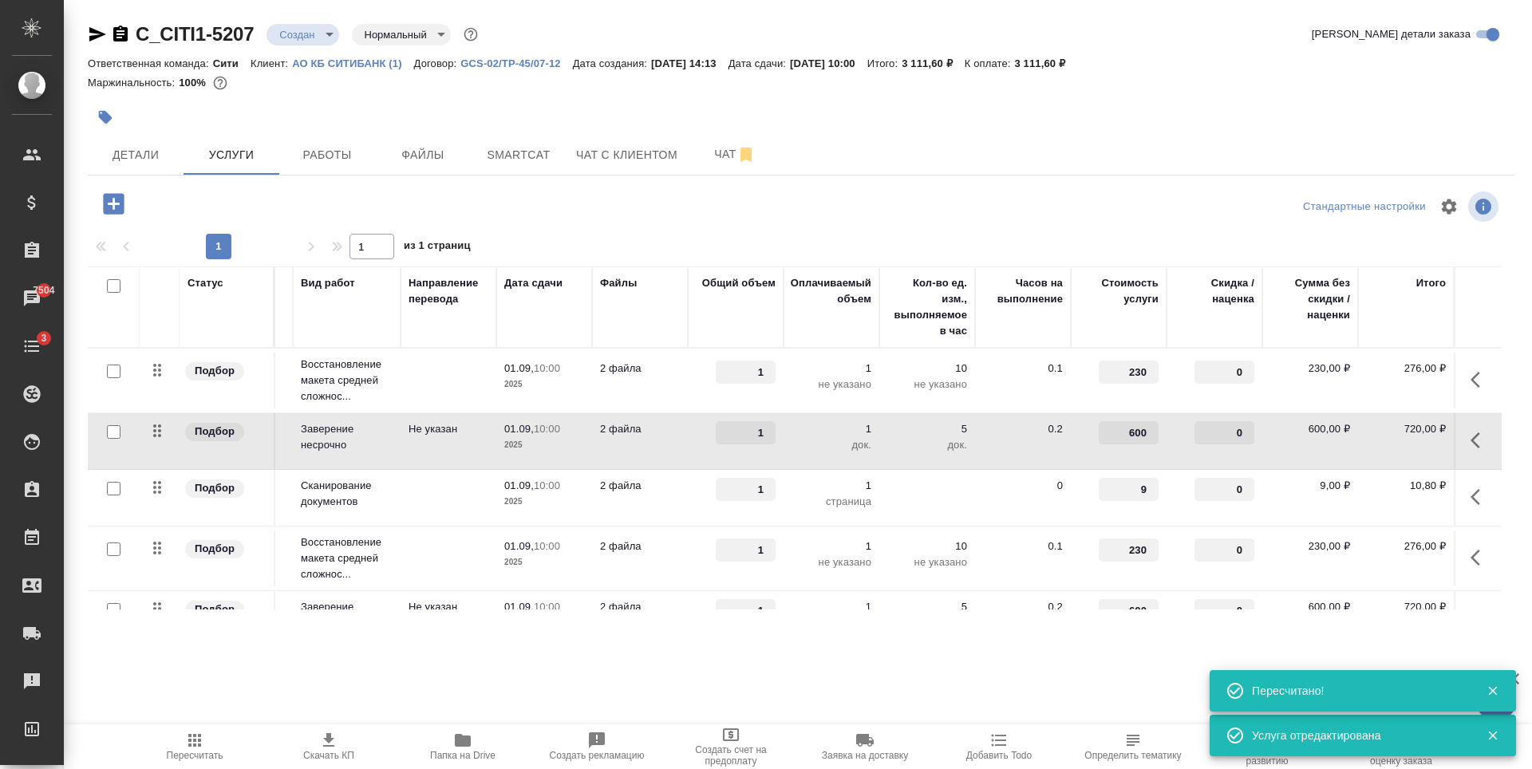
click at [642, 370] on p "2 файла" at bounding box center [640, 369] width 80 height 16
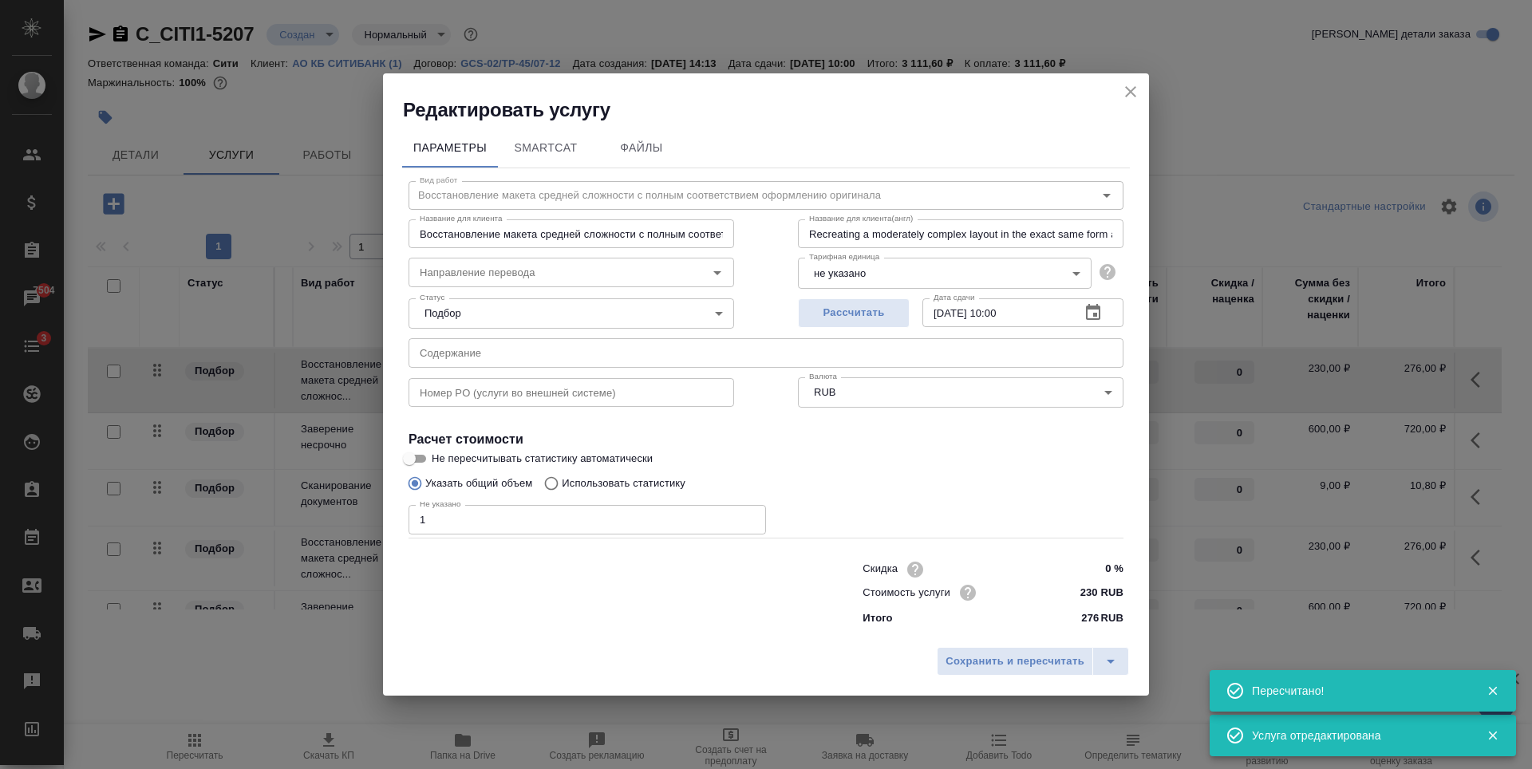
click at [588, 366] on input "text" at bounding box center [766, 352] width 715 height 29
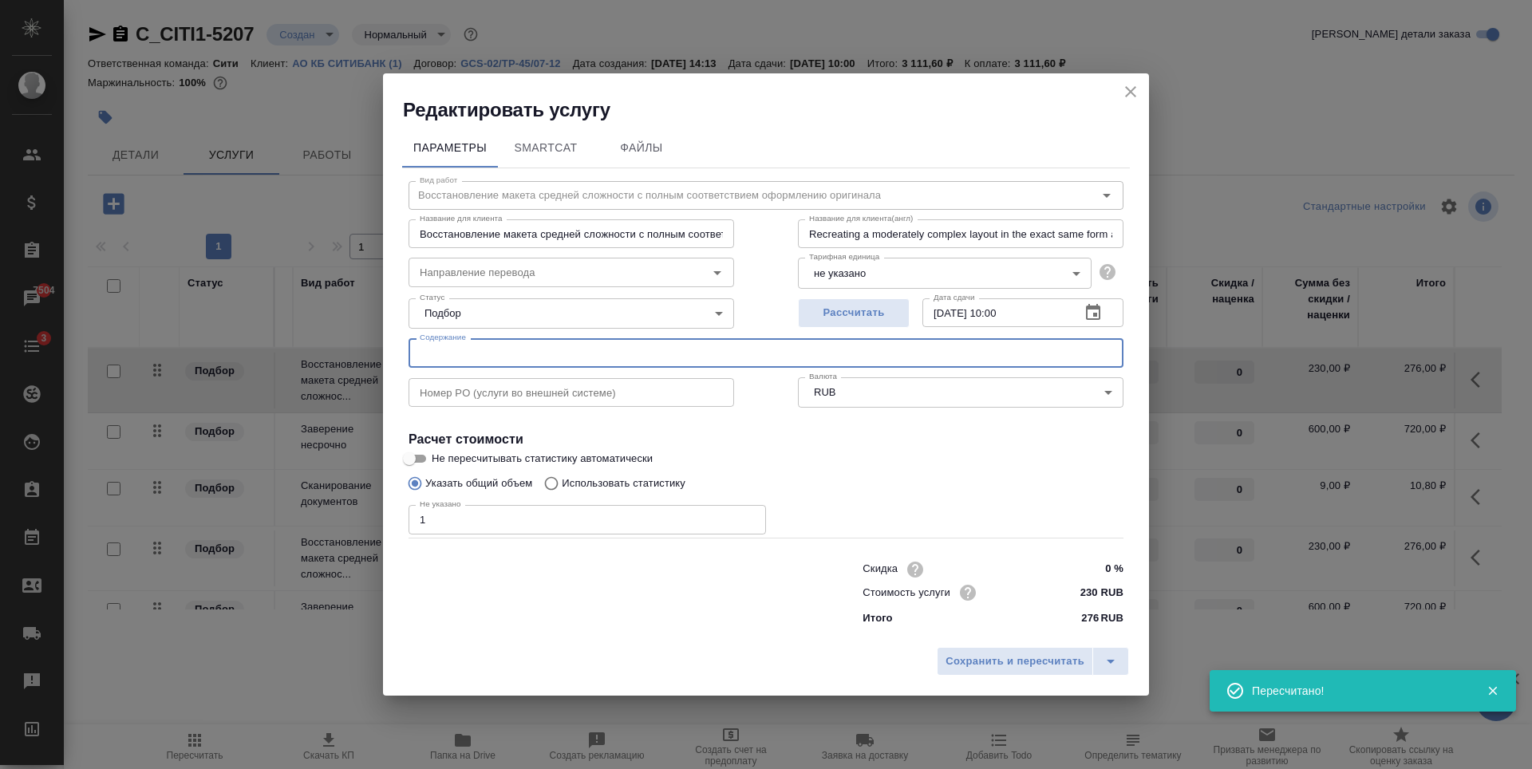
paste input "120944/500238 (EBRD) Beneficiary Ownership Representation letter"
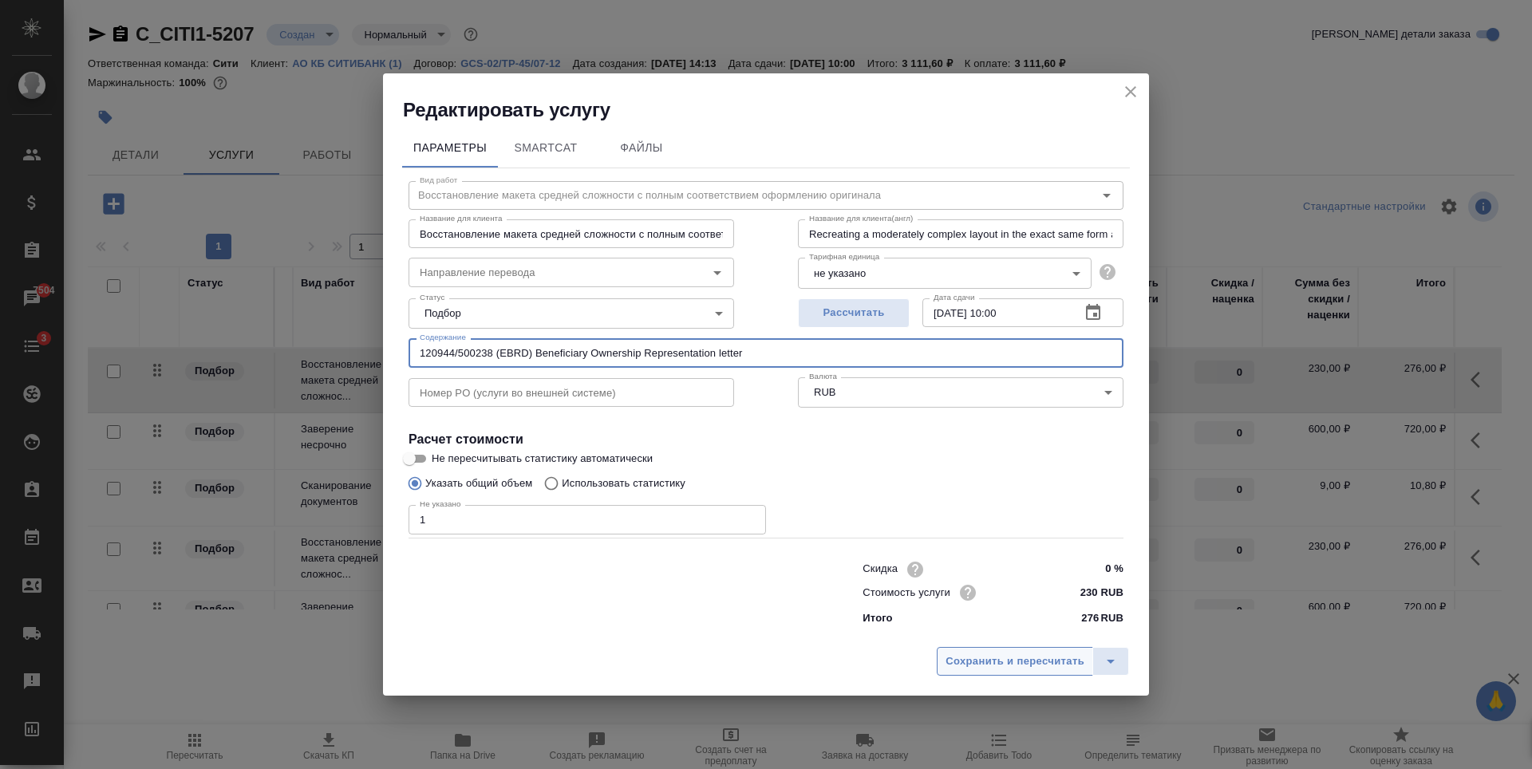
type input "120944/500238 (EBRD) Beneficiary Ownership Representation letter"
click at [1001, 666] on span "Сохранить и пересчитать" at bounding box center [1015, 662] width 139 height 18
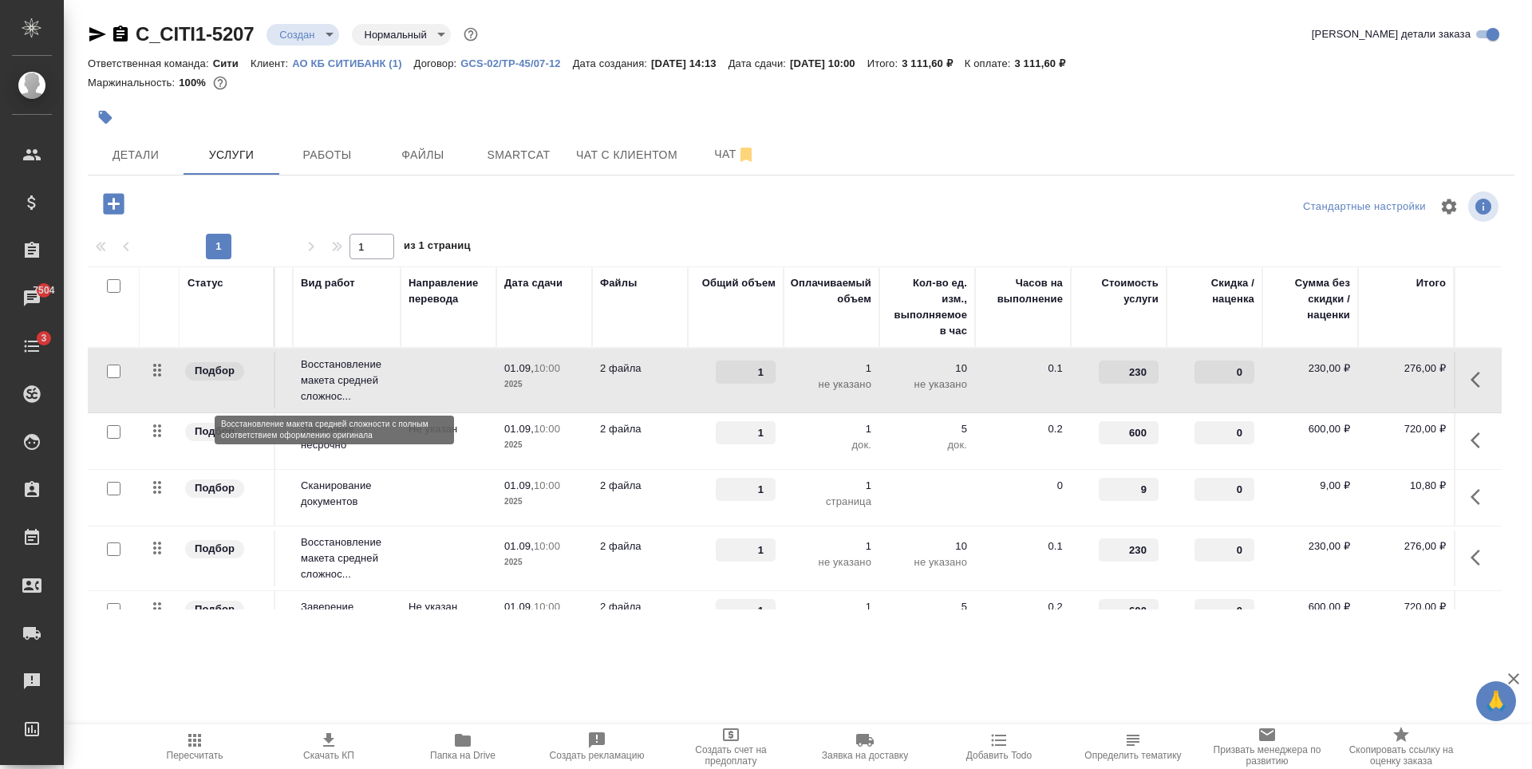
click at [369, 376] on p "Восстановление макета средней сложнос..." at bounding box center [347, 381] width 92 height 48
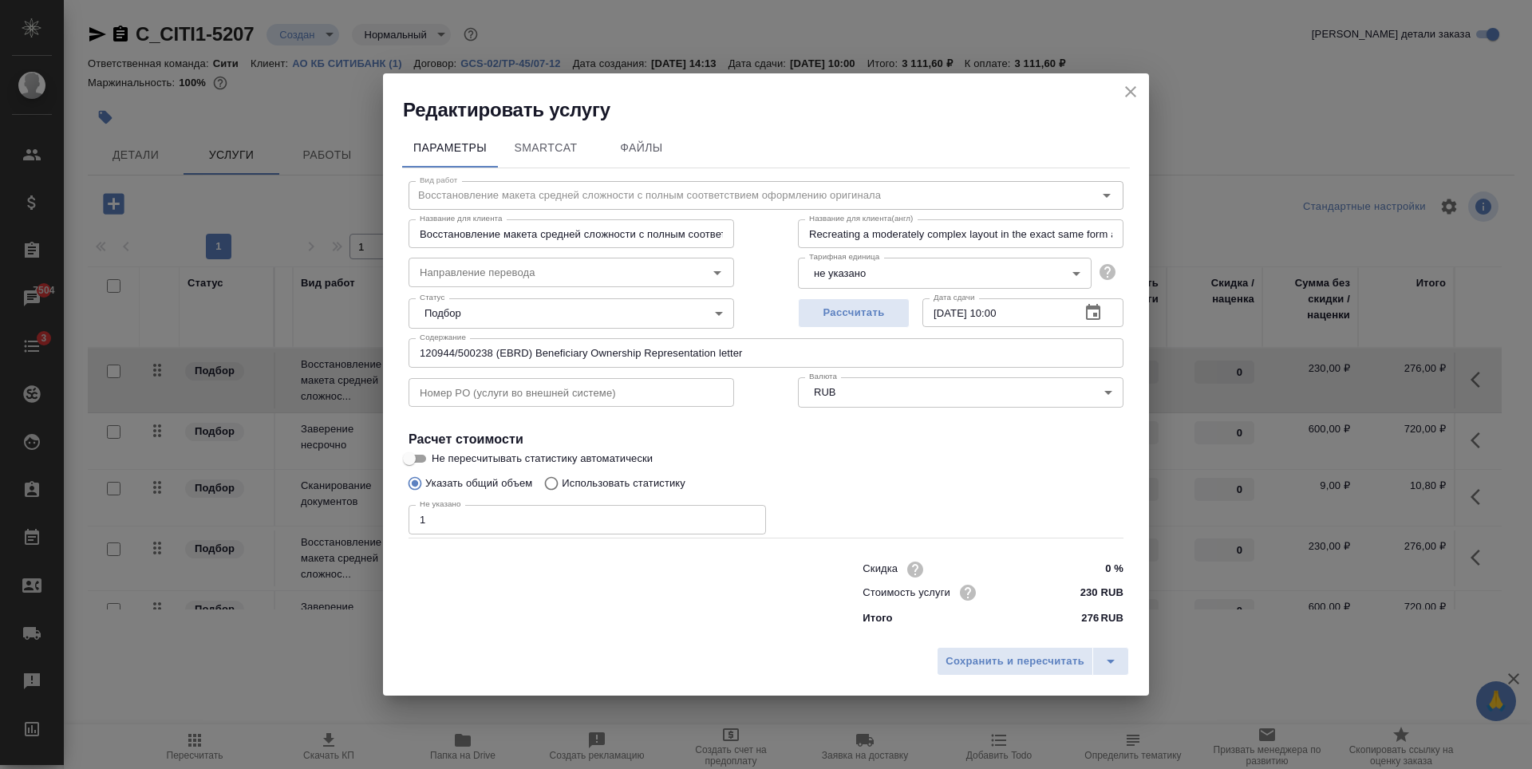
click at [469, 400] on input "text" at bounding box center [572, 392] width 326 height 29
paste input "23388"
type input "23388"
click at [996, 666] on span "Сохранить и пересчитать" at bounding box center [1015, 662] width 139 height 18
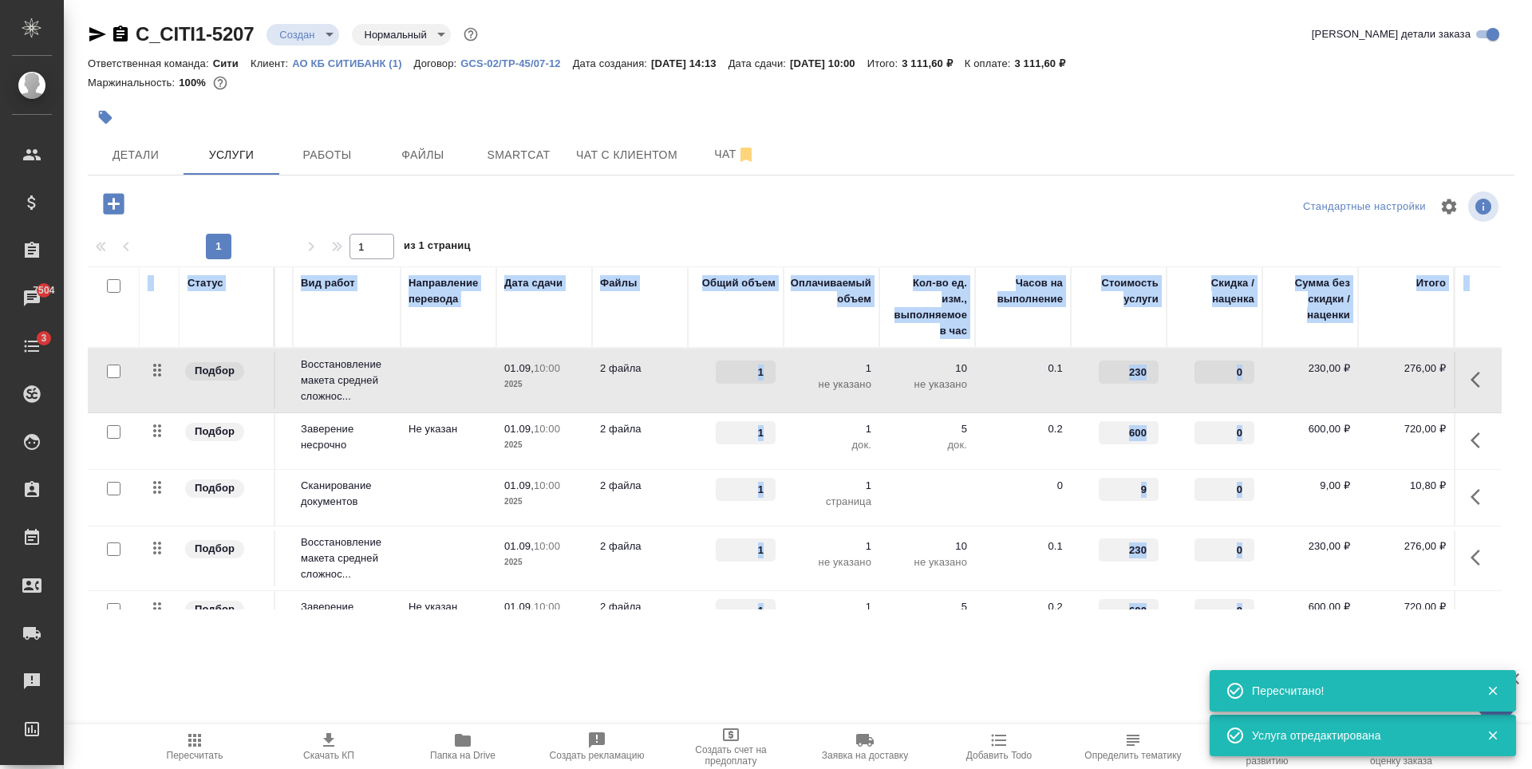
click at [401, 438] on td "Не указан" at bounding box center [449, 441] width 96 height 56
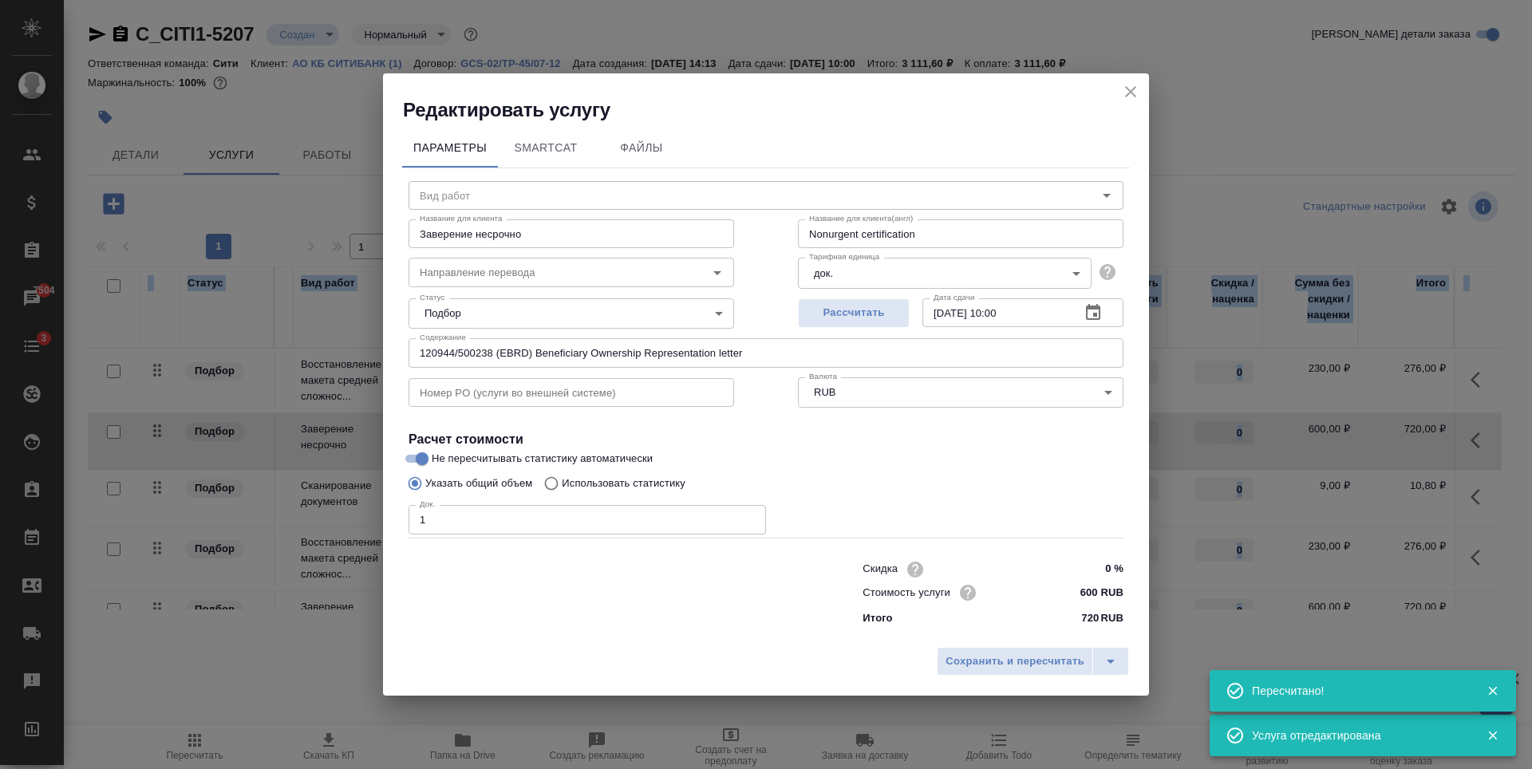
type input "Заверение несрочно"
type input "Не указан"
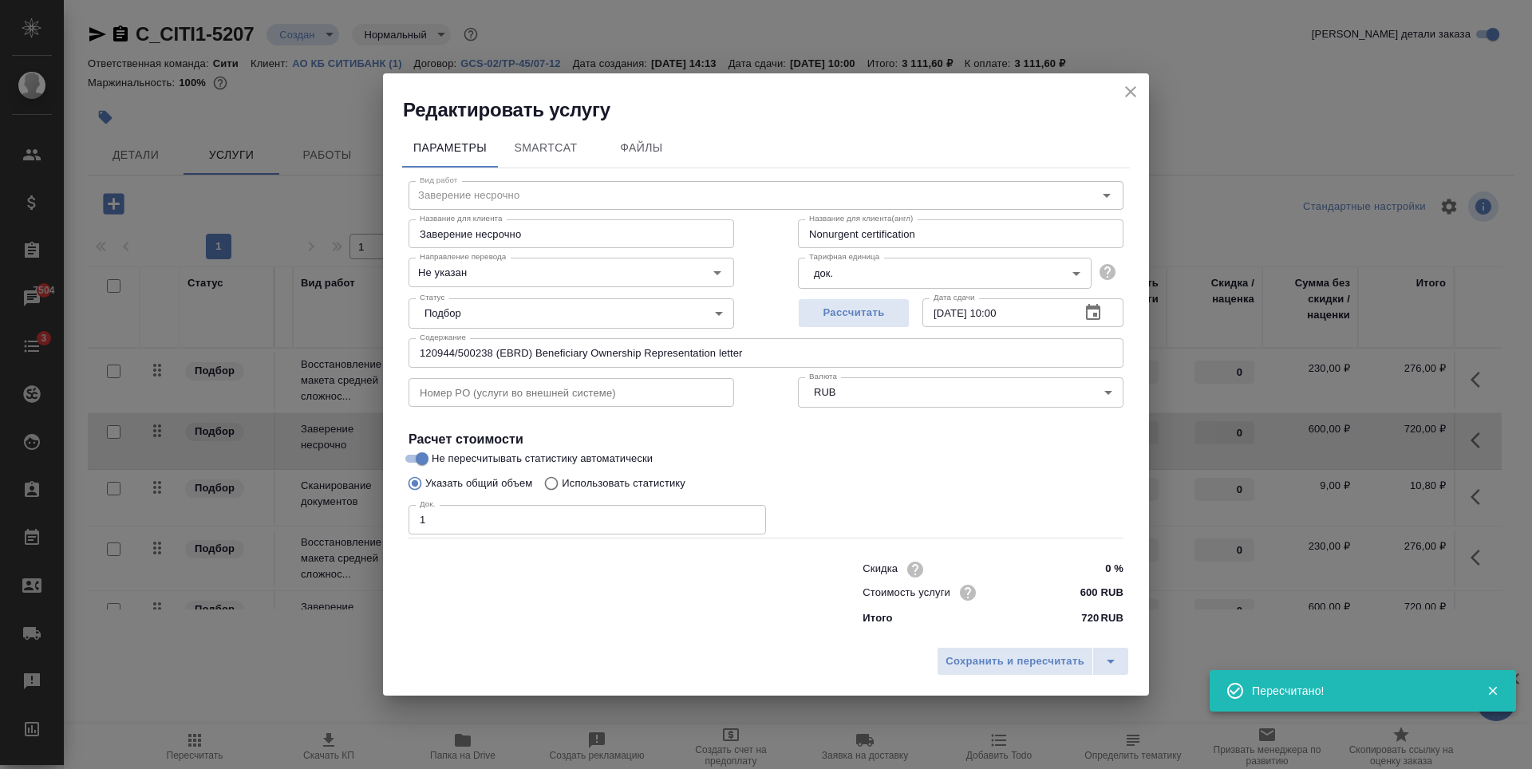
click at [508, 403] on input "text" at bounding box center [572, 392] width 326 height 29
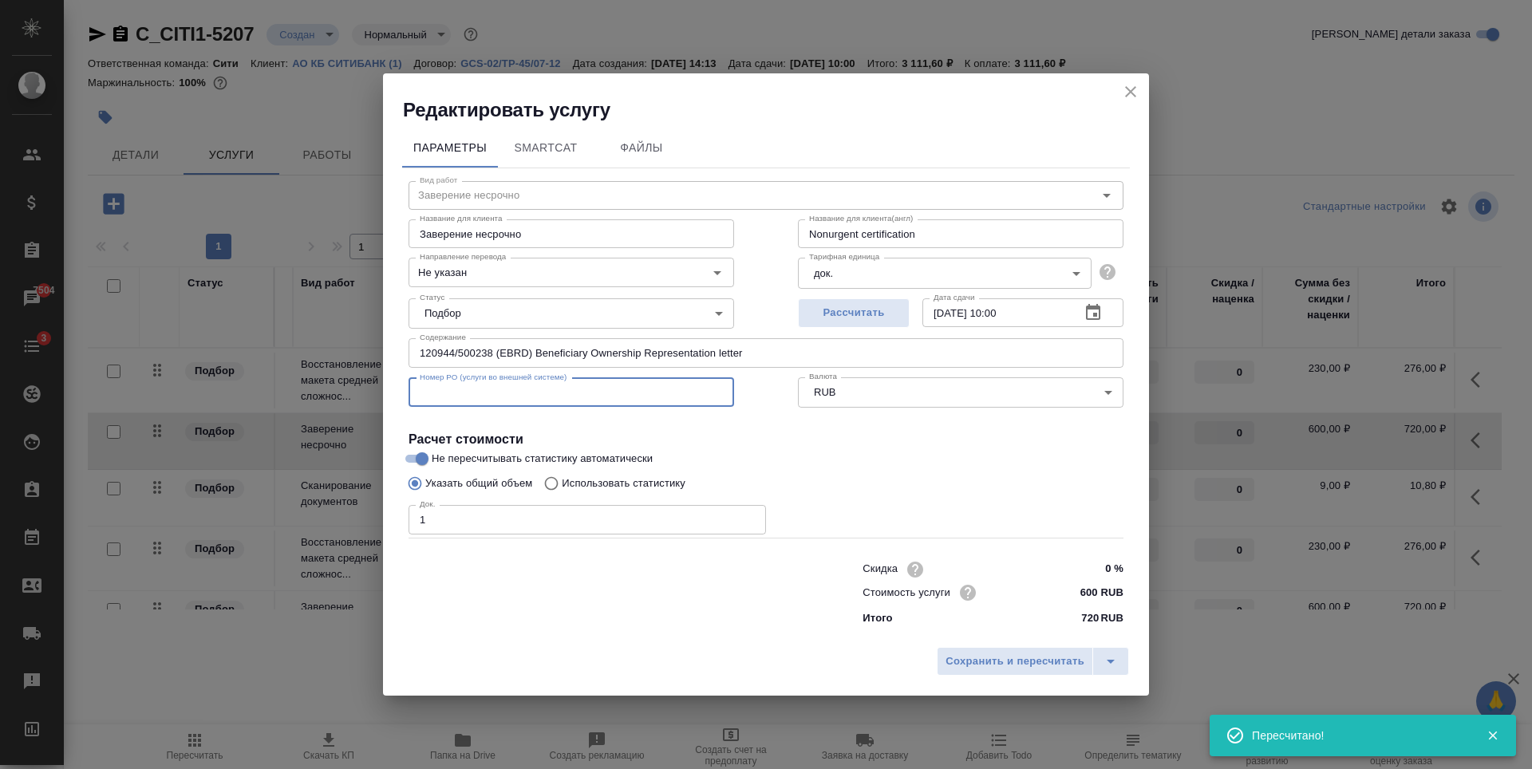
paste input "23388"
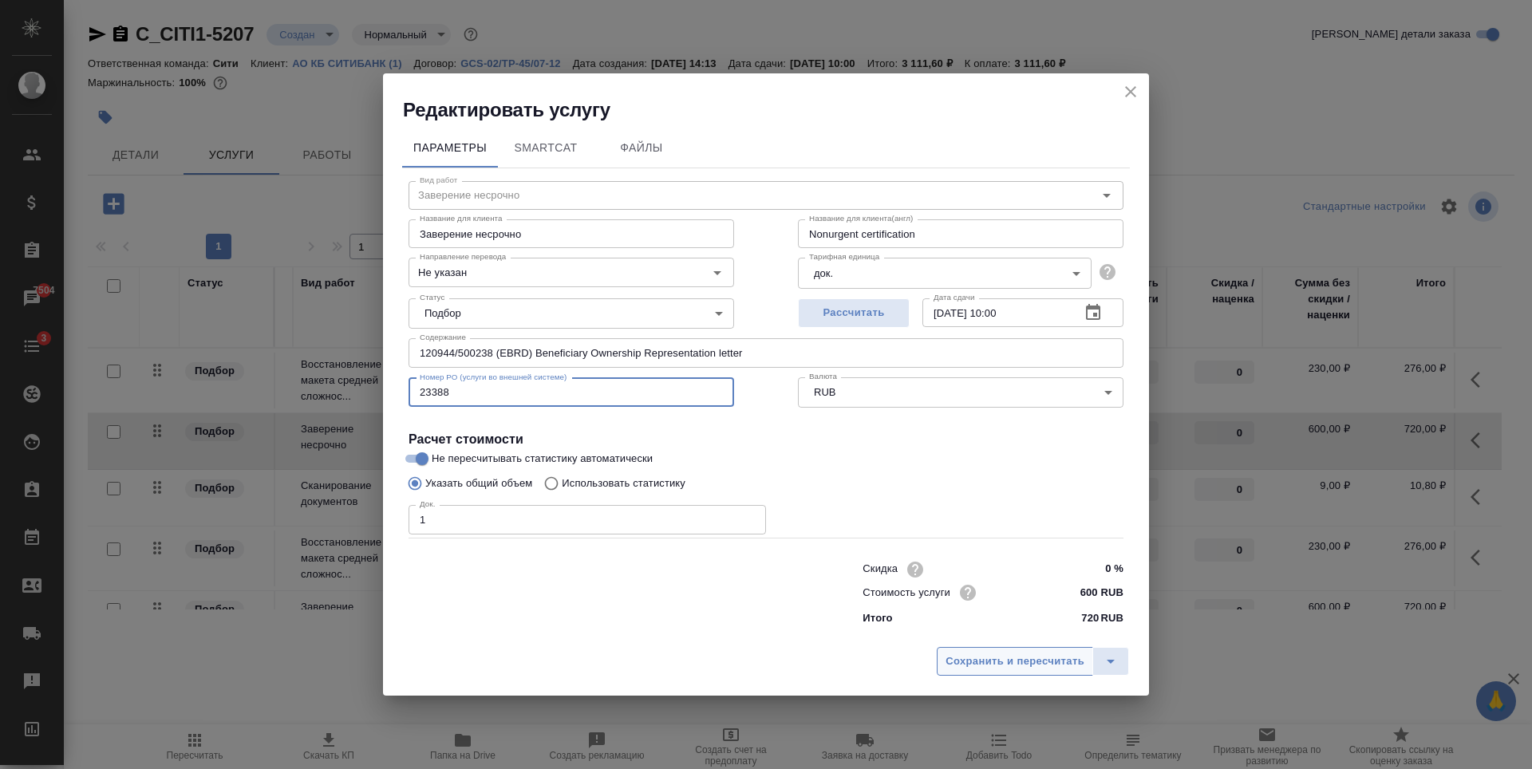
type input "23388"
click at [962, 658] on span "Сохранить и пересчитать" at bounding box center [1015, 662] width 139 height 18
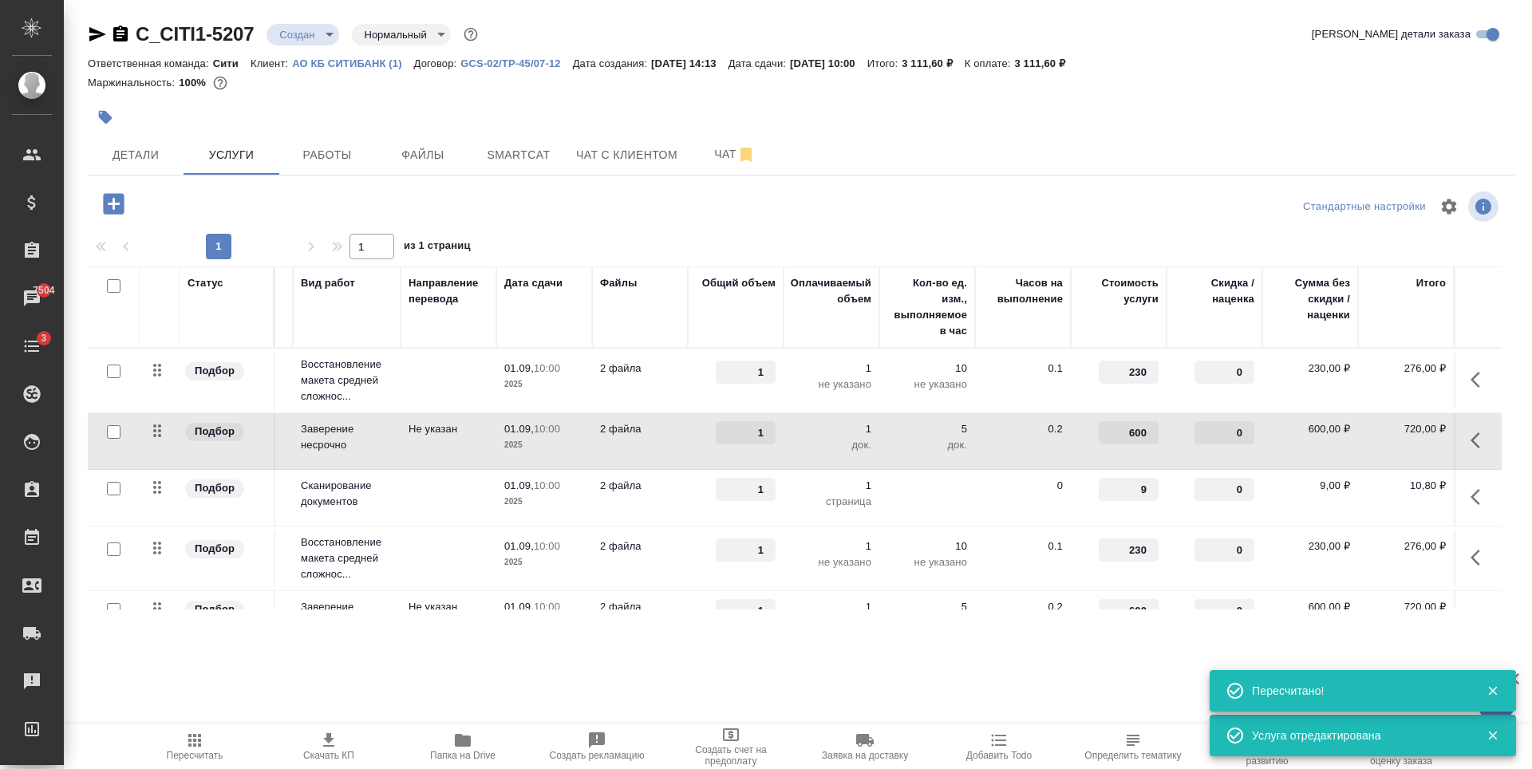
click at [401, 496] on td at bounding box center [449, 498] width 96 height 56
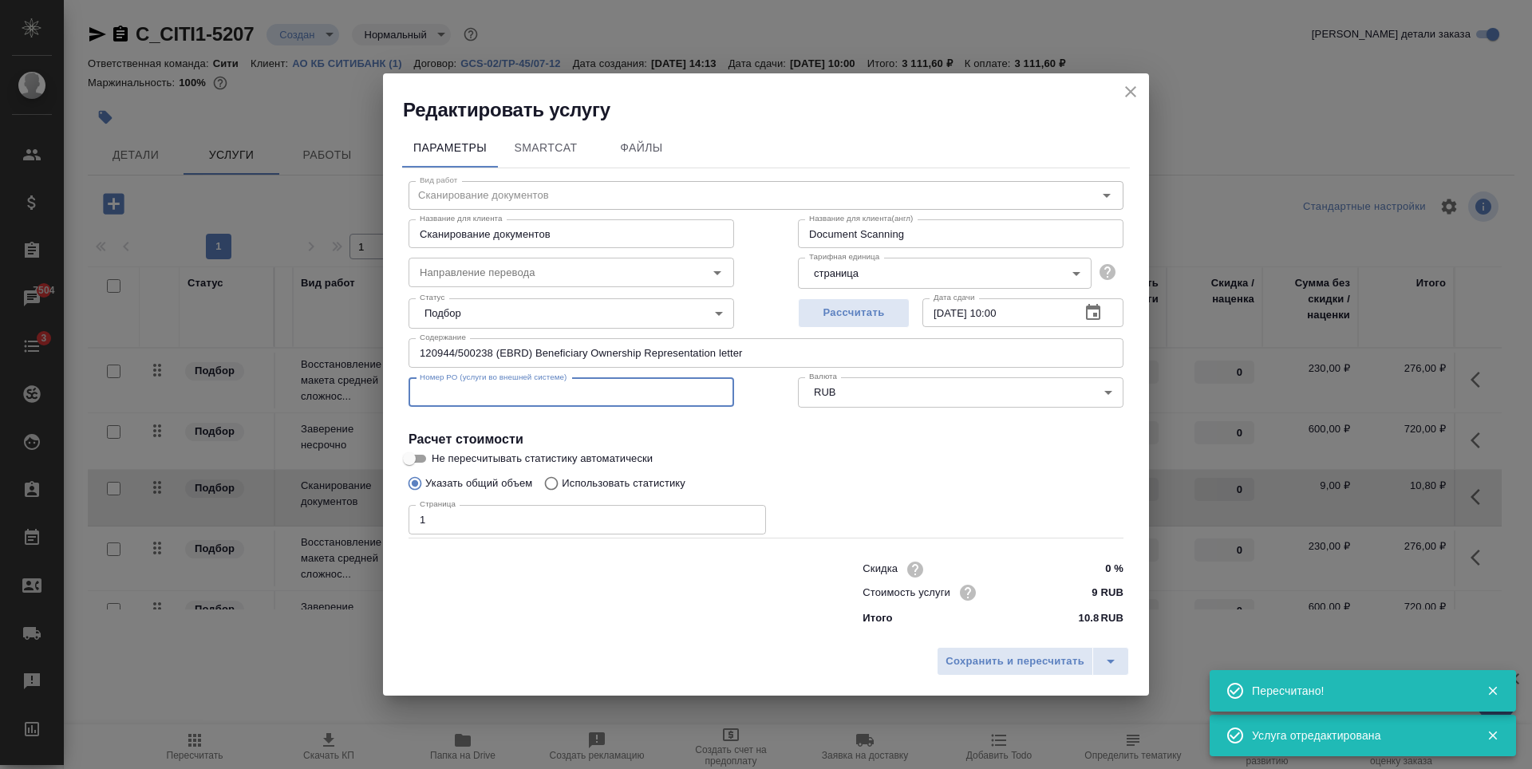
click at [468, 399] on input "text" at bounding box center [572, 392] width 326 height 29
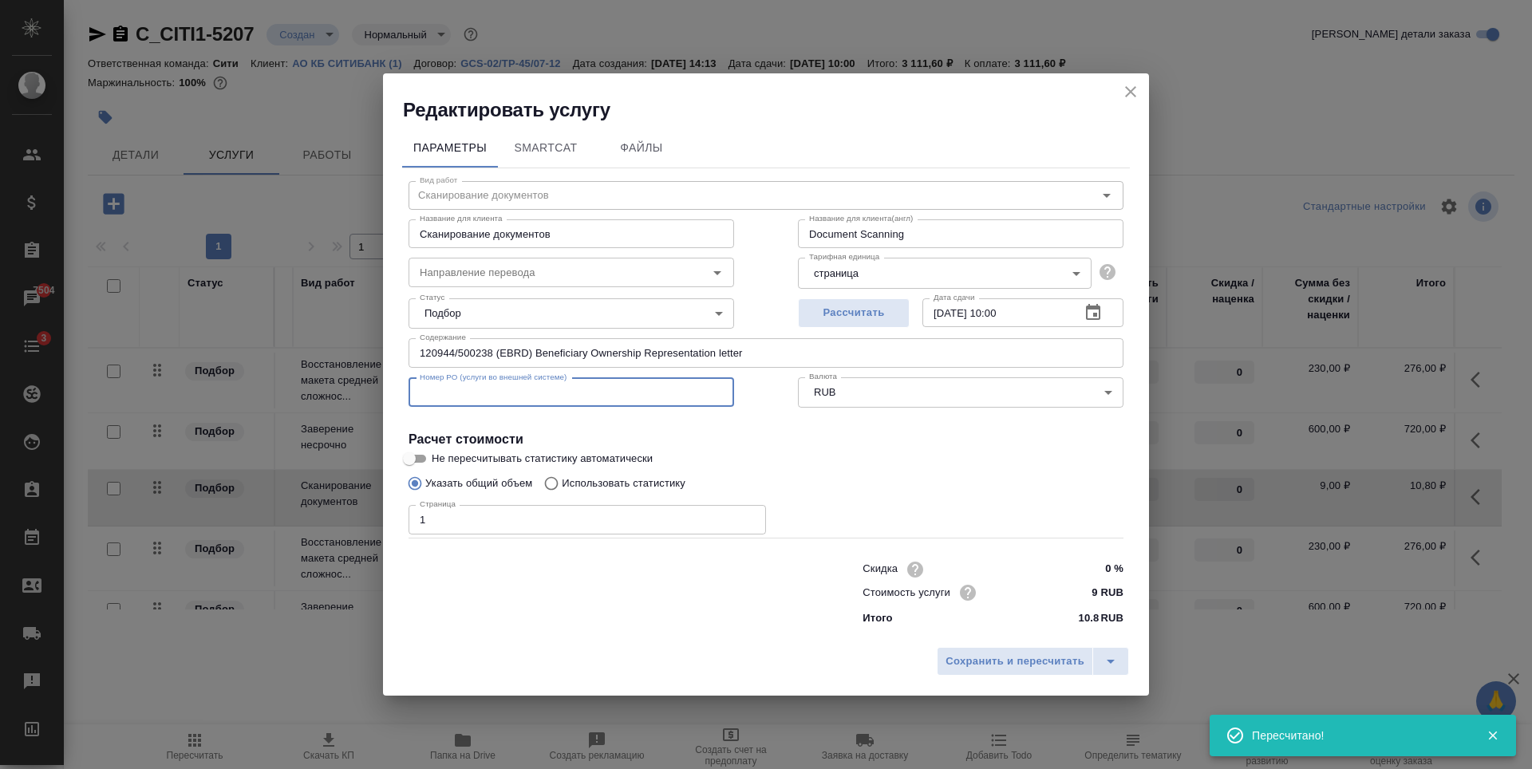
paste input "23388"
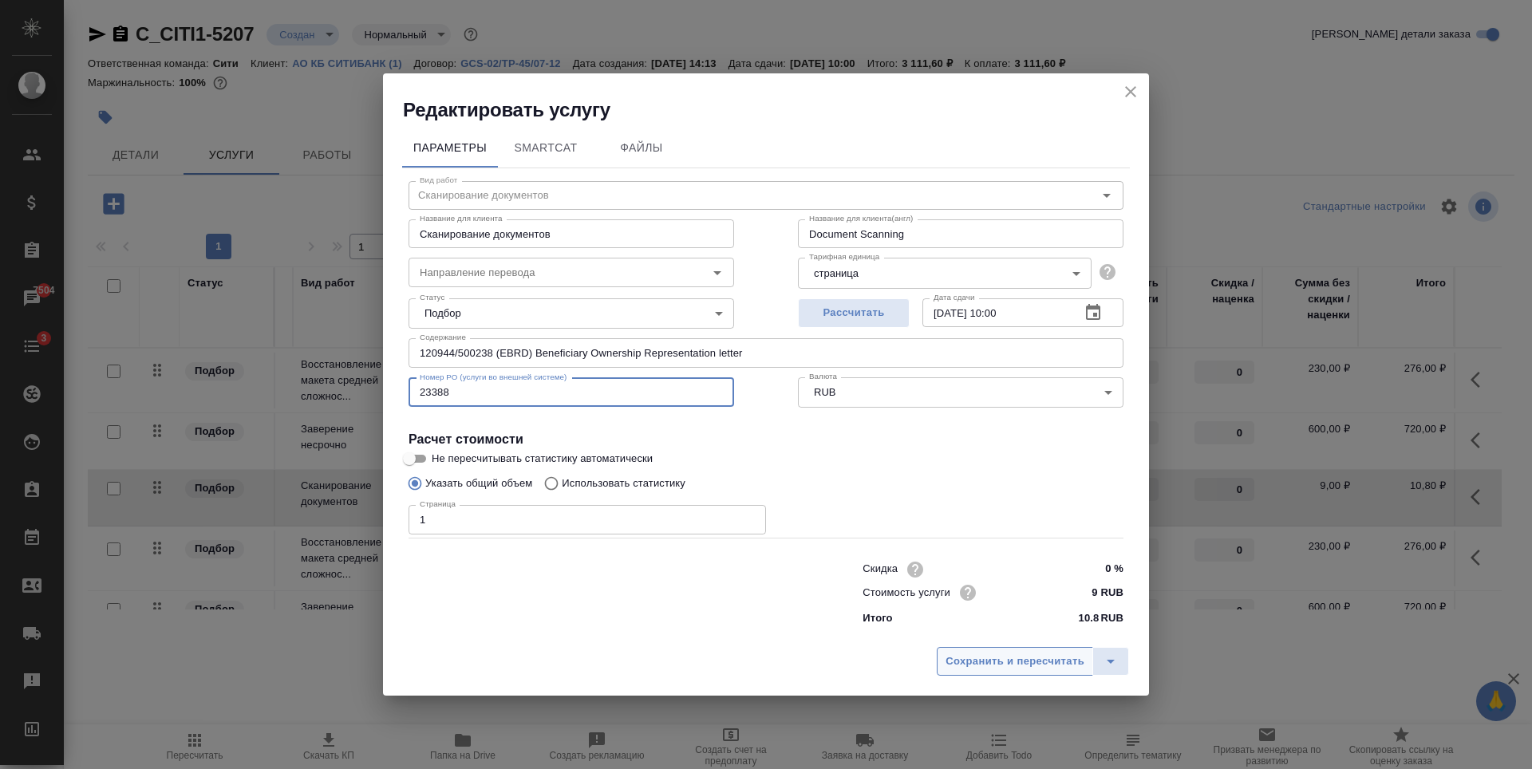
type input "23388"
click at [1027, 667] on span "Сохранить и пересчитать" at bounding box center [1015, 662] width 139 height 18
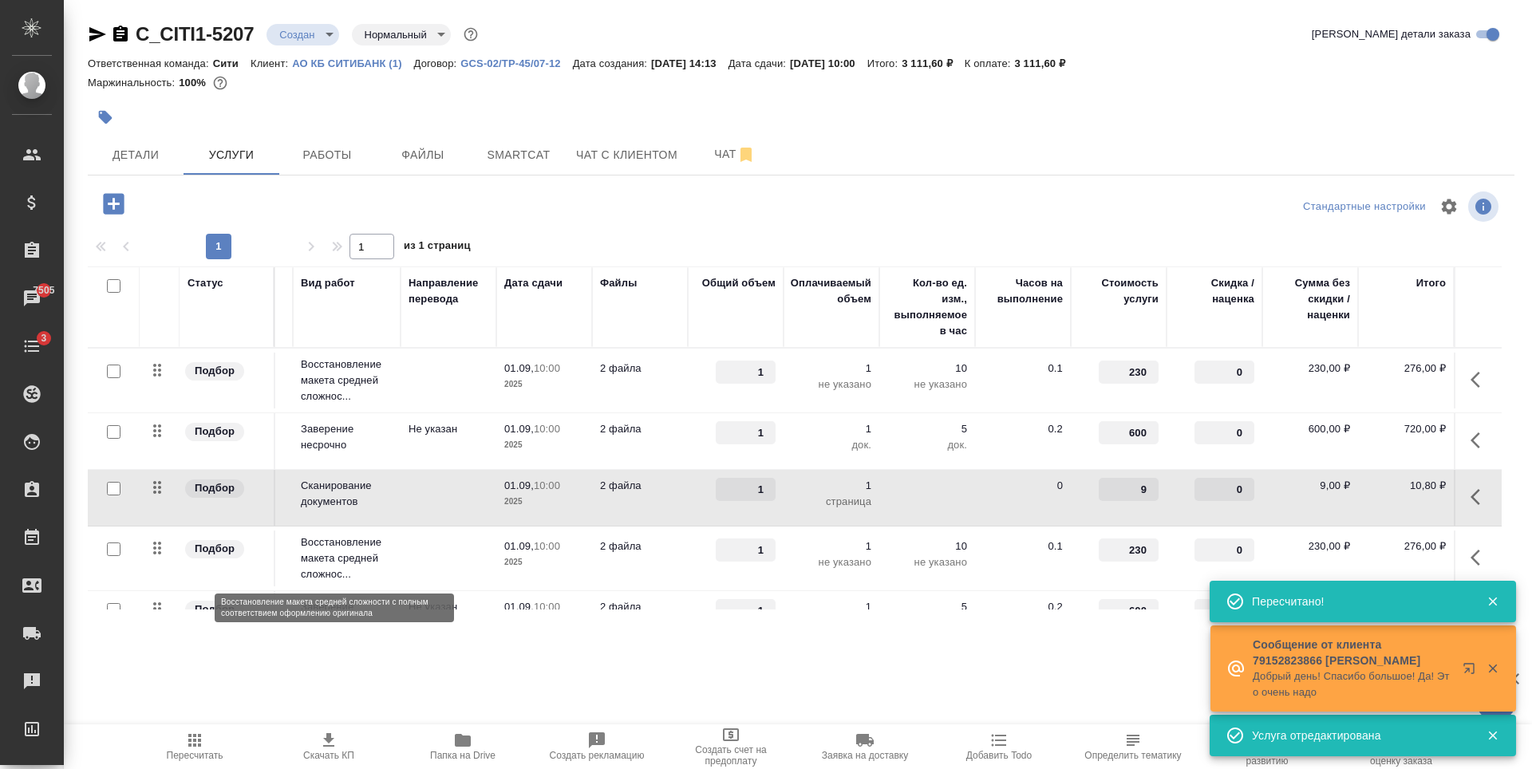
click at [321, 547] on p "Восстановление макета средней сложнос..." at bounding box center [347, 559] width 92 height 48
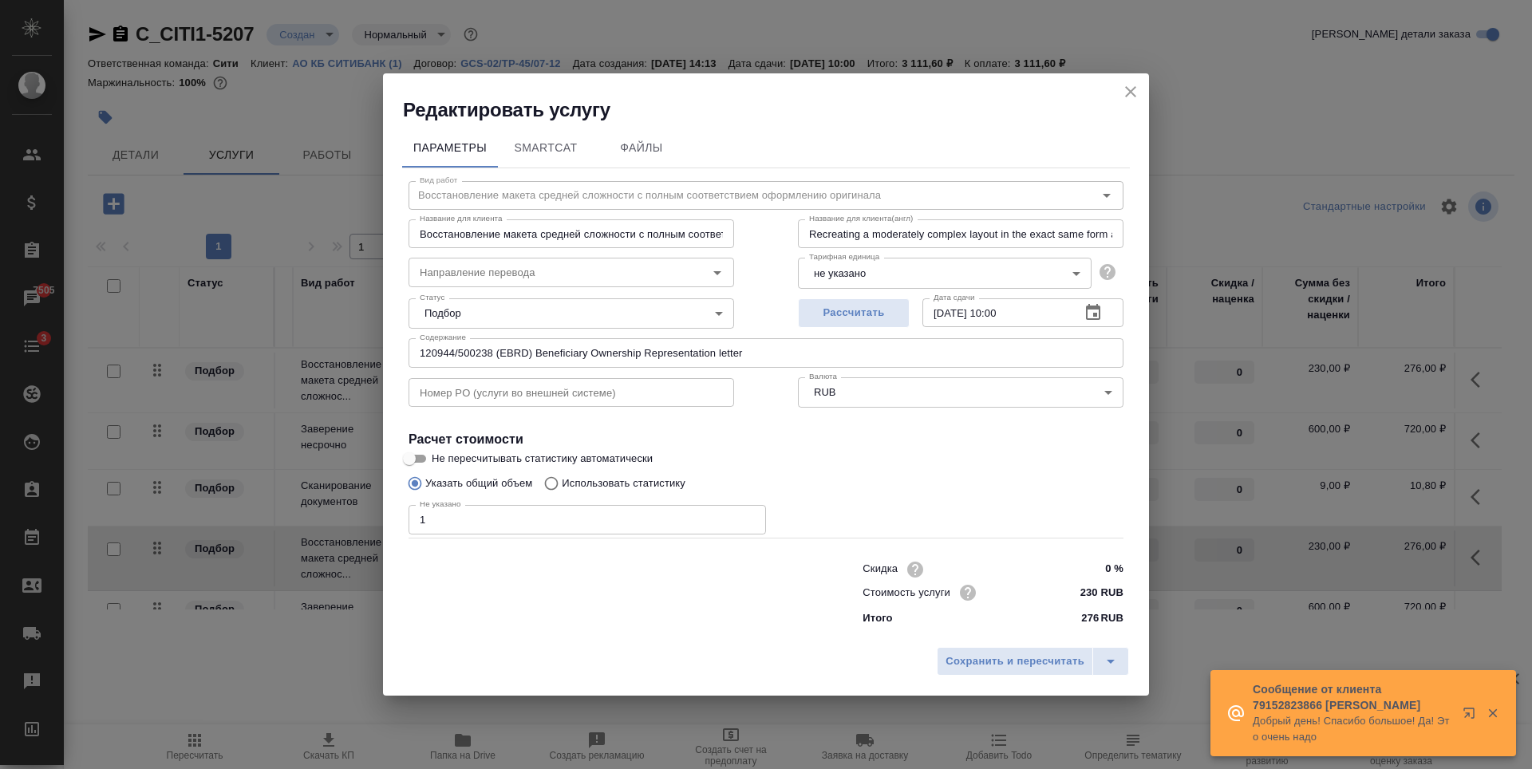
click at [464, 397] on input "text" at bounding box center [572, 392] width 326 height 29
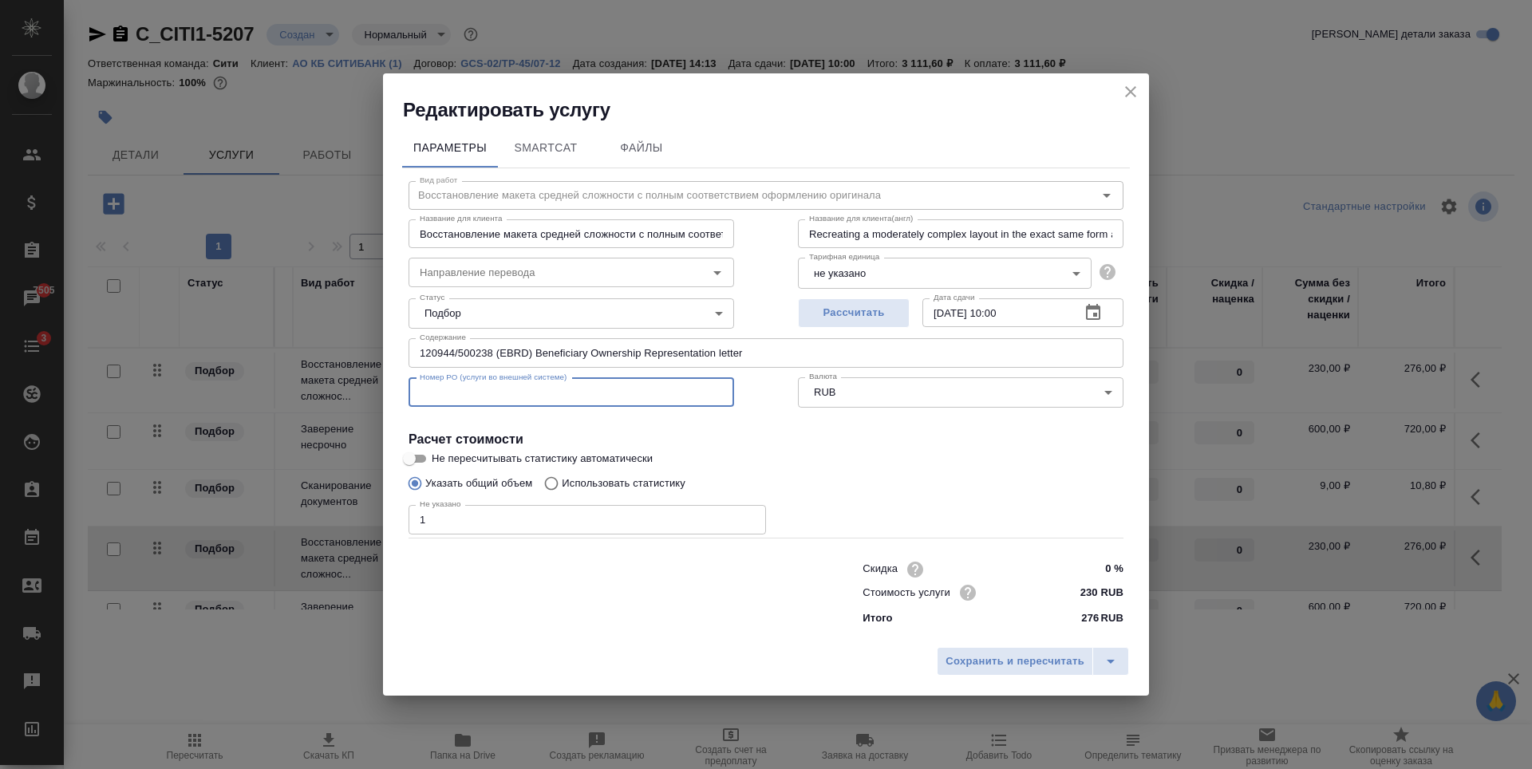
paste input "23392"
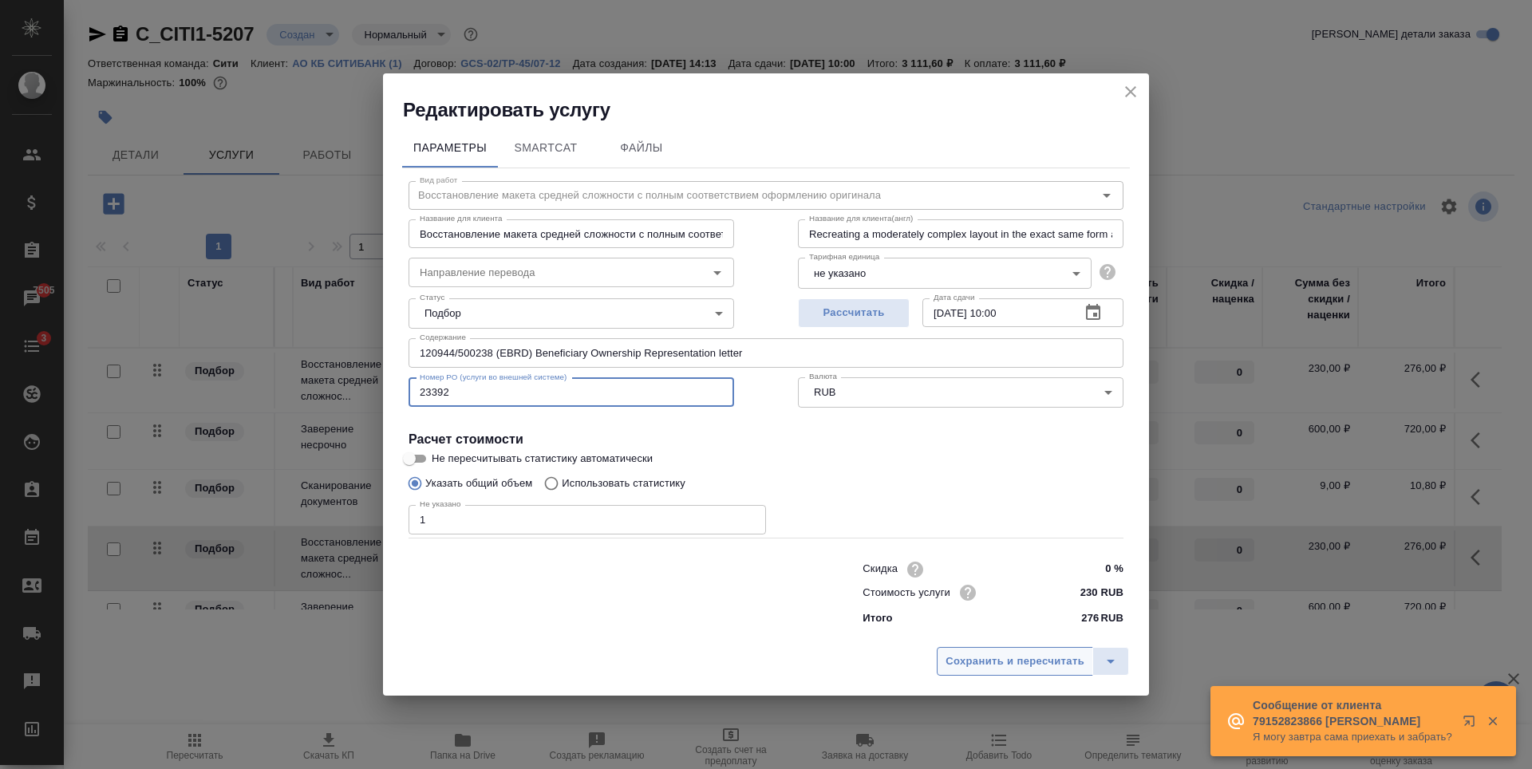
type input "23392"
click at [1001, 668] on span "Сохранить и пересчитать" at bounding box center [1015, 662] width 139 height 18
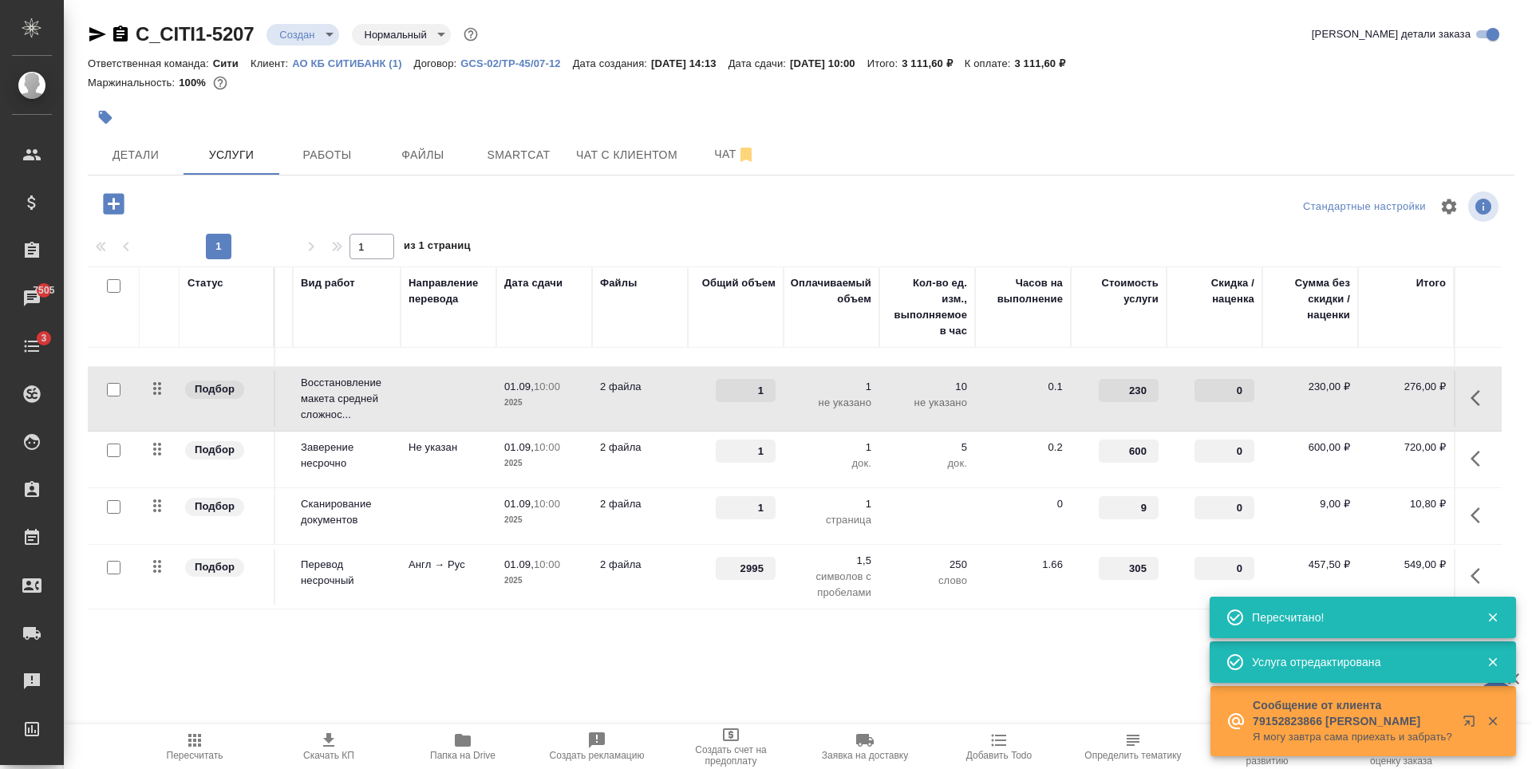
scroll to position [236, 102]
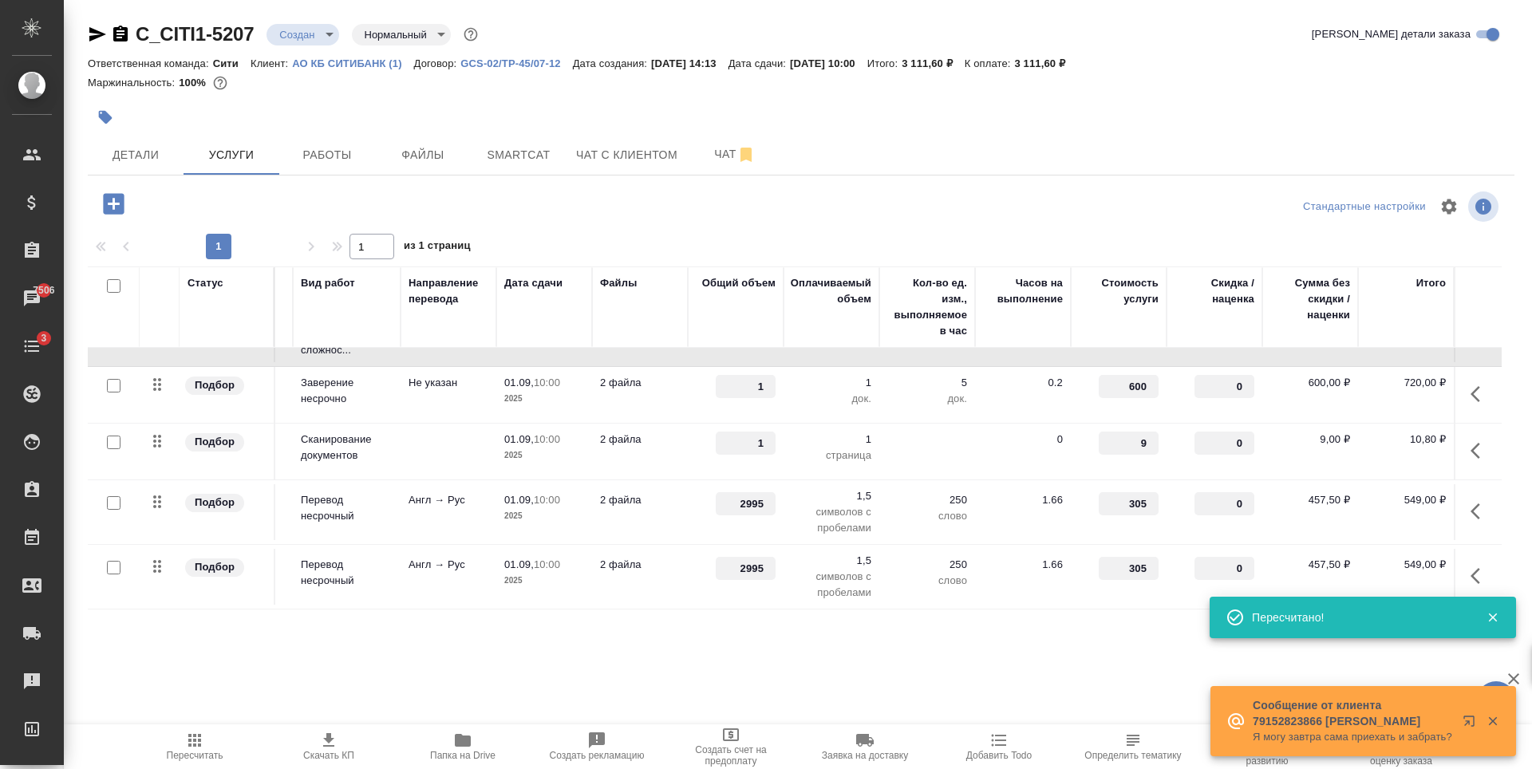
click at [409, 377] on p "Не указан" at bounding box center [449, 383] width 80 height 16
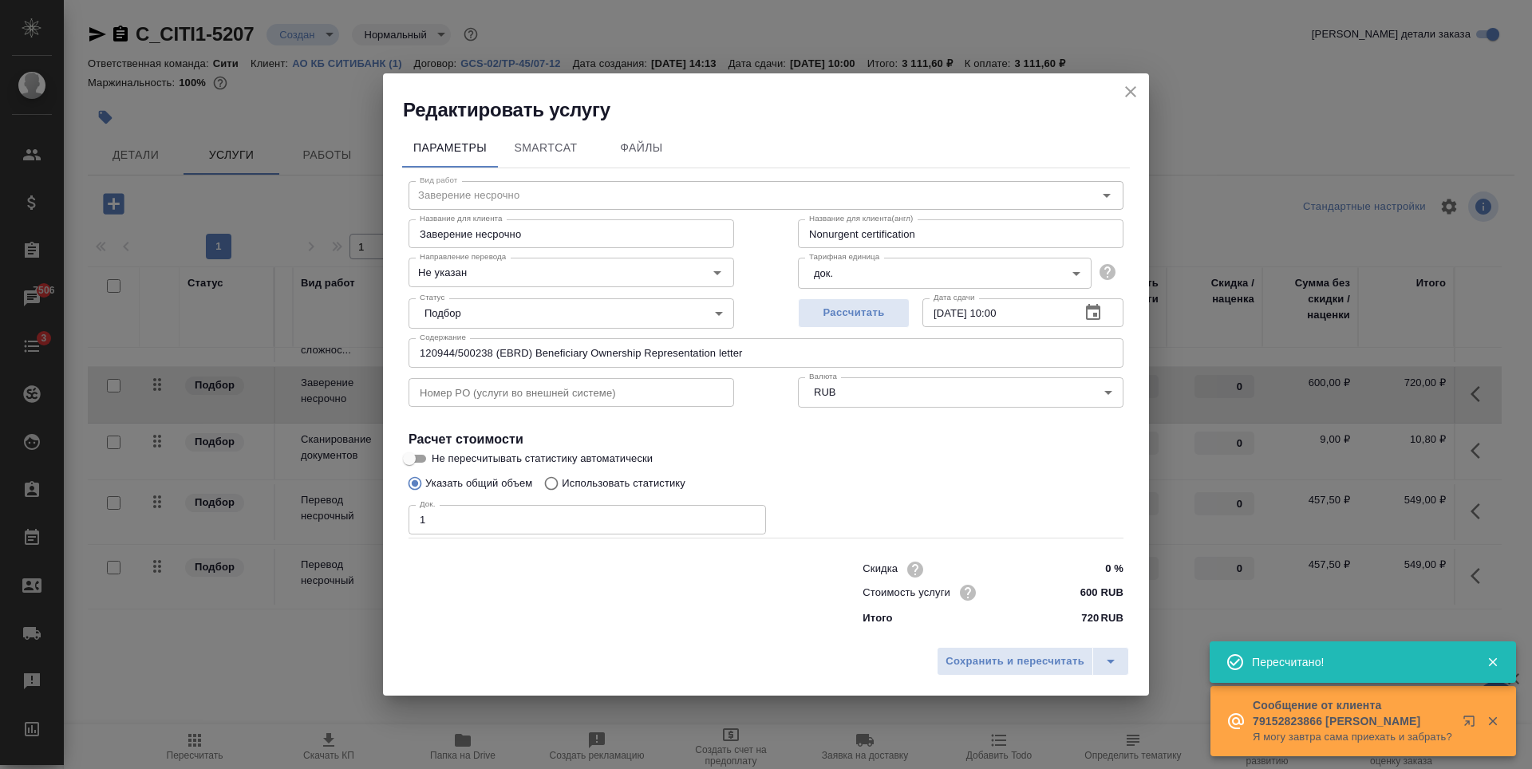
click at [517, 384] on input "text" at bounding box center [572, 392] width 326 height 29
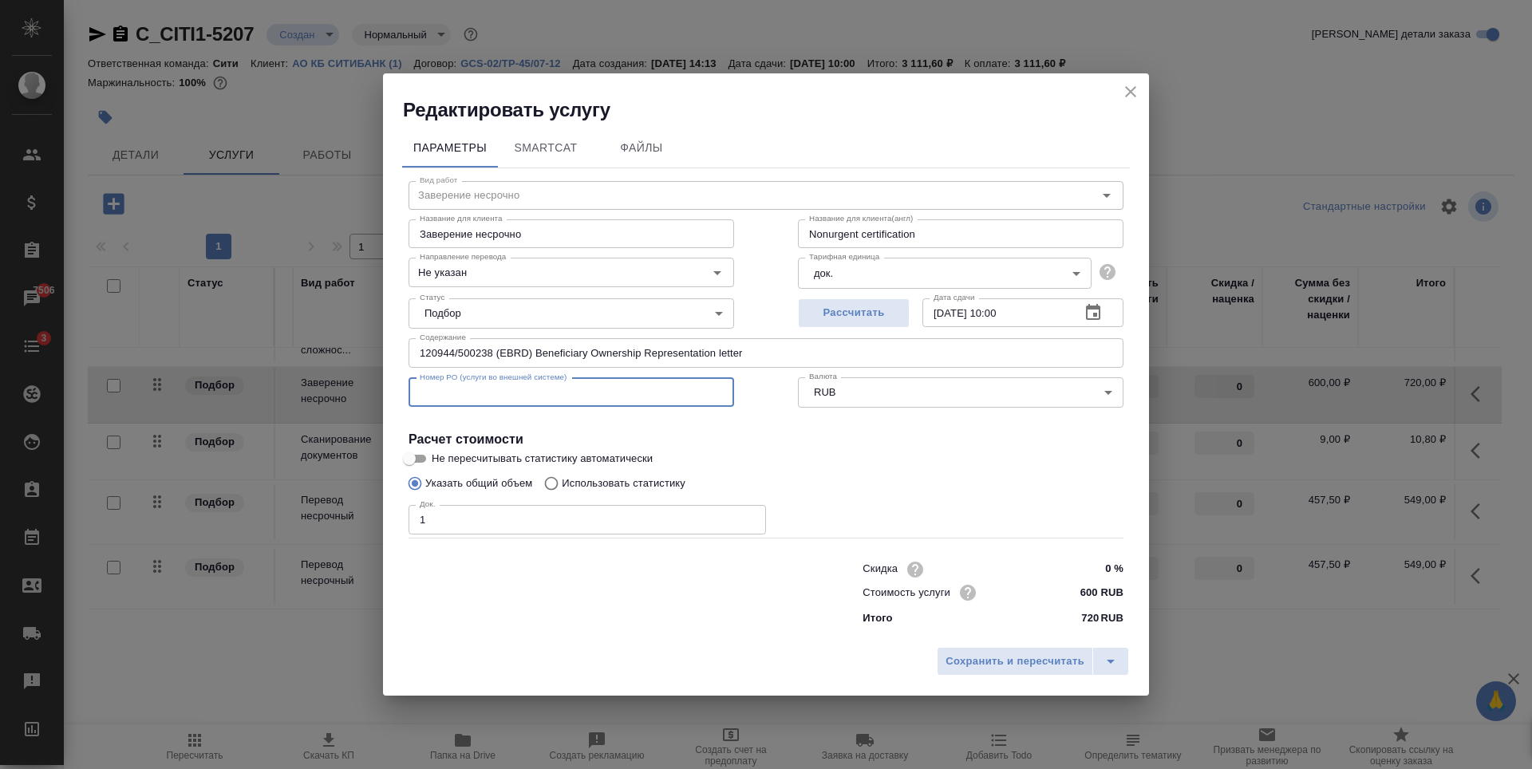
paste input "23392"
type input "23392"
click at [1049, 654] on span "Сохранить и пересчитать" at bounding box center [1015, 662] width 139 height 18
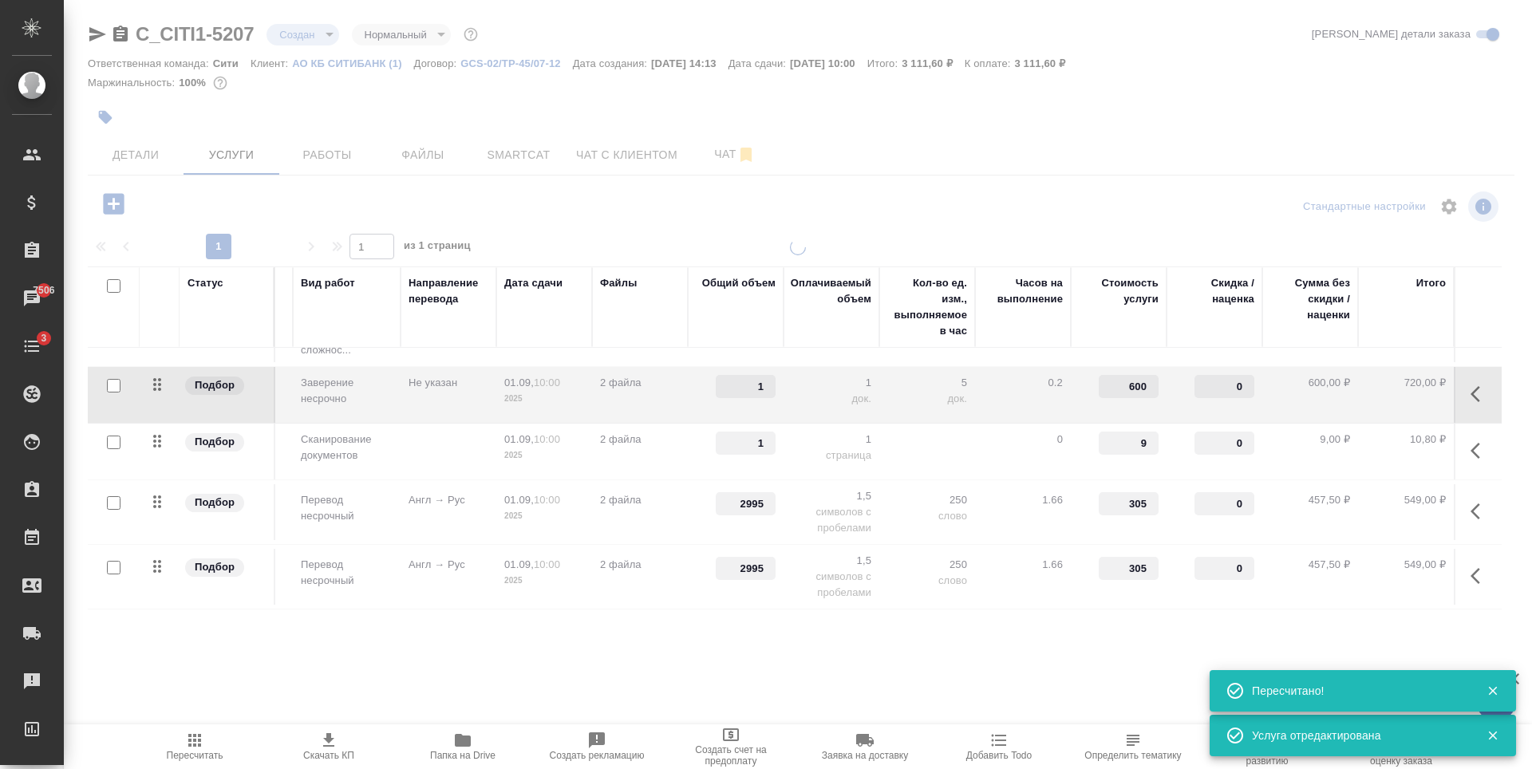
click at [417, 433] on div at bounding box center [798, 444] width 1468 height 411
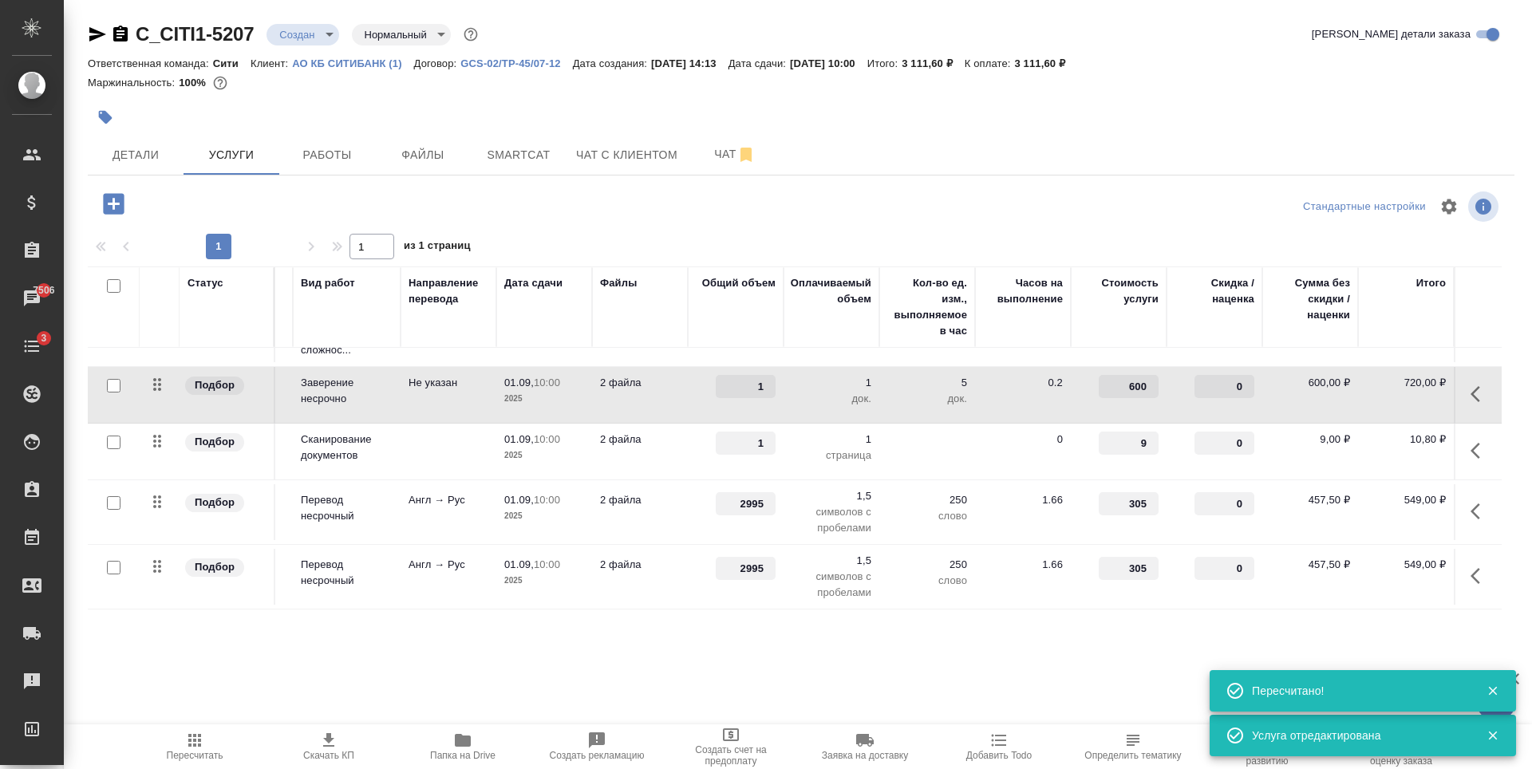
click at [417, 433] on td at bounding box center [449, 452] width 96 height 56
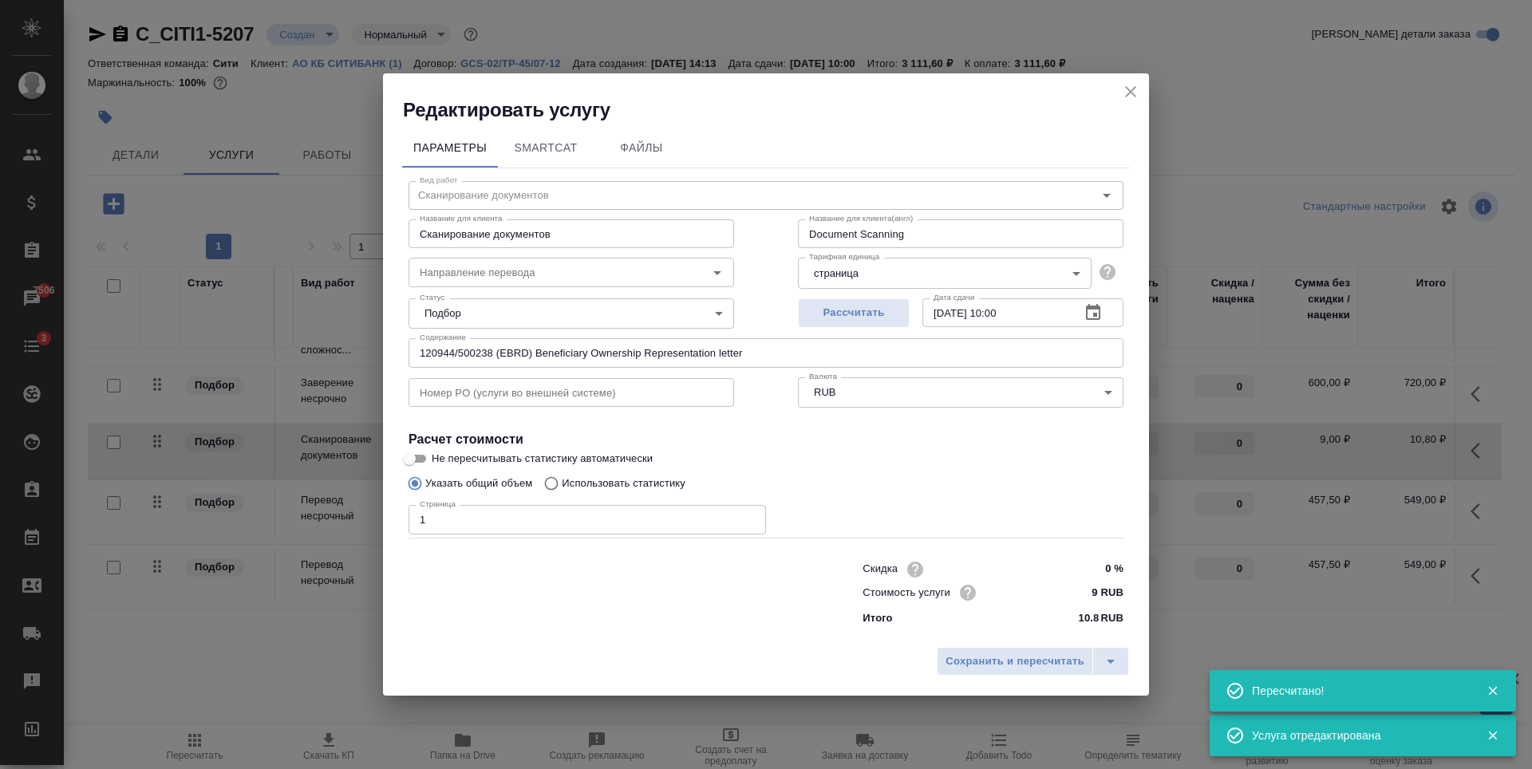
click at [485, 388] on input "text" at bounding box center [572, 392] width 326 height 29
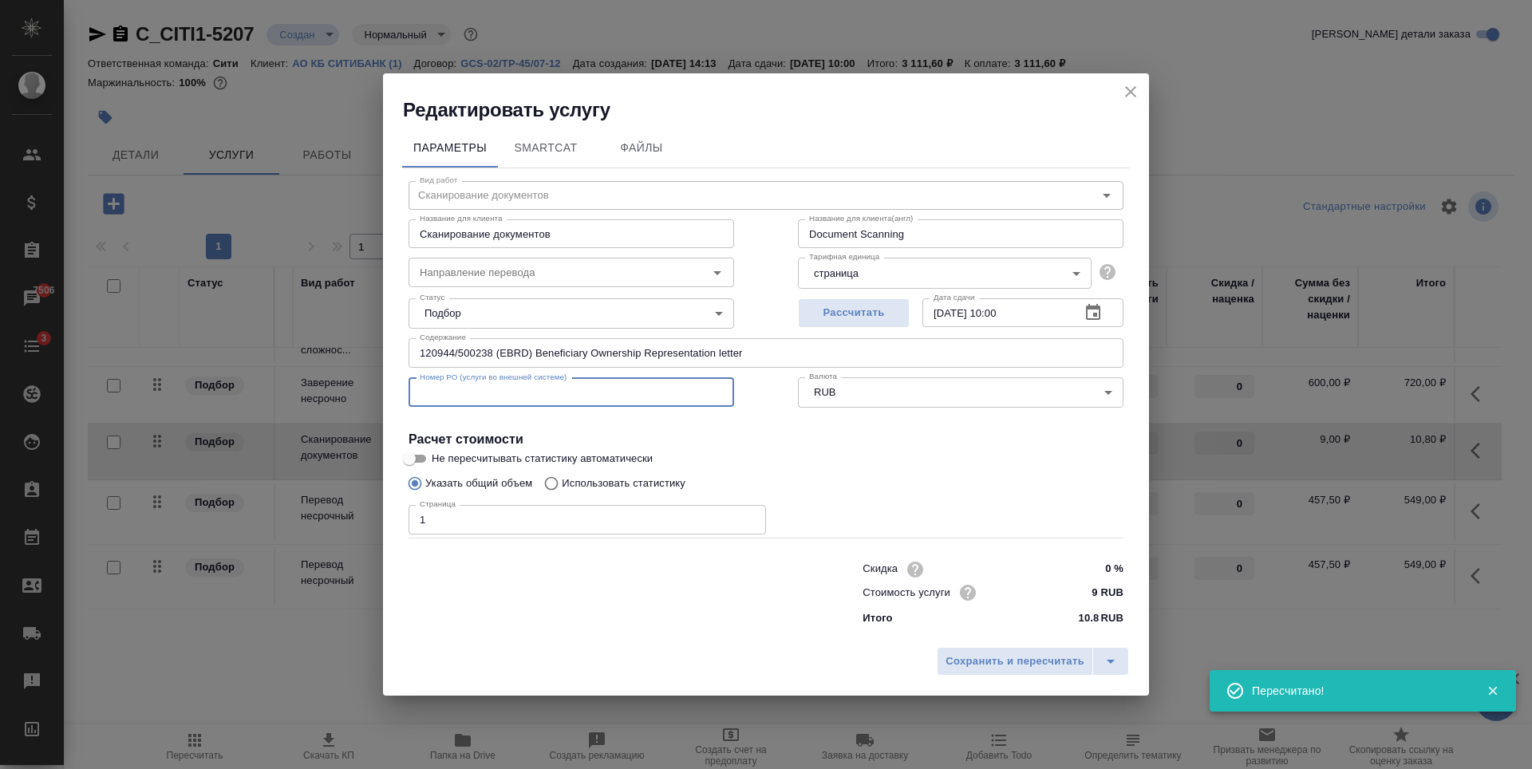
paste input "23392"
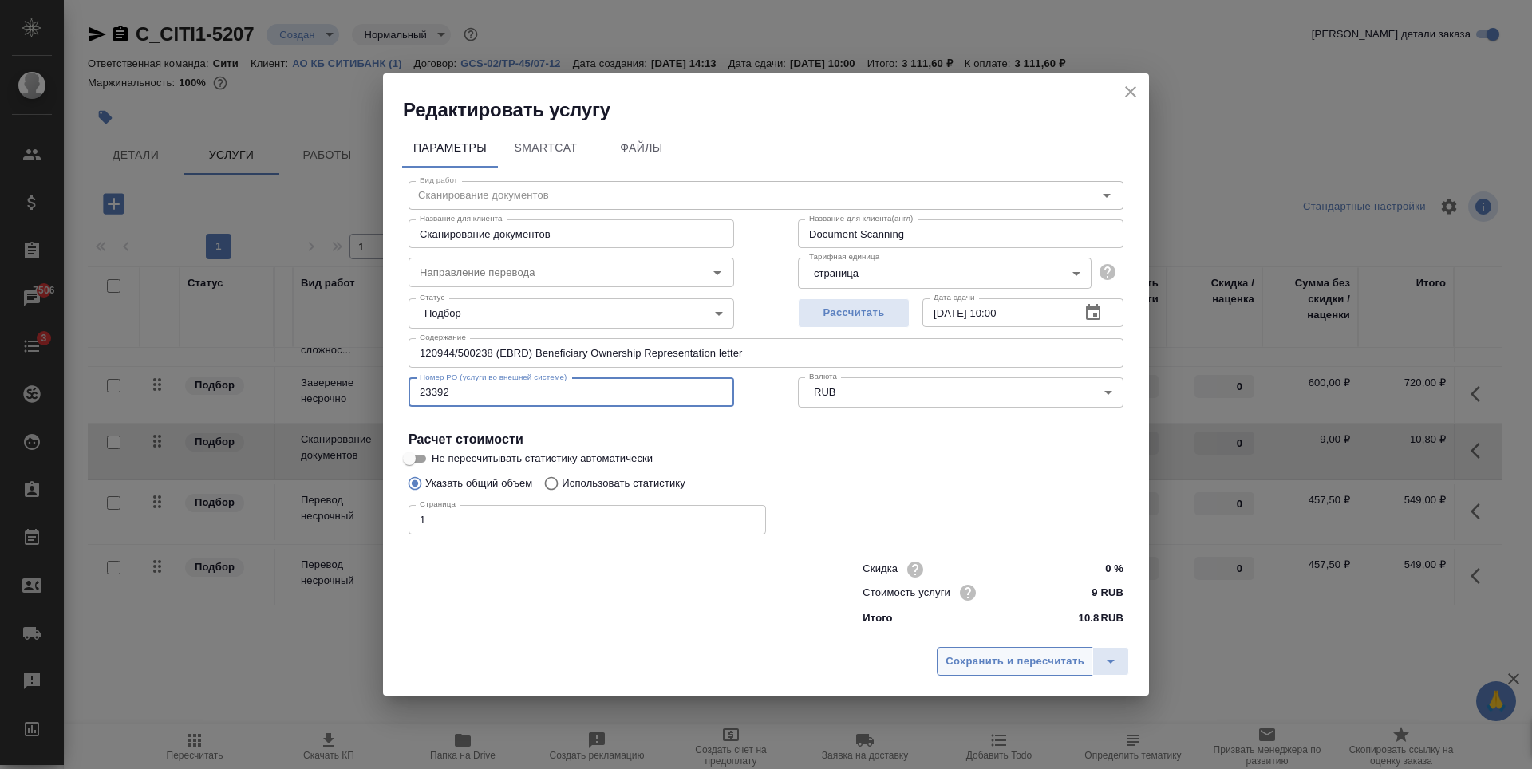
type input "23392"
click at [975, 665] on span "Сохранить и пересчитать" at bounding box center [1015, 662] width 139 height 18
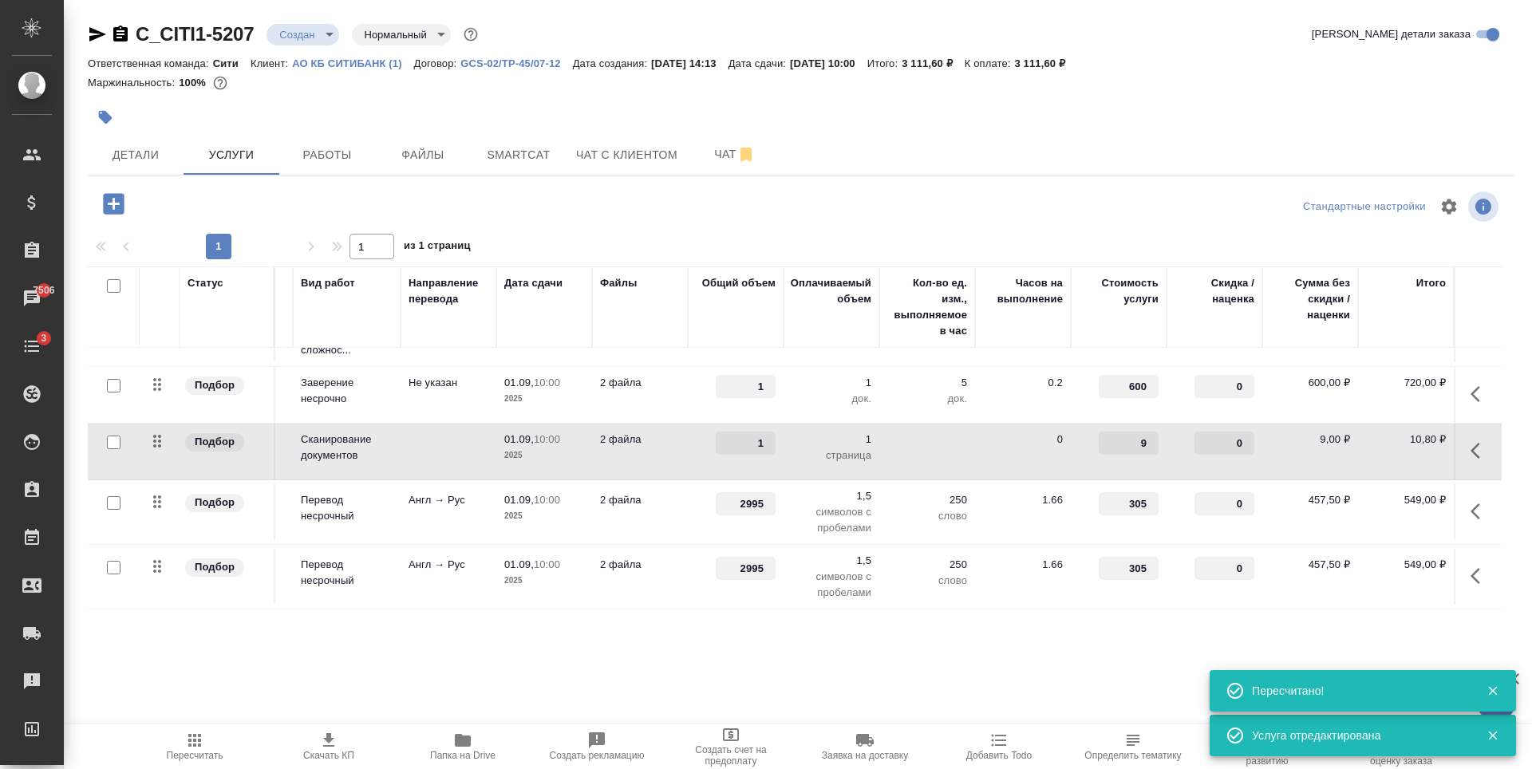
click at [531, 573] on p "2025" at bounding box center [544, 581] width 80 height 16
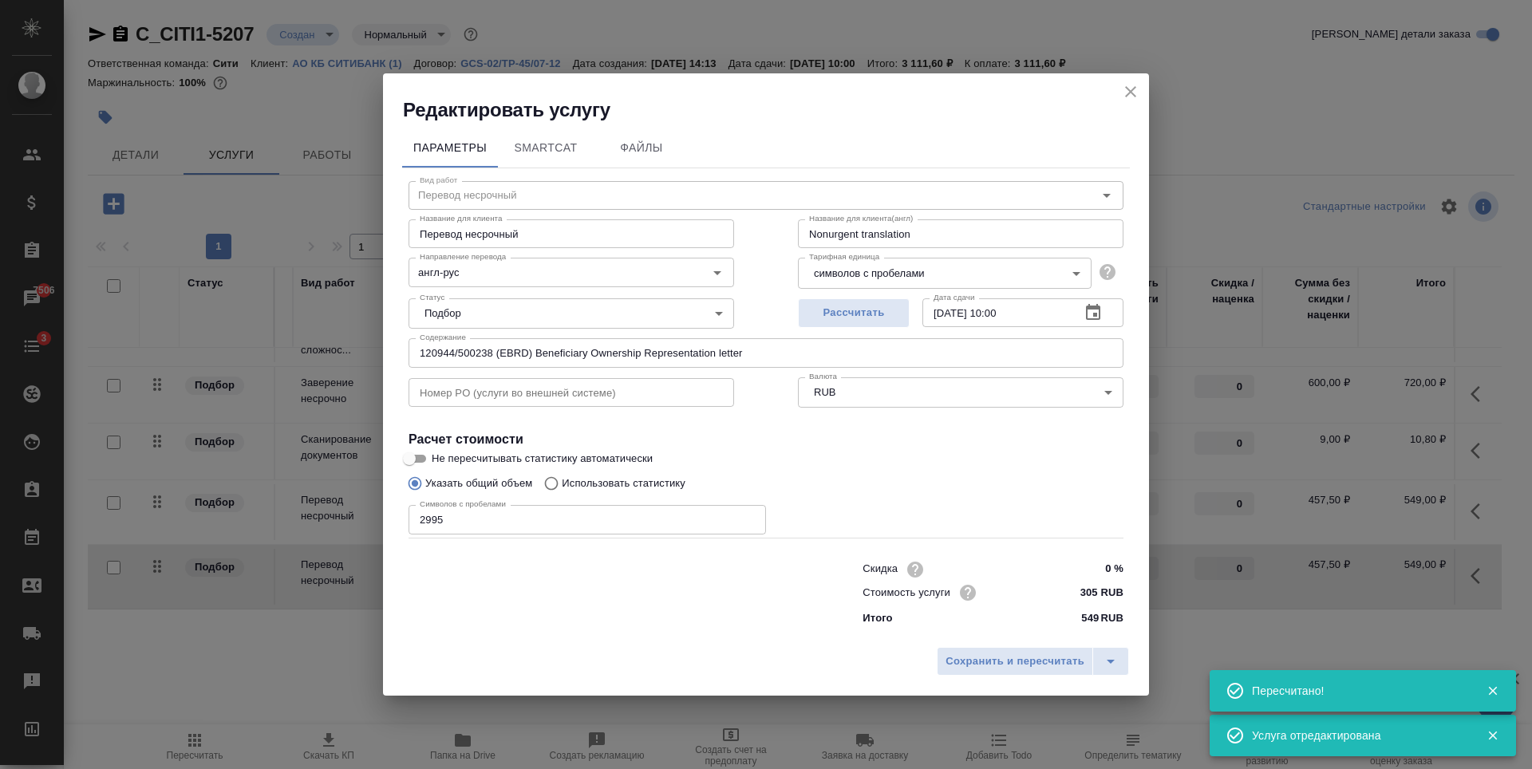
click at [537, 385] on input "text" at bounding box center [572, 392] width 326 height 29
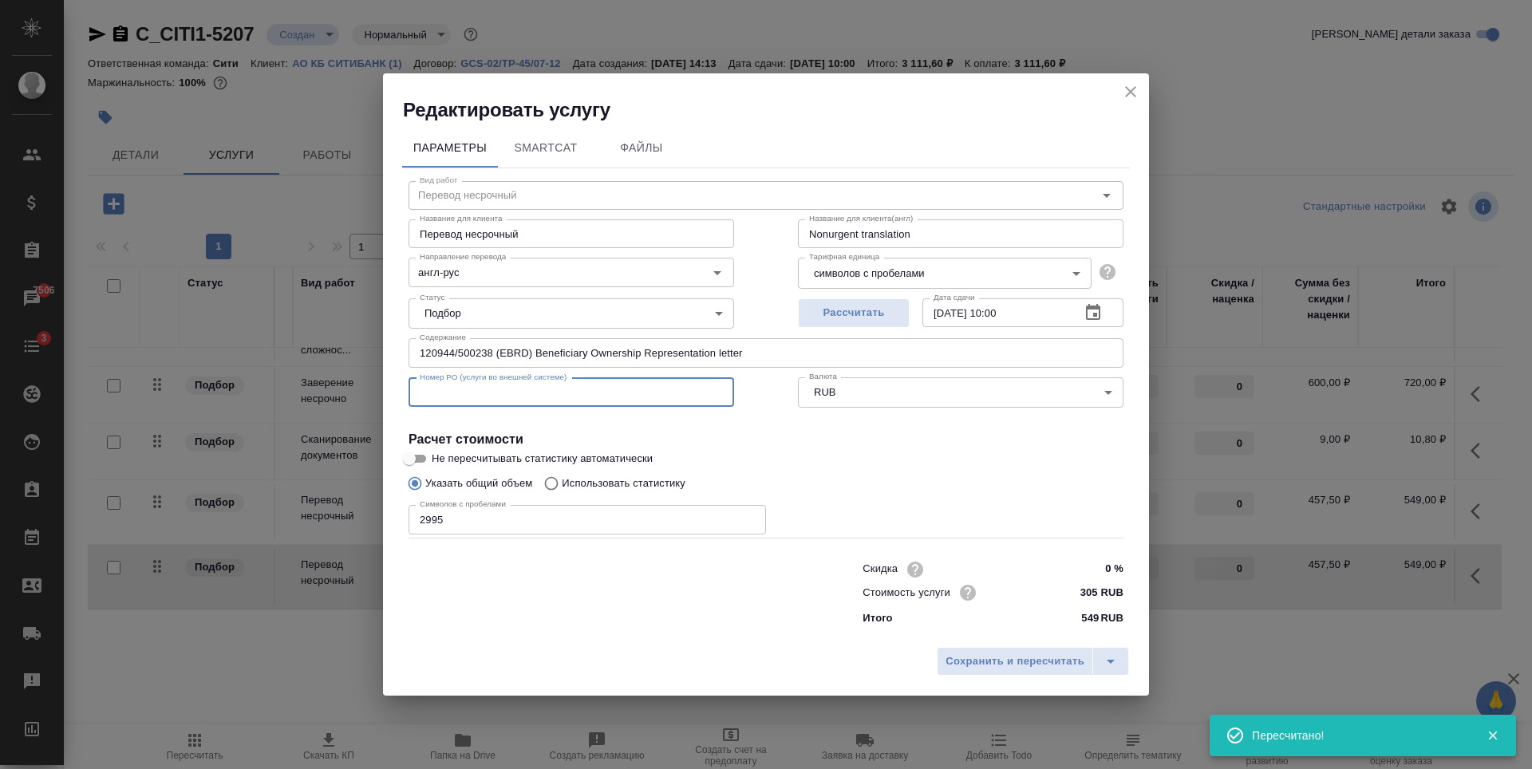
paste input "23392"
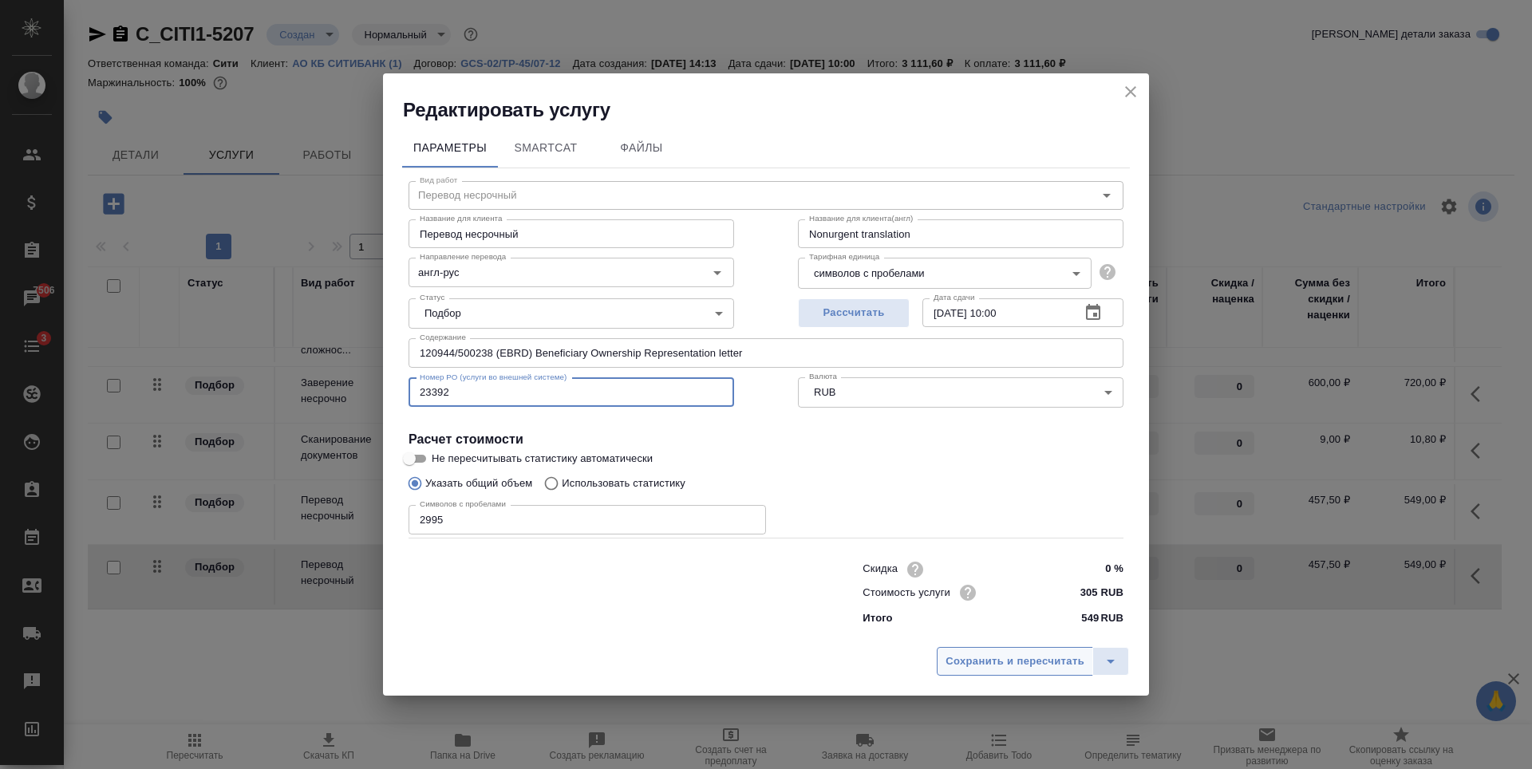
type input "23392"
click at [980, 658] on span "Сохранить и пересчитать" at bounding box center [1015, 662] width 139 height 18
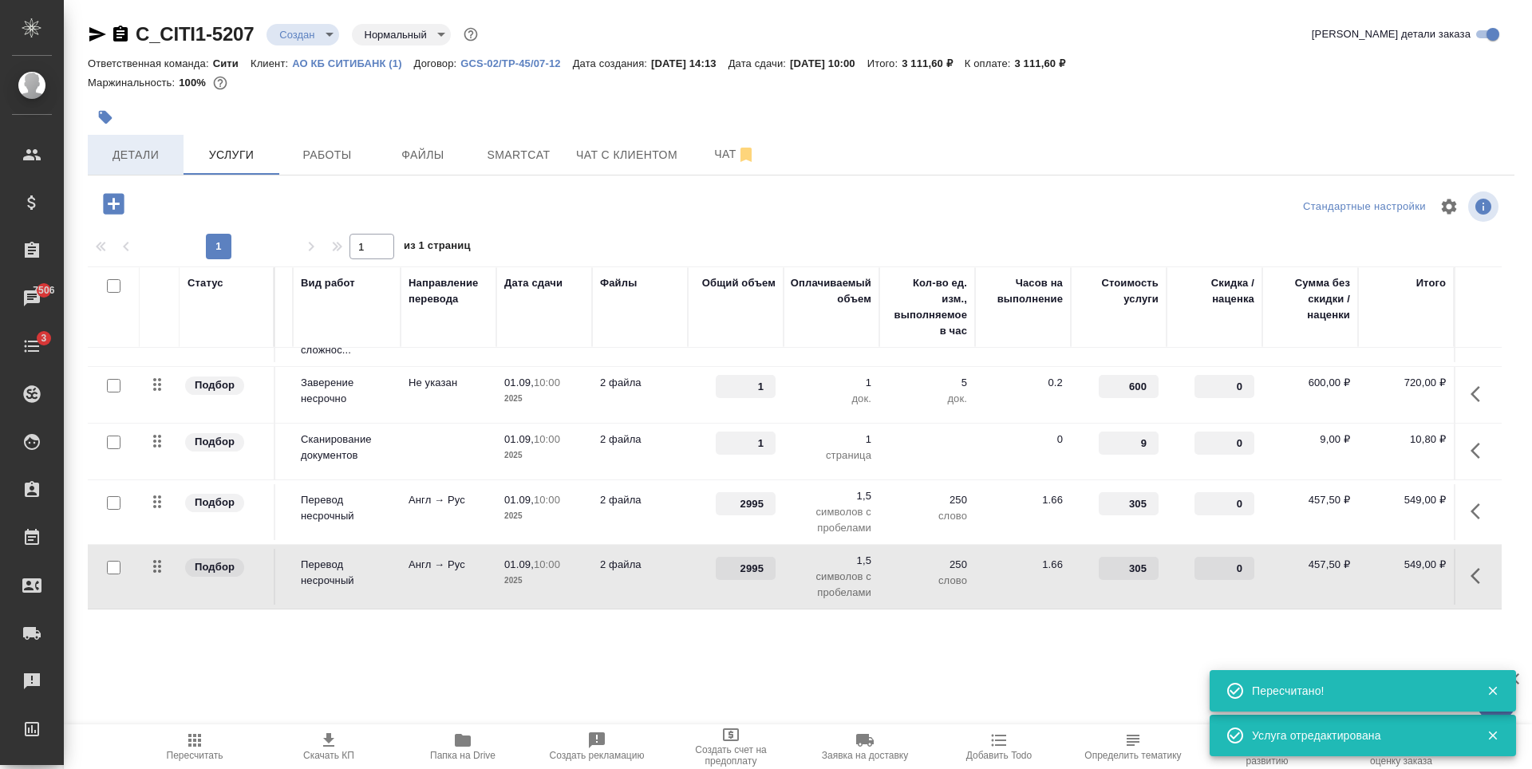
click at [164, 151] on span "Детали" at bounding box center [135, 155] width 77 height 20
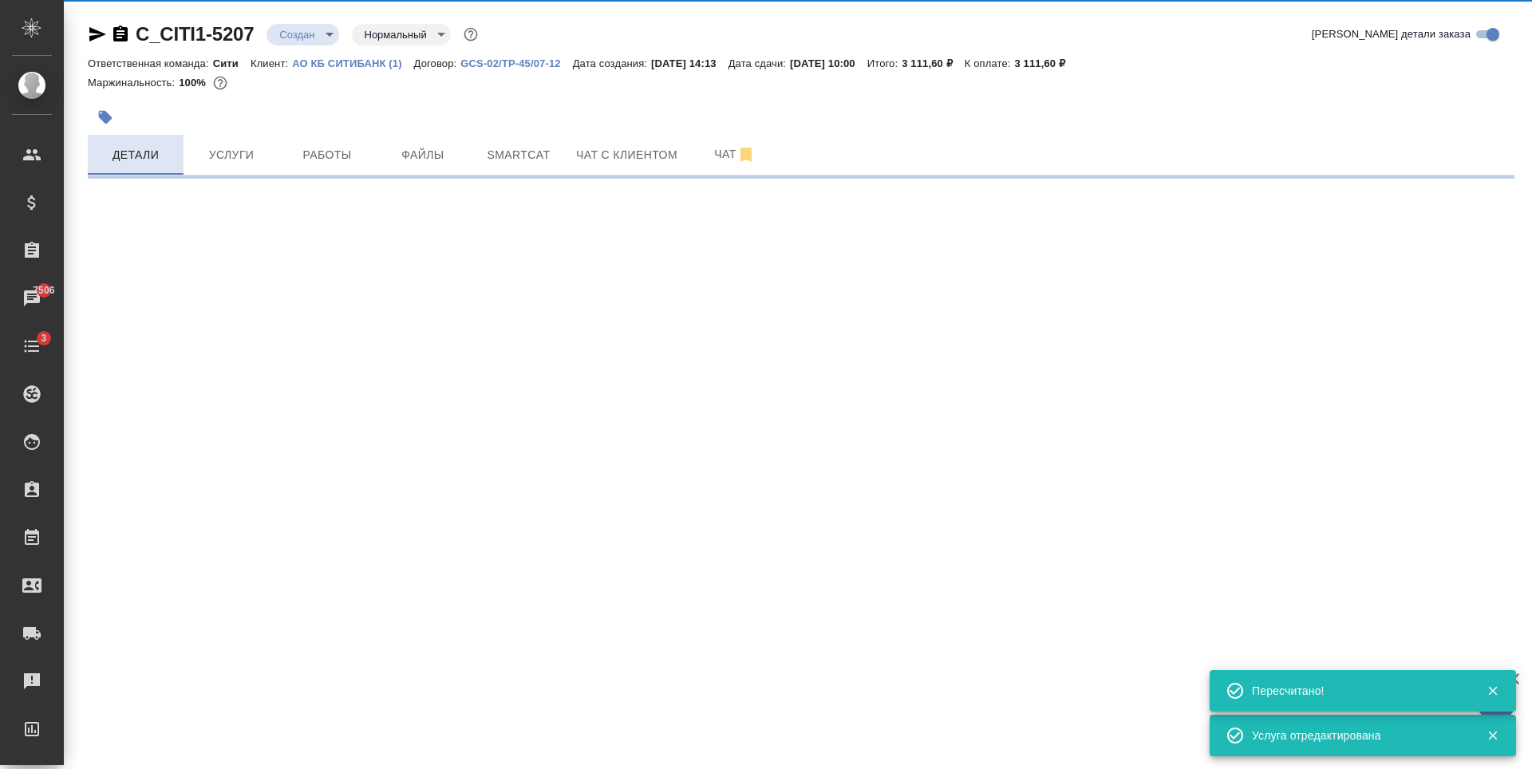
select select "RU"
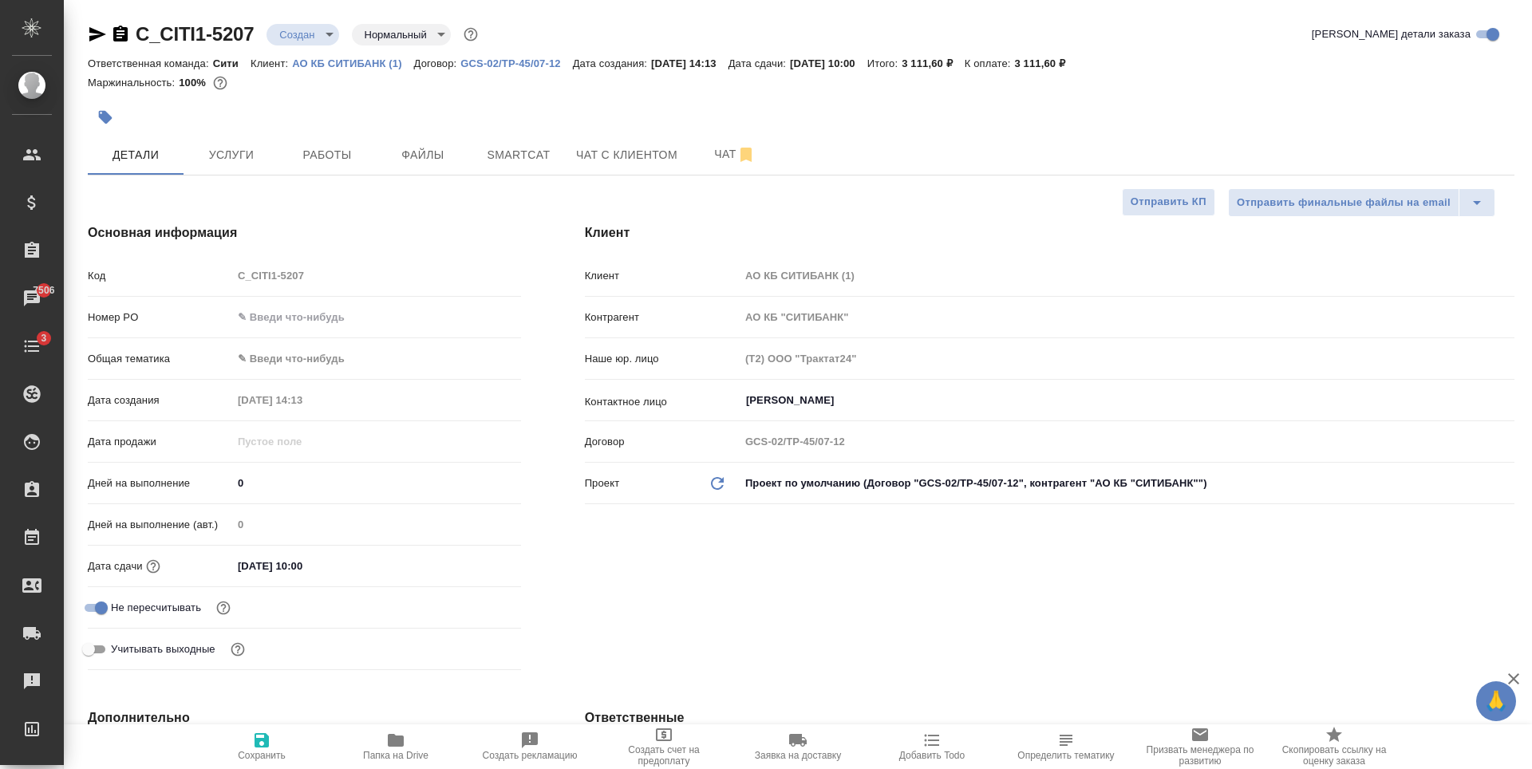
type textarea "x"
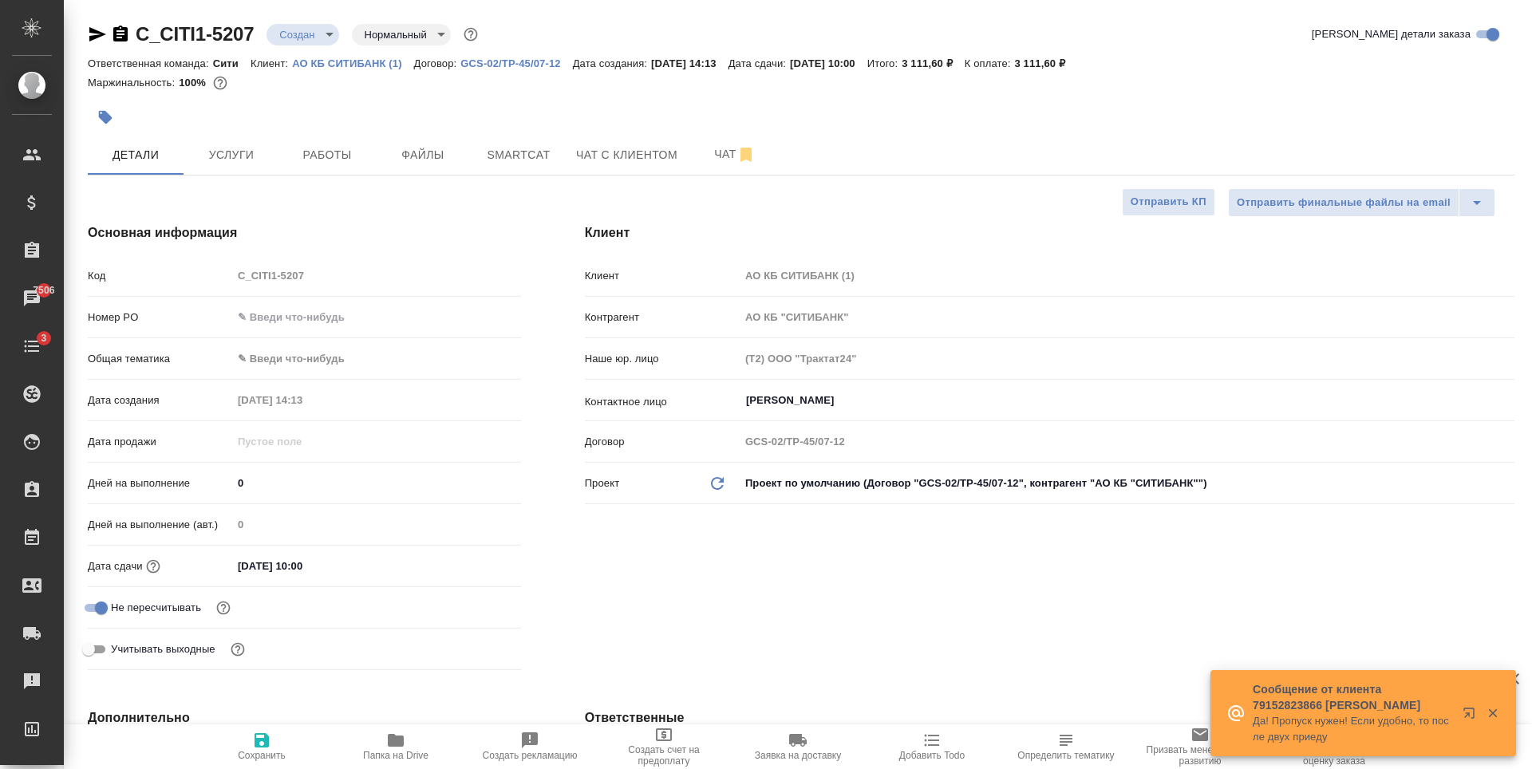
scroll to position [160, 0]
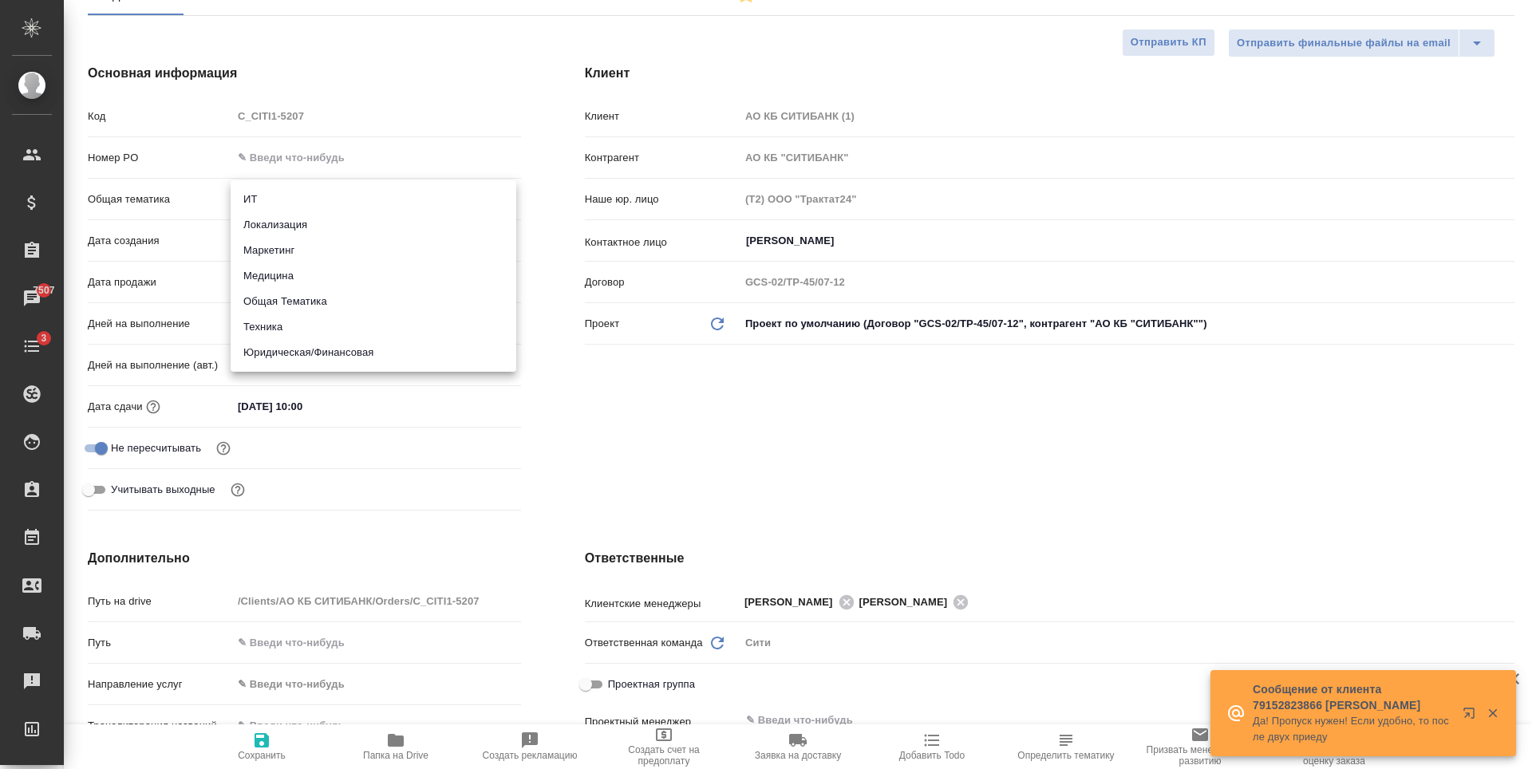
click at [310, 203] on body "🙏 .cls-1 fill:#fff; AWATERA Zaytseva Svetlana Клиенты Спецификации Заказы 7507 …" at bounding box center [766, 384] width 1532 height 769
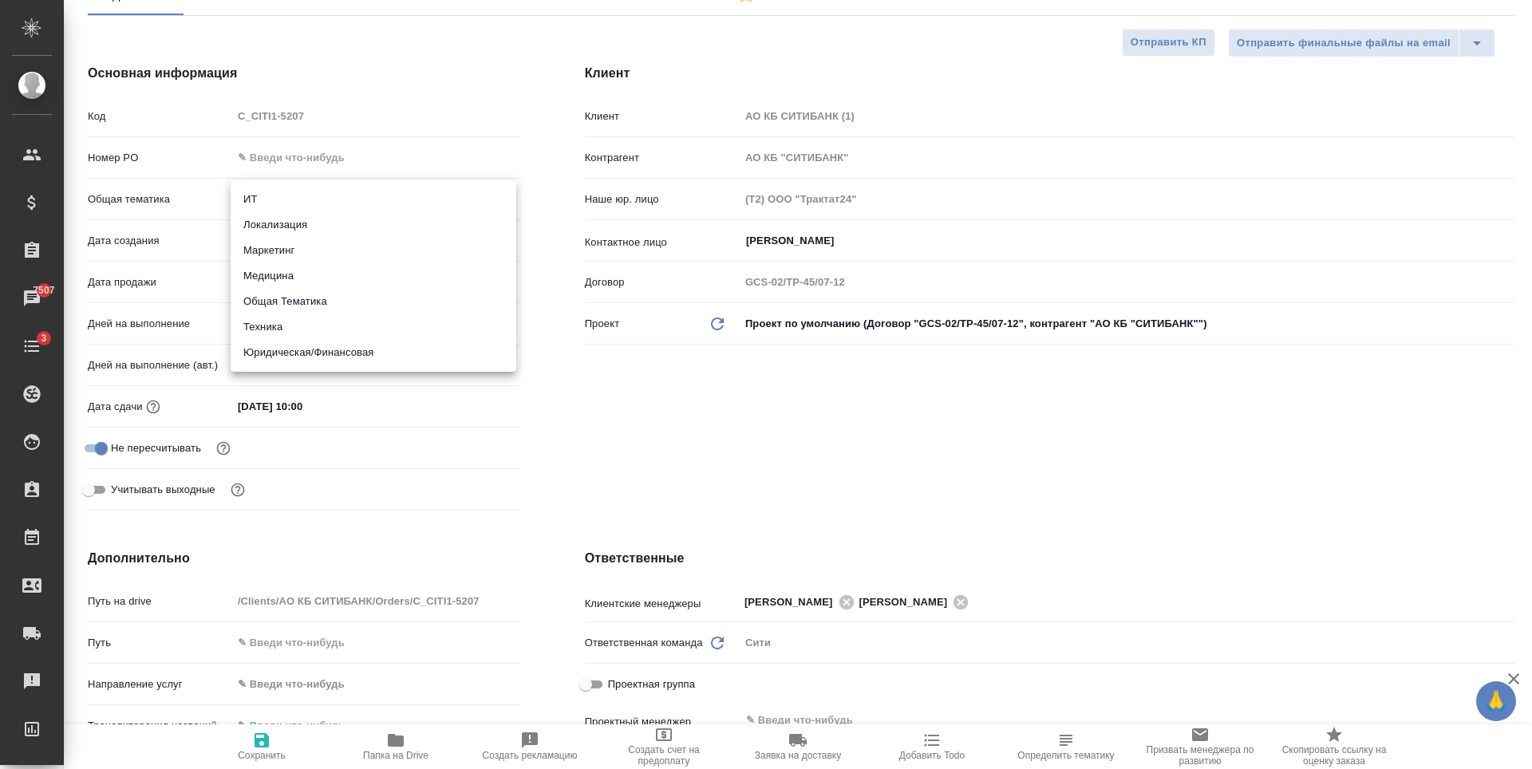
type textarea "x"
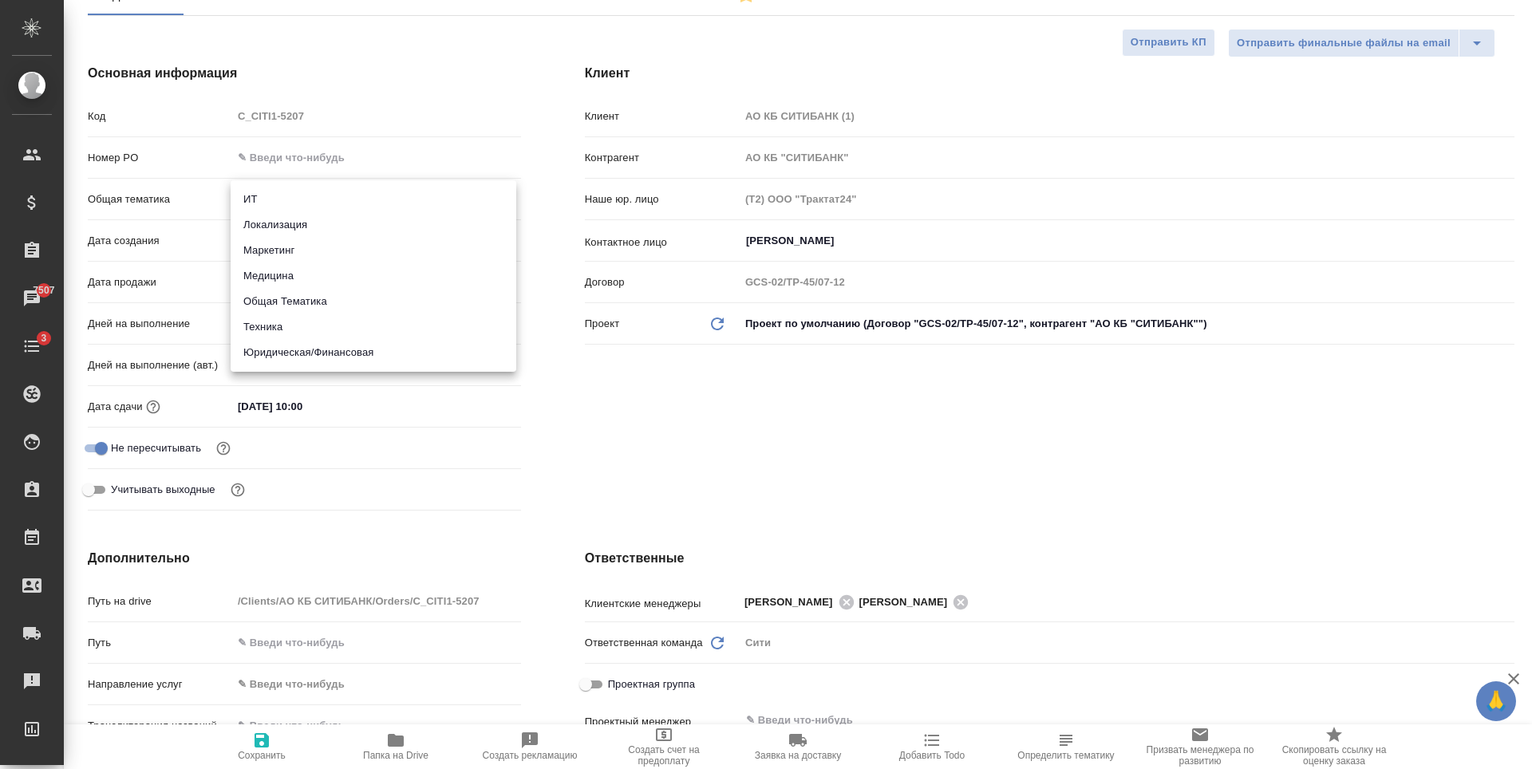
type textarea "x"
click at [348, 353] on li "Юридическая/Финансовая" at bounding box center [374, 353] width 286 height 26
type input "yr-fn"
type textarea "x"
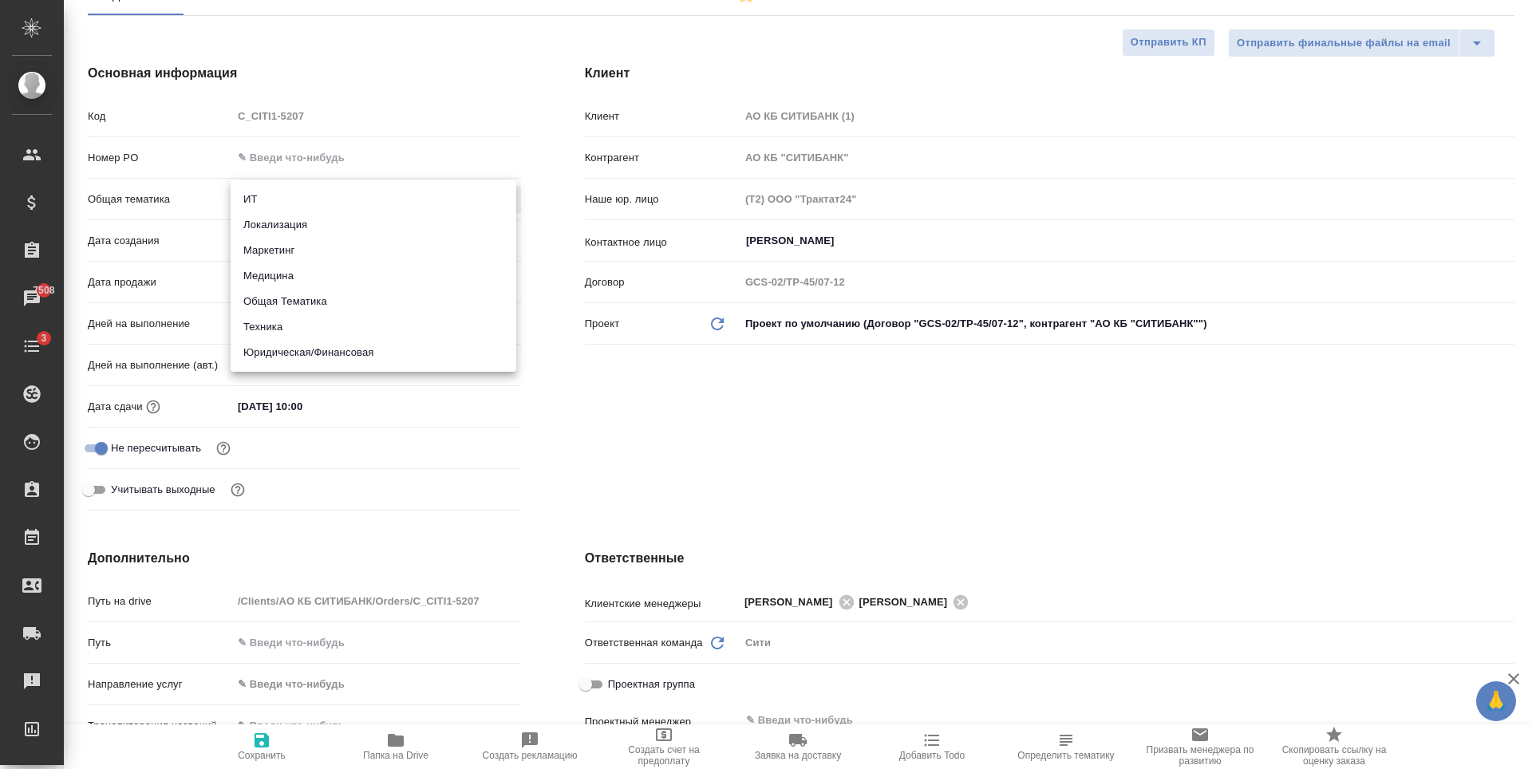
type textarea "x"
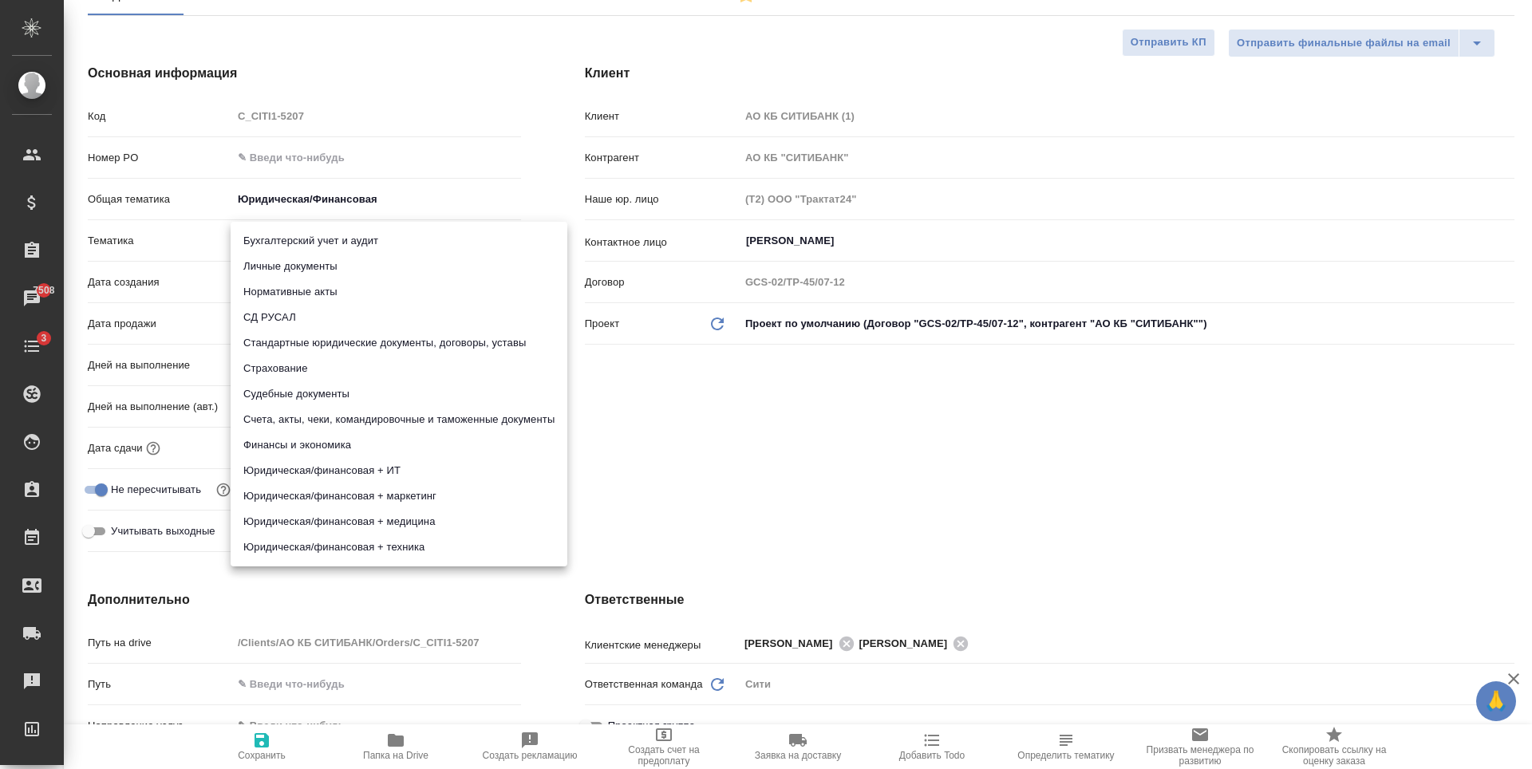
click at [298, 232] on body "🙏 .cls-1 fill:#fff; AWATERA Zaytseva Svetlana Клиенты Спецификации Заказы 7508 …" at bounding box center [766, 384] width 1532 height 769
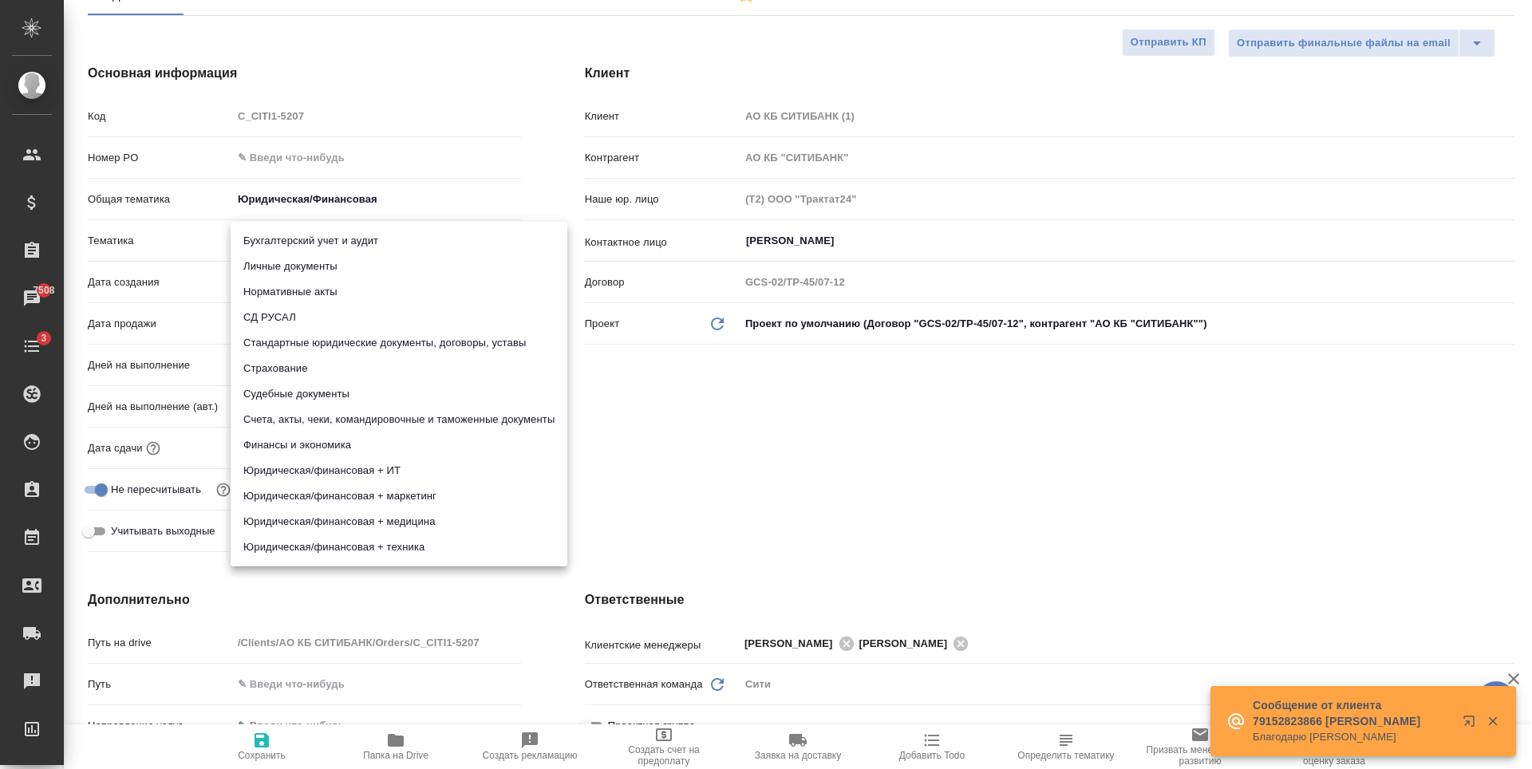
click at [350, 340] on li "Стандартные юридические документы, договоры, уставы" at bounding box center [399, 343] width 337 height 26
type textarea "x"
type input "5f647205b73bc97568ca66bf"
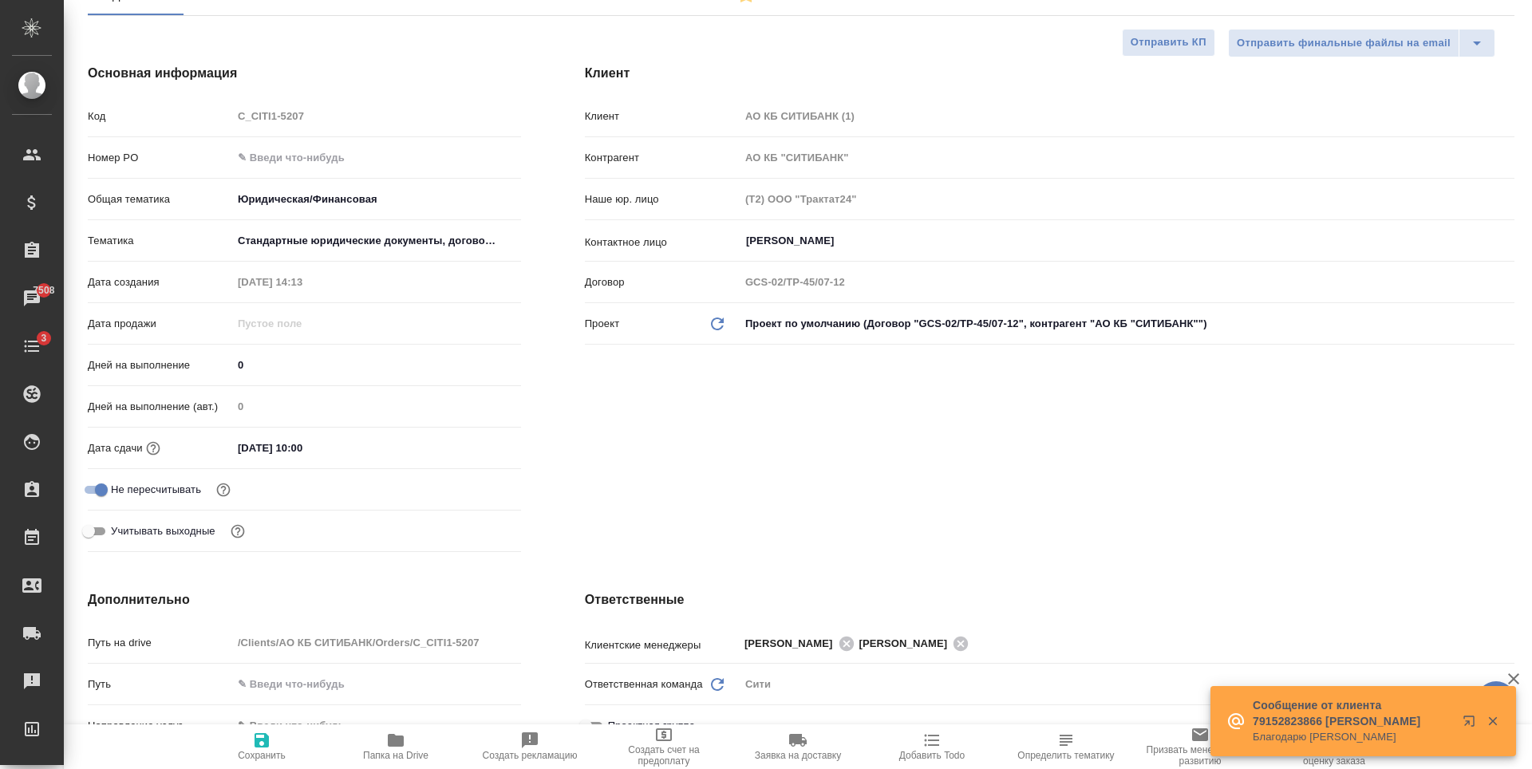
click at [262, 741] on icon "button" at bounding box center [262, 740] width 14 height 14
type textarea "x"
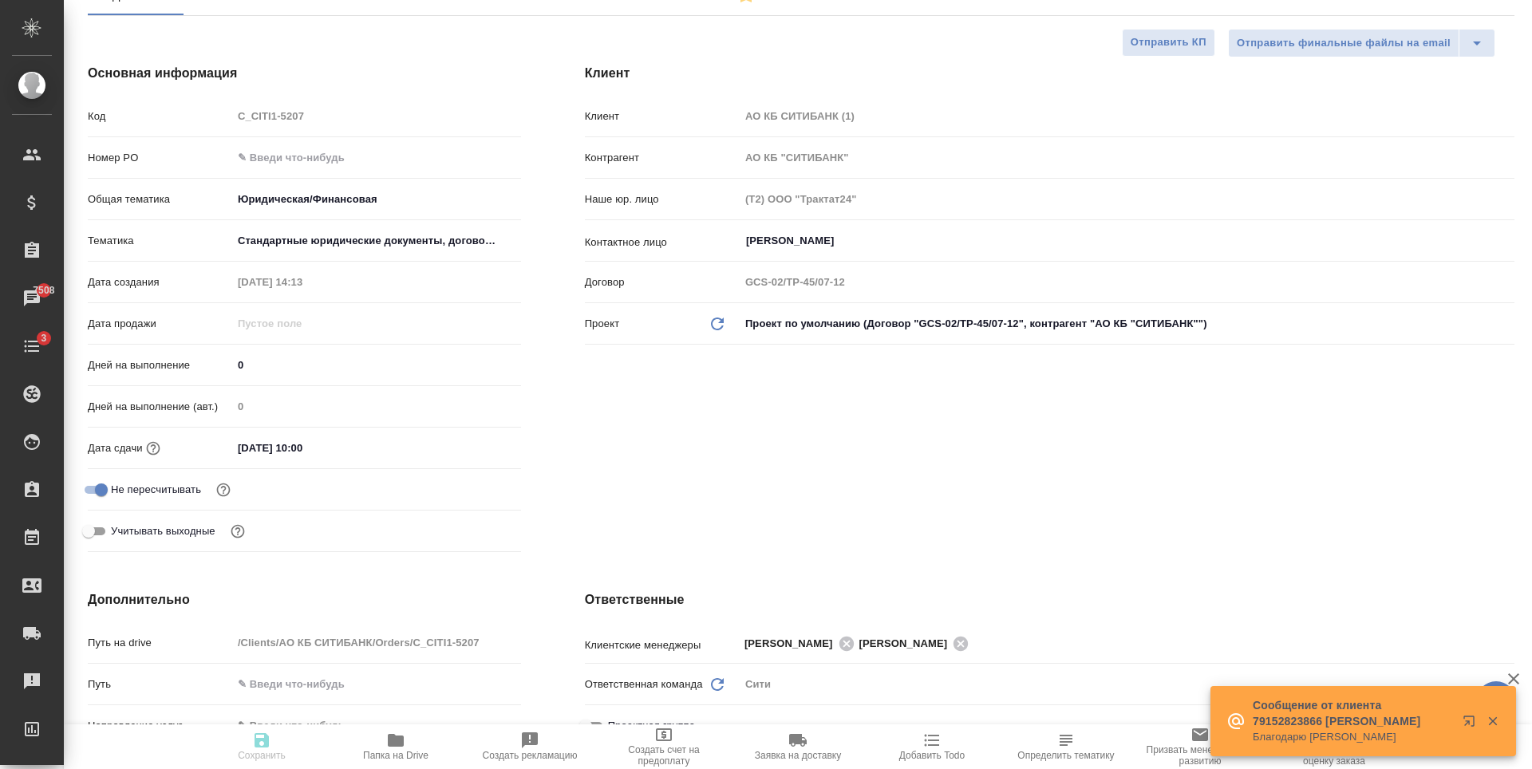
type textarea "x"
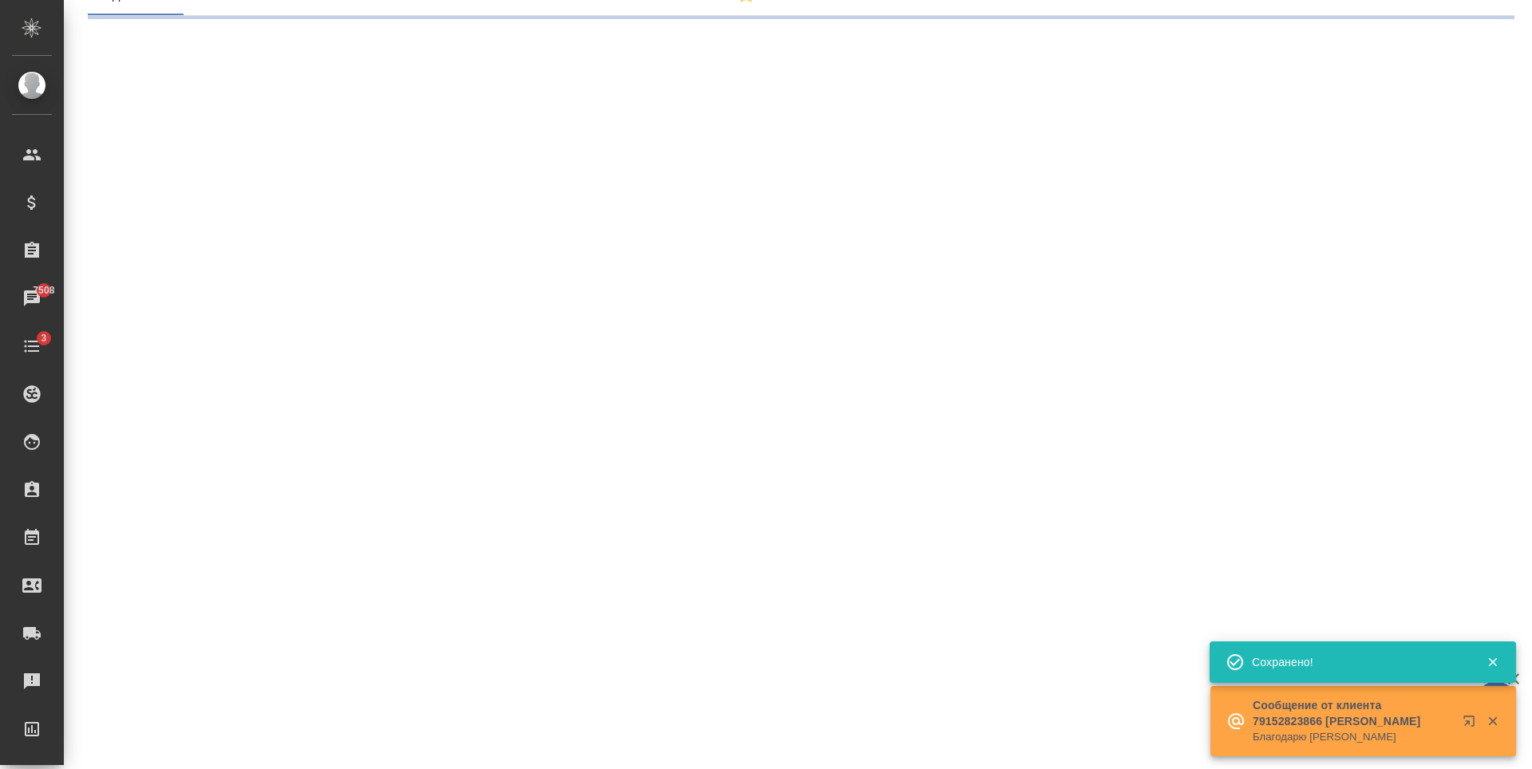
select select "RU"
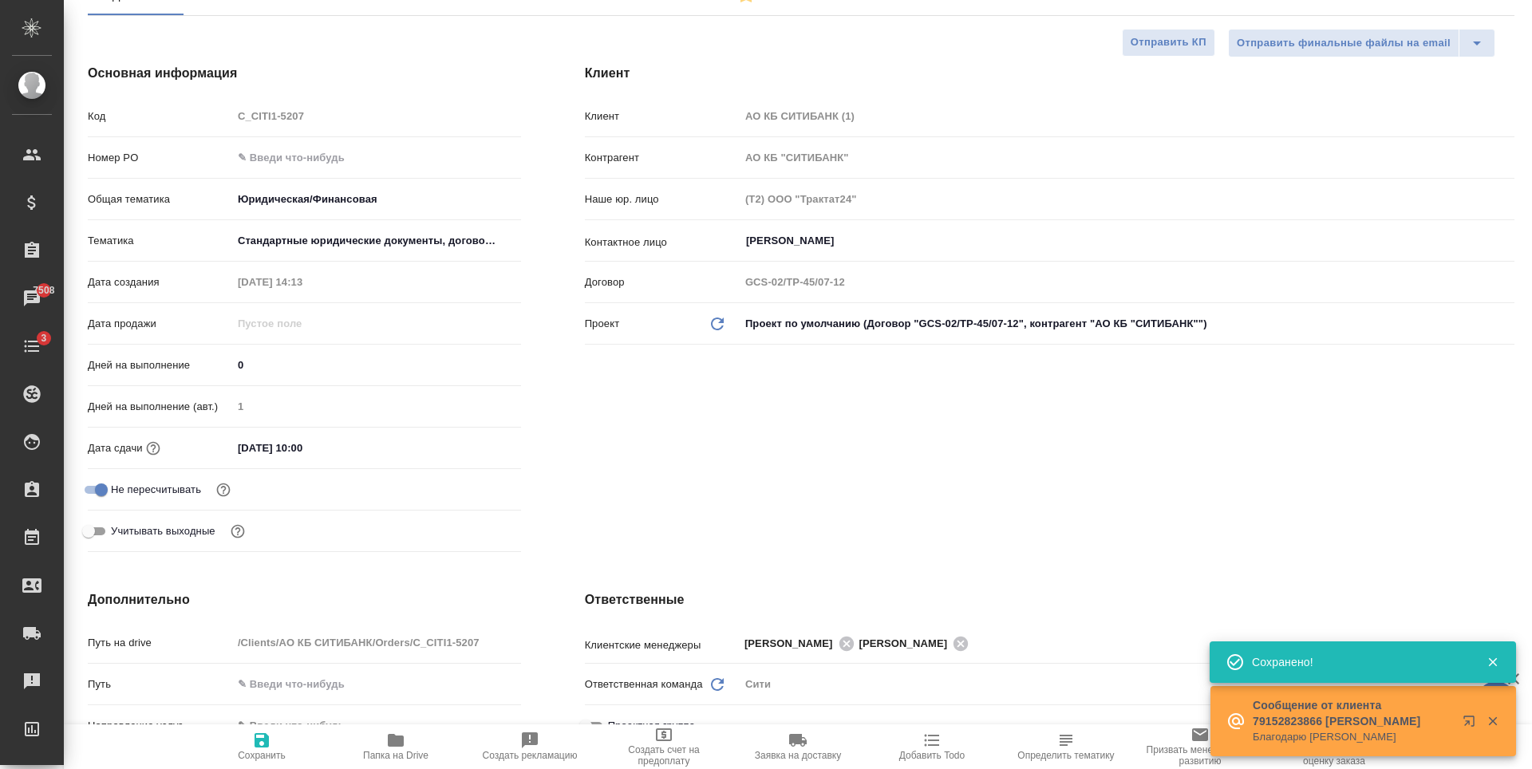
type textarea "x"
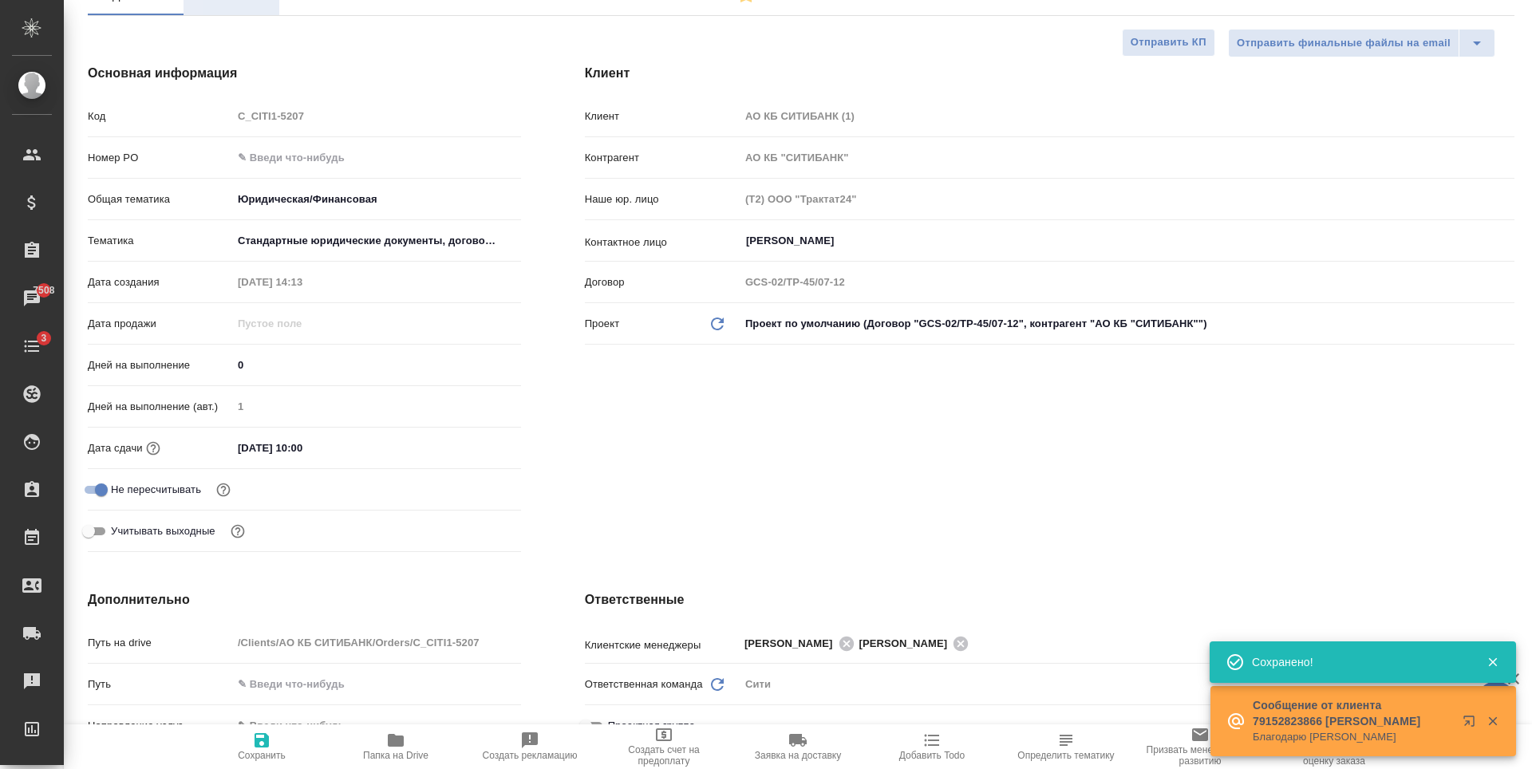
type textarea "x"
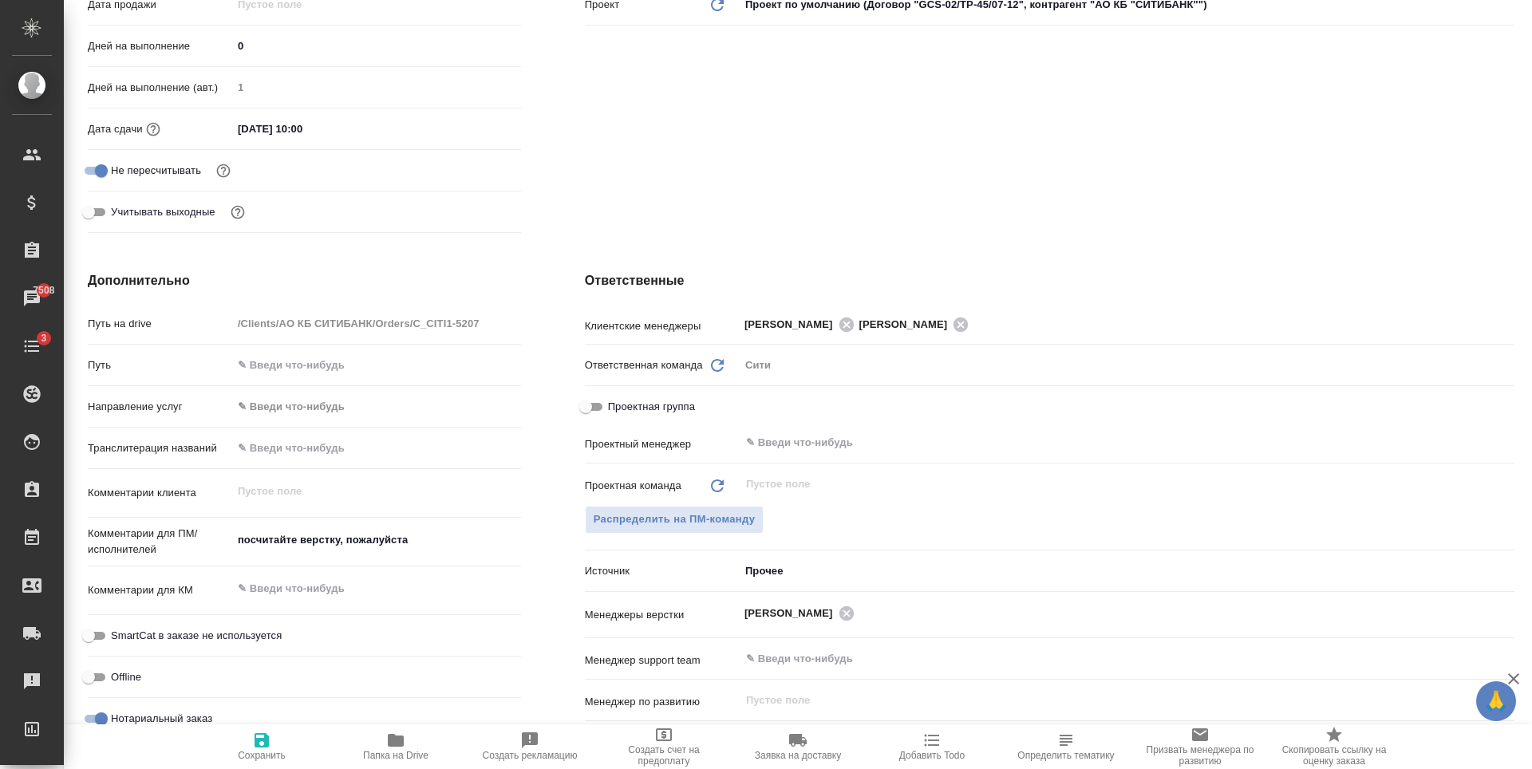
scroll to position [239, 0]
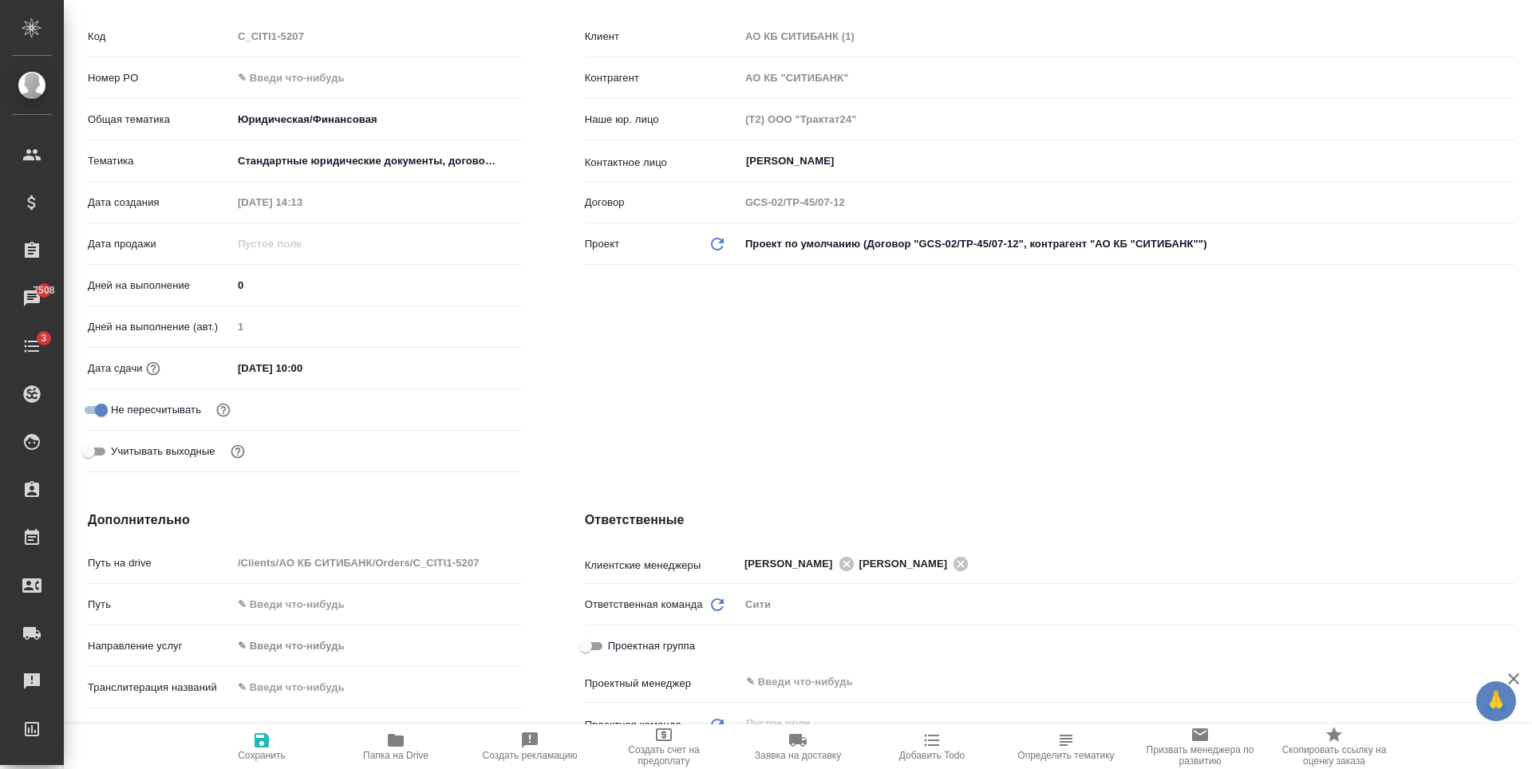
type textarea "x"
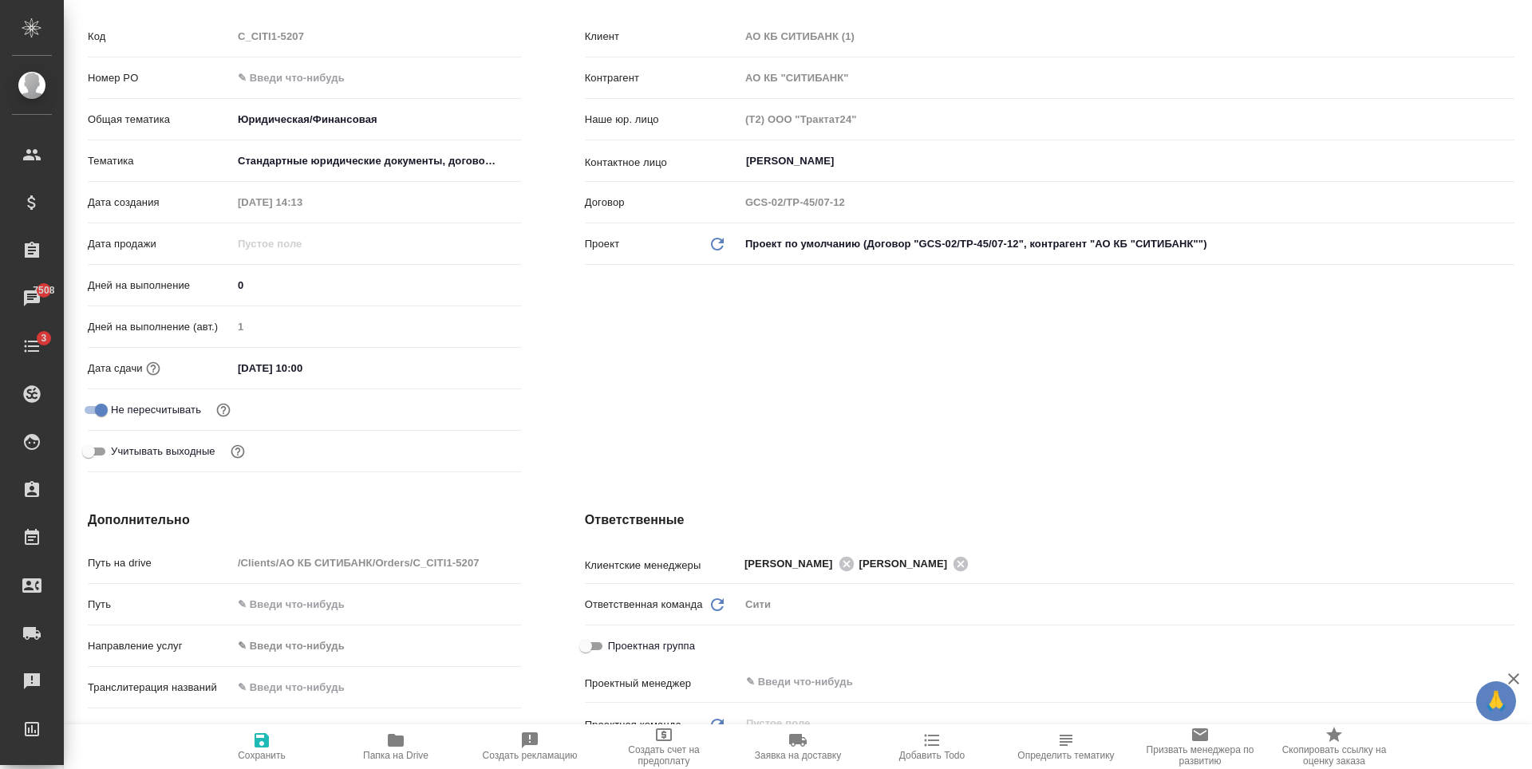
type textarea "x"
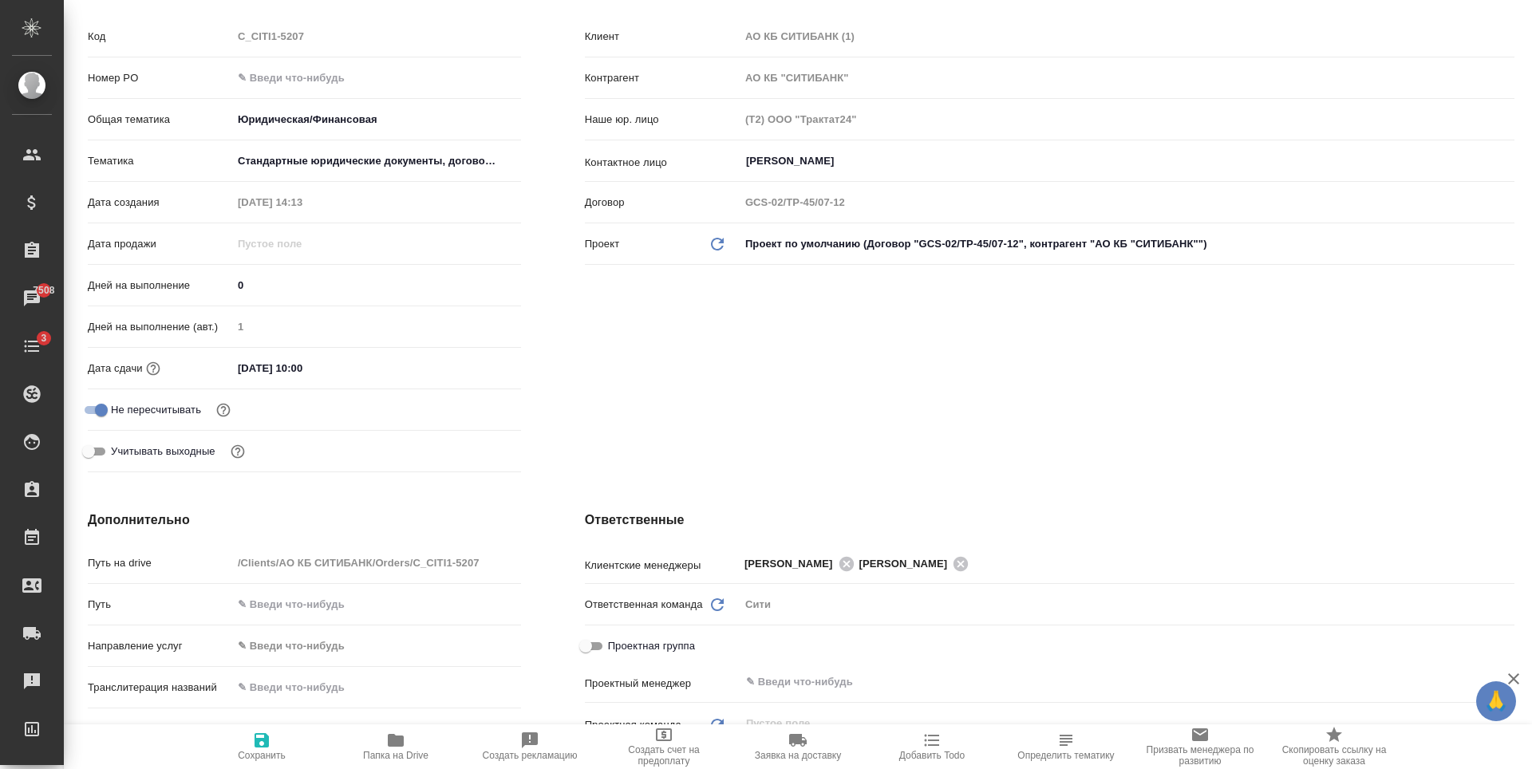
type textarea "x"
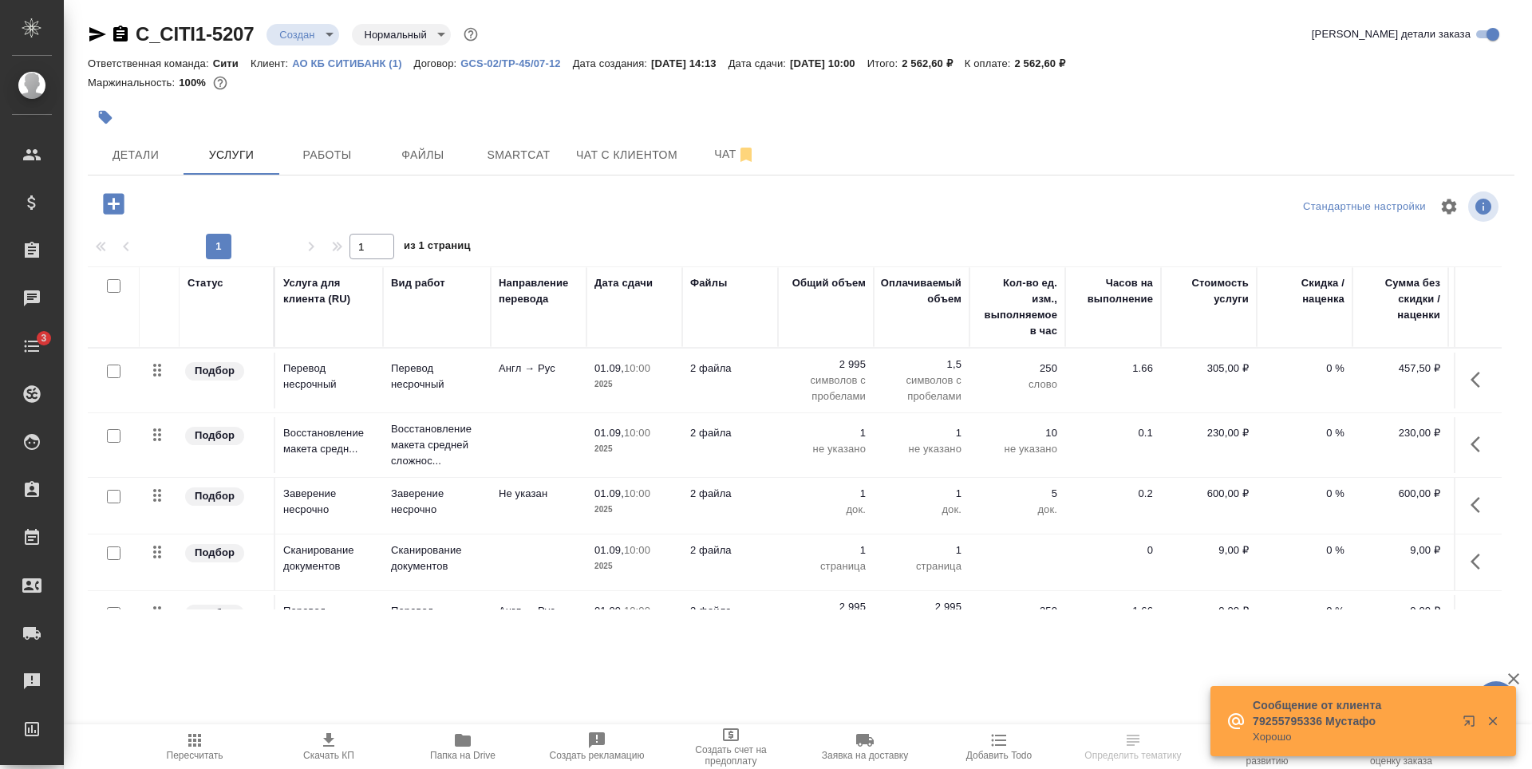
click at [322, 62] on p "АО КБ СИТИБАНК (1)" at bounding box center [352, 63] width 121 height 12
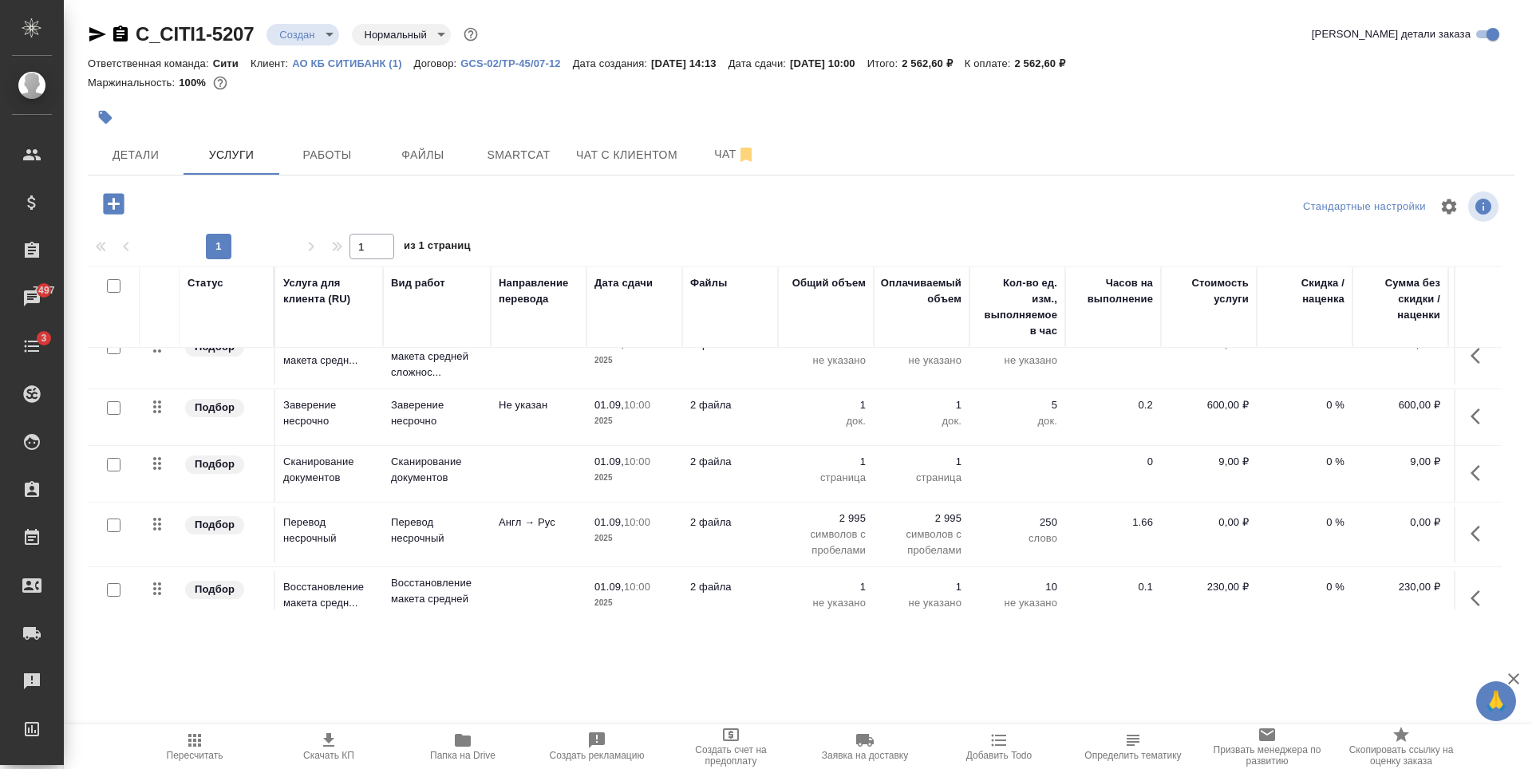
scroll to position [160, 0]
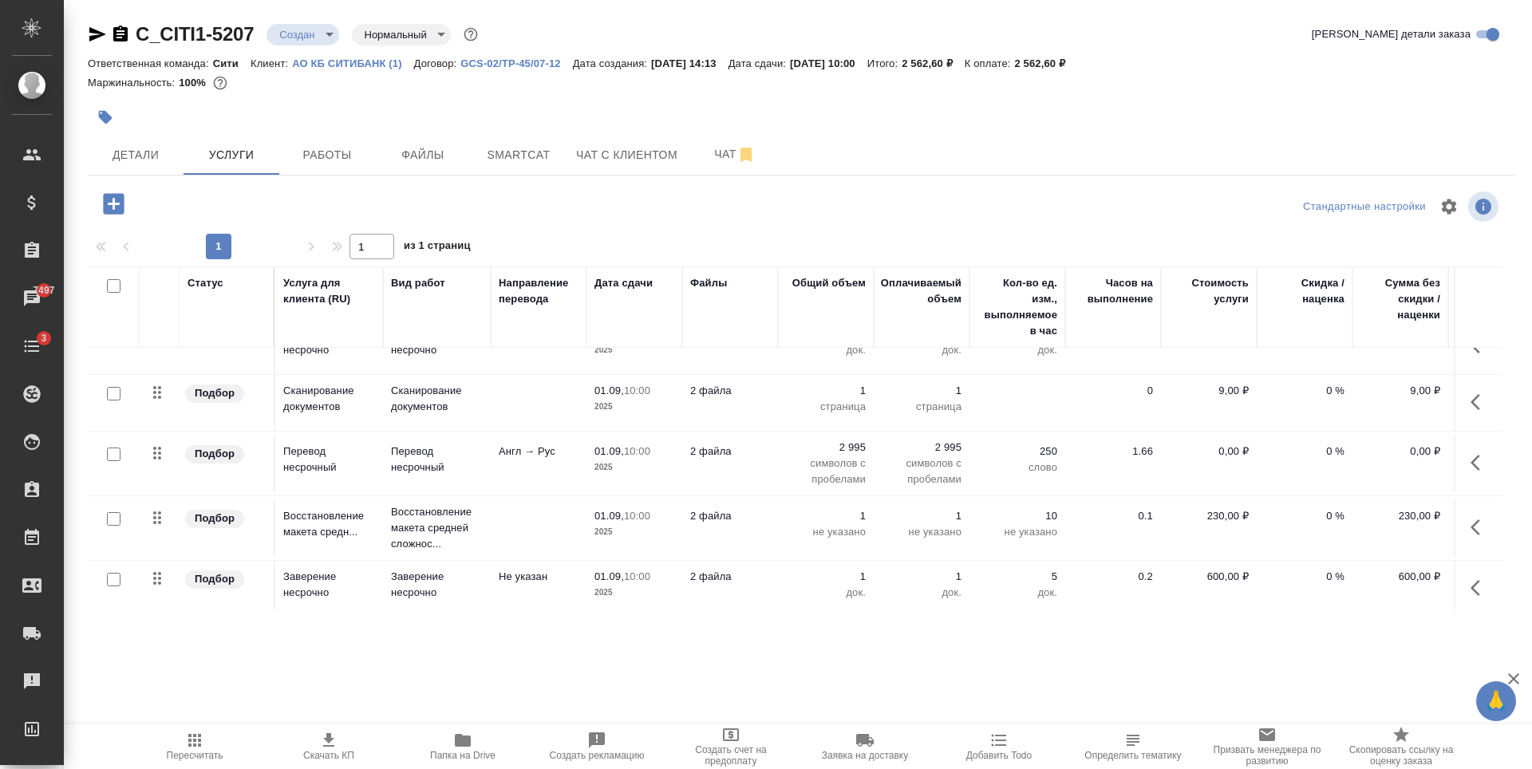
click at [1230, 456] on p "0,00 ₽" at bounding box center [1209, 452] width 80 height 16
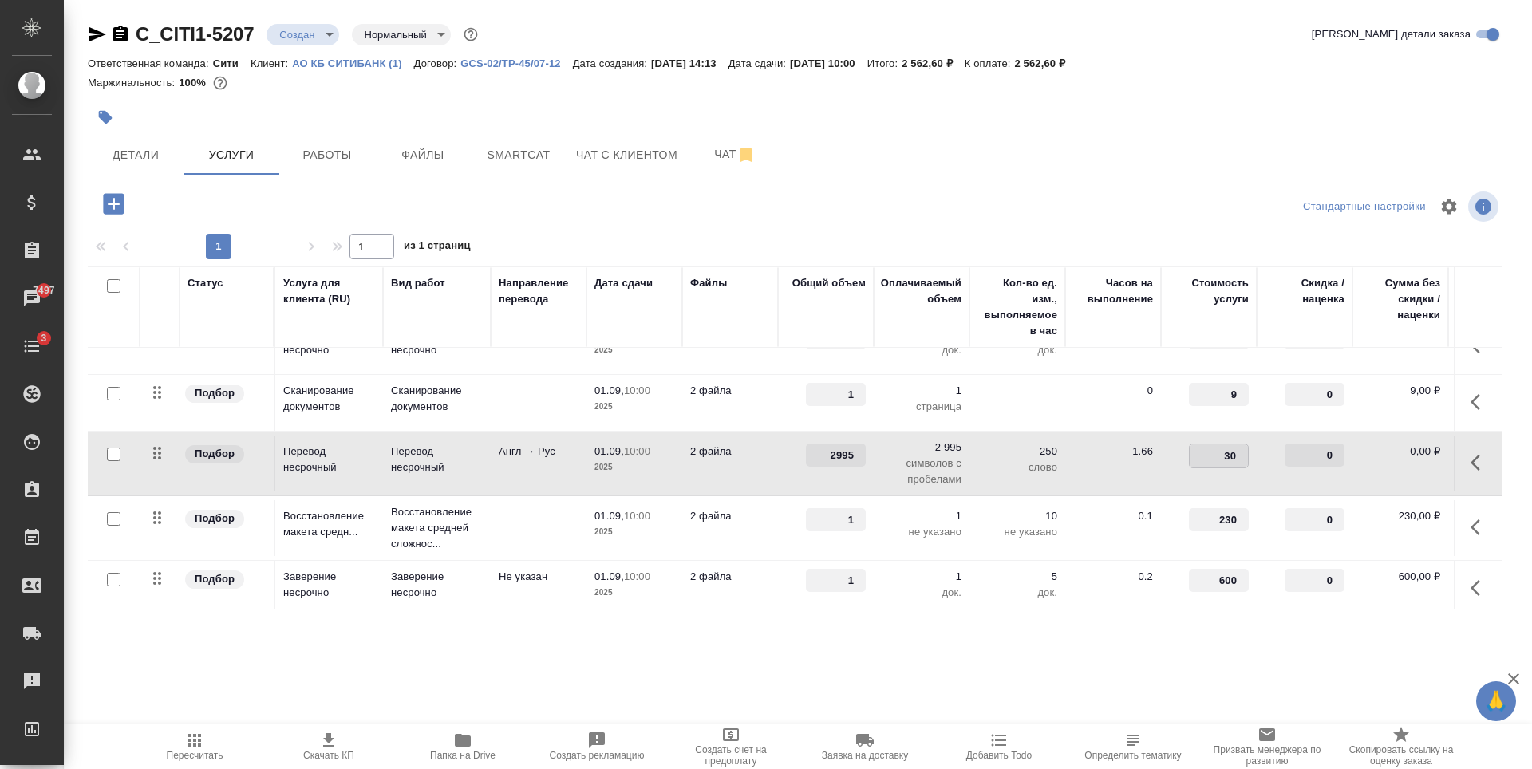
type input "305"
click at [1192, 642] on div "C_CITI1-5207 Создан new Нормальный normal Кратко детали заказа Ответственная ко…" at bounding box center [801, 325] width 1444 height 650
click at [949, 448] on p "2 995" at bounding box center [922, 448] width 80 height 16
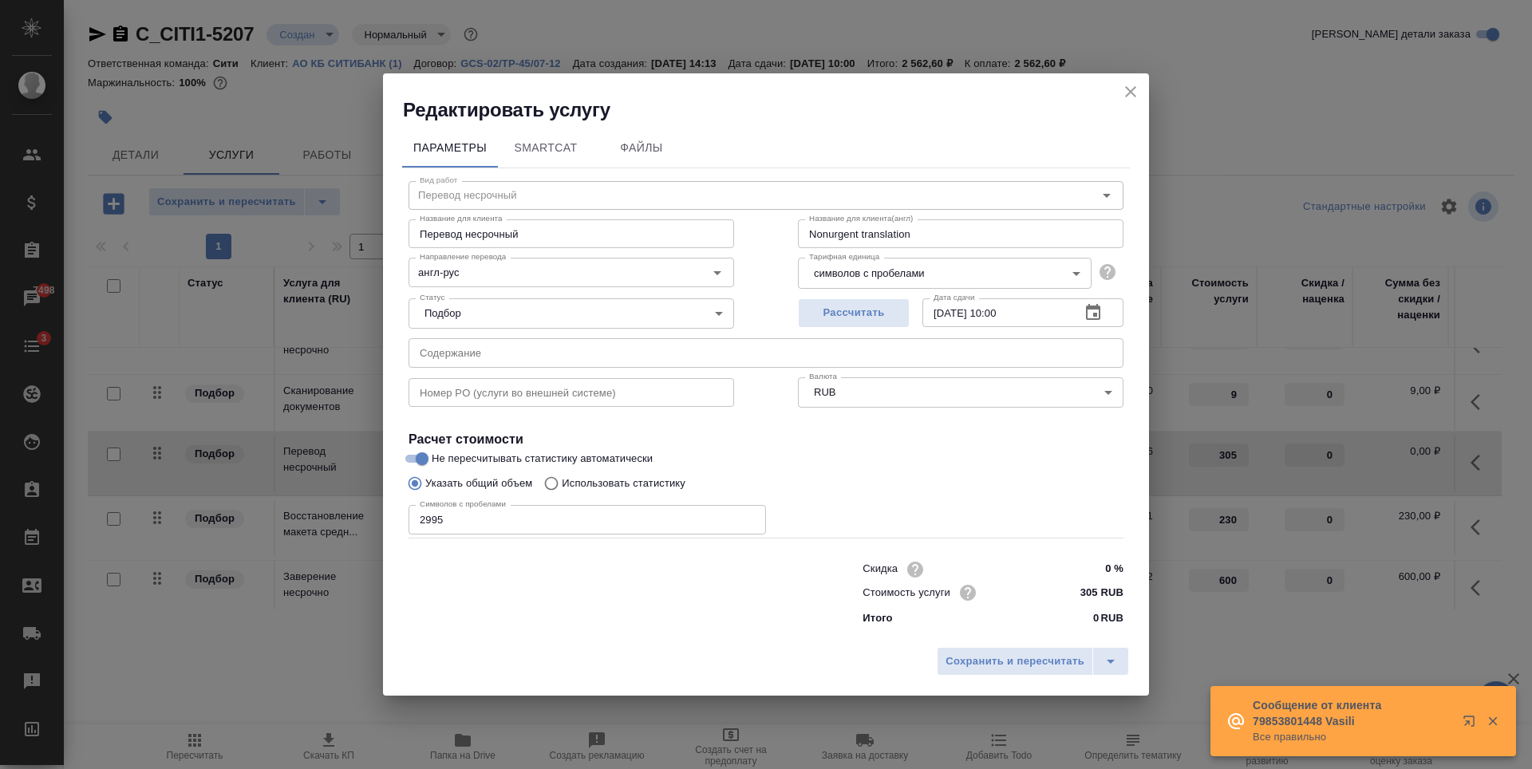
click at [952, 480] on div "Указать общий объем Использовать статистику" at bounding box center [766, 483] width 715 height 30
click at [1046, 681] on div "Сохранить и пересчитать" at bounding box center [766, 667] width 766 height 57
click at [1048, 658] on span "Сохранить и пересчитать" at bounding box center [1015, 662] width 139 height 18
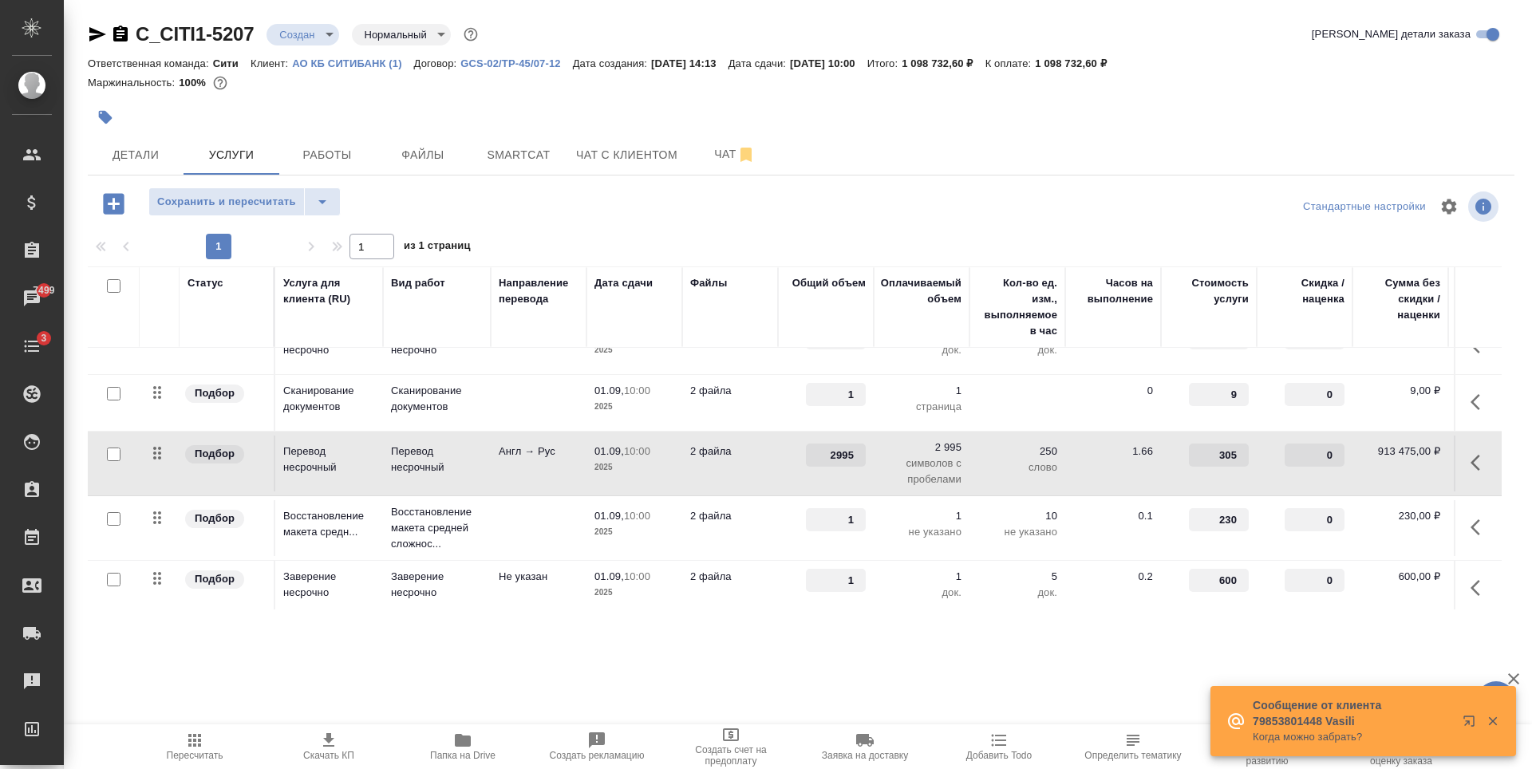
click at [947, 442] on p "2 995" at bounding box center [922, 448] width 80 height 16
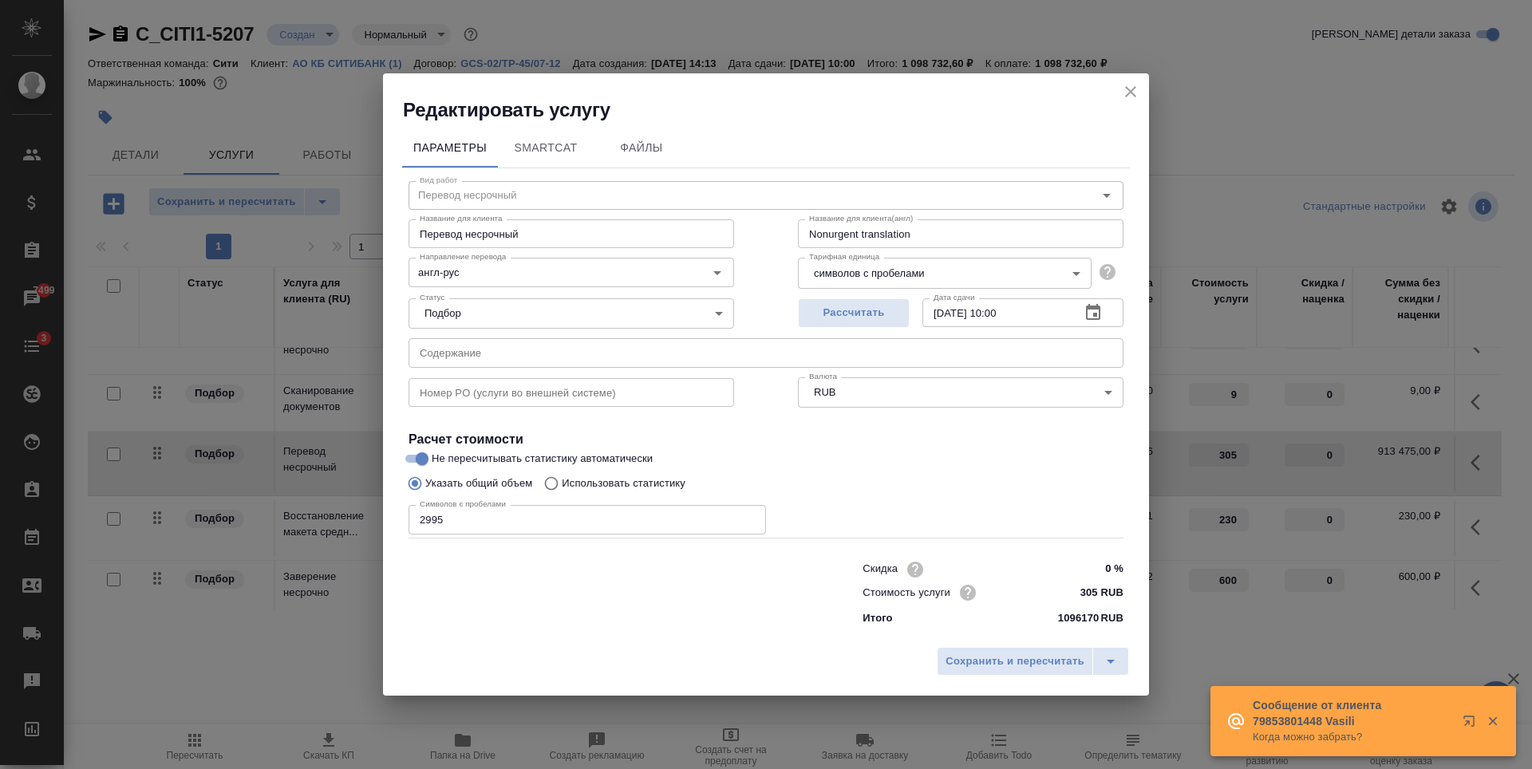
click at [456, 514] on input "2995" at bounding box center [587, 519] width 357 height 29
type input "1.5"
click at [953, 654] on span "Сохранить и пересчитать" at bounding box center [1015, 662] width 139 height 18
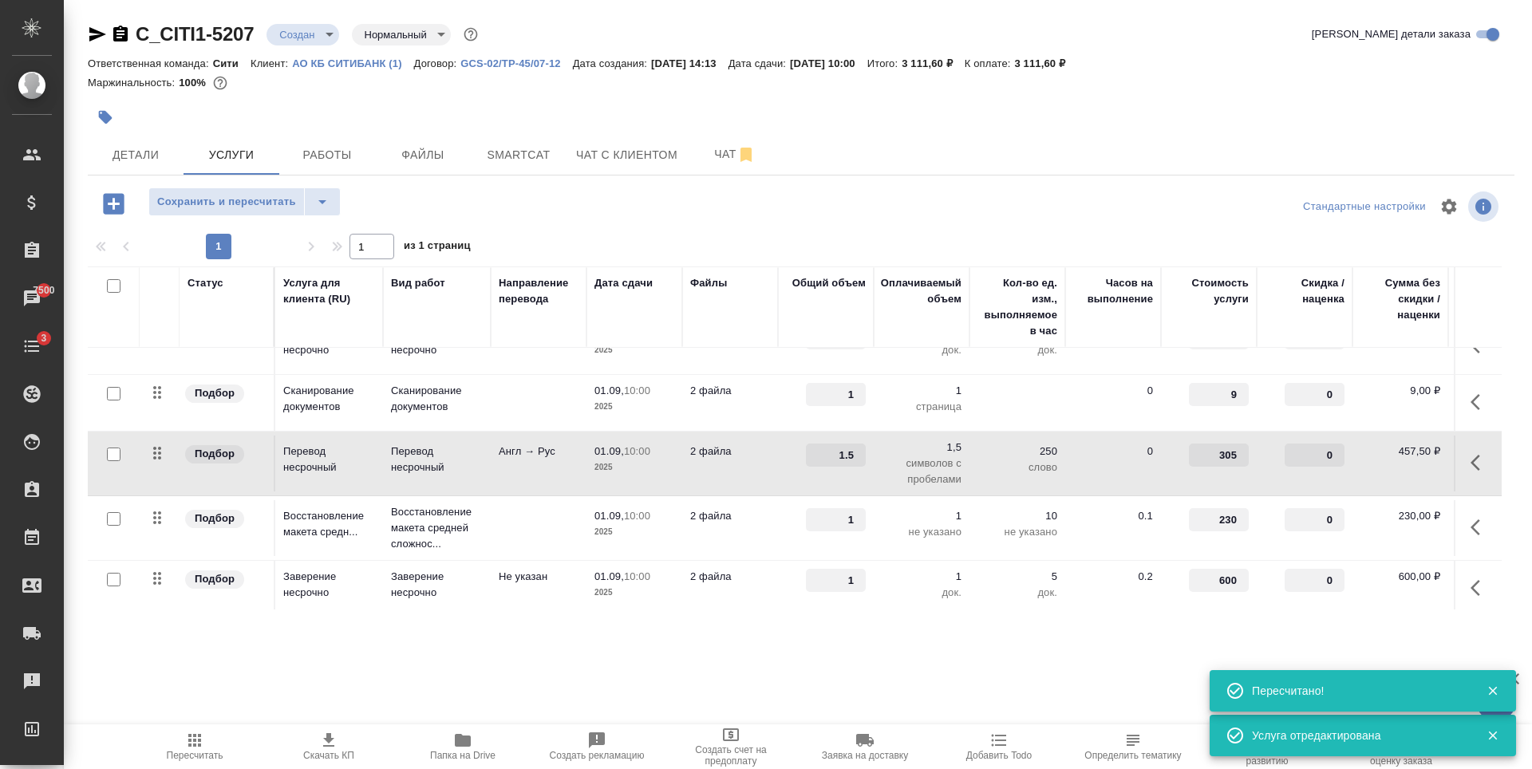
click at [114, 452] on input "checkbox" at bounding box center [114, 455] width 14 height 14
checkbox input "true"
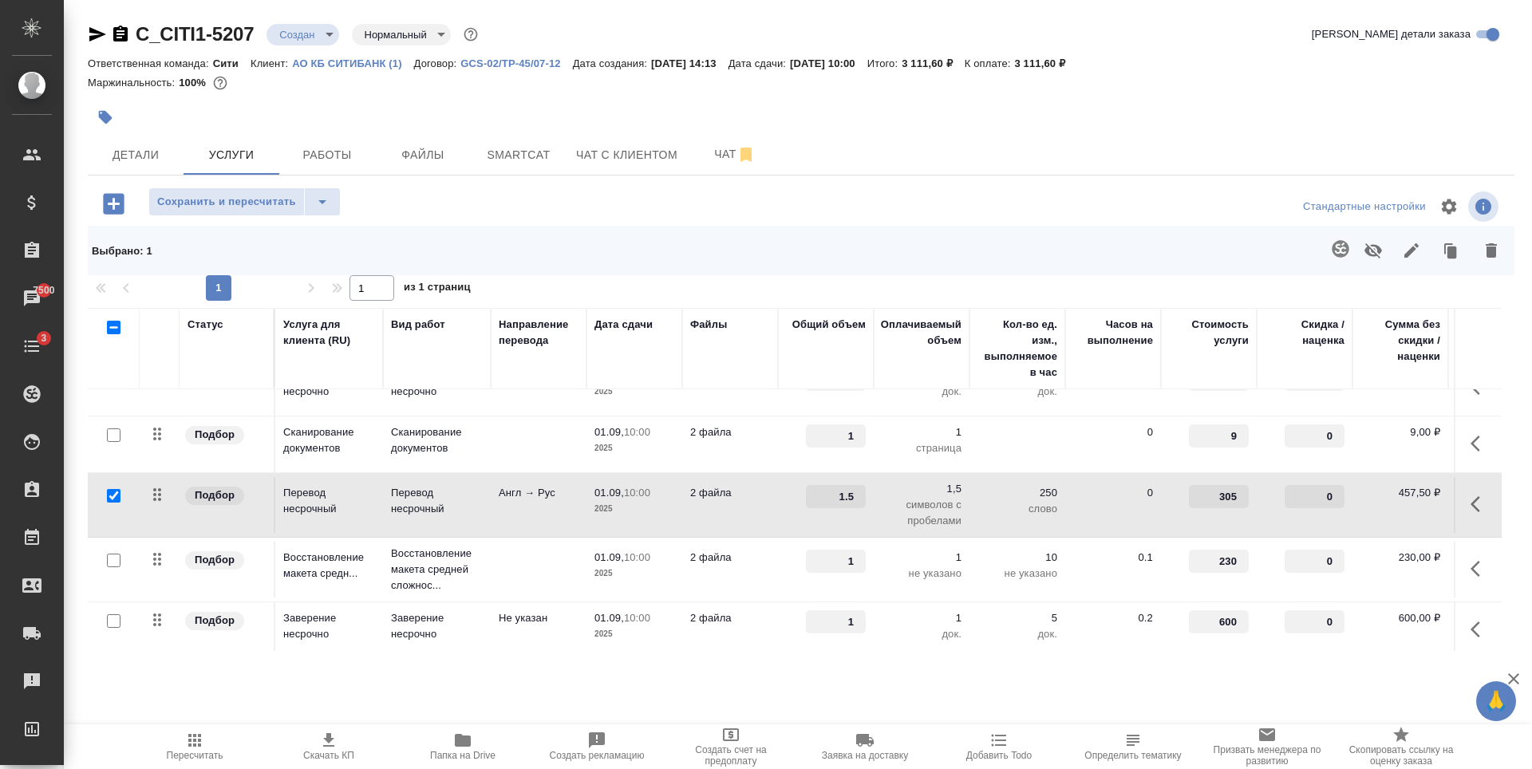
click at [1485, 248] on icon "button" at bounding box center [1491, 250] width 19 height 19
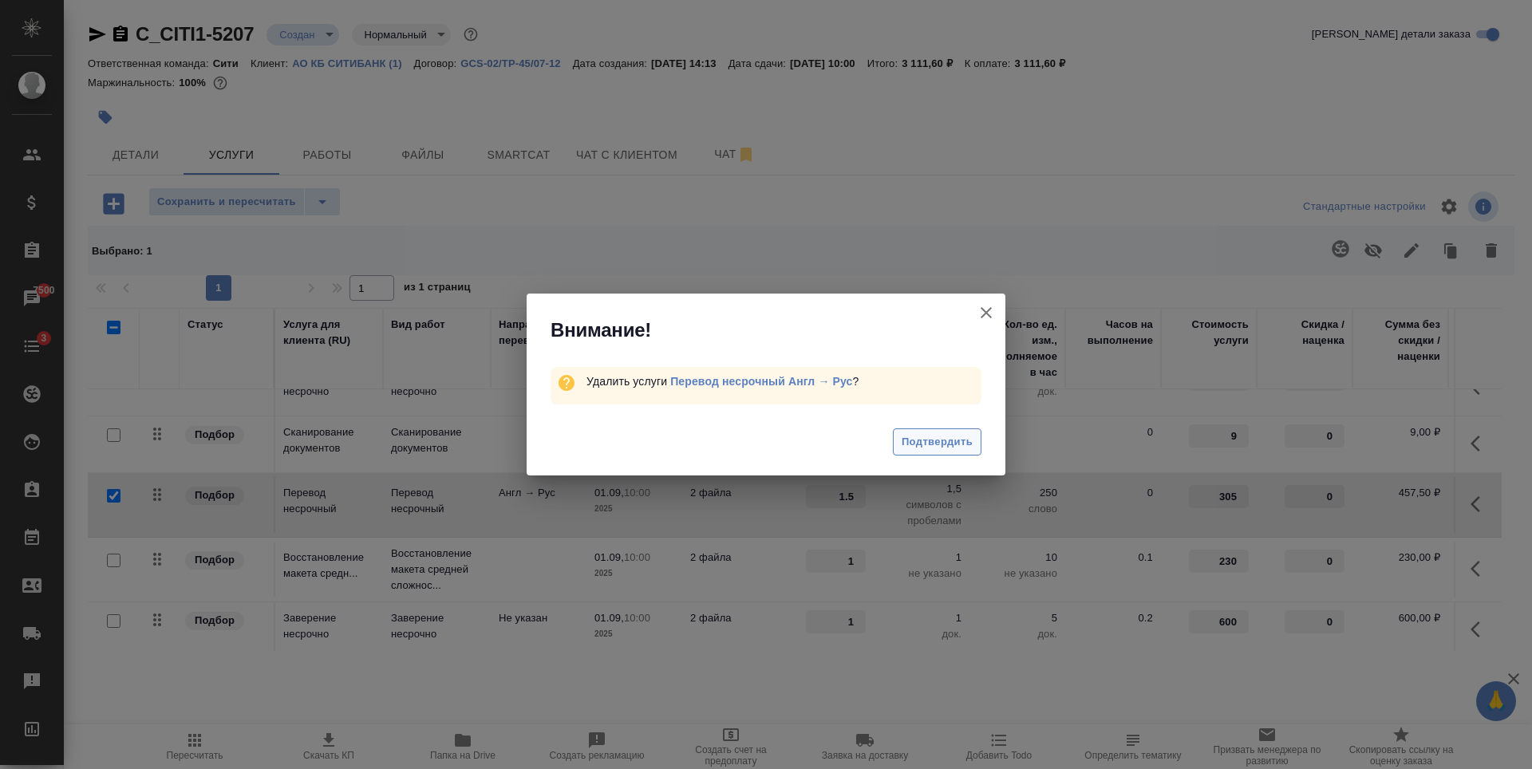
click at [917, 436] on span "Подтвердить" at bounding box center [937, 442] width 71 height 18
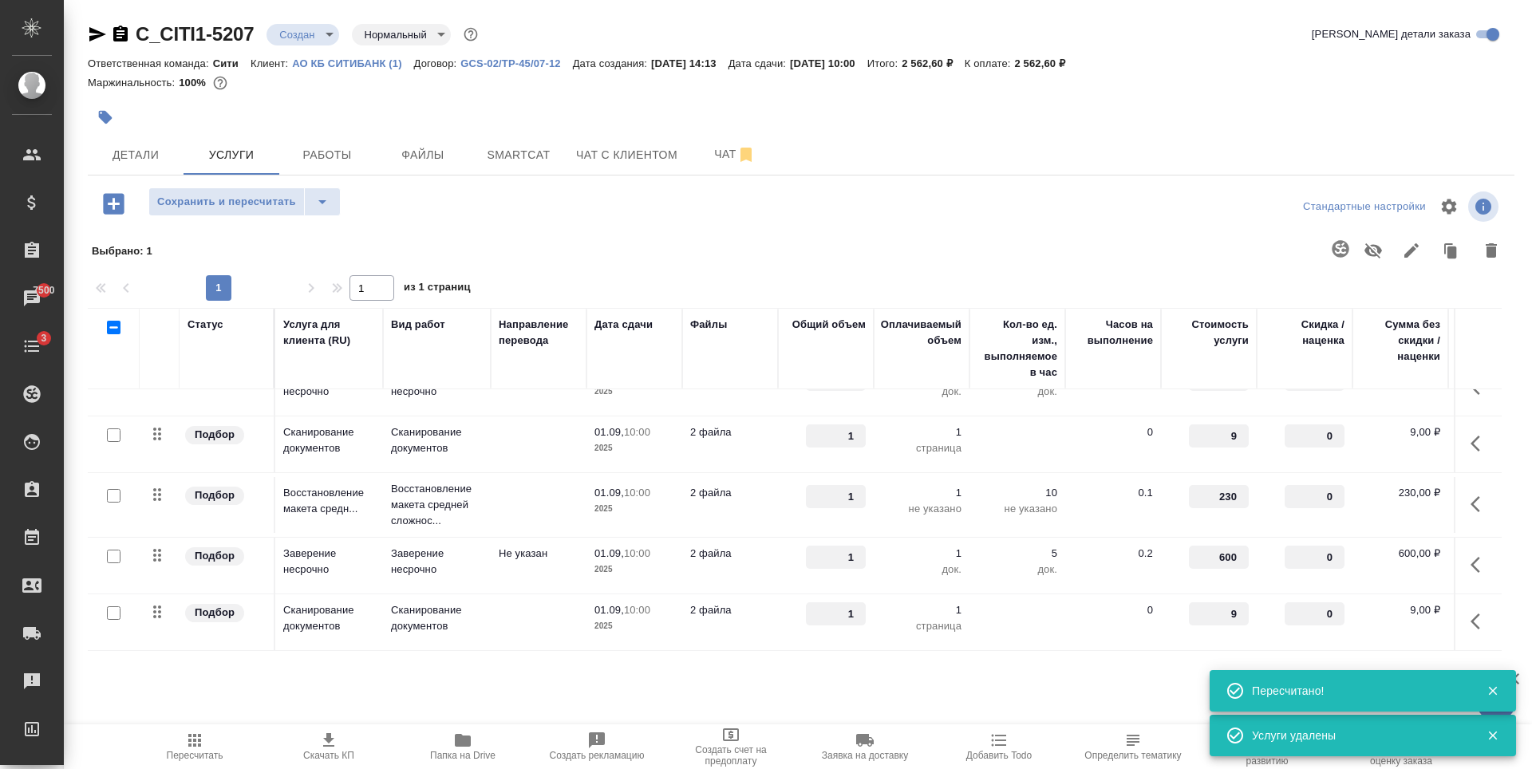
scroll to position [0, 0]
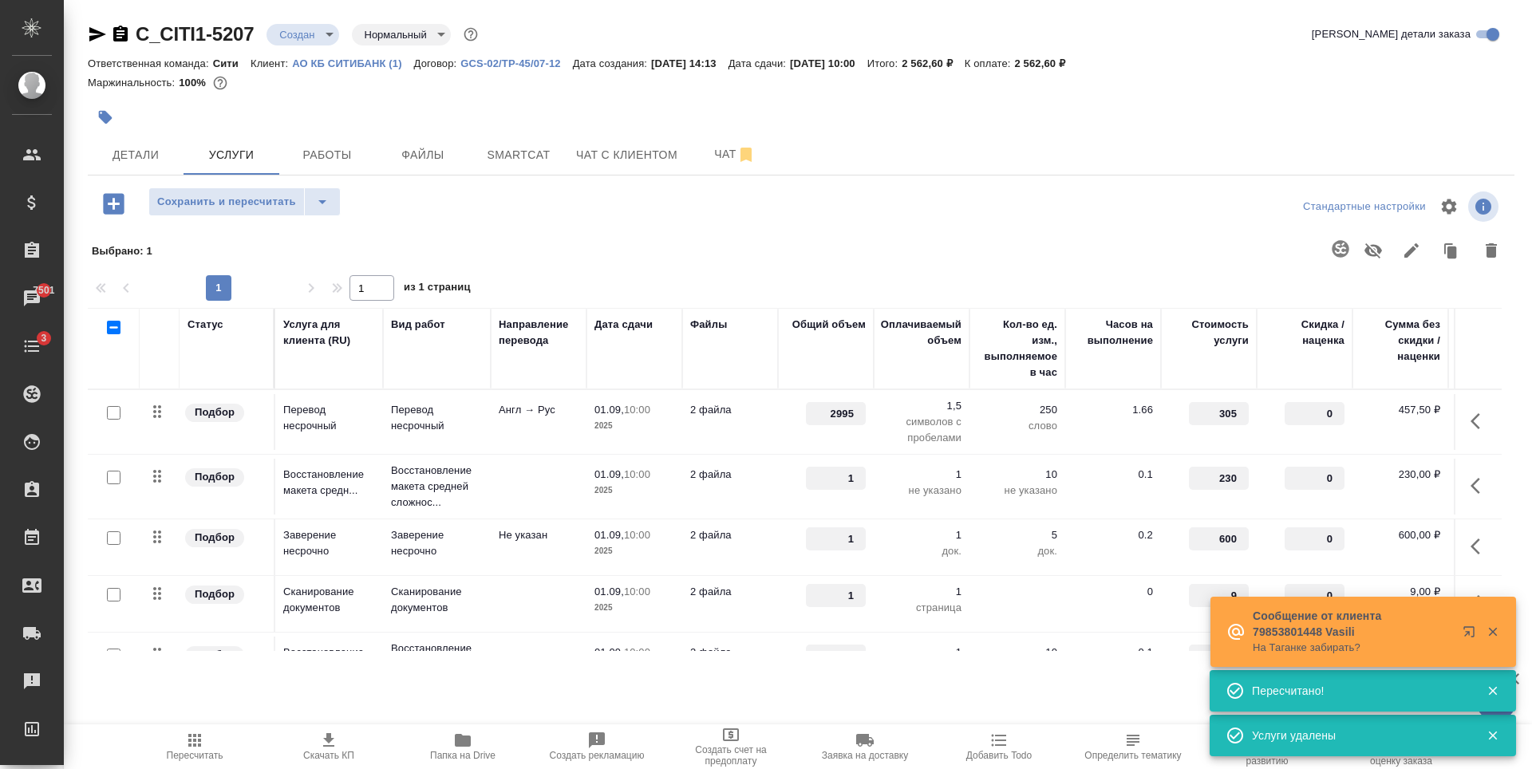
click at [115, 416] on input "checkbox" at bounding box center [114, 413] width 14 height 14
checkbox input "true"
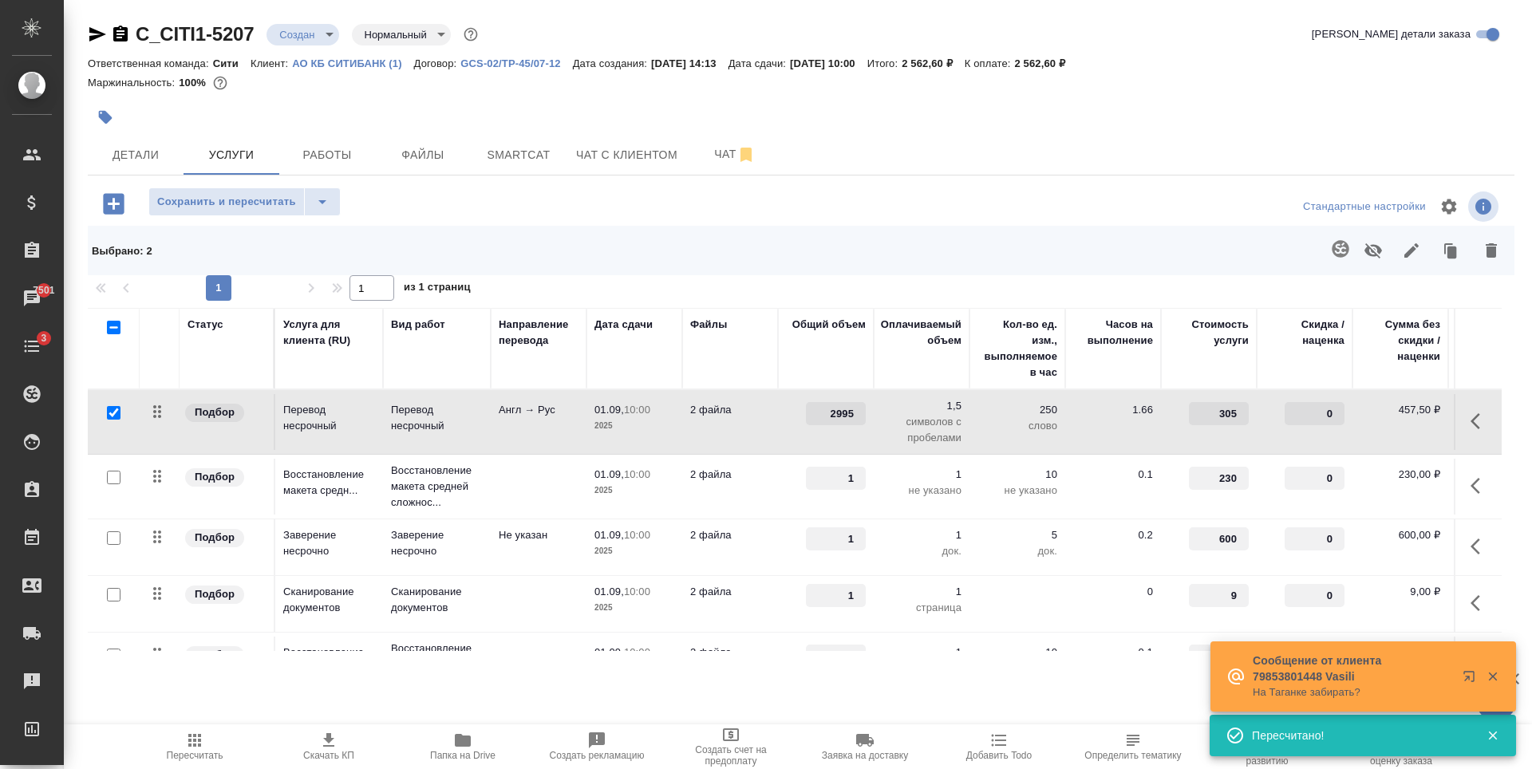
click at [1458, 257] on icon "button" at bounding box center [1451, 250] width 22 height 22
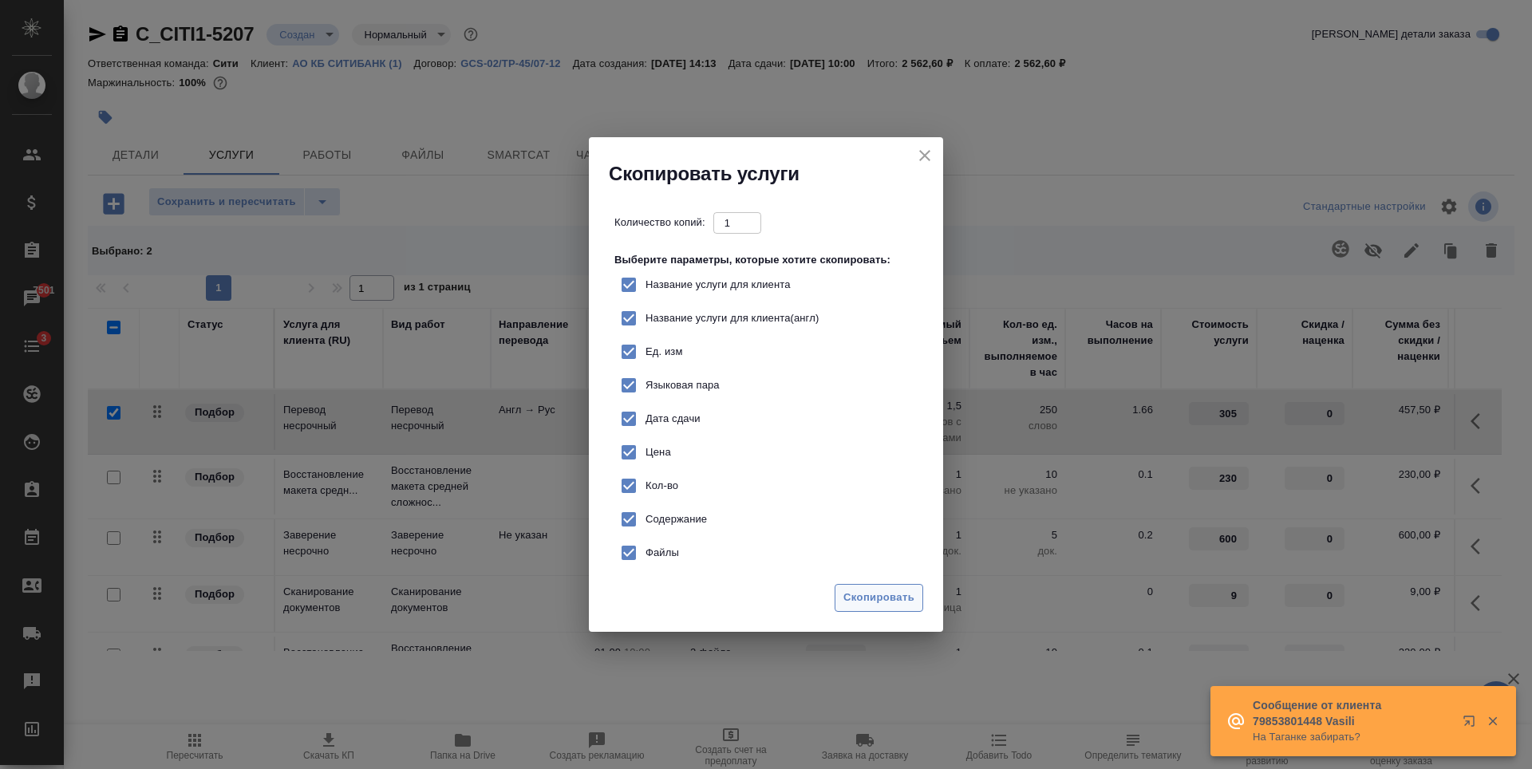
click at [878, 595] on span "Скопировать" at bounding box center [878, 598] width 71 height 18
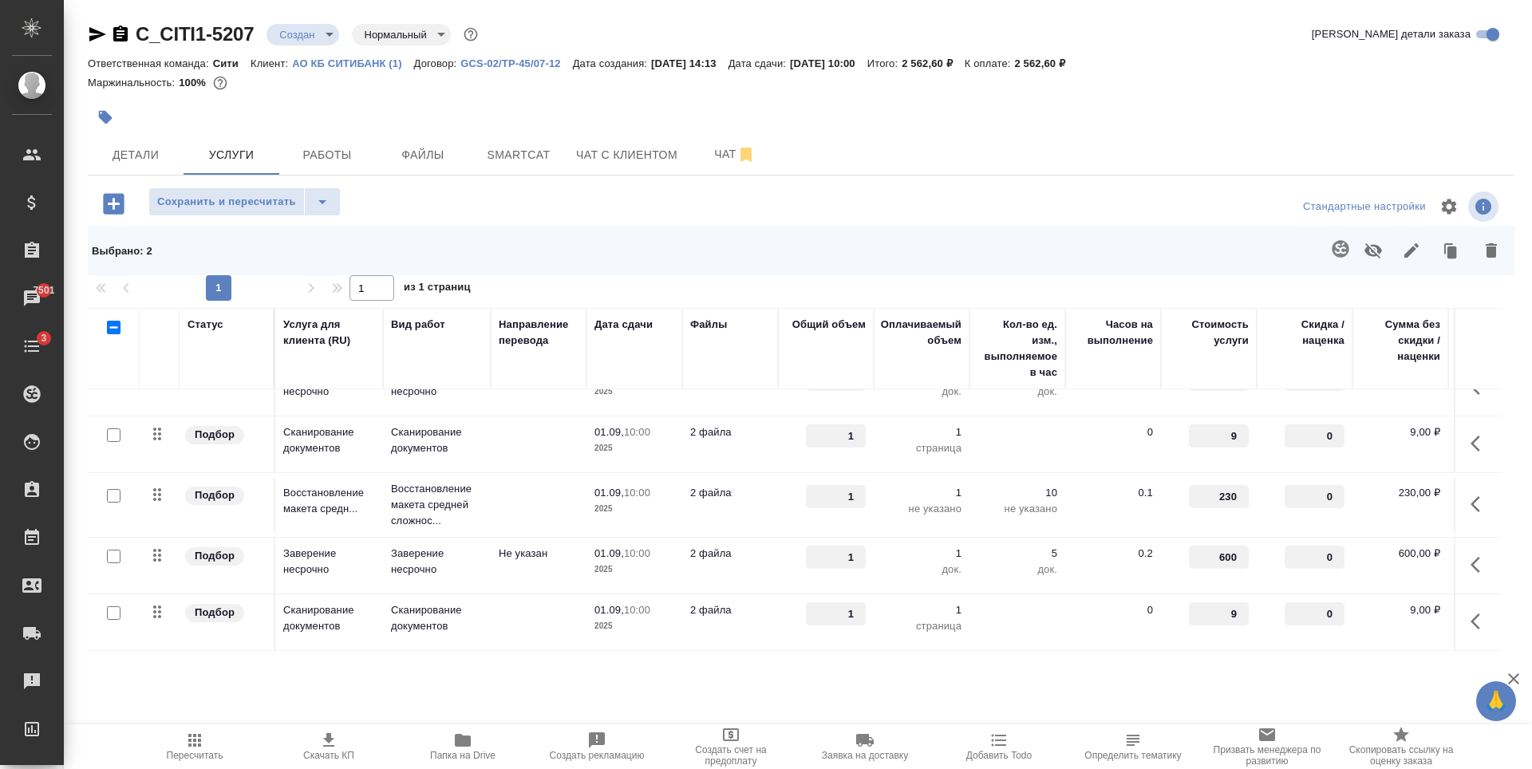
scroll to position [236, 0]
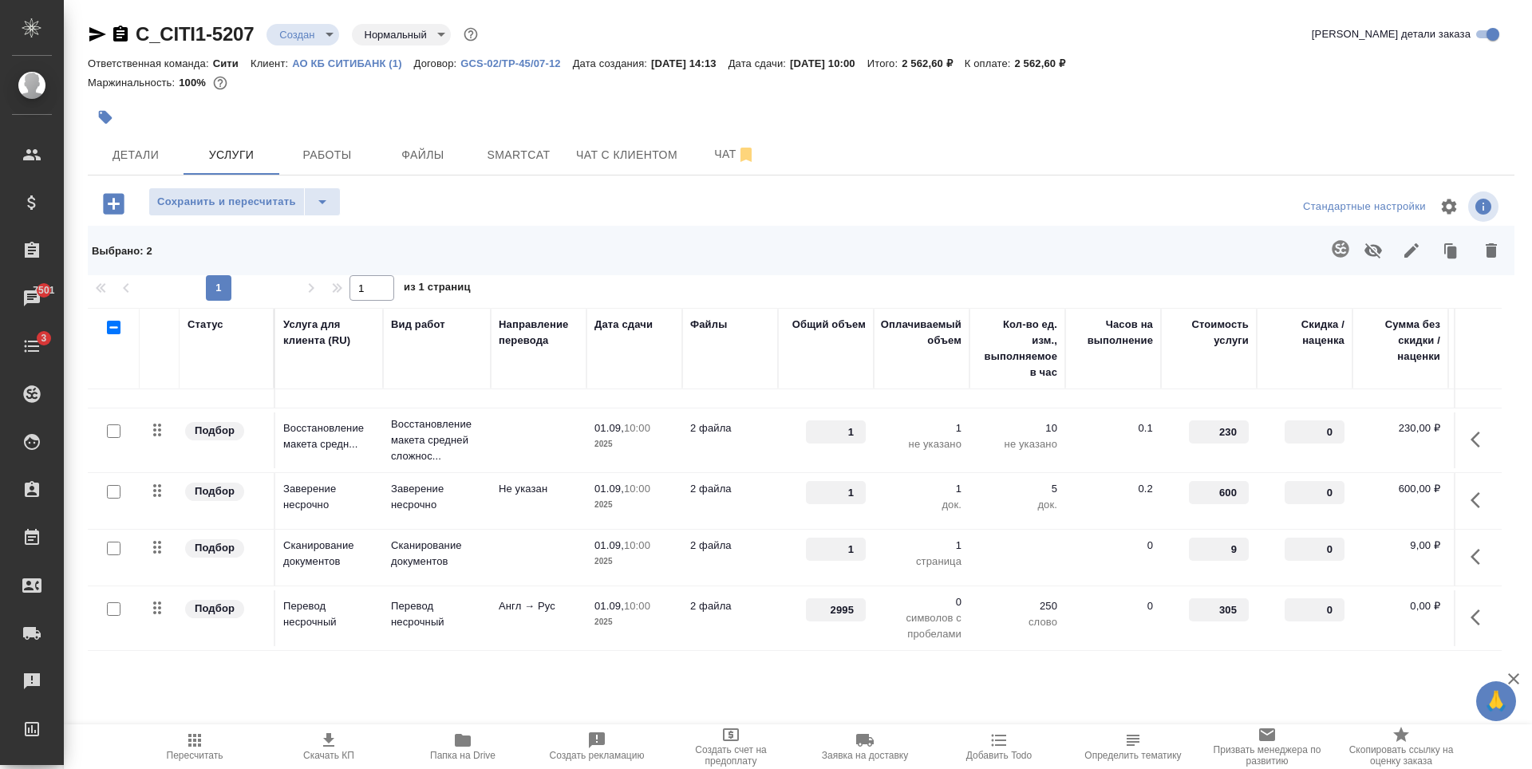
click at [1124, 689] on div "C_CITI1-5207 Создан new Нормальный normal Кратко детали заказа Ответственная ко…" at bounding box center [801, 346] width 1444 height 692
click at [957, 594] on p "0" at bounding box center [922, 602] width 80 height 16
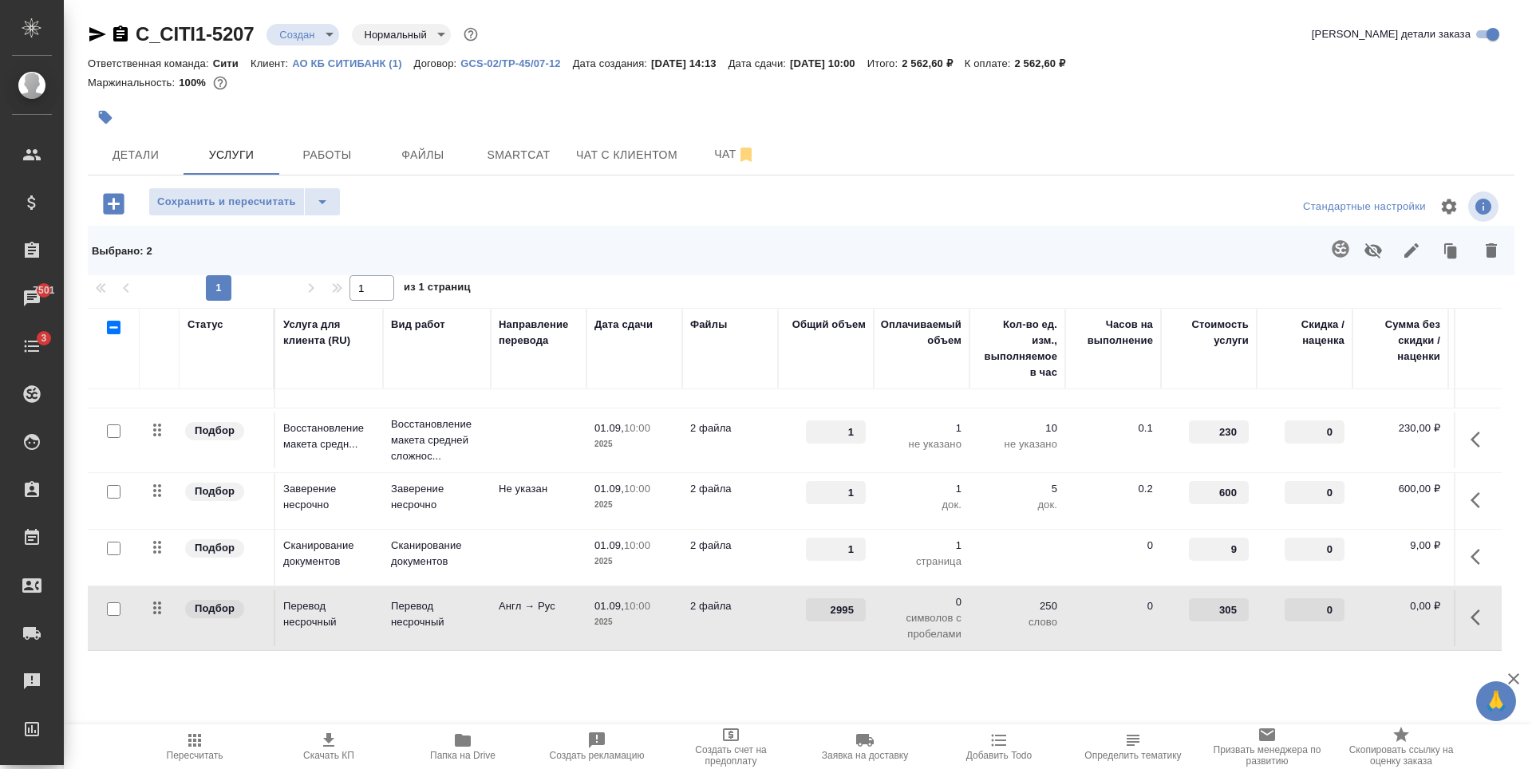
click at [957, 594] on p "0" at bounding box center [922, 602] width 80 height 16
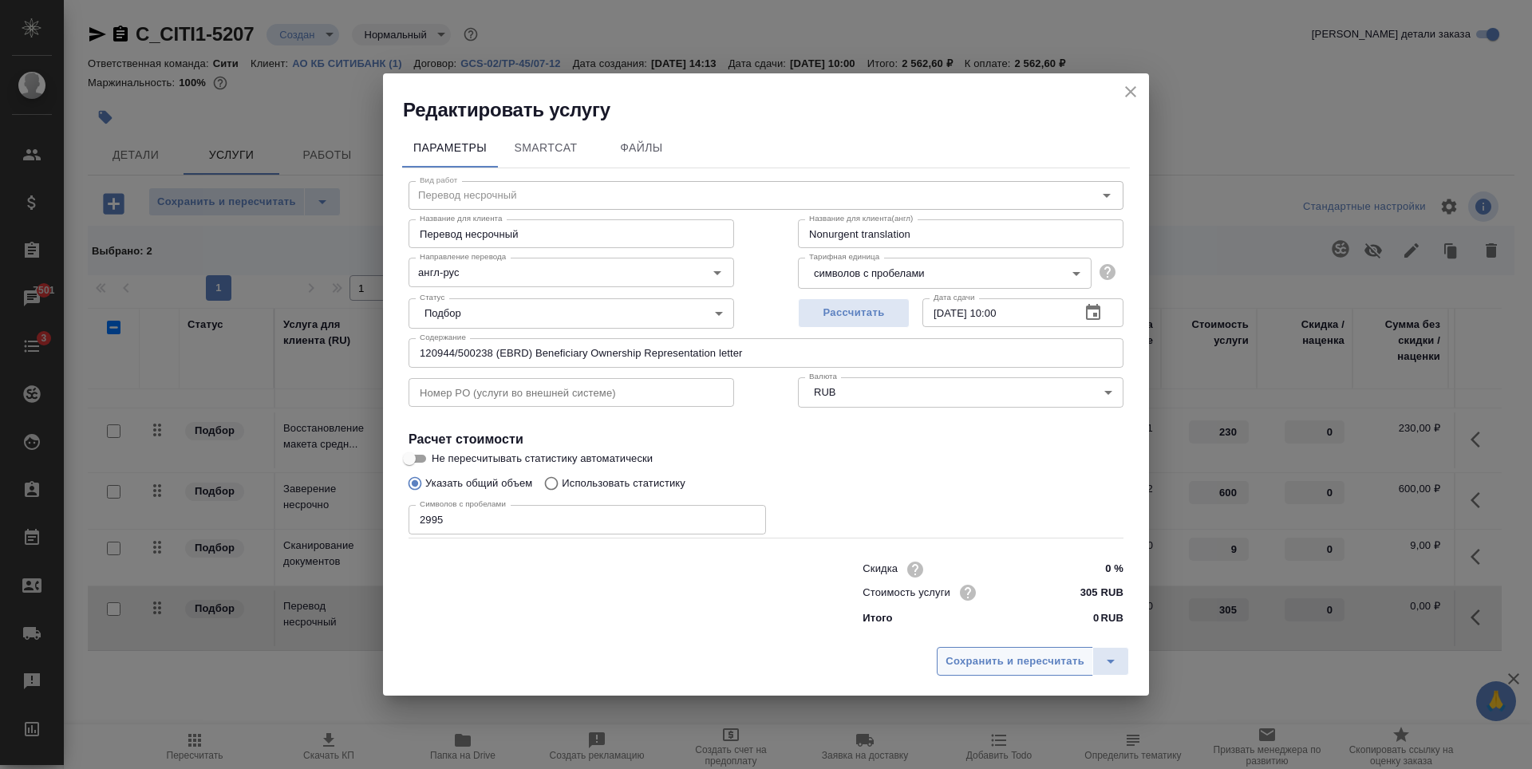
click at [1001, 650] on button "Сохранить и пересчитать" at bounding box center [1015, 661] width 156 height 29
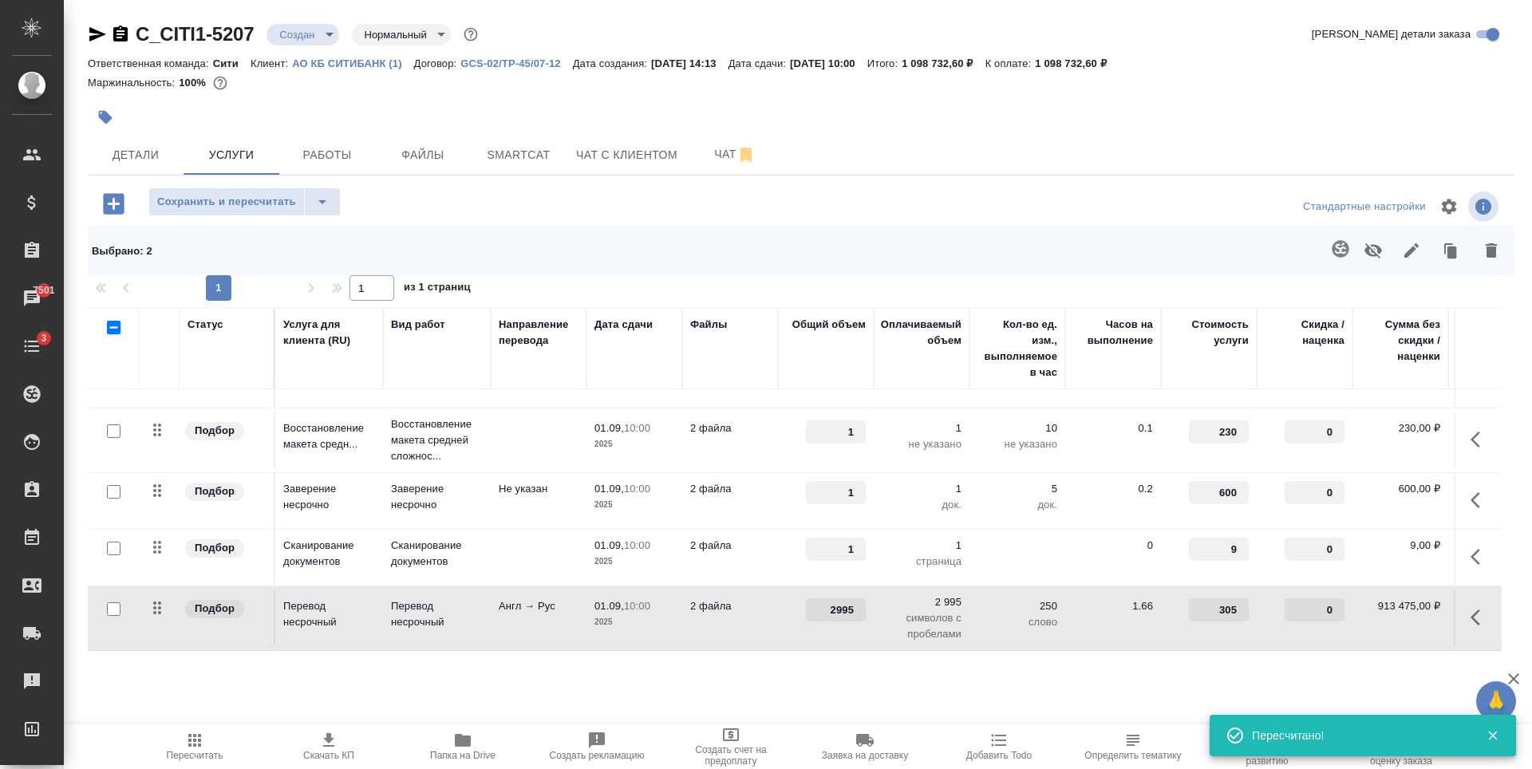
click at [113, 602] on input "checkbox" at bounding box center [114, 609] width 14 height 14
checkbox input "true"
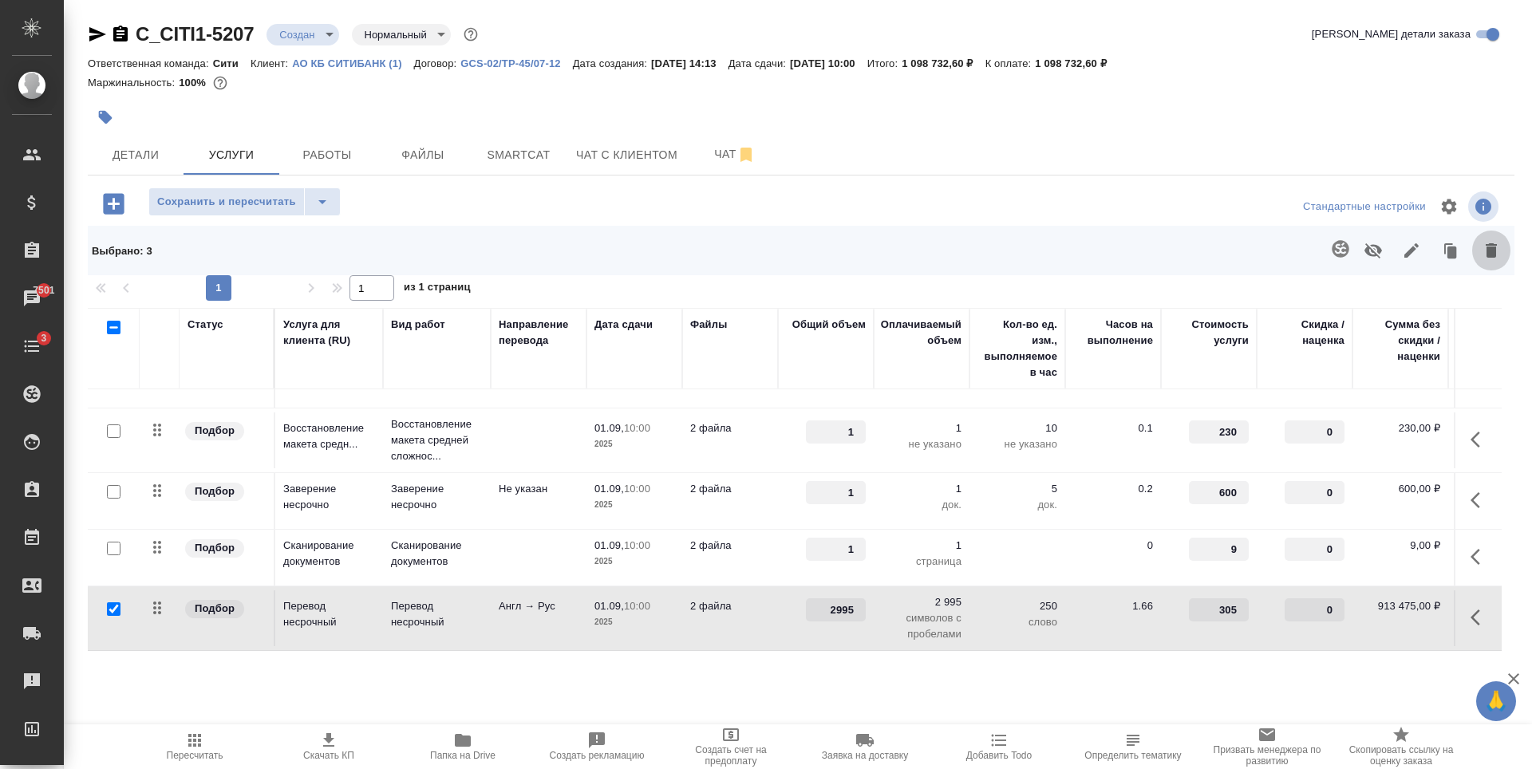
click at [1488, 252] on icon "button" at bounding box center [1491, 250] width 11 height 14
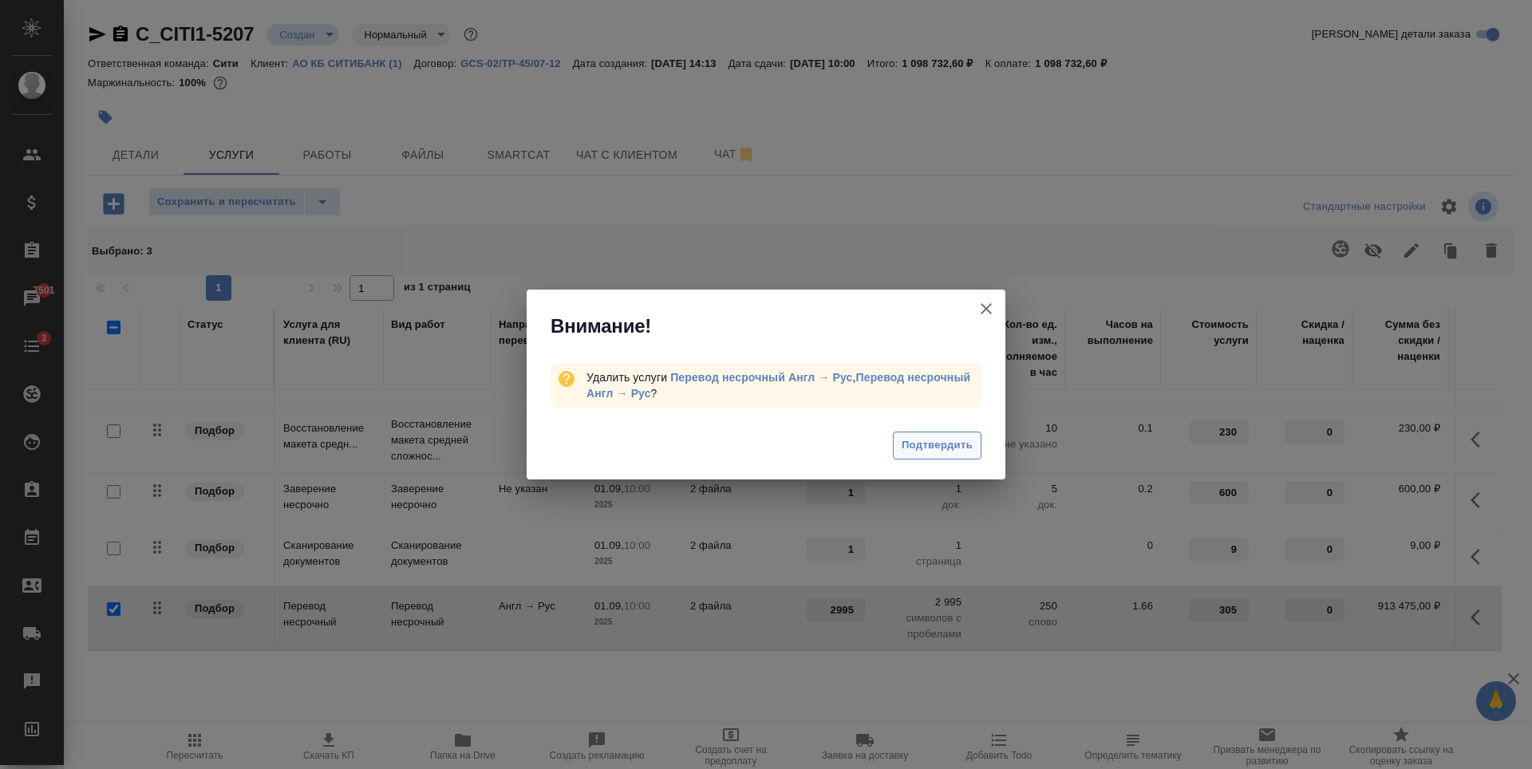
click at [907, 440] on span "Подтвердить" at bounding box center [937, 445] width 71 height 18
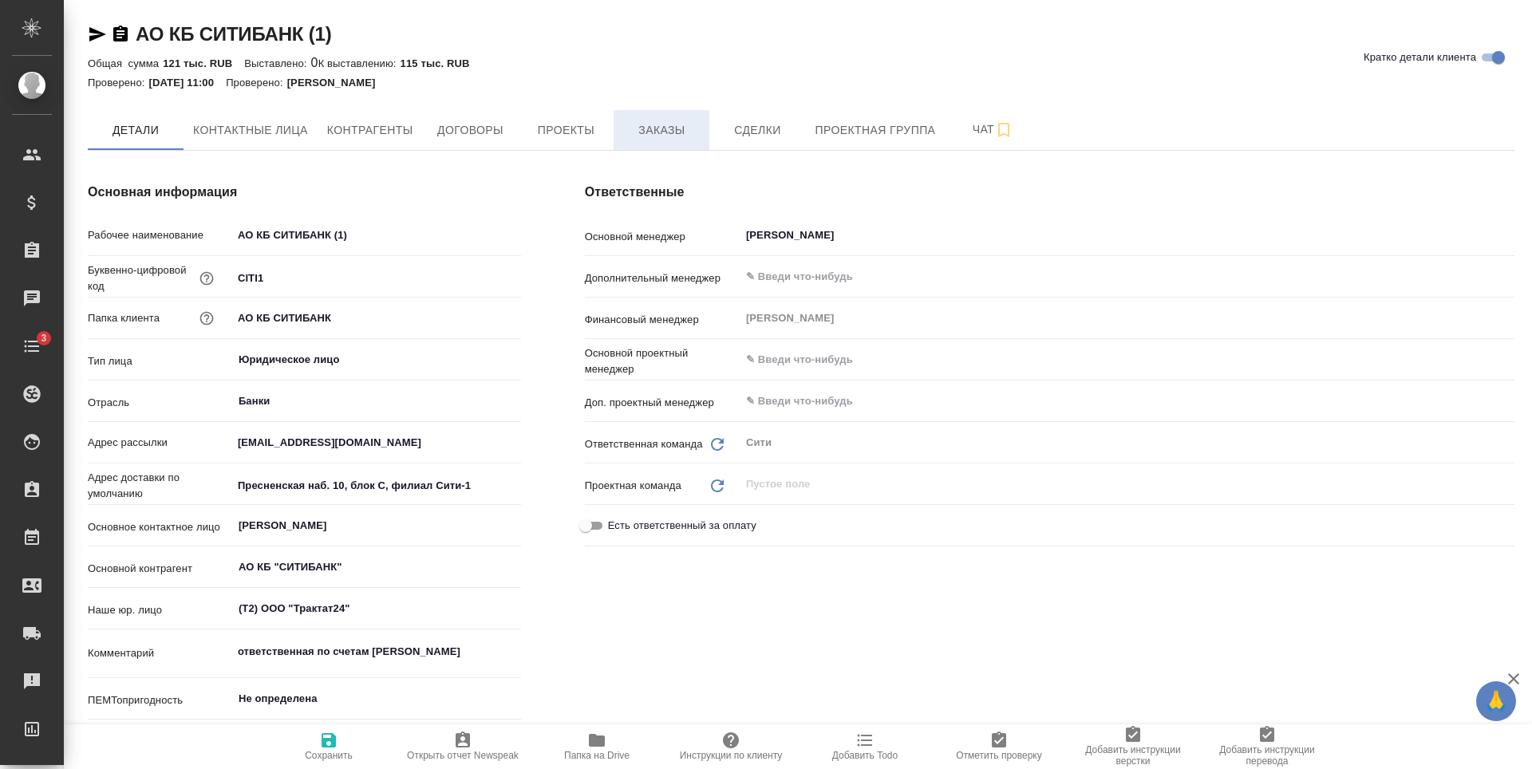
click at [669, 114] on button "Заказы" at bounding box center [662, 130] width 96 height 40
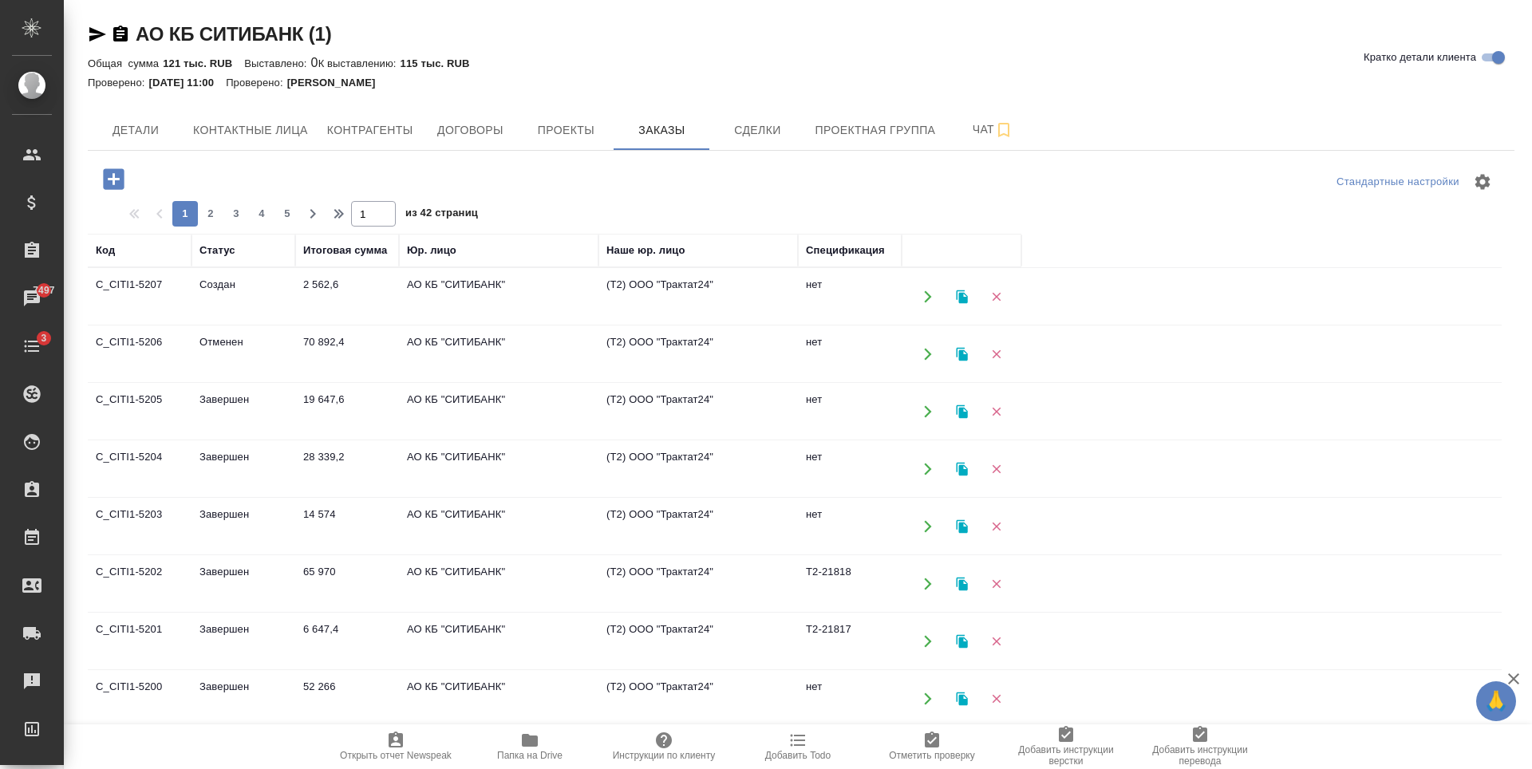
click at [299, 408] on td "19 647,6" at bounding box center [347, 412] width 104 height 56
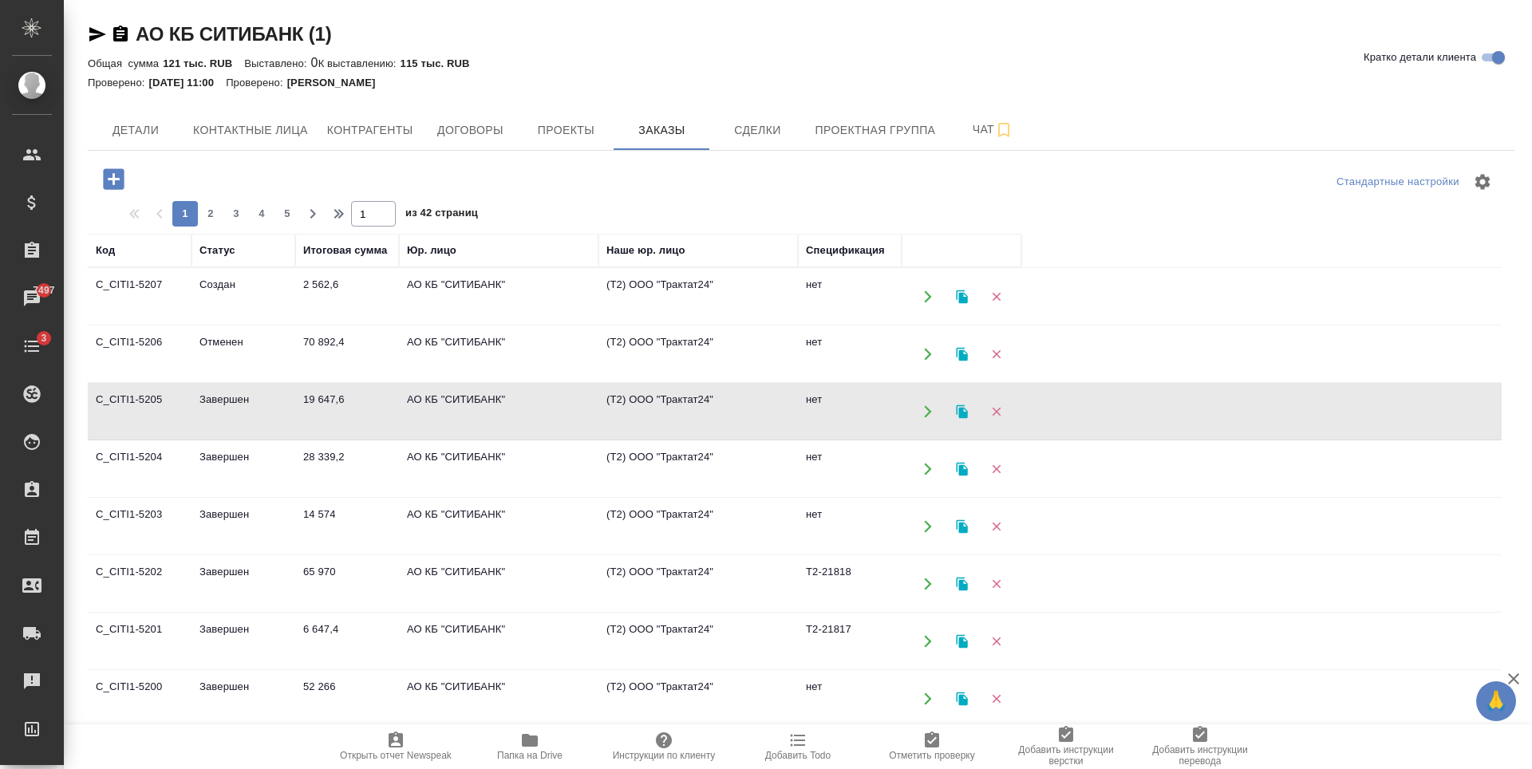
click at [298, 408] on td "19 647,6" at bounding box center [347, 412] width 104 height 56
click at [547, 467] on td "АО КБ "СИТИБАНК"" at bounding box center [498, 469] width 199 height 56
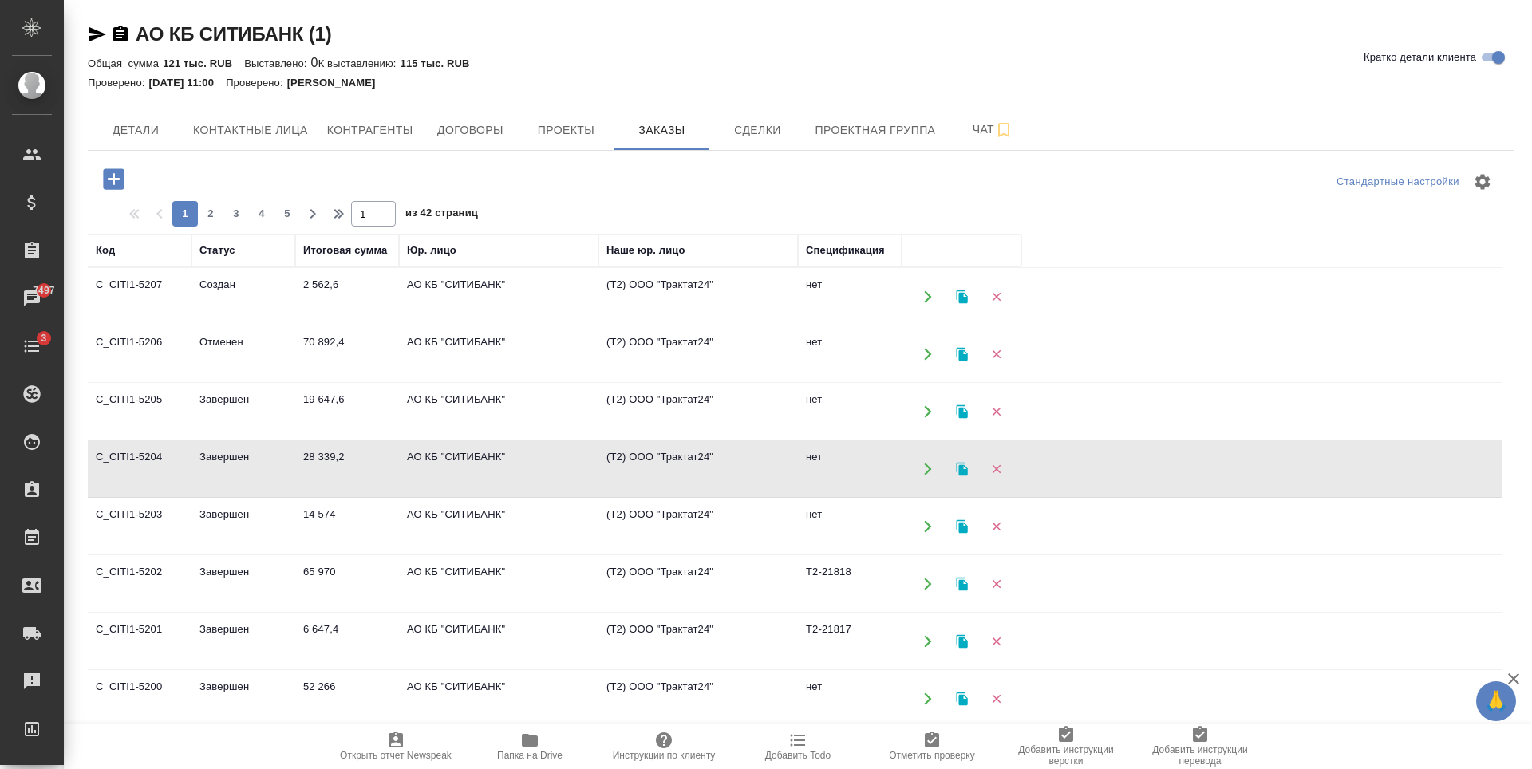
click at [500, 517] on td "АО КБ "СИТИБАНК"" at bounding box center [498, 527] width 199 height 56
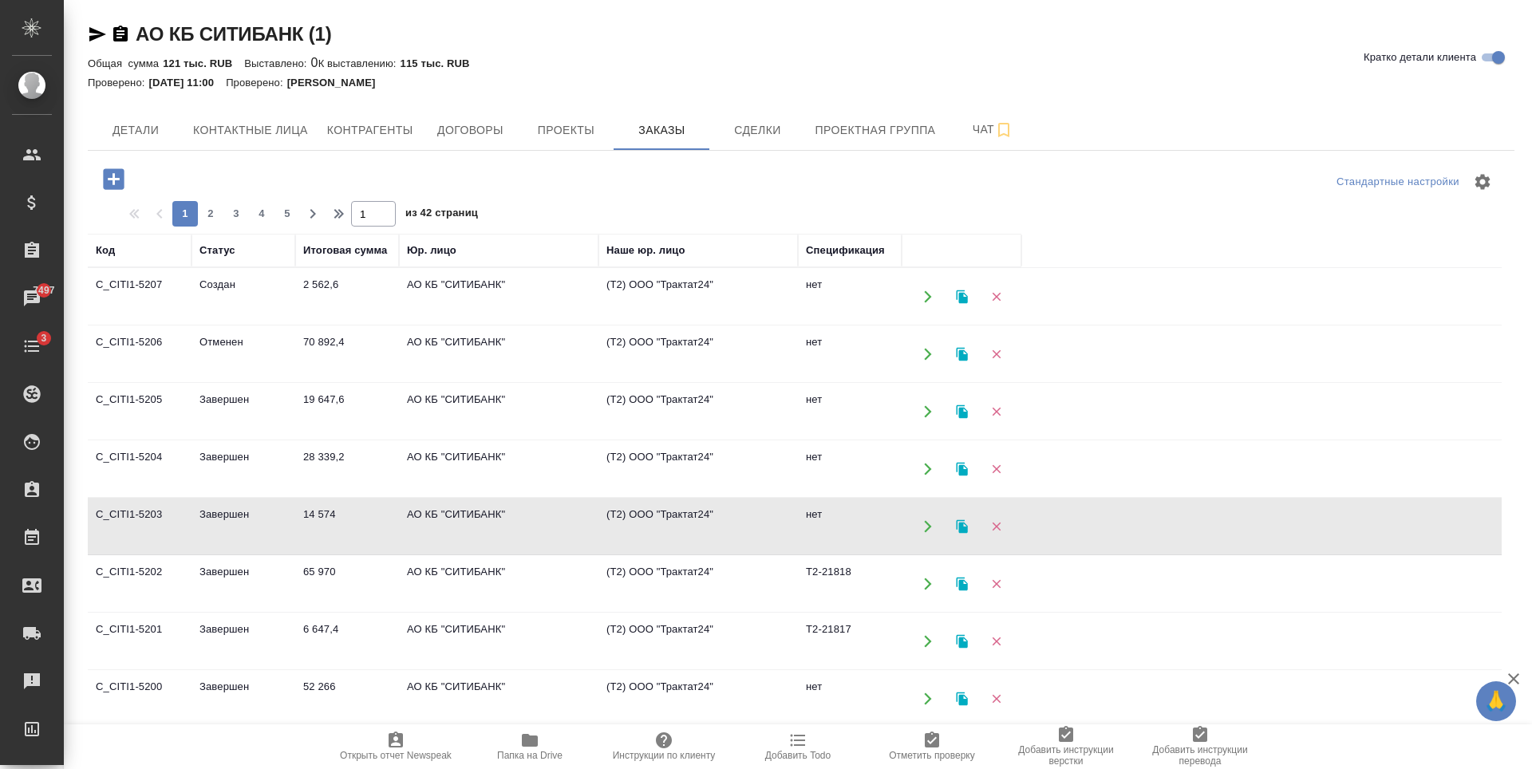
click at [500, 517] on td "АО КБ "СИТИБАНК"" at bounding box center [498, 527] width 199 height 56
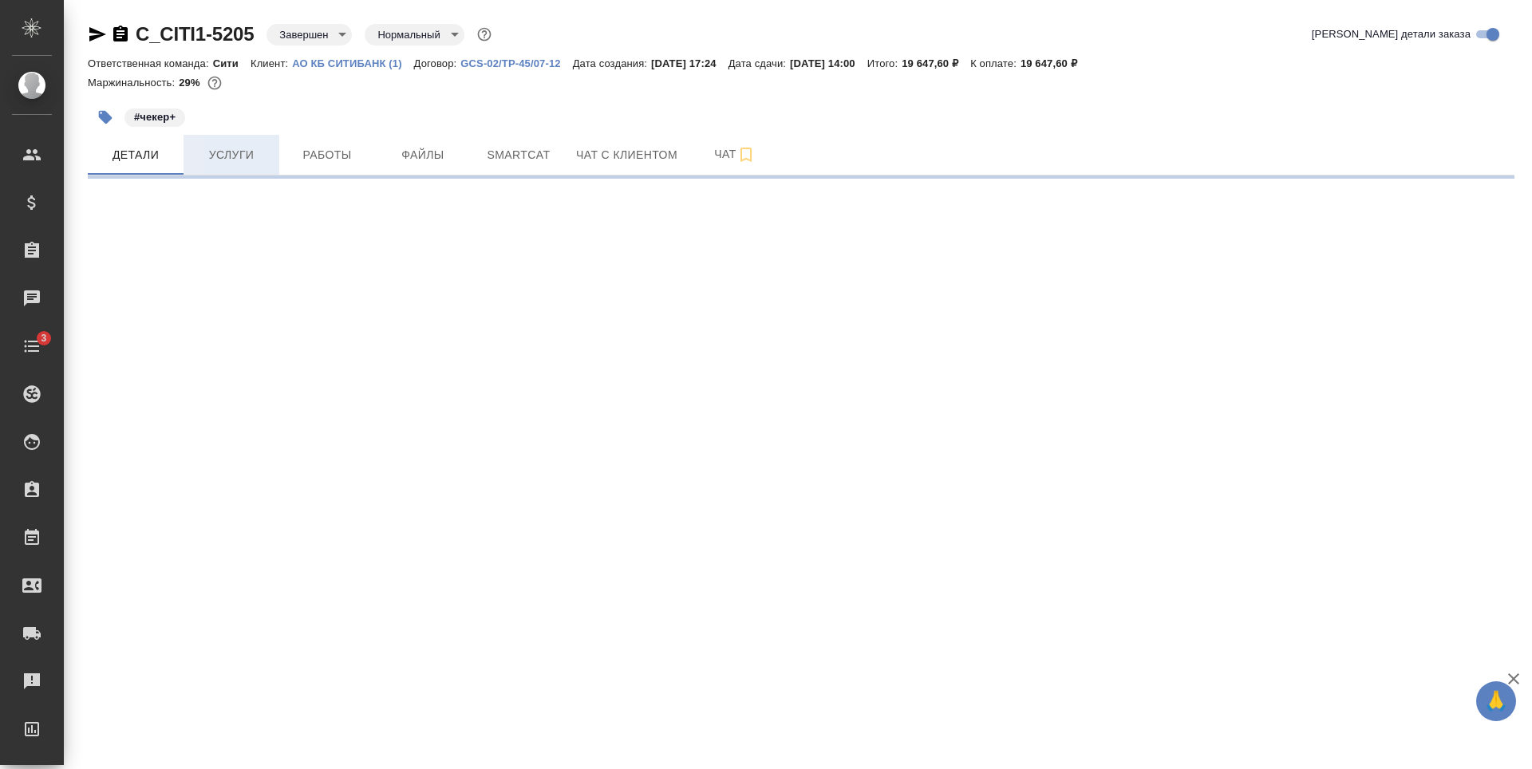
click at [248, 158] on span "Услуги" at bounding box center [231, 155] width 77 height 20
select select "RU"
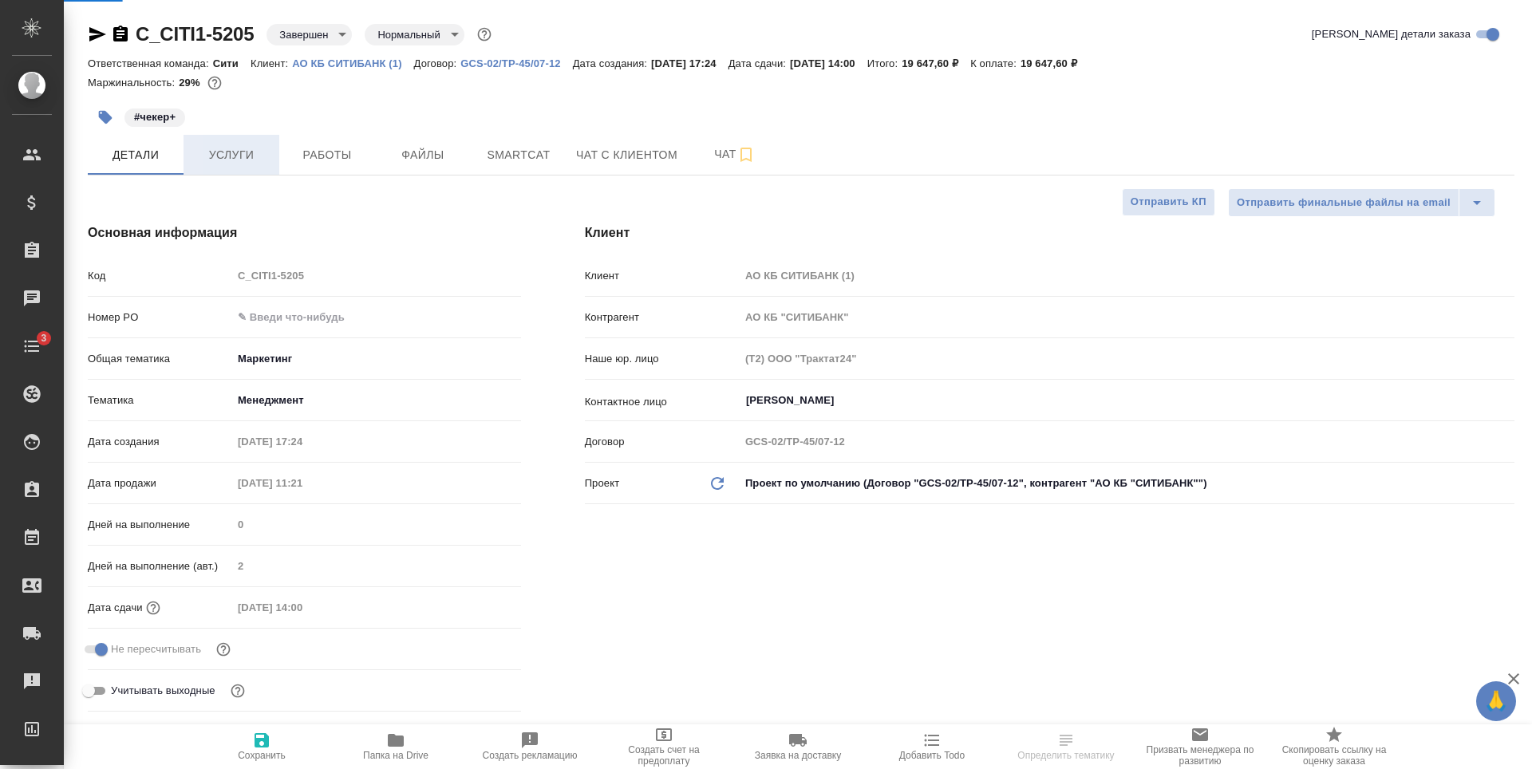
type textarea "x"
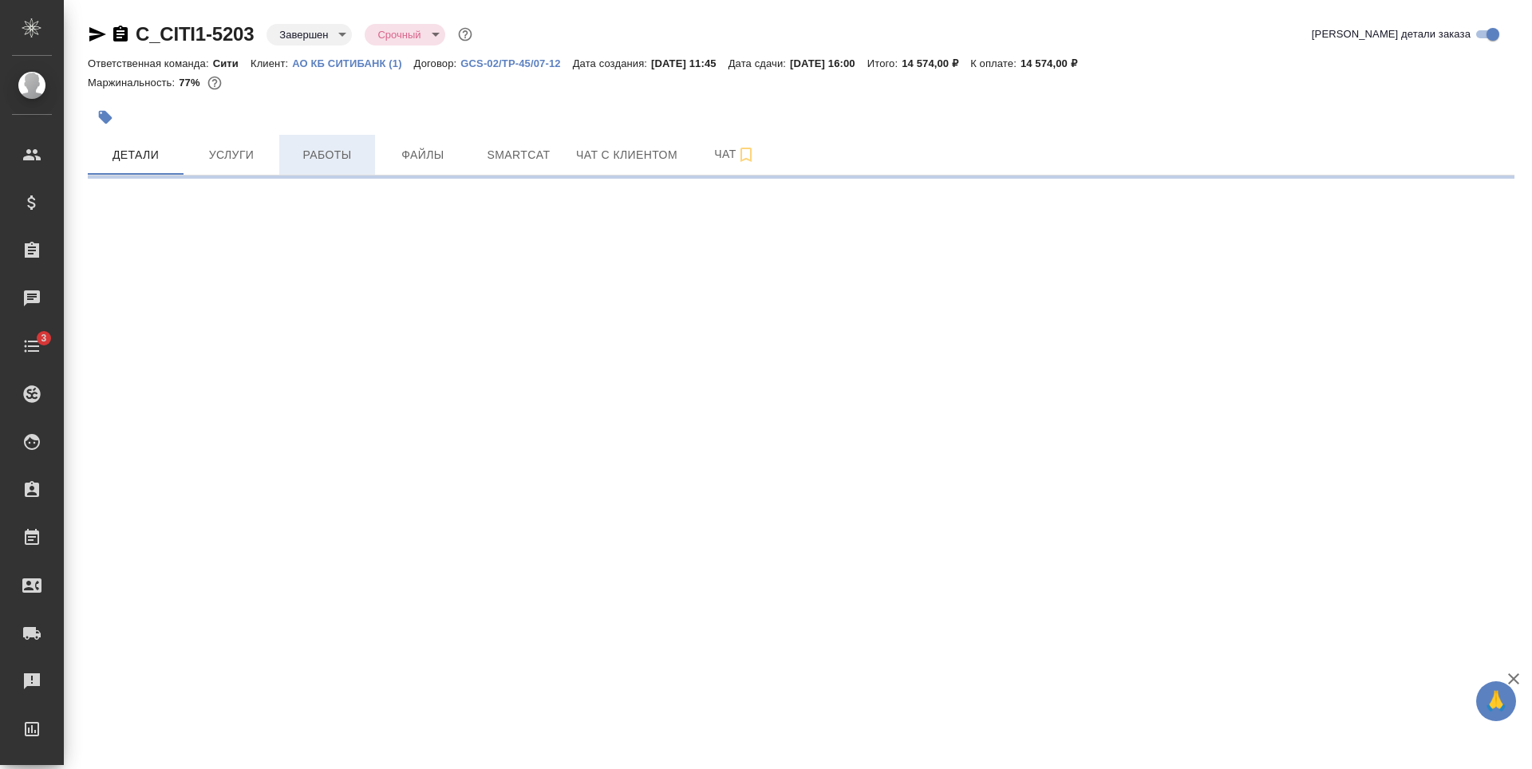
select select "RU"
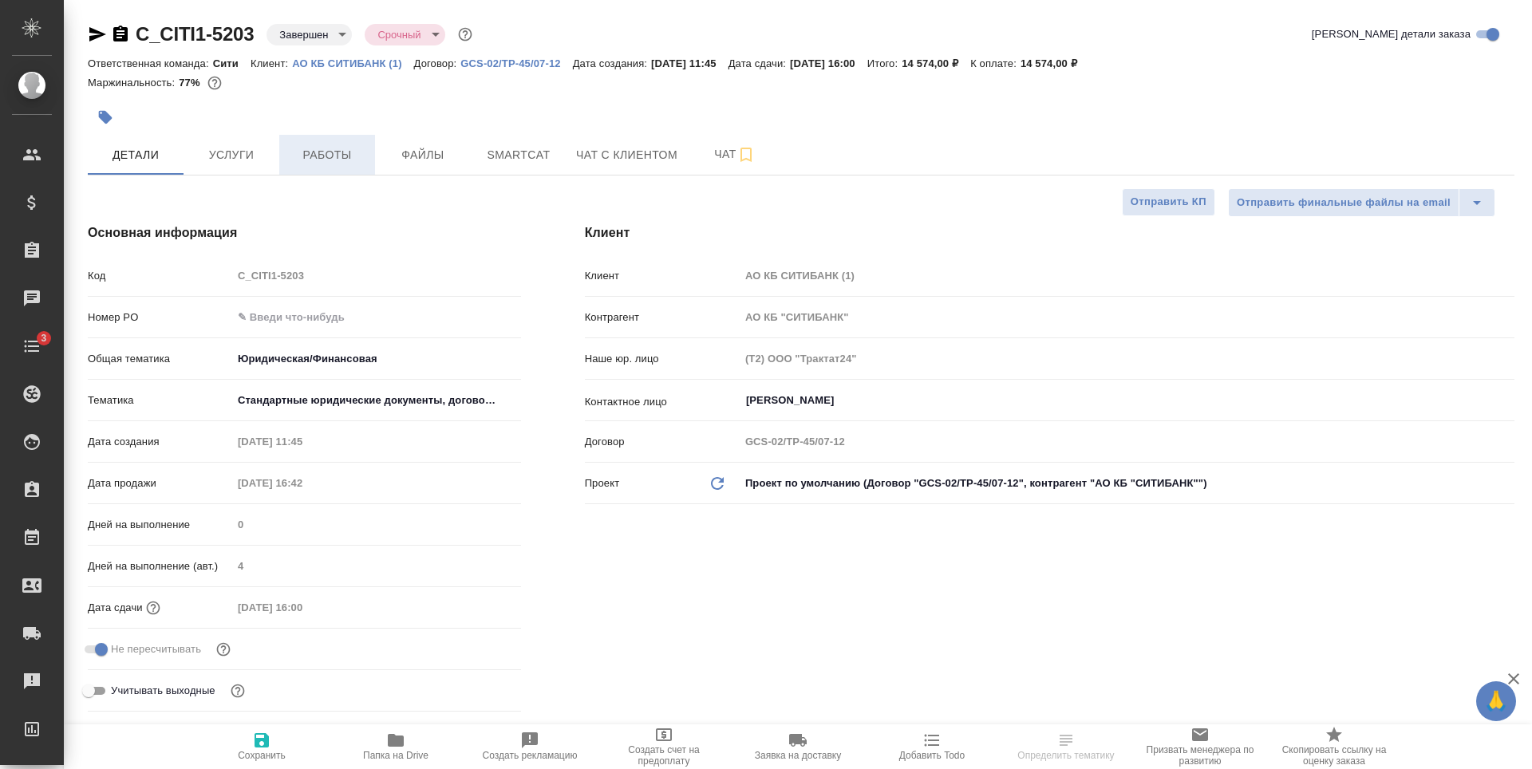
type textarea "x"
click at [255, 158] on span "Услуги" at bounding box center [231, 155] width 77 height 20
select select "RU"
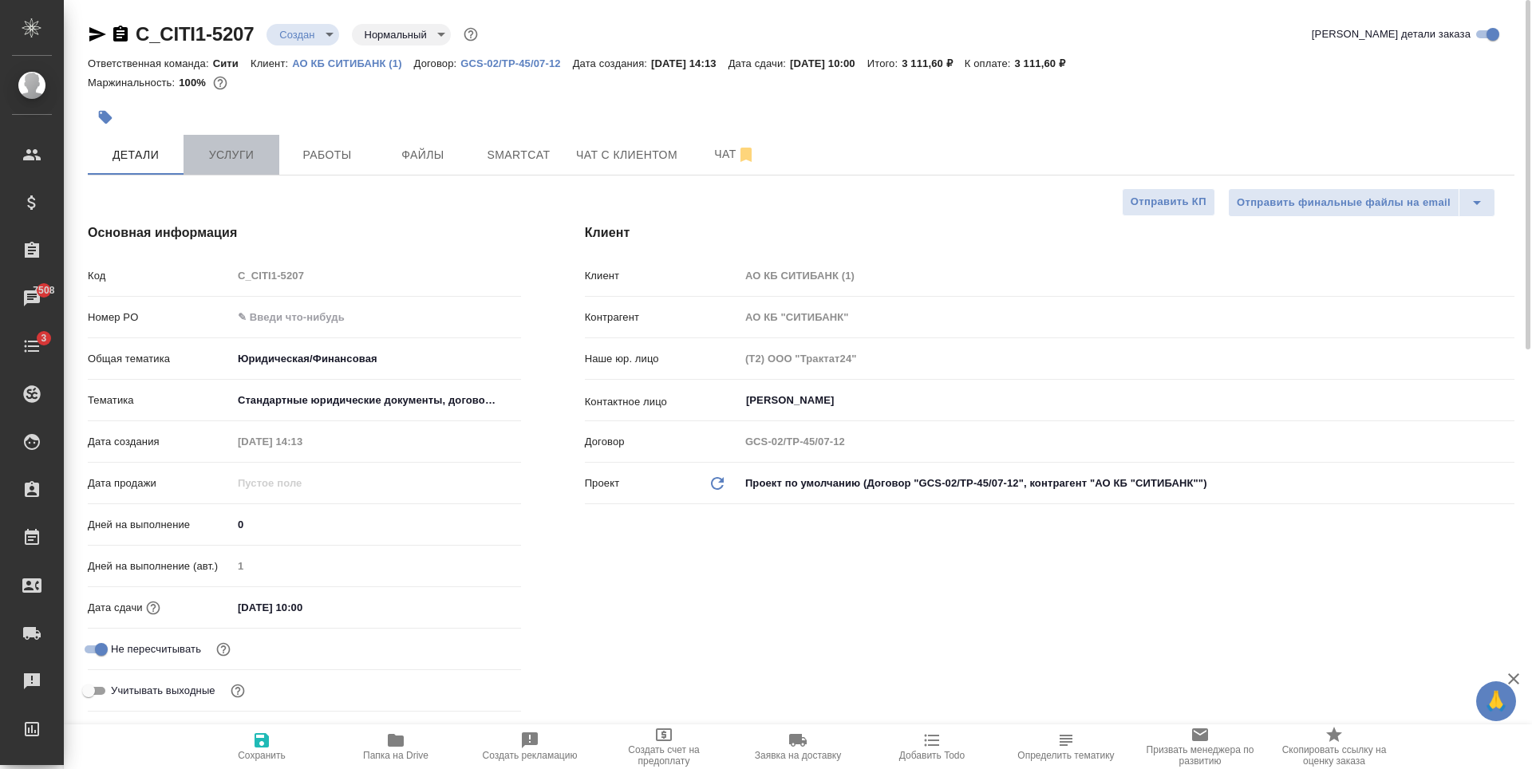
click at [215, 161] on span "Услуги" at bounding box center [231, 155] width 77 height 20
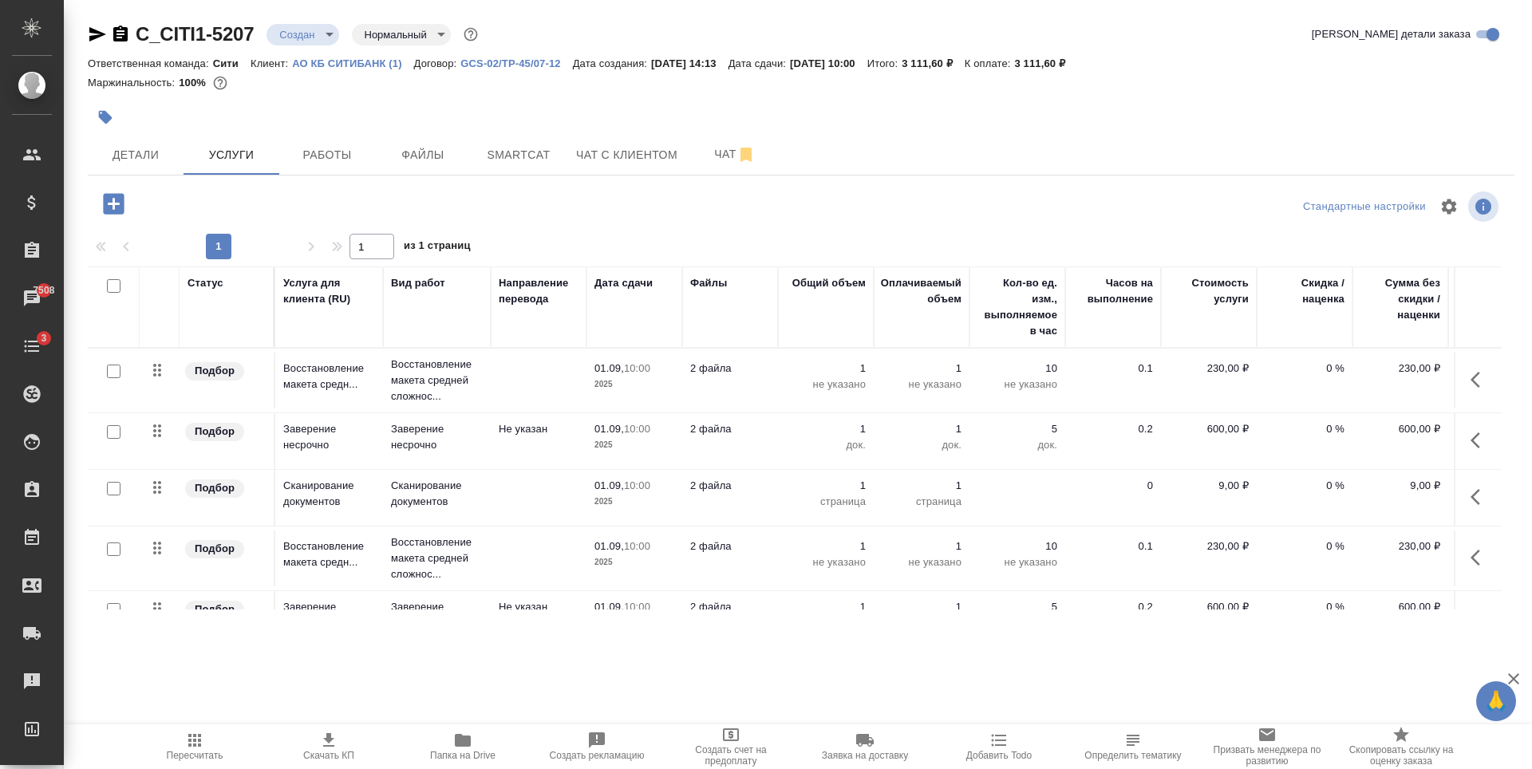
click at [327, 208] on div at bounding box center [326, 204] width 476 height 33
click at [153, 148] on span "Детали" at bounding box center [135, 155] width 77 height 20
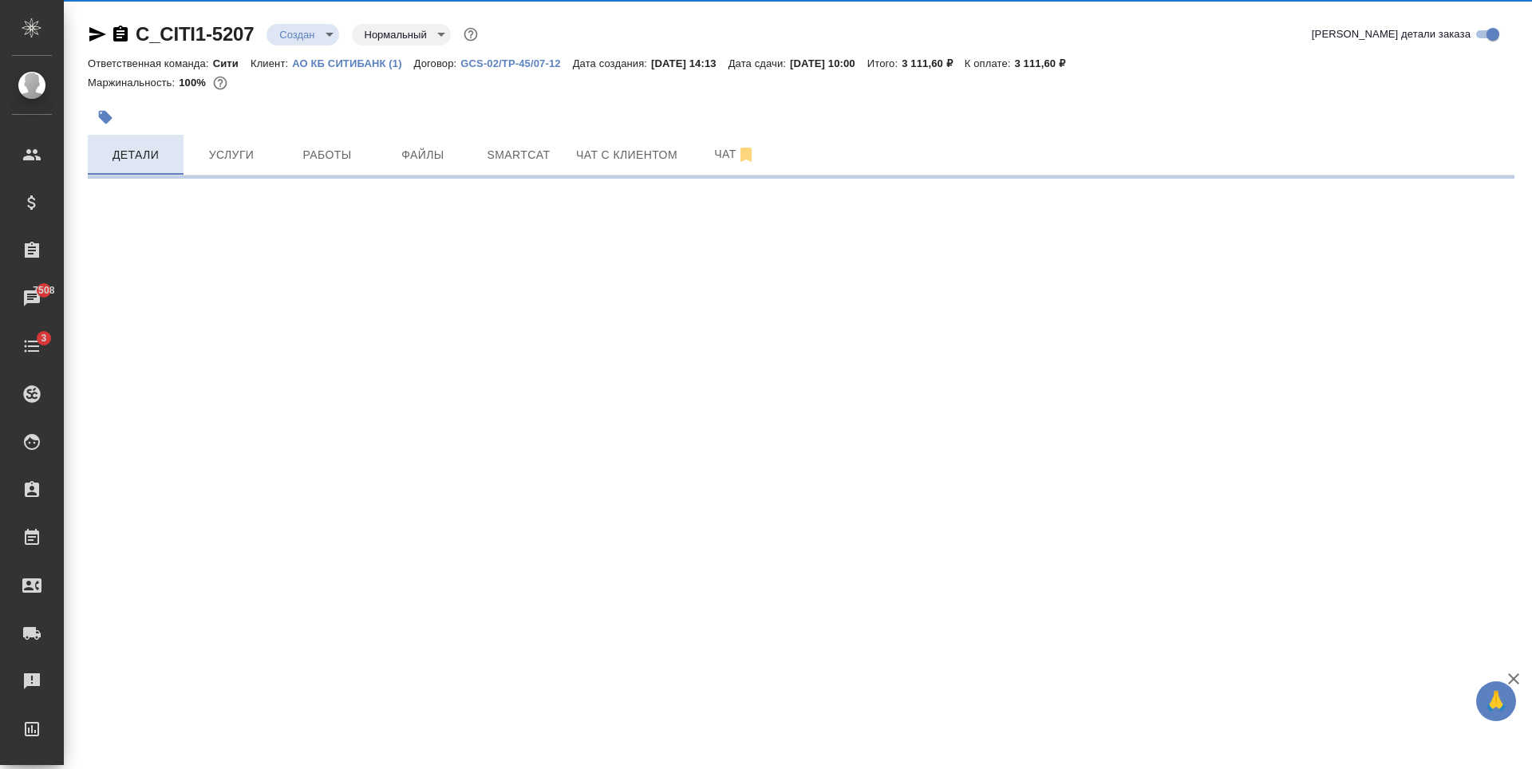
select select "RU"
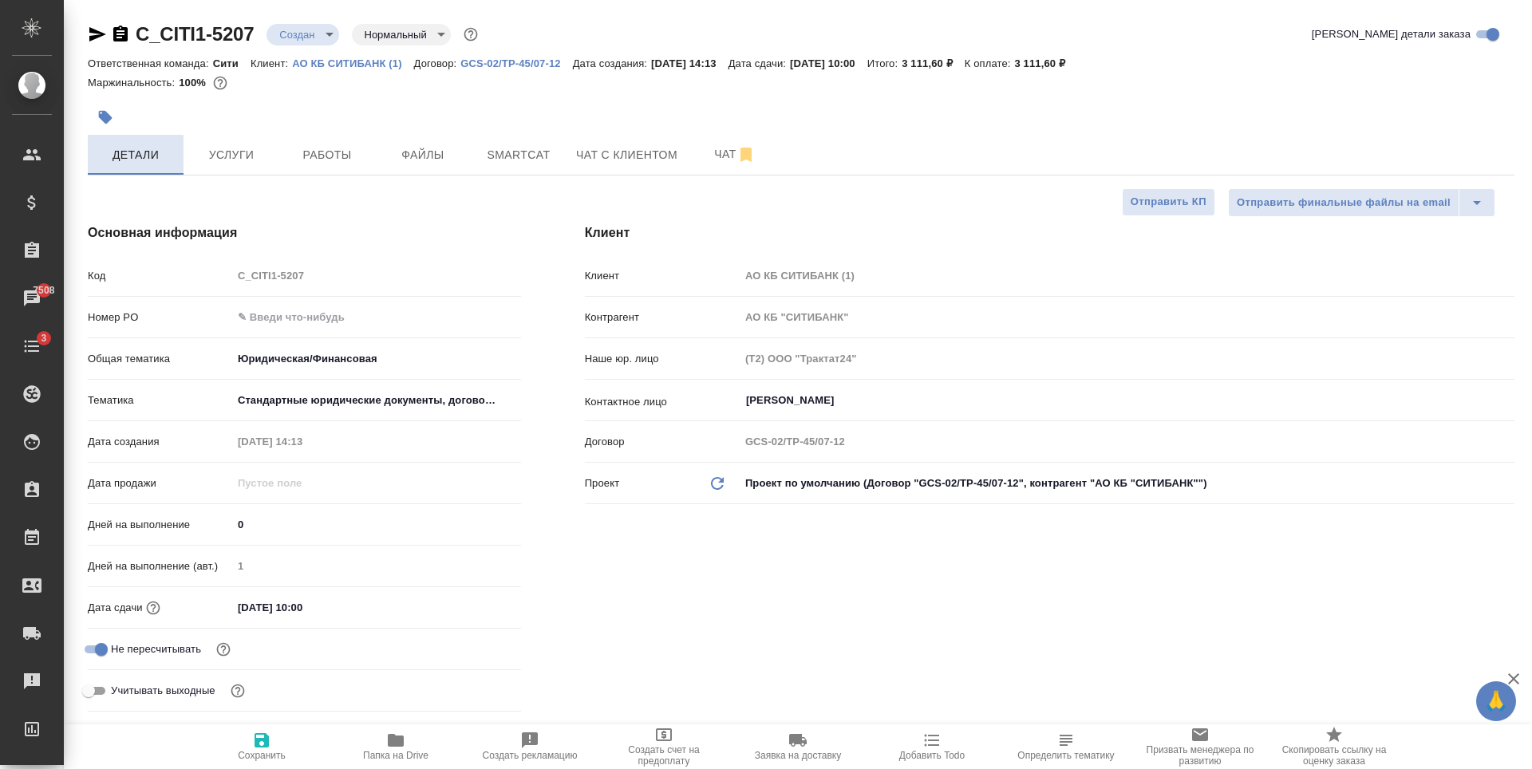
type textarea "x"
click at [306, 598] on input "01.09.2025 10:00" at bounding box center [303, 607] width 140 height 23
click at [473, 606] on icon "button" at bounding box center [474, 606] width 19 height 19
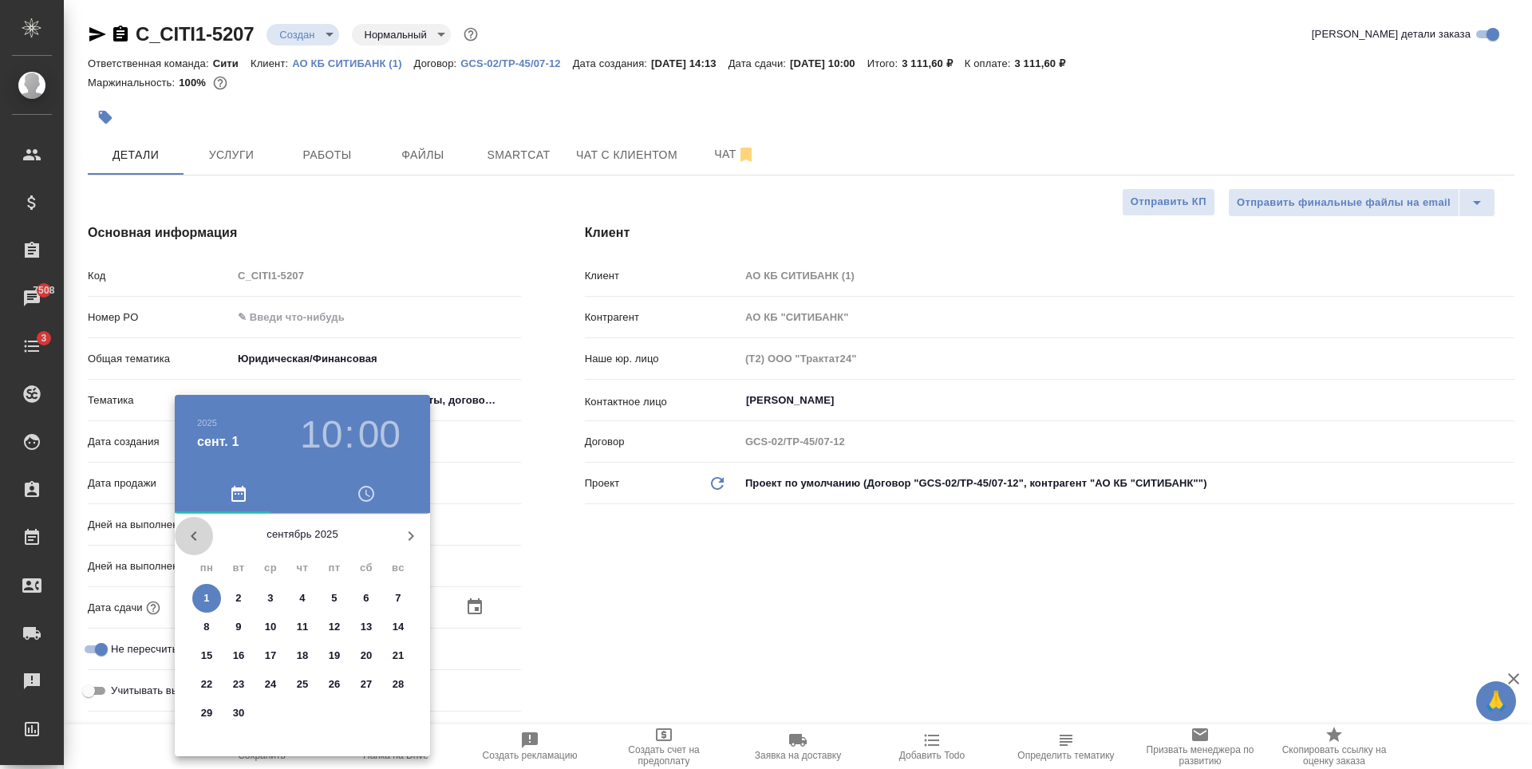
click at [194, 535] on icon "button" at bounding box center [193, 536] width 19 height 19
click at [268, 713] on p "27" at bounding box center [271, 713] width 12 height 16
type input "27.08.2025 10:00"
type textarea "x"
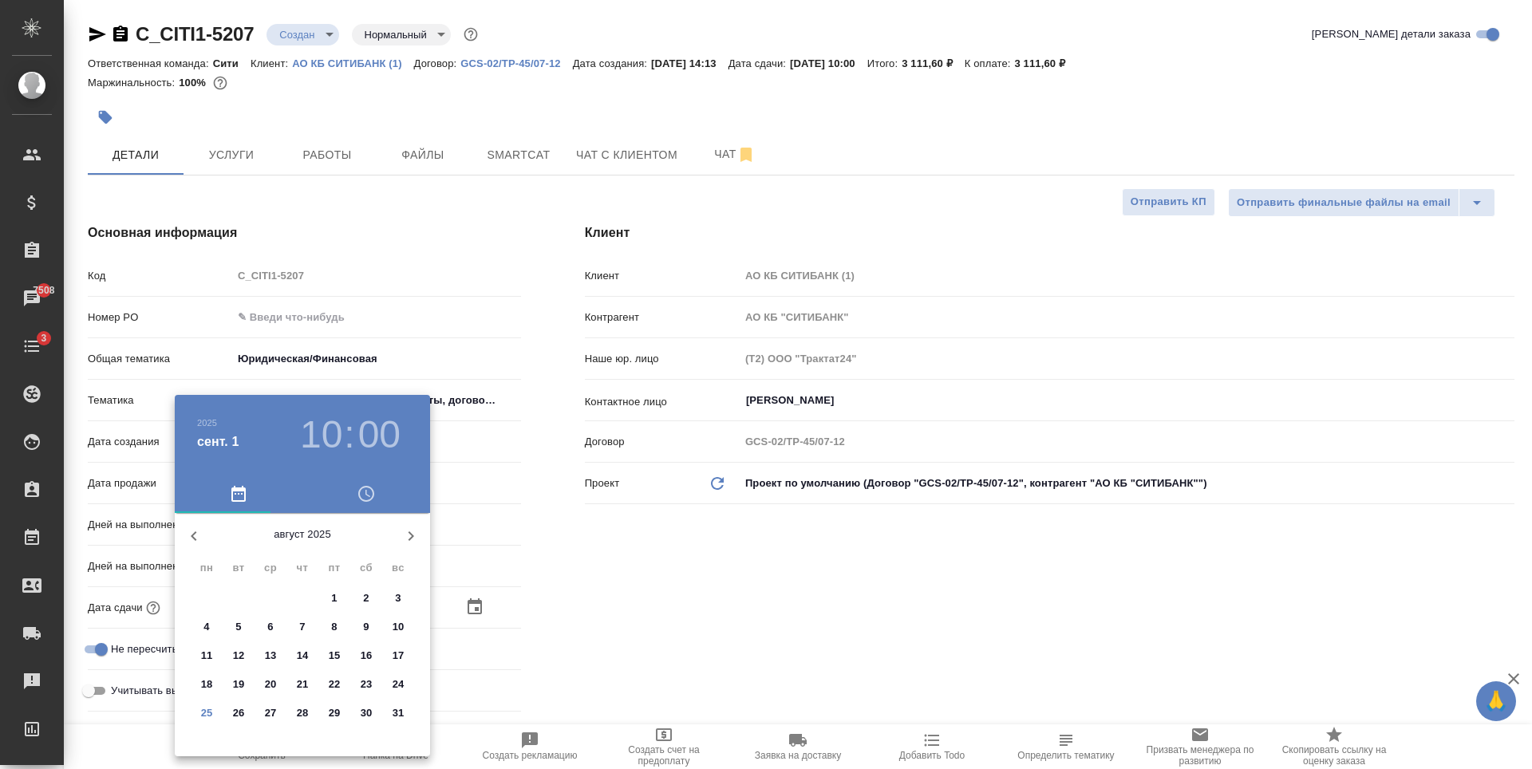
type textarea "x"
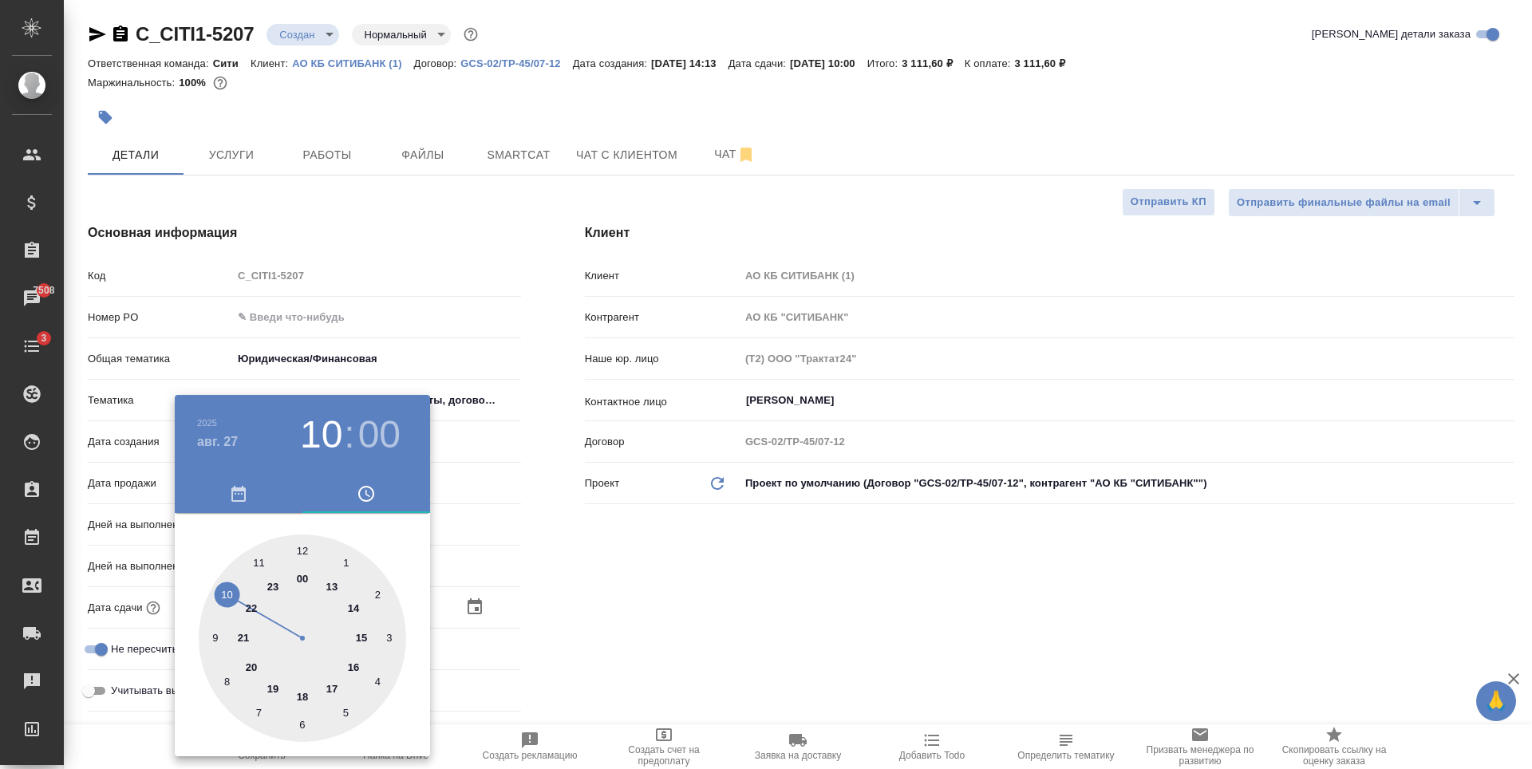
click at [306, 549] on div at bounding box center [302, 638] width 207 height 207
type input "27.08.2025 12:00"
type textarea "x"
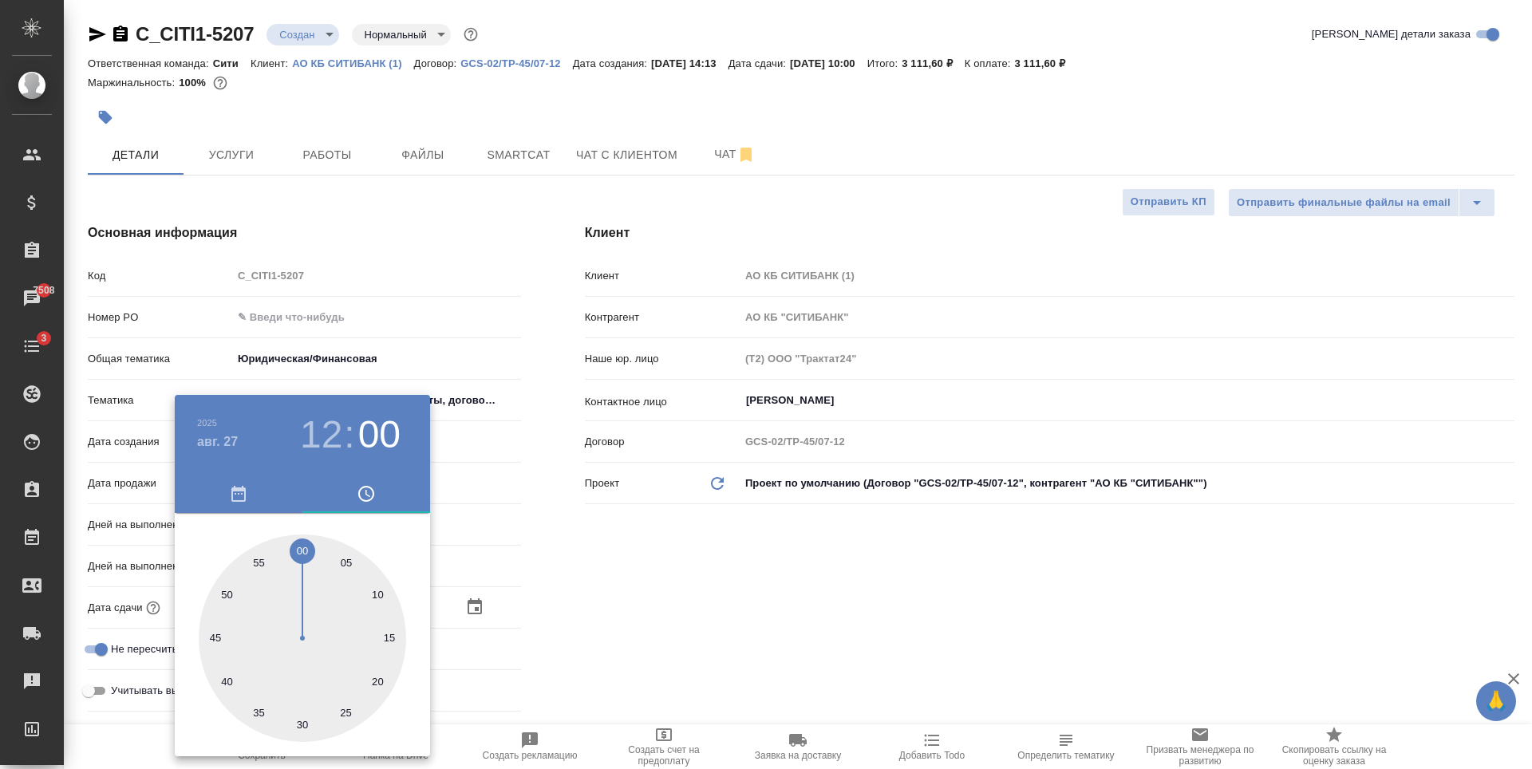
click at [797, 578] on div at bounding box center [766, 384] width 1532 height 769
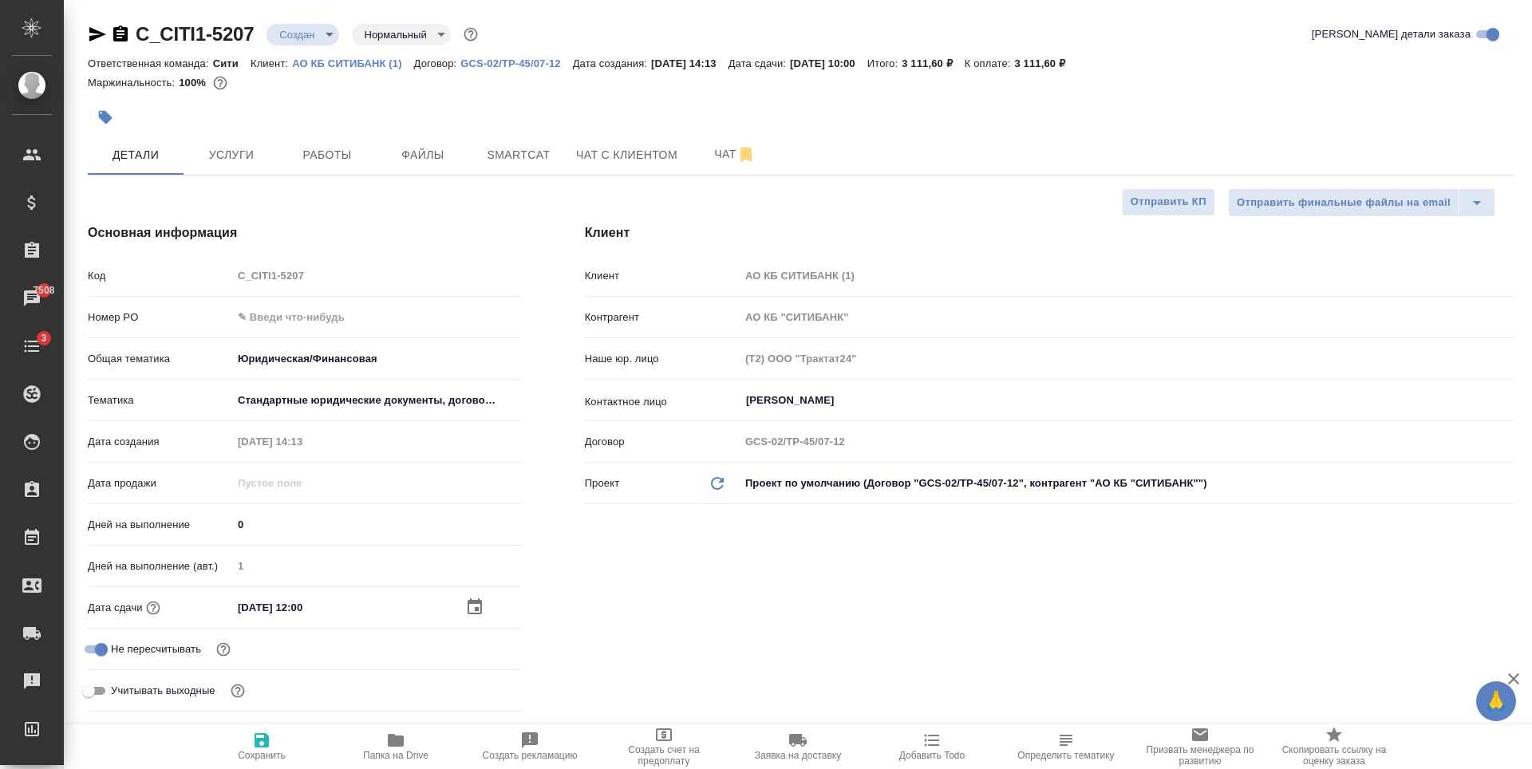
click at [258, 752] on span "Сохранить" at bounding box center [262, 755] width 48 height 11
type textarea "x"
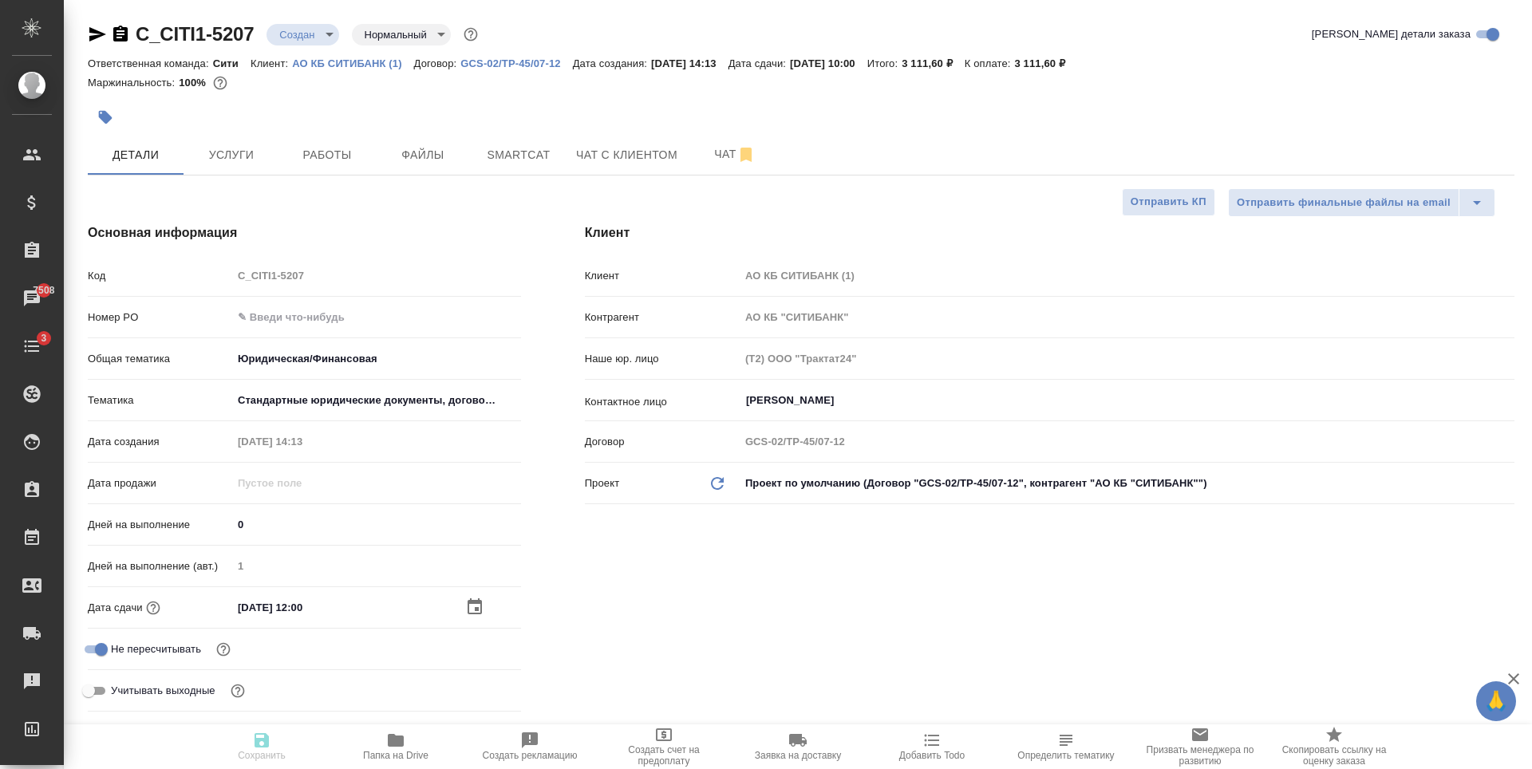
type textarea "x"
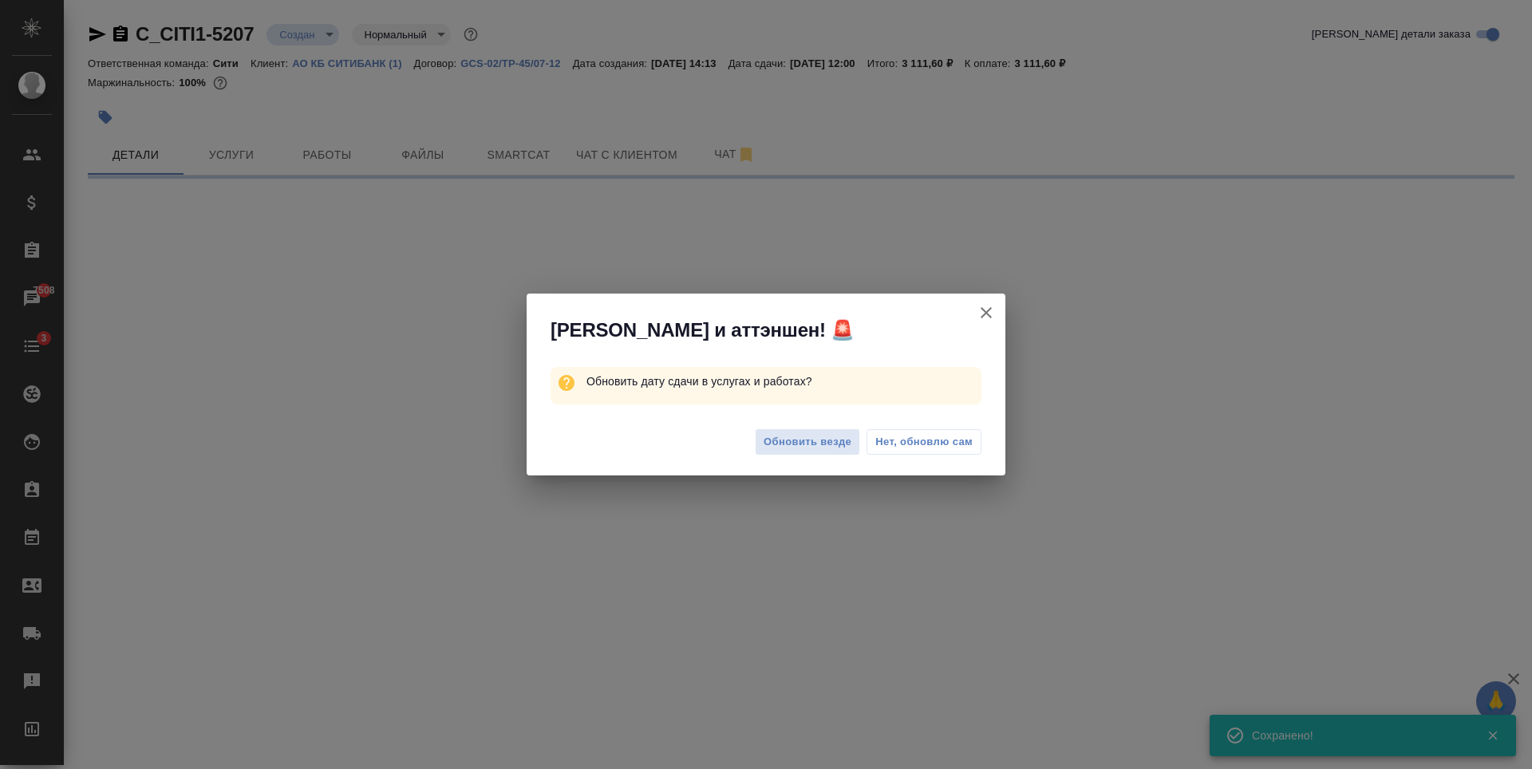
select select "RU"
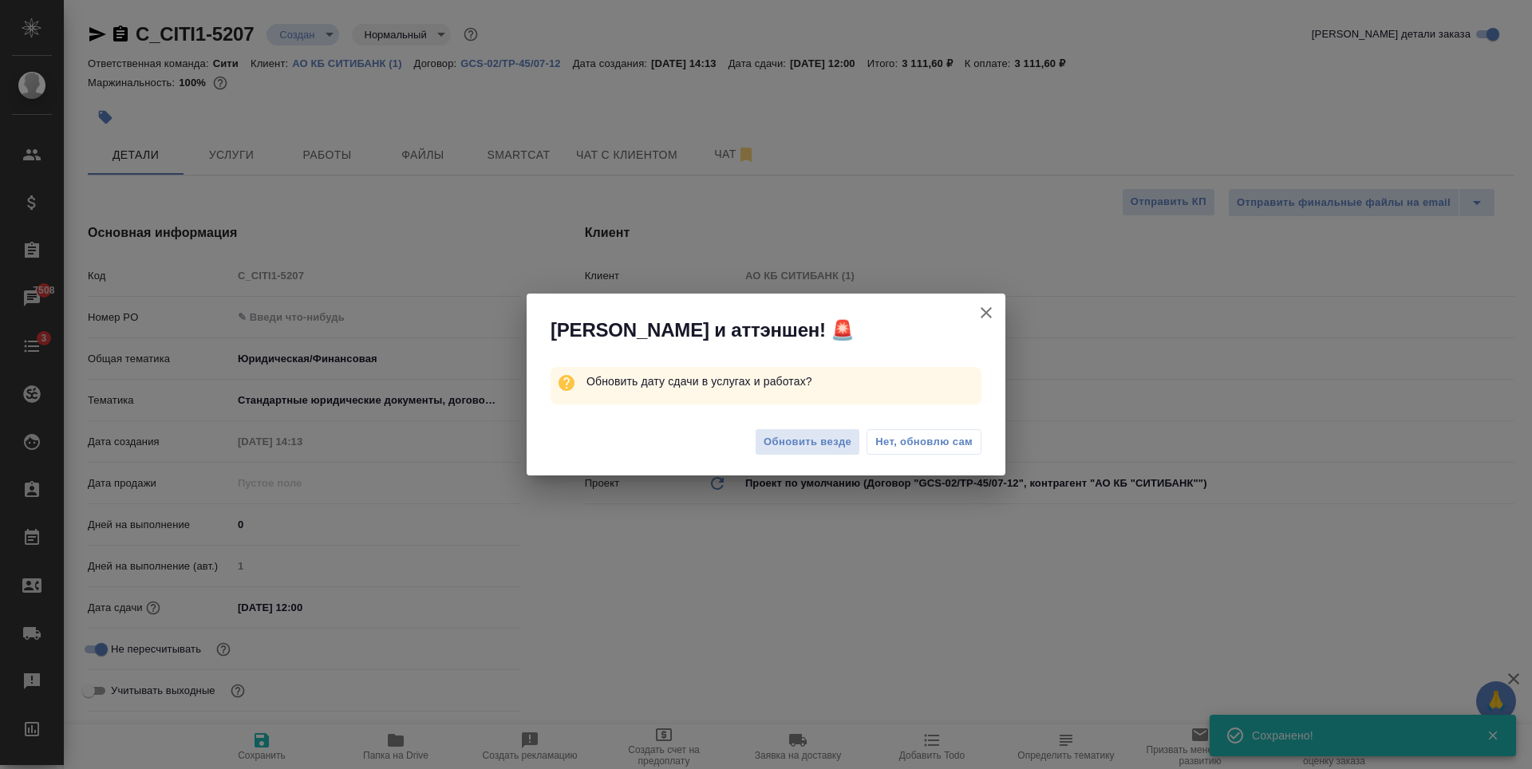
type textarea "x"
click at [842, 437] on span "Обновить везде" at bounding box center [808, 442] width 88 height 18
type textarea "x"
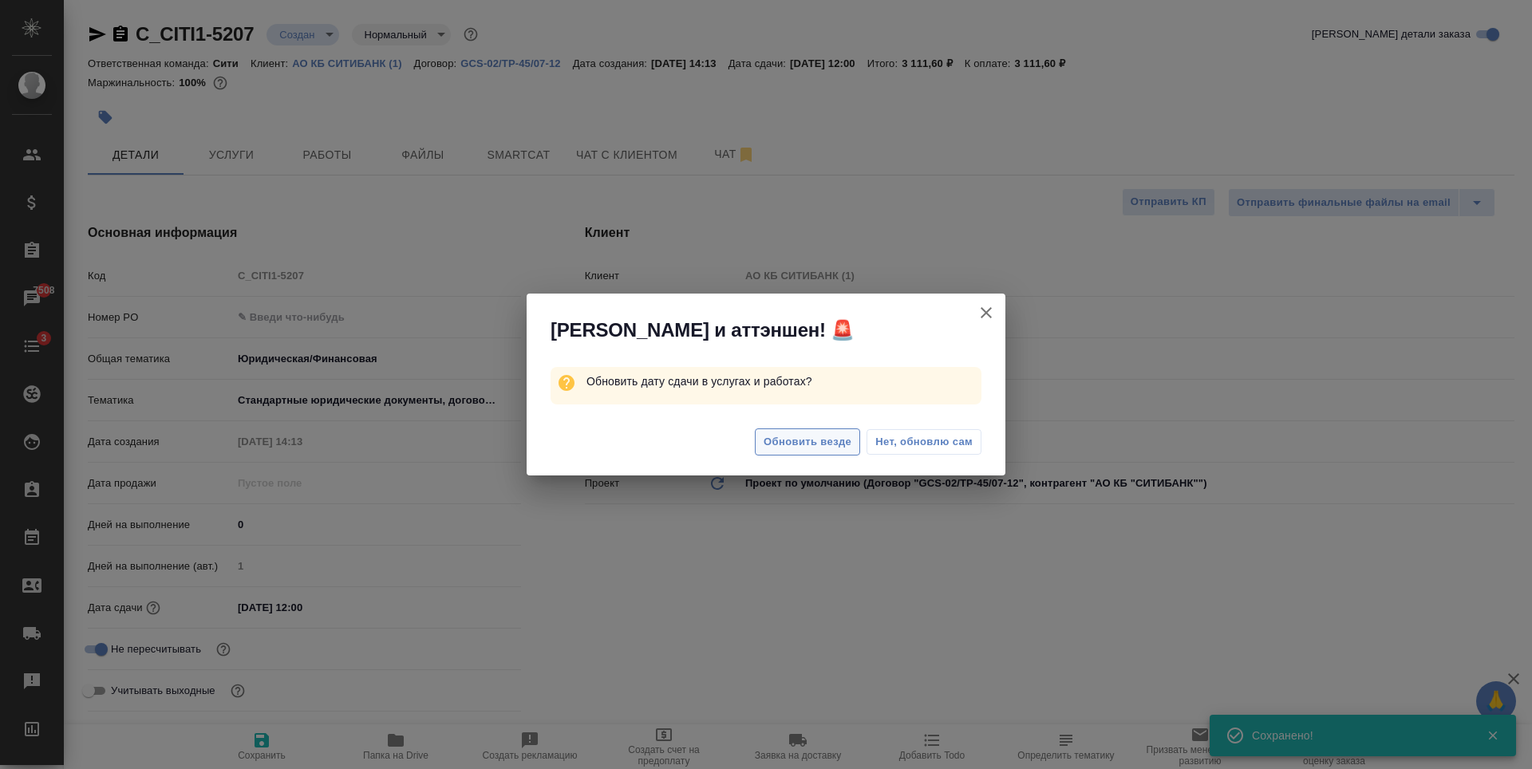
type textarea "x"
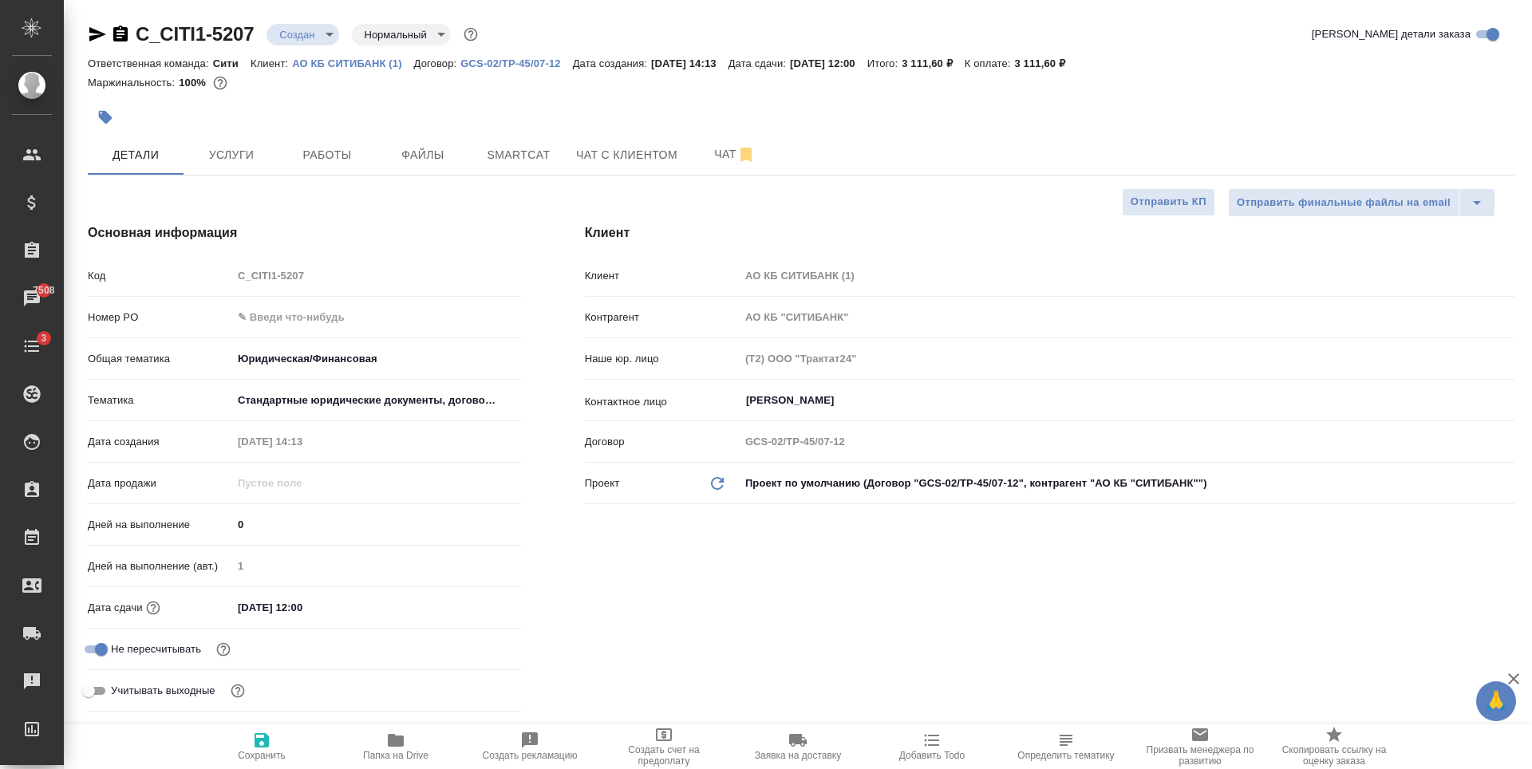
type textarea "x"
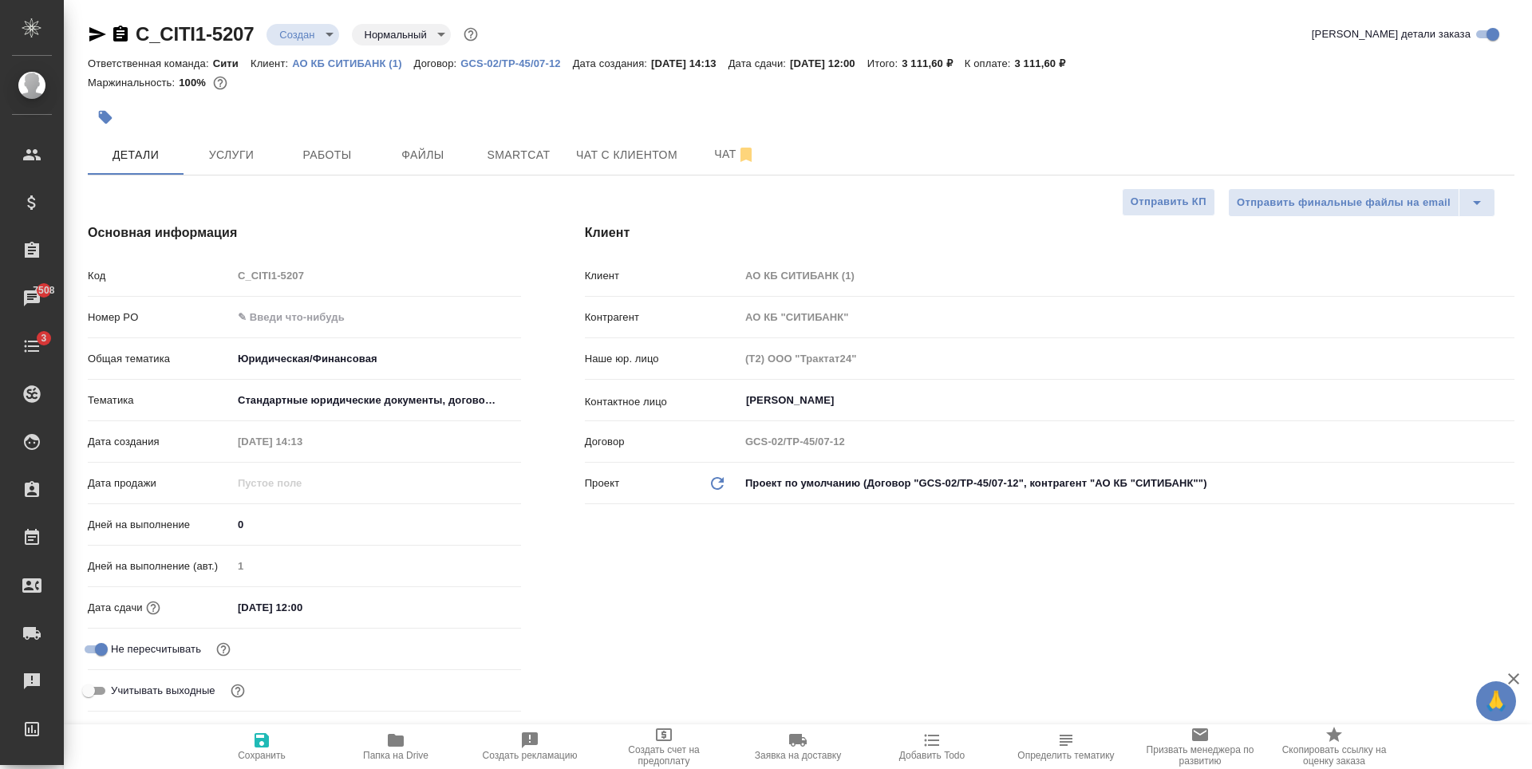
type textarea "x"
click at [294, 606] on input "27.08.2025 12:00" at bounding box center [303, 607] width 140 height 23
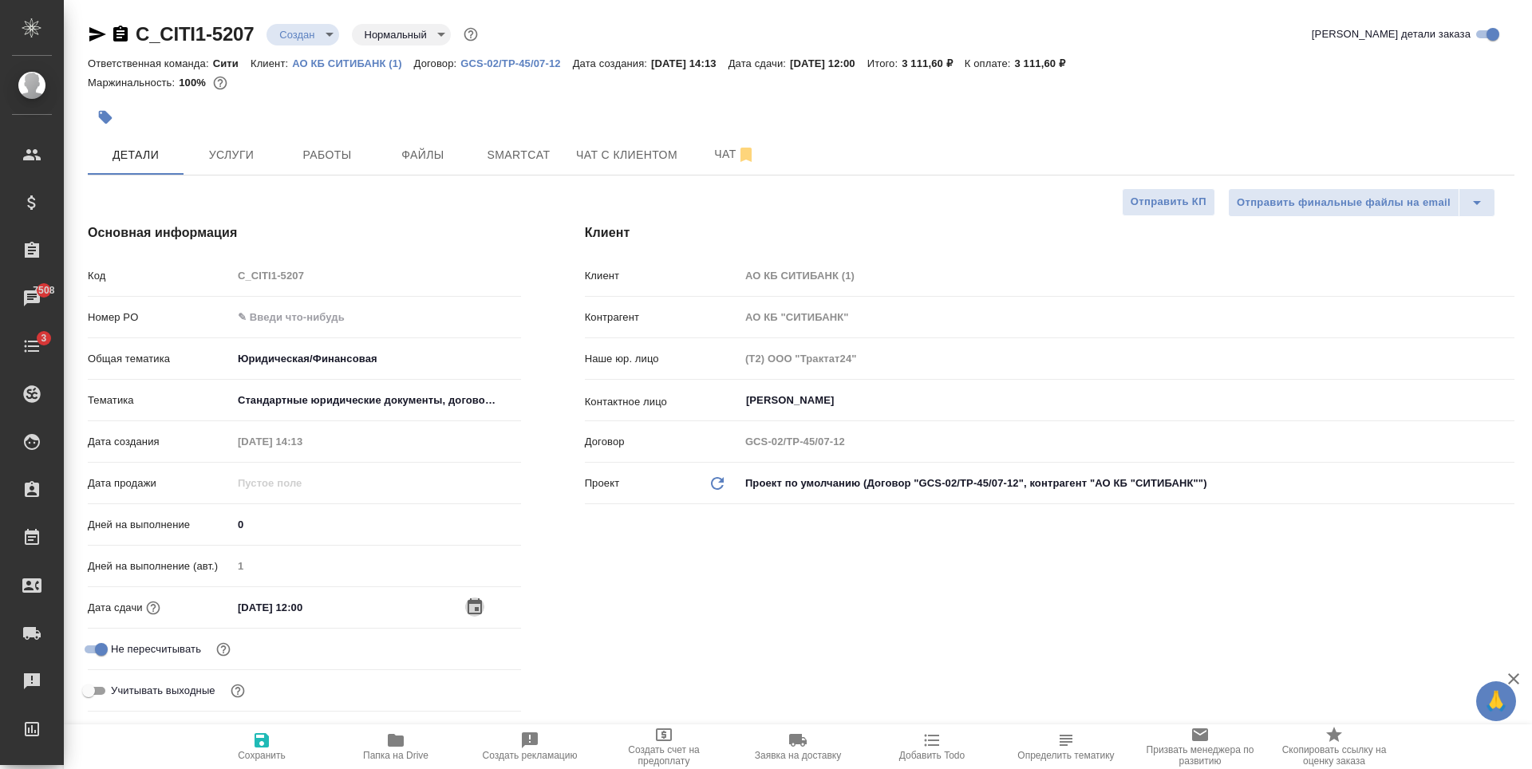
click at [468, 600] on icon "button" at bounding box center [475, 606] width 14 height 16
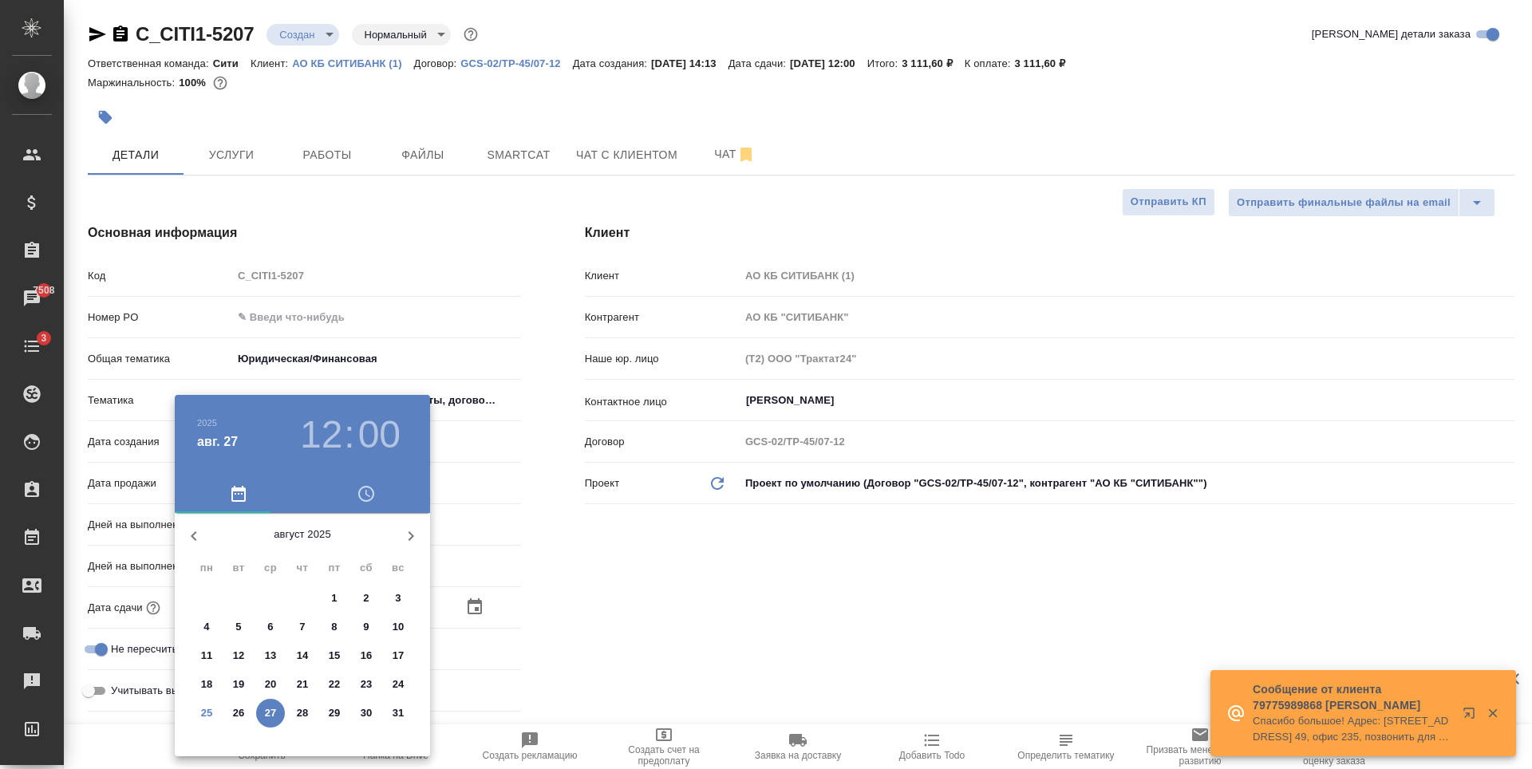
click at [330, 448] on h3 "12" at bounding box center [321, 435] width 42 height 45
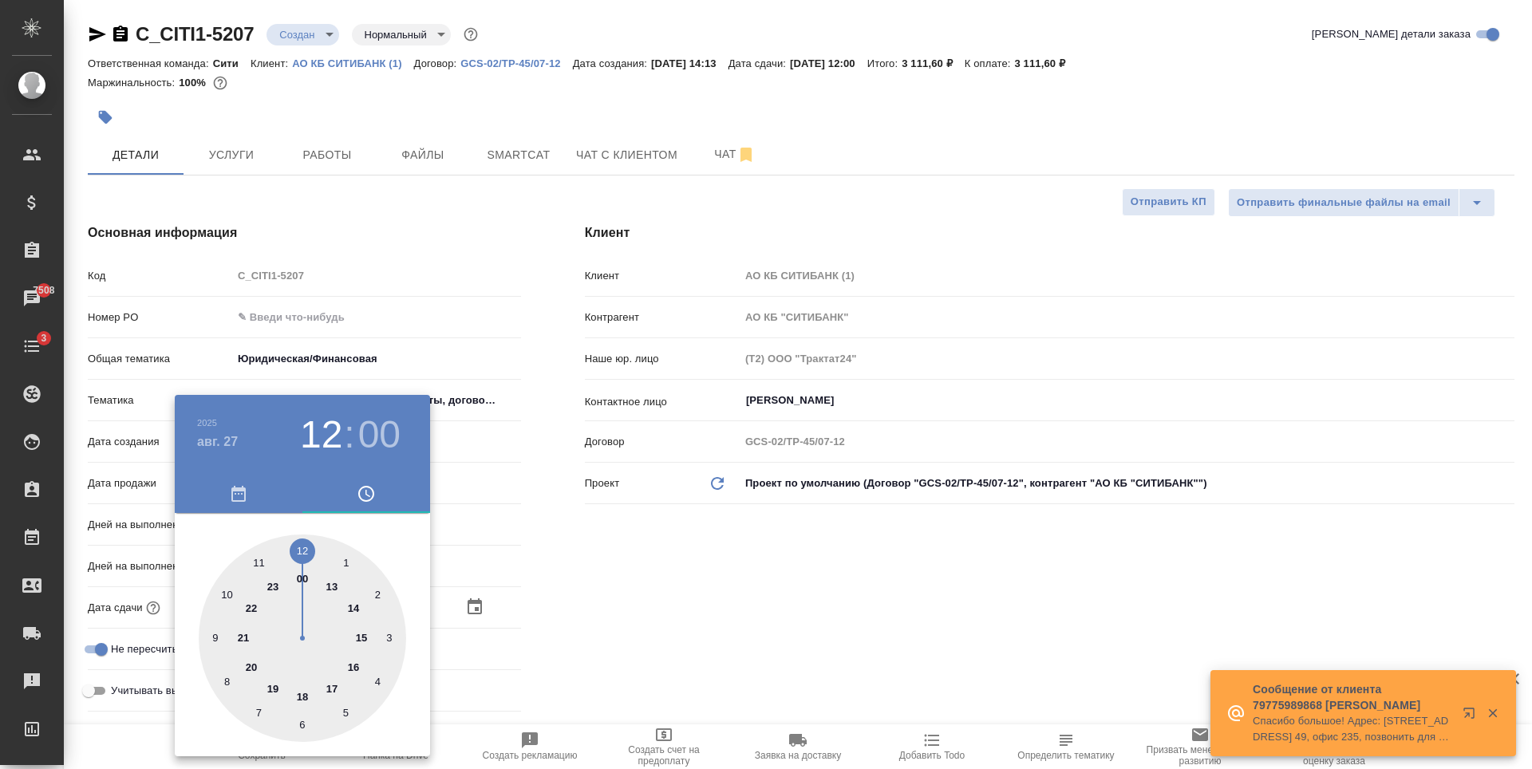
click at [302, 695] on div at bounding box center [302, 638] width 207 height 207
type input "27.08.2025 18:00"
type textarea "x"
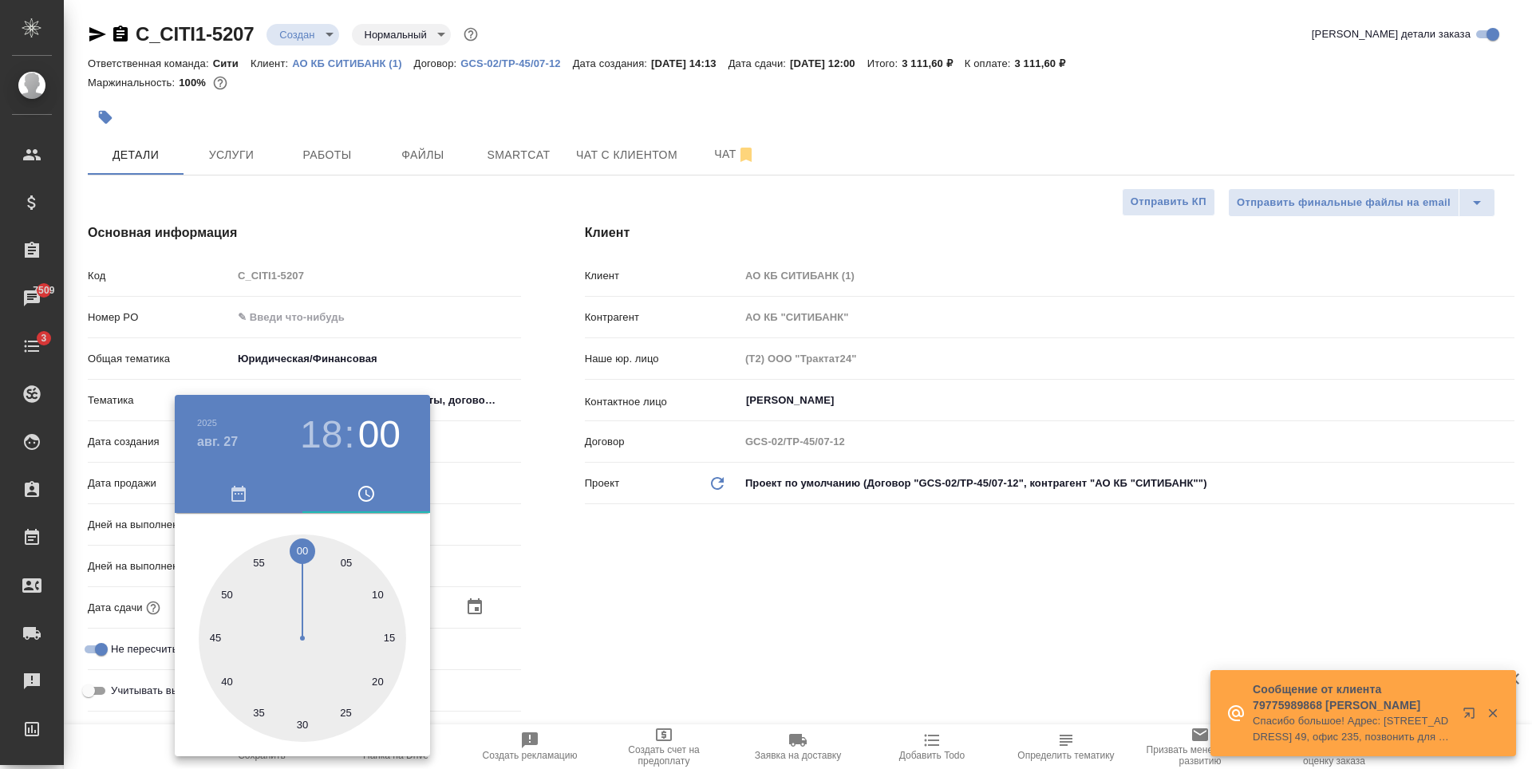
drag, startPoint x: 601, startPoint y: 531, endPoint x: 286, endPoint y: 646, distance: 334.5
click at [602, 531] on div at bounding box center [766, 384] width 1532 height 769
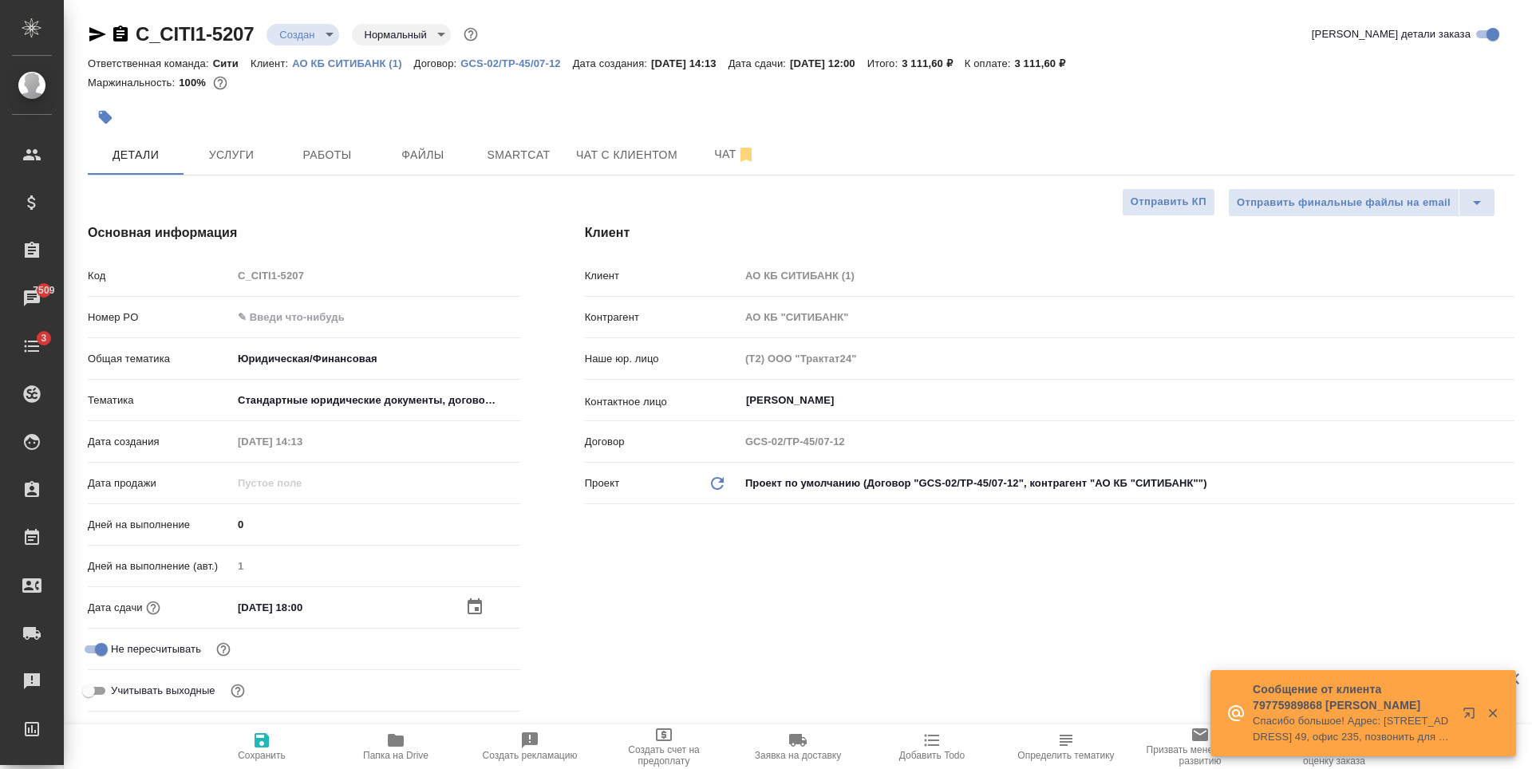
click at [276, 733] on span "Сохранить" at bounding box center [261, 746] width 115 height 30
type textarea "x"
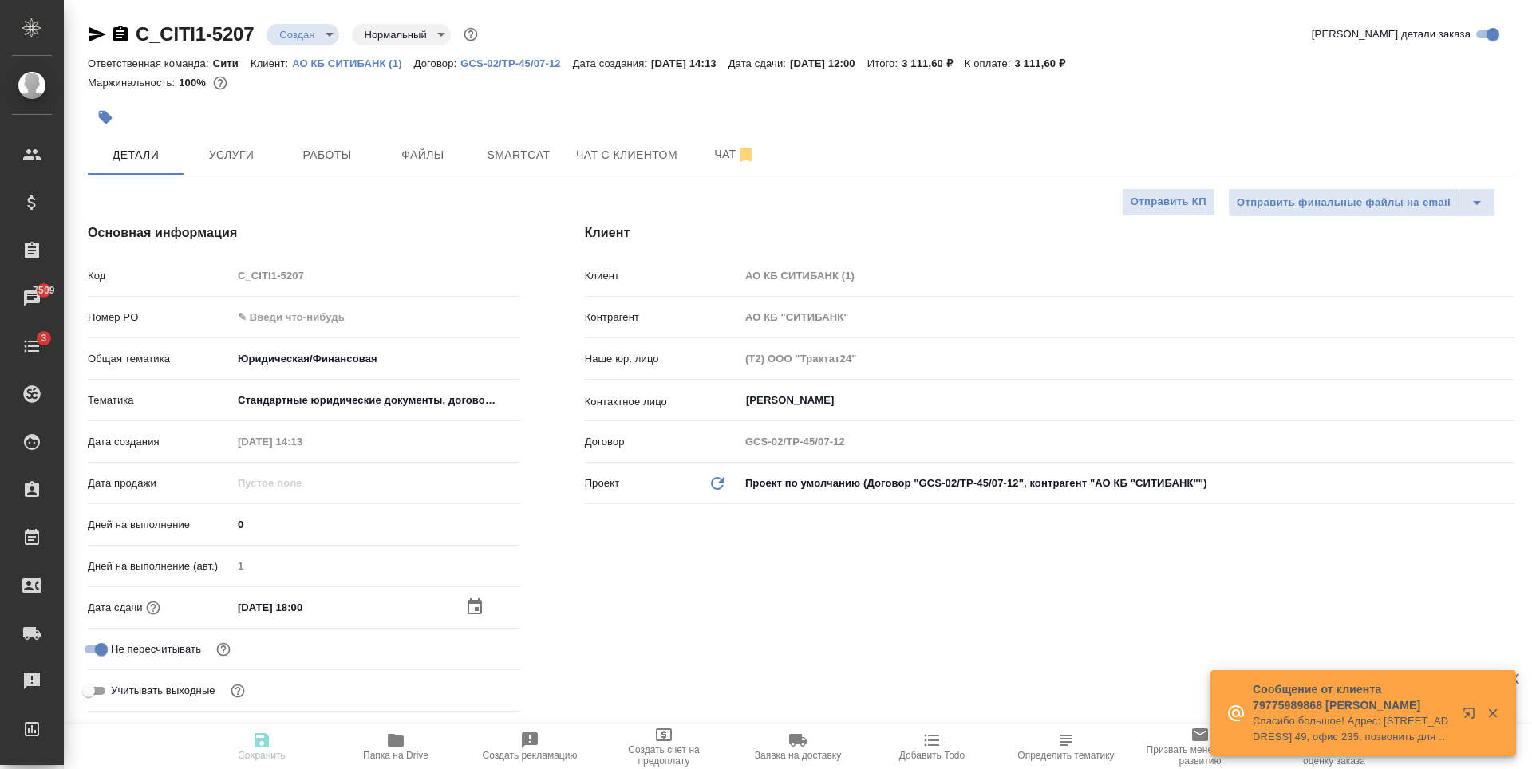
type textarea "x"
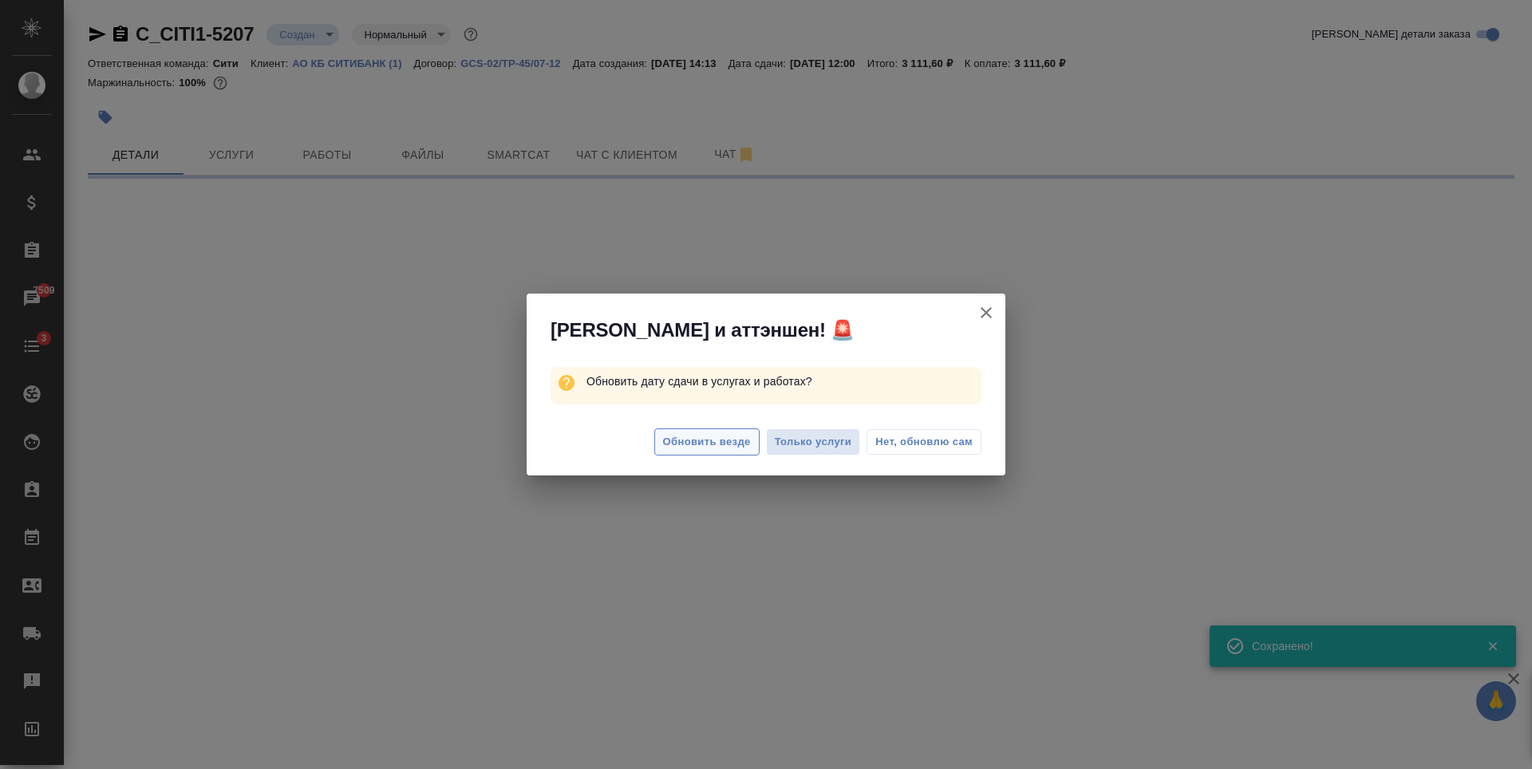
select select "RU"
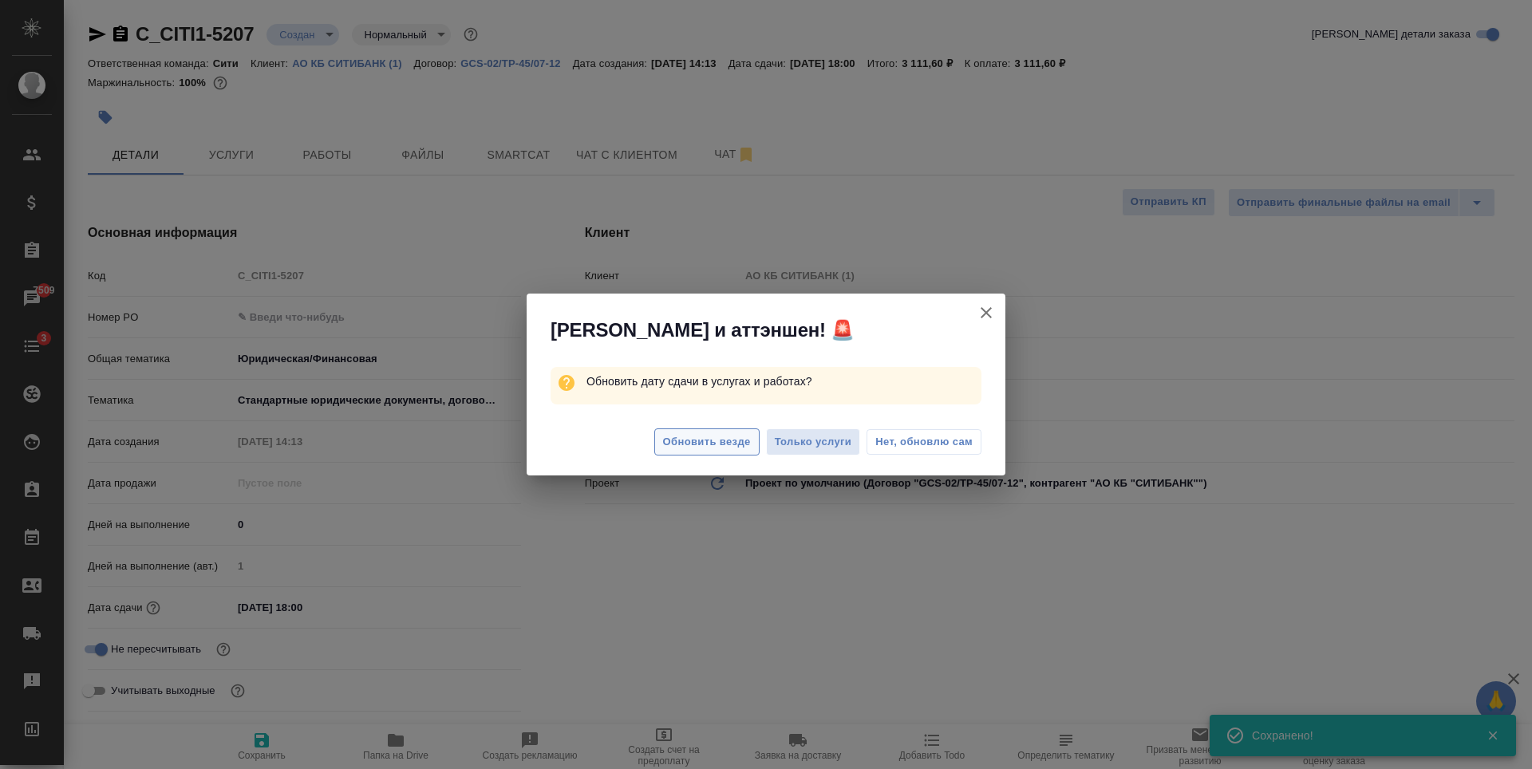
type textarea "x"
click at [708, 444] on span "Обновить везде" at bounding box center [707, 442] width 88 height 18
type textarea "x"
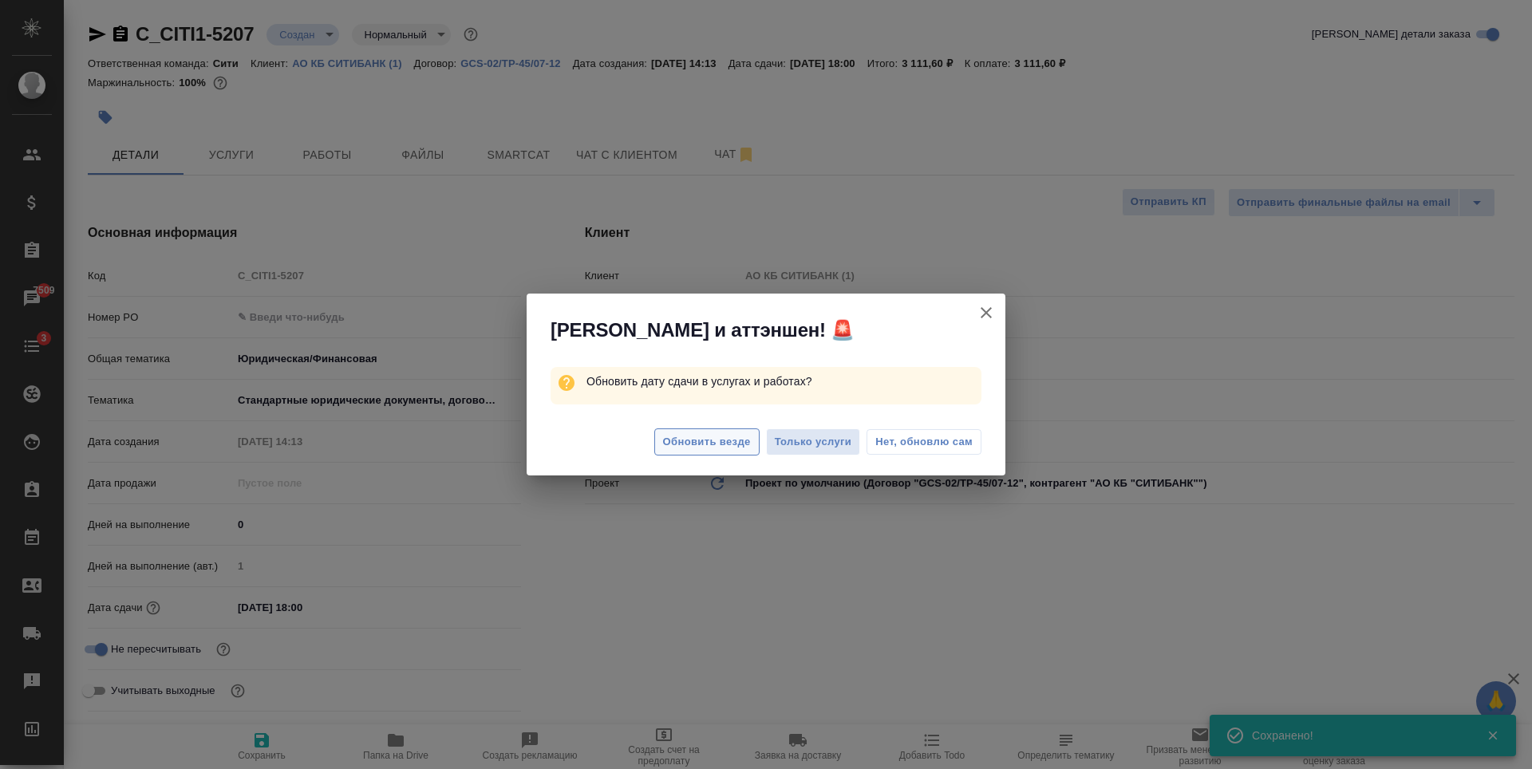
type textarea "x"
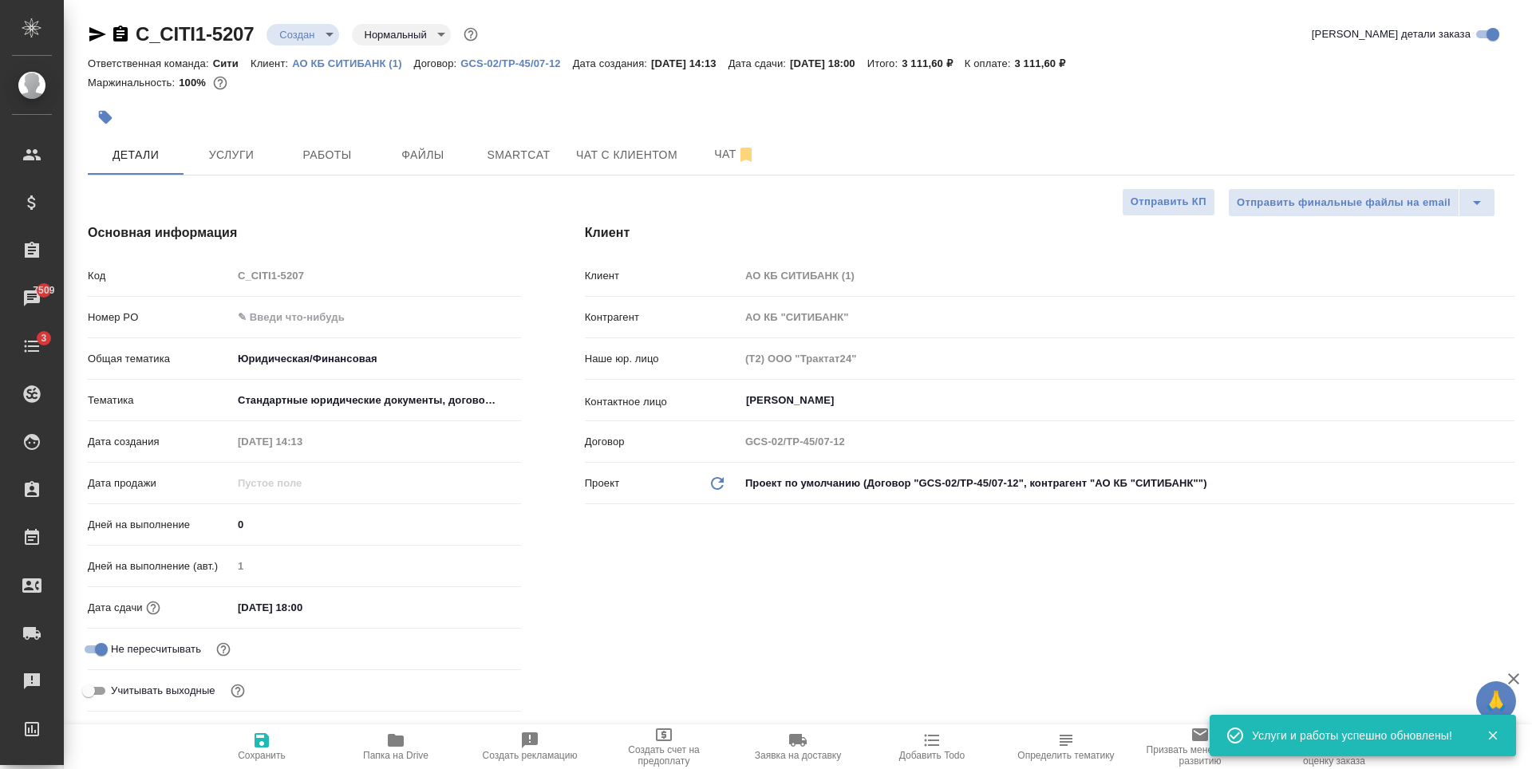
click at [795, 610] on div "Клиент Клиент АО КБ СИТИБАНК (1) Контрагент АО КБ "СИТИБАНК" Наше юр. лицо (Т2)…" at bounding box center [1049, 471] width 993 height 559
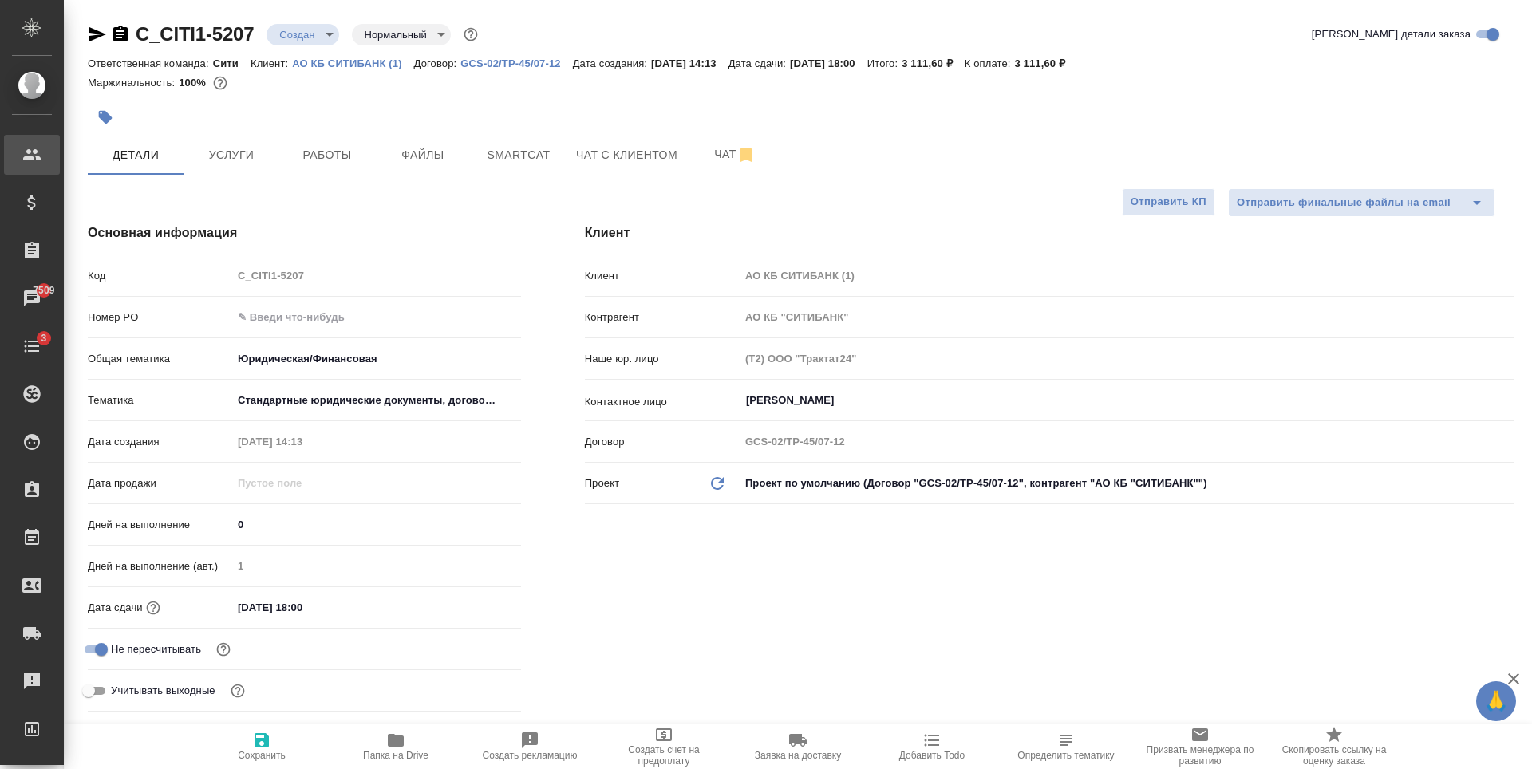
type textarea "x"
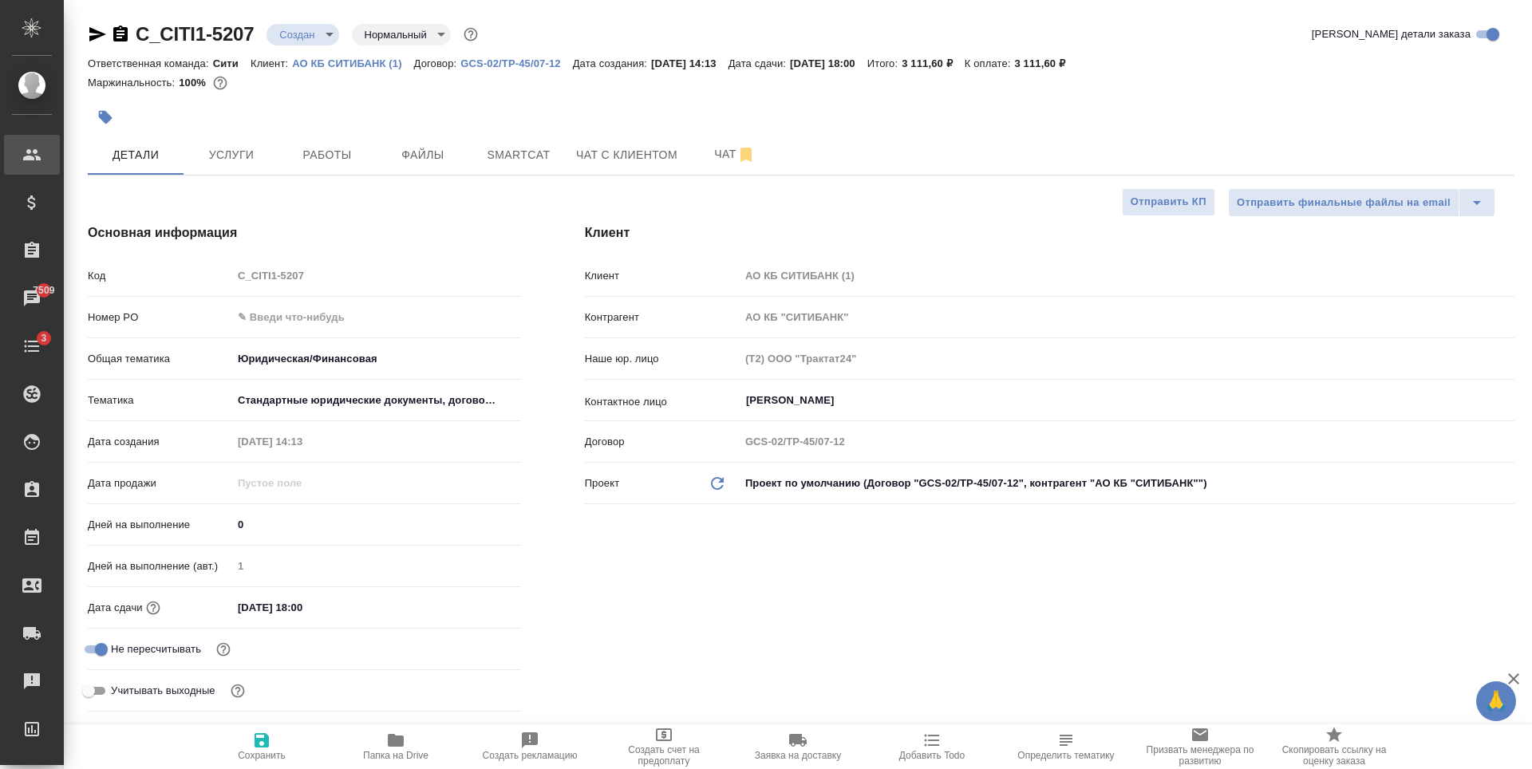
type textarea "x"
click at [259, 149] on span "Услуги" at bounding box center [231, 155] width 77 height 20
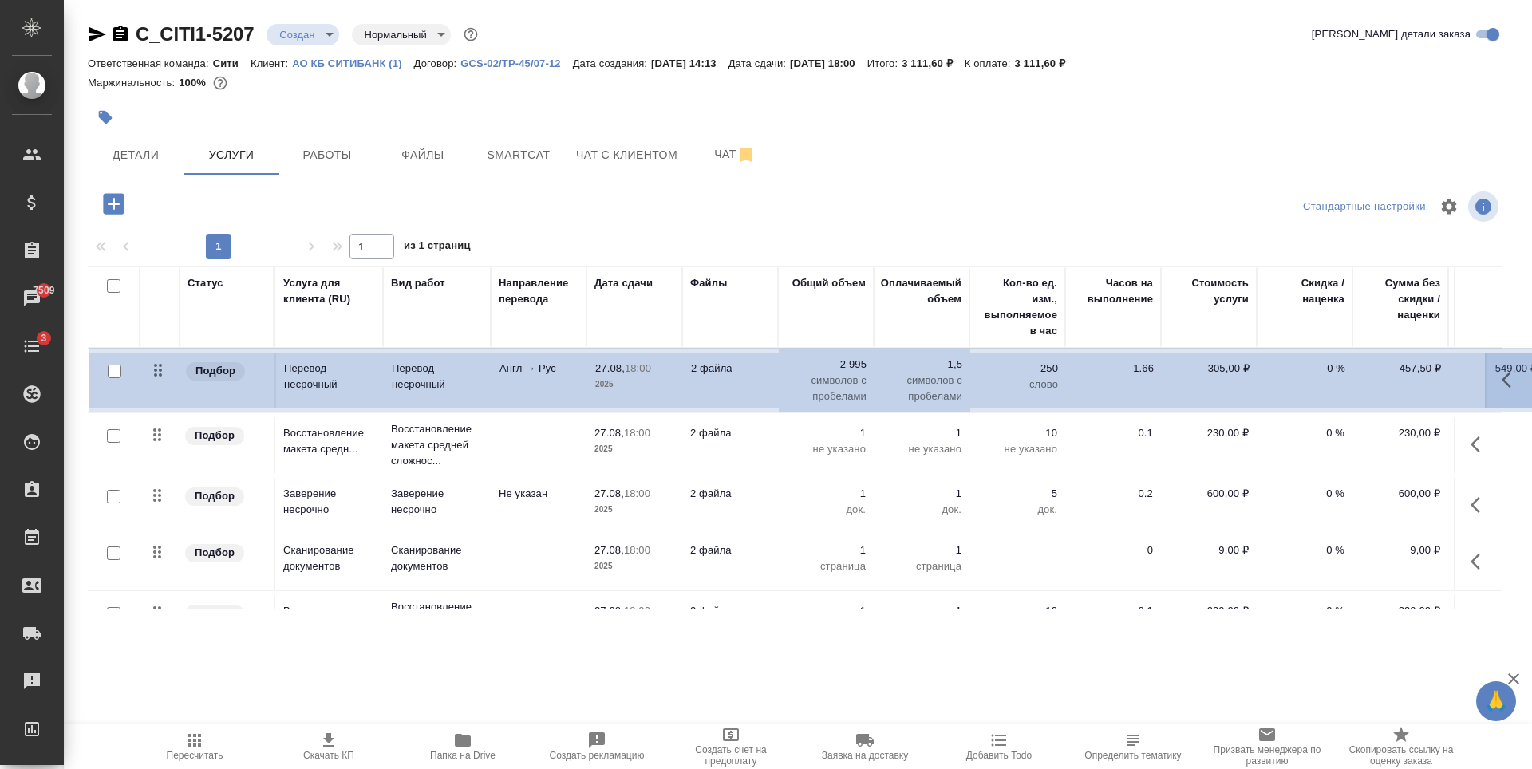
drag, startPoint x: 158, startPoint y: 557, endPoint x: 159, endPoint y: 365, distance: 192.3
click at [159, 365] on table "Статус Услуга для клиента (RU) Вид работ Направление перевода Дата сдачи Файлы …" at bounding box center [840, 550] width 1504 height 567
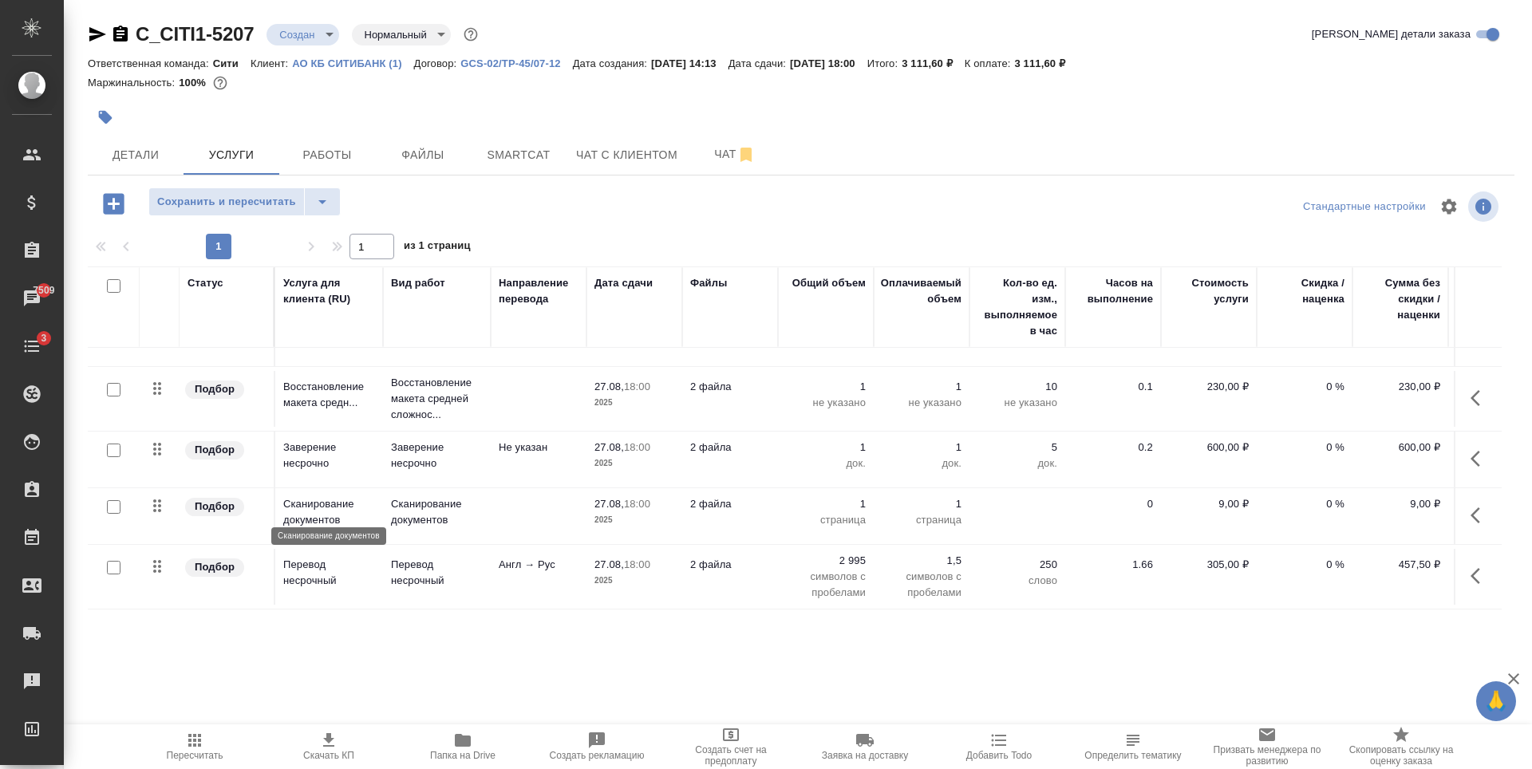
scroll to position [236, 0]
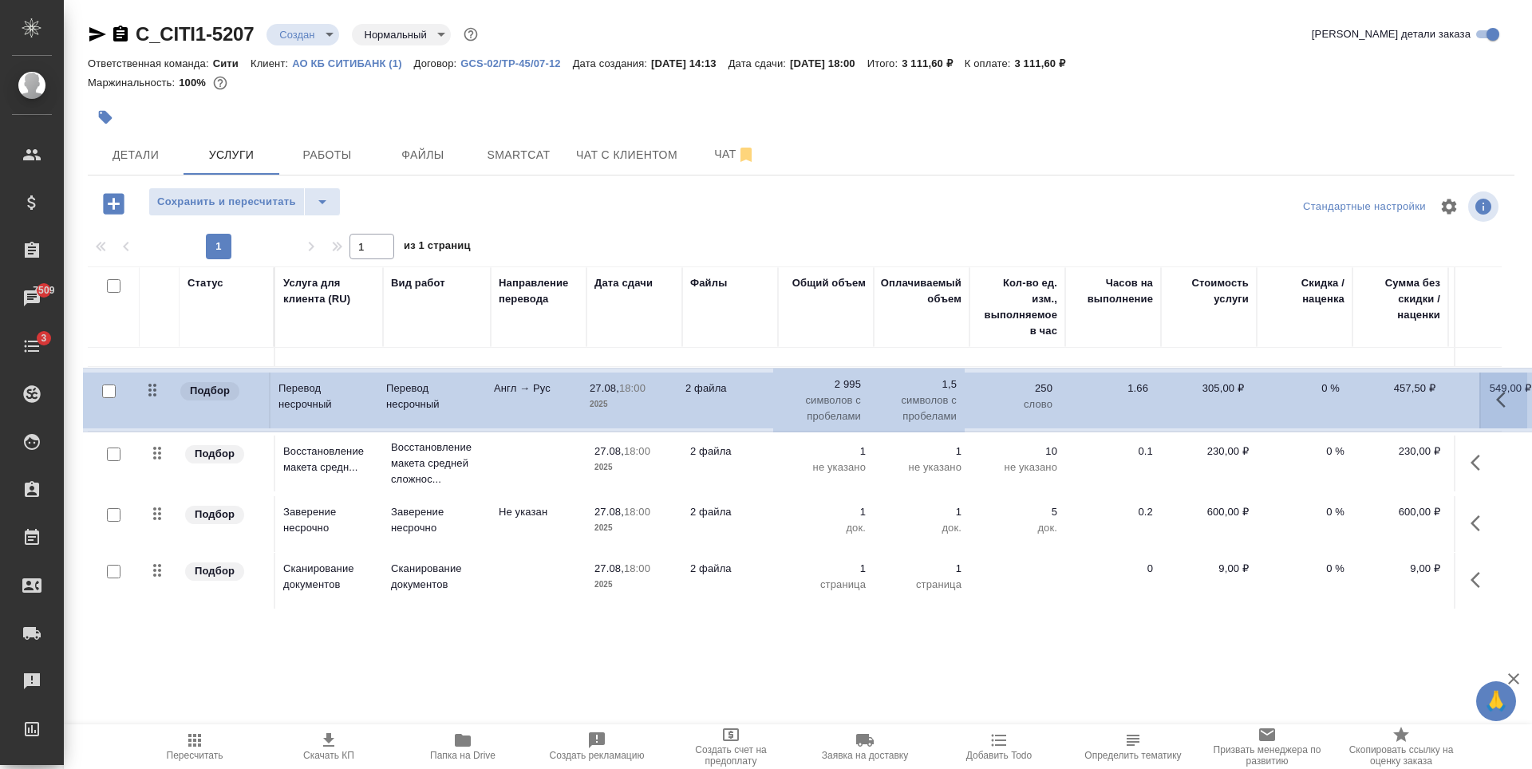
drag, startPoint x: 159, startPoint y: 559, endPoint x: 154, endPoint y: 388, distance: 170.8
click at [154, 388] on table "Статус Услуга для клиента (RU) Вид работ Направление перевода Дата сдачи Файлы …" at bounding box center [840, 325] width 1504 height 567
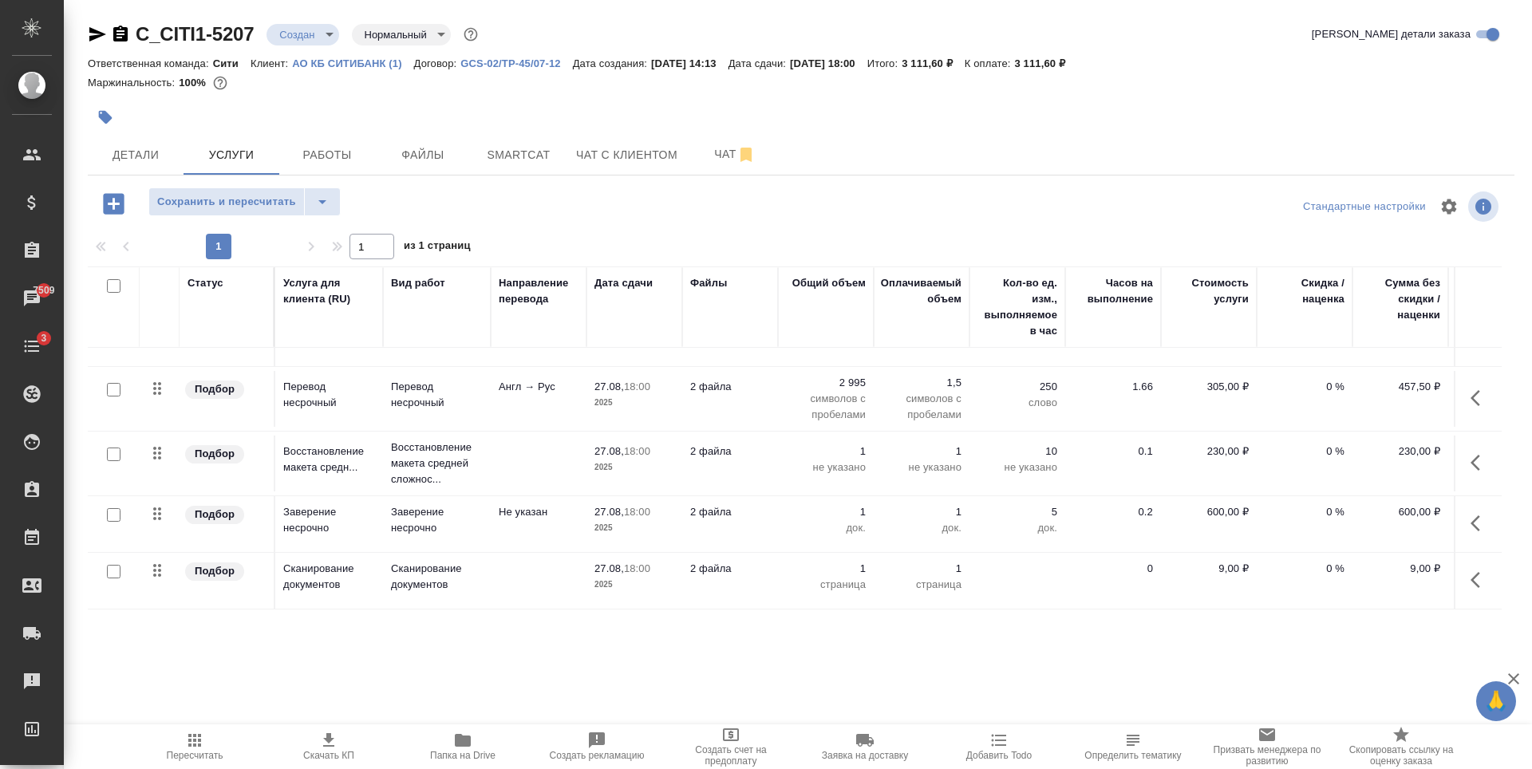
click at [361, 663] on div ".cls-1 fill:#fff; AWATERA Zaytseva Svetlana Клиенты Спецификации Заказы 7509 Ча…" at bounding box center [766, 384] width 1532 height 769
click at [346, 382] on p "Перевод несрочный" at bounding box center [329, 395] width 92 height 32
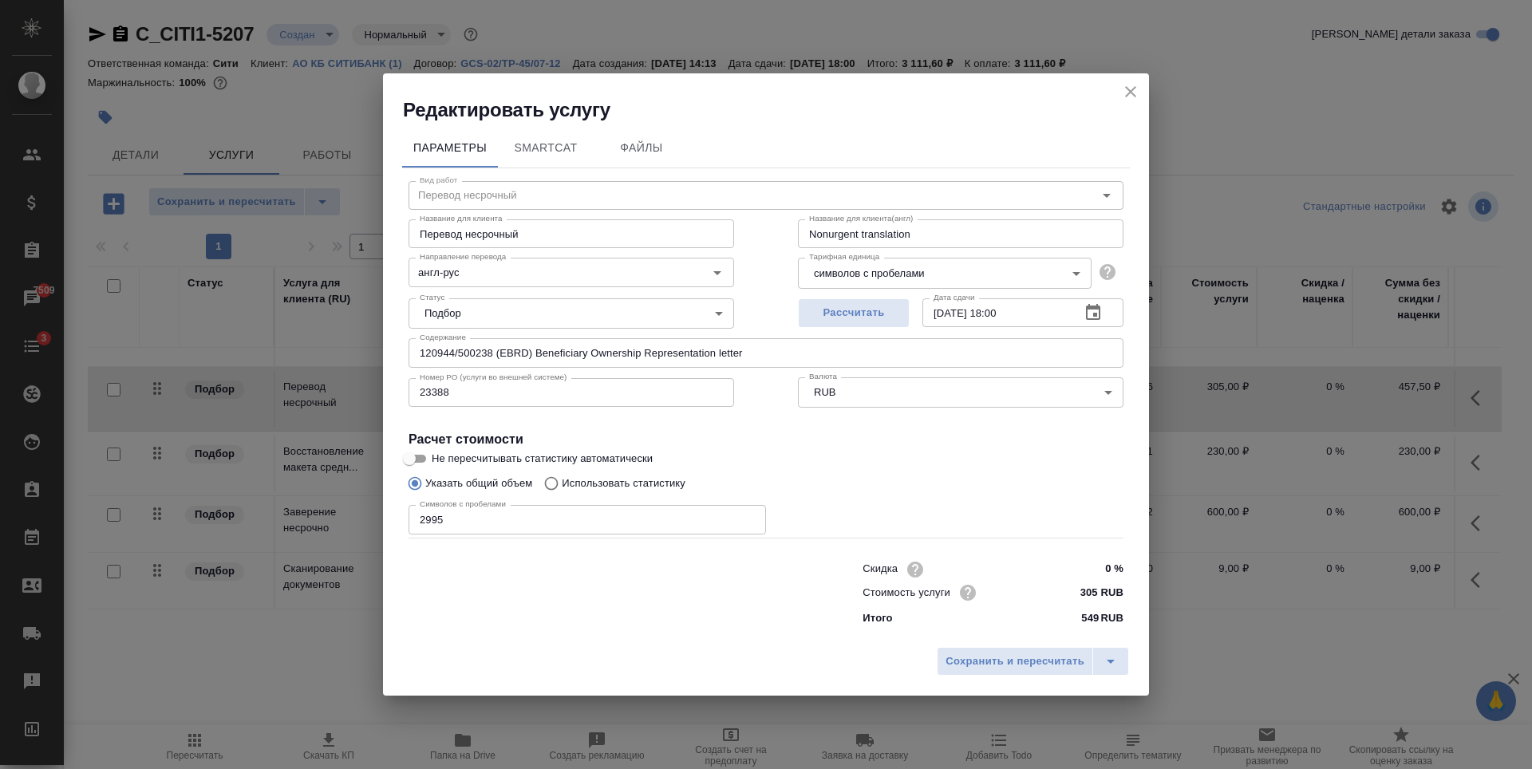
click at [1129, 97] on icon "close" at bounding box center [1130, 91] width 19 height 19
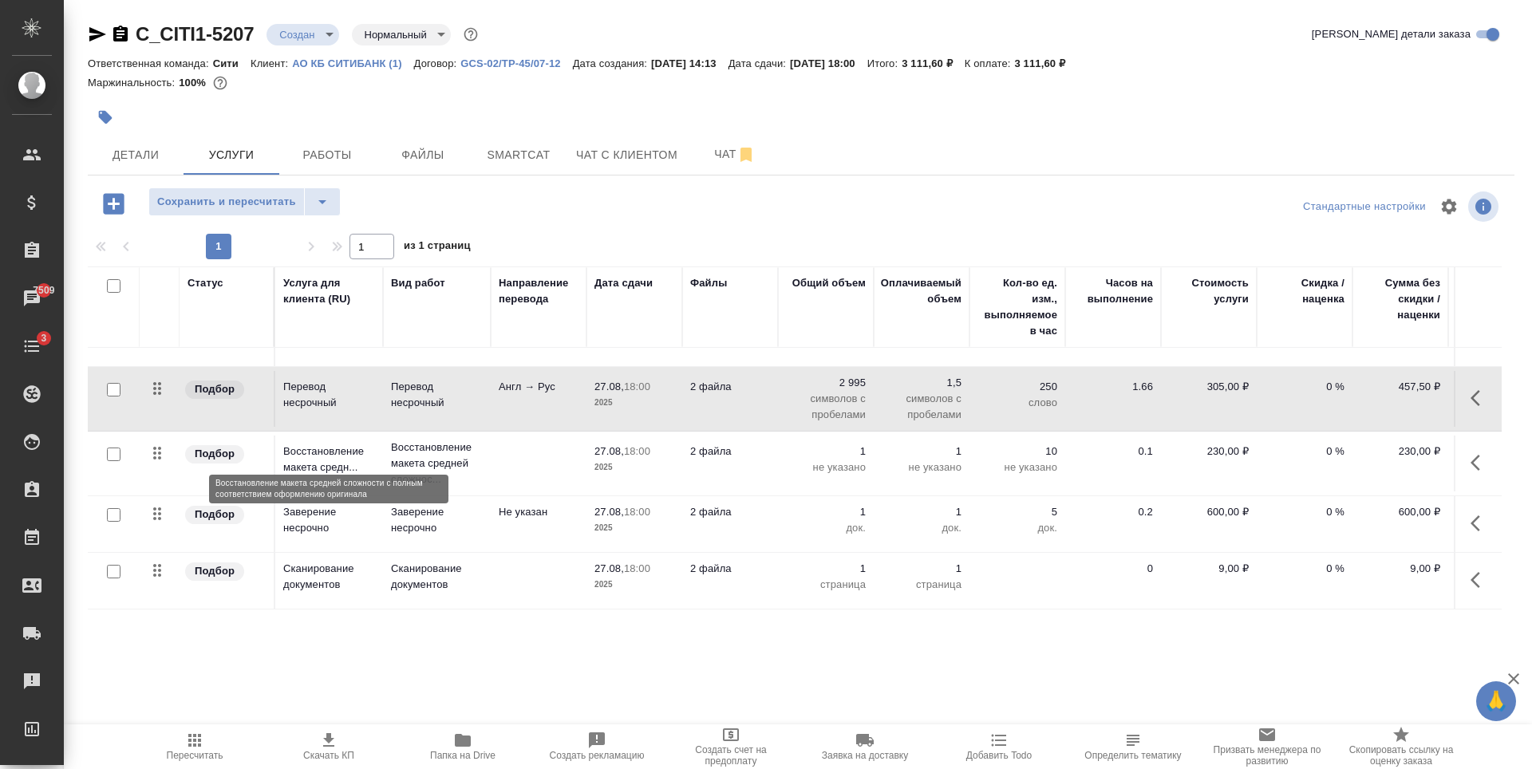
click at [369, 457] on p "Восстановление макета средн..." at bounding box center [329, 460] width 92 height 32
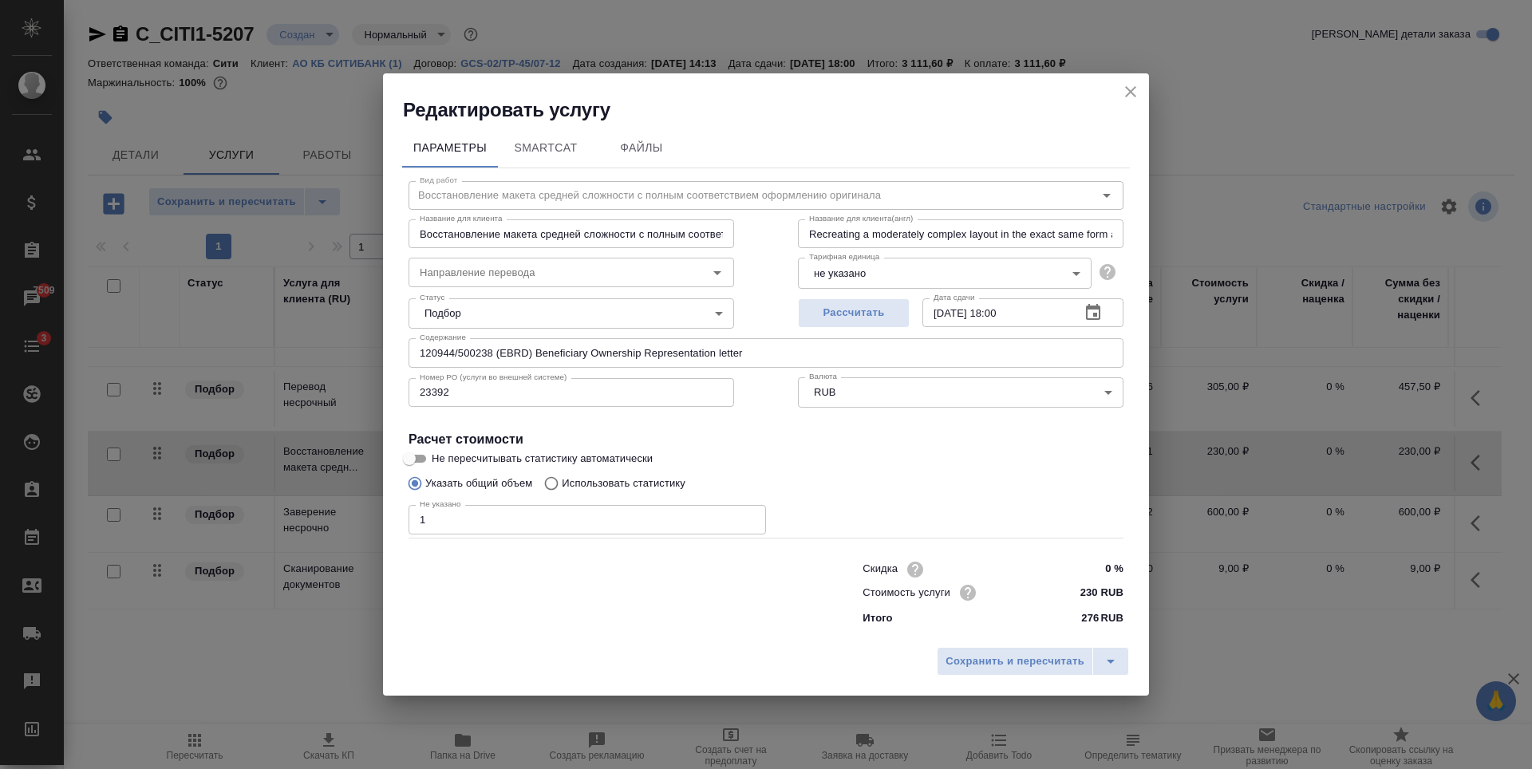
click at [1126, 85] on icon "close" at bounding box center [1130, 91] width 19 height 19
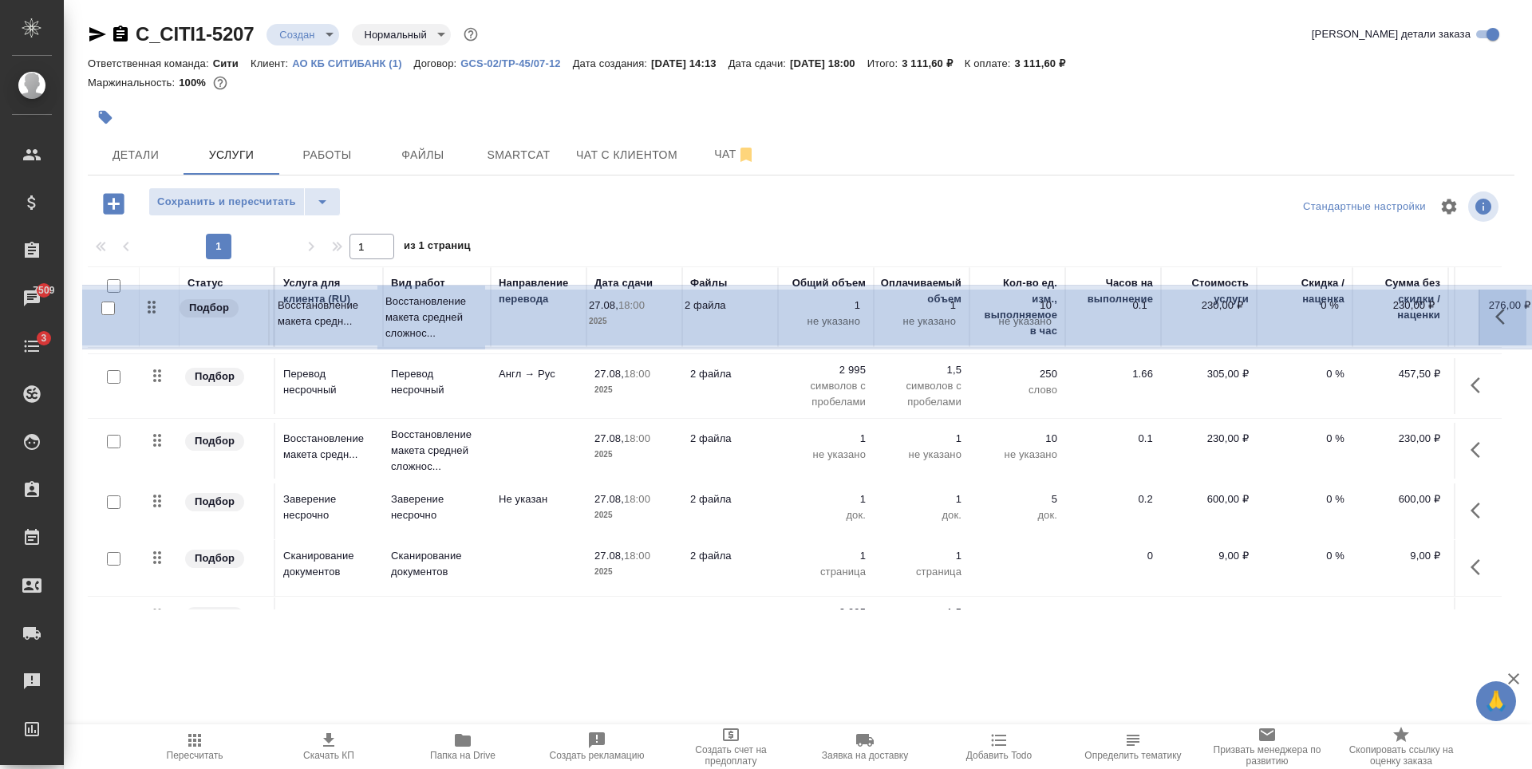
scroll to position [0, 0]
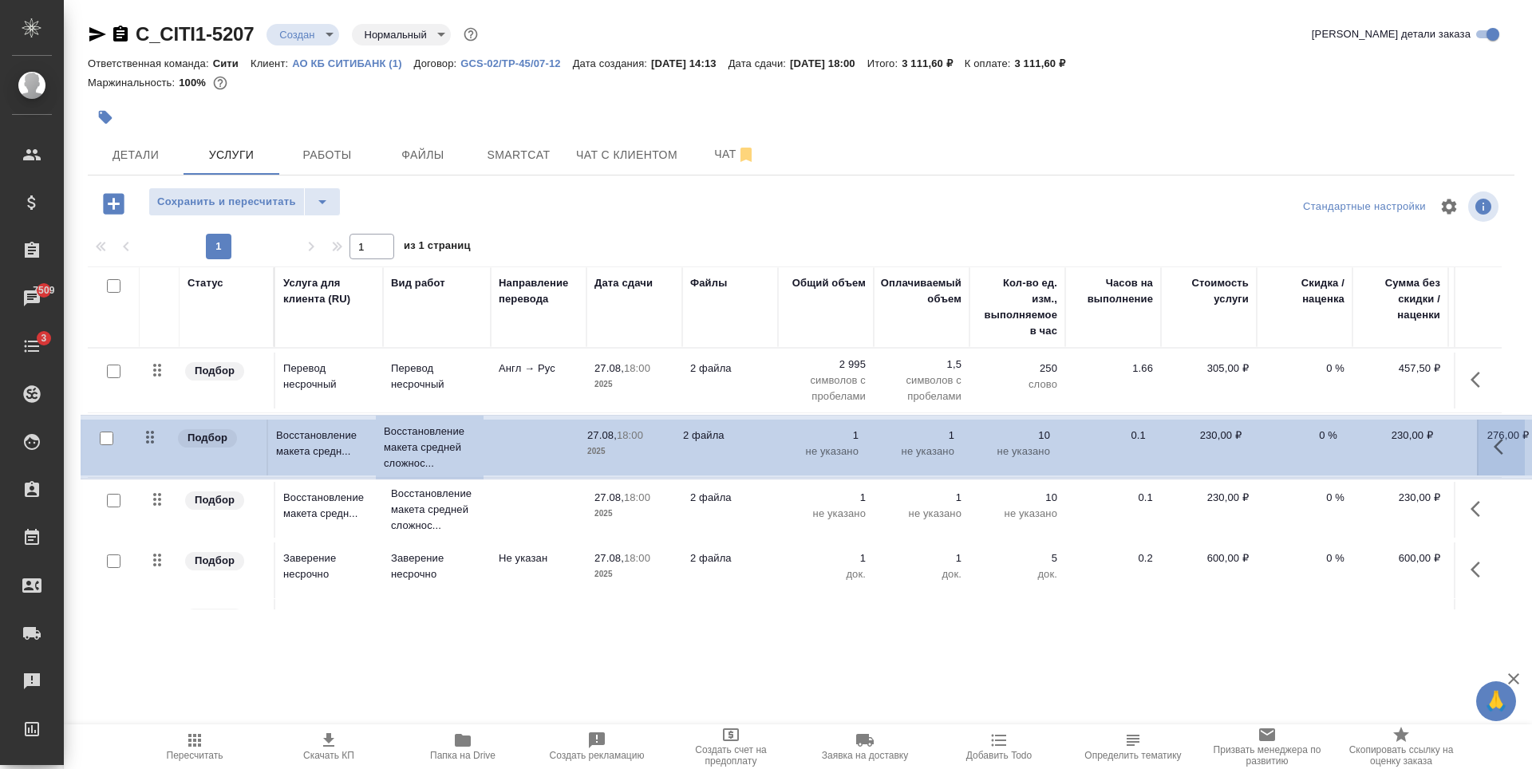
drag, startPoint x: 161, startPoint y: 445, endPoint x: 171, endPoint y: 511, distance: 66.9
click at [156, 417] on table "Статус Услуга для клиента (RU) Вид работ Направление перевода Дата сдачи Файлы …" at bounding box center [840, 551] width 1504 height 568
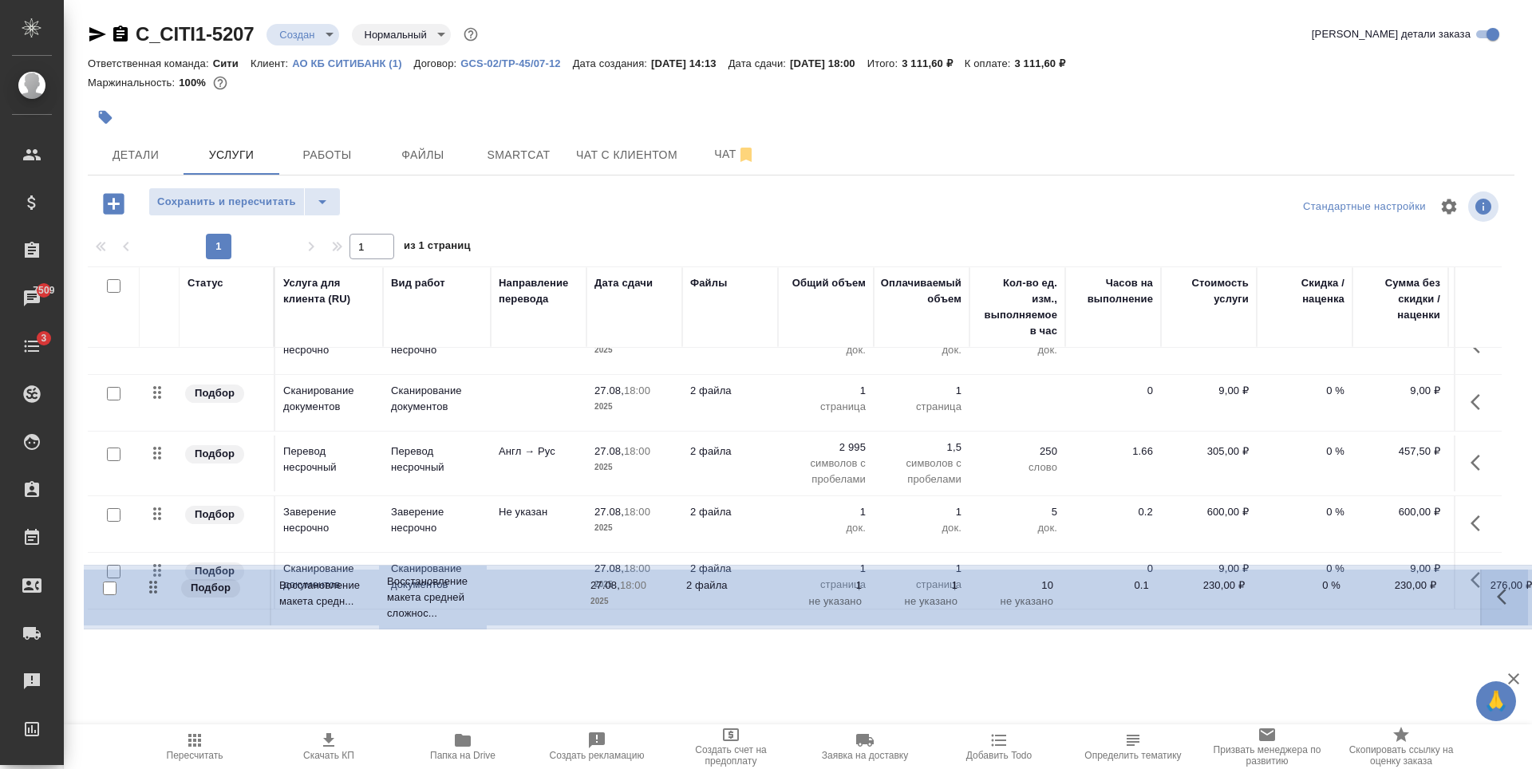
scroll to position [227, 0]
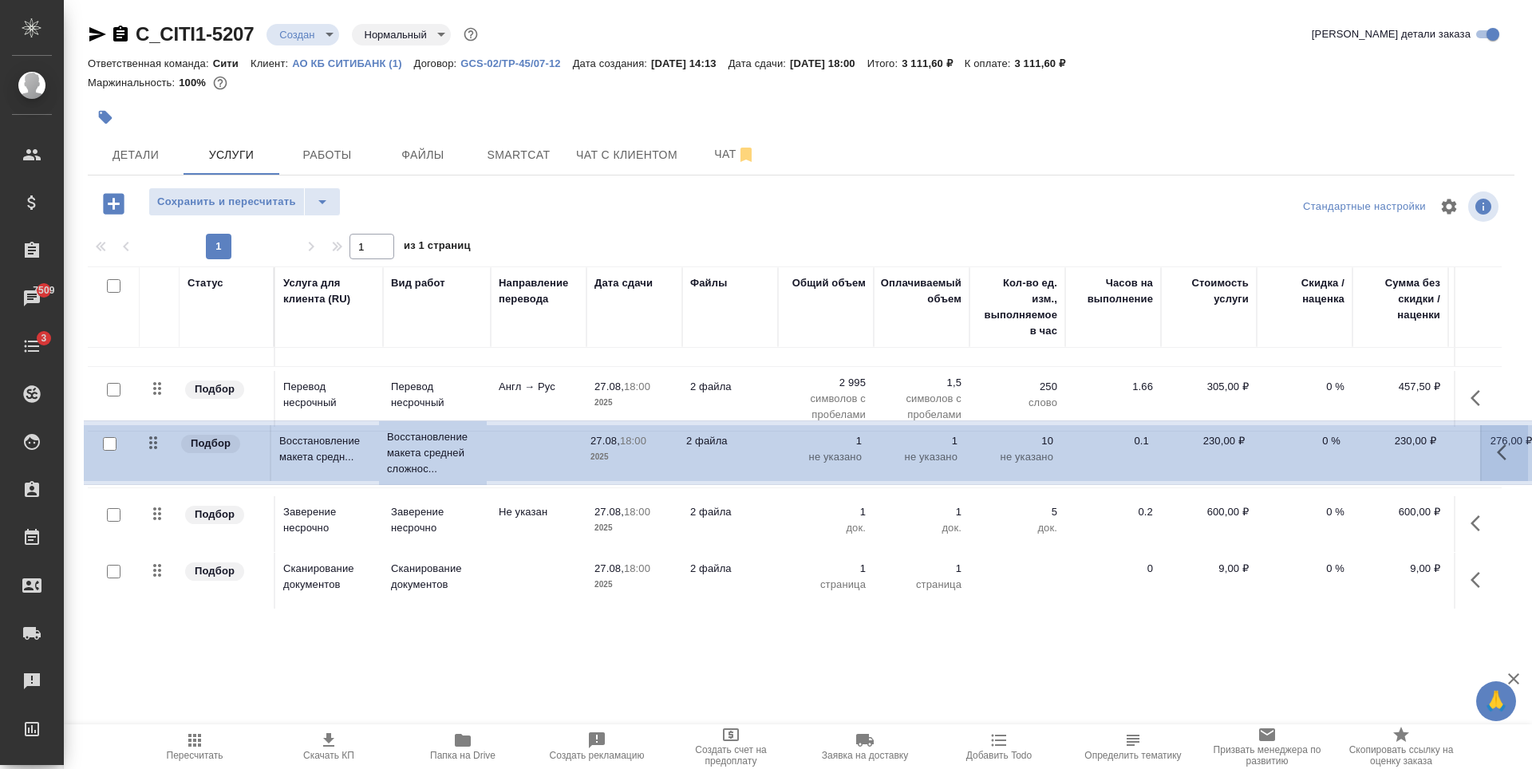
click at [154, 446] on table "Статус Услуга для клиента (RU) Вид работ Направление перевода Дата сдачи Файлы …" at bounding box center [840, 325] width 1504 height 568
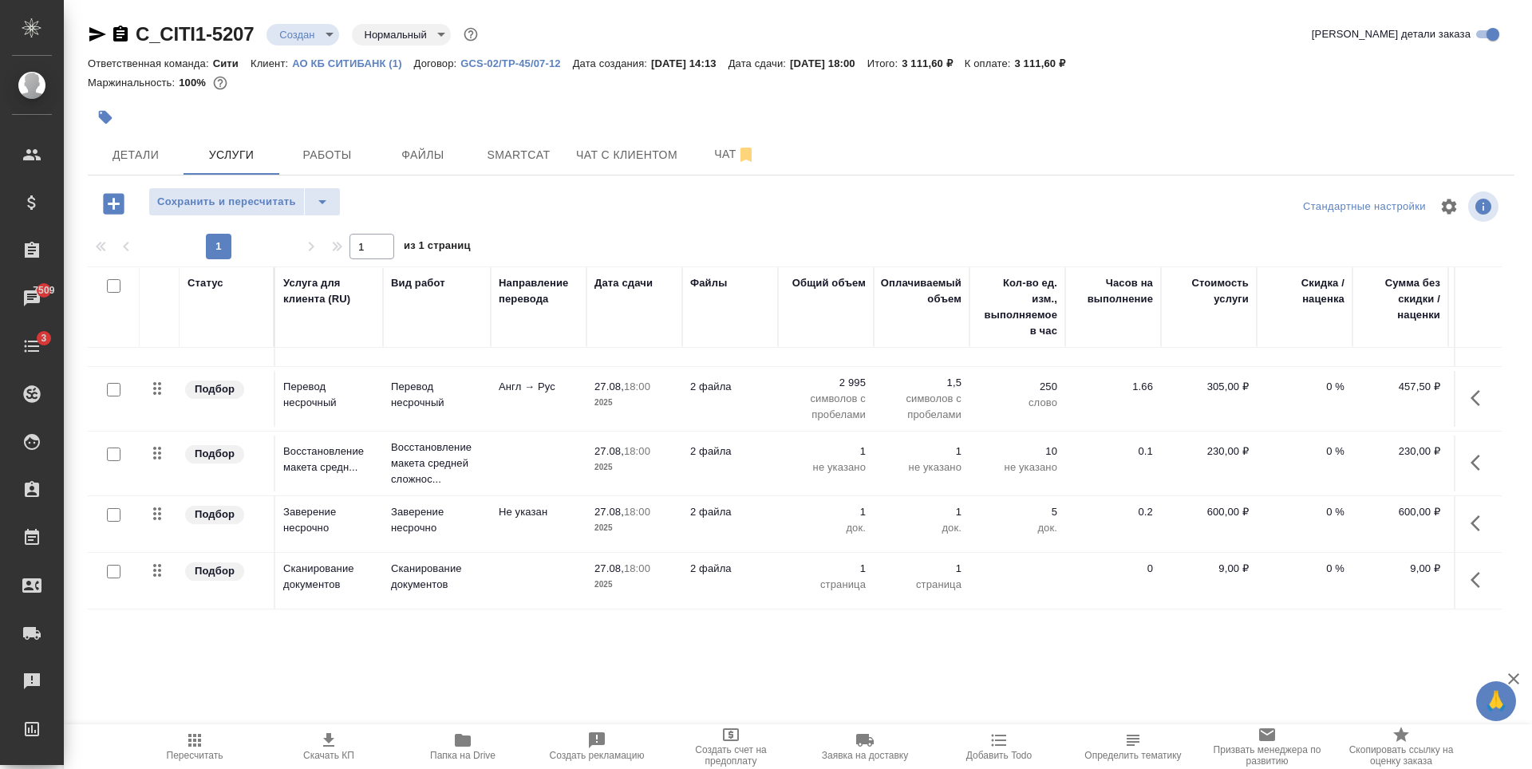
click at [295, 519] on p "Заверение несрочно" at bounding box center [329, 520] width 92 height 32
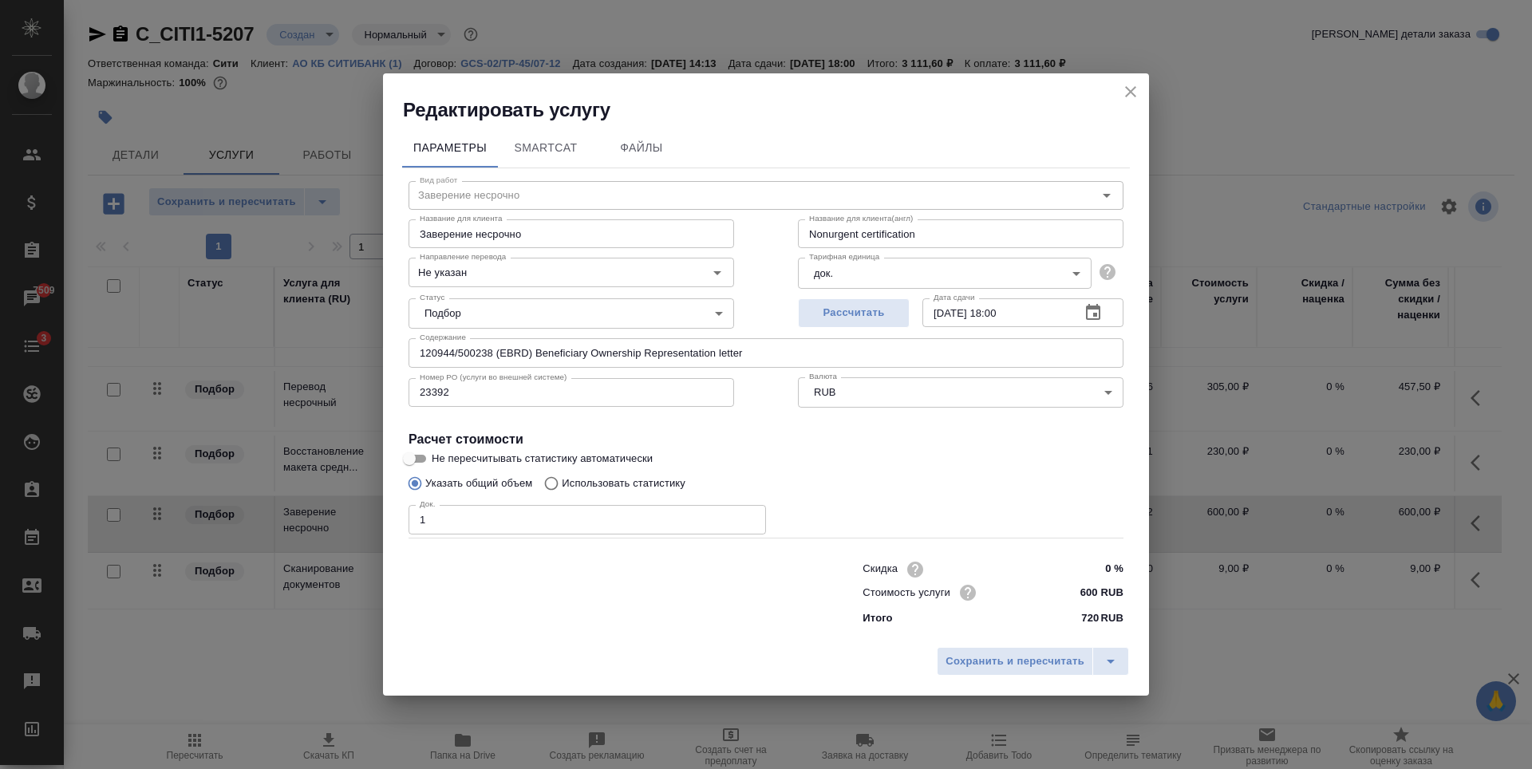
click at [1129, 97] on icon "close" at bounding box center [1130, 91] width 19 height 19
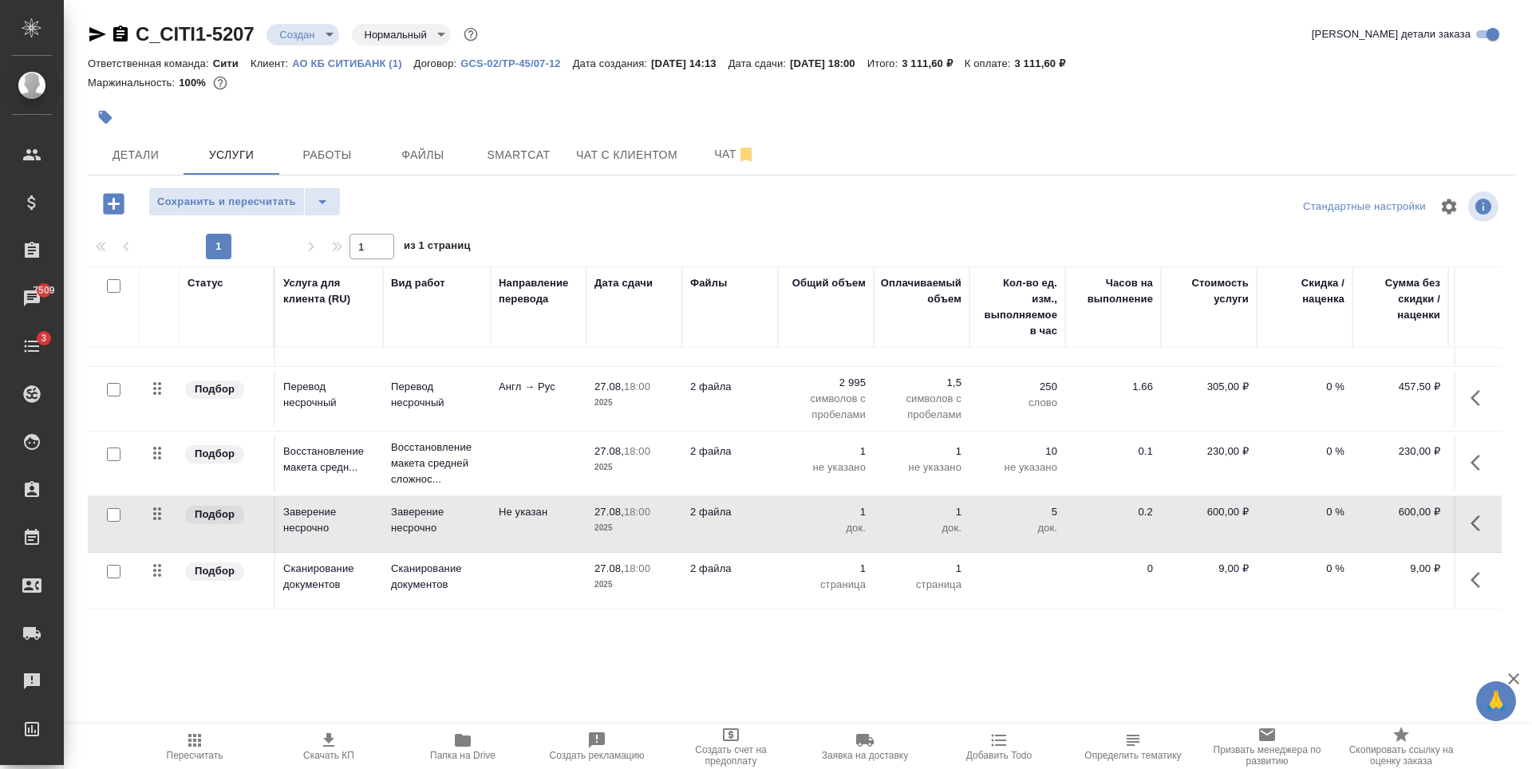
click at [337, 562] on p "Сканирование документов" at bounding box center [329, 577] width 92 height 32
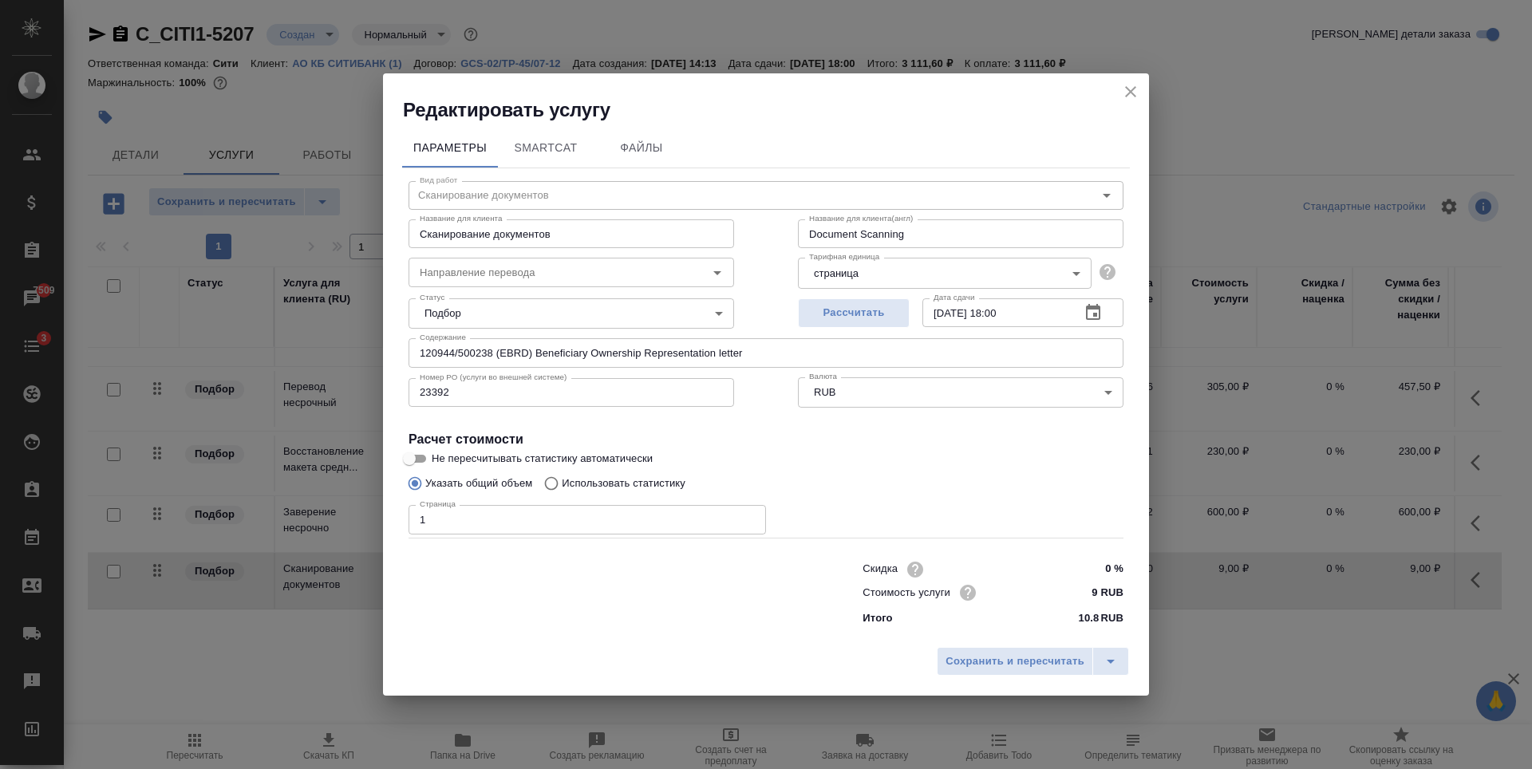
click at [1129, 89] on icon "close" at bounding box center [1130, 91] width 11 height 11
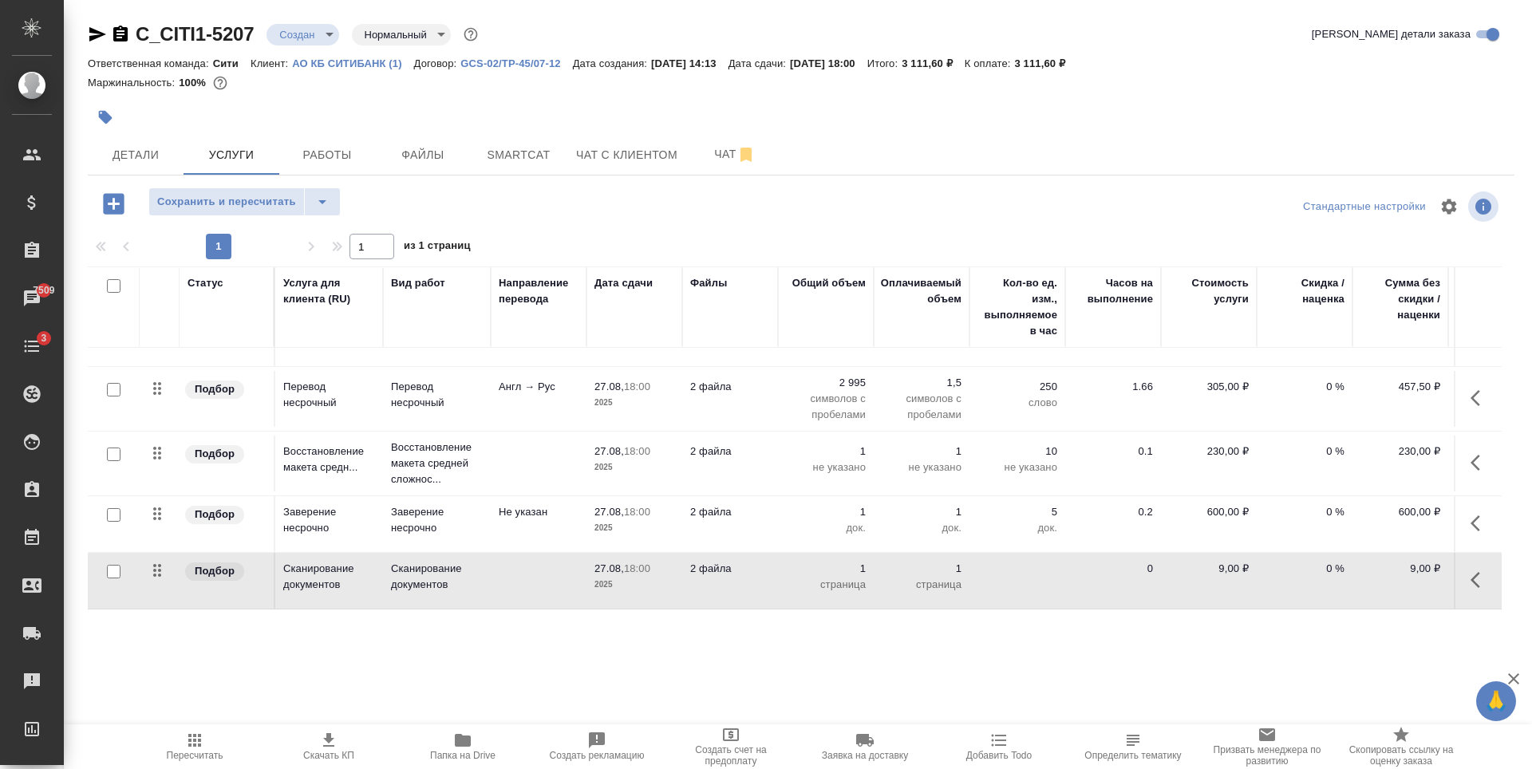
click at [311, 681] on div ".cls-1 fill:#fff; AWATERA Zaytseva Svetlana Клиенты Спецификации Заказы 7509 Ча…" at bounding box center [766, 384] width 1532 height 769
click at [254, 201] on span "Сохранить и пересчитать" at bounding box center [226, 202] width 139 height 18
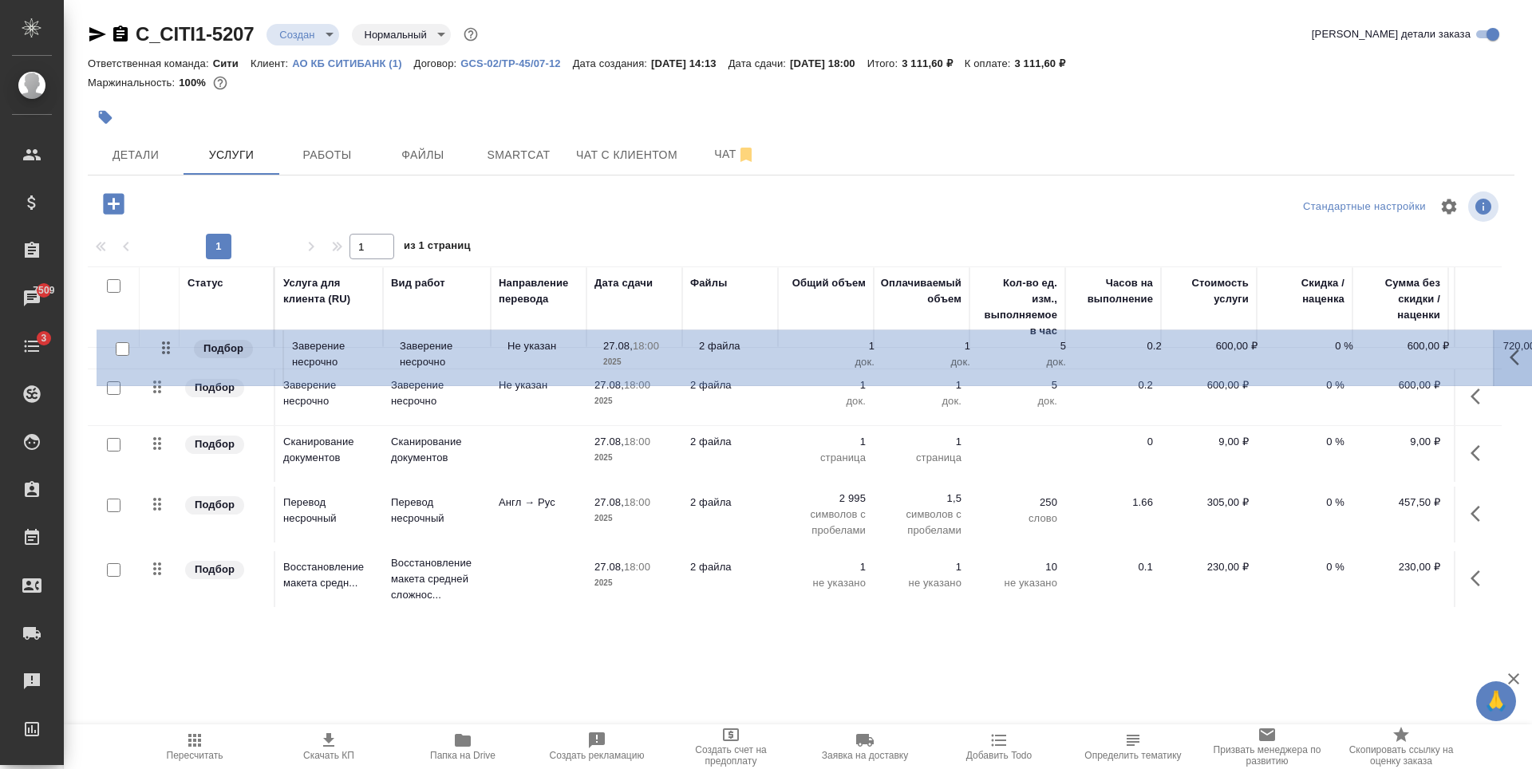
scroll to position [158, 0]
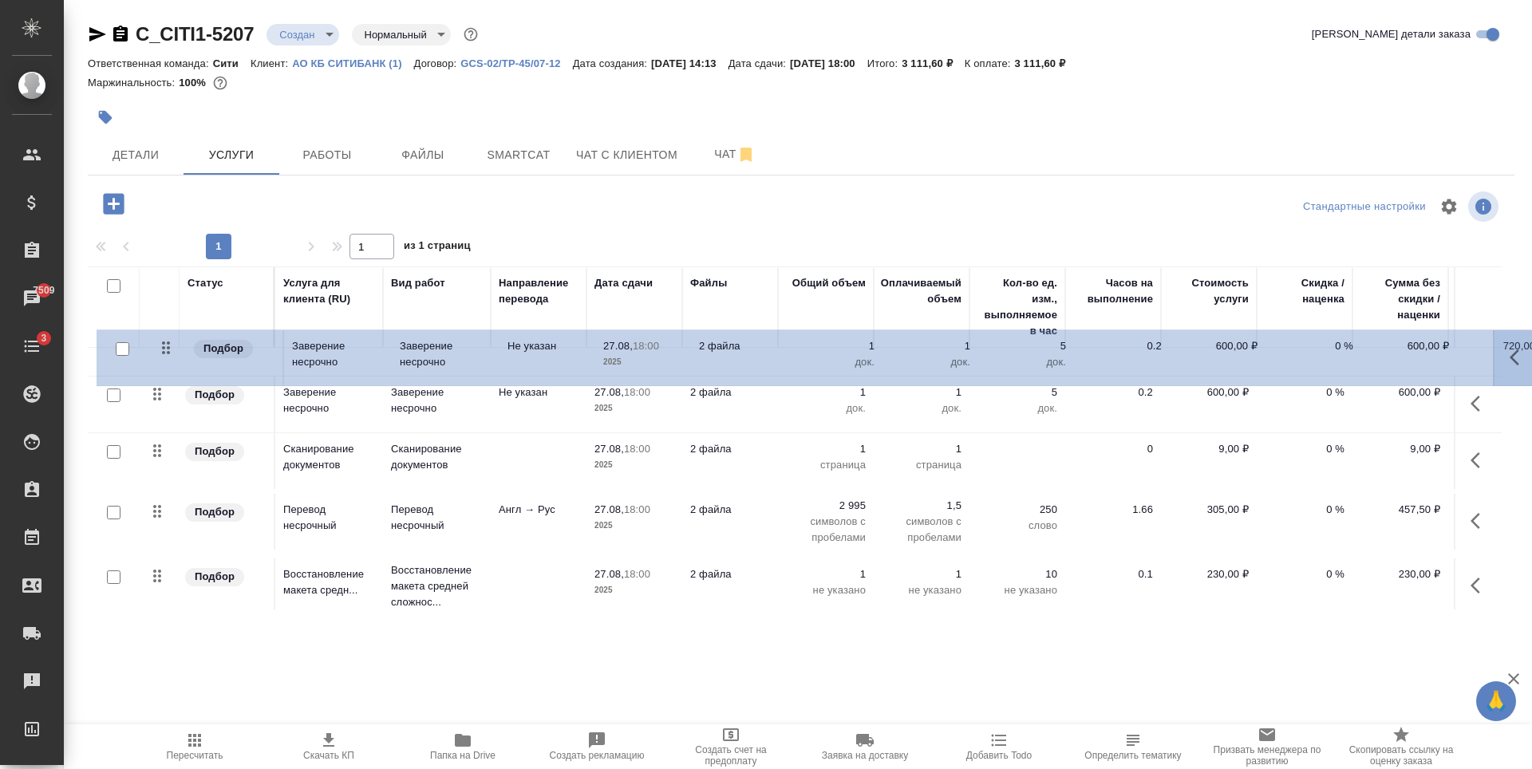
drag, startPoint x: 152, startPoint y: 515, endPoint x: 164, endPoint y: 353, distance: 162.4
click at [164, 345] on table "Статус Услуга для клиента (RU) Вид работ Направление перевода Дата сдачи Файлы …" at bounding box center [840, 393] width 1504 height 568
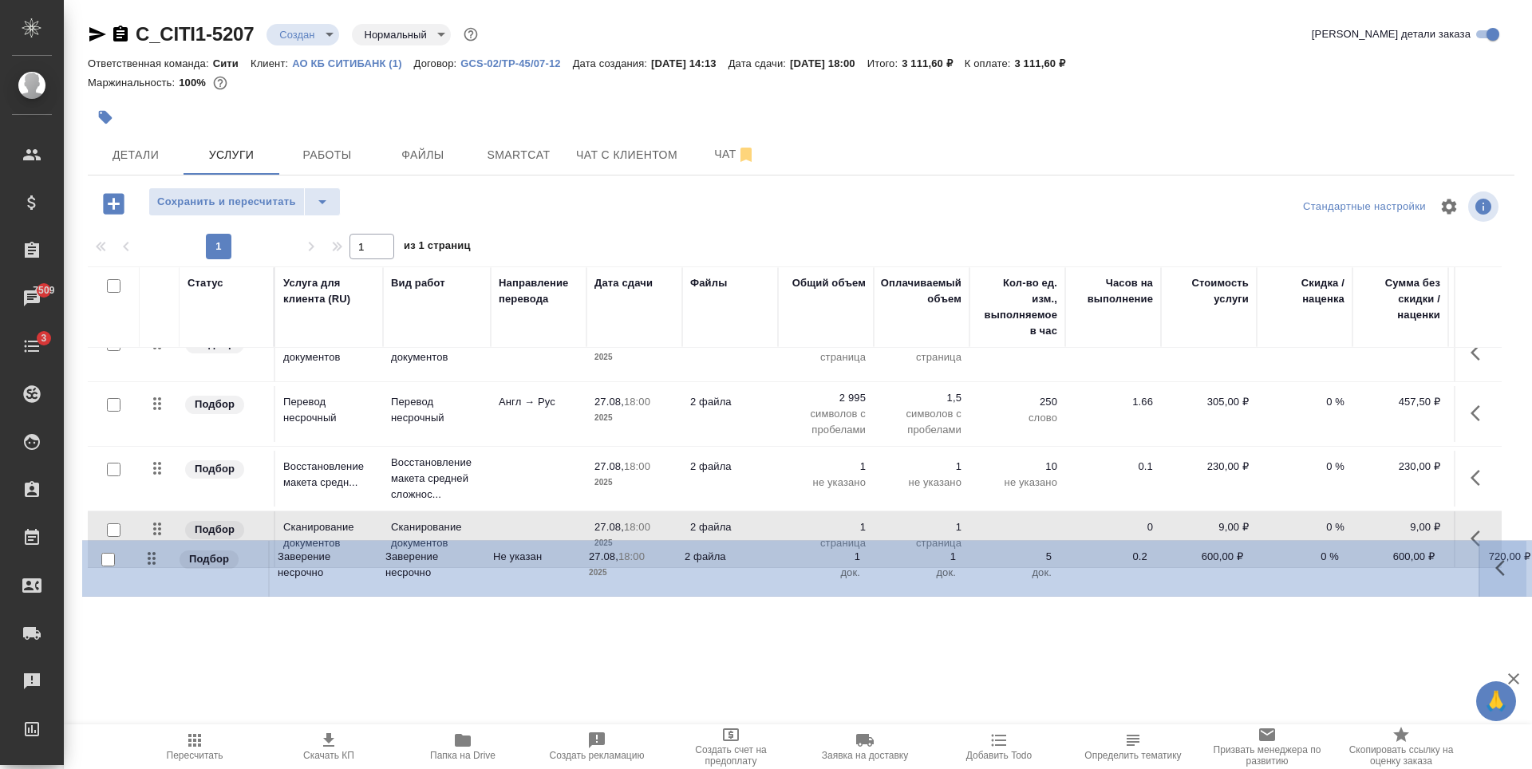
scroll to position [230, 0]
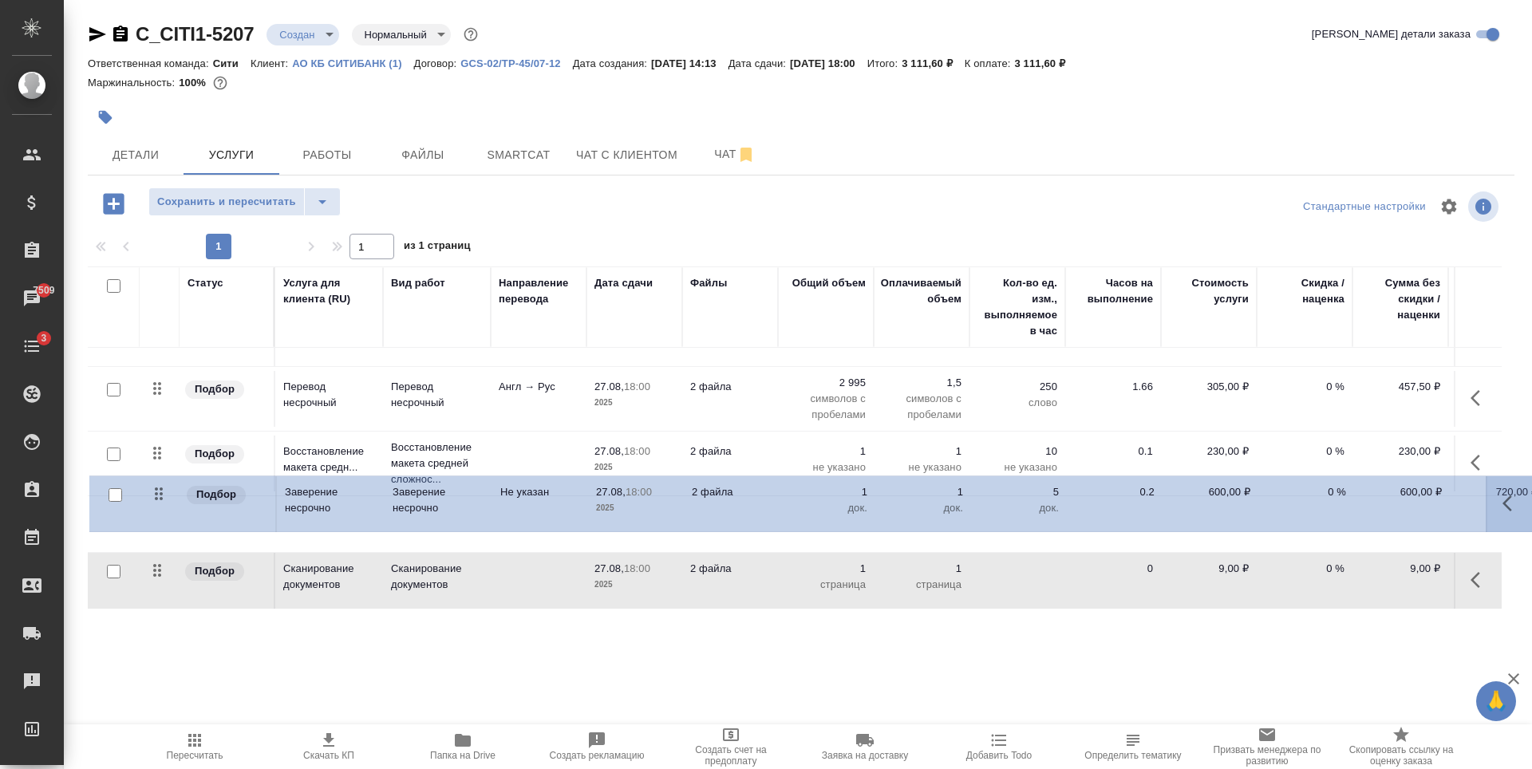
drag, startPoint x: 156, startPoint y: 395, endPoint x: 159, endPoint y: 500, distance: 104.6
click at [159, 500] on table "Статус Услуга для клиента (RU) Вид работ Направление перевода Дата сдачи Файлы …" at bounding box center [840, 325] width 1504 height 568
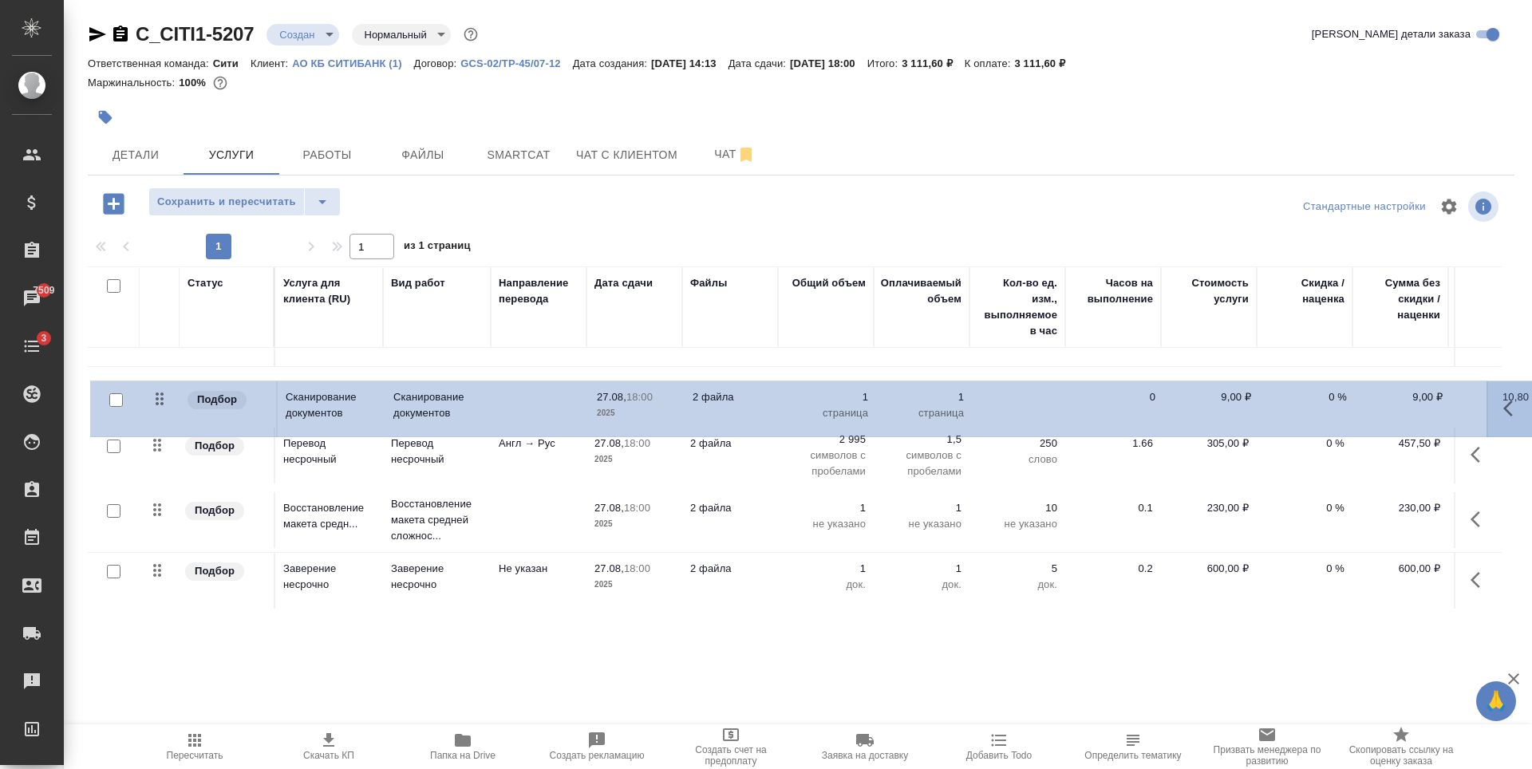
drag, startPoint x: 157, startPoint y: 560, endPoint x: 159, endPoint y: 383, distance: 177.2
click at [159, 383] on table "Статус Услуга для клиента (RU) Вид работ Направление перевода Дата сдачи Файлы …" at bounding box center [840, 325] width 1504 height 567
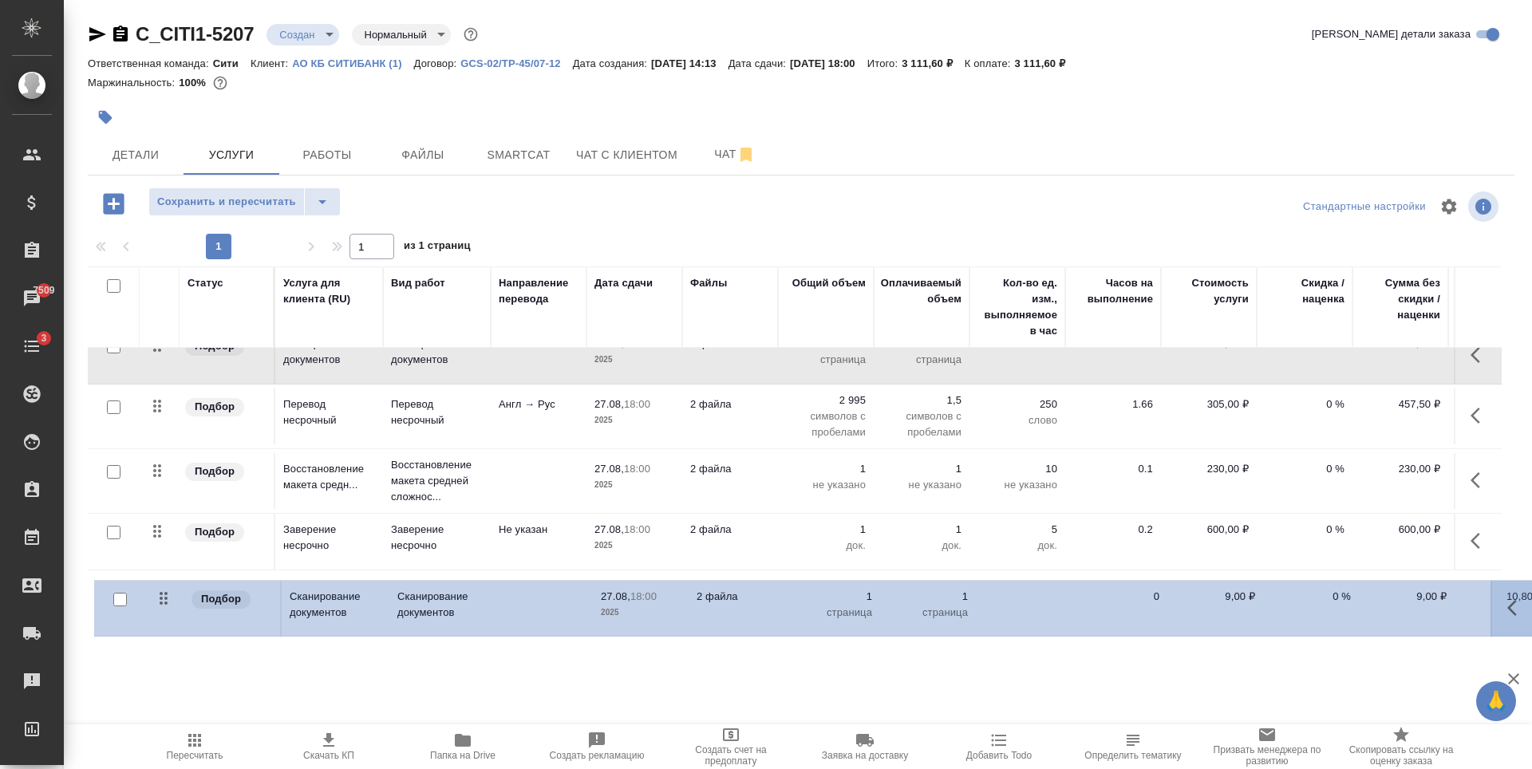
scroll to position [237, 0]
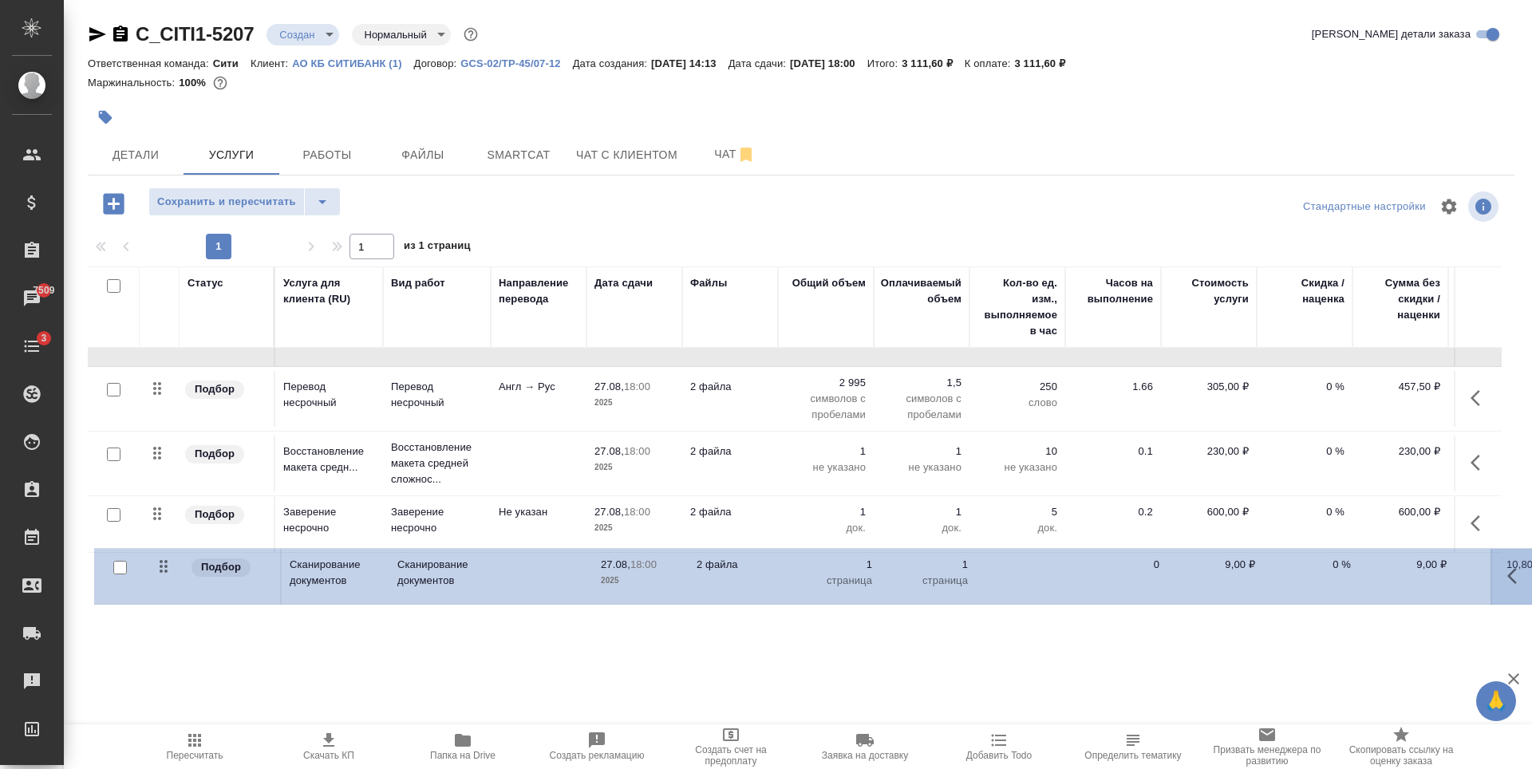
drag, startPoint x: 159, startPoint y: 401, endPoint x: 165, endPoint y: 568, distance: 167.7
click at [166, 568] on table "Статус Услуга для клиента (RU) Вид работ Направление перевода Дата сдачи Файлы …" at bounding box center [840, 325] width 1504 height 568
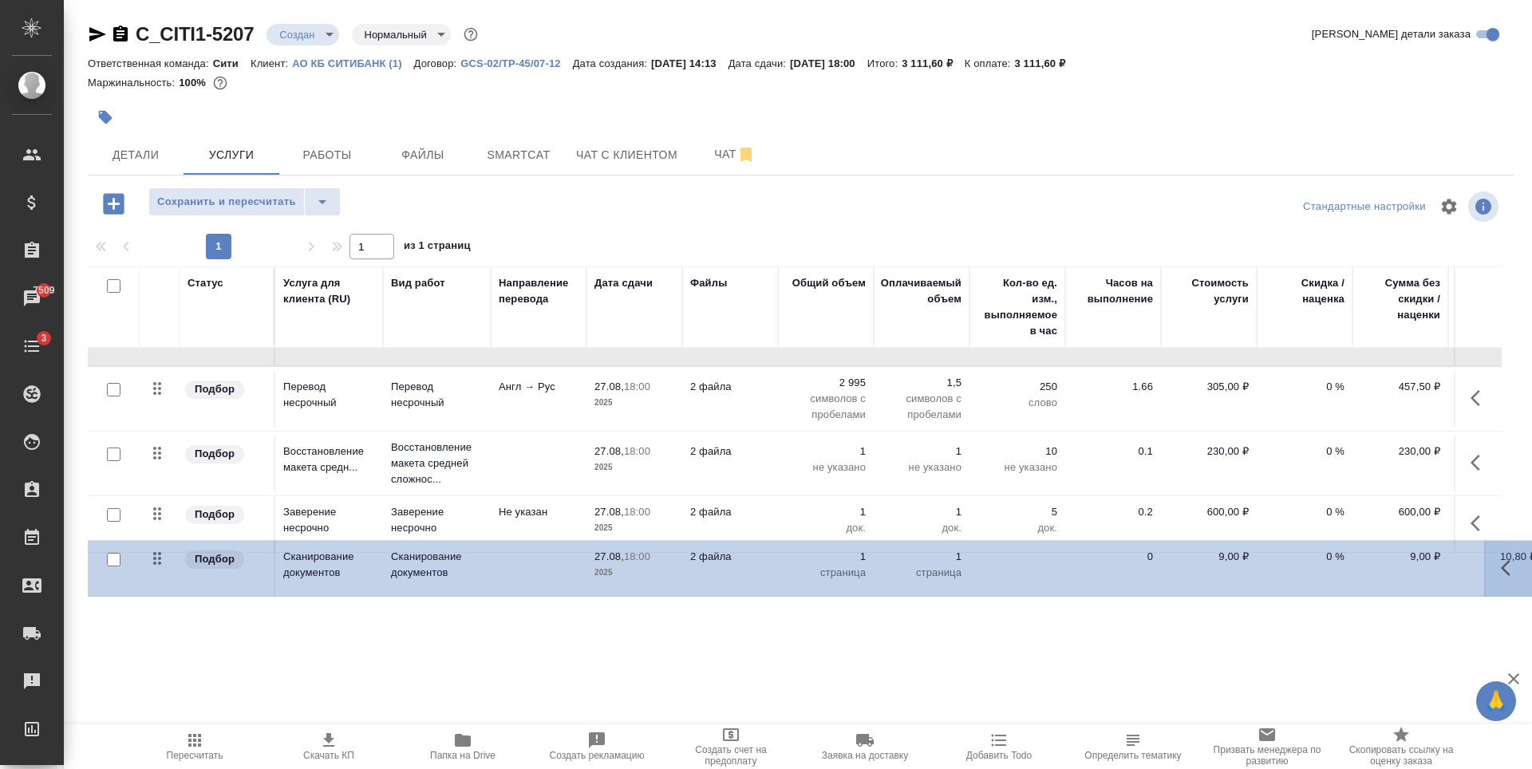
click at [193, 646] on div "C_CITI1-5207 Создан new Нормальный normal Кратко детали заказа Ответственная ко…" at bounding box center [801, 325] width 1444 height 650
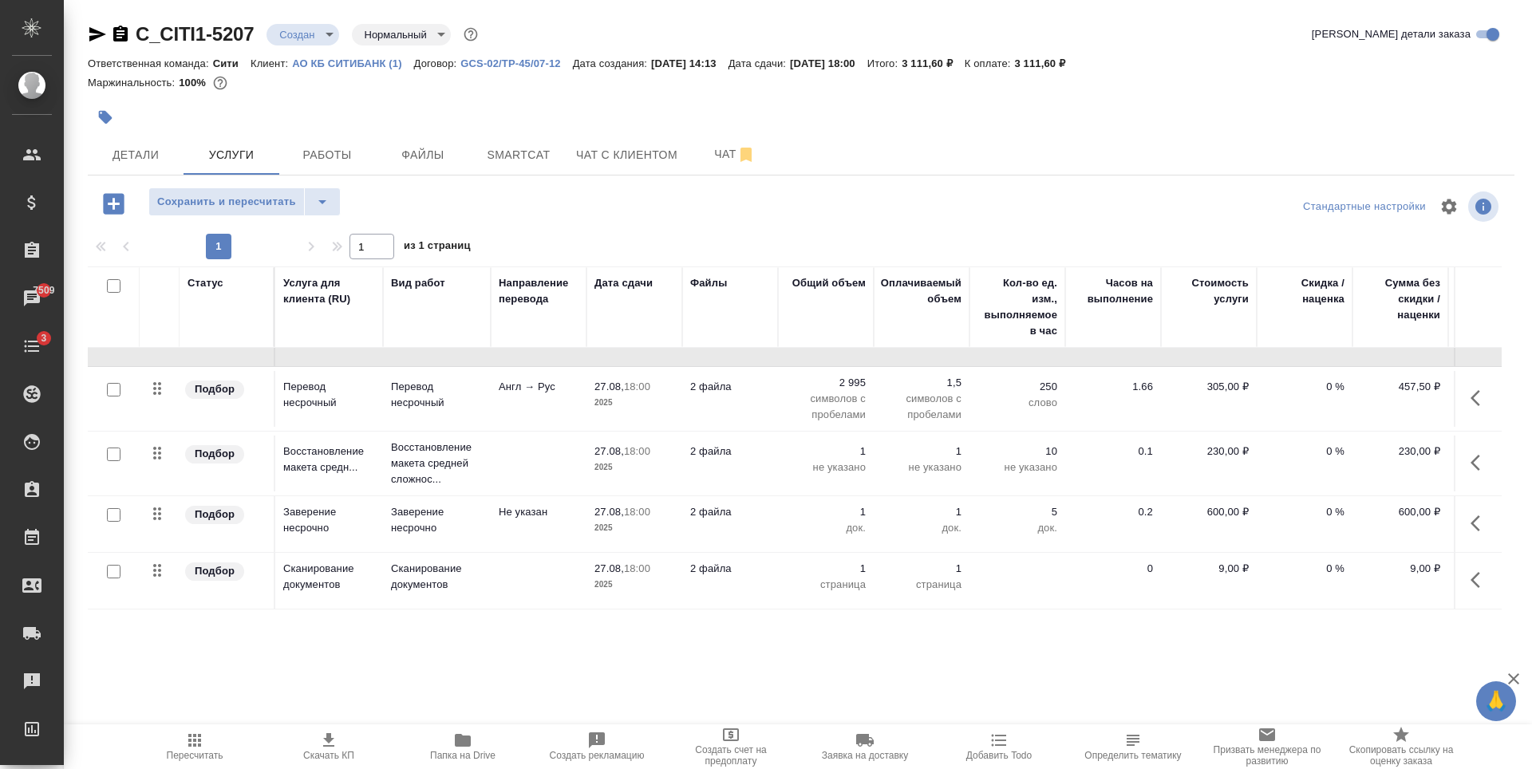
scroll to position [236, 0]
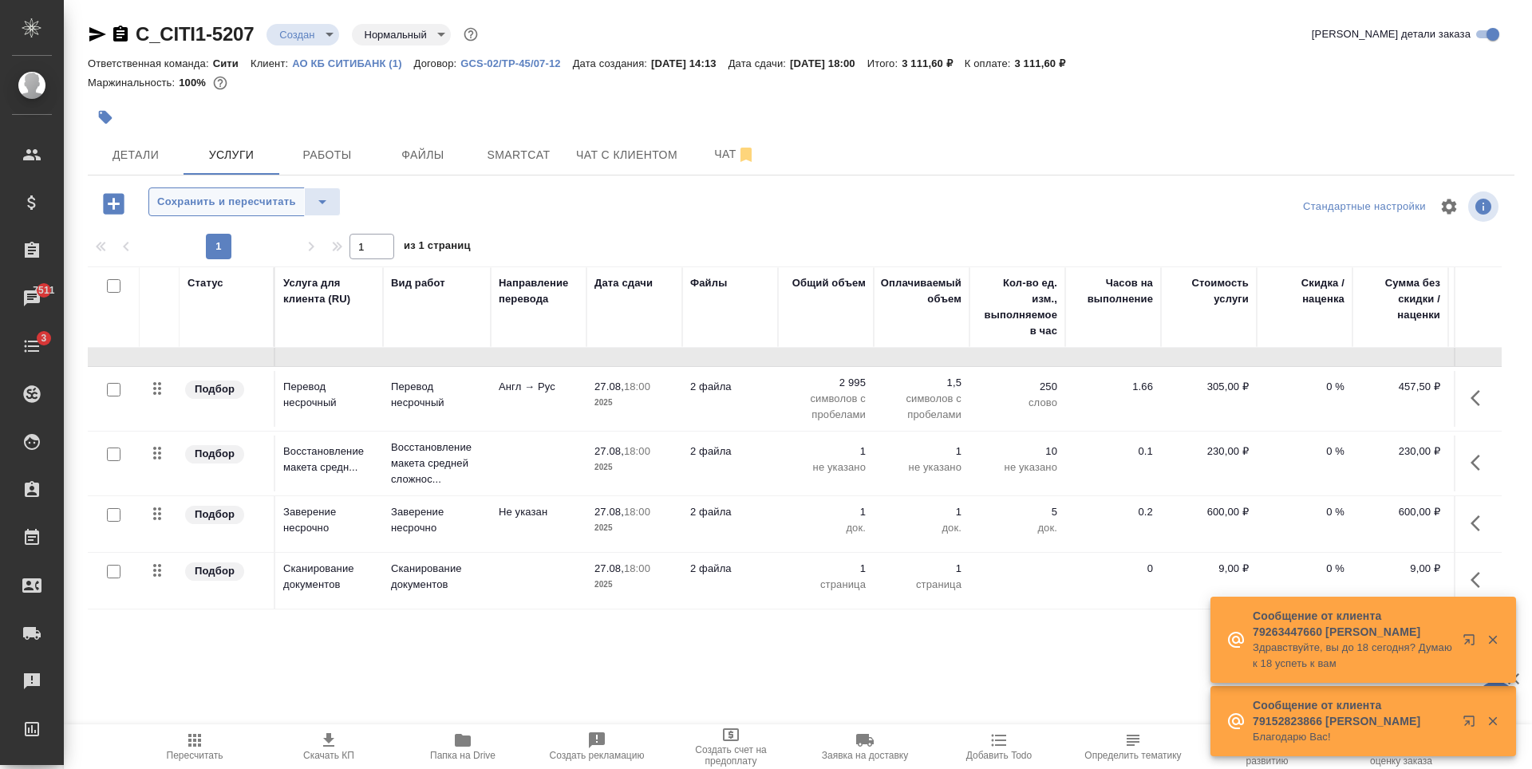
click at [204, 212] on button "Сохранить и пересчитать" at bounding box center [226, 202] width 156 height 29
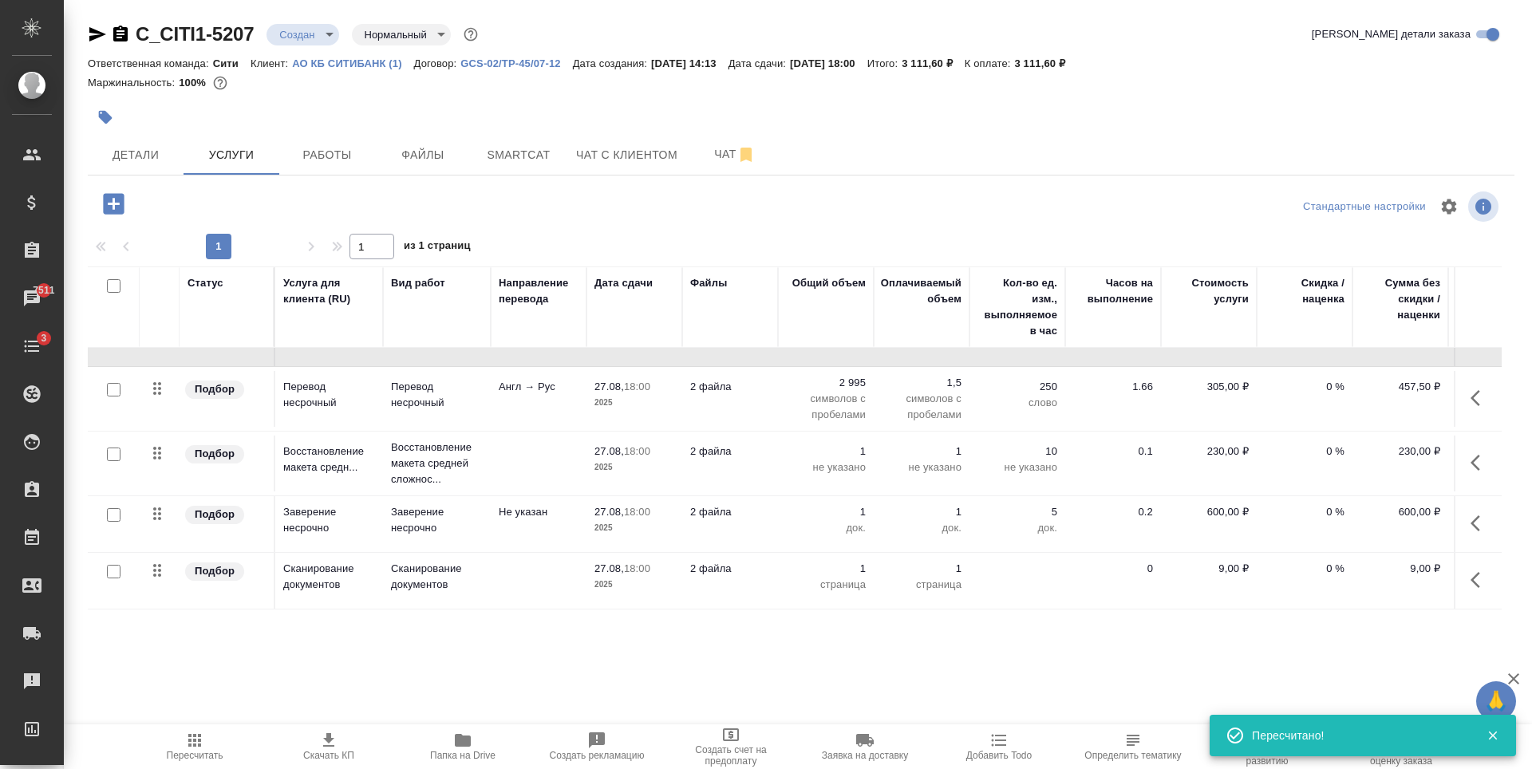
click at [852, 561] on p "1" at bounding box center [826, 569] width 80 height 16
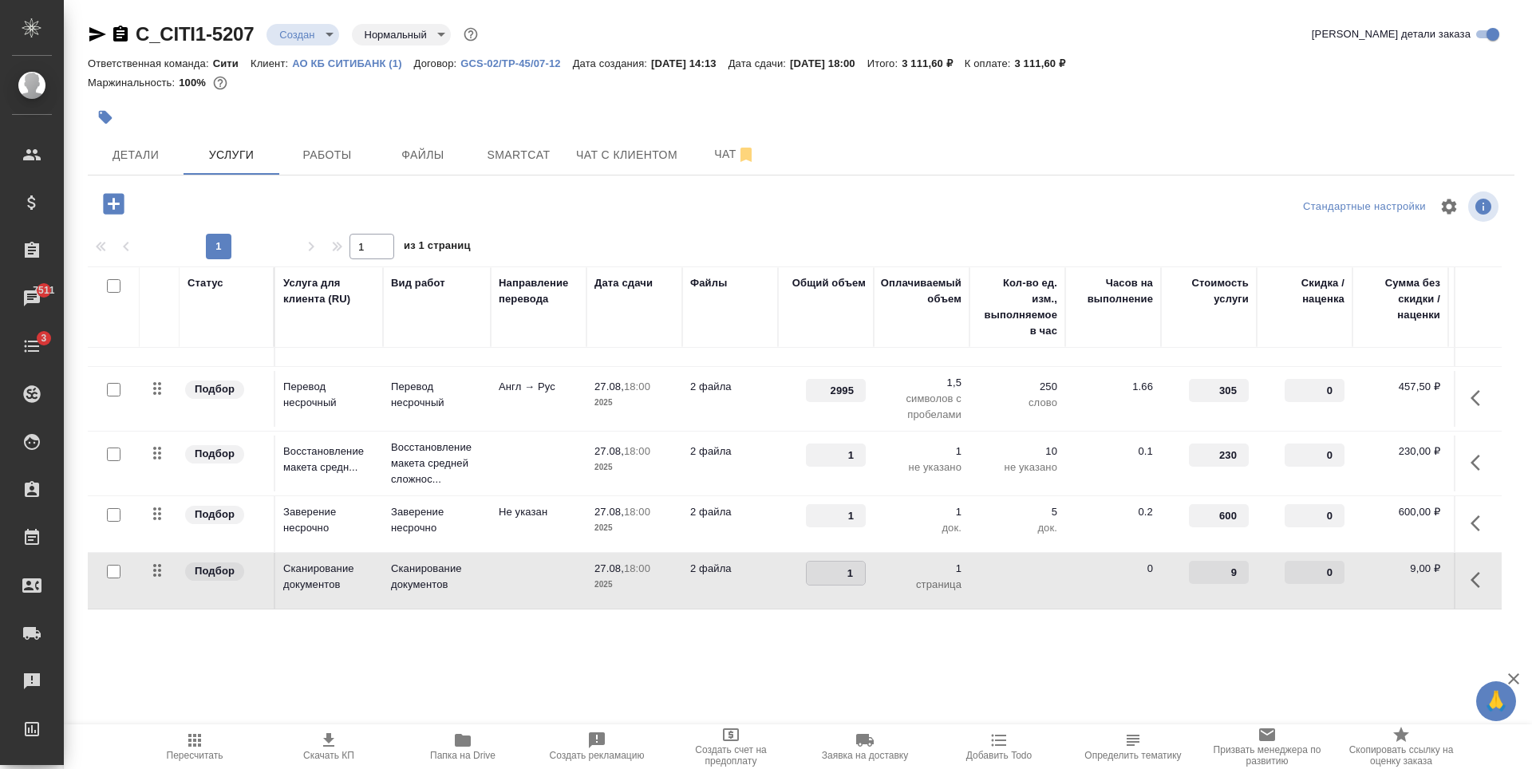
type input "3"
click at [507, 688] on div ".cls-1 fill:#fff; AWATERA Zaytseva Svetlana Клиенты Спецификации Заказы 7511 Ча…" at bounding box center [766, 384] width 1532 height 769
click at [204, 207] on span "Сохранить и пересчитать" at bounding box center [226, 202] width 139 height 18
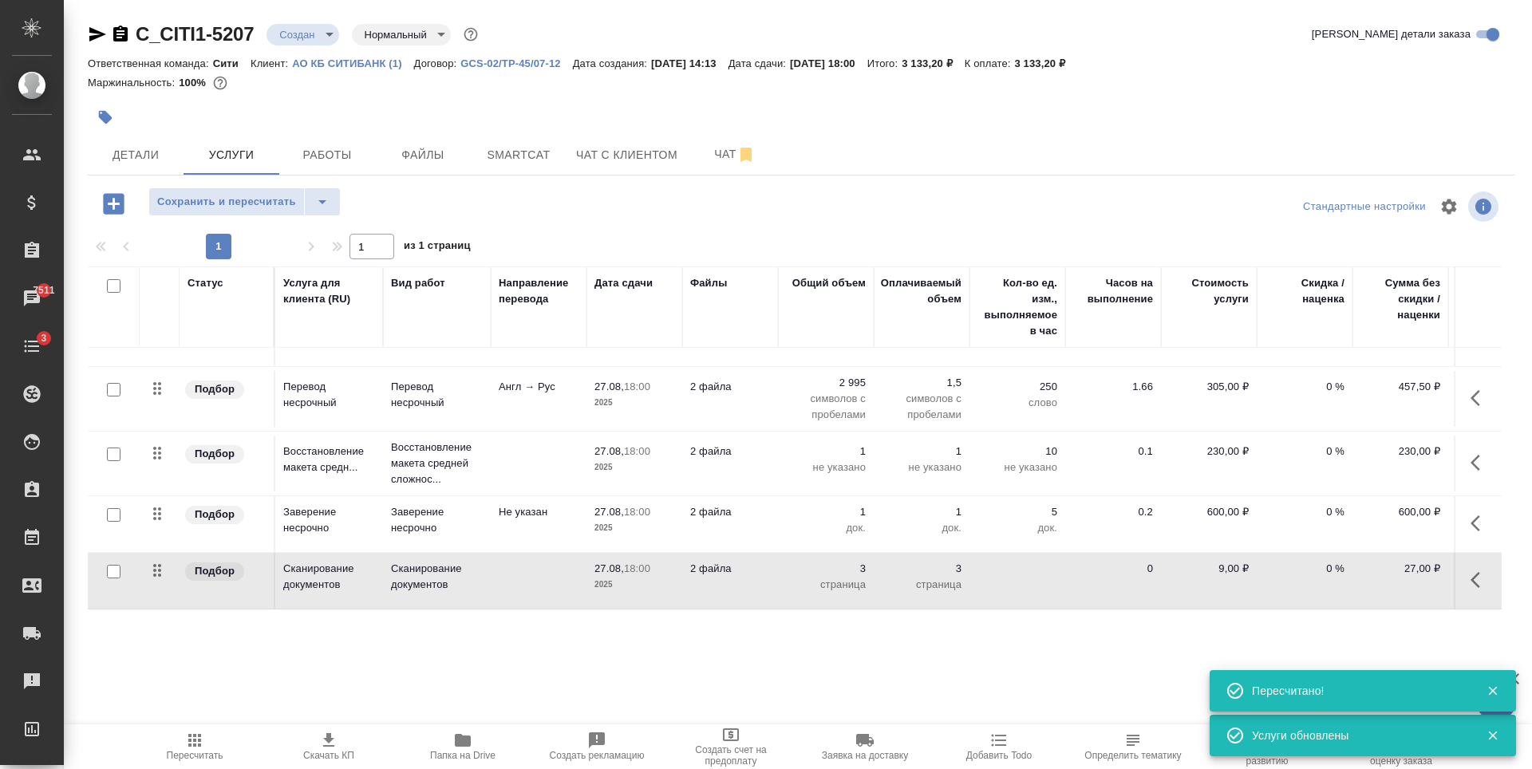
scroll to position [77, 0]
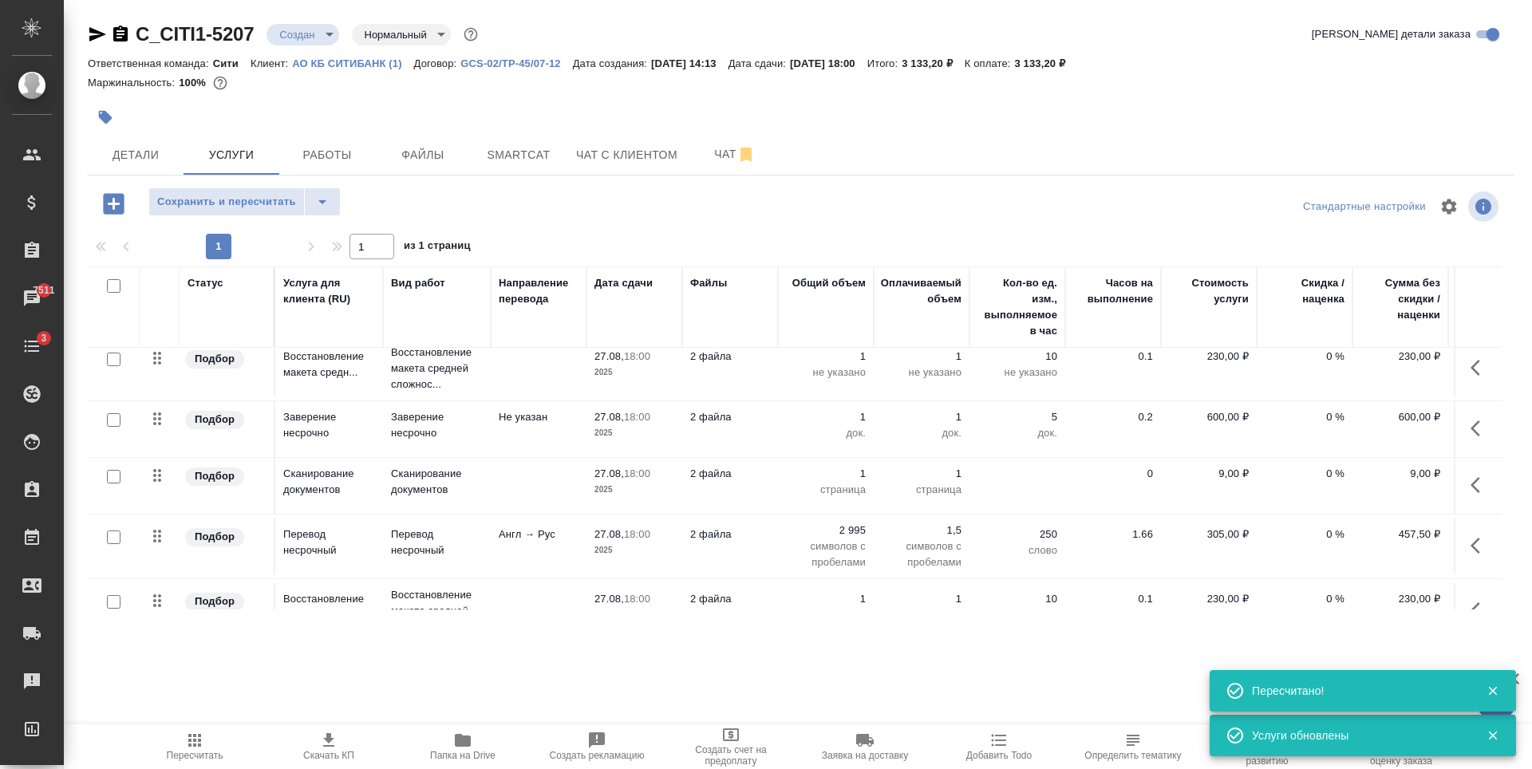
click at [857, 472] on p "1" at bounding box center [826, 474] width 80 height 16
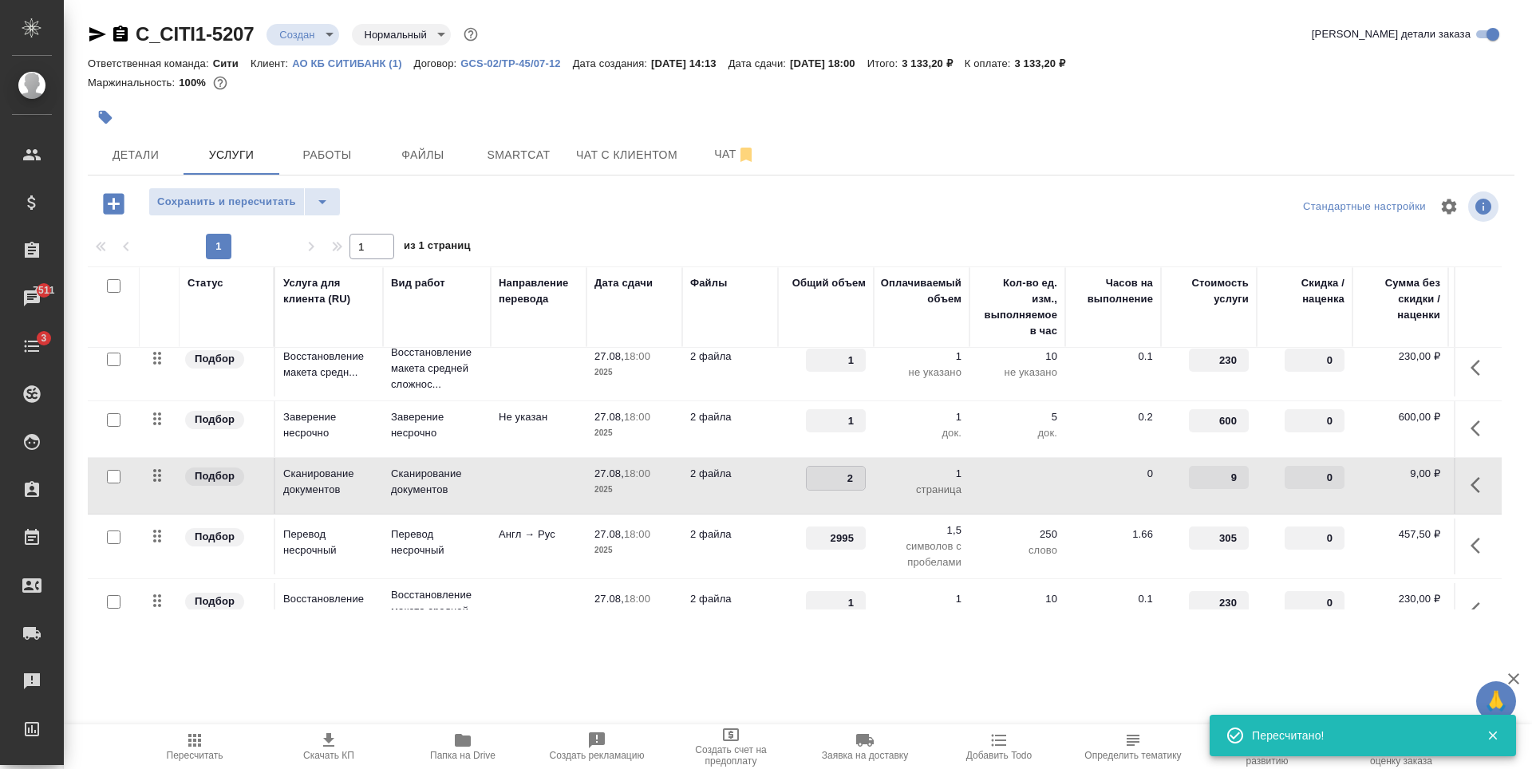
click at [846, 469] on input "2" at bounding box center [836, 478] width 58 height 23
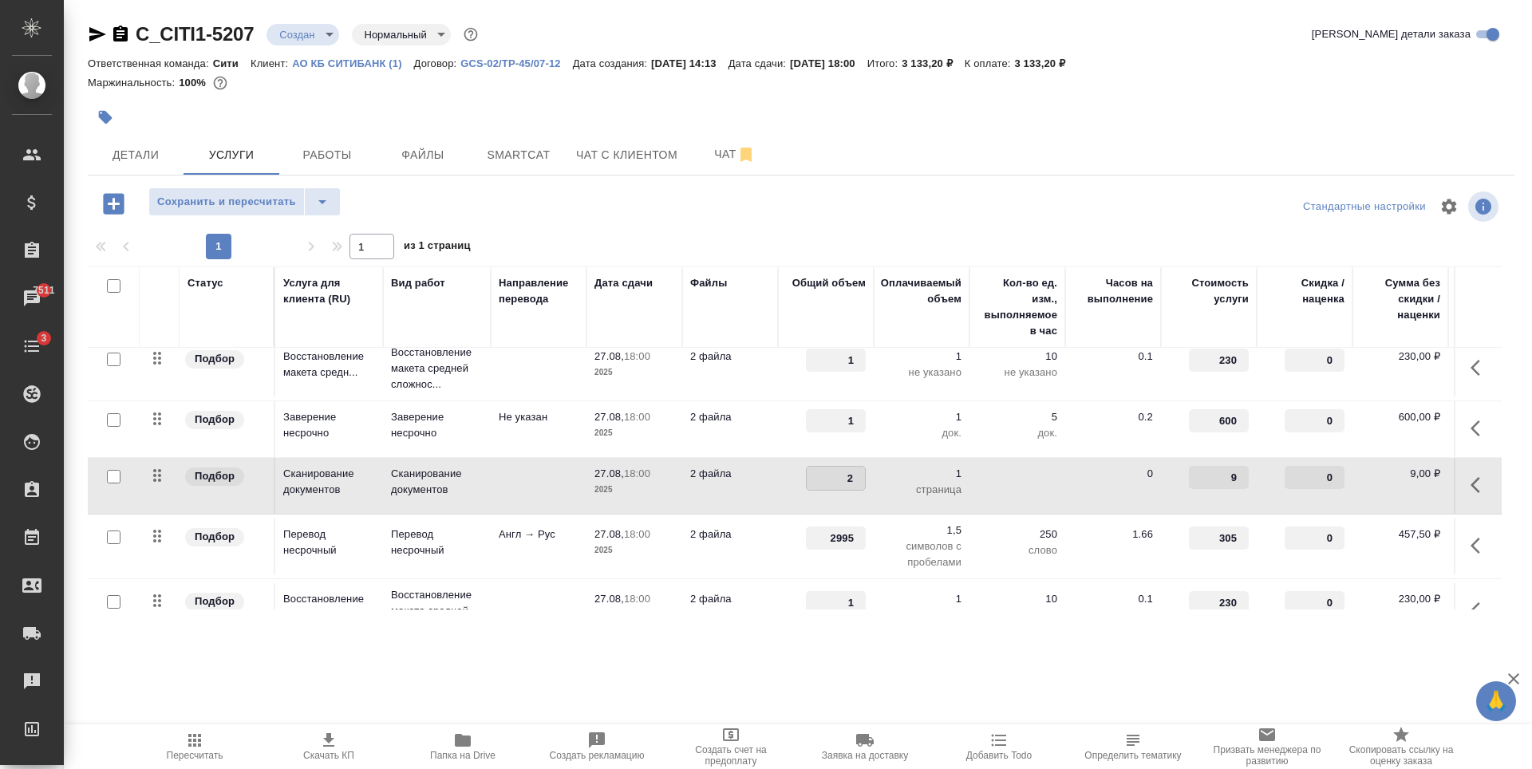
type input "3"
click at [944, 662] on div ".cls-1 fill:#fff; AWATERA Zaytseva Svetlana Клиенты Спецификации Заказы 7511 Ча…" at bounding box center [766, 384] width 1532 height 769
click at [267, 203] on span "Сохранить и пересчитать" at bounding box center [226, 202] width 139 height 18
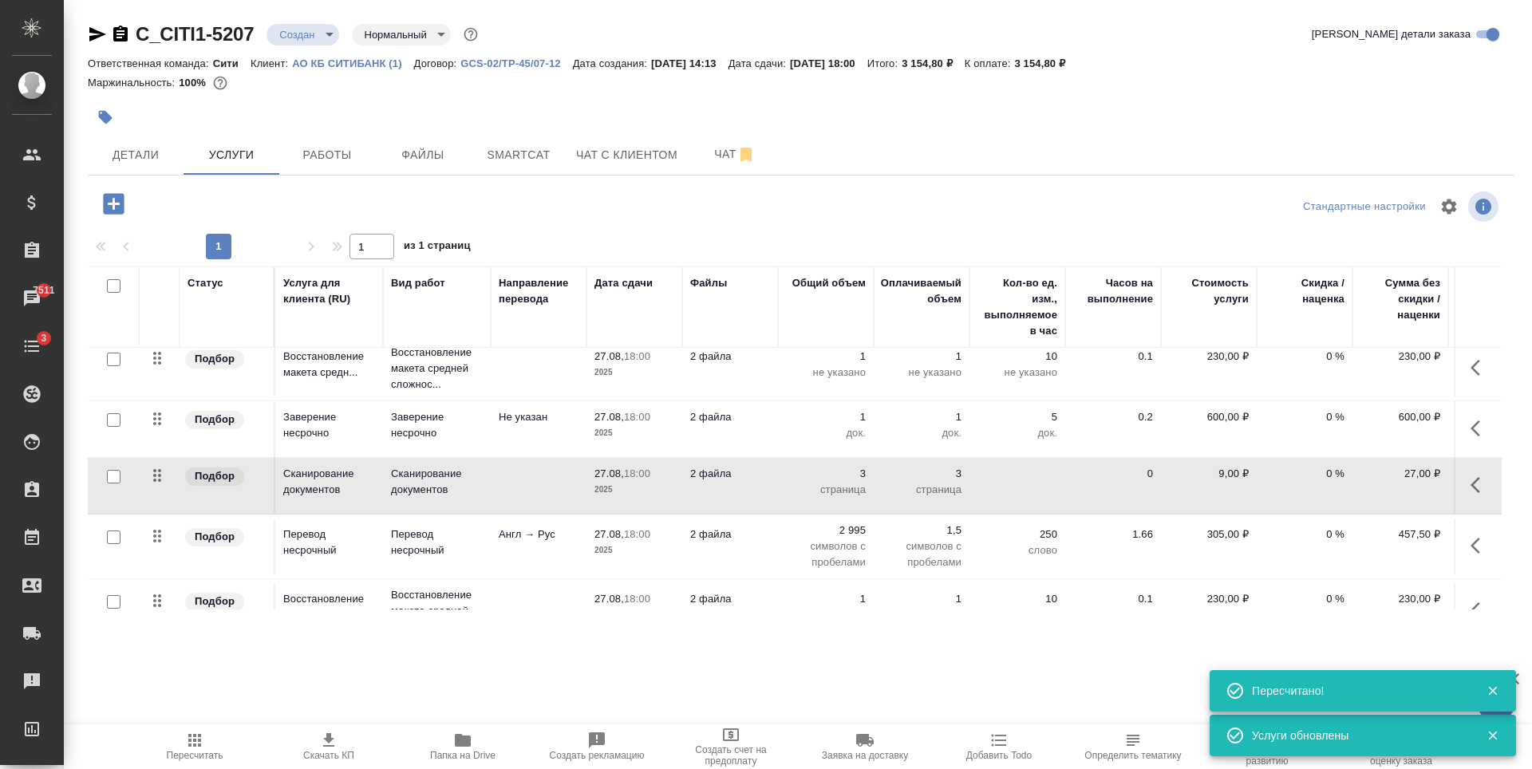
click at [717, 672] on div ".cls-1 fill:#fff; AWATERA Zaytseva Svetlana Клиенты Спецификации Заказы 7511 Ча…" at bounding box center [766, 384] width 1532 height 769
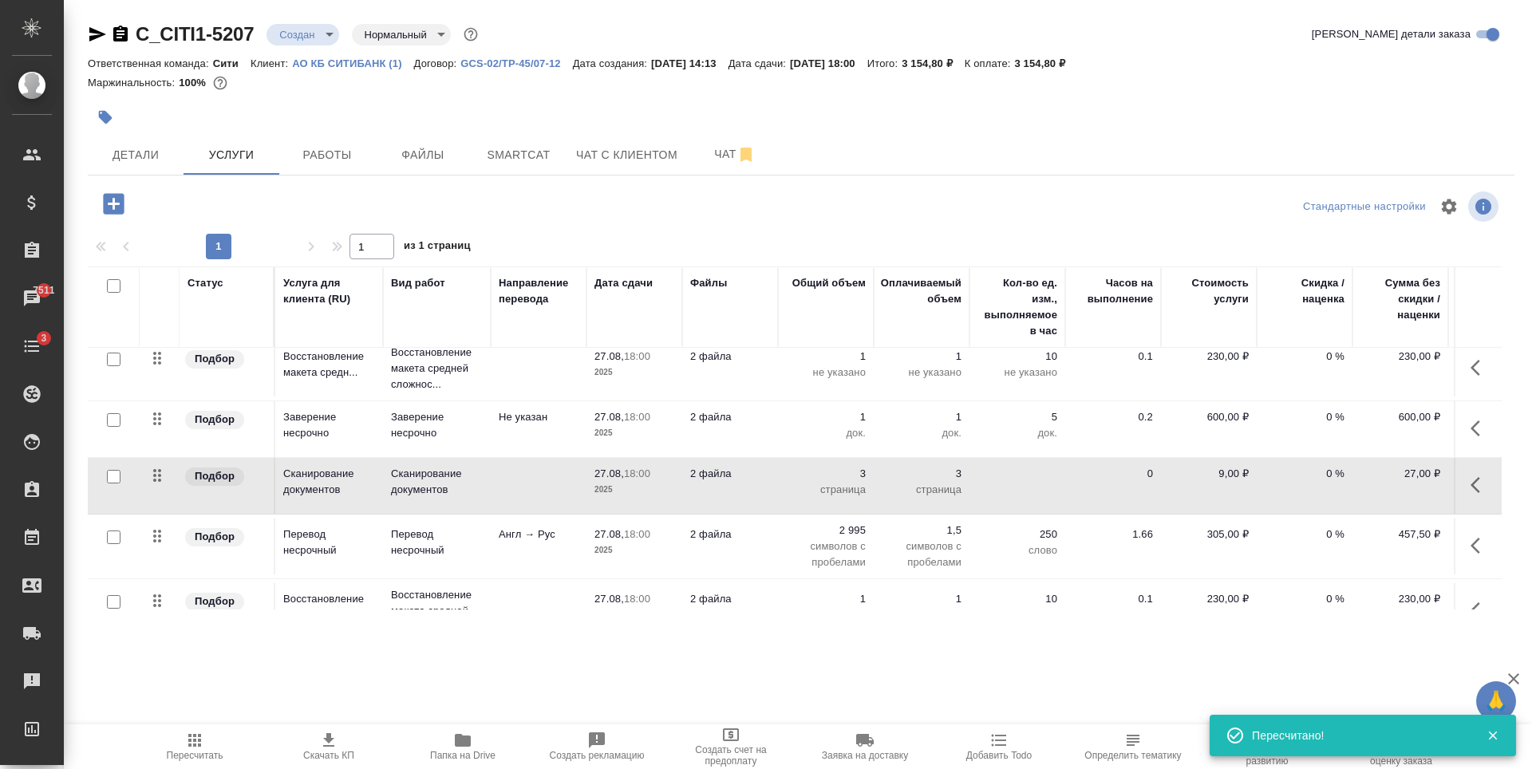
click at [199, 748] on icon "button" at bounding box center [194, 740] width 19 height 19
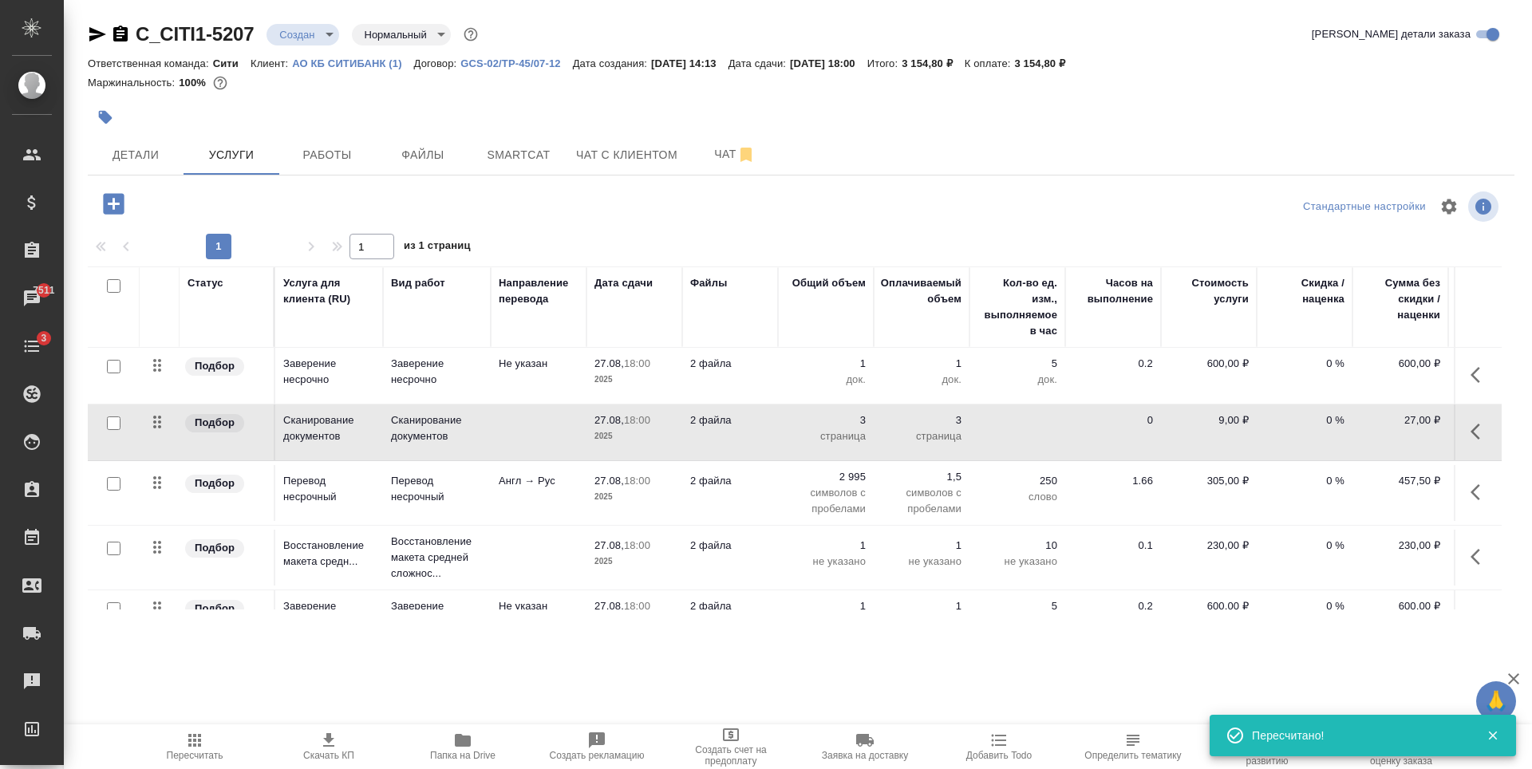
scroll to position [156, 0]
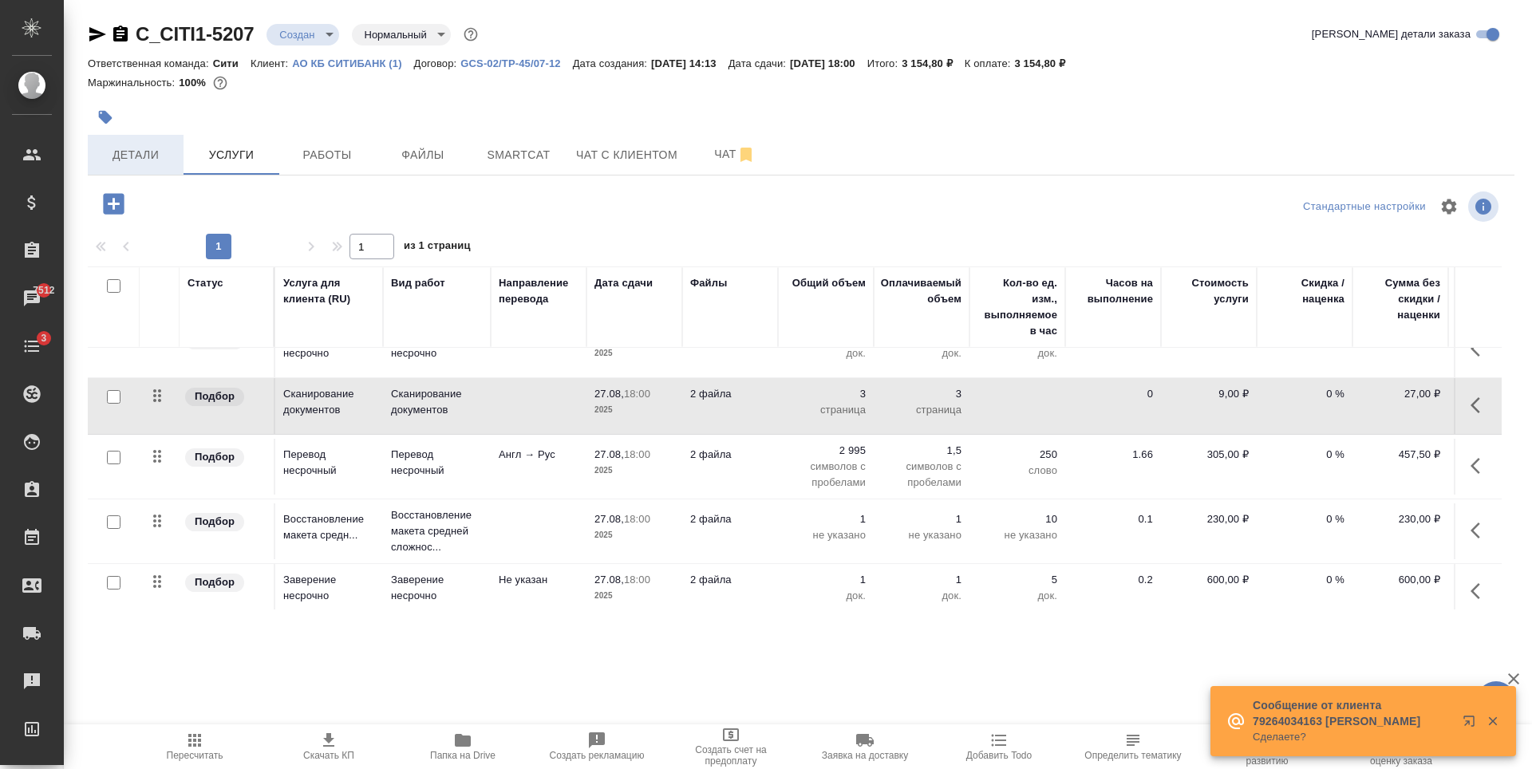
click at [130, 153] on span "Детали" at bounding box center [135, 155] width 77 height 20
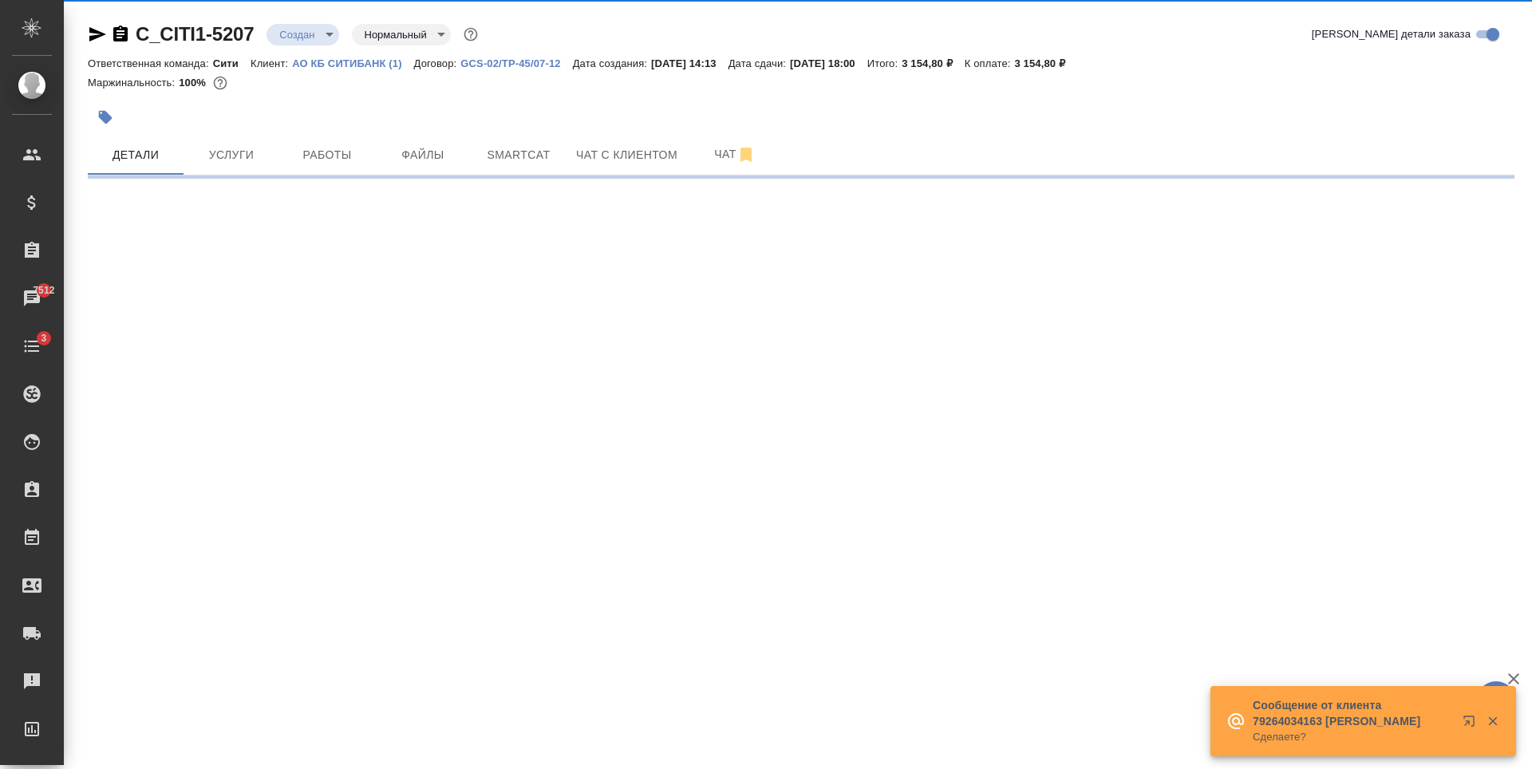
select select "RU"
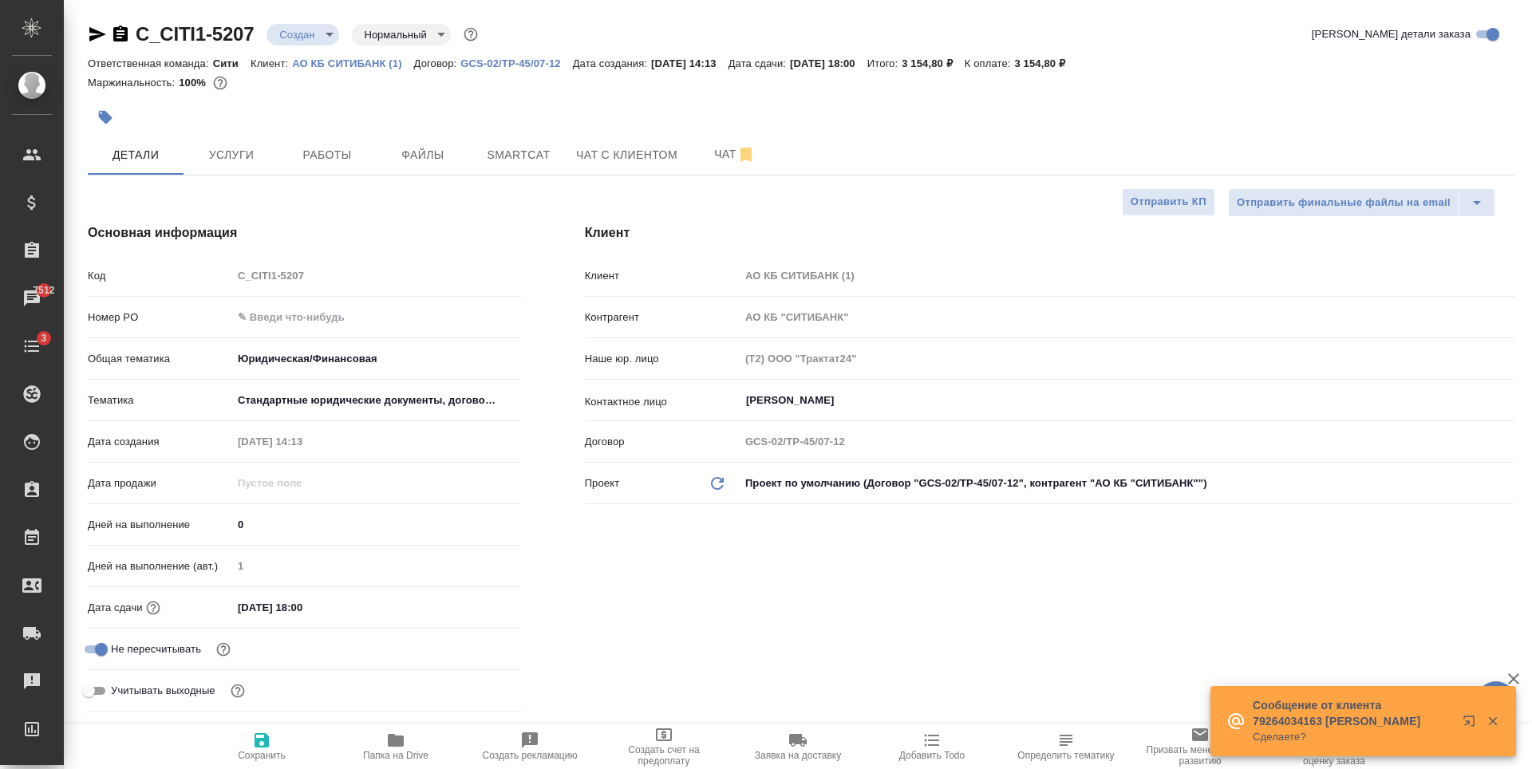
type textarea "x"
click at [212, 158] on span "Услуги" at bounding box center [231, 155] width 77 height 20
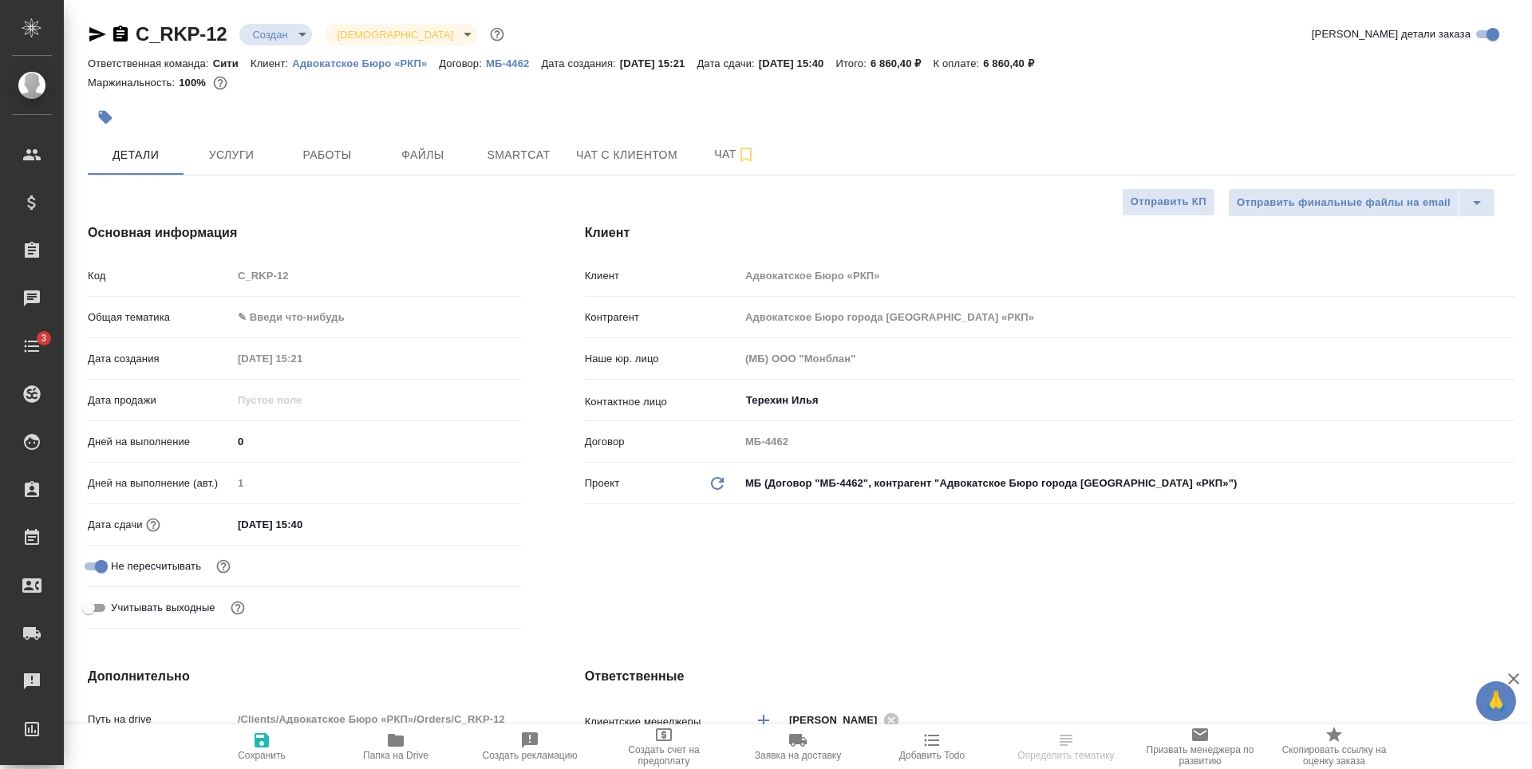
select select "RU"
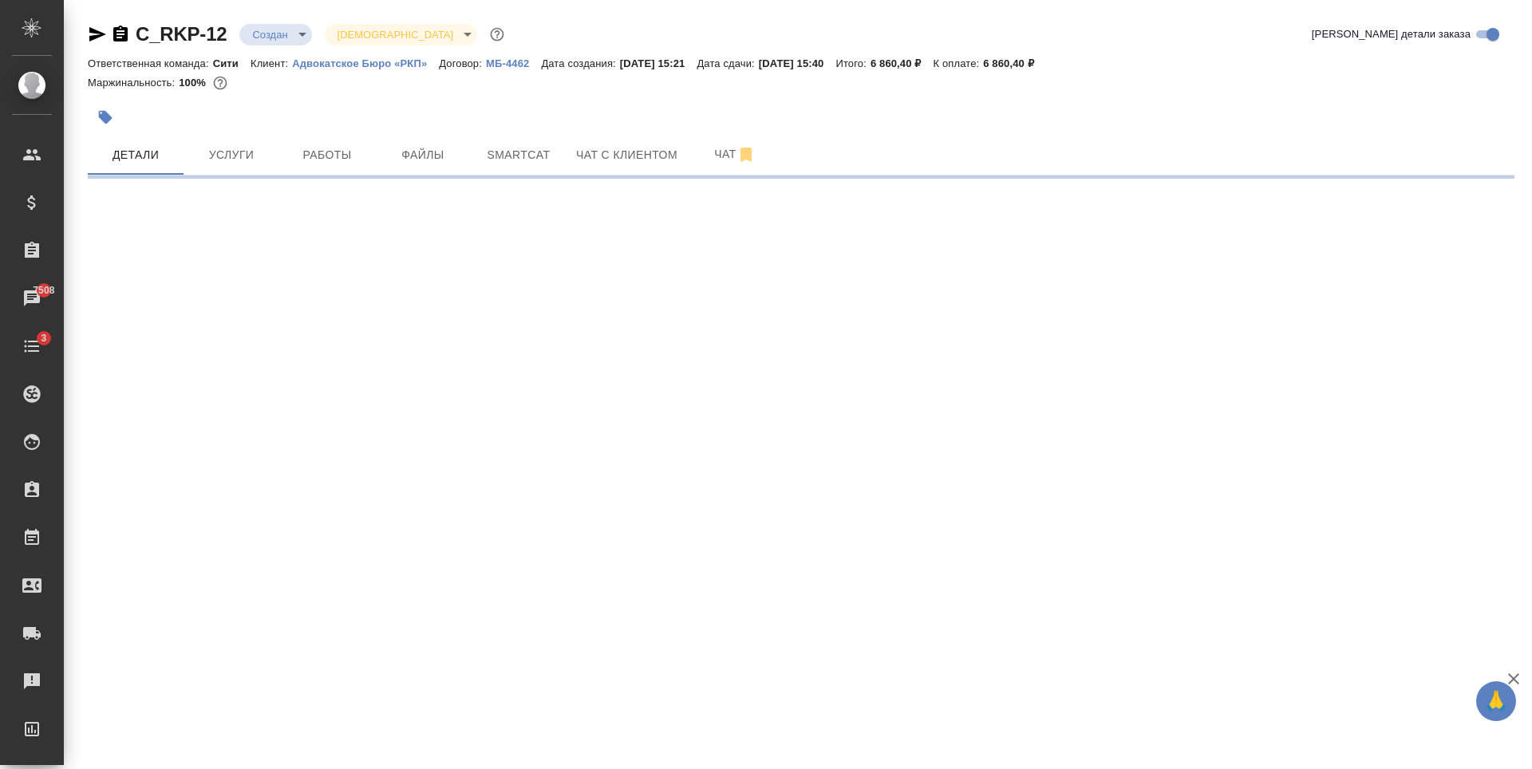
select select "RU"
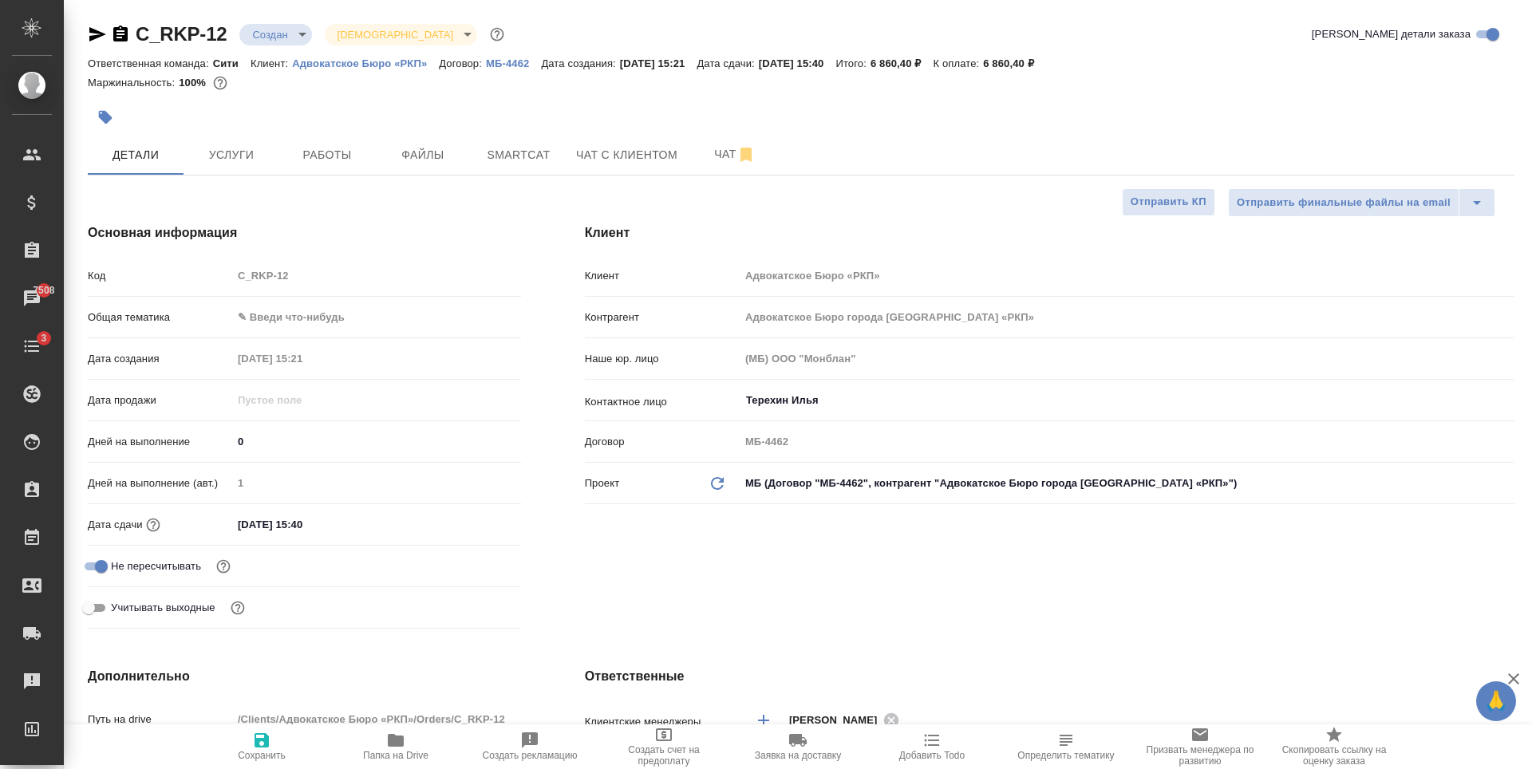
type textarea "x"
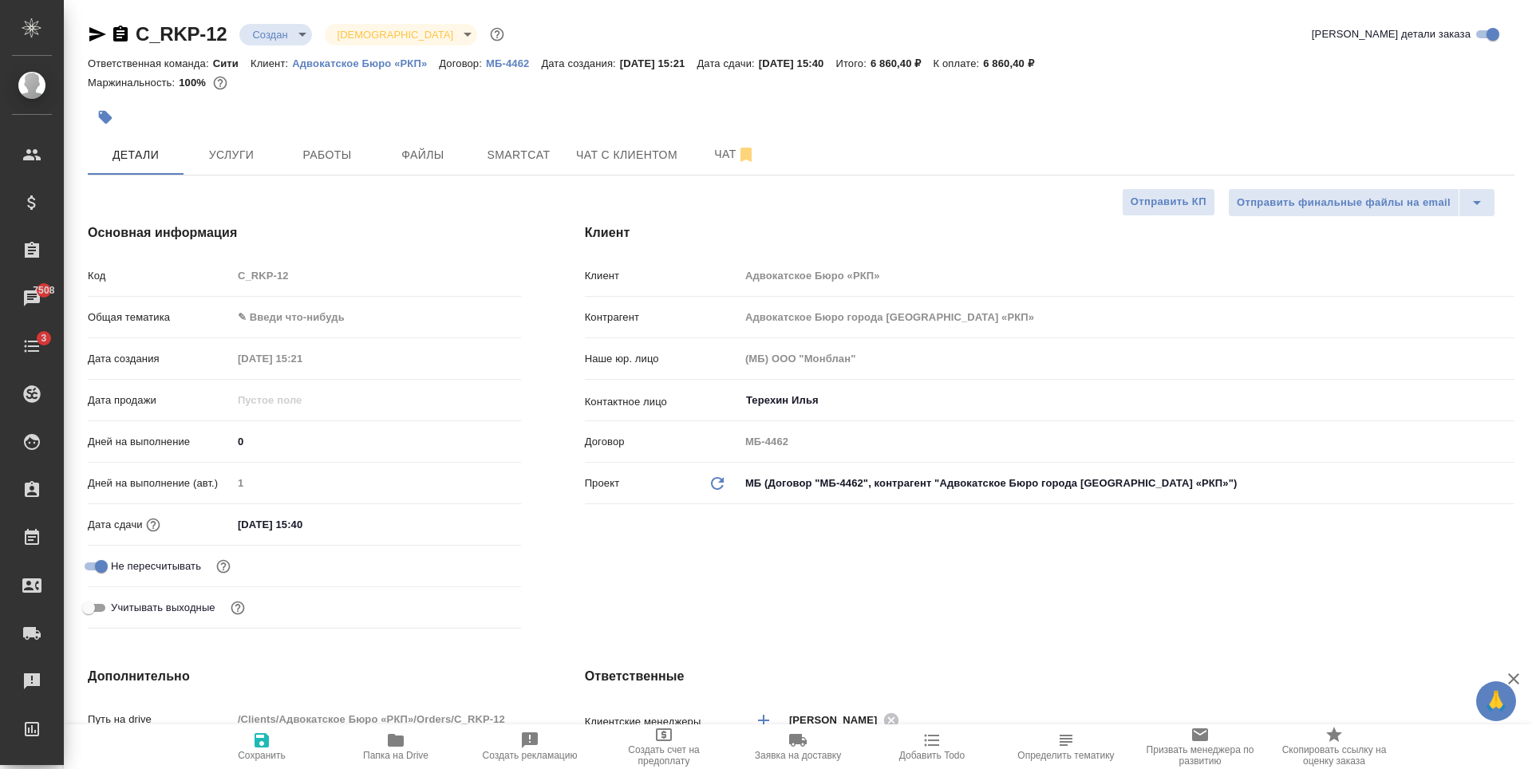
type textarea "x"
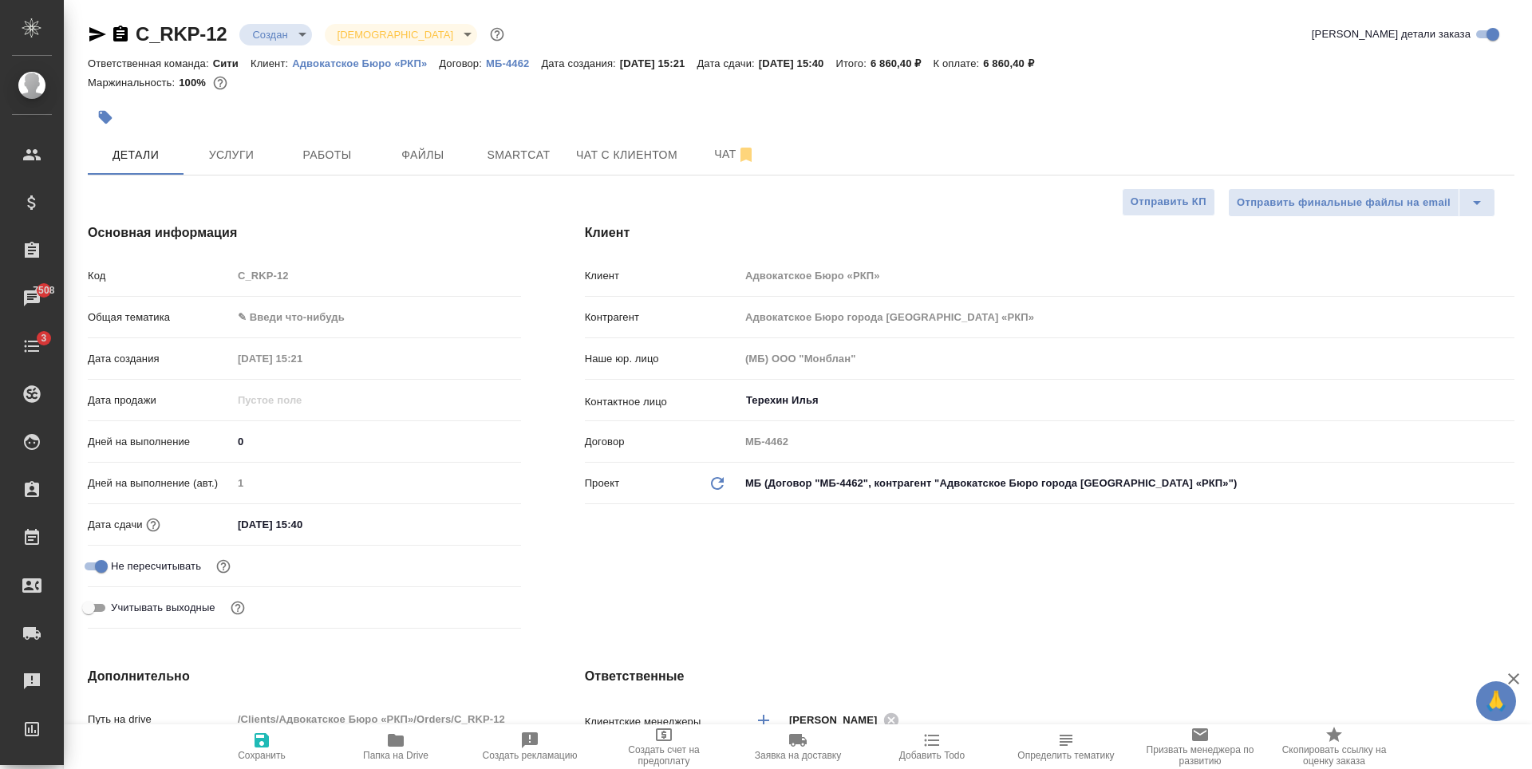
type textarea "x"
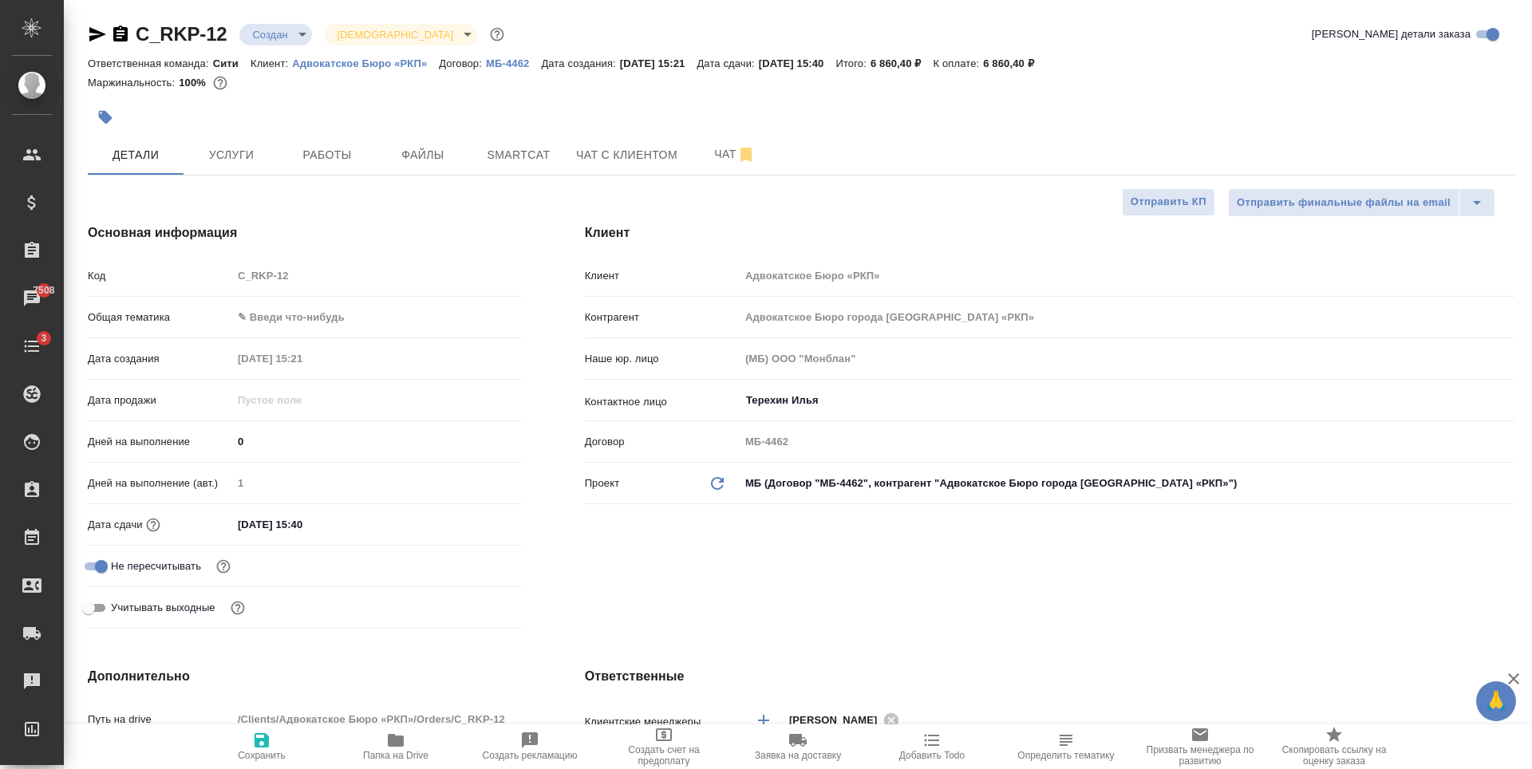
type textarea "x"
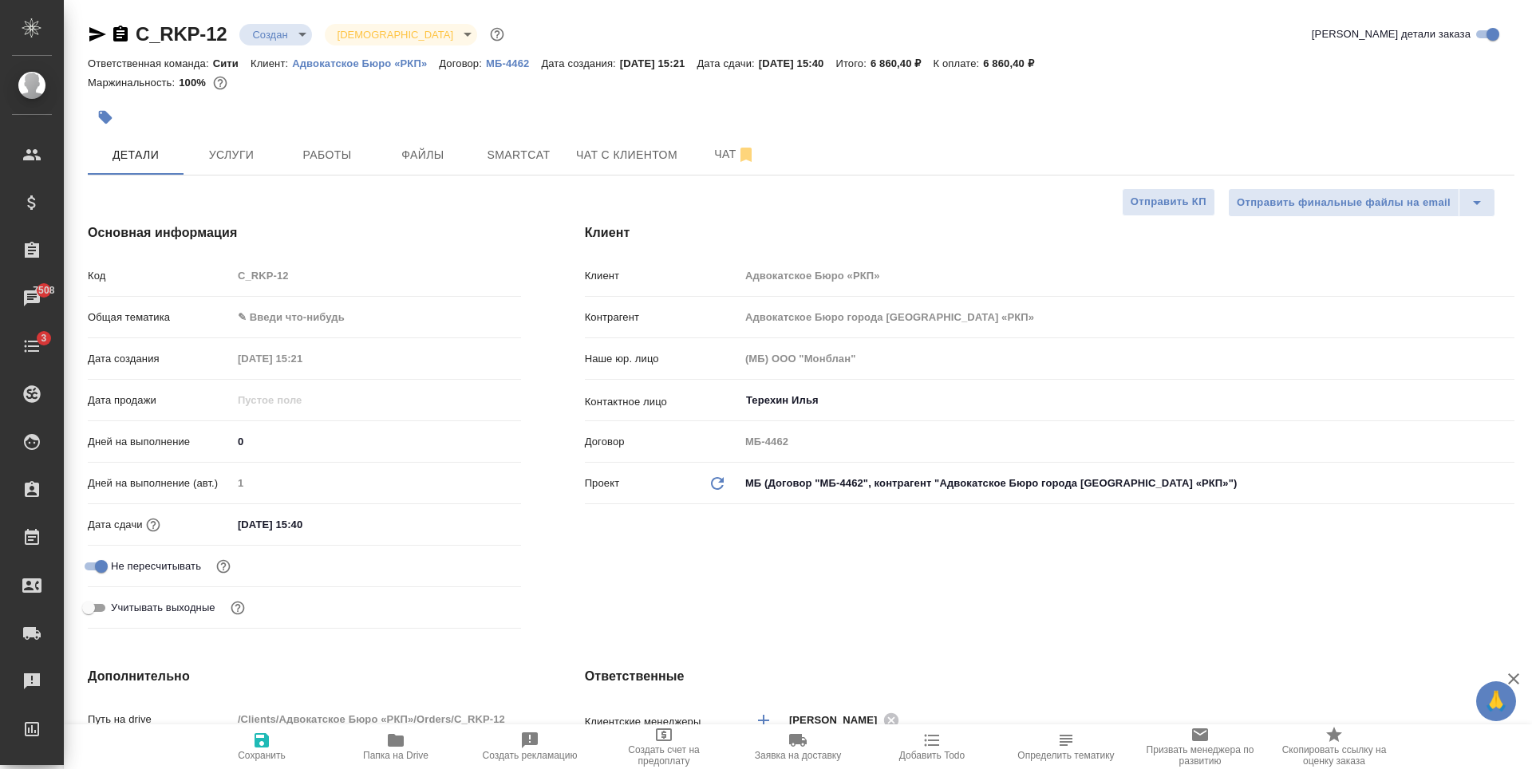
type textarea "x"
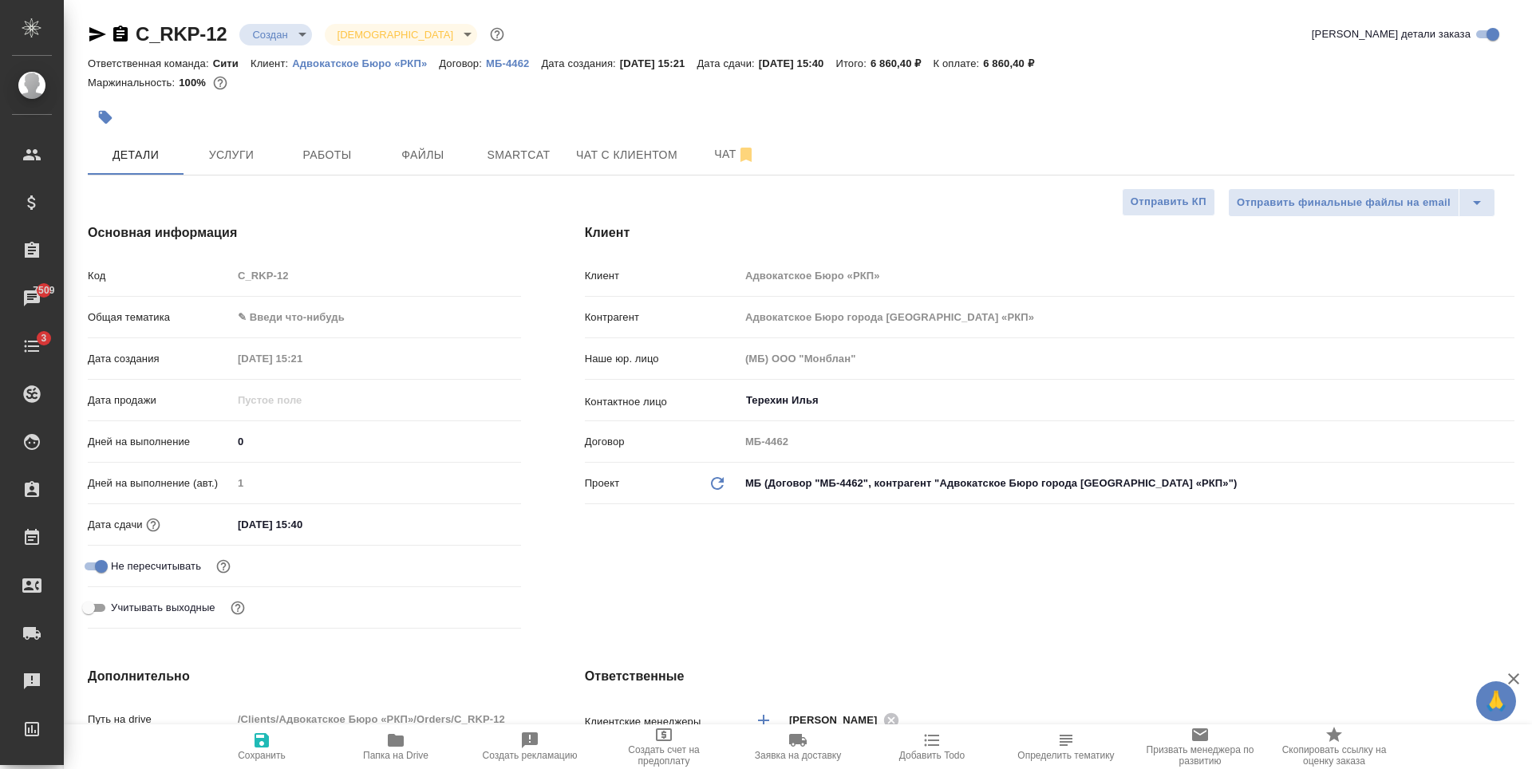
type textarea "x"
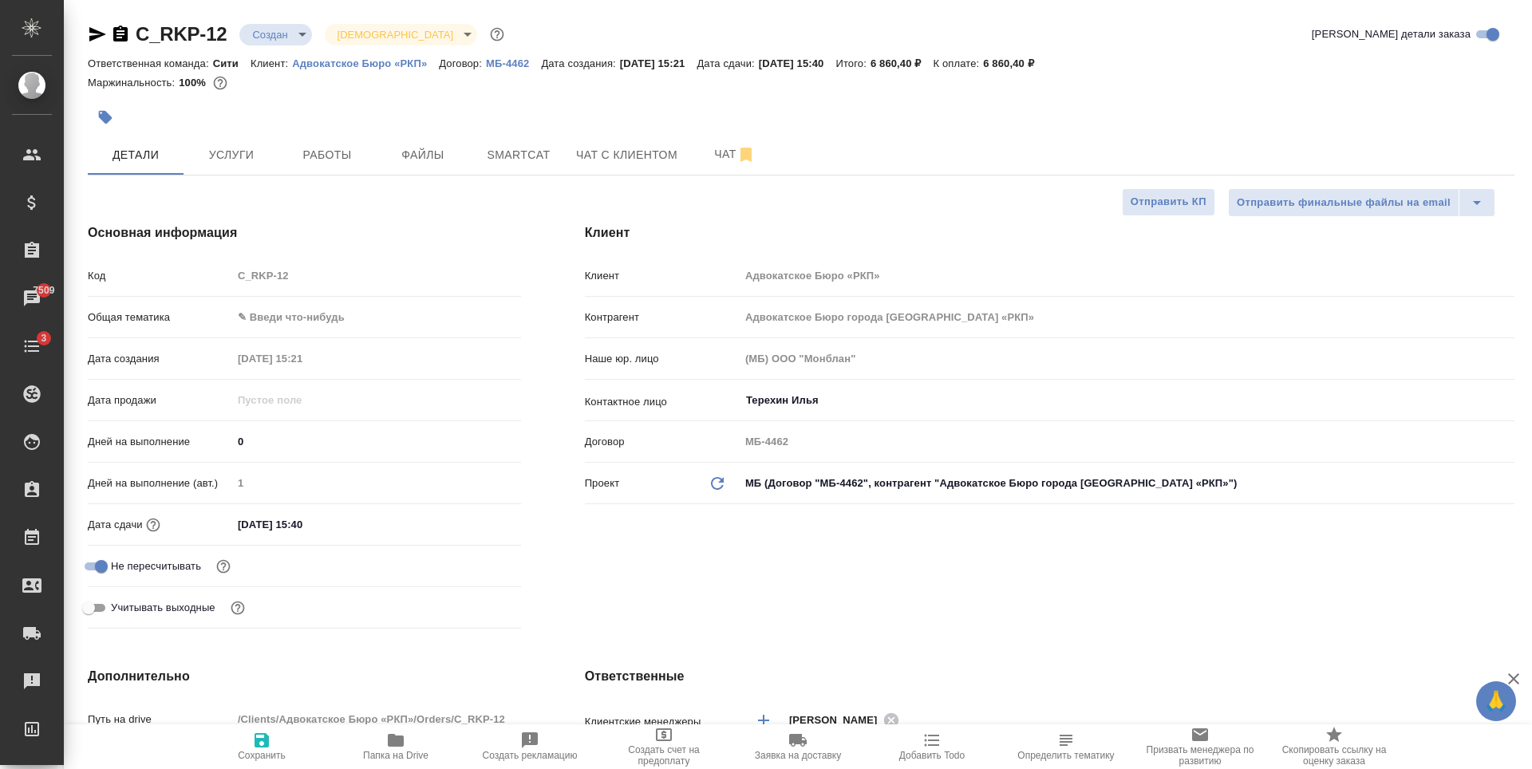
type textarea "x"
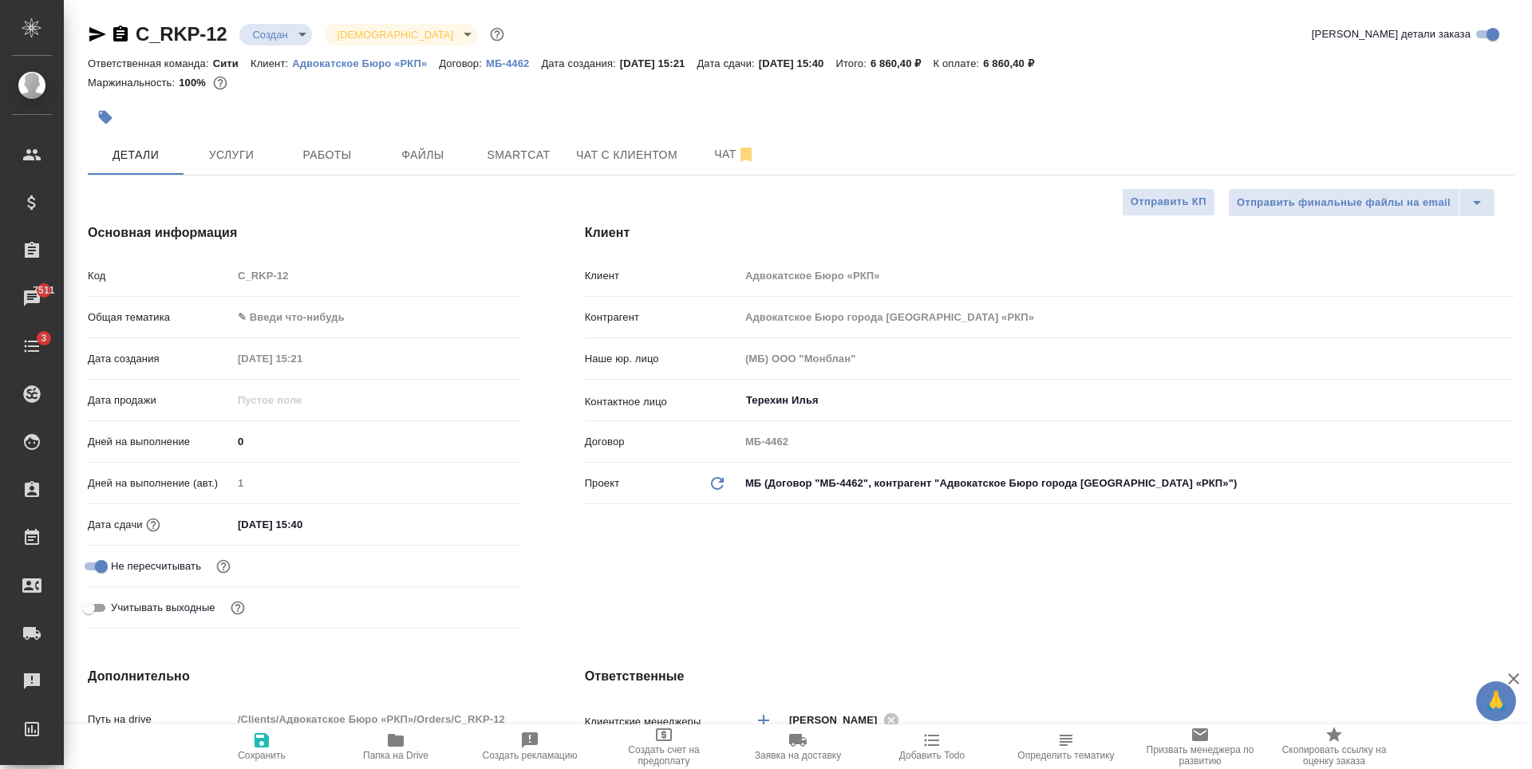
type textarea "x"
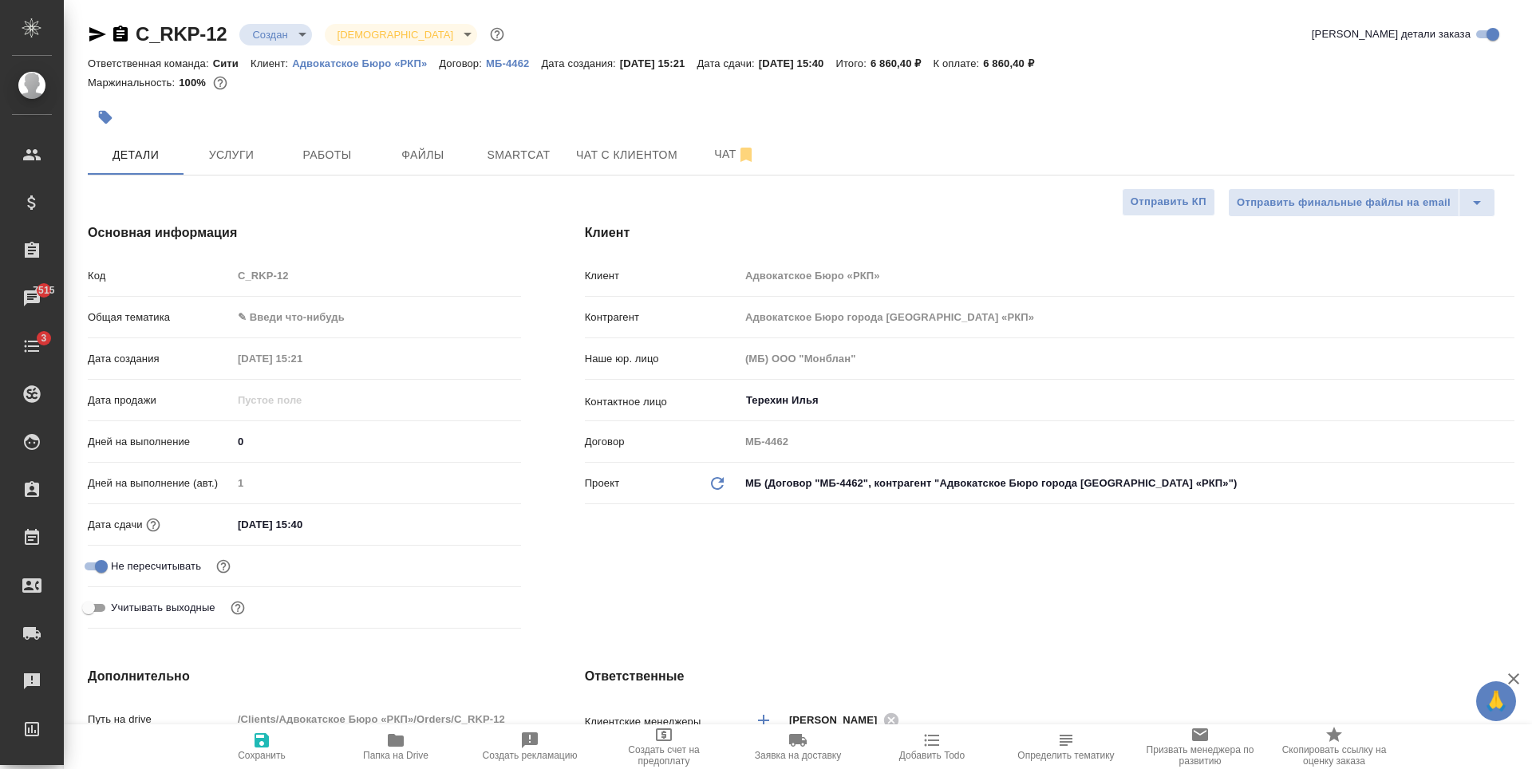
type textarea "x"
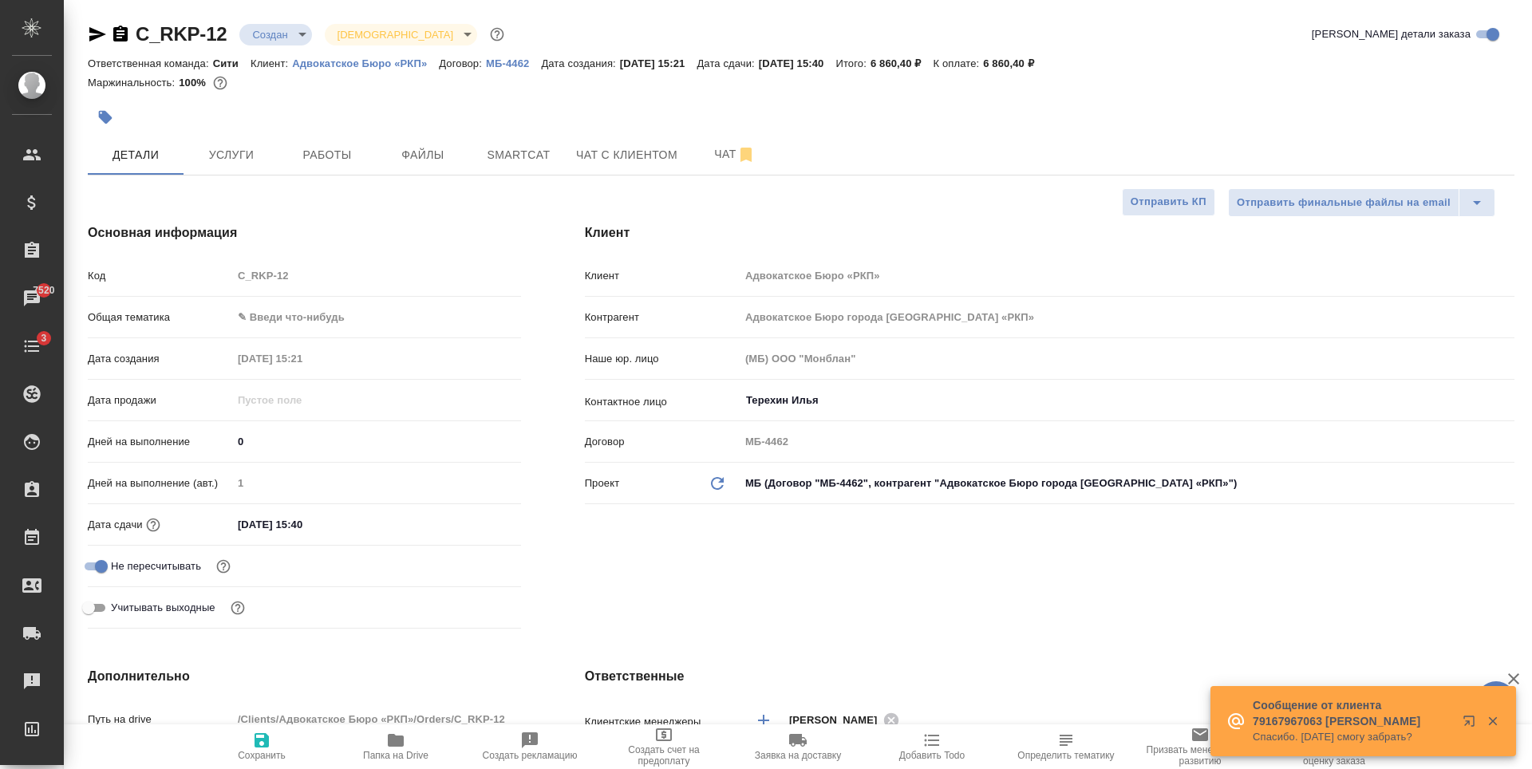
type textarea "x"
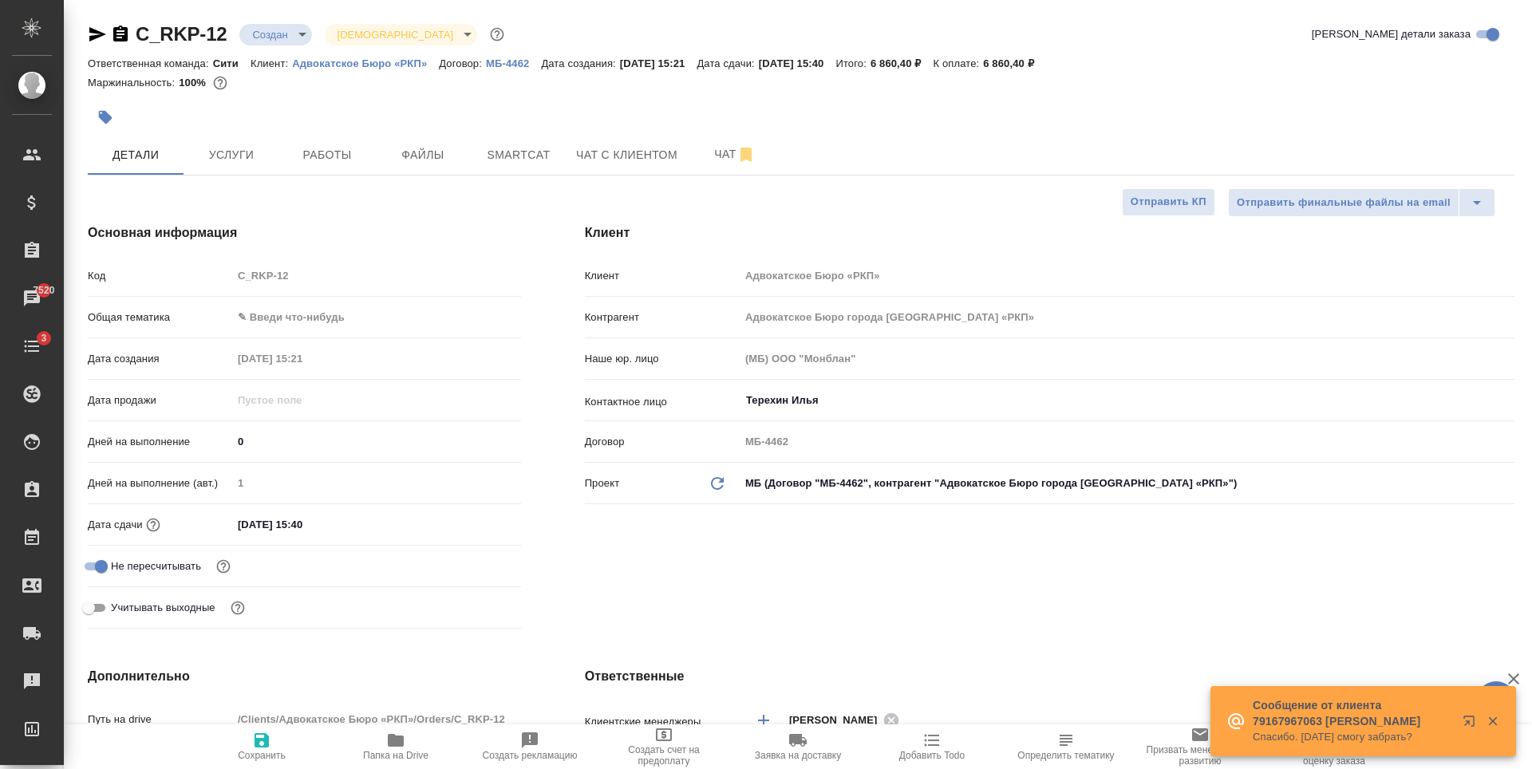
type textarea "x"
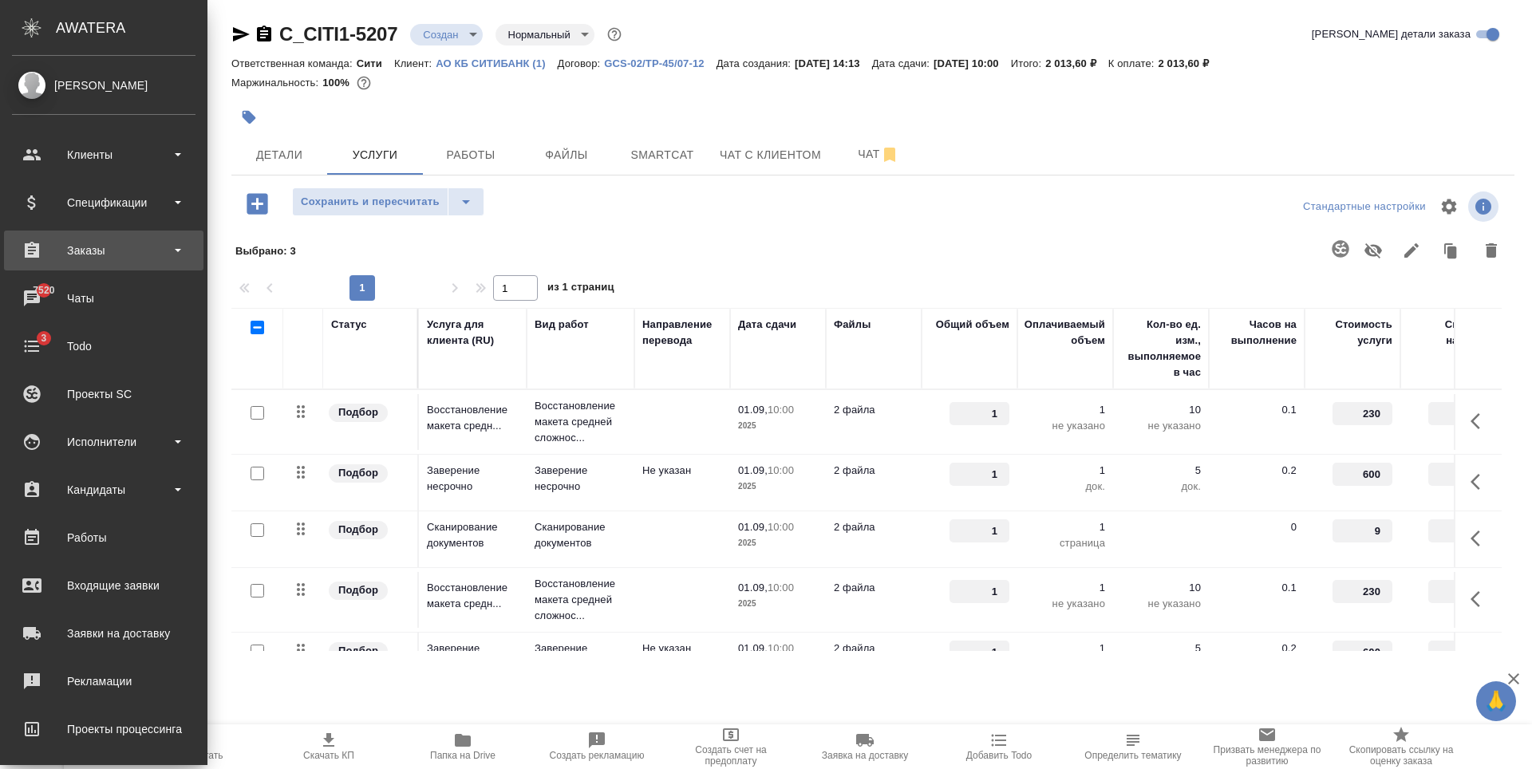
scroll to position [107, 0]
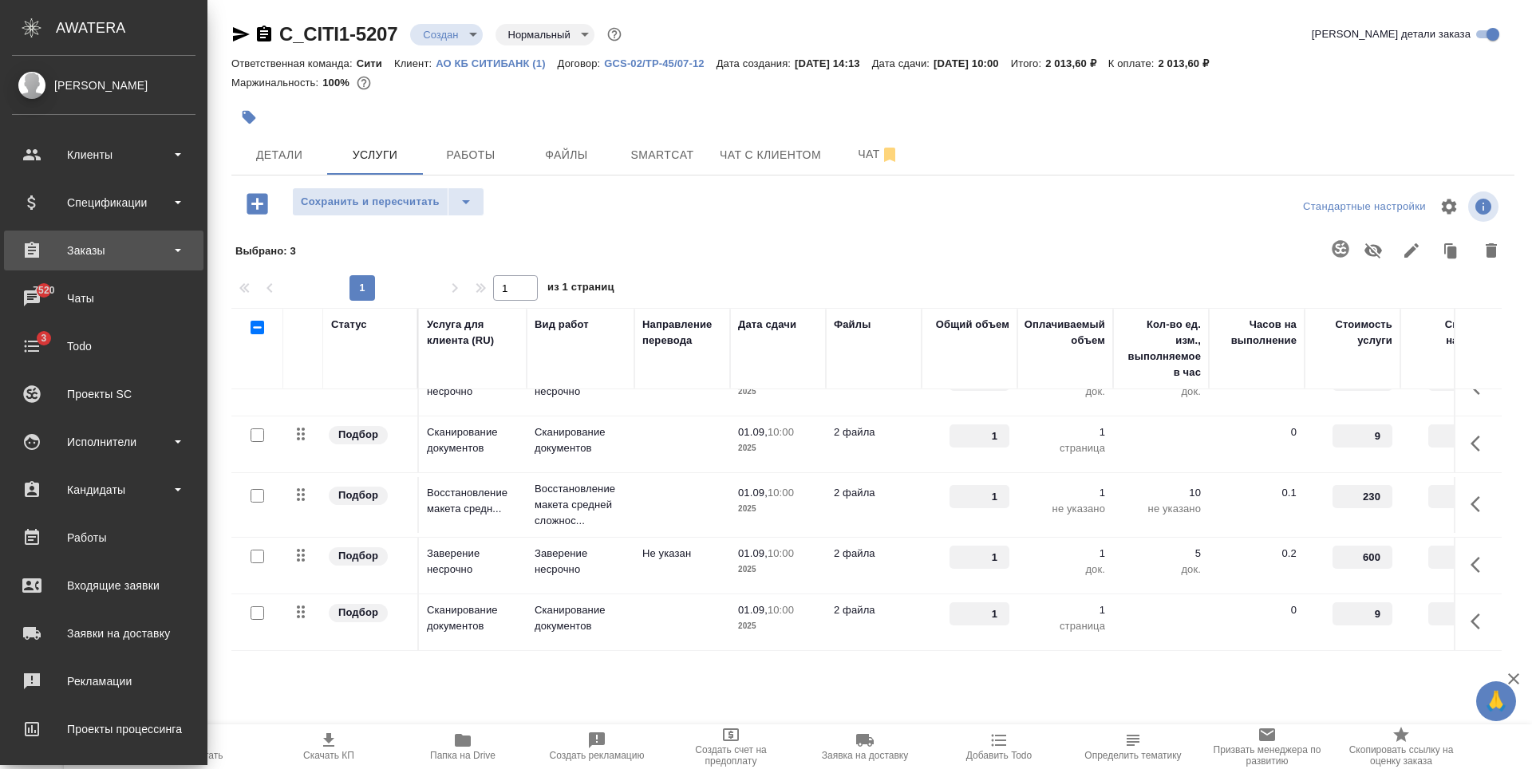
click at [113, 248] on div "Заказы" at bounding box center [104, 251] width 184 height 24
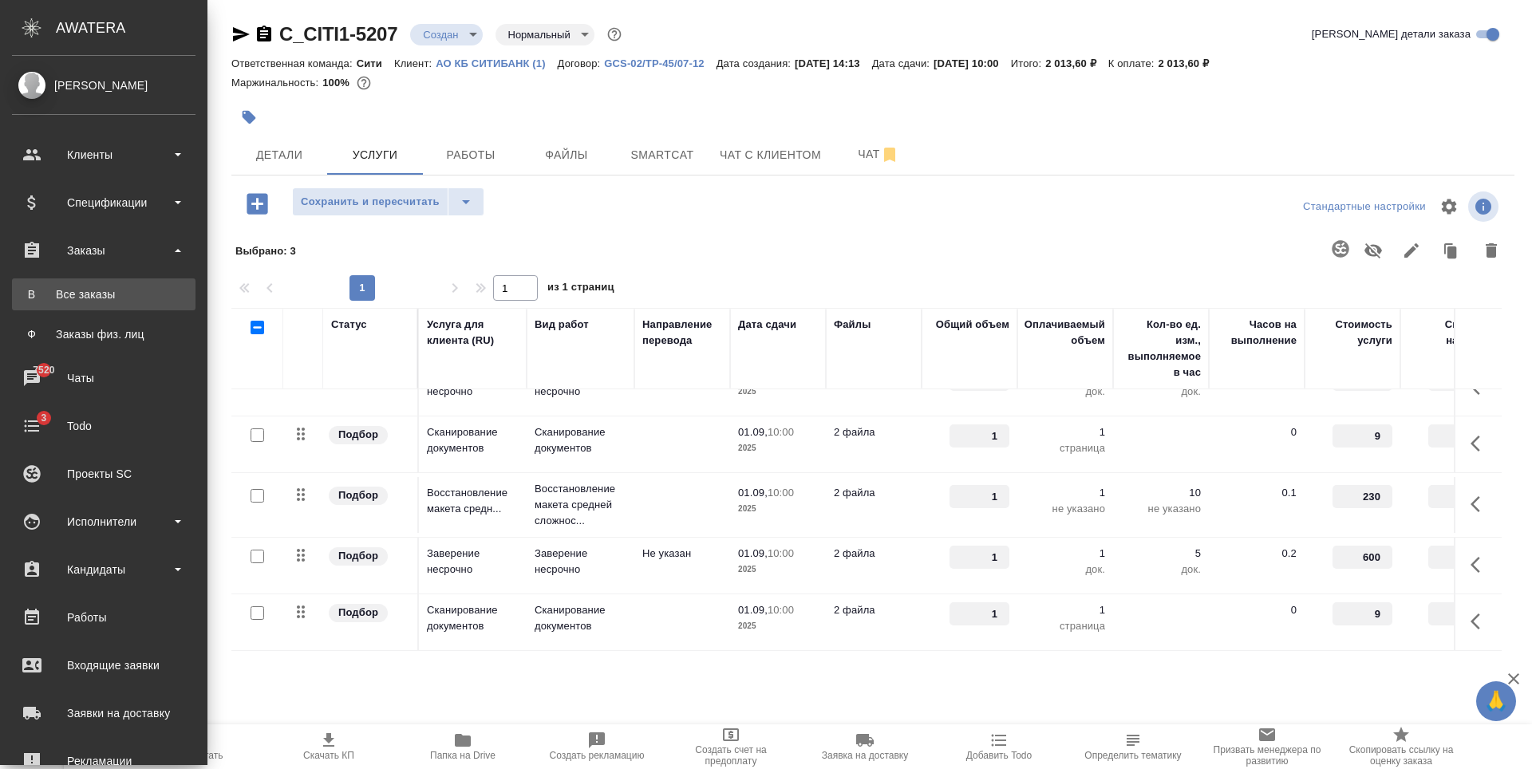
click at [134, 294] on div "Все заказы" at bounding box center [104, 294] width 168 height 16
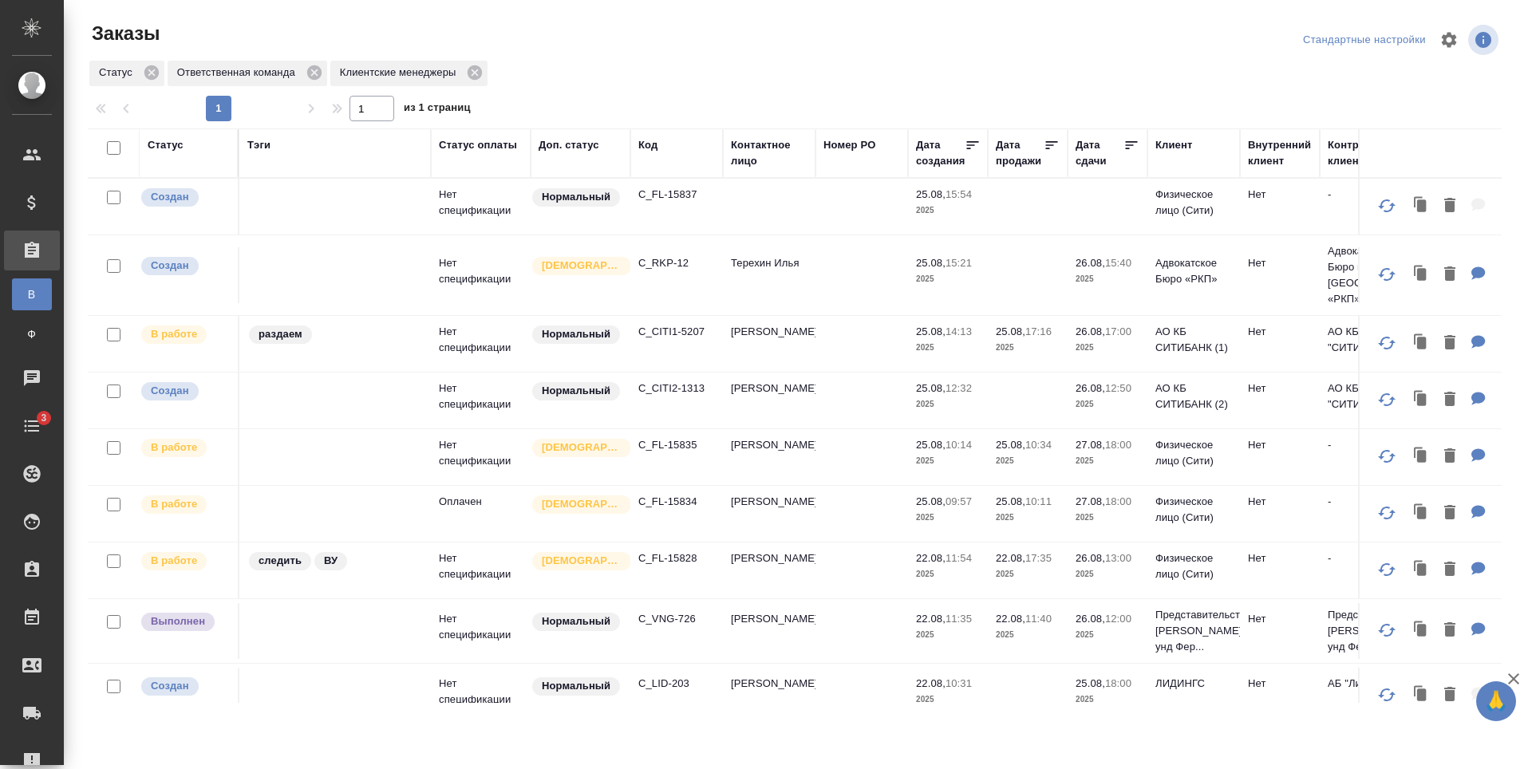
click at [689, 397] on p "C_CITI2-1313" at bounding box center [676, 389] width 77 height 16
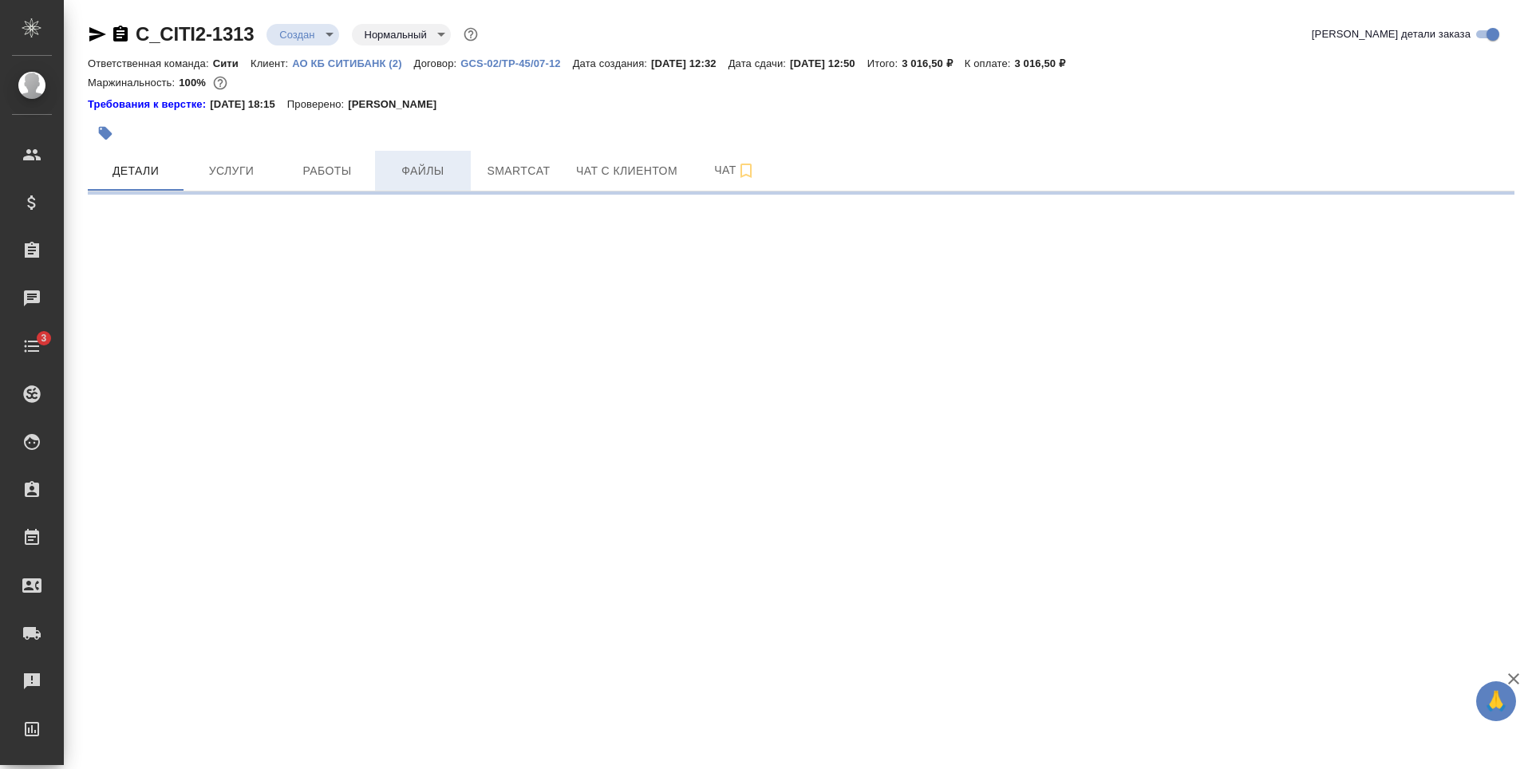
select select "RU"
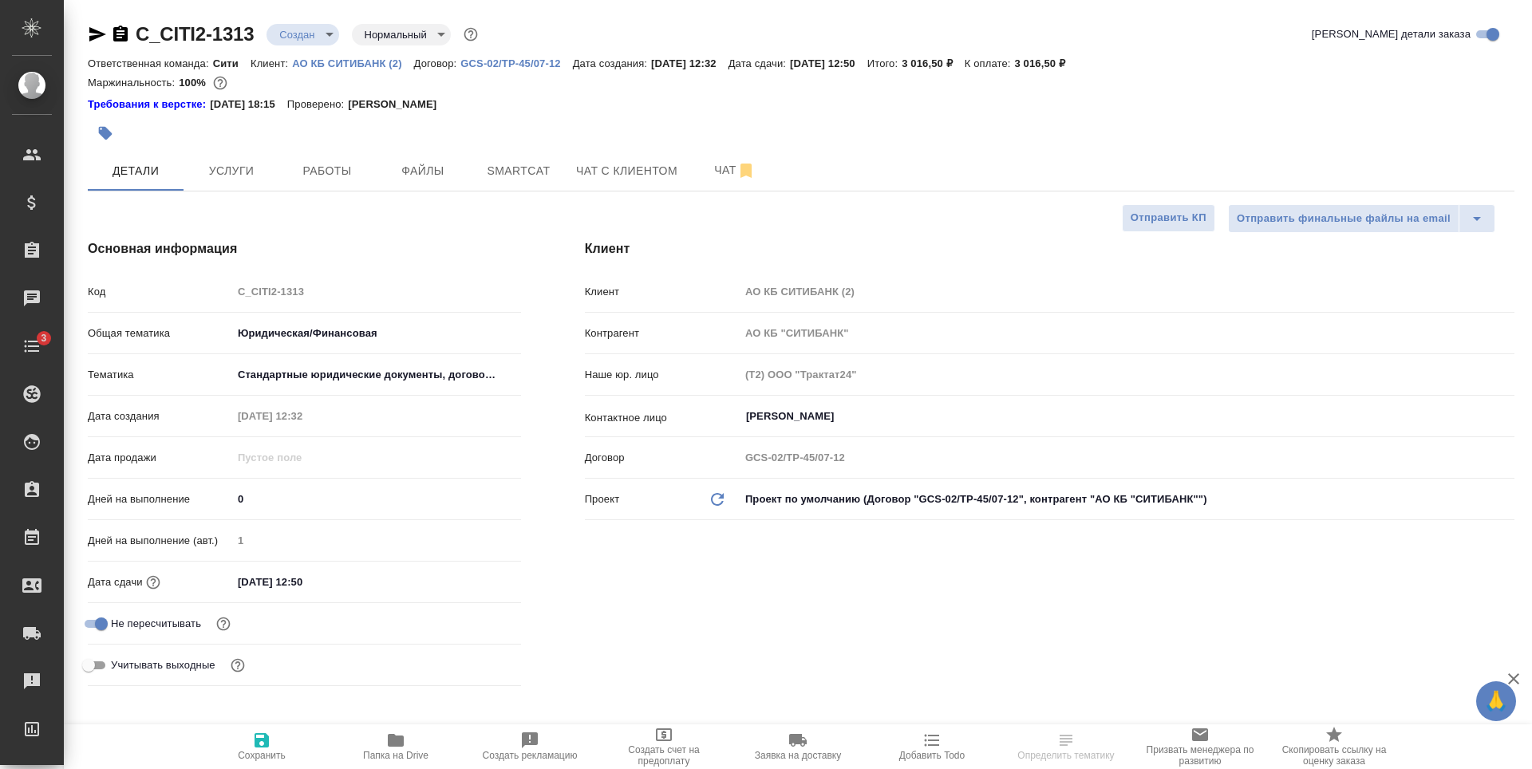
type textarea "x"
click at [347, 64] on p "АО КБ СИТИБАНК (2)" at bounding box center [352, 63] width 121 height 12
type textarea "x"
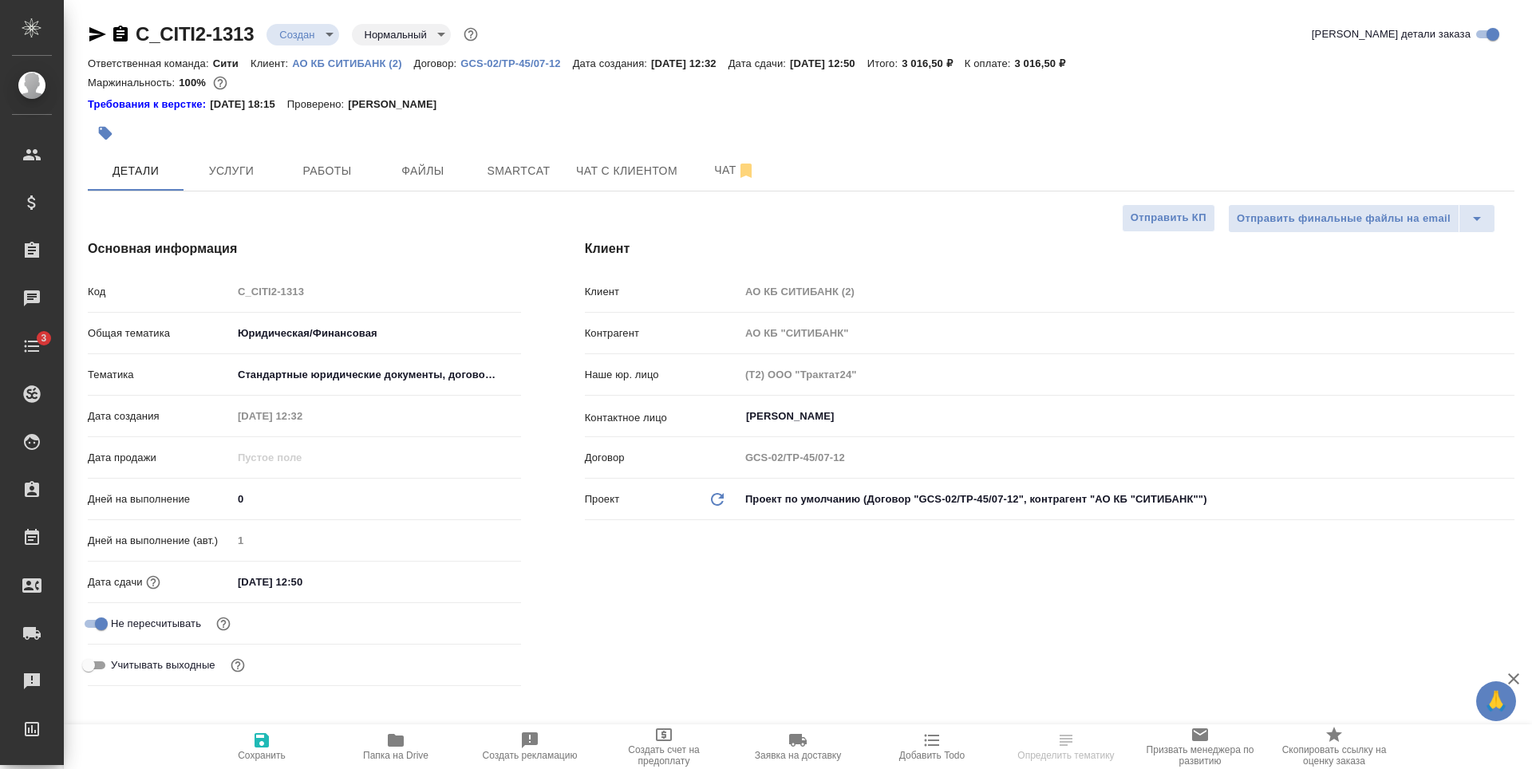
type textarea "x"
select select "RU"
type textarea "x"
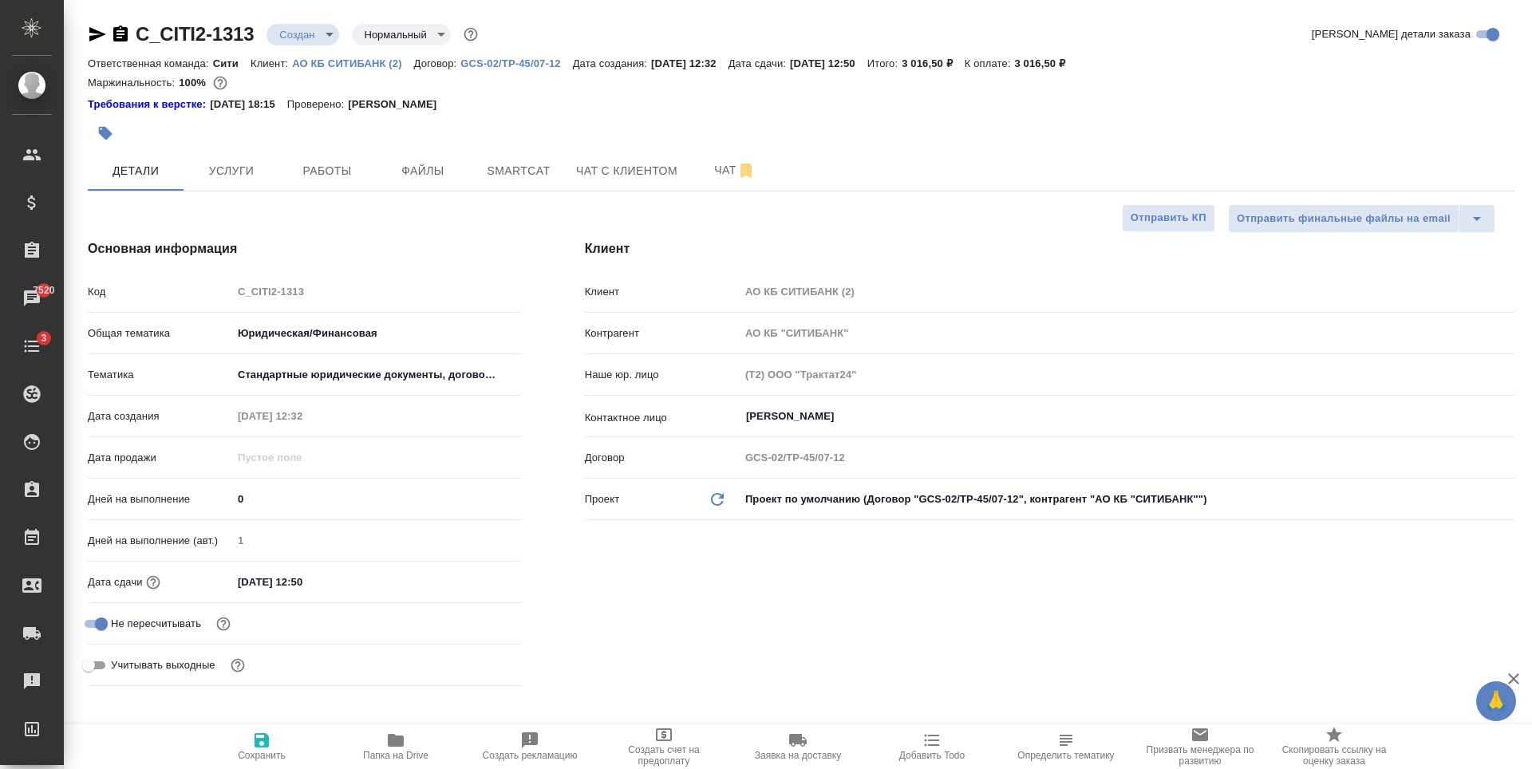
type textarea "x"
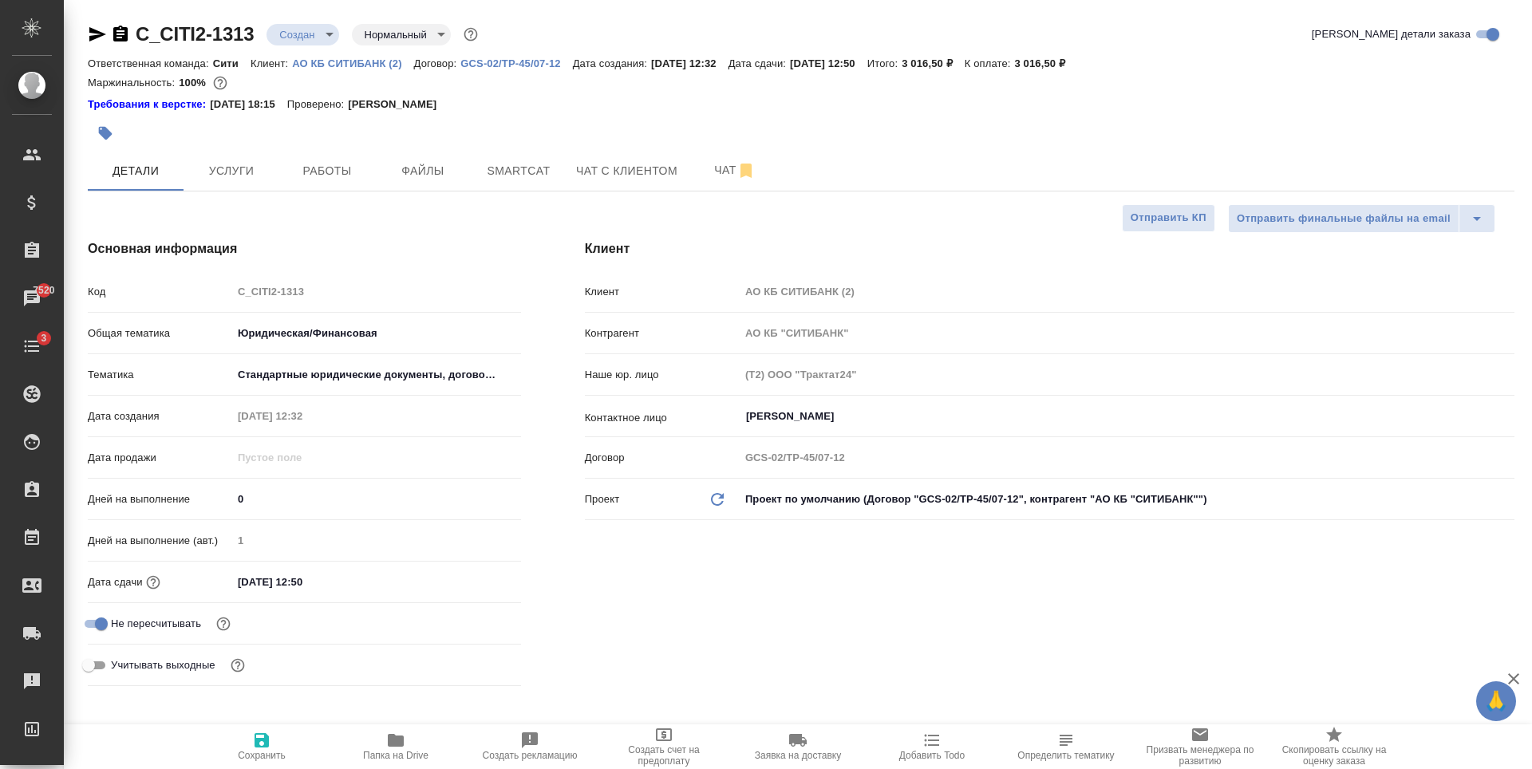
type textarea "x"
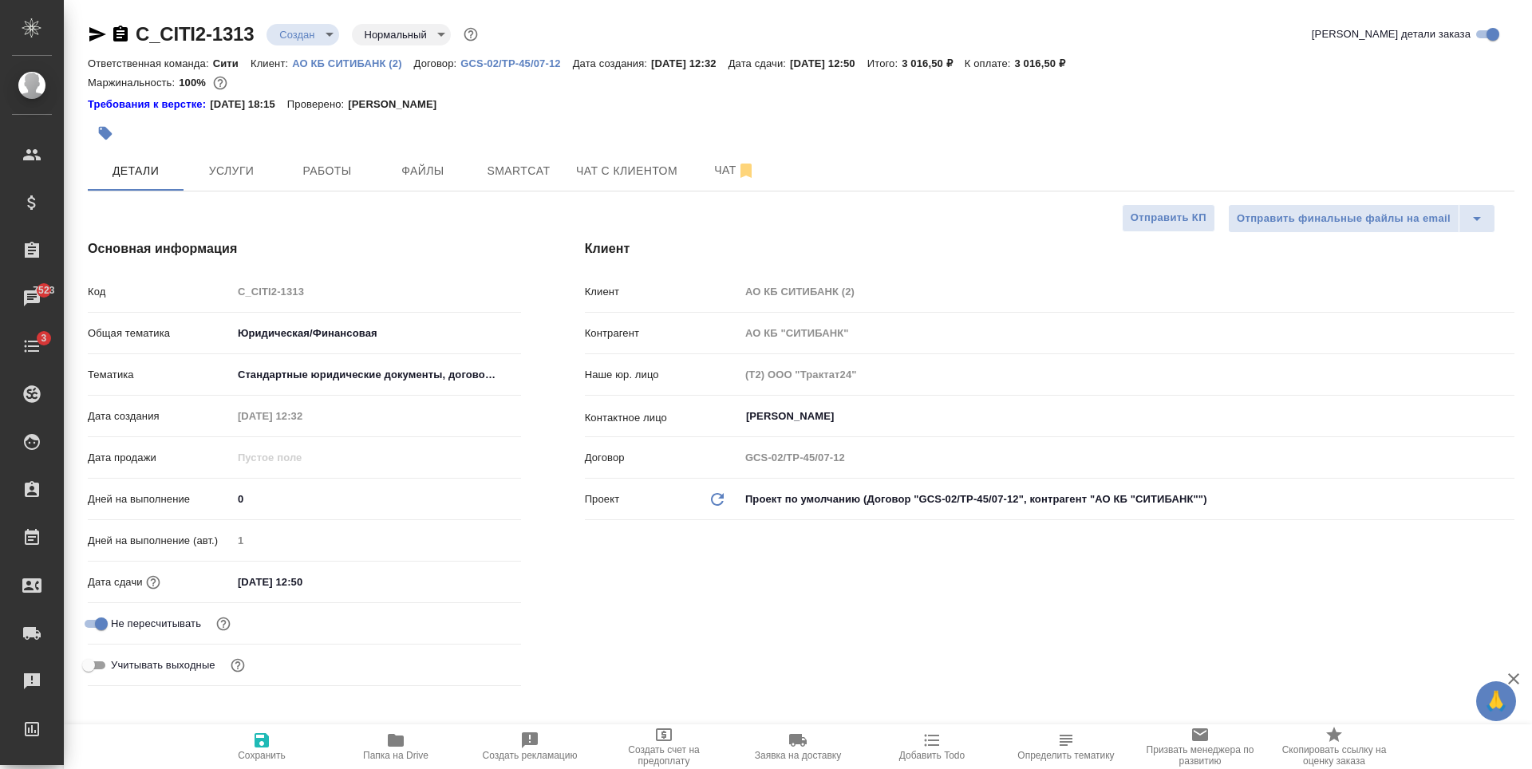
click at [348, 64] on p "АО КБ СИТИБАНК (2)" at bounding box center [352, 63] width 121 height 12
type textarea "x"
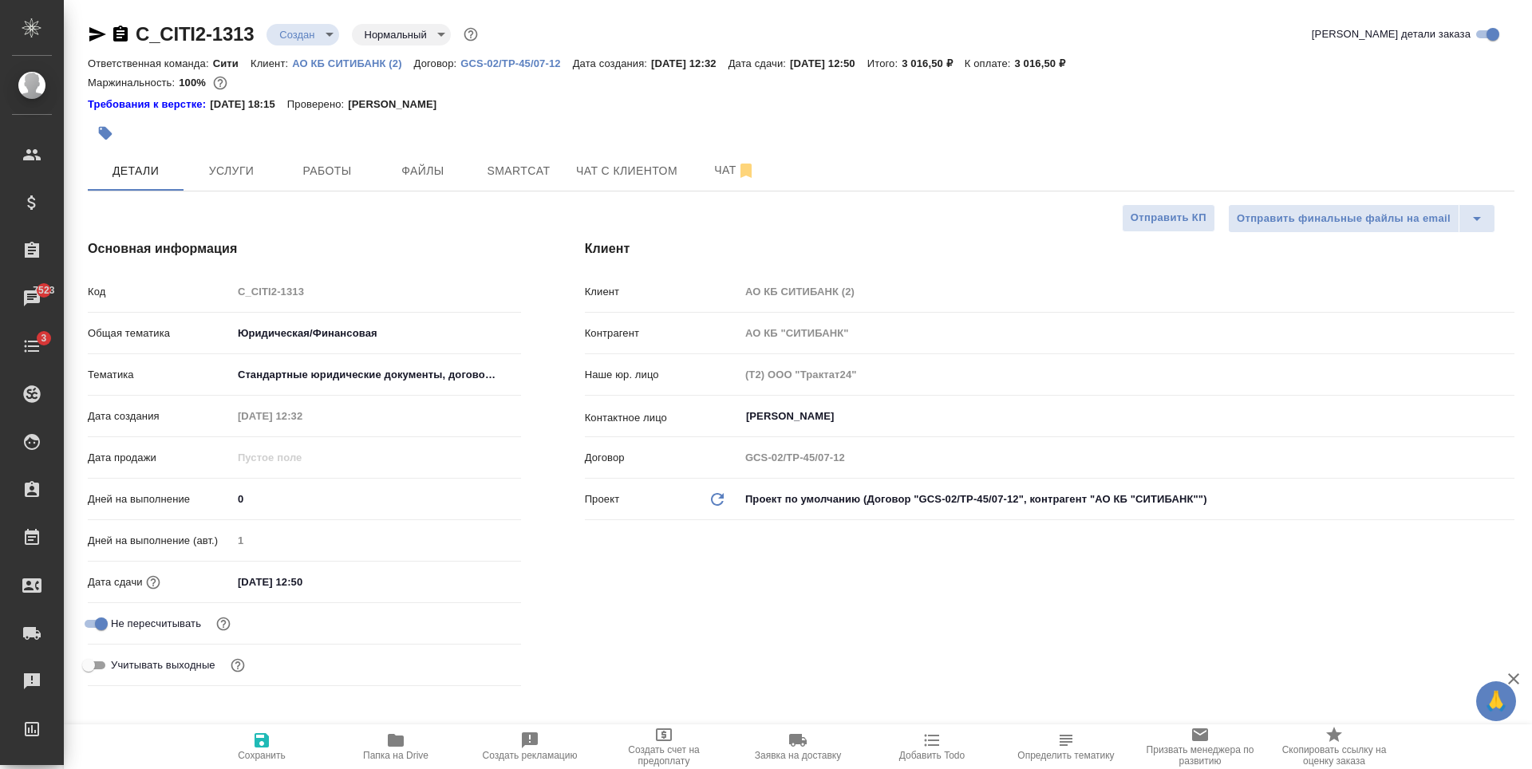
type textarea "x"
click at [239, 176] on span "Услуги" at bounding box center [231, 171] width 77 height 20
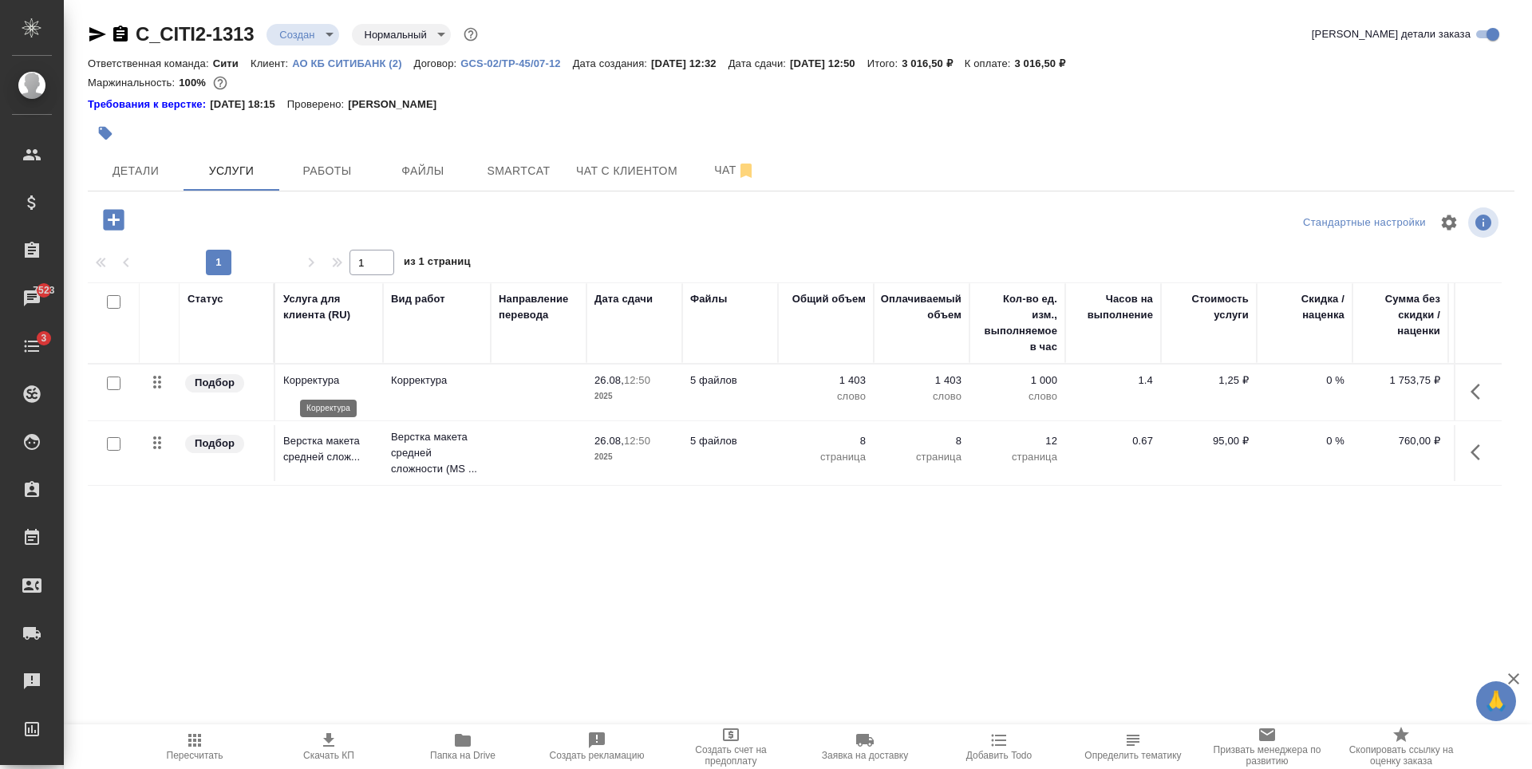
click at [312, 383] on p "Корректура" at bounding box center [329, 381] width 92 height 16
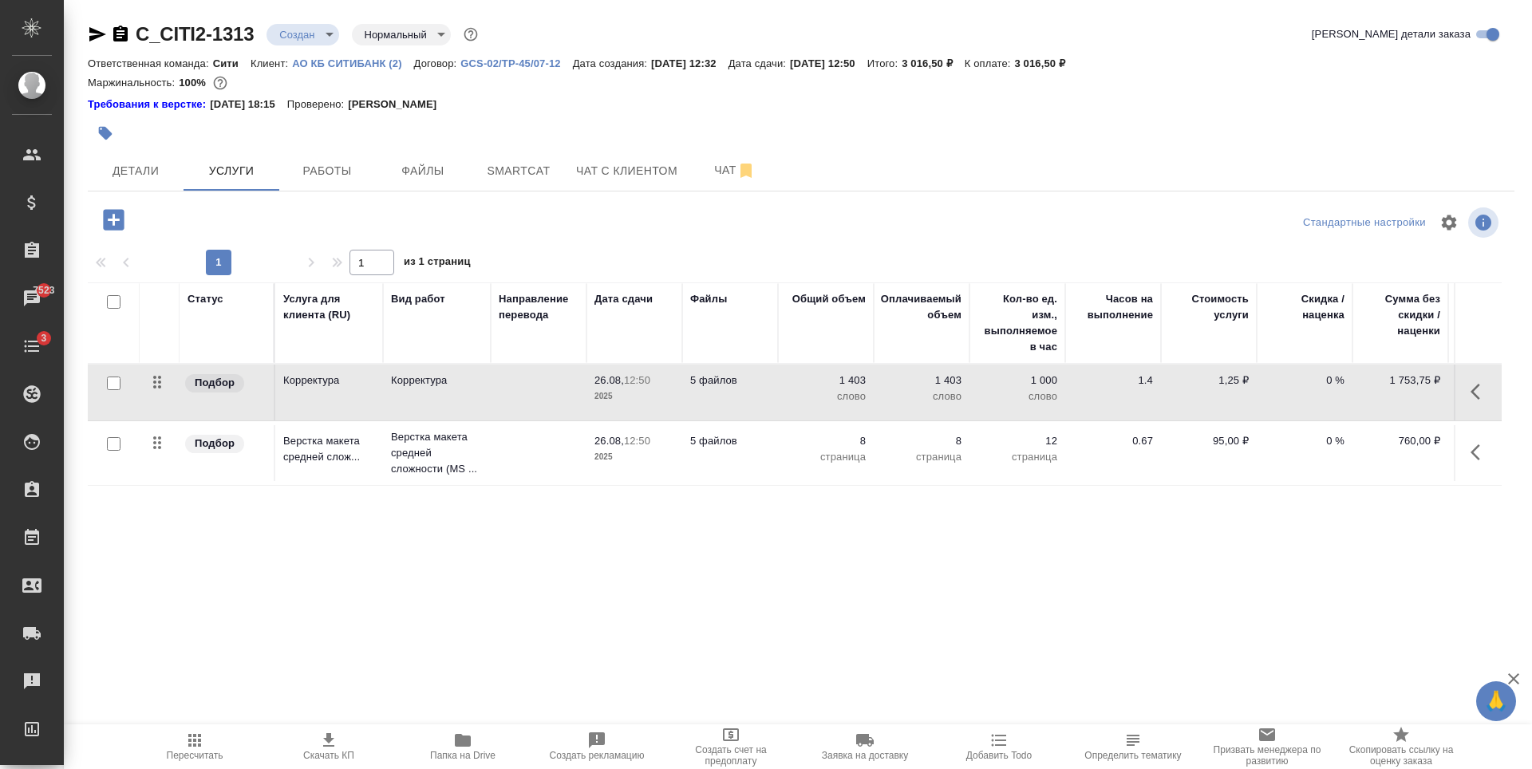
click at [751, 395] on td "5 файлов" at bounding box center [730, 393] width 96 height 56
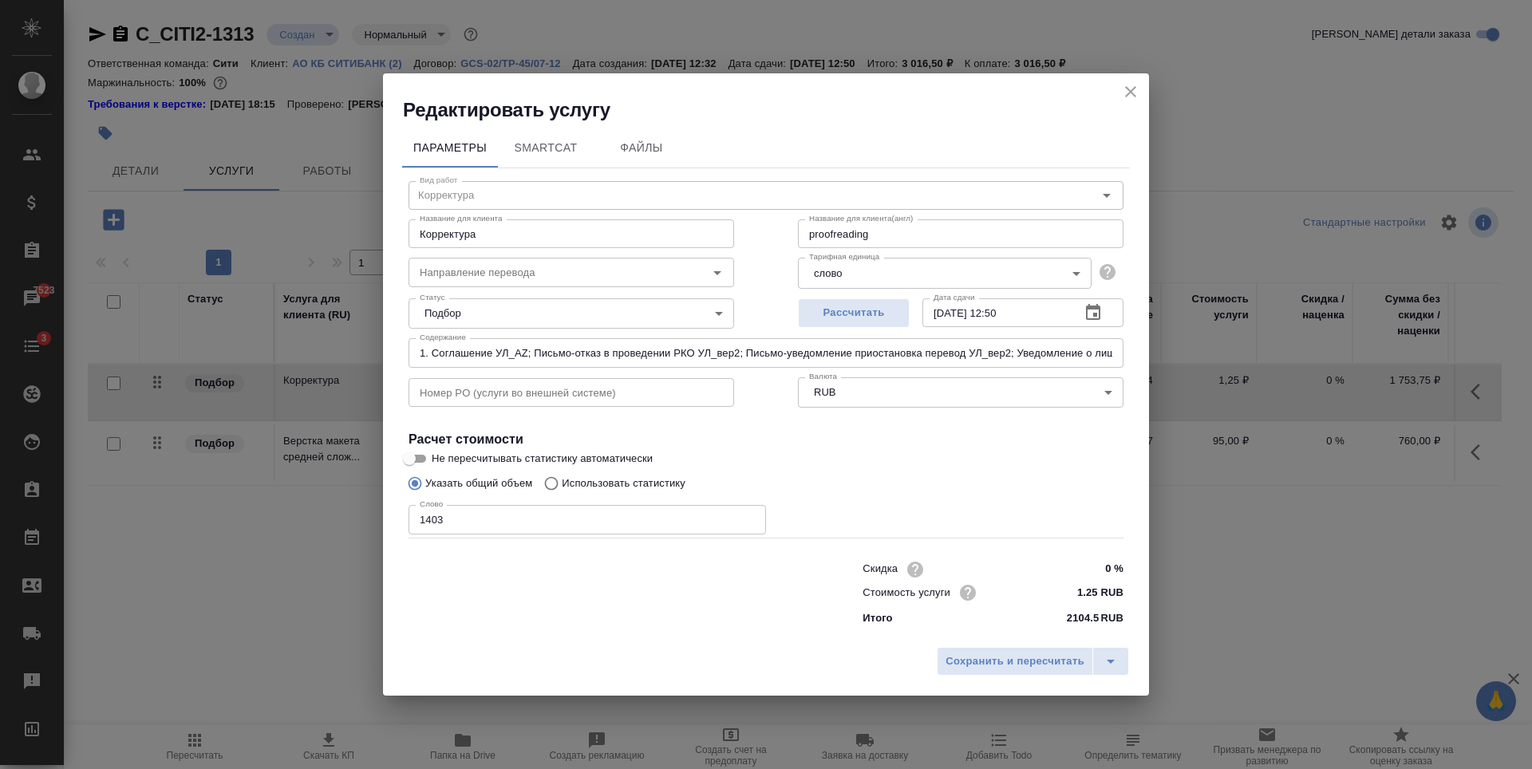
click at [1126, 97] on icon "close" at bounding box center [1130, 91] width 19 height 19
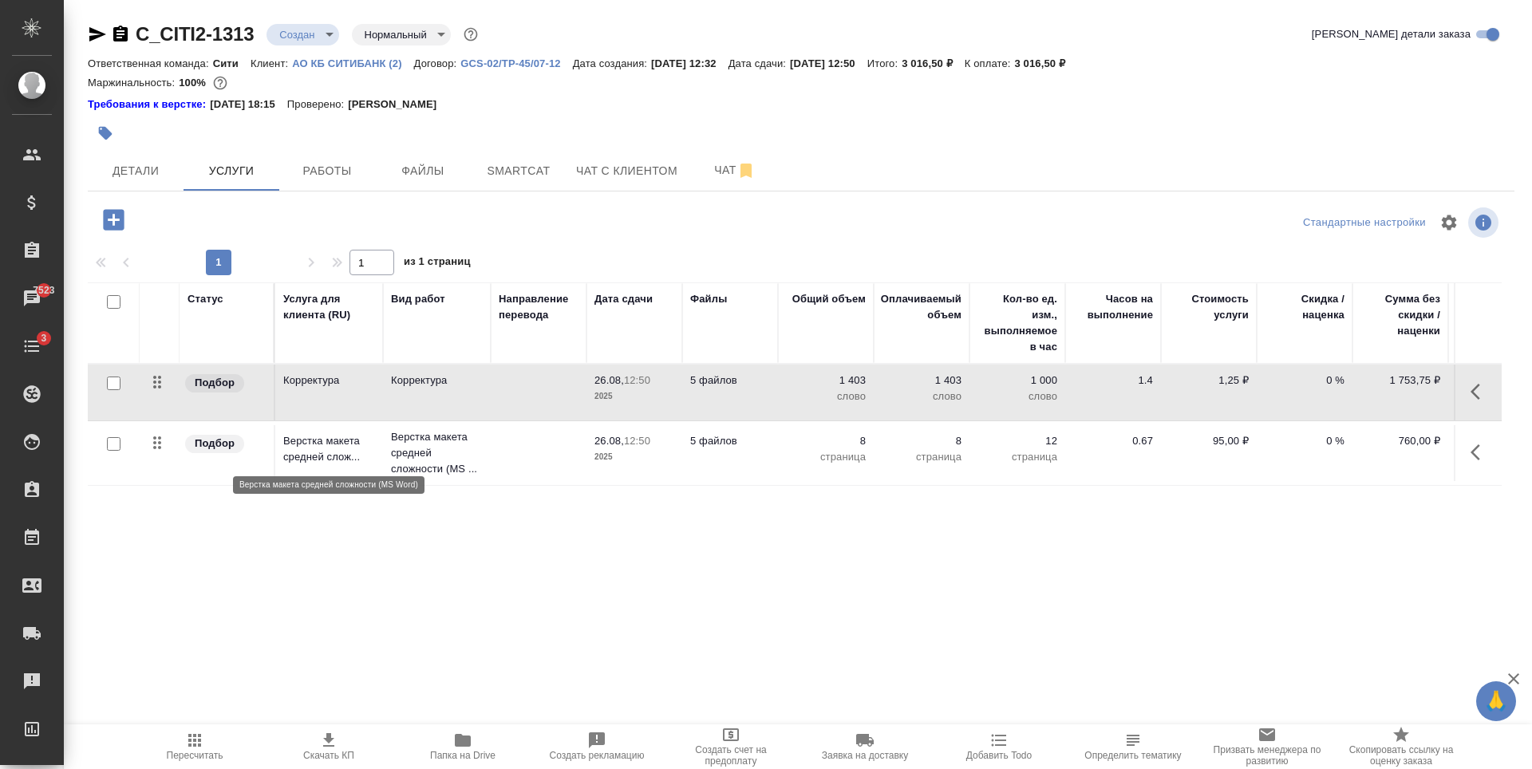
click at [353, 456] on p "Верстка макета средней слож..." at bounding box center [329, 449] width 92 height 32
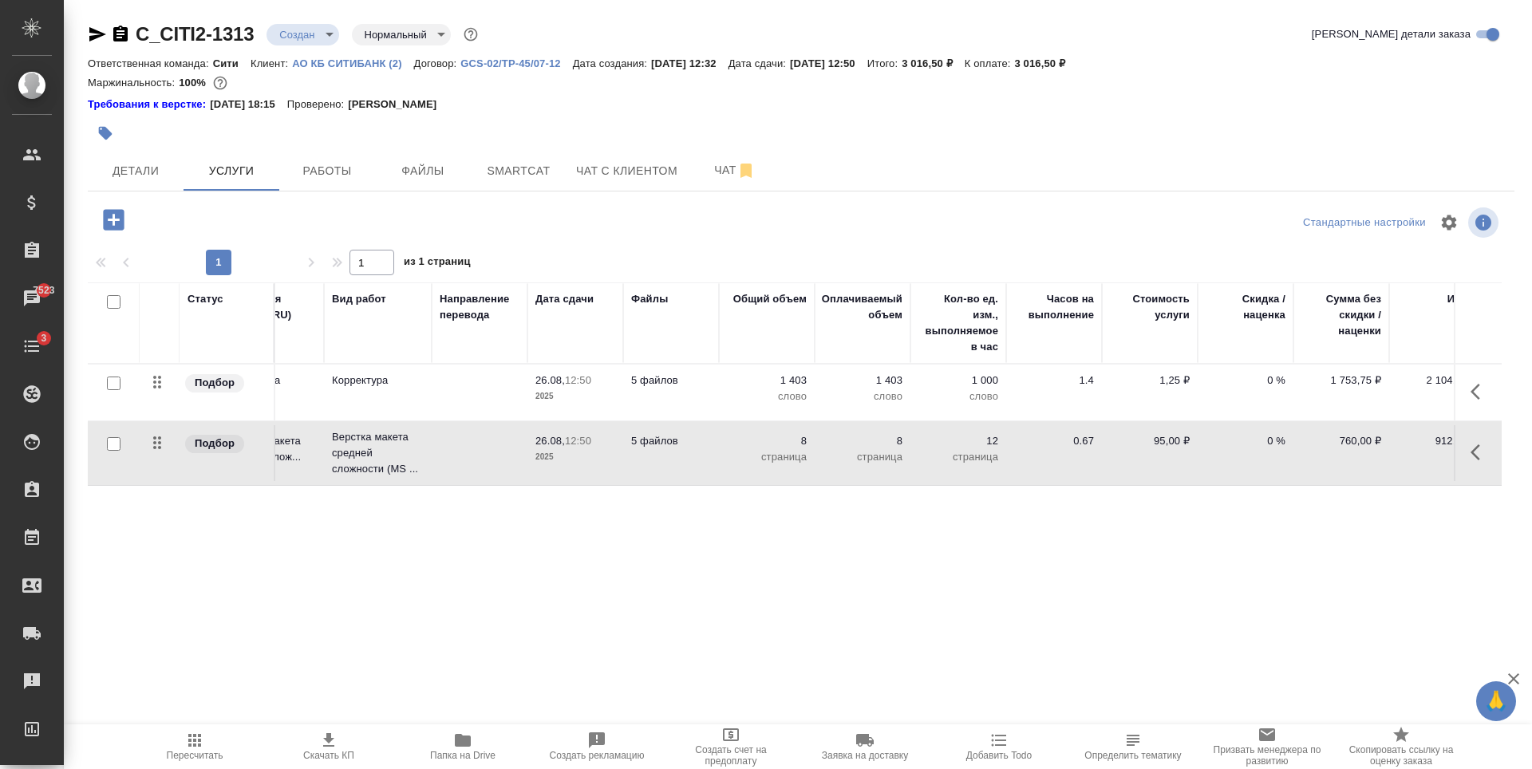
scroll to position [0, 90]
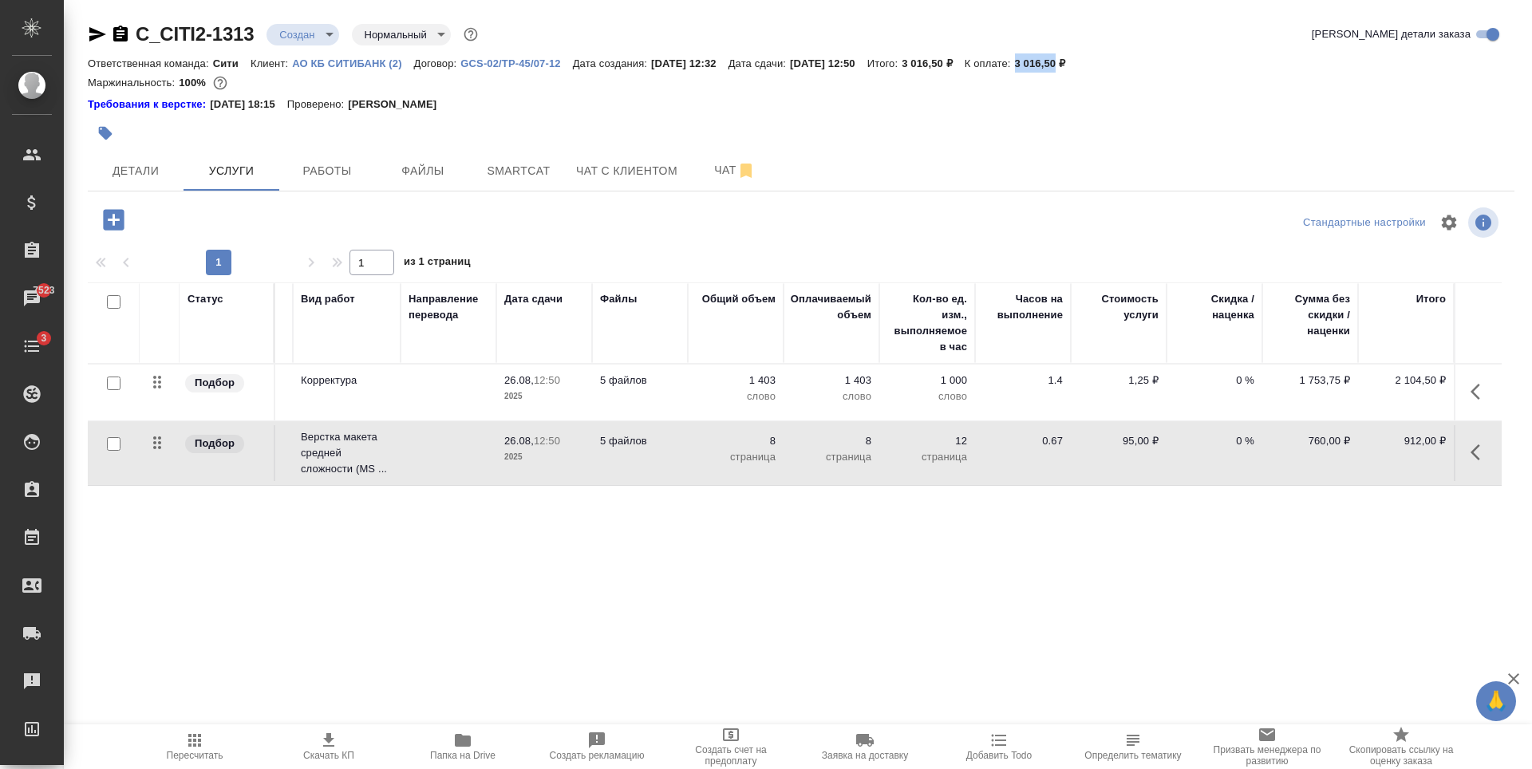
drag, startPoint x: 1056, startPoint y: 57, endPoint x: 1095, endPoint y: 58, distance: 39.1
click at [1078, 58] on p "3 016,50 ₽" at bounding box center [1046, 63] width 63 height 12
copy p "3 016,50"
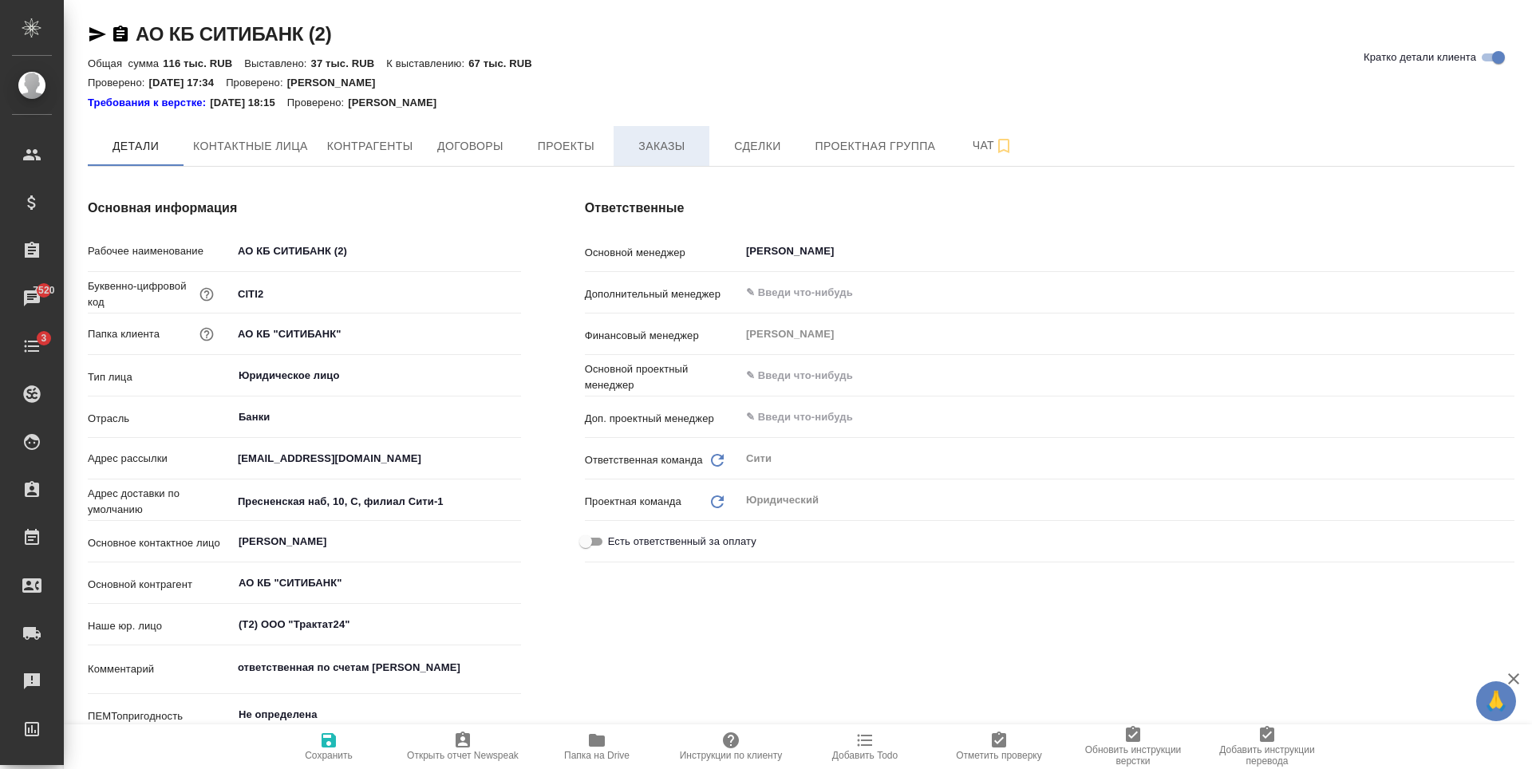
click at [630, 140] on span "Заказы" at bounding box center [661, 146] width 77 height 20
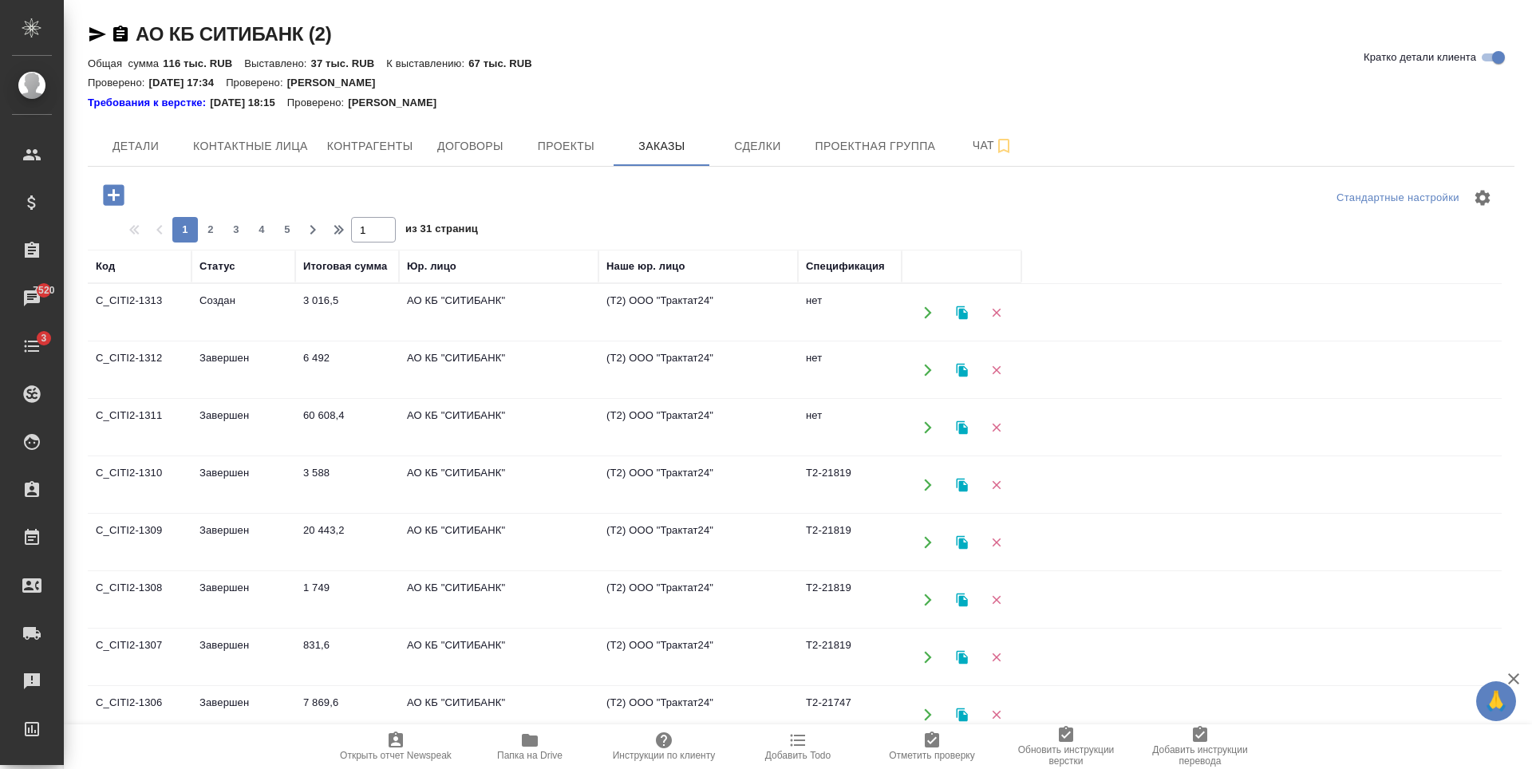
click at [352, 375] on td "6 492" at bounding box center [347, 370] width 104 height 56
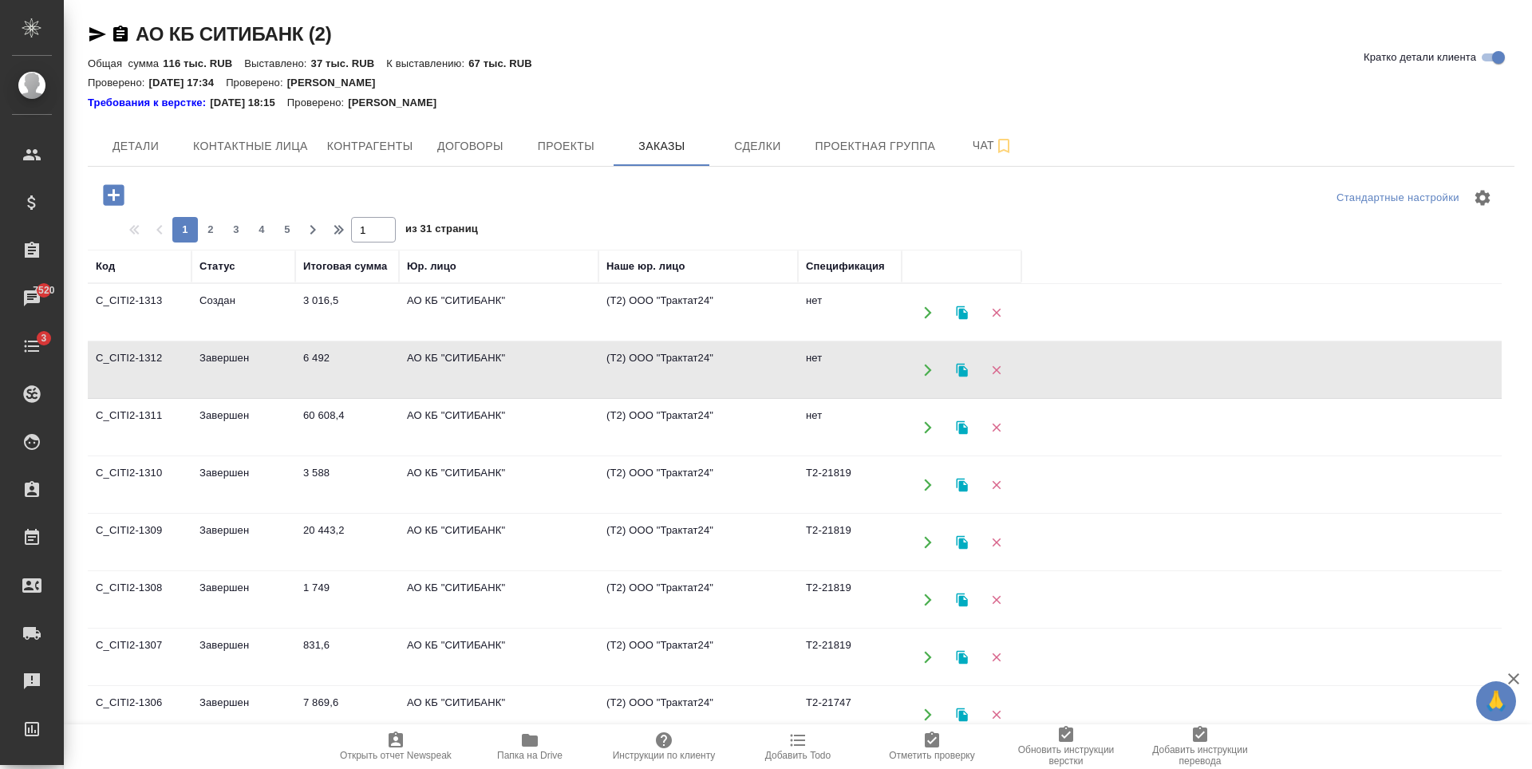
click at [352, 375] on td "6 492" at bounding box center [347, 370] width 104 height 56
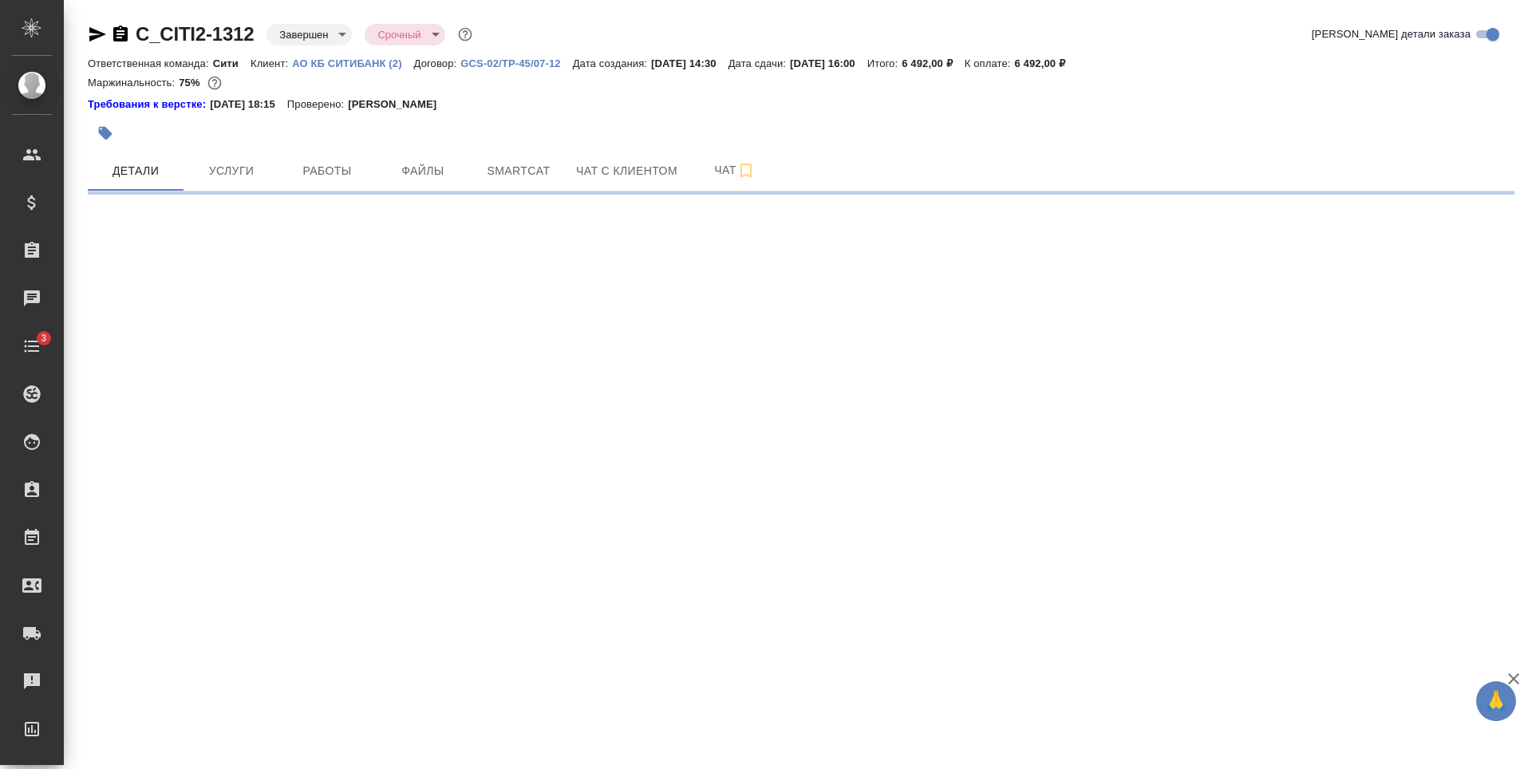
select select "RU"
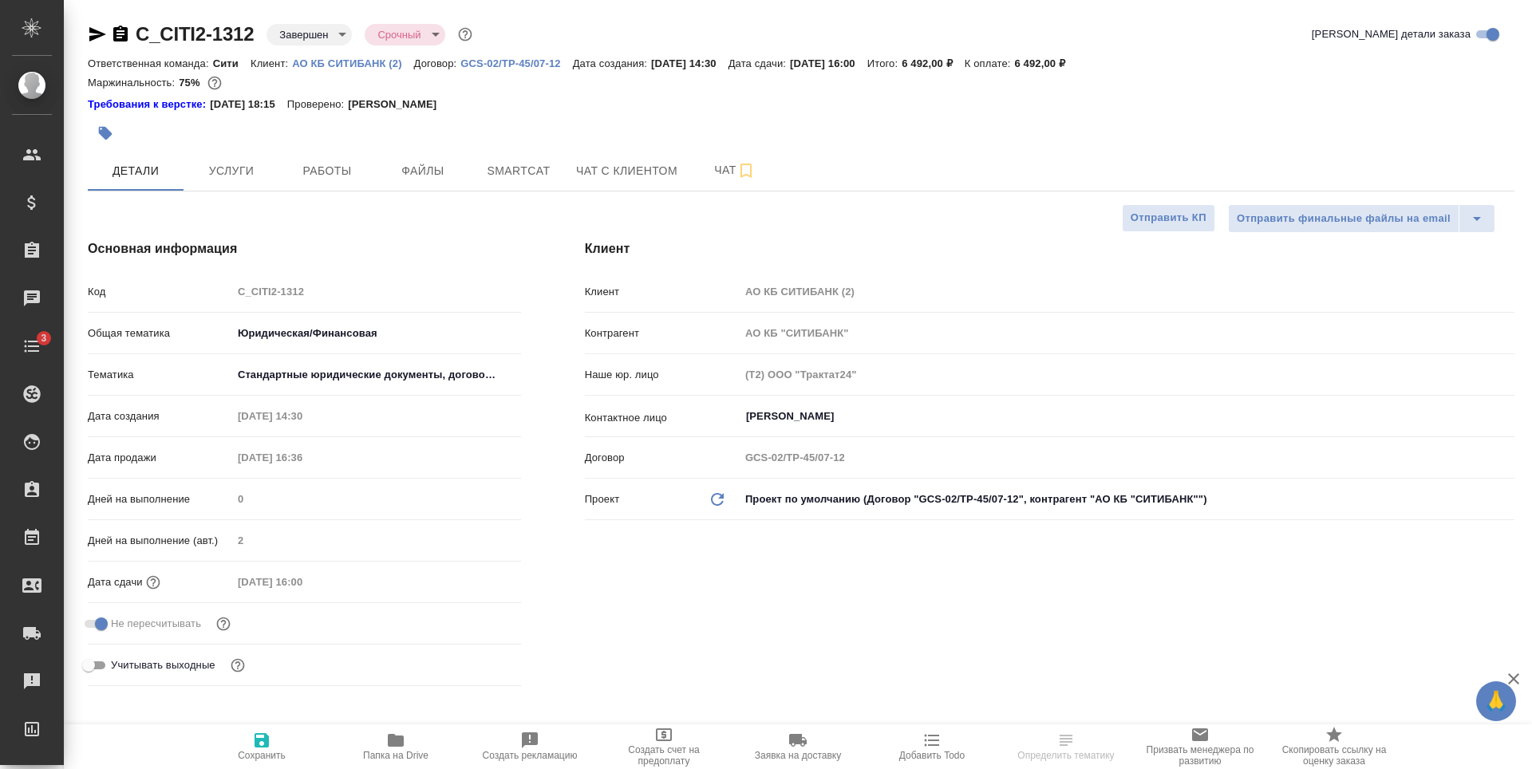
type textarea "x"
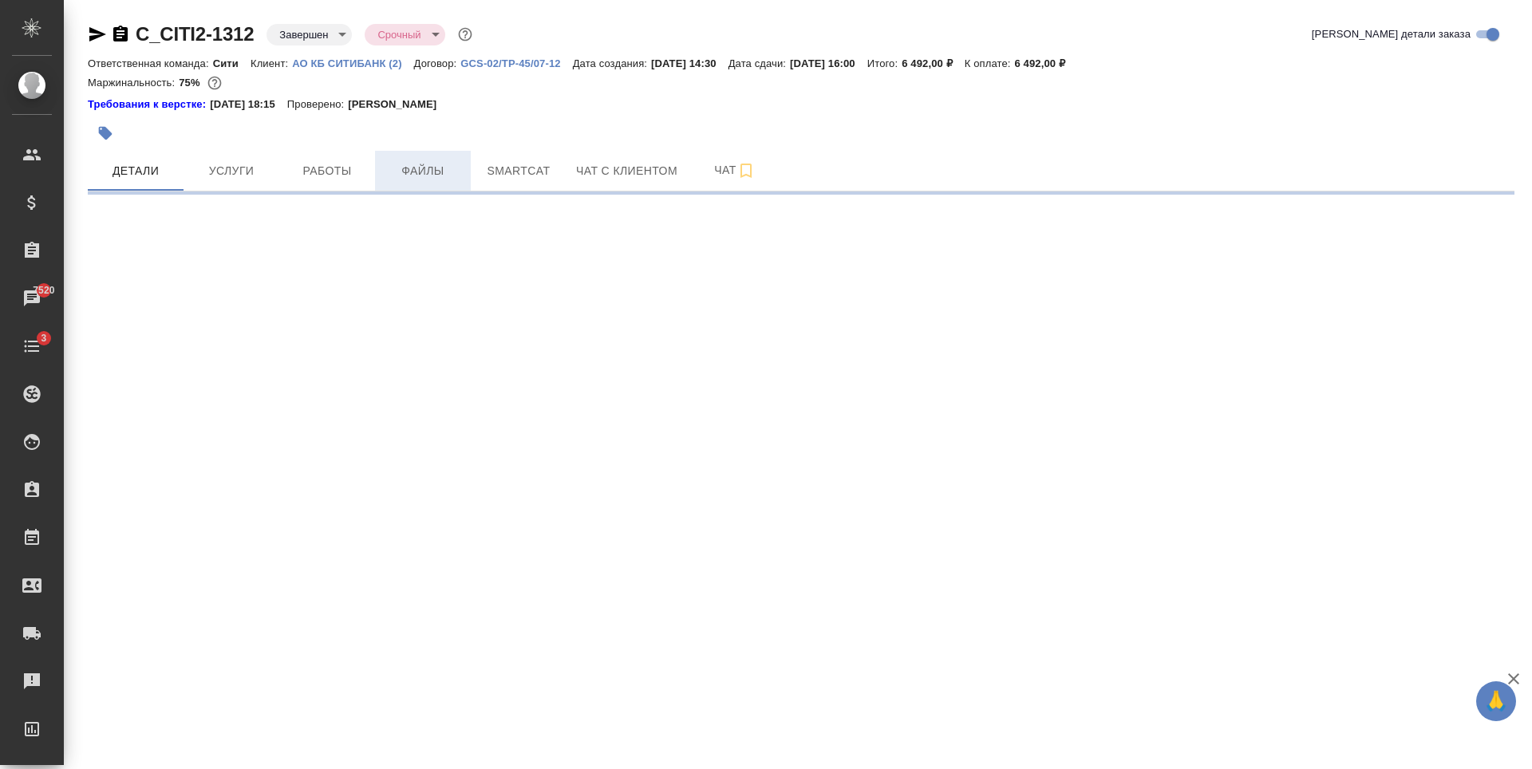
select select "RU"
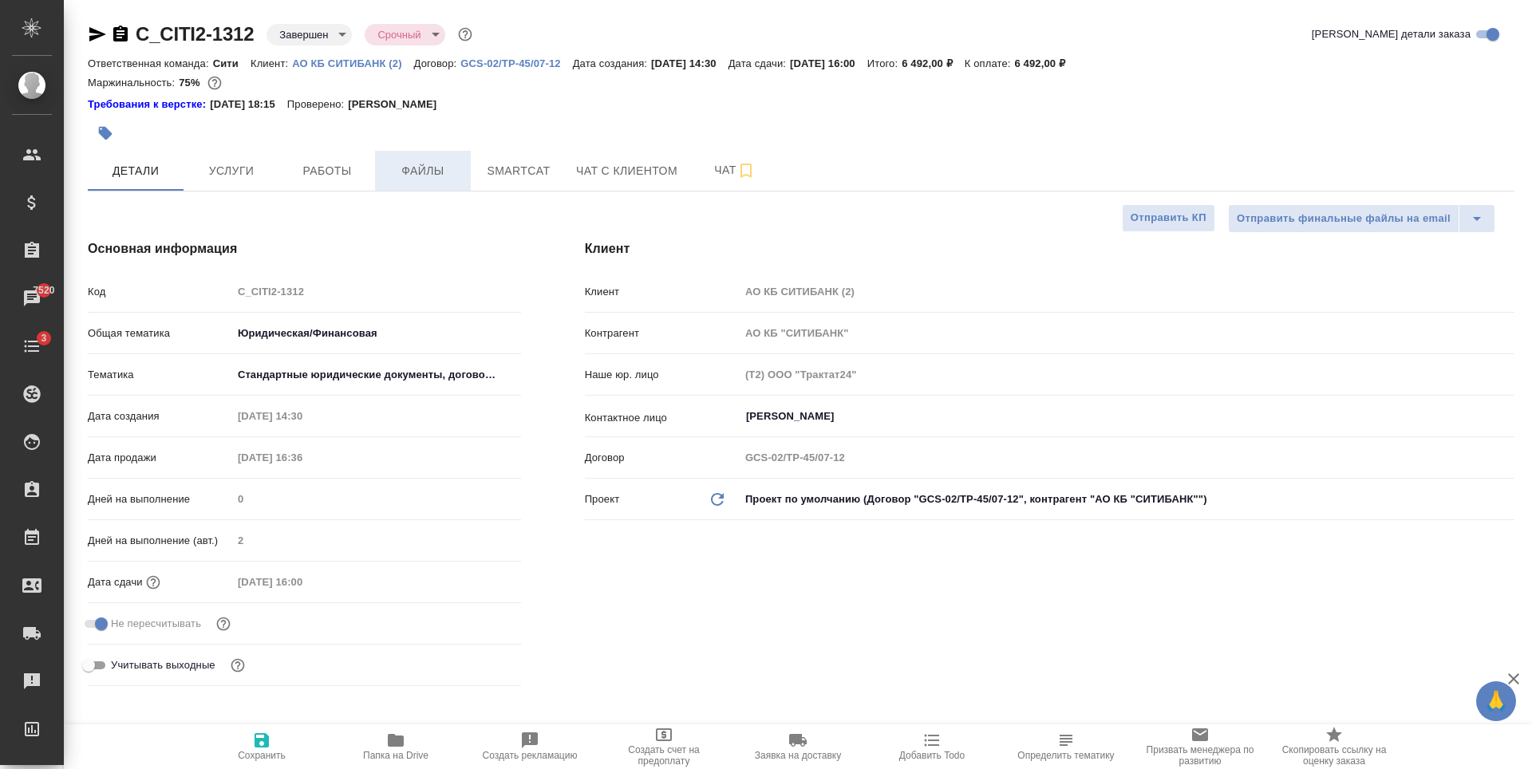
type textarea "x"
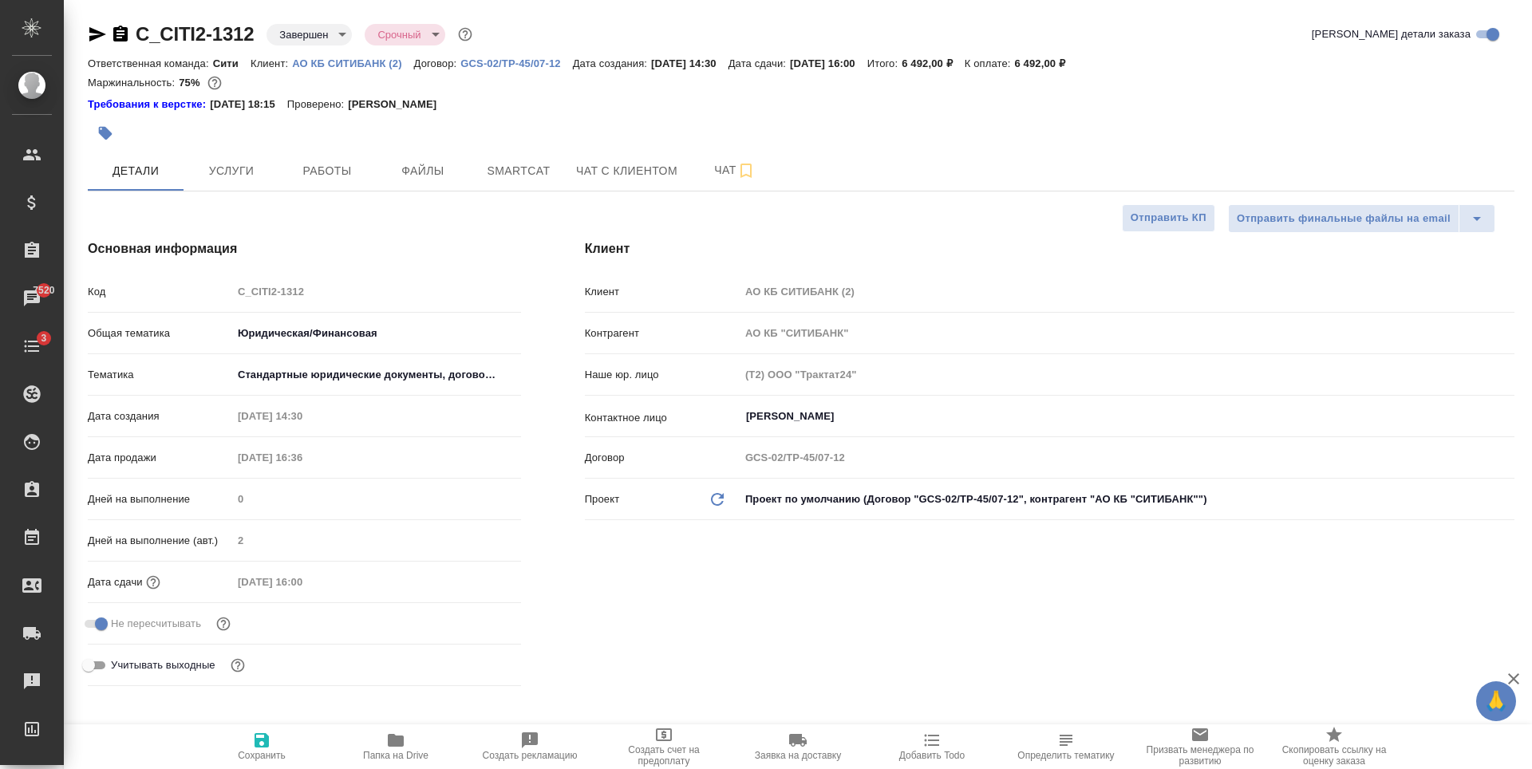
type textarea "x"
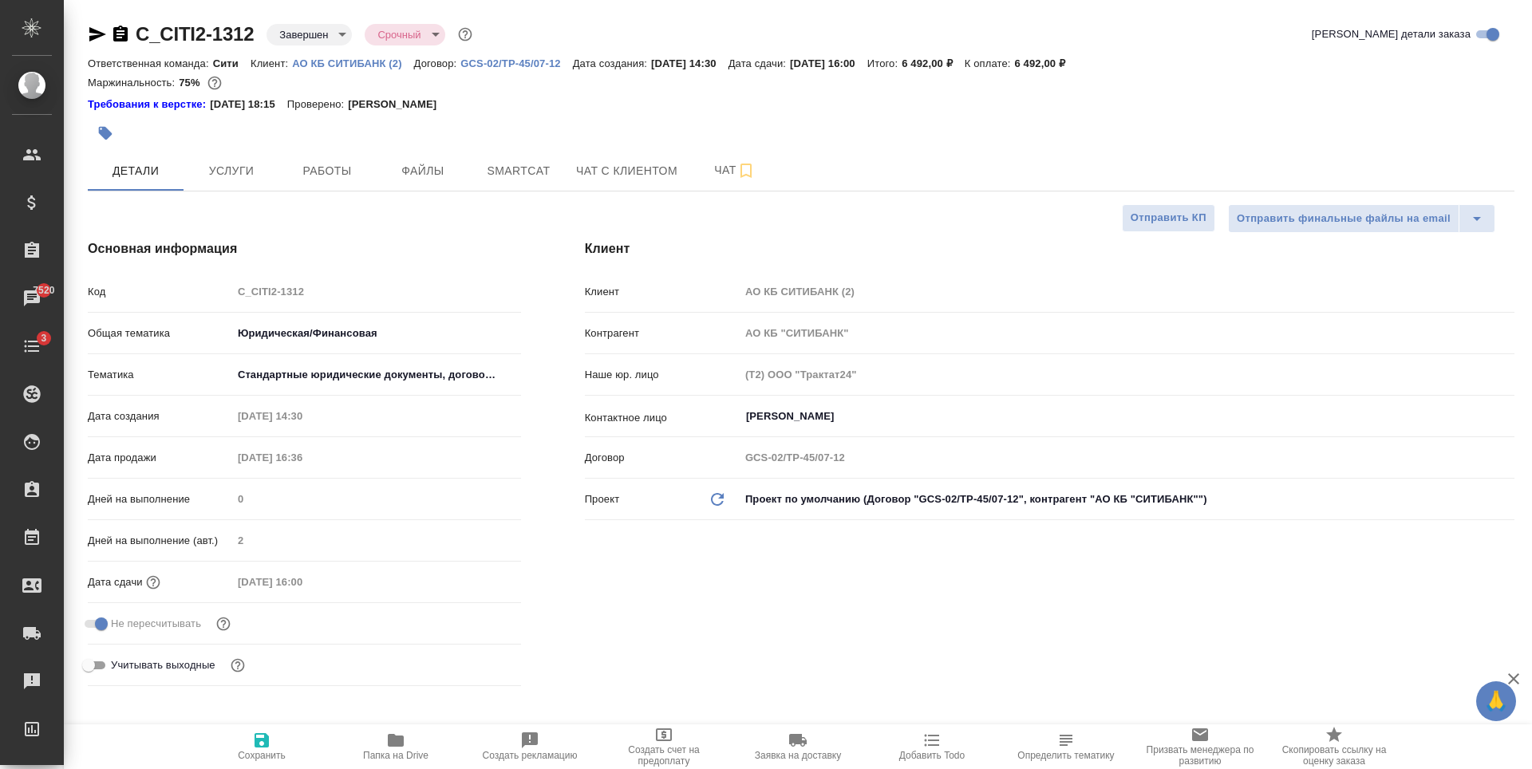
type textarea "x"
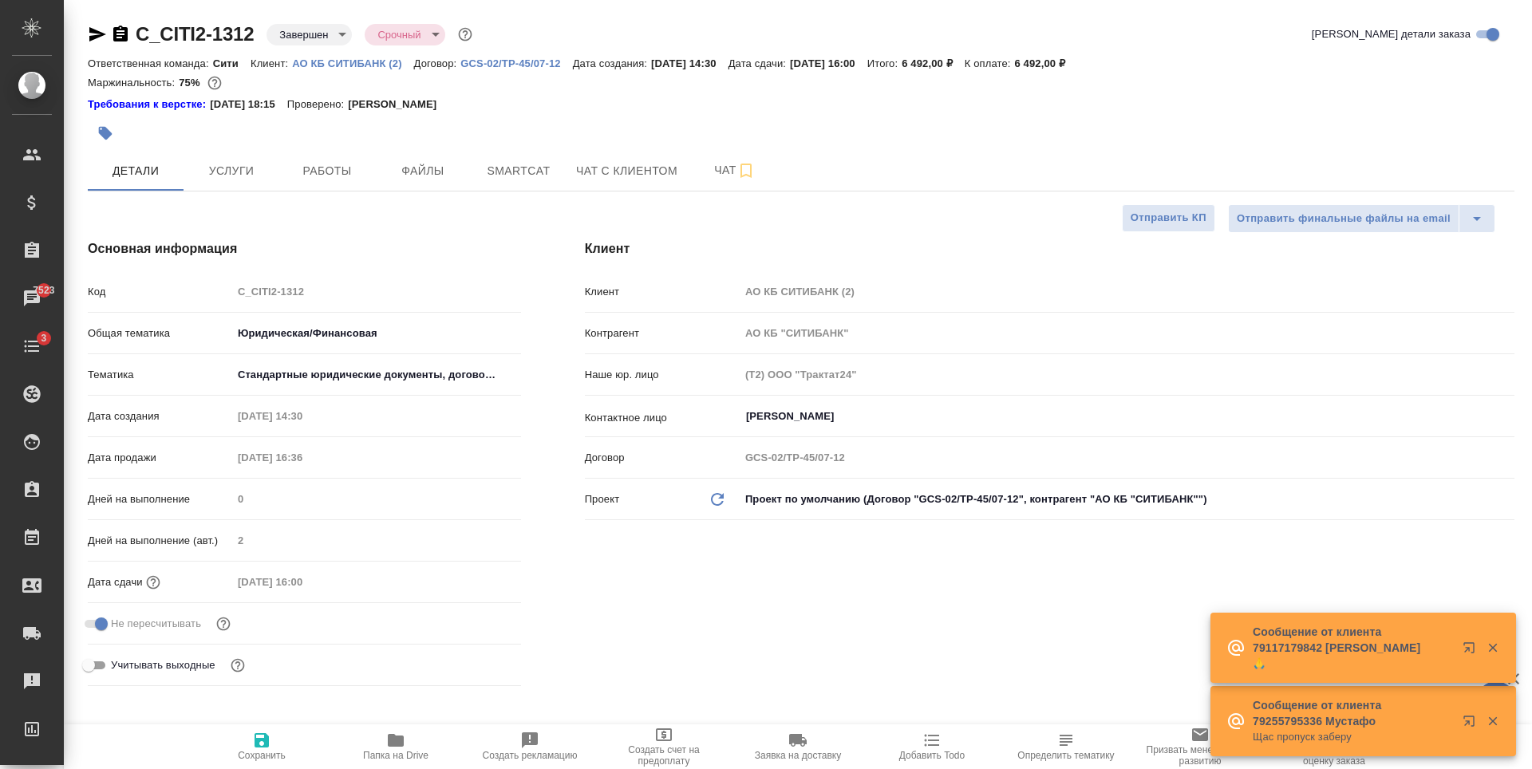
type textarea "x"
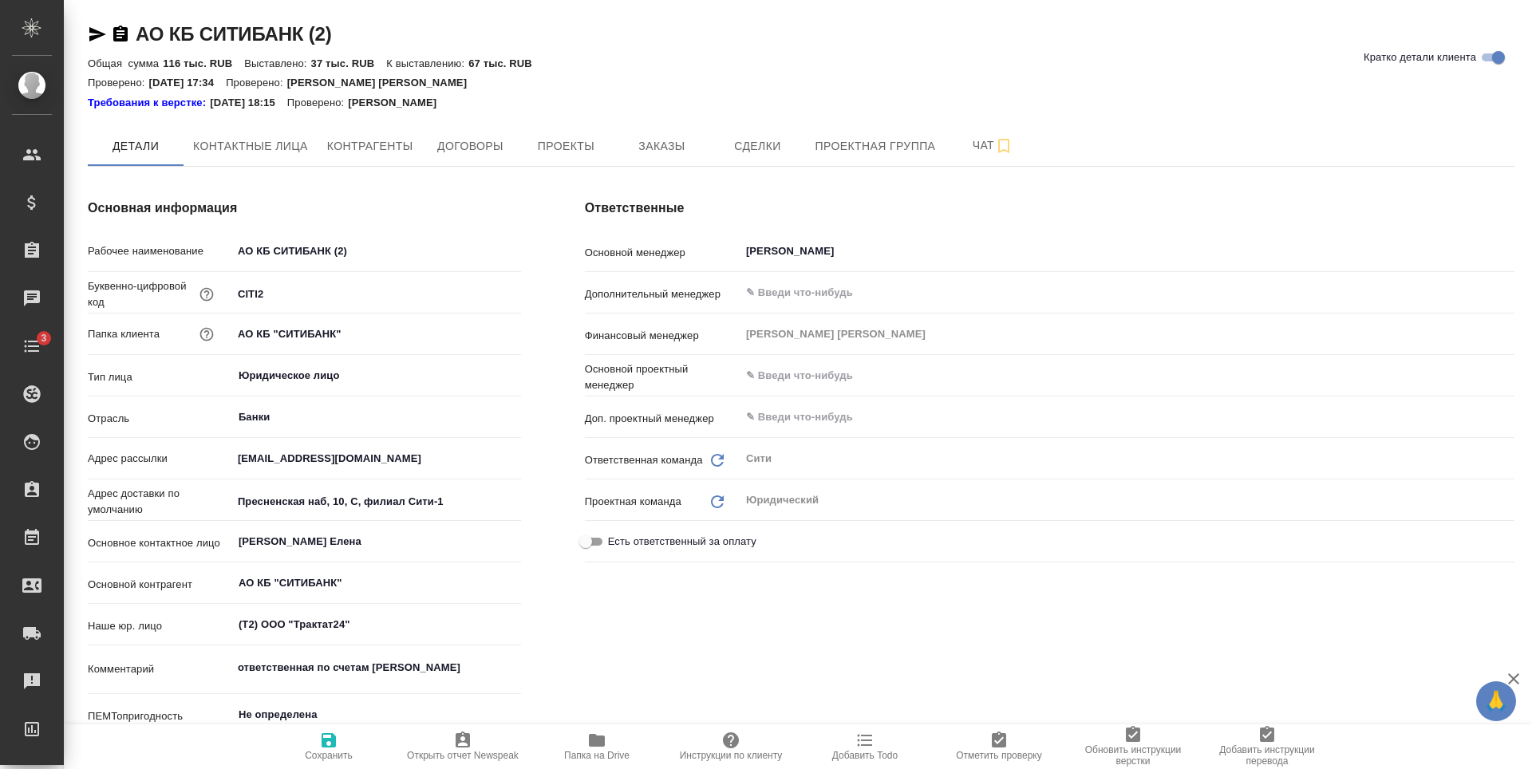
type textarea "x"
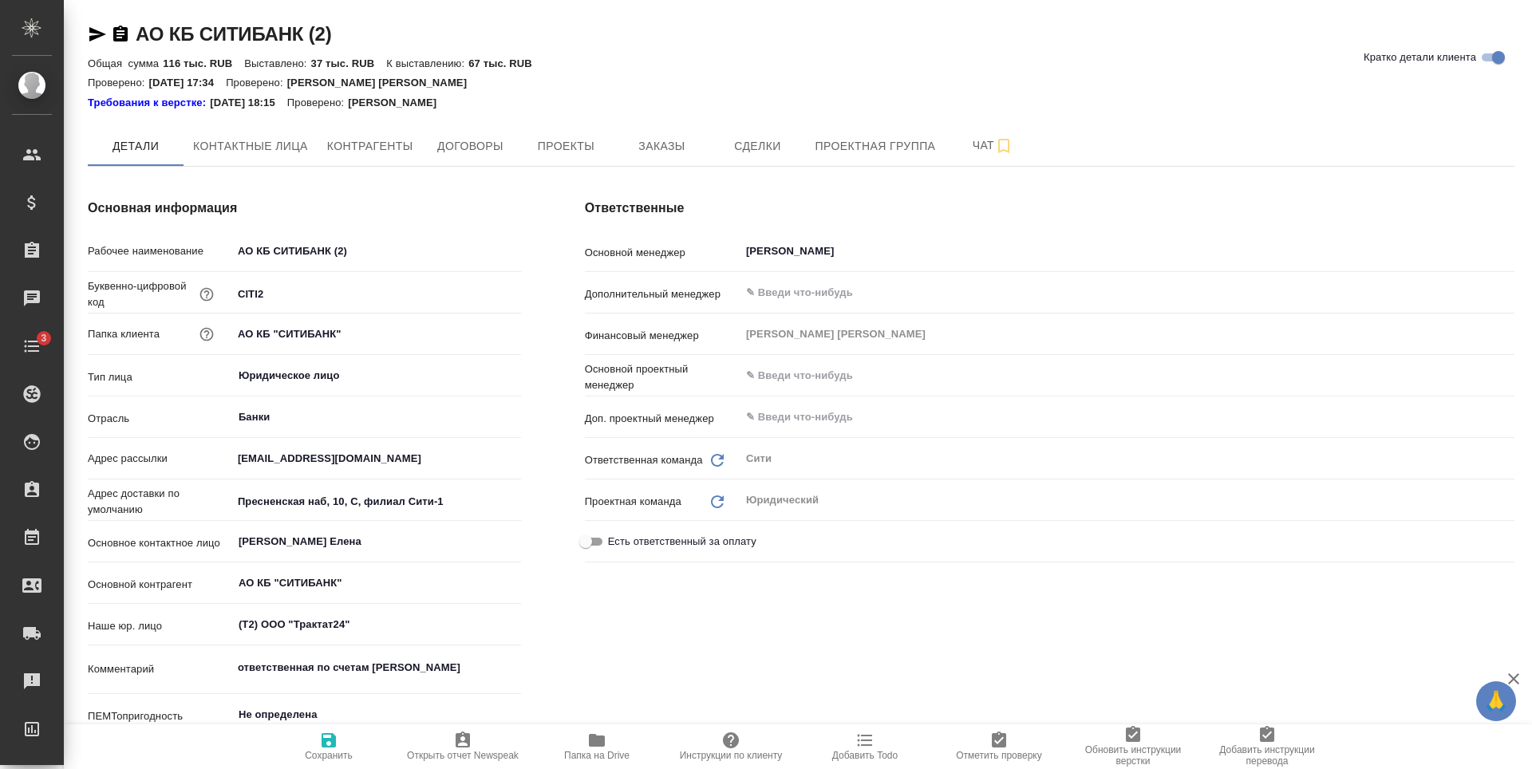
type textarea "x"
click at [261, 152] on span "Контактные лица" at bounding box center [250, 146] width 115 height 20
select select "RU"
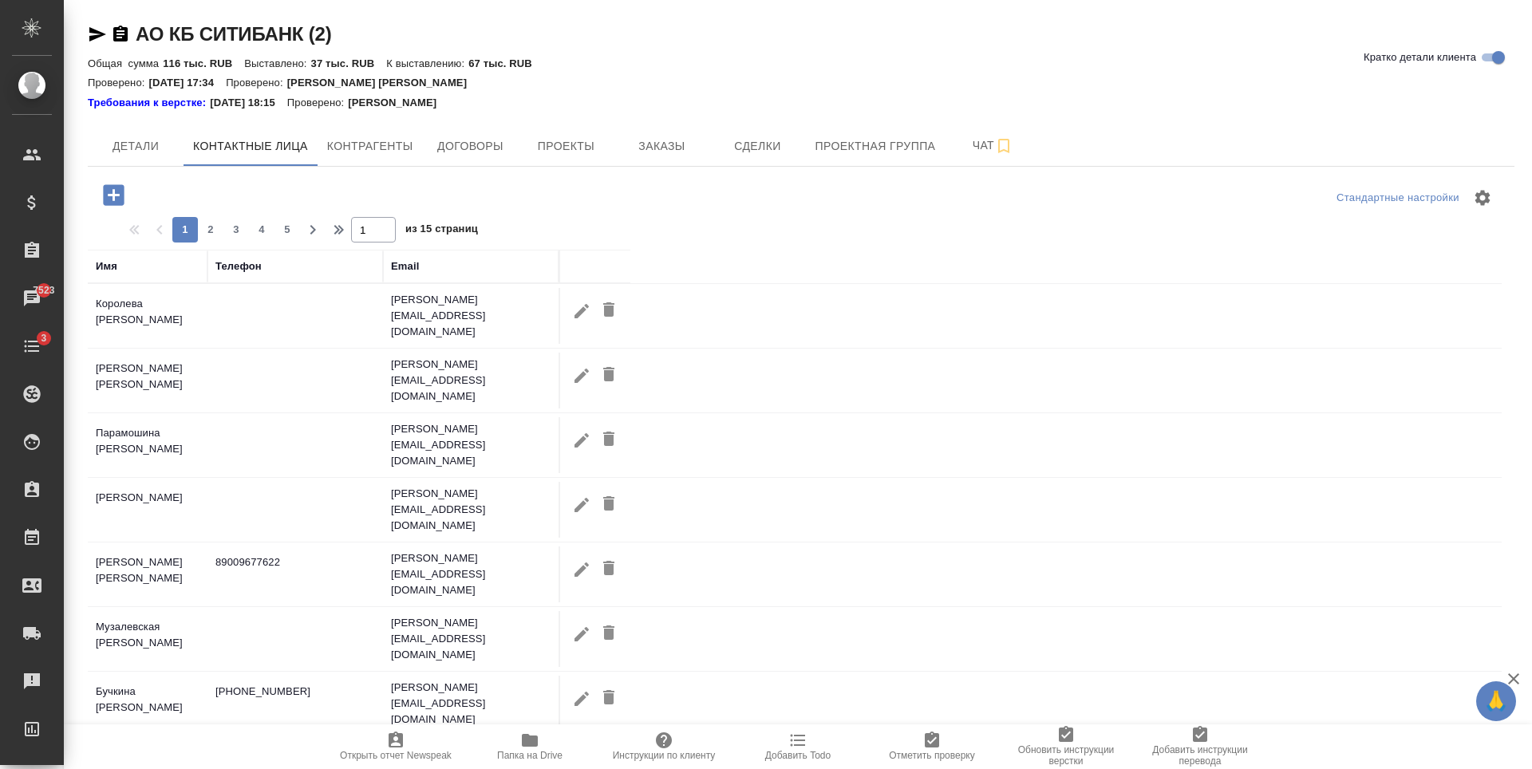
click at [203, 310] on td "Королева Елена" at bounding box center [148, 316] width 120 height 56
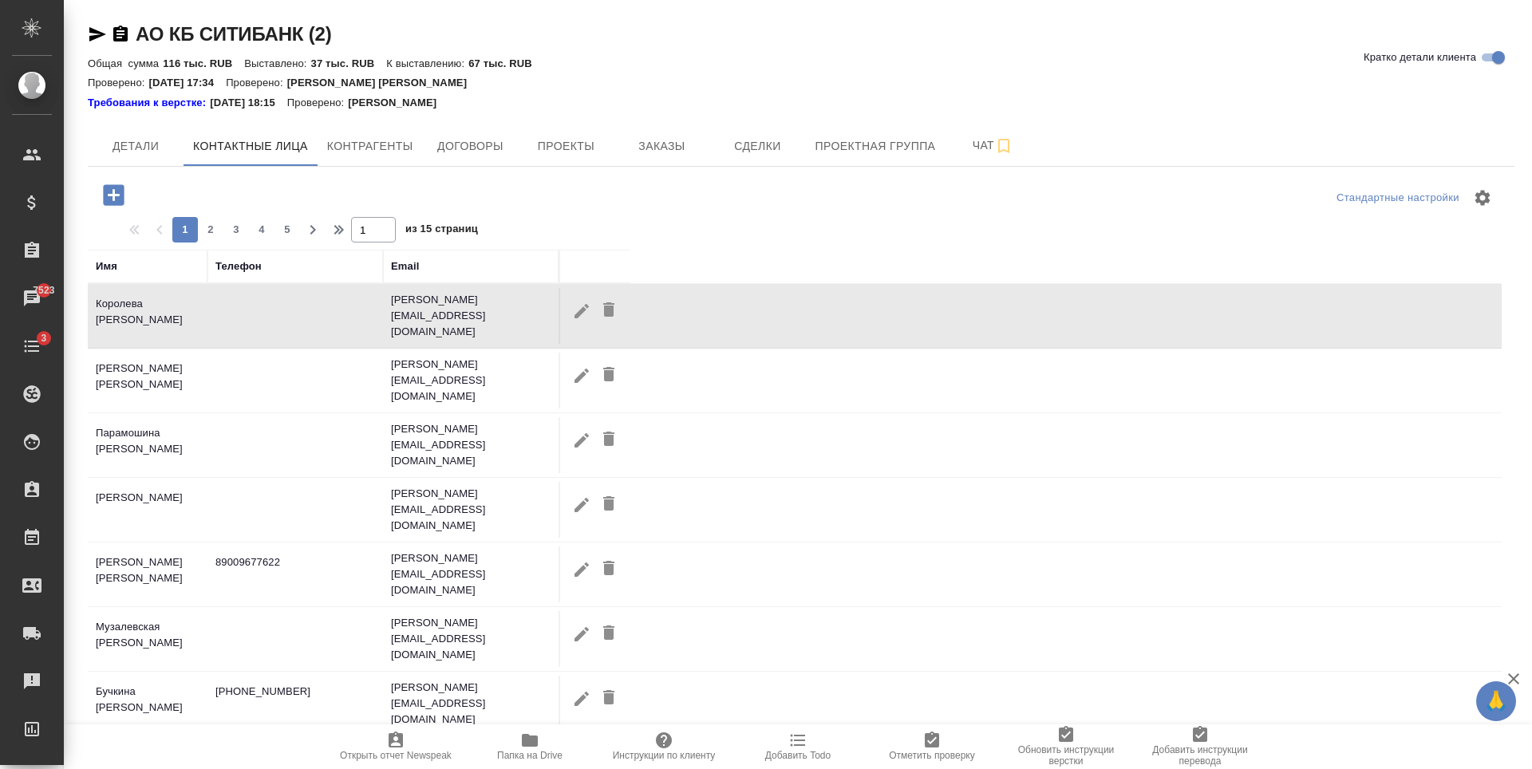
click at [203, 310] on td "Королева Елена" at bounding box center [148, 316] width 120 height 56
click at [168, 312] on td "Королева Елена" at bounding box center [148, 316] width 120 height 56
click at [577, 302] on icon "button" at bounding box center [581, 311] width 19 height 19
type input "Елена"
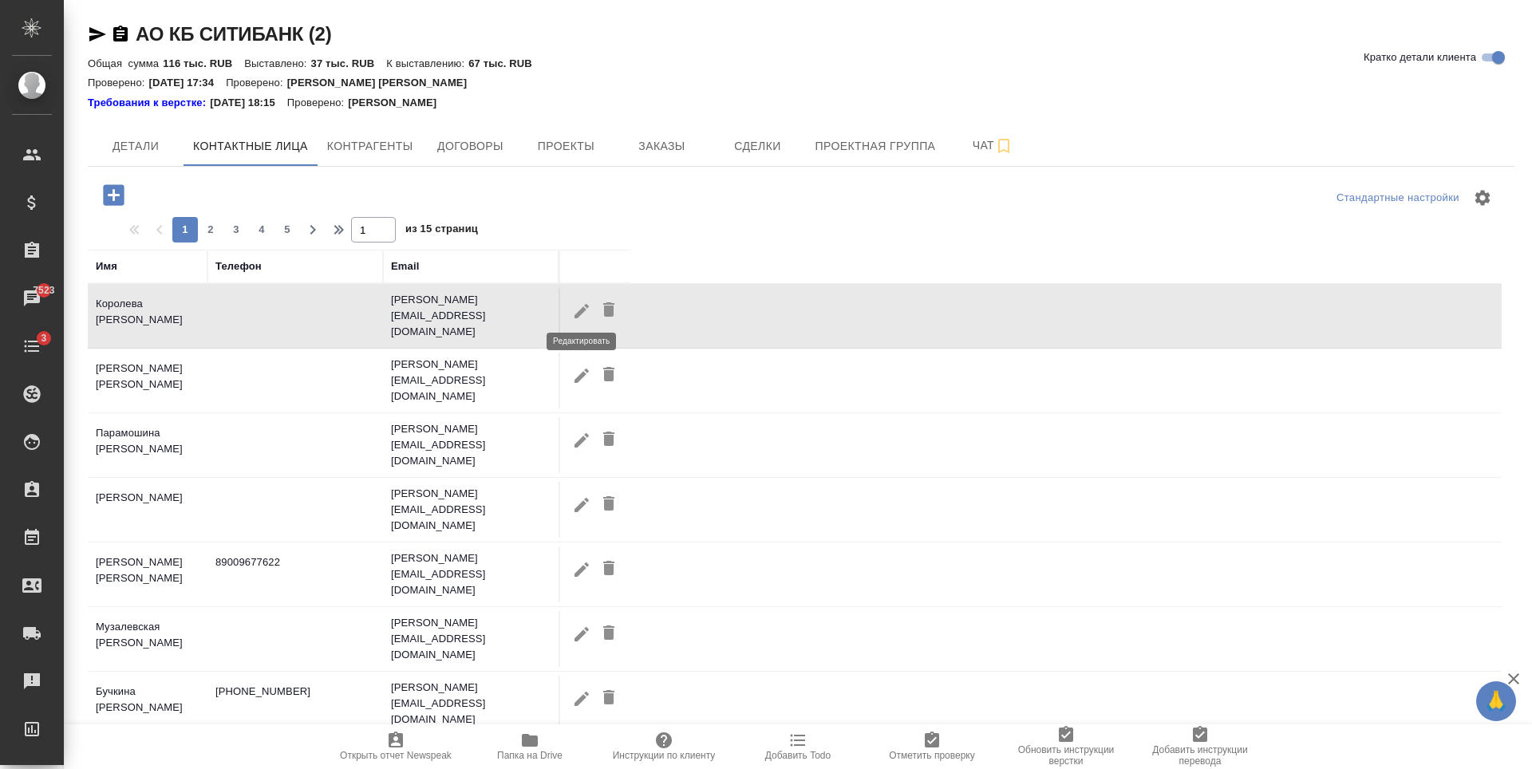
type input "Королева"
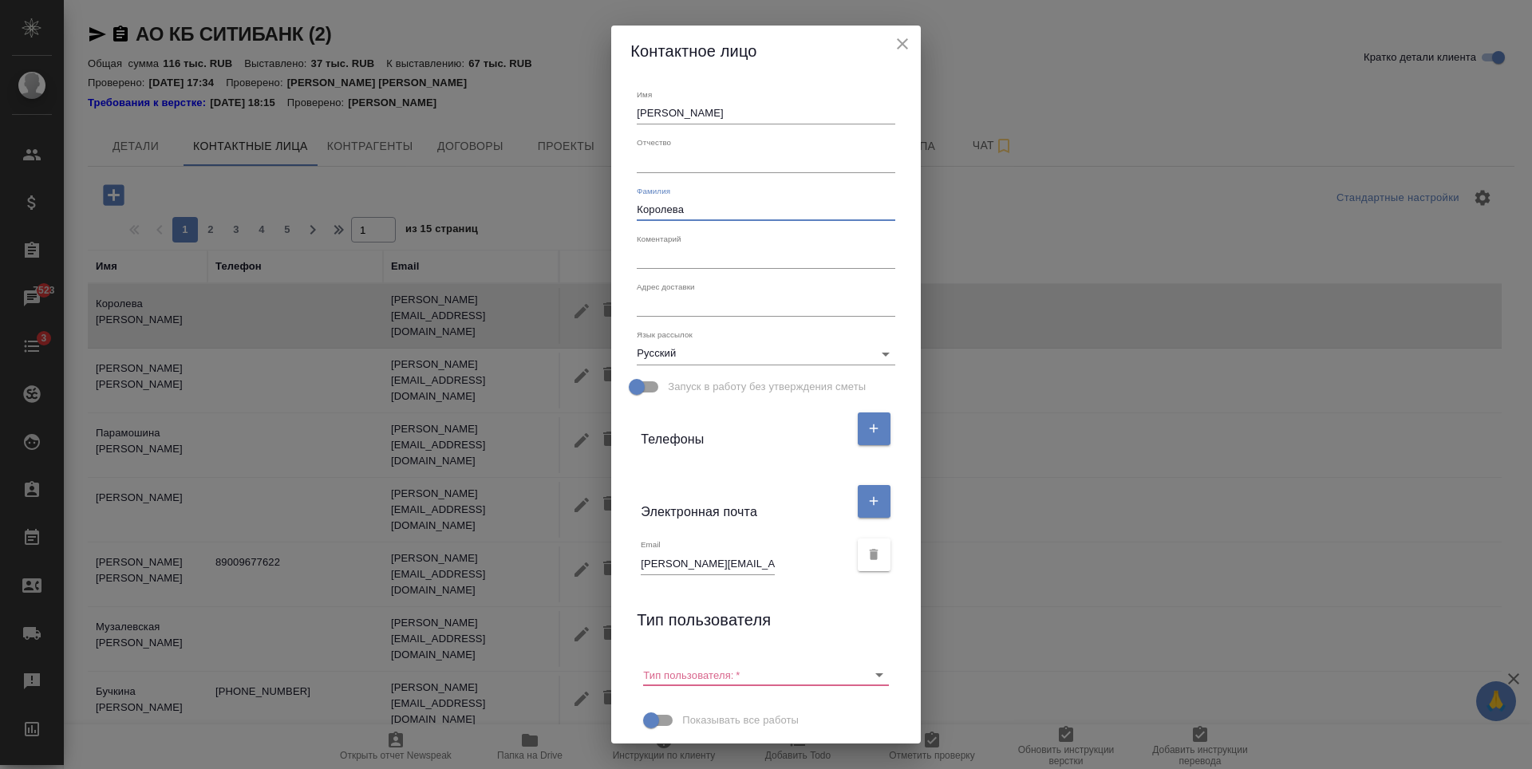
drag, startPoint x: 683, startPoint y: 212, endPoint x: 624, endPoint y: 124, distance: 106.5
click at [624, 124] on div "Имя Елена Отчество Фамилия Королева Коментарий x Адрес доставки x Язык рассылок…" at bounding box center [765, 410] width 309 height 667
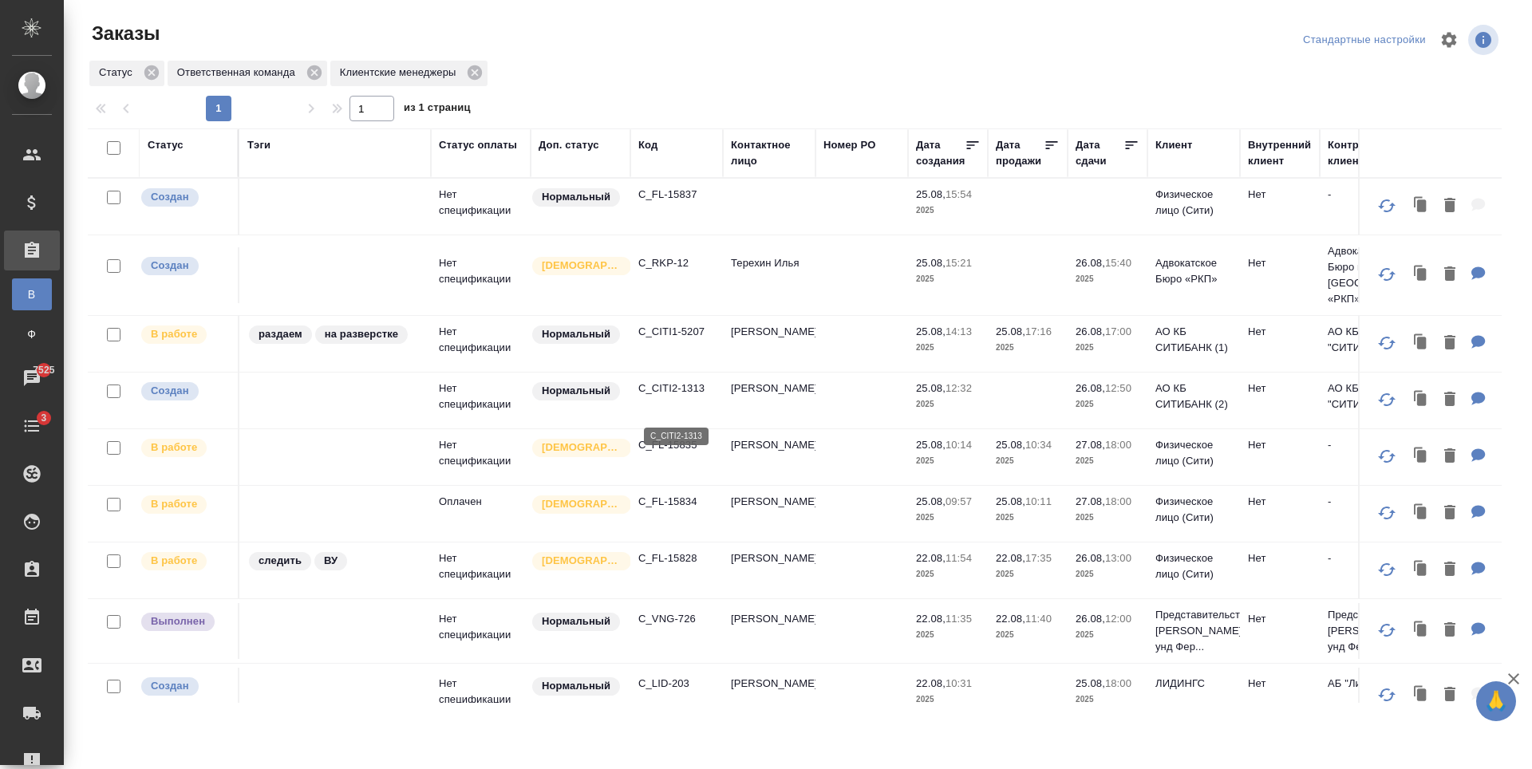
click at [654, 397] on p "C_CITI2-1313" at bounding box center [676, 389] width 77 height 16
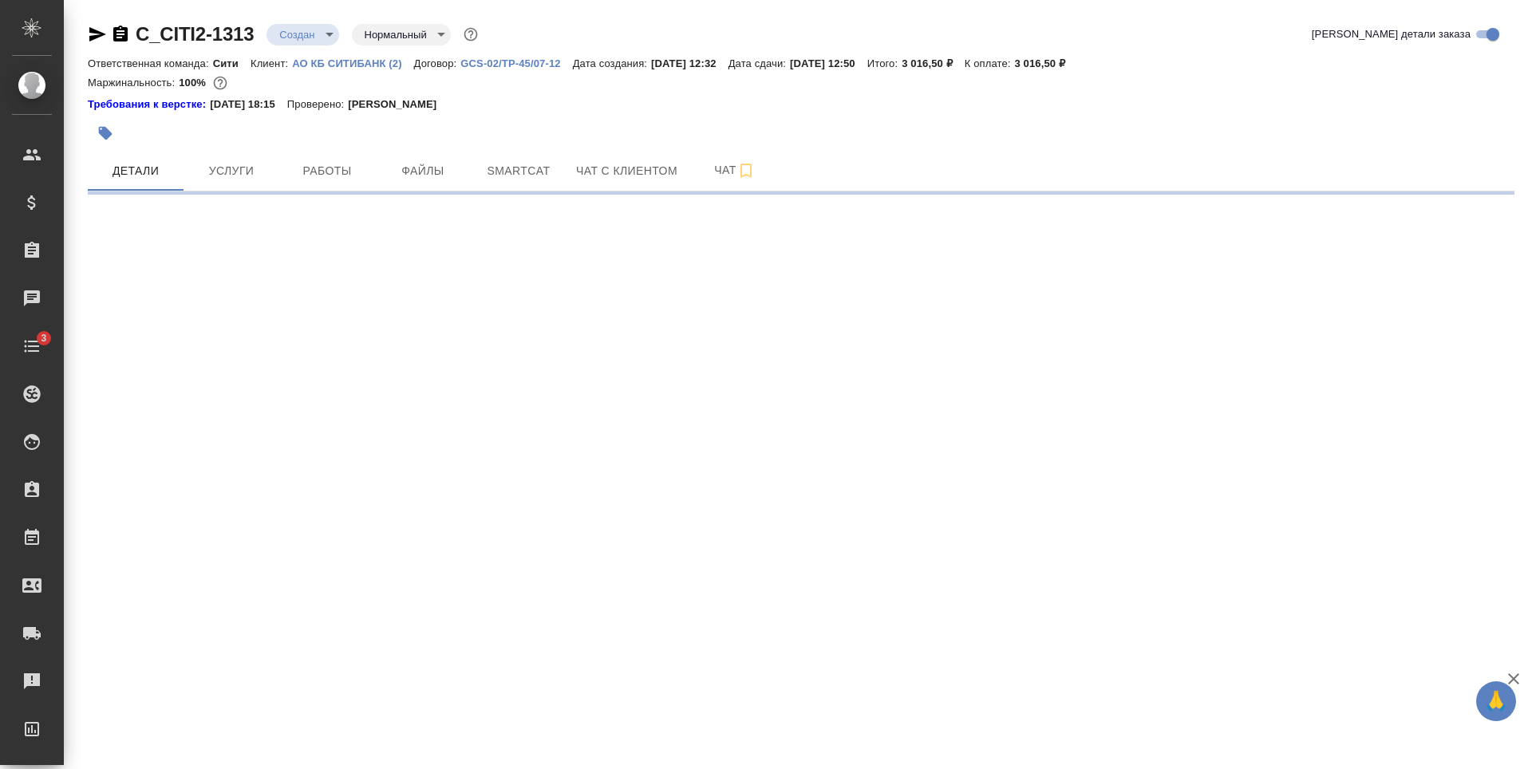
select select "RU"
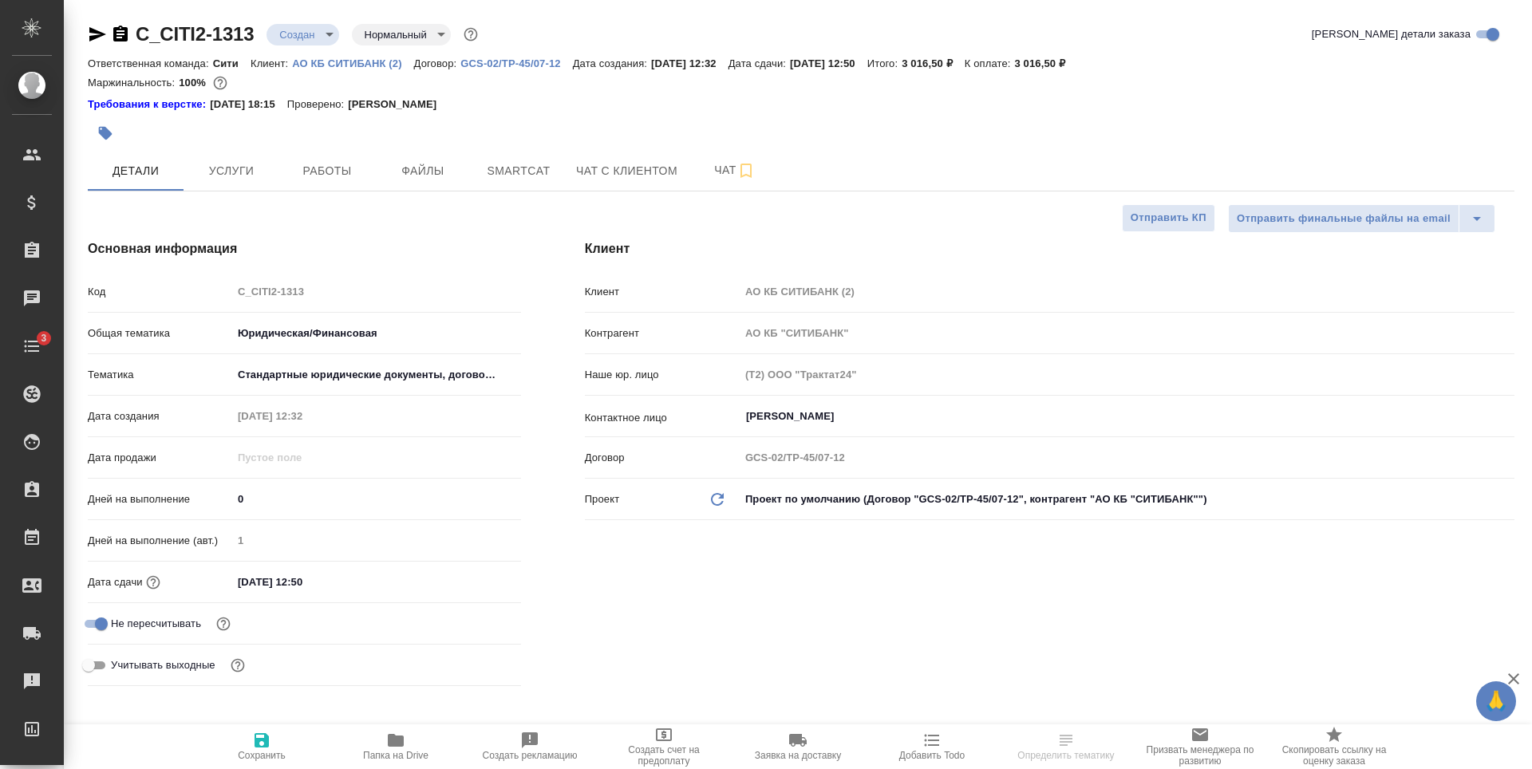
type textarea "x"
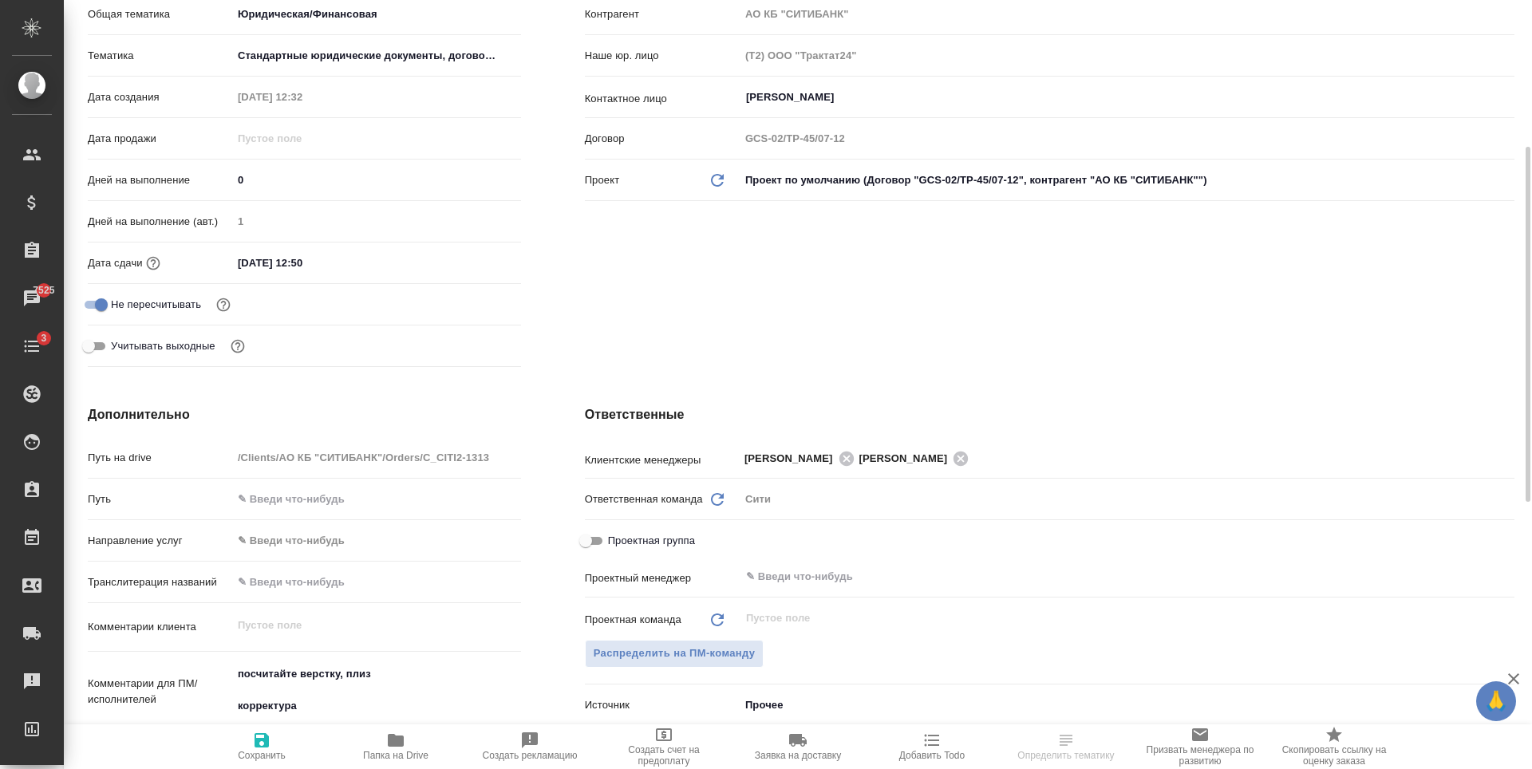
scroll to position [559, 0]
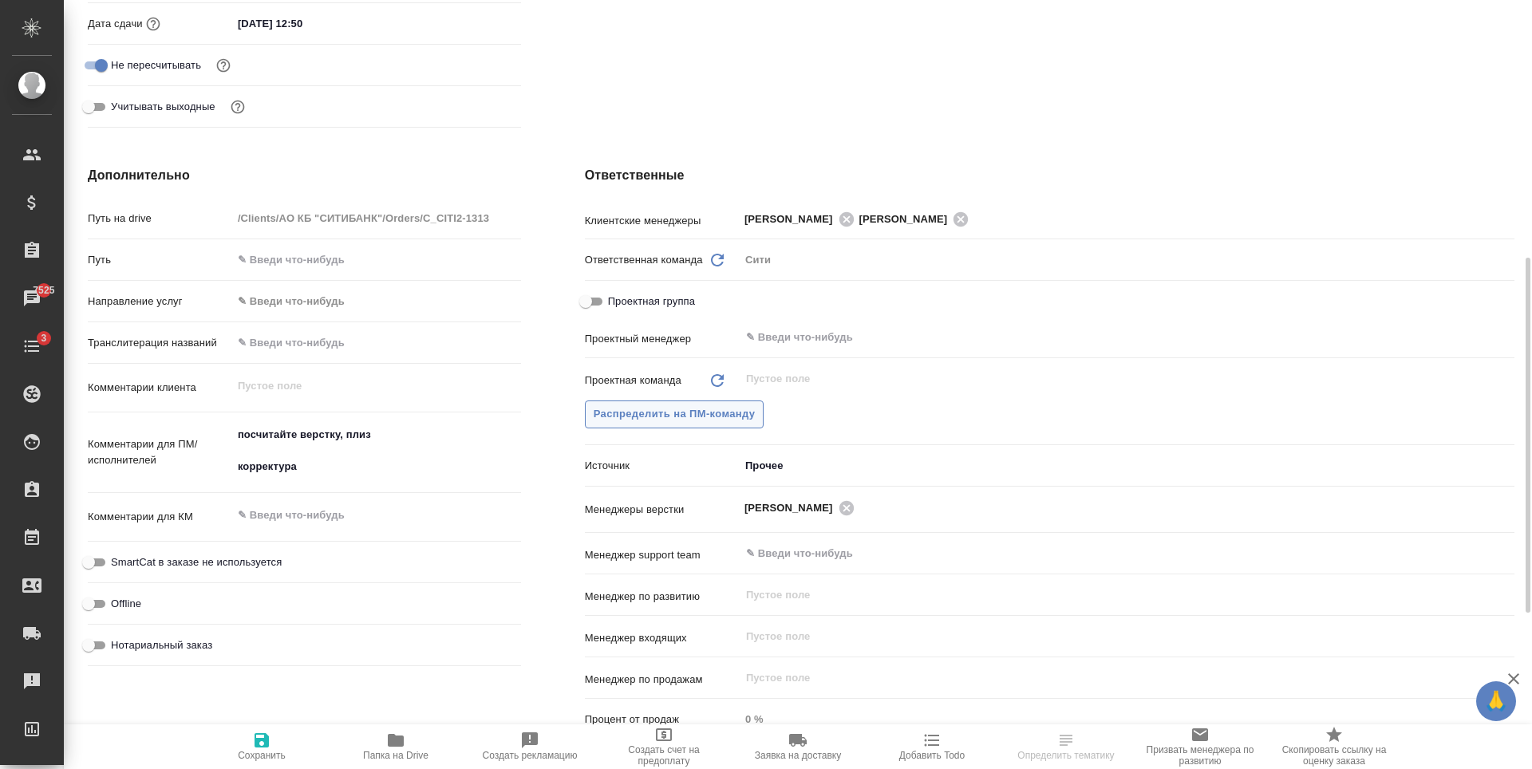
click at [709, 420] on span "Распределить на ПМ-команду" at bounding box center [675, 414] width 162 height 18
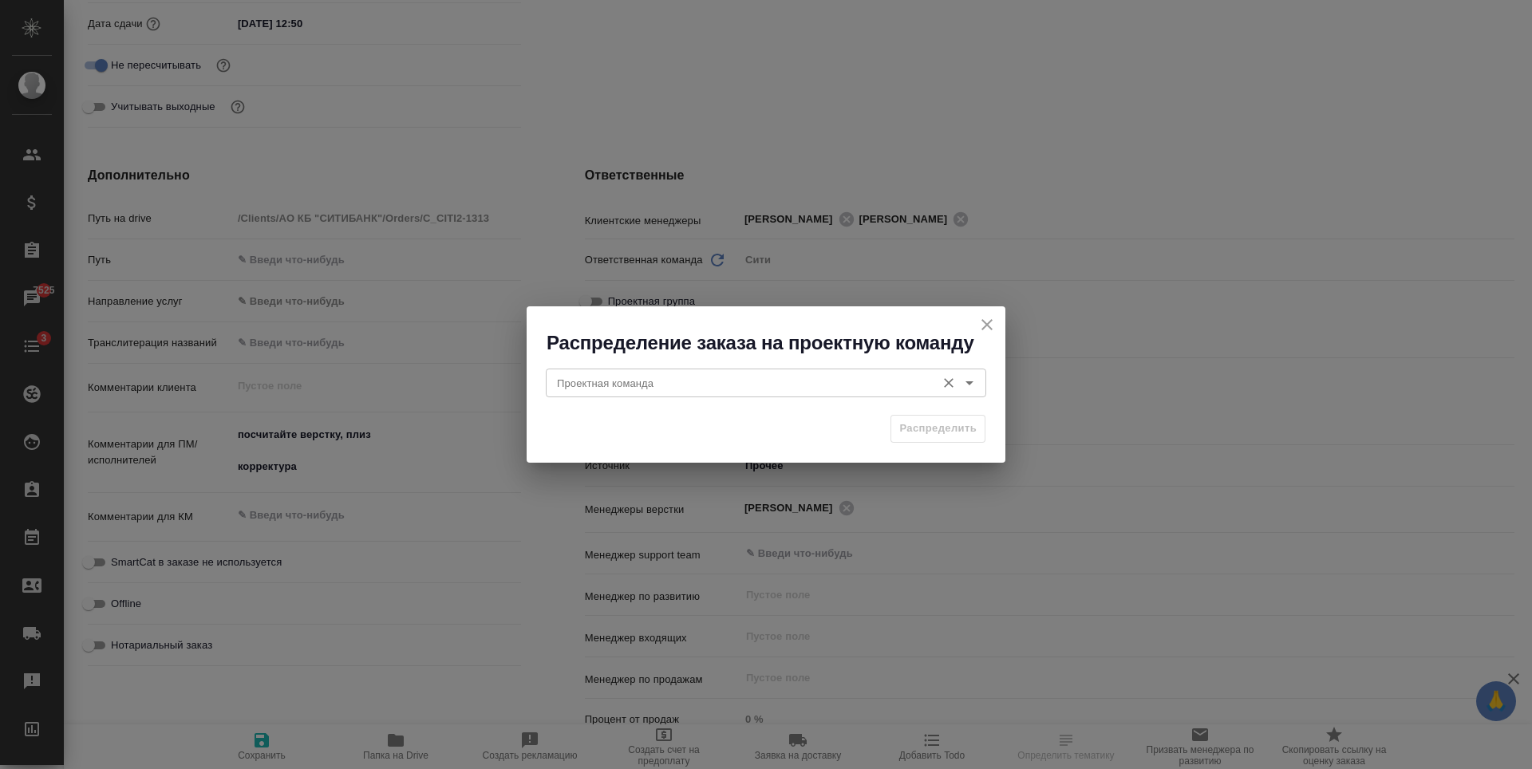
click at [685, 385] on input "Проектная команда" at bounding box center [739, 382] width 377 height 19
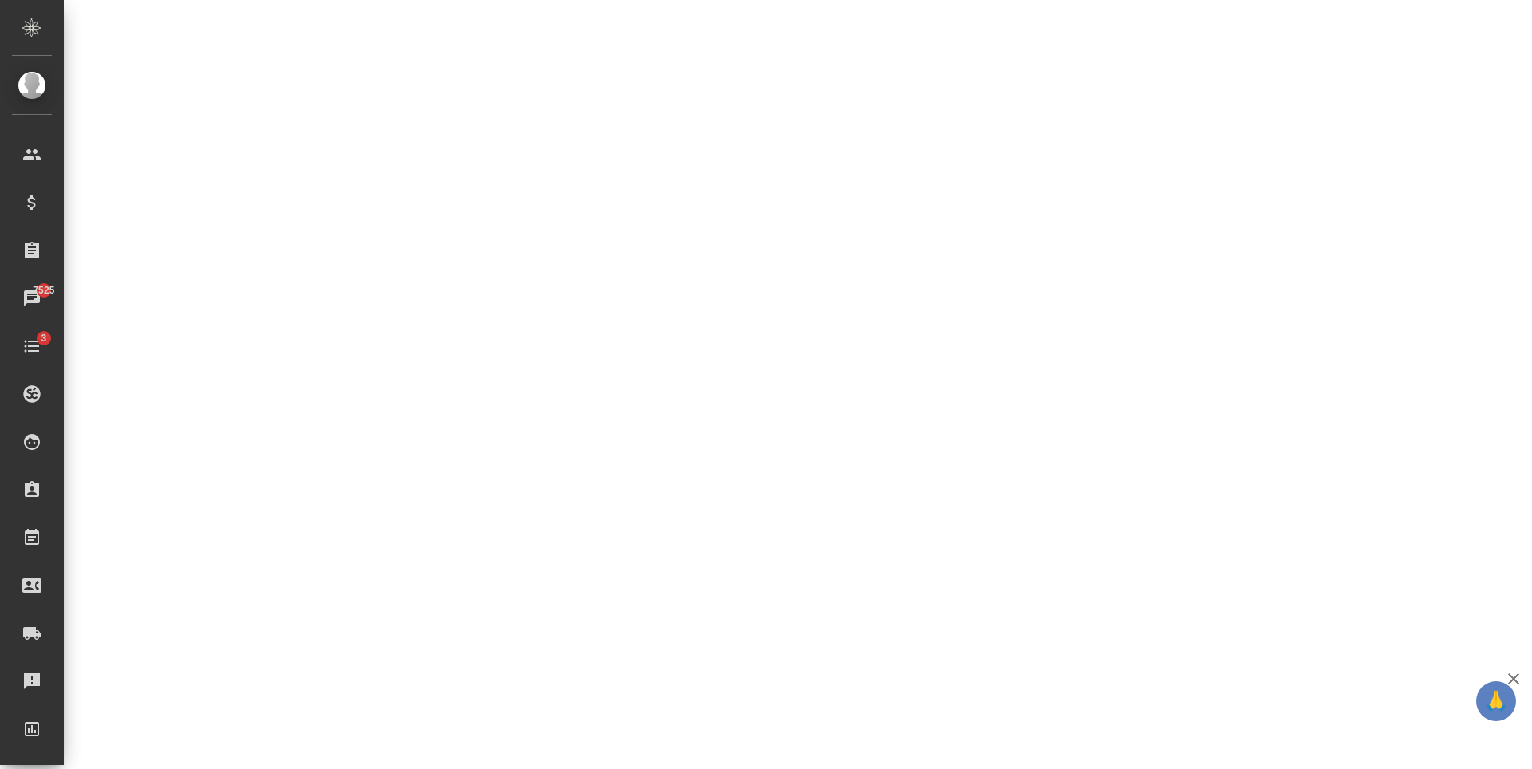
select select "RU"
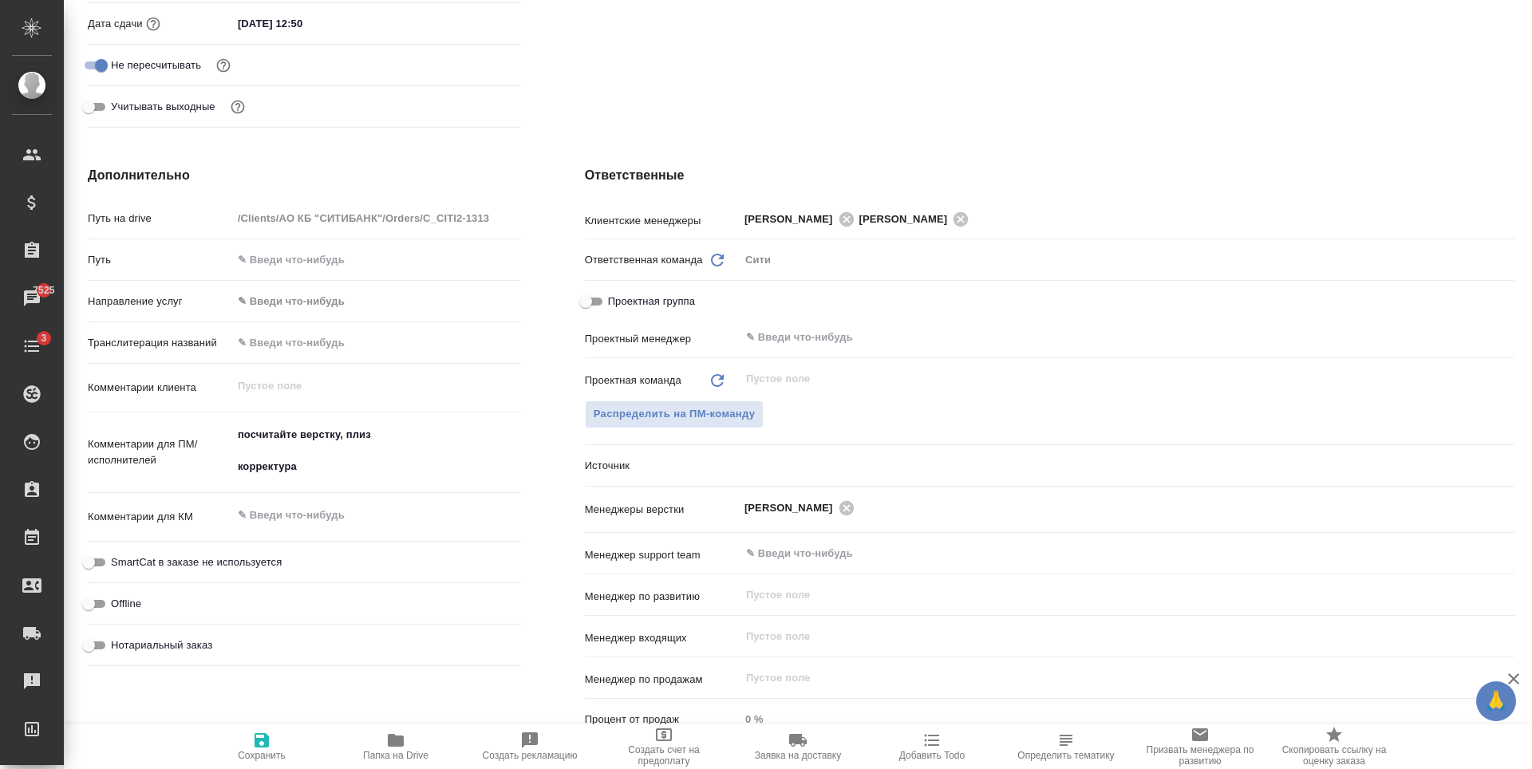
type textarea "x"
click at [714, 410] on span "Распределить на ПМ-команду" at bounding box center [675, 414] width 162 height 18
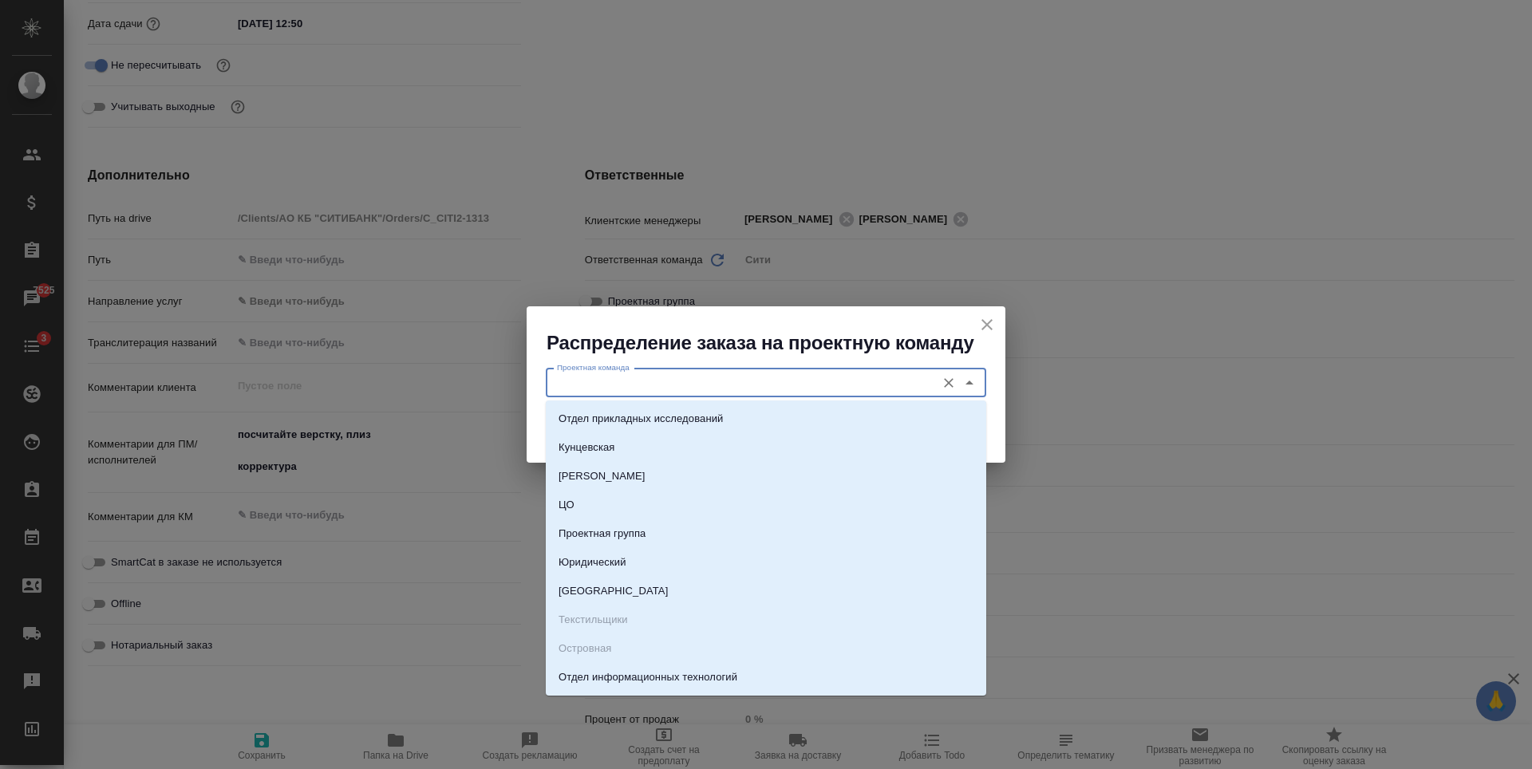
click at [631, 382] on input "Проектная команда" at bounding box center [739, 382] width 377 height 19
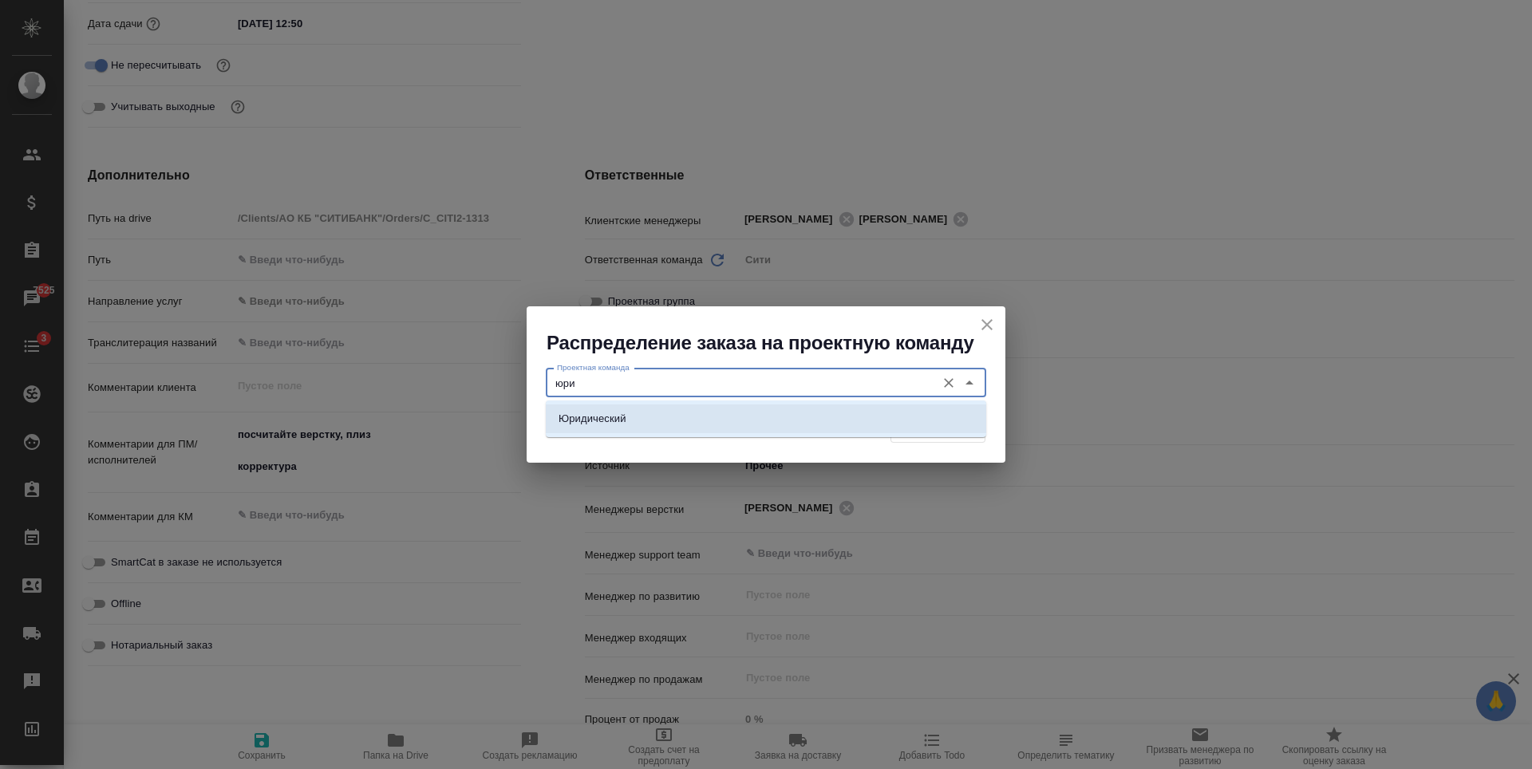
drag, startPoint x: 630, startPoint y: 418, endPoint x: 943, endPoint y: 391, distance: 314.0
click at [631, 417] on li "Юридический" at bounding box center [766, 419] width 440 height 29
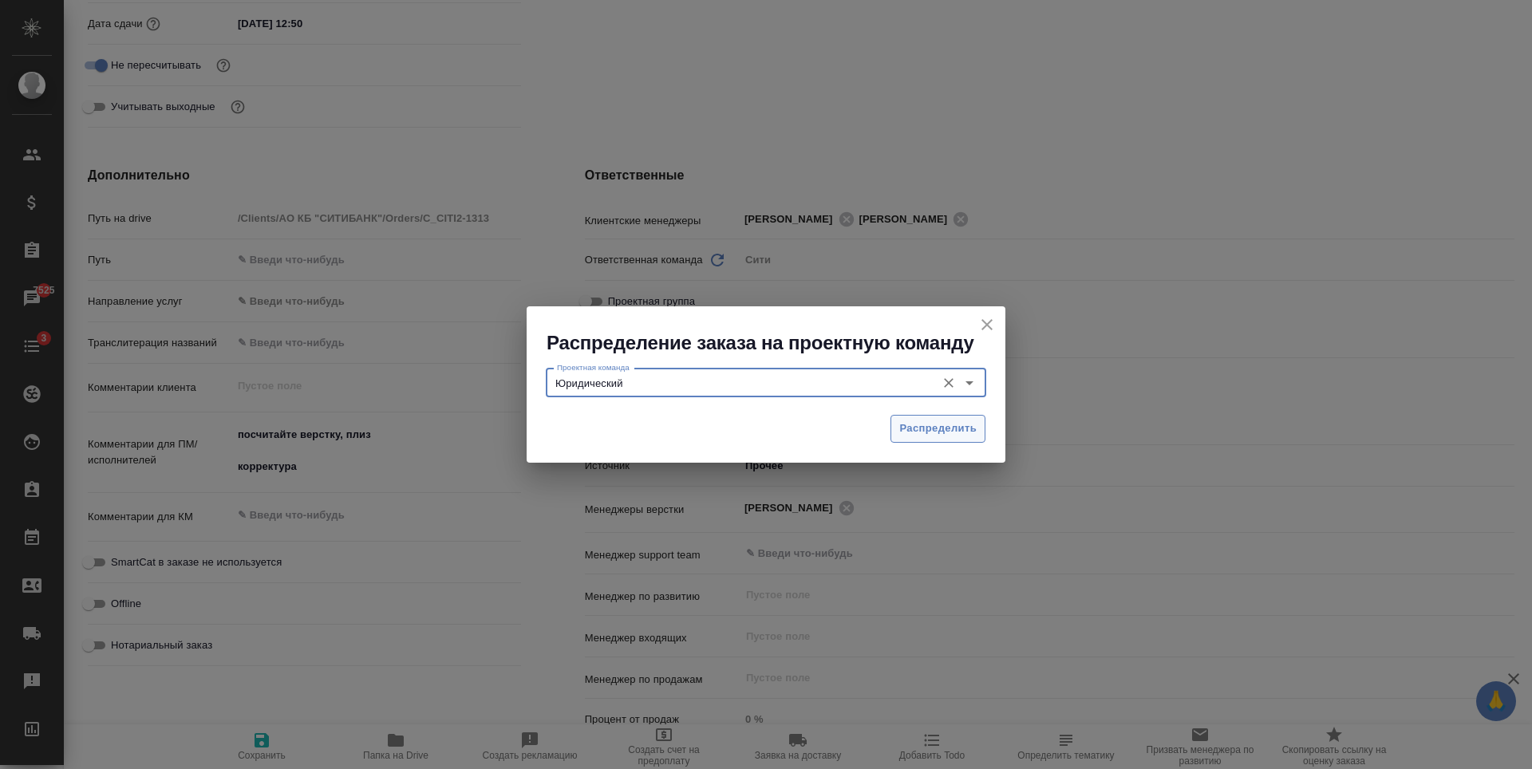
type input "Юридический"
click at [932, 428] on span "Распределить" at bounding box center [937, 429] width 77 height 18
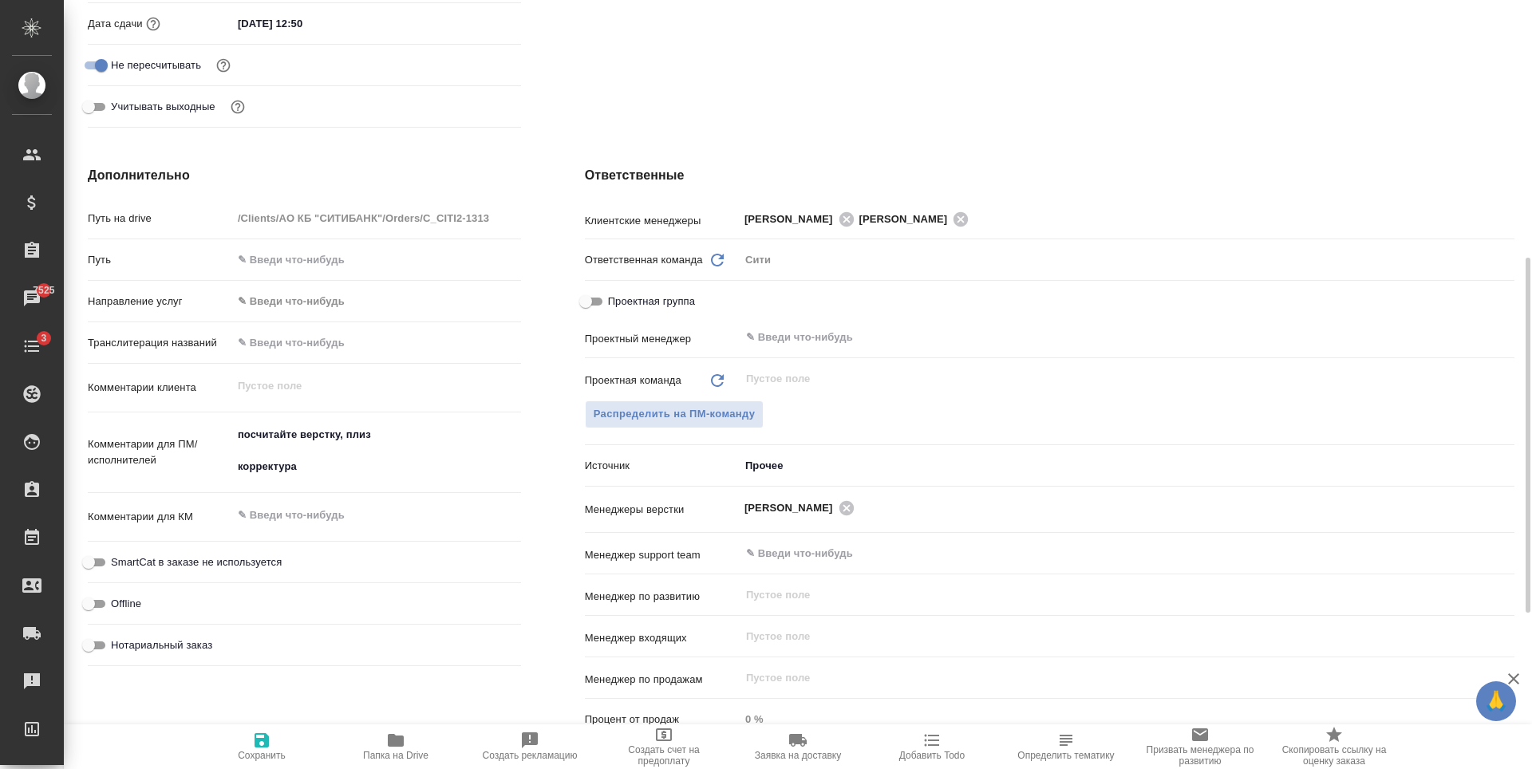
type textarea "x"
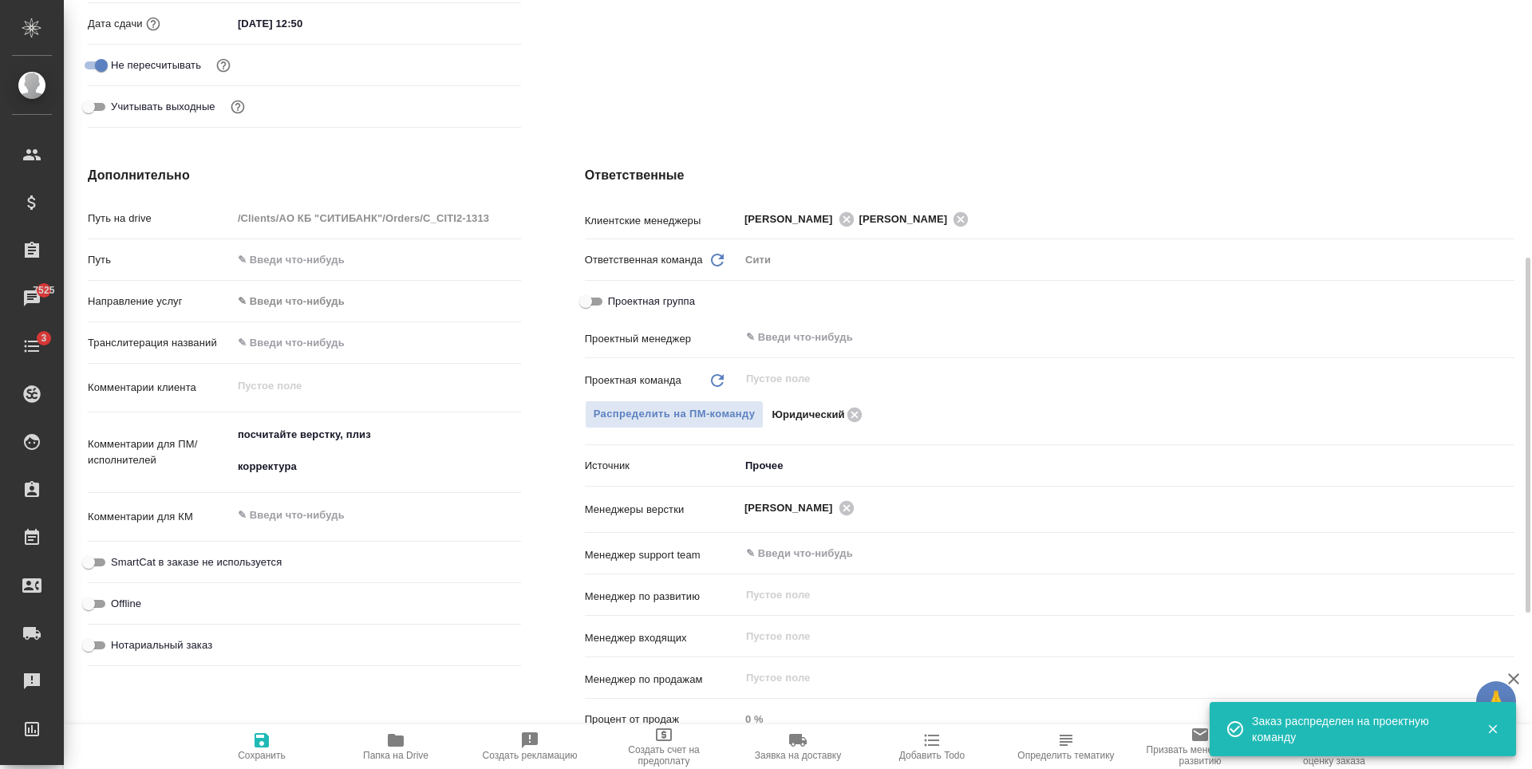
type textarea "x"
drag, startPoint x: 377, startPoint y: 436, endPoint x: 222, endPoint y: 434, distance: 154.8
click at [222, 434] on div "Комментарии для ПМ/исполнителей посчитайте верстку, плиз корректура x" at bounding box center [304, 453] width 433 height 69
type textarea "x"
type textarea "корректура"
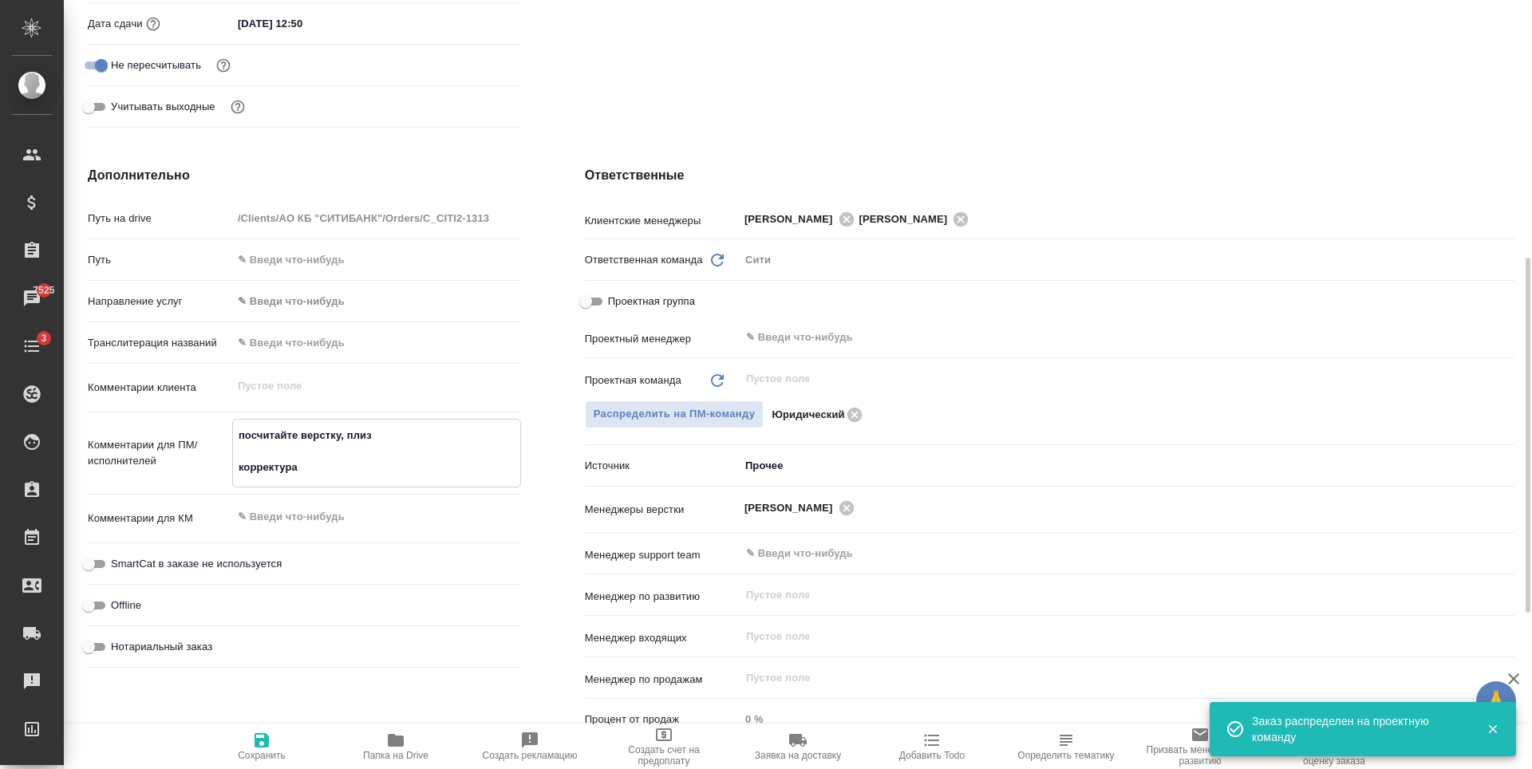
type textarea "x"
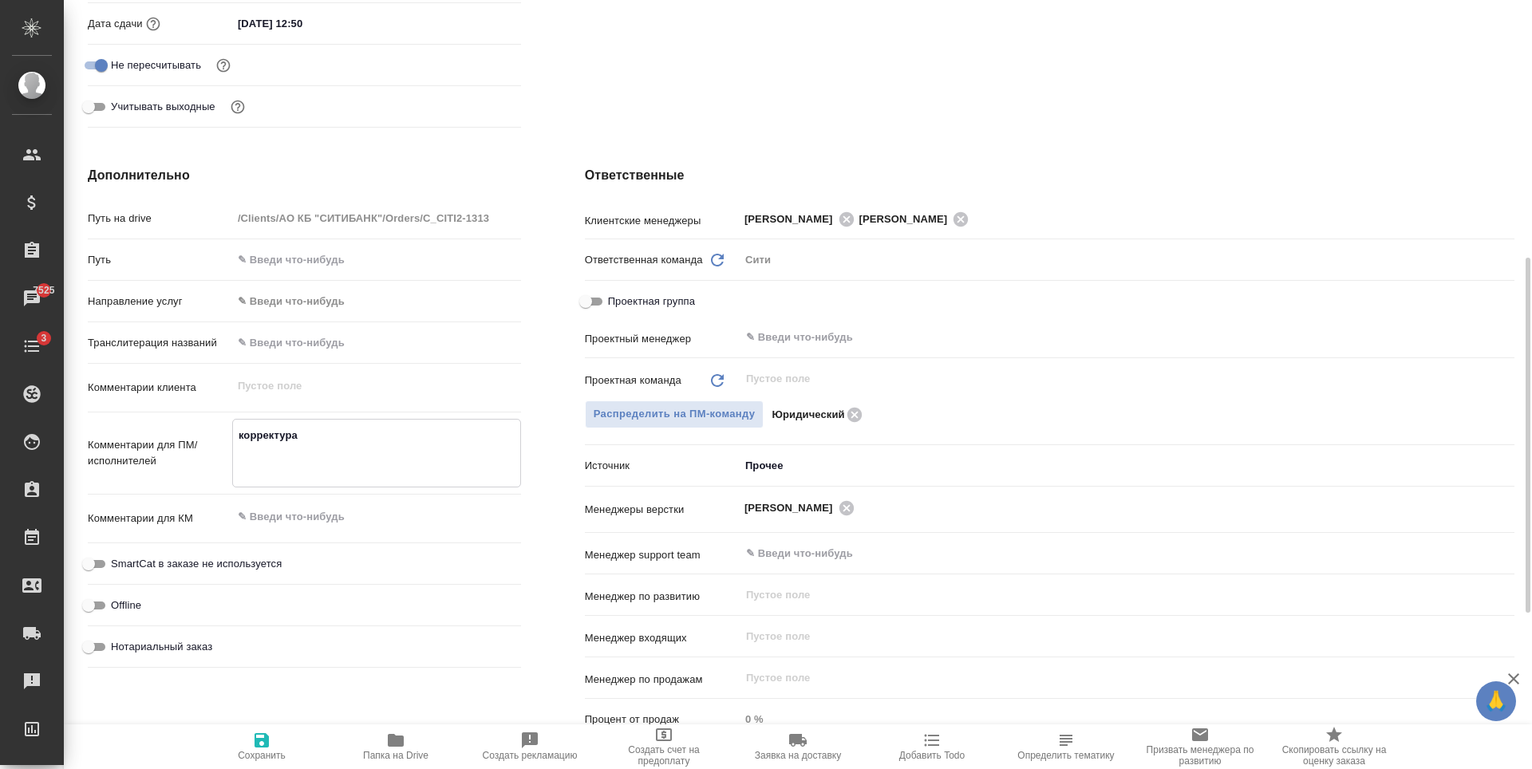
click at [239, 466] on textarea "корректура" at bounding box center [376, 451] width 287 height 59
type textarea "x"
type textarea "корректура"
type textarea "x"
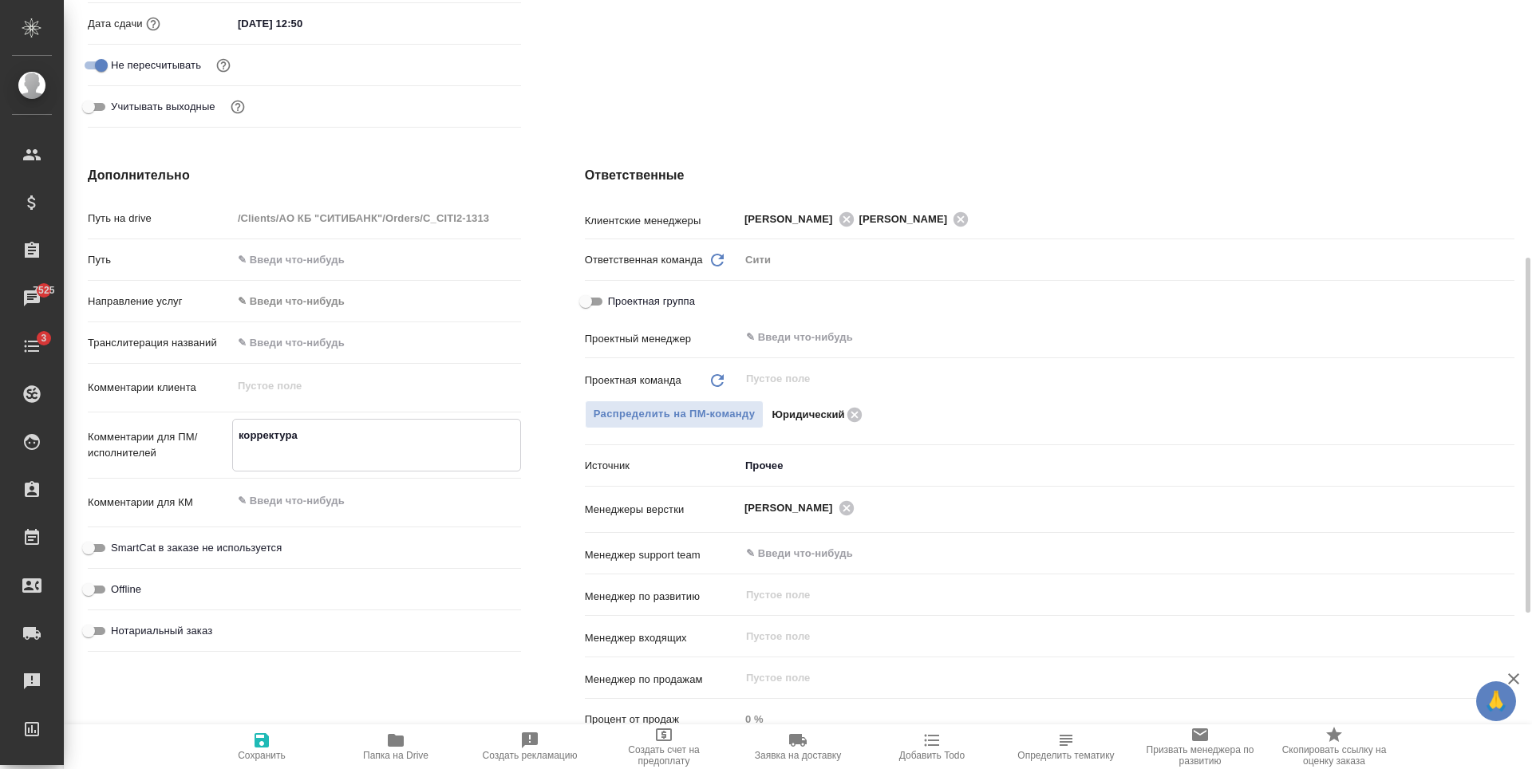
type textarea "x"
type textarea "корректура"
type textarea "x"
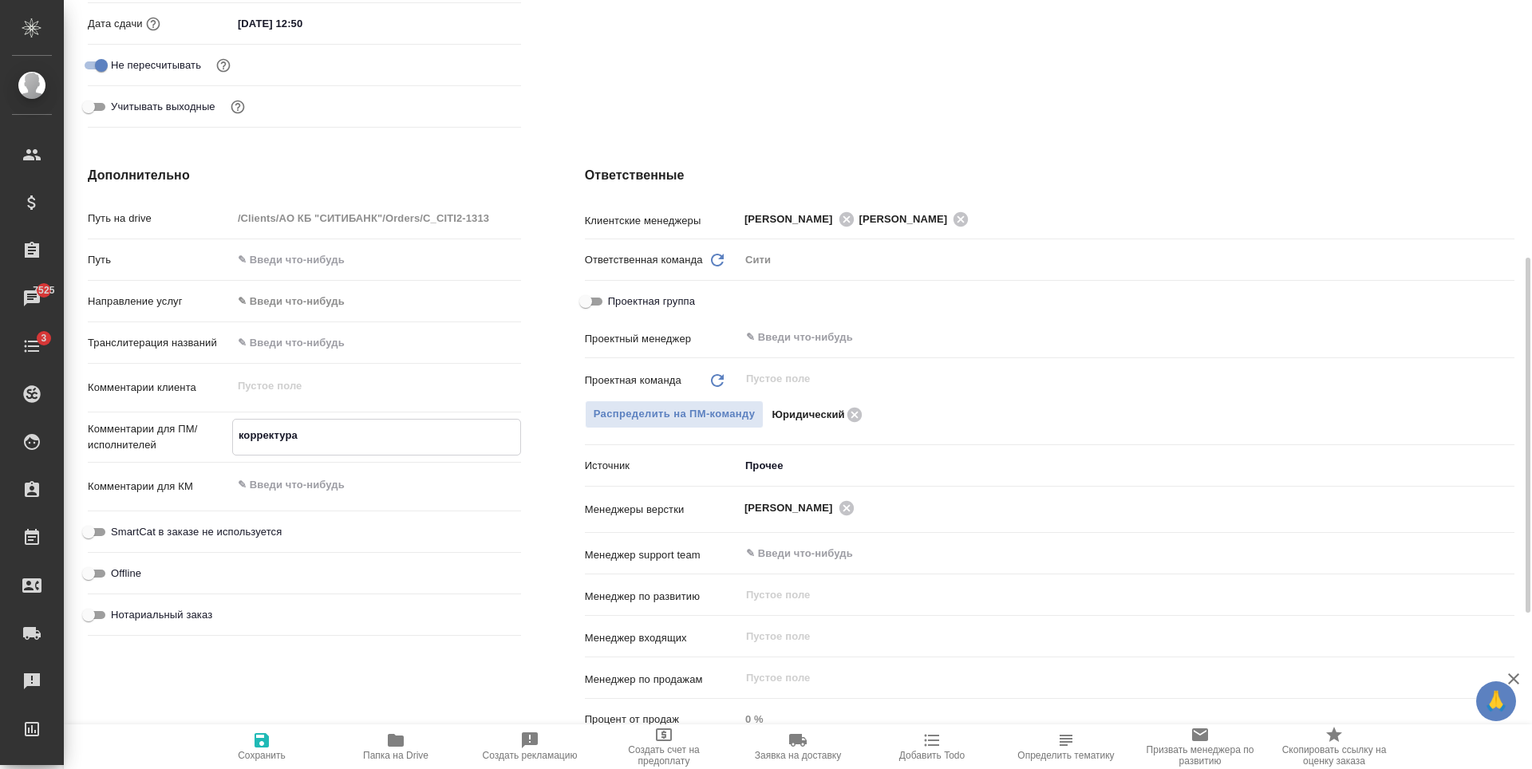
type textarea "корректура"
type textarea "x"
click at [271, 733] on span "Сохранить" at bounding box center [261, 746] width 115 height 30
type textarea "x"
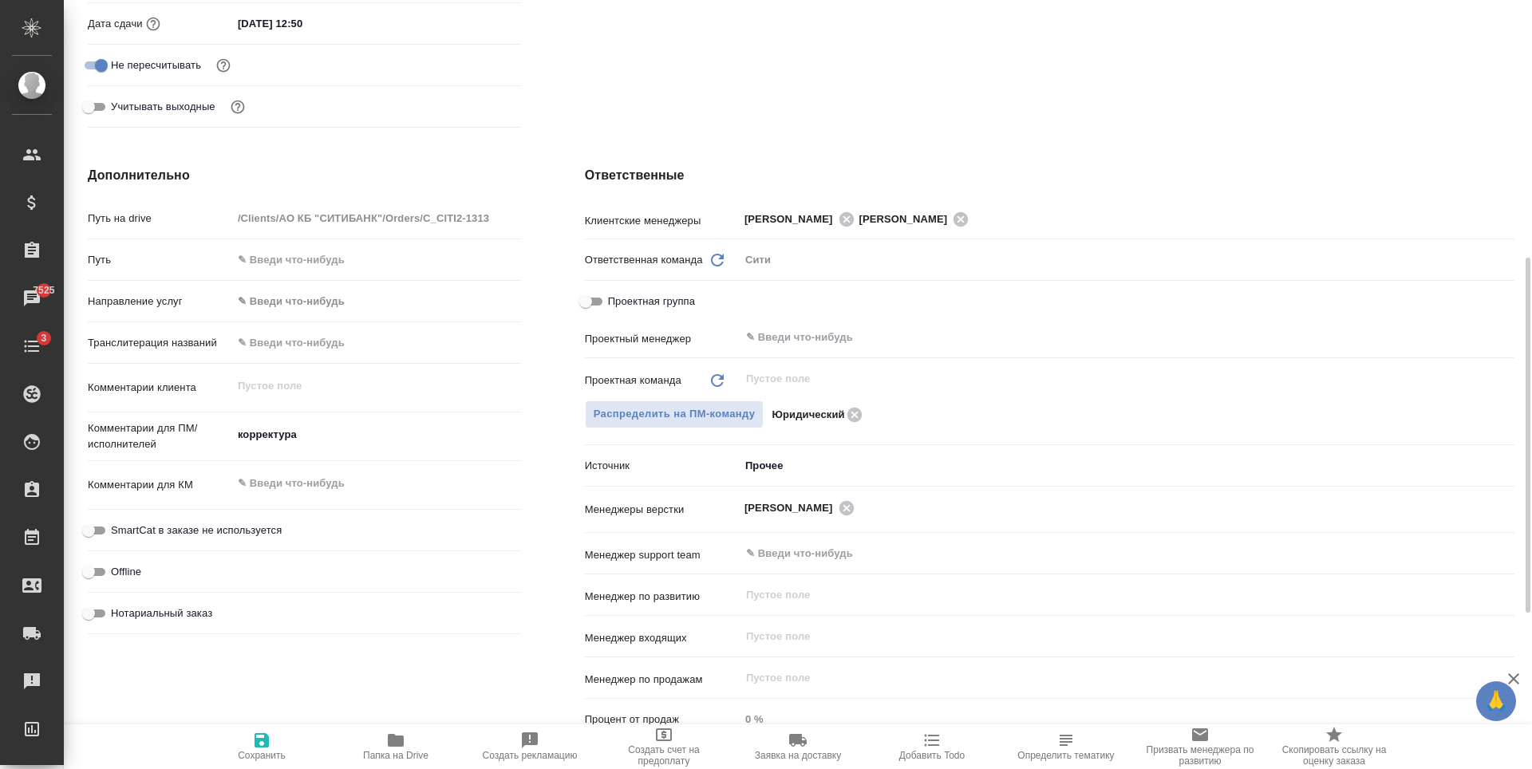
type textarea "x"
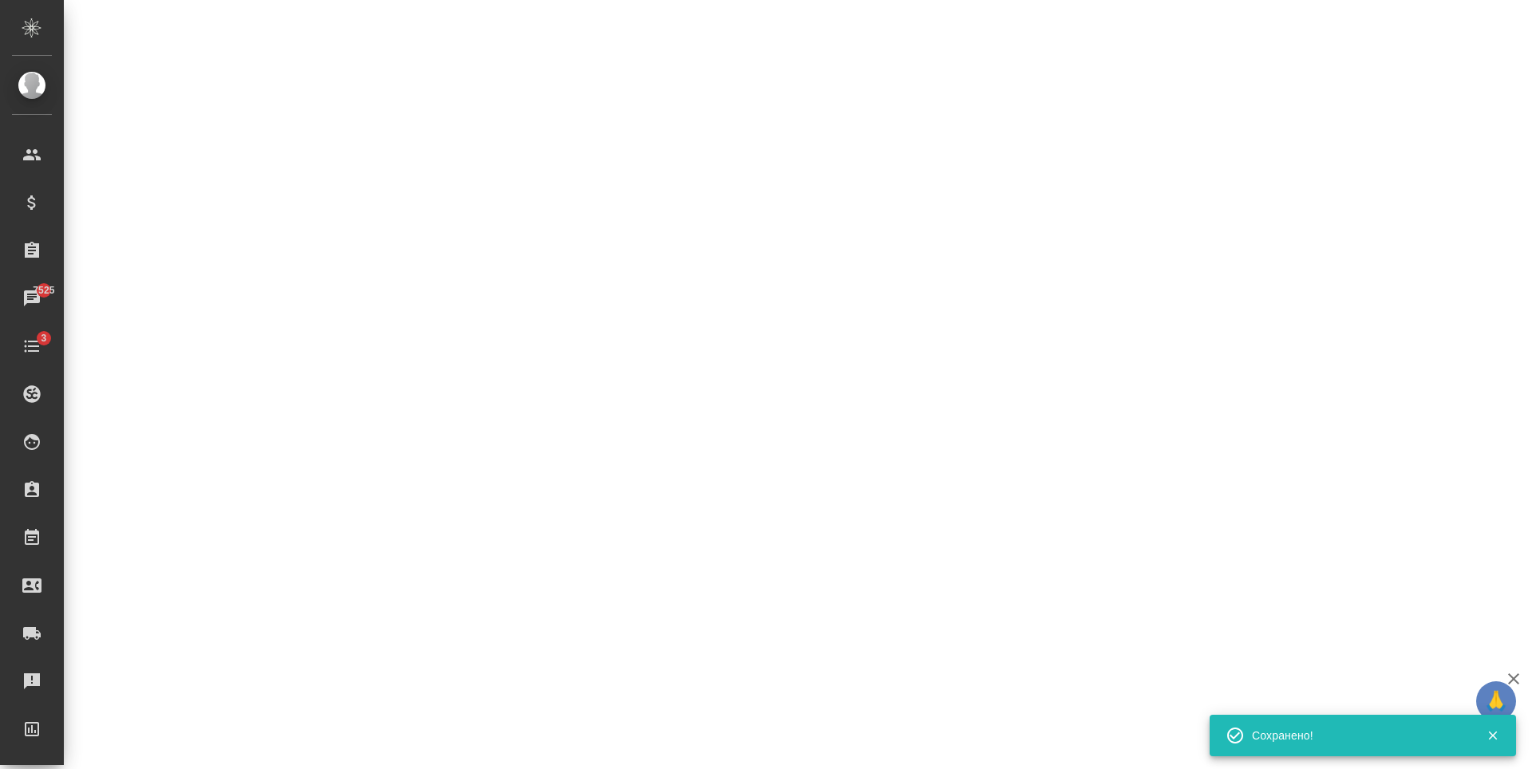
select select "RU"
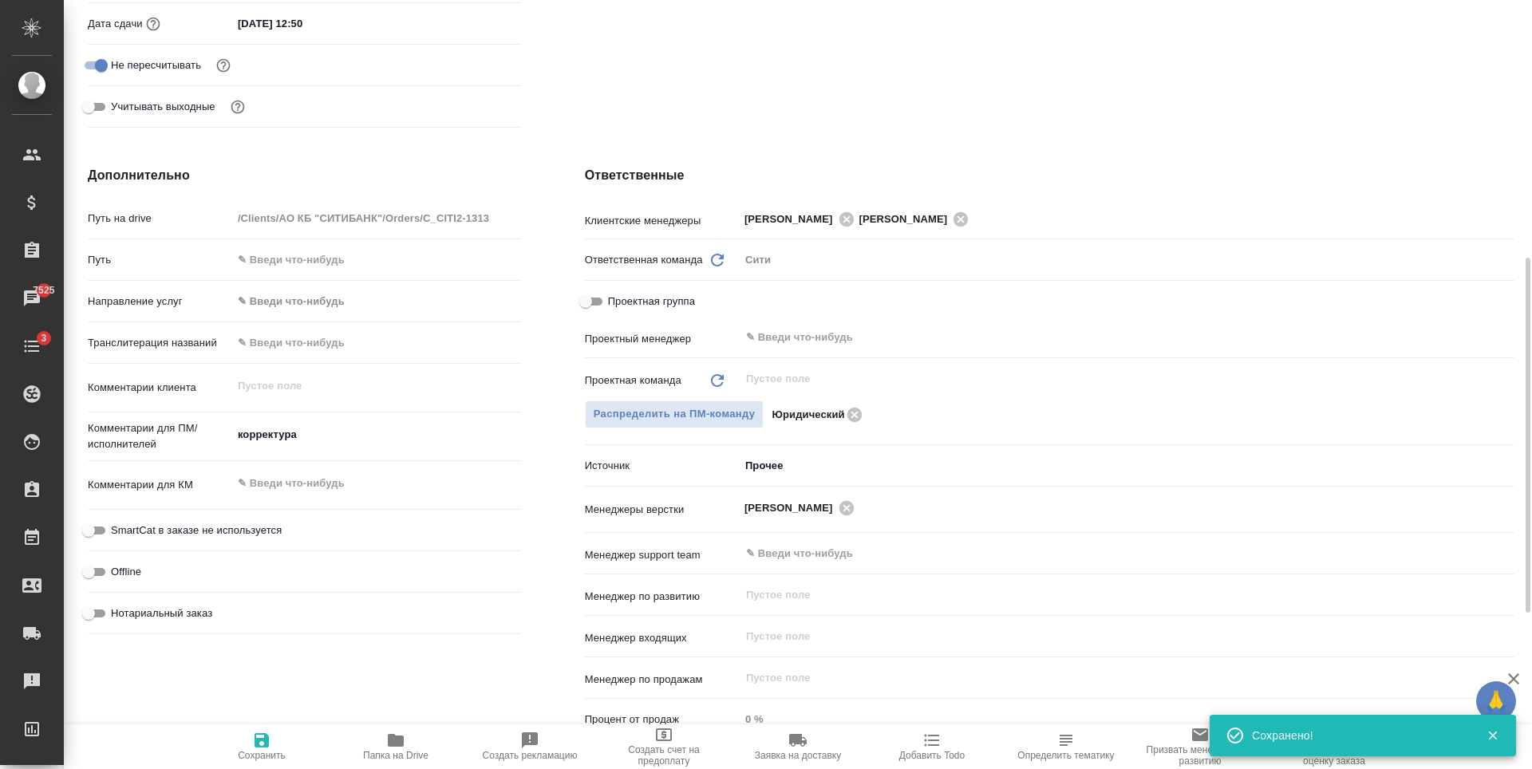
type textarea "x"
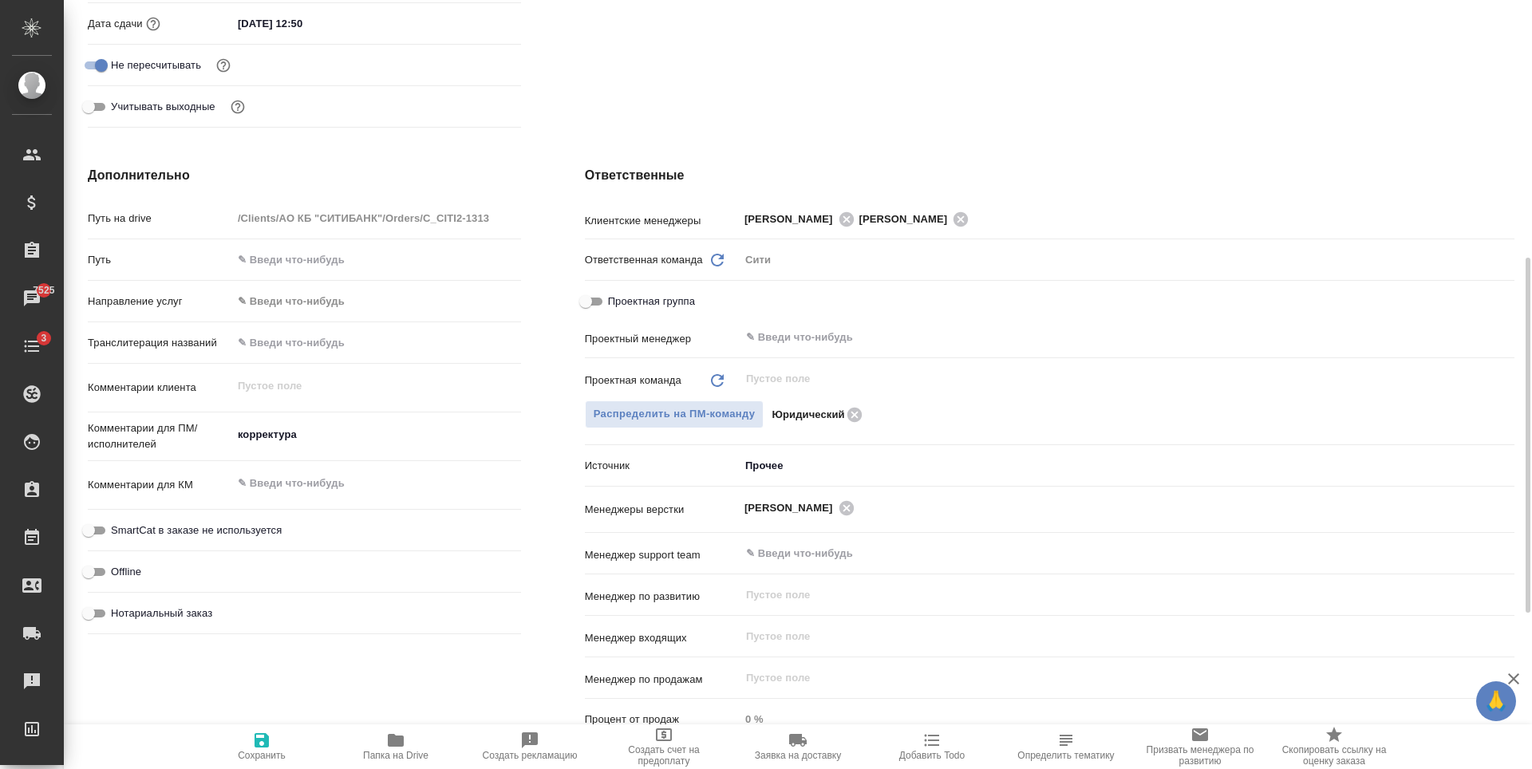
type textarea "x"
click at [302, 437] on textarea "корректура" at bounding box center [376, 435] width 287 height 27
click at [244, 439] on textarea "корректура" at bounding box center [376, 435] width 287 height 27
type textarea "орректура"
type textarea "x"
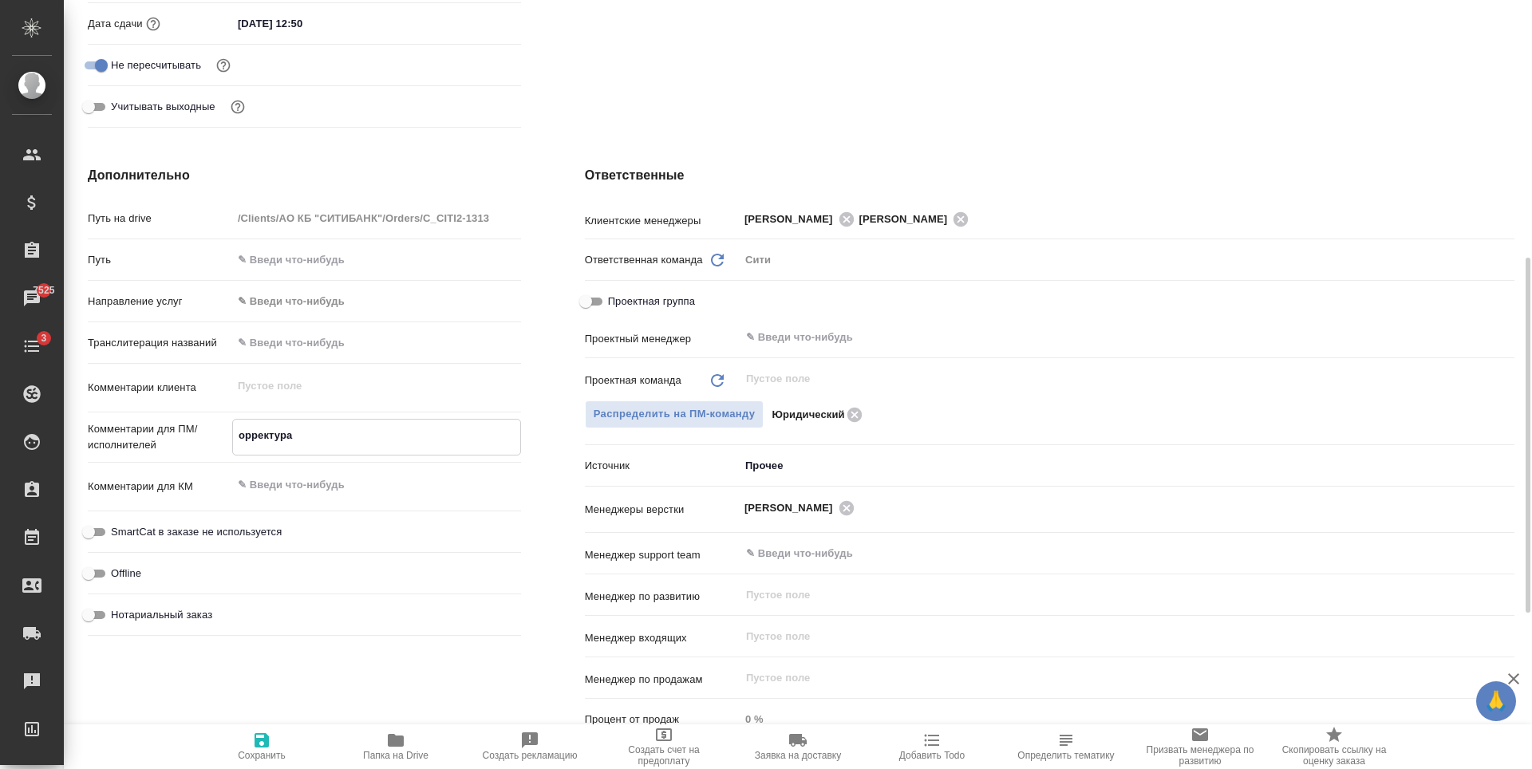
type textarea "x"
type textarea "Корректура"
type textarea "x"
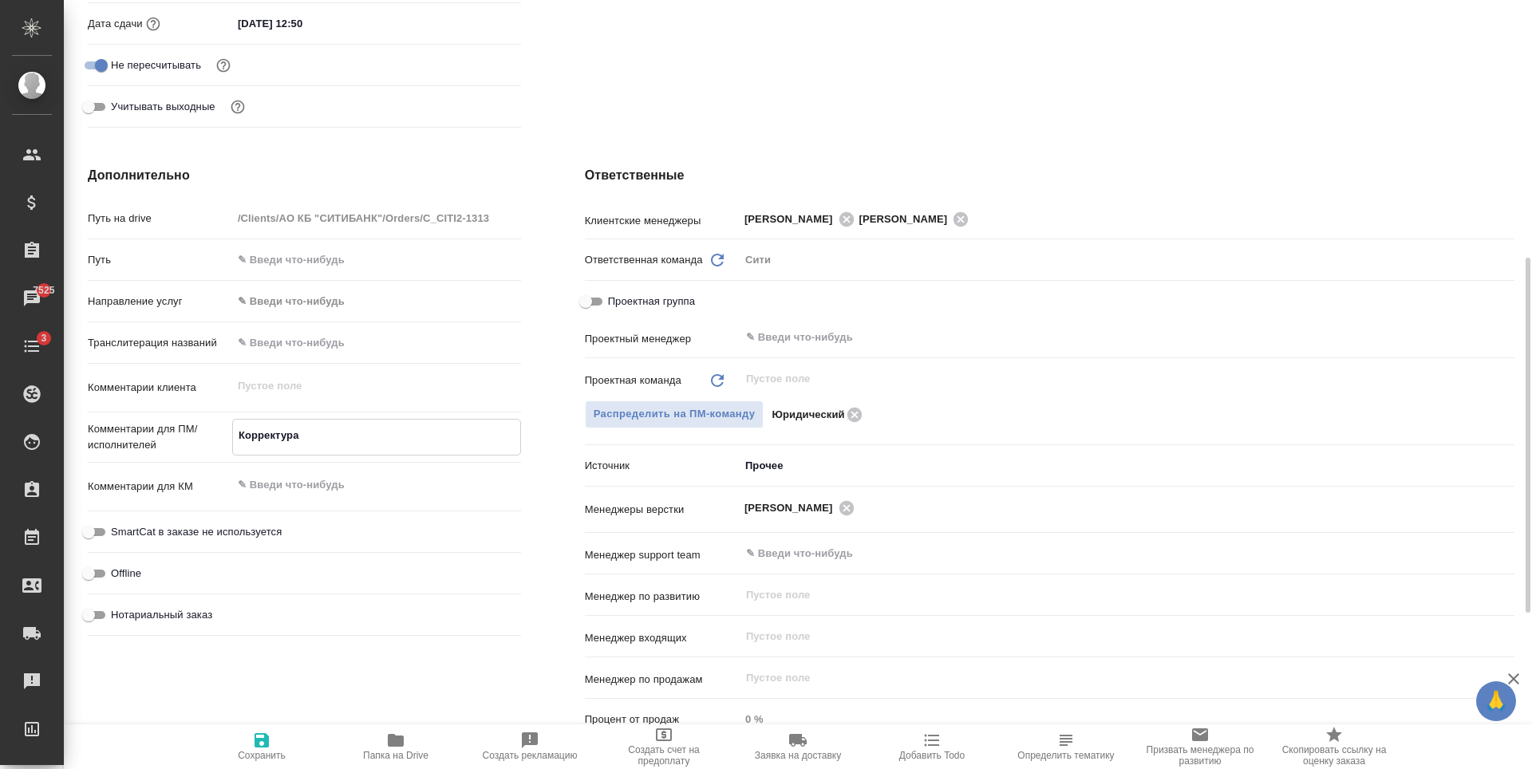
type textarea "x"
type textarea "орректура"
type textarea "x"
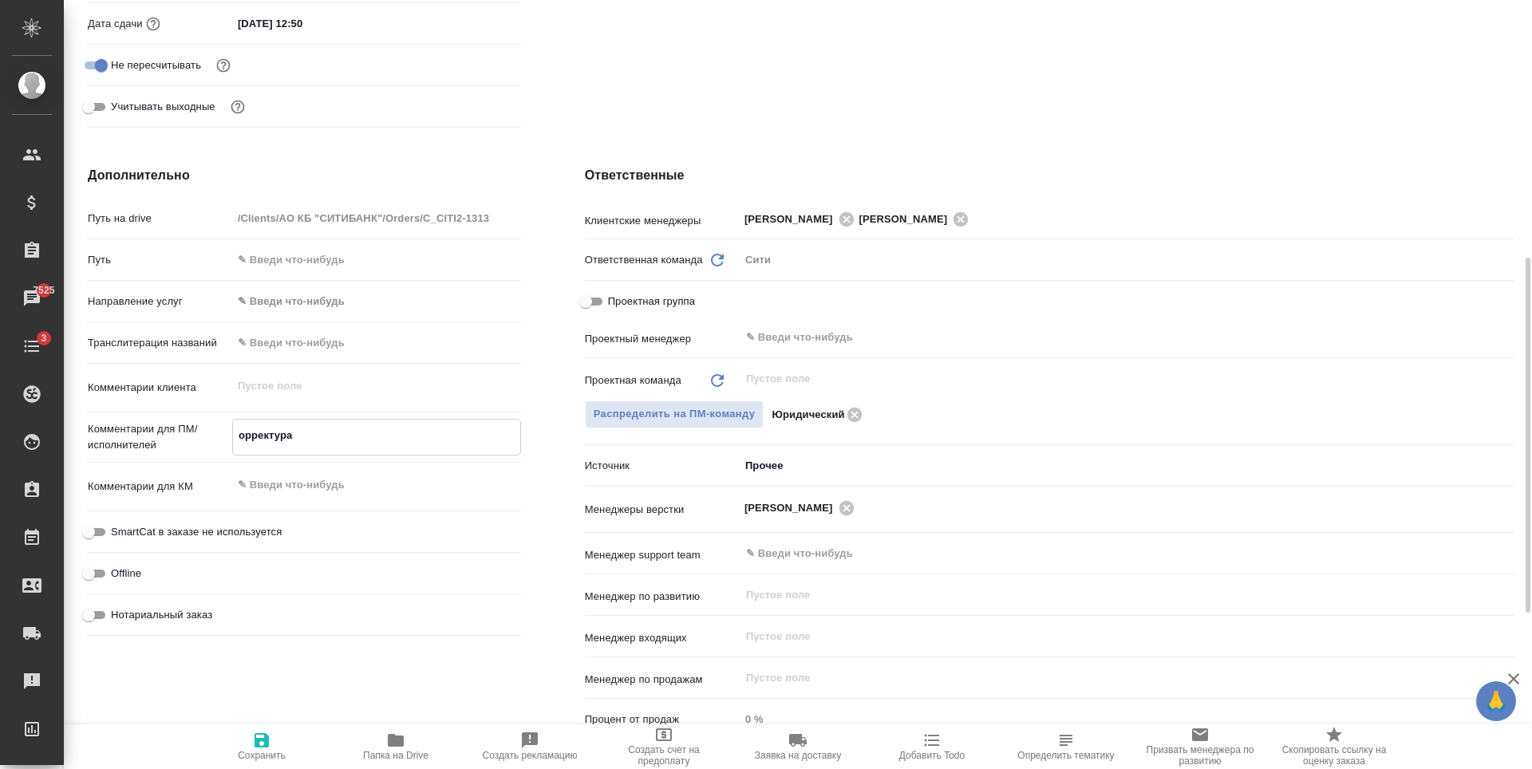
type textarea "Торректура"
type textarea "x"
type textarea "Трорректура"
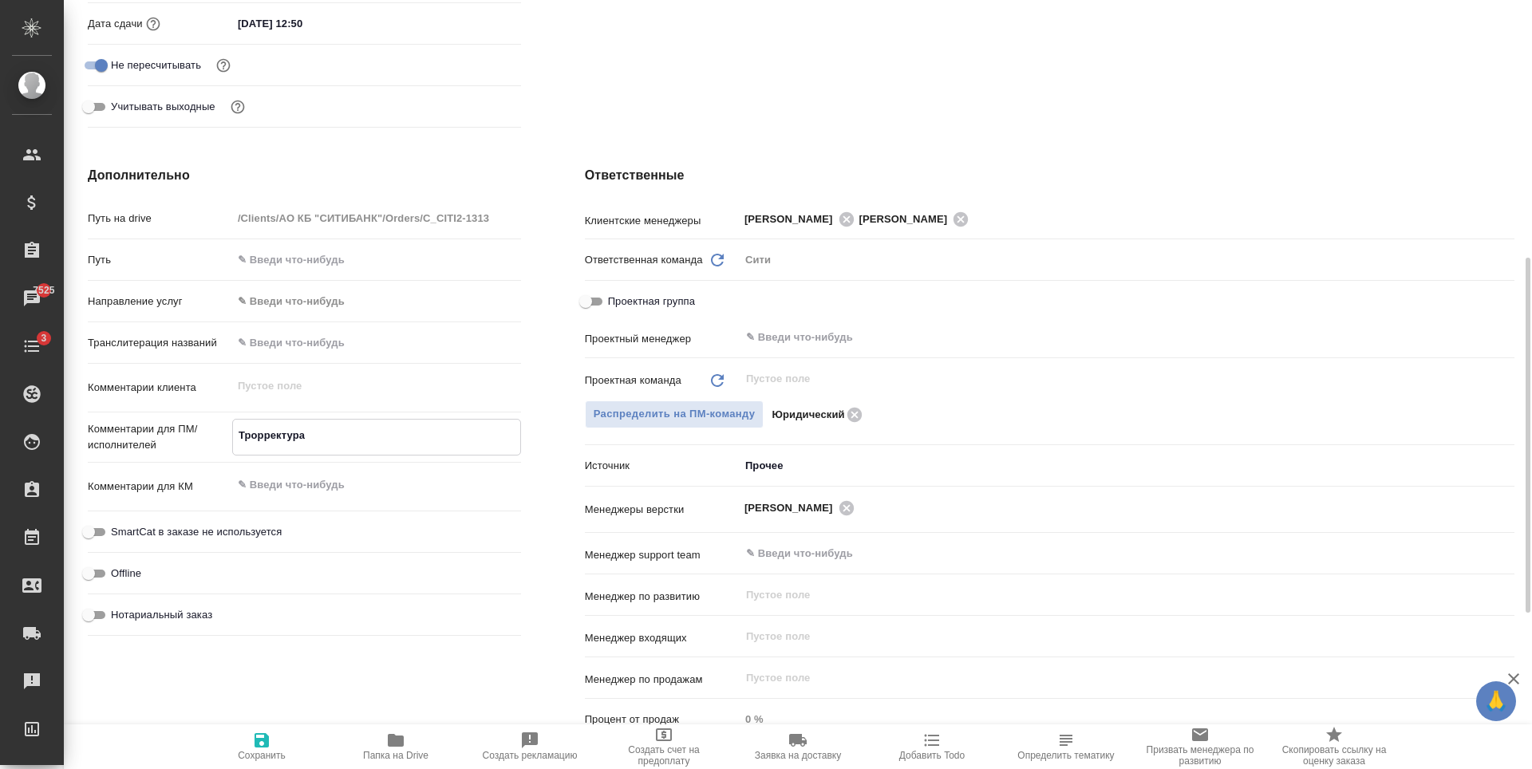
type textarea "x"
type textarea "Треорректура"
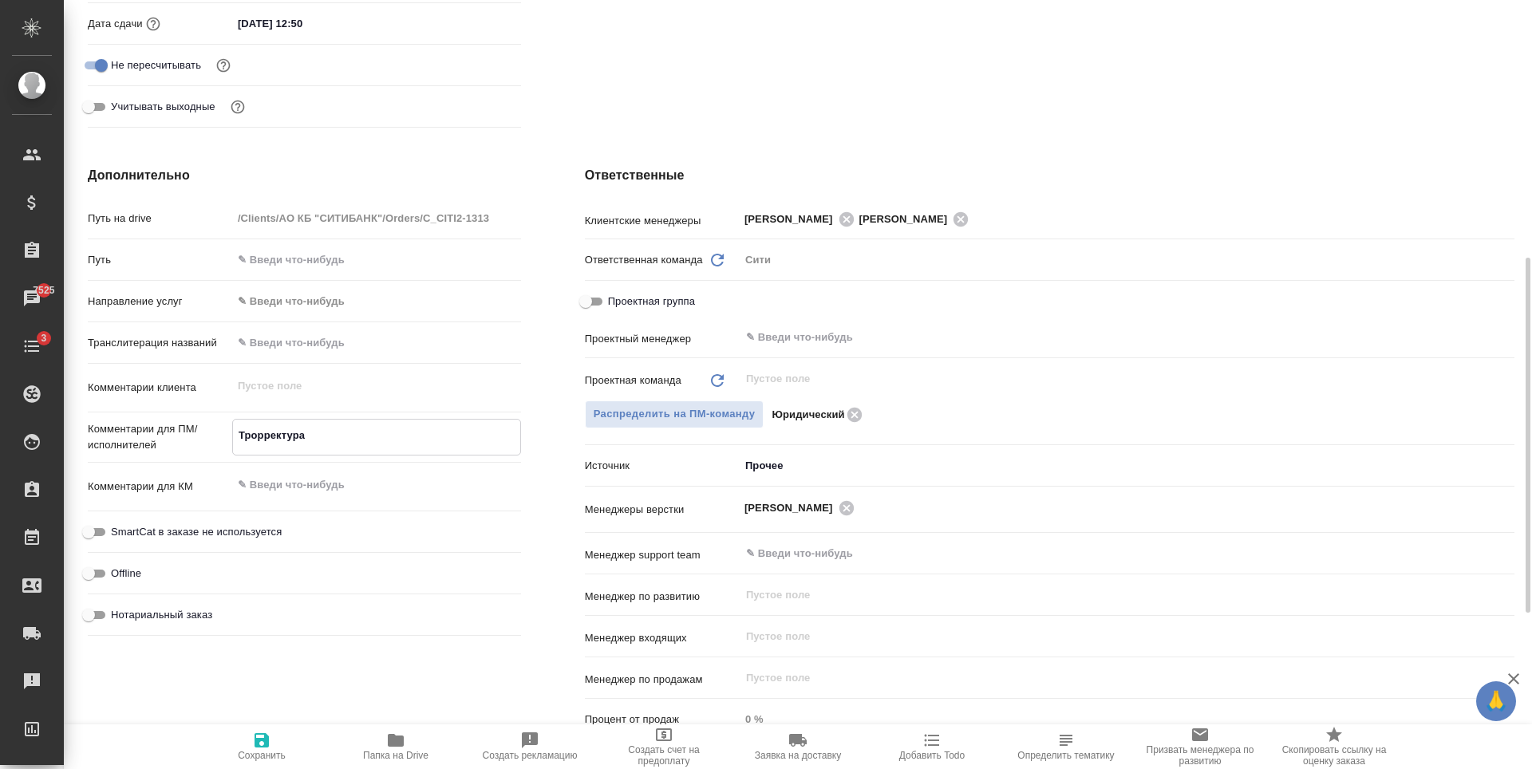
type textarea "x"
type textarea "Треборректура"
type textarea "x"
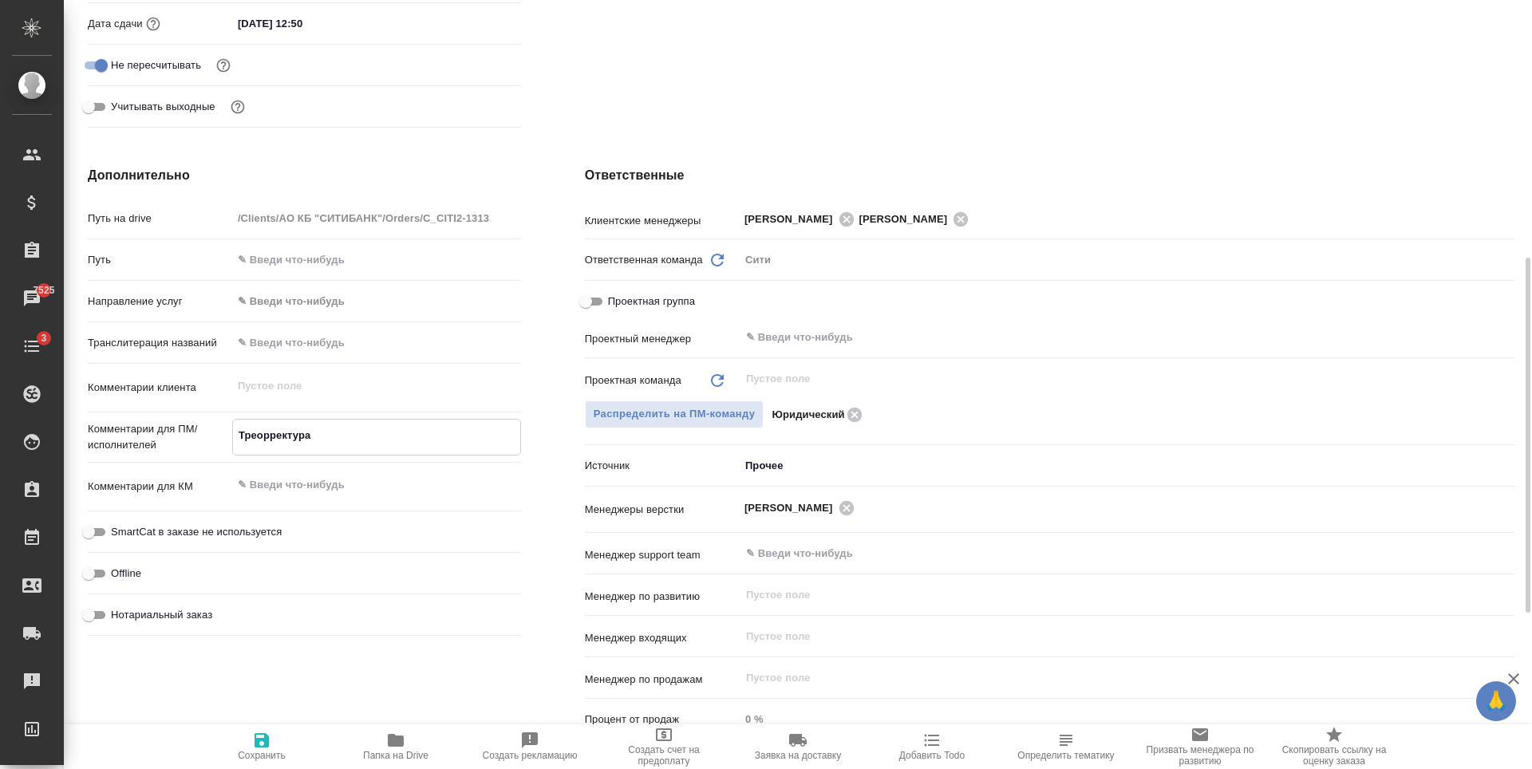
type textarea "x"
type textarea "Требуорректура"
type textarea "x"
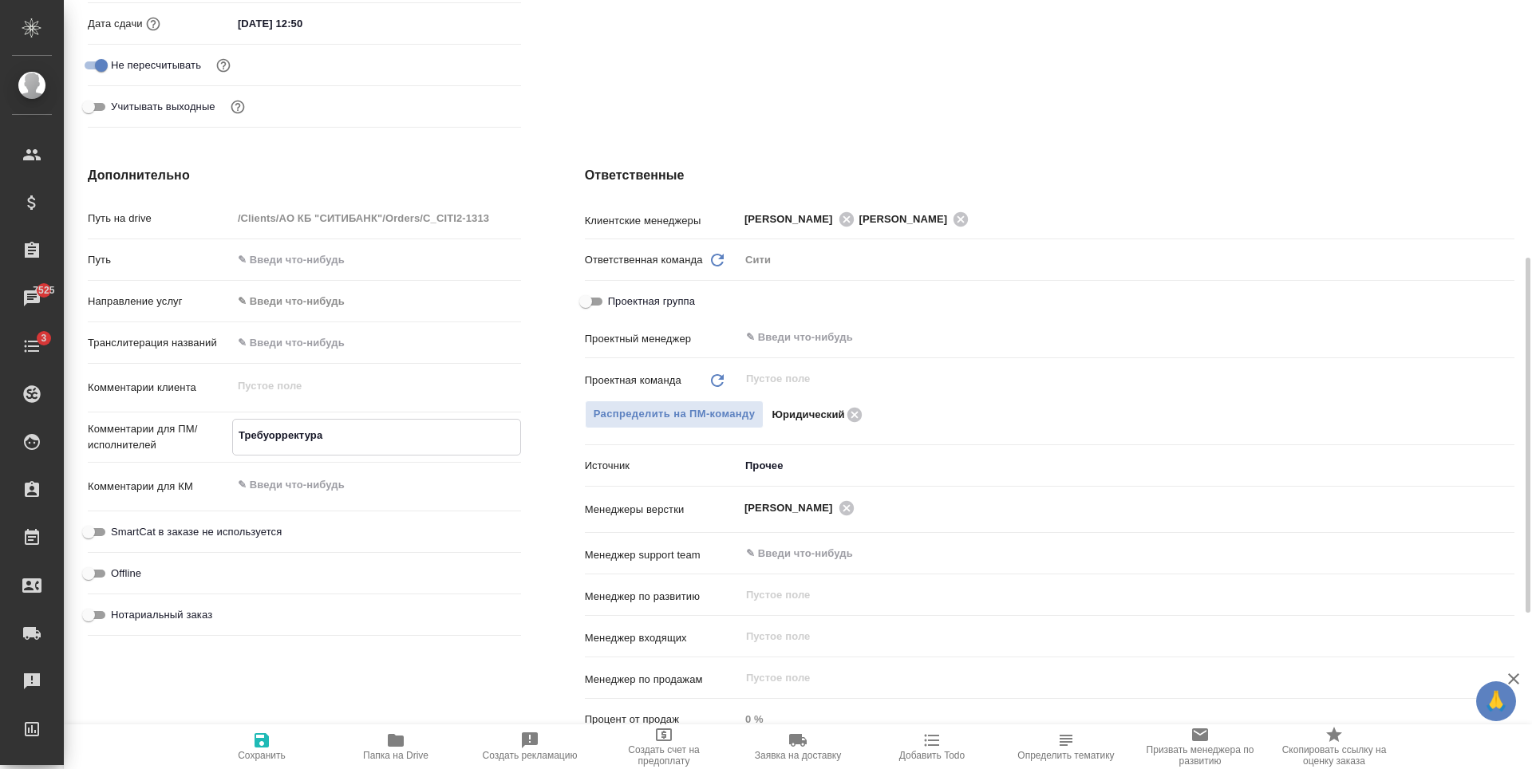
type textarea "Требуеорректура"
type textarea "x"
type textarea "Требуеторректура"
type textarea "x"
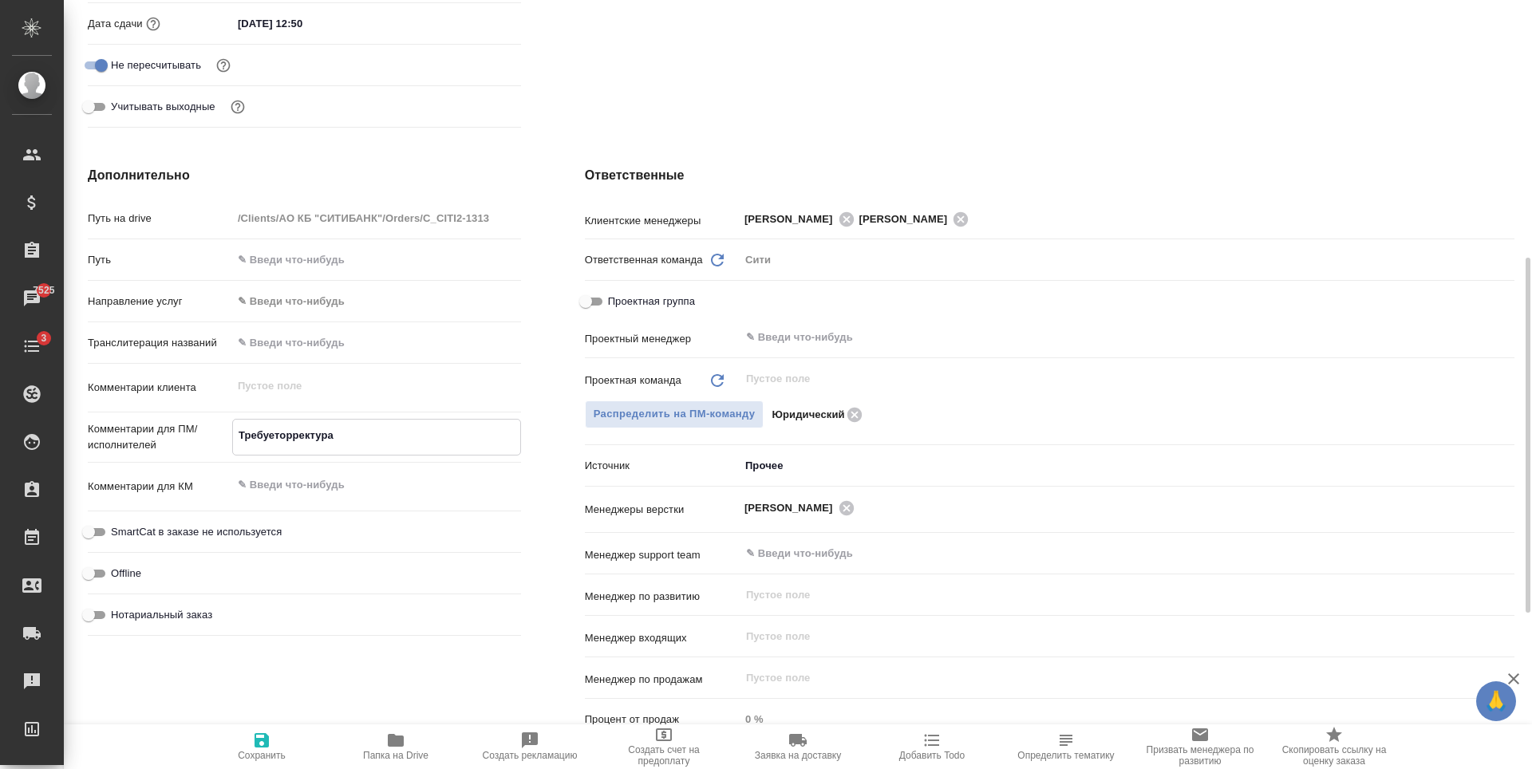
type textarea "Требуетсорректура"
type textarea "x"
type textarea "Требуетсяорректура"
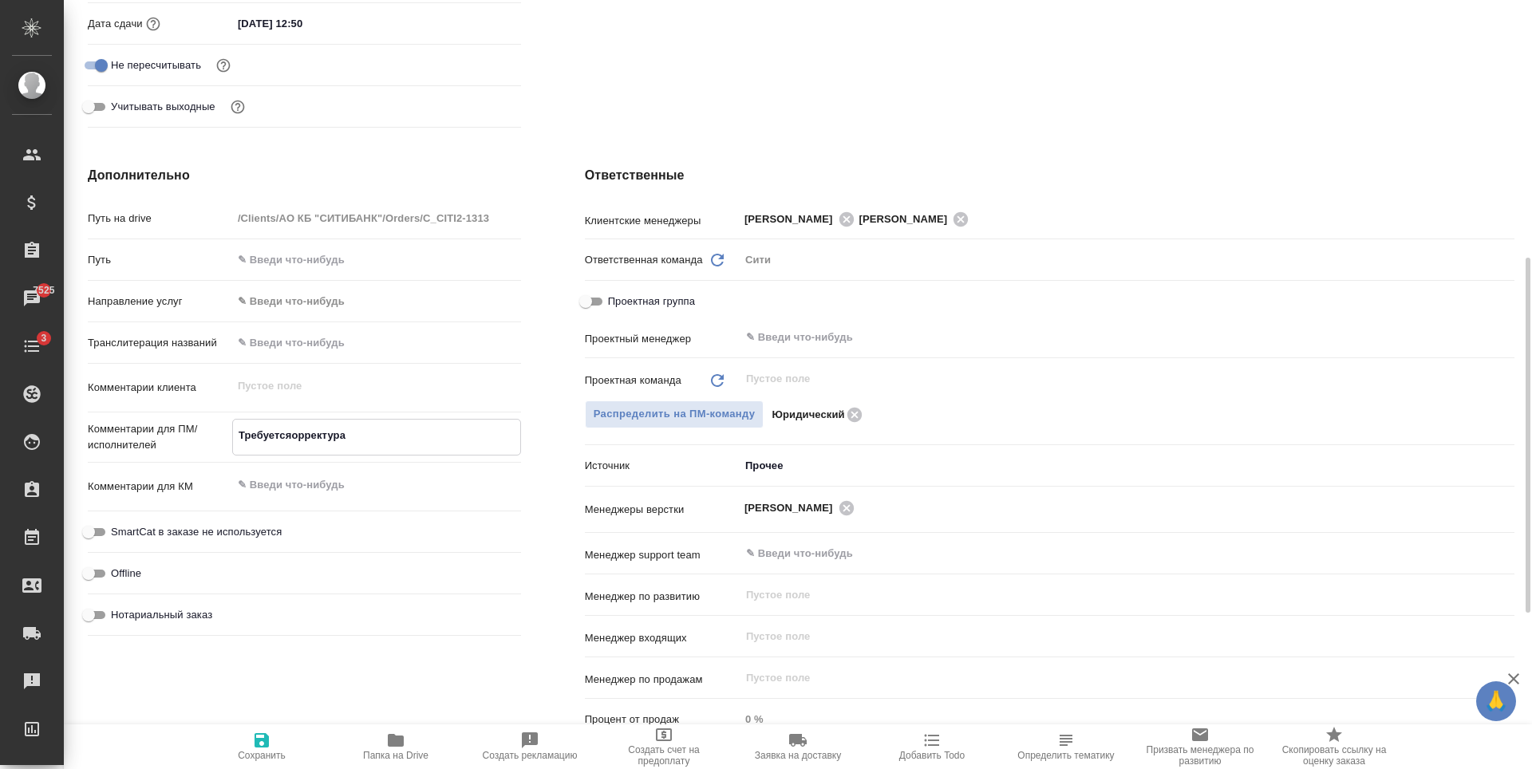
type textarea "x"
type textarea "Требуется орректура"
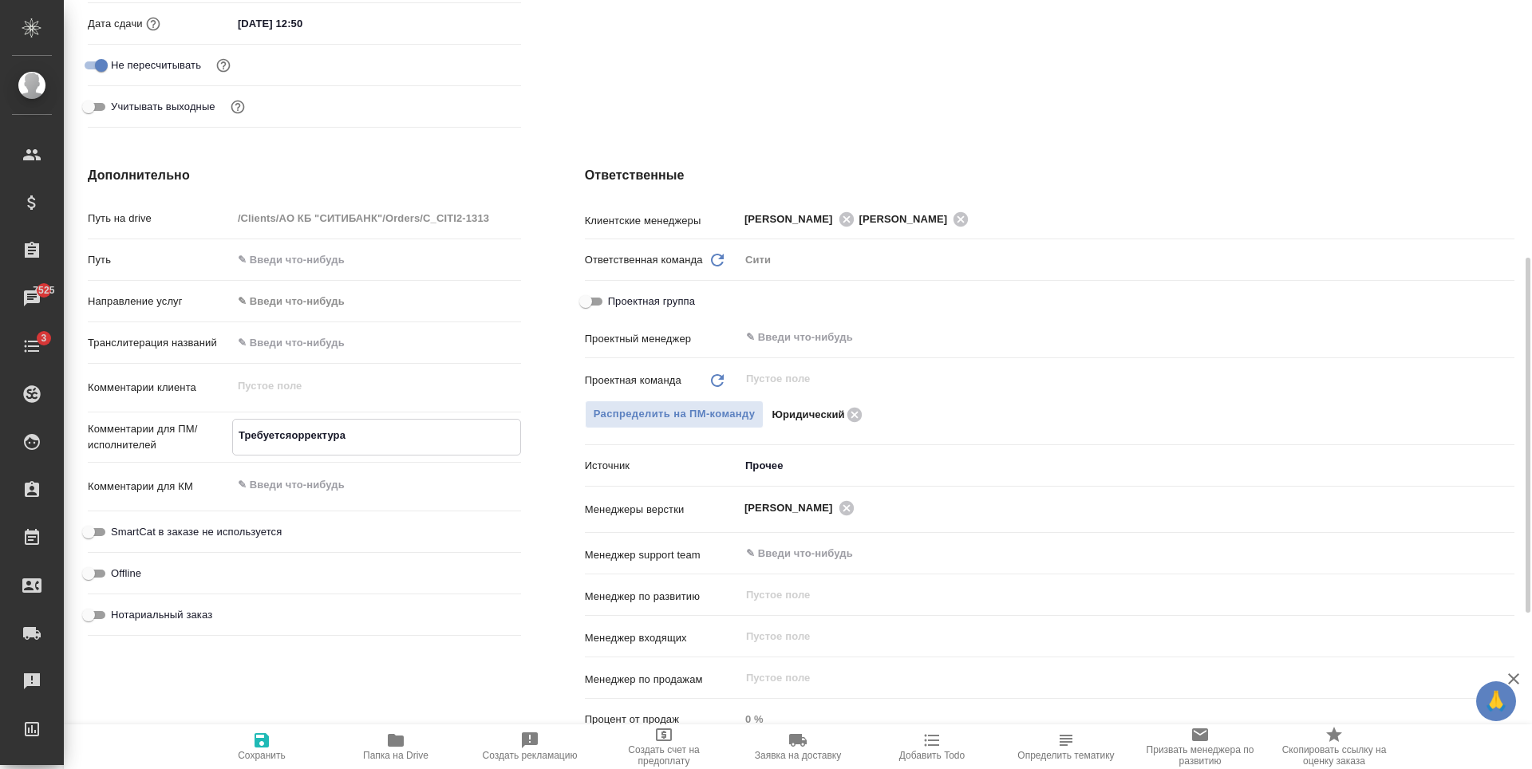
type textarea "x"
type textarea "Требуется торректура"
type textarea "x"
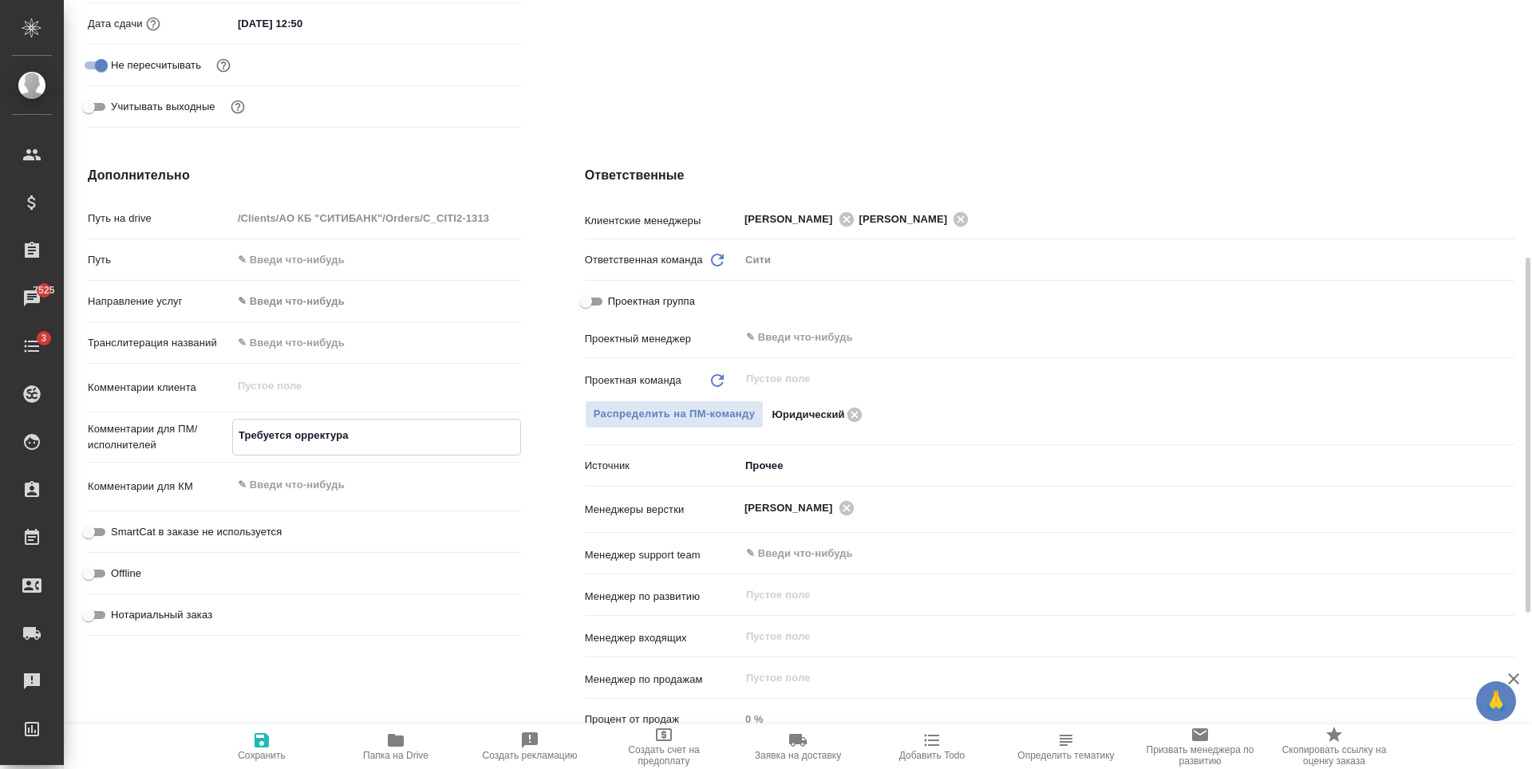
type textarea "x"
type textarea "Требуется тоорректура"
type textarea "x"
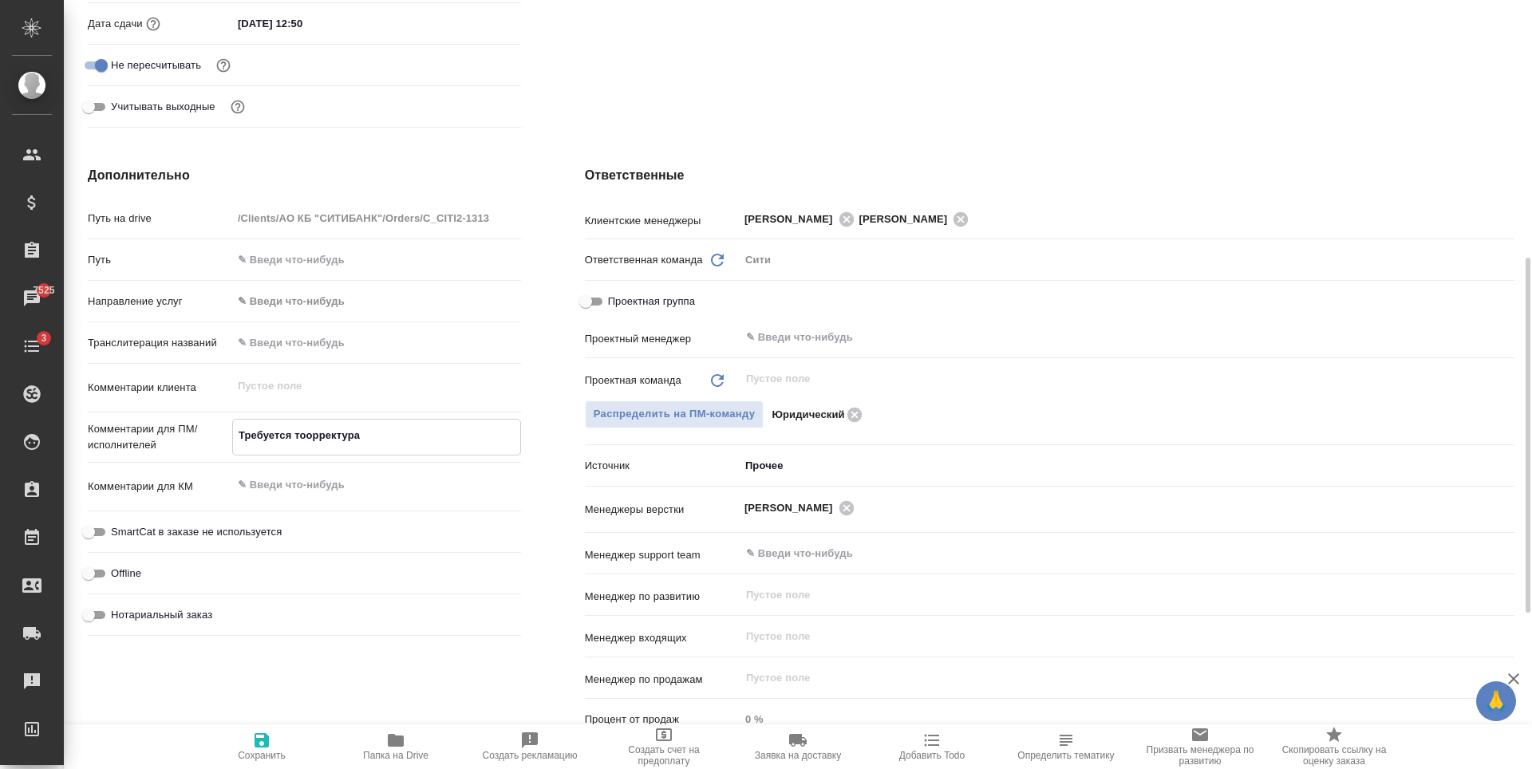
type textarea "Требуется толорректура"
type textarea "x"
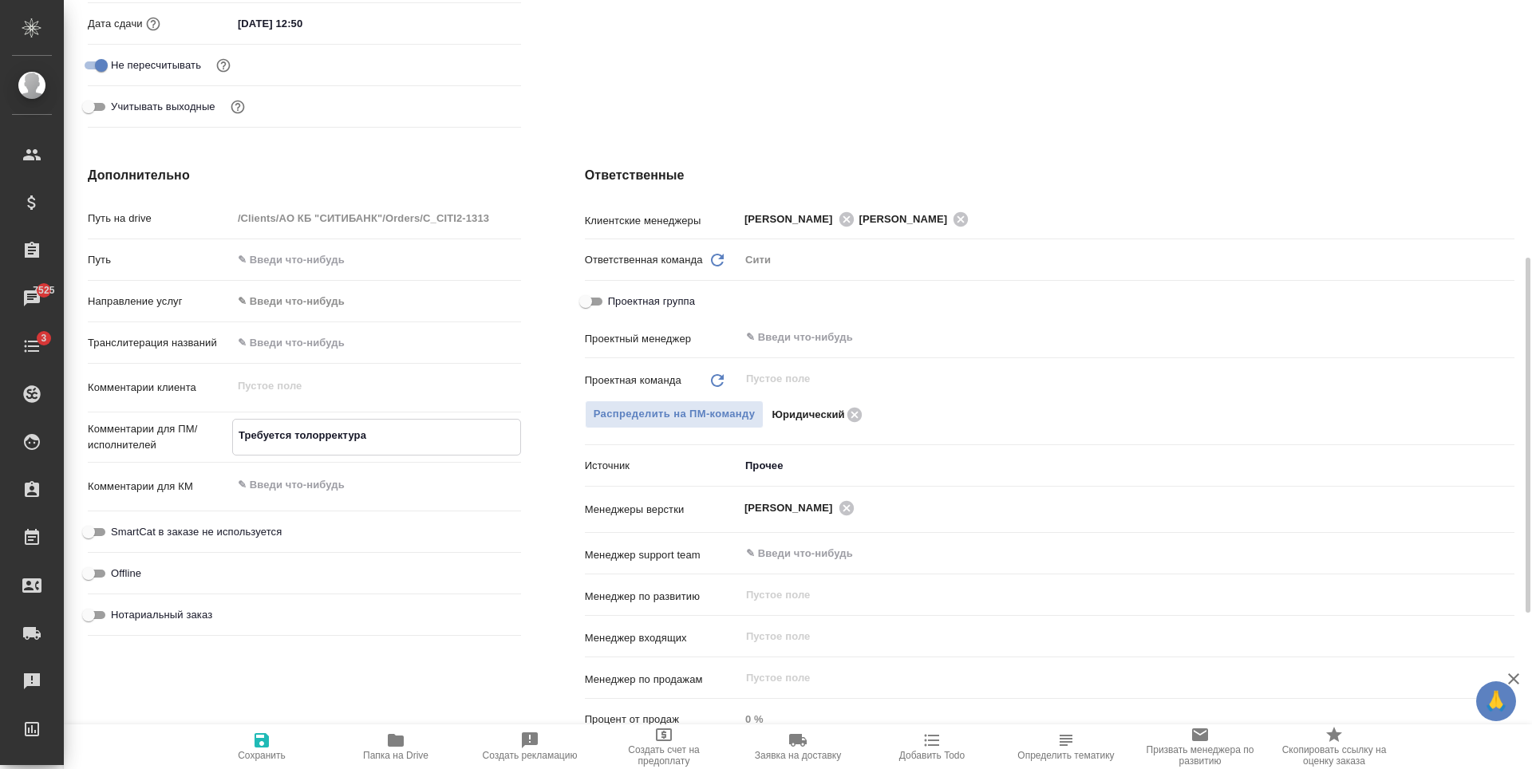
type textarea "Требуется тольорректура"
type textarea "x"
type textarea "Требуется толькорректура"
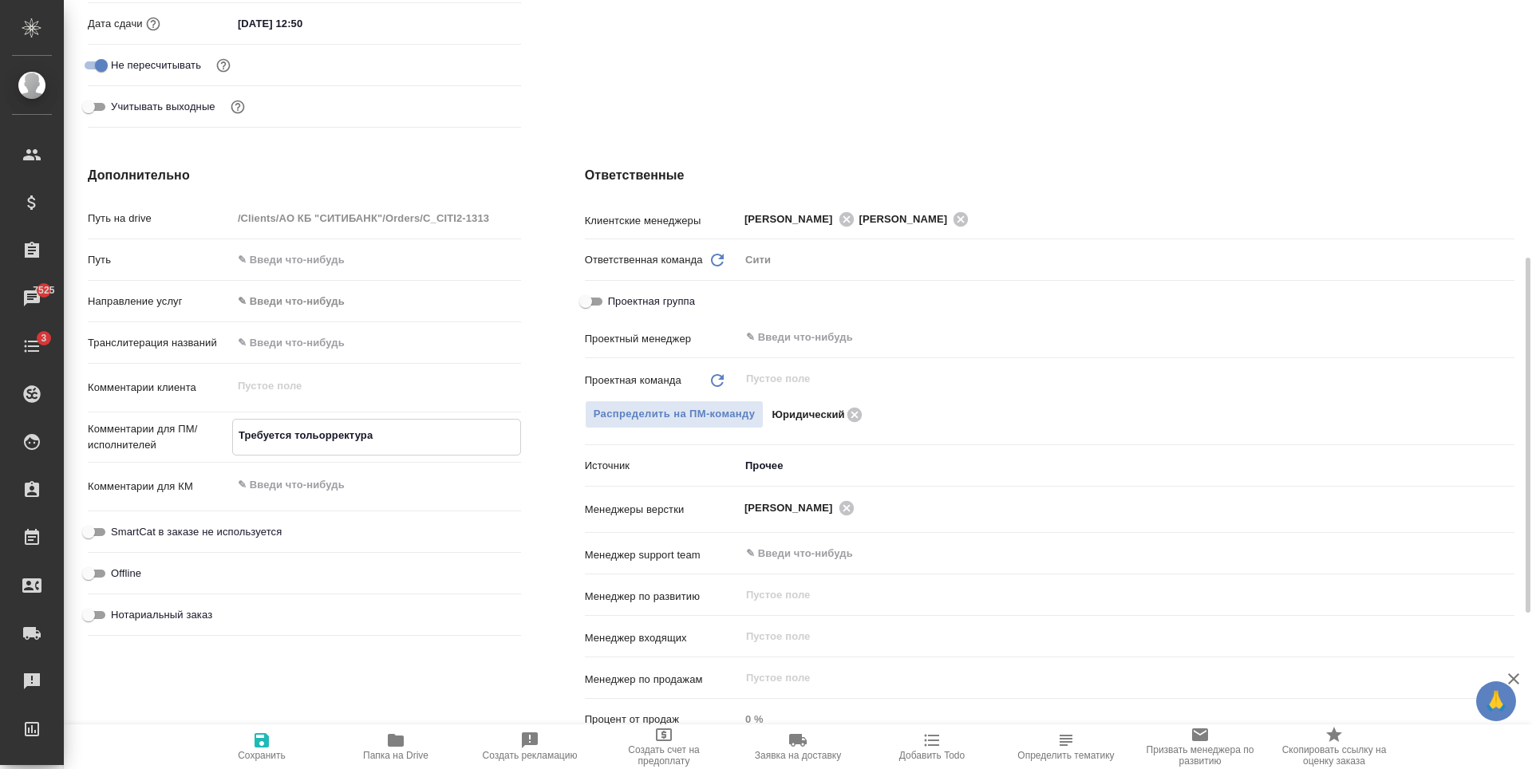
type textarea "x"
type textarea "Требуется тольорректура"
type textarea "x"
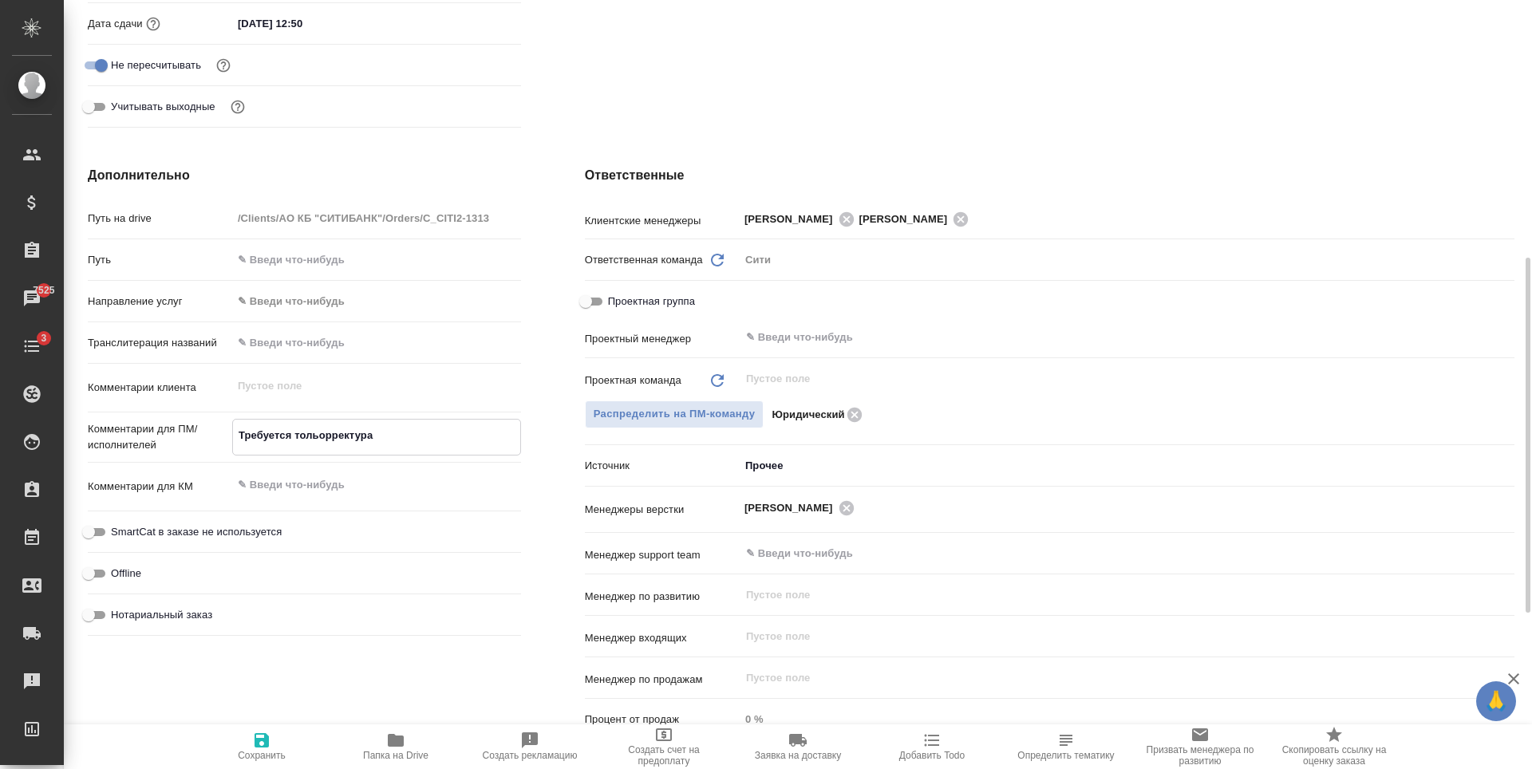
type textarea "x"
type textarea "Требуется толорректура"
type textarea "x"
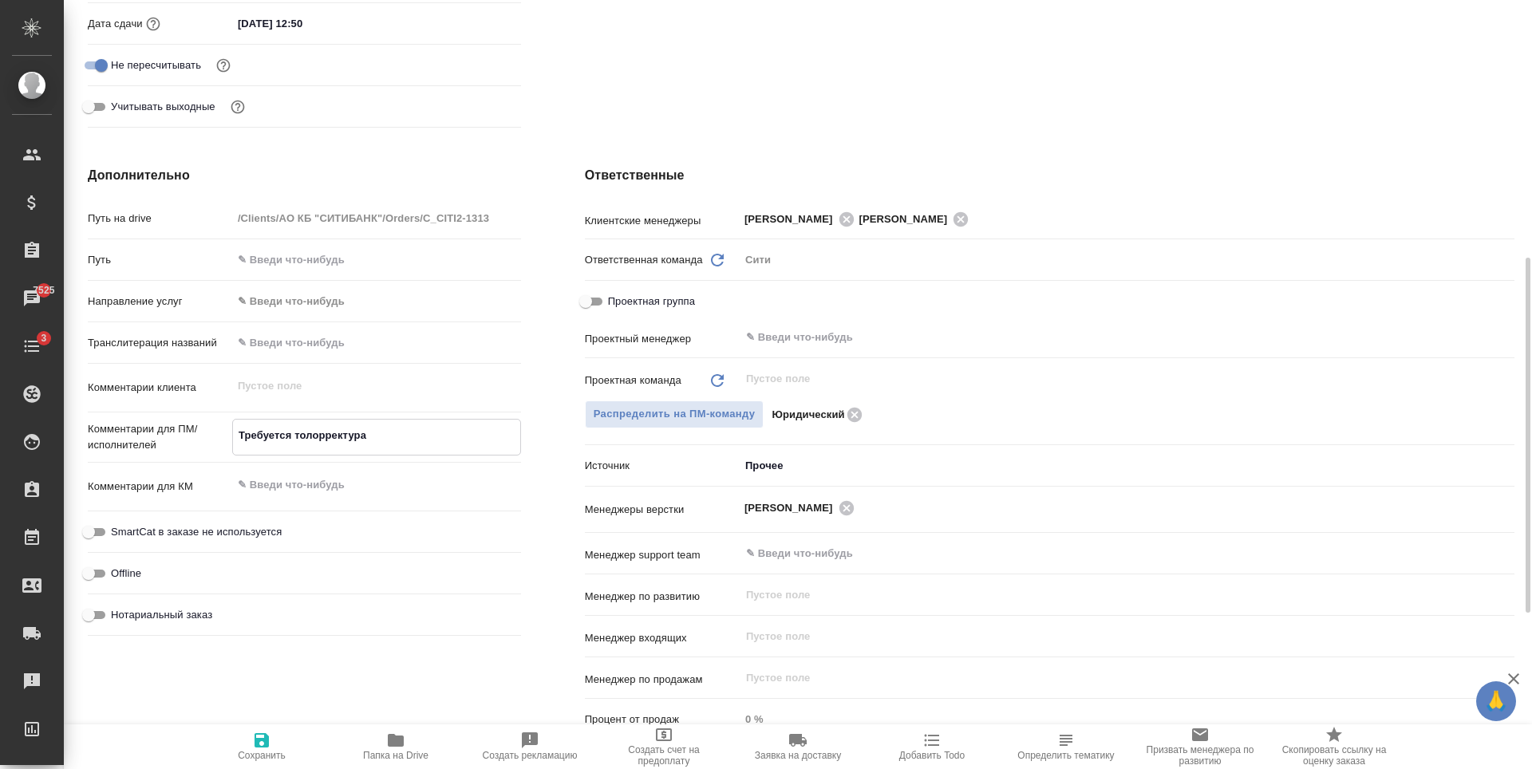
type textarea "Требуется тоорректура"
type textarea "x"
type textarea "Требуется торректура"
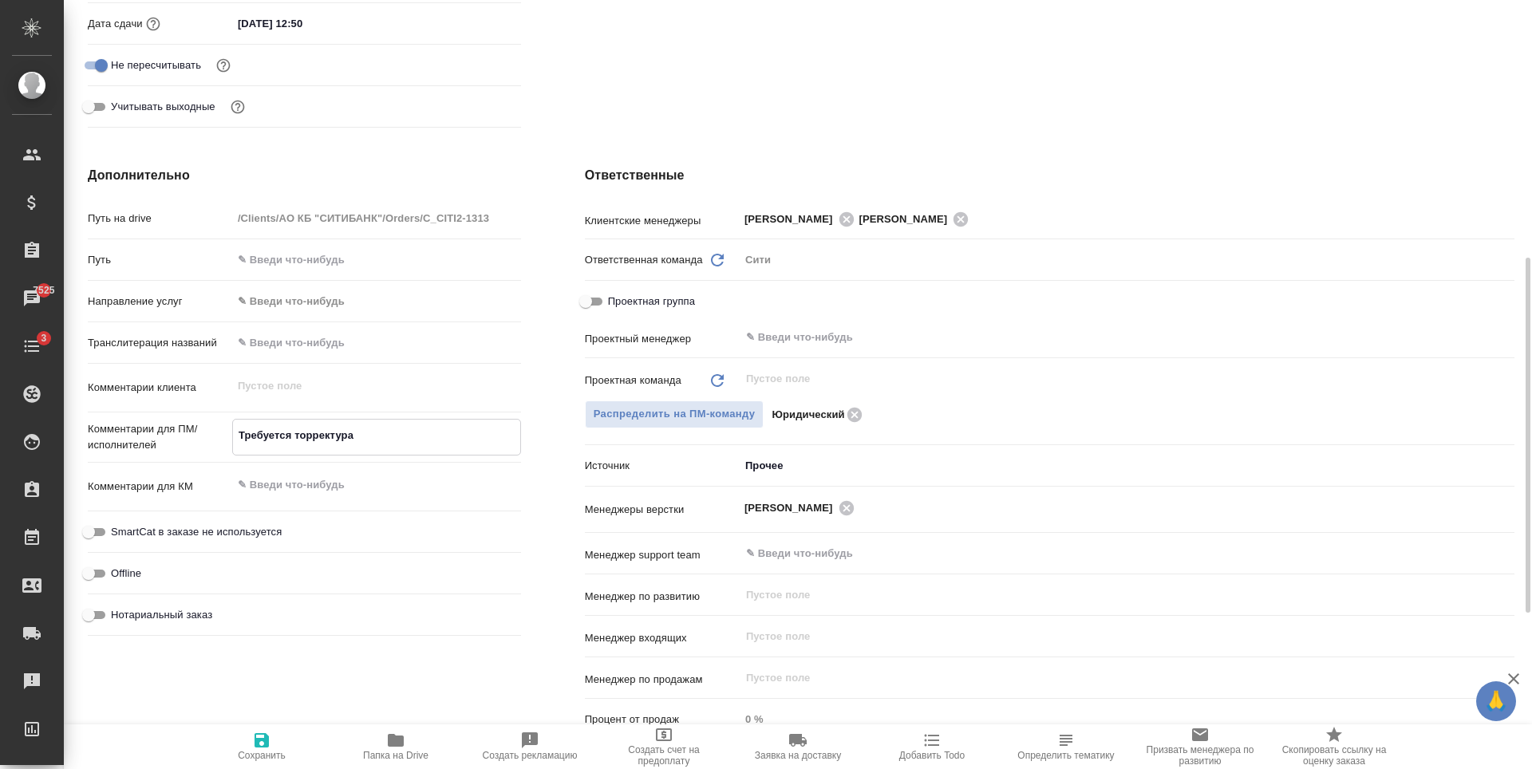
type textarea "x"
type textarea "Требуется орректура"
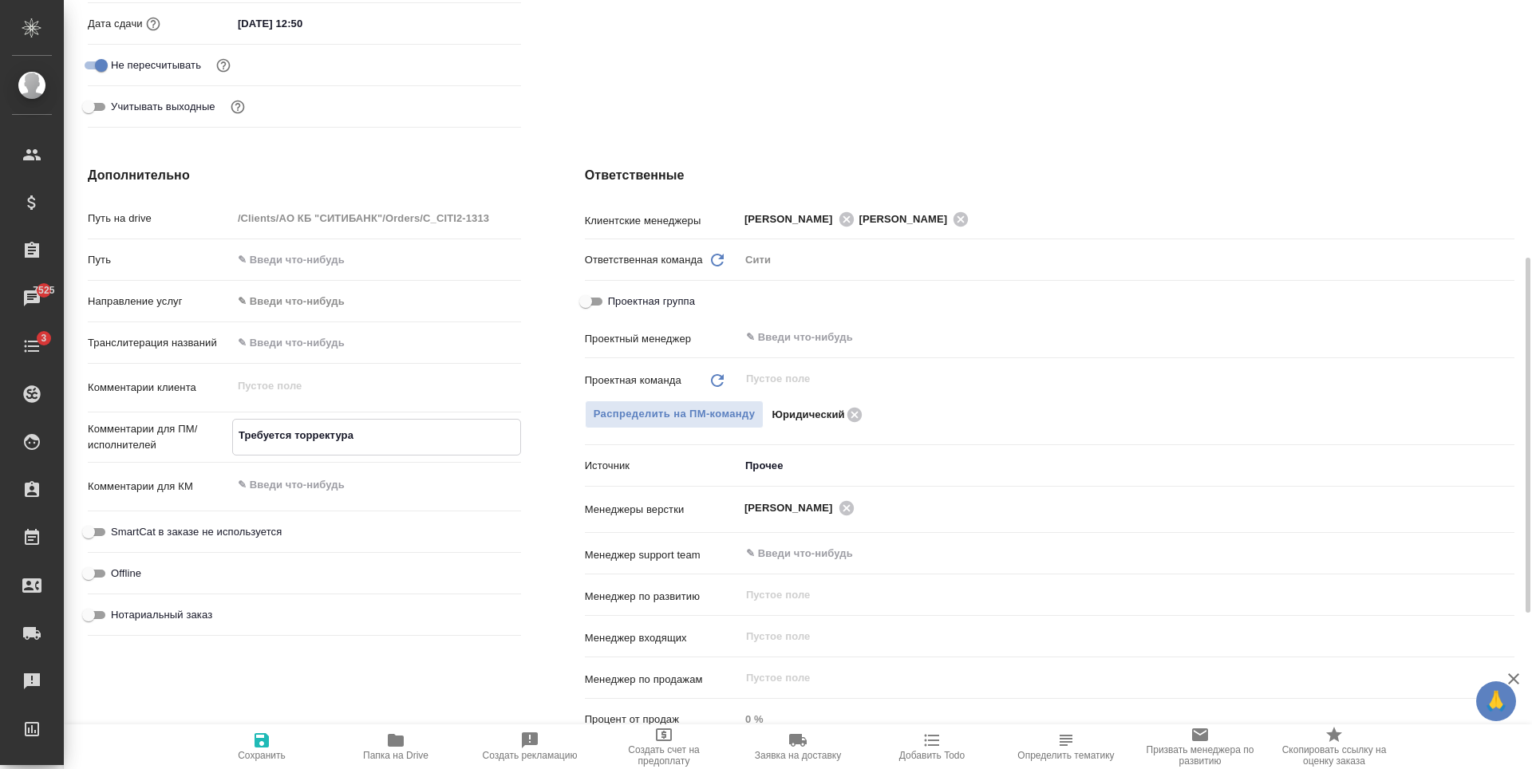
type textarea "x"
type textarea "Требуется порректура"
type textarea "x"
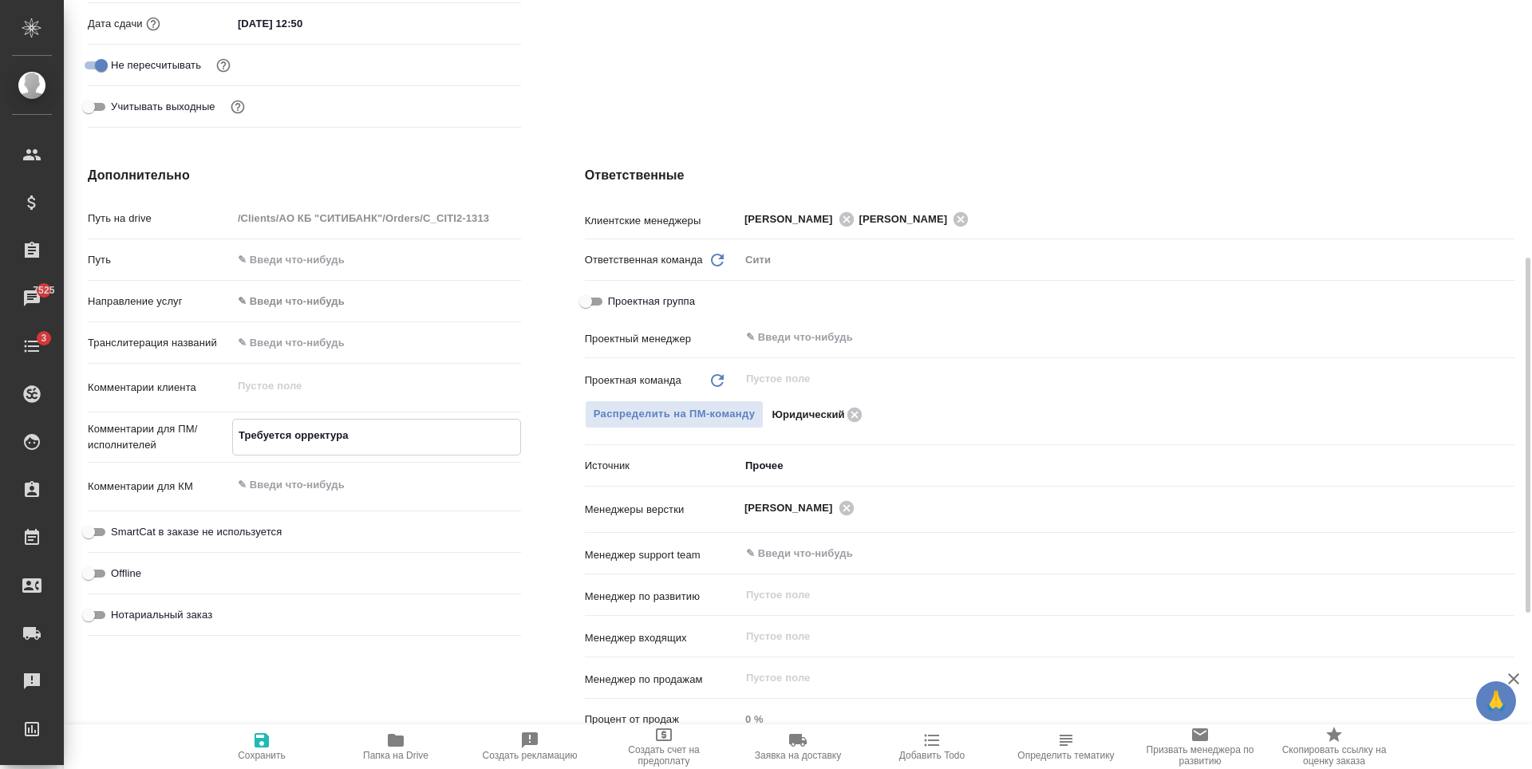
type textarea "x"
type textarea "Требуется прорректура"
type textarea "x"
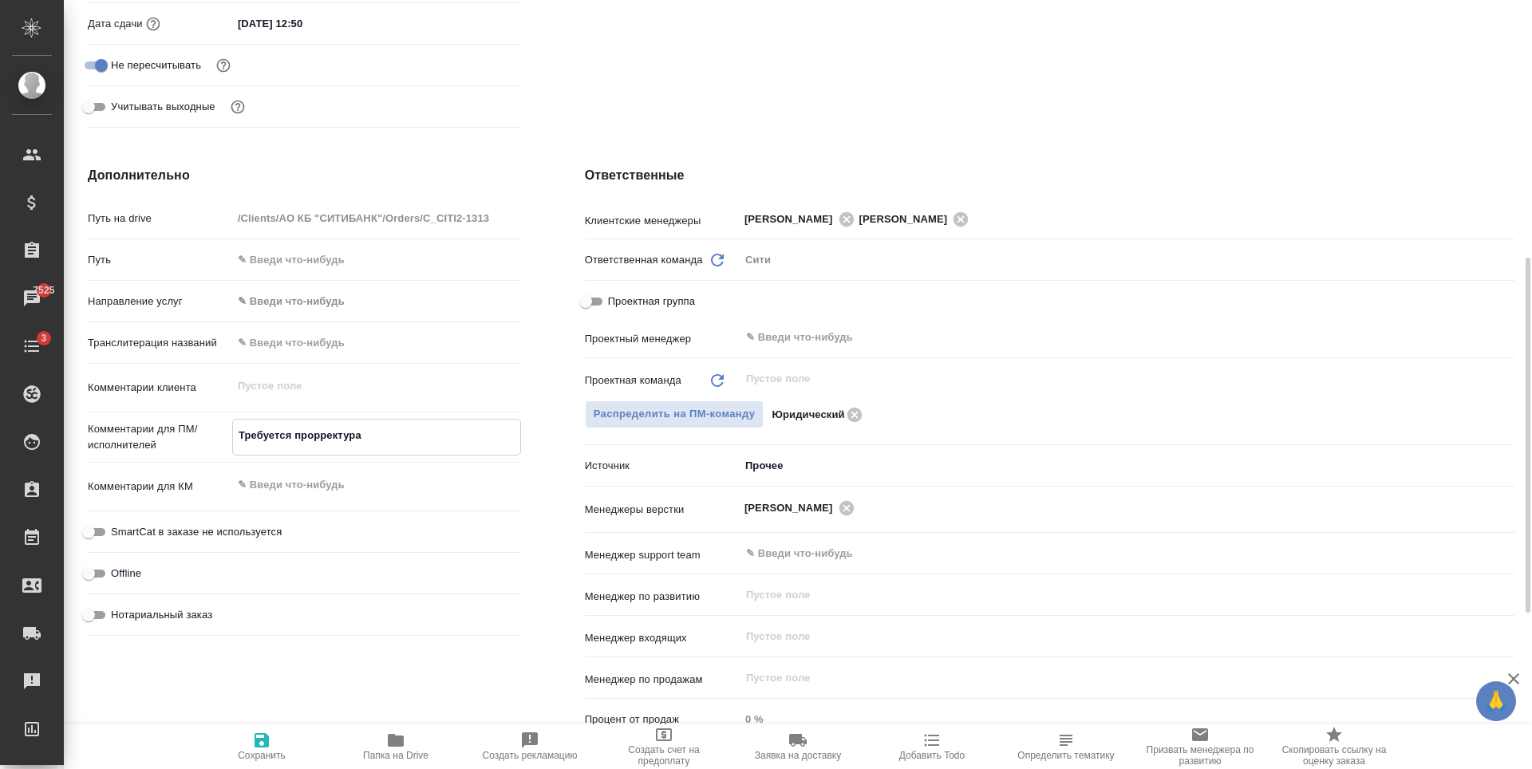
type textarea "Требуется проорректура"
type textarea "x"
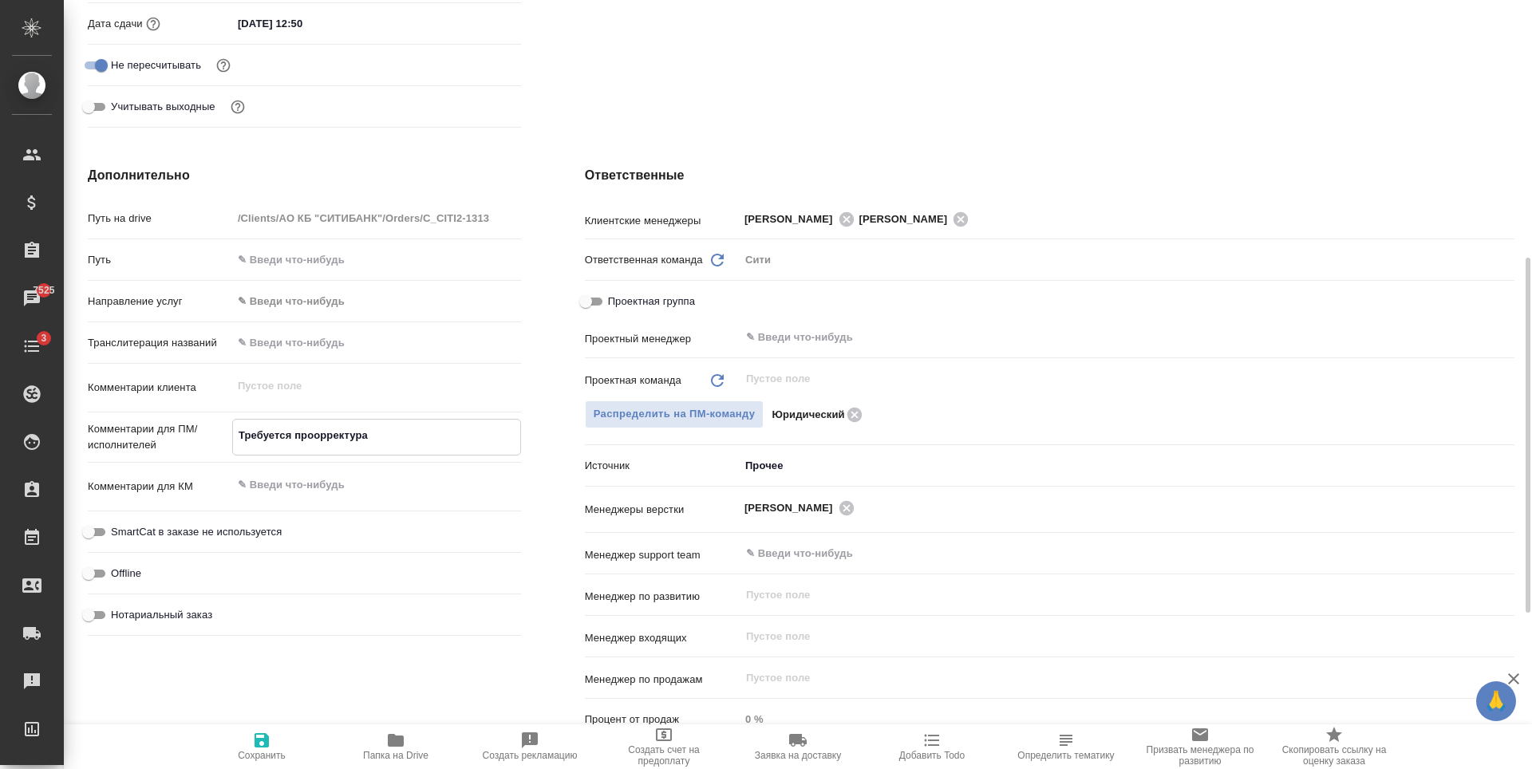
type textarea "Требуется просорректура"
type textarea "x"
type textarea "Требуется просторректура"
type textarea "x"
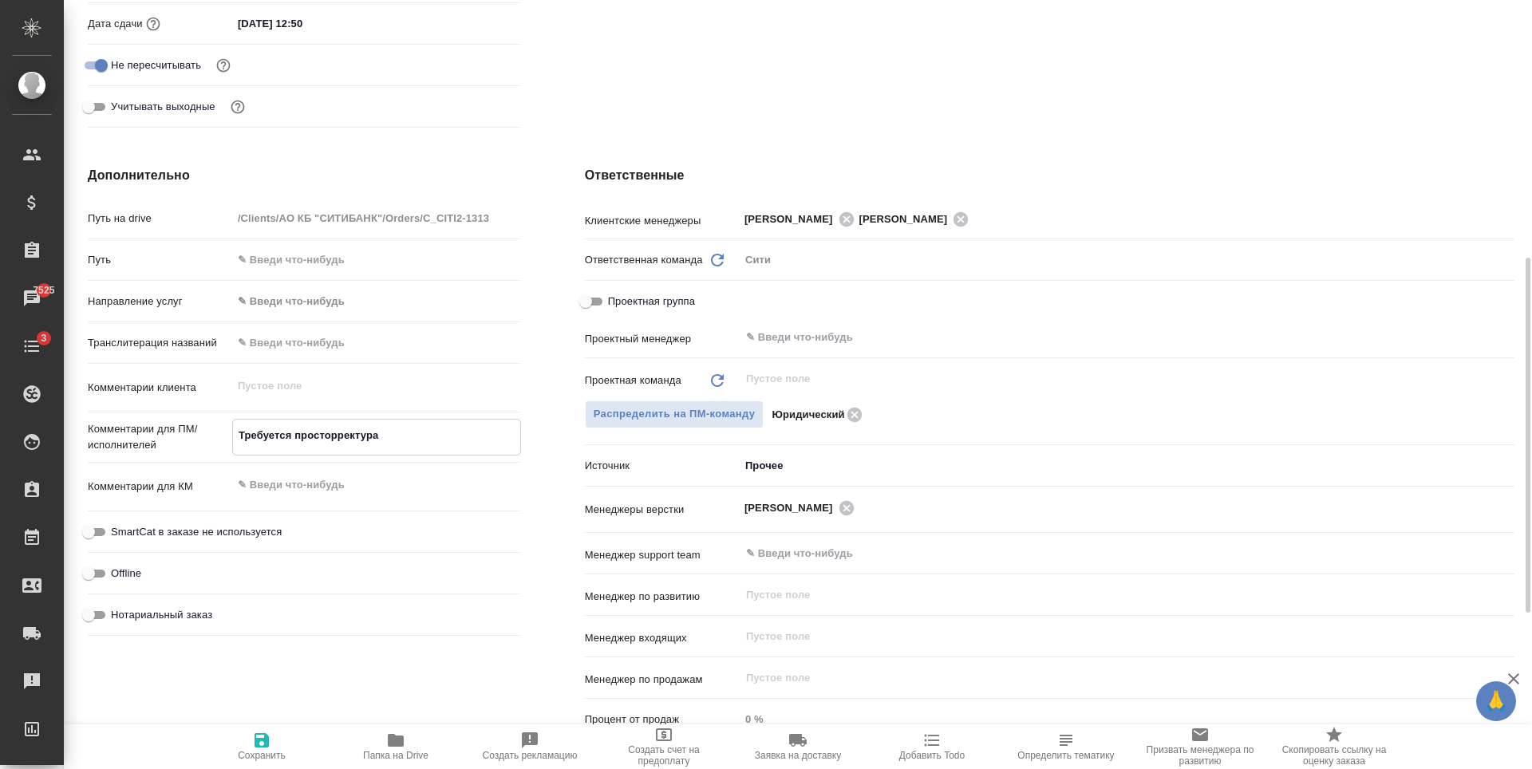
type textarea "x"
type textarea "Требуется простоорректура"
type textarea "x"
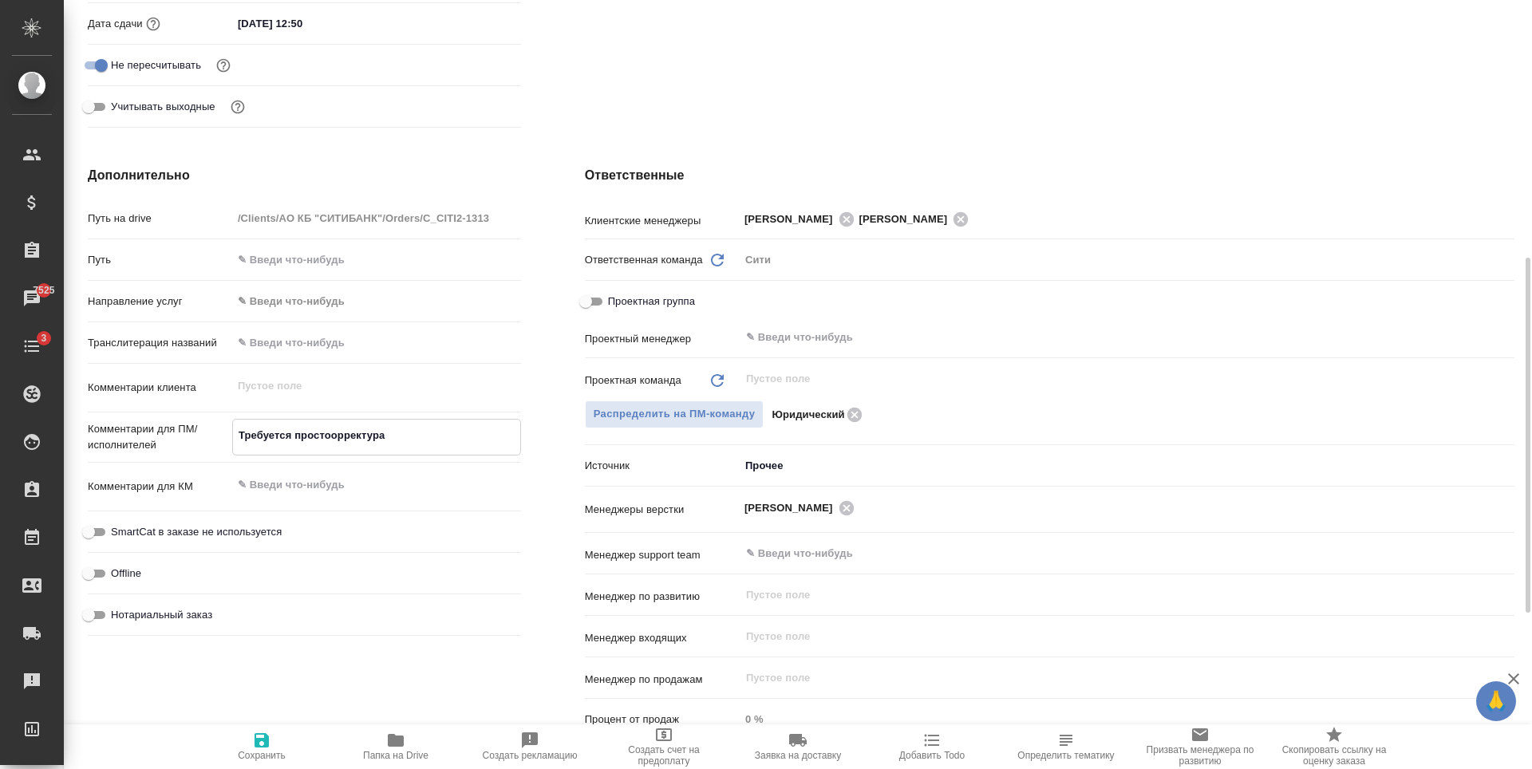
type textarea "x"
type textarea "Требуется просто орректура"
type textarea "x"
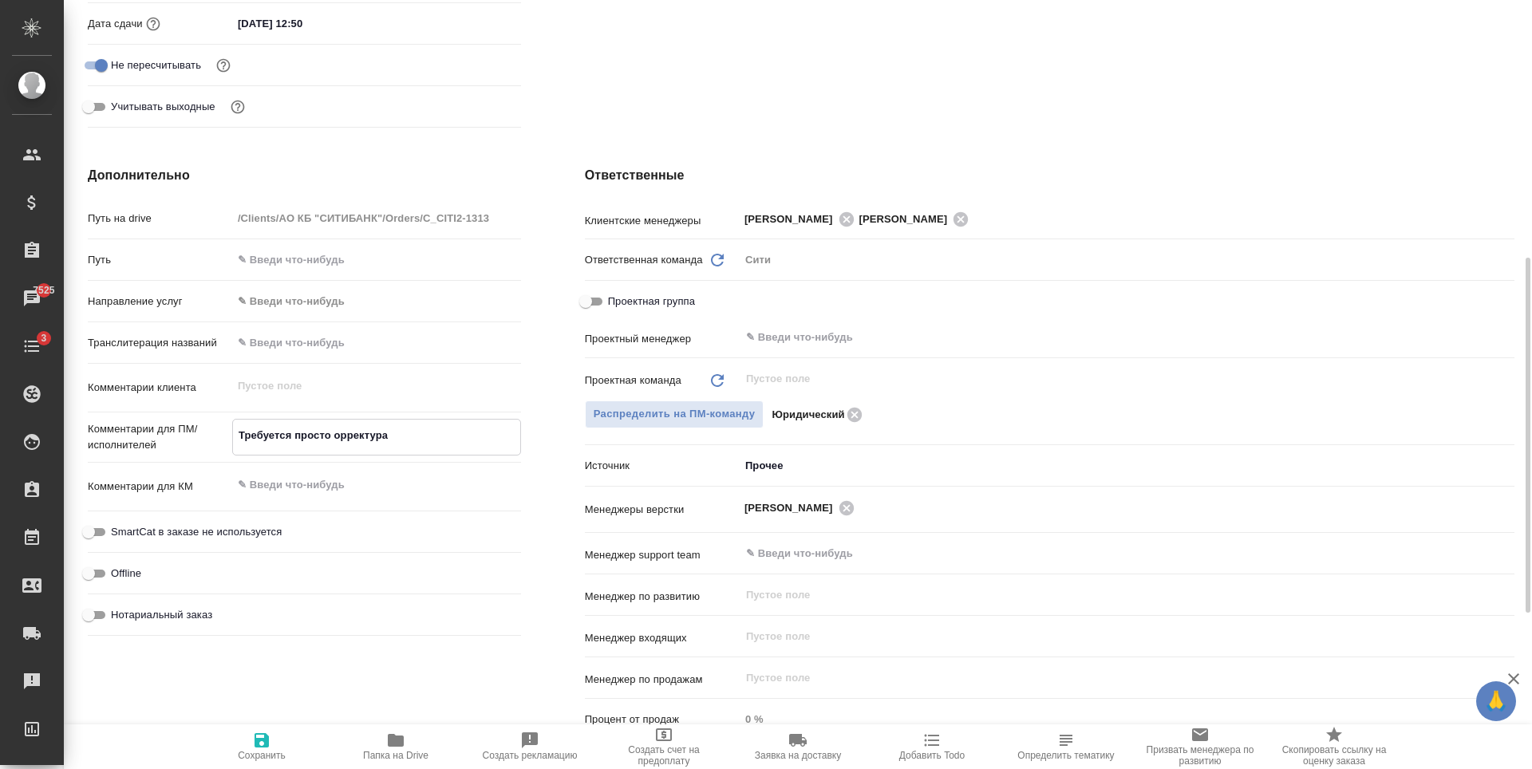
type textarea "x"
type textarea "Требуется просто корректура"
type textarea "x"
click at [483, 436] on textarea "Требуется просто корректура" at bounding box center [376, 435] width 287 height 27
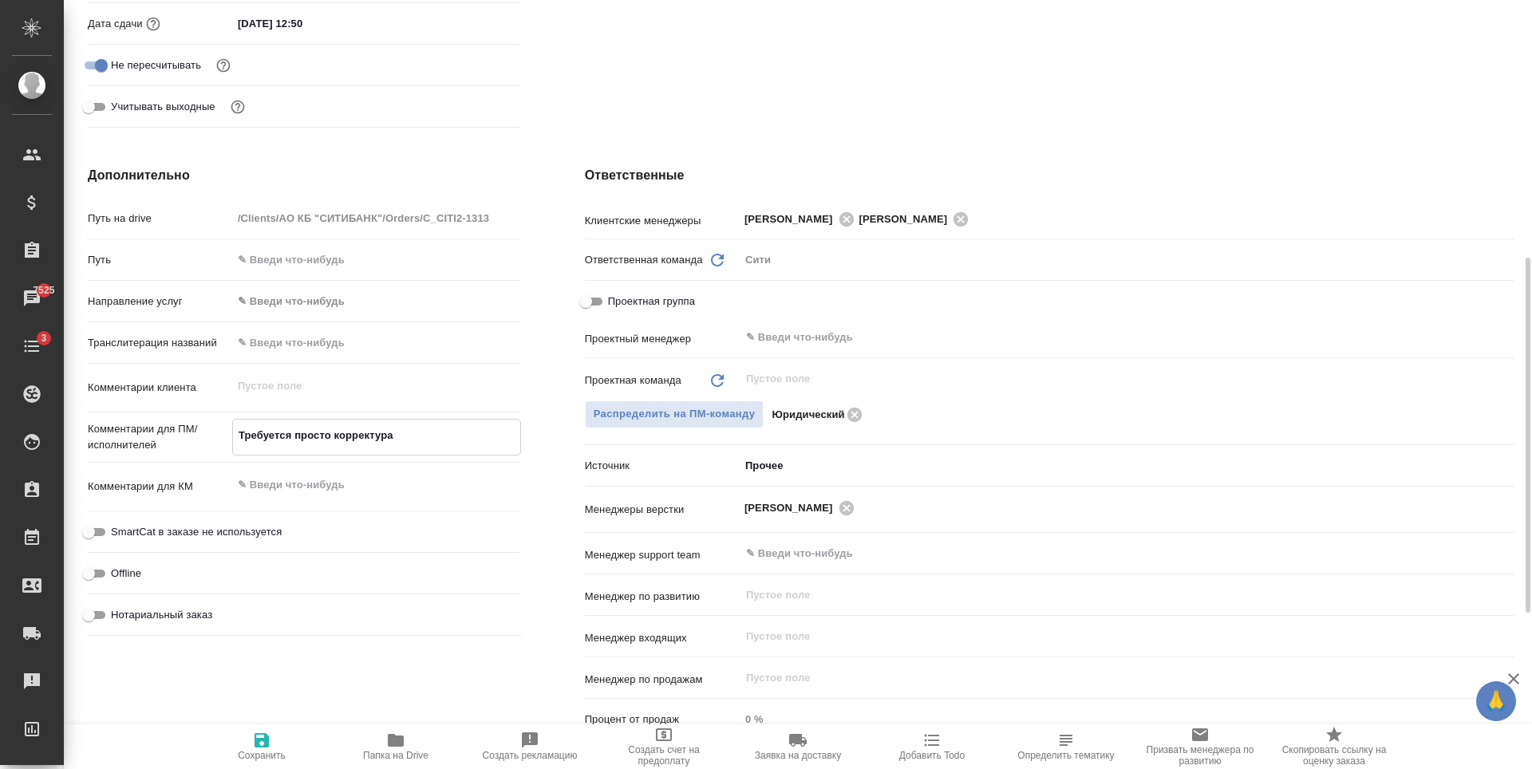
type textarea "x"
type textarea "Требуется просто корректура."
type textarea "x"
type textarea "Требуется просто корректура. т"
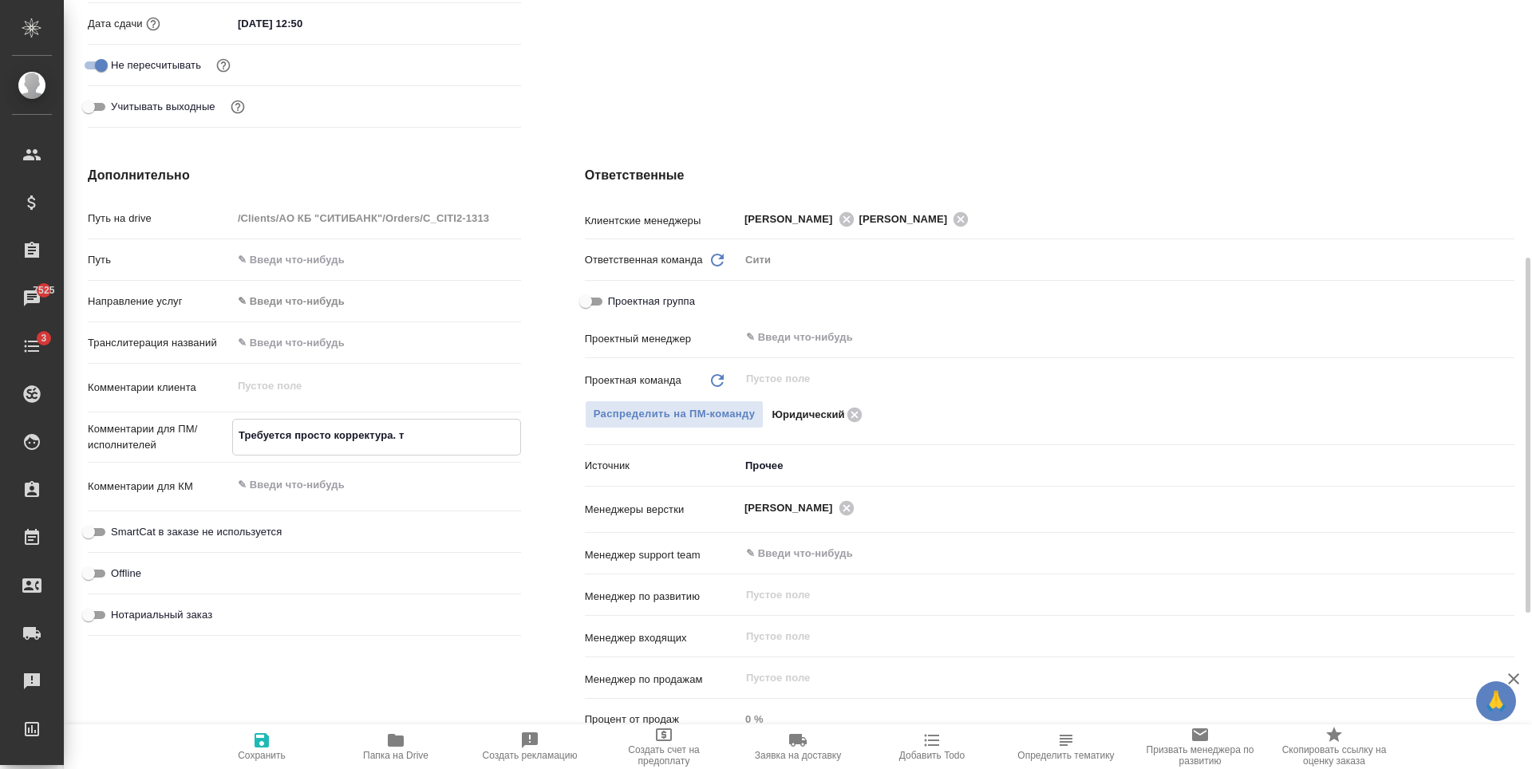
type textarea "x"
type textarea "Требуется просто корректура."
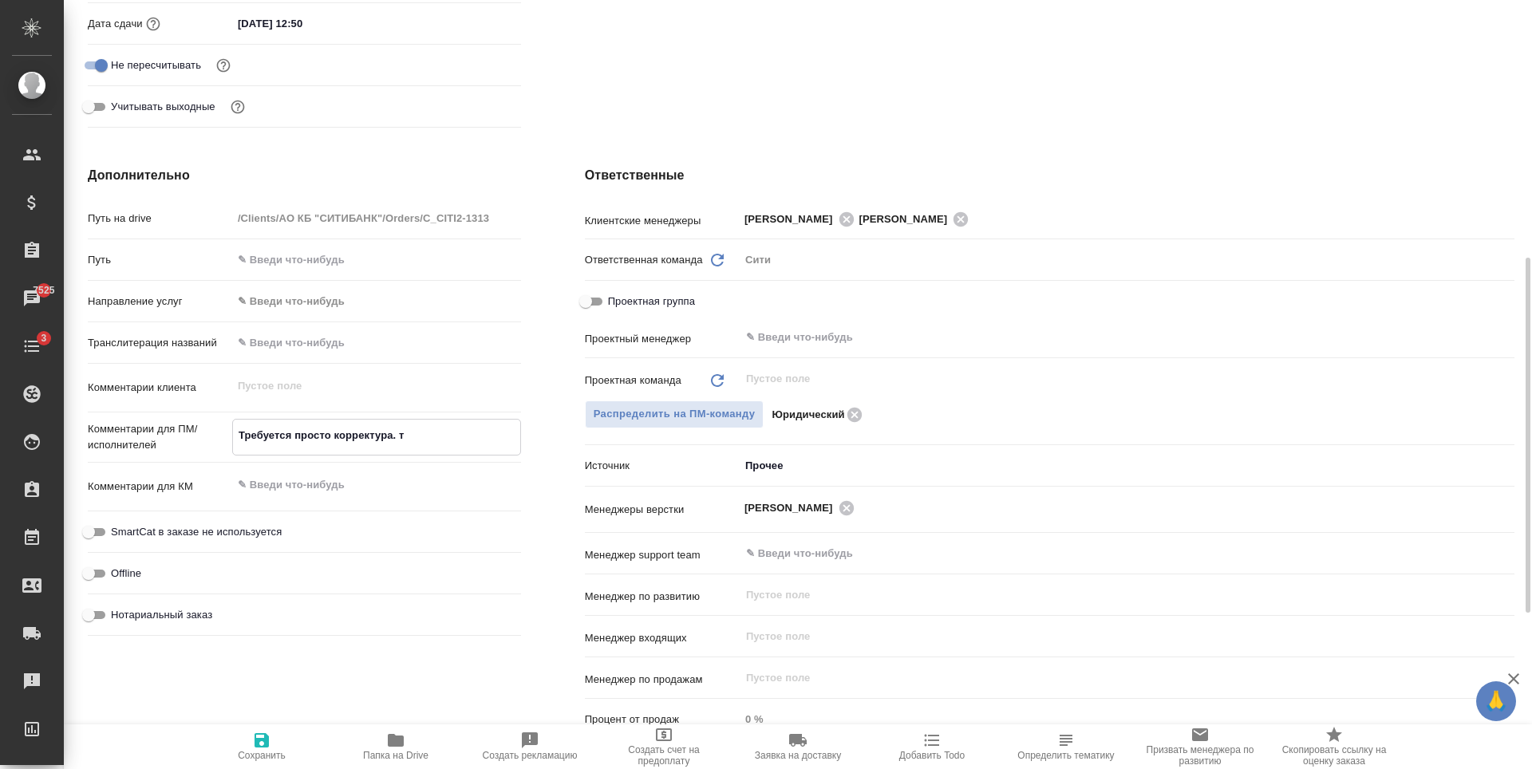
type textarea "x"
type textarea "Требуется просто корректура. П"
type textarea "x"
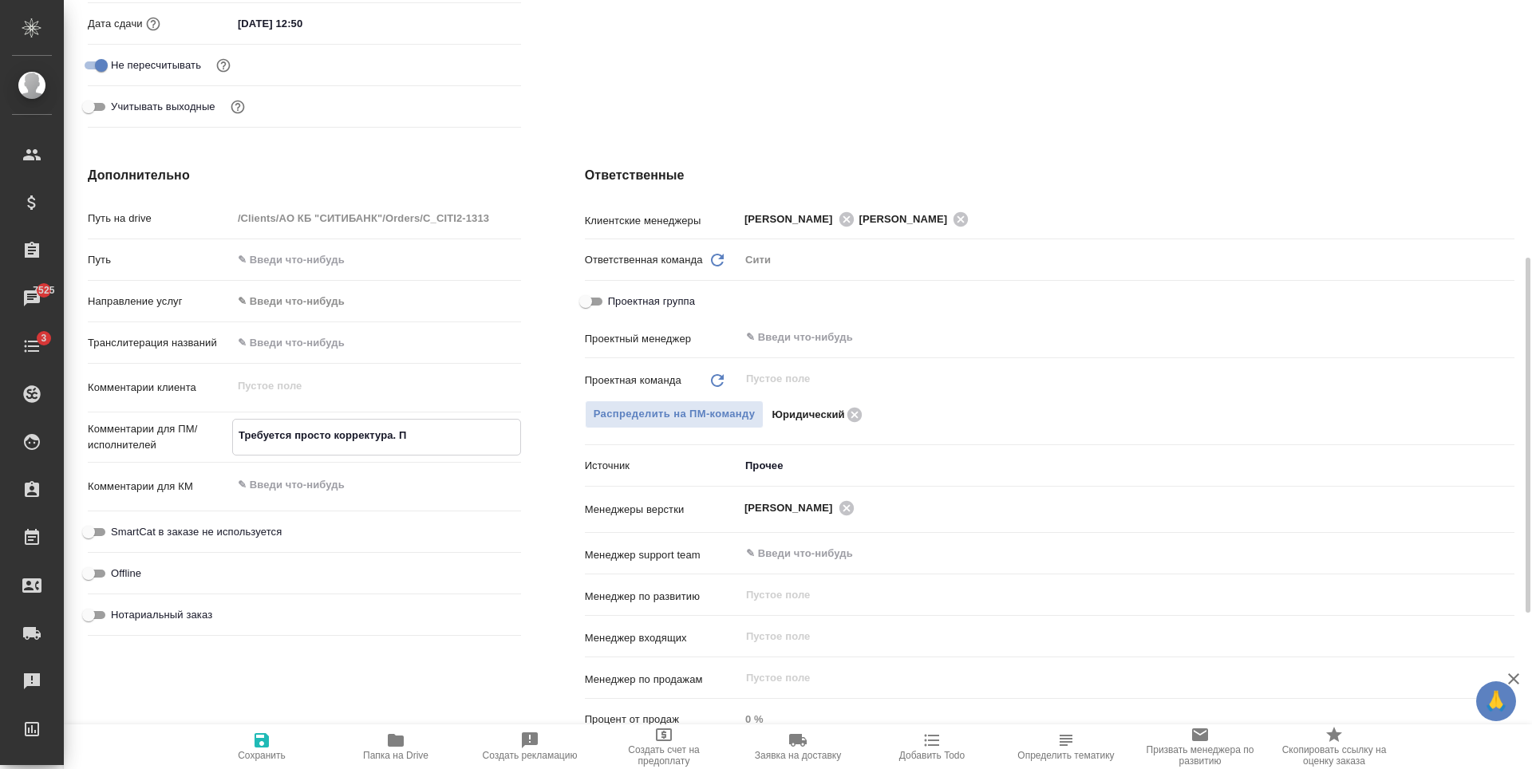
type textarea "x"
type textarea "Требуется просто корректура. По"
type textarea "x"
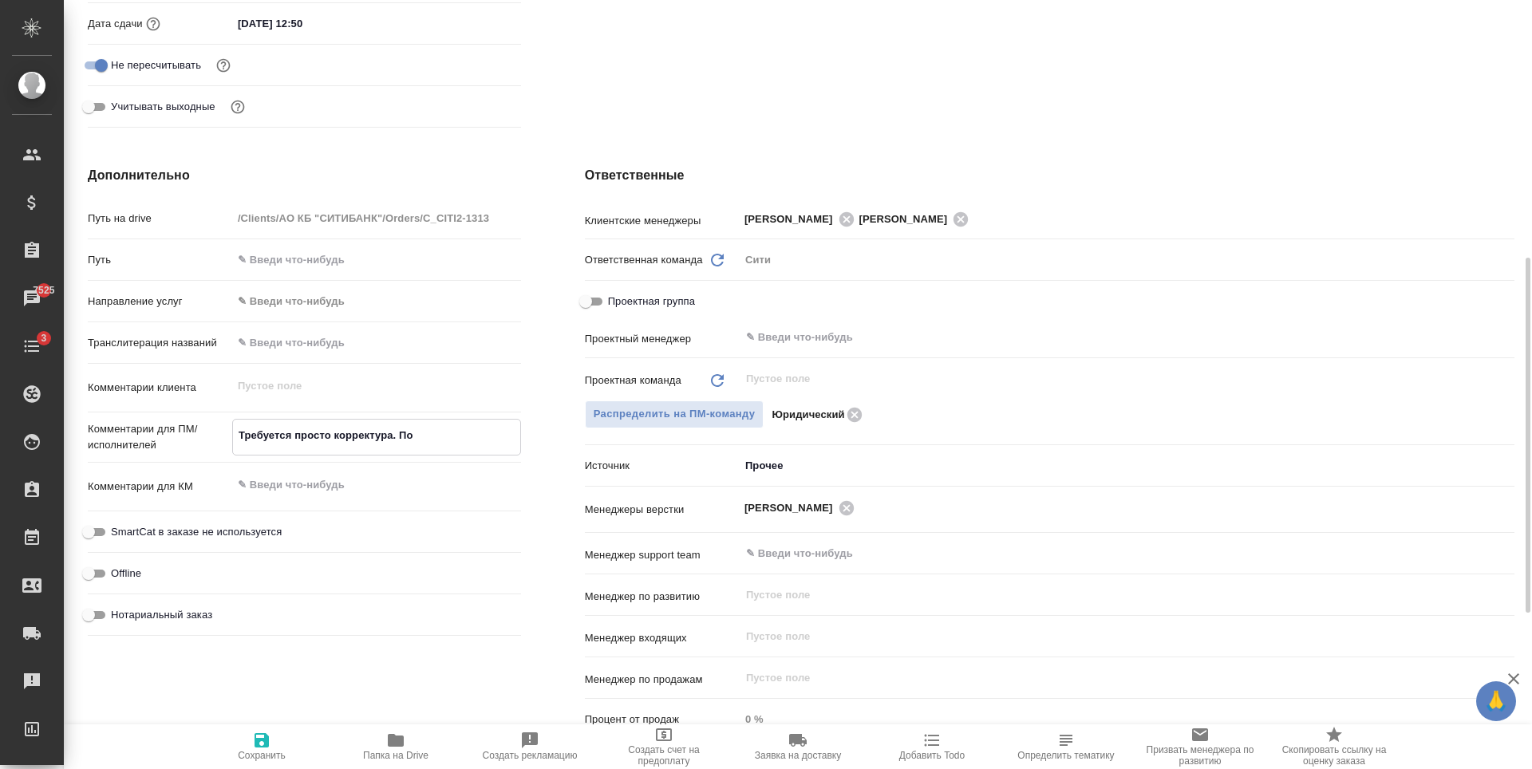
type textarea "x"
type textarea "Требуется просто корректура. Пож"
type textarea "x"
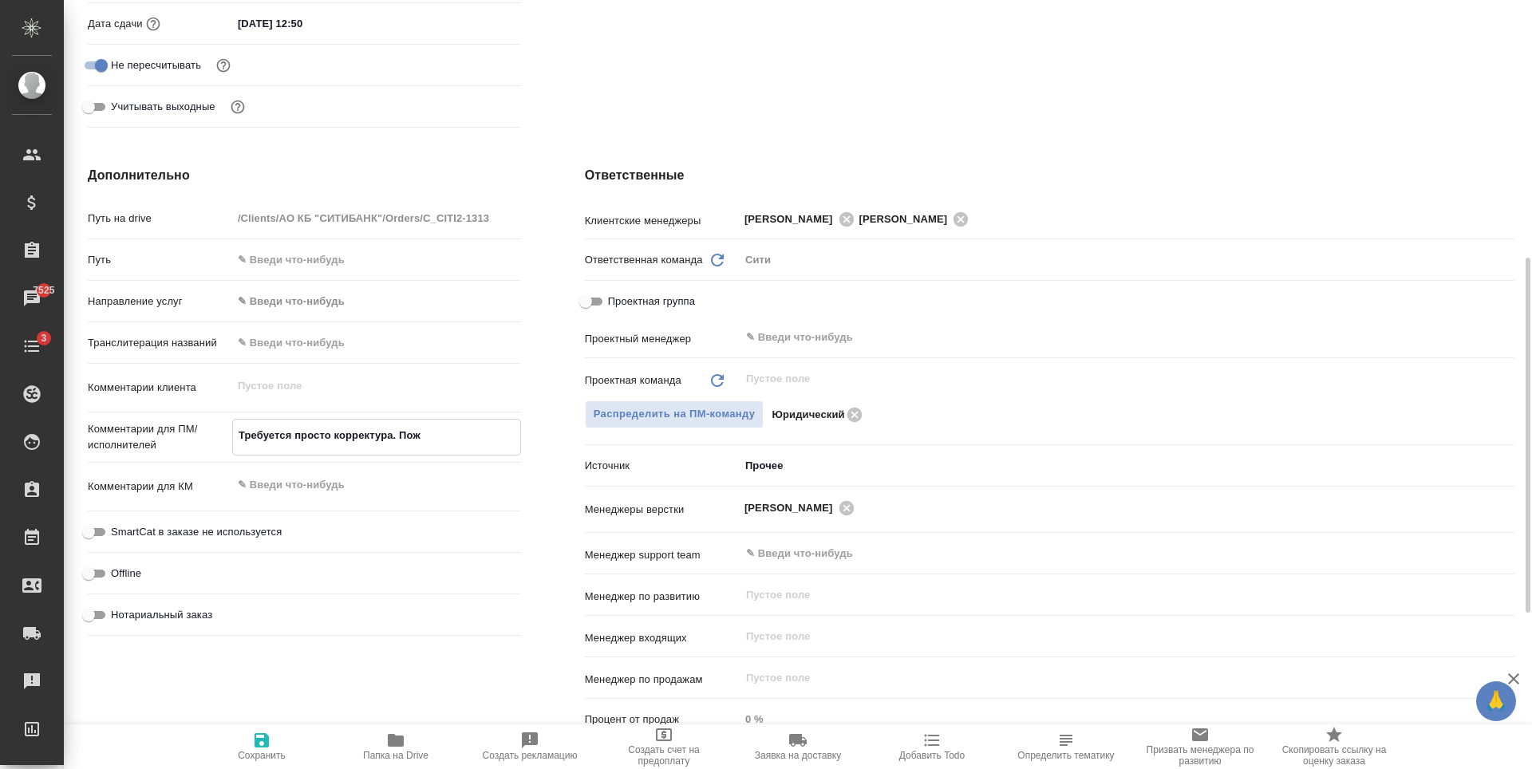
type textarea "Требуется просто корректура. Пожа"
type textarea "x"
type textarea "Требуется просто корректура. Пожал"
type textarea "x"
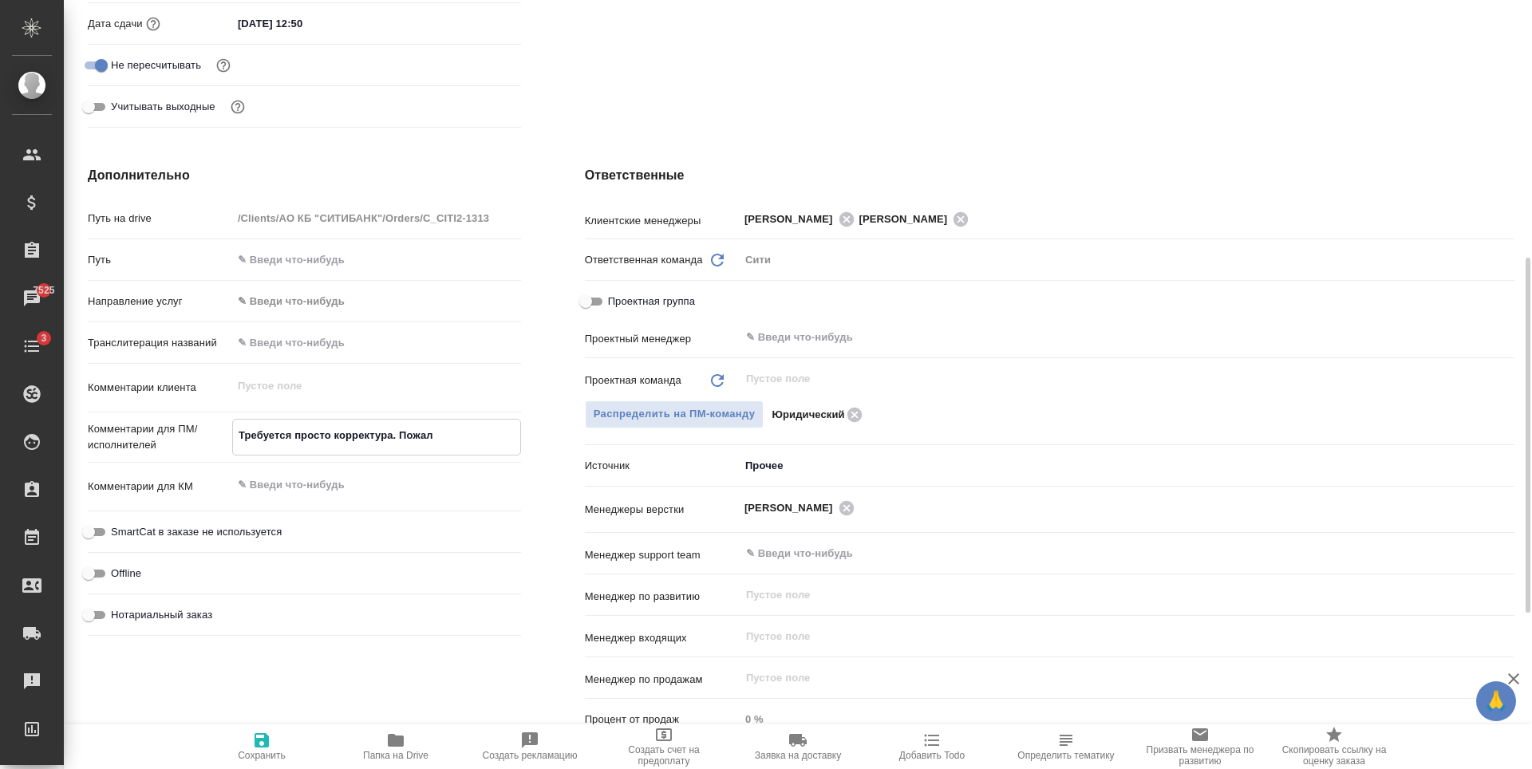
type textarea "x"
type textarea "Требуется просто корректура. Пожалу"
type textarea "x"
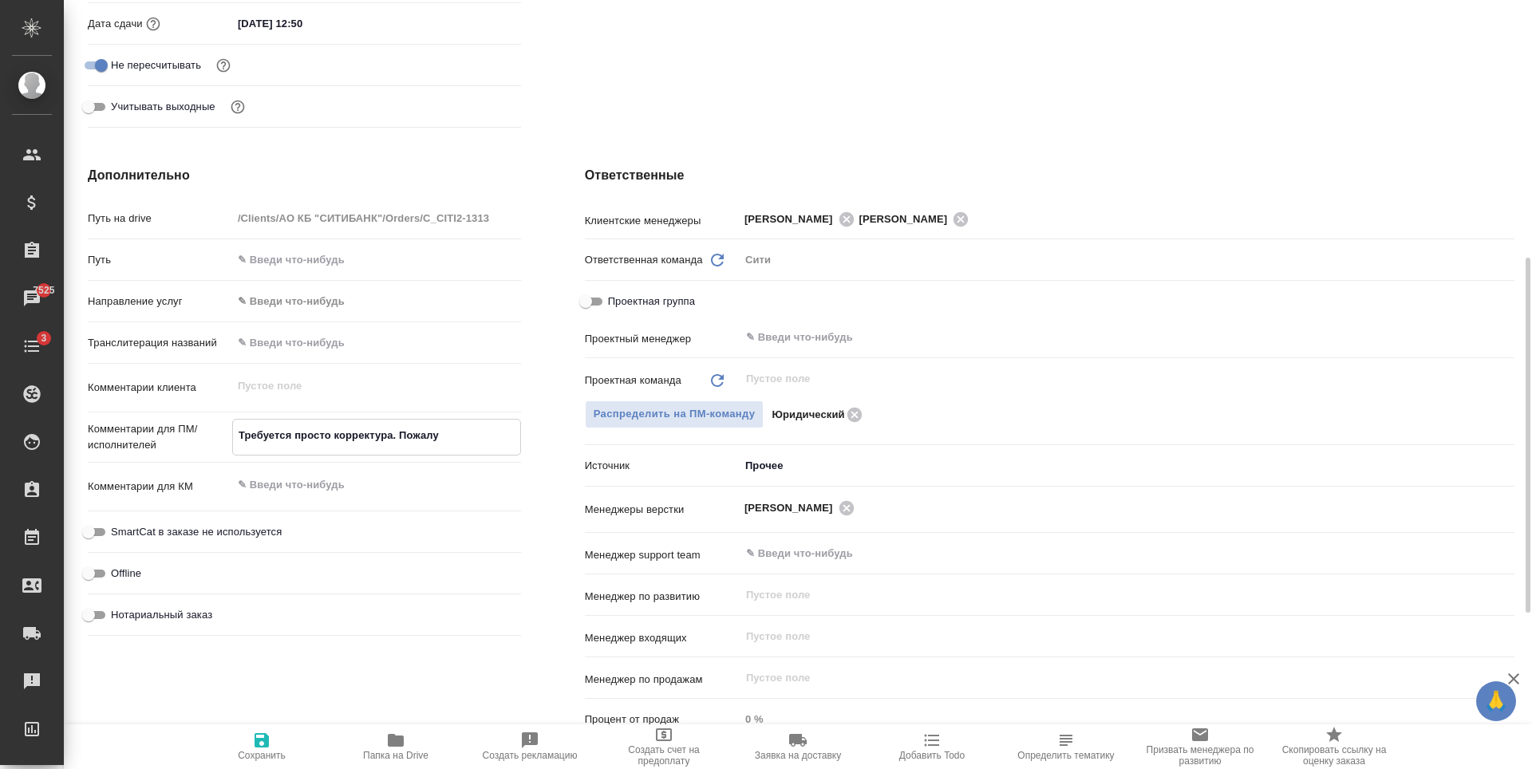
type textarea "x"
type textarea "Требуется просто корректура. Пожалуй"
type textarea "x"
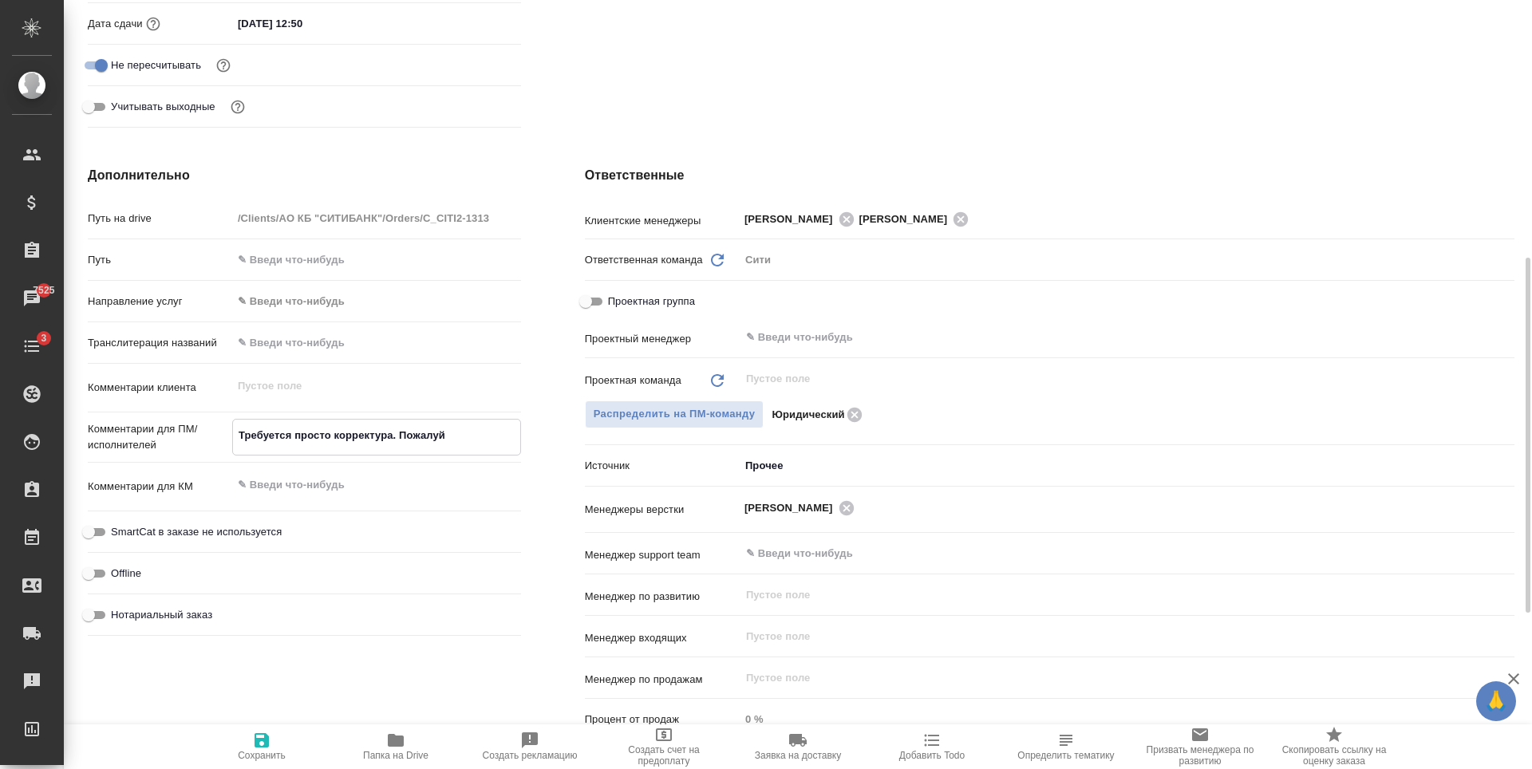
type textarea "x"
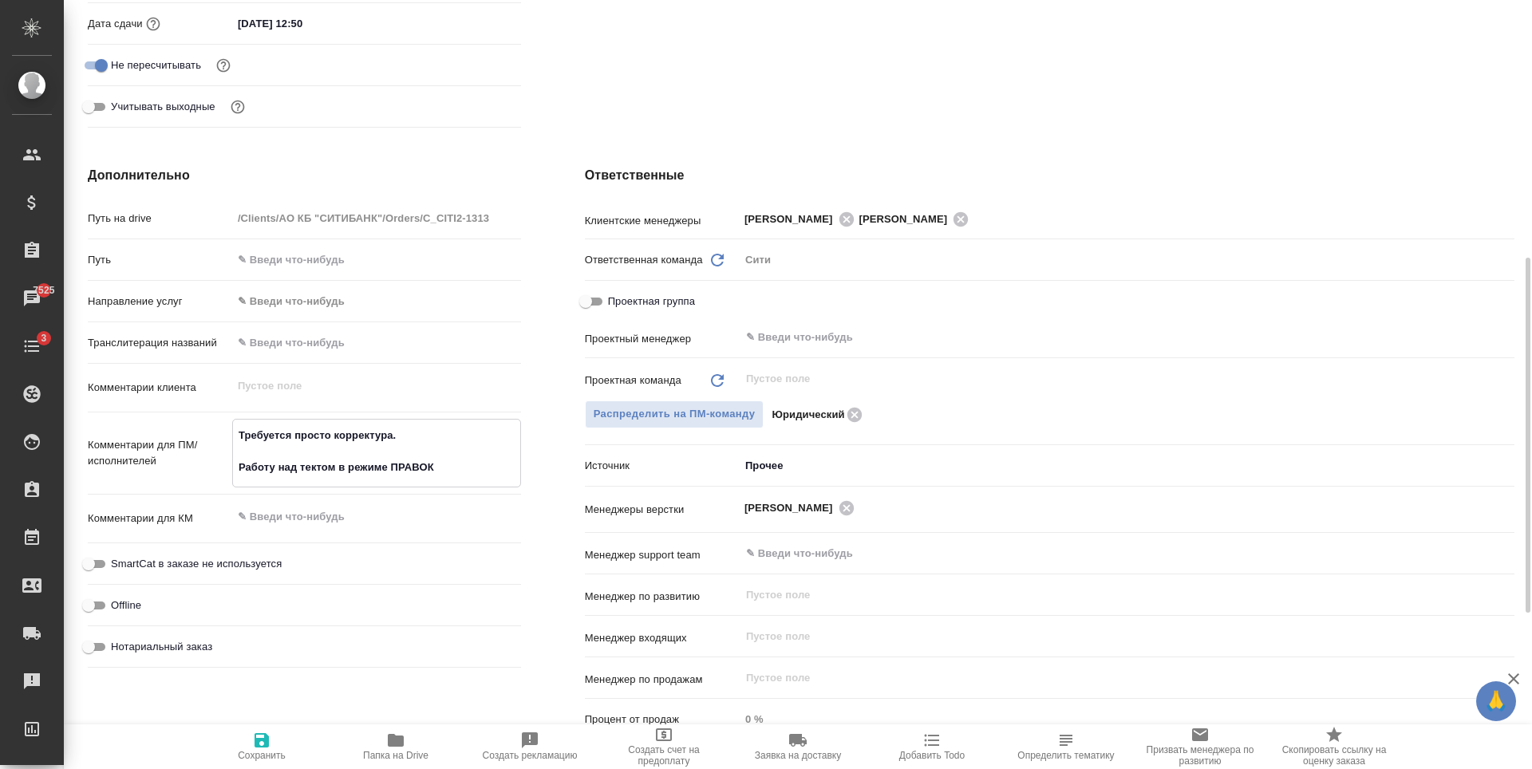
click at [315, 468] on textarea "Требуется просто корректура. Работу над тектом в режиме ПРАВОК" at bounding box center [376, 451] width 287 height 59
click at [455, 456] on textarea "Требуется просто корректура. Работу над текстом в режиме ПРАВОК" at bounding box center [376, 451] width 287 height 59
click at [455, 465] on textarea "Требуется просто корректура. Работу над текстом в режиме ПРАВОК" at bounding box center [376, 451] width 287 height 59
click at [263, 732] on icon "button" at bounding box center [261, 740] width 19 height 19
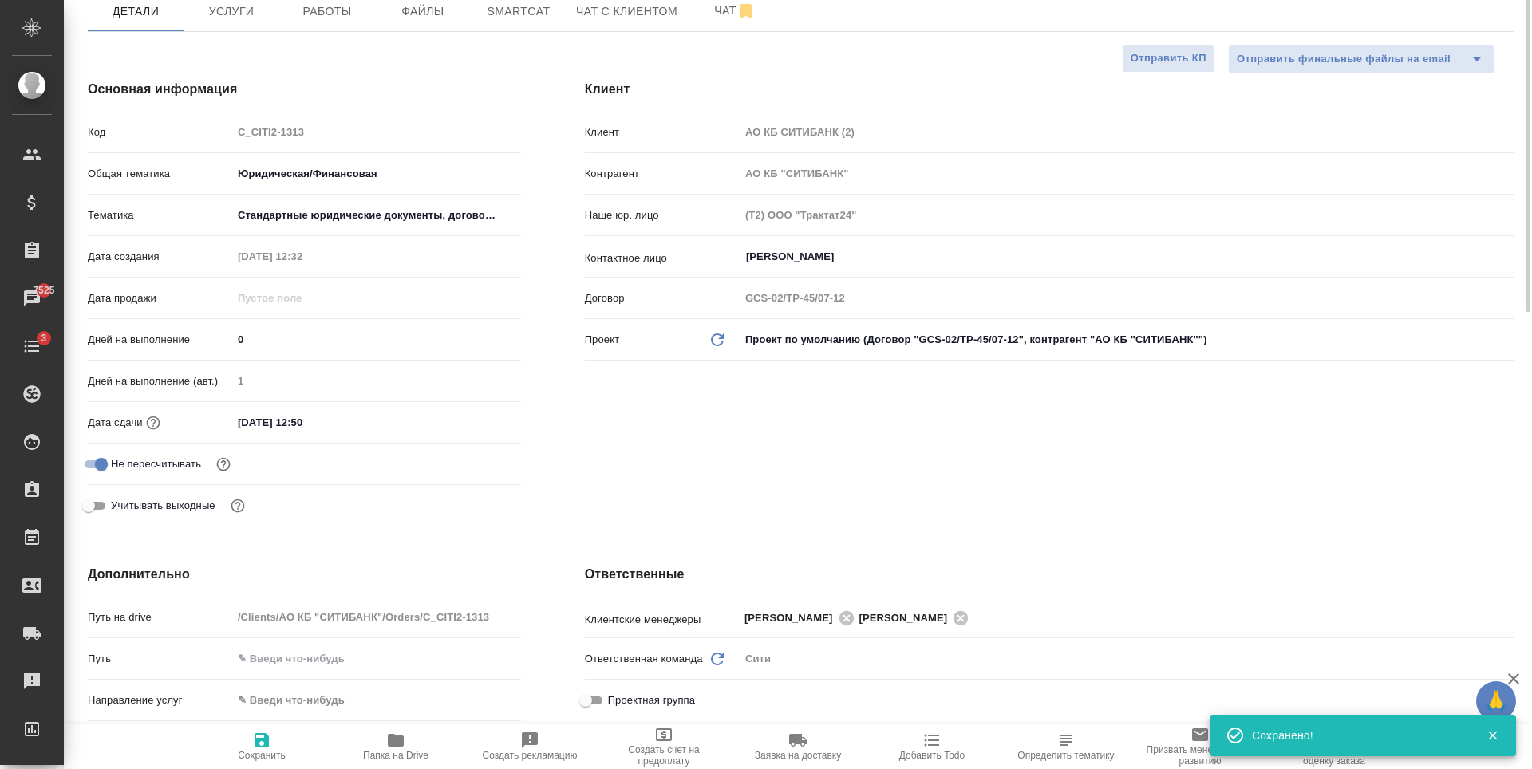
scroll to position [0, 0]
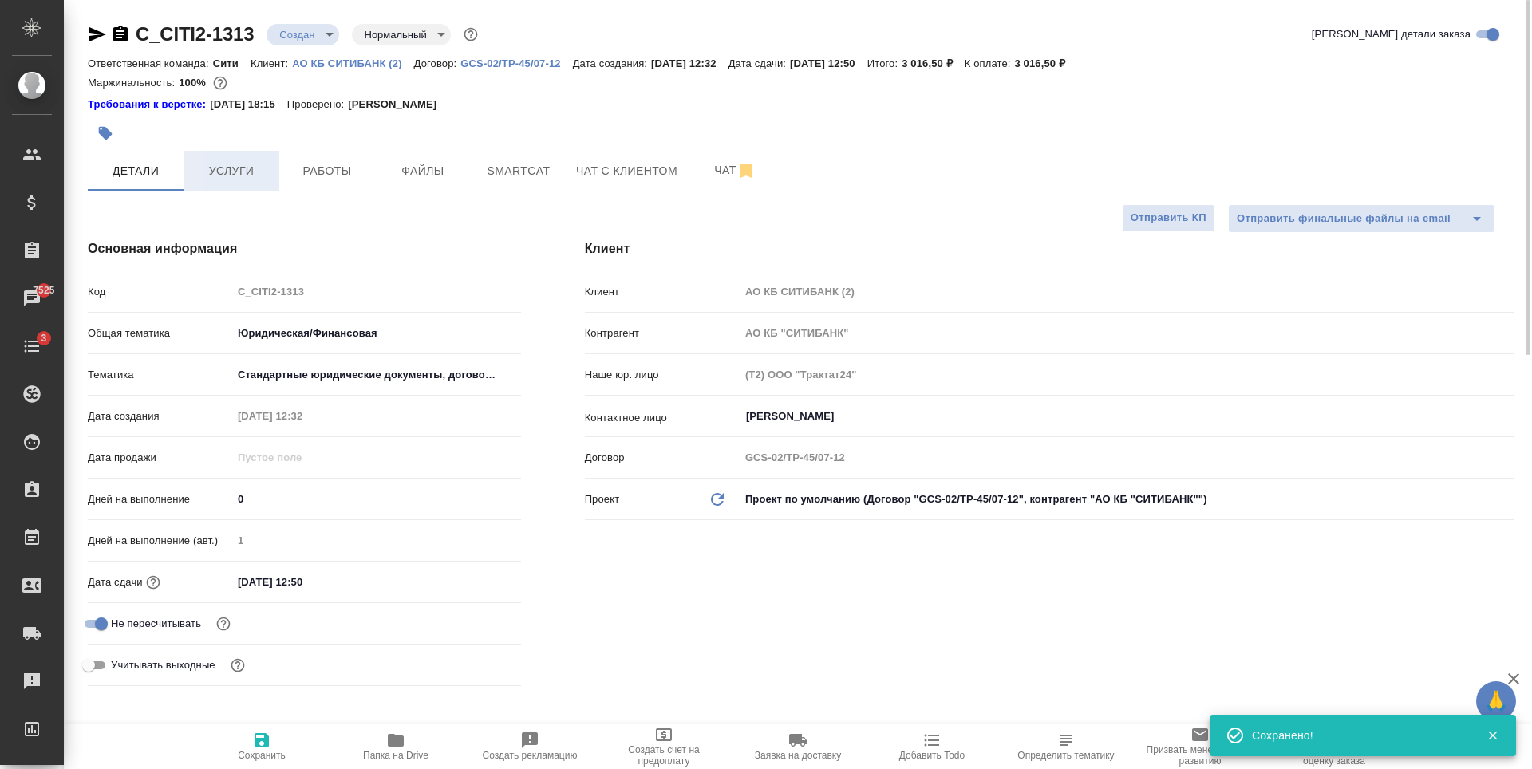
click at [239, 185] on button "Услуги" at bounding box center [232, 171] width 96 height 40
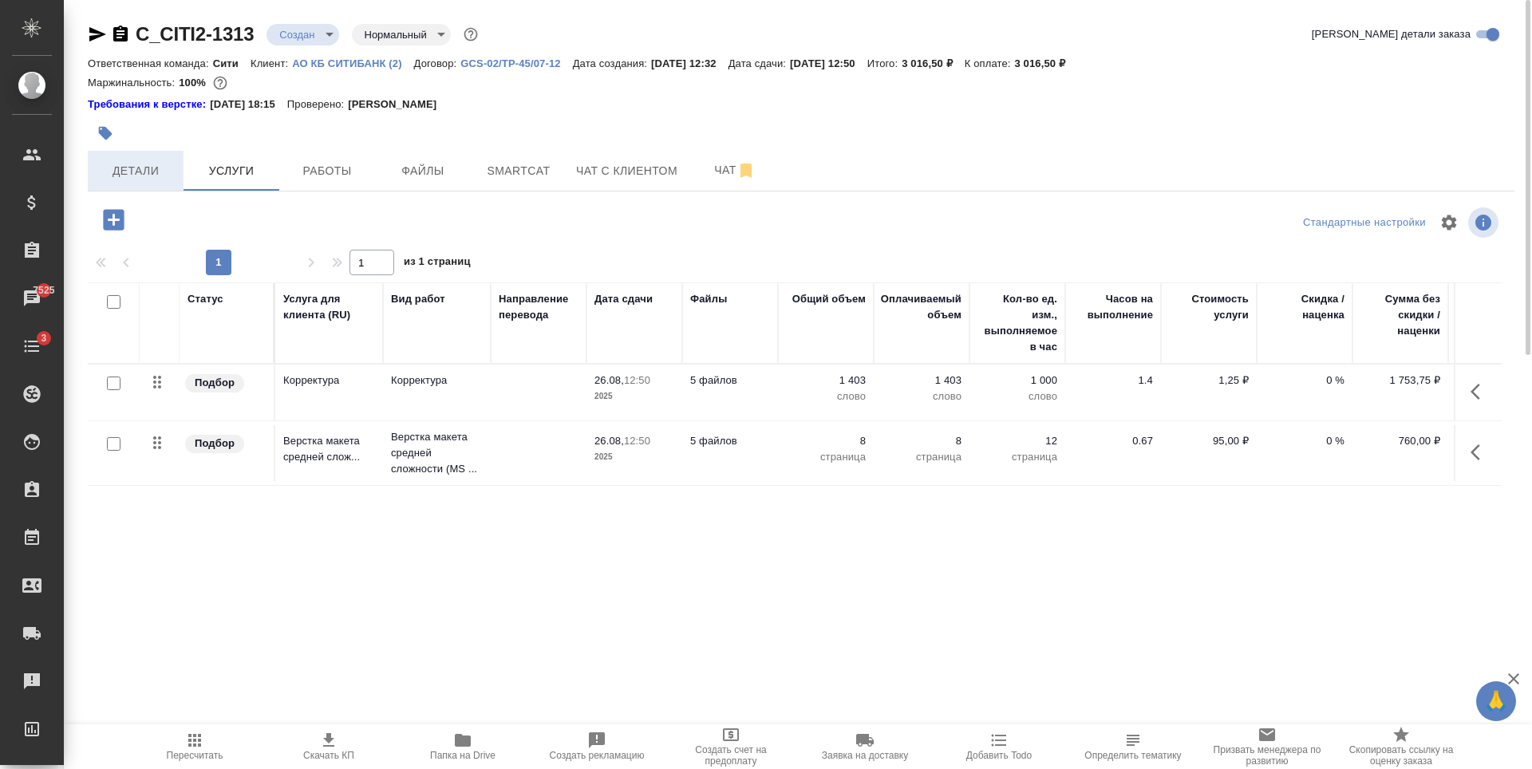
click at [137, 173] on span "Детали" at bounding box center [135, 171] width 77 height 20
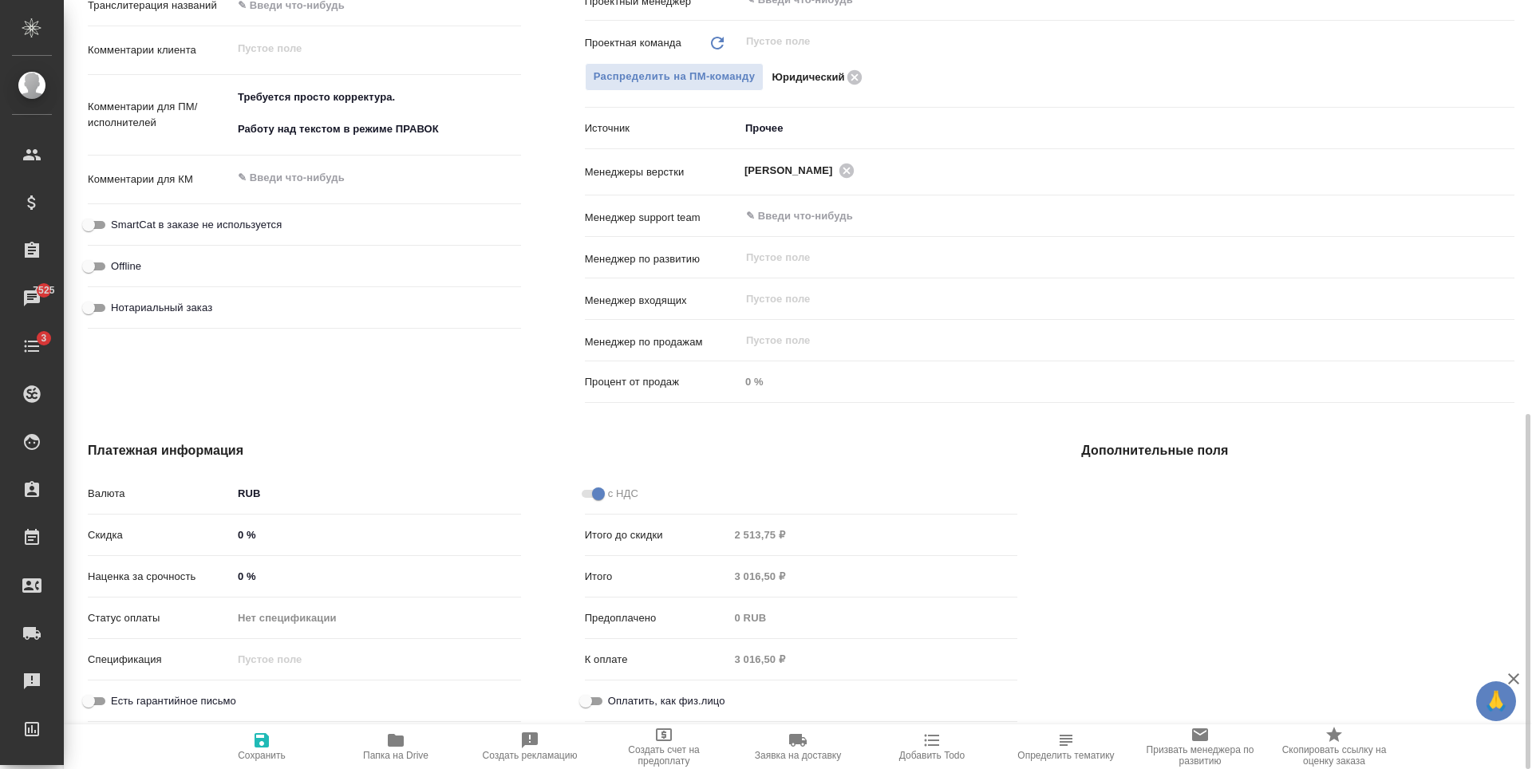
scroll to position [417, 0]
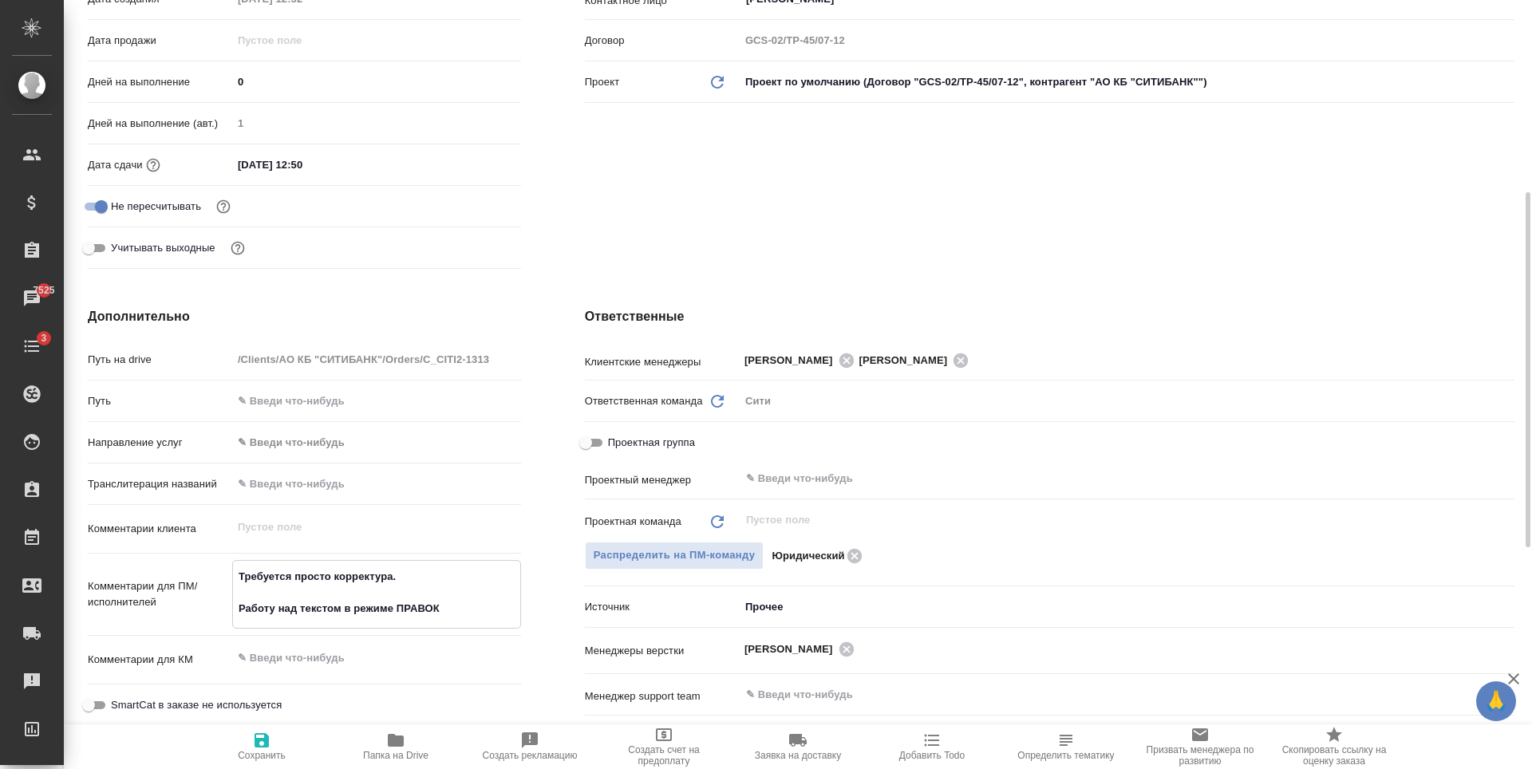
click at [274, 610] on textarea "Требуется просто корректура. Работу над текстом в режиме ПРАВОК" at bounding box center [376, 592] width 287 height 59
click at [243, 756] on span "Сохранить" at bounding box center [262, 755] width 48 height 11
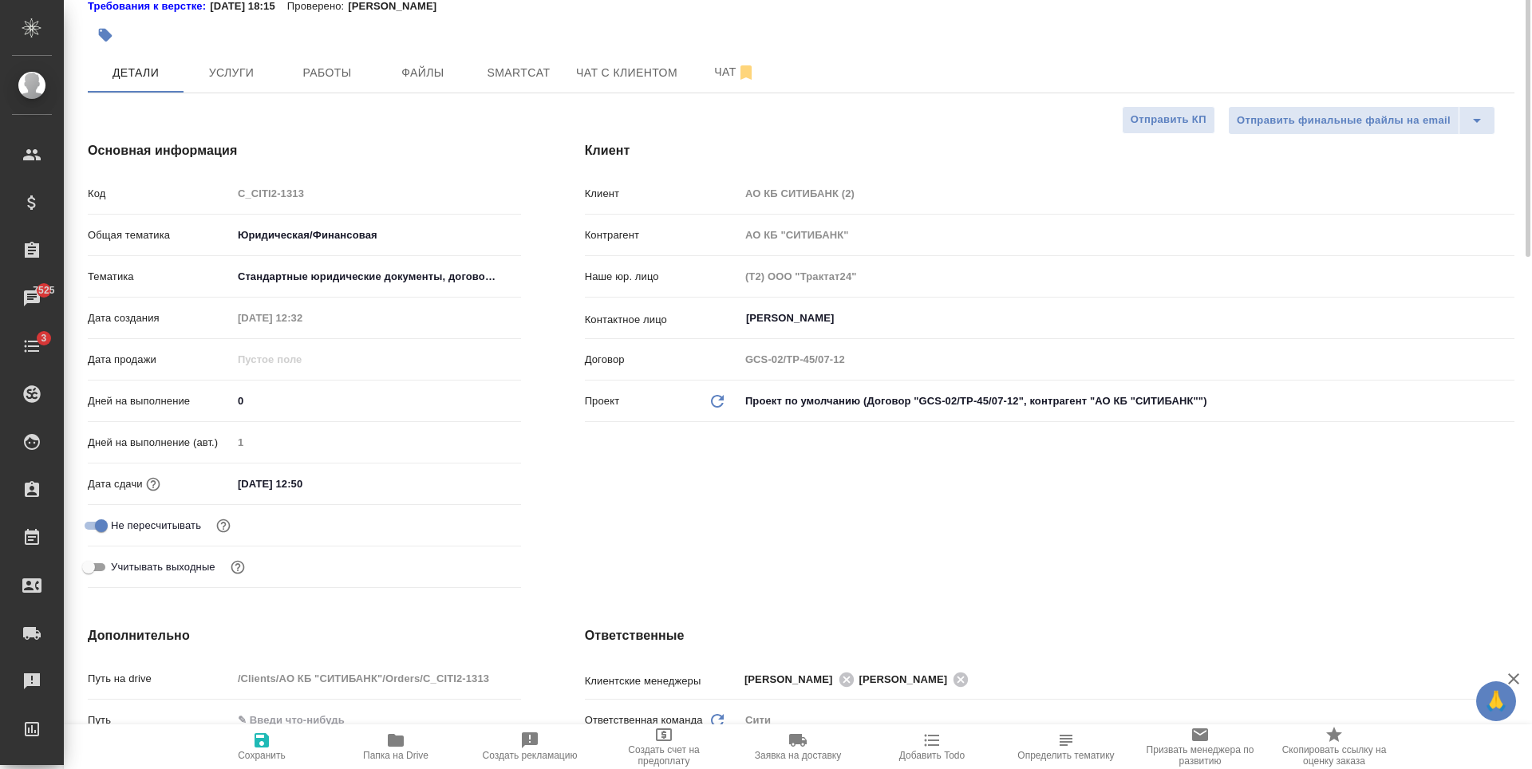
scroll to position [0, 0]
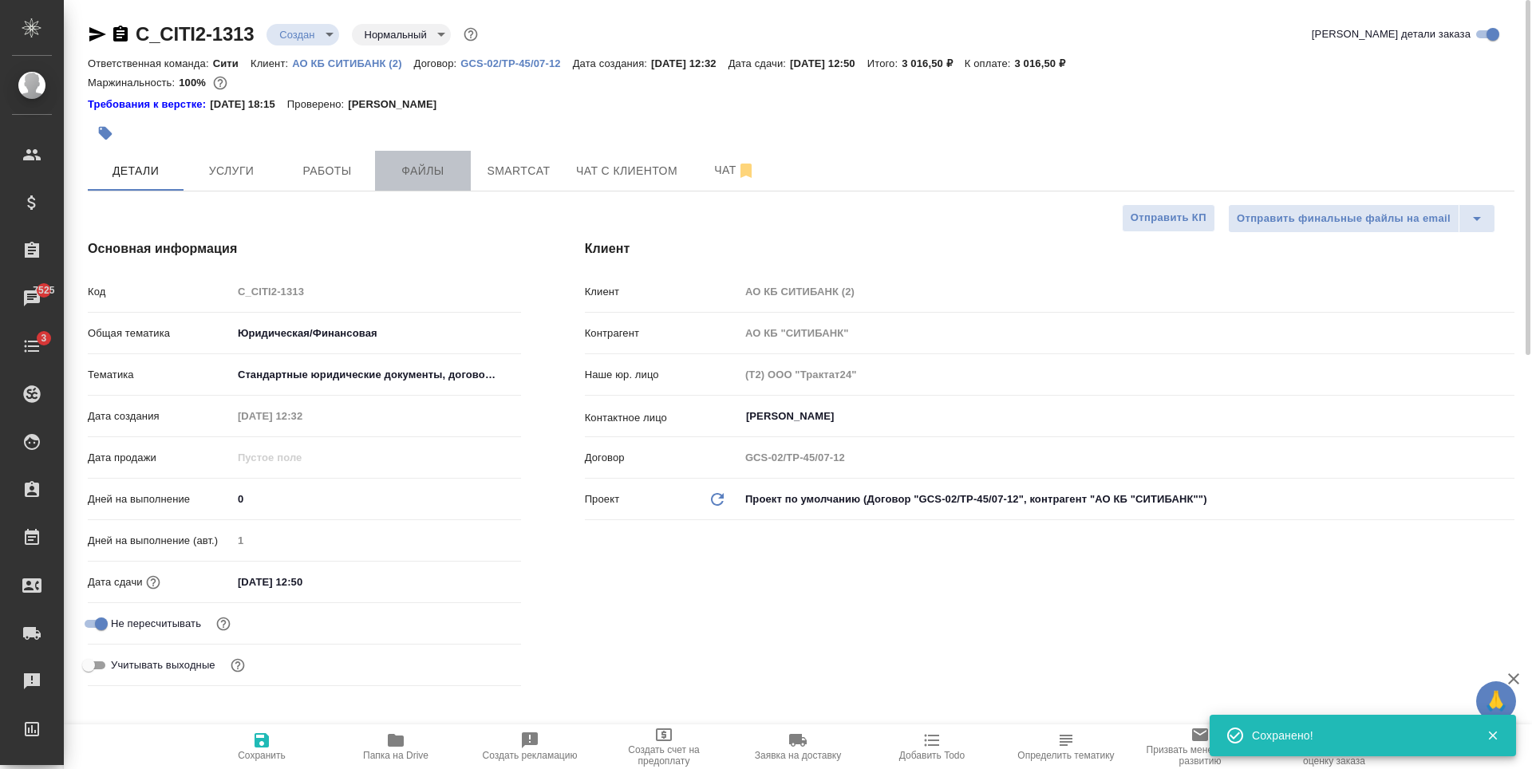
click at [425, 176] on span "Файлы" at bounding box center [423, 171] width 77 height 20
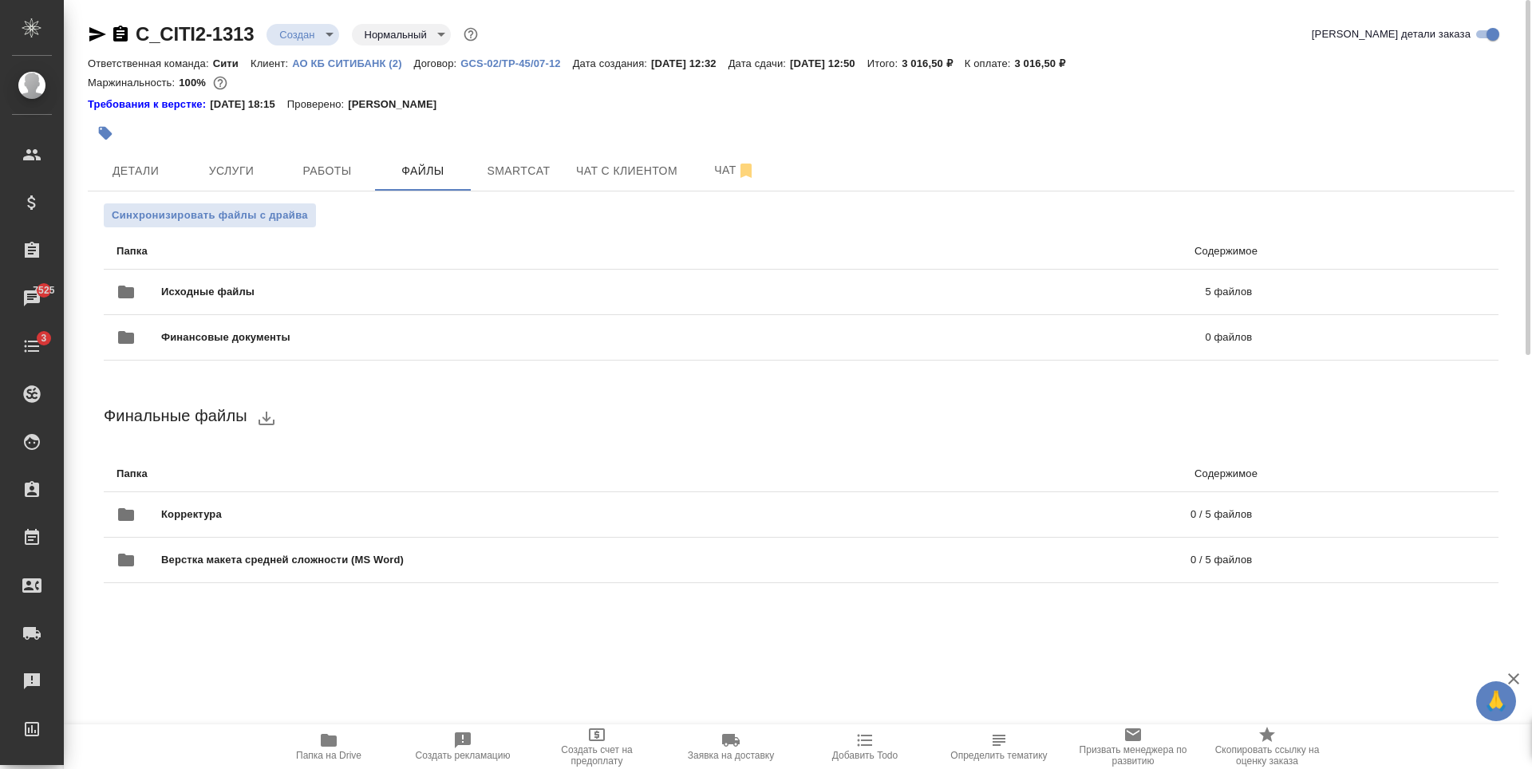
click at [286, 26] on body "🙏 .cls-1 fill:#fff; AWATERA [PERSON_NAME] Спецификации Заказы 7525 Чаты 3 Todo …" at bounding box center [766, 384] width 1532 height 769
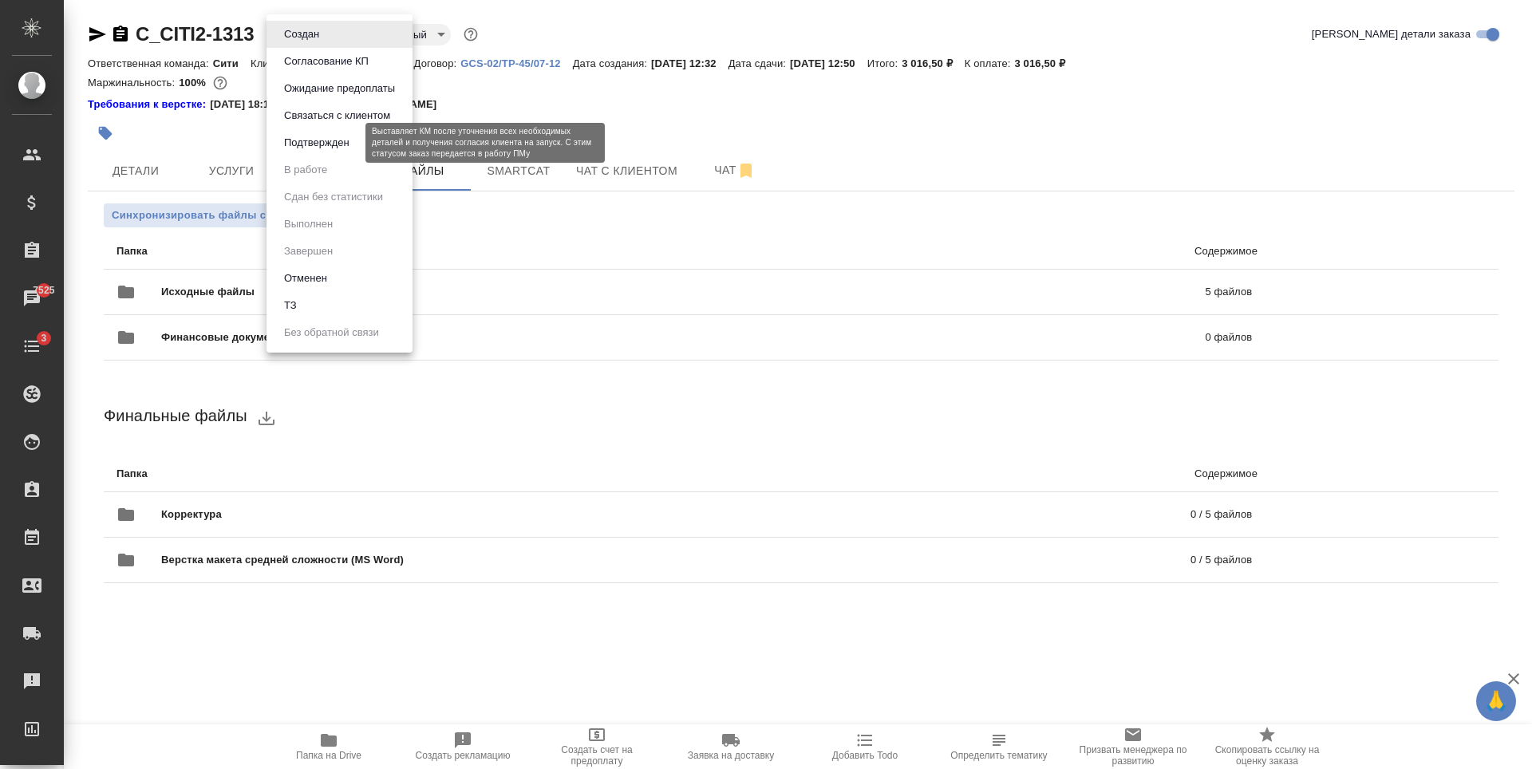
click at [330, 141] on button "Подтвержден" at bounding box center [316, 143] width 75 height 18
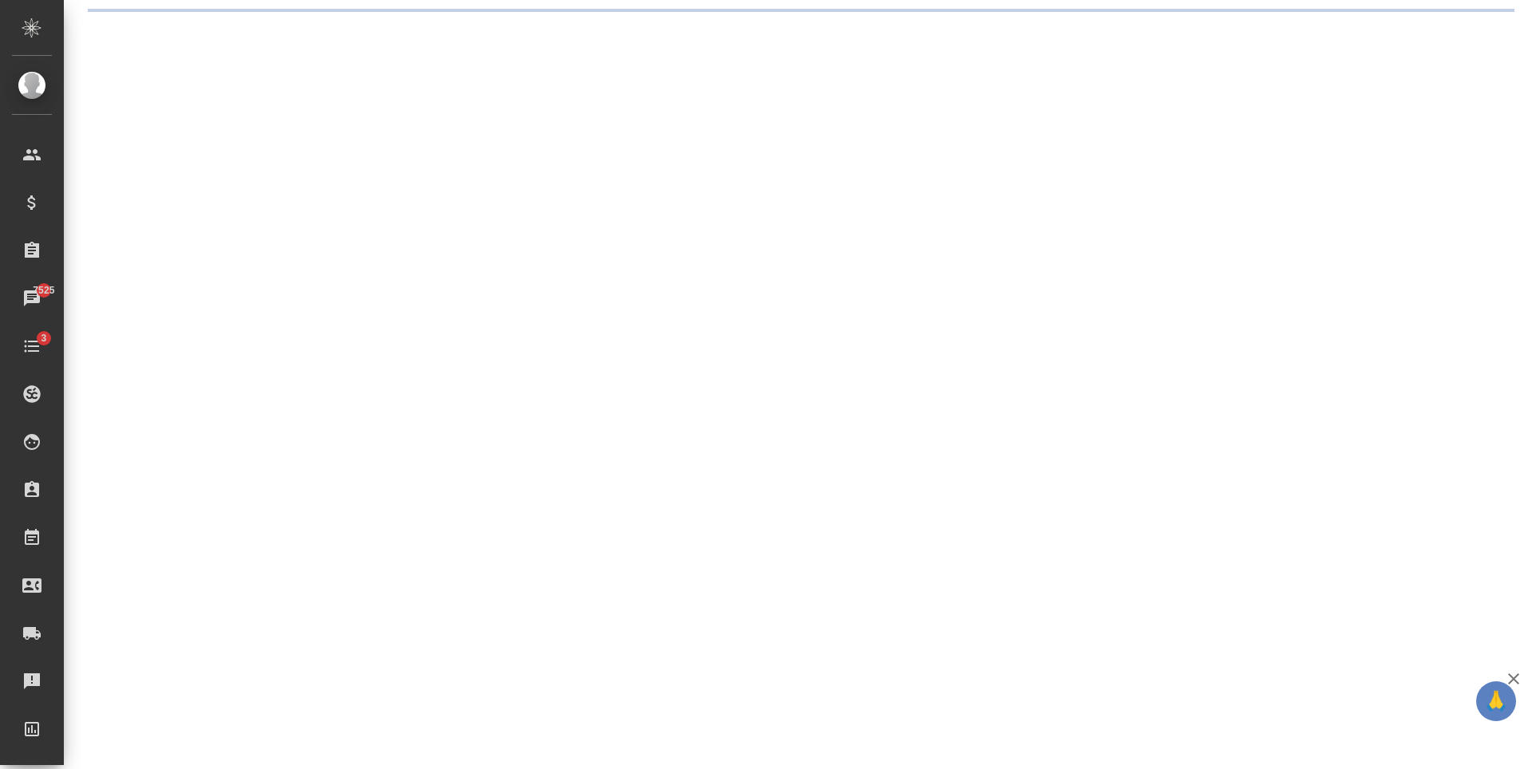
click at [136, 167] on div ".cls-1 fill:#fff; AWATERA [PERSON_NAME] Спецификации Заказы 7525 Чаты 3 Todo Пр…" at bounding box center [766, 384] width 1532 height 769
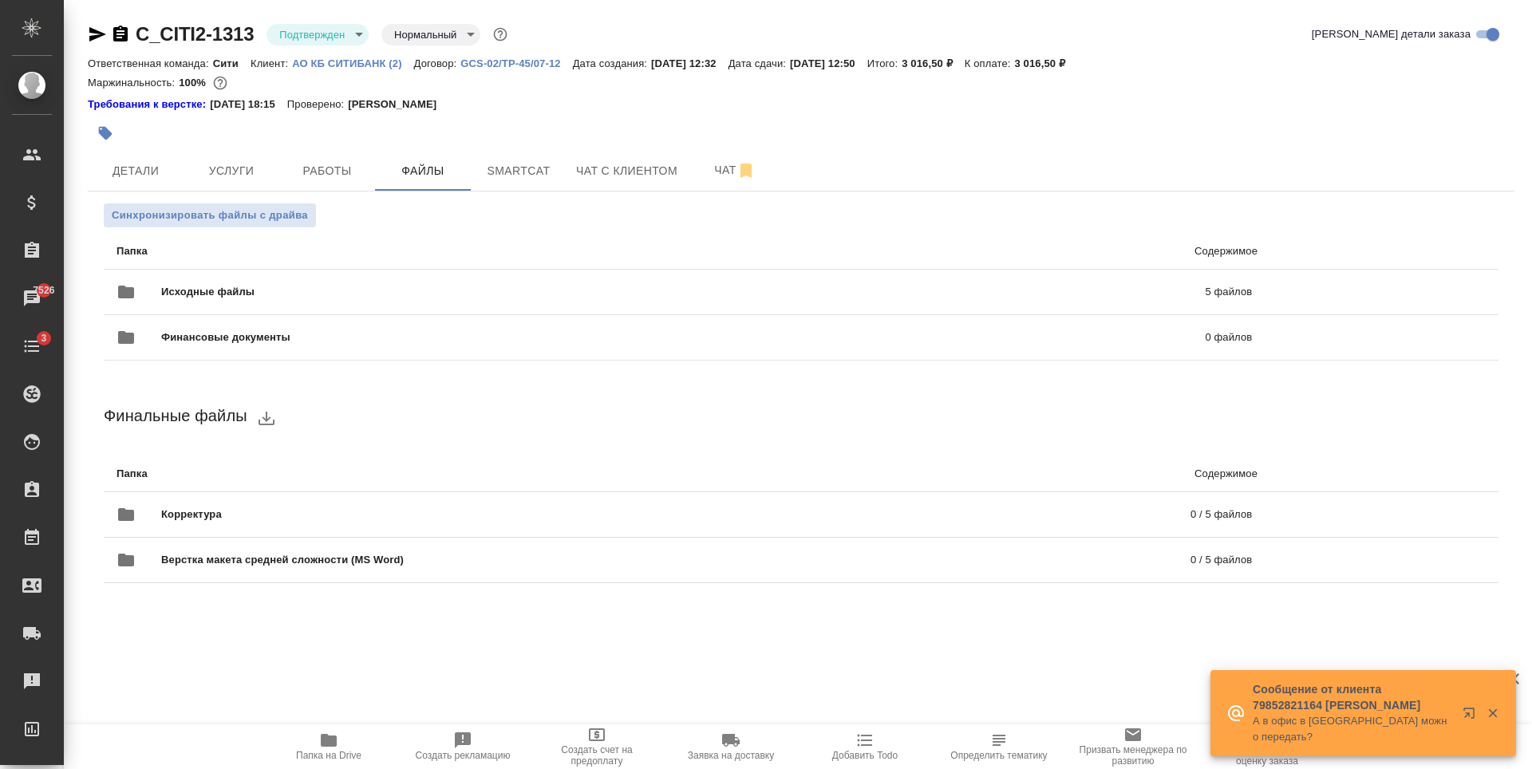
click at [136, 167] on span "Детали" at bounding box center [135, 171] width 77 height 20
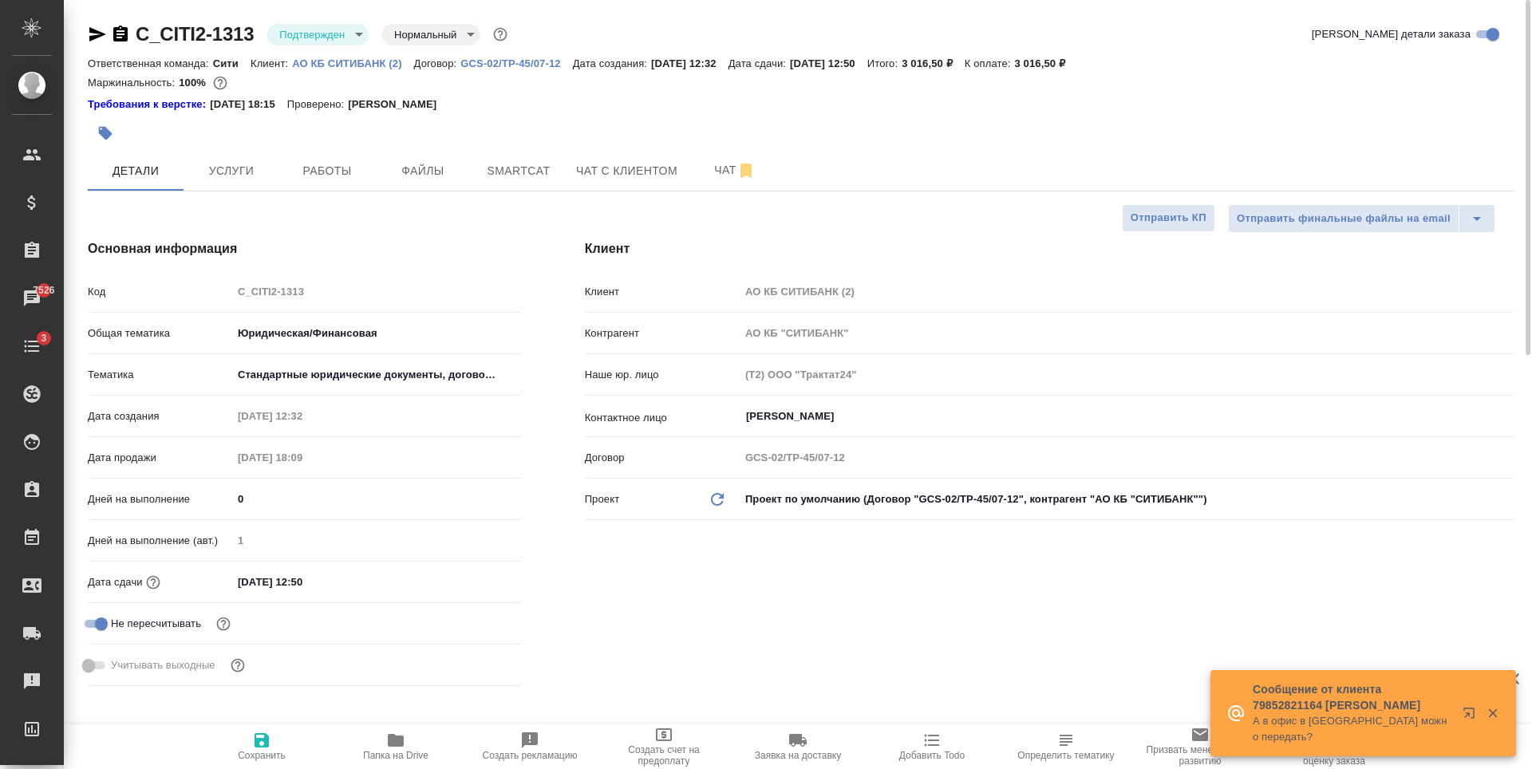
click at [257, 136] on div at bounding box center [563, 133] width 951 height 35
